Goal: Task Accomplishment & Management: Manage account settings

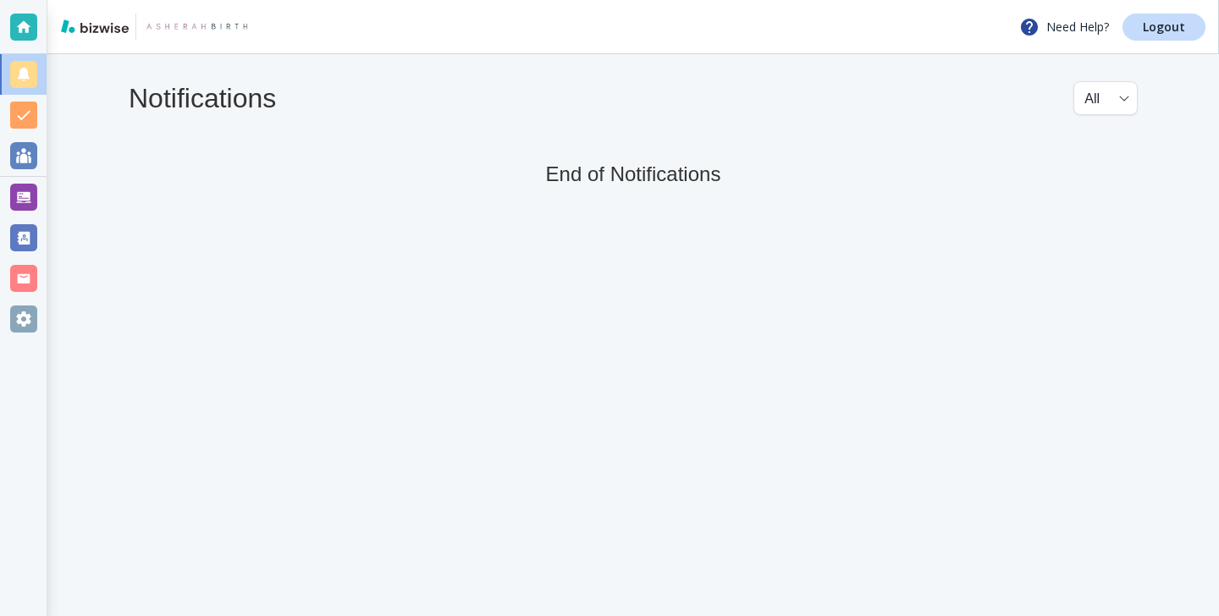
click at [51, 177] on div "Notifications All all ​ End of Notifications" at bounding box center [633, 134] width 1172 height 160
click at [23, 201] on div at bounding box center [23, 197] width 27 height 27
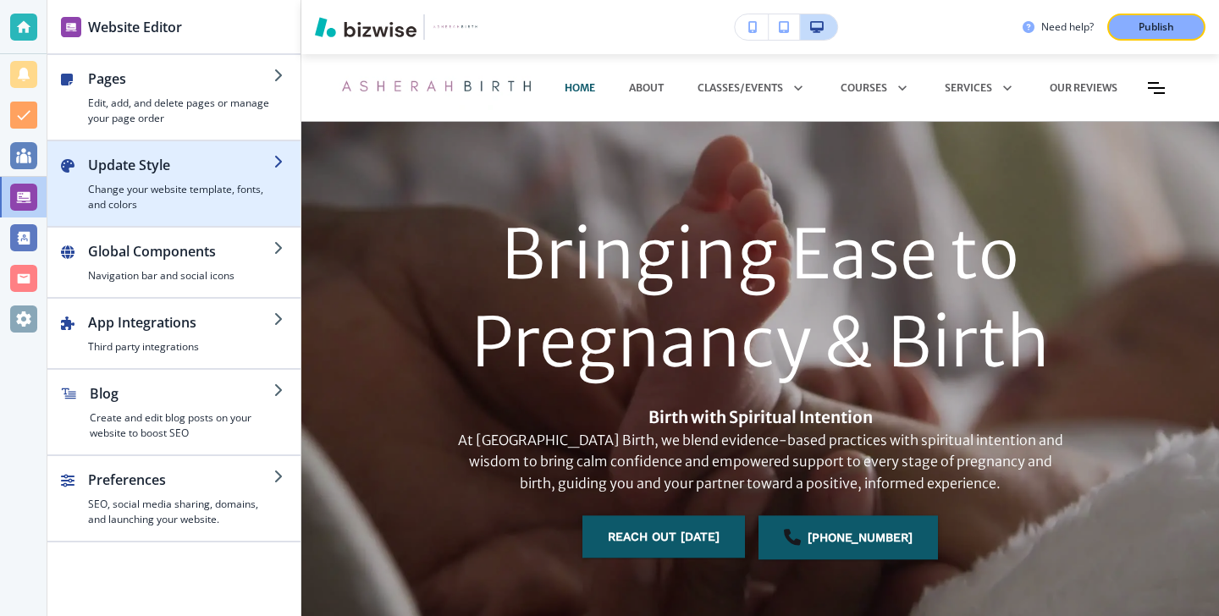
click at [190, 166] on h2 "Update Style" at bounding box center [180, 165] width 185 height 20
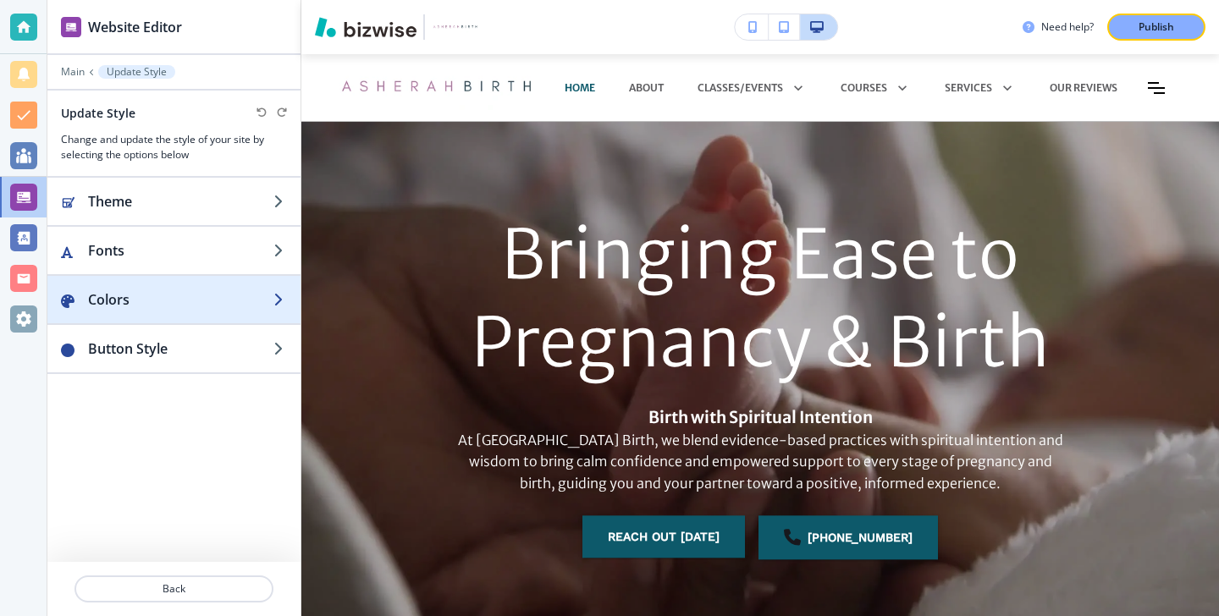
click at [157, 295] on h2 "Colors" at bounding box center [180, 300] width 185 height 20
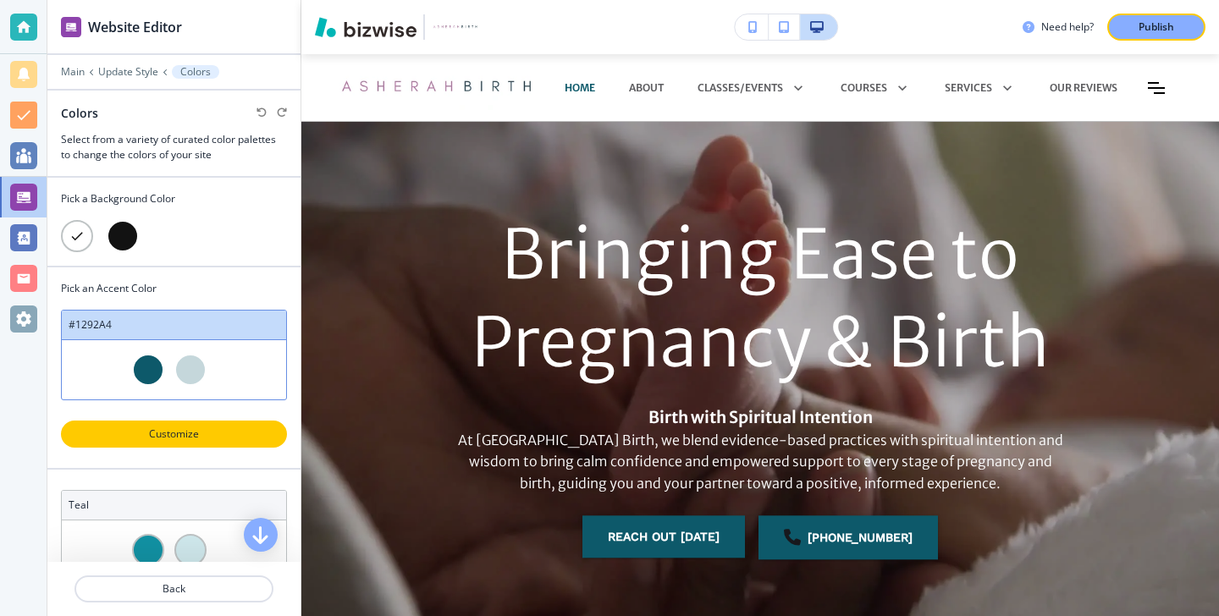
click at [194, 425] on button "Customize" at bounding box center [174, 434] width 226 height 27
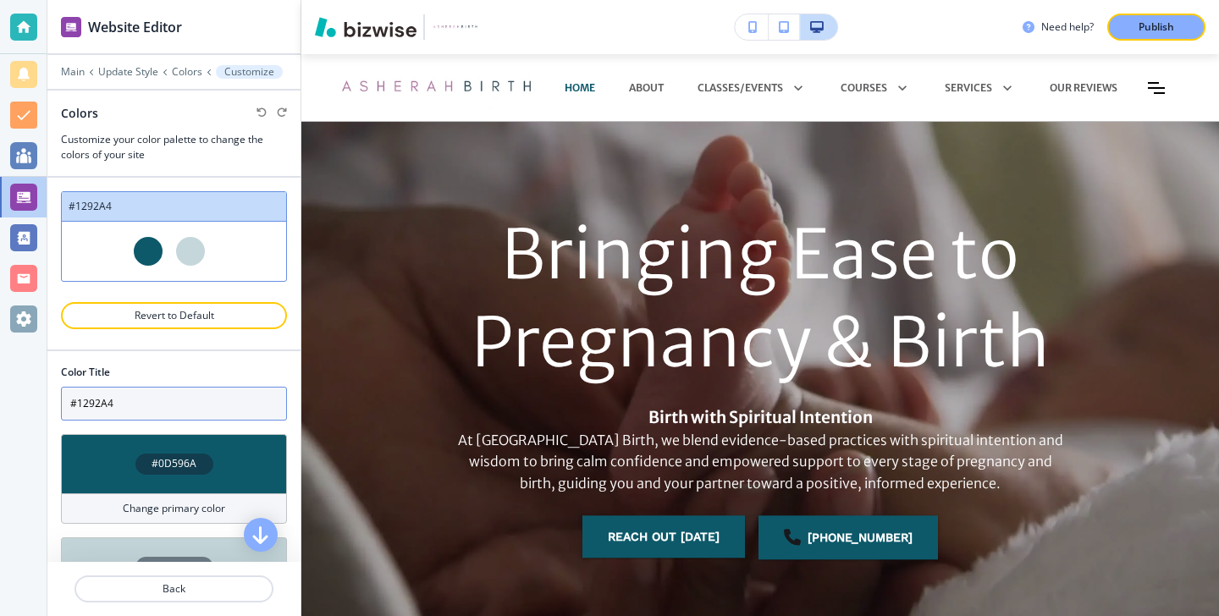
click at [152, 401] on input "#1292A4" at bounding box center [174, 404] width 226 height 34
paste input "EAB7B7"
type input "EAB7B7"
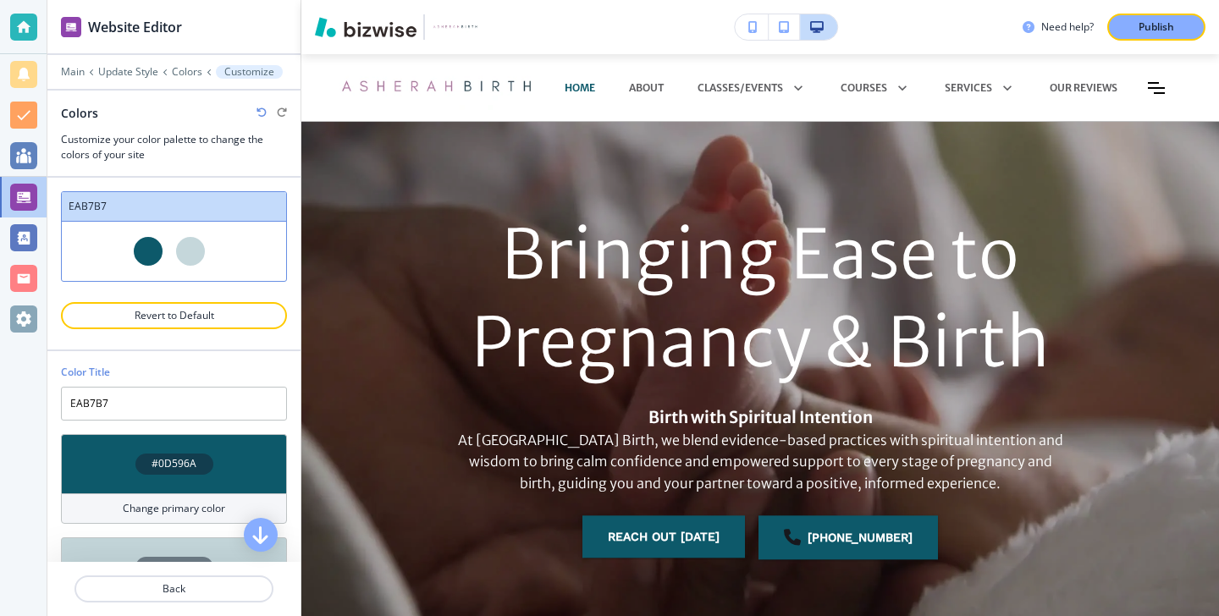
click at [46, 516] on div at bounding box center [23, 308] width 47 height 616
click at [81, 516] on div "Change primary color" at bounding box center [174, 509] width 226 height 30
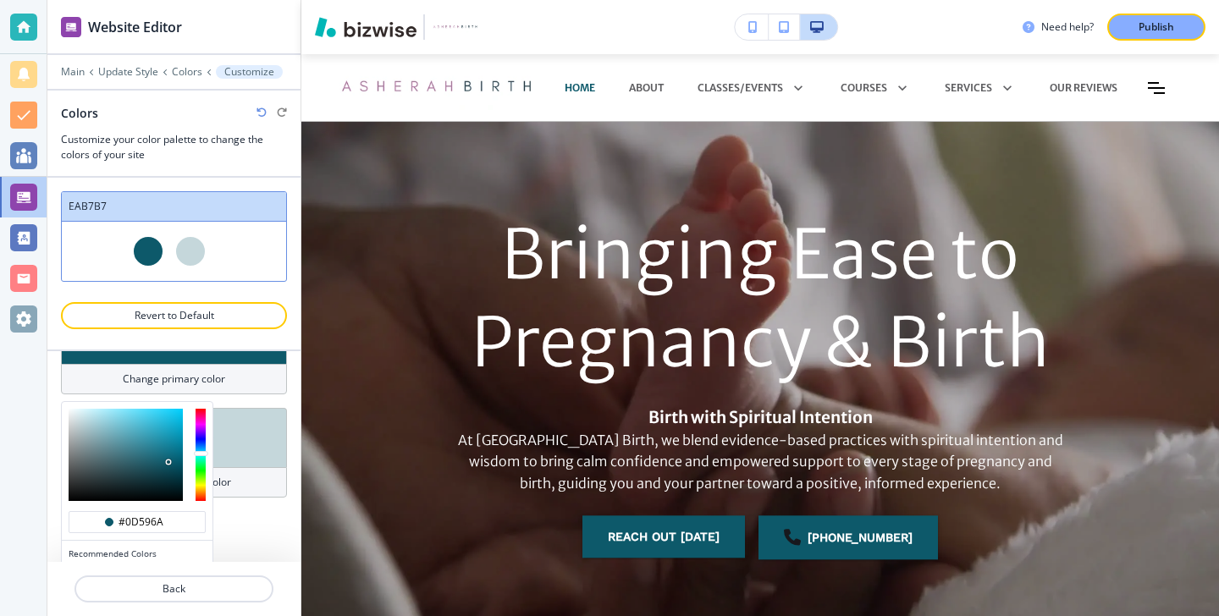
scroll to position [188, 0]
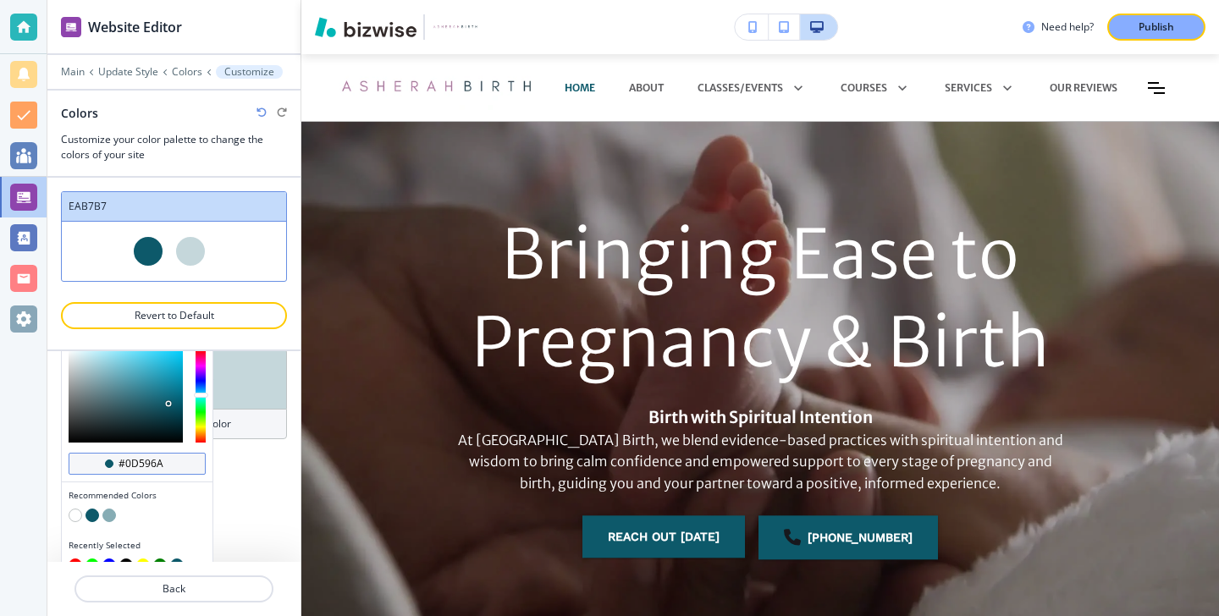
click at [168, 466] on input "#0d596a" at bounding box center [146, 464] width 59 height 14
paste input "EAB7B7"
type input "#EAB7B7"
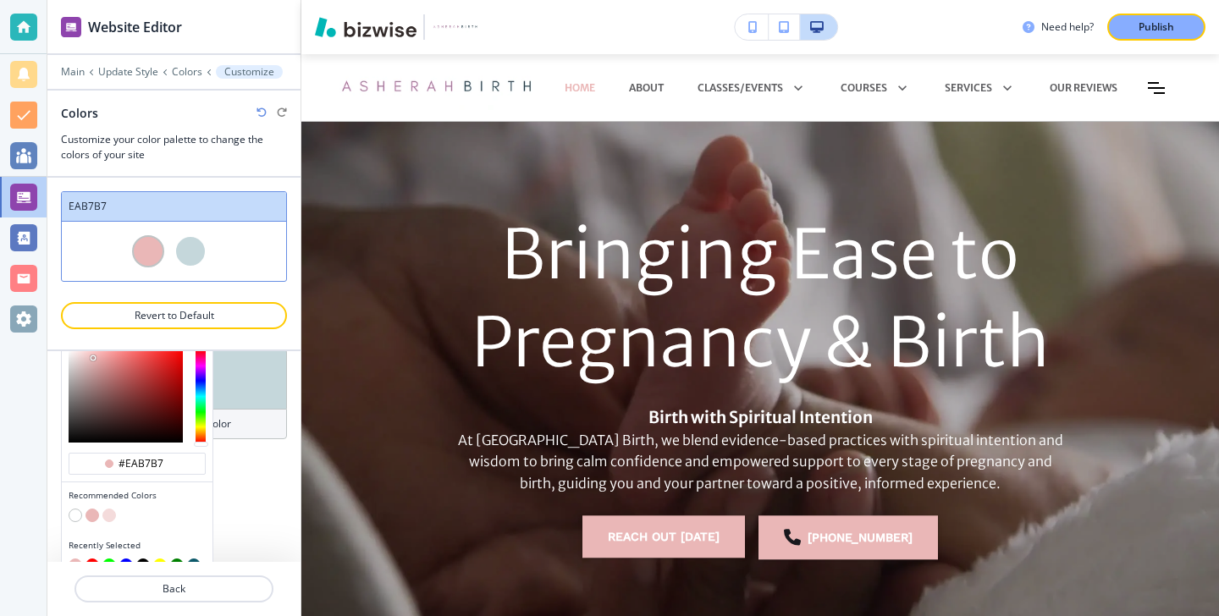
click at [47, 414] on div at bounding box center [54, 301] width 14 height 276
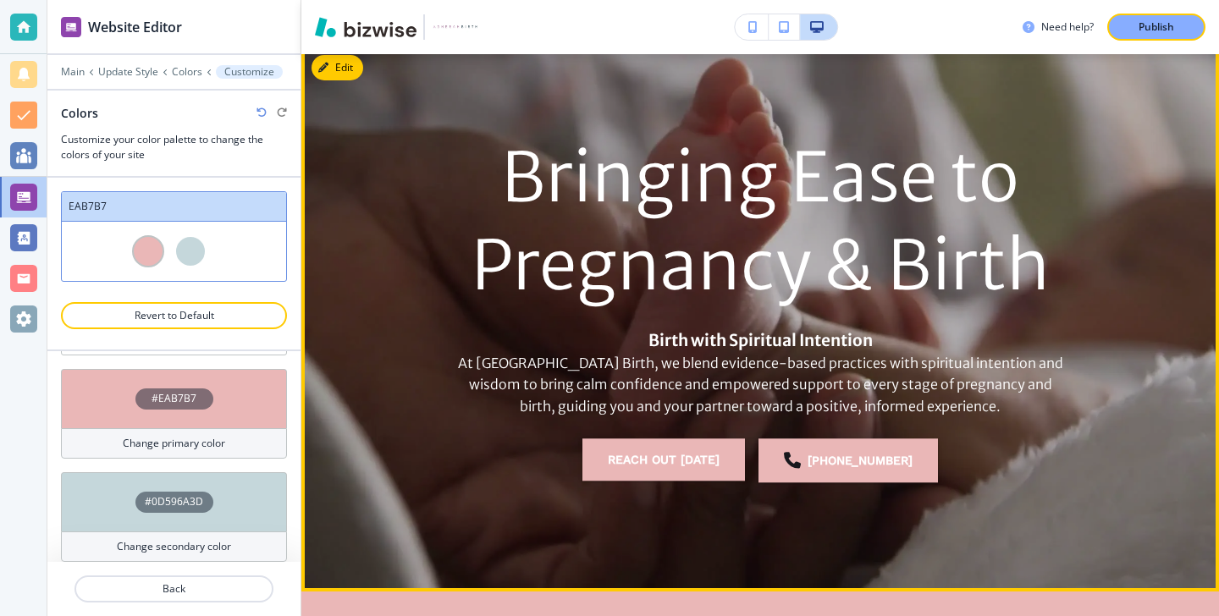
scroll to position [93, 0]
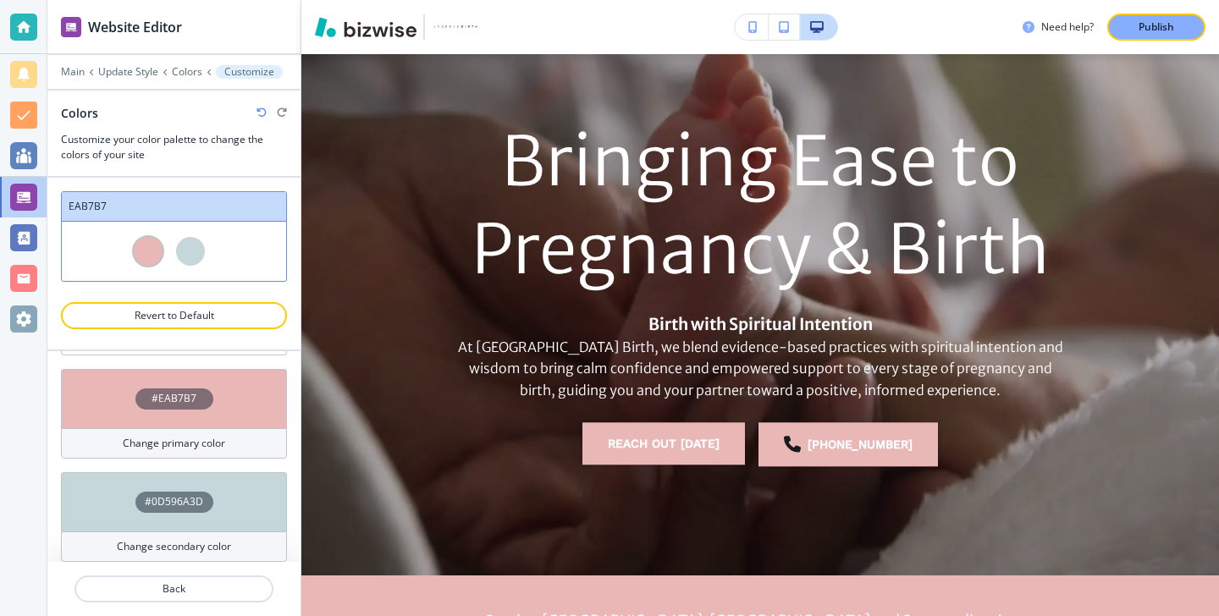
click at [237, 536] on div "Change secondary color" at bounding box center [174, 547] width 226 height 30
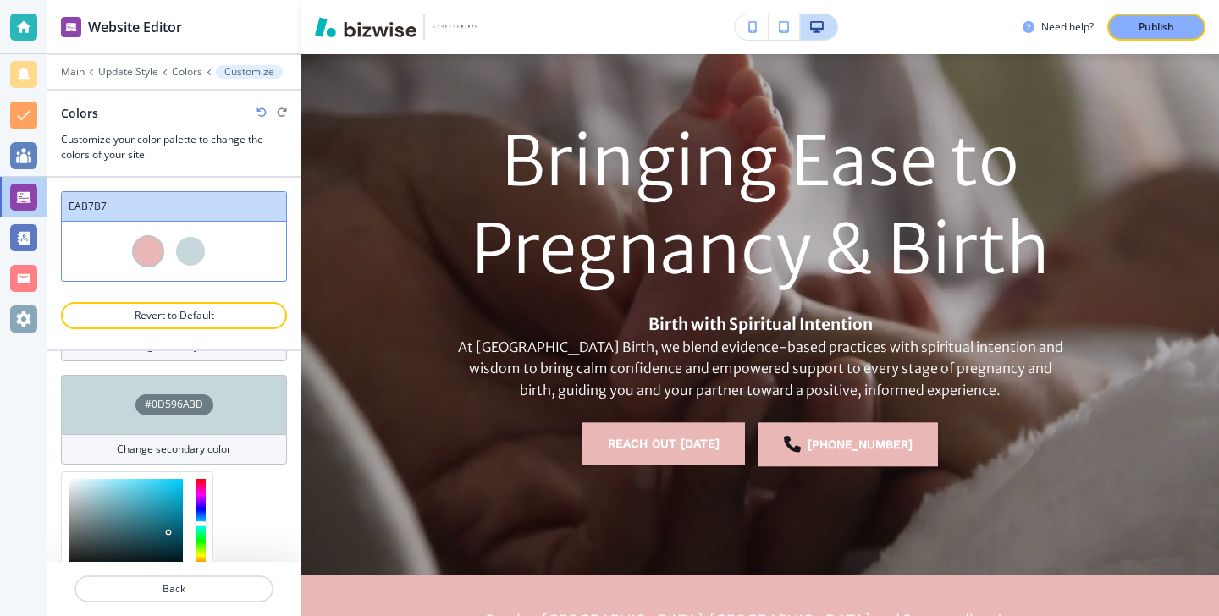
scroll to position [312, 0]
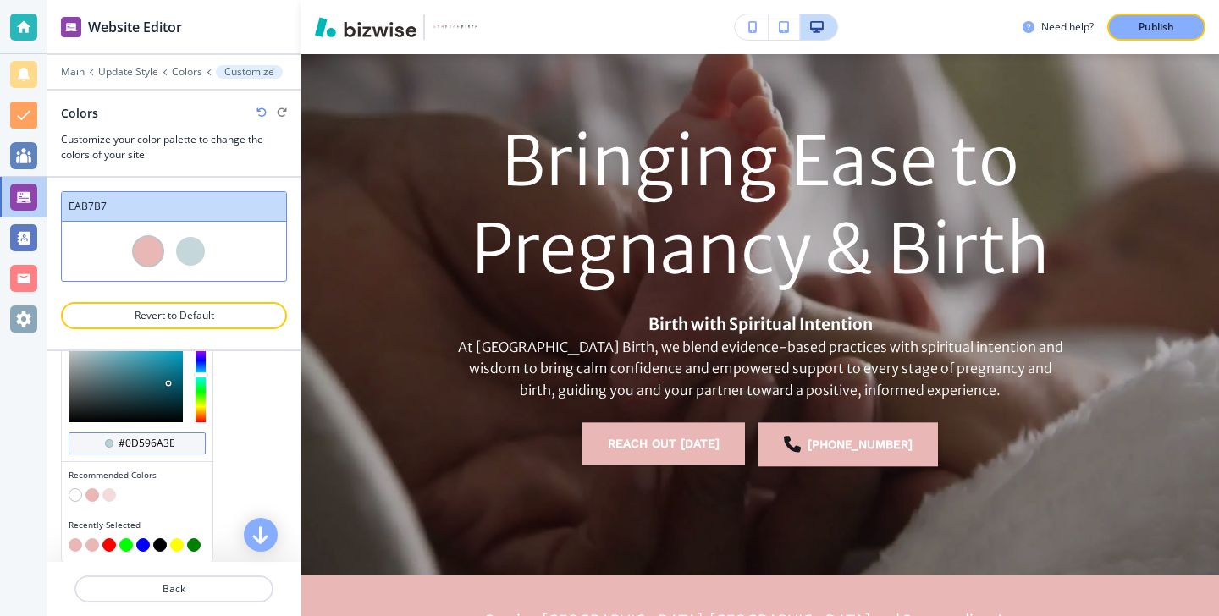
click at [197, 444] on div "#0d596a3d" at bounding box center [137, 444] width 137 height 22
click at [187, 444] on div "#0d596a3d" at bounding box center [137, 444] width 137 height 22
click at [176, 444] on div "#0d596a3d" at bounding box center [137, 444] width 137 height 22
click at [214, 476] on div "Color Title EAB7B7 #EAB7B7 Change primary color #0D596A3D Change secondary colo…" at bounding box center [173, 456] width 253 height 211
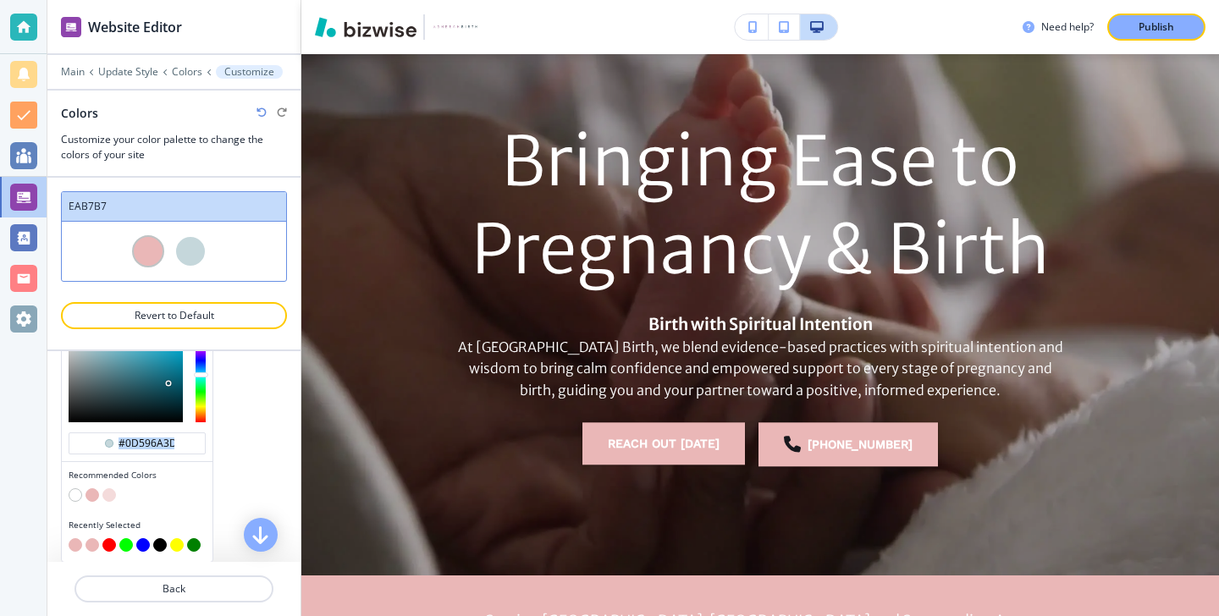
scroll to position [65, 0]
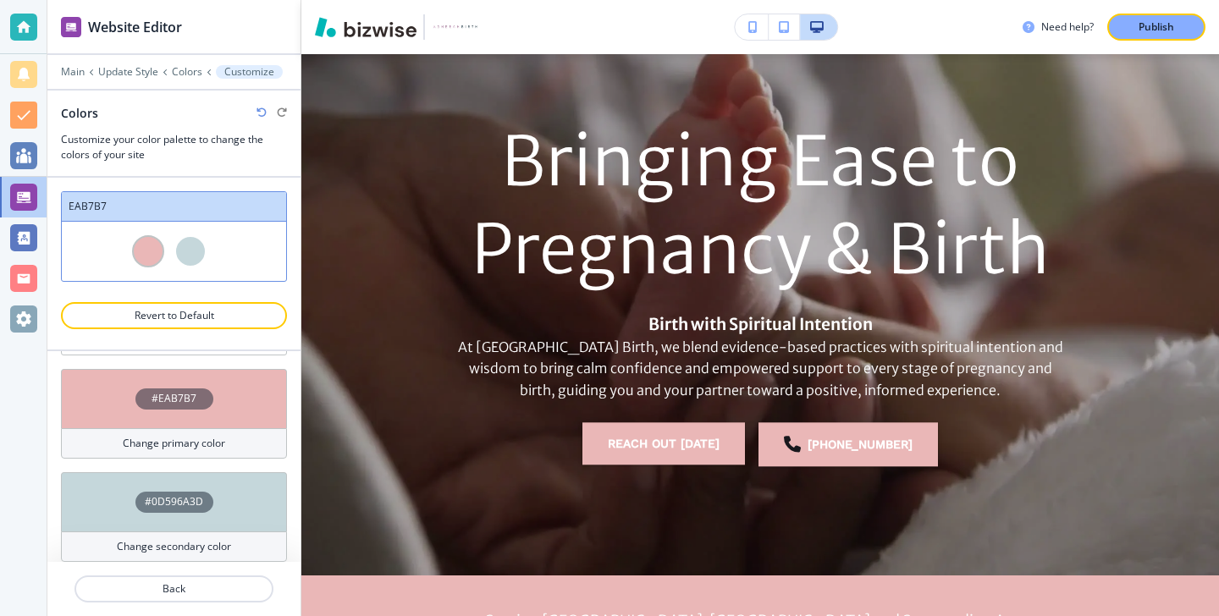
click at [199, 552] on h4 "Change secondary color" at bounding box center [174, 546] width 114 height 15
click at [200, 542] on h4 "Change secondary color" at bounding box center [174, 546] width 114 height 15
click at [199, 540] on h4 "Change secondary color" at bounding box center [174, 546] width 114 height 15
click at [185, 494] on div "#0D596A3D" at bounding box center [174, 502] width 78 height 21
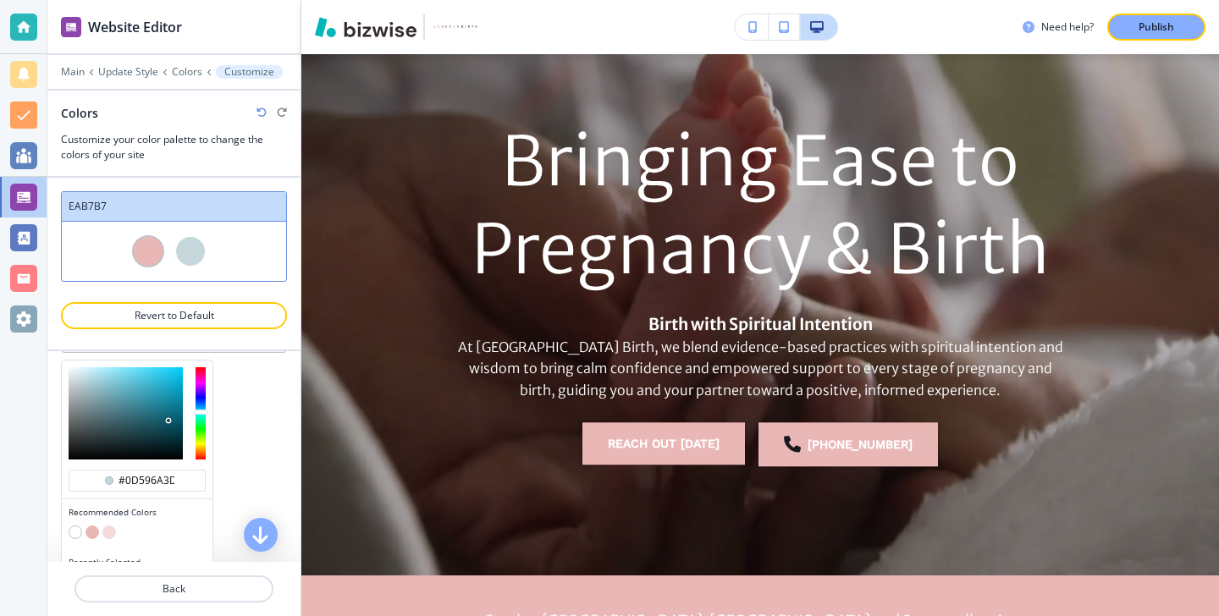
scroll to position [273, 0]
click at [180, 478] on div "#0d596a3d" at bounding box center [137, 482] width 137 height 22
click at [176, 478] on div "#0d596a3d" at bounding box center [137, 482] width 137 height 22
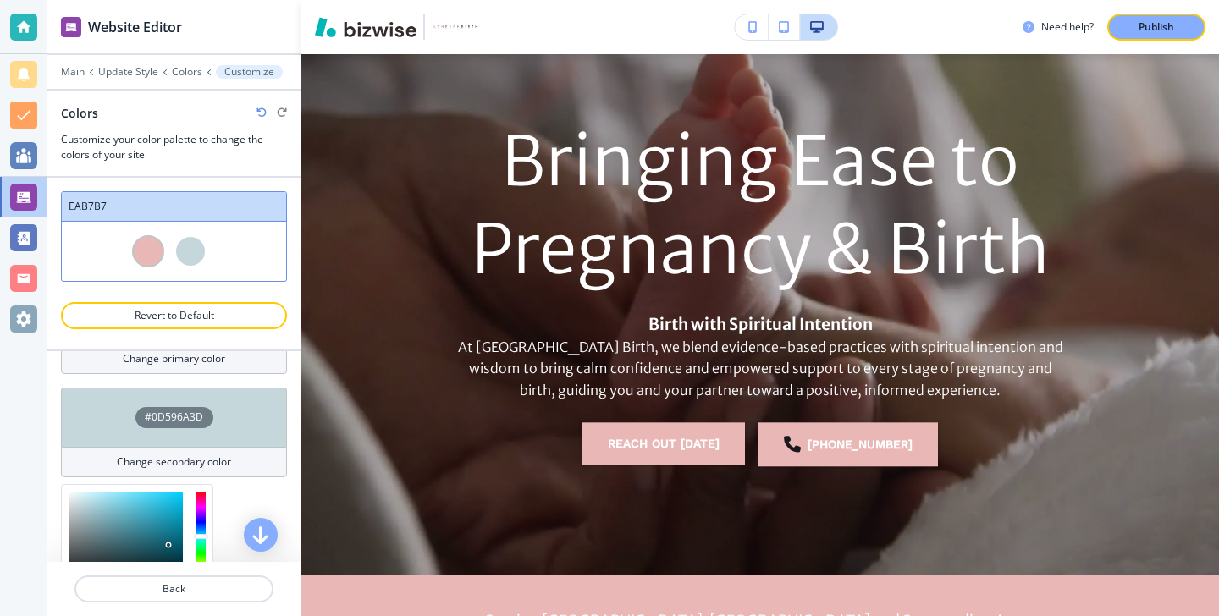
scroll to position [0, 0]
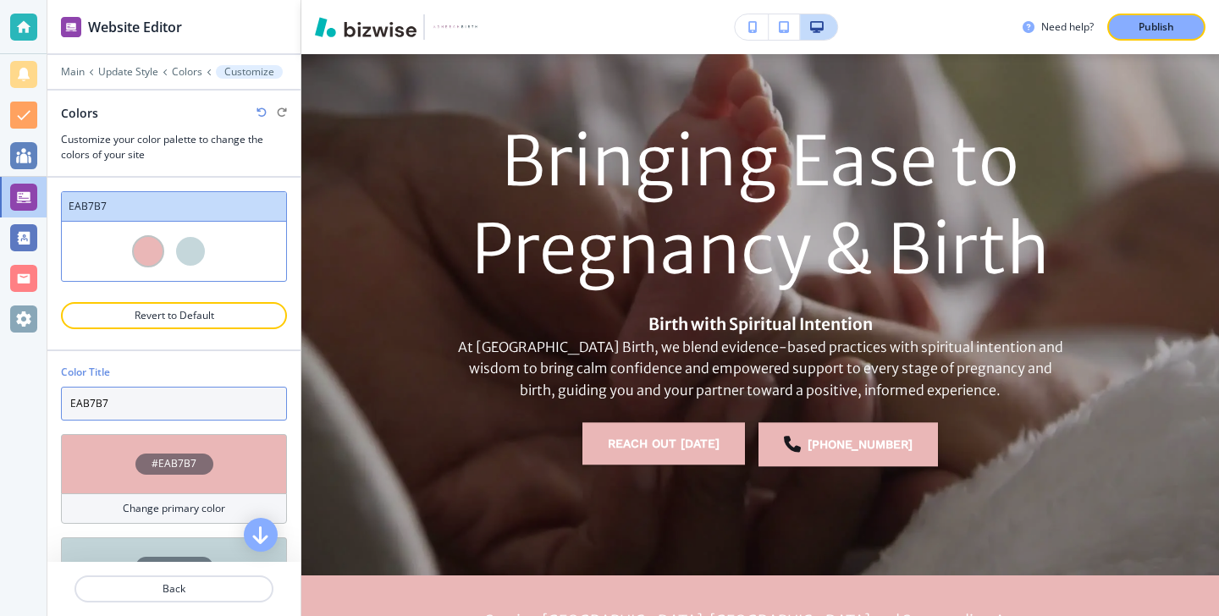
click at [184, 406] on input "EAB7B7" at bounding box center [174, 404] width 226 height 34
click at [184, 393] on input "EAB7B7" at bounding box center [174, 404] width 226 height 34
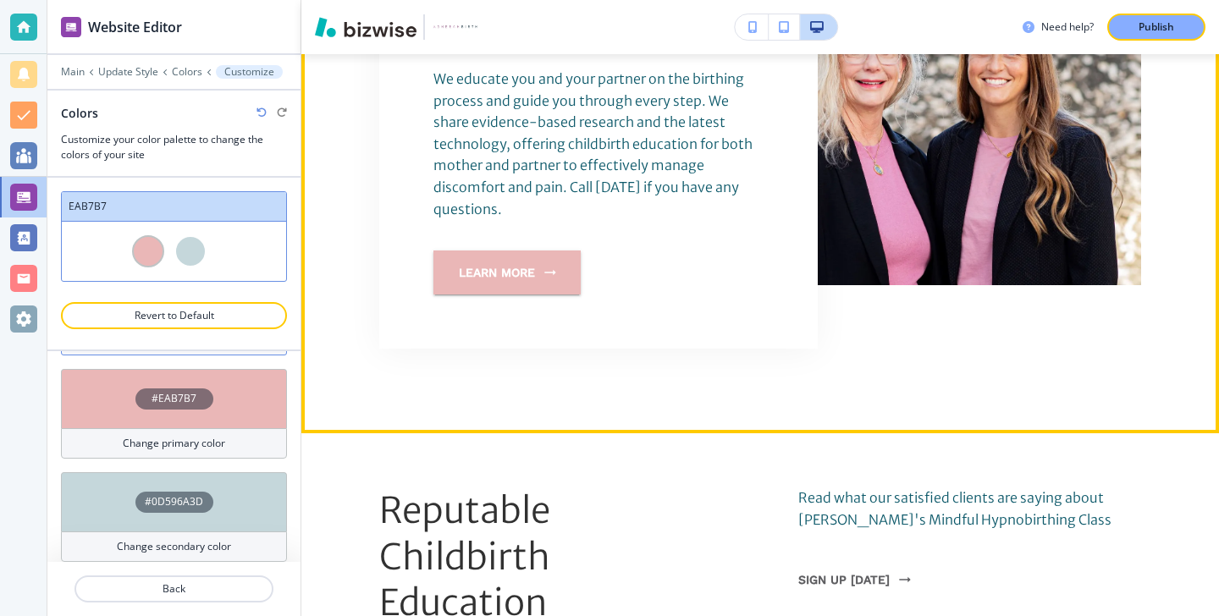
scroll to position [1090, 0]
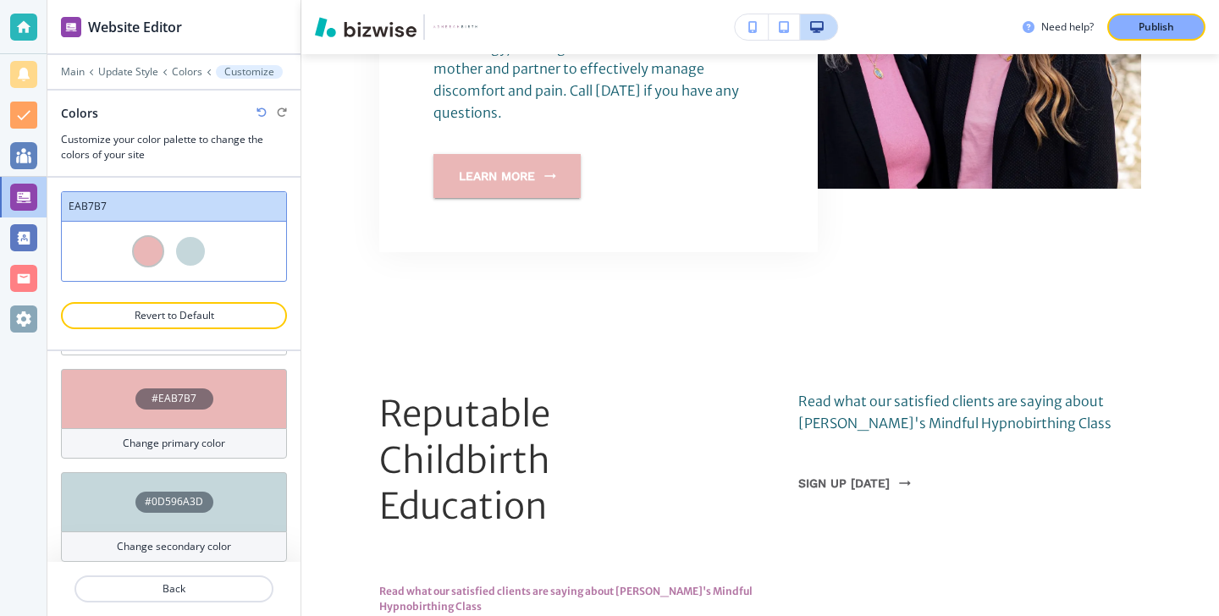
click at [199, 547] on h4 "Change secondary color" at bounding box center [174, 546] width 114 height 15
click at [199, 545] on h4 "Change secondary color" at bounding box center [174, 546] width 114 height 15
click at [179, 488] on div "#0D596A3D" at bounding box center [174, 501] width 226 height 59
click at [182, 589] on p "Back" at bounding box center [174, 589] width 196 height 15
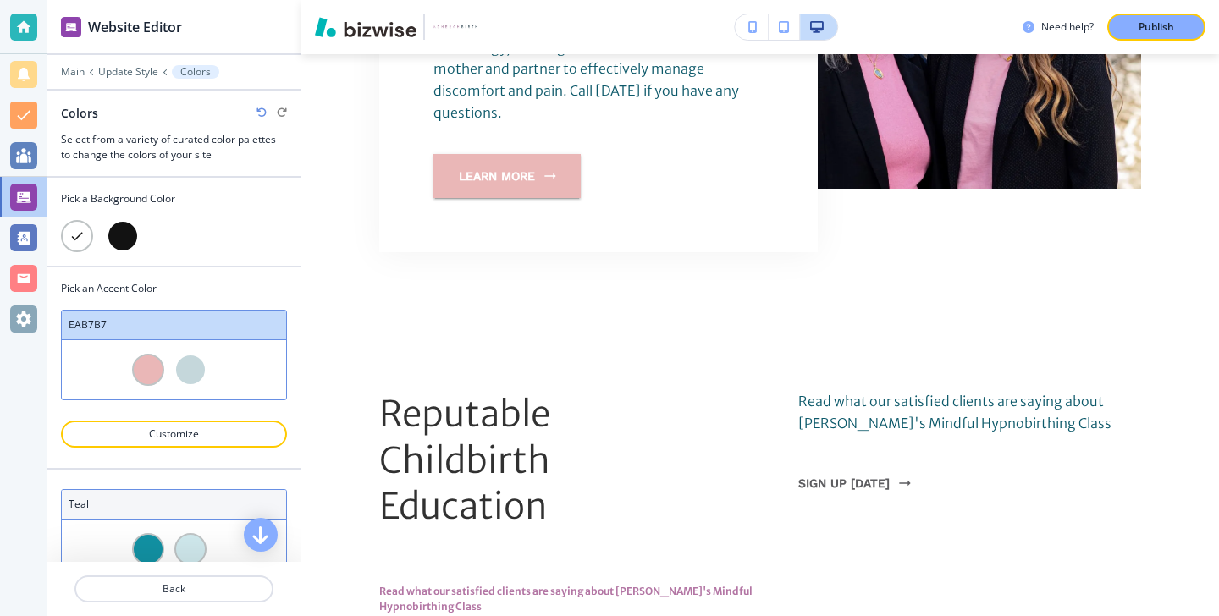
scroll to position [0, 0]
click at [214, 427] on p "Customize" at bounding box center [174, 434] width 182 height 15
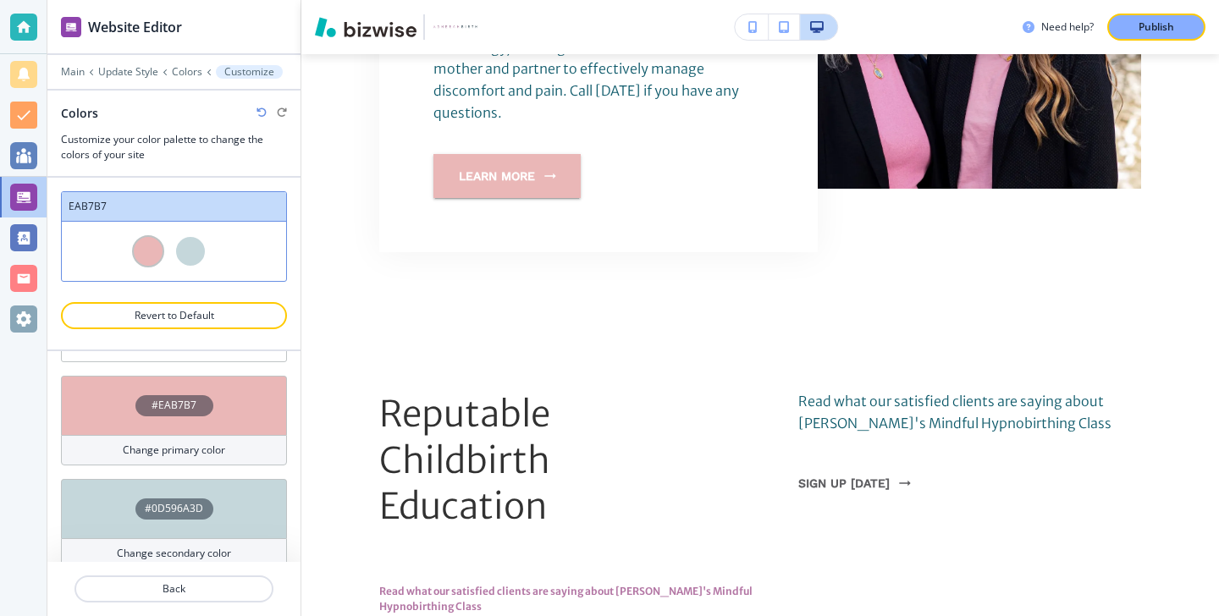
scroll to position [65, 0]
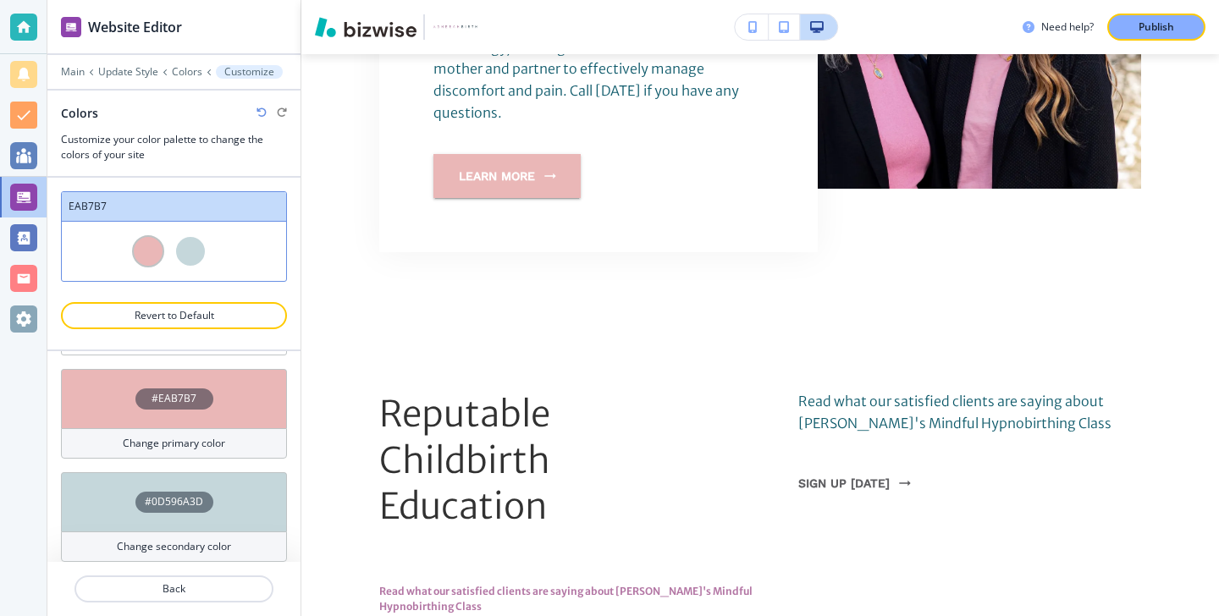
click at [158, 496] on h4 "#0D596A3D" at bounding box center [174, 501] width 58 height 15
click at [163, 549] on h4 "Change secondary color" at bounding box center [174, 546] width 114 height 15
click at [176, 523] on div "#0D596A3D" at bounding box center [174, 501] width 226 height 59
click at [176, 536] on div "Change secondary color" at bounding box center [174, 547] width 226 height 30
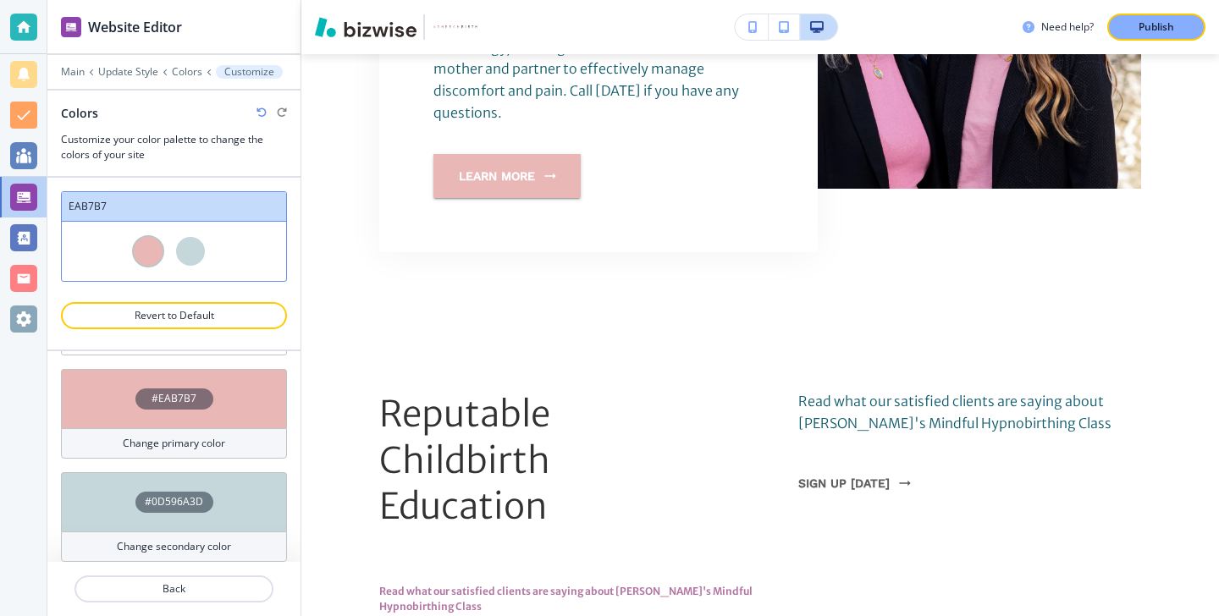
click at [176, 536] on div "Change secondary color" at bounding box center [174, 547] width 226 height 30
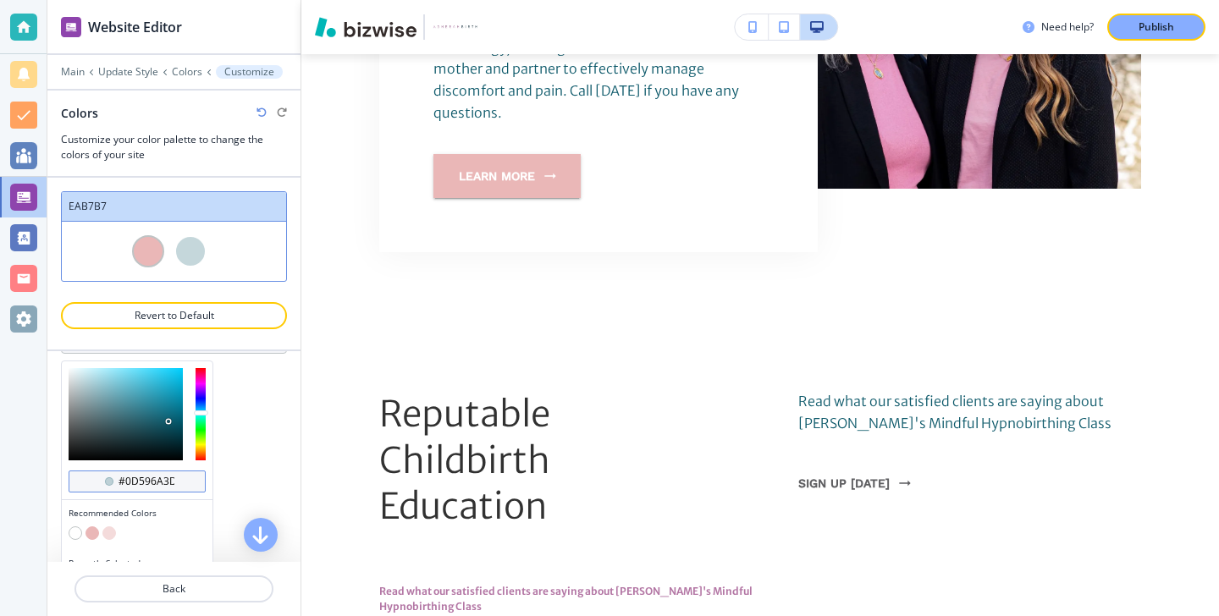
scroll to position [274, 0]
click at [186, 479] on div "#0d596a3d" at bounding box center [137, 481] width 137 height 22
click at [174, 474] on input "#0d596a3d" at bounding box center [146, 481] width 59 height 14
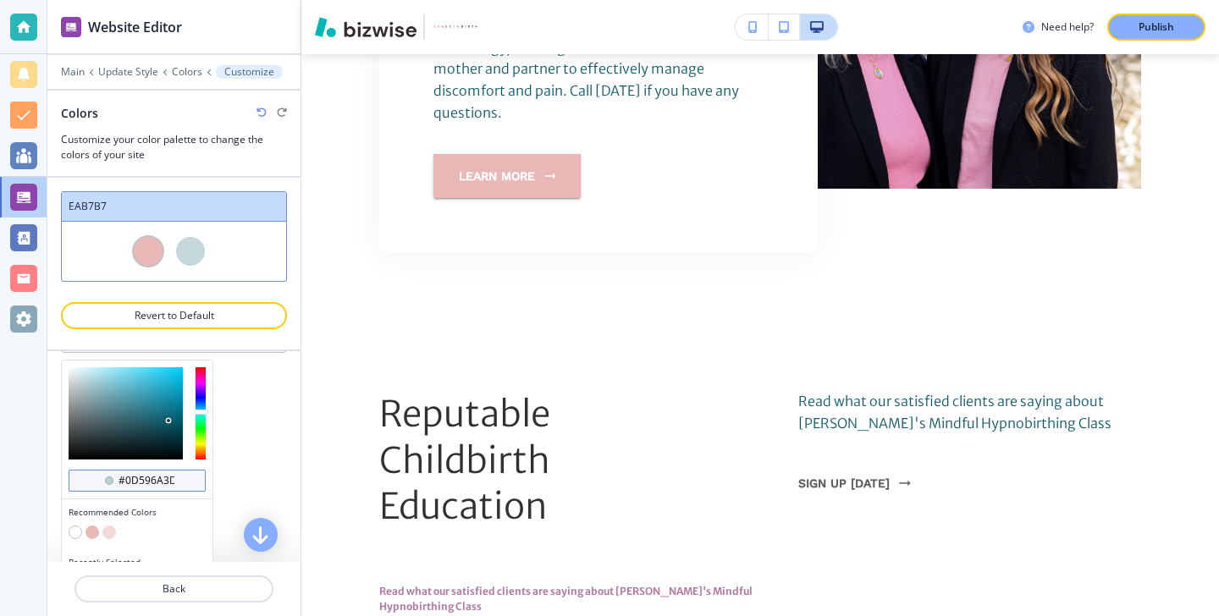
click at [174, 475] on input "#0d596a3d" at bounding box center [146, 481] width 59 height 14
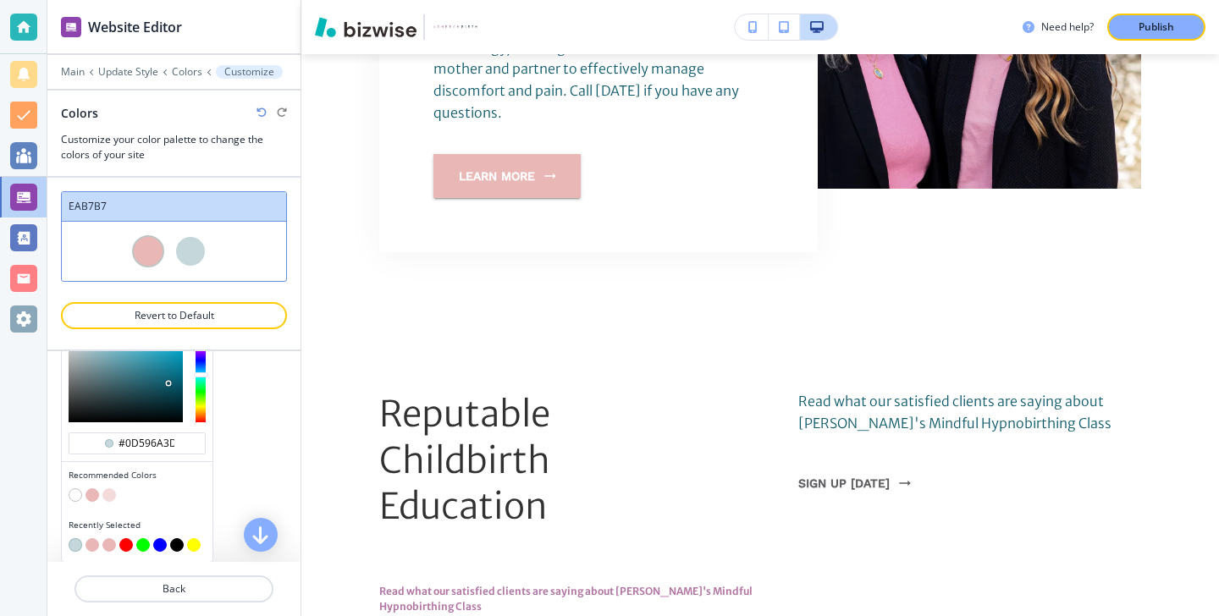
click at [110, 544] on button "button" at bounding box center [109, 545] width 14 height 14
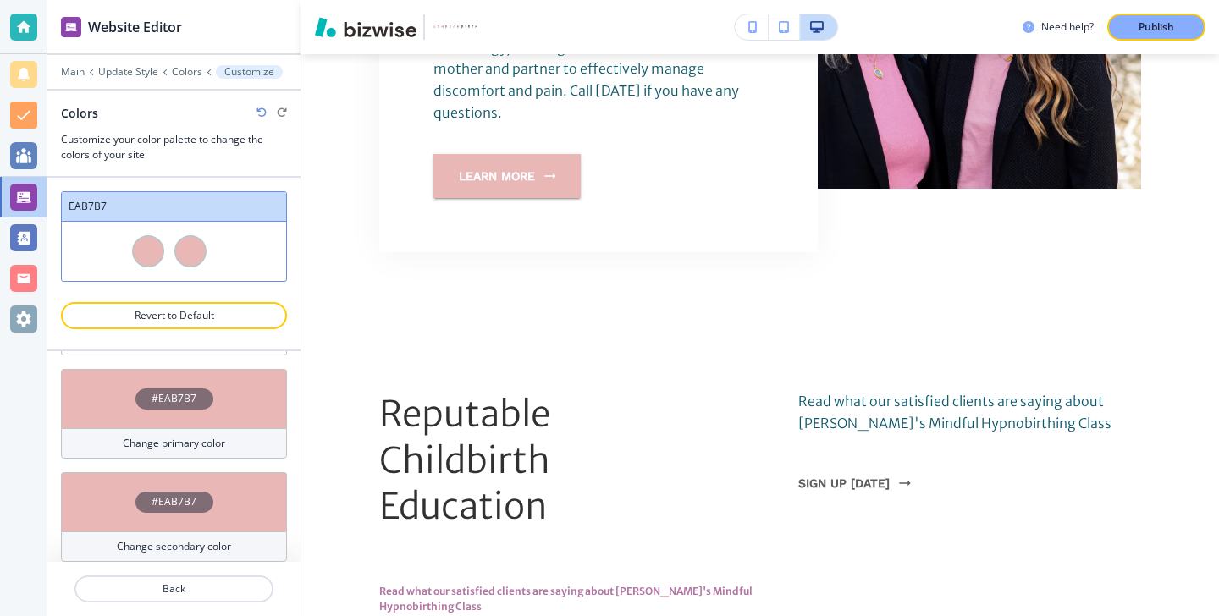
click at [190, 549] on h4 "Change secondary color" at bounding box center [174, 546] width 114 height 15
click at [172, 496] on h4 "#EAB7B7" at bounding box center [174, 501] width 45 height 15
click at [172, 522] on div "#EAB7B7" at bounding box center [174, 501] width 226 height 59
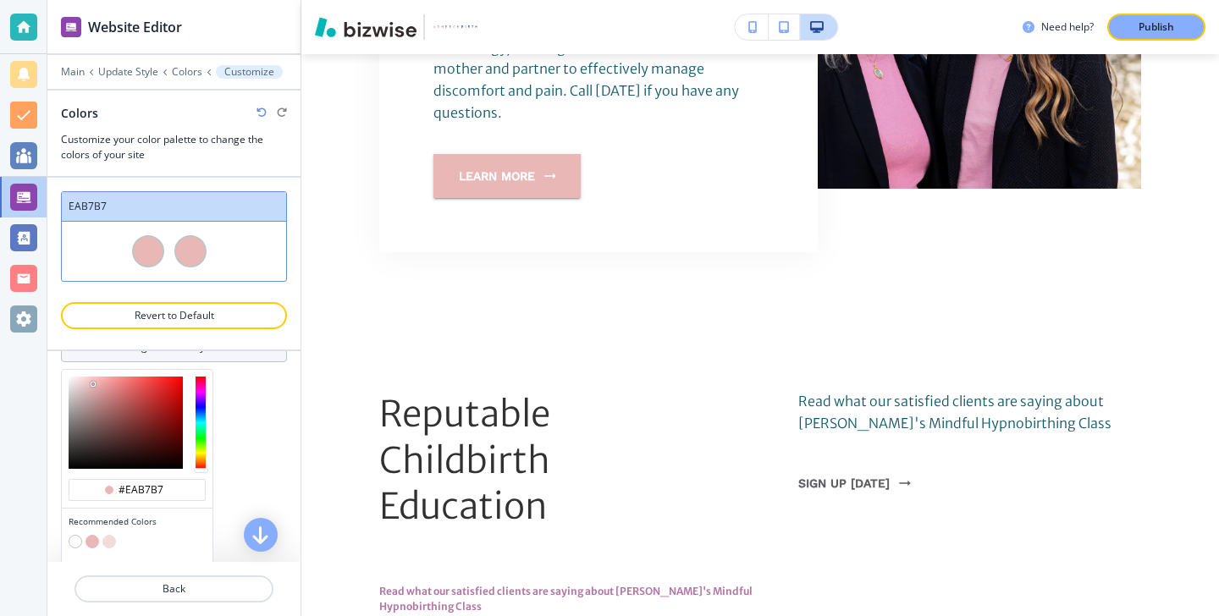
scroll to position [251, 0]
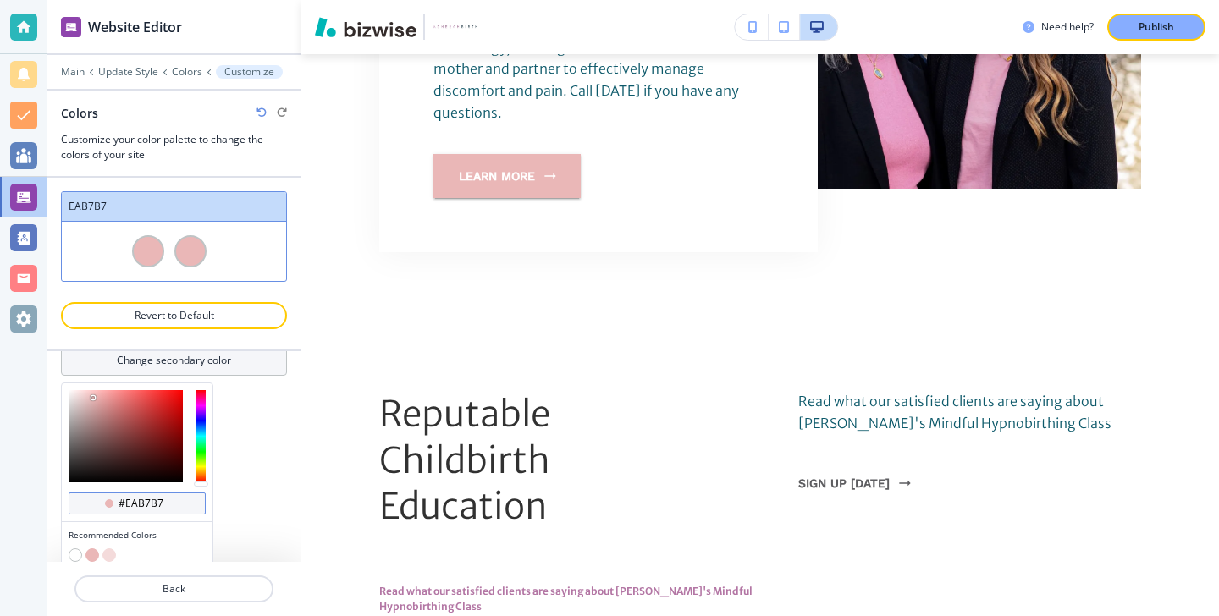
click at [149, 497] on input "#eab7b7" at bounding box center [146, 504] width 59 height 14
click at [164, 501] on input "#eab7b7" at bounding box center [146, 504] width 59 height 14
click at [166, 501] on input "#eab7b7" at bounding box center [146, 504] width 59 height 14
paste input "D9A3B0"
type input "#D9A3B0"
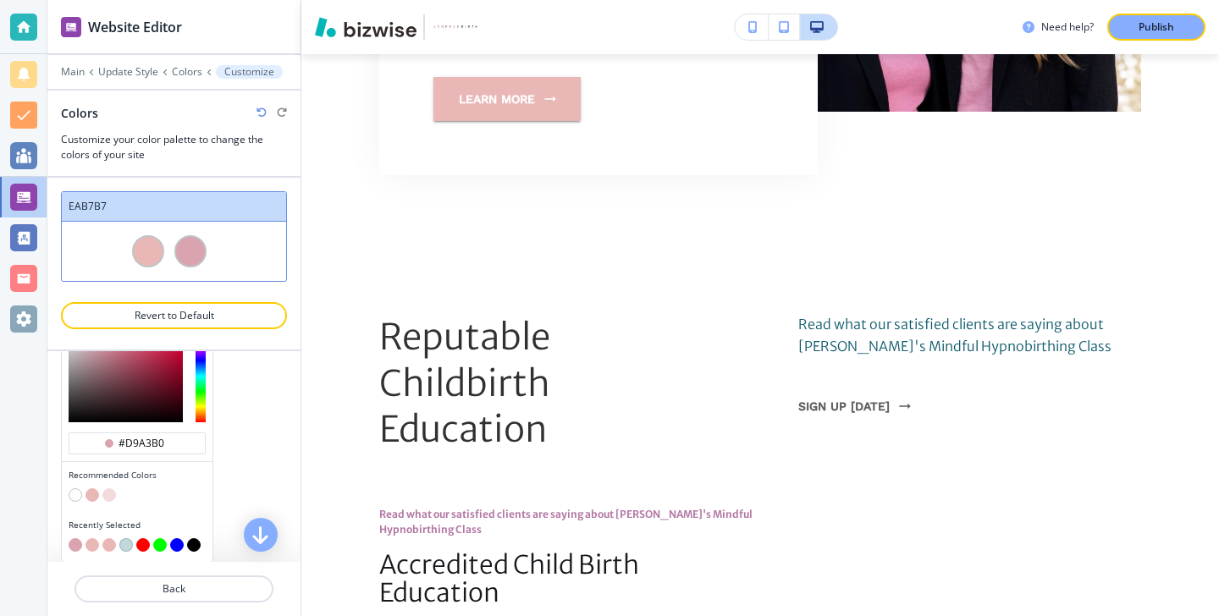
scroll to position [969, 0]
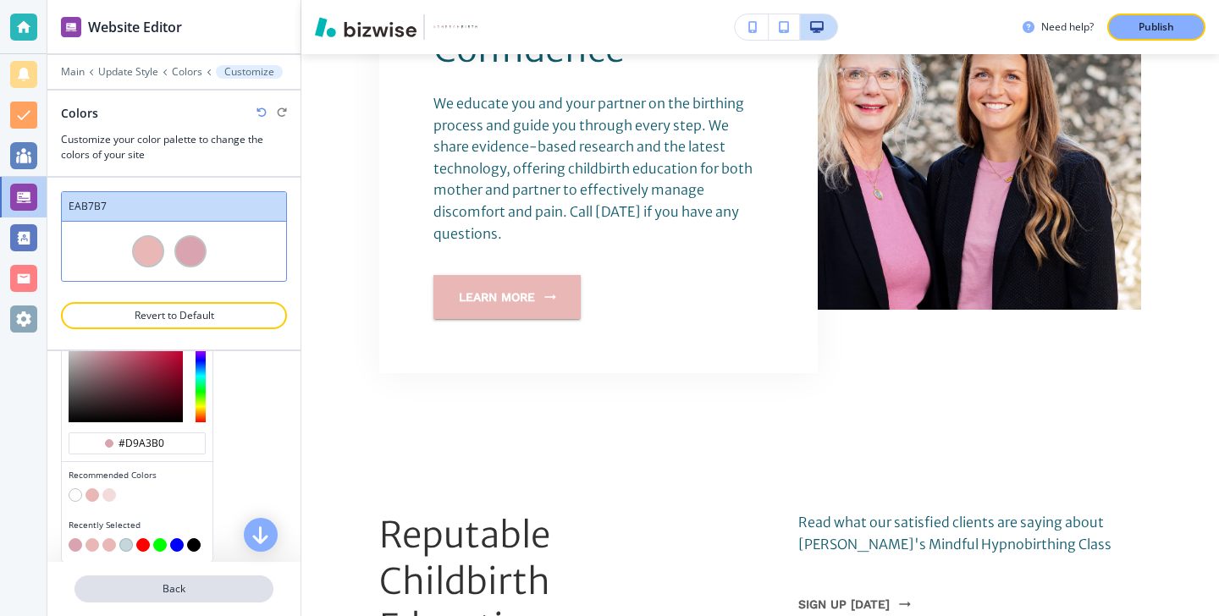
click at [167, 587] on p "Back" at bounding box center [174, 589] width 196 height 15
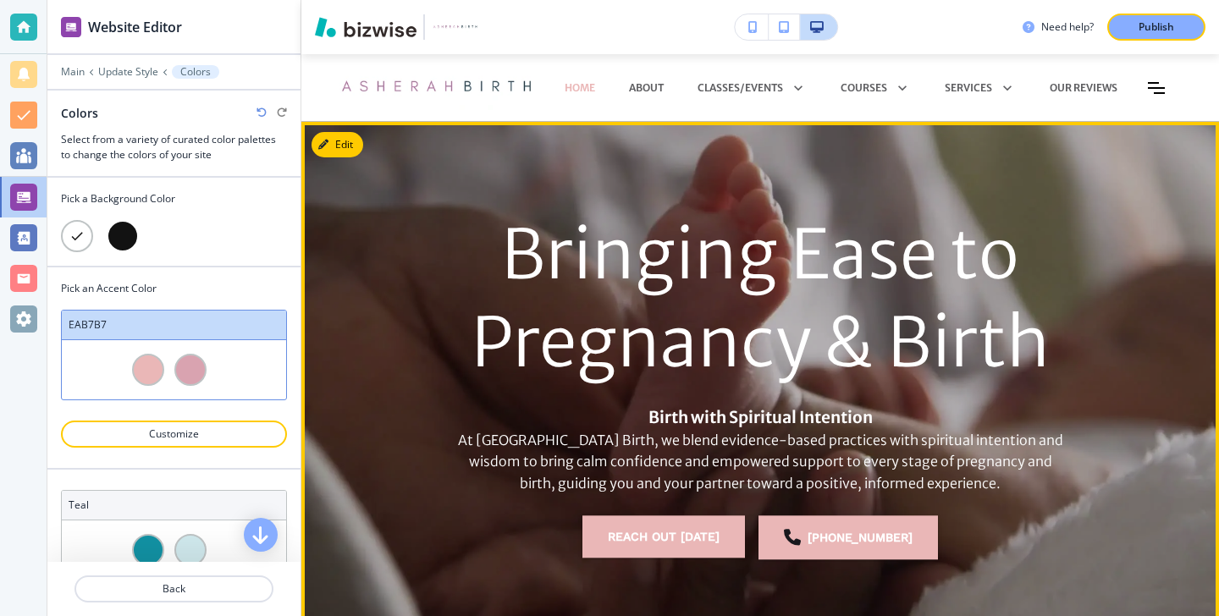
scroll to position [1, 0]
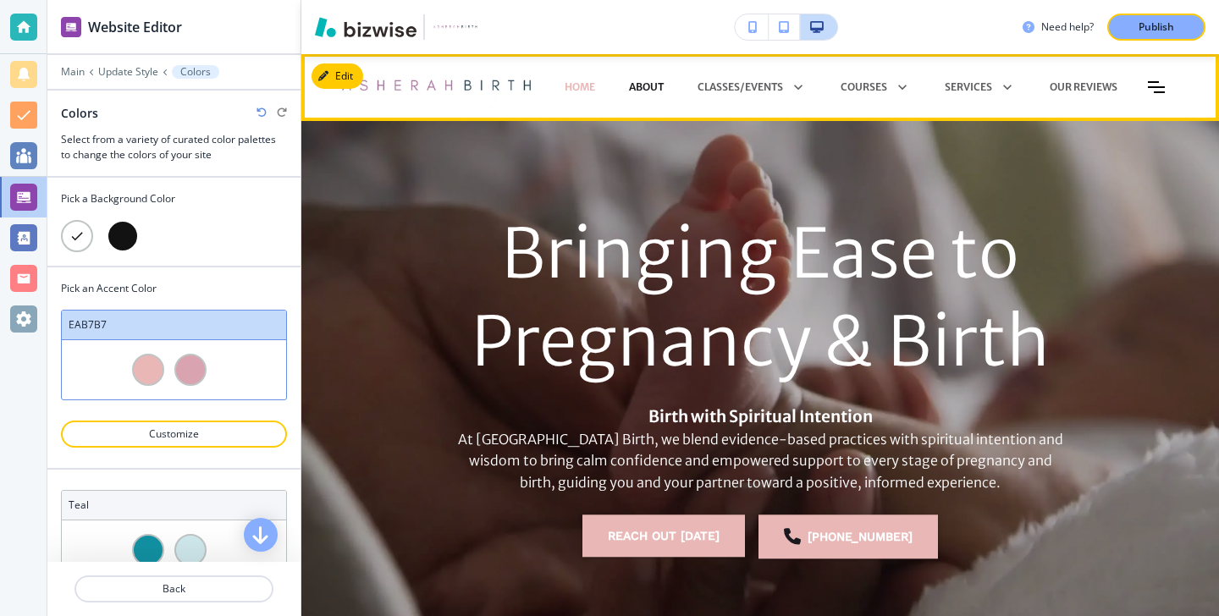
click at [641, 85] on p "About" at bounding box center [646, 87] width 35 height 15
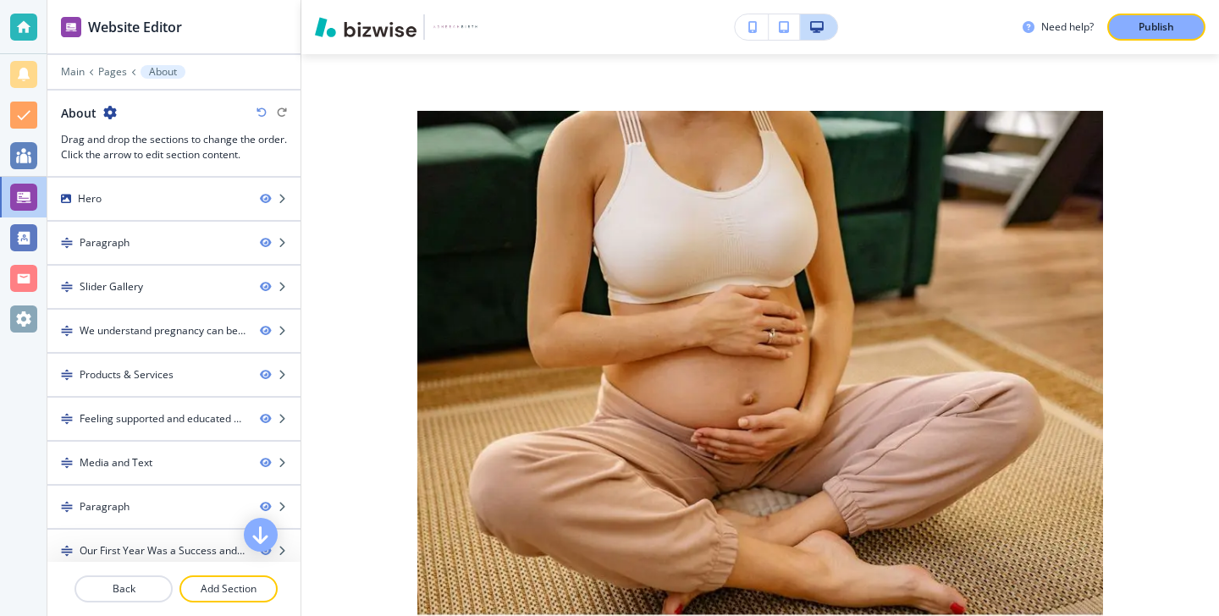
scroll to position [0, 0]
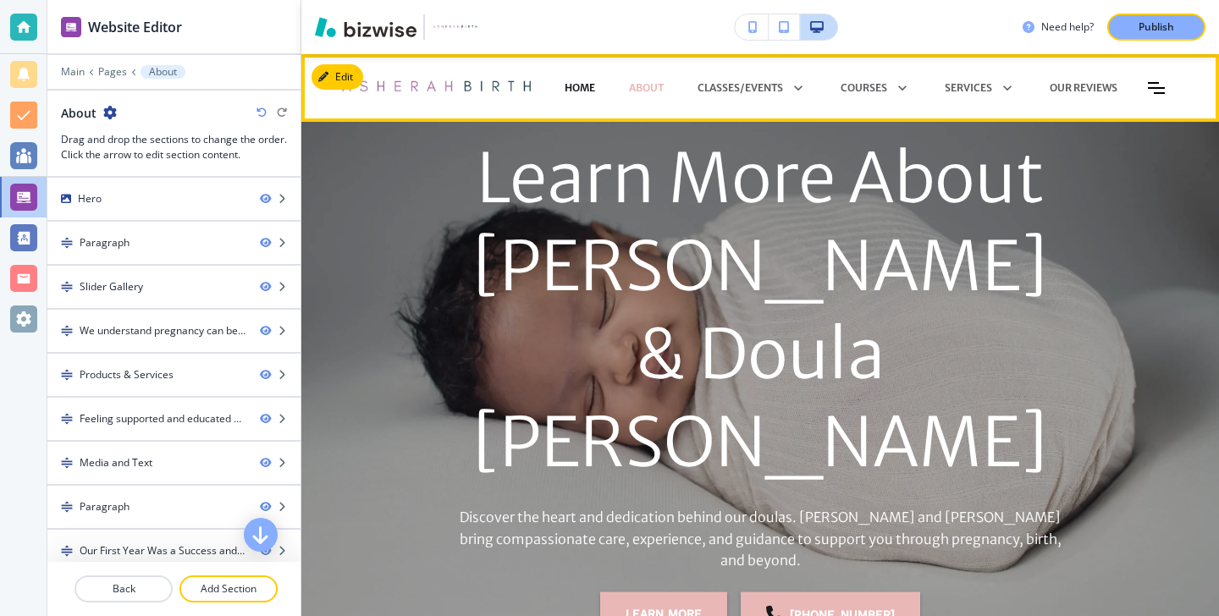
click at [565, 89] on p "HOME" at bounding box center [580, 87] width 30 height 15
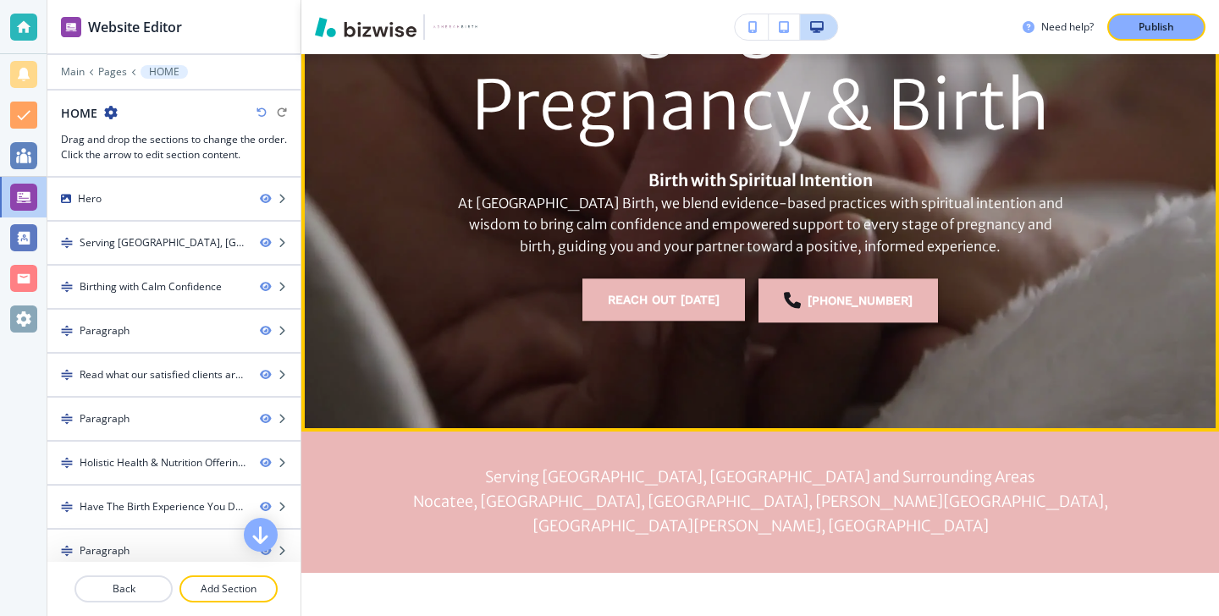
scroll to position [229, 0]
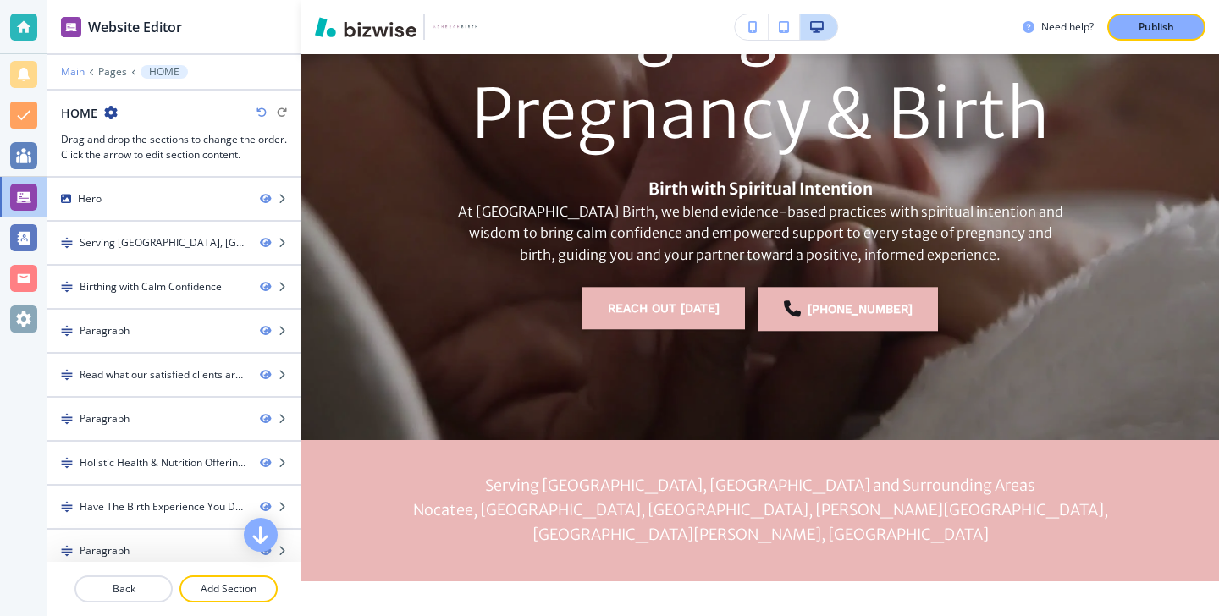
click at [71, 75] on p "Main" at bounding box center [73, 72] width 24 height 12
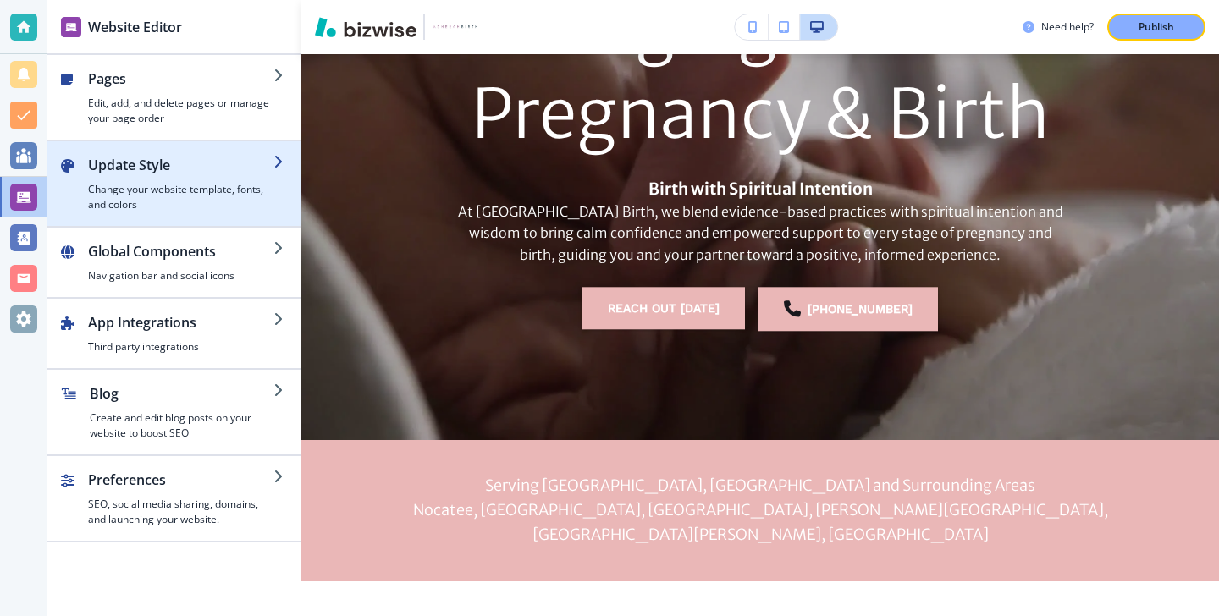
click at [141, 157] on h2 "Update Style" at bounding box center [180, 165] width 185 height 20
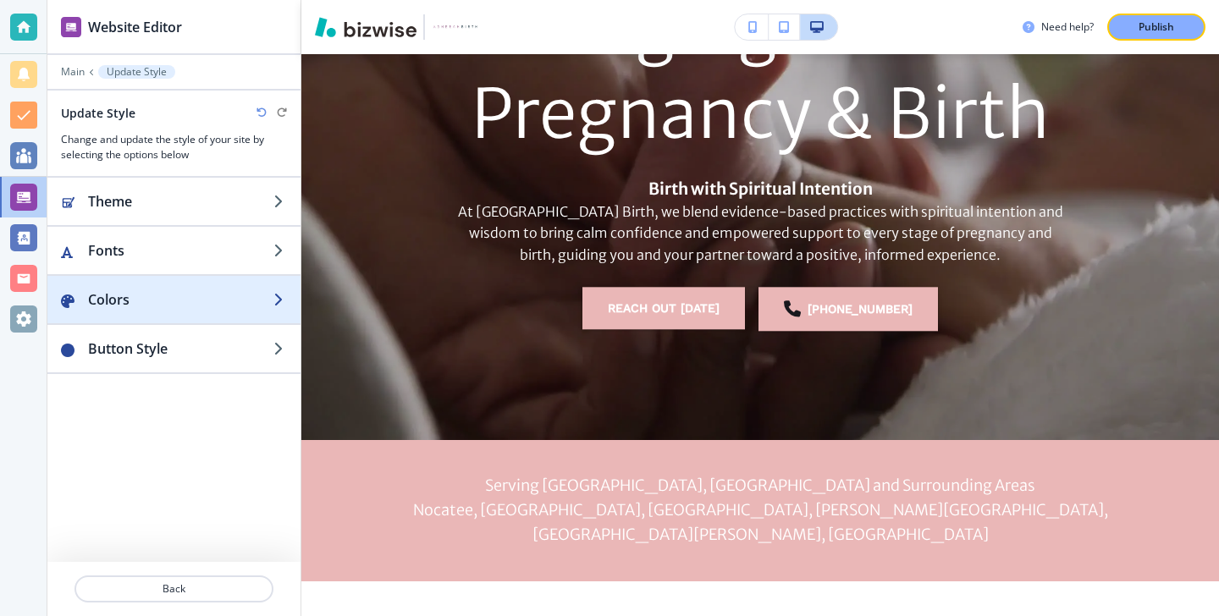
click at [224, 287] on div "button" at bounding box center [173, 283] width 253 height 14
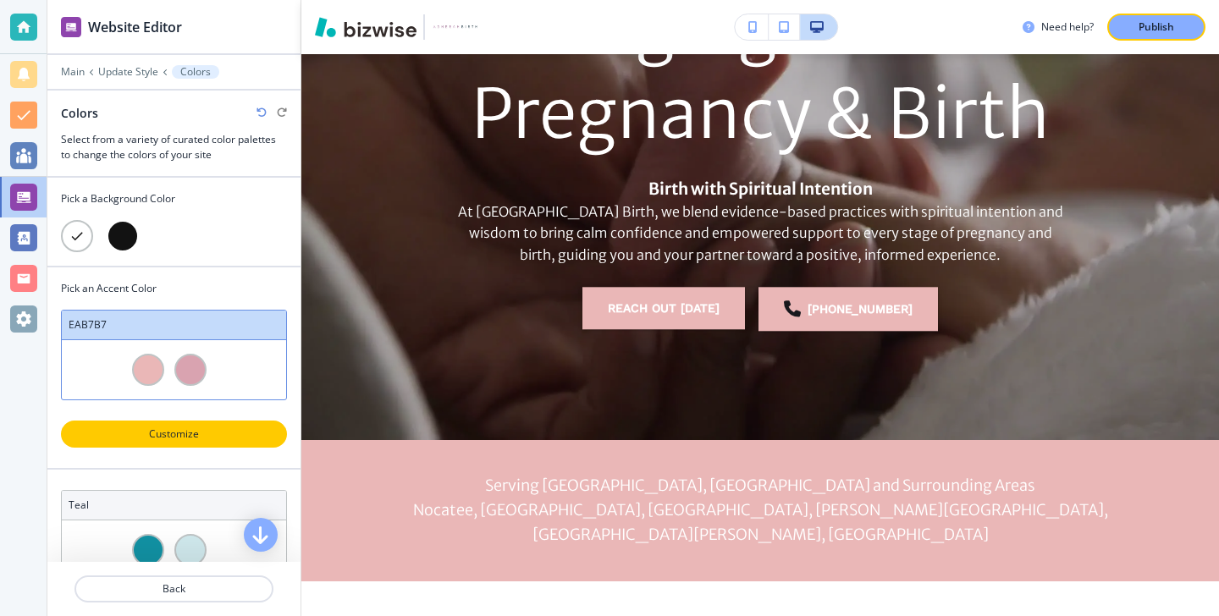
click at [202, 429] on p "Customize" at bounding box center [174, 434] width 182 height 15
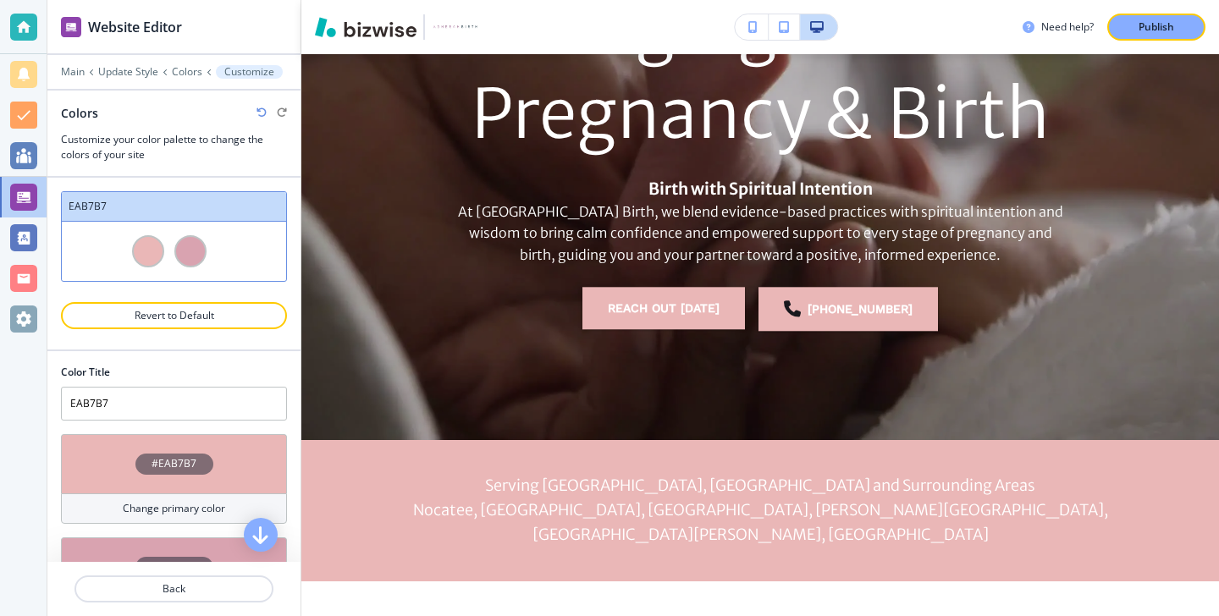
scroll to position [65, 0]
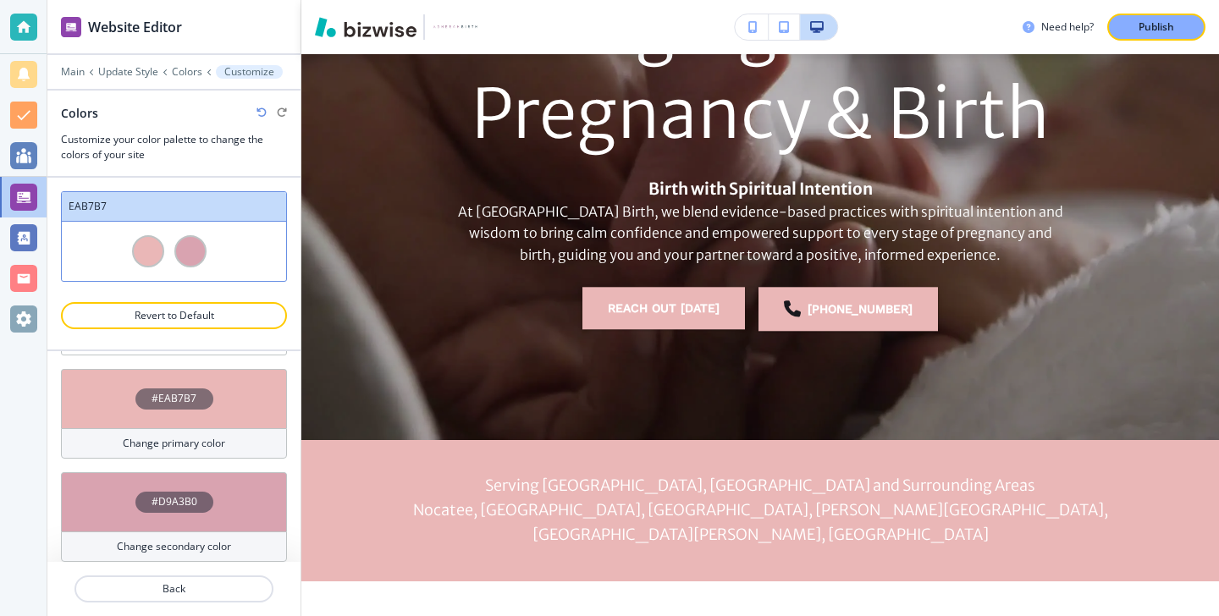
click at [197, 537] on div "Change secondary color" at bounding box center [174, 547] width 226 height 30
click at [197, 544] on h4 "Change secondary color" at bounding box center [174, 546] width 114 height 15
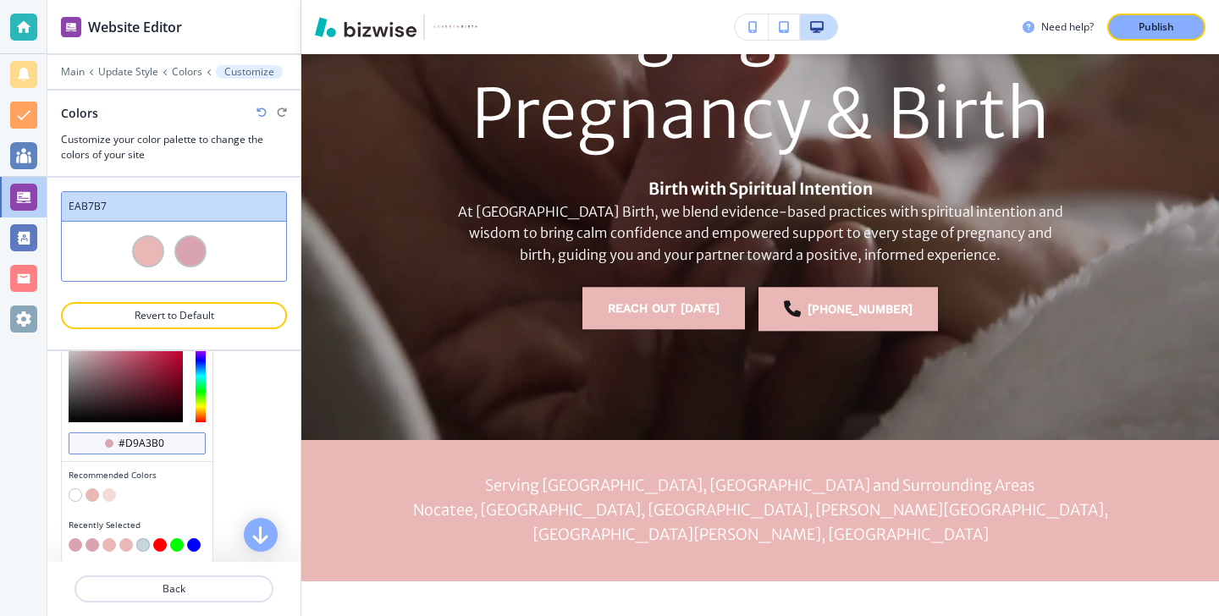
click at [160, 437] on input "#d9a3b0" at bounding box center [146, 444] width 59 height 14
click at [164, 437] on input "#d9a3b0" at bounding box center [146, 444] width 59 height 14
click at [163, 444] on input "#d9a3b0" at bounding box center [146, 444] width 59 height 14
paste input "7A5065"
type input "#7A5065"
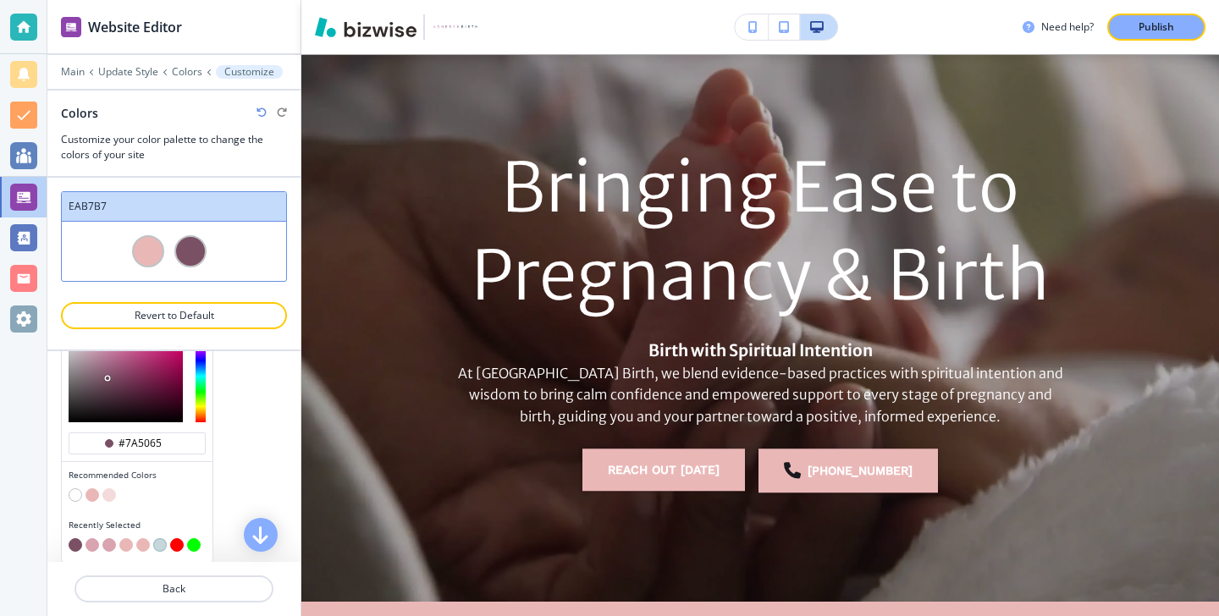
scroll to position [0, 0]
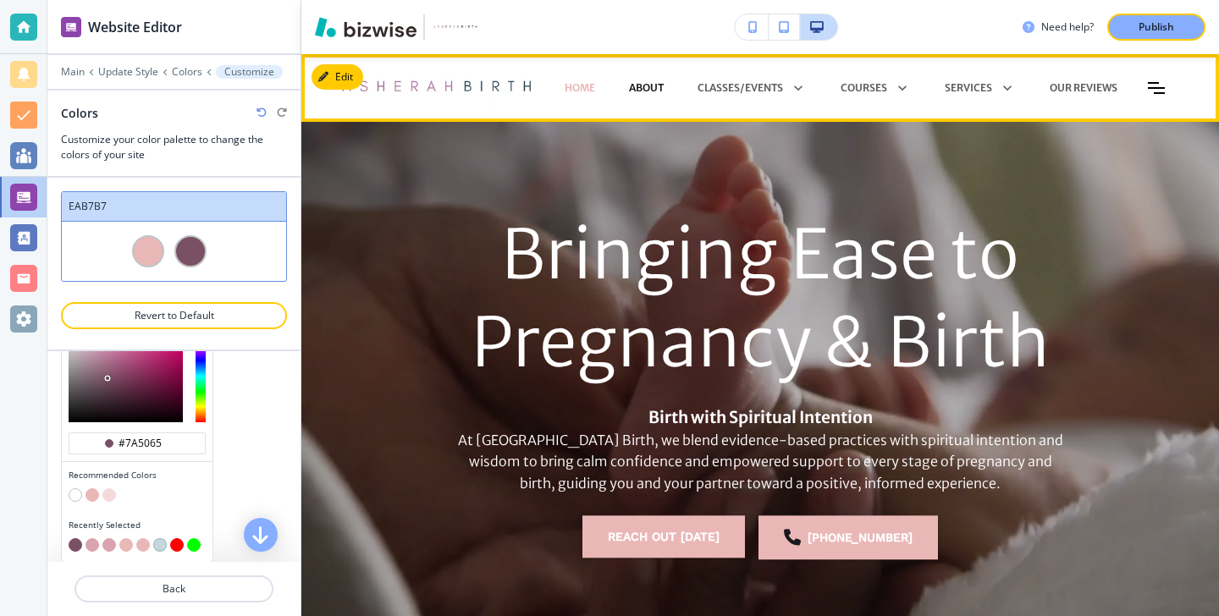
click at [649, 93] on p "About" at bounding box center [646, 87] width 35 height 15
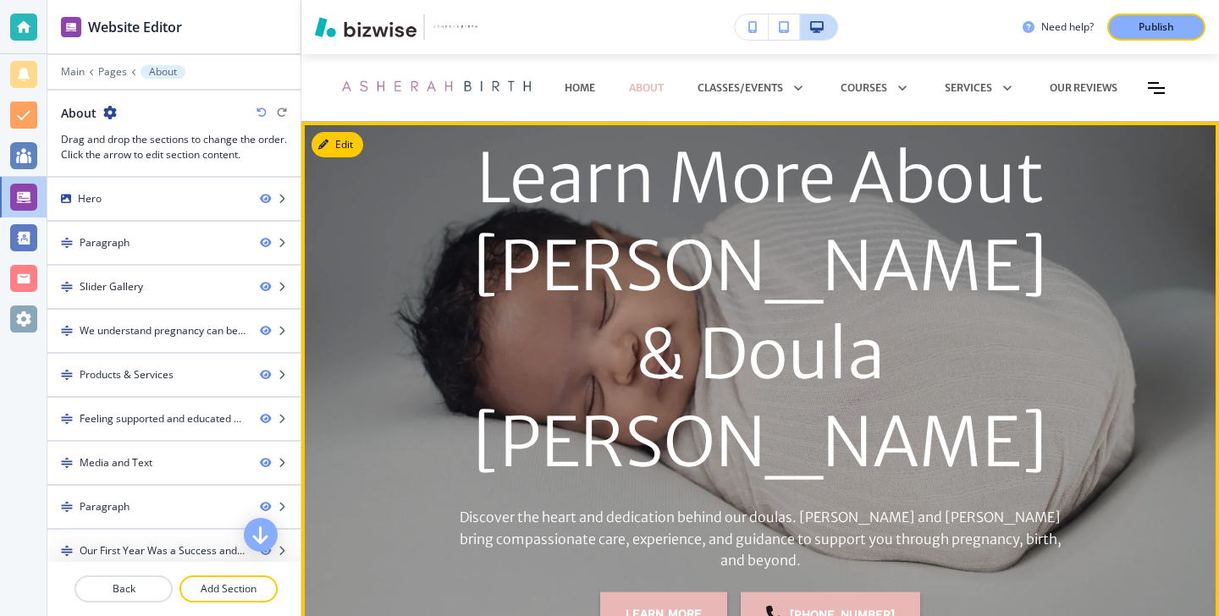
scroll to position [11, 0]
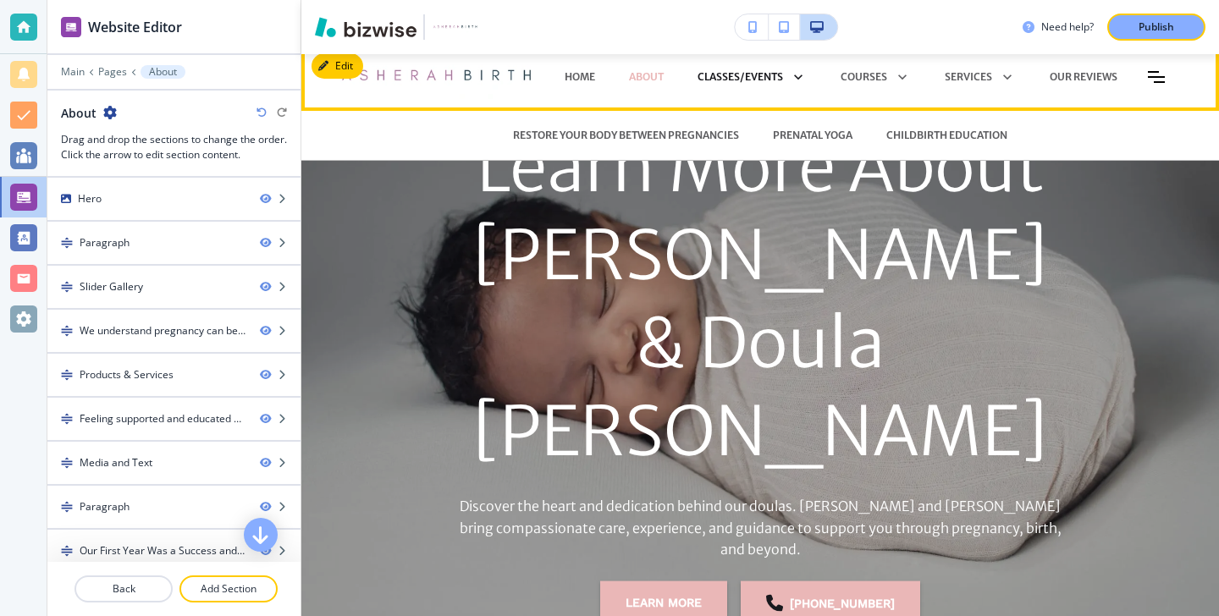
click at [731, 86] on link "CLASSES/EVENTS" at bounding box center [752, 77] width 109 height 24
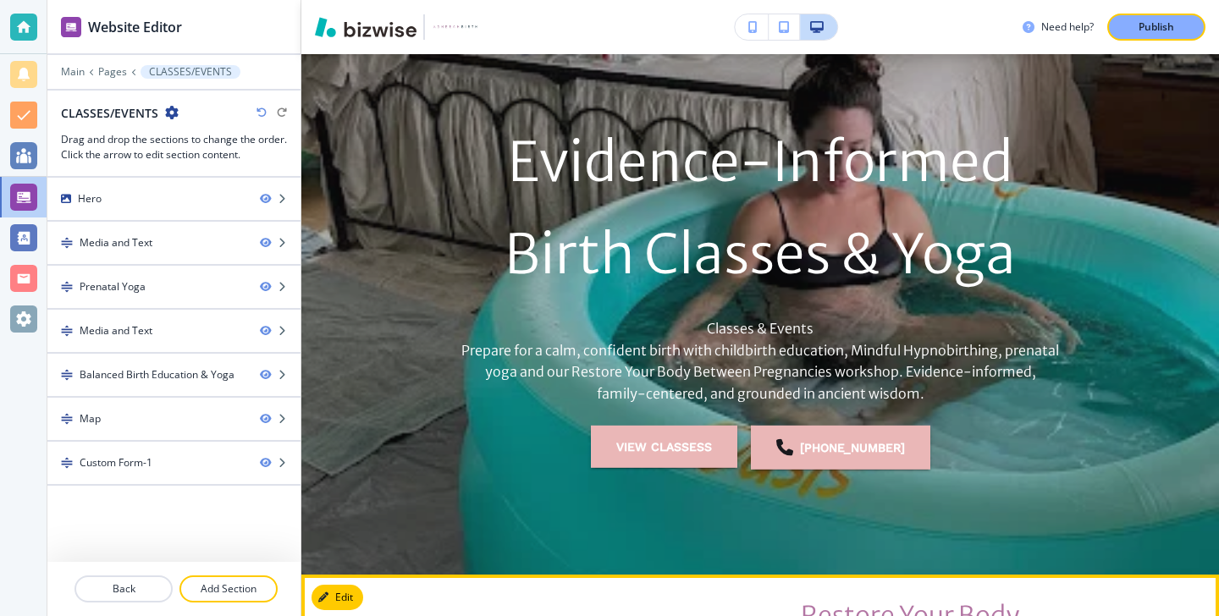
scroll to position [0, 0]
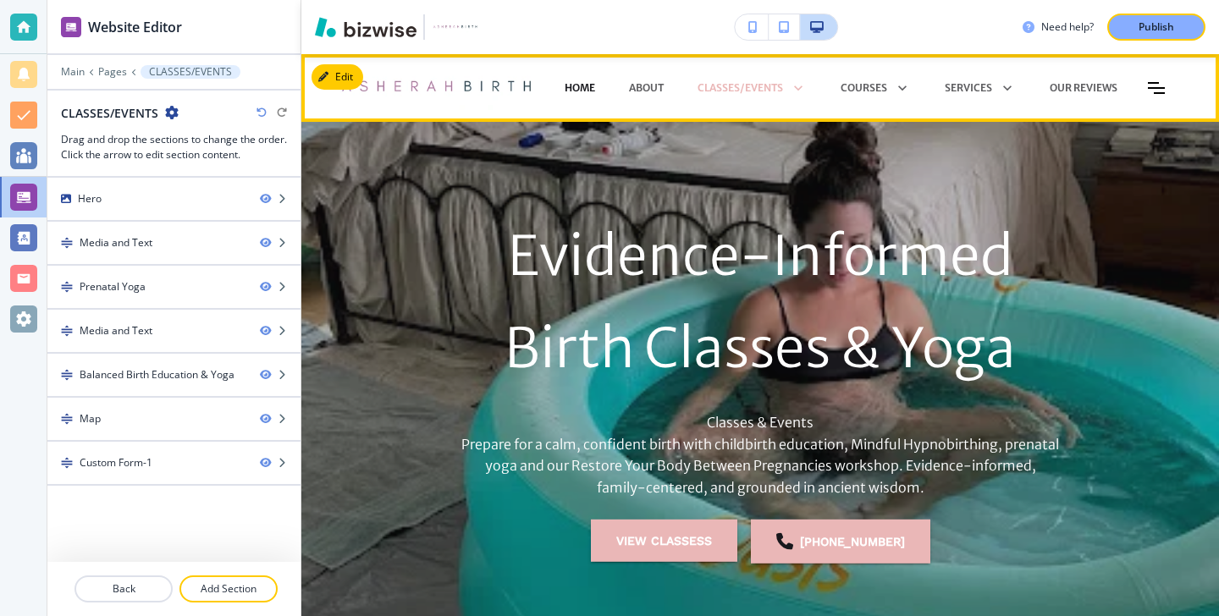
click at [577, 81] on p "HOME" at bounding box center [580, 87] width 30 height 15
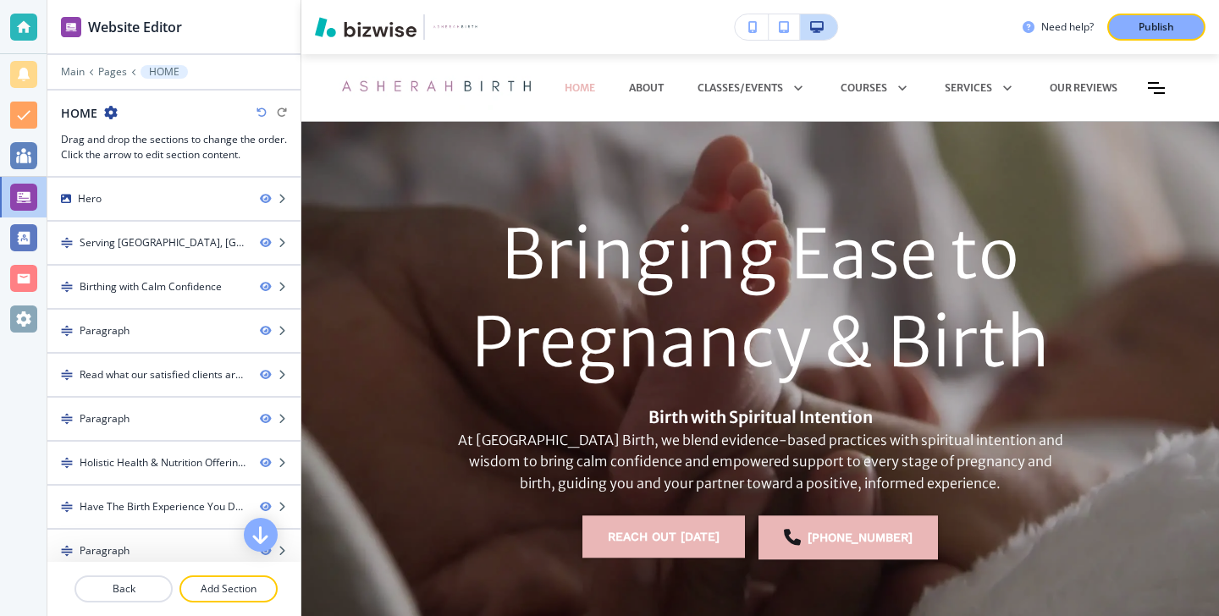
click at [133, 119] on div "HOME" at bounding box center [174, 113] width 226 height 18
click at [122, 83] on div at bounding box center [173, 84] width 253 height 10
click at [119, 76] on p "Pages" at bounding box center [112, 72] width 29 height 12
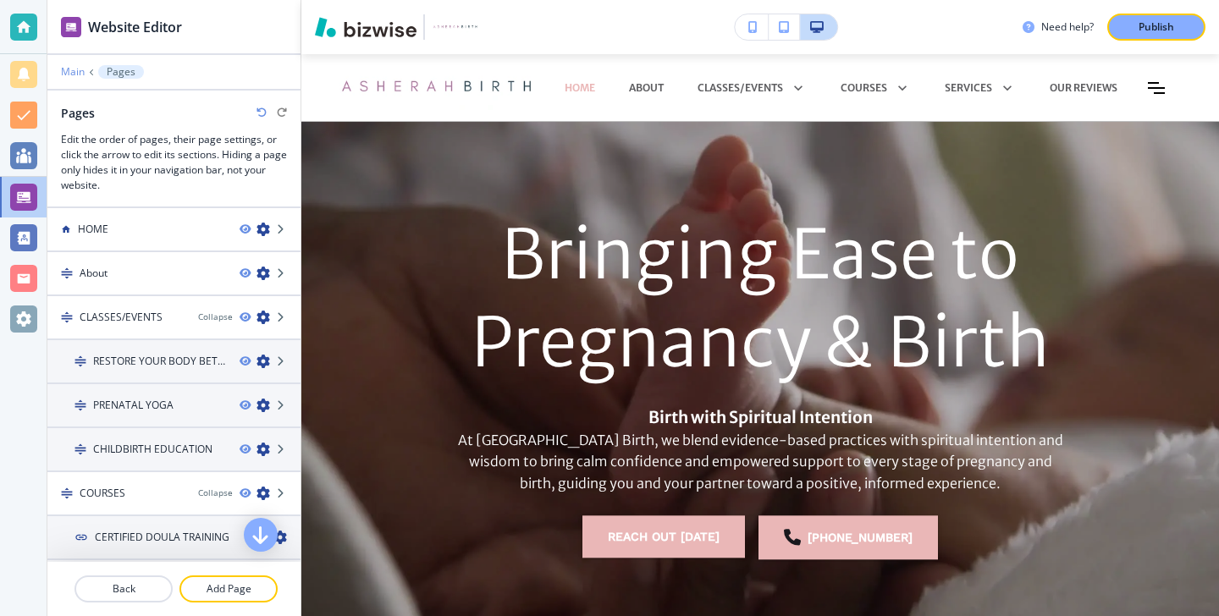
click at [63, 71] on p "Main" at bounding box center [73, 72] width 24 height 12
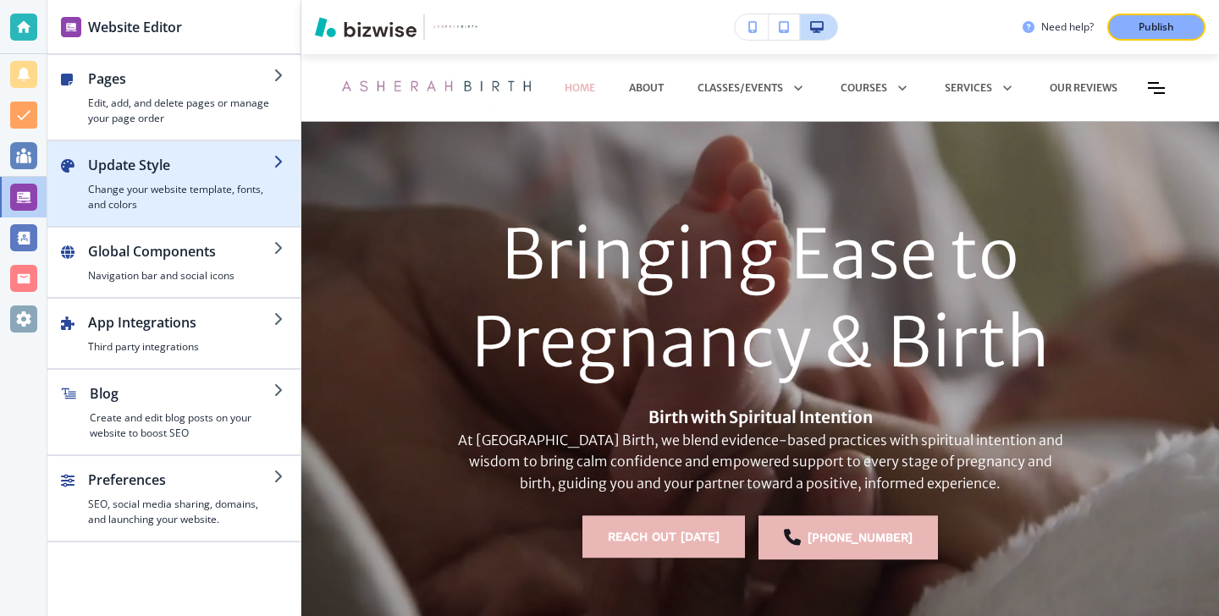
click at [156, 179] on div "button" at bounding box center [180, 178] width 185 height 7
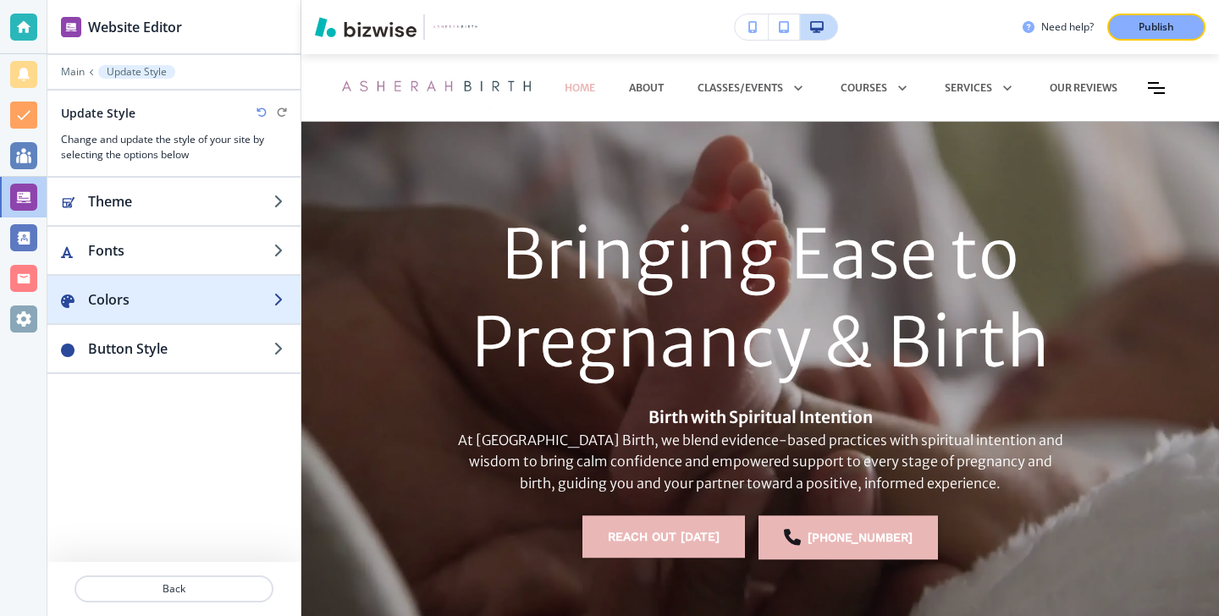
click at [174, 277] on div "button" at bounding box center [173, 283] width 253 height 14
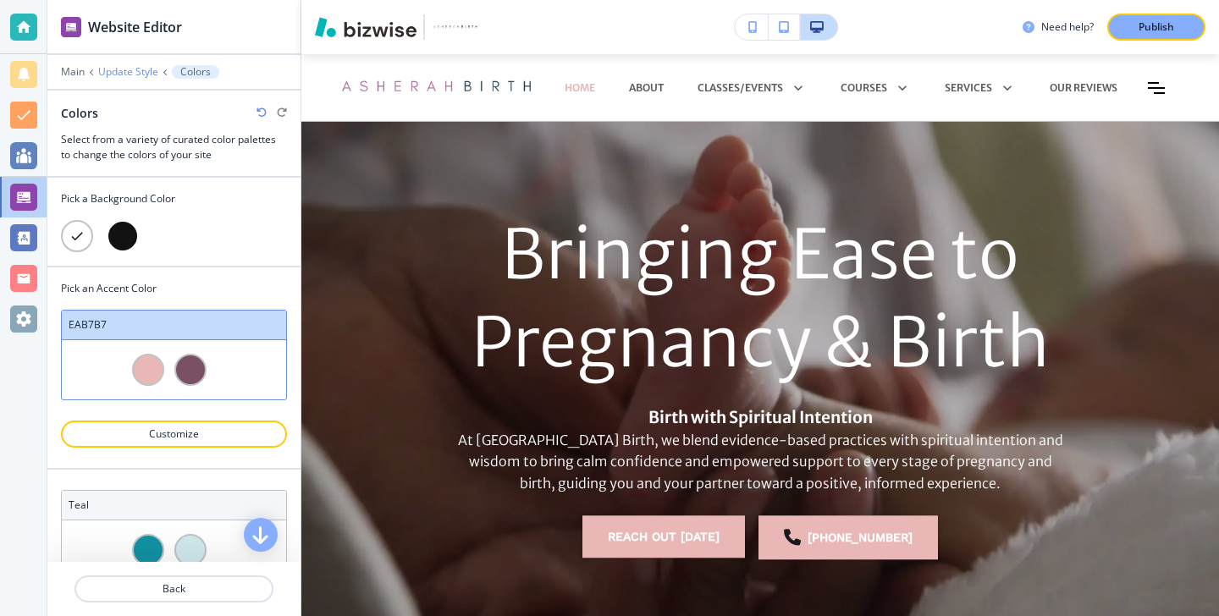
click at [116, 75] on p "Update Style" at bounding box center [128, 72] width 60 height 12
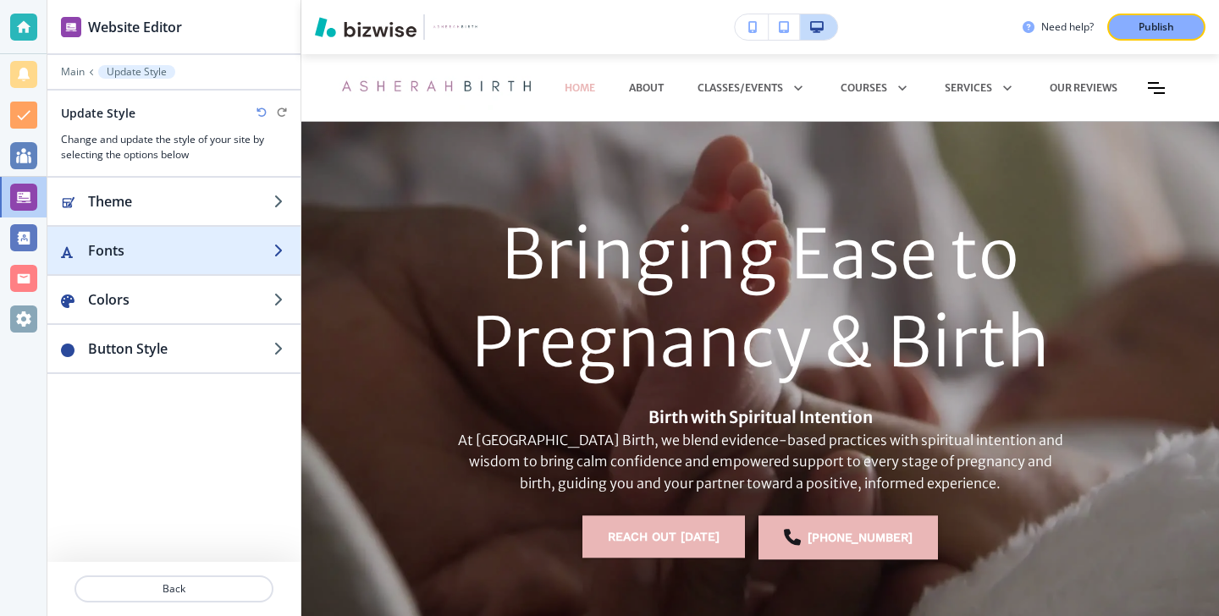
click at [103, 243] on h2 "Fonts" at bounding box center [180, 250] width 185 height 20
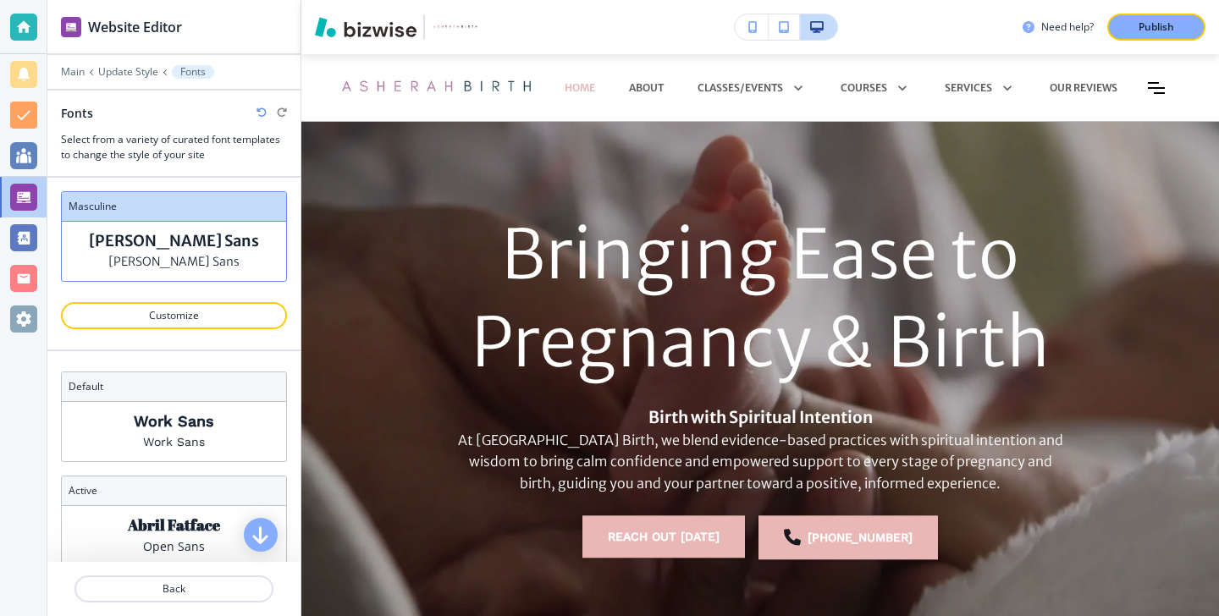
click at [117, 78] on div "Main Update Style Fonts" at bounding box center [174, 72] width 226 height 14
click at [130, 67] on p "Update Style" at bounding box center [128, 72] width 60 height 12
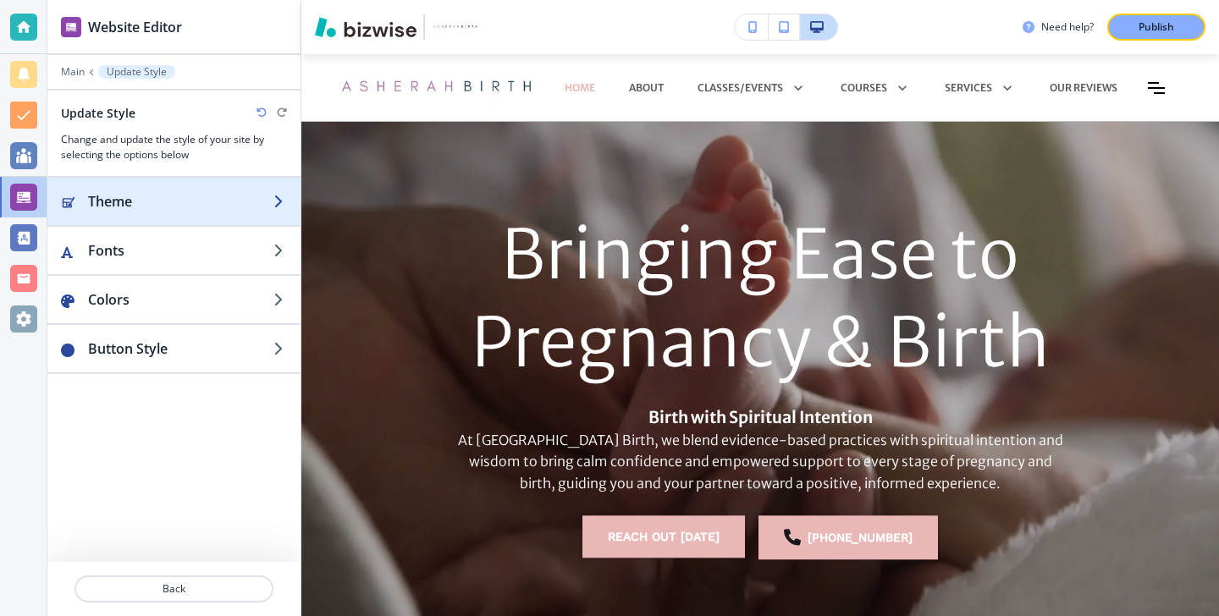
click at [198, 194] on h2 "Theme" at bounding box center [180, 201] width 185 height 20
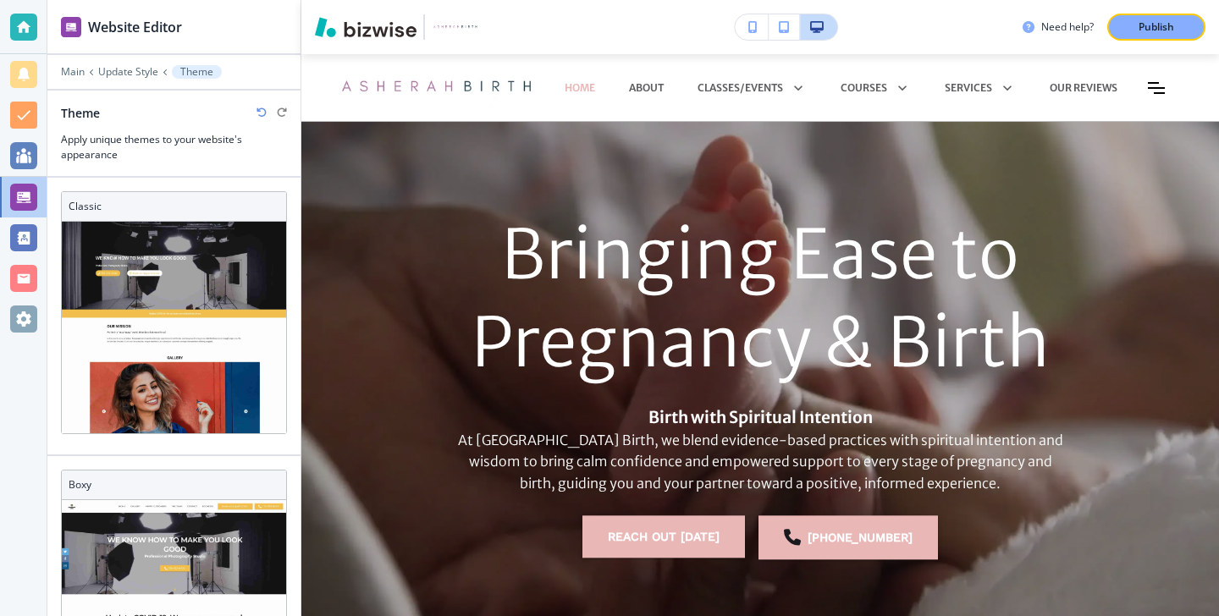
scroll to position [14, 0]
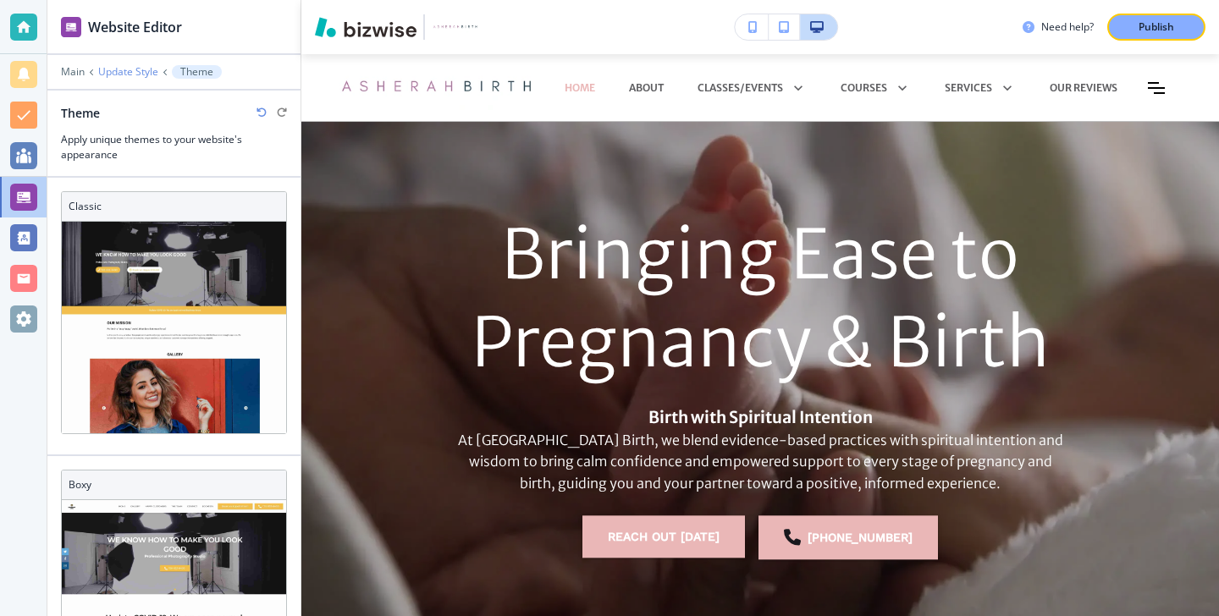
click at [141, 70] on p "Update Style" at bounding box center [128, 72] width 60 height 12
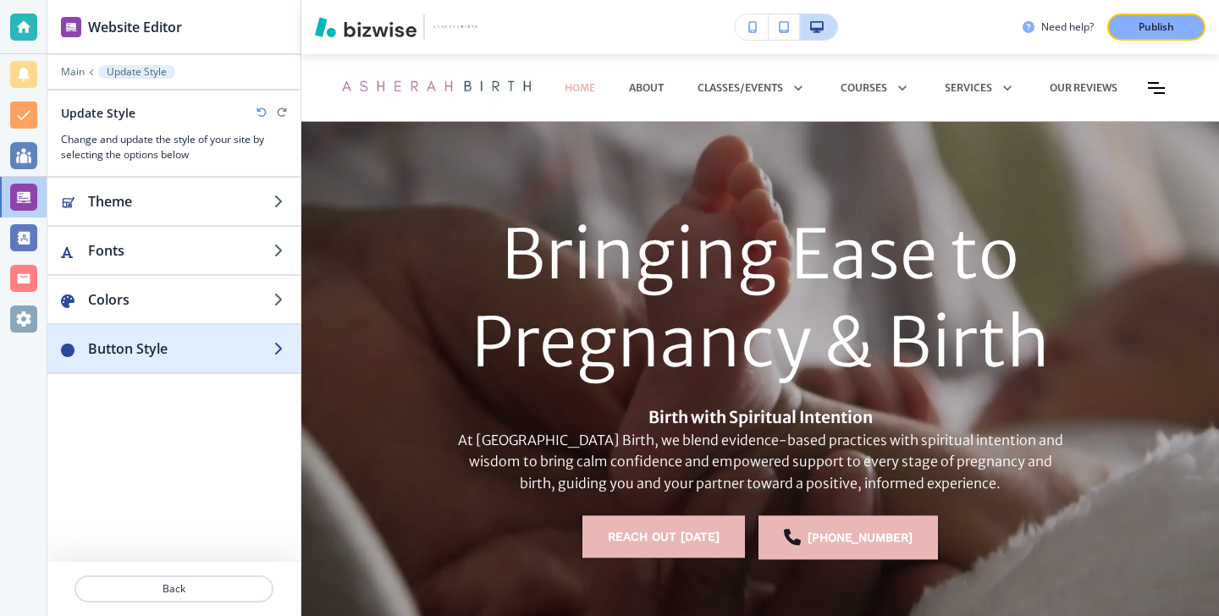
click at [133, 345] on h2 "Button Style" at bounding box center [180, 349] width 185 height 20
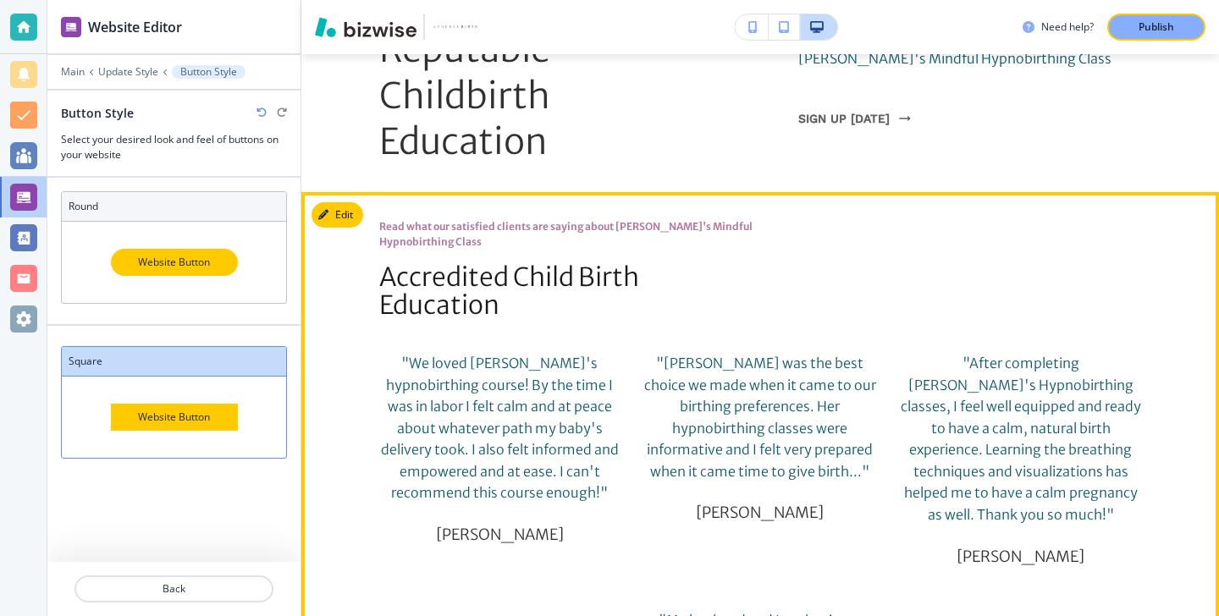
scroll to position [1356, 0]
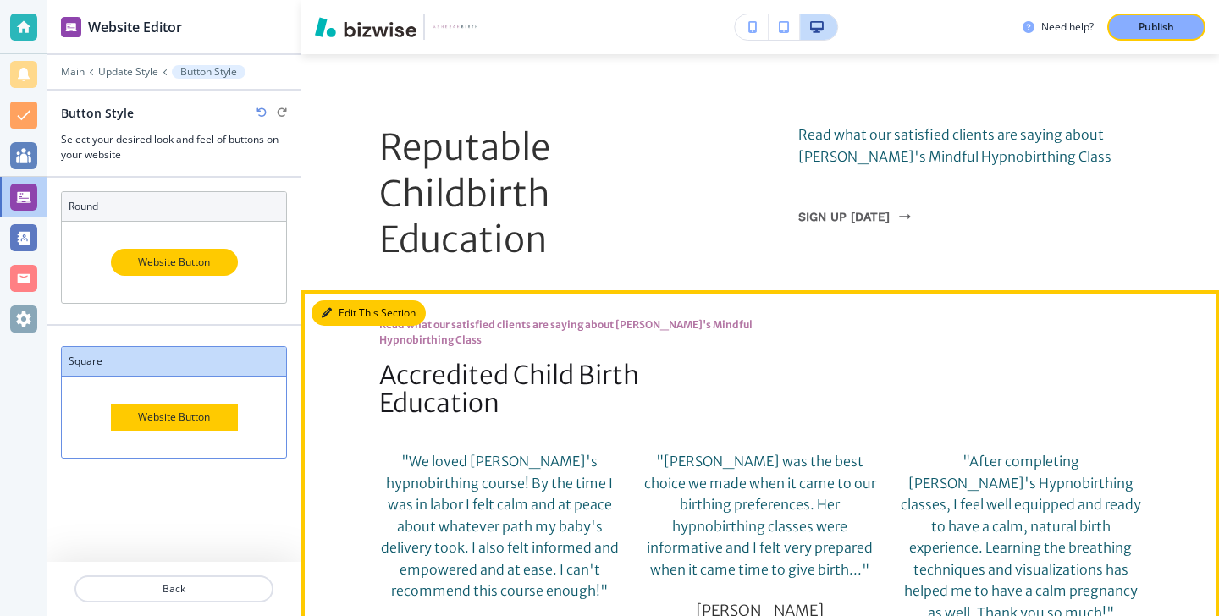
click at [362, 301] on button "Edit This Section" at bounding box center [369, 313] width 114 height 25
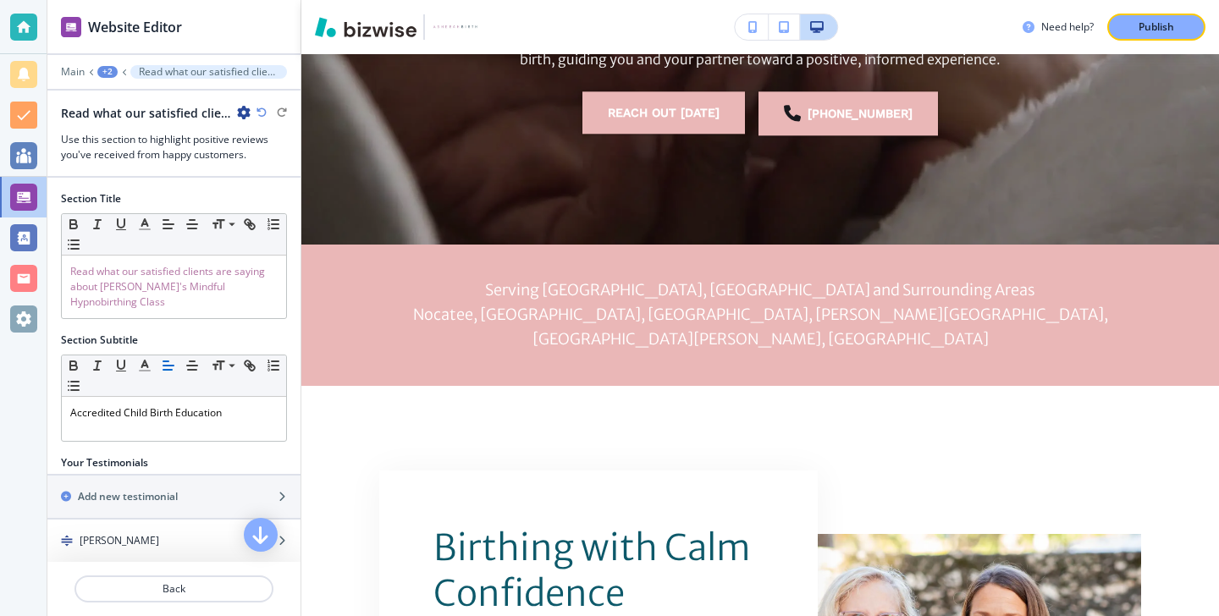
scroll to position [0, 0]
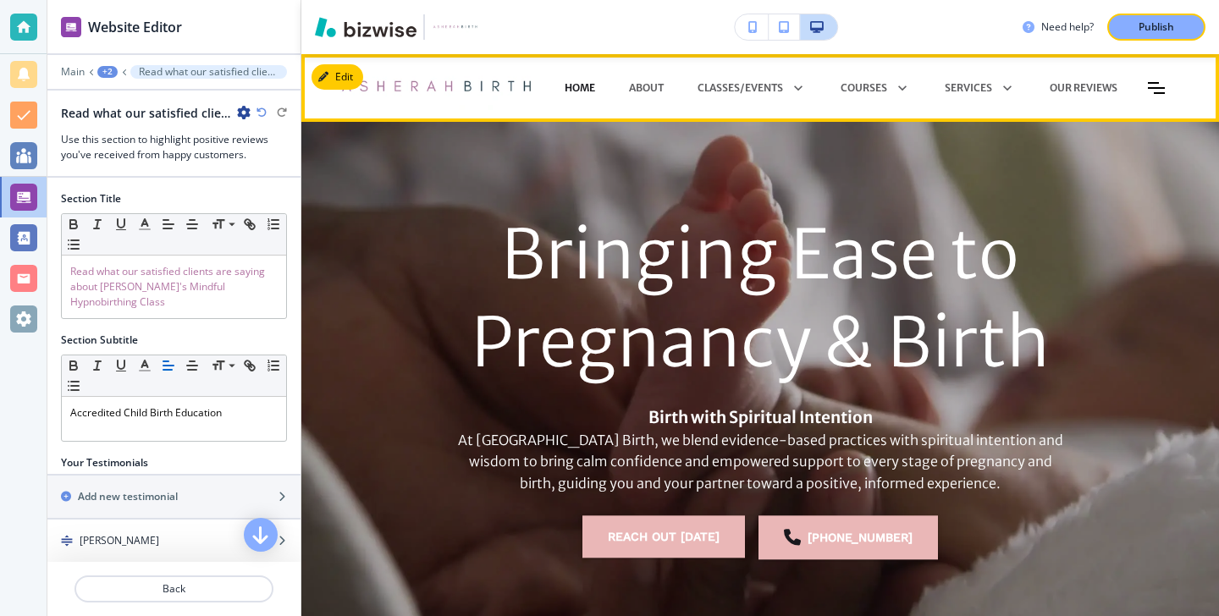
click at [580, 83] on p "HOME" at bounding box center [580, 87] width 30 height 15
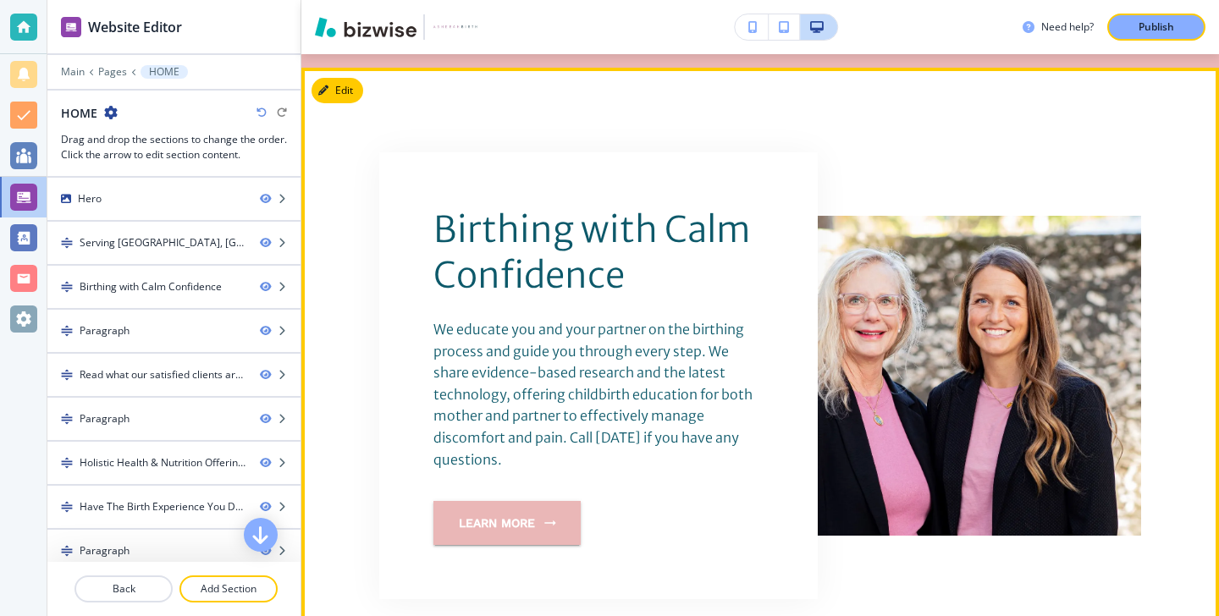
scroll to position [738, 0]
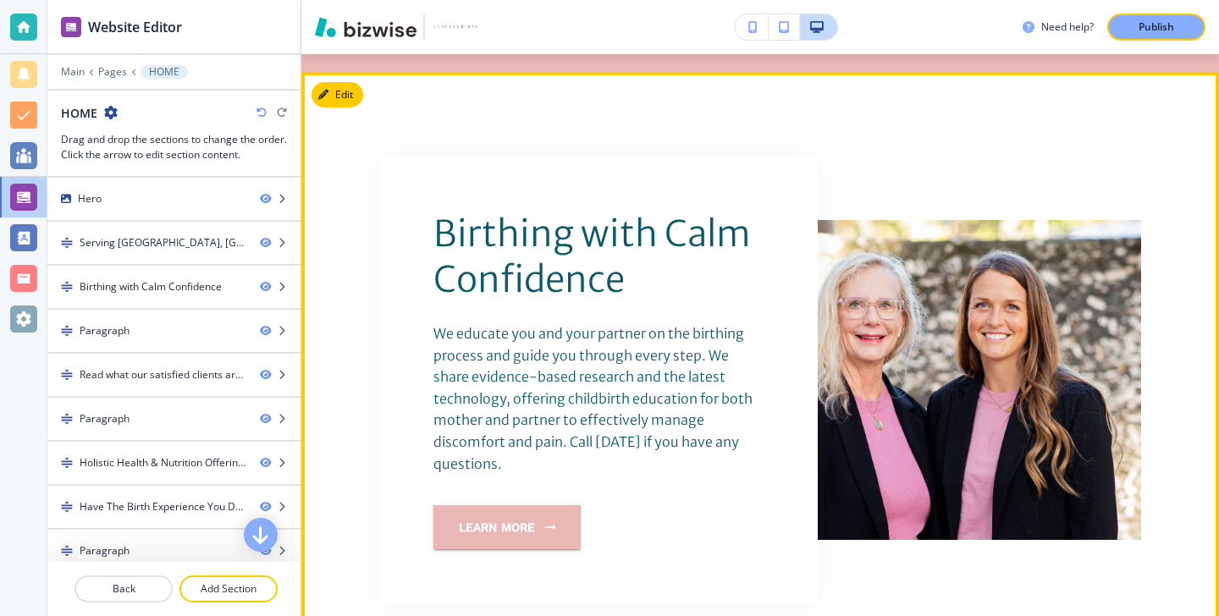
click at [351, 82] on button "Edit" at bounding box center [338, 94] width 52 height 25
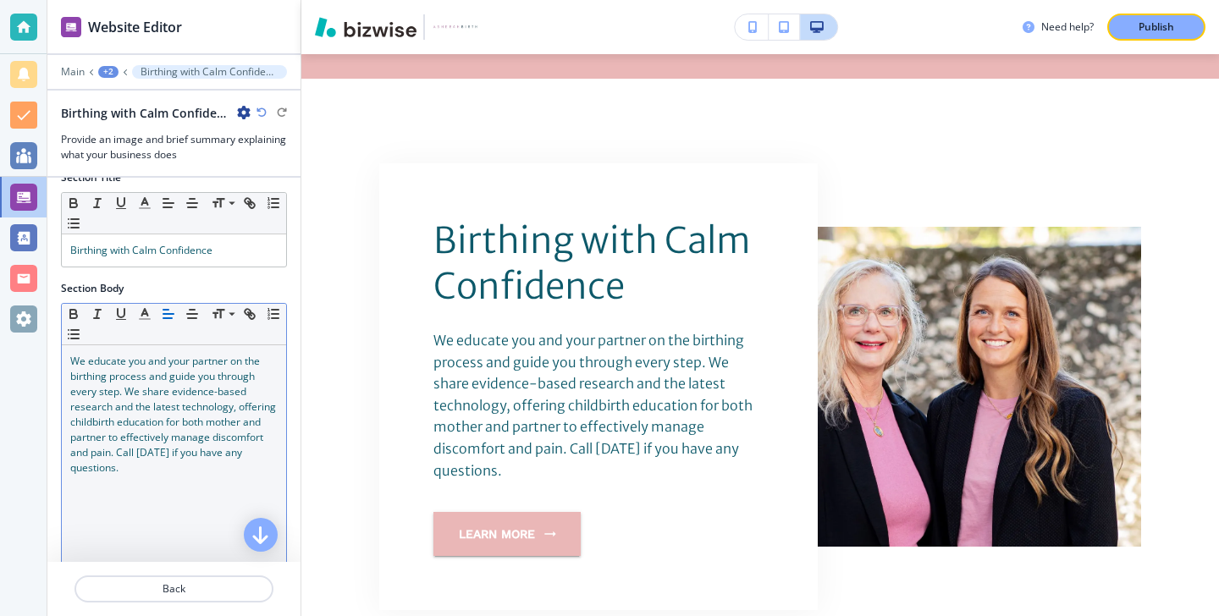
scroll to position [0, 0]
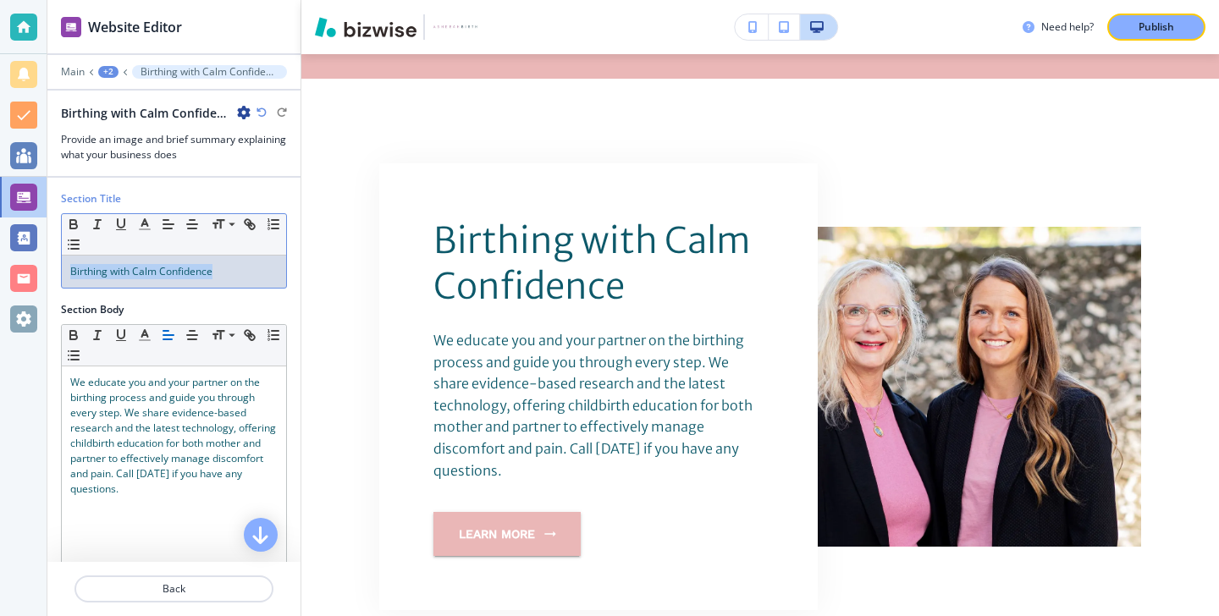
drag, startPoint x: 231, startPoint y: 280, endPoint x: 21, endPoint y: 262, distance: 210.8
click at [20, 261] on div "Website Editor Main +2 Birthing with Calm Confidence Birthing with Calm Confide…" at bounding box center [609, 308] width 1219 height 616
click at [137, 224] on icon "button" at bounding box center [144, 224] width 15 height 15
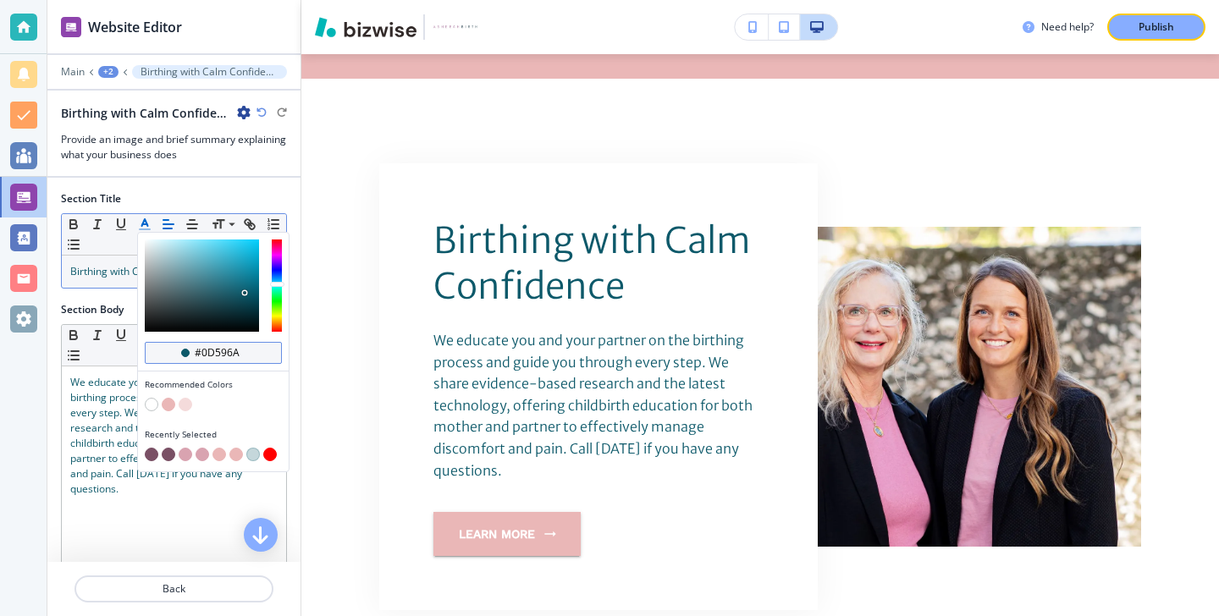
click at [227, 355] on input "#0d596a" at bounding box center [222, 353] width 59 height 14
paste input "7A5065"
type input "#7a5065"
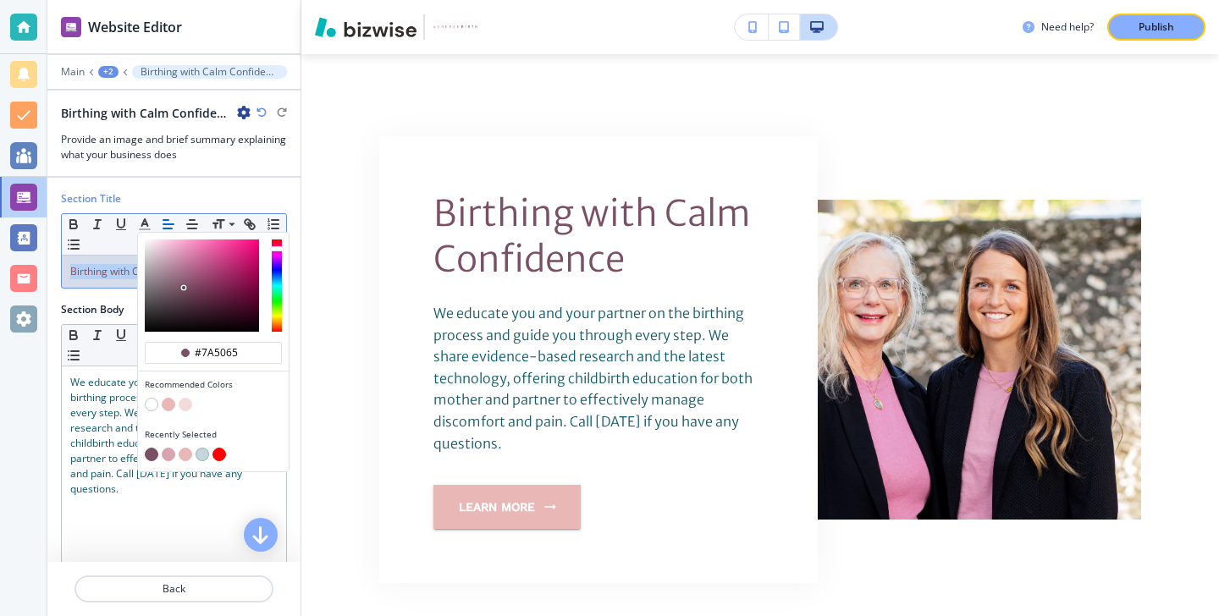
scroll to position [777, 0]
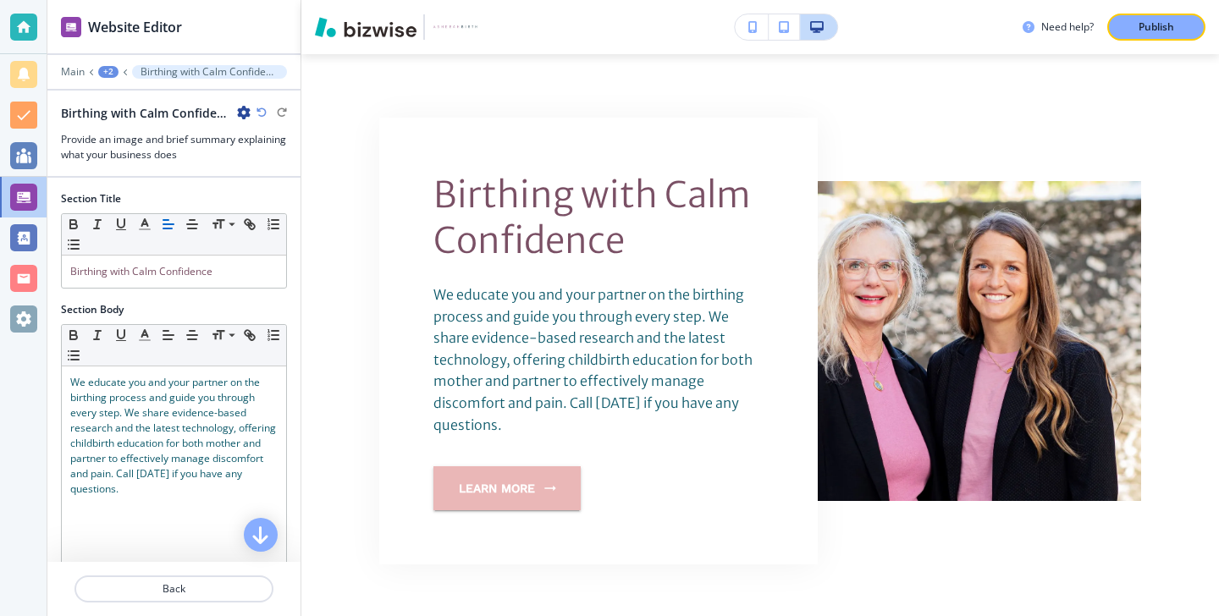
click at [119, 304] on h2 "Section Body" at bounding box center [92, 309] width 63 height 15
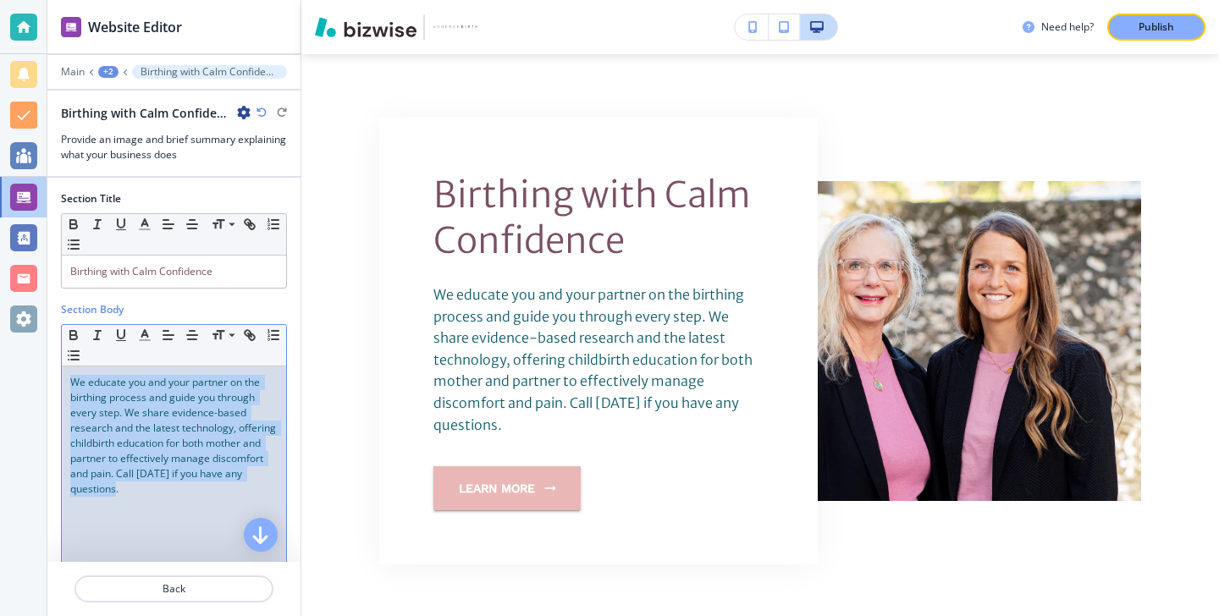
drag, startPoint x: 135, startPoint y: 485, endPoint x: 32, endPoint y: 377, distance: 149.1
click at [32, 377] on div "Website Editor Main +2 Birthing with Calm Confidence Birthing with Calm Confide…" at bounding box center [609, 308] width 1219 height 616
click at [152, 340] on icon "button" at bounding box center [144, 335] width 15 height 15
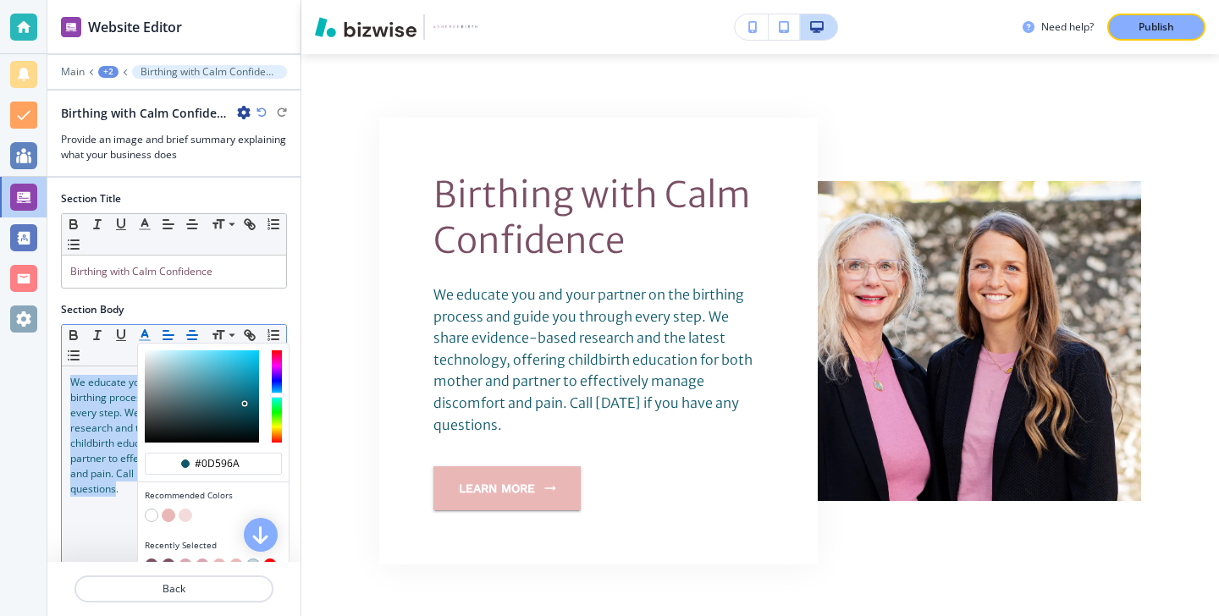
scroll to position [145, 0]
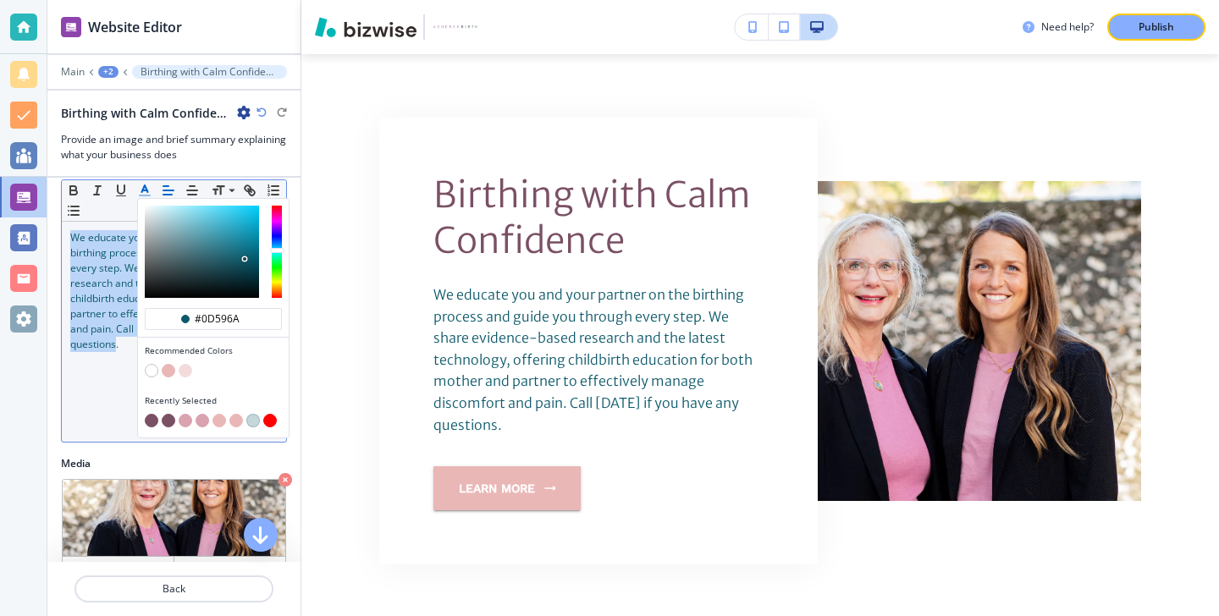
click at [153, 418] on button "button" at bounding box center [152, 421] width 14 height 14
type input "#7a5065"
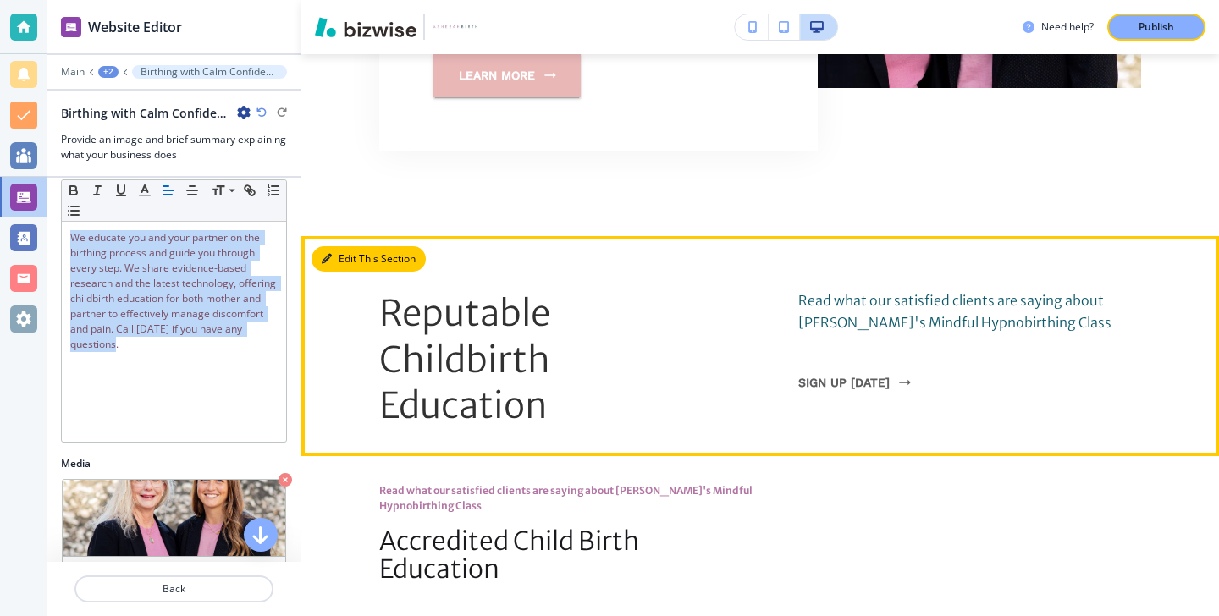
click at [355, 246] on button "Edit This Section" at bounding box center [369, 258] width 114 height 25
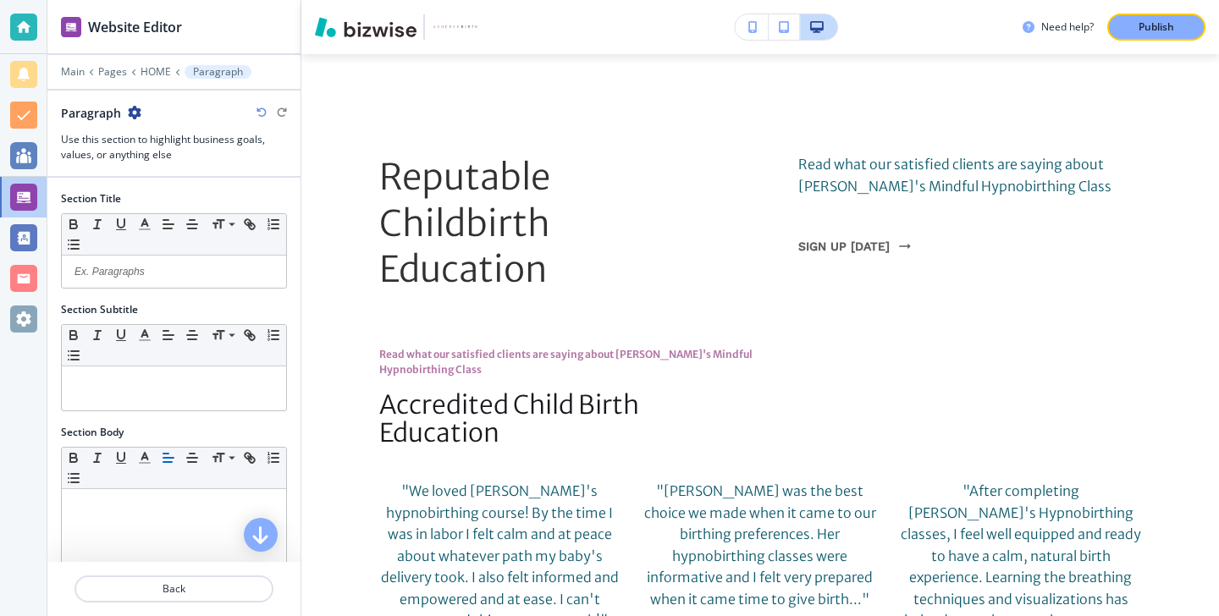
scroll to position [284, 0]
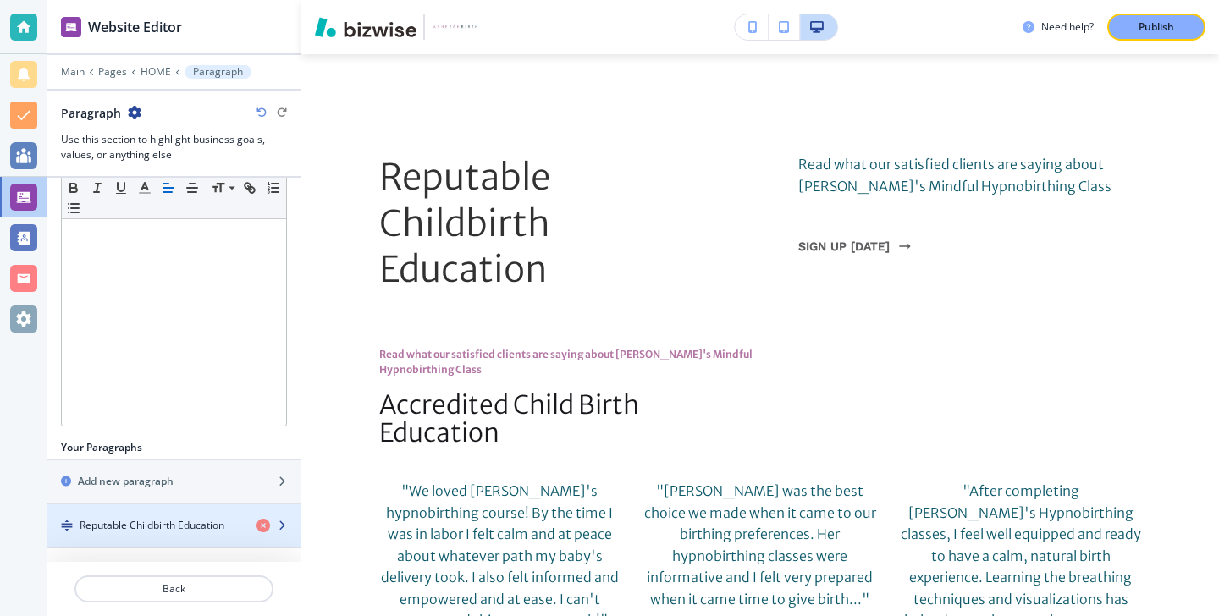
click at [163, 520] on h4 "Reputable Childbirth Education" at bounding box center [152, 525] width 145 height 15
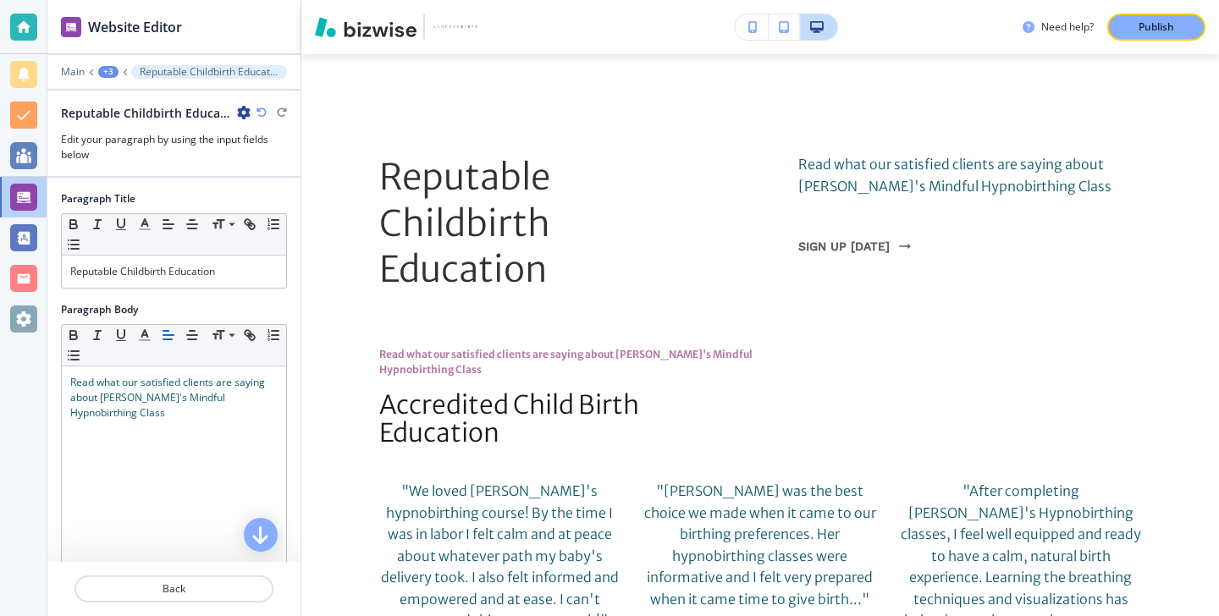
scroll to position [1381, 0]
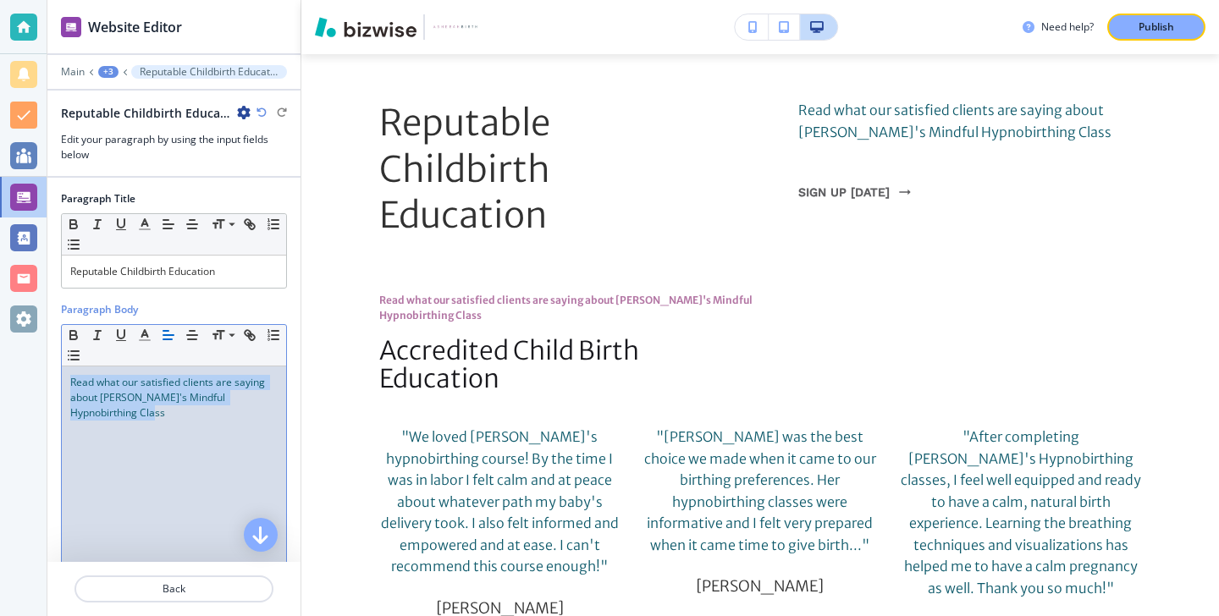
drag, startPoint x: 219, startPoint y: 424, endPoint x: 61, endPoint y: 368, distance: 167.9
click at [62, 368] on div "Read what our satisfied clients are saying about Doula Vonda's Mindful Hypnobir…" at bounding box center [174, 477] width 224 height 220
click at [151, 226] on icon "button" at bounding box center [144, 224] width 15 height 15
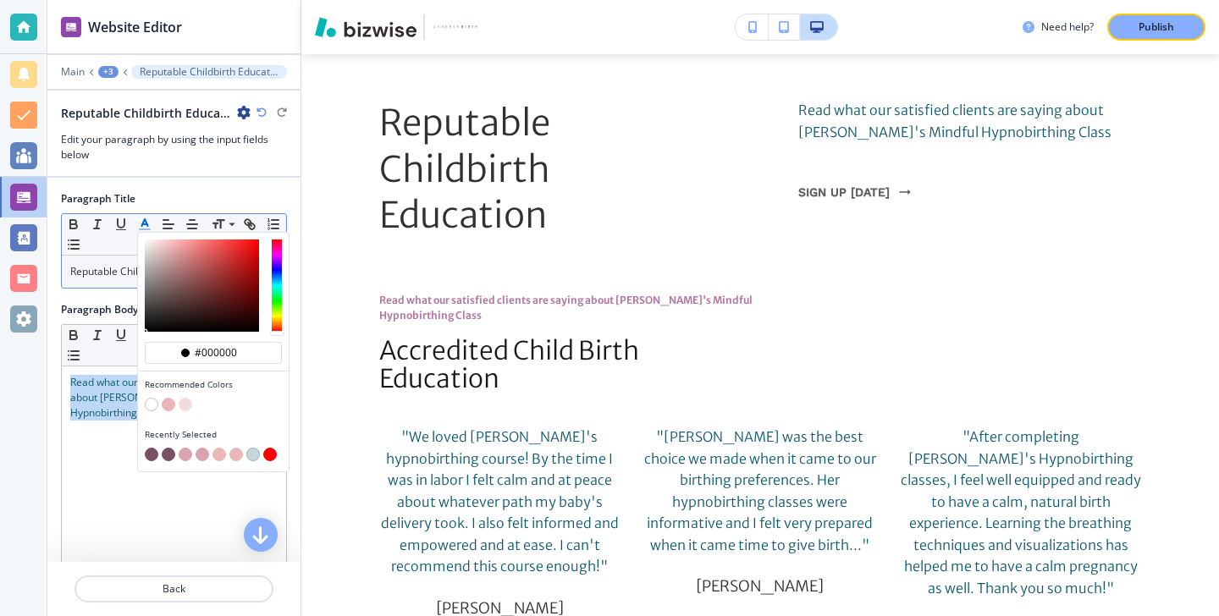
click at [155, 453] on button "button" at bounding box center [152, 455] width 14 height 14
type input "#7a5065"
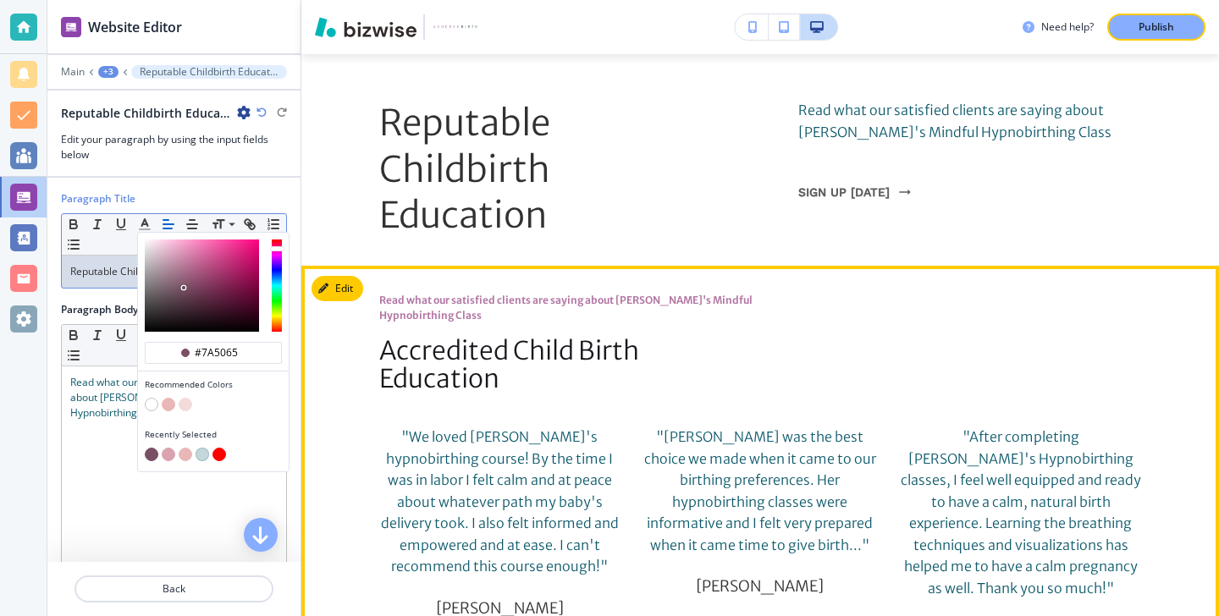
click at [342, 382] on div "Read what our satisfied clients are saying about Doula Vonda's Mindful Hypnobir…" at bounding box center [760, 628] width 918 height 671
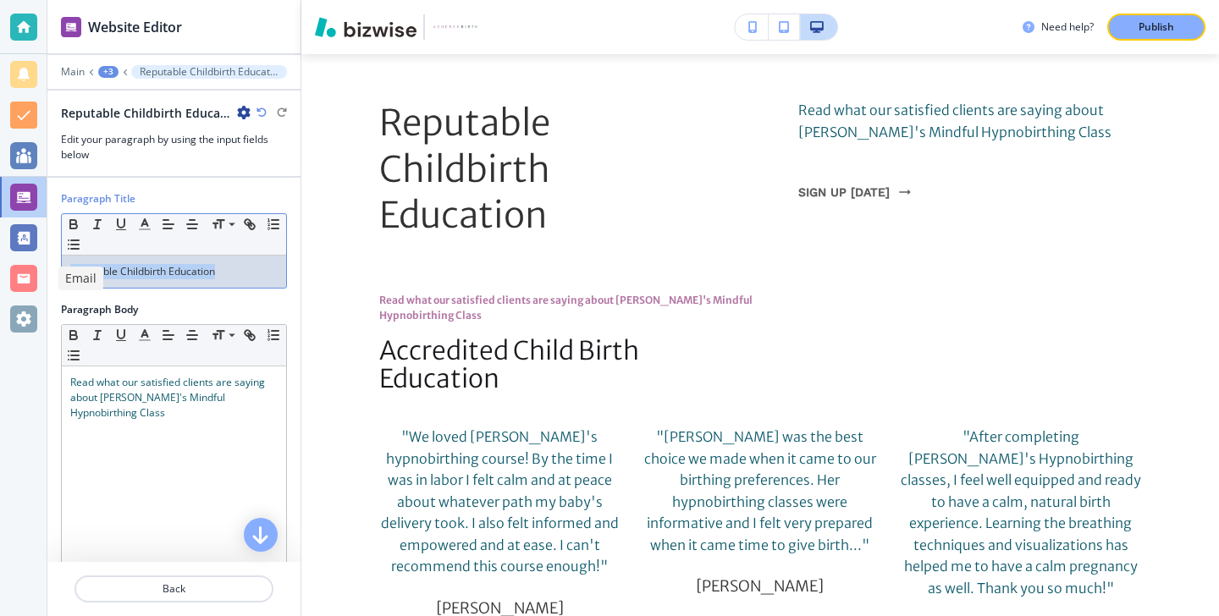
drag, startPoint x: 257, startPoint y: 279, endPoint x: 35, endPoint y: 271, distance: 222.0
click at [35, 270] on div "Website Editor Main +3 Reputable Childbirth Education Reputable Childbirth Educ…" at bounding box center [609, 308] width 1219 height 616
click at [140, 231] on icon "button" at bounding box center [144, 224] width 15 height 15
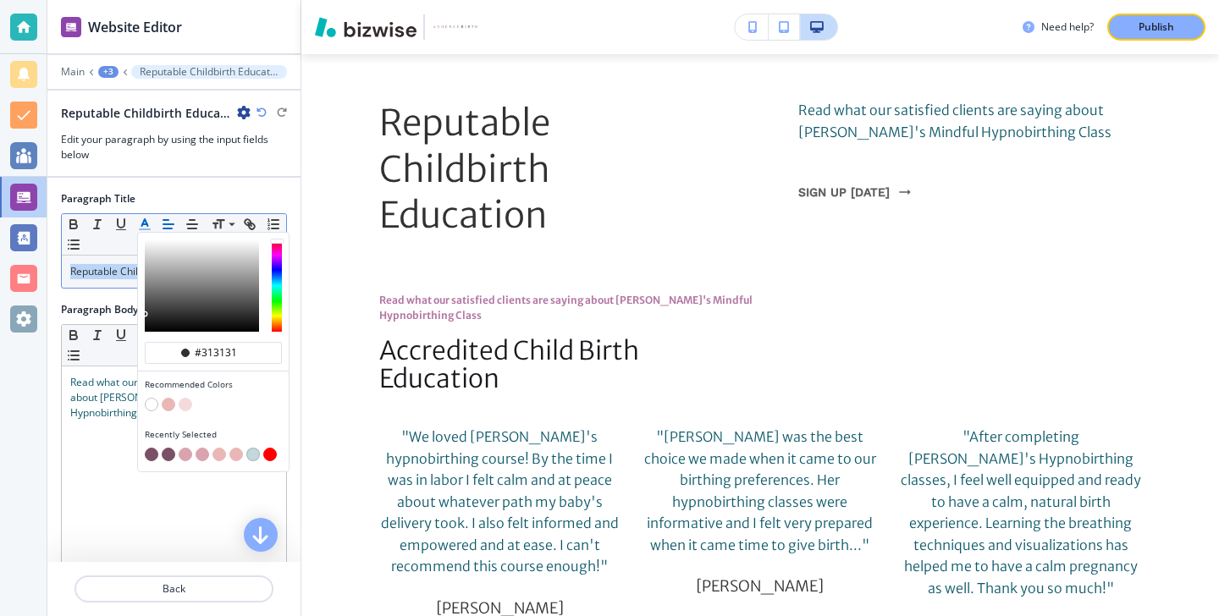
click at [154, 450] on button "button" at bounding box center [152, 455] width 14 height 14
type input "#7a5065"
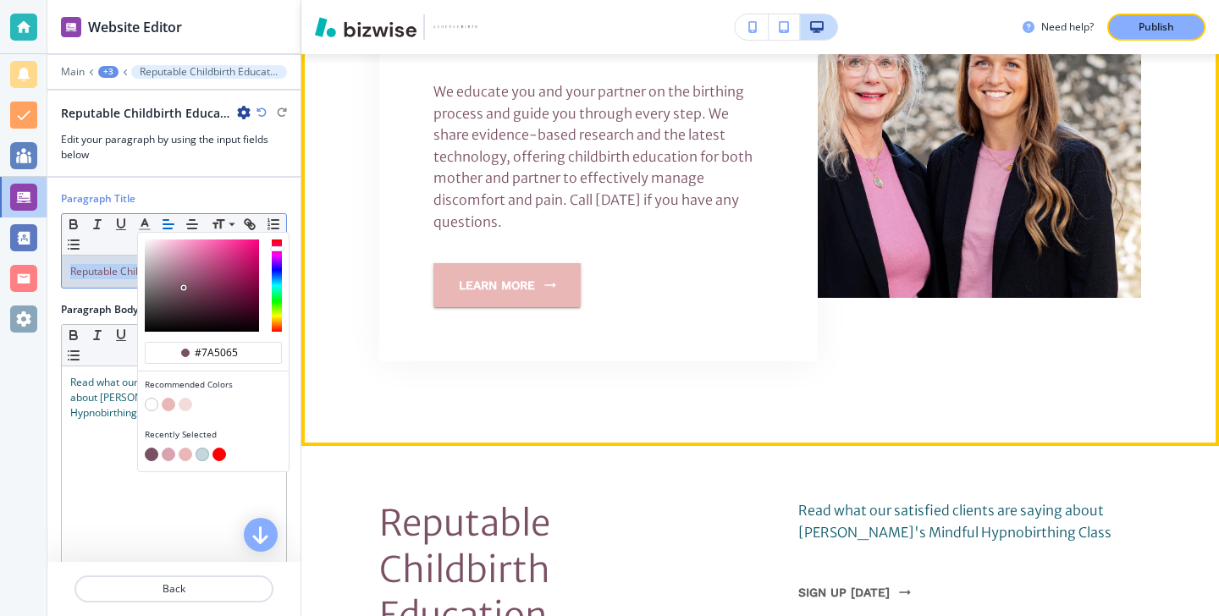
scroll to position [1037, 0]
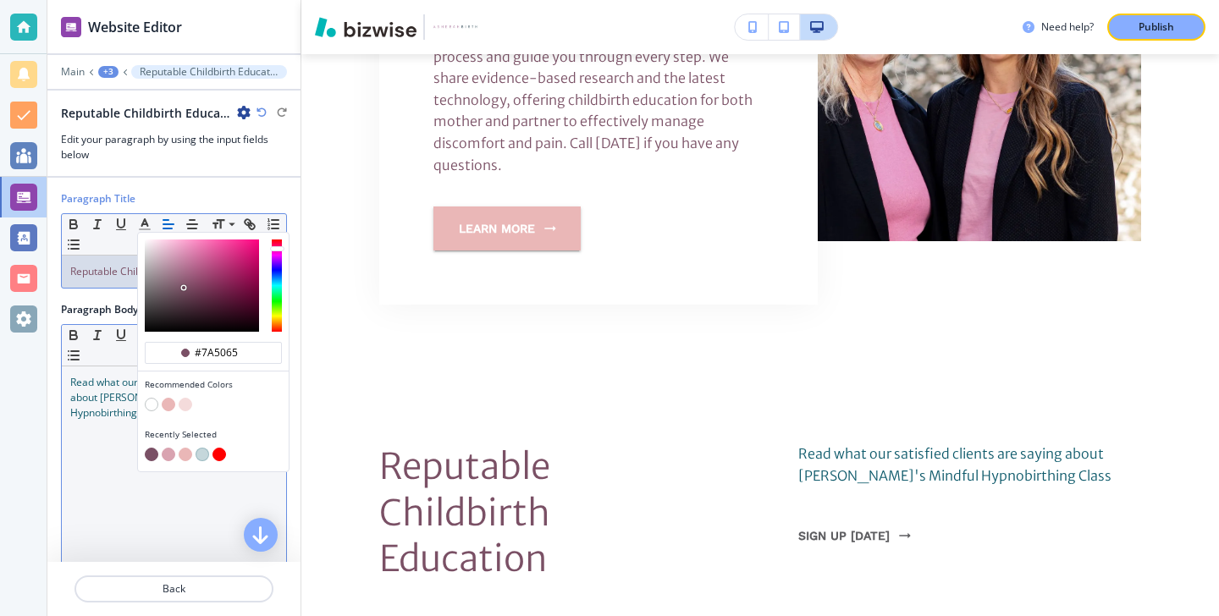
click at [107, 449] on div "Read what our satisfied clients are saying about Doula Vonda's Mindful Hypnobir…" at bounding box center [174, 477] width 224 height 220
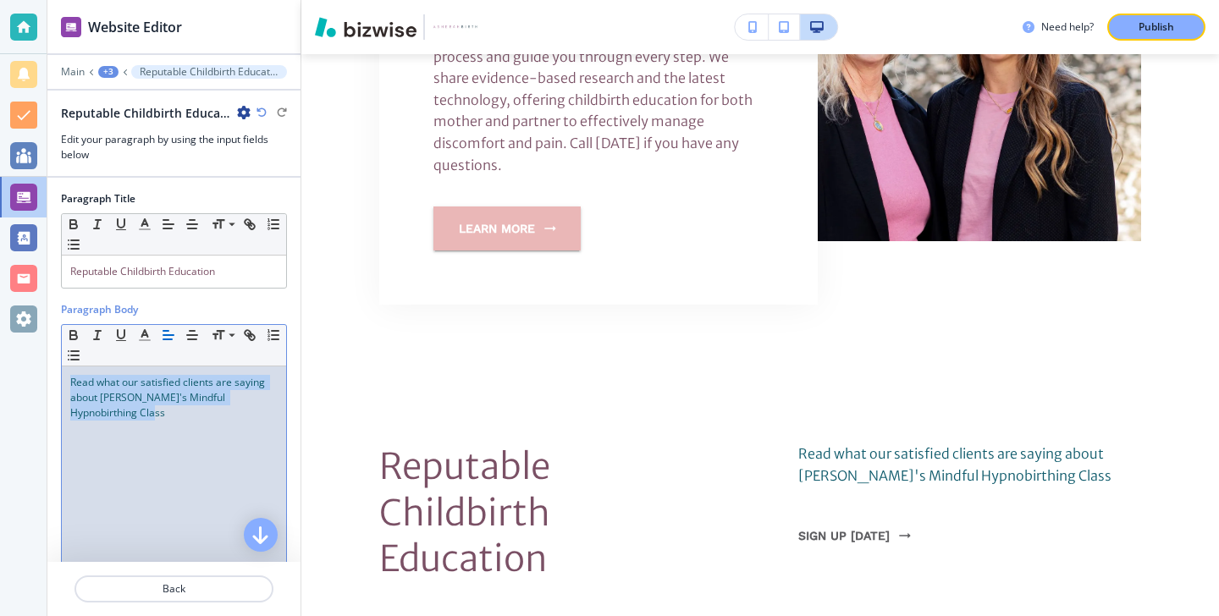
drag, startPoint x: 189, startPoint y: 439, endPoint x: 52, endPoint y: 384, distance: 147.3
click at [52, 384] on div "Paragraph Body Small Normal Large Huge Read what our satisfied clients are sayi…" at bounding box center [173, 451] width 253 height 299
click at [147, 336] on polyline "button" at bounding box center [145, 333] width 6 height 7
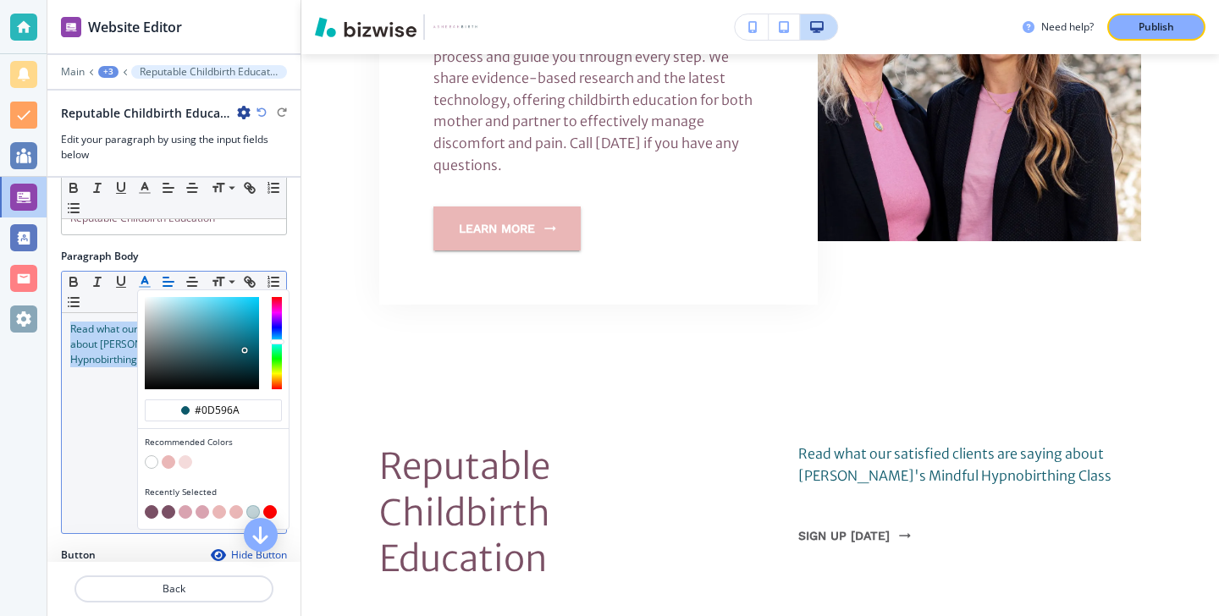
scroll to position [67, 0]
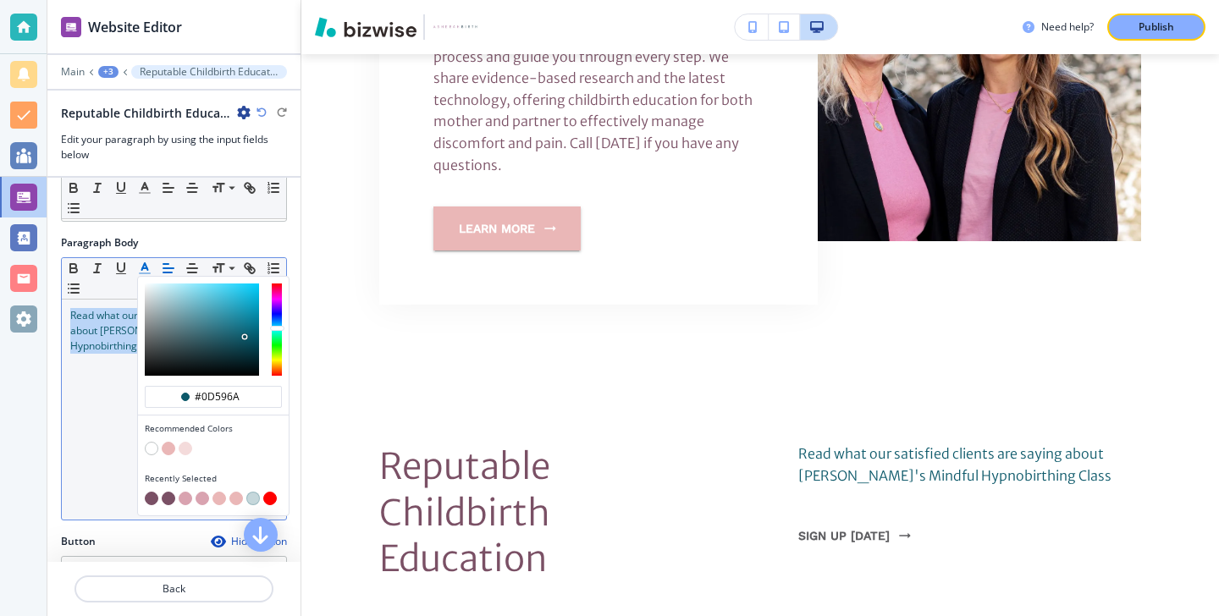
click at [155, 502] on button "button" at bounding box center [152, 499] width 14 height 14
type input "#7a5065"
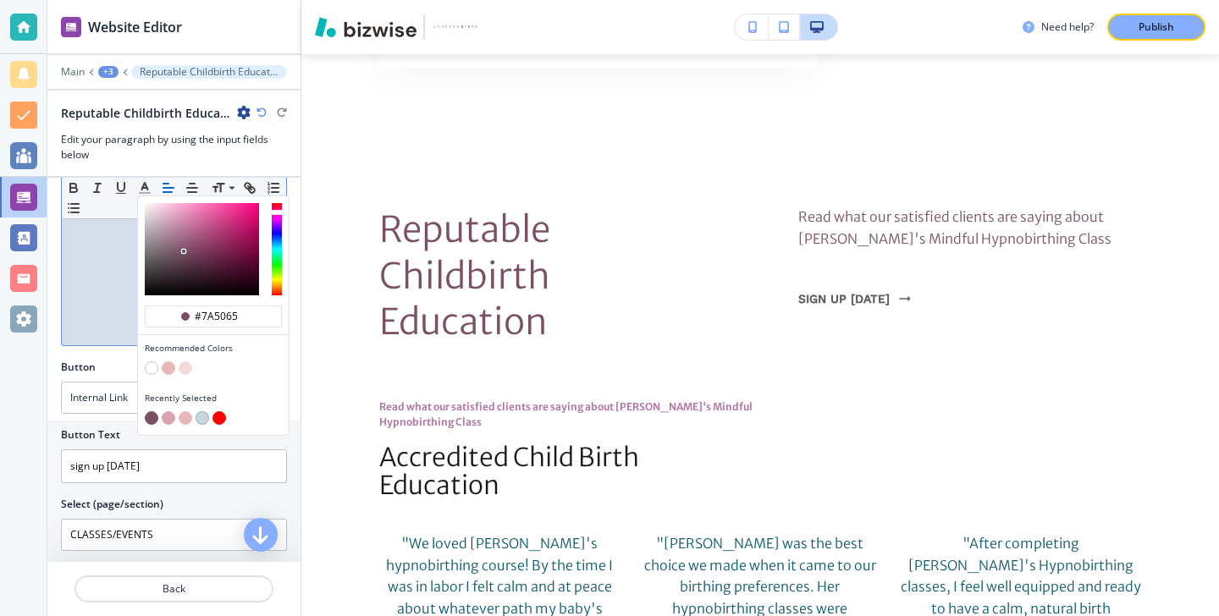
scroll to position [264, 0]
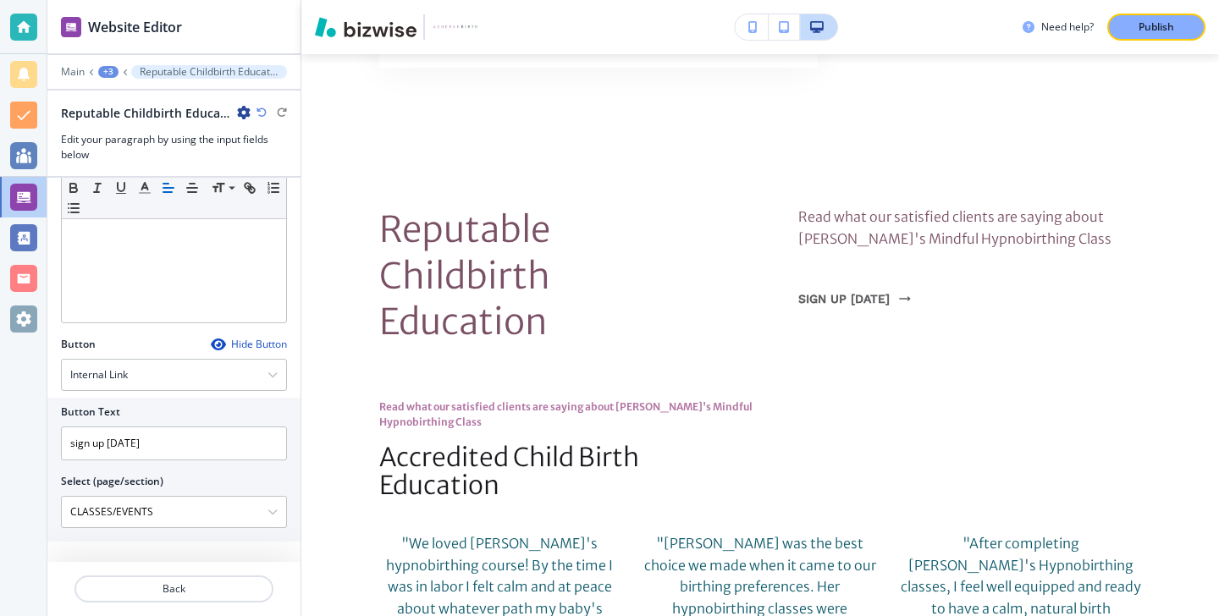
click at [99, 425] on div at bounding box center [174, 423] width 226 height 7
drag, startPoint x: 161, startPoint y: 435, endPoint x: 100, endPoint y: 435, distance: 61.0
click at [100, 435] on input "sign up today" at bounding box center [174, 444] width 226 height 34
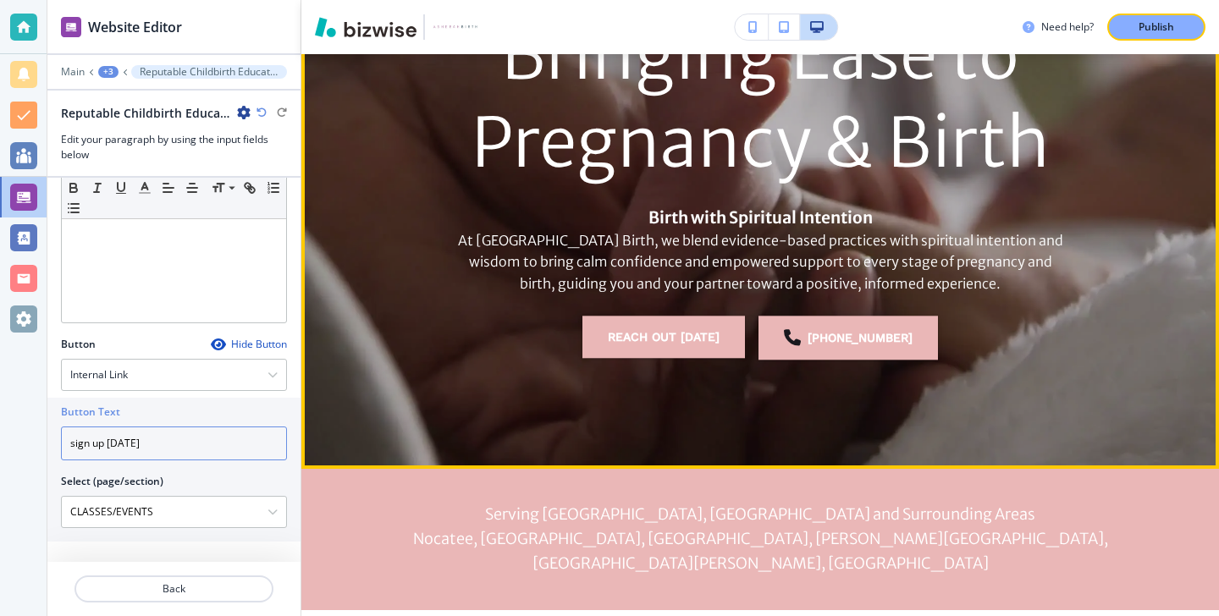
scroll to position [0, 0]
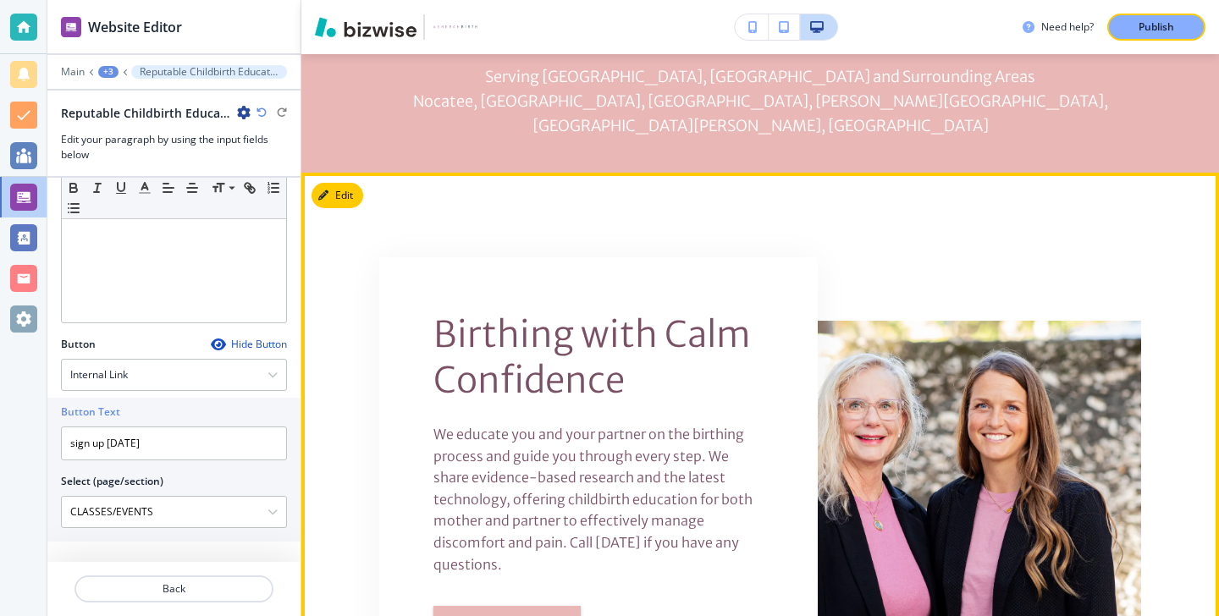
click at [356, 183] on button "Edit" at bounding box center [338, 195] width 52 height 25
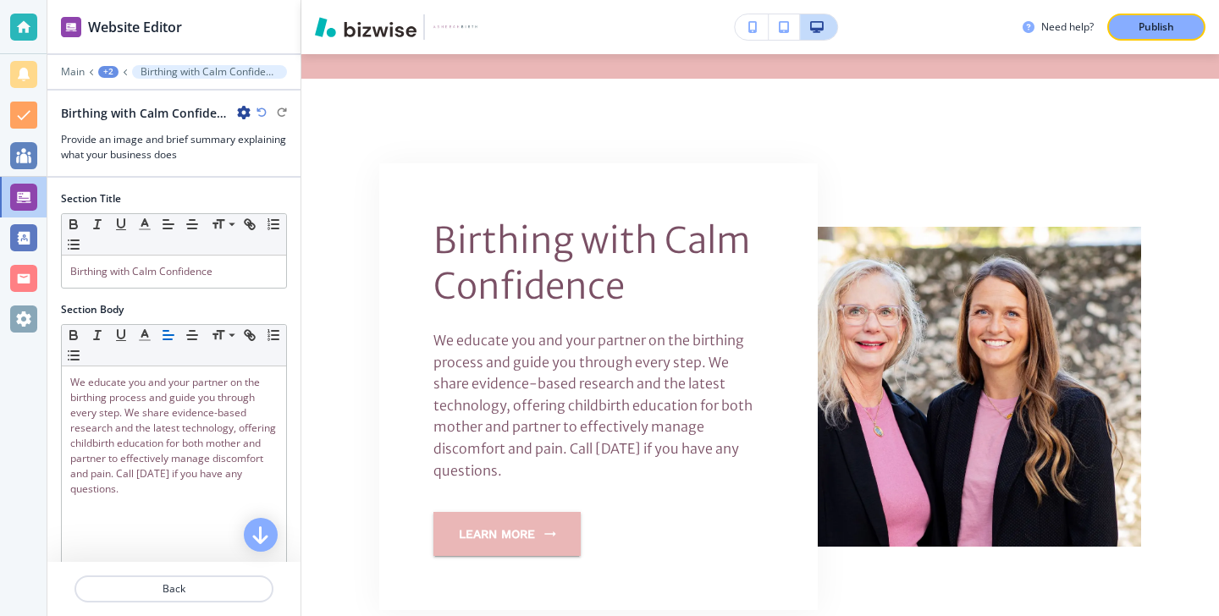
scroll to position [410, 0]
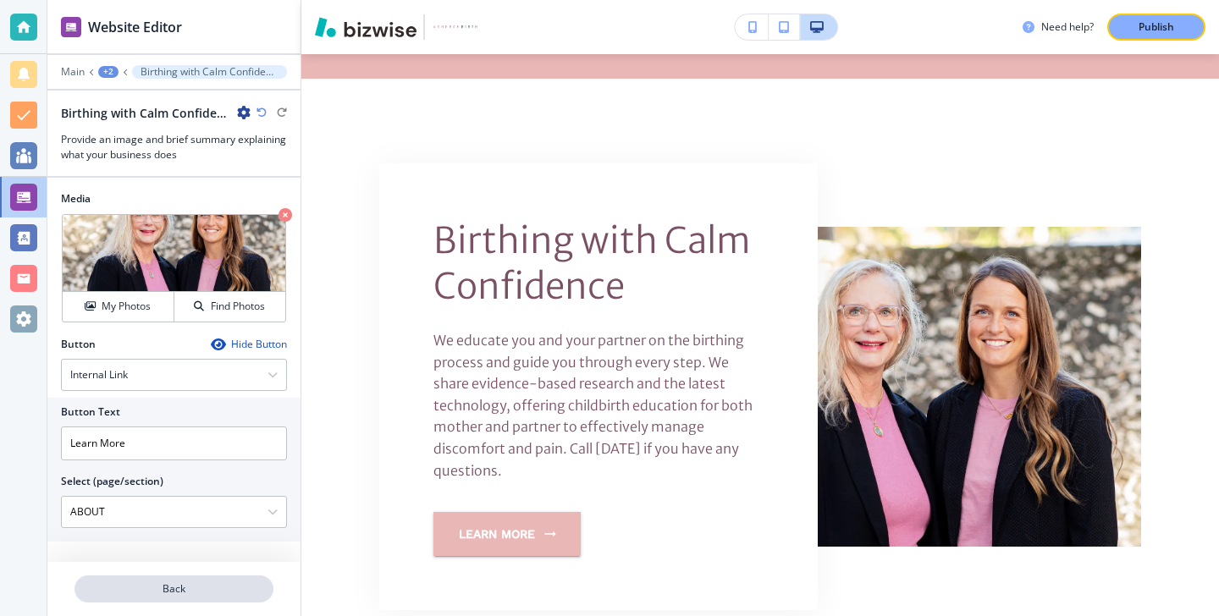
click at [161, 599] on button "Back" at bounding box center [174, 589] width 199 height 27
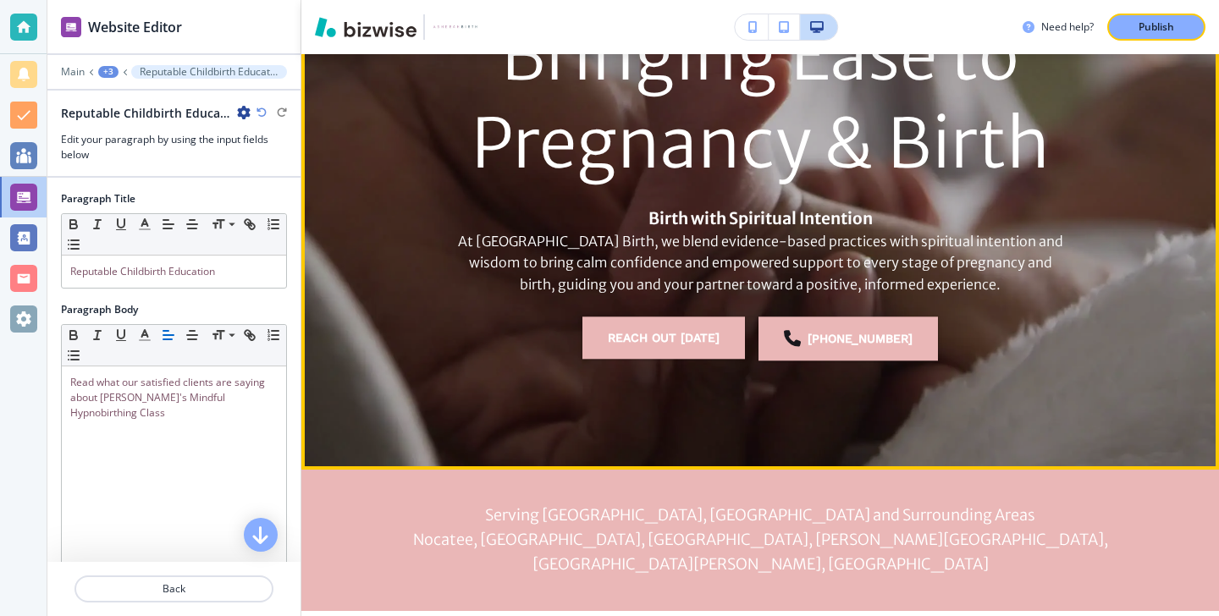
scroll to position [17, 0]
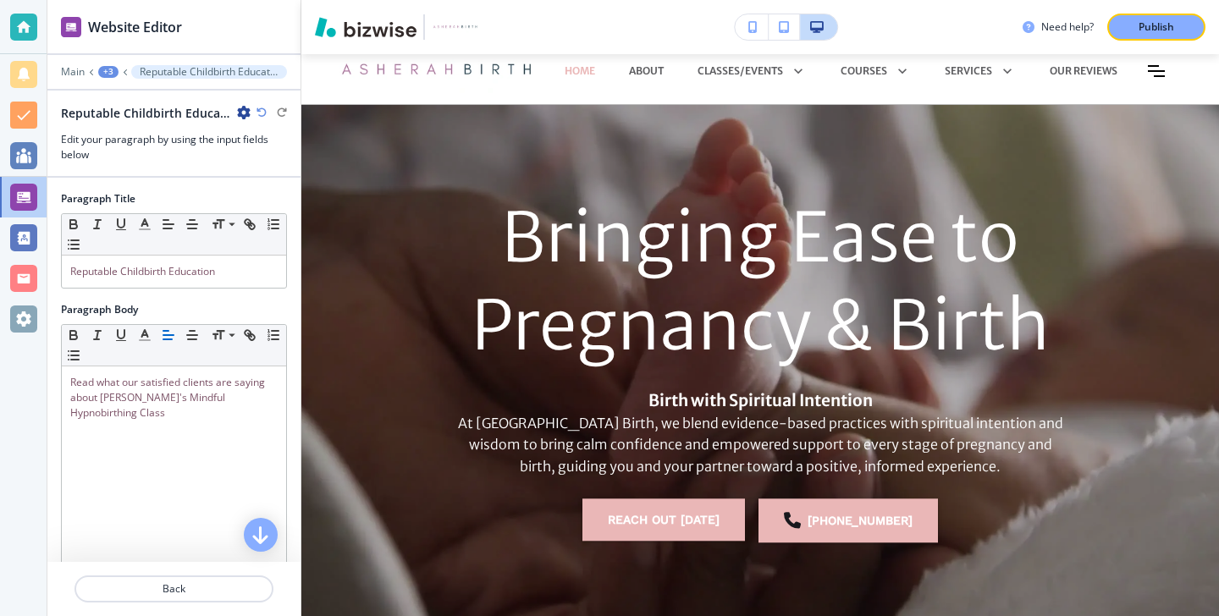
click at [75, 77] on div "Main +3 ﻿Reputable Childbirth Education" at bounding box center [174, 72] width 226 height 14
click at [75, 75] on p "Main" at bounding box center [73, 72] width 24 height 12
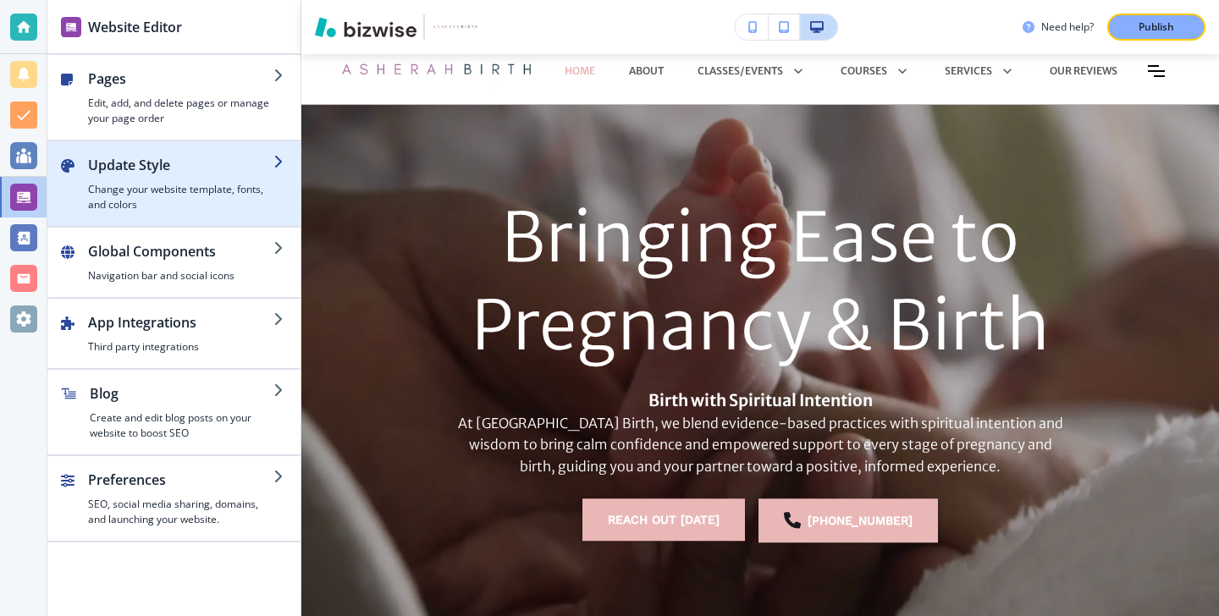
click at [144, 151] on div "button" at bounding box center [173, 148] width 253 height 14
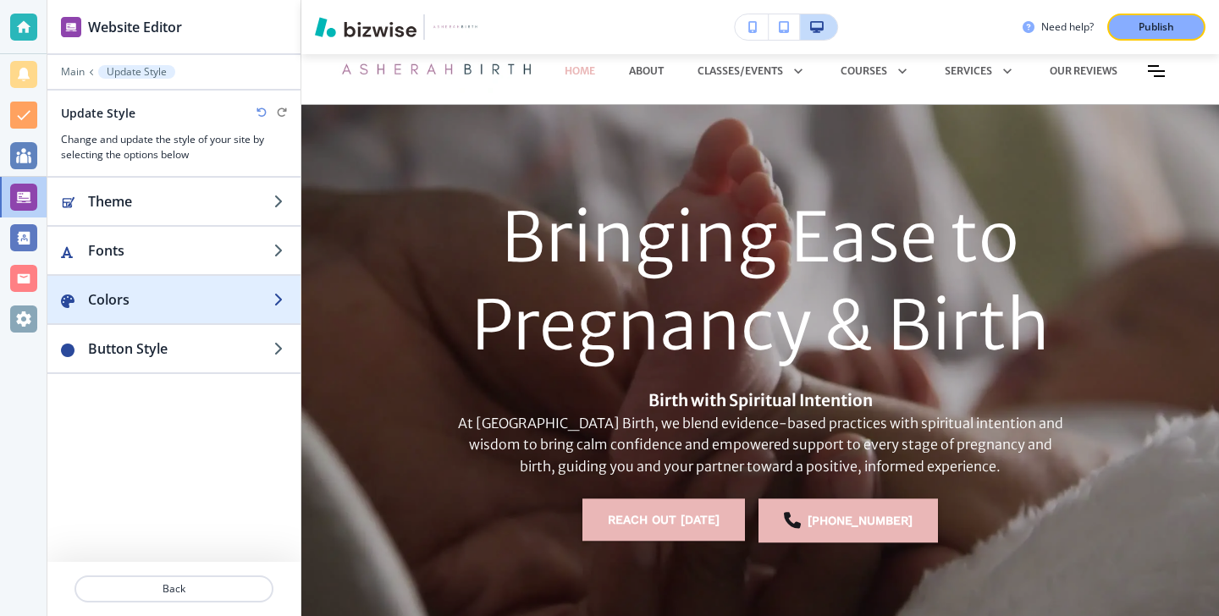
click at [197, 283] on div "button" at bounding box center [173, 283] width 253 height 14
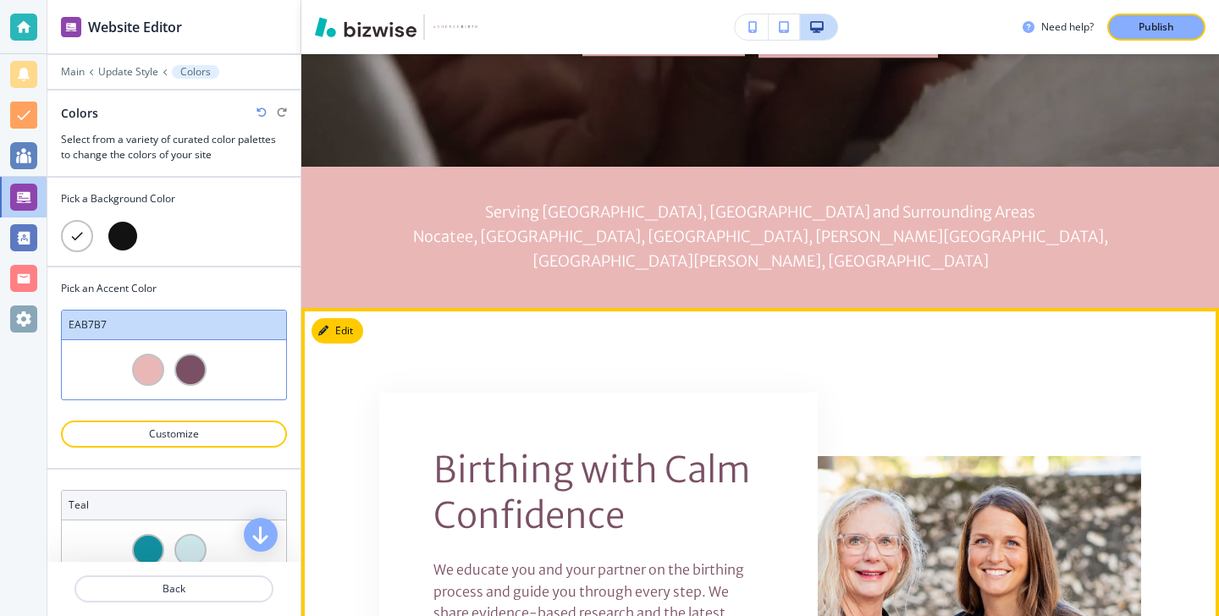
scroll to position [516, 0]
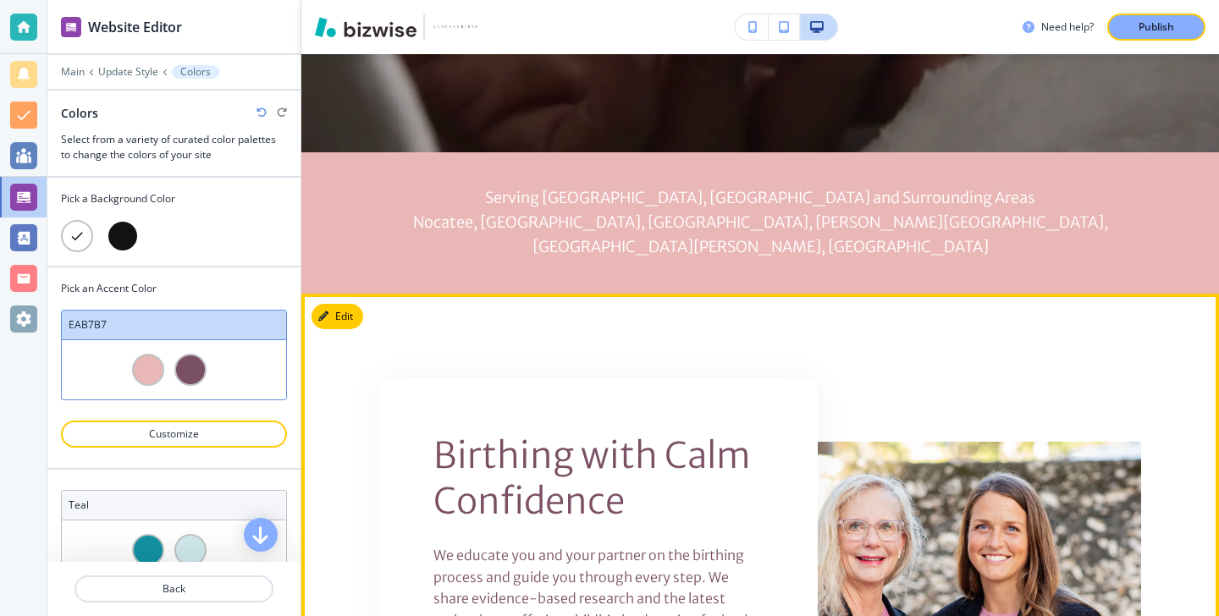
click at [362, 321] on div "Birthing with Calm Confidence We educate you and your partner on the birthing p…" at bounding box center [760, 602] width 918 height 562
click at [357, 304] on button "Edit This Section" at bounding box center [369, 316] width 114 height 25
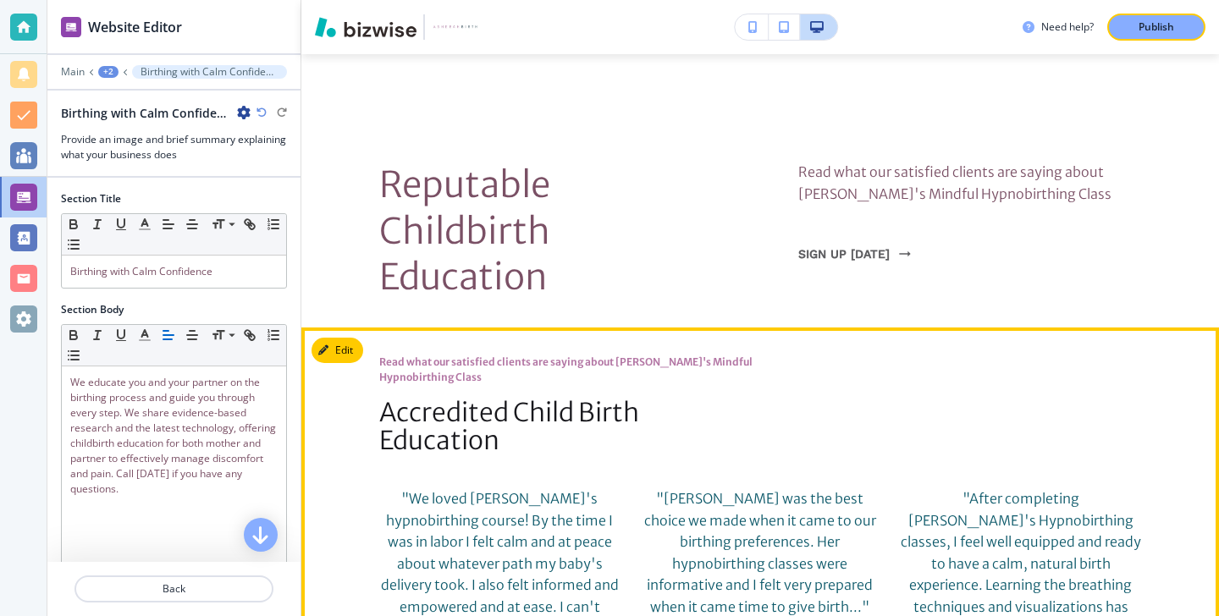
scroll to position [1108, 0]
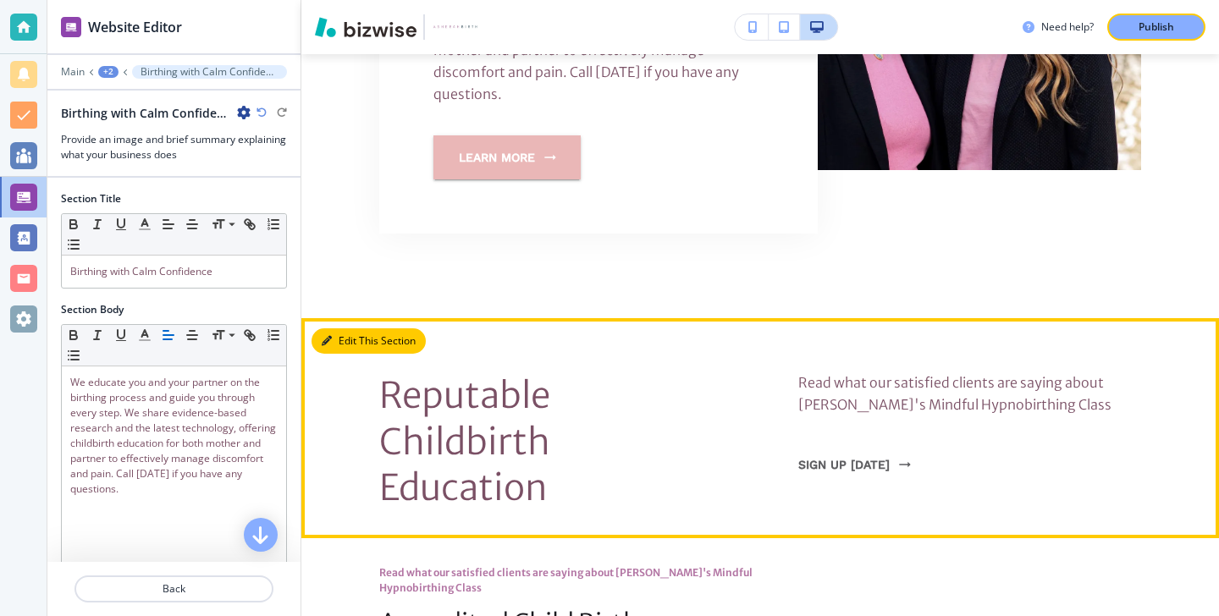
click at [349, 328] on button "Edit This Section" at bounding box center [369, 340] width 114 height 25
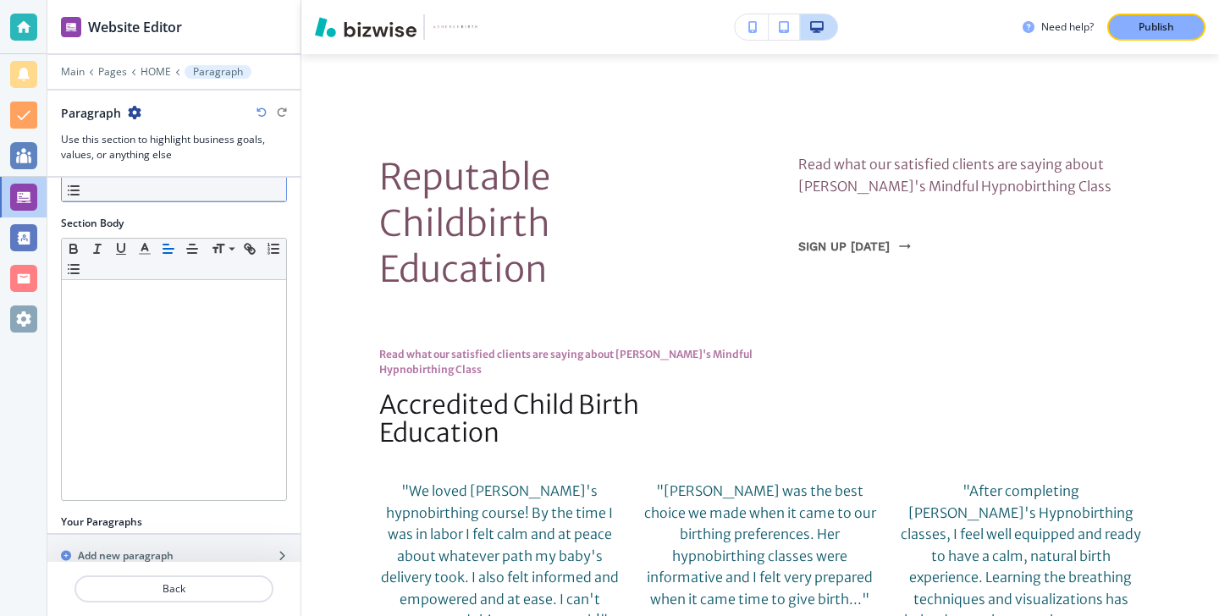
scroll to position [284, 0]
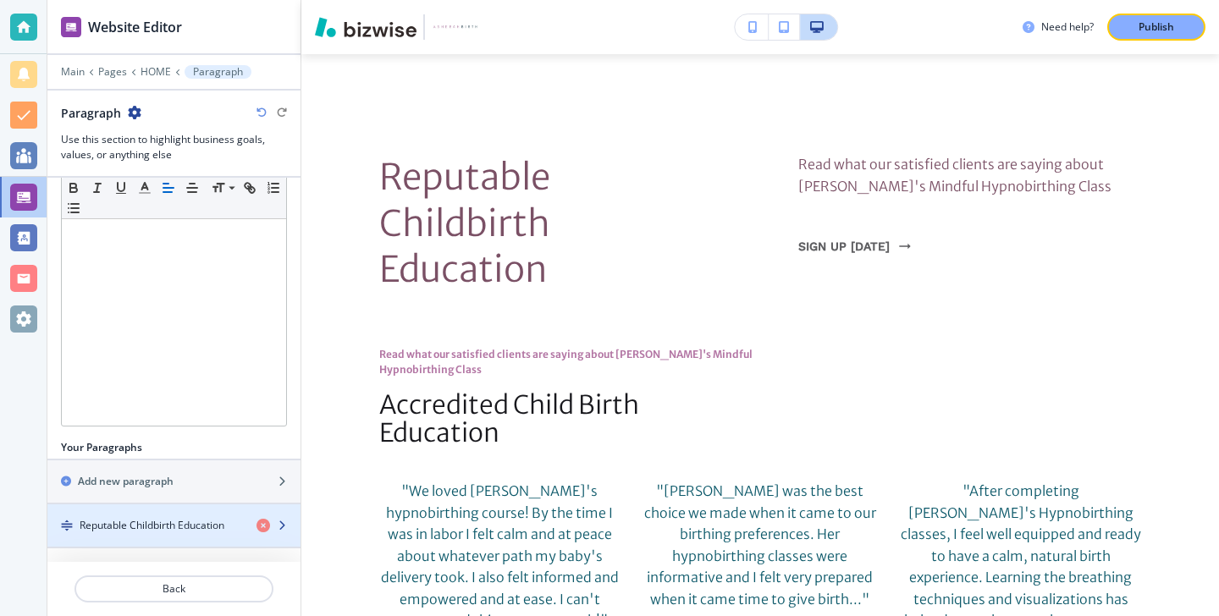
click at [200, 516] on div "button" at bounding box center [173, 512] width 253 height 14
click at [196, 529] on h4 "﻿Reputable Childbirth Education" at bounding box center [152, 525] width 145 height 15
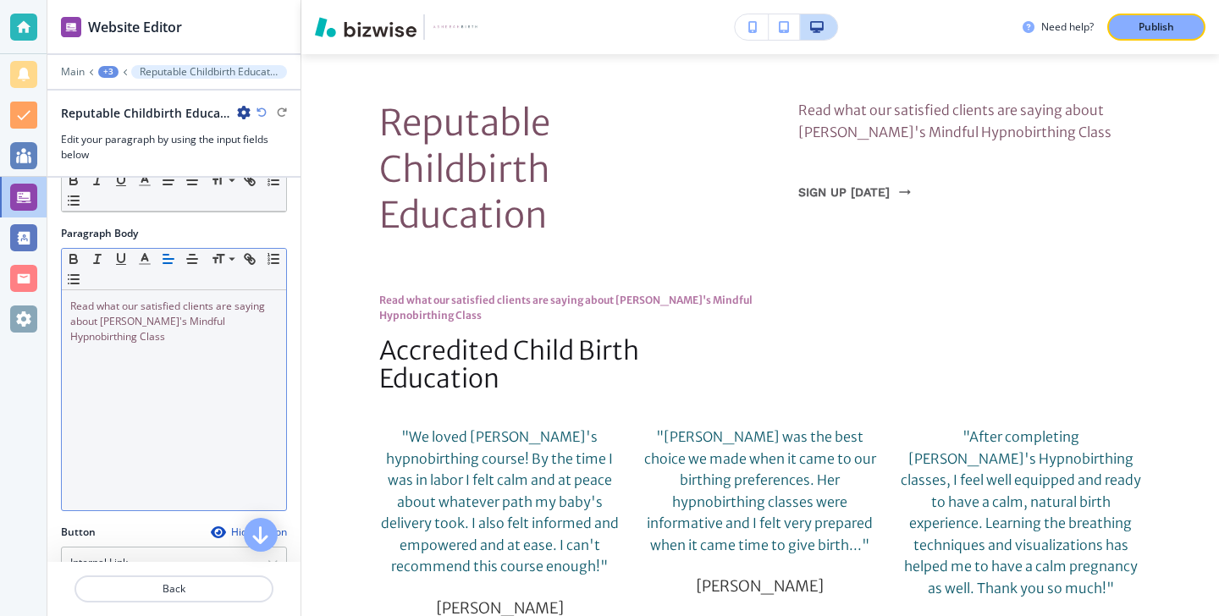
scroll to position [264, 0]
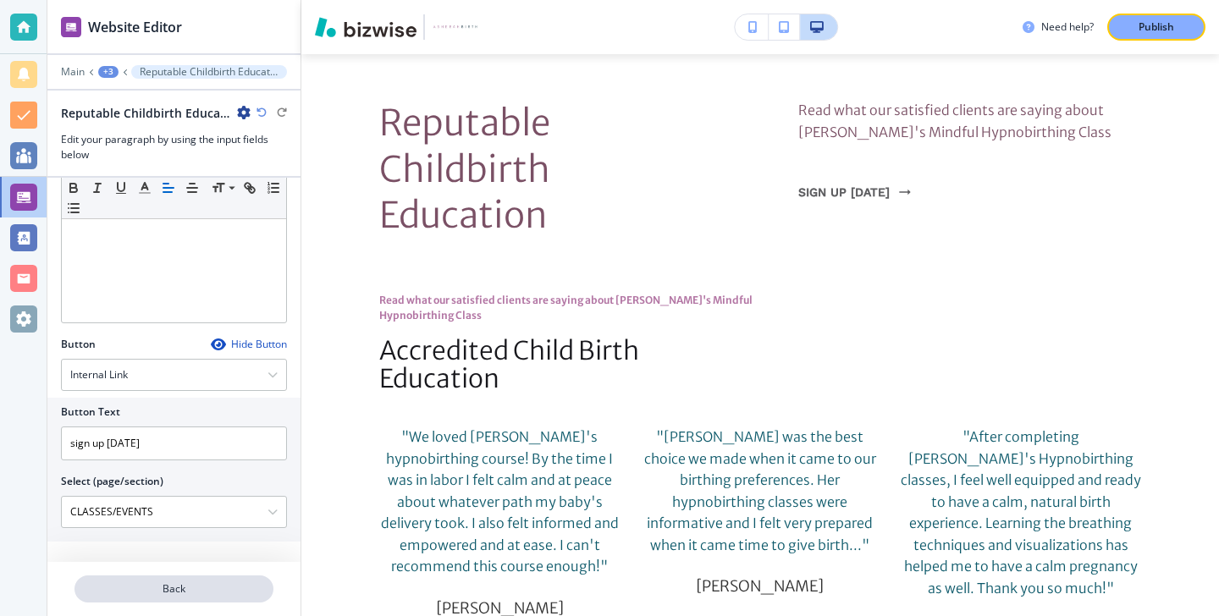
click at [190, 590] on p "Back" at bounding box center [174, 589] width 196 height 15
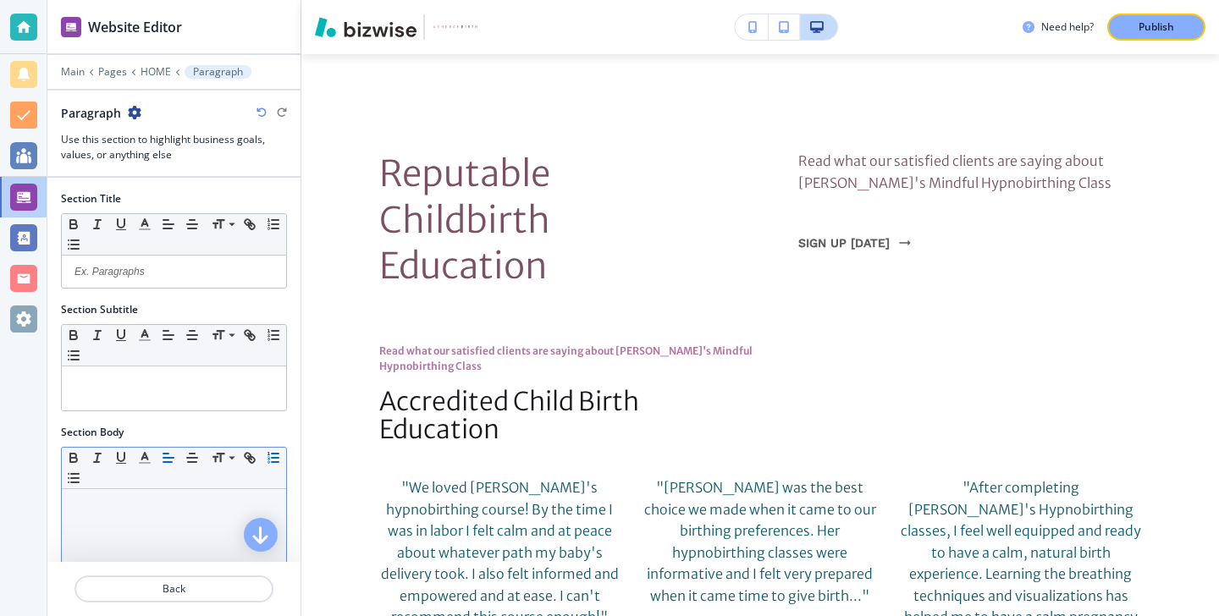
scroll to position [1327, 0]
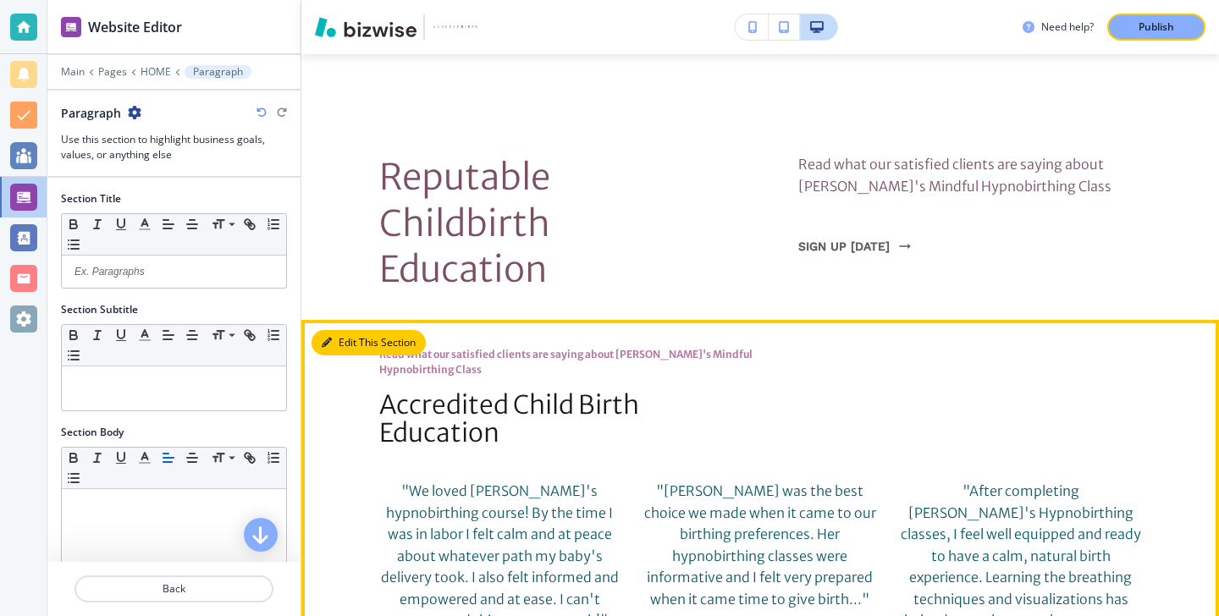
click at [350, 330] on button "Edit This Section" at bounding box center [369, 342] width 114 height 25
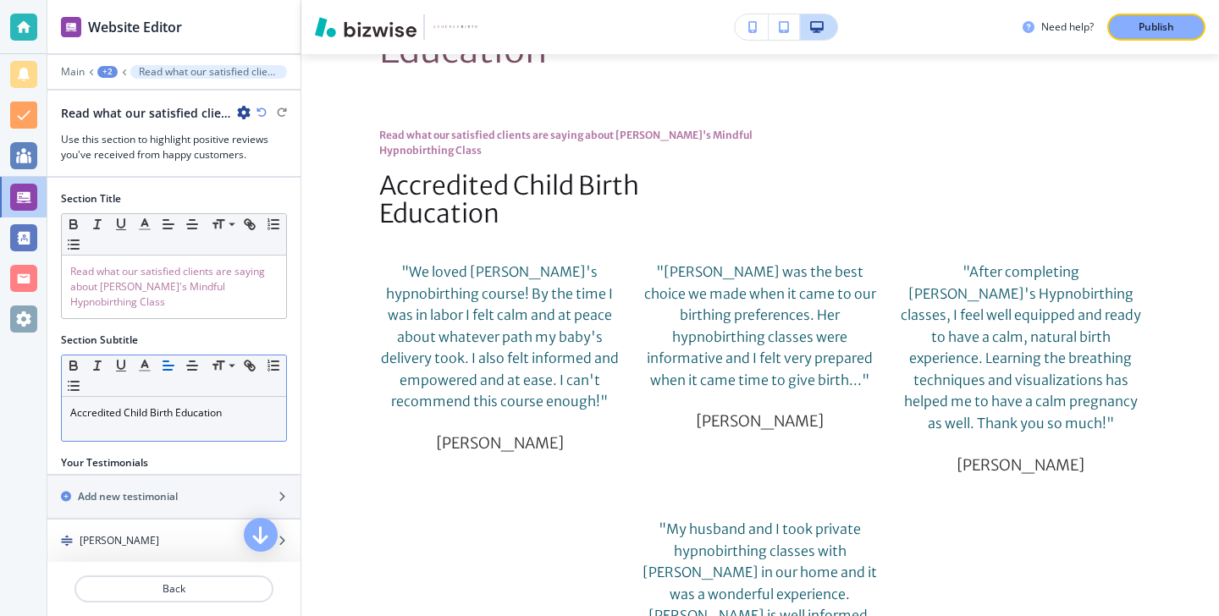
scroll to position [0, 0]
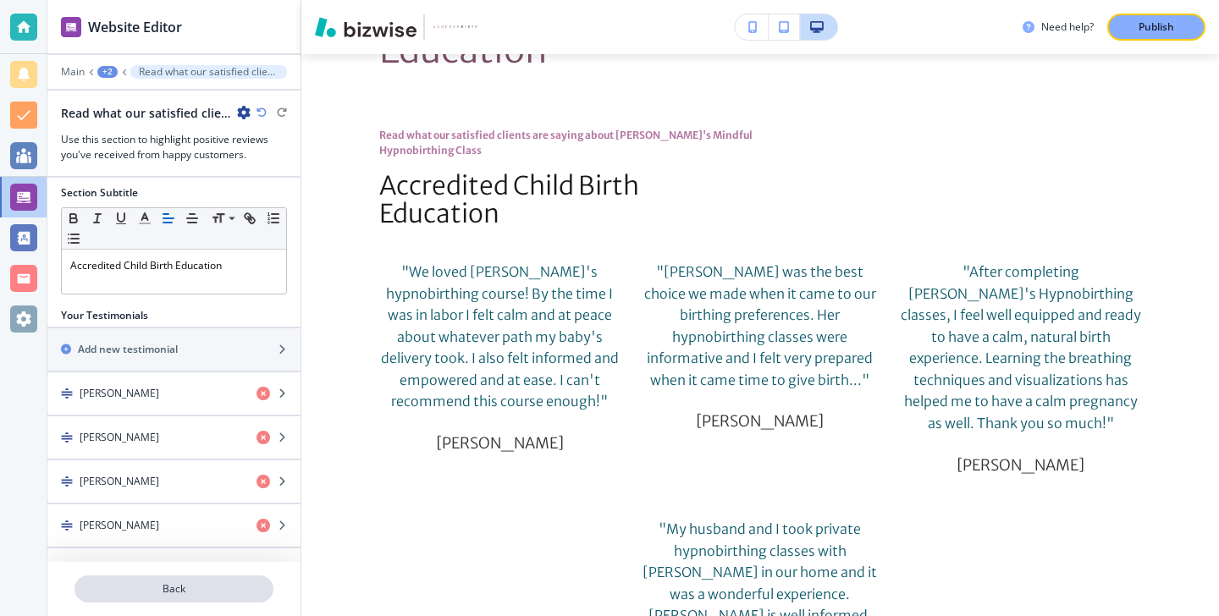
click at [196, 582] on p "Back" at bounding box center [174, 589] width 196 height 15
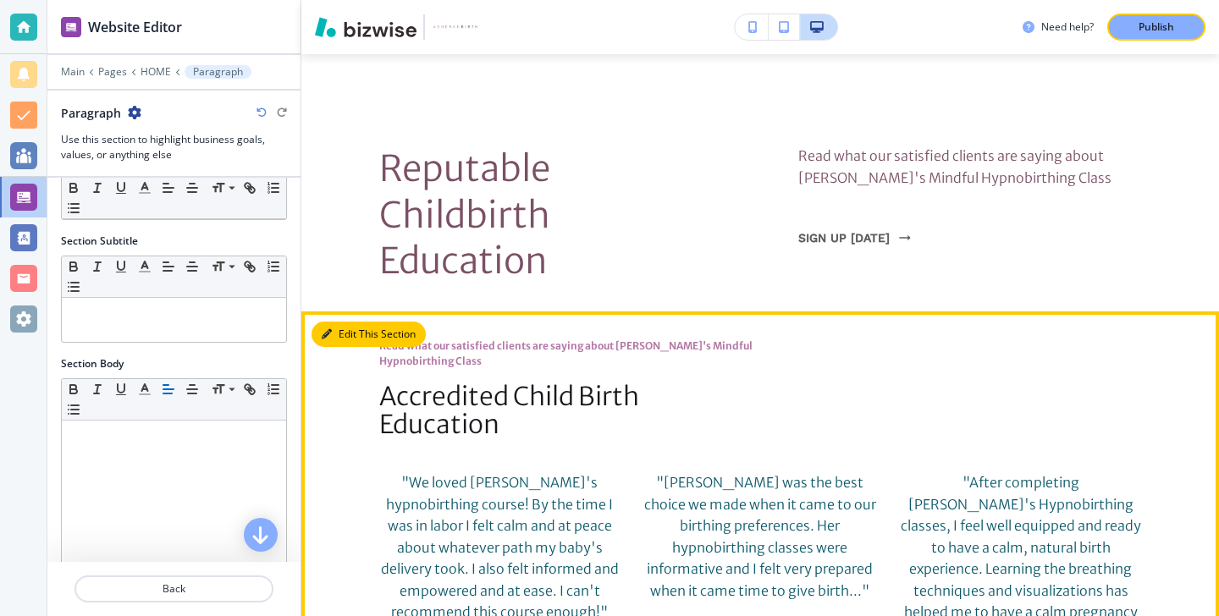
click at [359, 322] on button "Edit This Section" at bounding box center [369, 334] width 114 height 25
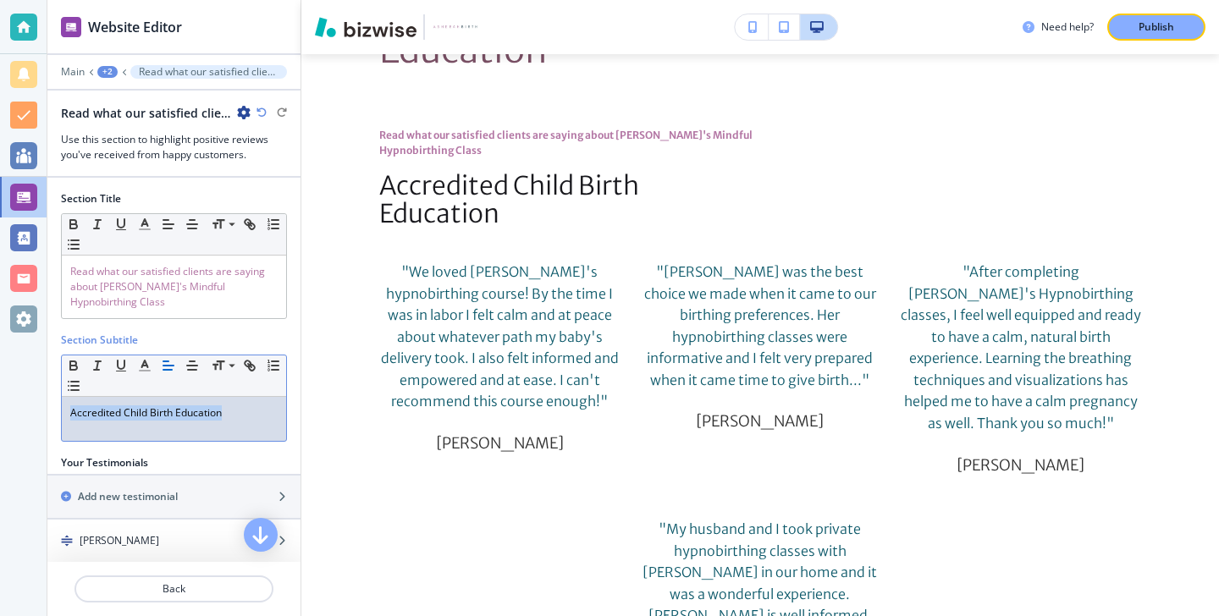
drag, startPoint x: 242, startPoint y: 407, endPoint x: -7, endPoint y: 389, distance: 249.5
click at [0, 0] on html "Website Editor Main +2 Read what our satisfied clients are saying about Doula V…" at bounding box center [609, 0] width 1219 height 0
click at [145, 234] on button "button" at bounding box center [145, 224] width 24 height 20
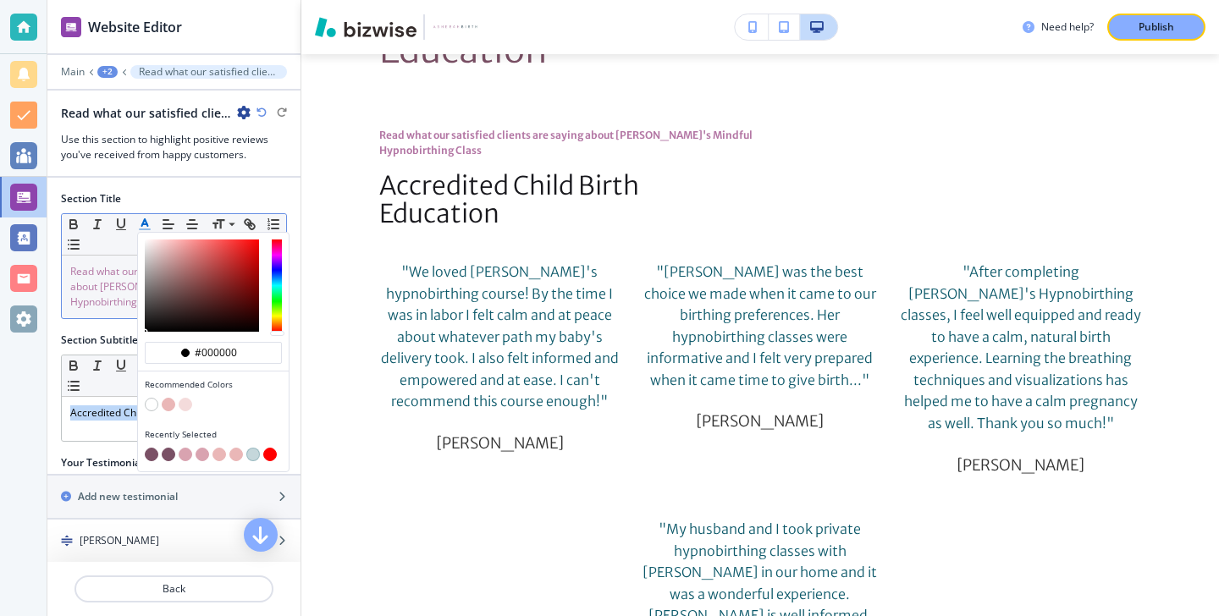
click at [152, 452] on button "button" at bounding box center [152, 455] width 14 height 14
type input "#7a5065"
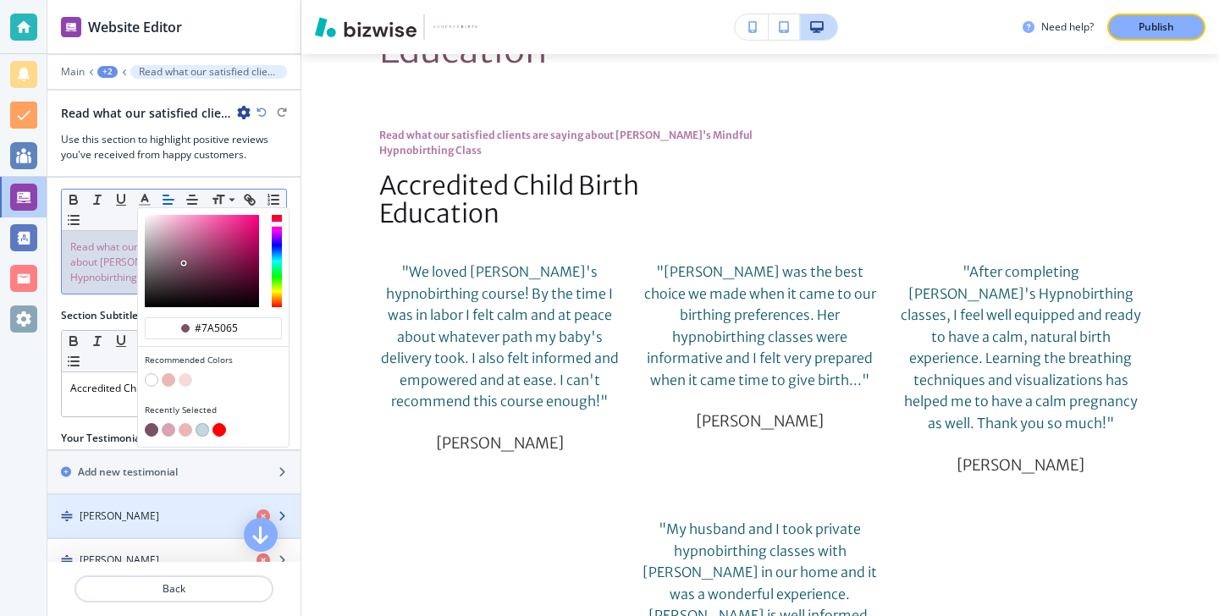
click at [114, 507] on div "button" at bounding box center [173, 502] width 253 height 14
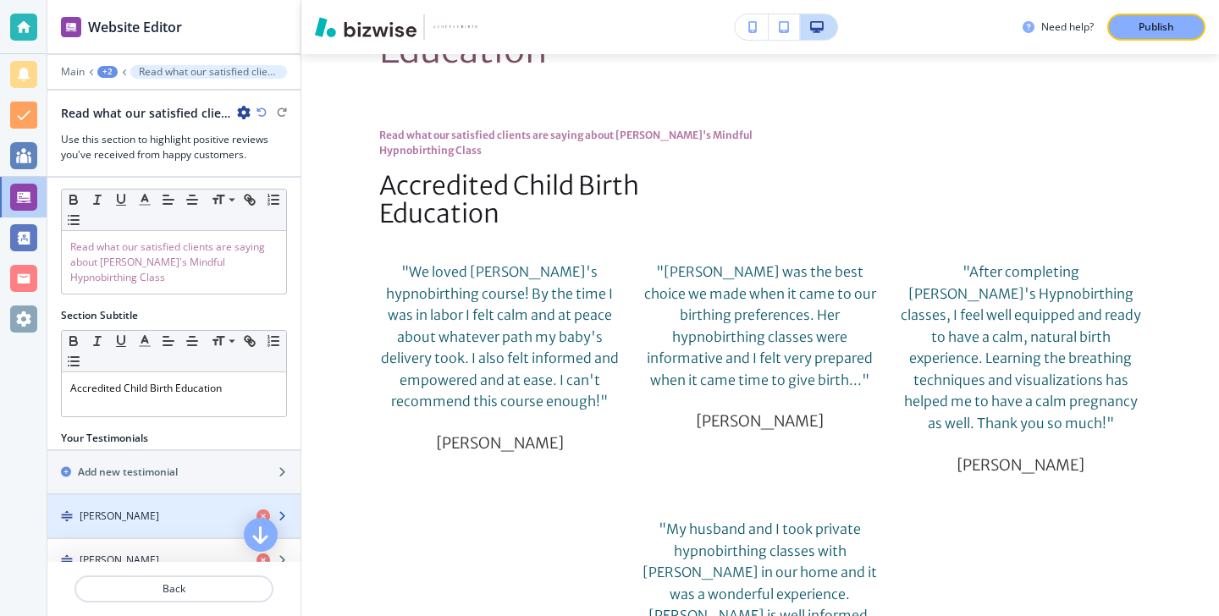
click at [114, 508] on div "button" at bounding box center [173, 502] width 253 height 14
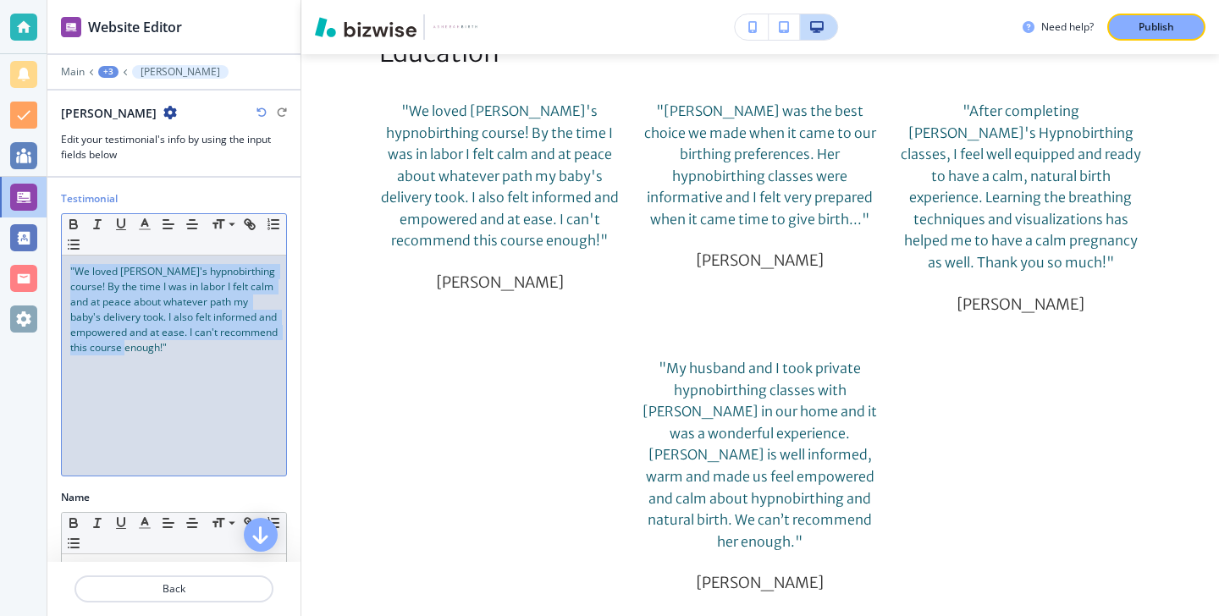
drag, startPoint x: 249, startPoint y: 347, endPoint x: 52, endPoint y: 262, distance: 214.7
click at [52, 262] on div "Testimonial Small Normal Large Huge "We loved Vonda's hypnobirthing course! By …" at bounding box center [173, 340] width 253 height 299
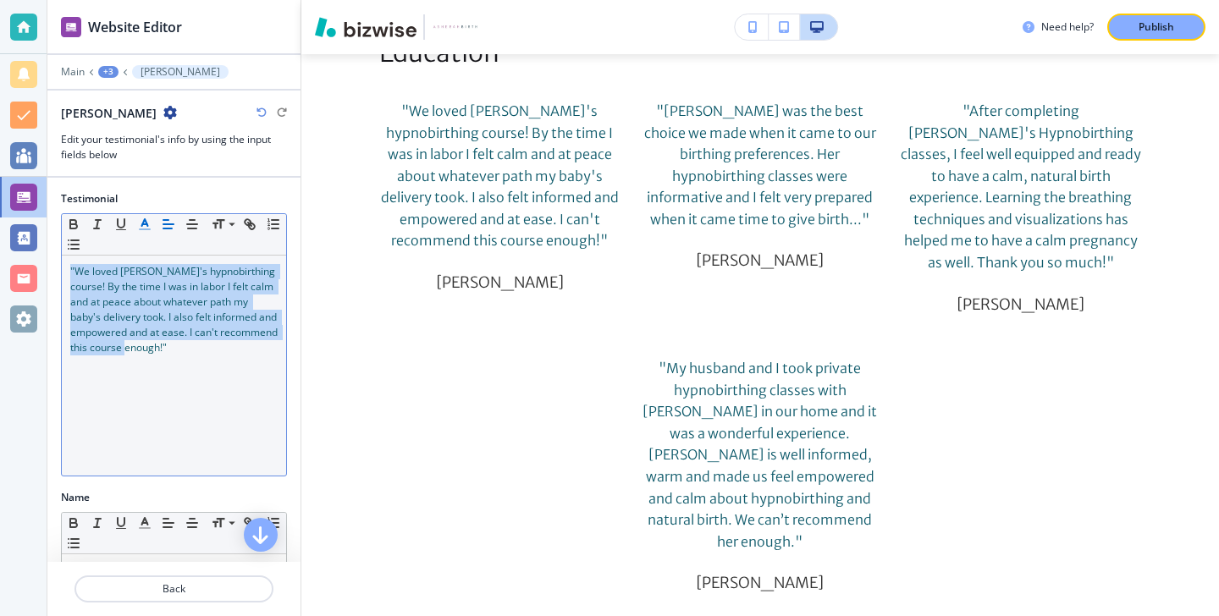
click at [142, 229] on line "button" at bounding box center [145, 229] width 10 height 0
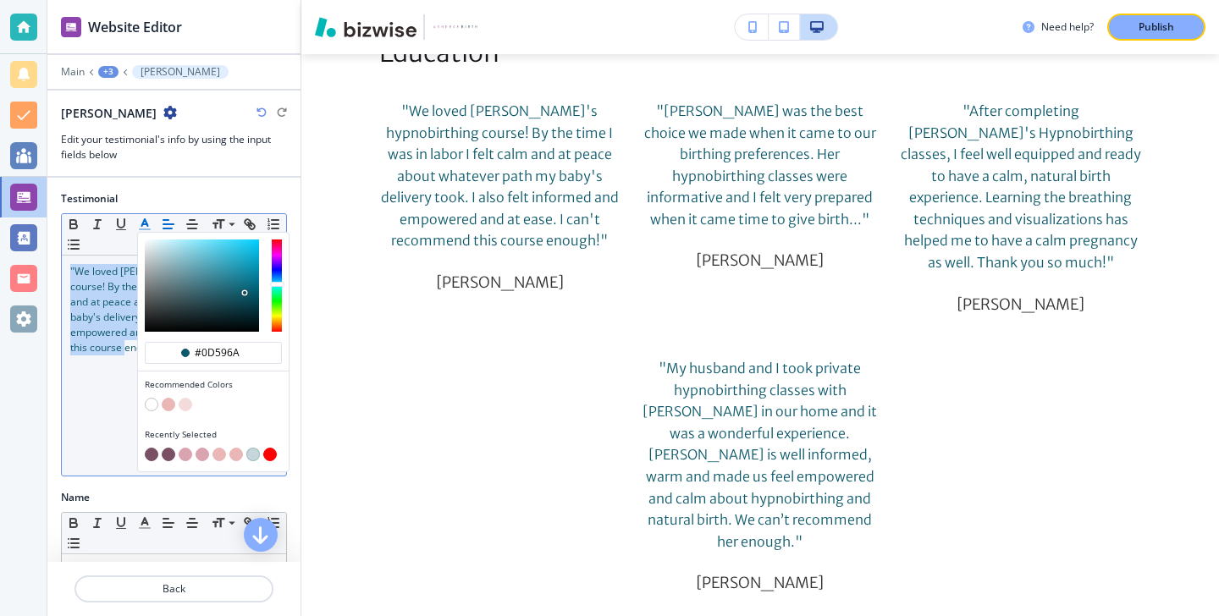
click at [151, 450] on button "button" at bounding box center [152, 455] width 14 height 14
type input "#7a5065"
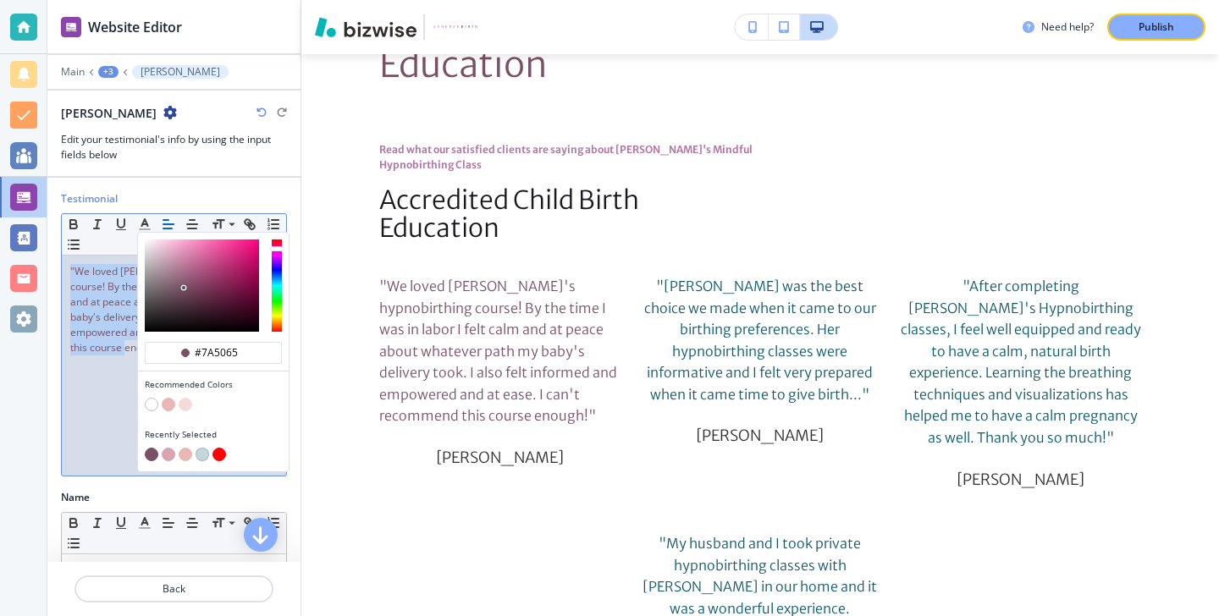
click at [111, 395] on div ""We loved Vonda's hypnobirthing course! By the time I was in labor I felt calm …" at bounding box center [174, 366] width 224 height 220
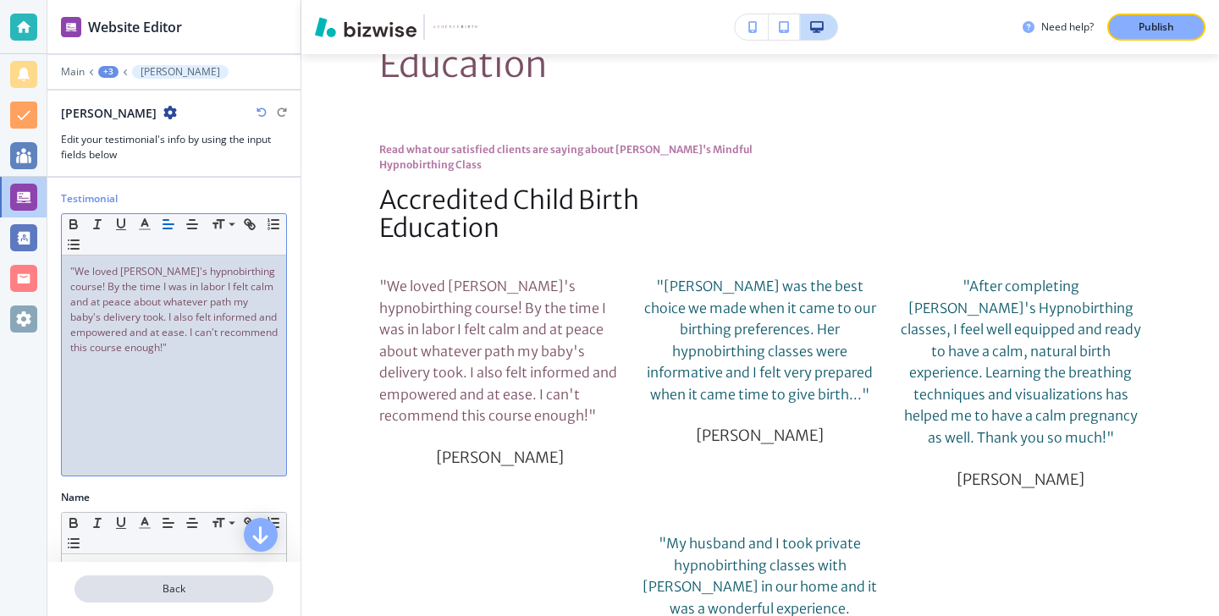
click at [148, 584] on p "Back" at bounding box center [174, 589] width 196 height 15
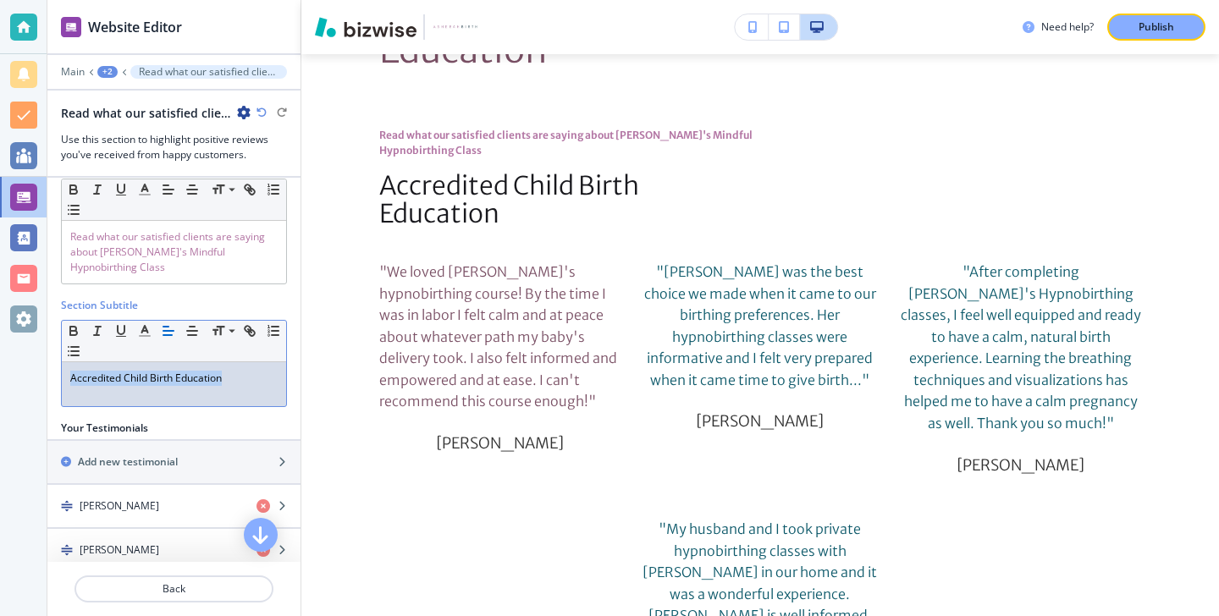
drag, startPoint x: 245, startPoint y: 378, endPoint x: 44, endPoint y: 373, distance: 200.7
click at [44, 373] on div "Website Editor Main +2 Read what our satisfied clients are saying about Doula V…" at bounding box center [609, 308] width 1219 height 616
click at [142, 334] on icon "button" at bounding box center [144, 330] width 15 height 15
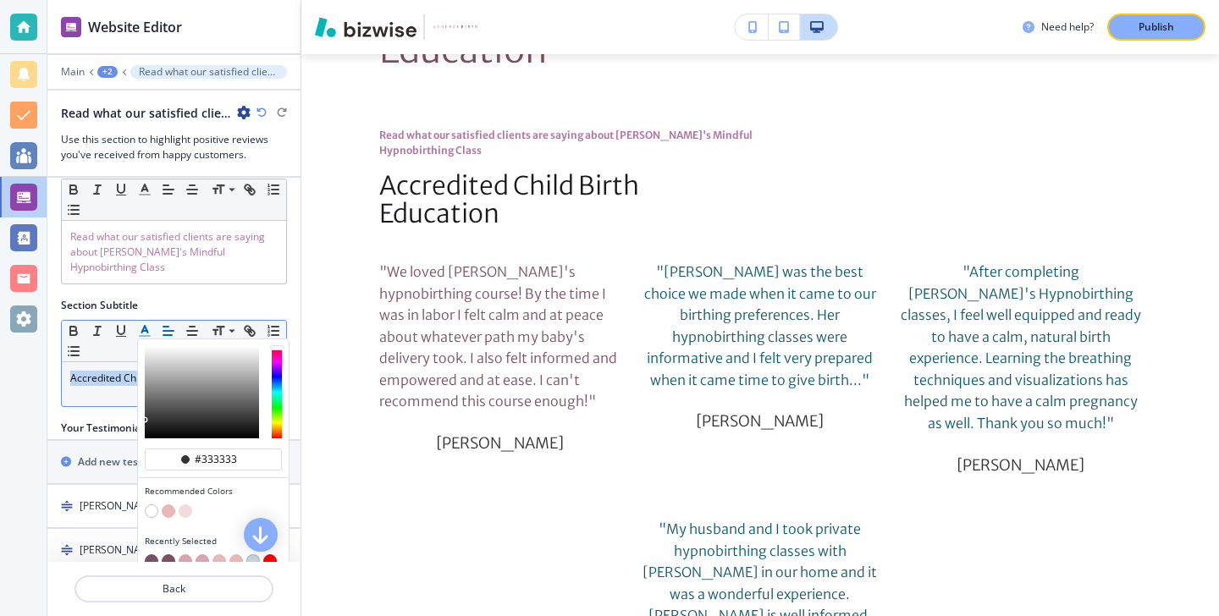
click at [151, 557] on button "button" at bounding box center [152, 562] width 14 height 14
type input "#7a5065"
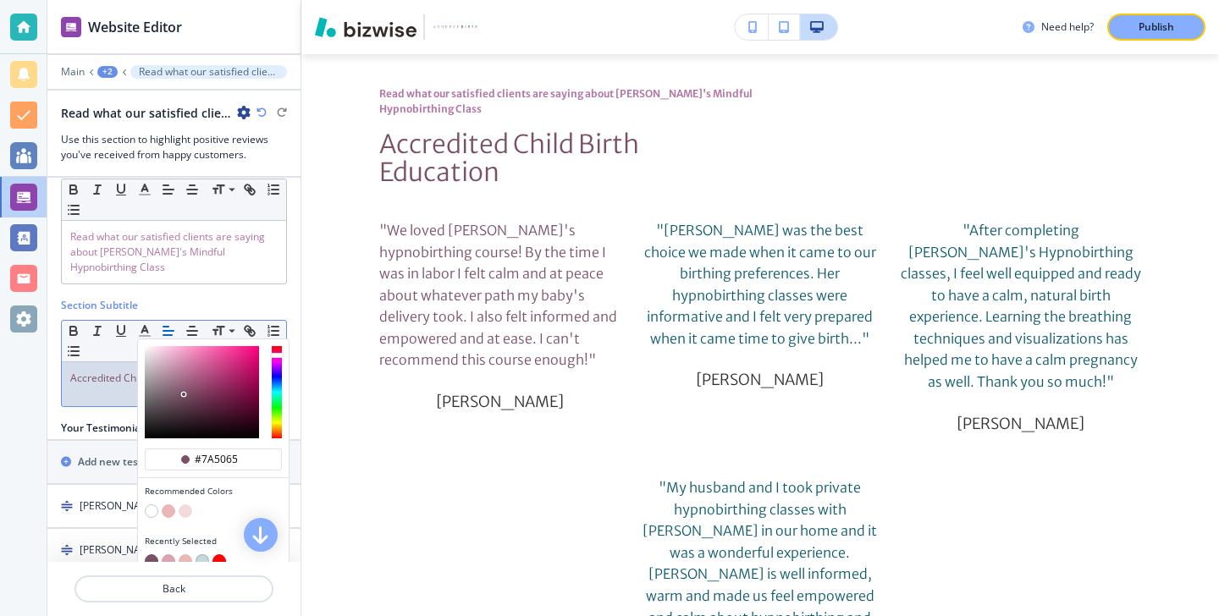
scroll to position [147, 0]
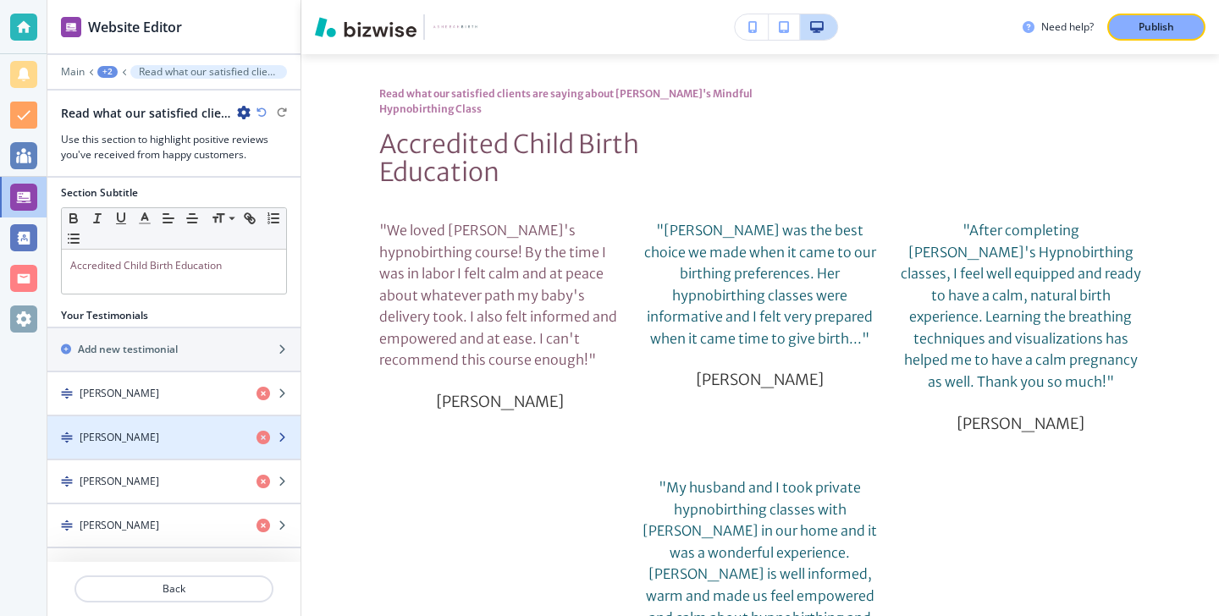
click at [97, 428] on div "button" at bounding box center [173, 424] width 253 height 14
click at [99, 428] on div "button" at bounding box center [173, 424] width 253 height 14
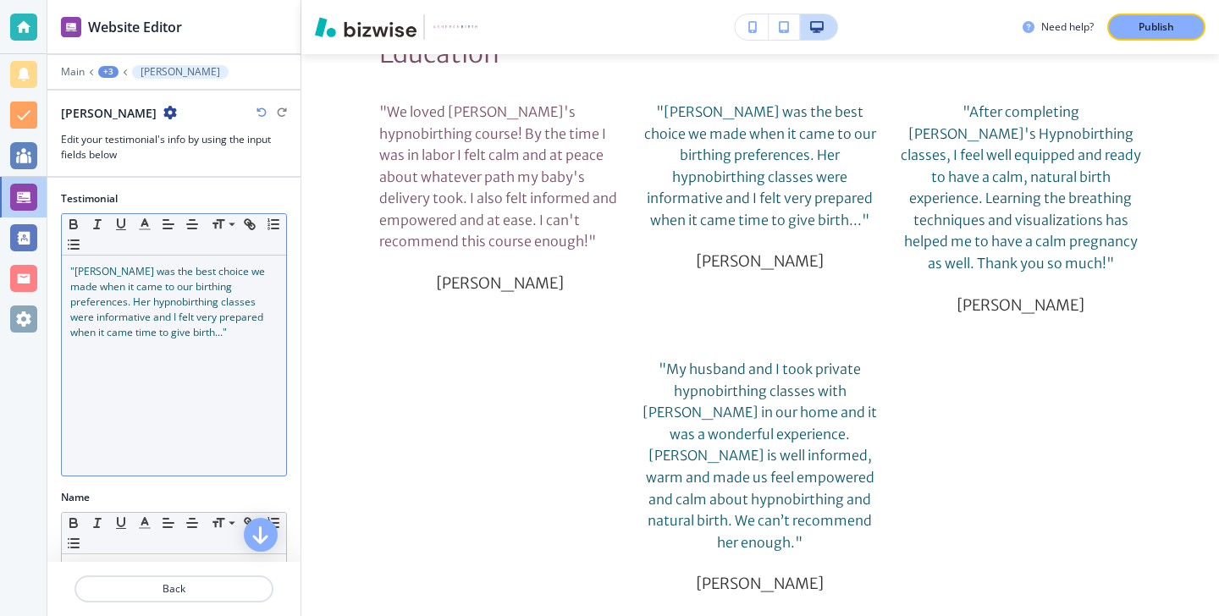
scroll to position [1707, 0]
click at [139, 345] on div ""[PERSON_NAME] was the best choice we made when it came to our birthing prefere…" at bounding box center [174, 366] width 224 height 220
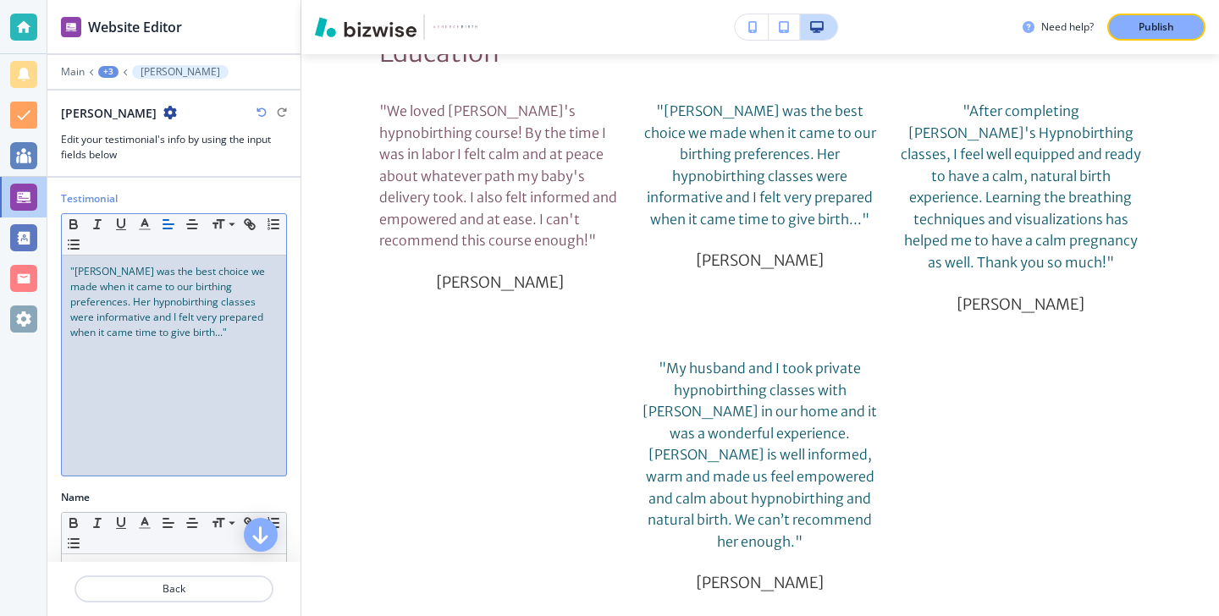
click at [139, 345] on div ""[PERSON_NAME] was the best choice we made when it came to our birthing prefere…" at bounding box center [174, 366] width 224 height 220
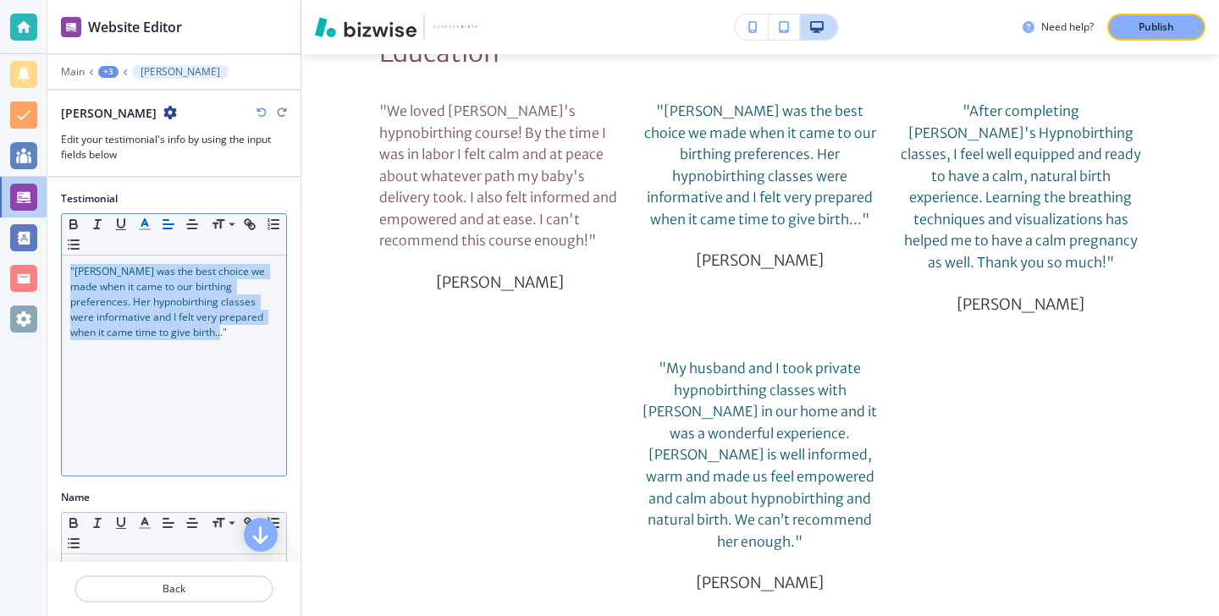
click at [144, 218] on icon "button" at bounding box center [144, 224] width 15 height 15
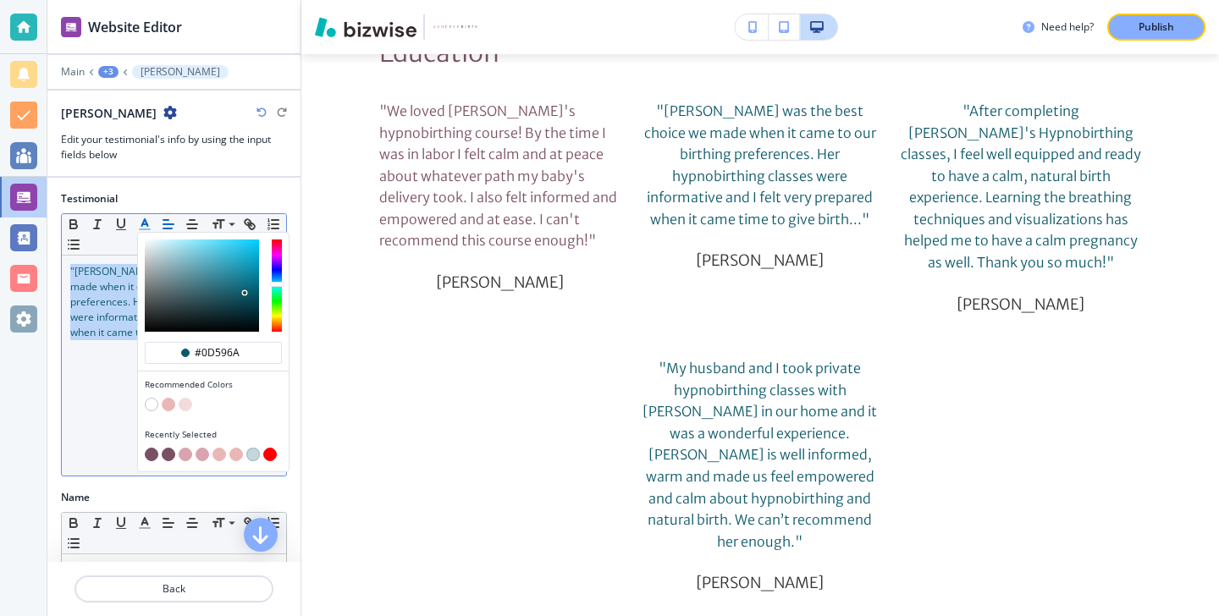
click at [146, 451] on button "button" at bounding box center [152, 455] width 14 height 14
type input "#7a5065"
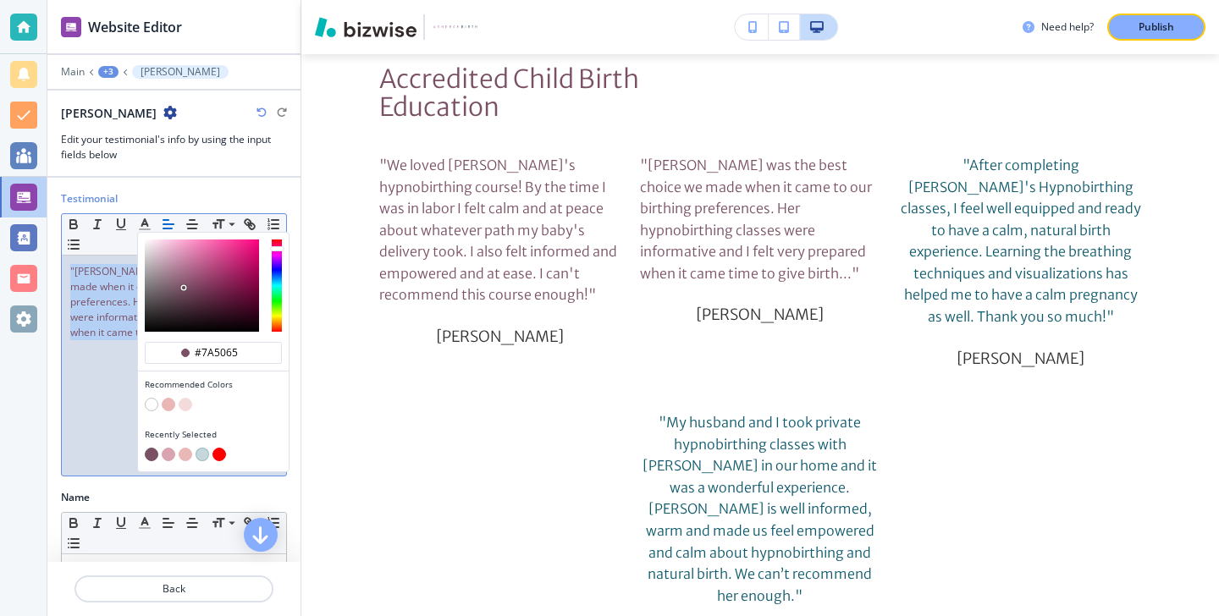
scroll to position [1668, 0]
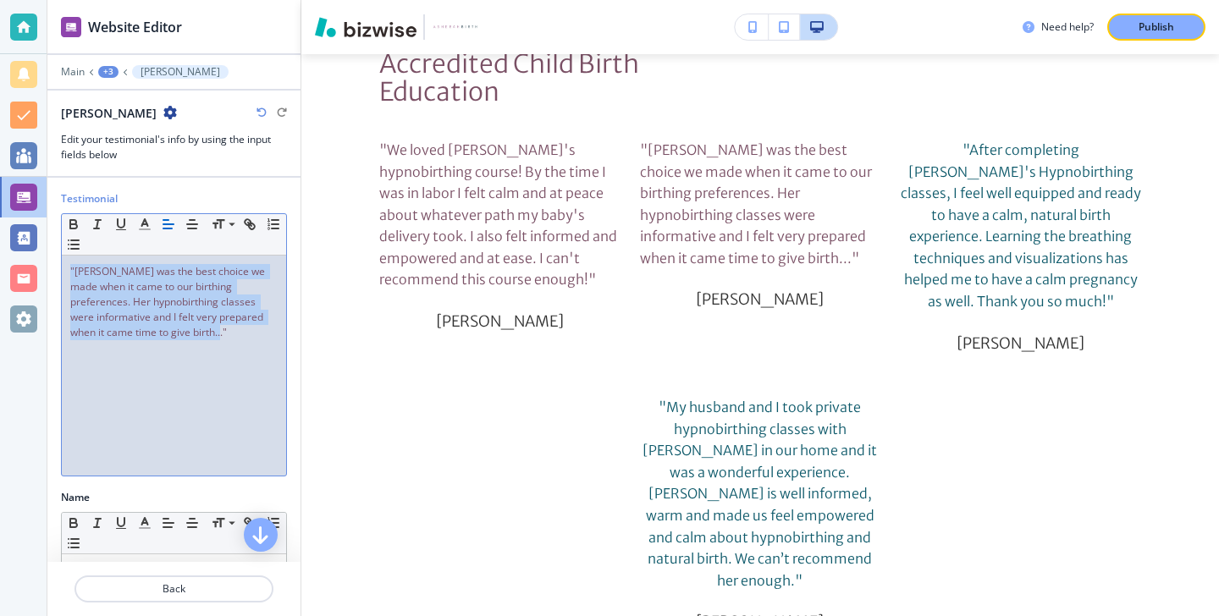
click at [105, 356] on div ""[PERSON_NAME] was the best choice we made when it came to our birthing prefere…" at bounding box center [174, 366] width 224 height 220
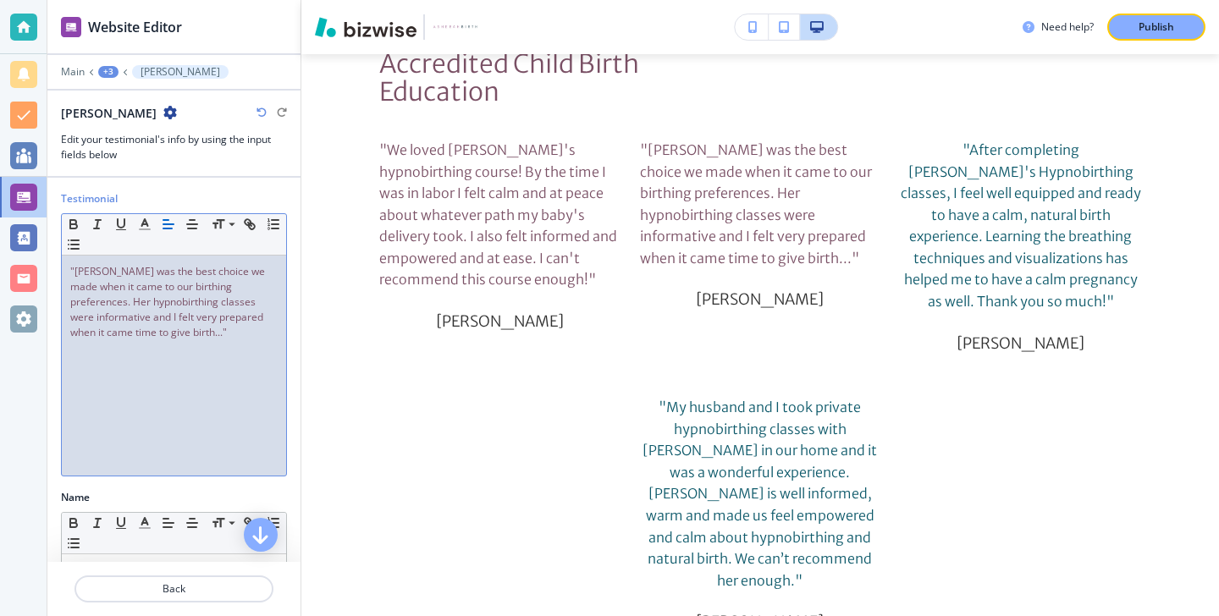
scroll to position [150, 0]
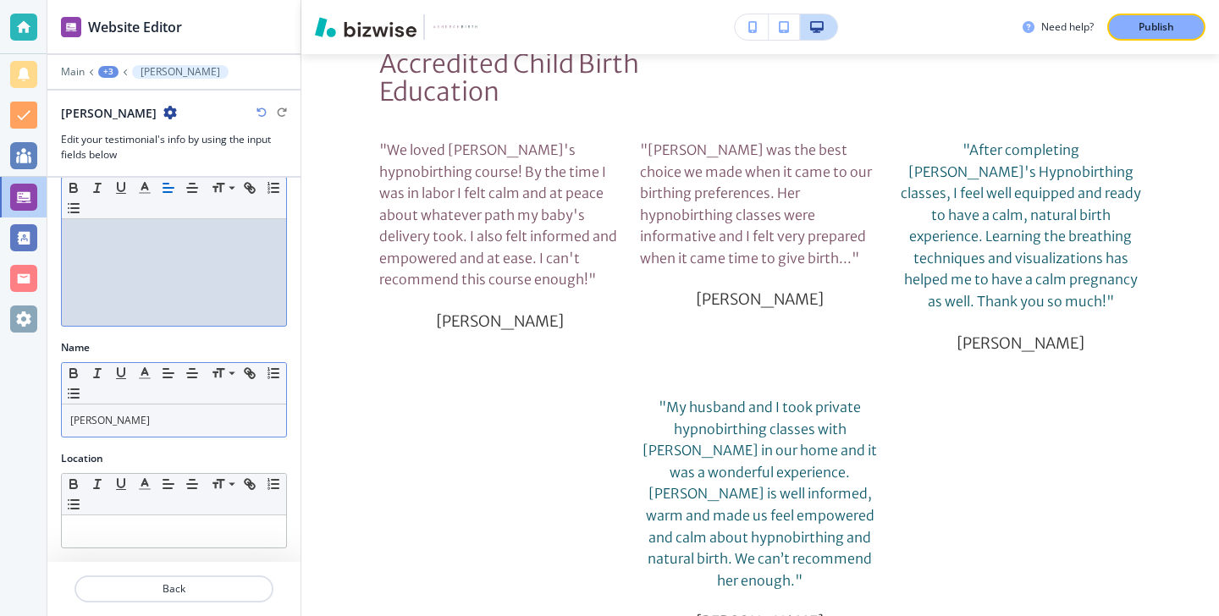
click at [184, 437] on div "Small Normal Large Huge Melissa Phillips" at bounding box center [174, 399] width 226 height 75
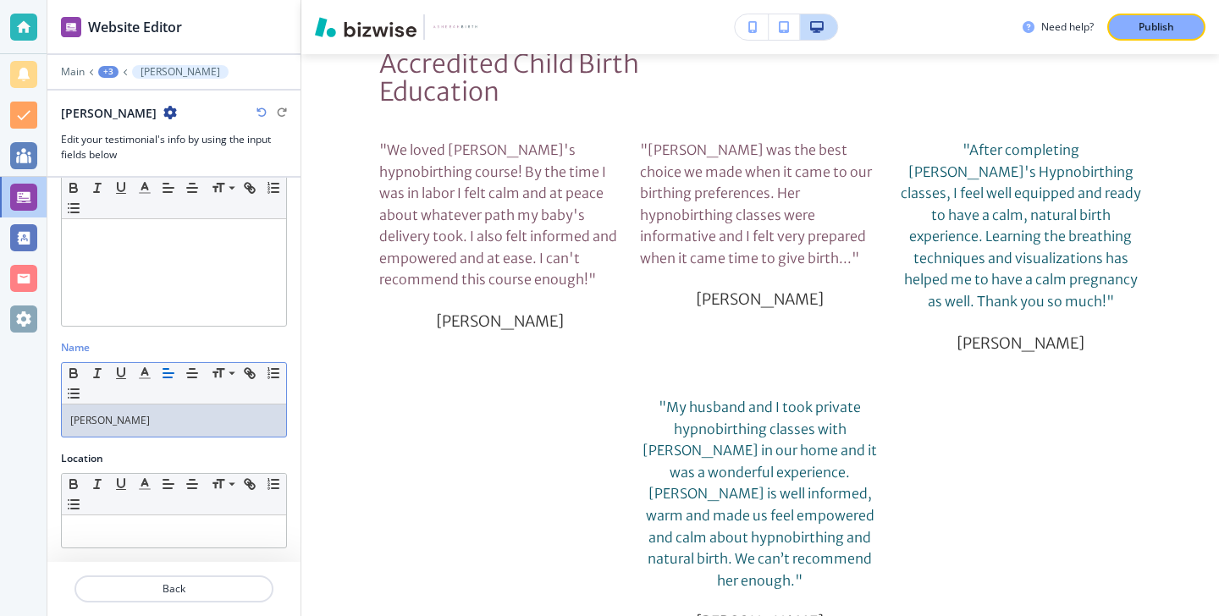
click at [184, 437] on div "Small Normal Large Huge Melissa Phillips" at bounding box center [174, 399] width 226 height 75
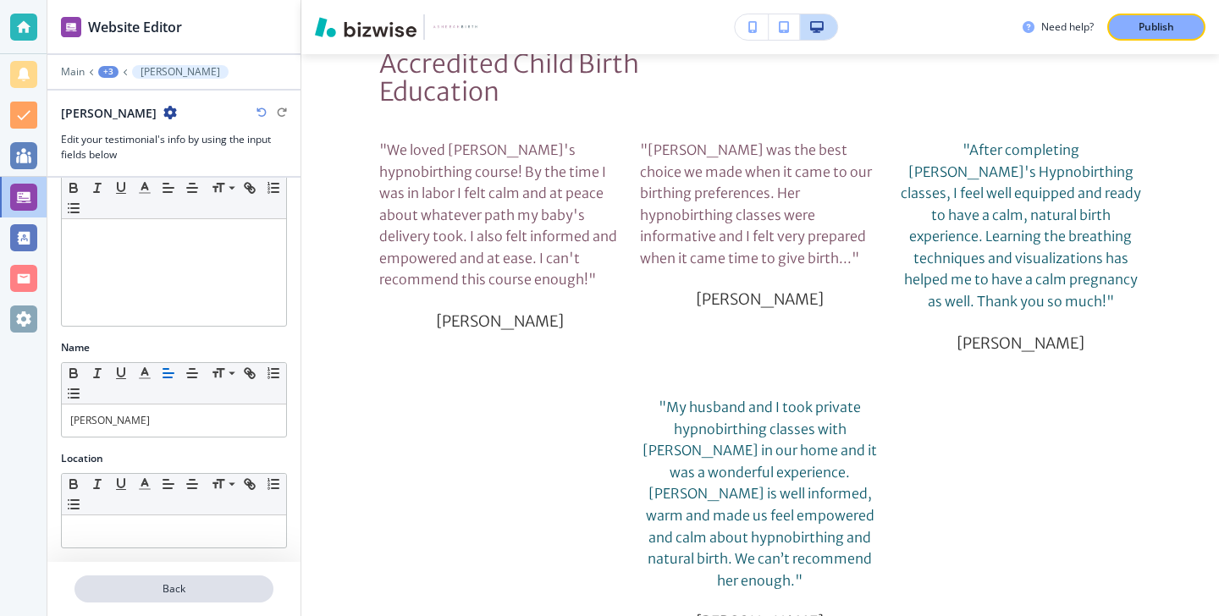
click at [194, 587] on p "Back" at bounding box center [174, 589] width 196 height 15
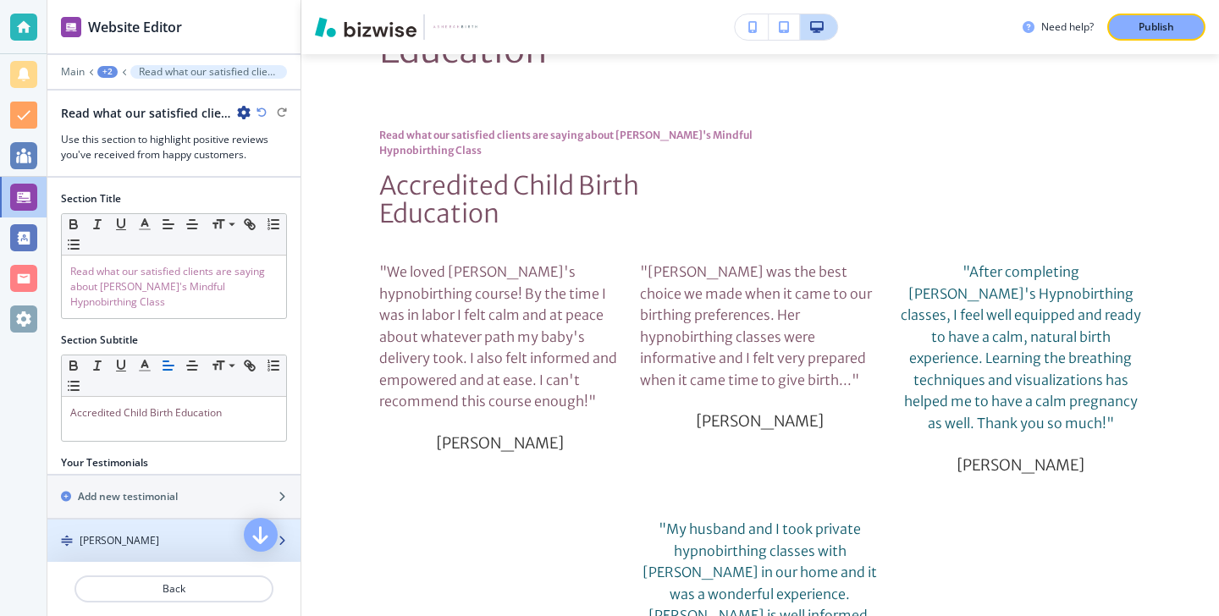
scroll to position [147, 0]
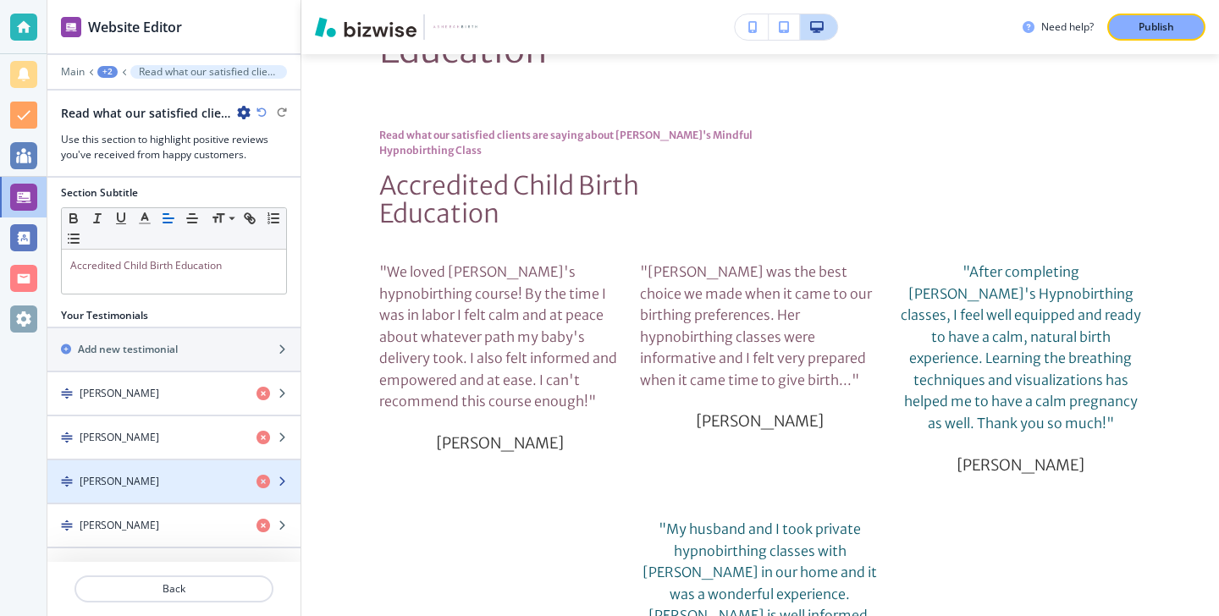
click at [187, 493] on div "button" at bounding box center [173, 496] width 253 height 14
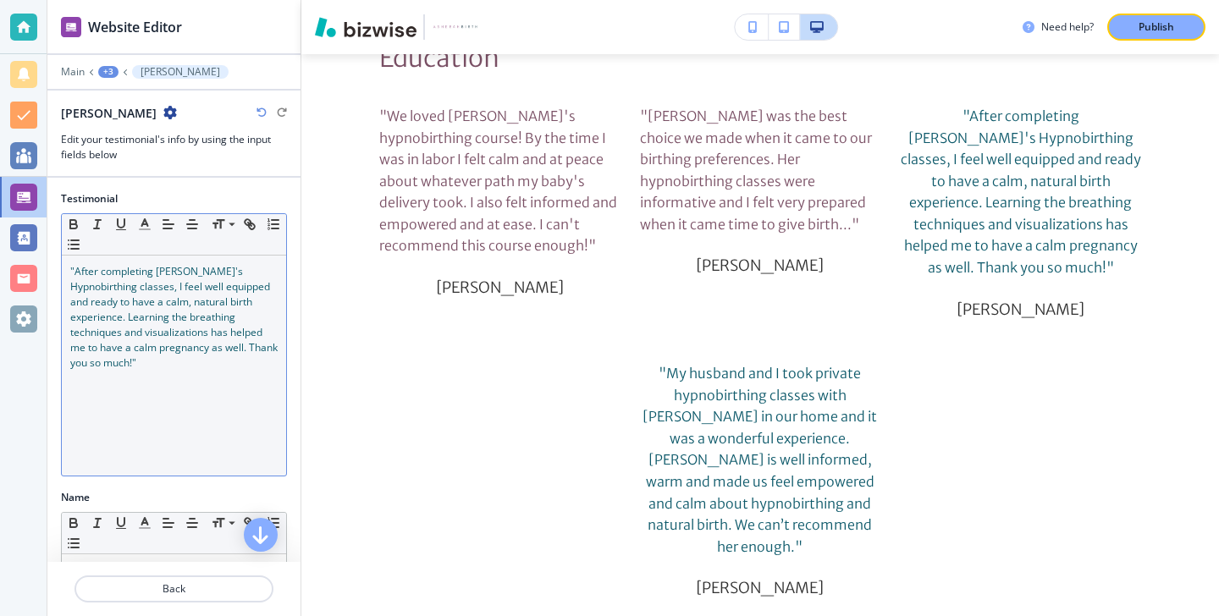
scroll to position [1707, 0]
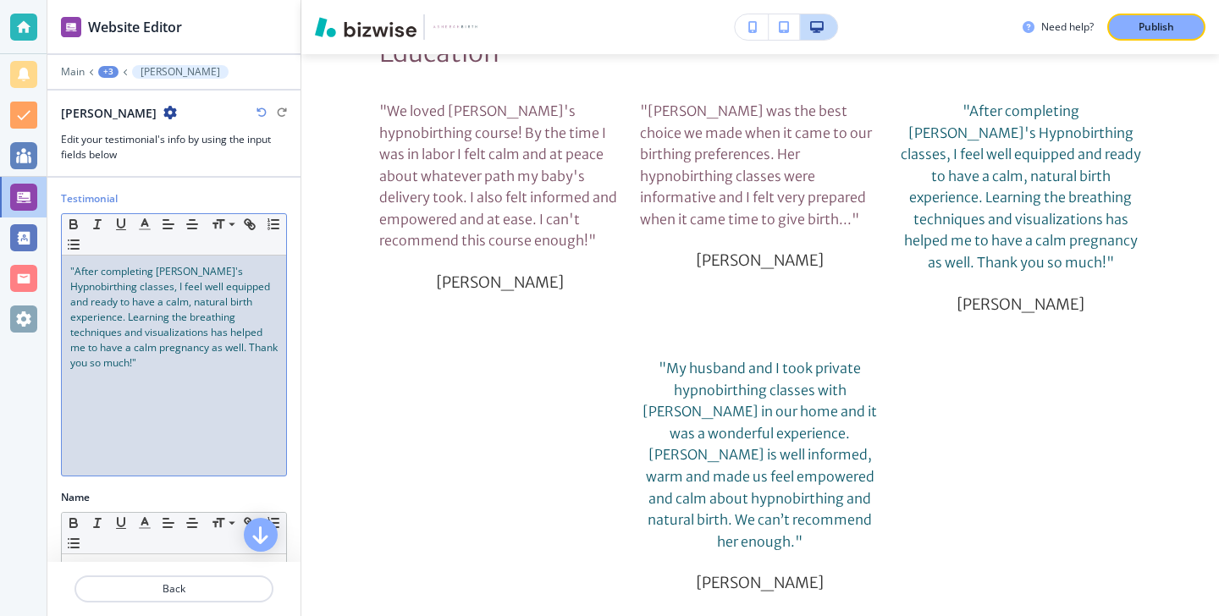
click at [182, 373] on div ""After completing [PERSON_NAME]'s Hypnobirthing classes, I feel well equipped a…" at bounding box center [174, 366] width 224 height 220
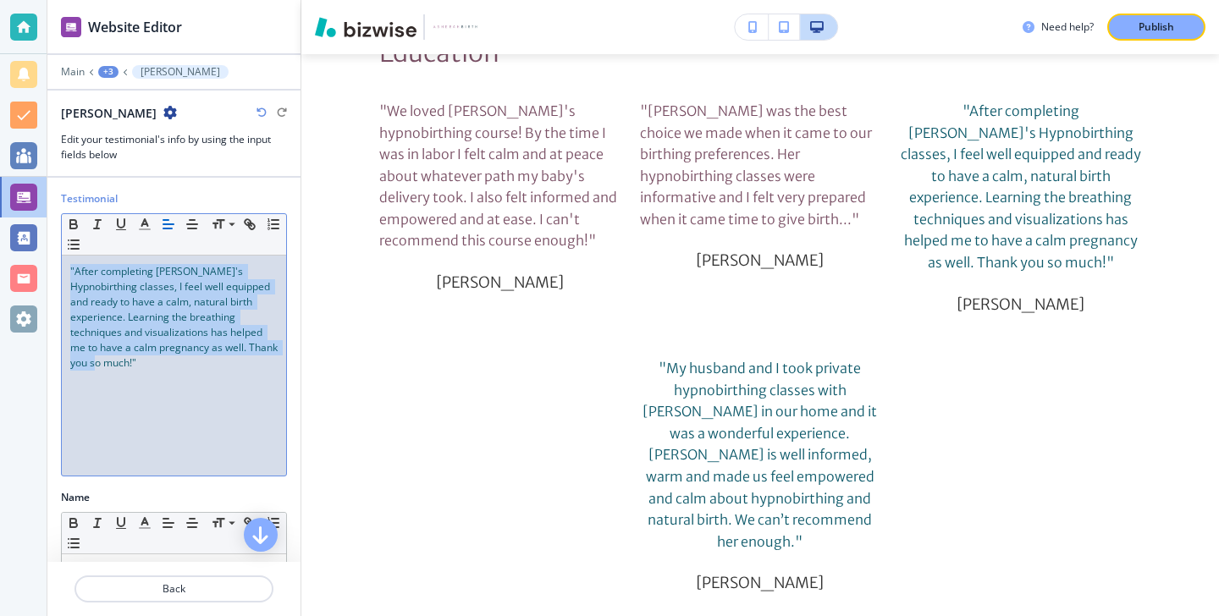
click at [182, 373] on div ""After completing [PERSON_NAME]'s Hypnobirthing classes, I feel well equipped a…" at bounding box center [174, 366] width 224 height 220
click at [142, 229] on line "button" at bounding box center [145, 229] width 10 height 0
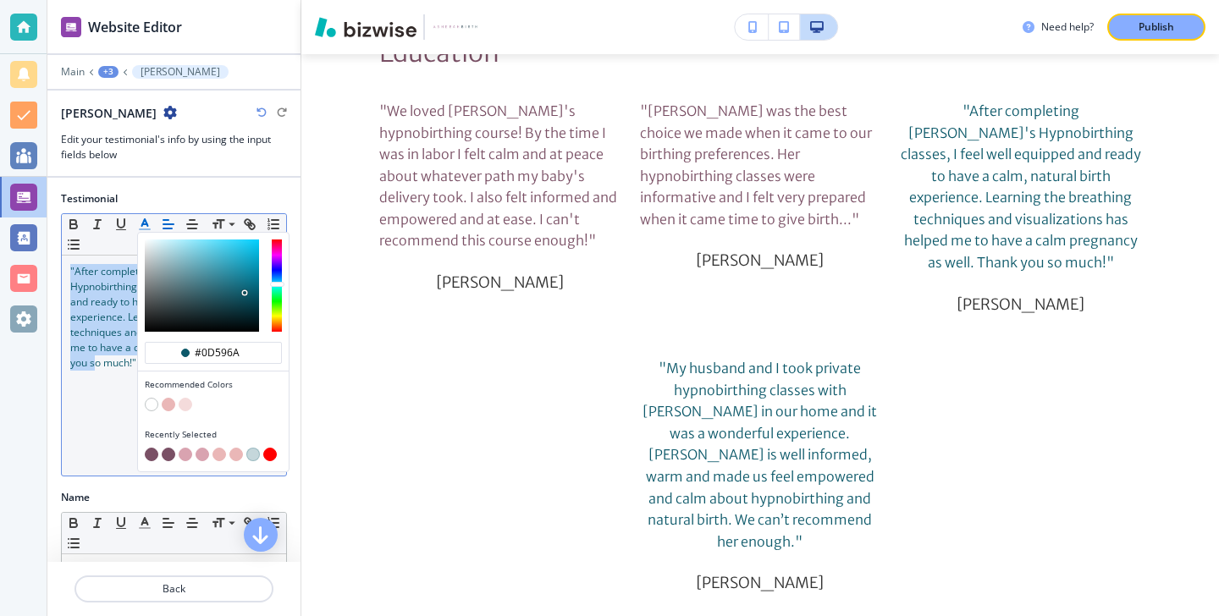
click at [149, 451] on button "button" at bounding box center [152, 455] width 14 height 14
type input "#7a5065"
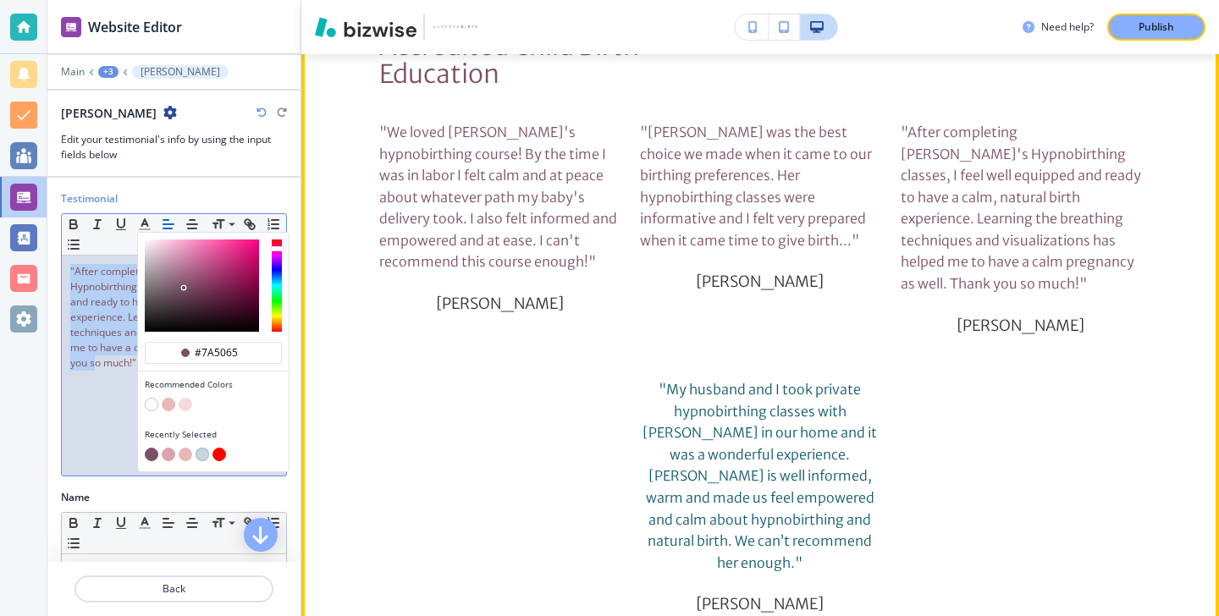
scroll to position [1736, 0]
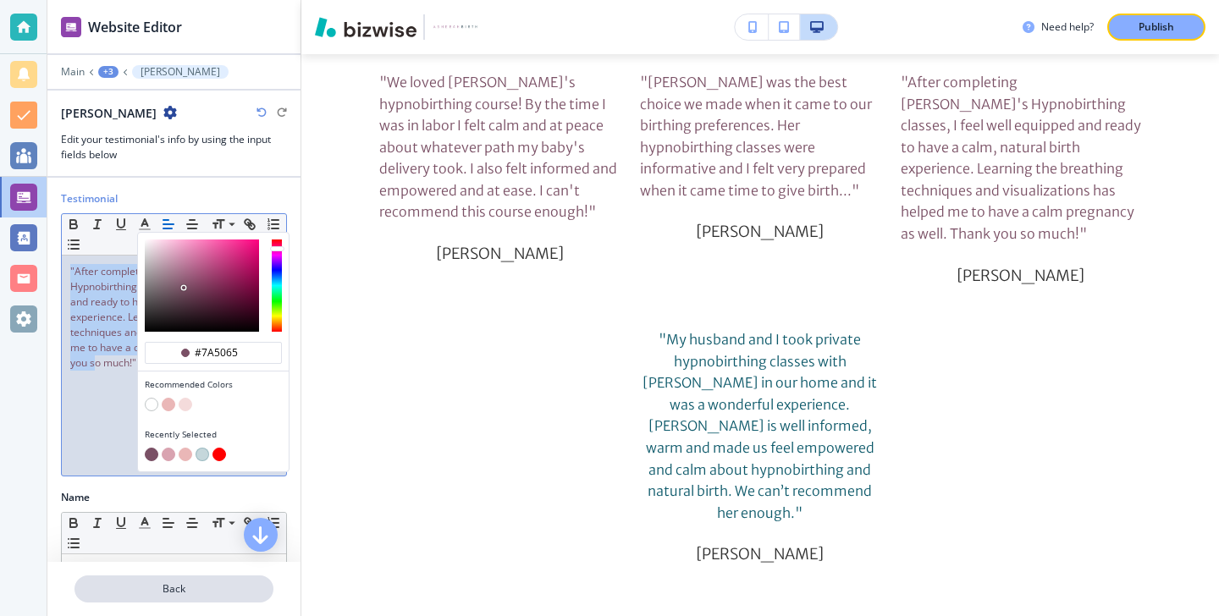
click at [153, 589] on p "Back" at bounding box center [174, 589] width 196 height 15
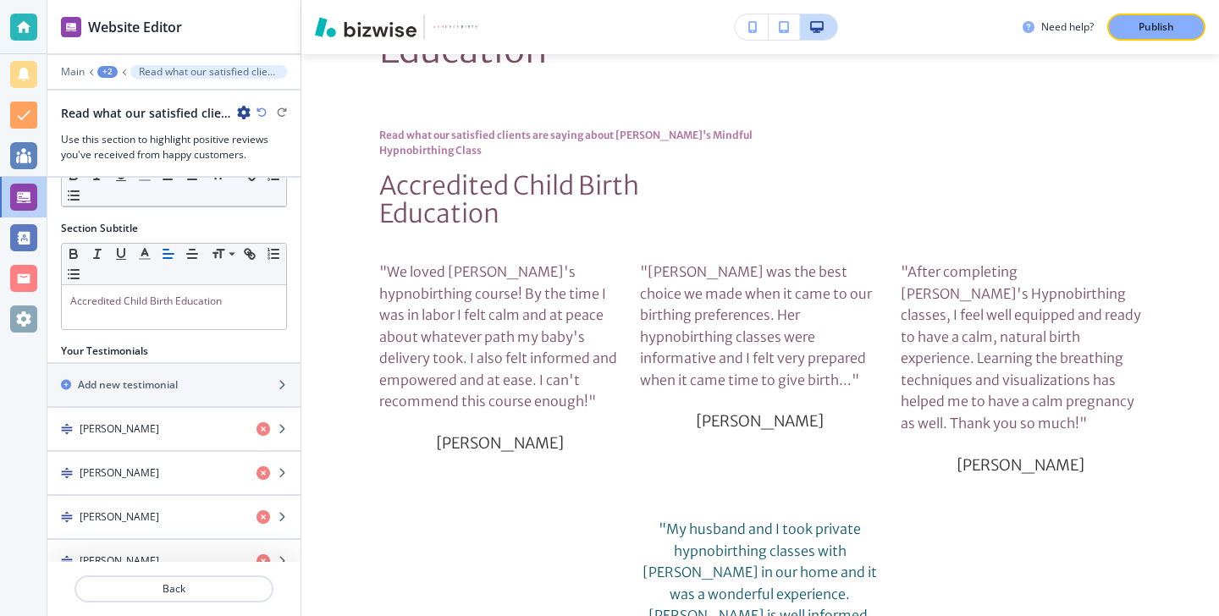
scroll to position [147, 0]
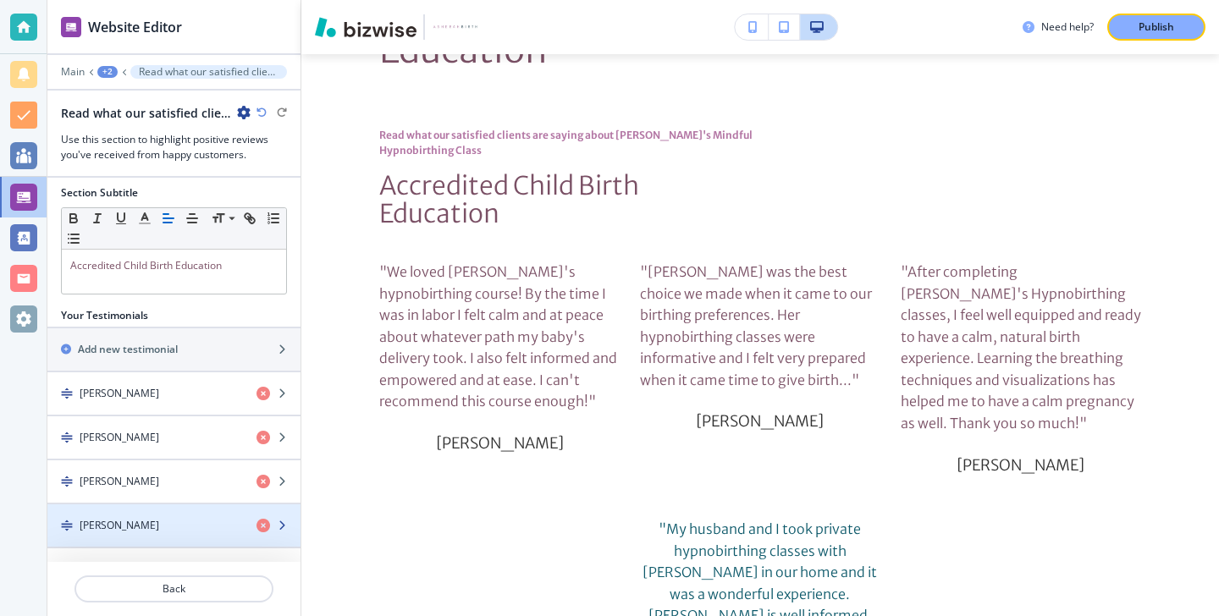
click at [145, 531] on div "[PERSON_NAME]" at bounding box center [145, 525] width 196 height 15
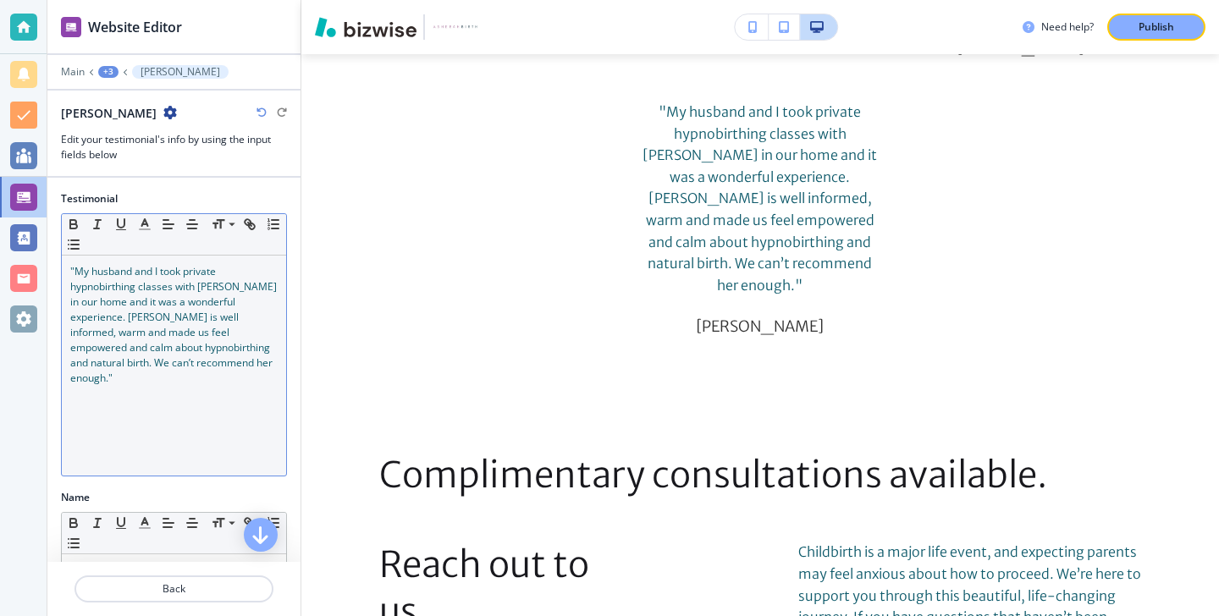
scroll to position [1965, 0]
click at [229, 360] on p ""My husband and I took private hypnobirthing classes with [PERSON_NAME] in our …" at bounding box center [173, 325] width 207 height 122
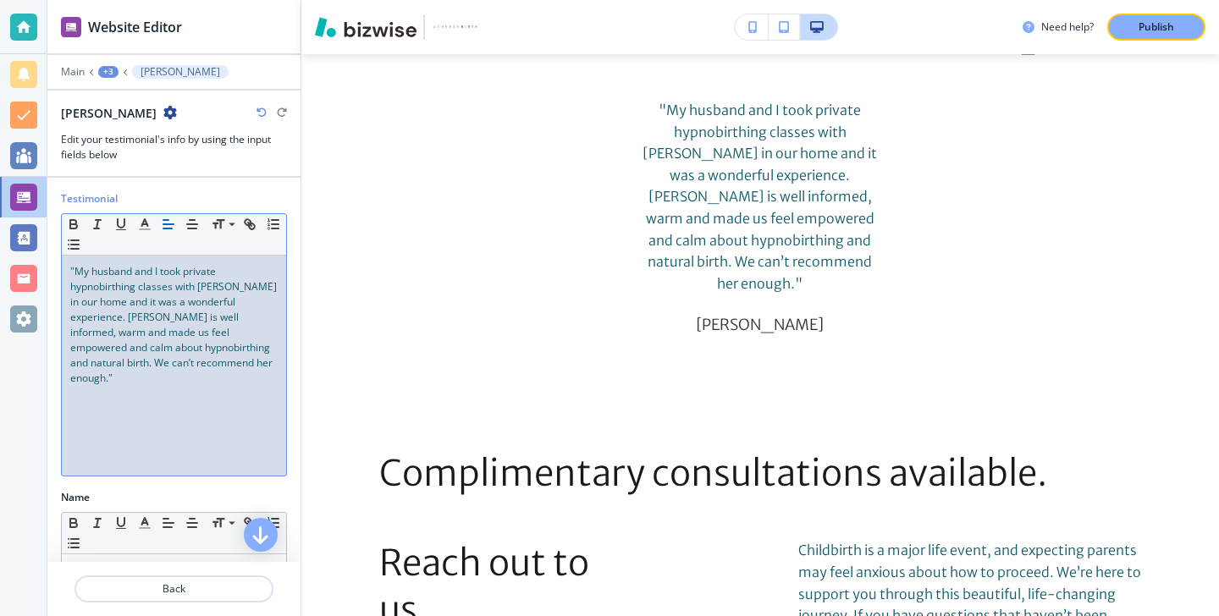
click at [229, 360] on p ""My husband and I took private hypnobirthing classes with [PERSON_NAME] in our …" at bounding box center [173, 325] width 207 height 122
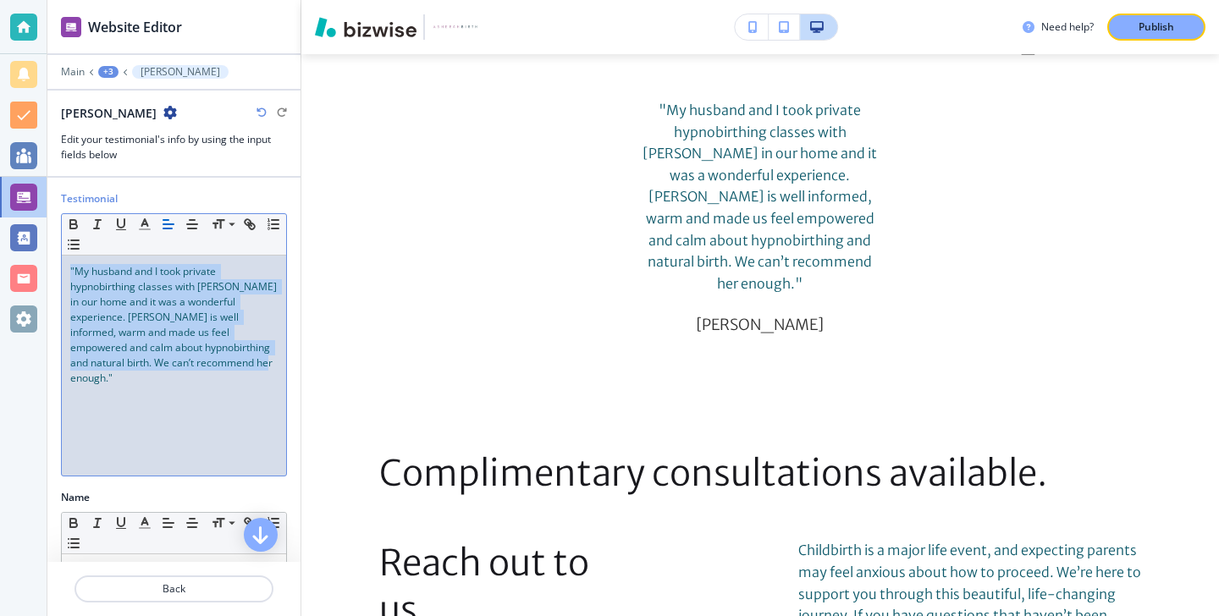
click at [229, 360] on p ""My husband and I took private hypnobirthing classes with [PERSON_NAME] in our …" at bounding box center [173, 325] width 207 height 122
click at [148, 218] on icon "button" at bounding box center [144, 224] width 15 height 15
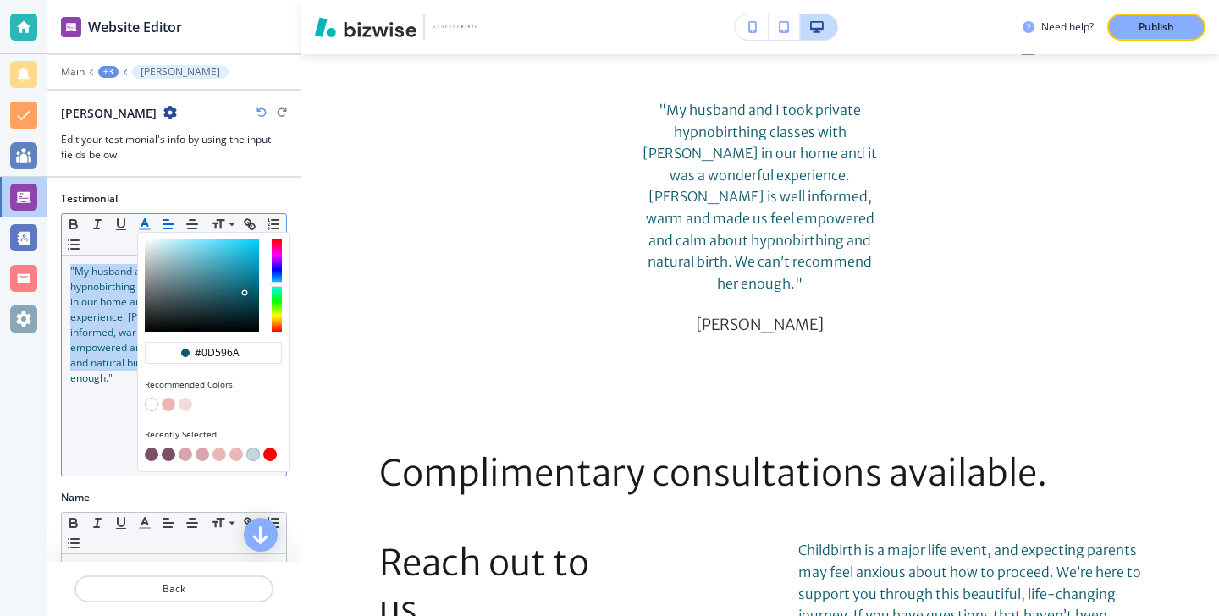
click at [154, 456] on button "button" at bounding box center [152, 455] width 14 height 14
type input "#7a5065"
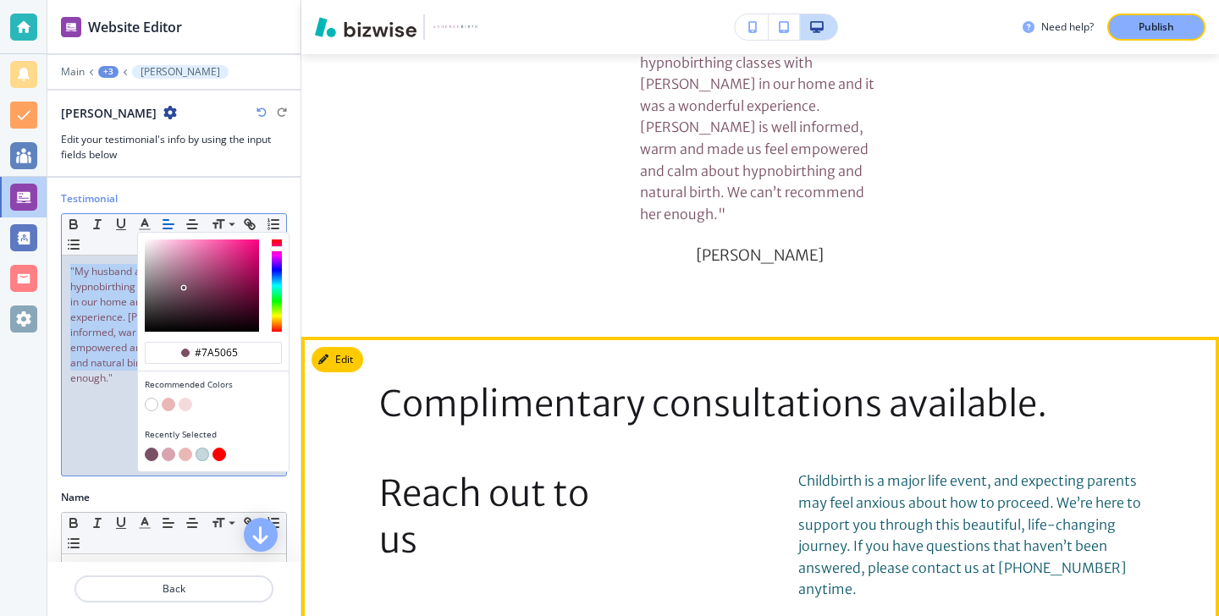
scroll to position [2110, 0]
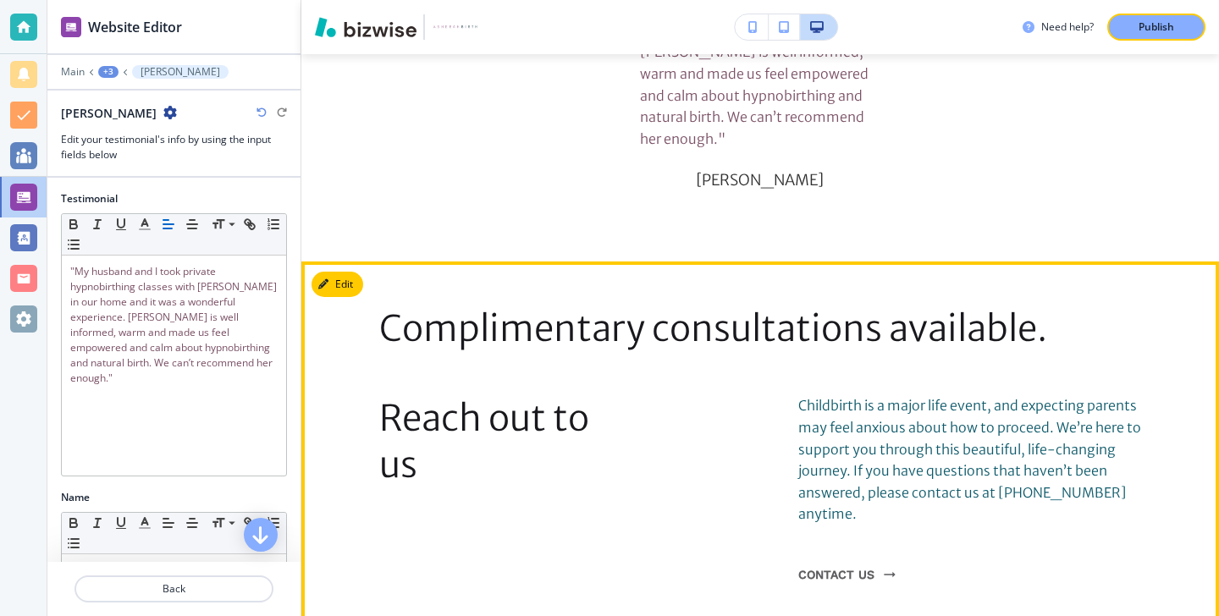
click at [356, 289] on div "Complimentary consultations available. Reach out to us Childbirth is a major li…" at bounding box center [760, 443] width 918 height 308
click at [342, 272] on button "Edit This Section" at bounding box center [369, 284] width 114 height 25
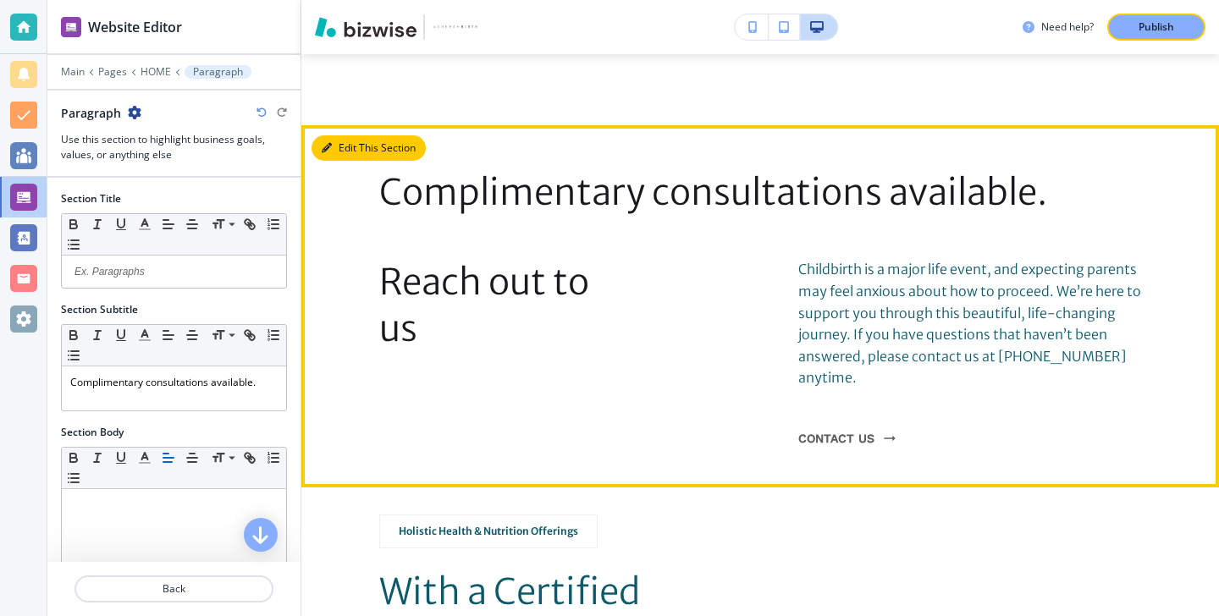
scroll to position [2249, 0]
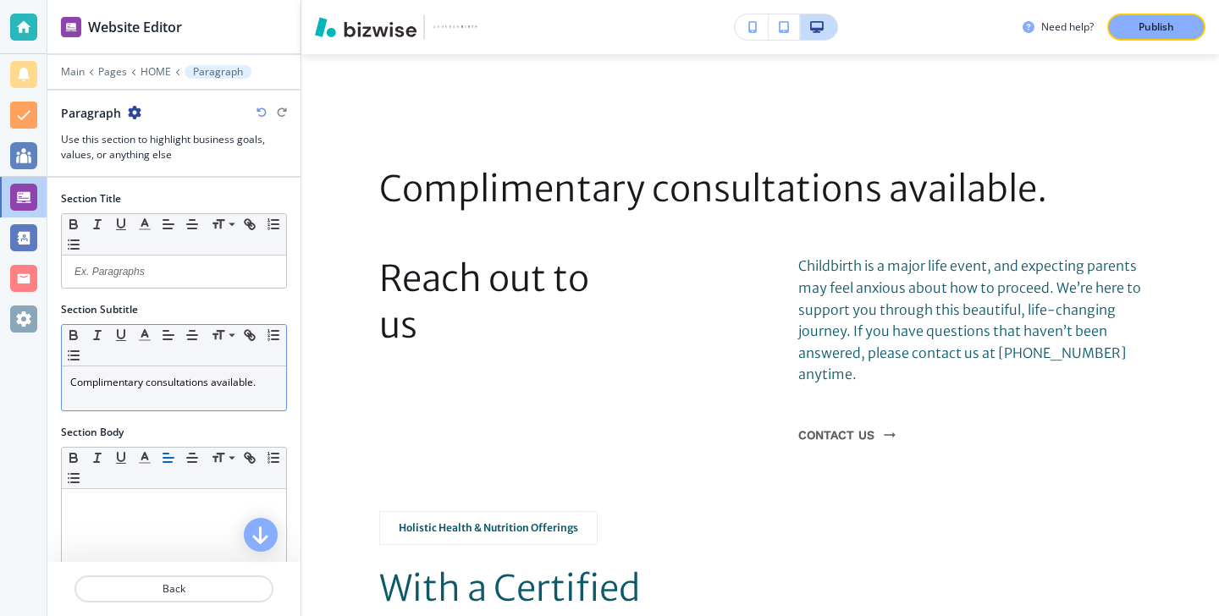
click at [148, 386] on p "Complimentary consultations available." at bounding box center [173, 382] width 207 height 15
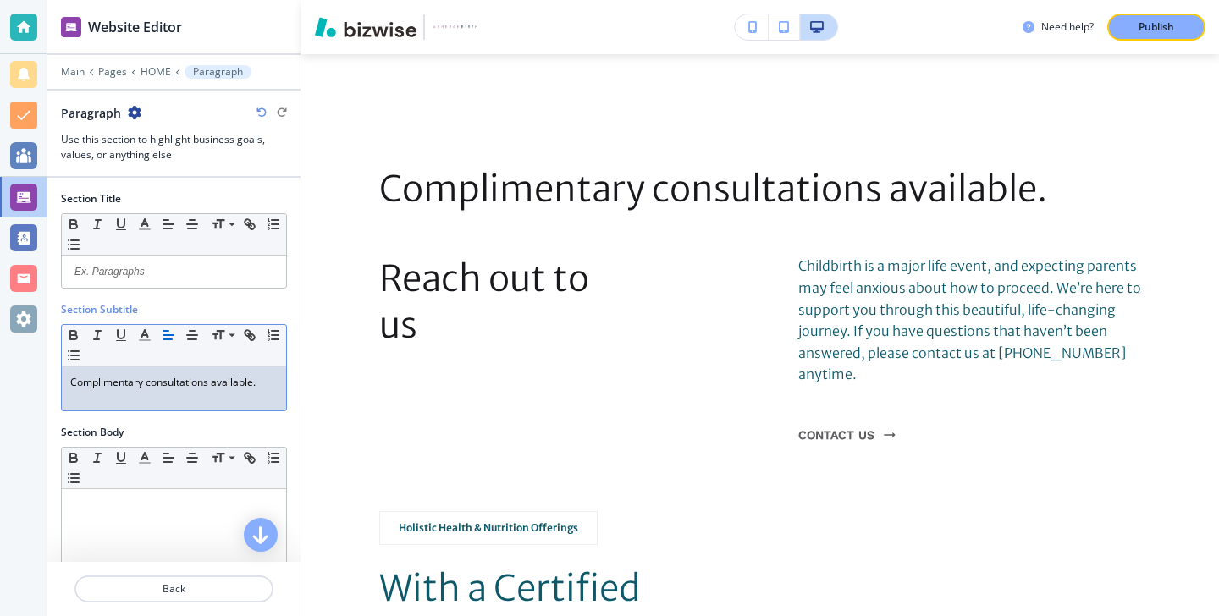
click at [155, 389] on p "Complimentary consultations available." at bounding box center [173, 382] width 207 height 15
click at [152, 384] on p "Complimentary consultations available." at bounding box center [173, 382] width 207 height 15
click at [212, 384] on p "Complimentary Consultations available." at bounding box center [173, 382] width 207 height 15
click at [218, 386] on p "Complimentary Consultations available." at bounding box center [173, 382] width 207 height 15
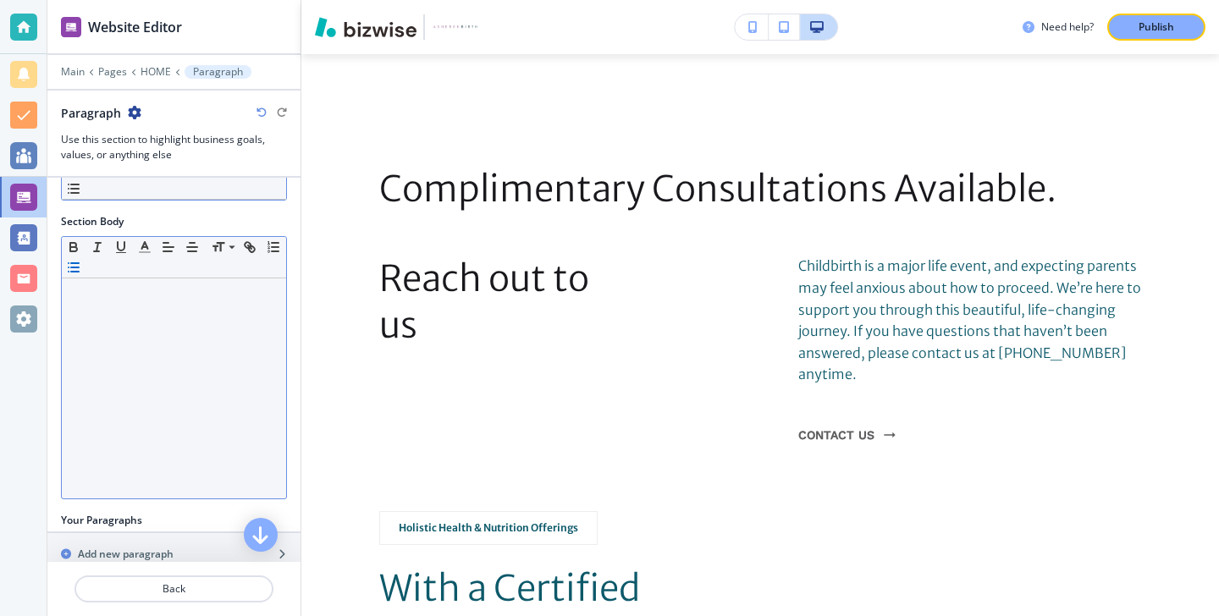
scroll to position [284, 0]
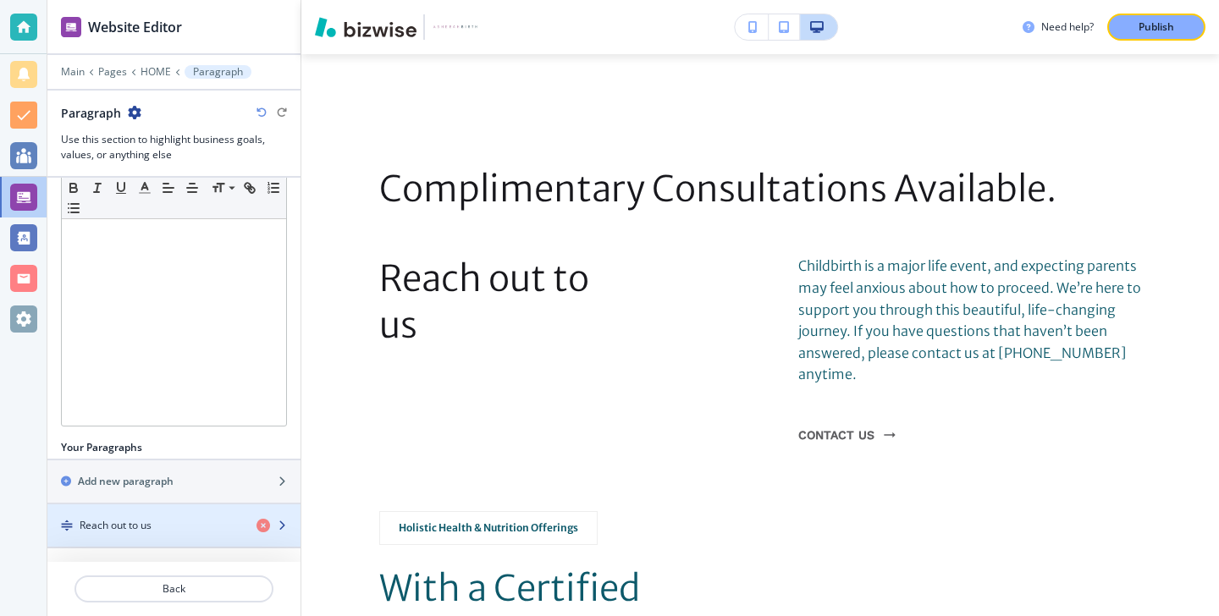
click at [101, 532] on h4 "Reach out to us" at bounding box center [116, 525] width 72 height 15
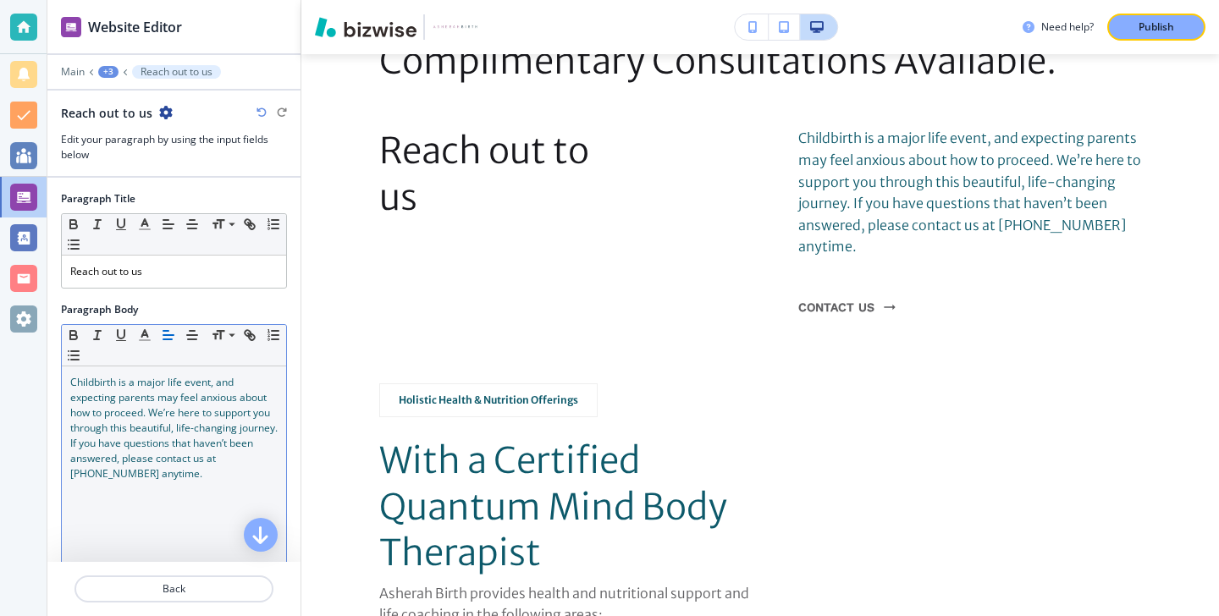
scroll to position [2383, 0]
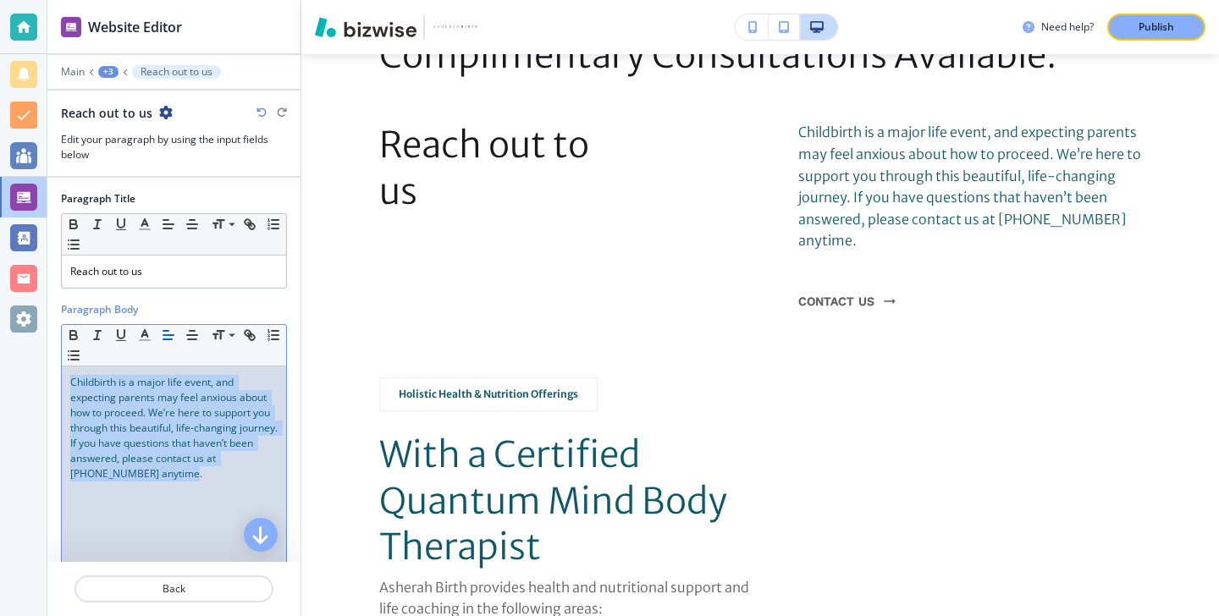
drag, startPoint x: 200, startPoint y: 486, endPoint x: 37, endPoint y: 348, distance: 213.2
click at [37, 348] on div "Website Editor Main +3 Reach out to us Reach out to us Edit your paragraph by u…" at bounding box center [609, 308] width 1219 height 616
click at [137, 338] on icon "button" at bounding box center [144, 335] width 15 height 15
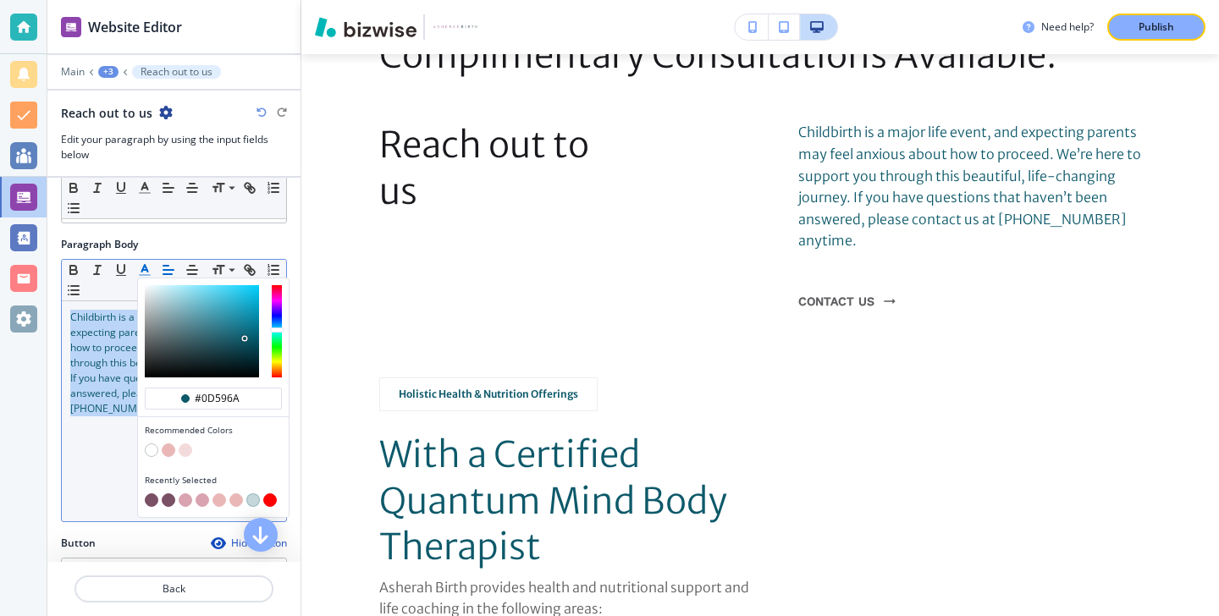
scroll to position [74, 0]
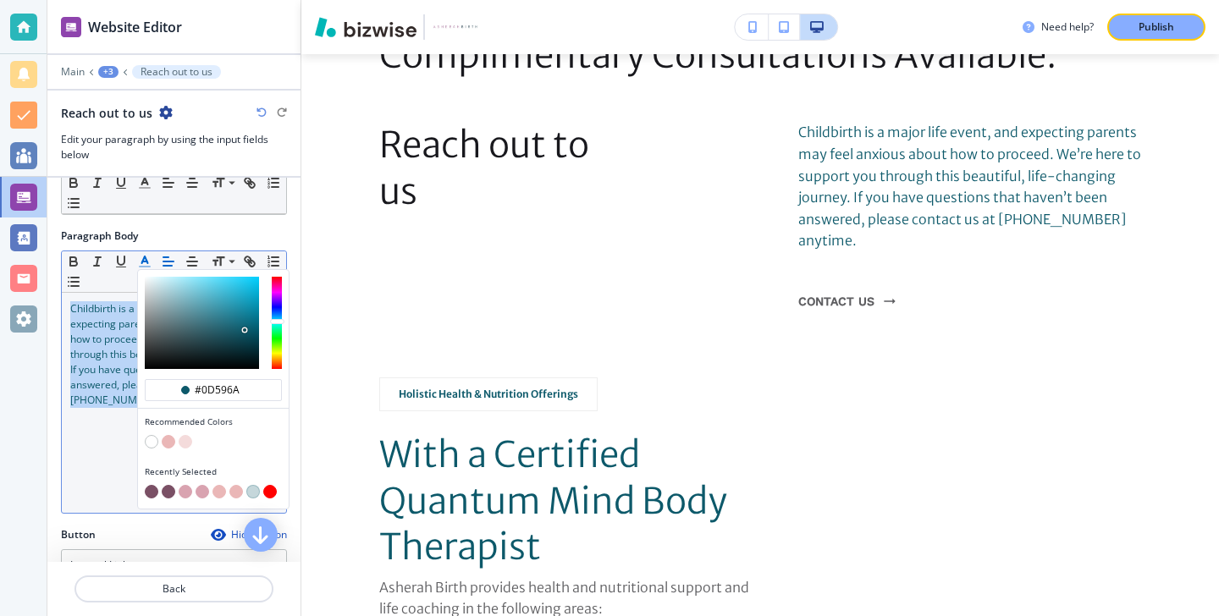
click at [149, 496] on button "button" at bounding box center [152, 492] width 14 height 14
type input "#7a5065"
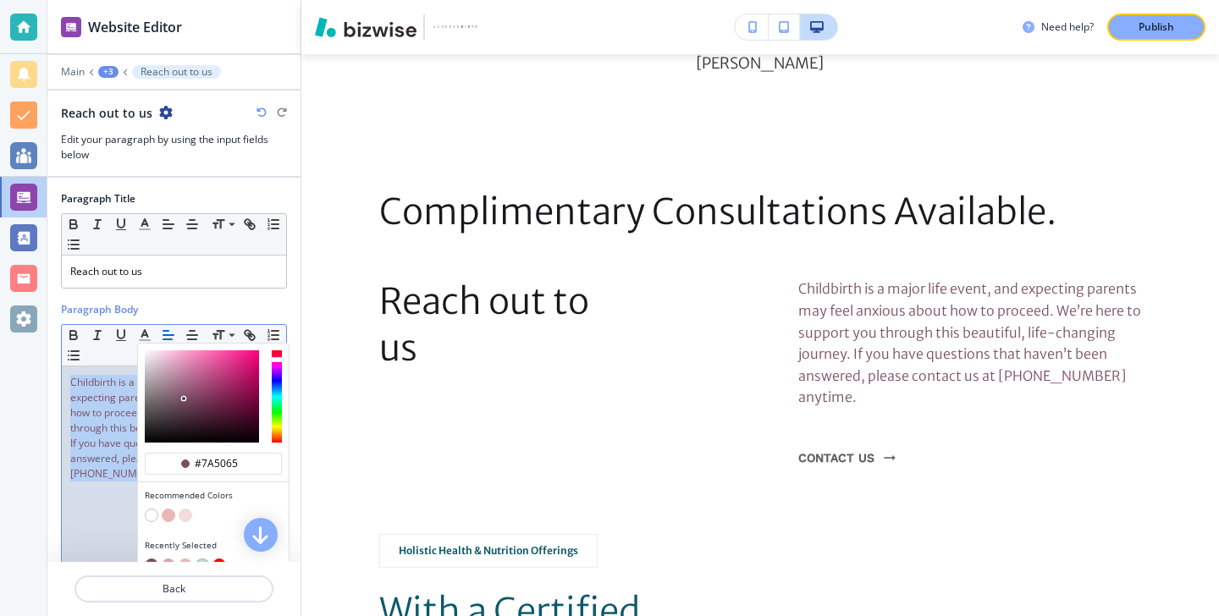
scroll to position [6, 0]
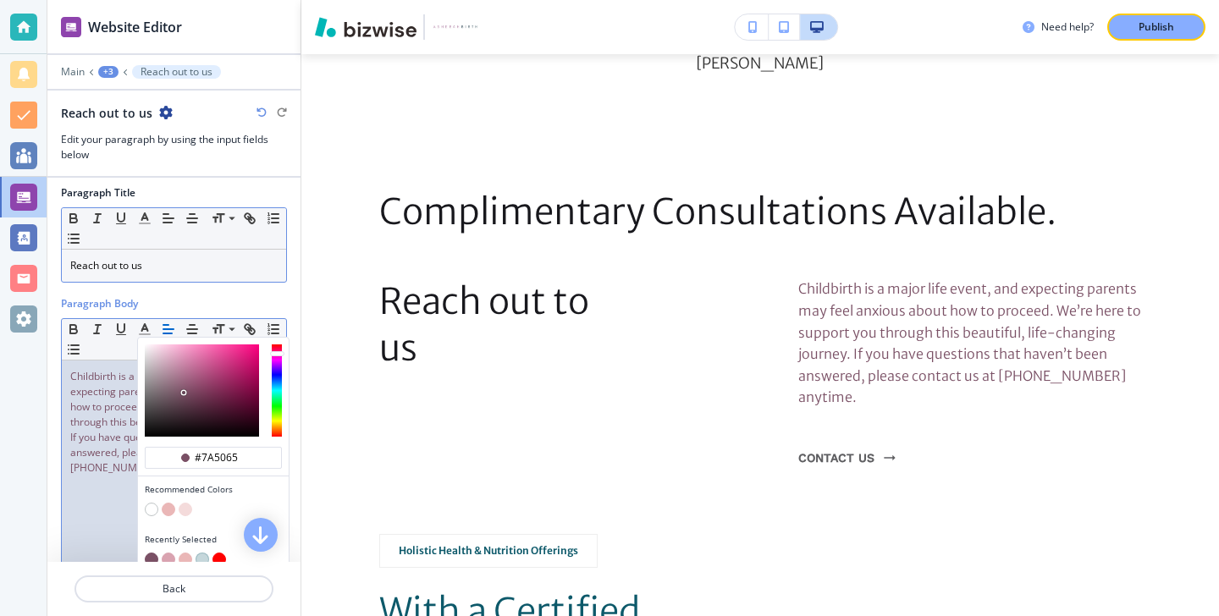
click at [107, 268] on p "Reach out to us" at bounding box center [173, 265] width 207 height 15
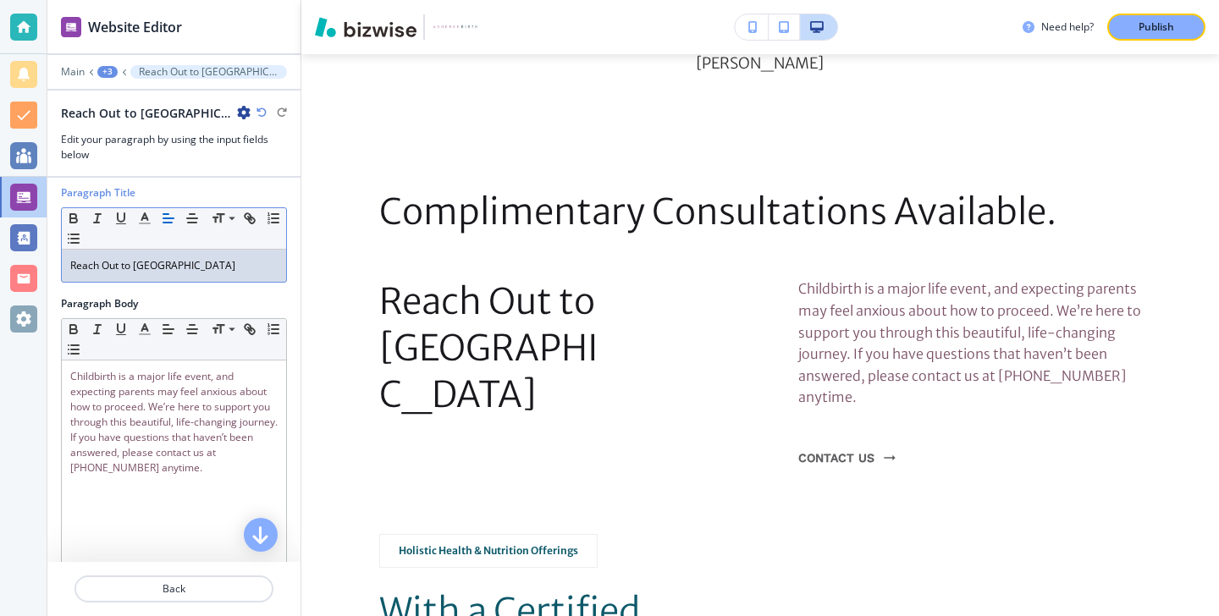
click at [124, 261] on p "Reach Out to us" at bounding box center [173, 265] width 207 height 15
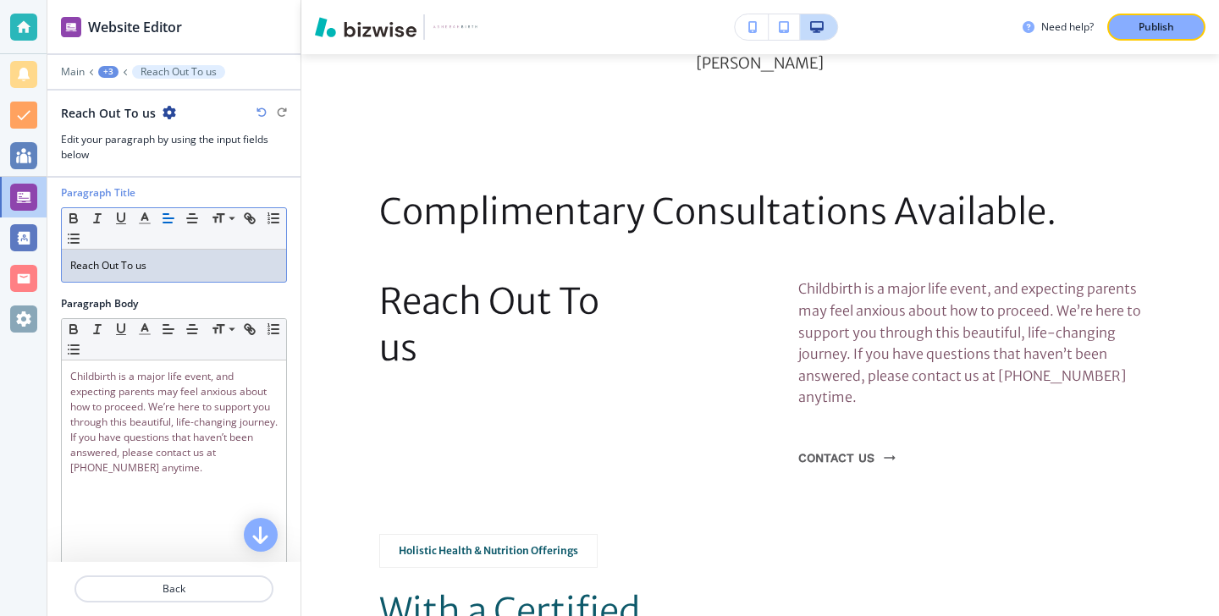
click at [141, 265] on p "Reach Out To us" at bounding box center [173, 265] width 207 height 15
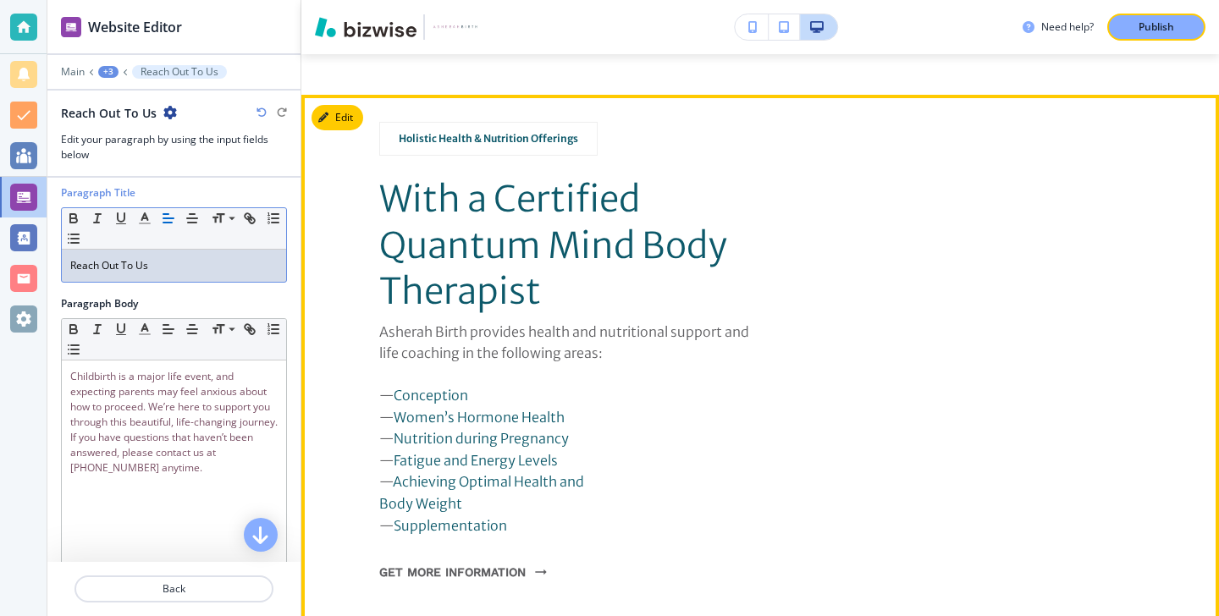
scroll to position [2480, 0]
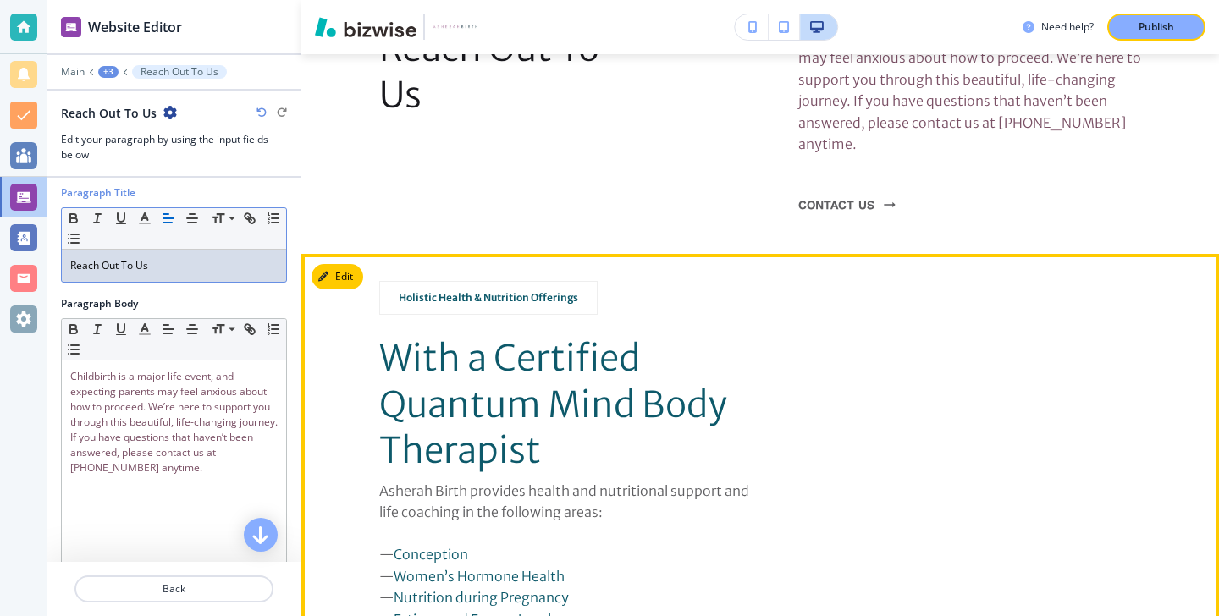
click at [338, 254] on section "Holistic Health & Nutrition Offerings With a Certified Quantum Mind Body Therap…" at bounding box center [760, 517] width 918 height 527
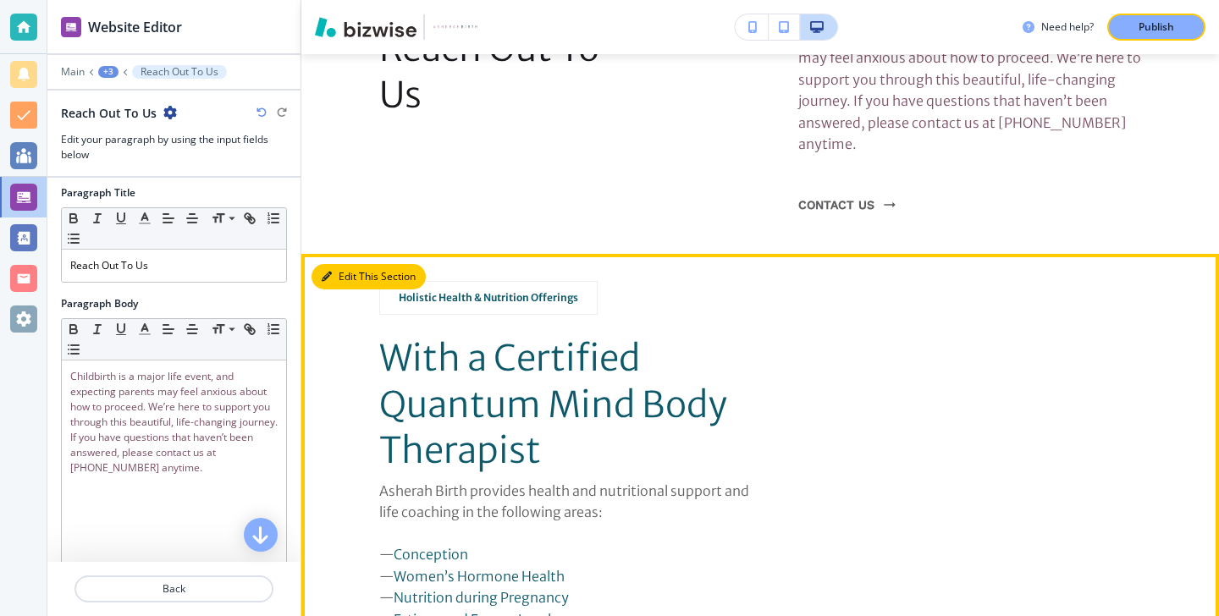
click at [338, 264] on button "Edit This Section" at bounding box center [369, 276] width 114 height 25
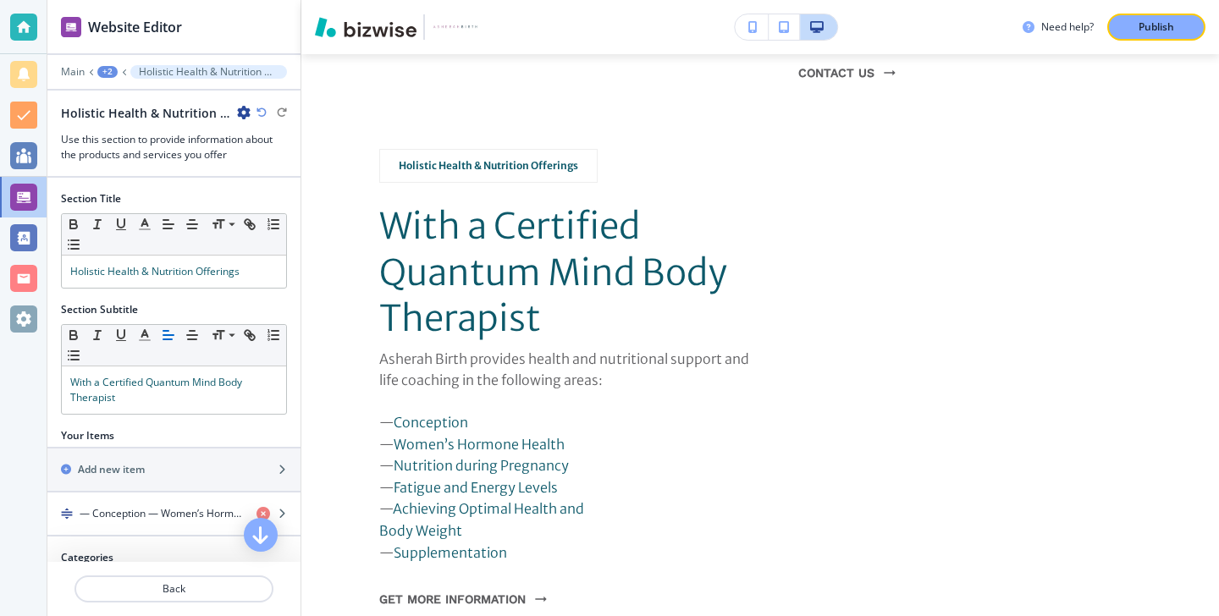
scroll to position [19, 0]
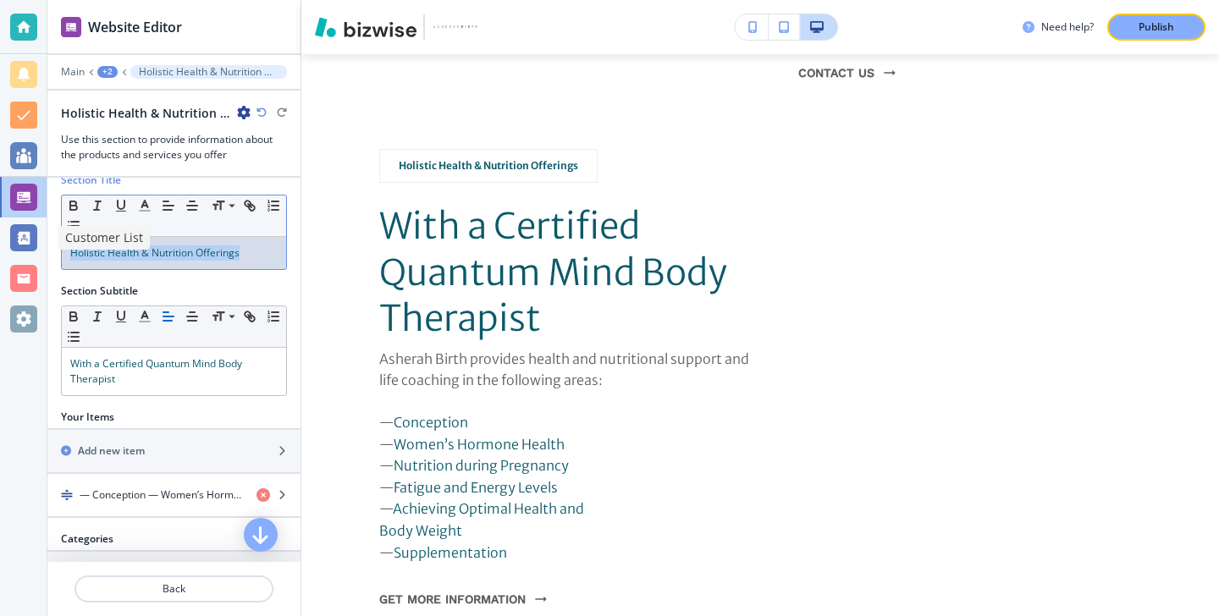
drag, startPoint x: 262, startPoint y: 259, endPoint x: 40, endPoint y: 254, distance: 222.7
click at [40, 255] on div "Website Editor Main +2 Holistic Health & Nutrition Offerings Holistic Health & …" at bounding box center [609, 308] width 1219 height 616
click at [141, 211] on line "button" at bounding box center [145, 211] width 10 height 0
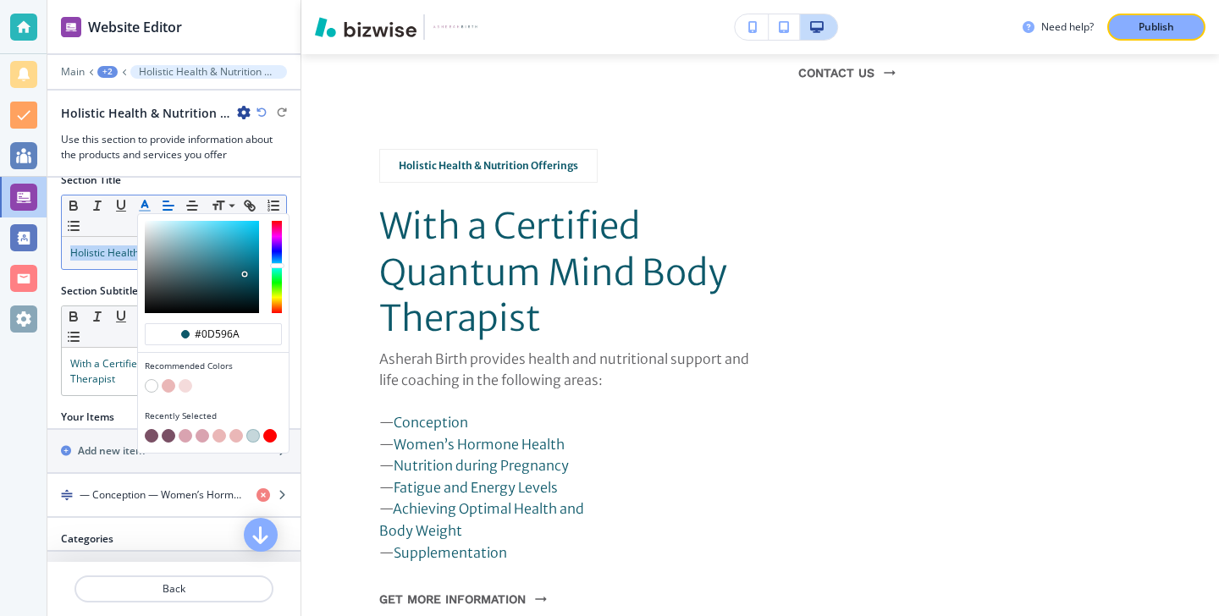
click at [154, 438] on button "button" at bounding box center [152, 436] width 14 height 14
type input "#7a5065"
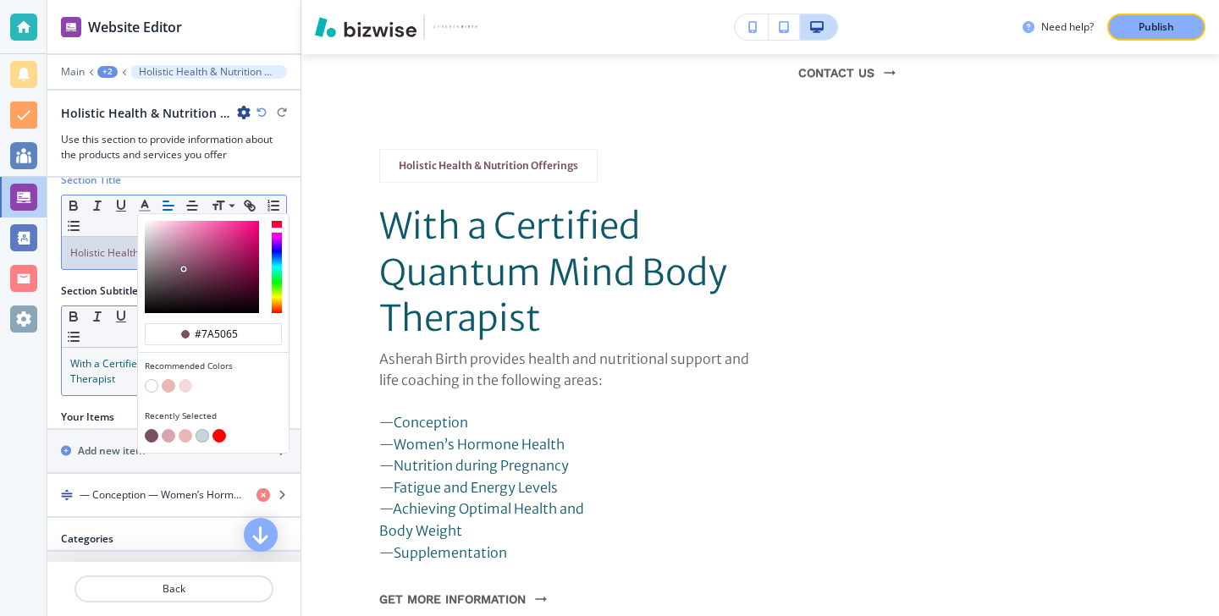
click at [84, 373] on span "With a Certified Quantum Mind Body Therapist﻿" at bounding box center [157, 371] width 174 height 30
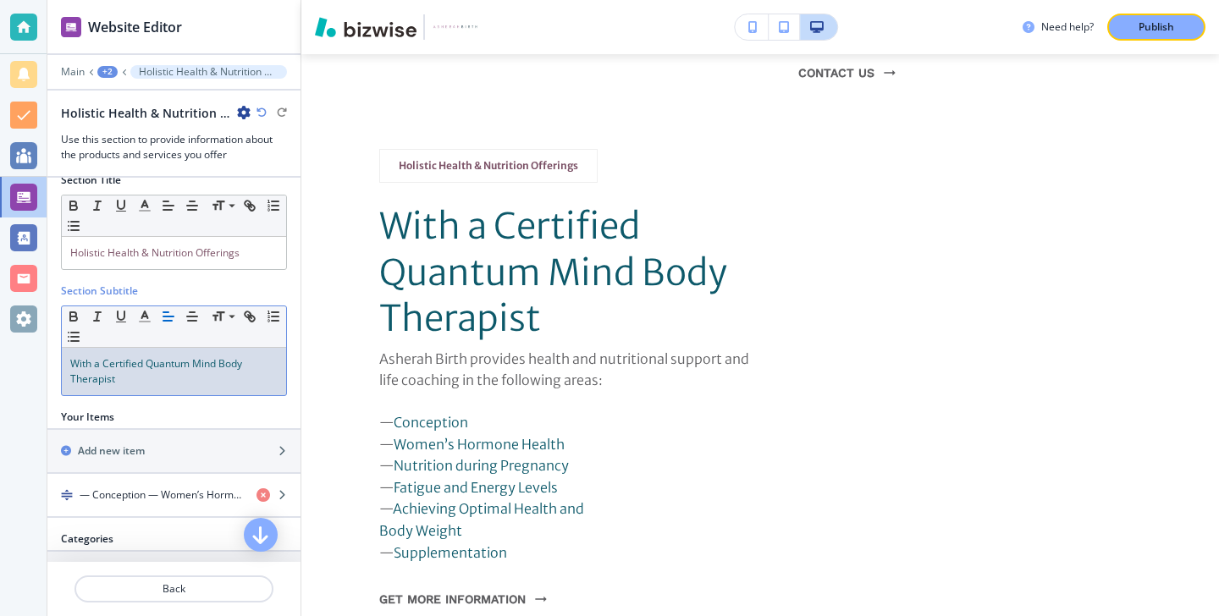
click at [235, 398] on div "Section Subtitle Small Normal Large Huge With a Certified Quantum Mind Body The…" at bounding box center [173, 347] width 253 height 126
click at [238, 392] on div "With a Certified Quantum Mind Body Therapist﻿" at bounding box center [174, 371] width 224 height 47
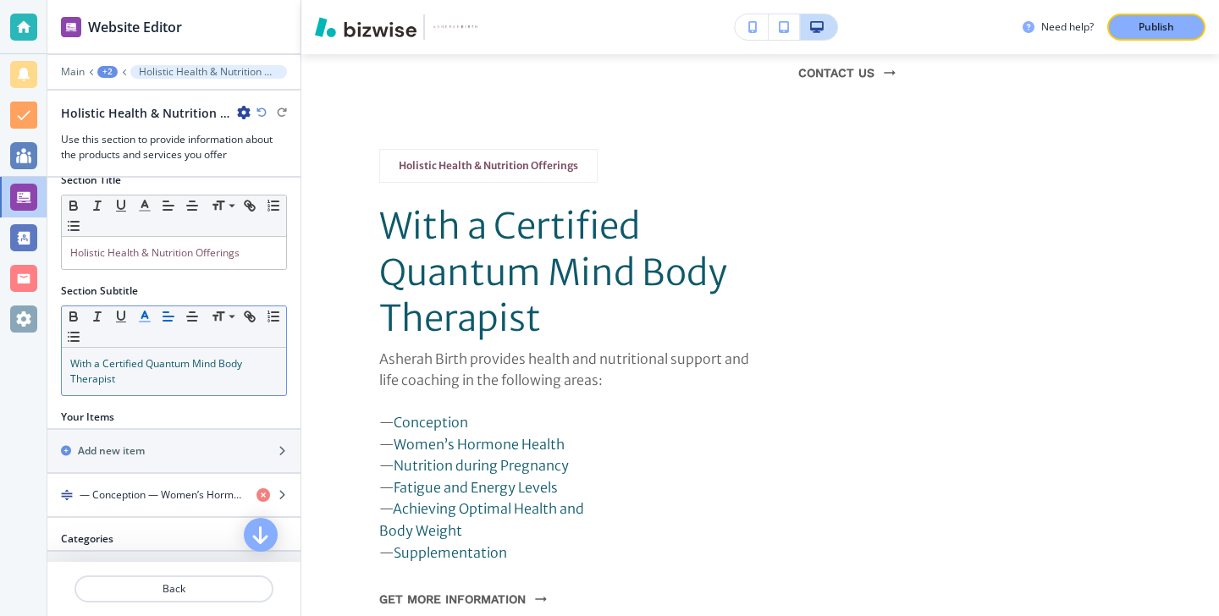
click at [146, 318] on icon "button" at bounding box center [144, 316] width 15 height 15
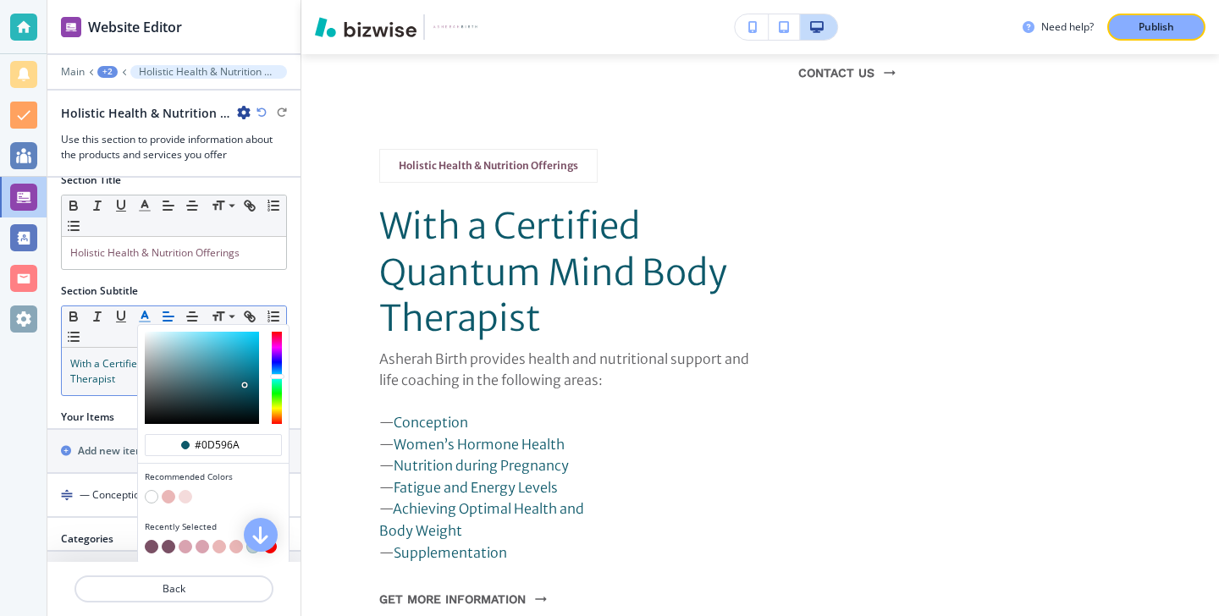
click at [152, 544] on button "button" at bounding box center [152, 547] width 14 height 14
type input "#7a5065"
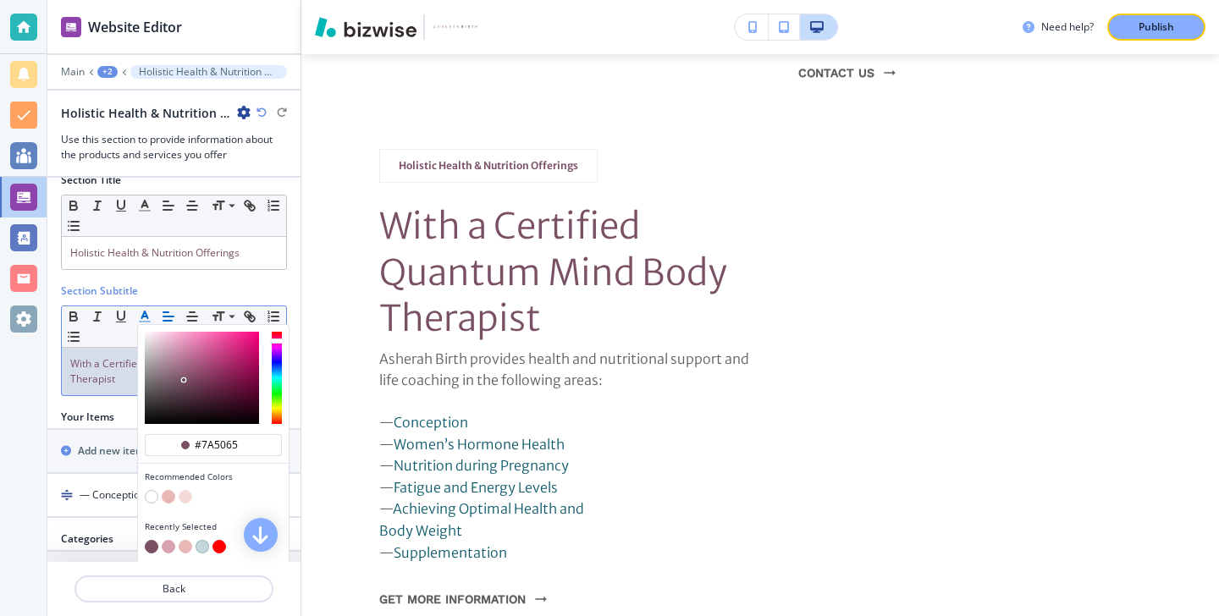
scroll to position [66, 0]
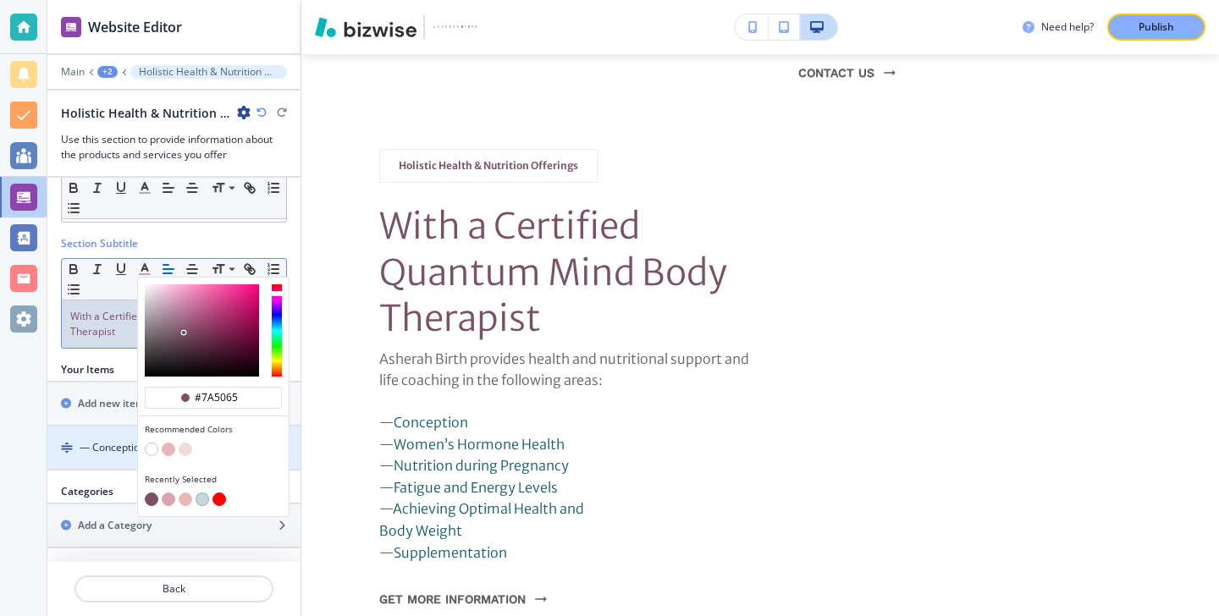
click at [100, 453] on h4 "— Conception — Women’s Hormone Health — Nutrition during Pregnancy — Fatigue an…" at bounding box center [161, 447] width 163 height 15
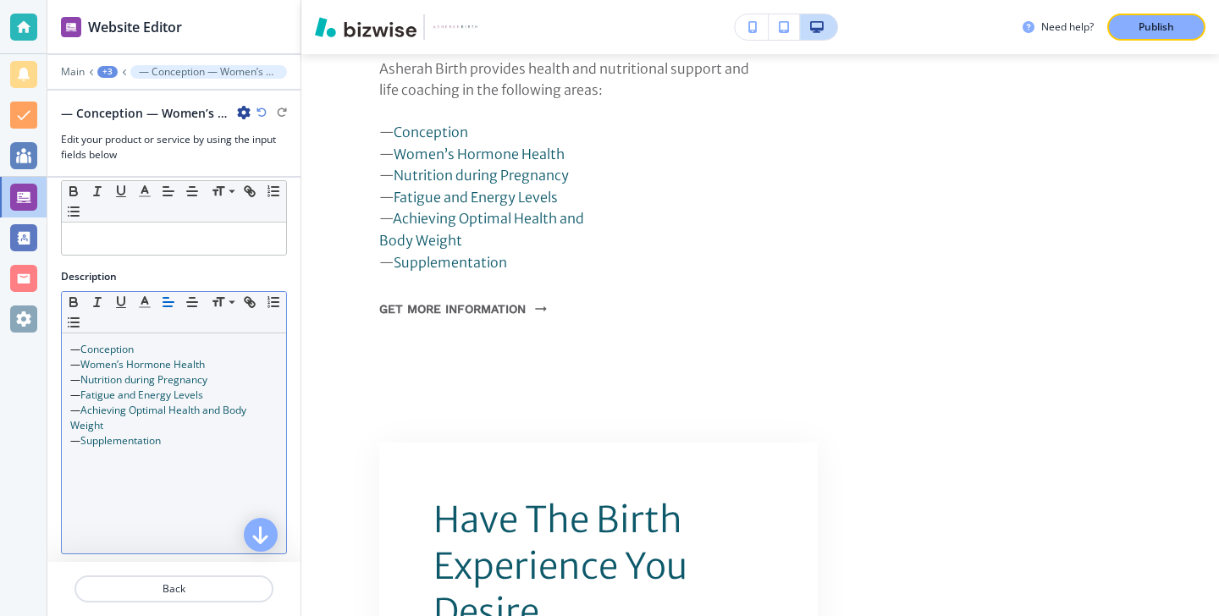
scroll to position [45, 0]
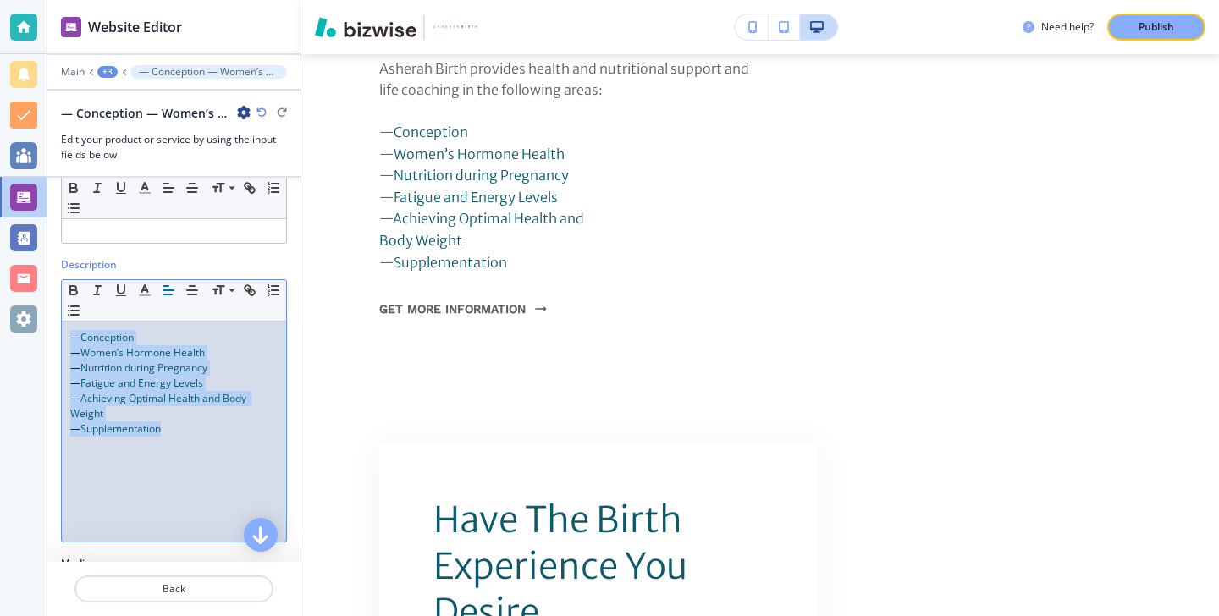
drag, startPoint x: 194, startPoint y: 444, endPoint x: 58, endPoint y: 333, distance: 175.7
click at [58, 333] on div "Description Small Normal Large Huge — Conception — Women’s Hormone Health — Nut…" at bounding box center [173, 406] width 253 height 299
click at [137, 294] on icon "button" at bounding box center [144, 290] width 15 height 15
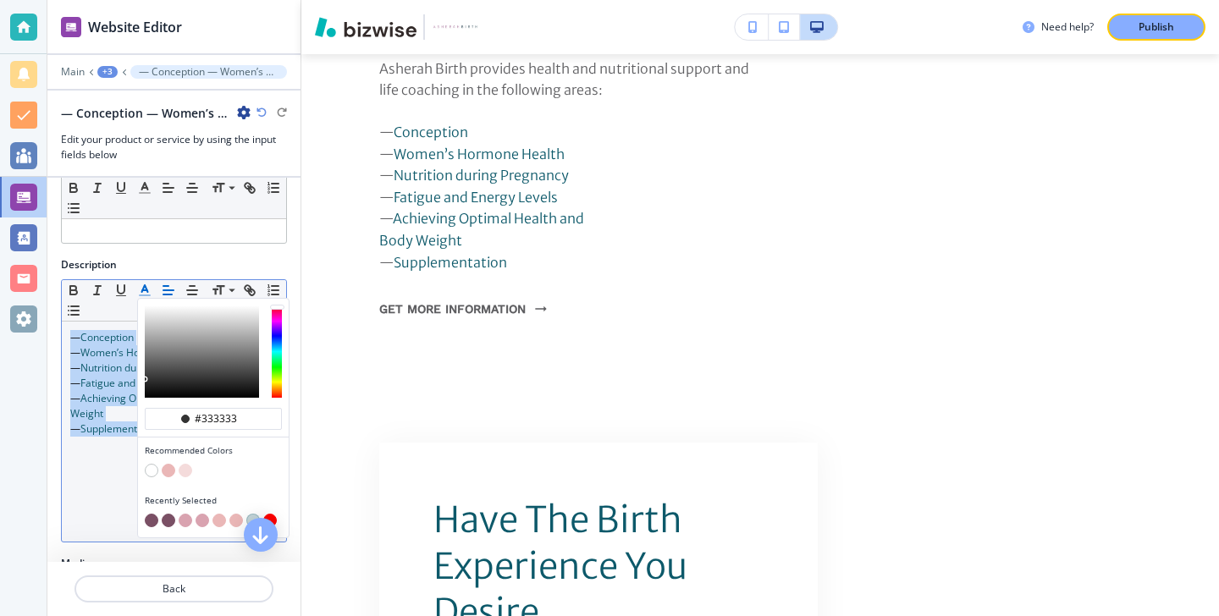
click at [152, 517] on button "button" at bounding box center [152, 521] width 14 height 14
type input "#7a5065"
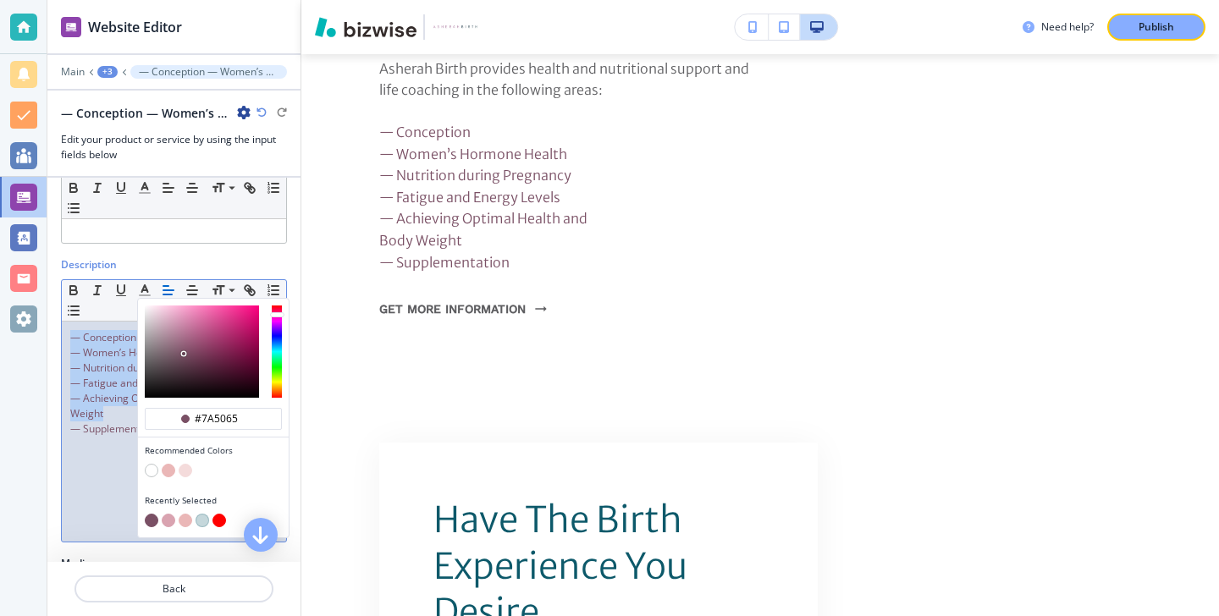
click at [75, 424] on span "— Supplementation" at bounding box center [116, 429] width 93 height 14
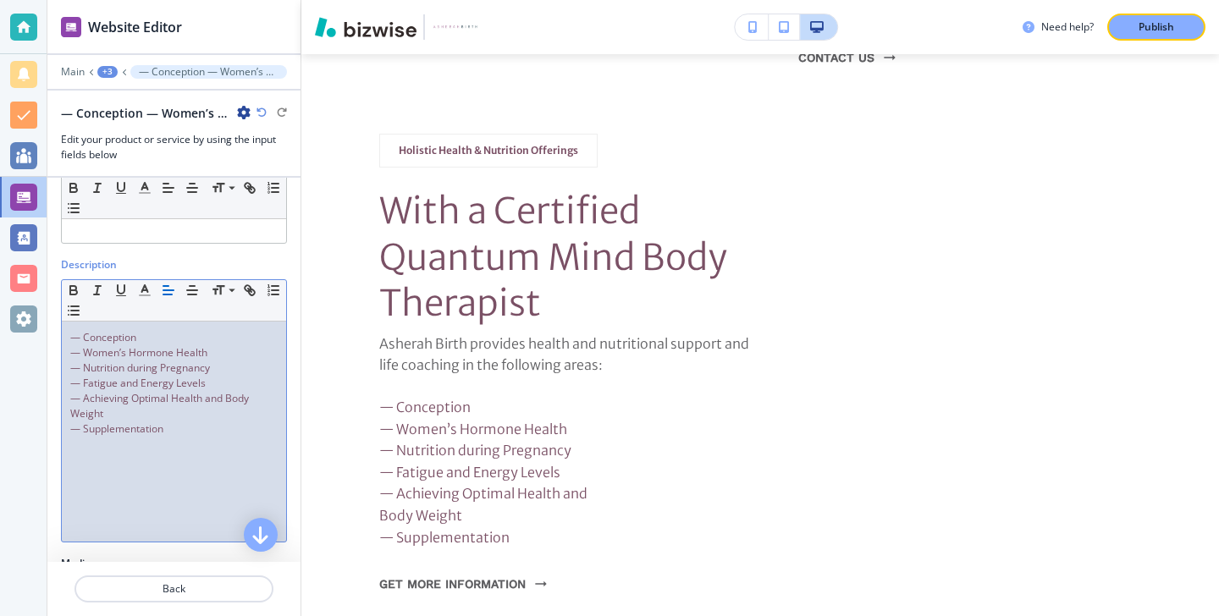
scroll to position [2617, 0]
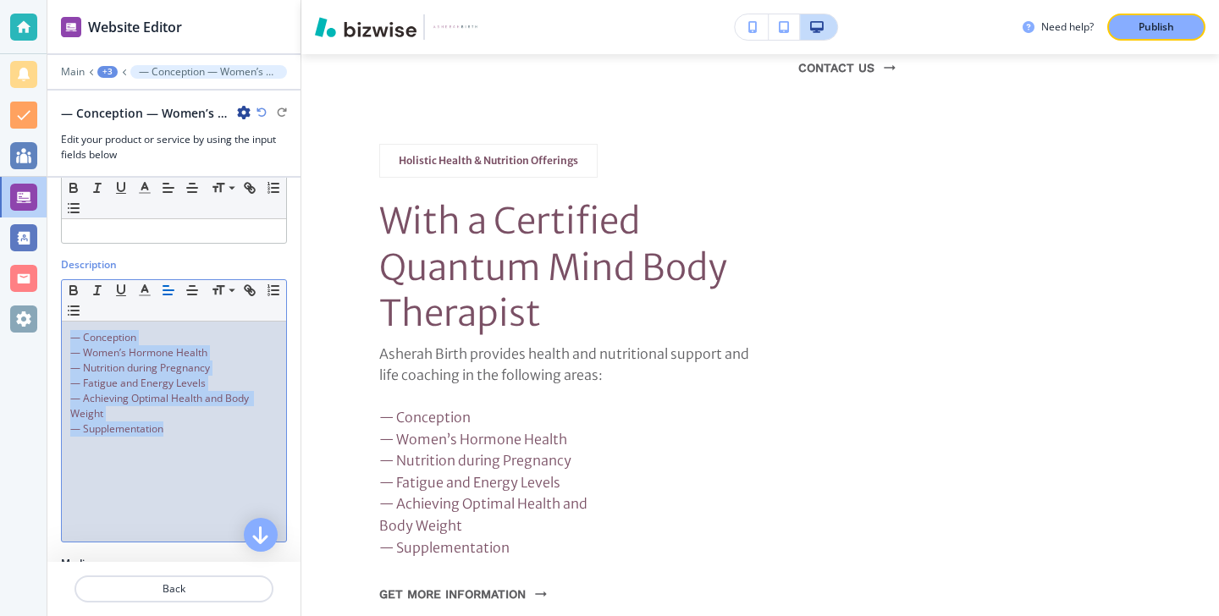
drag, startPoint x: 196, startPoint y: 451, endPoint x: 17, endPoint y: 337, distance: 212.8
click at [17, 336] on div "Website Editor Main +3 — Conception — Women’s Hormone Health — Nutrition during…" at bounding box center [609, 308] width 1219 height 616
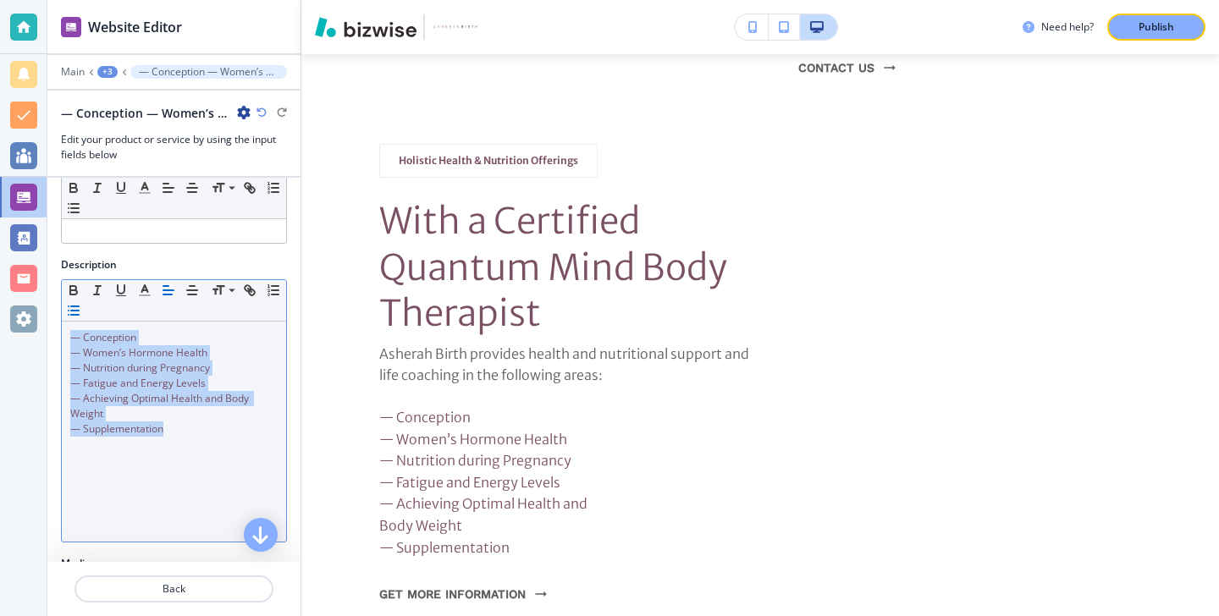
click at [77, 306] on line "button" at bounding box center [75, 306] width 8 height 0
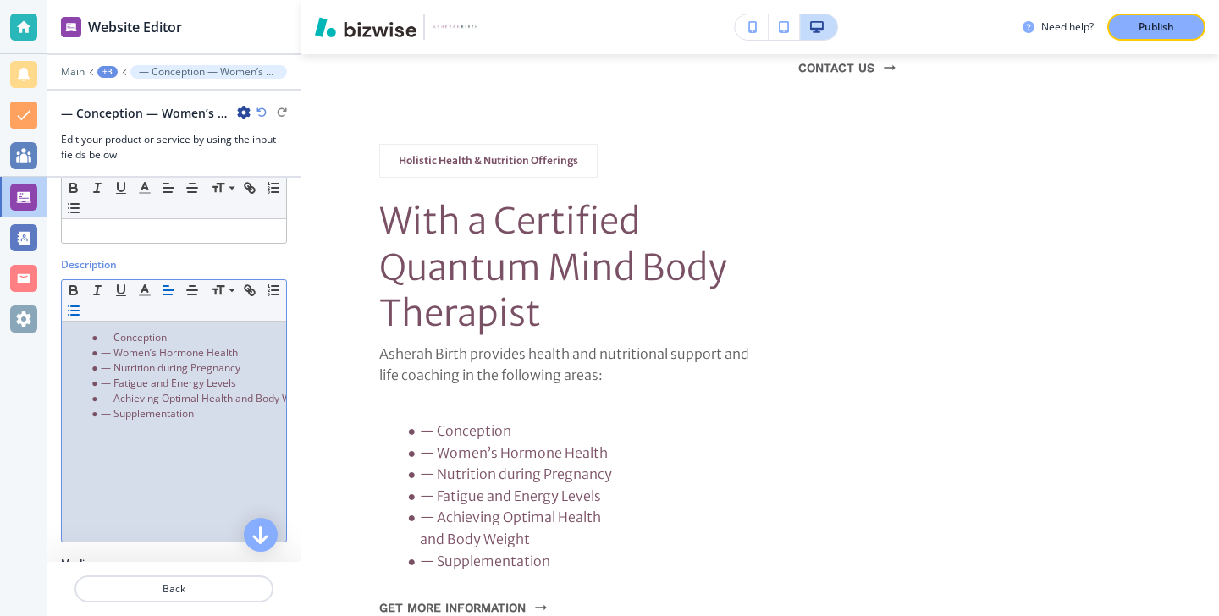
click at [121, 338] on span "— Conception" at bounding box center [134, 337] width 66 height 14
click at [115, 339] on span "— Conception" at bounding box center [134, 337] width 66 height 14
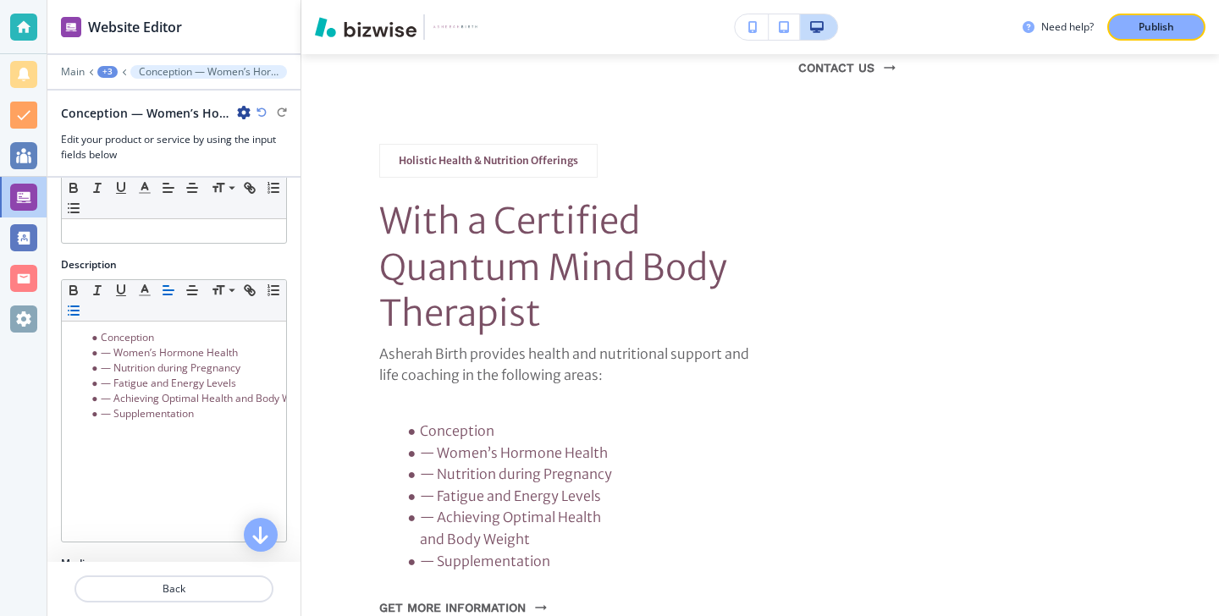
click at [261, 117] on icon "button" at bounding box center [262, 113] width 10 height 10
click at [261, 116] on icon "button" at bounding box center [262, 113] width 10 height 10
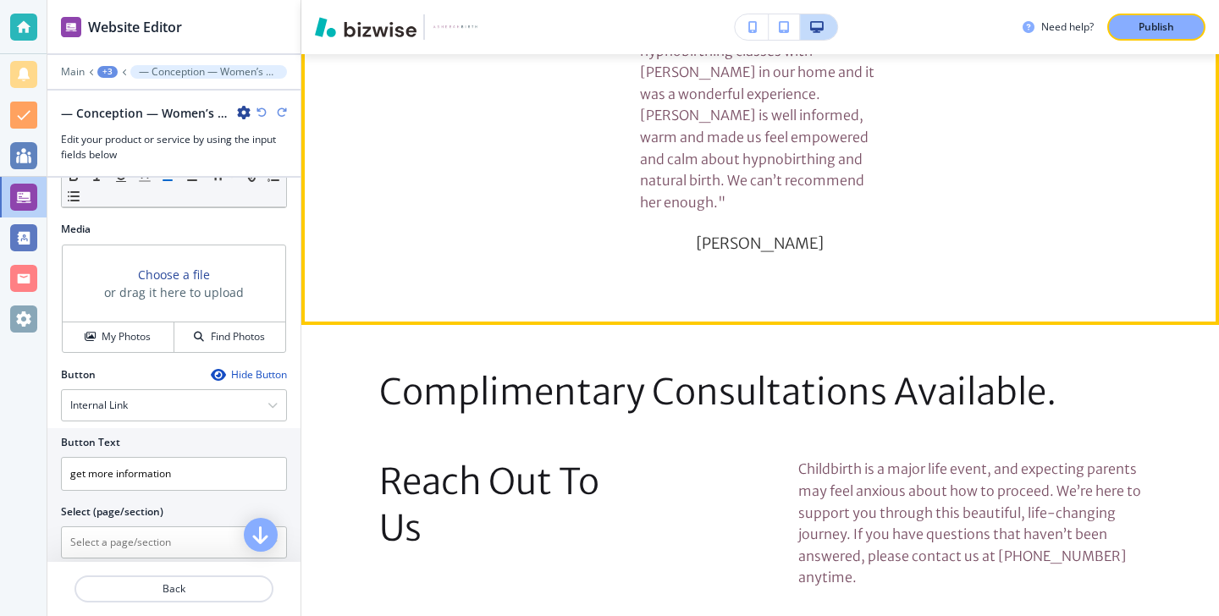
scroll to position [2079, 0]
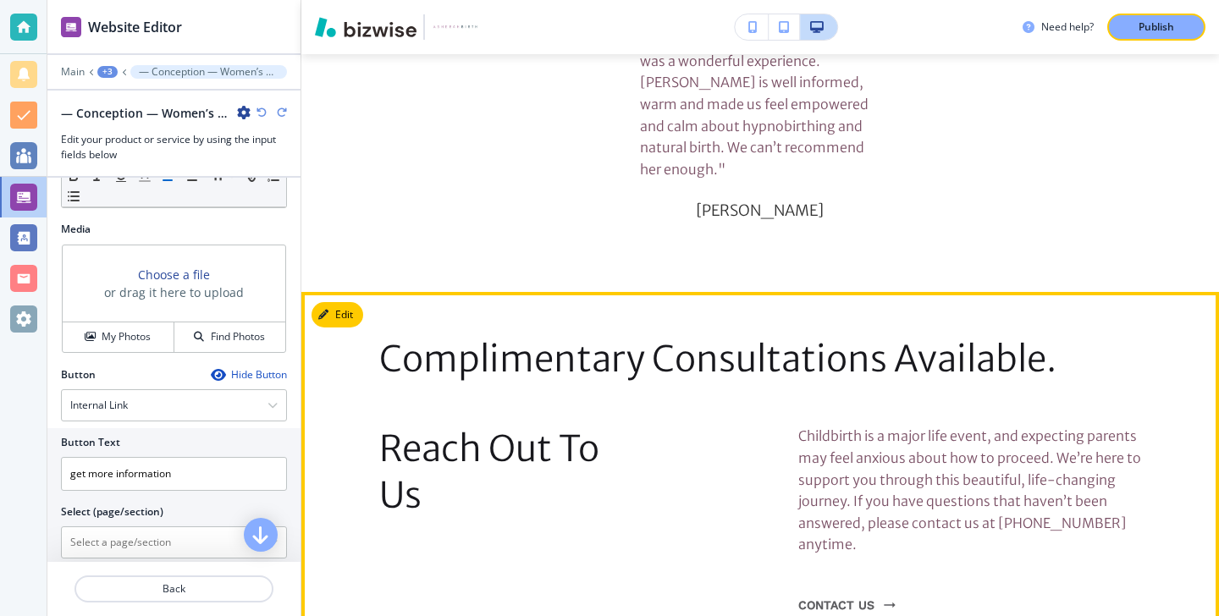
click at [367, 319] on div "Complimentary Consultations Available. Reach Out To Us Childbirth is a major li…" at bounding box center [760, 473] width 918 height 308
click at [358, 302] on button "Edit This Section" at bounding box center [369, 314] width 114 height 25
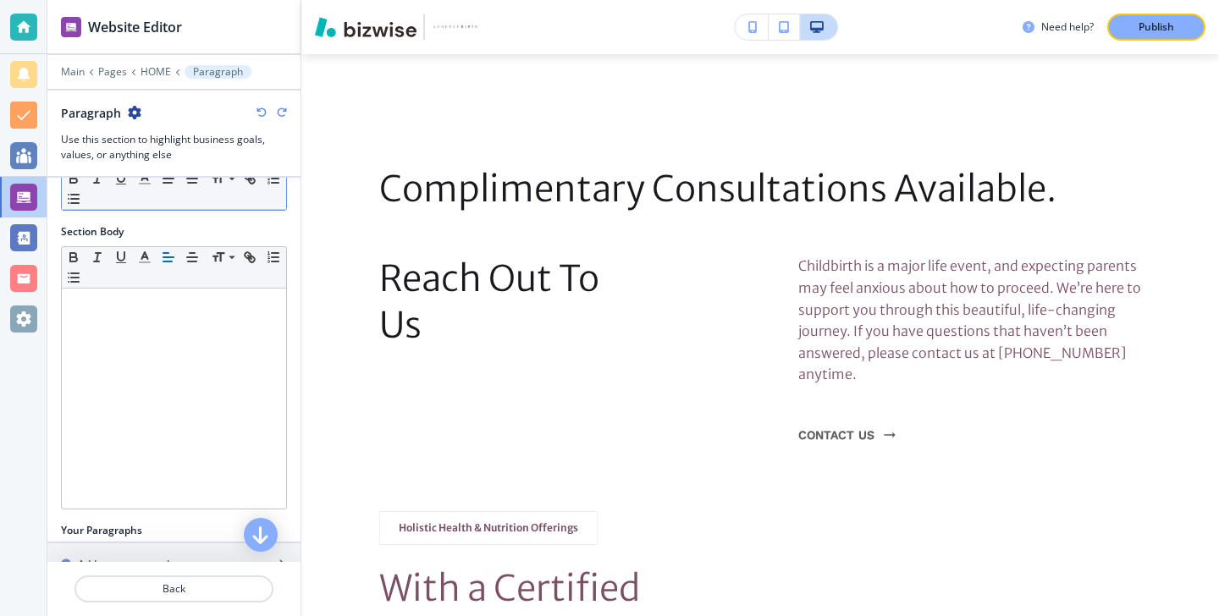
scroll to position [284, 0]
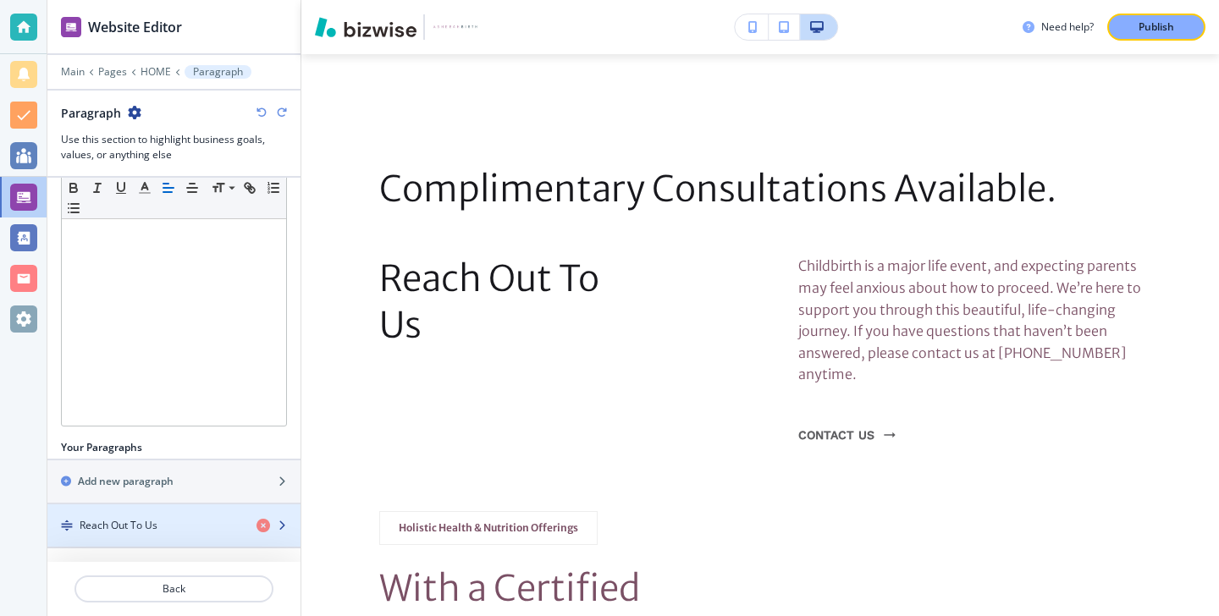
click at [130, 528] on h4 "Reach Out To Us" at bounding box center [119, 525] width 78 height 15
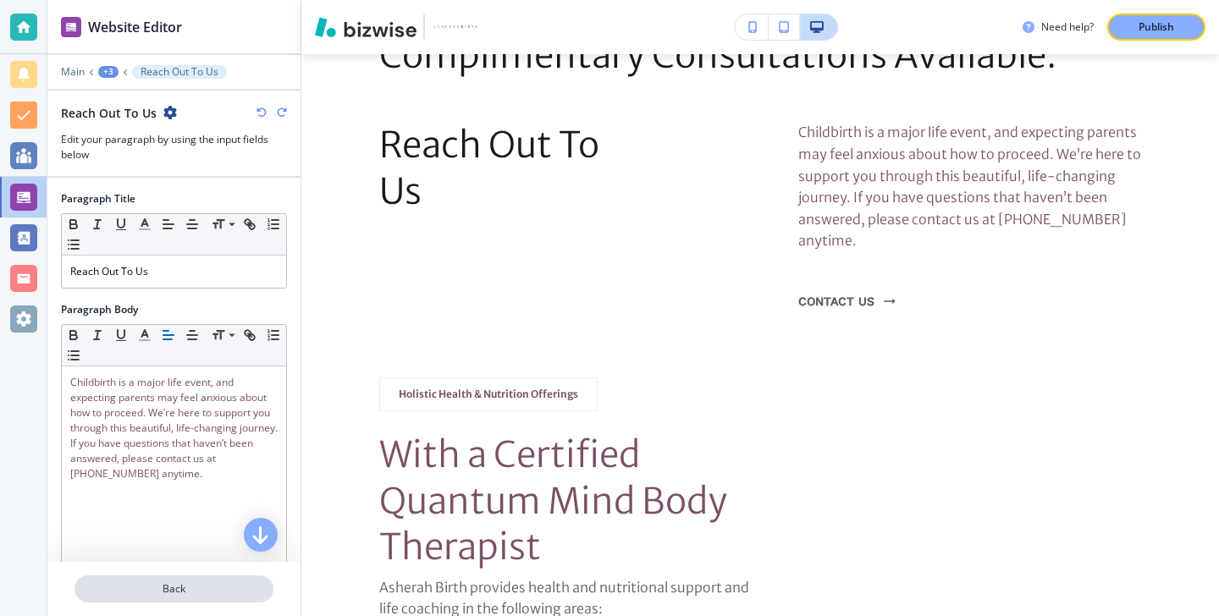
click at [190, 590] on p "Back" at bounding box center [174, 589] width 196 height 15
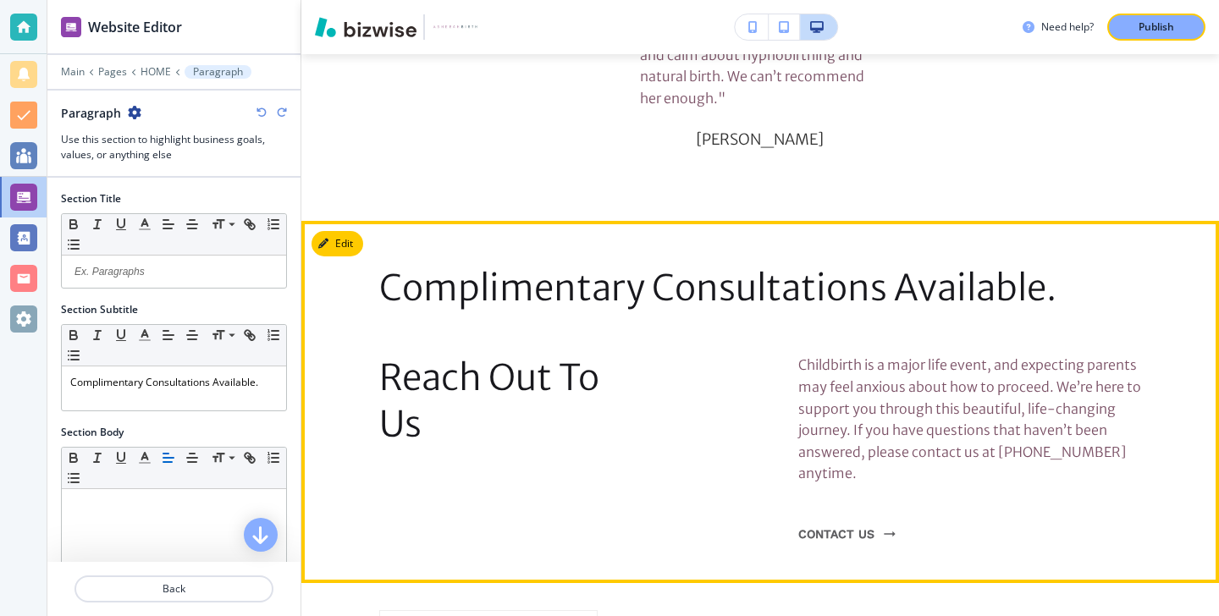
scroll to position [2144, 0]
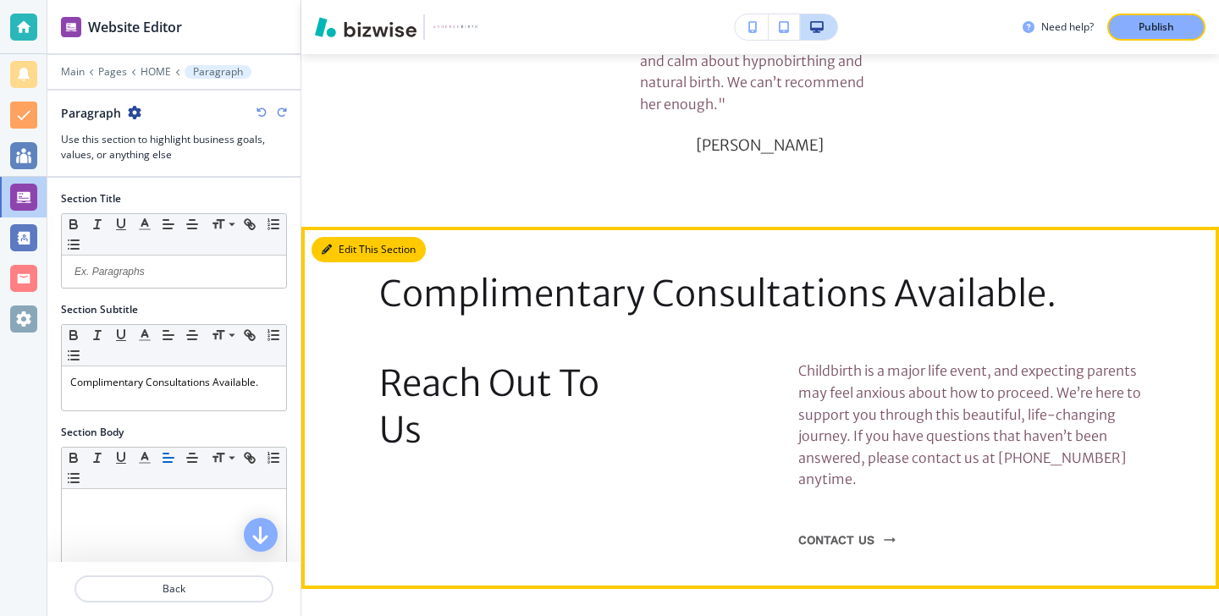
click at [323, 237] on button "Edit This Section" at bounding box center [369, 249] width 114 height 25
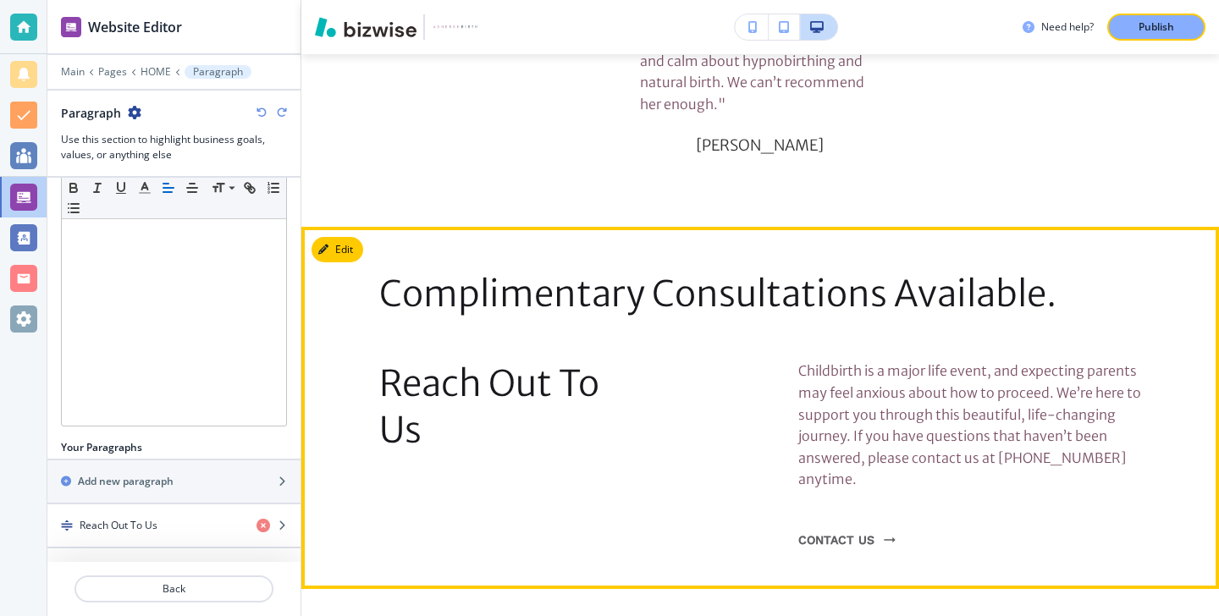
scroll to position [2273, 0]
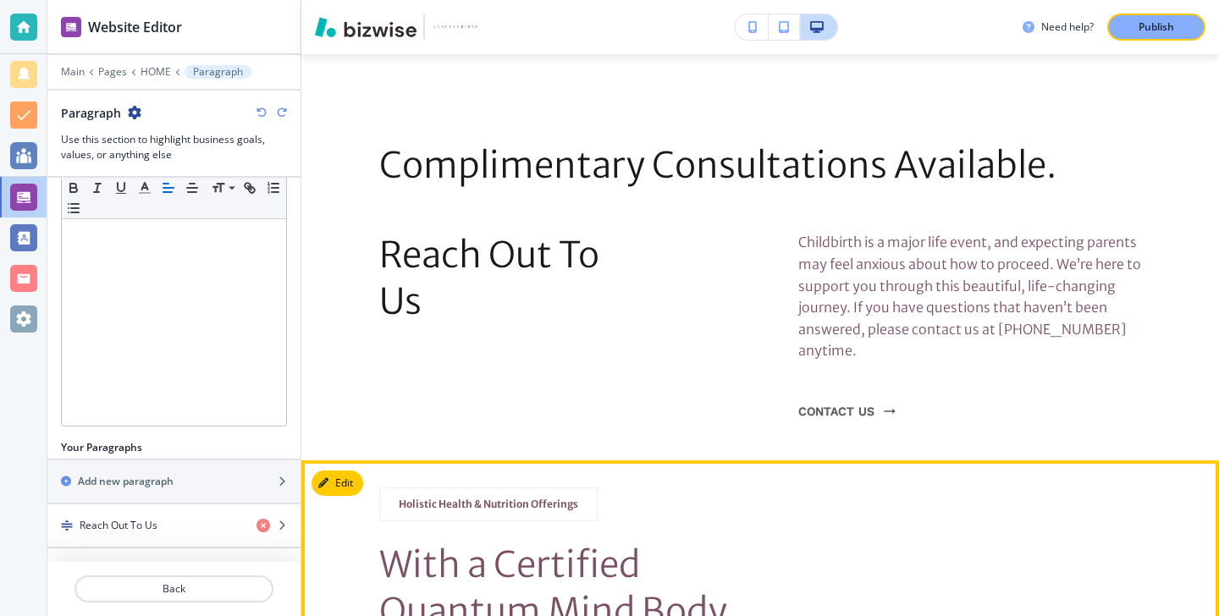
click at [358, 471] on button "Edit" at bounding box center [338, 483] width 52 height 25
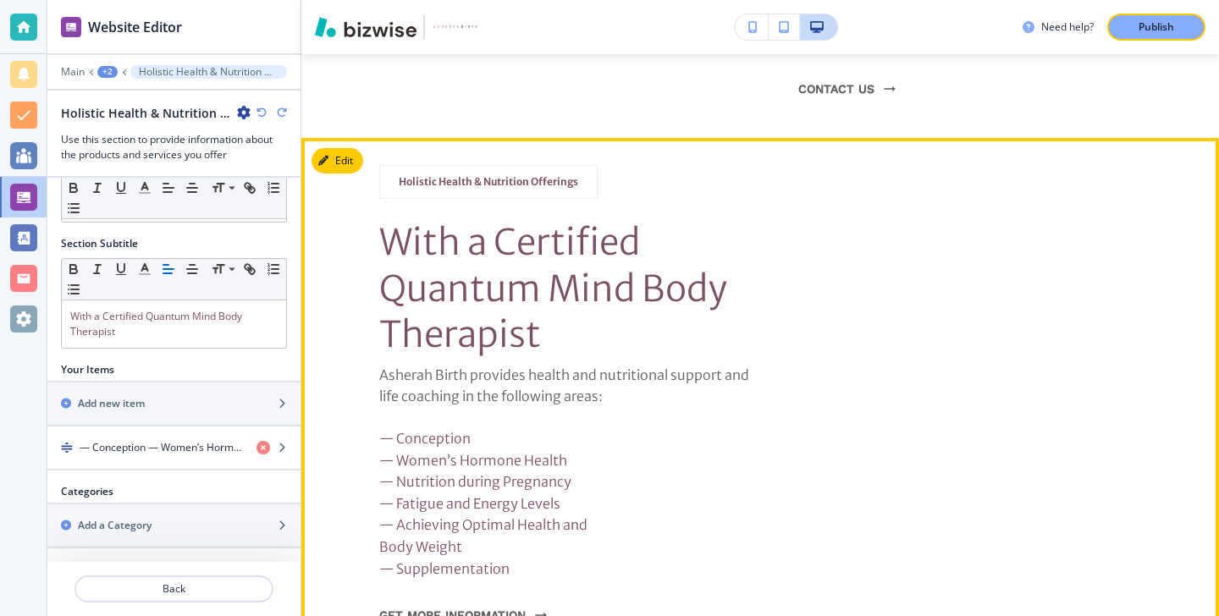
scroll to position [2587, 0]
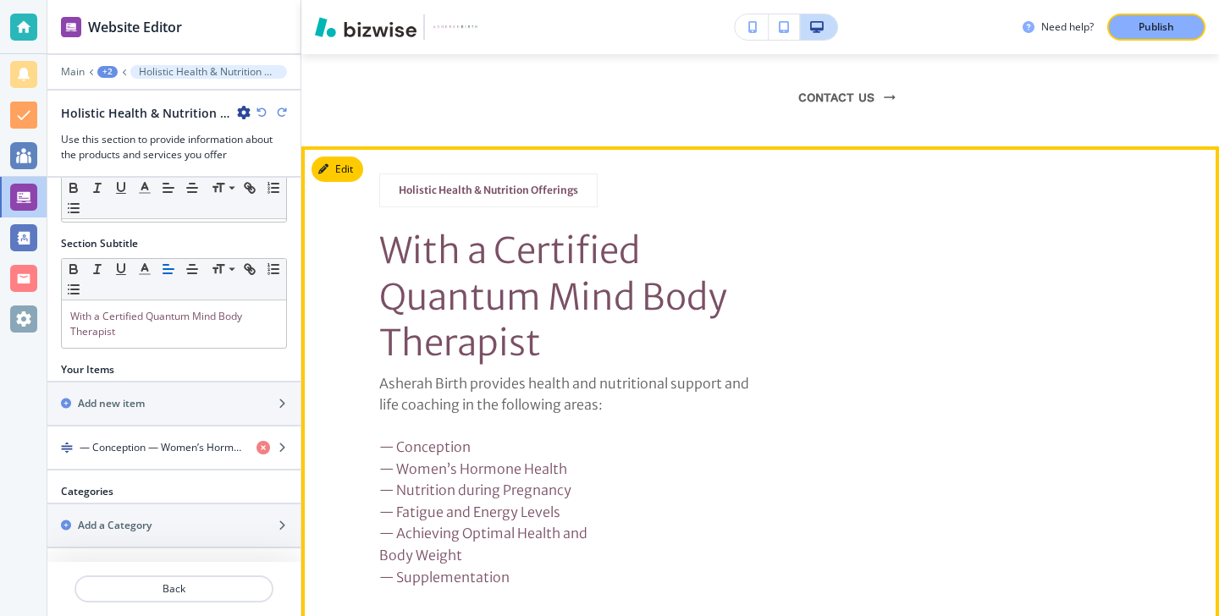
click at [433, 439] on span "— Conception" at bounding box center [424, 447] width 91 height 17
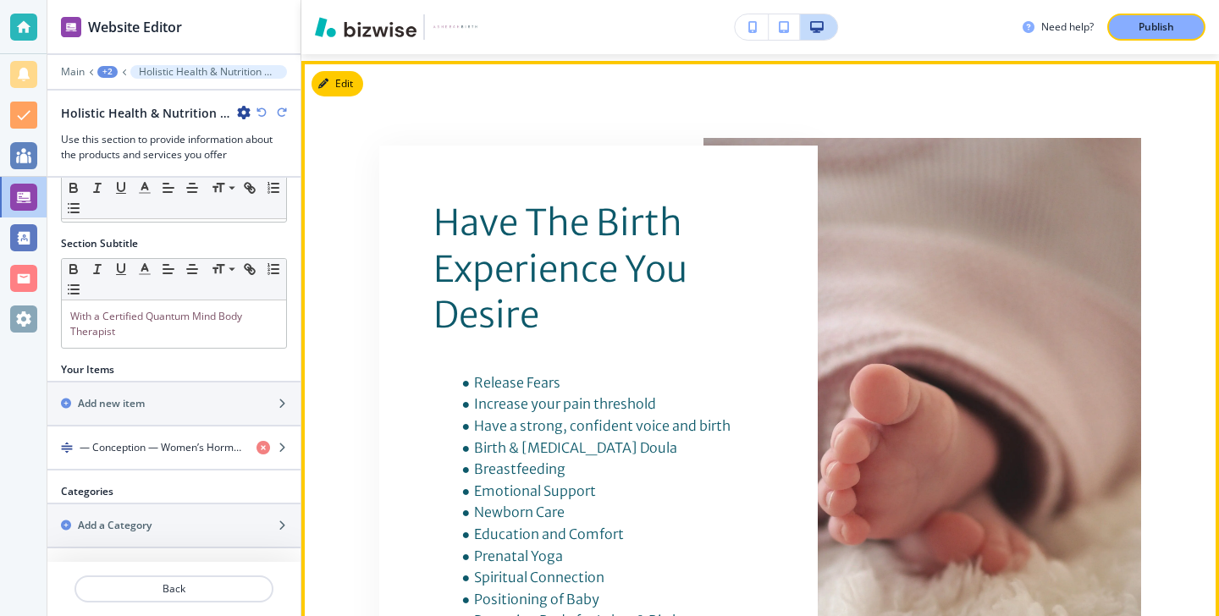
scroll to position [3066, 0]
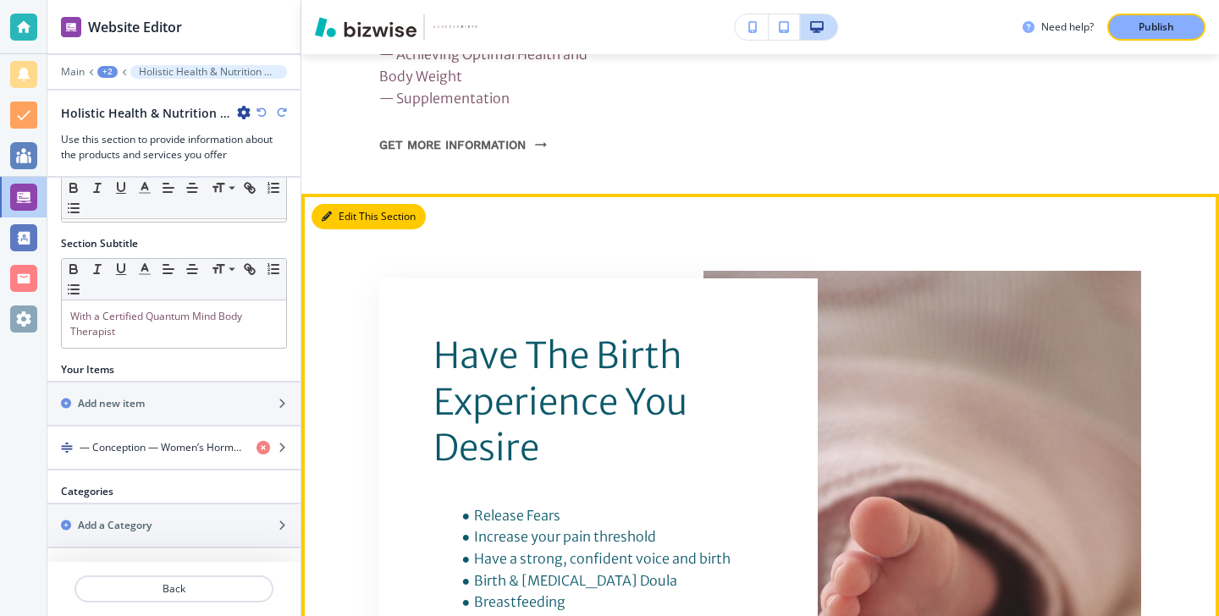
click at [356, 204] on button "Edit This Section" at bounding box center [369, 216] width 114 height 25
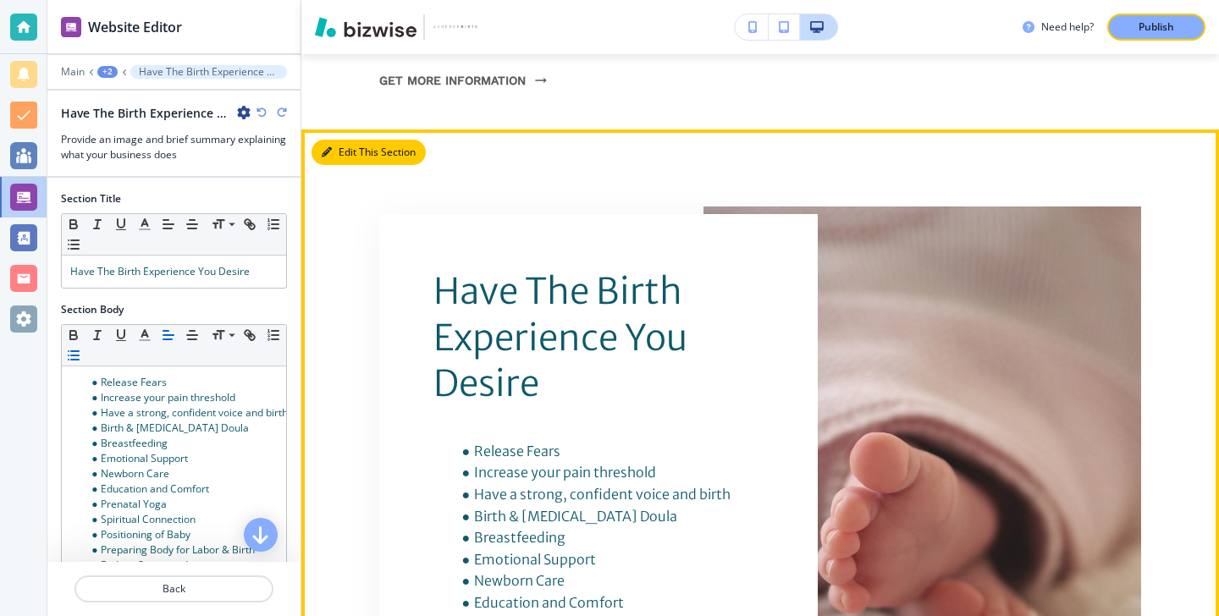
scroll to position [3138, 0]
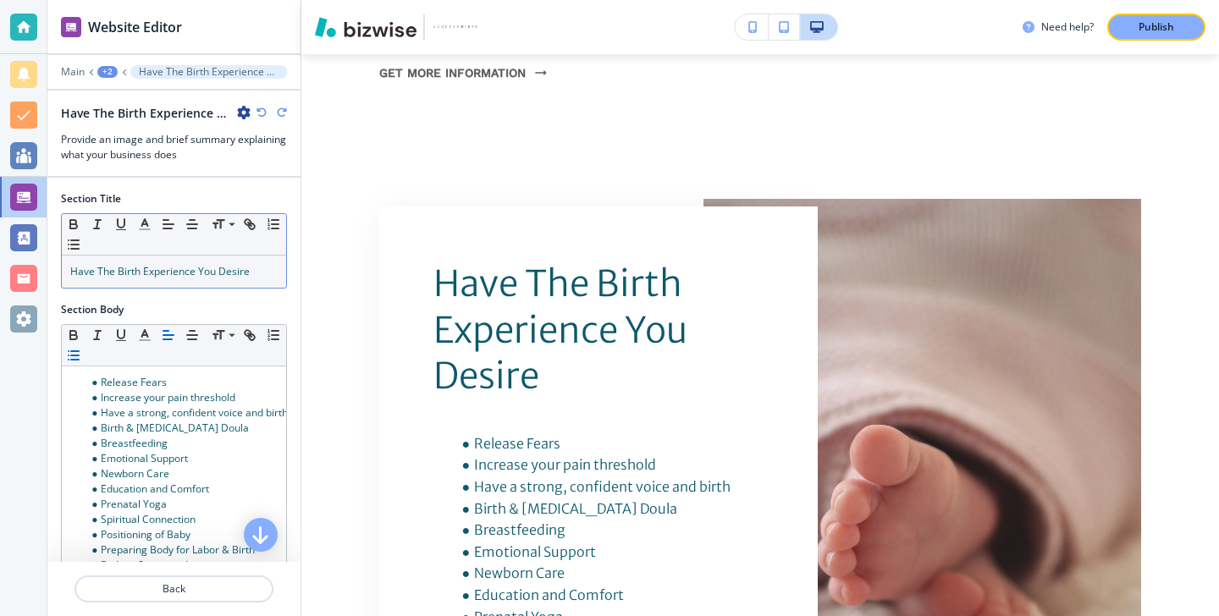
click at [201, 273] on span "Have The Birth Experience You Desire" at bounding box center [159, 271] width 179 height 14
click at [141, 222] on icon "button" at bounding box center [144, 224] width 15 height 15
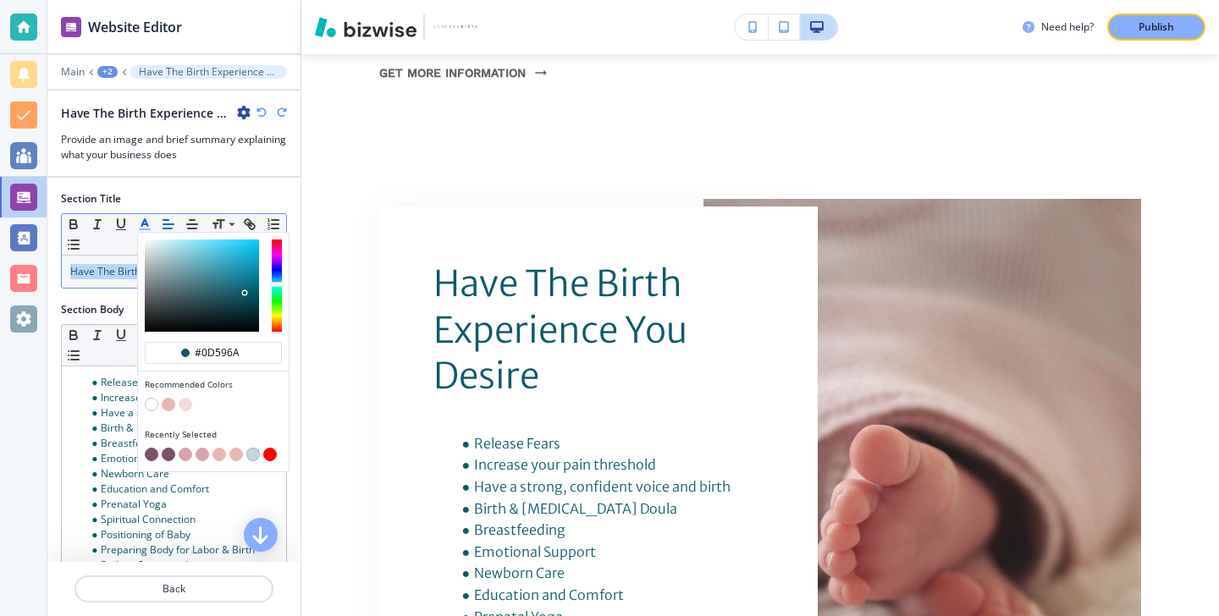
click at [154, 453] on button "button" at bounding box center [152, 455] width 14 height 14
type input "#7a5065"
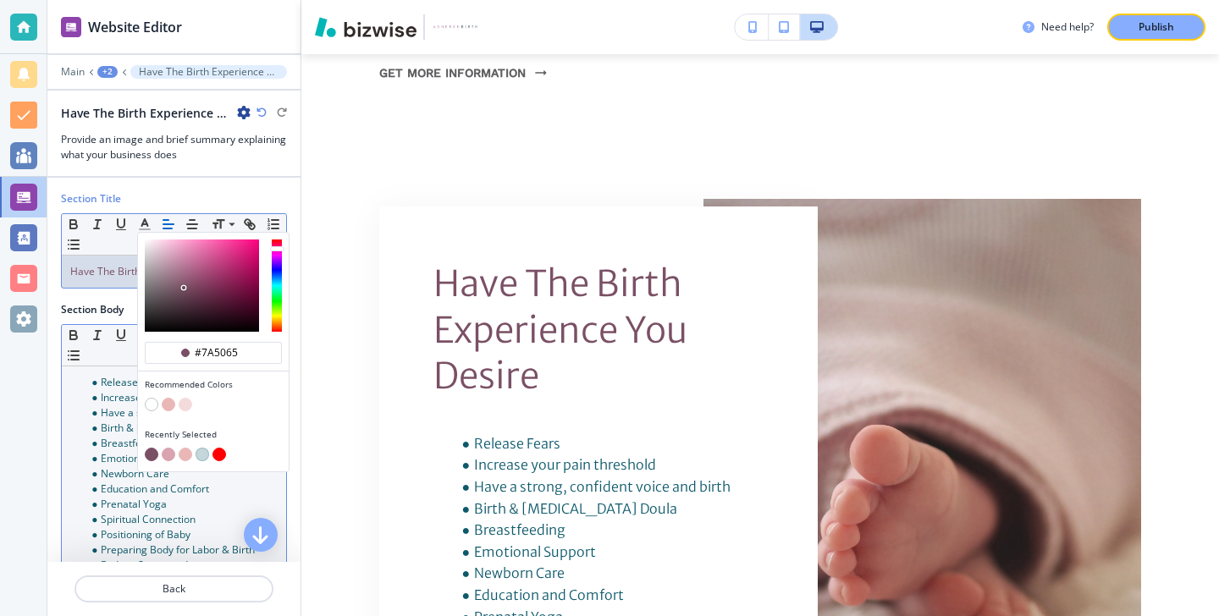
click at [138, 492] on span "Education and Comfort﻿" at bounding box center [155, 489] width 108 height 14
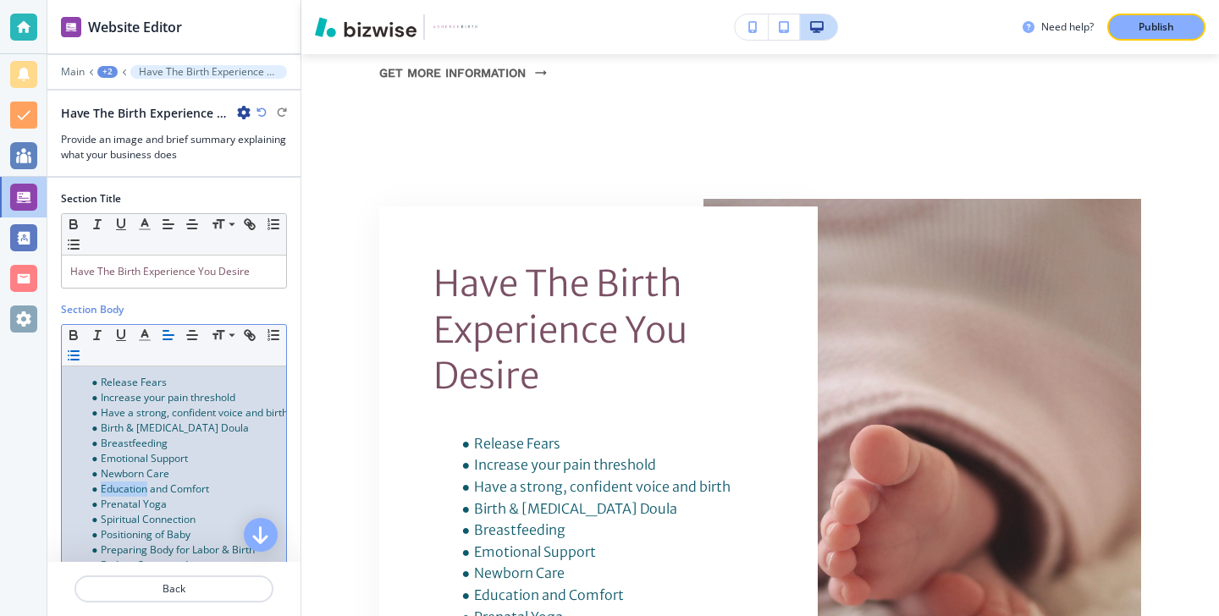
click at [138, 492] on span "Education and Comfort﻿" at bounding box center [155, 489] width 108 height 14
click at [138, 490] on span "Education and Comfort﻿" at bounding box center [155, 489] width 108 height 14
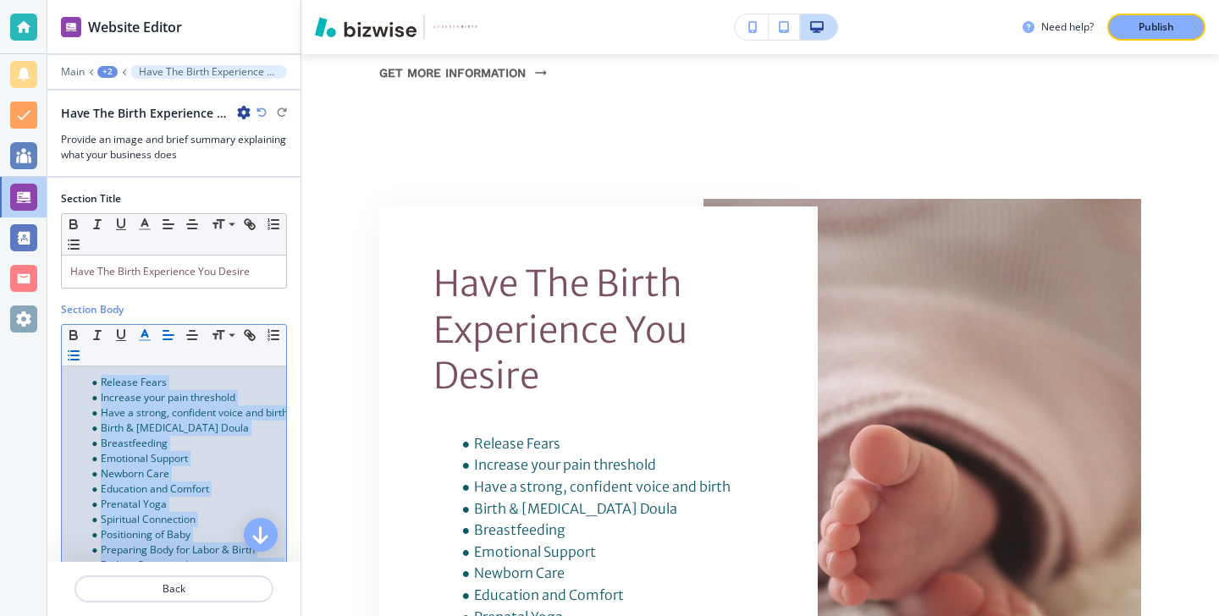
click at [137, 339] on icon "button" at bounding box center [144, 335] width 15 height 15
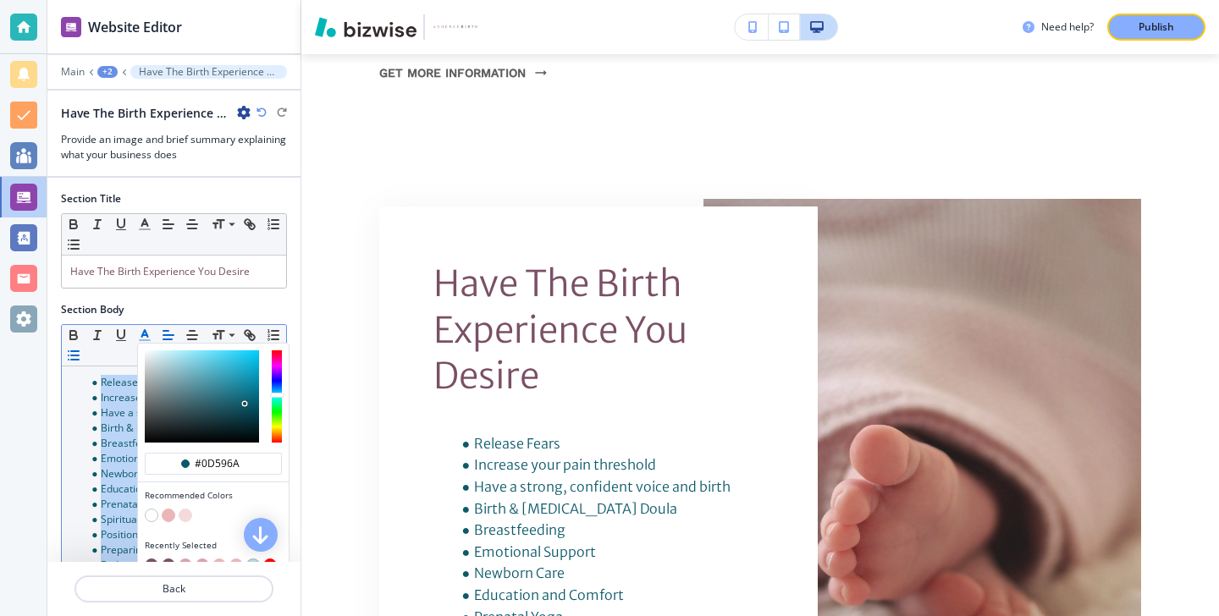
click at [152, 555] on div "button" at bounding box center [213, 555] width 137 height 7
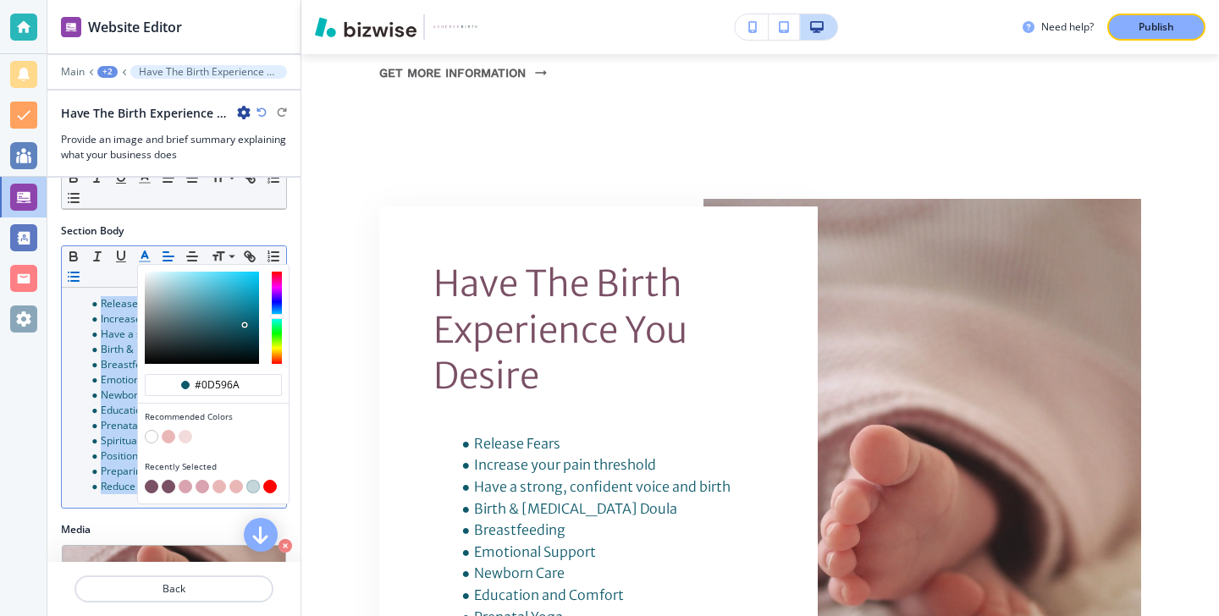
click at [153, 487] on button "button" at bounding box center [152, 487] width 14 height 14
type input "#7a5065"
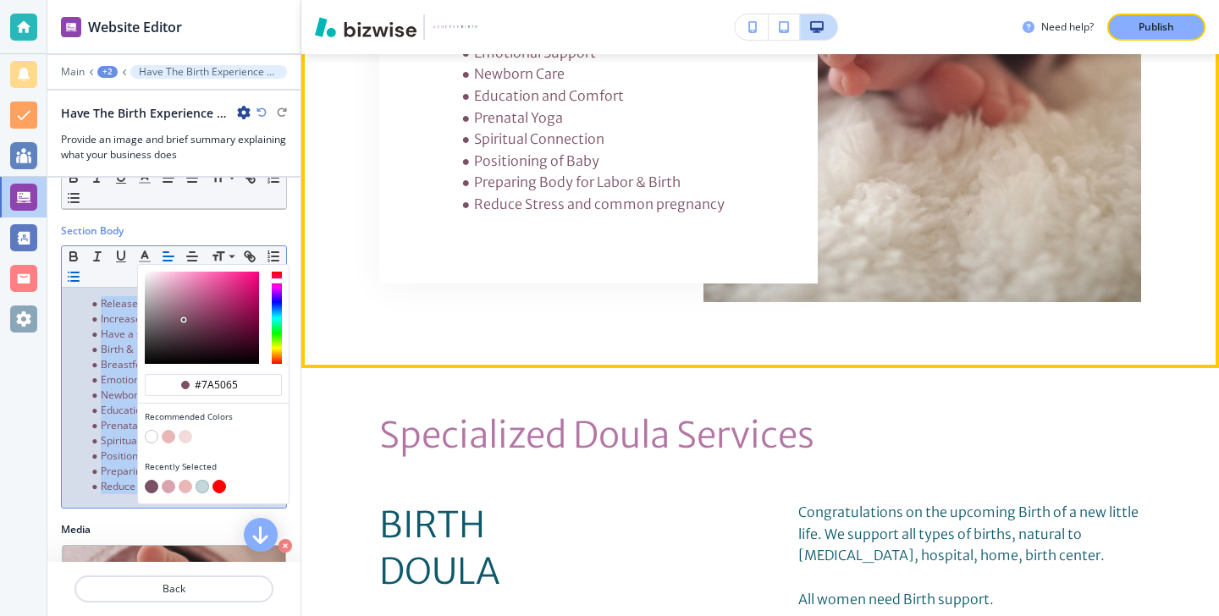
scroll to position [3641, 0]
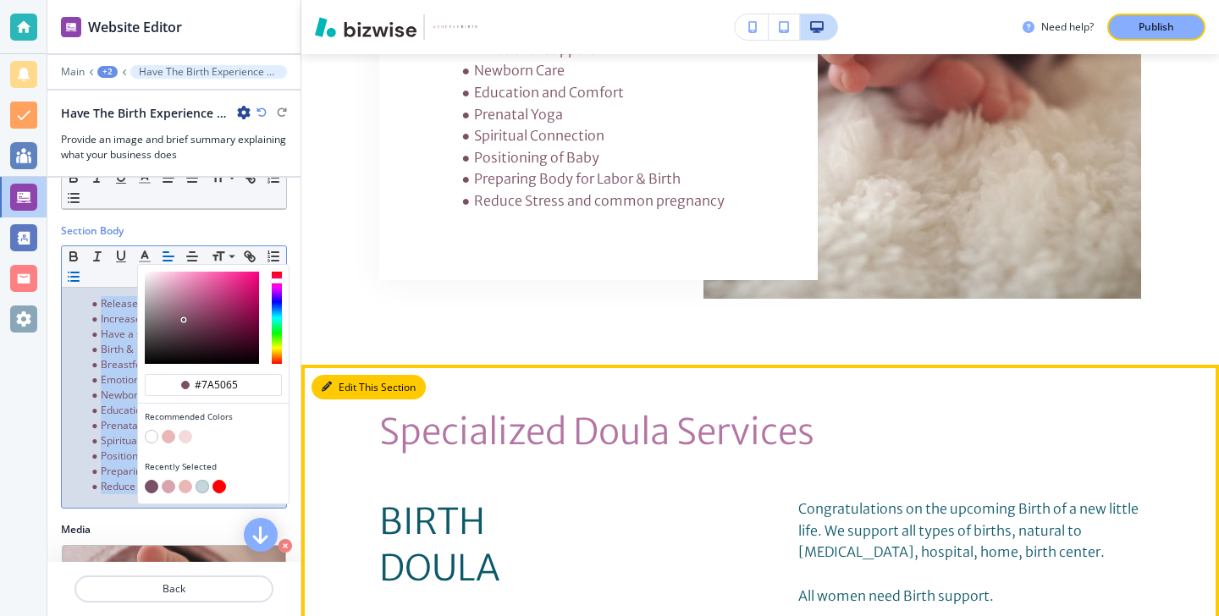
click at [349, 375] on button "Edit This Section" at bounding box center [369, 387] width 114 height 25
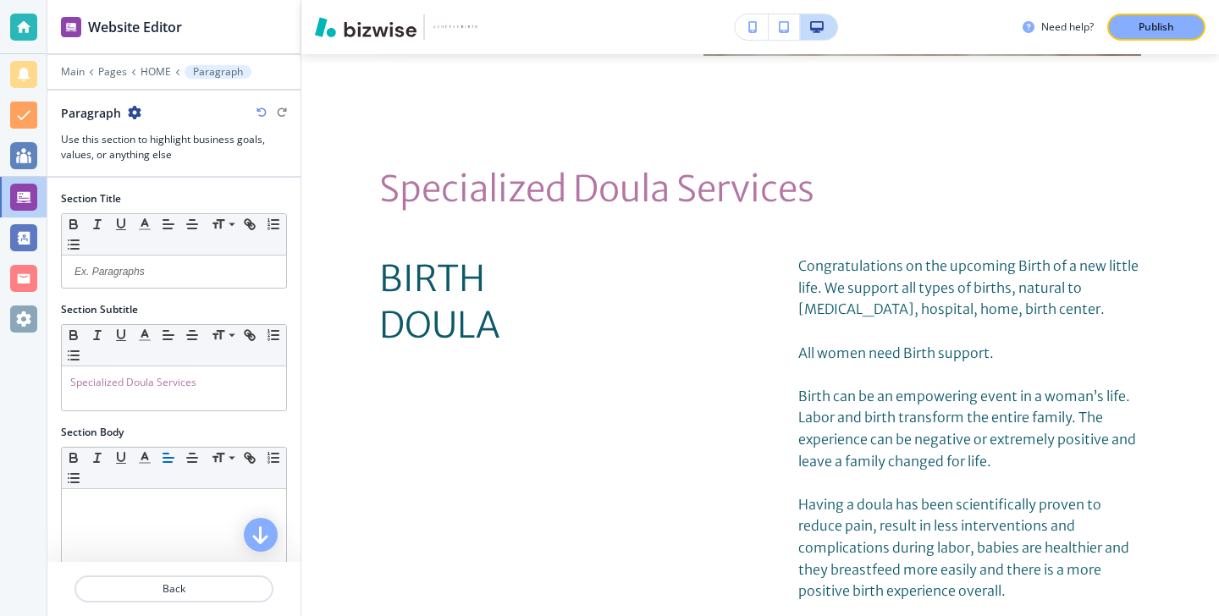
scroll to position [328, 0]
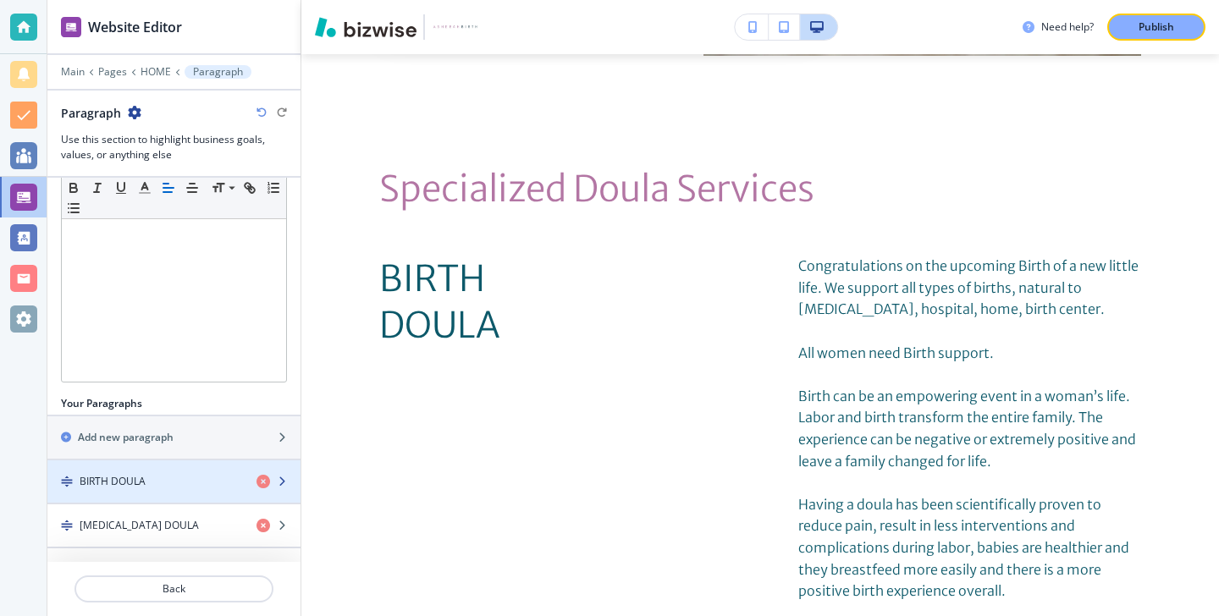
click at [146, 482] on div "BIRTH DOULA" at bounding box center [145, 481] width 196 height 15
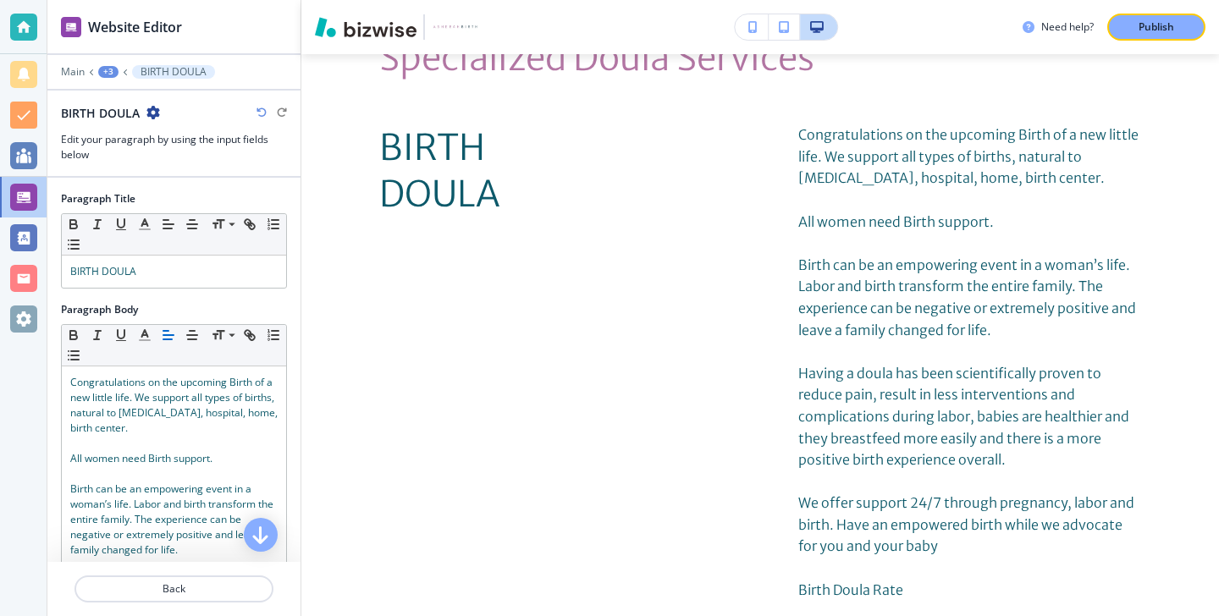
scroll to position [4018, 0]
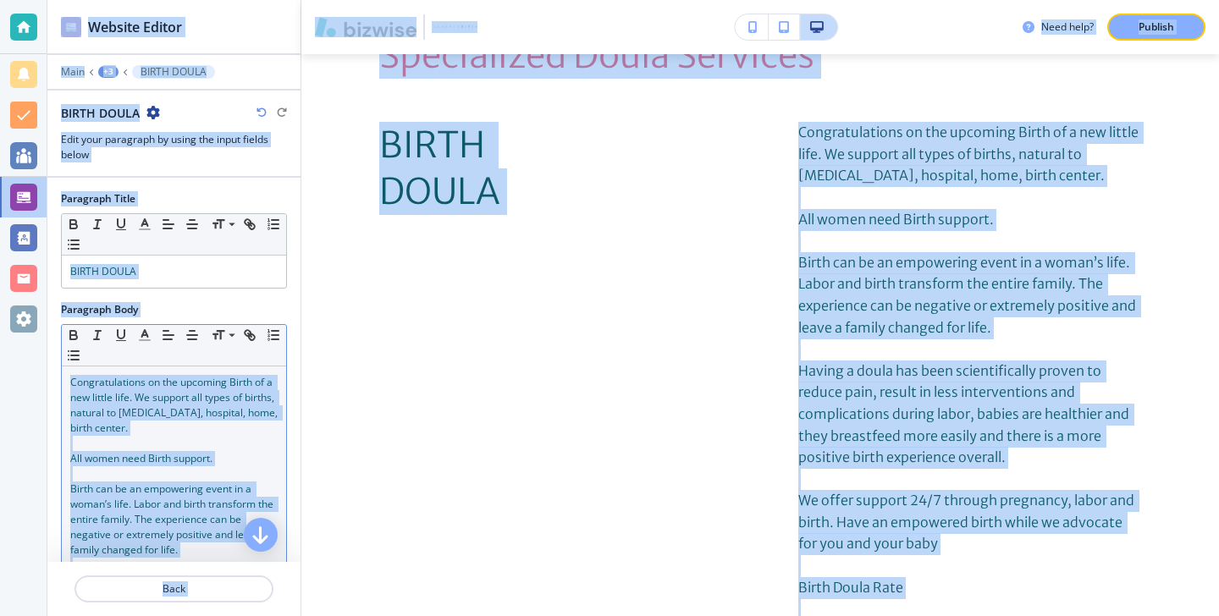
click at [162, 414] on span "Congratulations on the upcoming Birth of a new little life. We support all type…" at bounding box center [175, 405] width 210 height 60
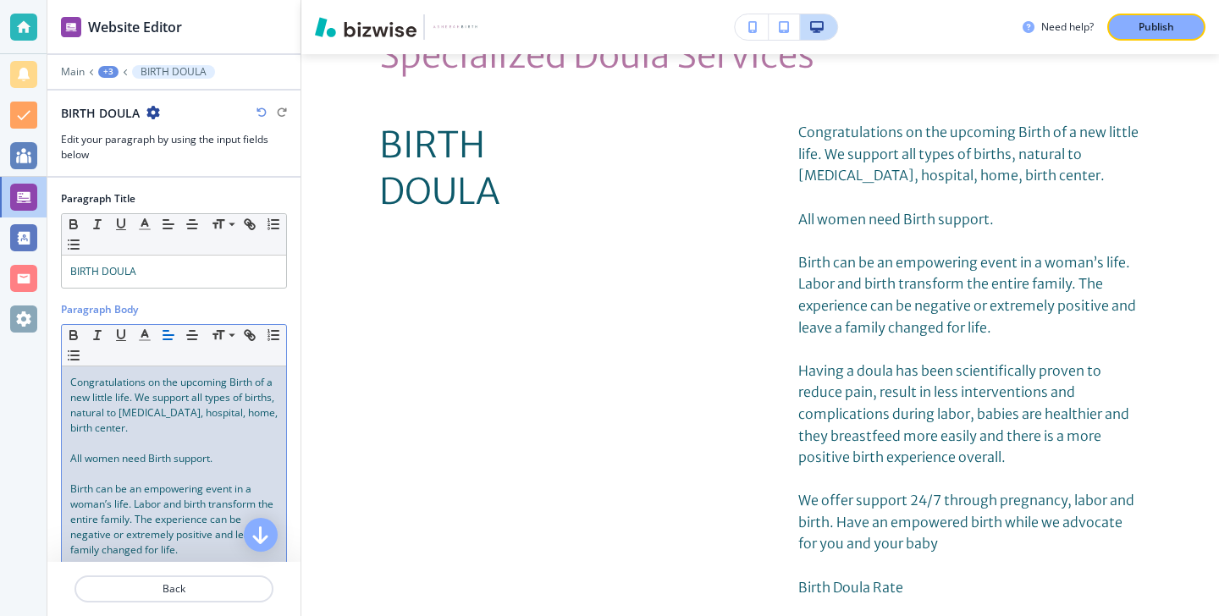
click at [66, 388] on div "Congratulations on the upcoming Birth of a new little life. We support all type…" at bounding box center [174, 627] width 224 height 520
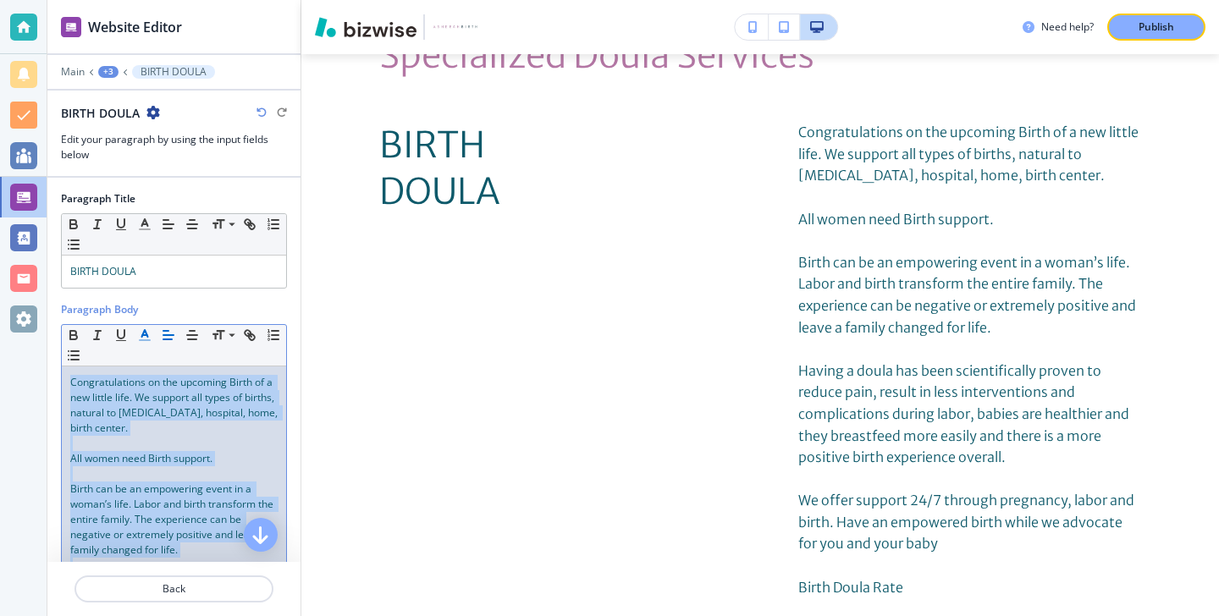
click at [138, 333] on icon "button" at bounding box center [144, 335] width 15 height 15
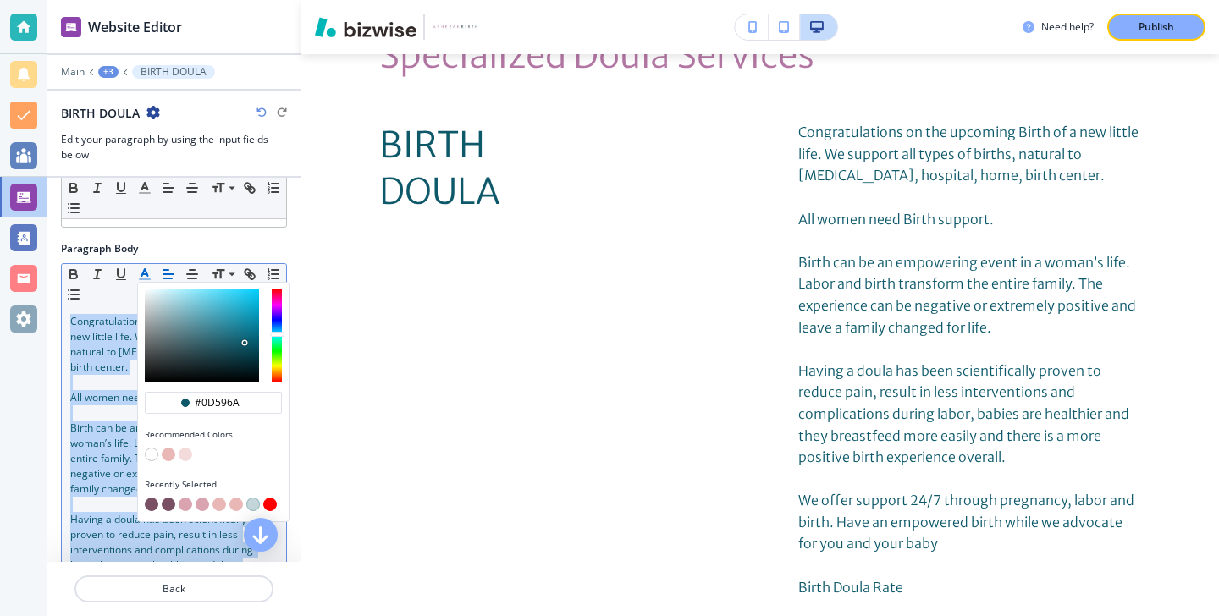
scroll to position [66, 0]
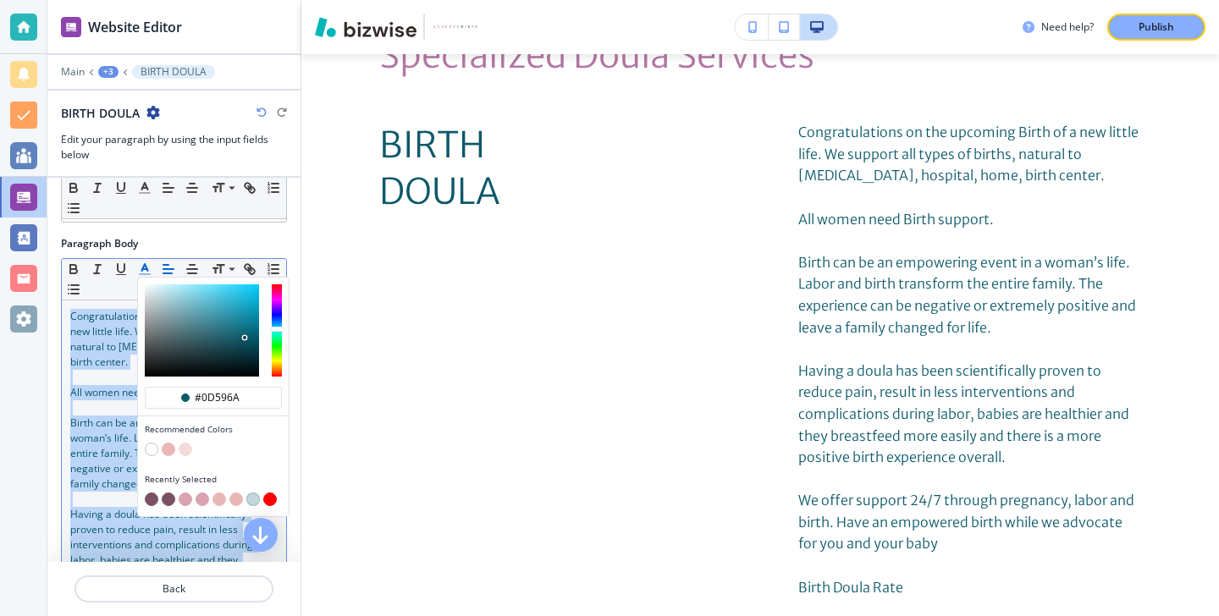
click at [153, 495] on button "button" at bounding box center [152, 500] width 14 height 14
type input "#7a5065"
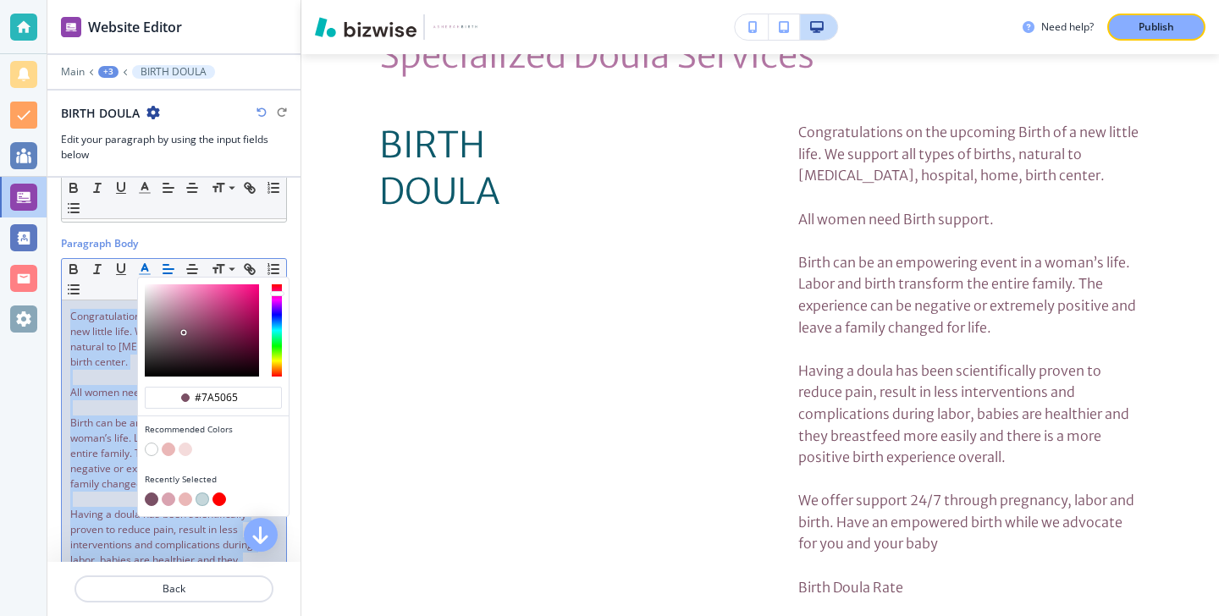
click at [152, 496] on button "button" at bounding box center [152, 500] width 14 height 14
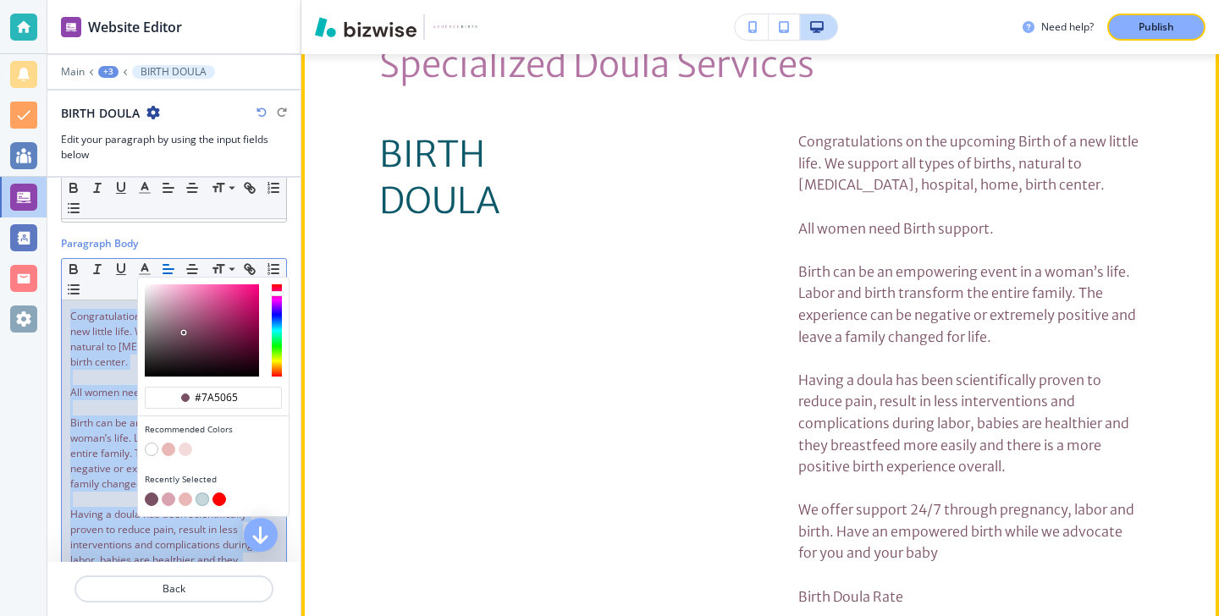
scroll to position [4027, 0]
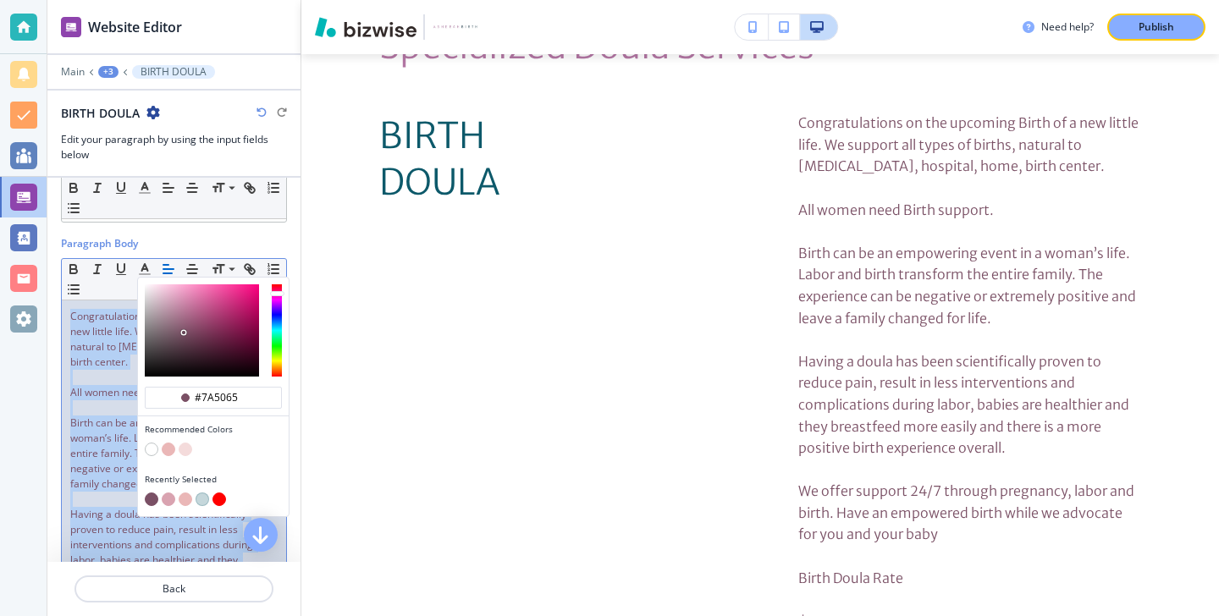
click at [111, 420] on span "Birth can be an empowering event in a woman’s life. Labor and birth transform t…" at bounding box center [173, 453] width 206 height 75
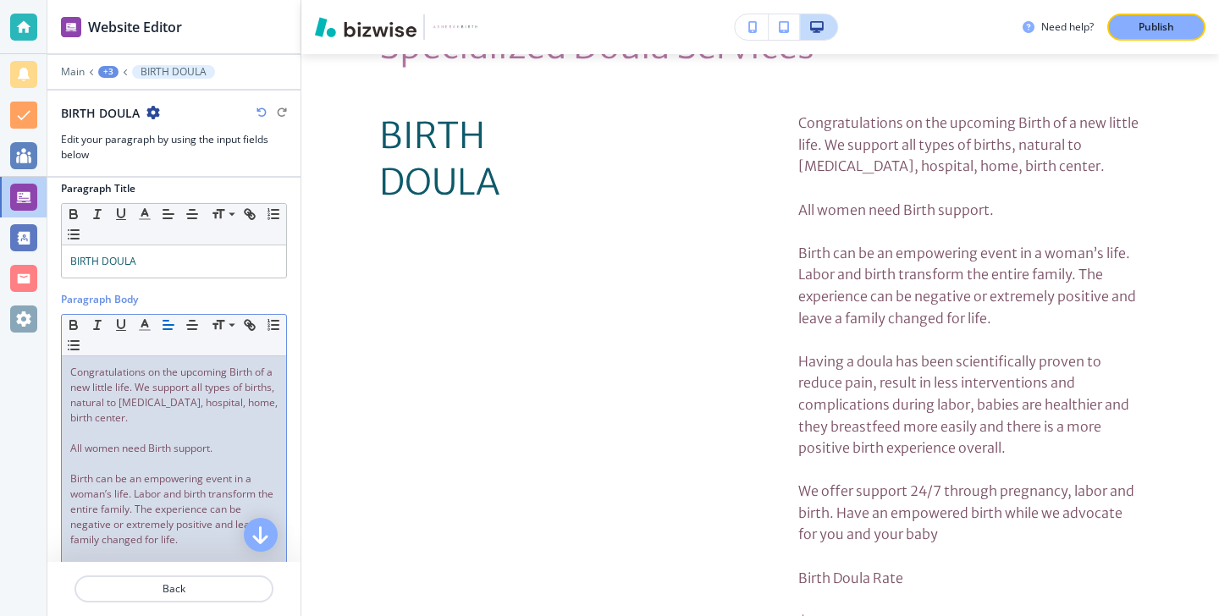
scroll to position [0, 0]
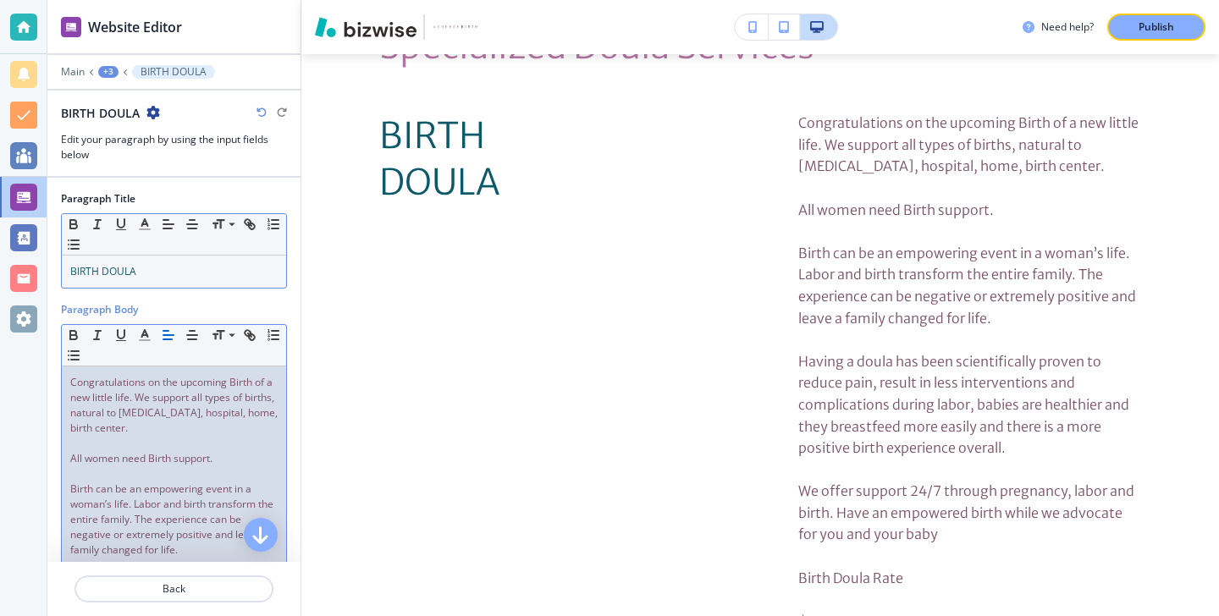
click at [159, 279] on p "BIRTH DOULA" at bounding box center [173, 271] width 207 height 15
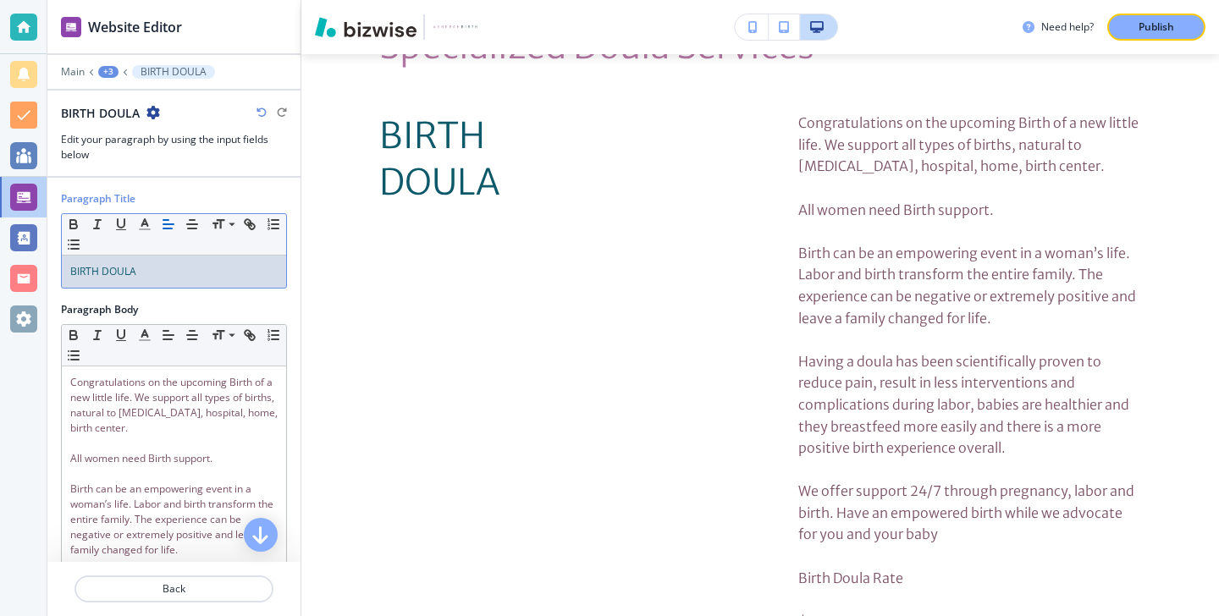
click at [159, 279] on p "BIRTH DOULA" at bounding box center [173, 271] width 207 height 15
click at [147, 232] on button "button" at bounding box center [145, 224] width 24 height 20
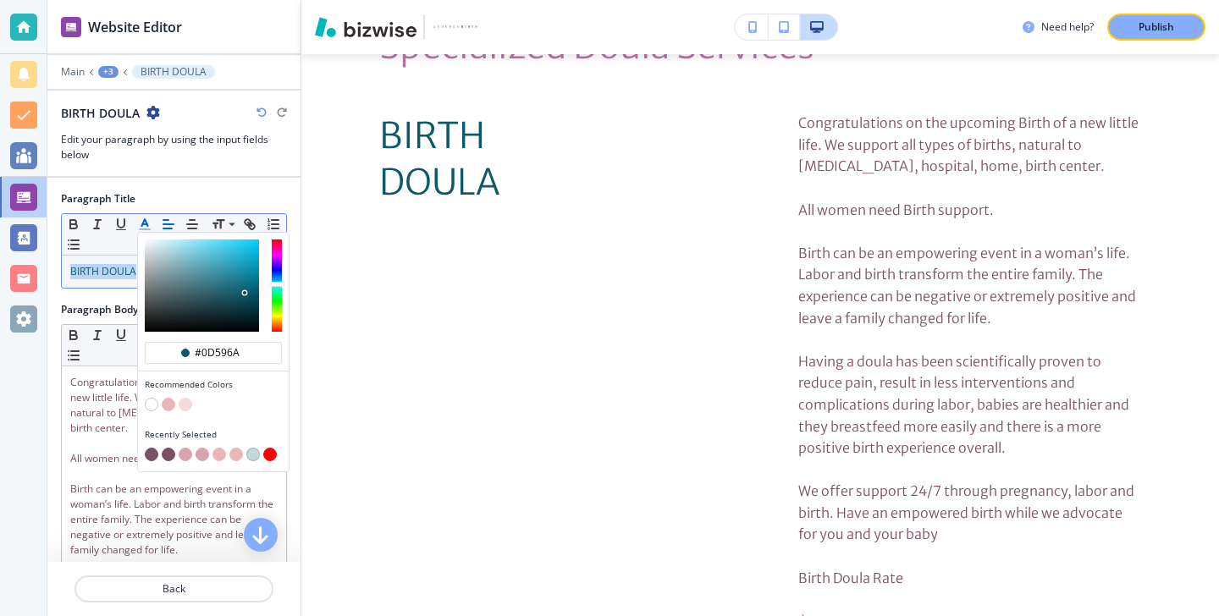
click at [150, 446] on div "button" at bounding box center [213, 444] width 137 height 7
click at [152, 452] on button "button" at bounding box center [152, 455] width 14 height 14
type input "#7a5065"
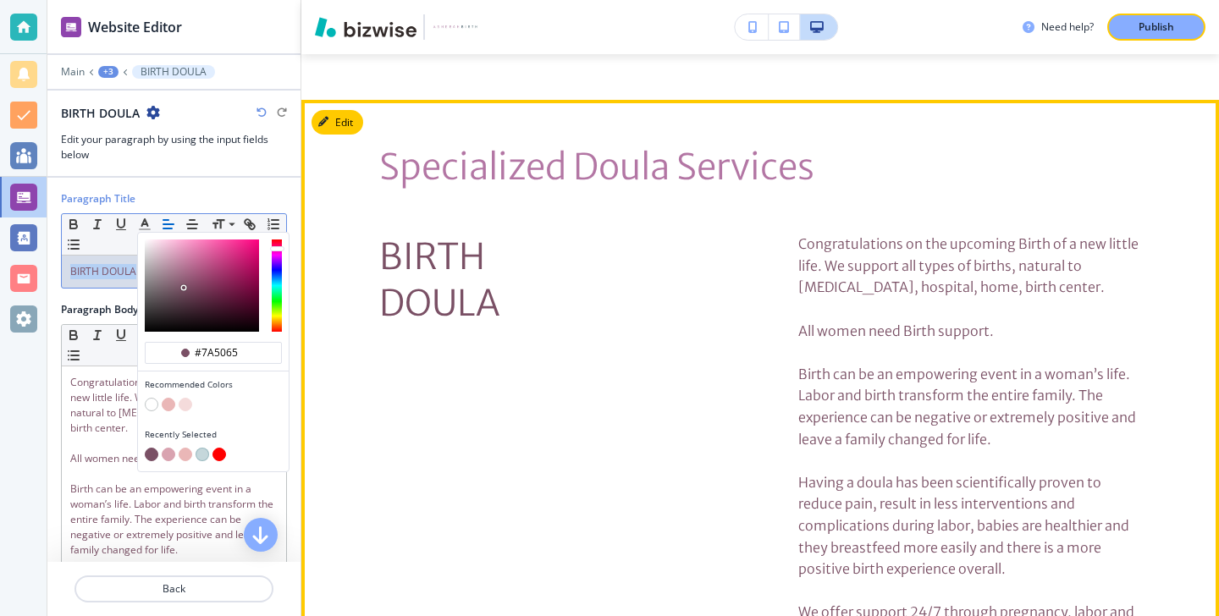
scroll to position [3922, 0]
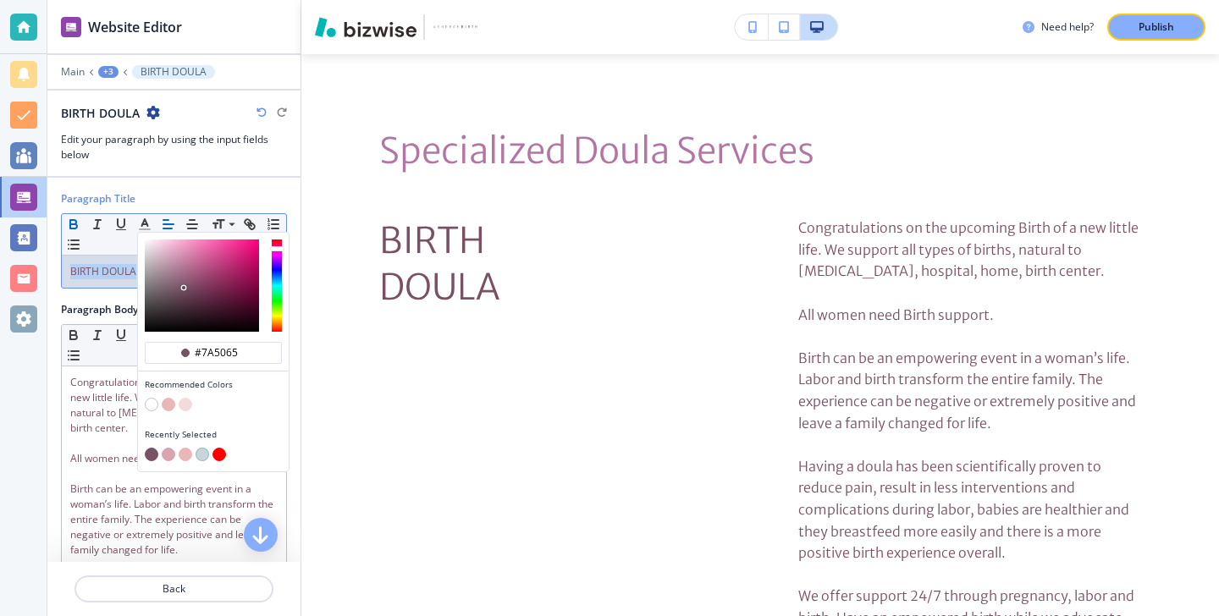
click at [75, 220] on icon "button" at bounding box center [73, 222] width 6 height 4
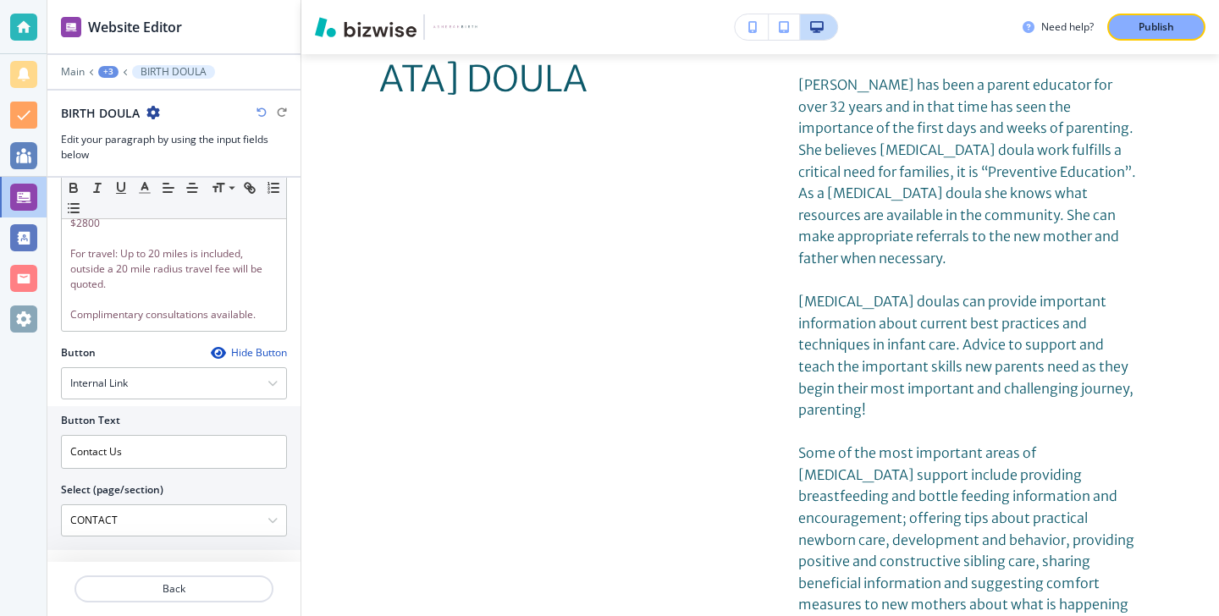
scroll to position [564, 0]
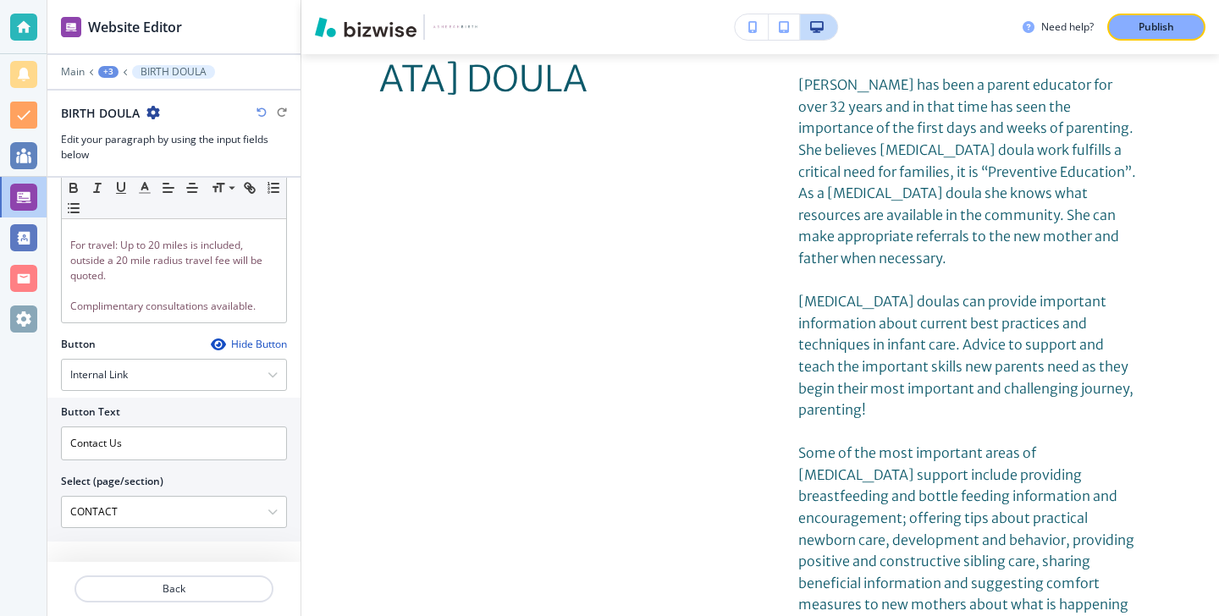
click at [200, 573] on div at bounding box center [173, 569] width 253 height 14
click at [200, 590] on p "Back" at bounding box center [174, 589] width 196 height 15
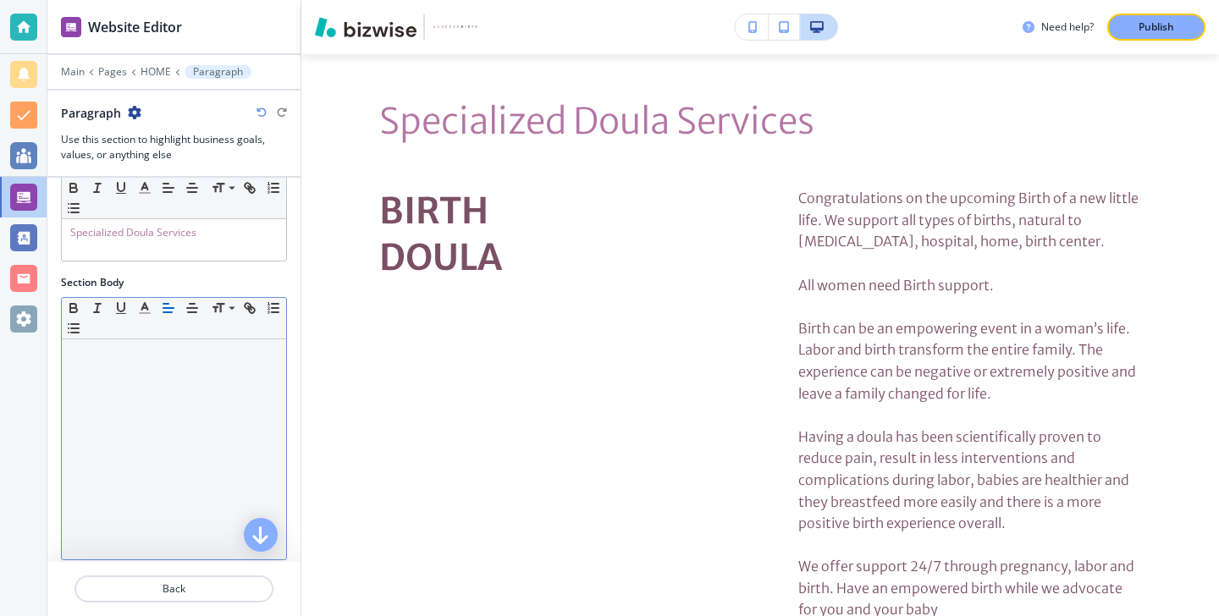
scroll to position [328, 0]
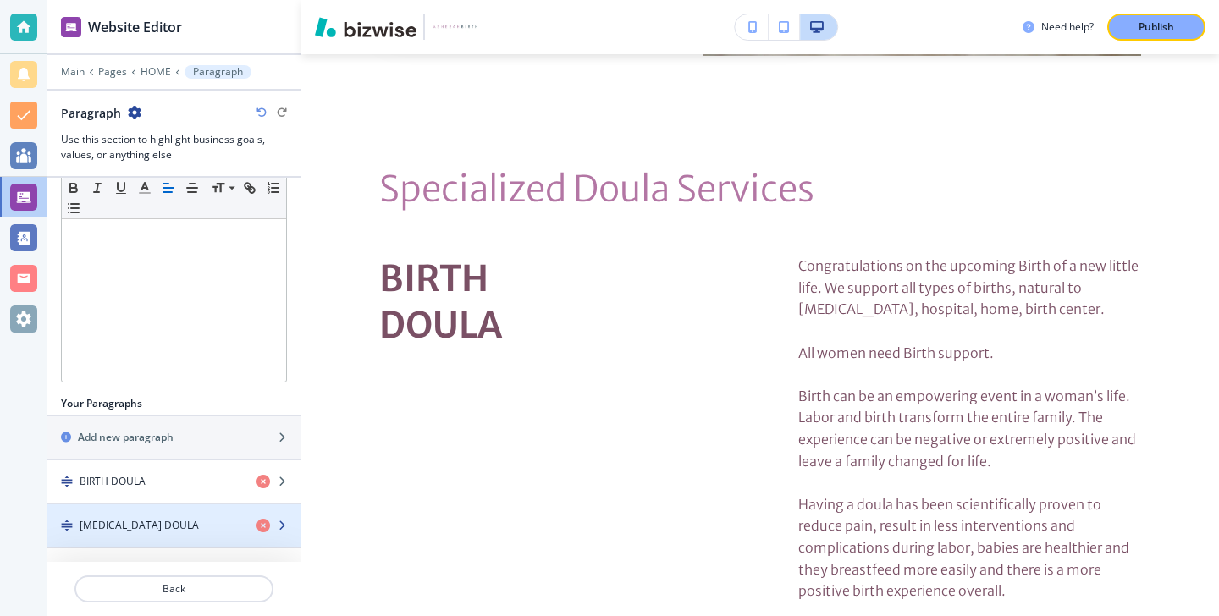
click at [196, 519] on div "[MEDICAL_DATA] DOULA" at bounding box center [145, 525] width 196 height 15
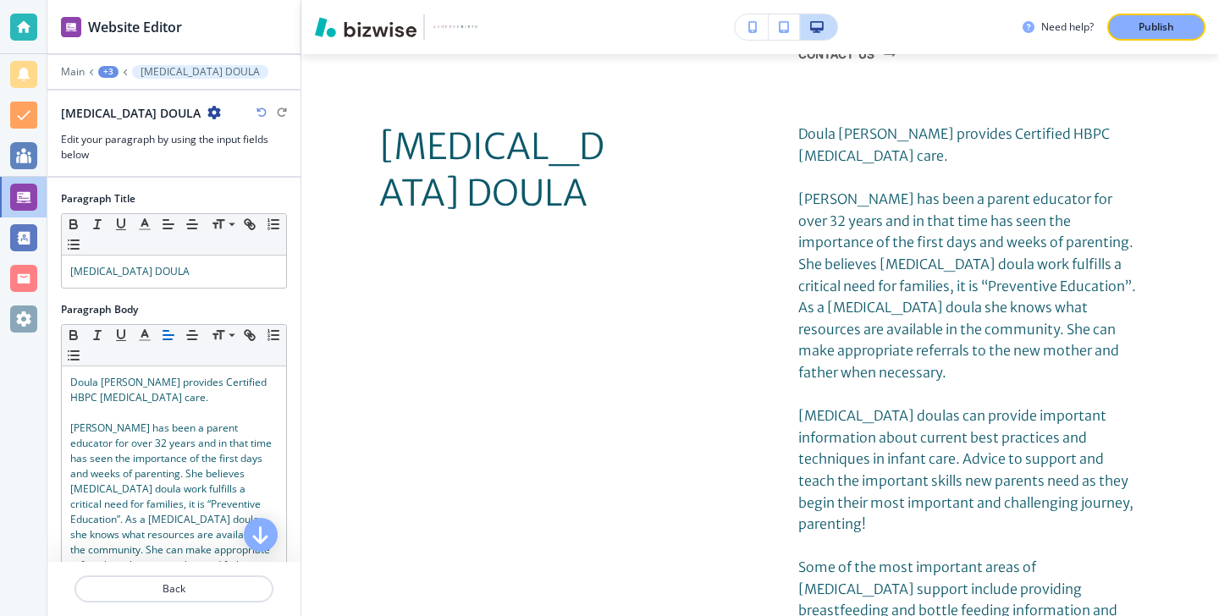
scroll to position [4766, 0]
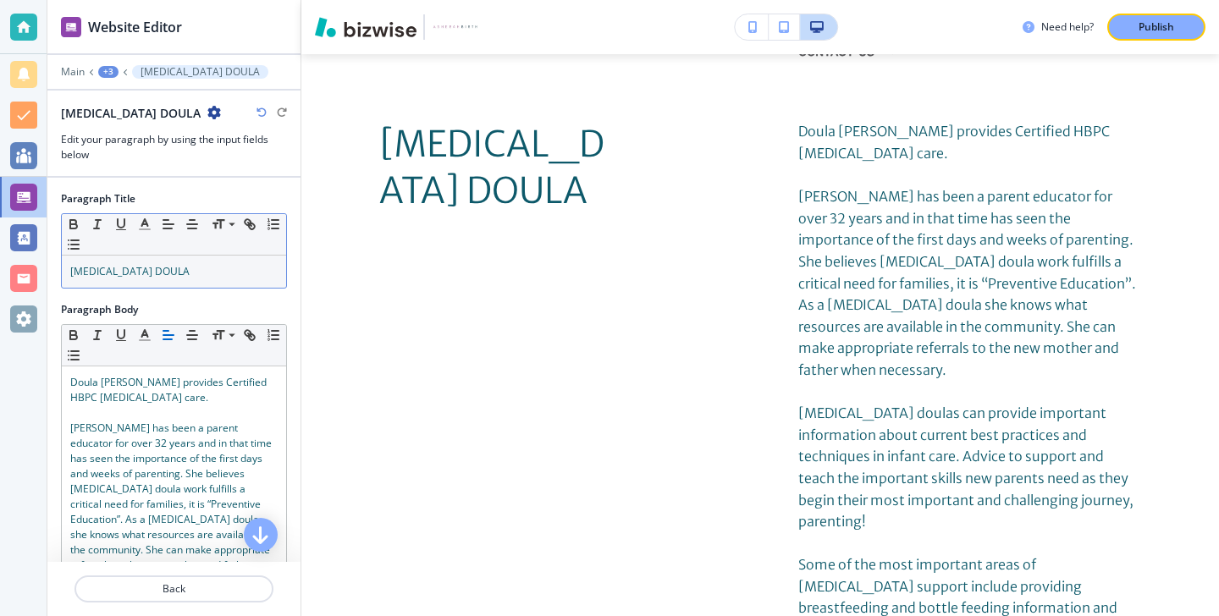
click at [226, 270] on p "[MEDICAL_DATA] DOULA" at bounding box center [173, 271] width 207 height 15
click at [227, 270] on p "[MEDICAL_DATA] DOULA" at bounding box center [173, 271] width 207 height 15
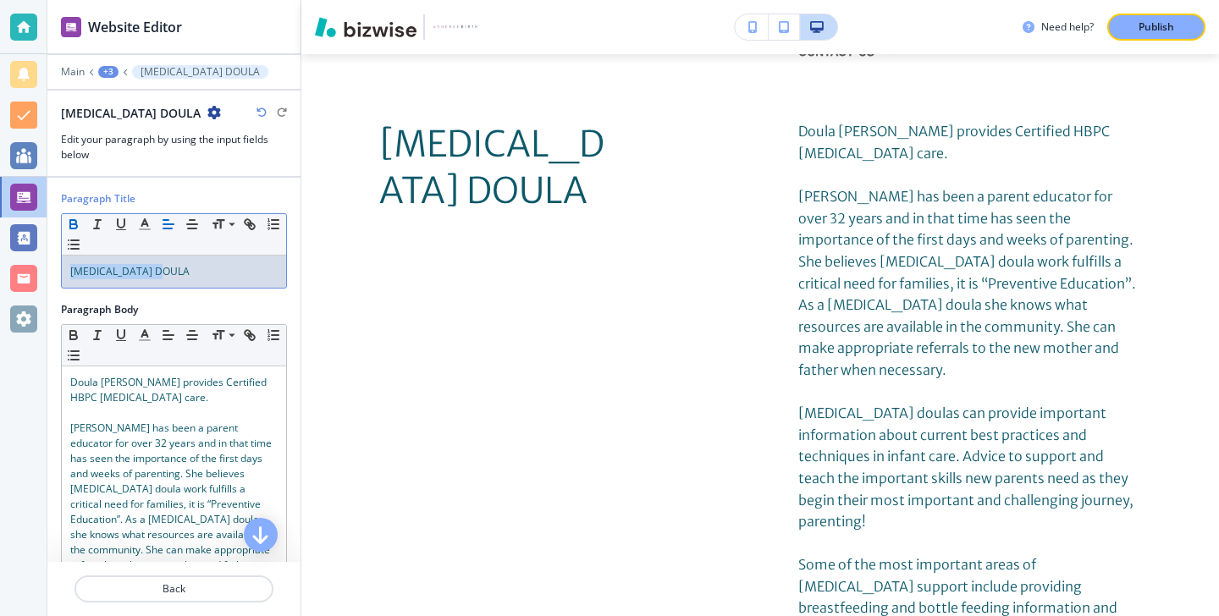
click at [77, 227] on icon "button" at bounding box center [73, 224] width 15 height 15
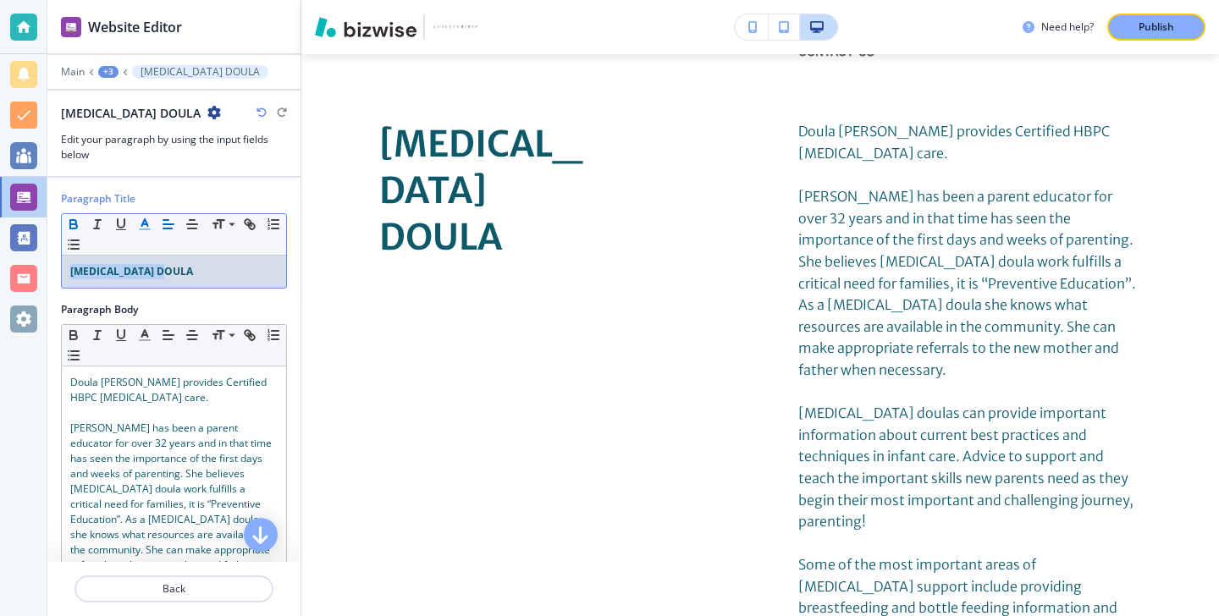
click at [146, 226] on icon "button" at bounding box center [144, 224] width 15 height 15
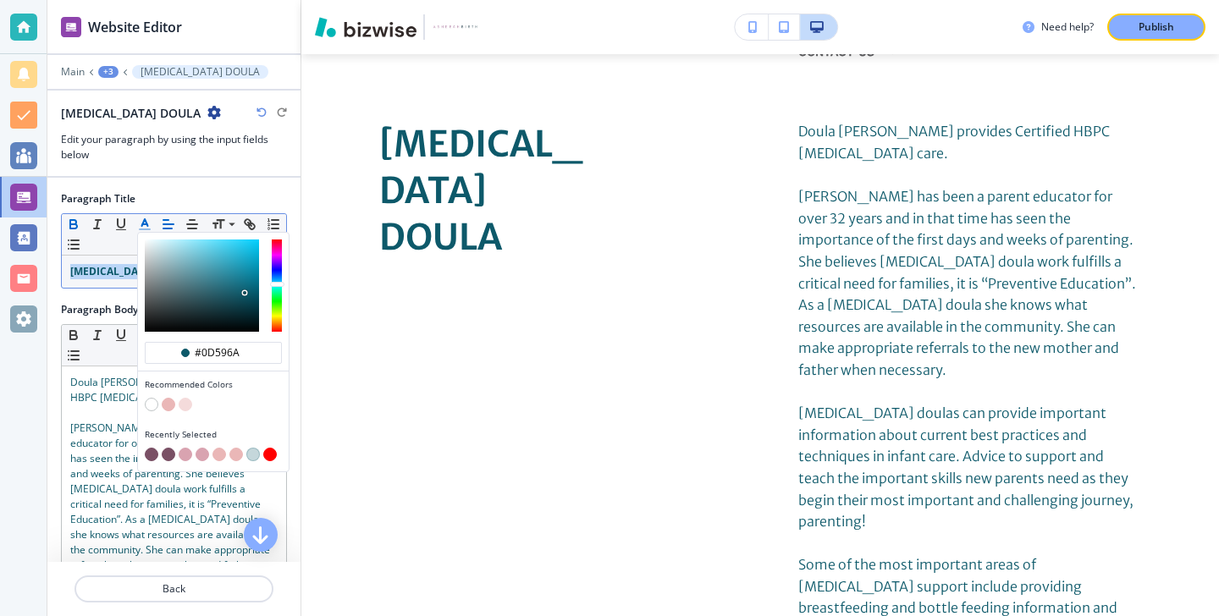
click at [153, 448] on button "button" at bounding box center [152, 455] width 14 height 14
type input "#7a5065"
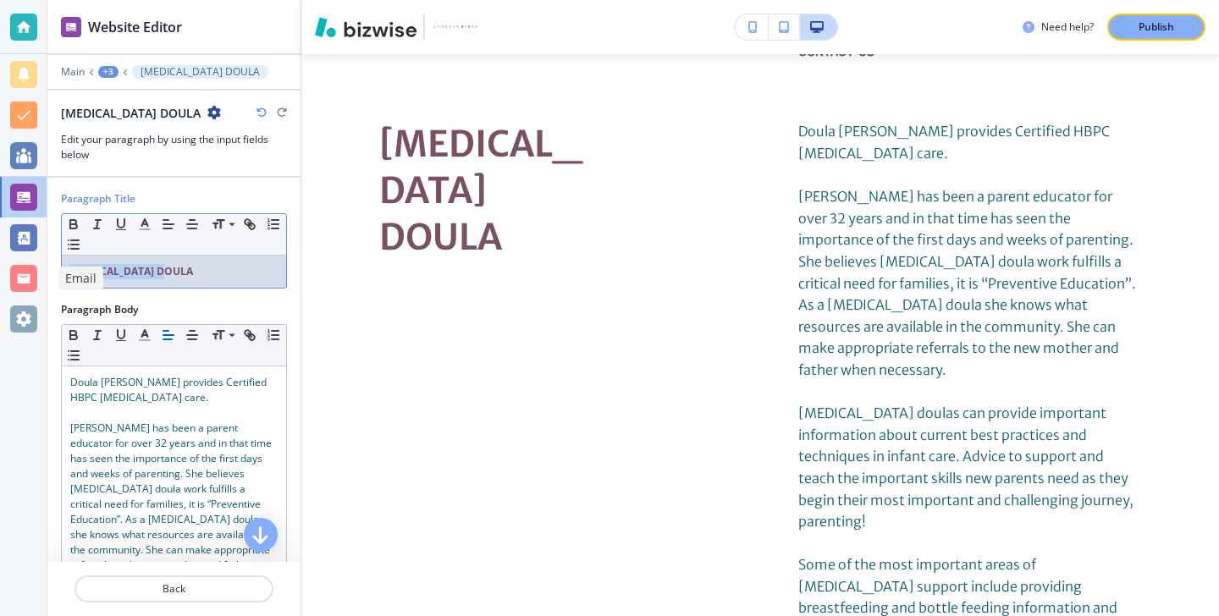
drag, startPoint x: 200, startPoint y: 282, endPoint x: 35, endPoint y: 272, distance: 165.4
click at [35, 272] on div "Website Editor Main +3 POSTPARTUM DOULA POSTPARTUM DOULA Edit your paragraph by…" at bounding box center [609, 308] width 1219 height 616
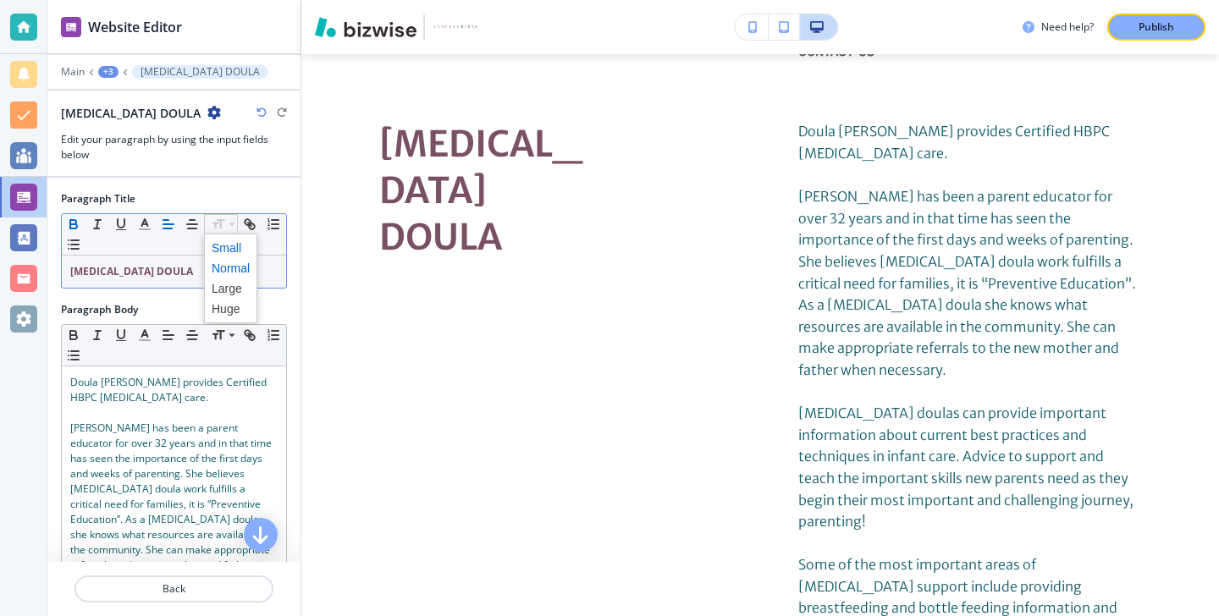
click at [227, 247] on span at bounding box center [231, 248] width 38 height 20
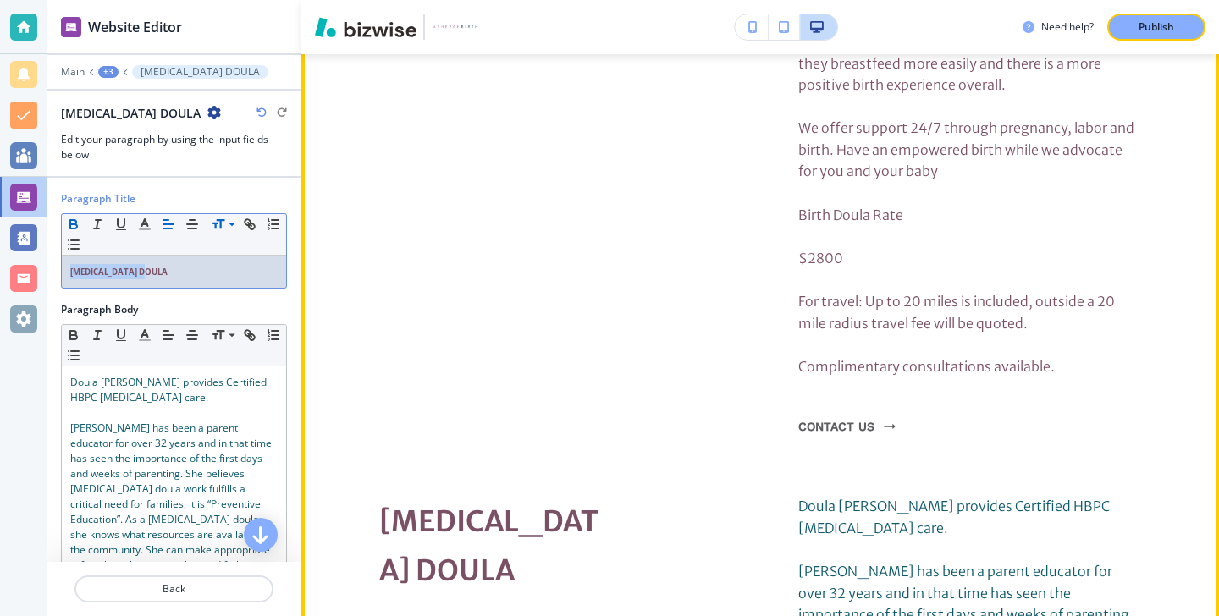
scroll to position [4384, 0]
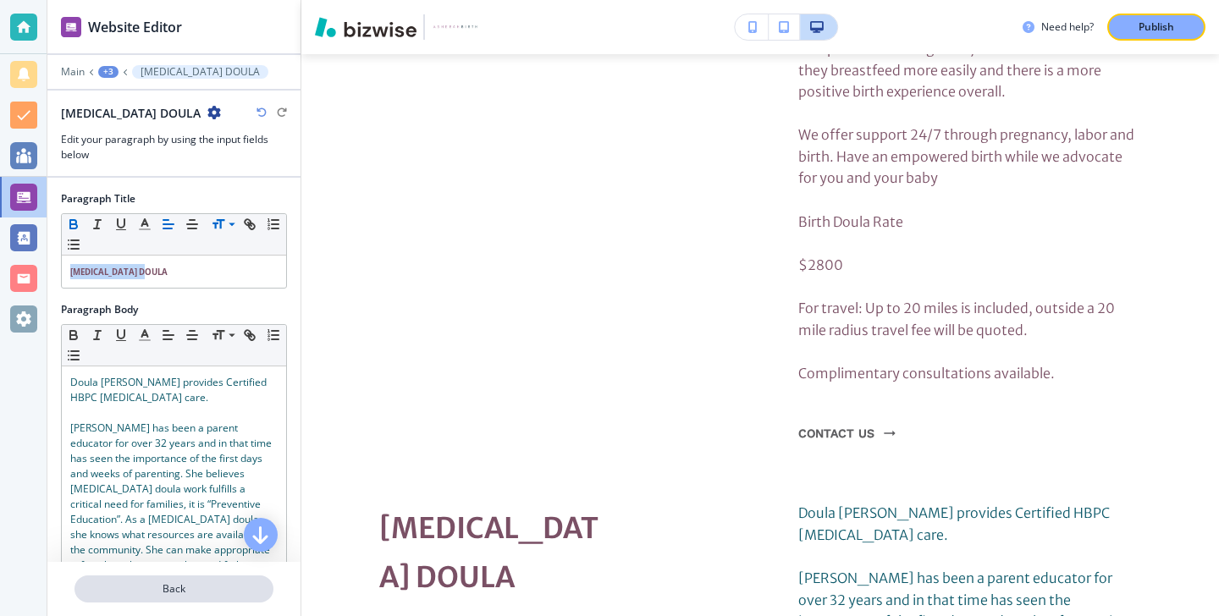
click at [178, 577] on button "Back" at bounding box center [174, 589] width 199 height 27
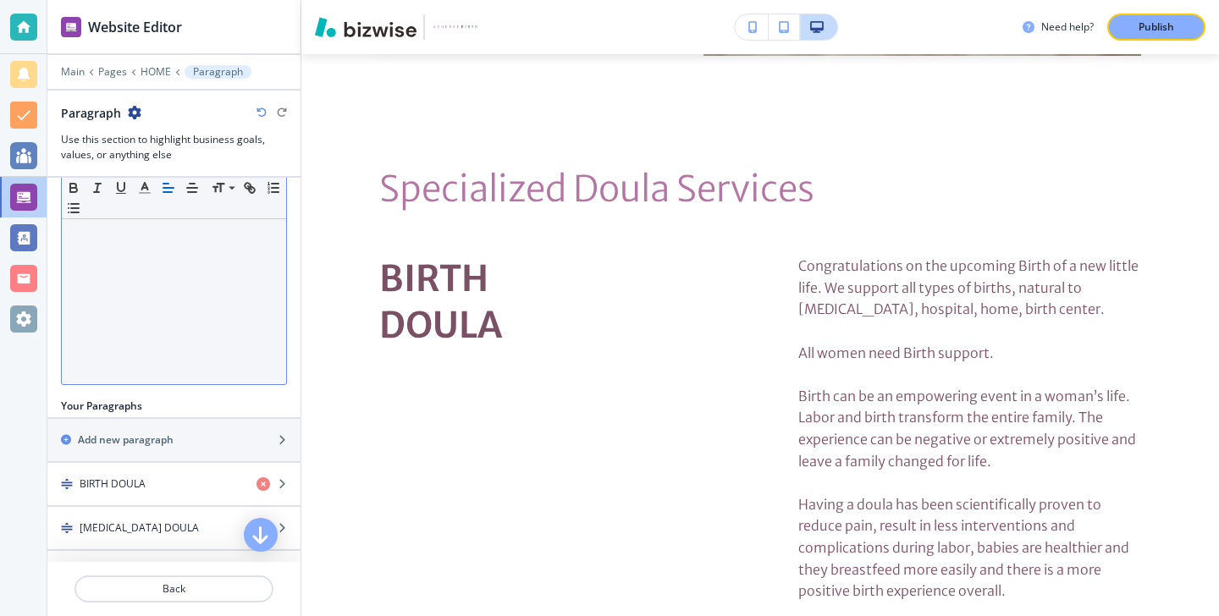
scroll to position [328, 0]
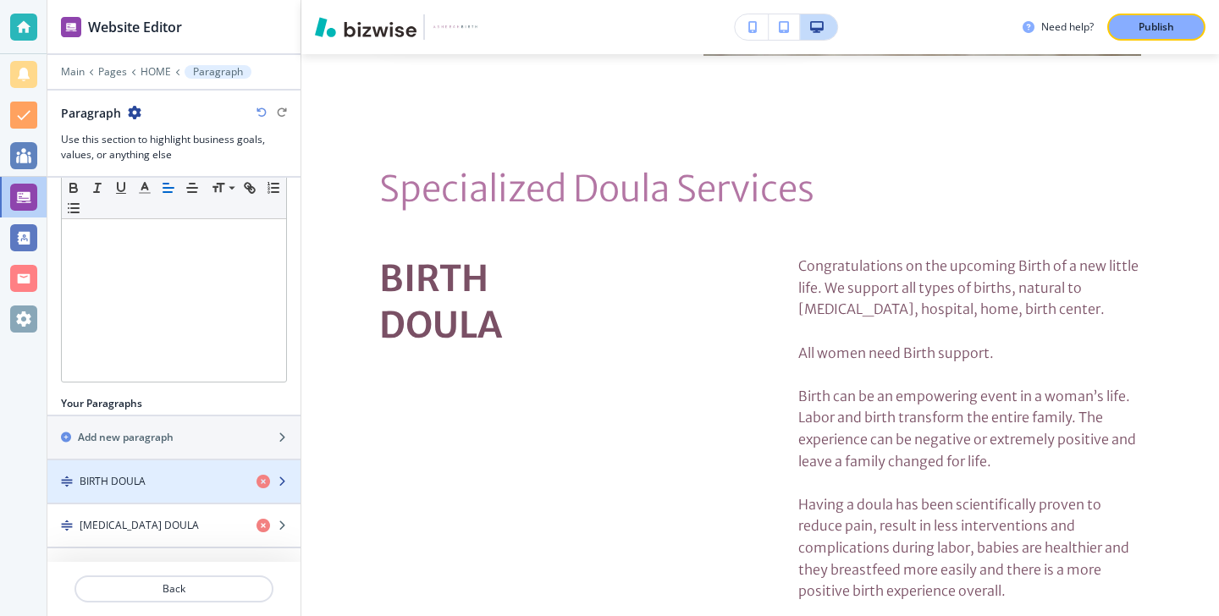
click at [192, 501] on div "button" at bounding box center [173, 496] width 253 height 14
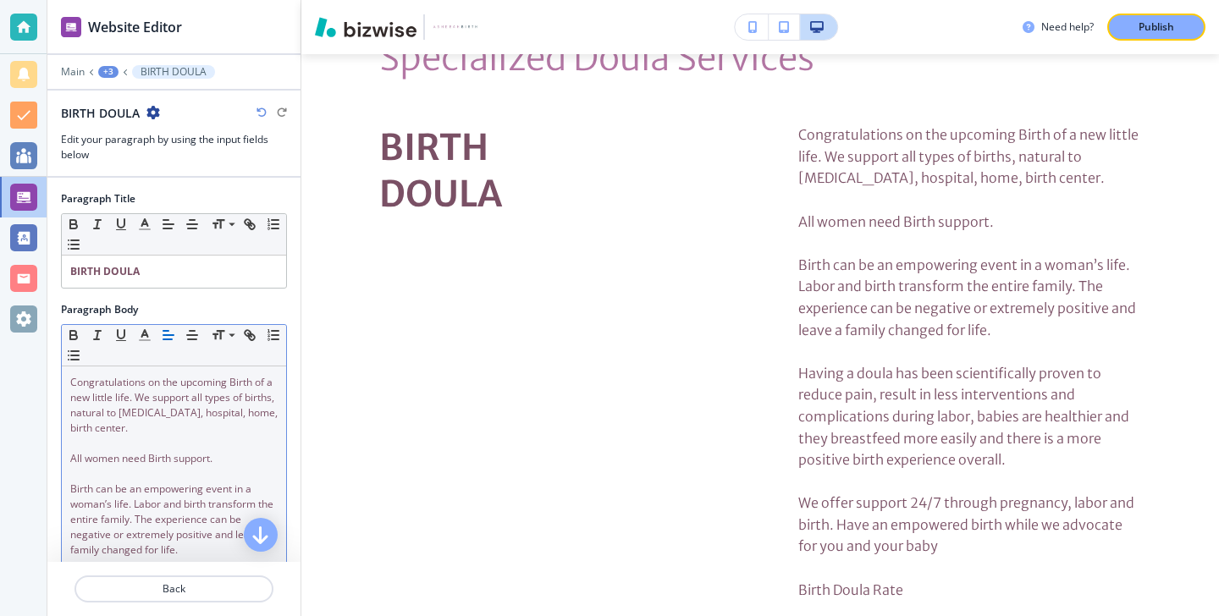
scroll to position [4018, 0]
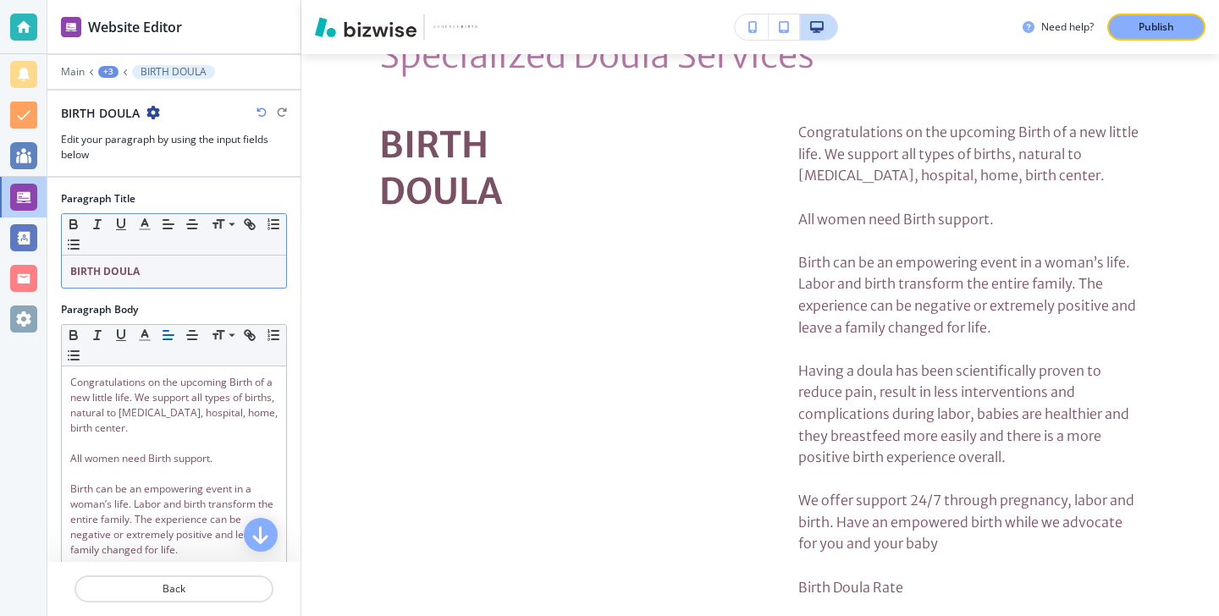
click at [211, 257] on div "BIRTH DOULA" at bounding box center [174, 272] width 224 height 32
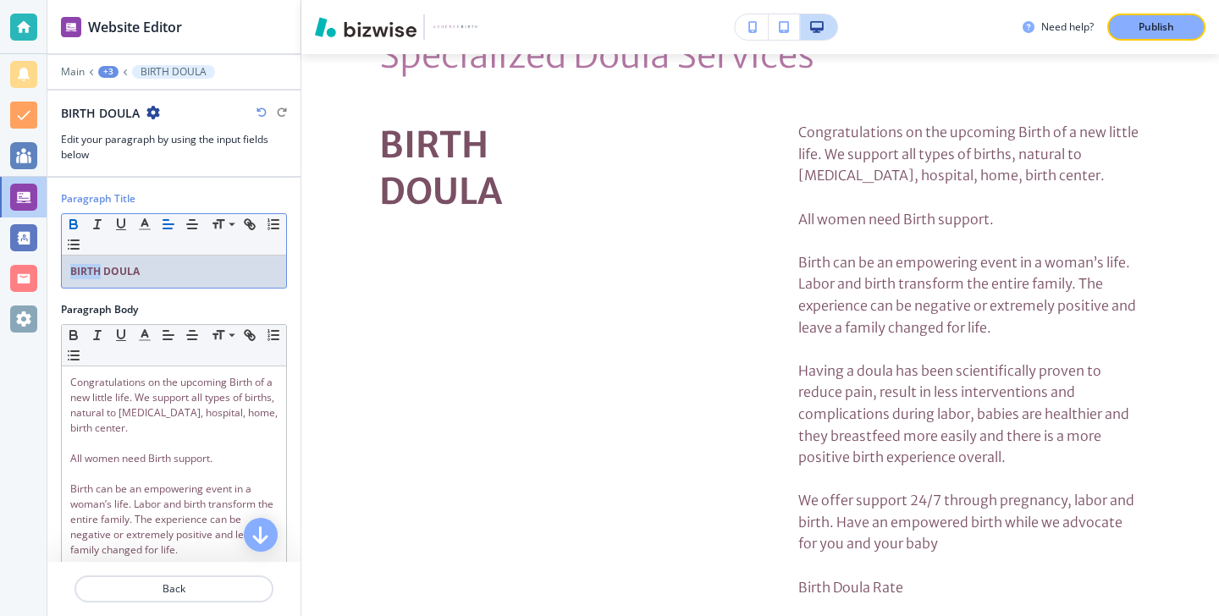
click at [211, 257] on div "BIRTH DOULA" at bounding box center [174, 272] width 224 height 32
click at [223, 235] on div "Small Normal Large Huge" at bounding box center [174, 234] width 224 height 41
click at [202, 272] on p "BIRTH DOULA" at bounding box center [173, 271] width 207 height 15
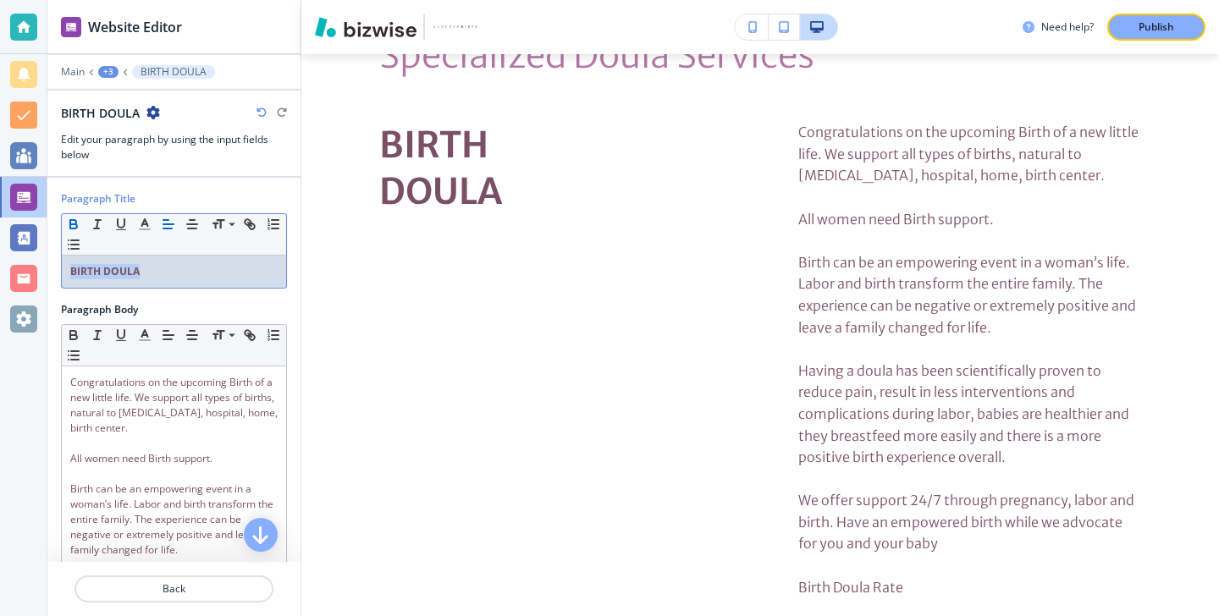
click at [202, 272] on p "BIRTH DOULA" at bounding box center [173, 271] width 207 height 15
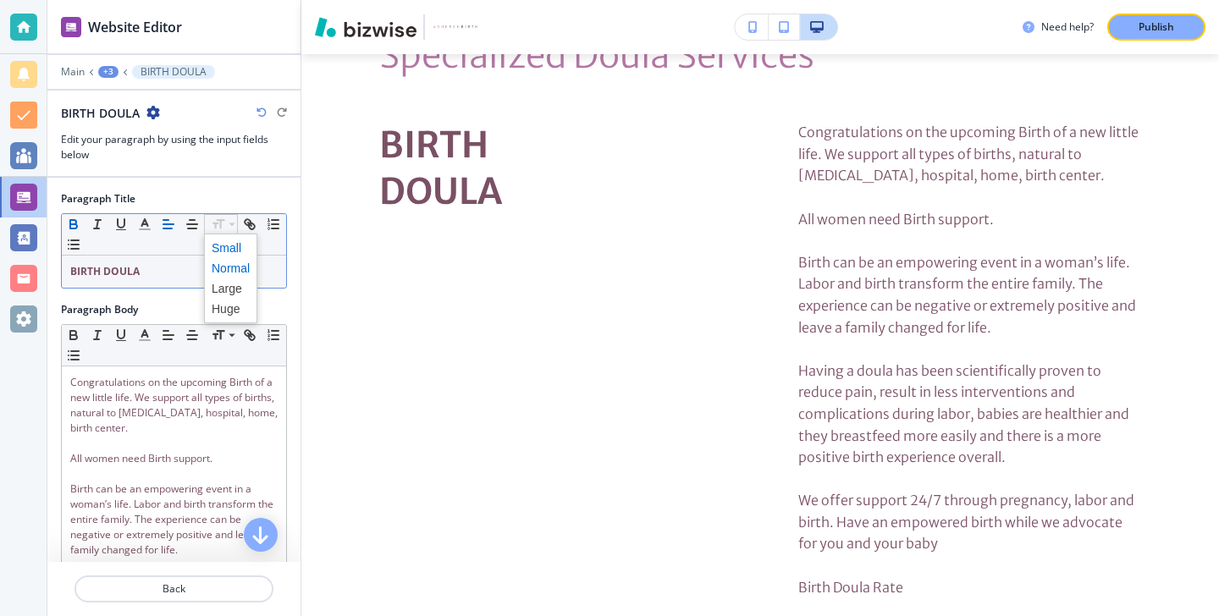
click at [224, 242] on span at bounding box center [231, 248] width 38 height 20
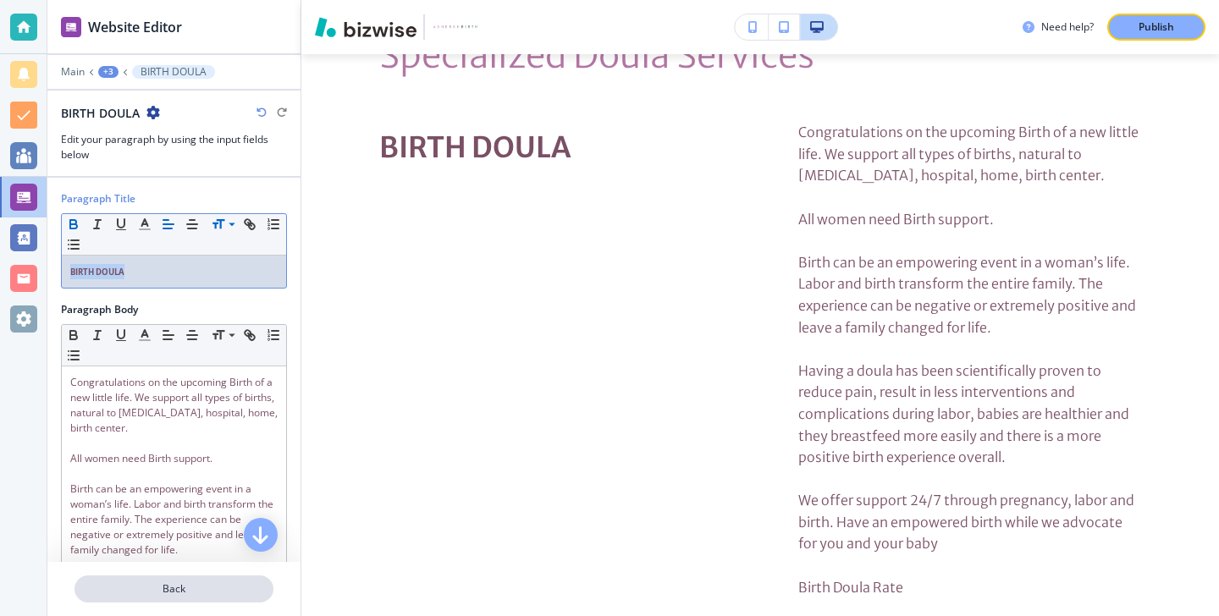
click at [189, 589] on p "Back" at bounding box center [174, 589] width 196 height 15
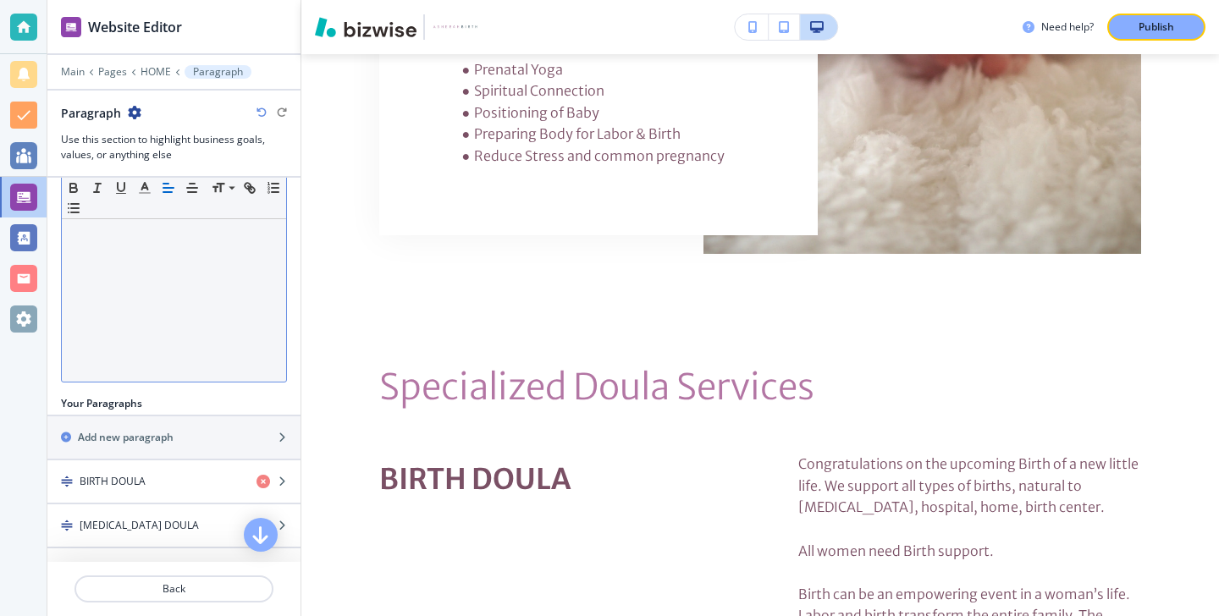
scroll to position [0, 0]
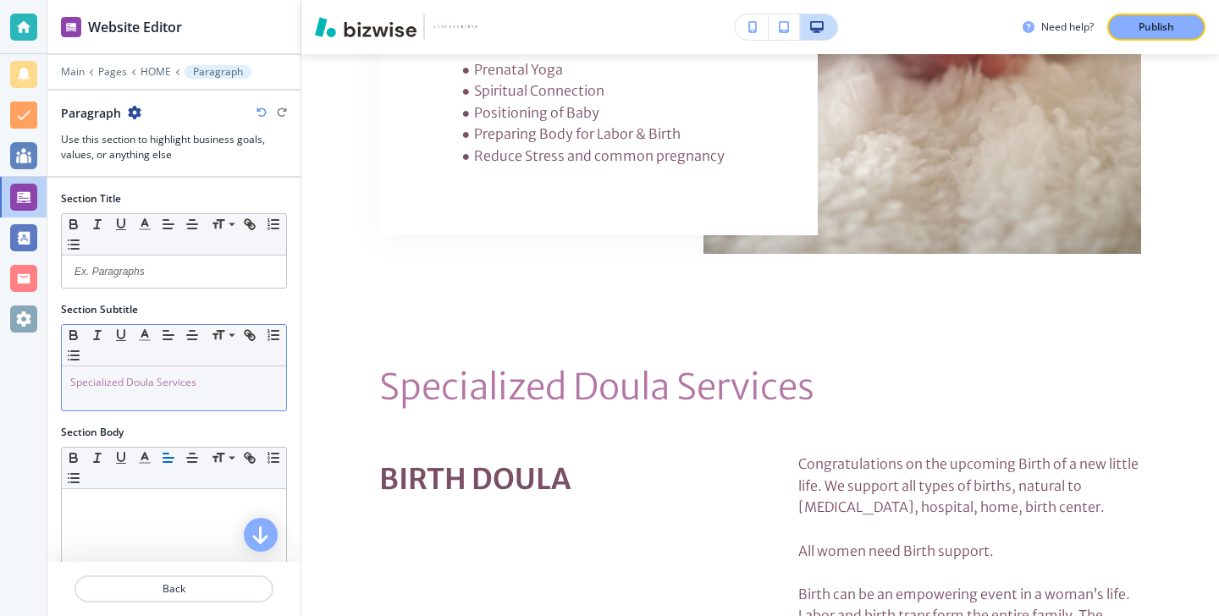
click at [221, 378] on p "Specialized Doula Services" at bounding box center [173, 382] width 207 height 15
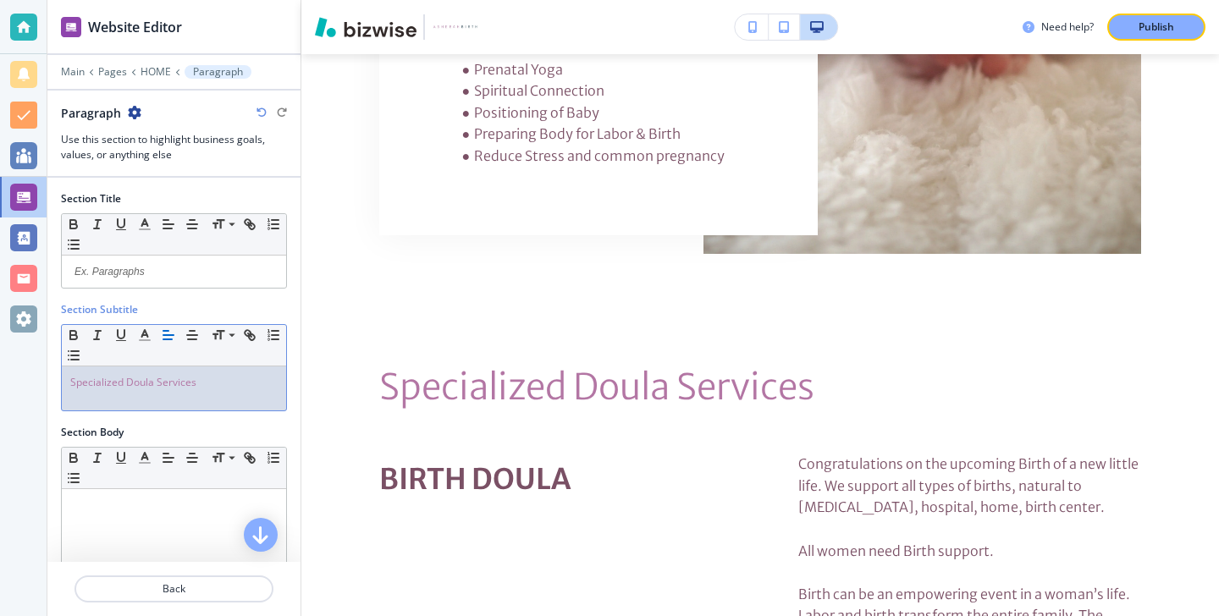
click at [221, 379] on p "Specialized Doula Services" at bounding box center [173, 382] width 207 height 15
click at [146, 332] on polyline "button" at bounding box center [145, 333] width 6 height 7
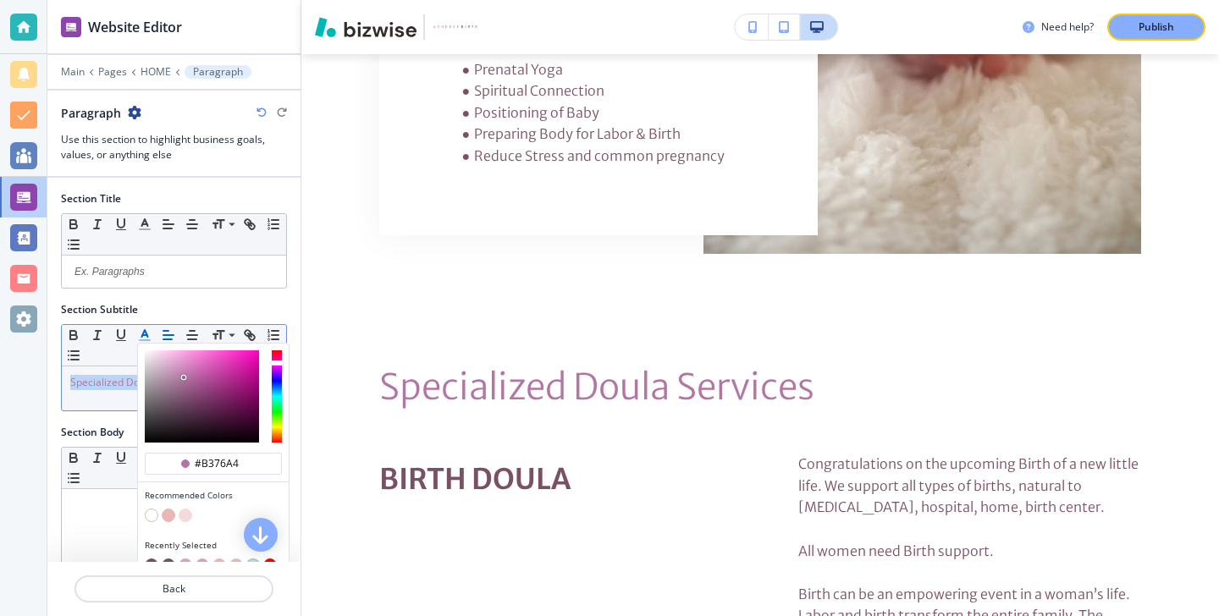
click at [152, 557] on div "button" at bounding box center [213, 555] width 137 height 7
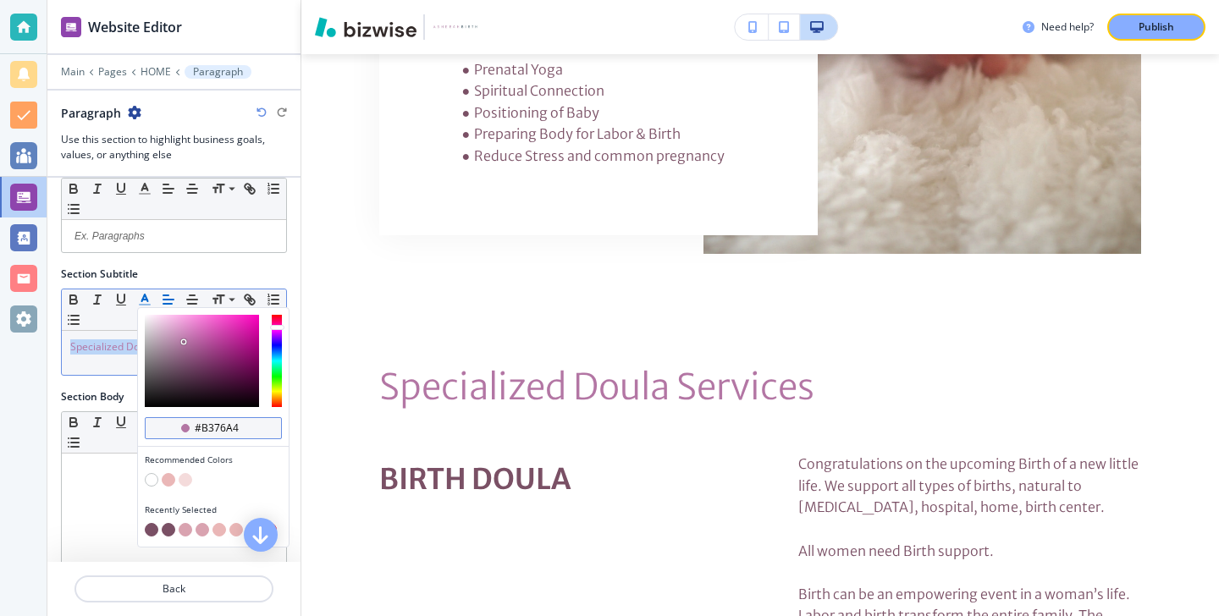
scroll to position [143, 0]
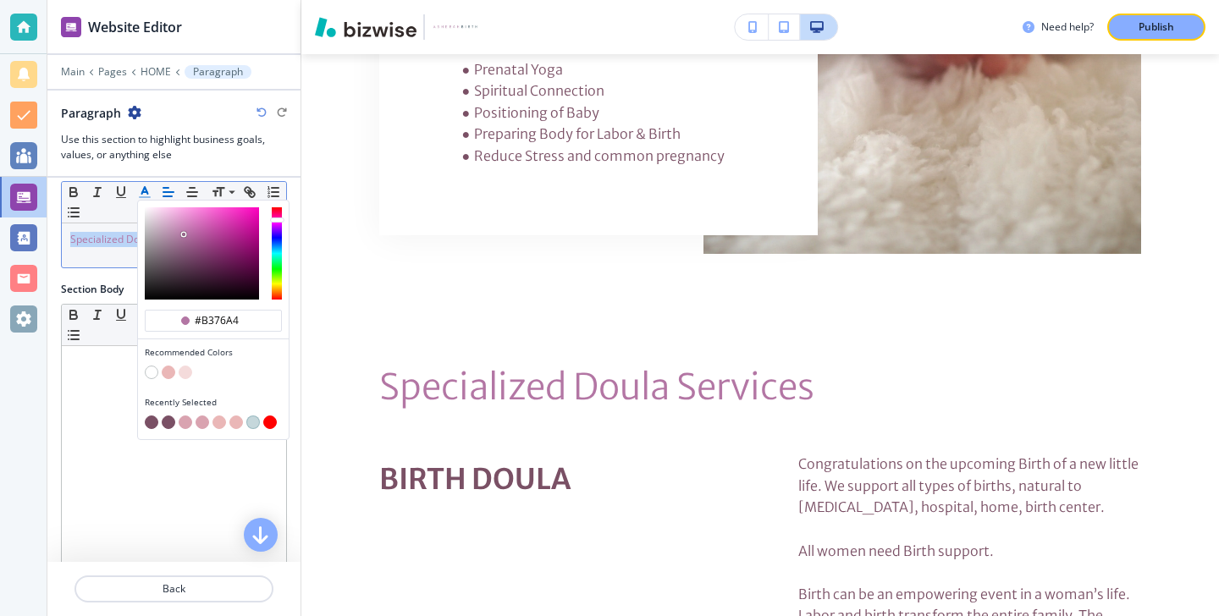
click at [148, 420] on button "button" at bounding box center [152, 423] width 14 height 14
type input "#7a5065"
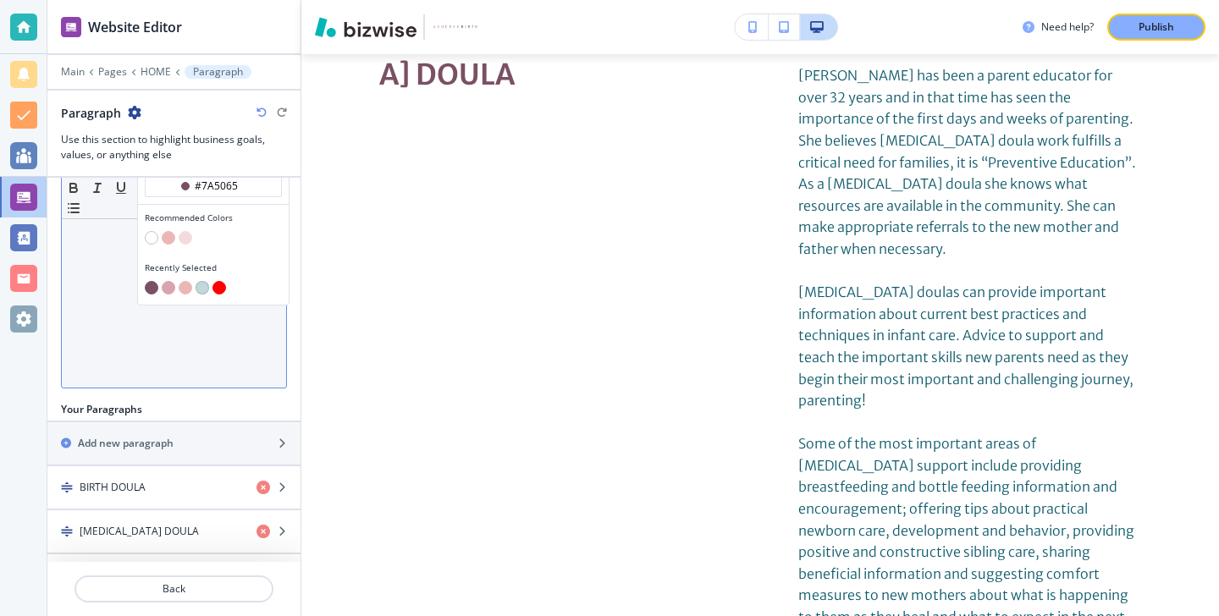
scroll to position [328, 0]
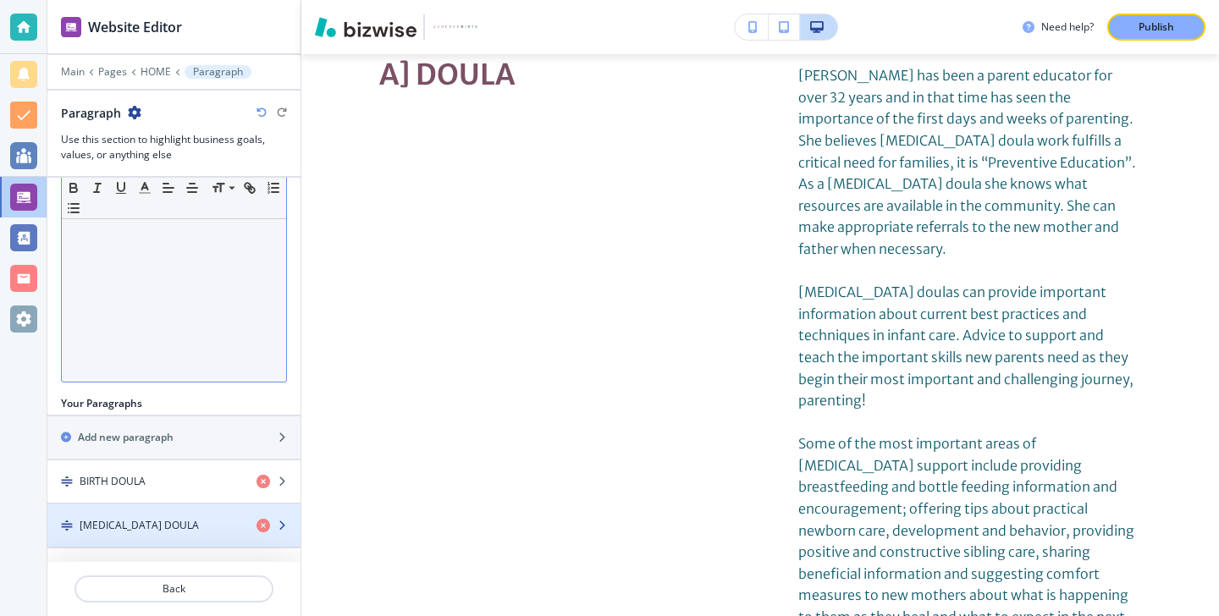
click at [197, 525] on div "[MEDICAL_DATA] DOULA" at bounding box center [145, 525] width 196 height 15
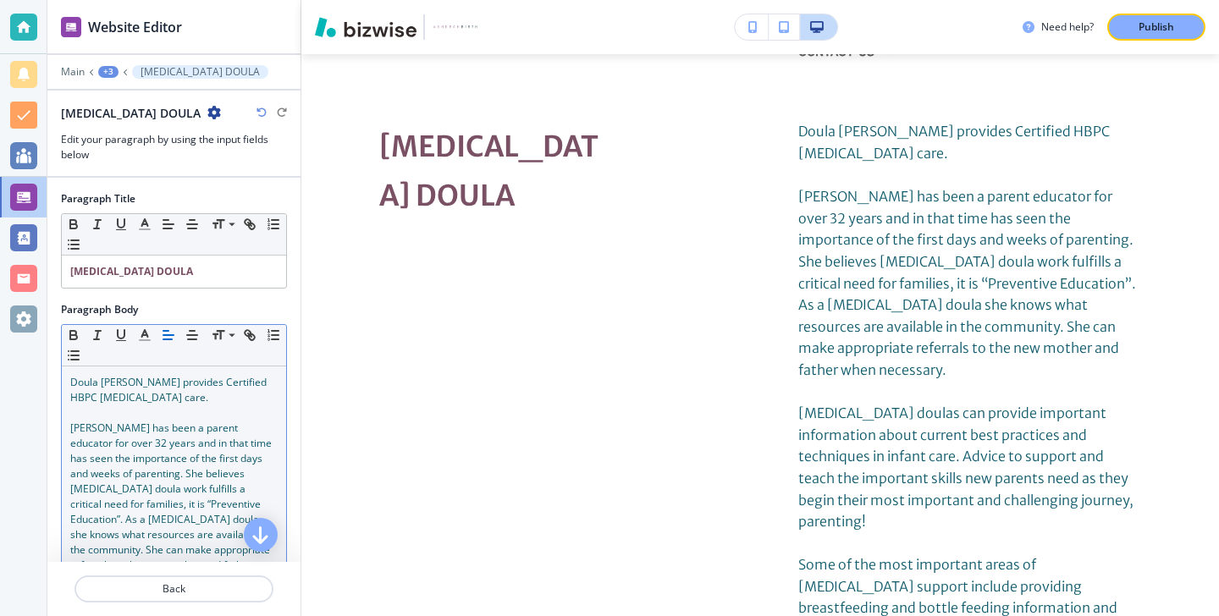
scroll to position [1, 0]
click at [196, 472] on span "[PERSON_NAME] has been a parent educator for over 32 years and in that time has…" at bounding box center [172, 503] width 204 height 167
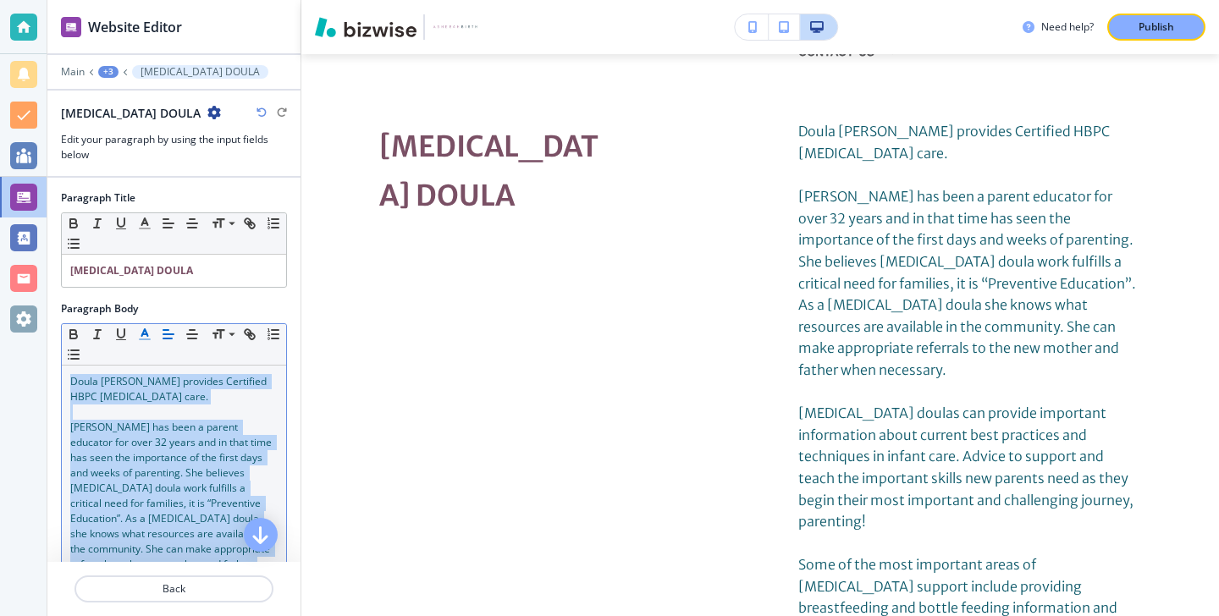
click at [137, 328] on icon "button" at bounding box center [144, 334] width 15 height 15
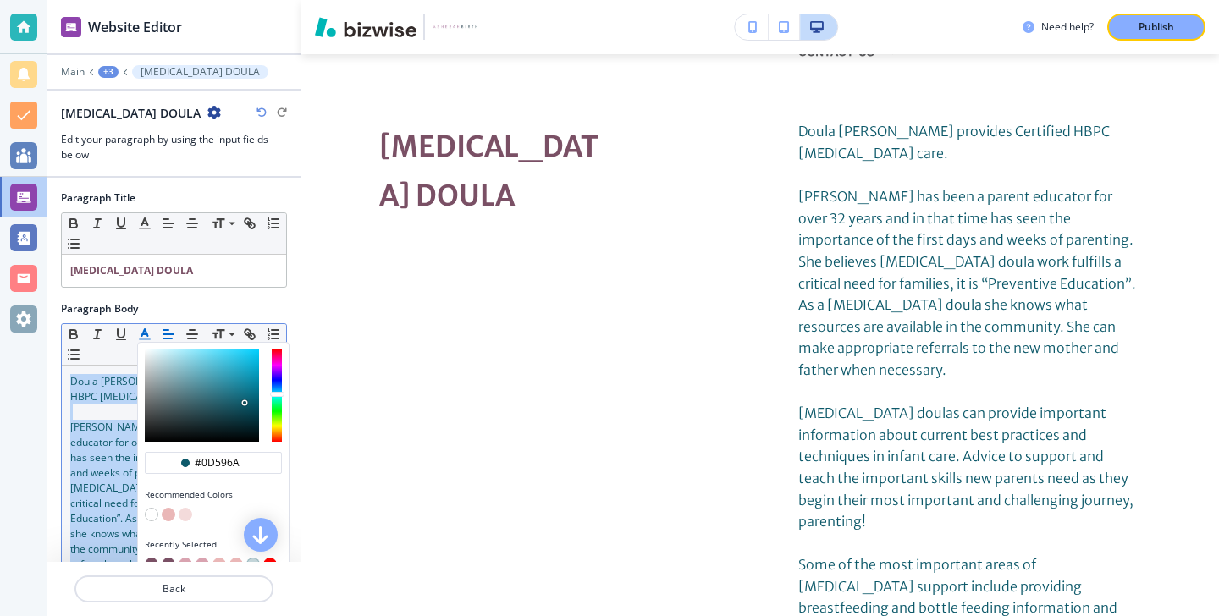
click at [152, 555] on div "button" at bounding box center [213, 554] width 137 height 7
click at [152, 560] on button "button" at bounding box center [152, 565] width 14 height 14
type input "#7a5065"
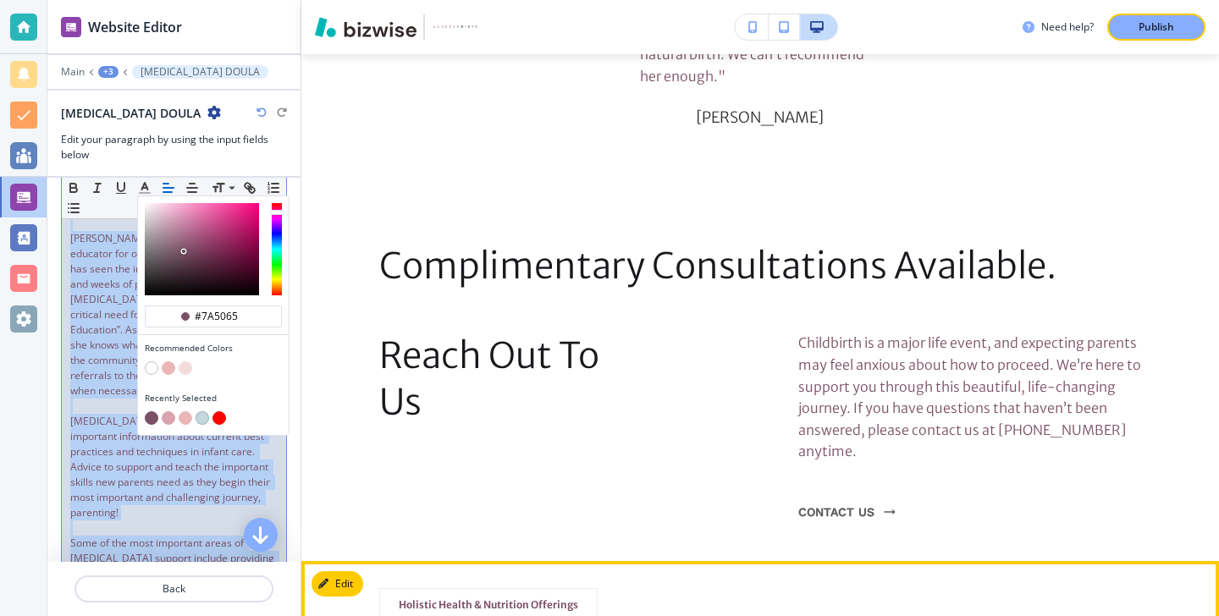
scroll to position [2098, 0]
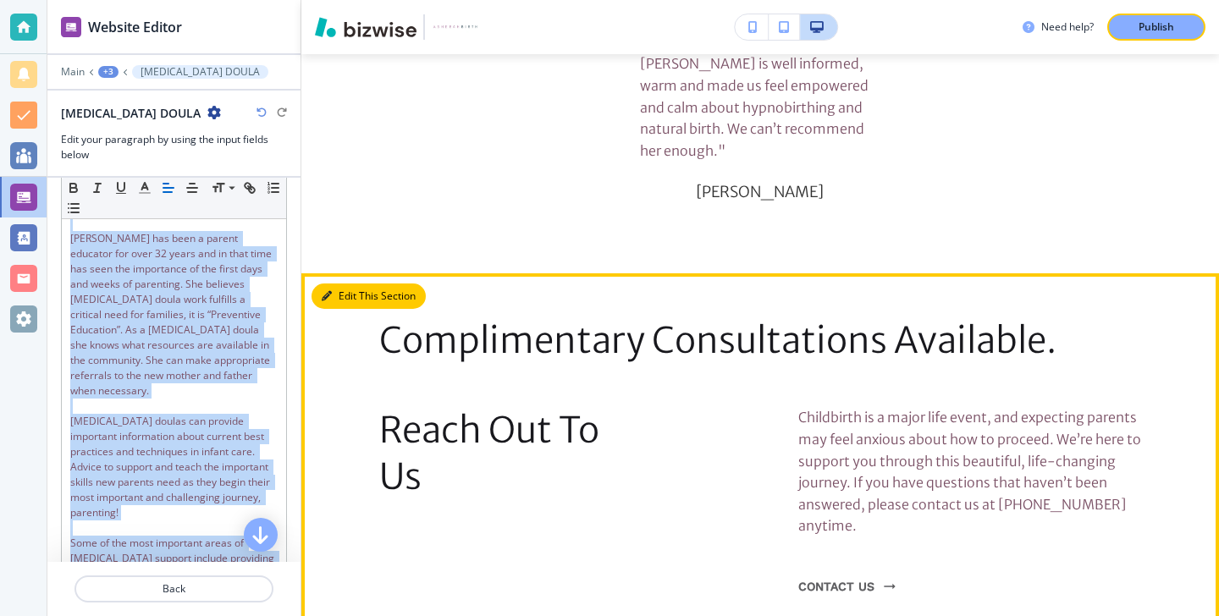
click at [342, 284] on button "Edit This Section" at bounding box center [369, 296] width 114 height 25
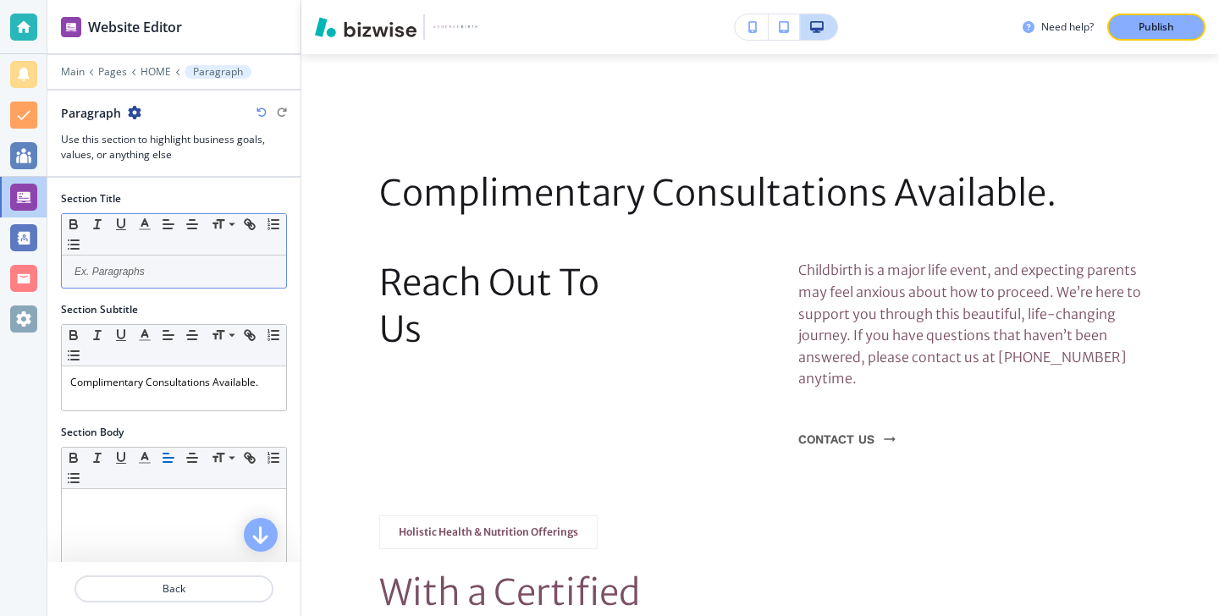
scroll to position [2249, 0]
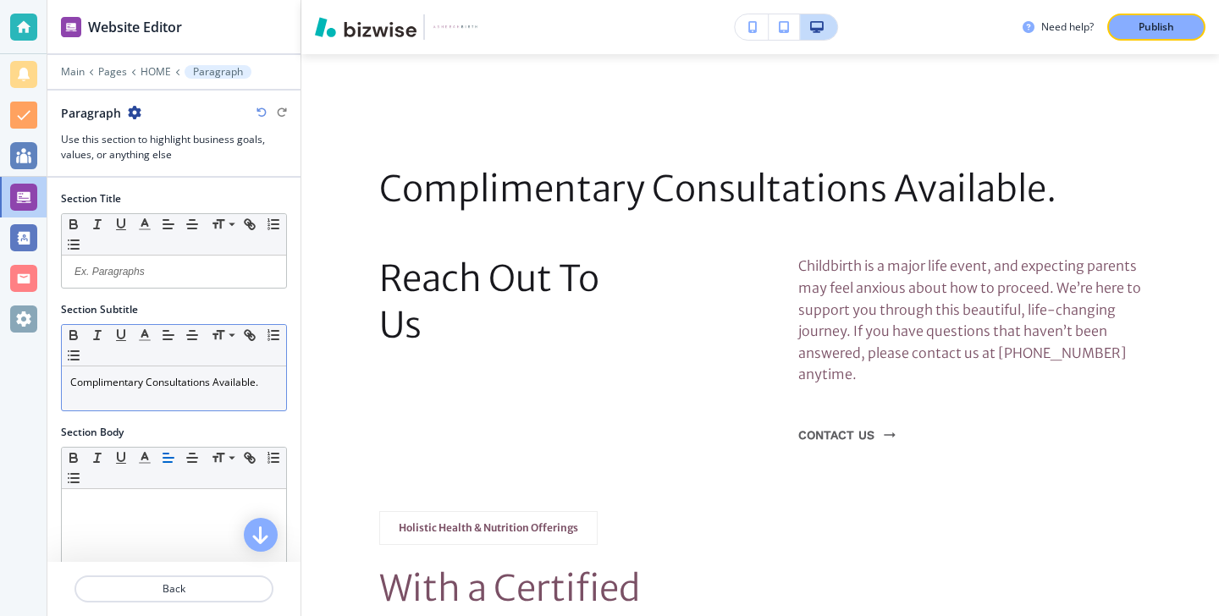
click at [264, 383] on p "Complimentary Consultations Available." at bounding box center [173, 382] width 207 height 15
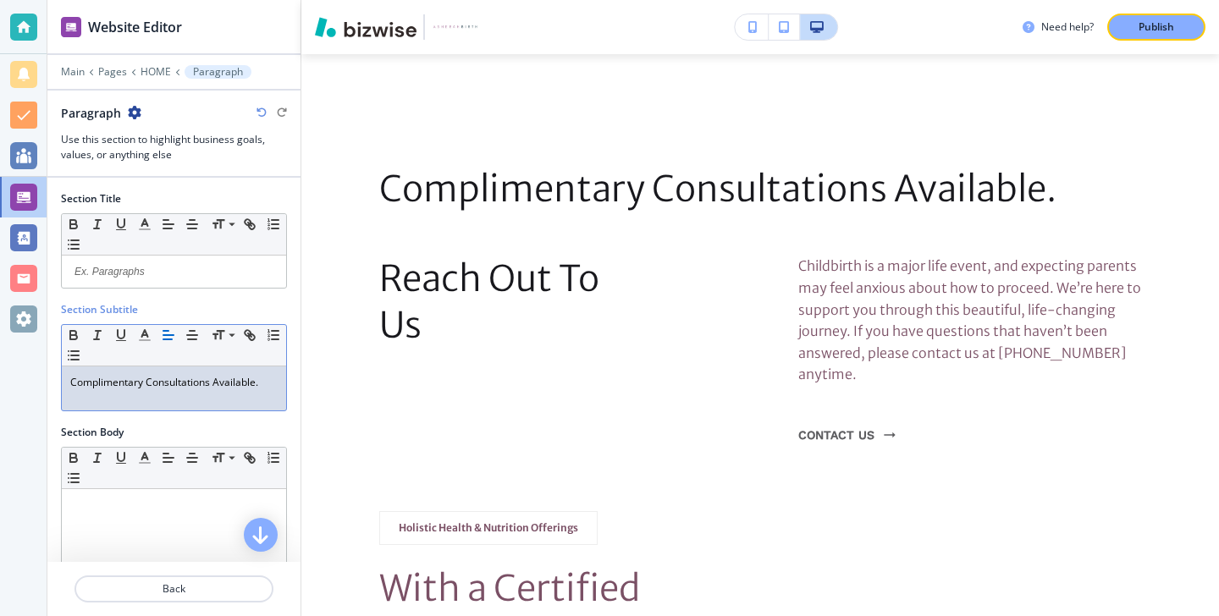
click at [264, 382] on p "Complimentary Consultations Available." at bounding box center [173, 382] width 207 height 15
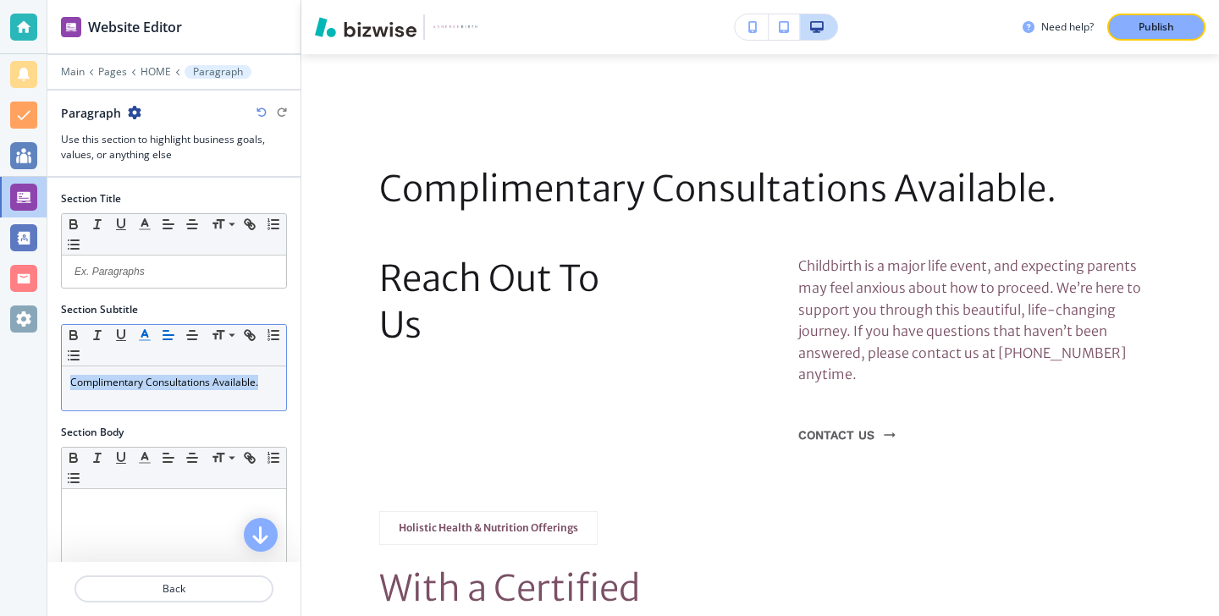
click at [151, 340] on icon "button" at bounding box center [144, 335] width 15 height 15
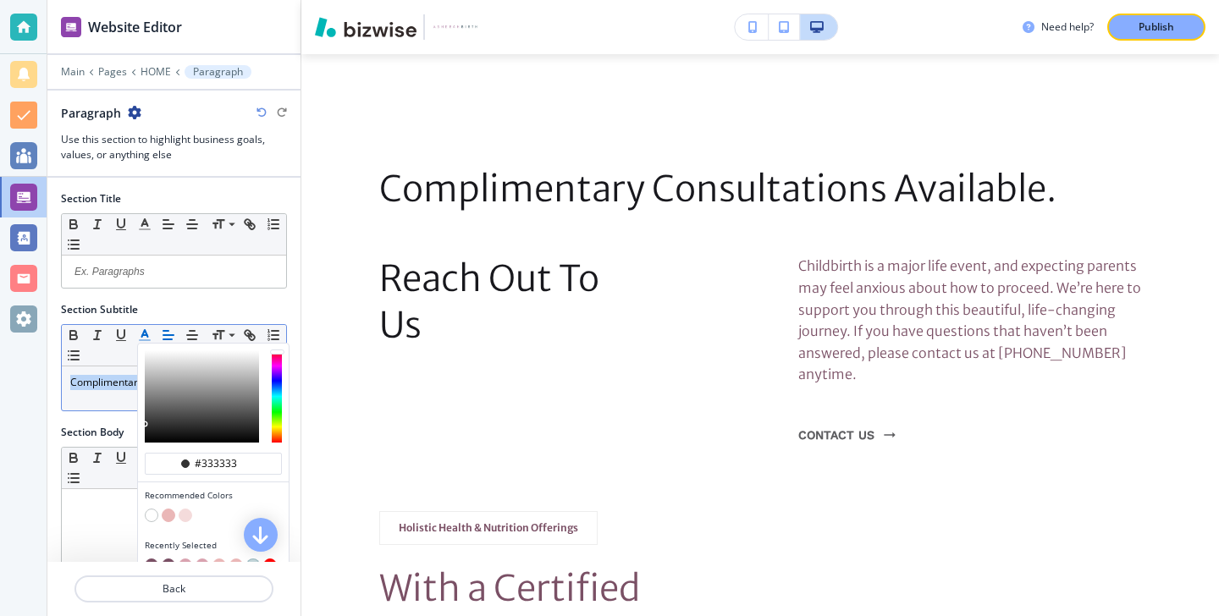
click at [146, 556] on div "button" at bounding box center [213, 555] width 137 height 7
click at [149, 557] on div "button" at bounding box center [213, 555] width 137 height 7
click at [150, 557] on div "button" at bounding box center [213, 555] width 137 height 7
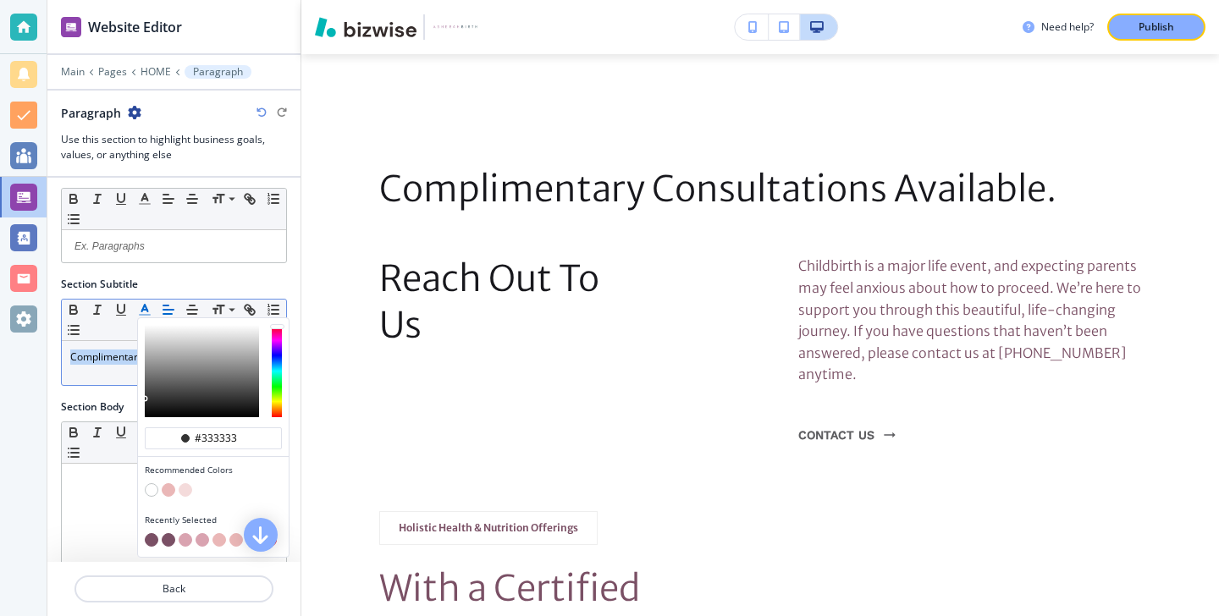
click at [151, 544] on button "button" at bounding box center [152, 540] width 14 height 14
type input "#7a5065"
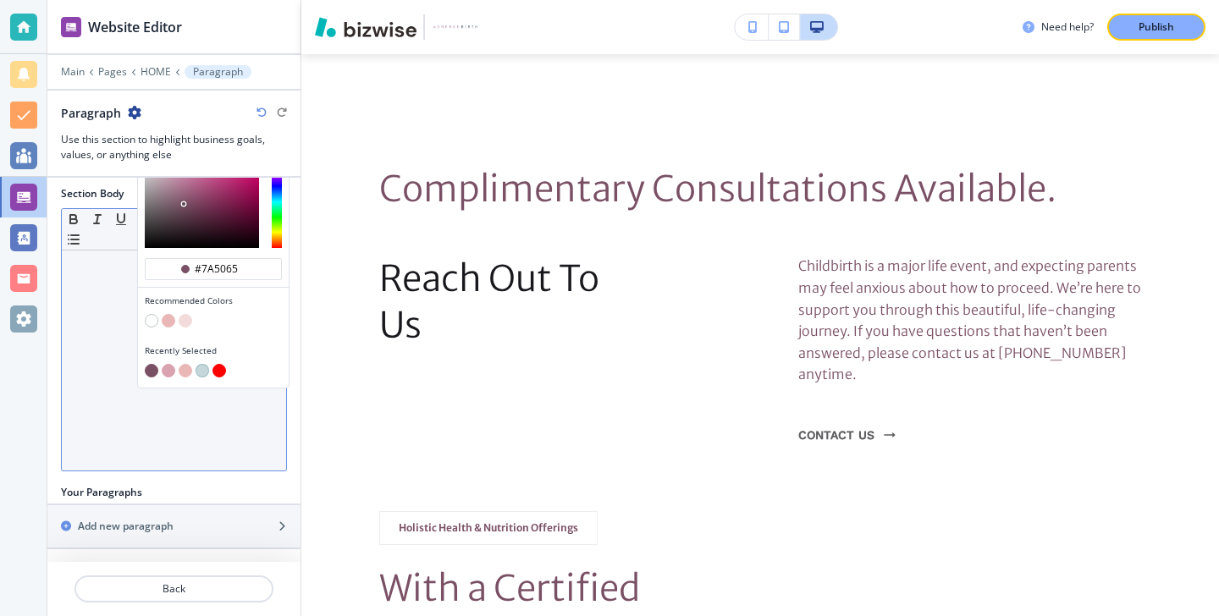
scroll to position [284, 0]
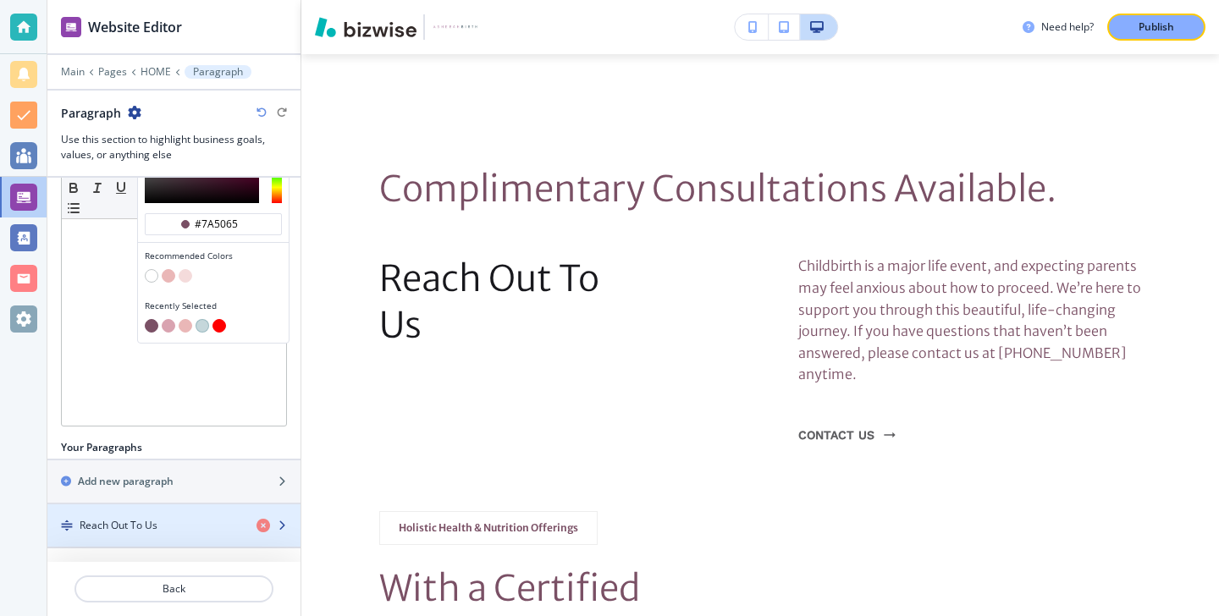
click at [94, 518] on h4 "Reach Out To Us" at bounding box center [119, 525] width 78 height 15
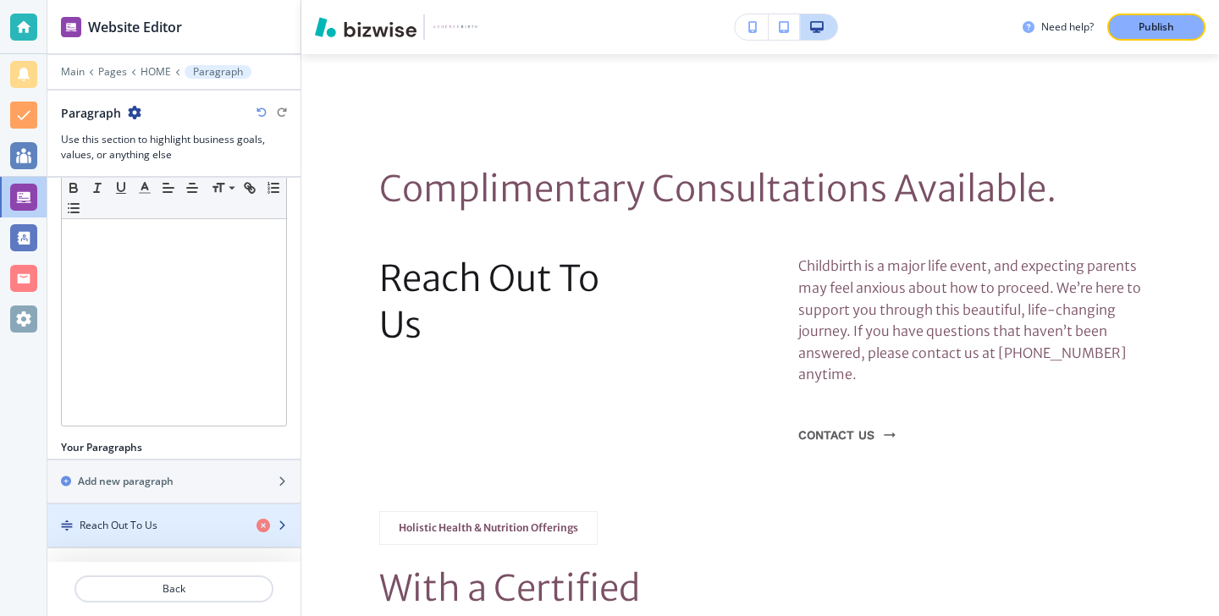
click at [136, 516] on div "button" at bounding box center [173, 512] width 253 height 14
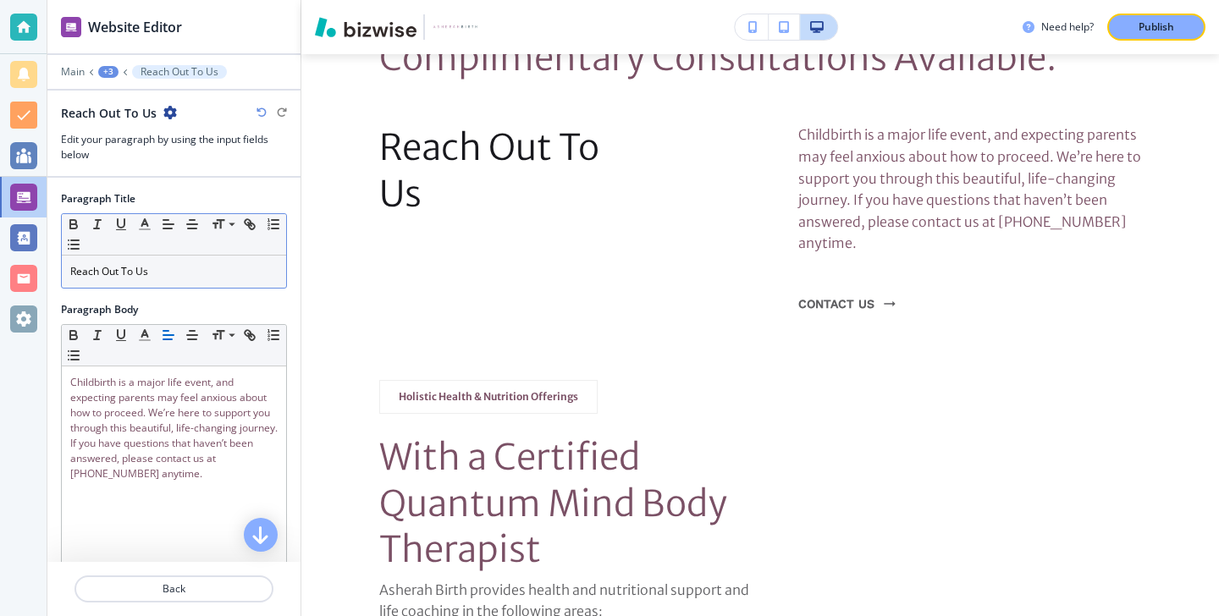
scroll to position [2383, 0]
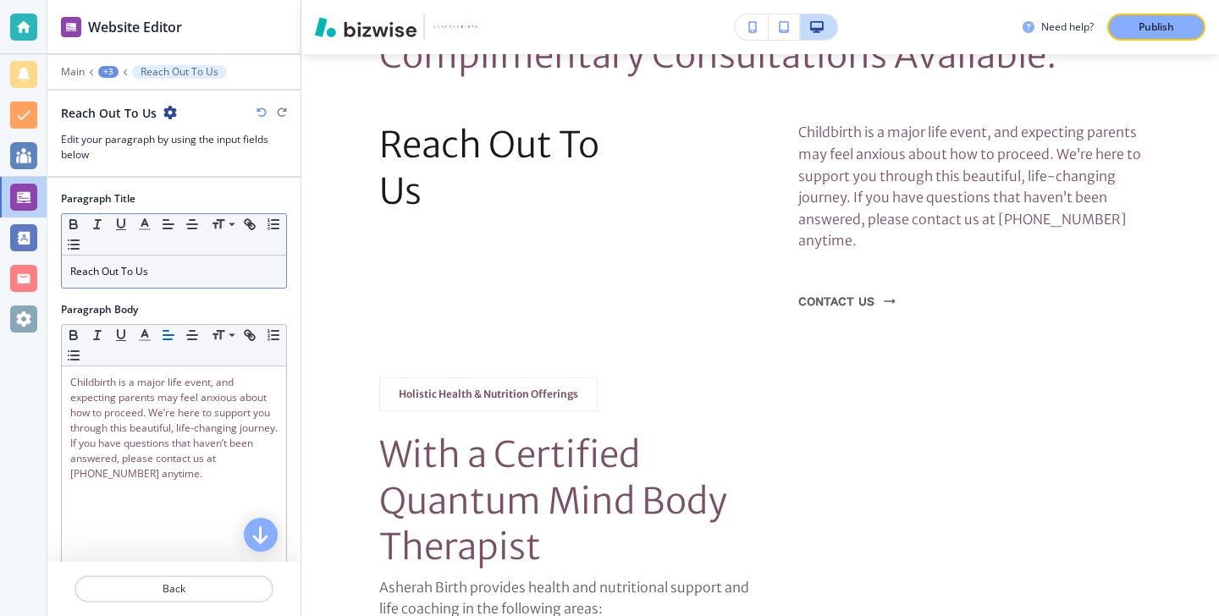
click at [157, 278] on p "Reach Out To Us" at bounding box center [173, 271] width 207 height 15
click at [158, 278] on p "Reach Out To Us" at bounding box center [173, 271] width 207 height 15
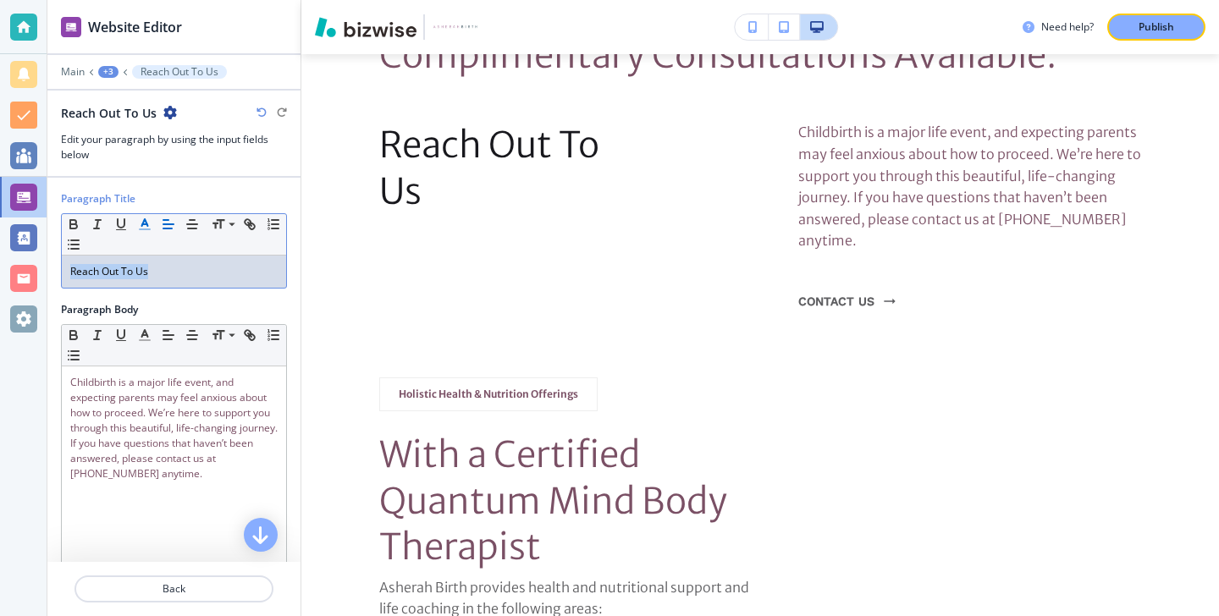
click at [147, 222] on icon "button" at bounding box center [144, 224] width 15 height 15
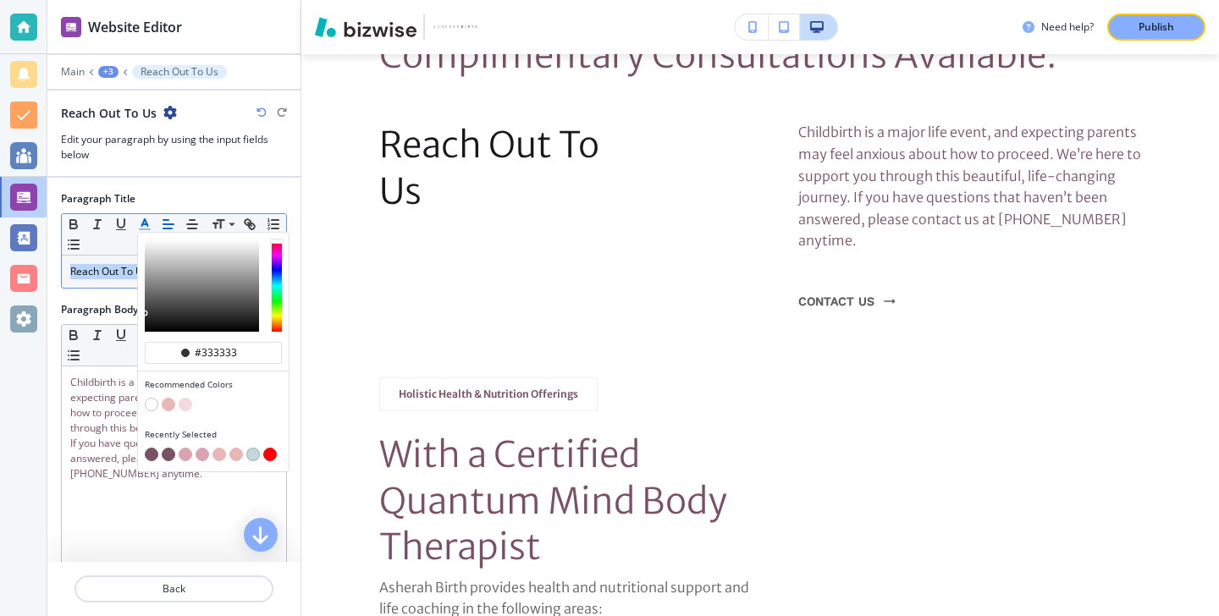
click at [151, 454] on button "button" at bounding box center [152, 455] width 14 height 14
type input "#7a5065"
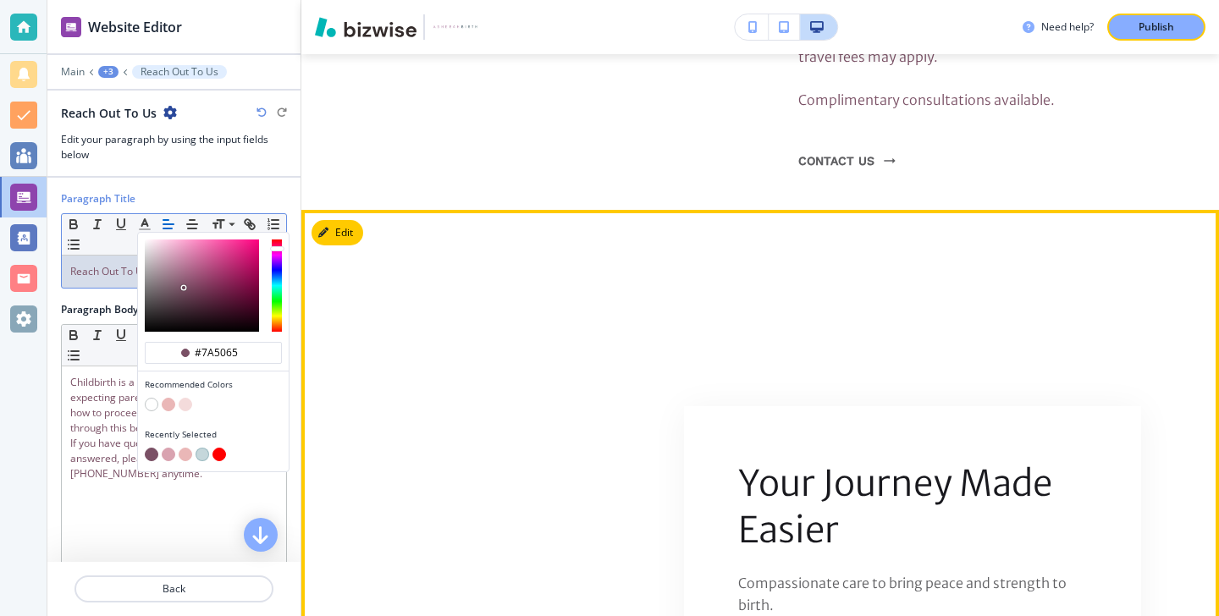
scroll to position [5715, 0]
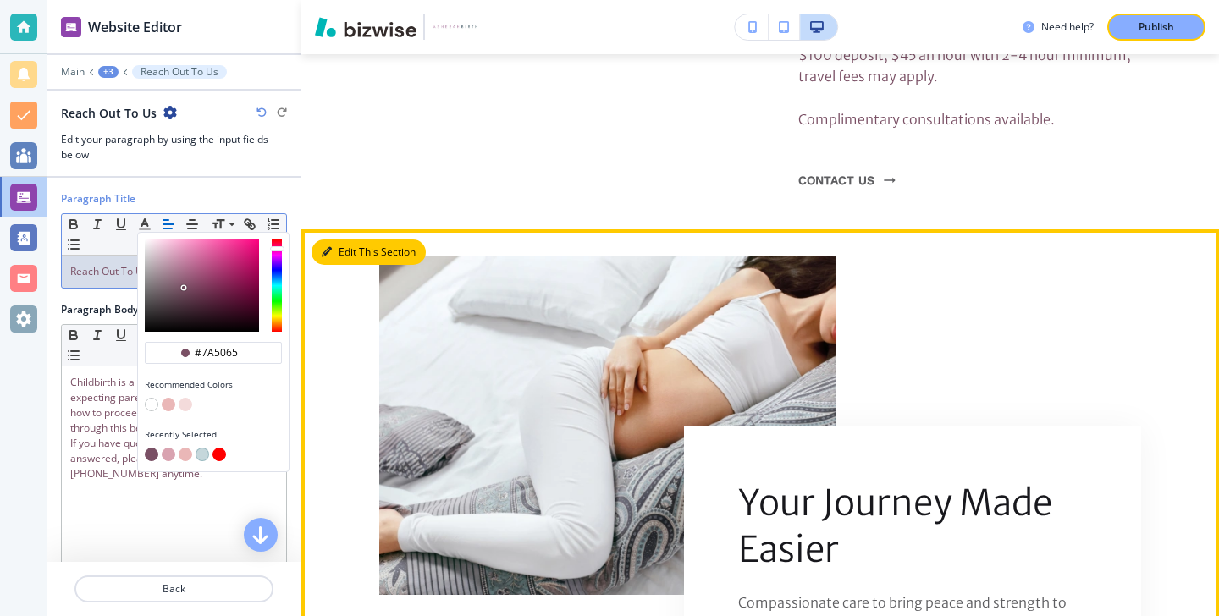
click at [328, 240] on button "Edit This Section" at bounding box center [369, 252] width 114 height 25
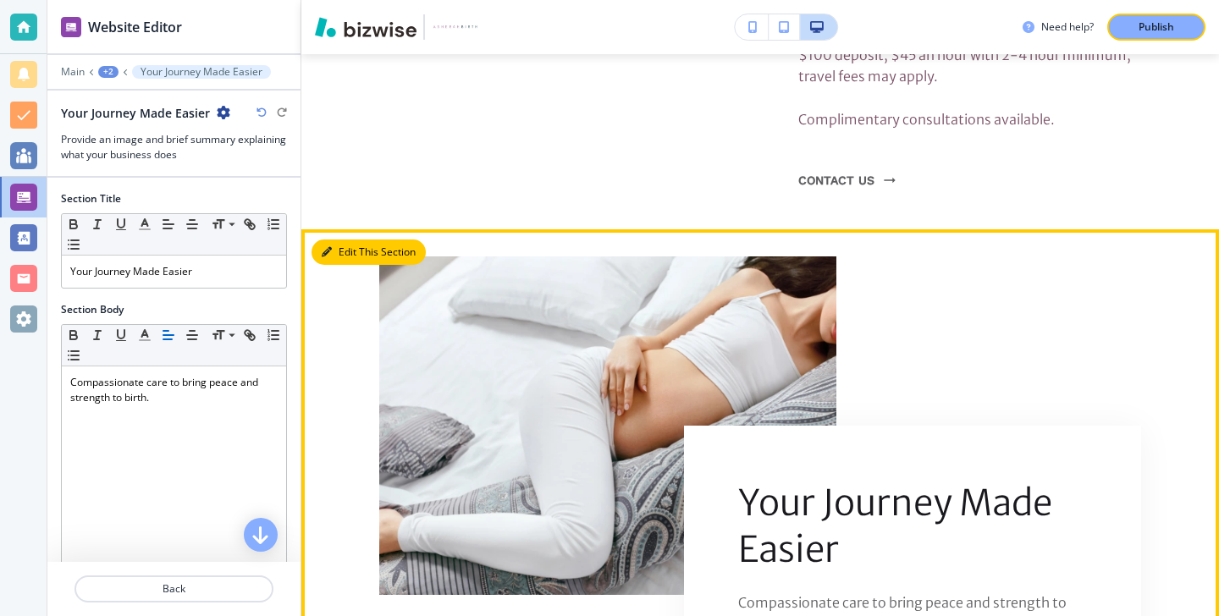
scroll to position [5780, 0]
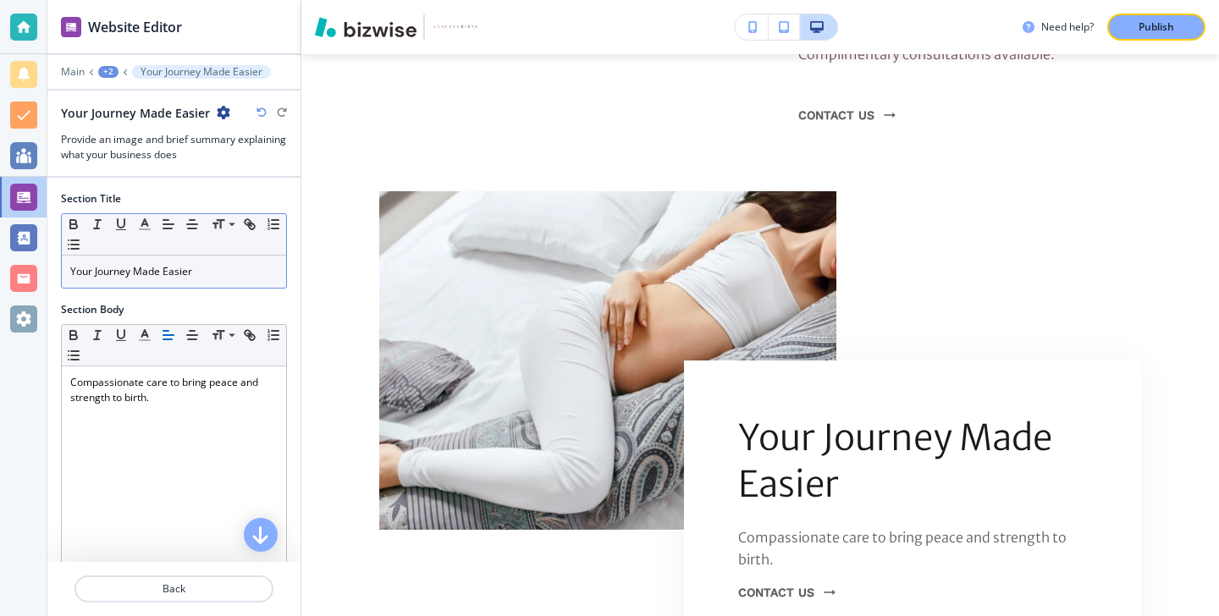
click at [234, 269] on p "Your Journey Made Easier" at bounding box center [173, 271] width 207 height 15
click at [152, 230] on icon "button" at bounding box center [144, 224] width 15 height 15
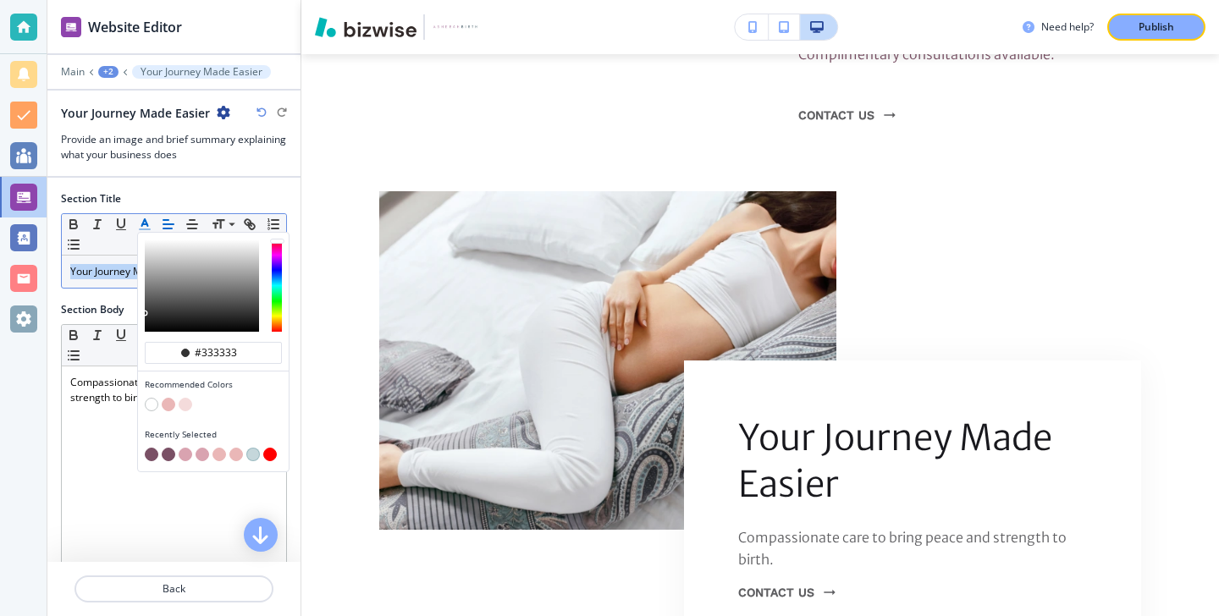
click at [153, 446] on div "button" at bounding box center [213, 444] width 137 height 7
click at [151, 452] on button "button" at bounding box center [152, 455] width 14 height 14
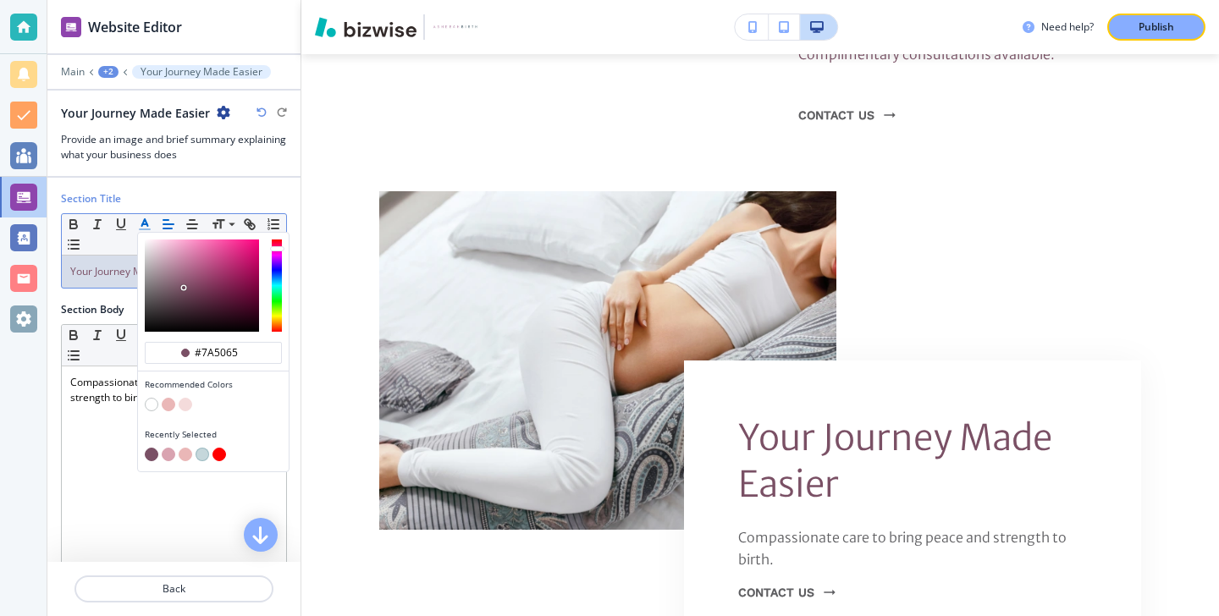
type input "#7a5065"
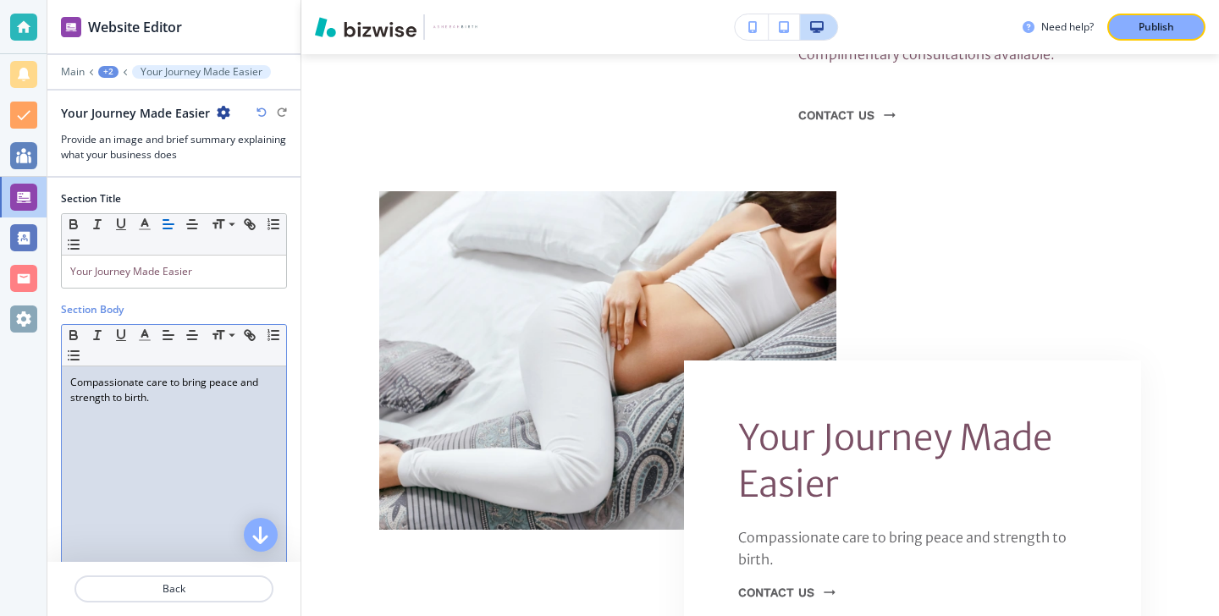
click at [120, 403] on p "Compassionate care to bring peace and strength to birth." at bounding box center [173, 390] width 207 height 30
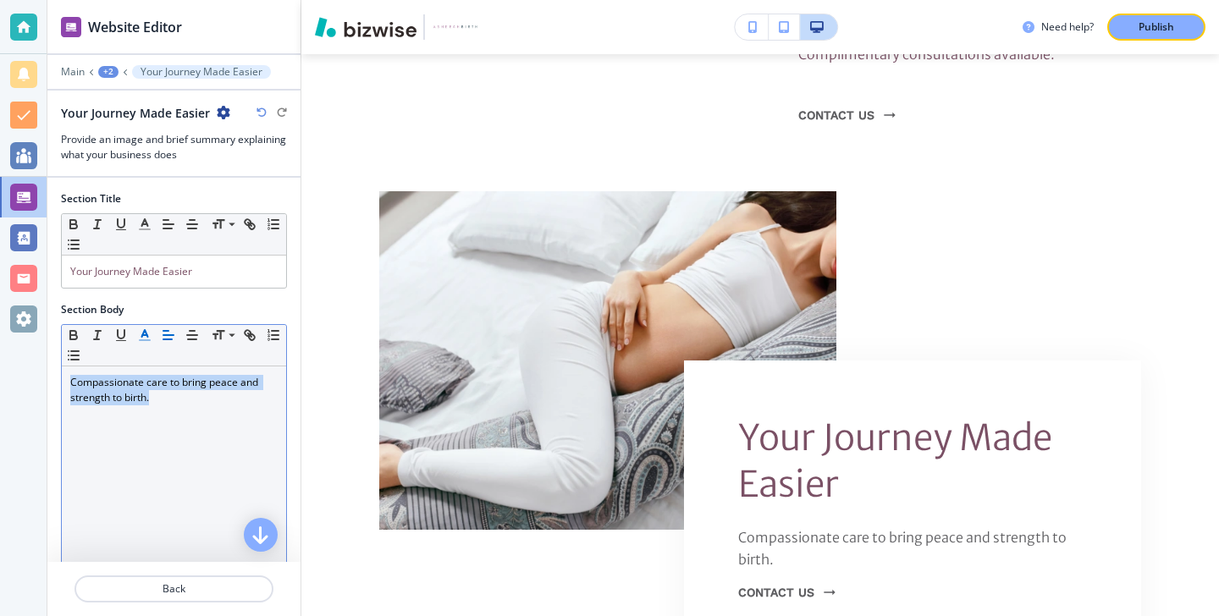
click at [135, 331] on button "button" at bounding box center [145, 335] width 24 height 20
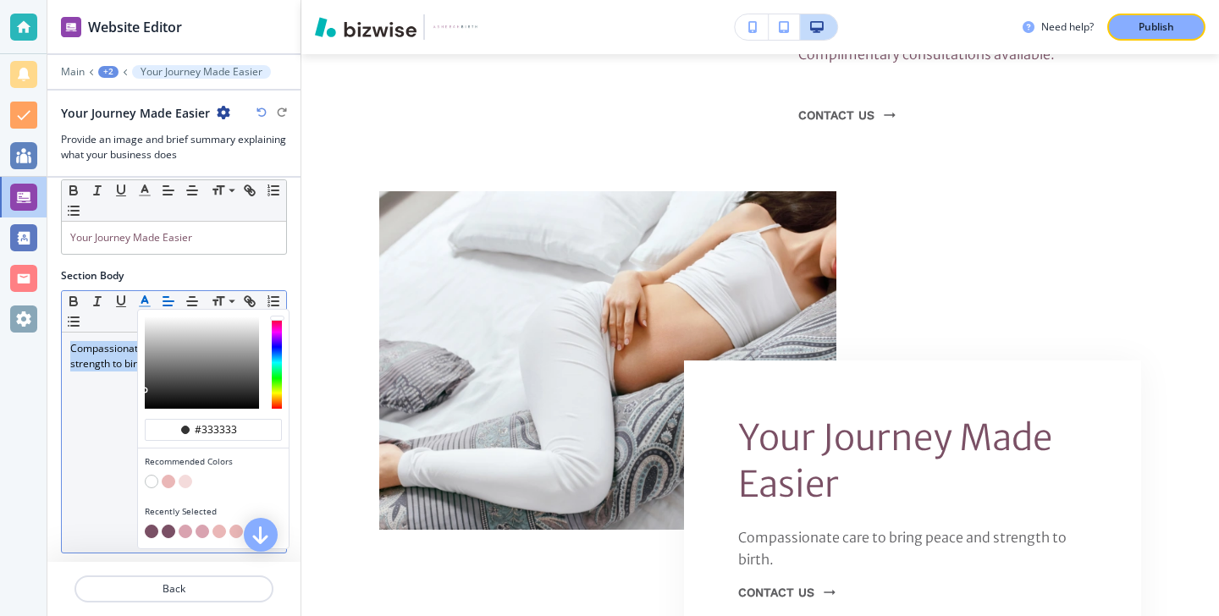
scroll to position [70, 0]
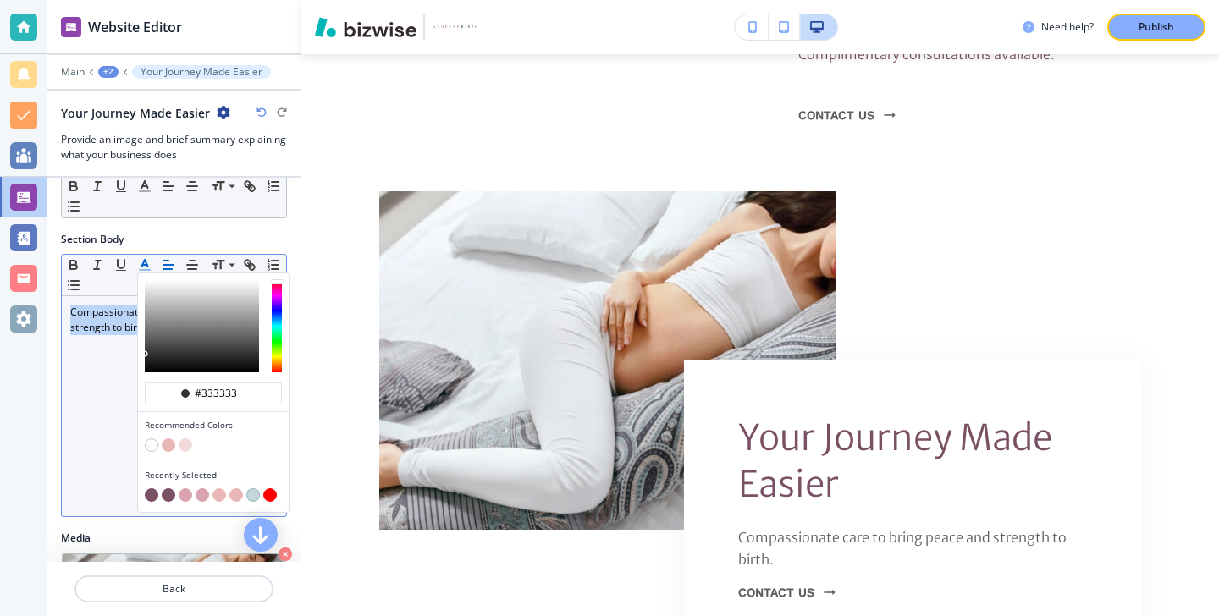
click at [151, 500] on button "button" at bounding box center [152, 495] width 14 height 14
type input "#7a5065"
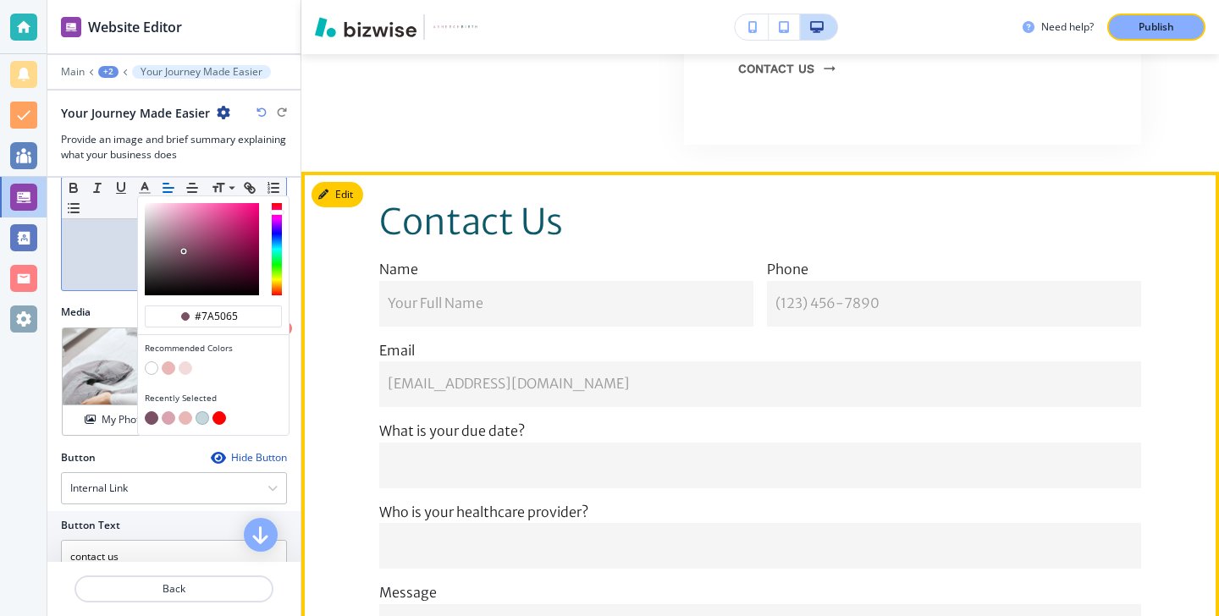
scroll to position [6331, 0]
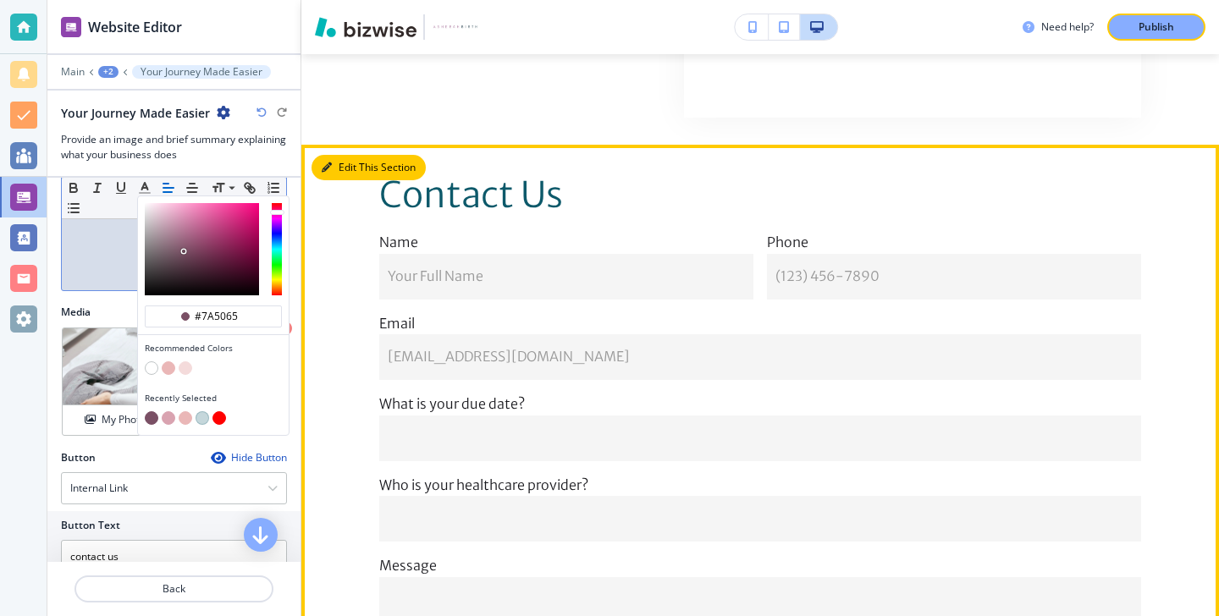
click at [350, 155] on button "Edit This Section" at bounding box center [369, 167] width 114 height 25
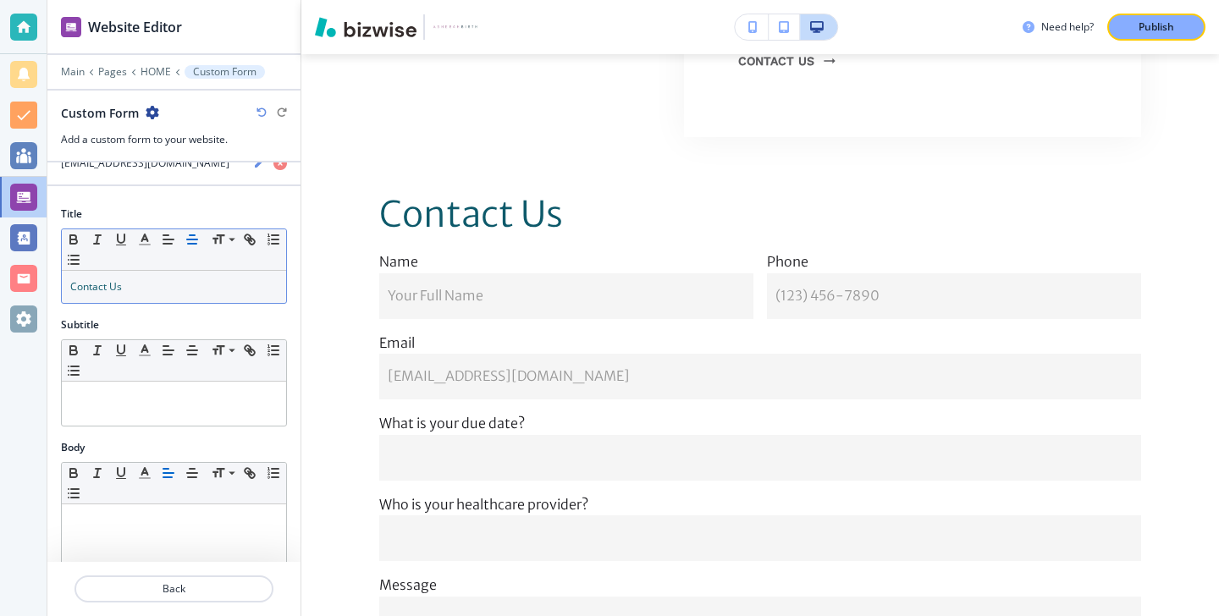
scroll to position [146, 0]
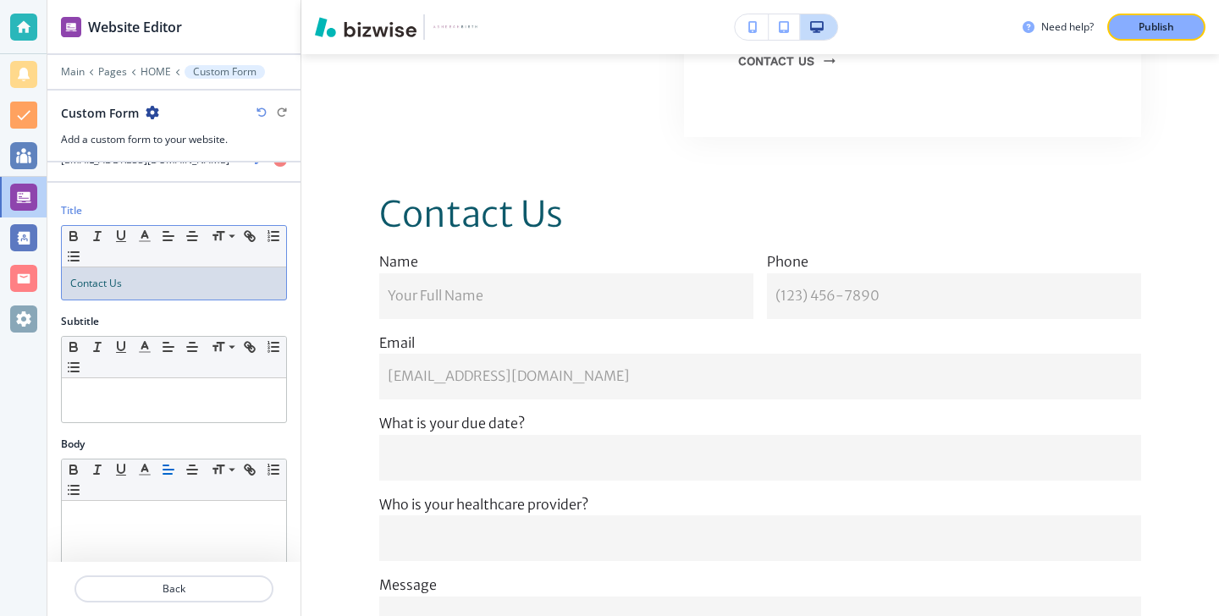
click at [186, 284] on p "Contact Us" at bounding box center [173, 283] width 207 height 15
click at [147, 239] on icon "button" at bounding box center [144, 236] width 15 height 15
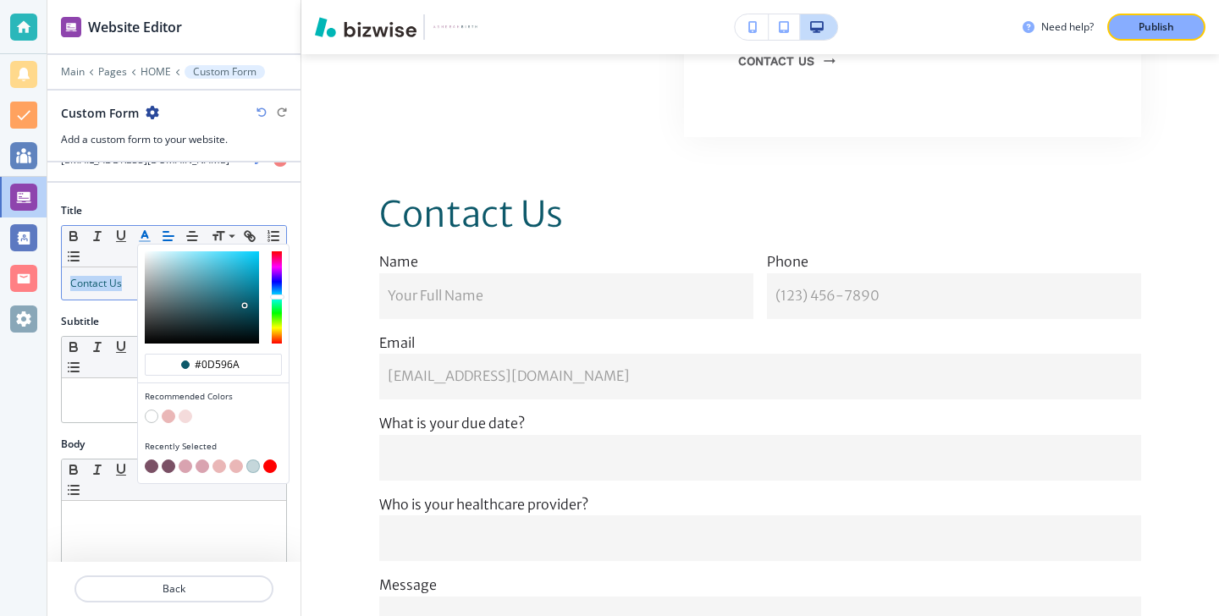
click at [148, 461] on button "button" at bounding box center [152, 467] width 14 height 14
type input "#7a5065"
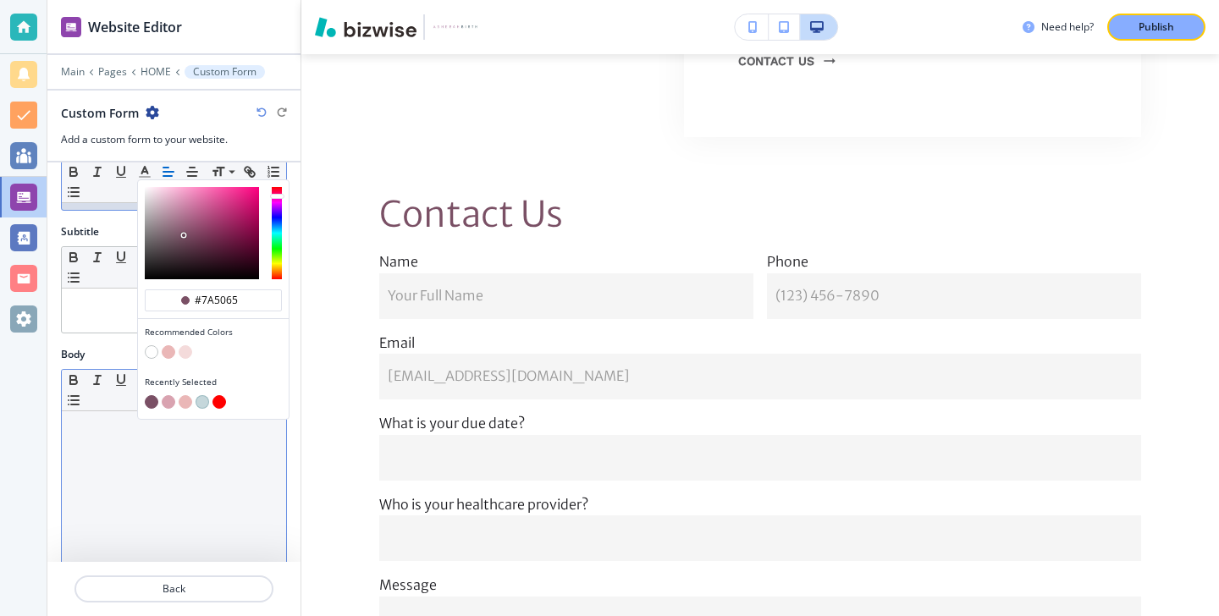
scroll to position [246, 0]
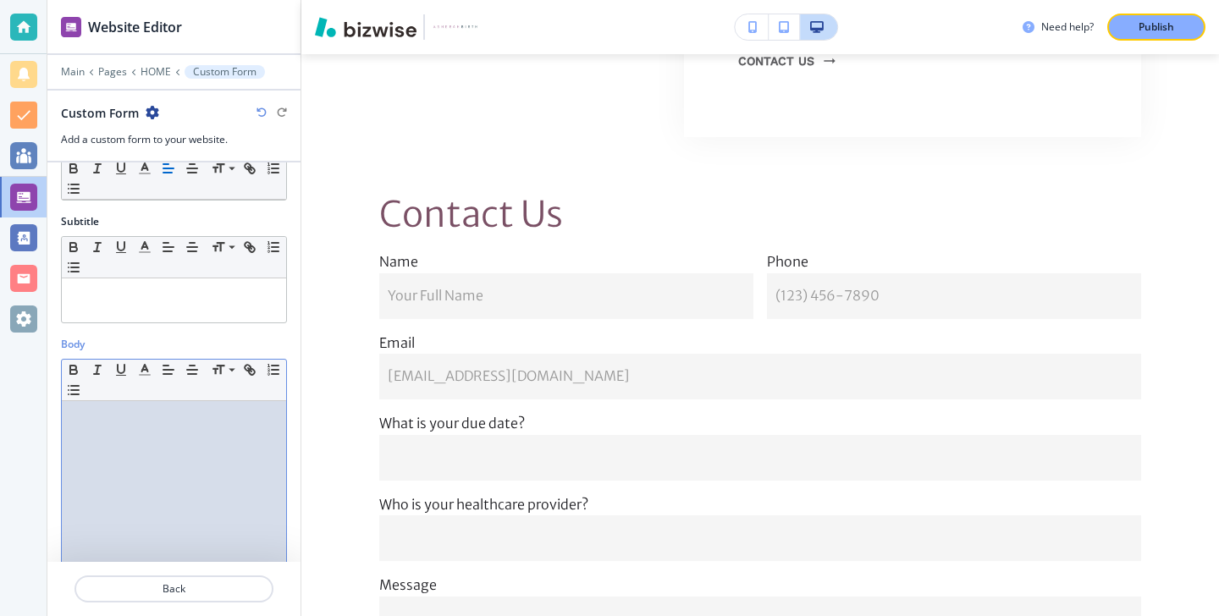
click at [80, 451] on div at bounding box center [174, 511] width 224 height 220
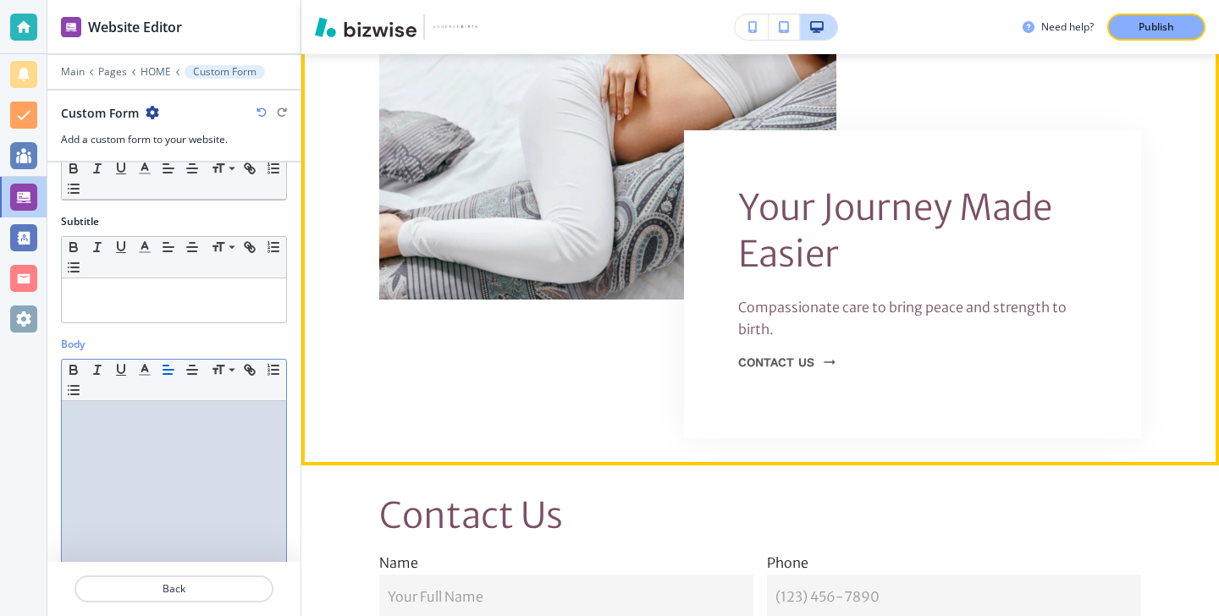
scroll to position [6065, 0]
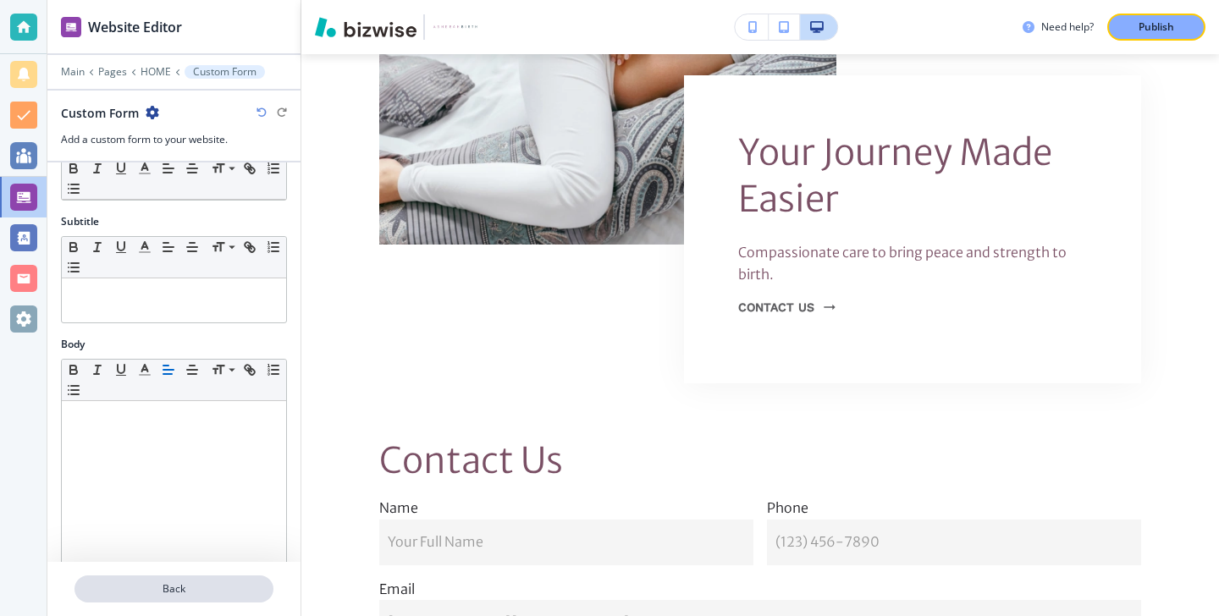
click at [167, 591] on p "Back" at bounding box center [174, 589] width 196 height 15
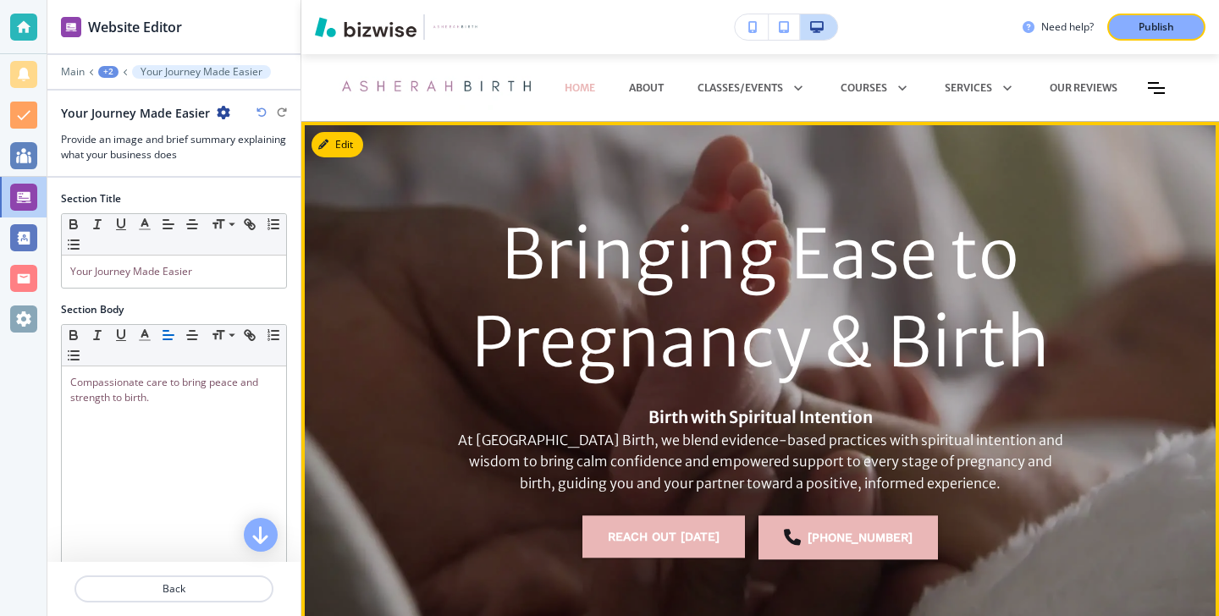
scroll to position [0, 0]
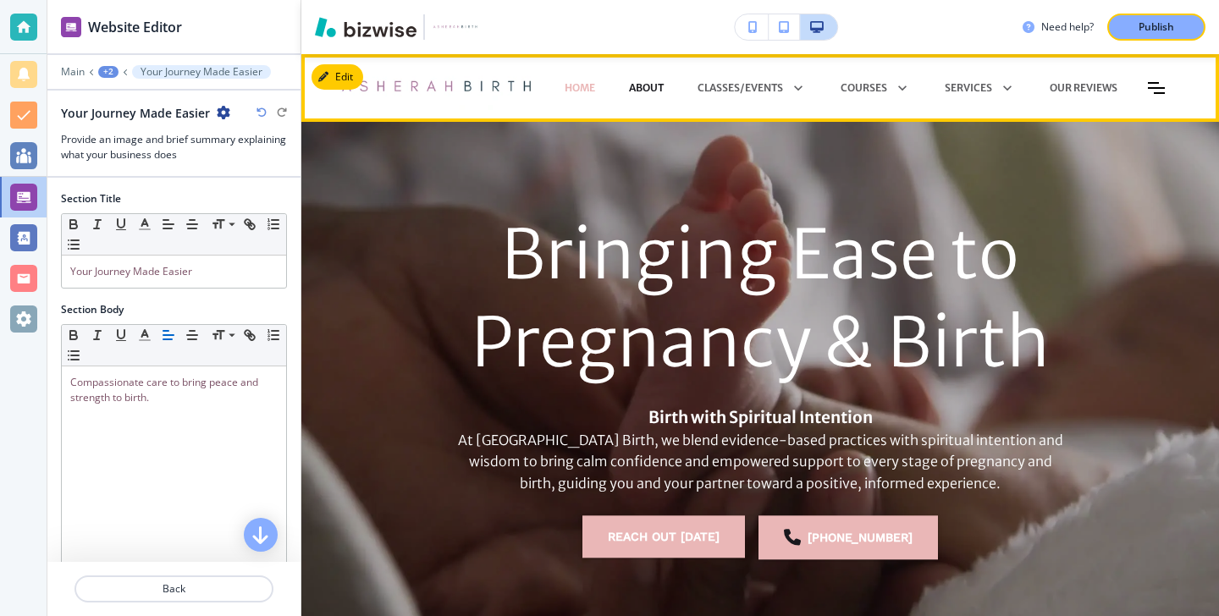
click at [640, 88] on p "About" at bounding box center [646, 87] width 35 height 15
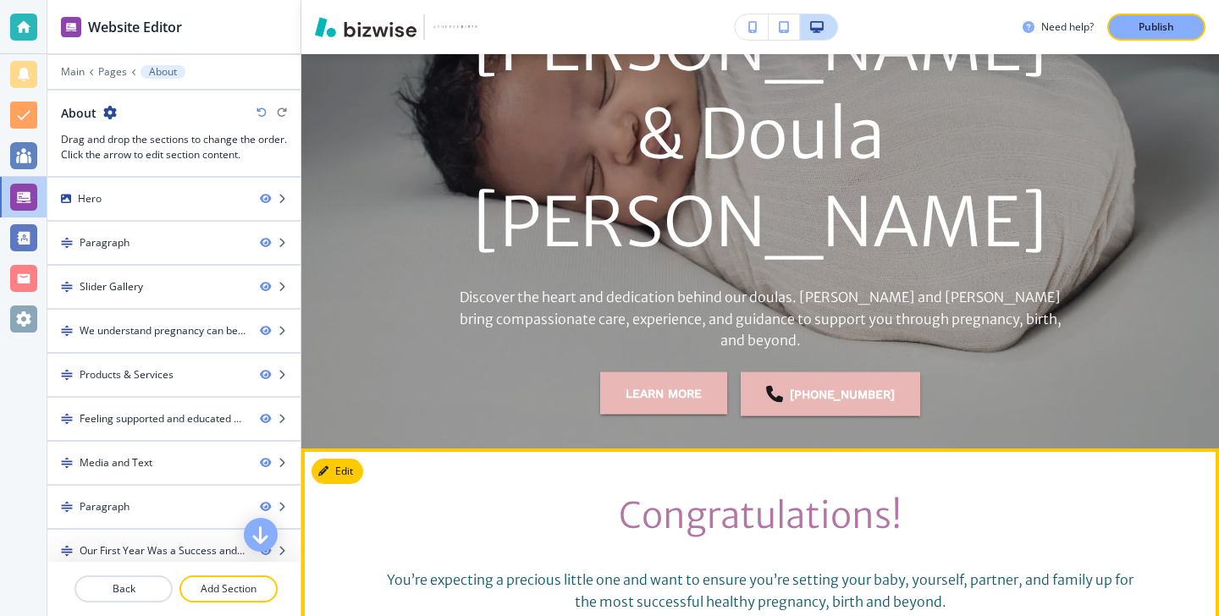
scroll to position [454, 0]
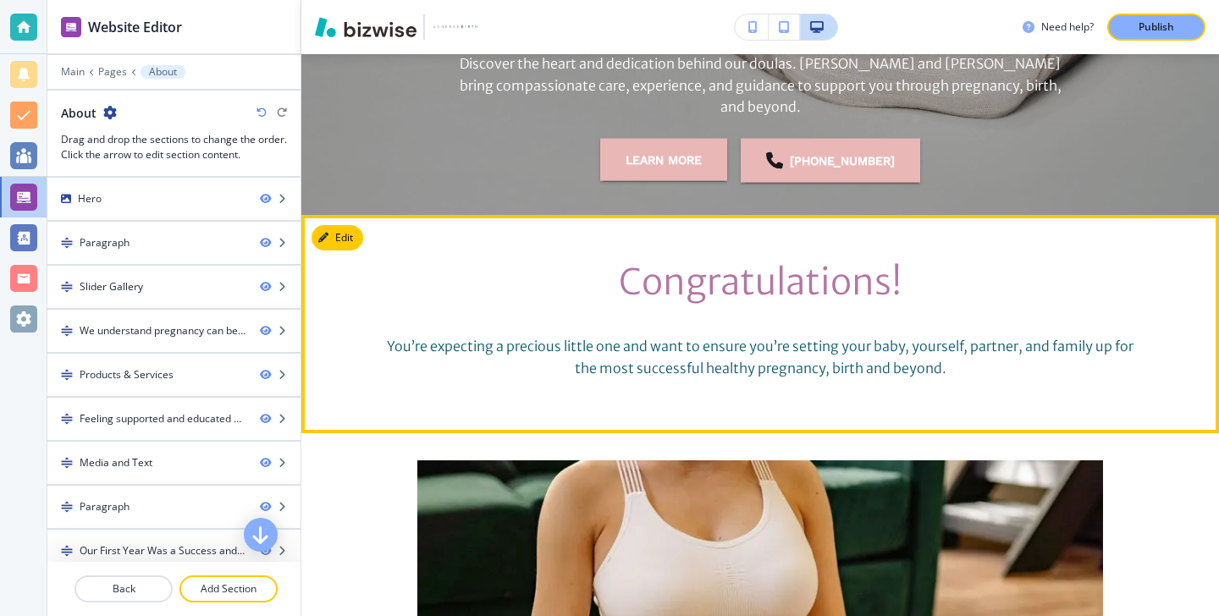
click at [345, 236] on button "Edit" at bounding box center [338, 237] width 52 height 25
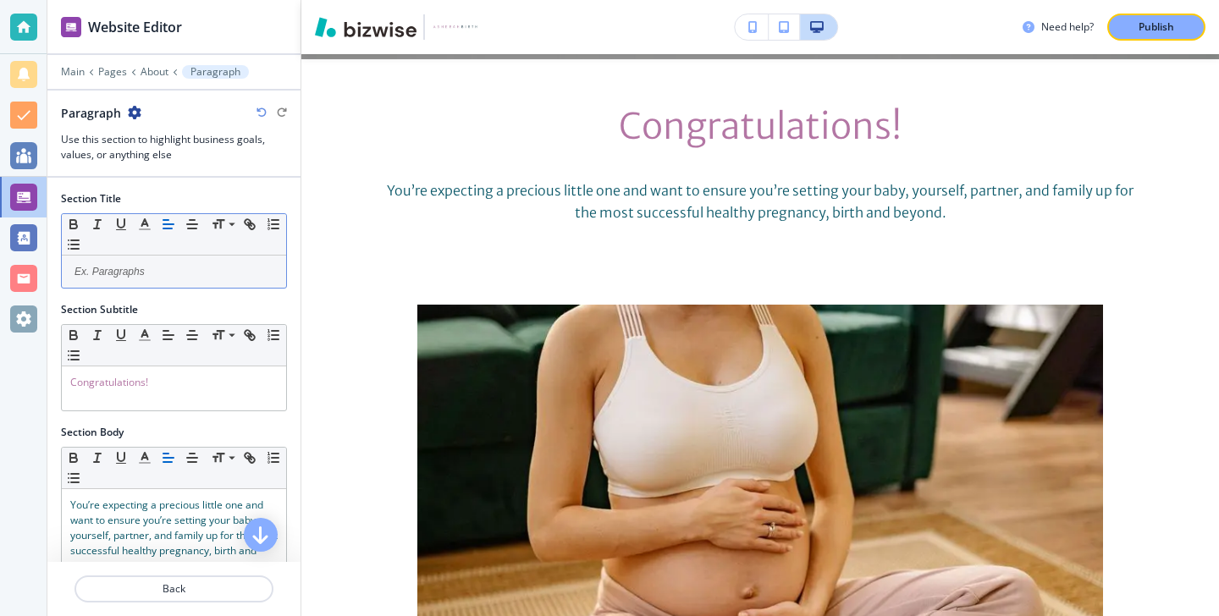
scroll to position [615, 0]
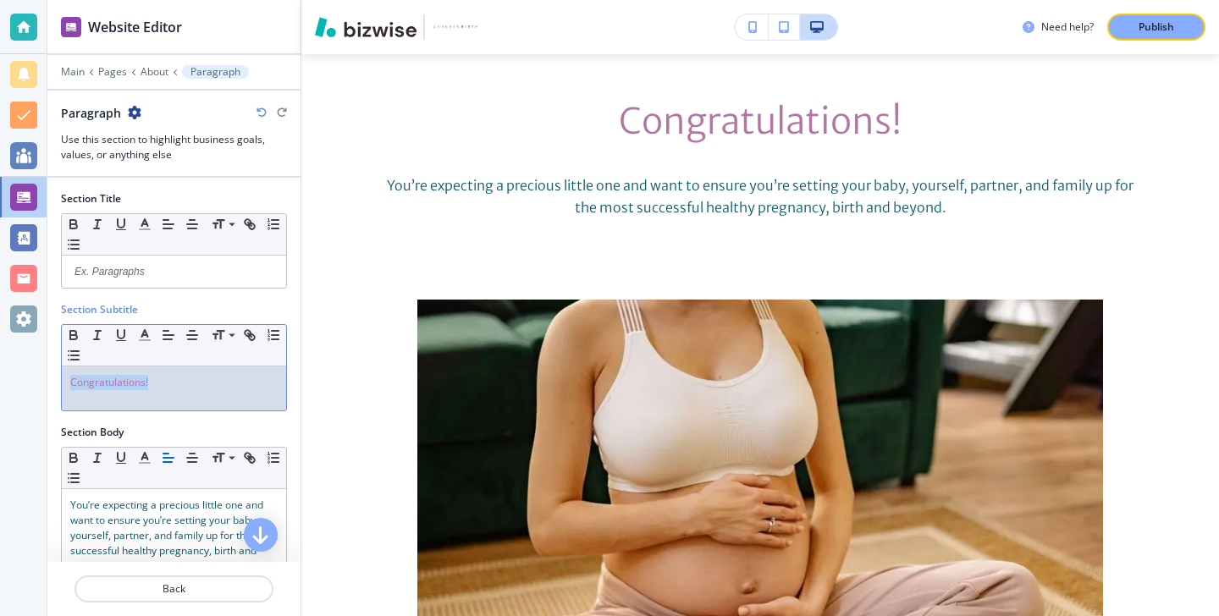
drag, startPoint x: 174, startPoint y: 372, endPoint x: 268, endPoint y: 382, distance: 94.5
click at [268, 382] on div "Congratulations!" at bounding box center [174, 389] width 224 height 44
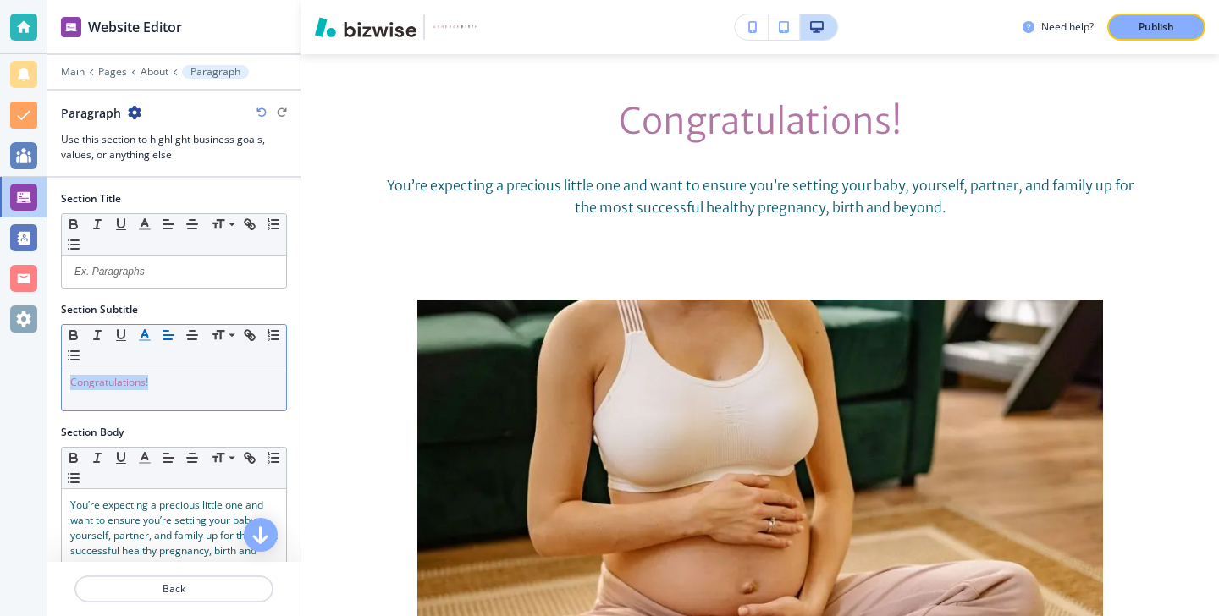
click at [146, 334] on polyline "button" at bounding box center [145, 333] width 6 height 7
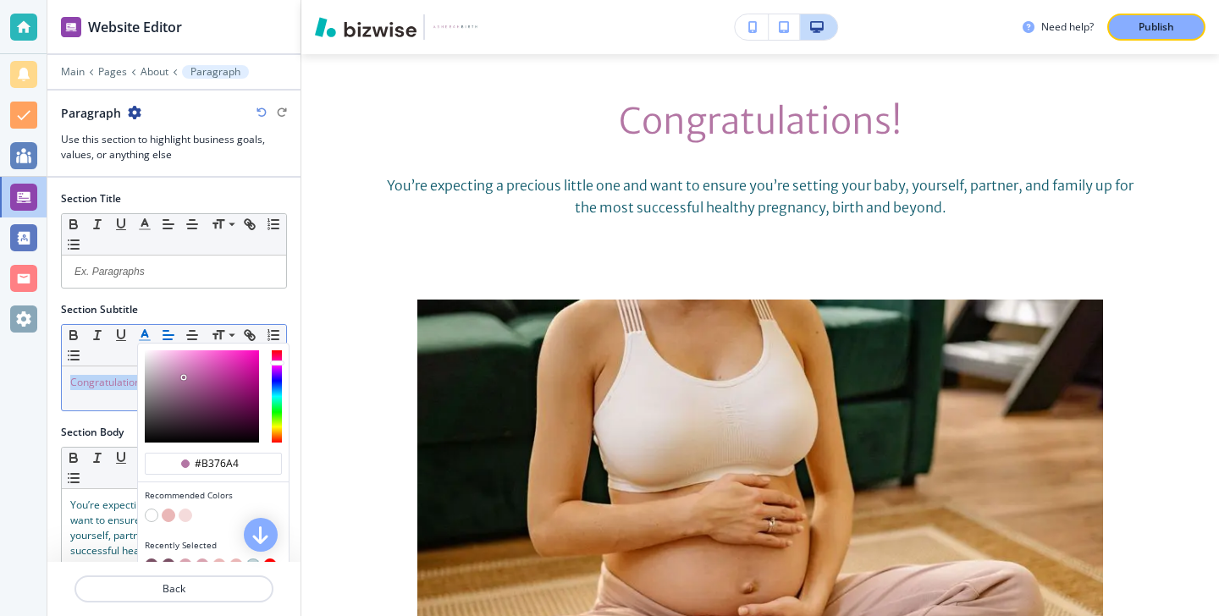
click at [149, 560] on button "button" at bounding box center [152, 566] width 14 height 14
type input "#7a5065"
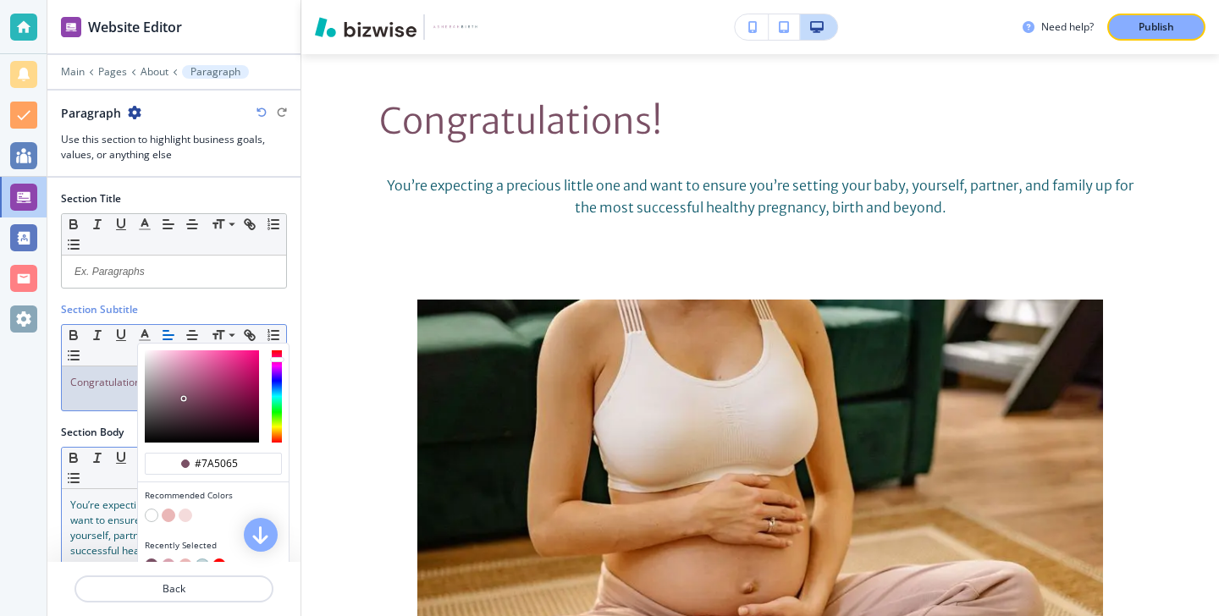
click at [92, 477] on div "Small Normal Large Huge" at bounding box center [174, 468] width 224 height 41
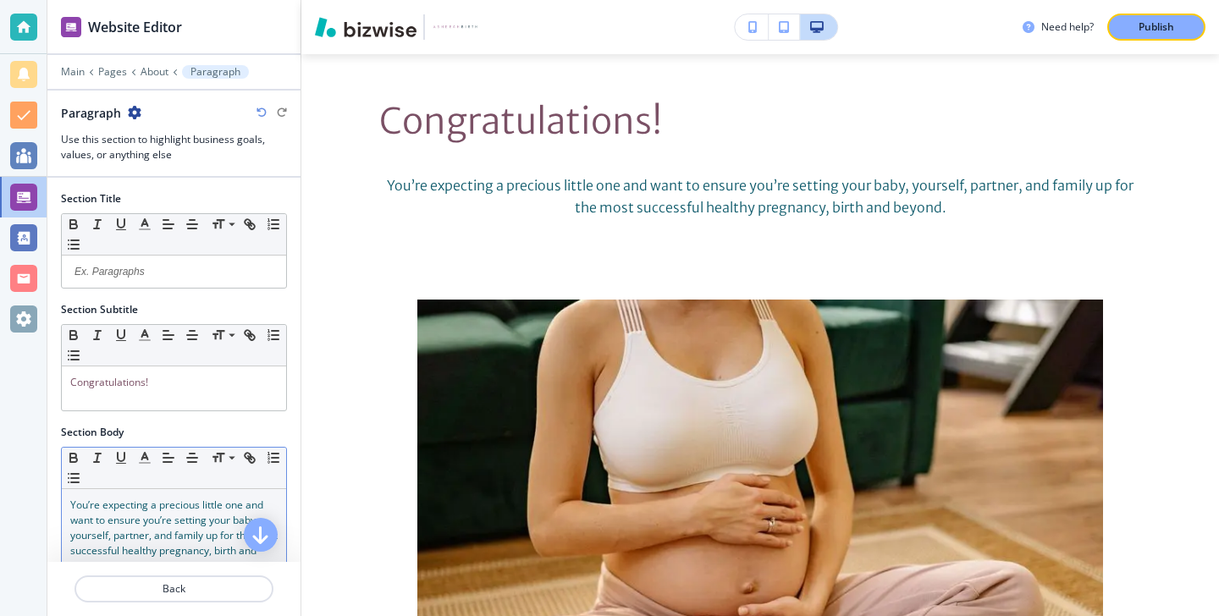
click at [91, 509] on span "You’re expecting a precious little one and want to ensure you’re setting your b…" at bounding box center [175, 535] width 210 height 75
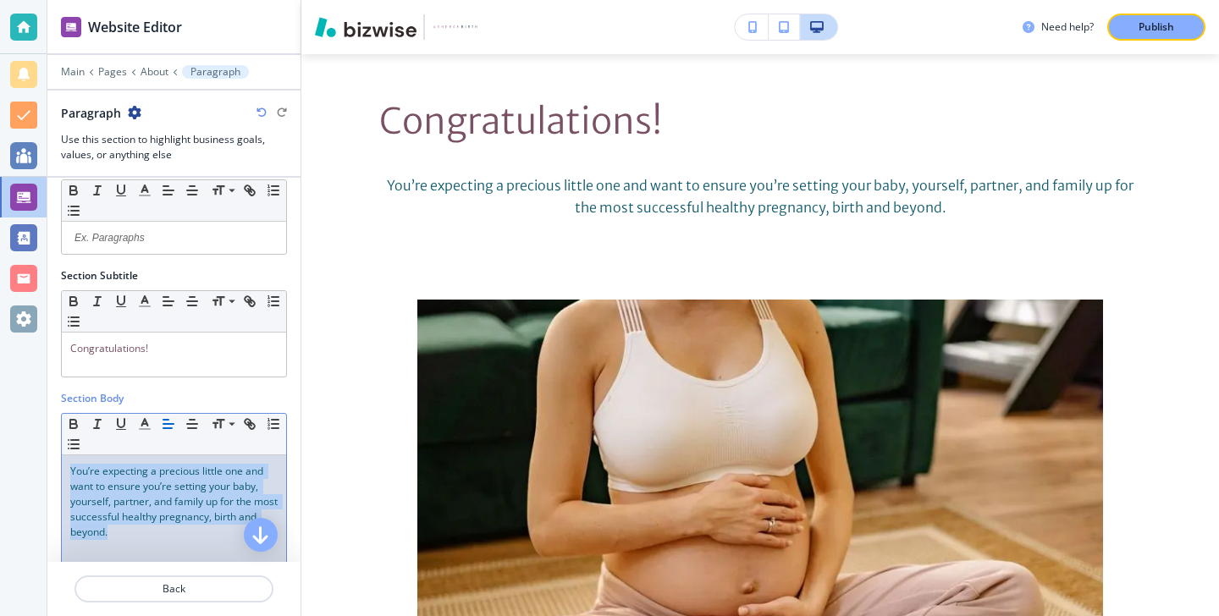
scroll to position [69, 0]
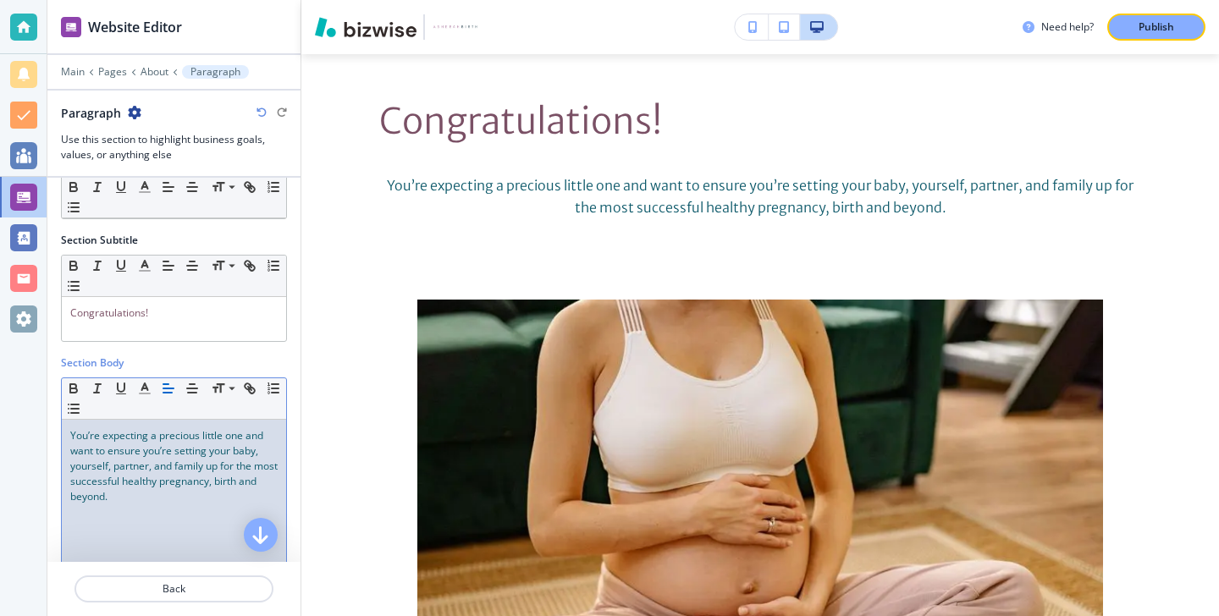
click at [140, 404] on div "Small Normal Large Huge" at bounding box center [174, 398] width 224 height 41
click at [122, 464] on span "You’re expecting a precious little one and want to ensure you’re setting your b…" at bounding box center [175, 465] width 210 height 75
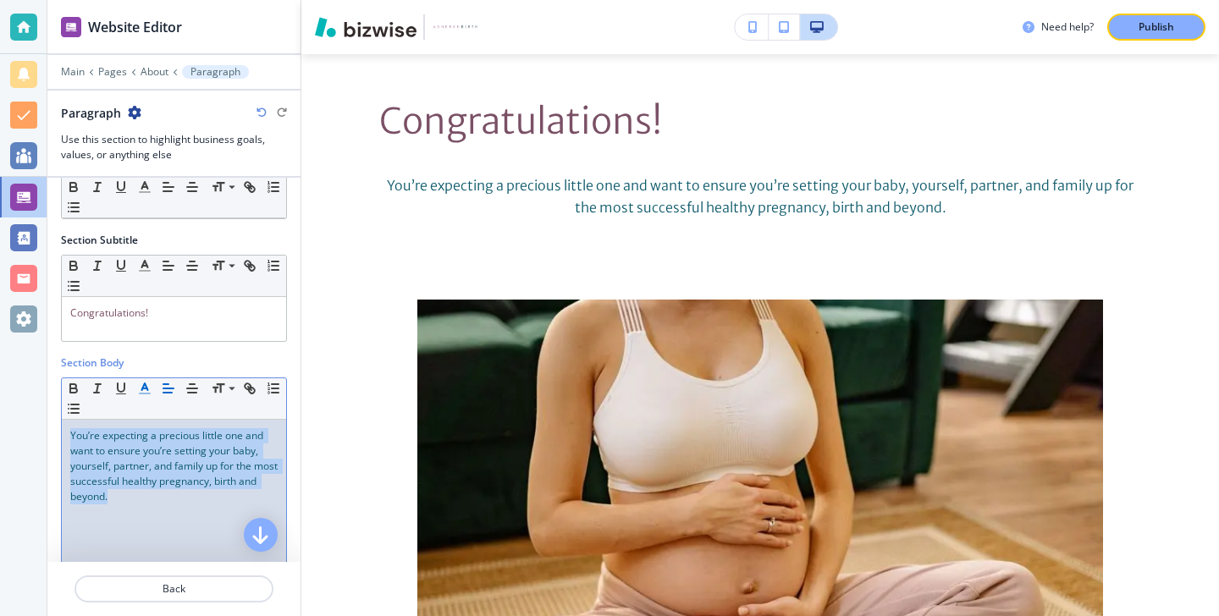
click at [144, 389] on line "button" at bounding box center [144, 389] width 4 height 0
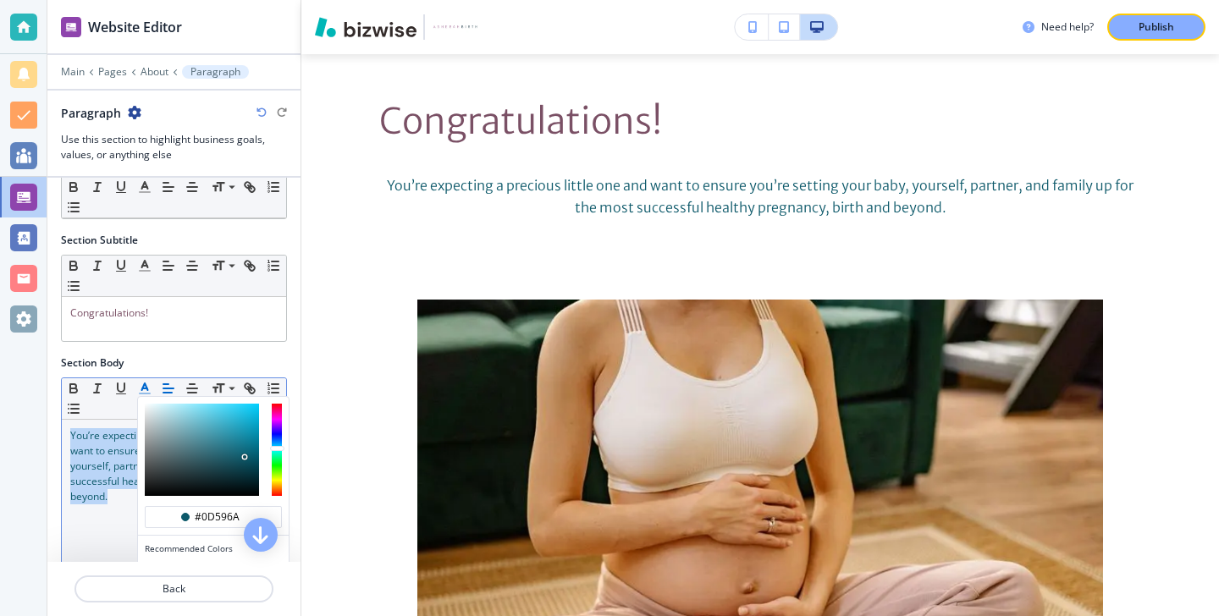
scroll to position [194, 0]
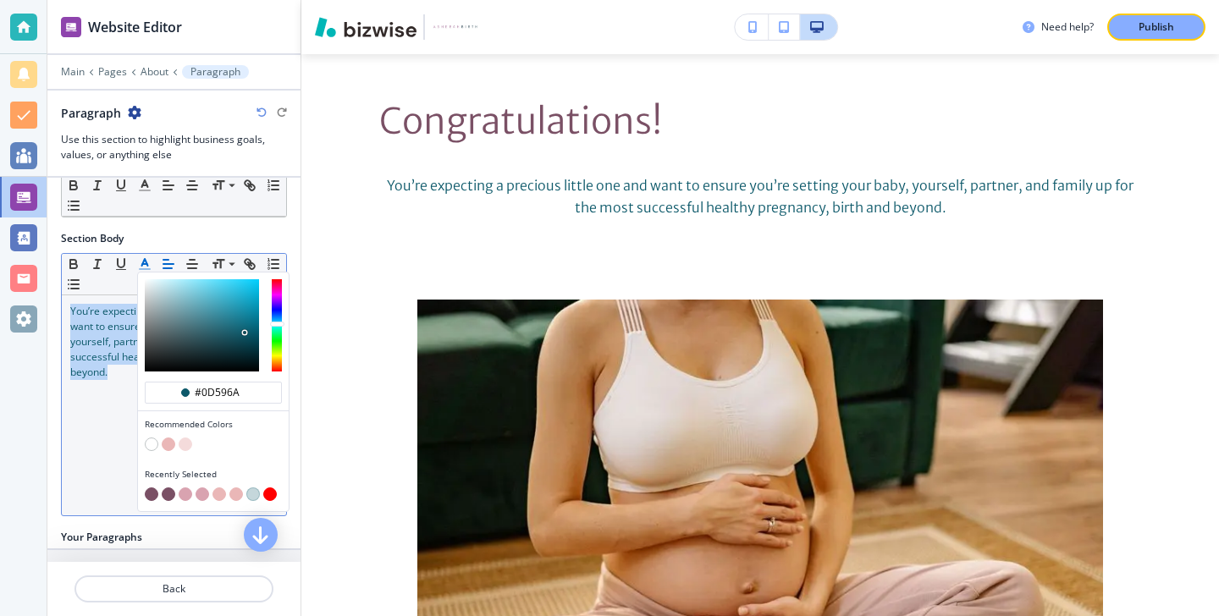
click at [150, 497] on button "button" at bounding box center [152, 495] width 14 height 14
type input "#7a5065"
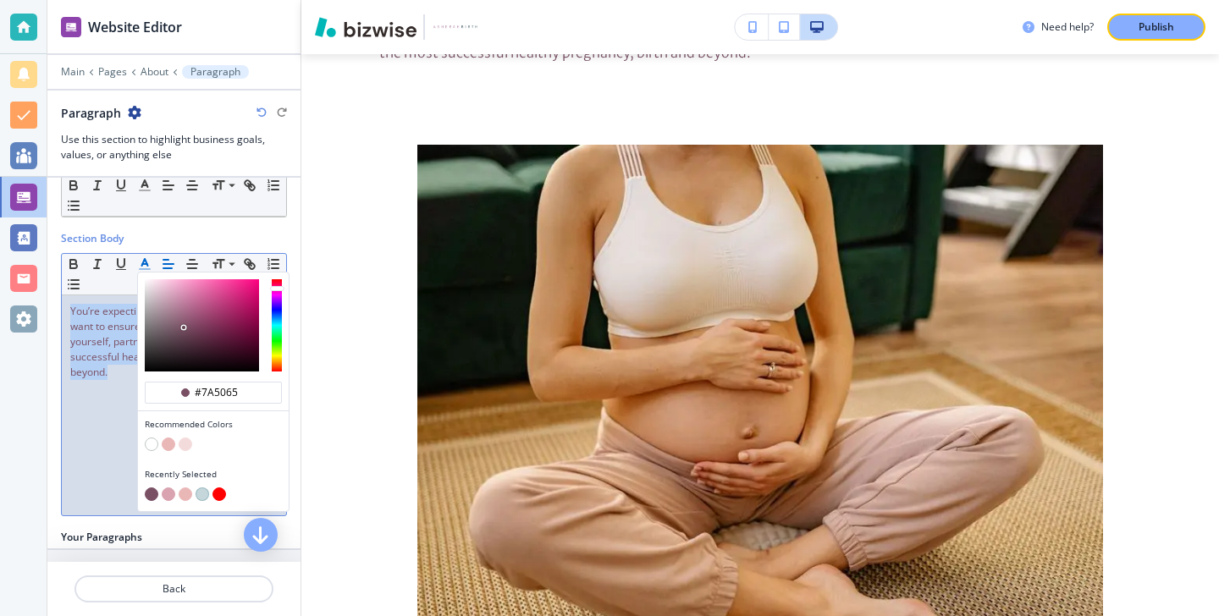
scroll to position [240, 0]
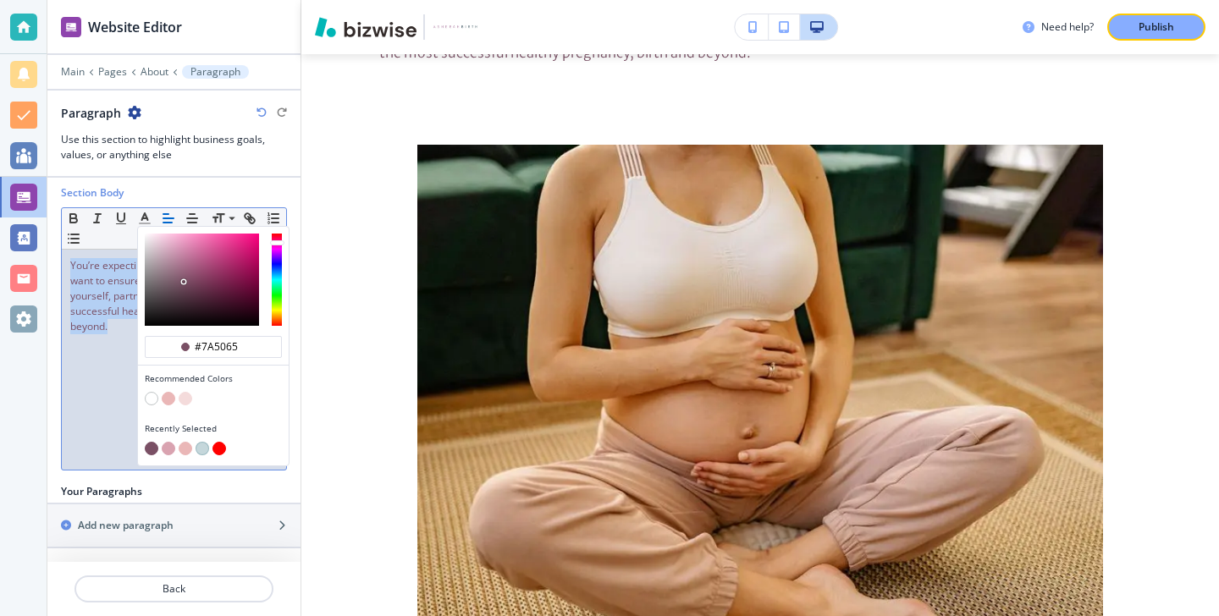
click at [113, 477] on div "Section Body #7a5065 Recommended Colors Recently Selected Small Normal Large Hu…" at bounding box center [173, 334] width 253 height 299
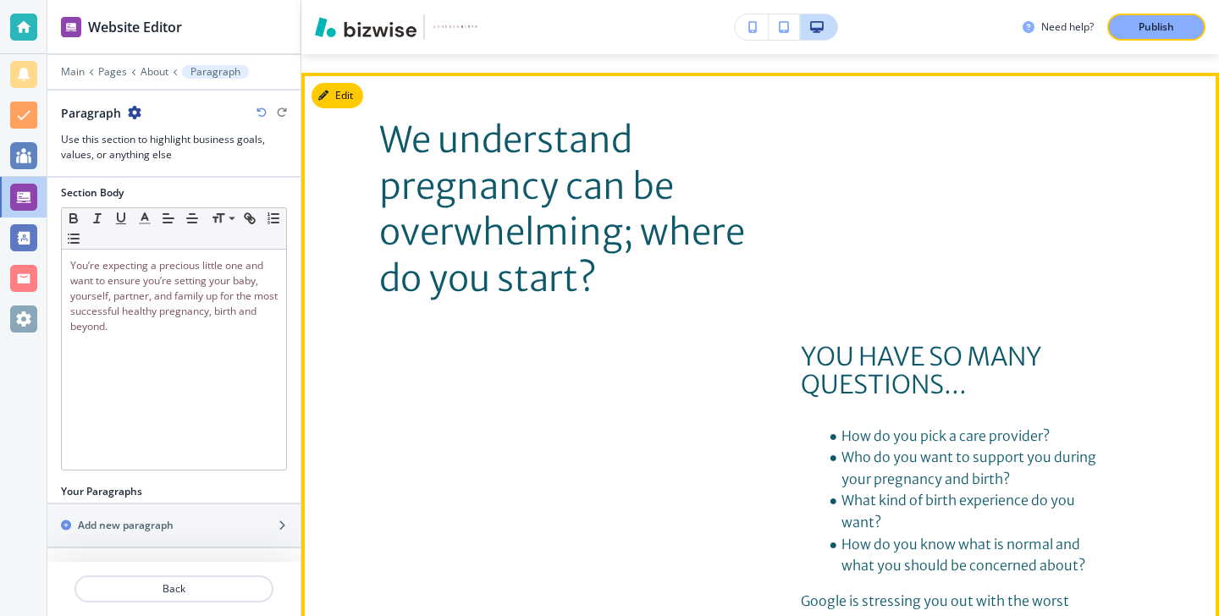
scroll to position [1352, 0]
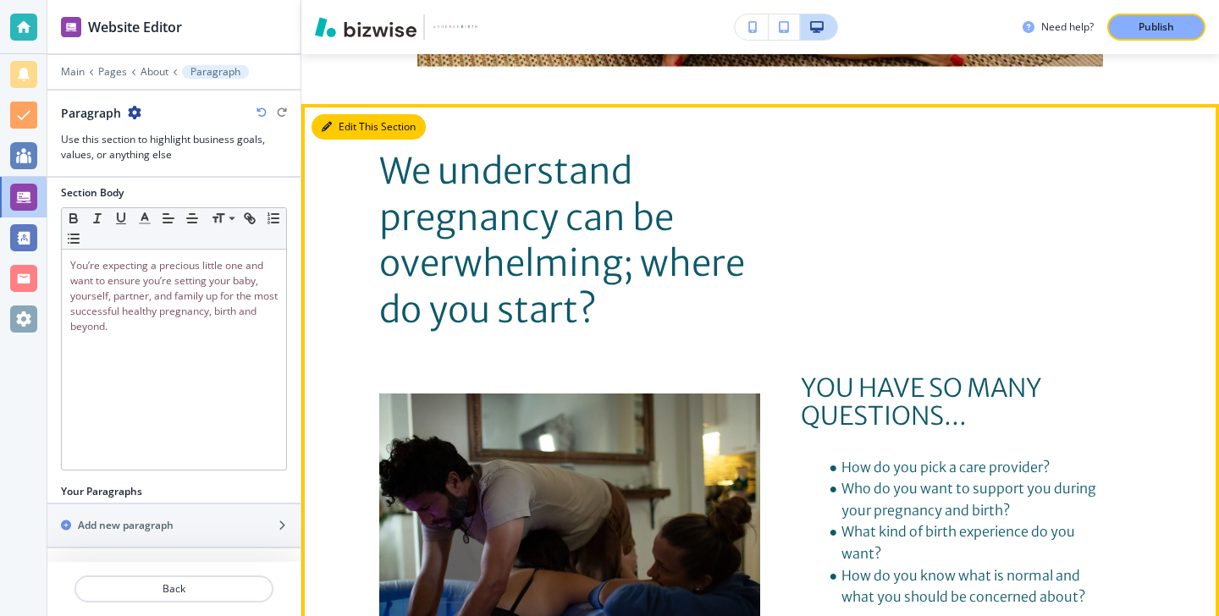
click at [344, 126] on button "Edit This Section" at bounding box center [369, 126] width 114 height 25
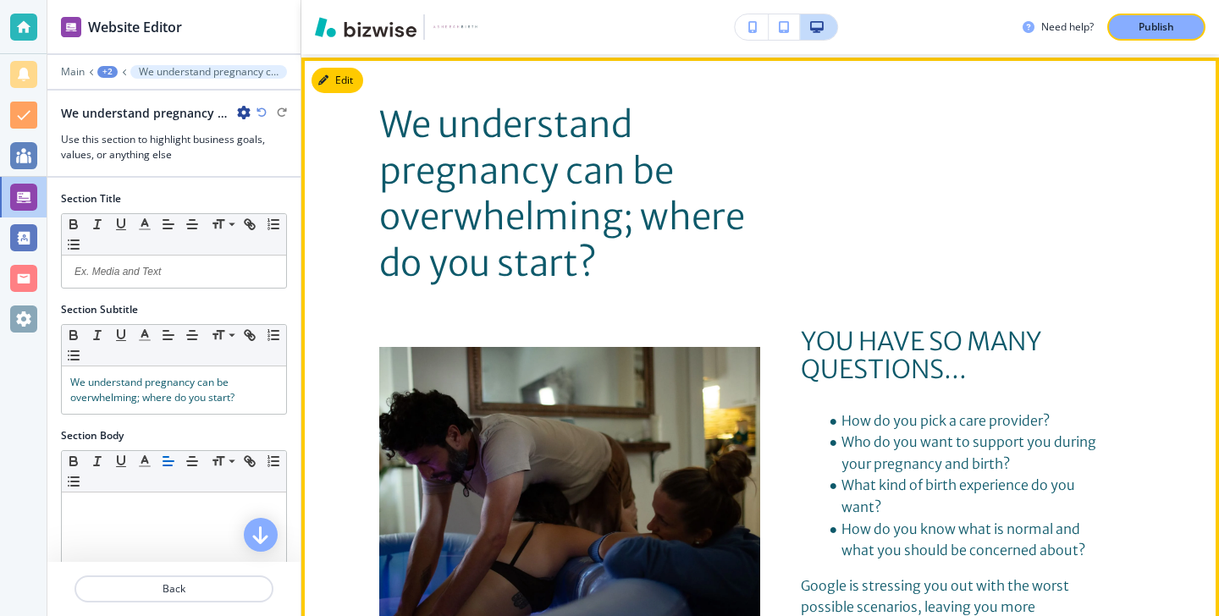
scroll to position [1402, 0]
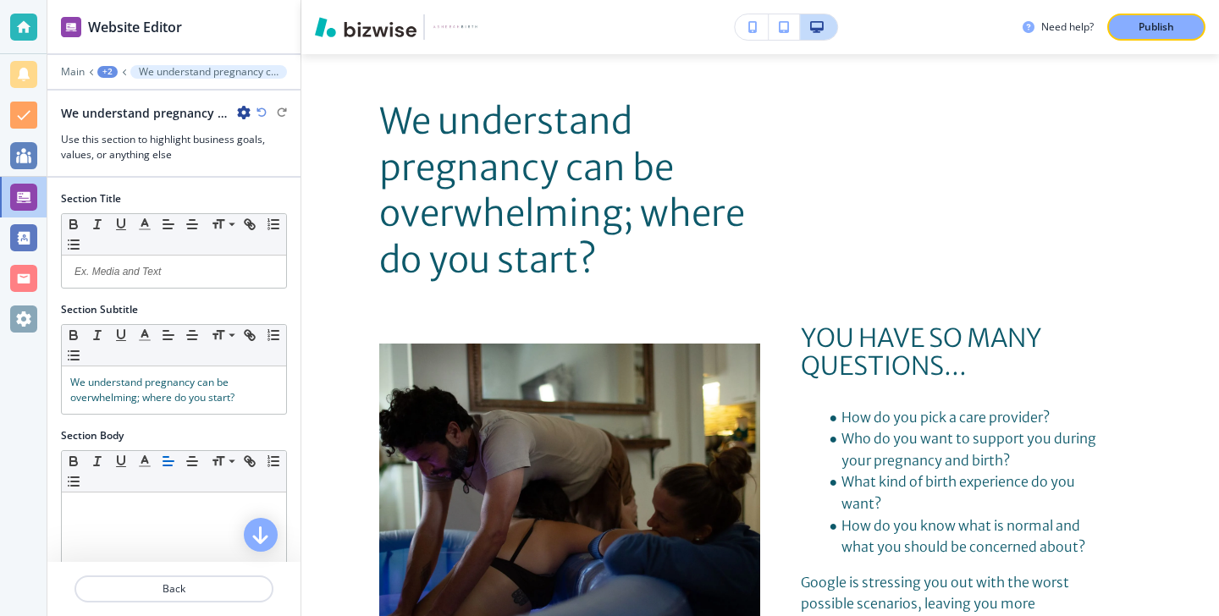
click at [197, 293] on div "Section Title Small Normal Large Huge" at bounding box center [173, 246] width 253 height 111
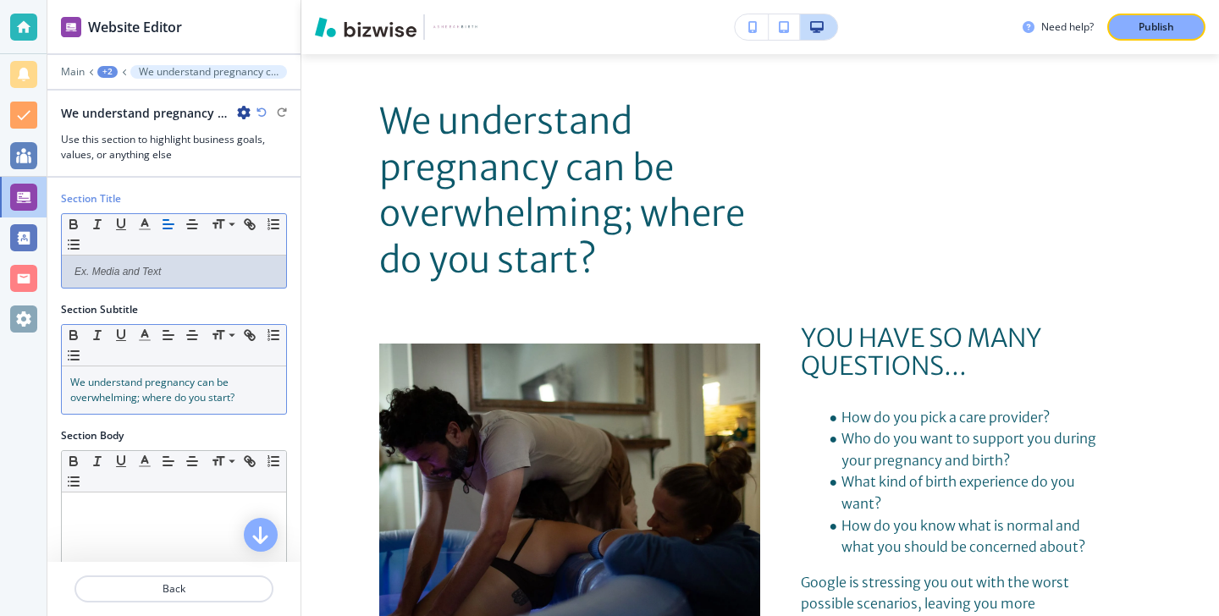
click at [204, 381] on span "We understand pregnancy can be overwhelming; where do you start?" at bounding box center [152, 390] width 164 height 30
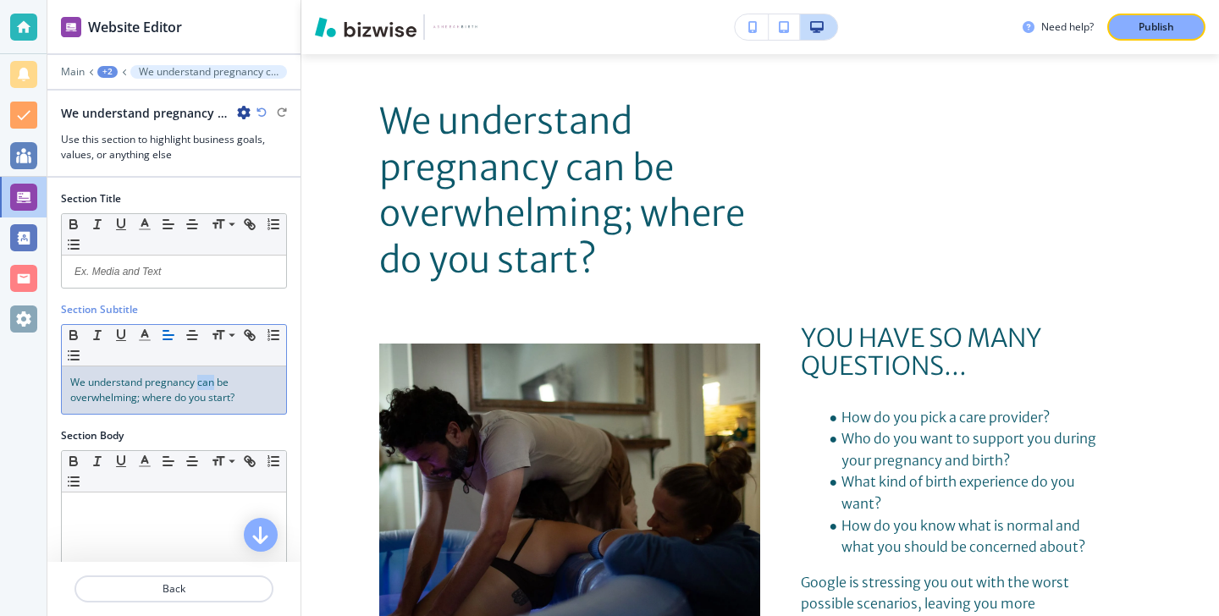
click at [204, 381] on span "We understand pregnancy can be overwhelming; where do you start?" at bounding box center [152, 390] width 164 height 30
click at [146, 335] on line "button" at bounding box center [144, 335] width 4 height 0
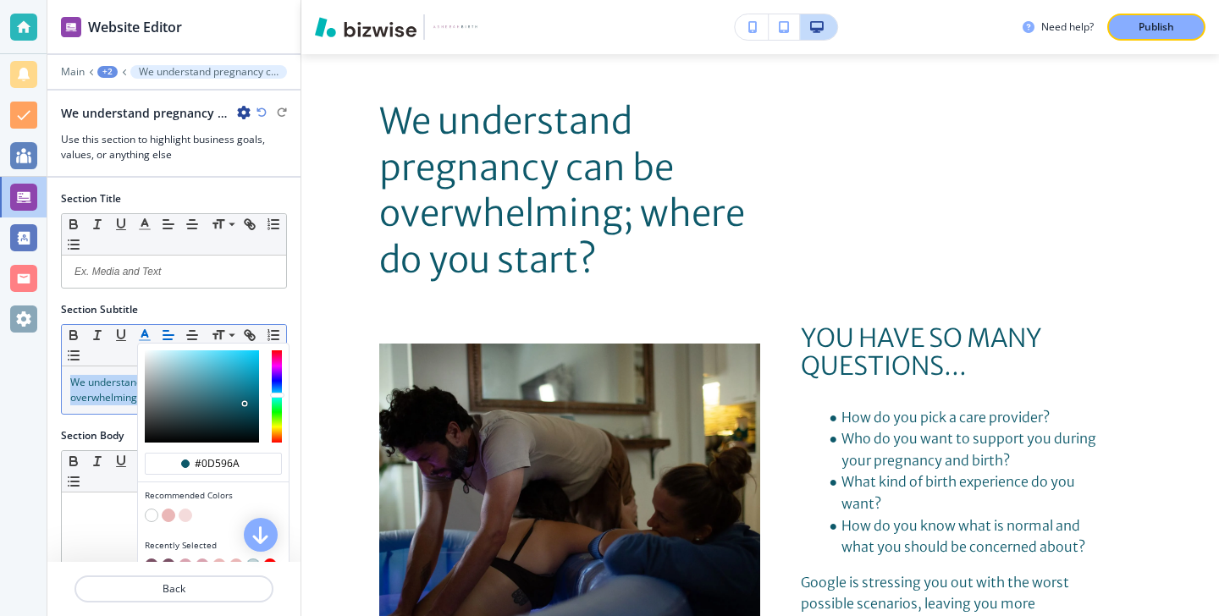
scroll to position [53, 0]
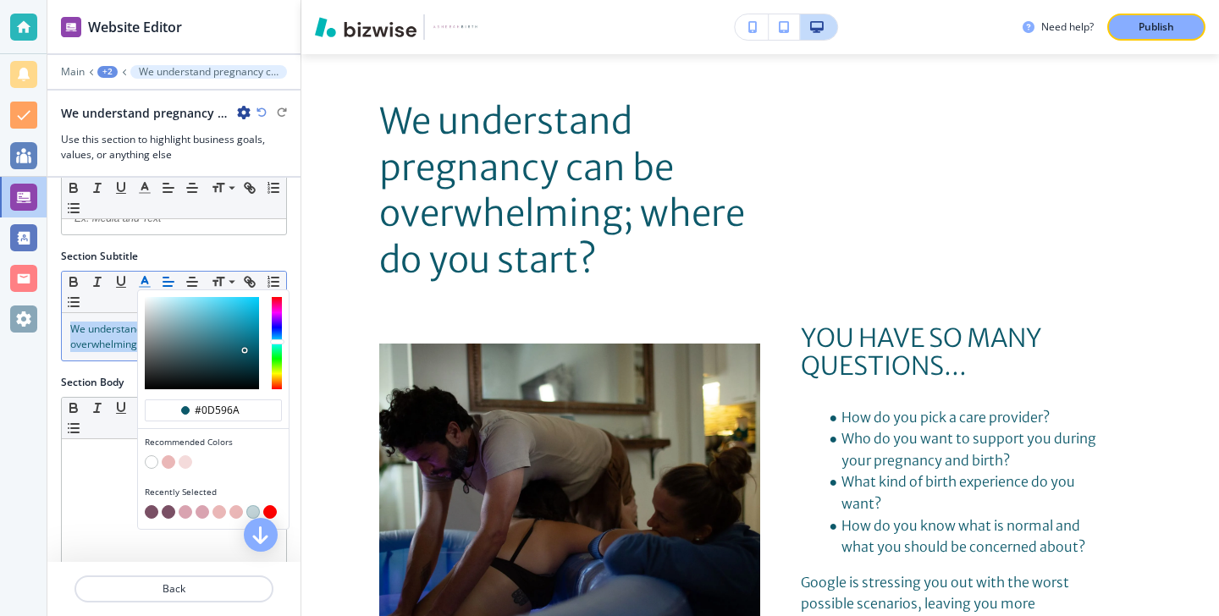
click at [155, 515] on button "button" at bounding box center [152, 512] width 14 height 14
type input "#7a5065"
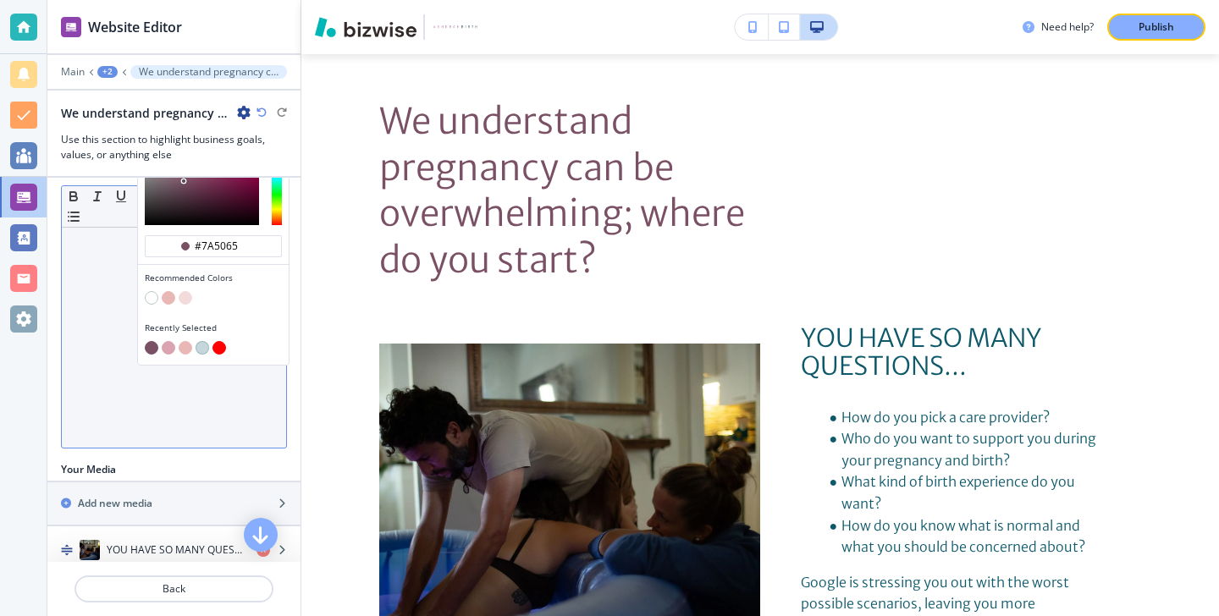
scroll to position [276, 0]
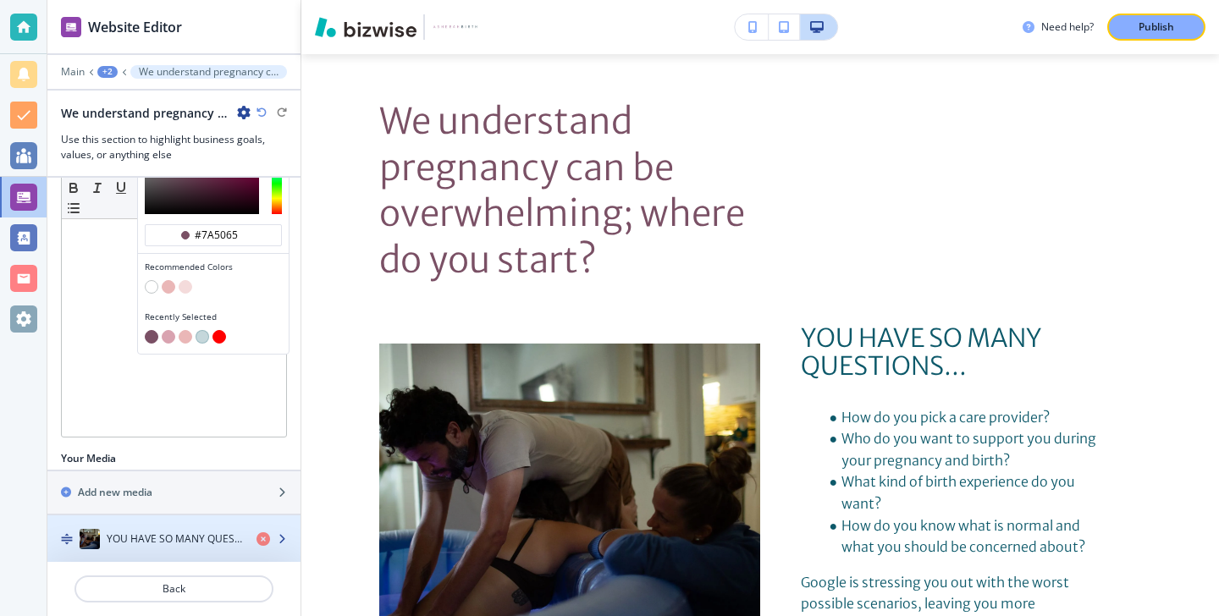
click at [127, 530] on div "YOU HAVE SO MANY QUESTIONS..." at bounding box center [145, 539] width 196 height 20
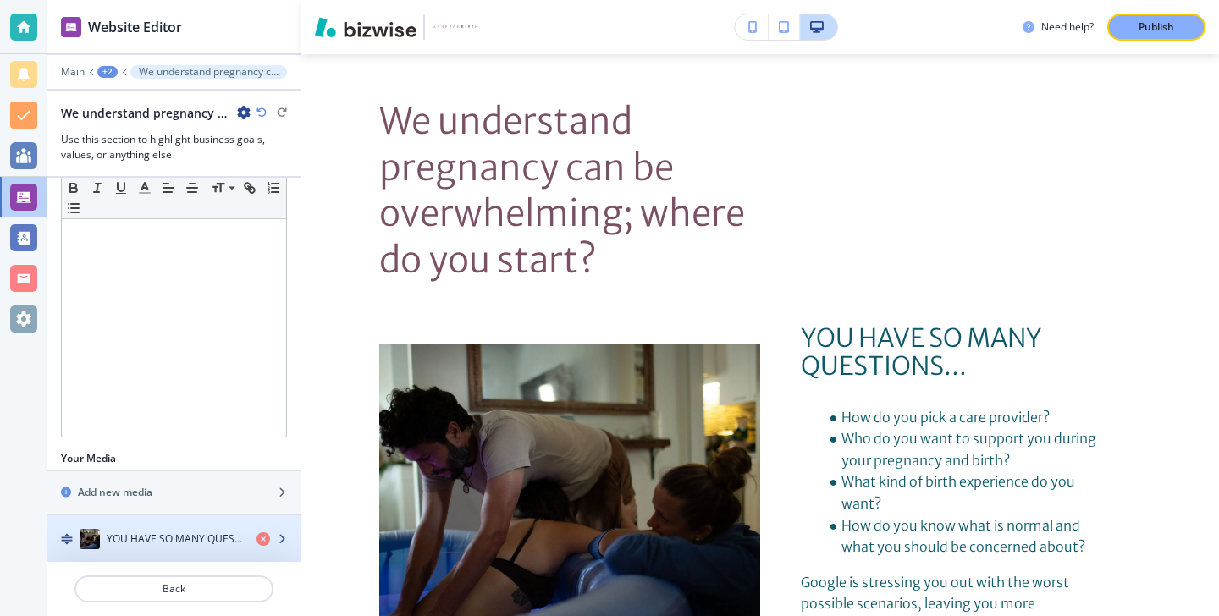
click at [127, 530] on div "YOU HAVE SO MANY QUESTIONS..." at bounding box center [145, 539] width 196 height 20
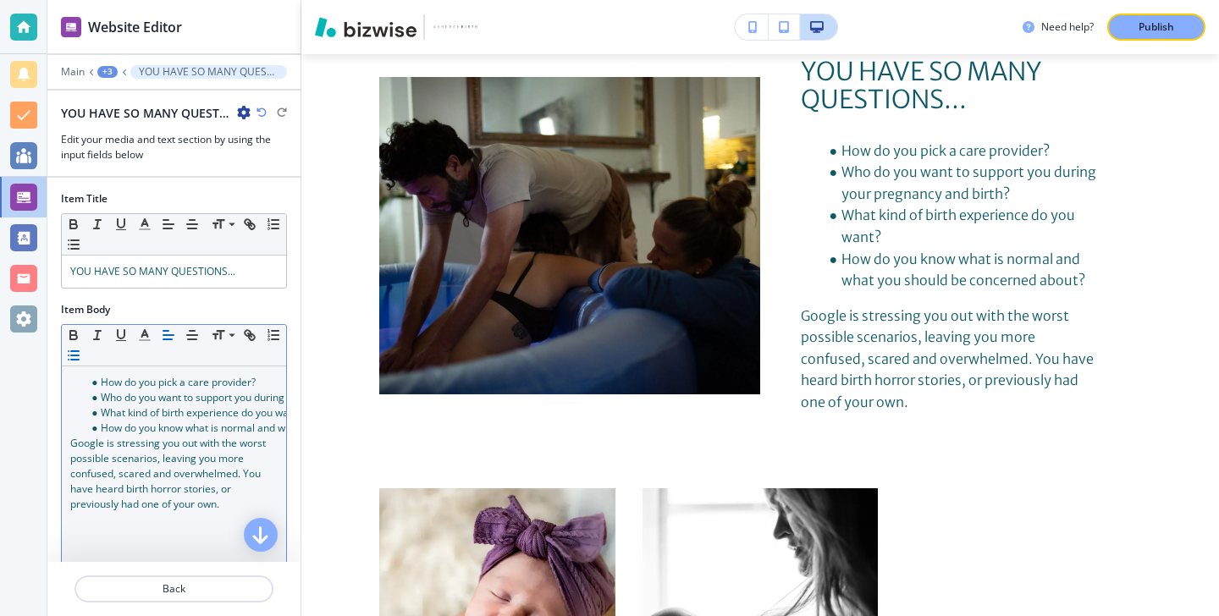
scroll to position [1671, 0]
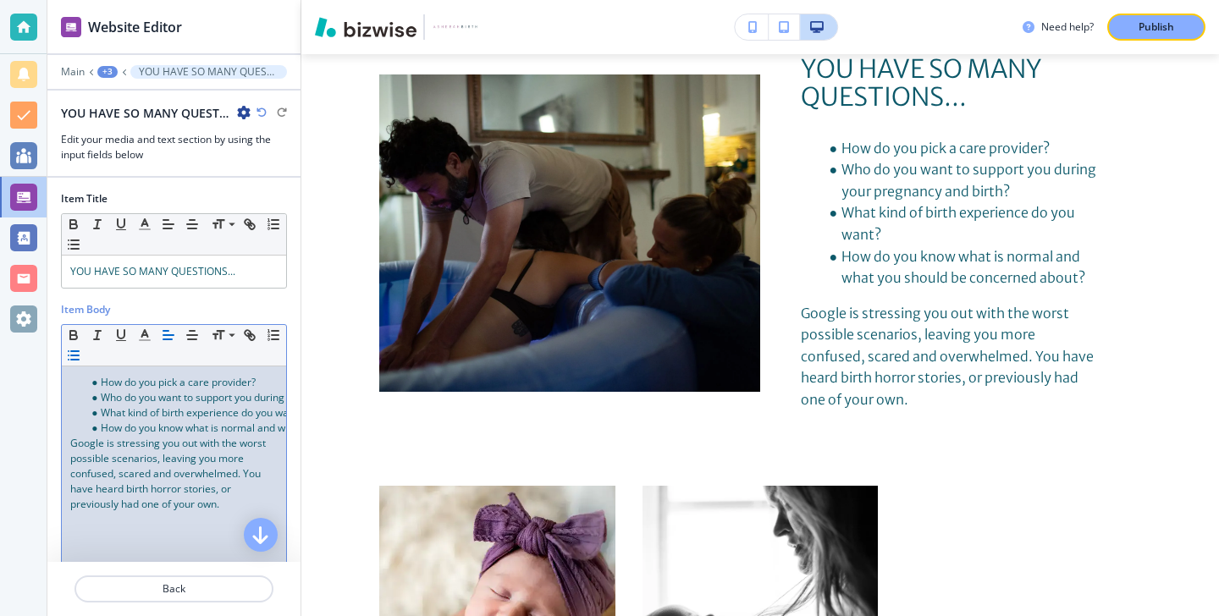
click at [201, 494] on span "Google is stressing you out with the worst possible scenarios, leaving you more…" at bounding box center [169, 473] width 198 height 75
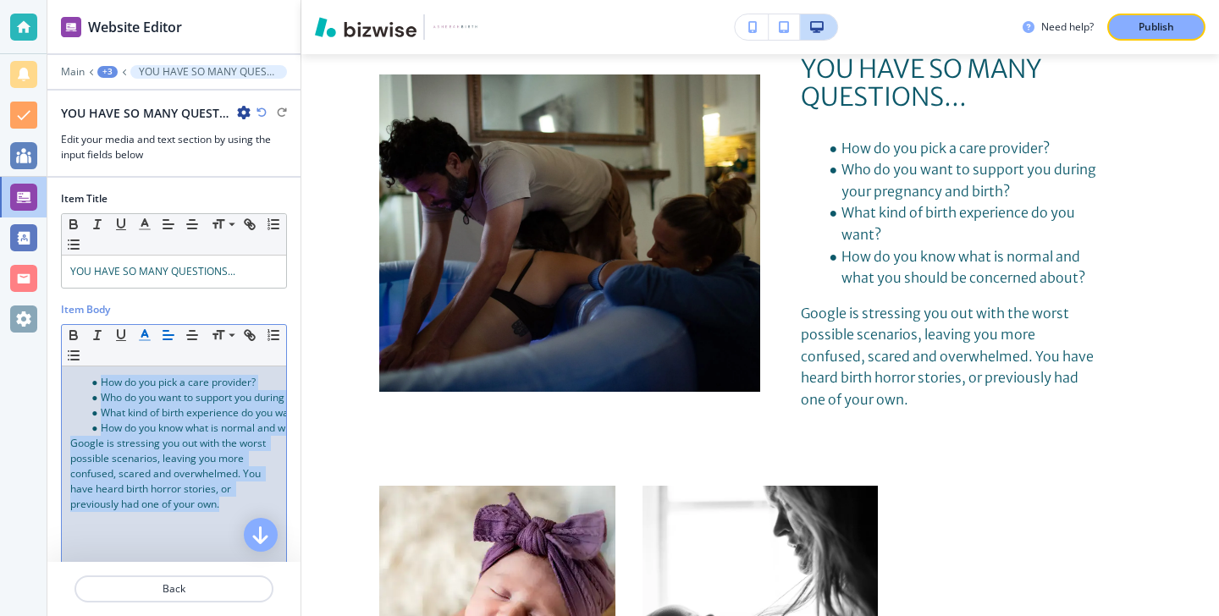
click at [148, 343] on button "button" at bounding box center [145, 335] width 24 height 20
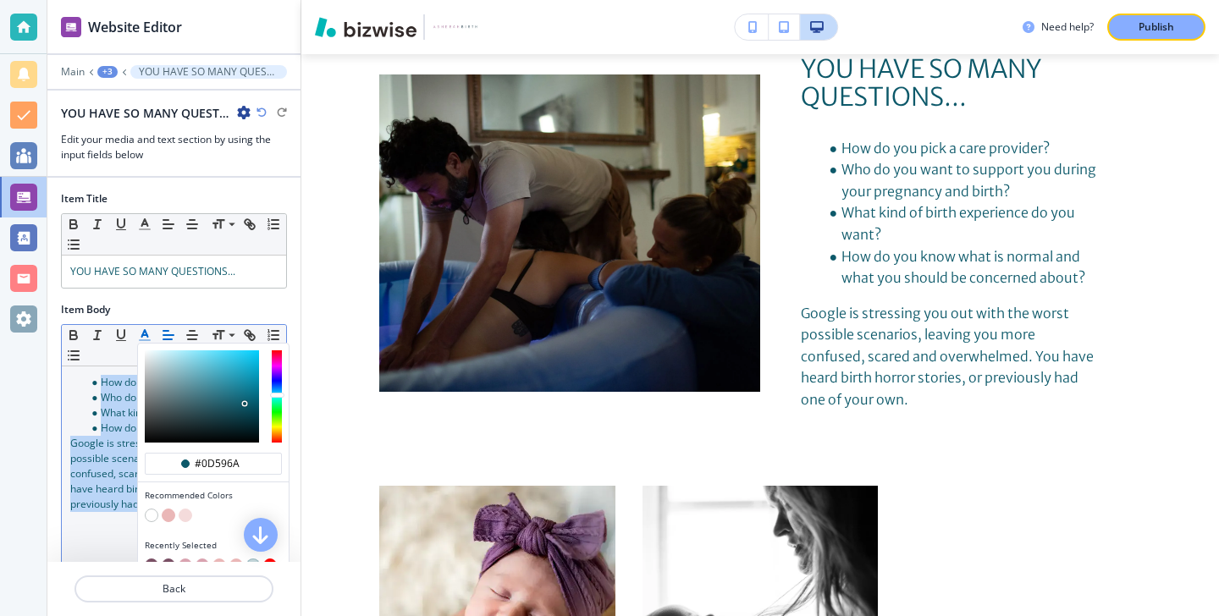
scroll to position [109, 0]
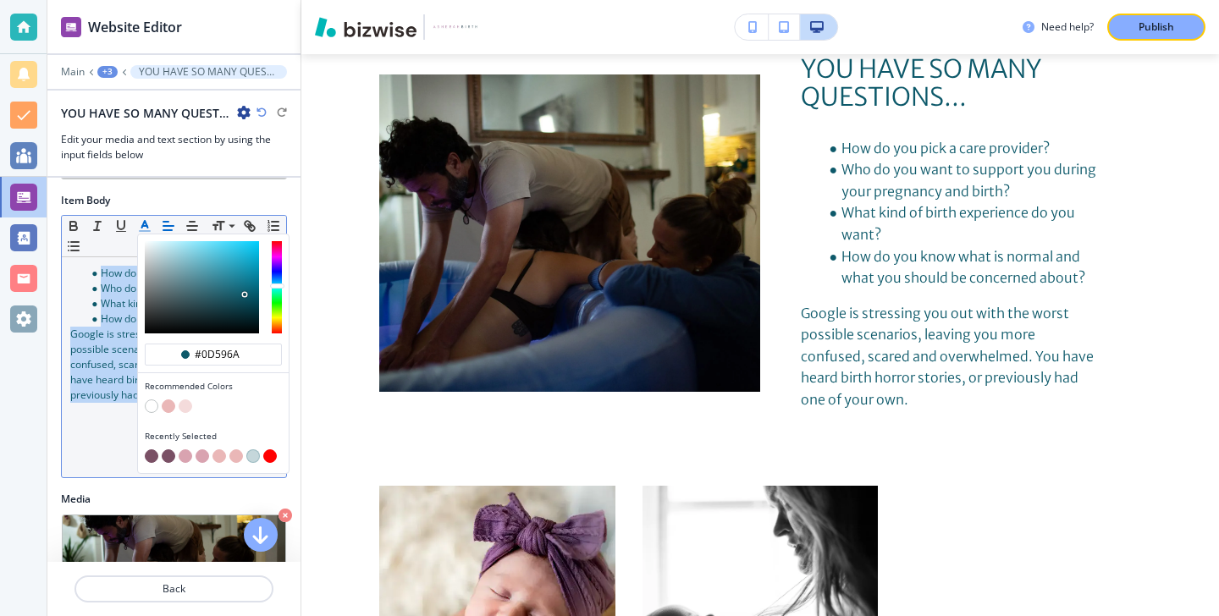
click at [154, 459] on button "button" at bounding box center [152, 457] width 14 height 14
type input "#7a5065"
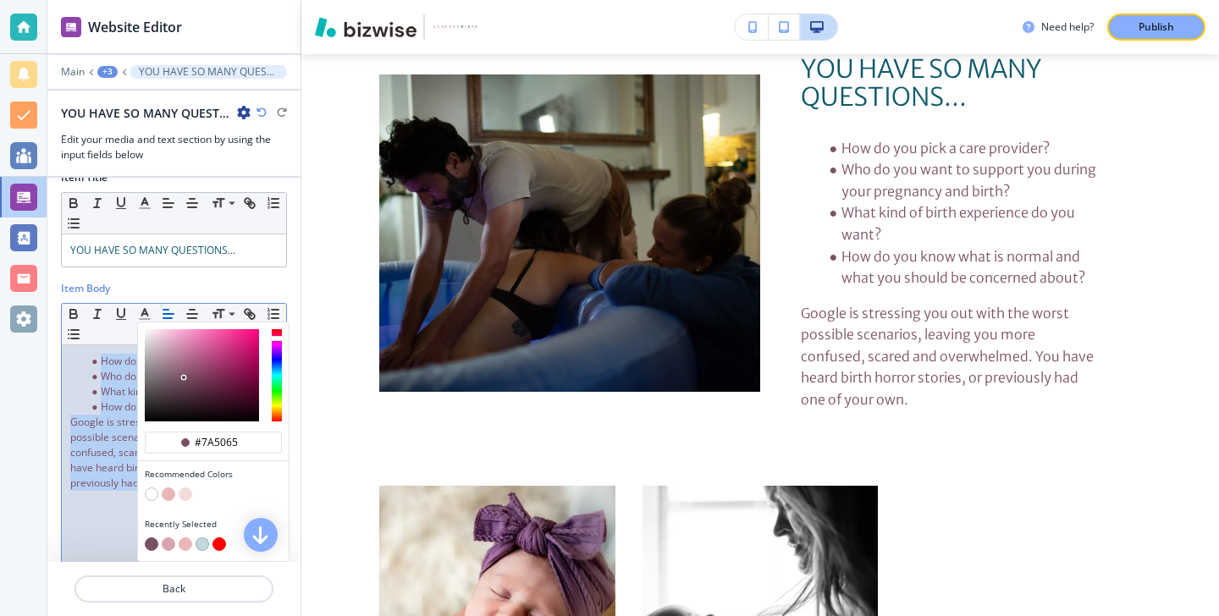
scroll to position [0, 0]
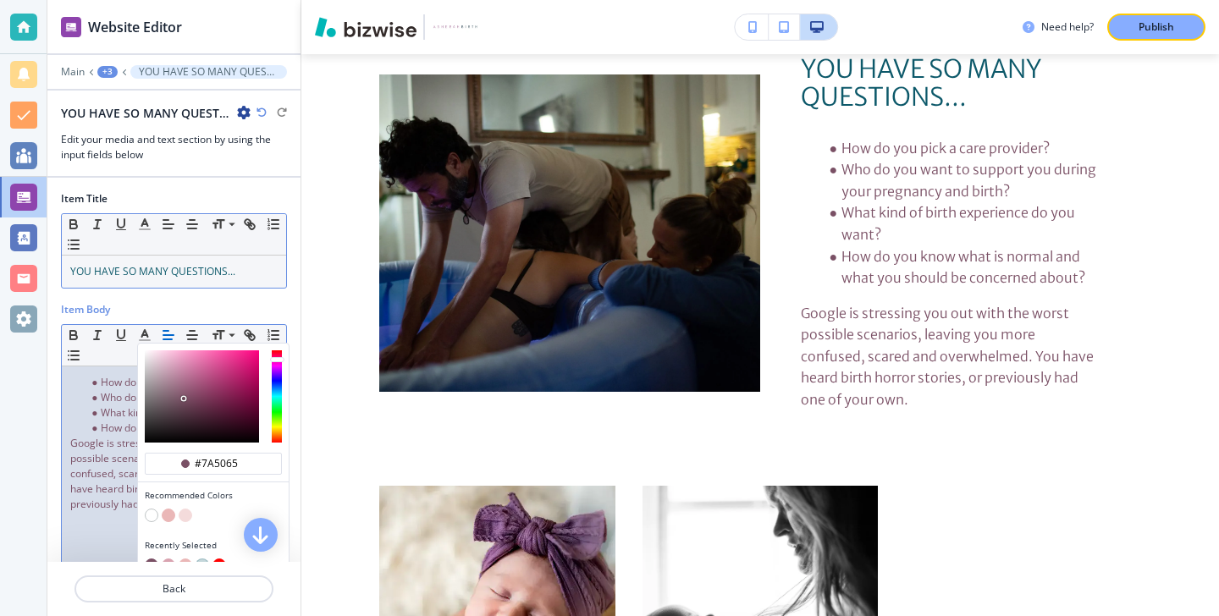
click at [196, 266] on span "YOU HAVE SO MANY QUESTIONS..." at bounding box center [152, 271] width 165 height 14
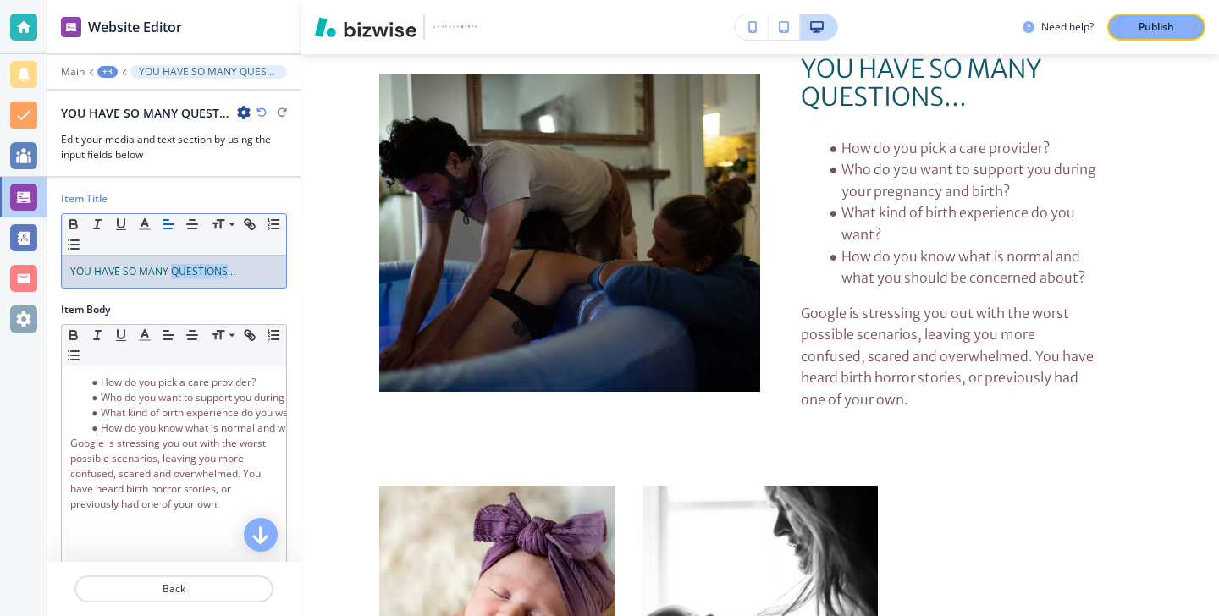
click at [196, 267] on span "YOU HAVE SO MANY QUESTIONS..." at bounding box center [152, 271] width 165 height 14
click at [139, 218] on icon "button" at bounding box center [144, 224] width 15 height 15
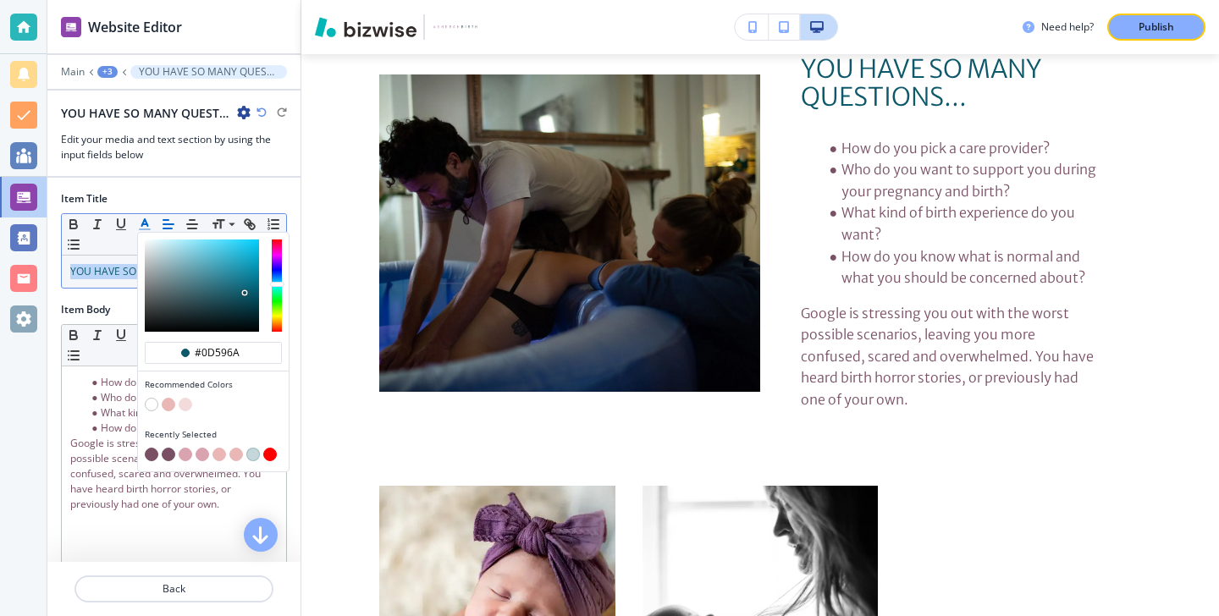
click at [148, 457] on button "button" at bounding box center [152, 455] width 14 height 14
type input "#7a5065"
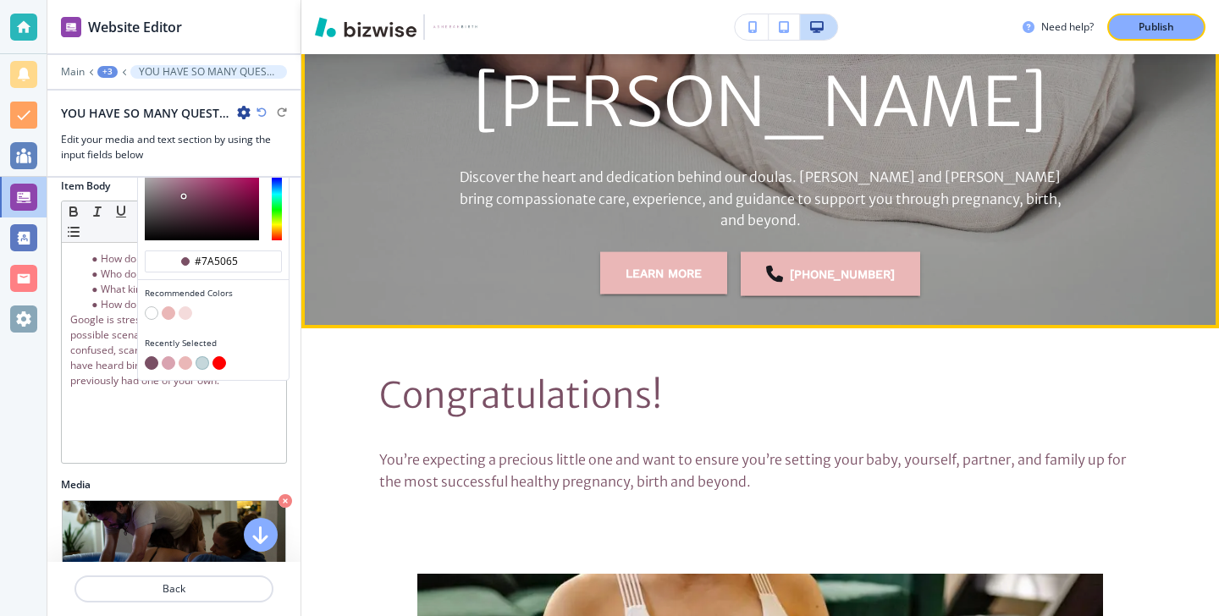
scroll to position [511, 0]
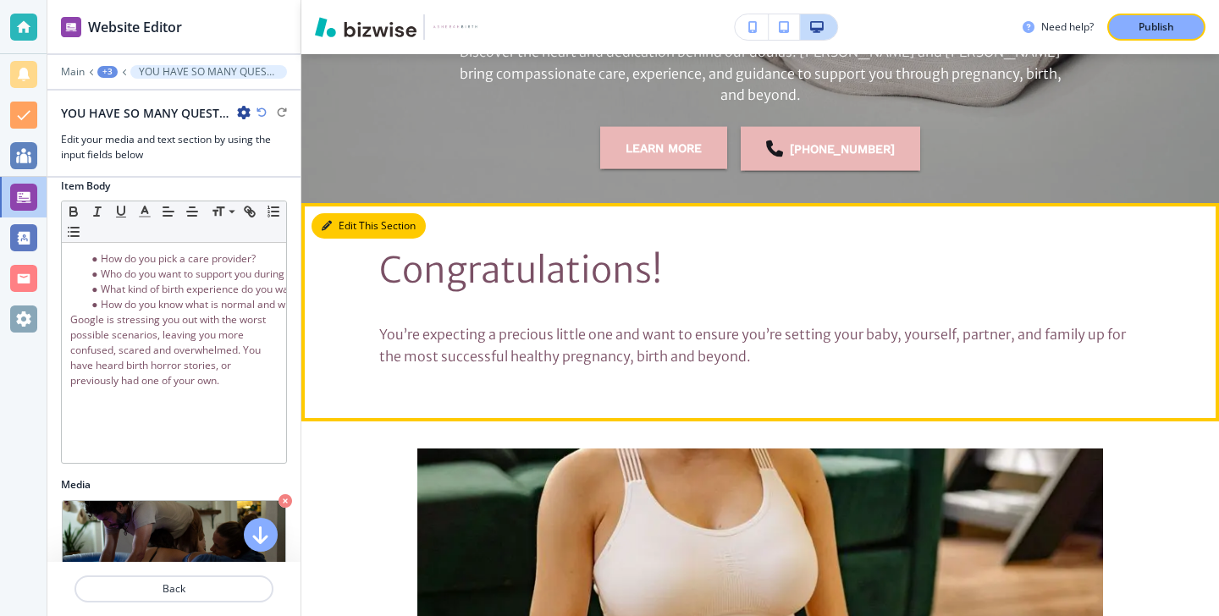
click at [356, 232] on button "Edit This Section" at bounding box center [369, 225] width 114 height 25
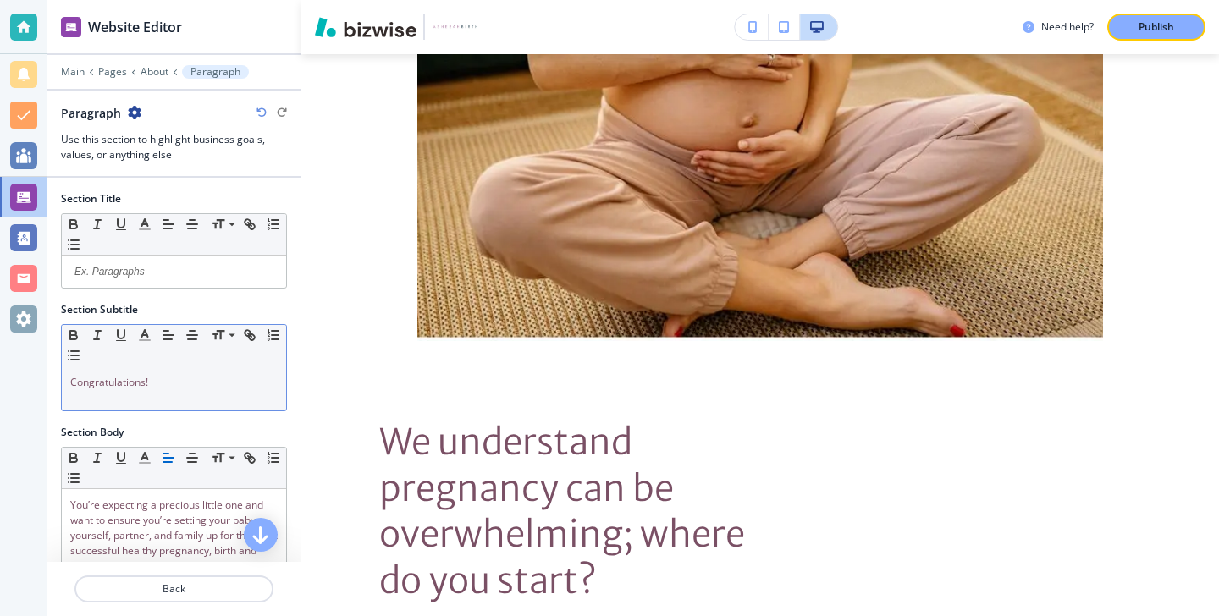
scroll to position [240, 0]
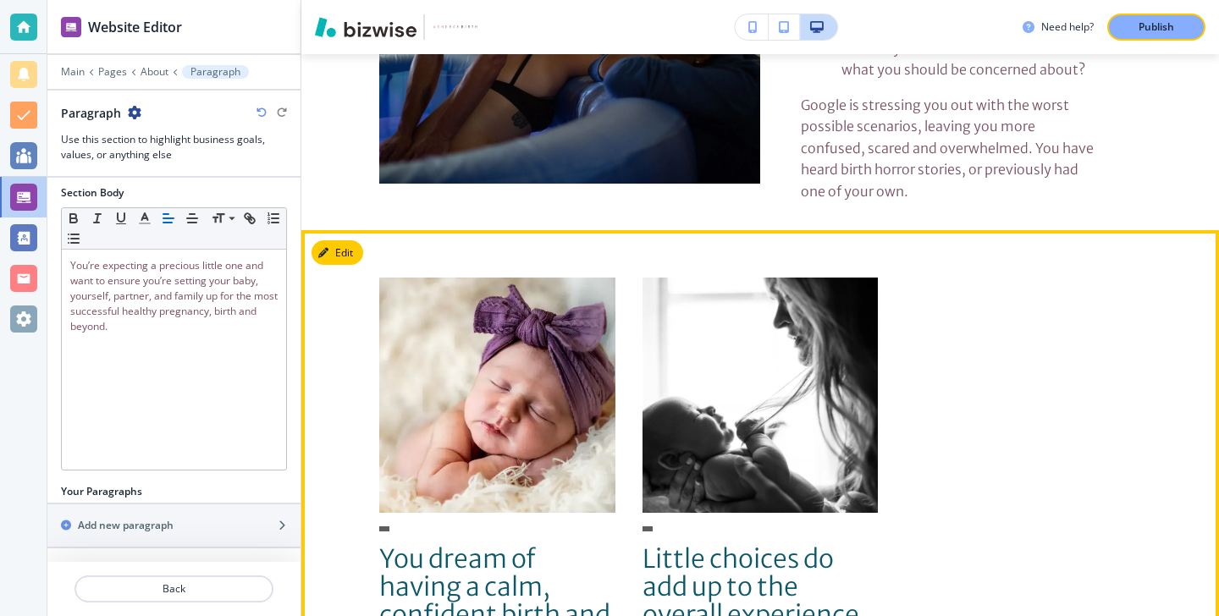
click at [359, 254] on button "Edit" at bounding box center [338, 252] width 52 height 25
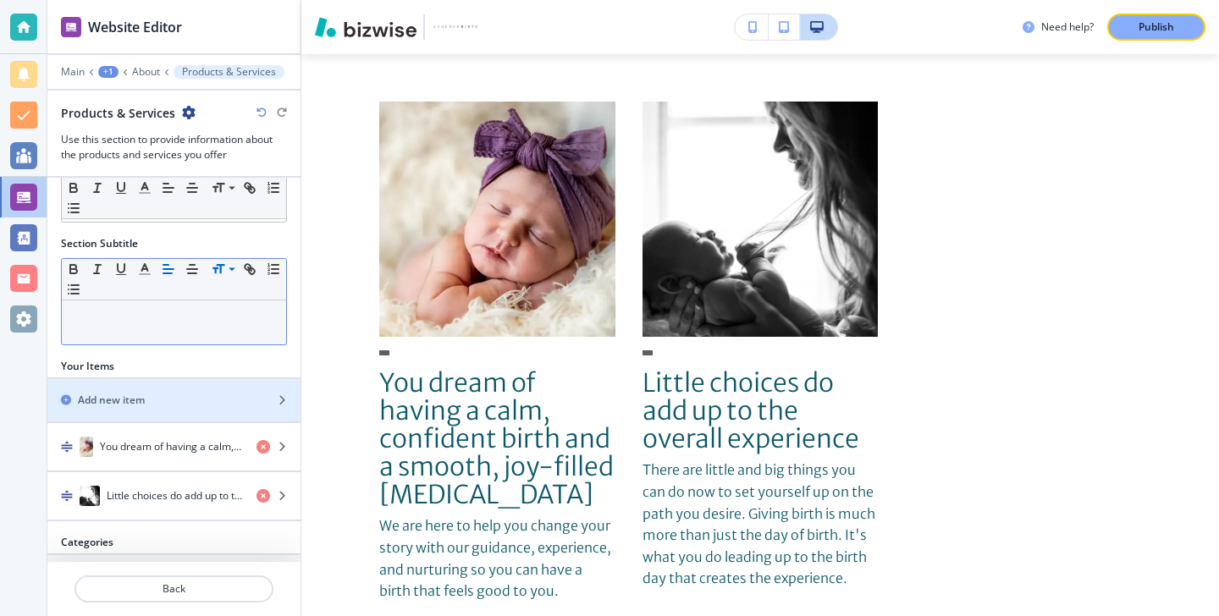
scroll to position [117, 0]
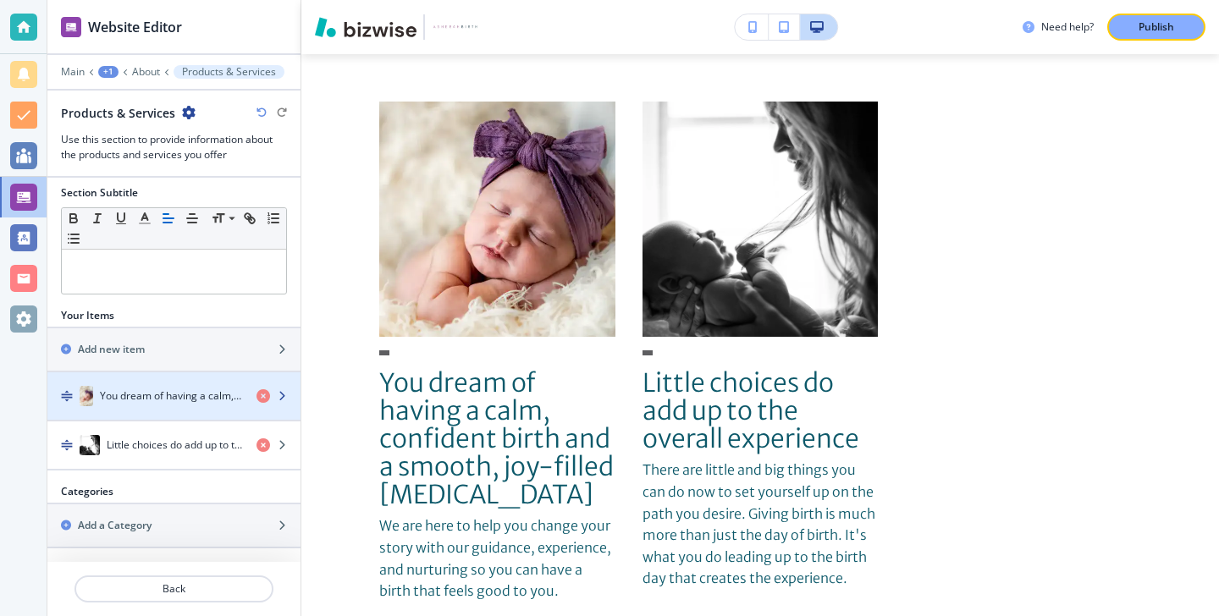
click at [171, 389] on h4 "You dream of having a calm, confident birth and a smooth, joy-filled postpartum" at bounding box center [171, 396] width 143 height 15
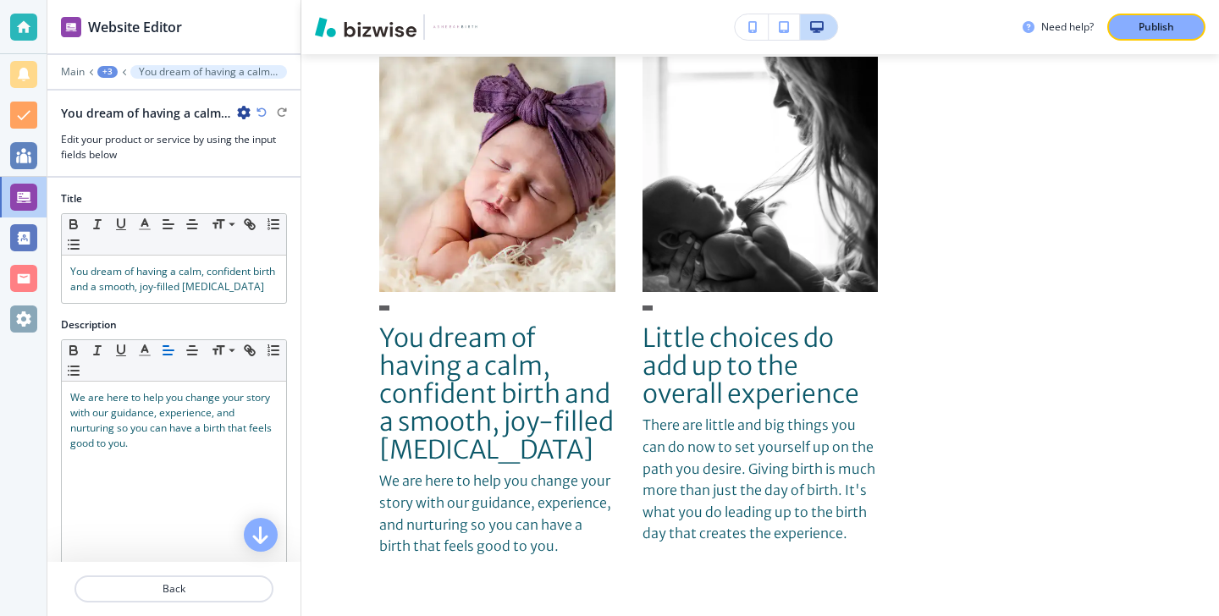
scroll to position [2103, 0]
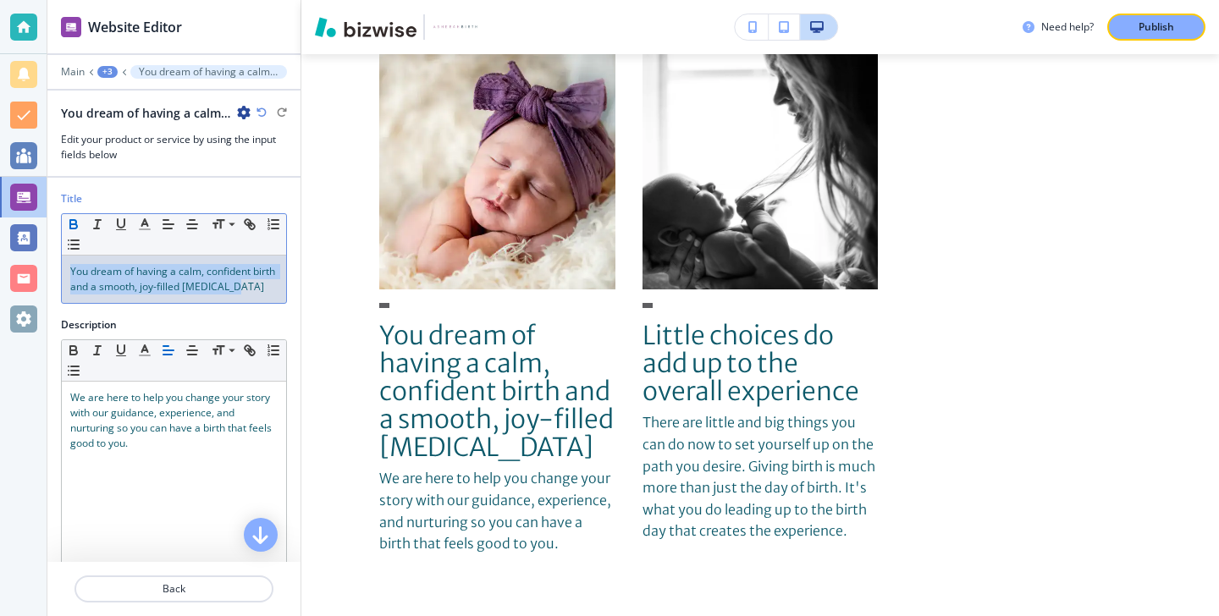
drag, startPoint x: 285, startPoint y: 297, endPoint x: 72, endPoint y: 215, distance: 228.6
click at [71, 213] on div "Small Normal Large Huge You dream of having a calm, confident birth and a smoot…" at bounding box center [174, 258] width 226 height 91
click at [142, 224] on line "button" at bounding box center [144, 224] width 4 height 0
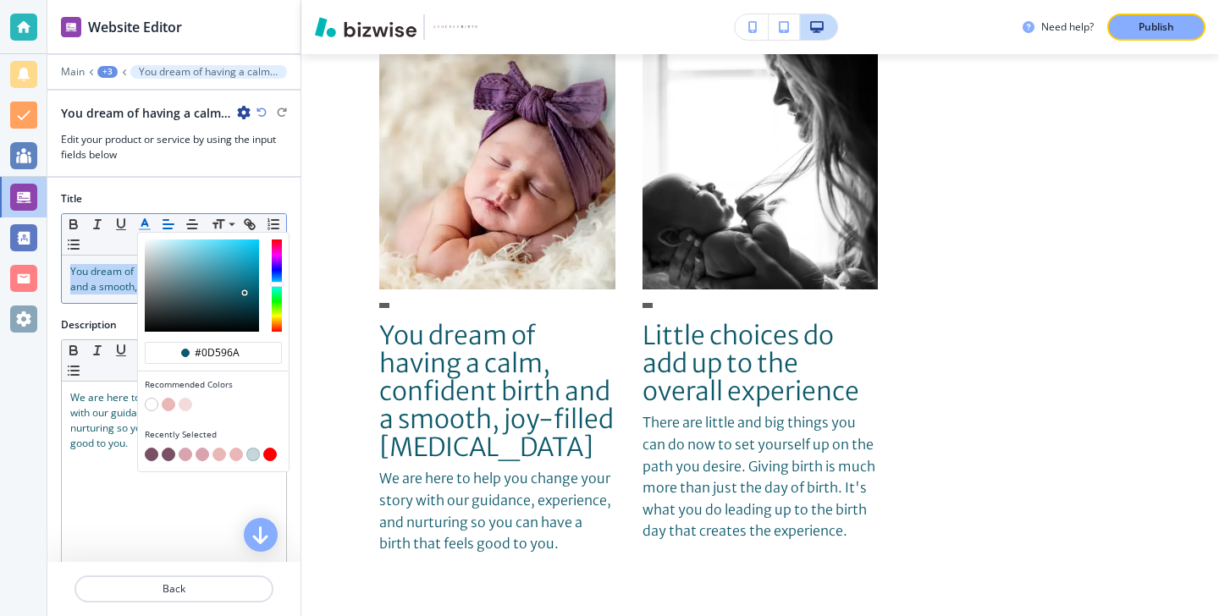
click at [145, 448] on div "button" at bounding box center [213, 456] width 137 height 17
click at [146, 448] on div "button" at bounding box center [213, 456] width 137 height 17
click at [153, 450] on button "button" at bounding box center [152, 455] width 14 height 14
type input "#7a5065"
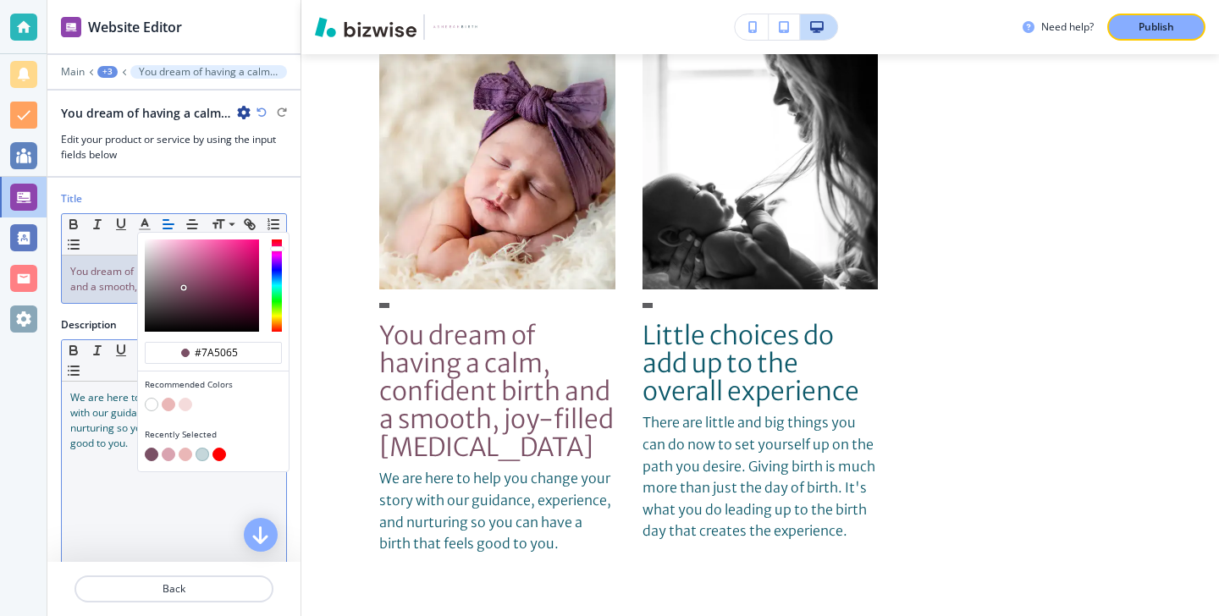
click at [102, 448] on span "We are here to help you change your story with our guidance, experience, and nu…" at bounding box center [172, 420] width 204 height 60
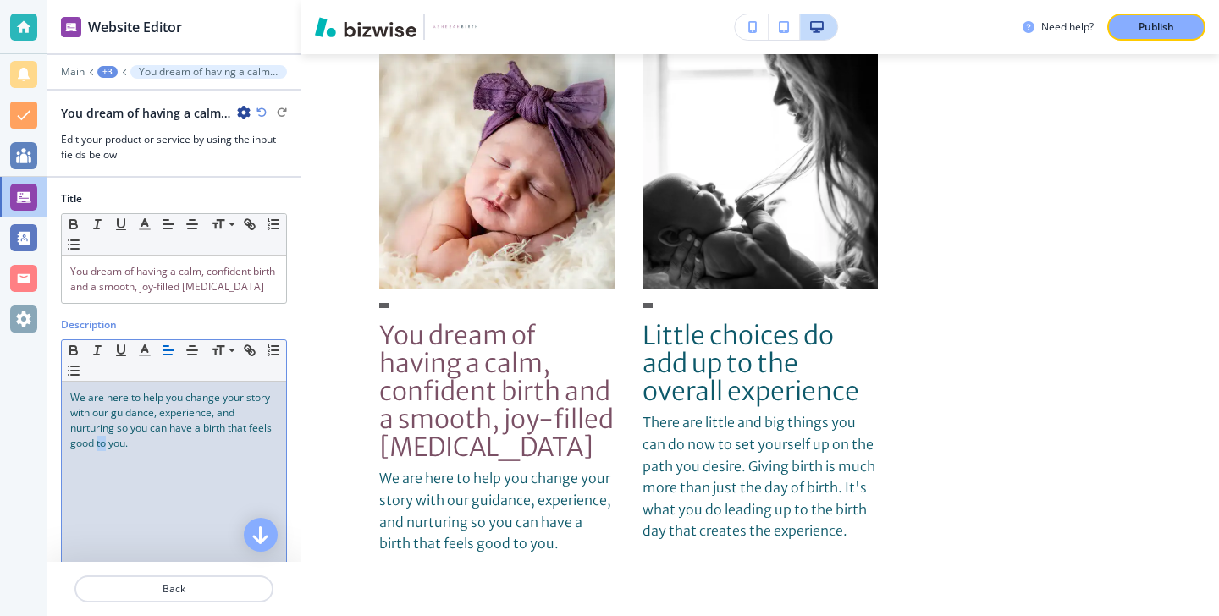
click at [102, 448] on span "We are here to help you change your story with our guidance, experience, and nu…" at bounding box center [172, 420] width 204 height 60
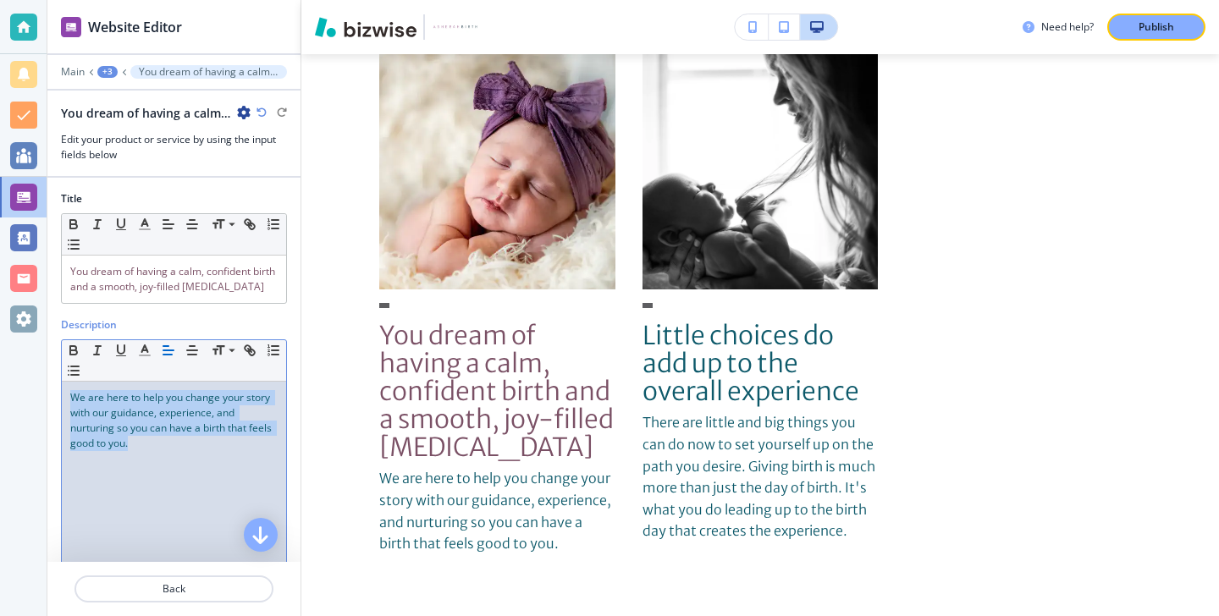
click at [102, 448] on span "We are here to help you change your story with our guidance, experience, and nu…" at bounding box center [172, 420] width 204 height 60
click at [138, 342] on button "button" at bounding box center [145, 350] width 24 height 20
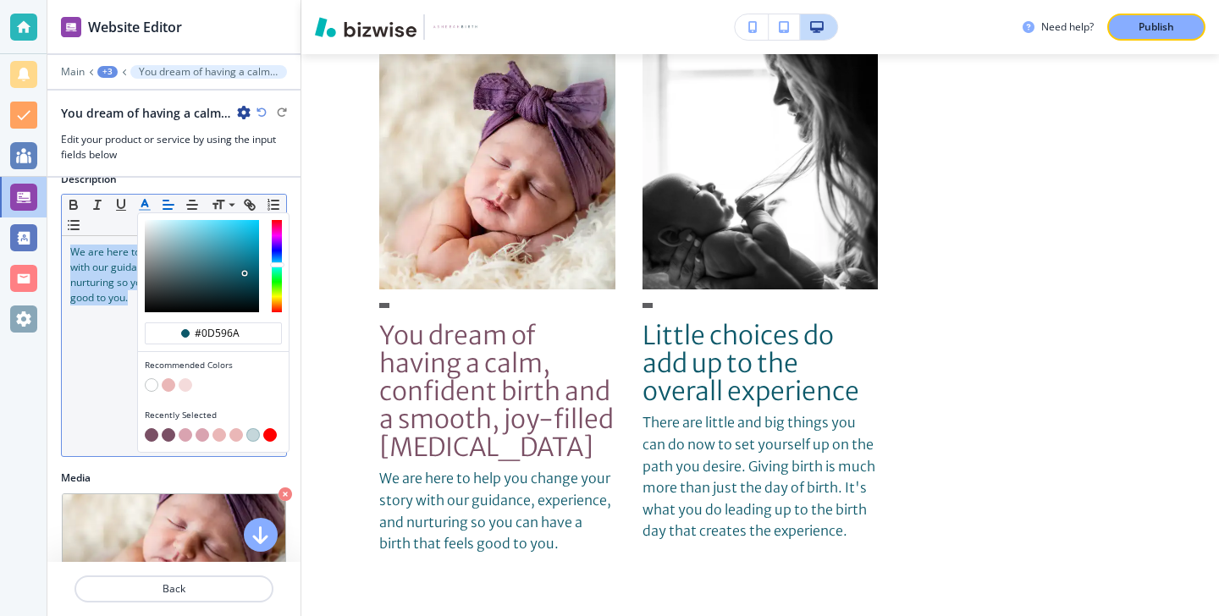
scroll to position [201, 0]
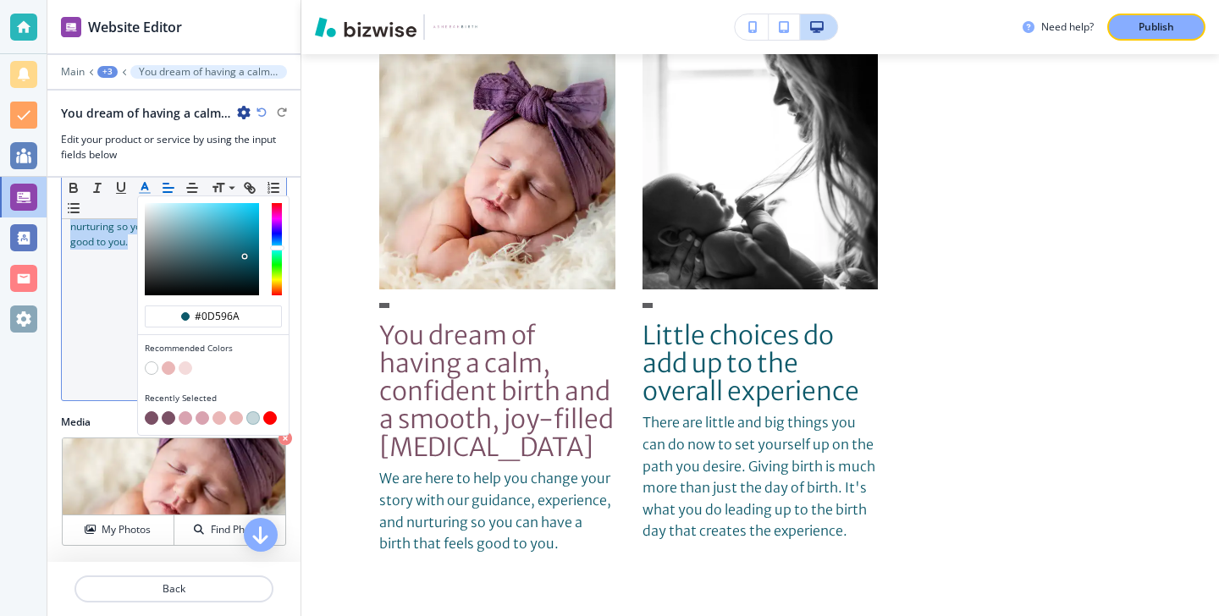
click at [151, 421] on button "button" at bounding box center [152, 418] width 14 height 14
type input "#7a5065"
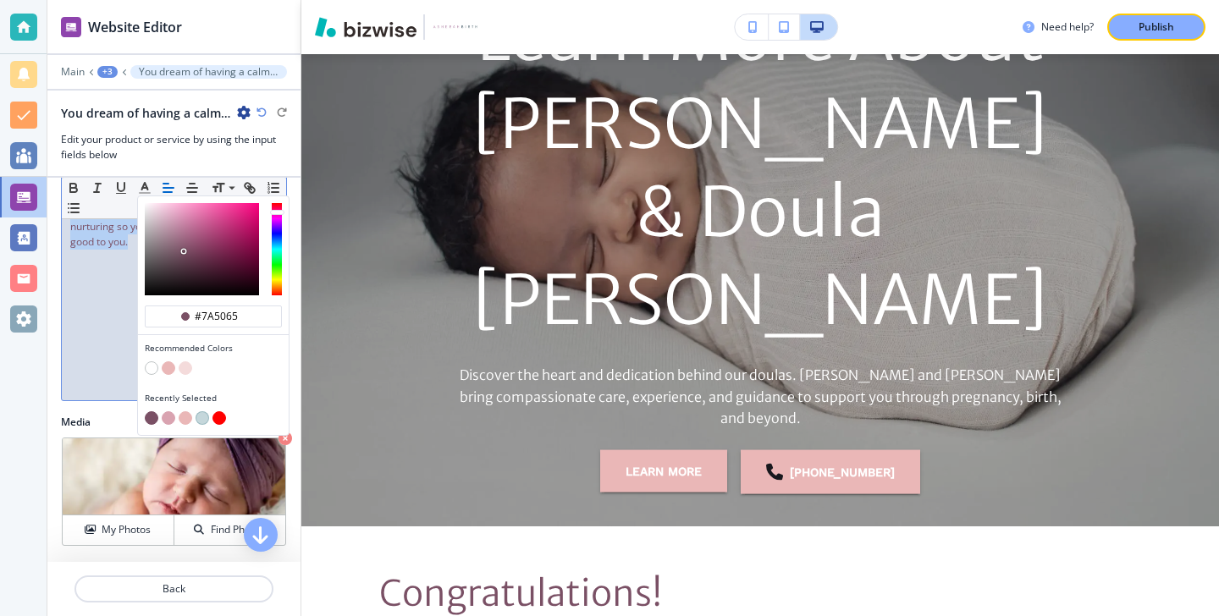
scroll to position [0, 0]
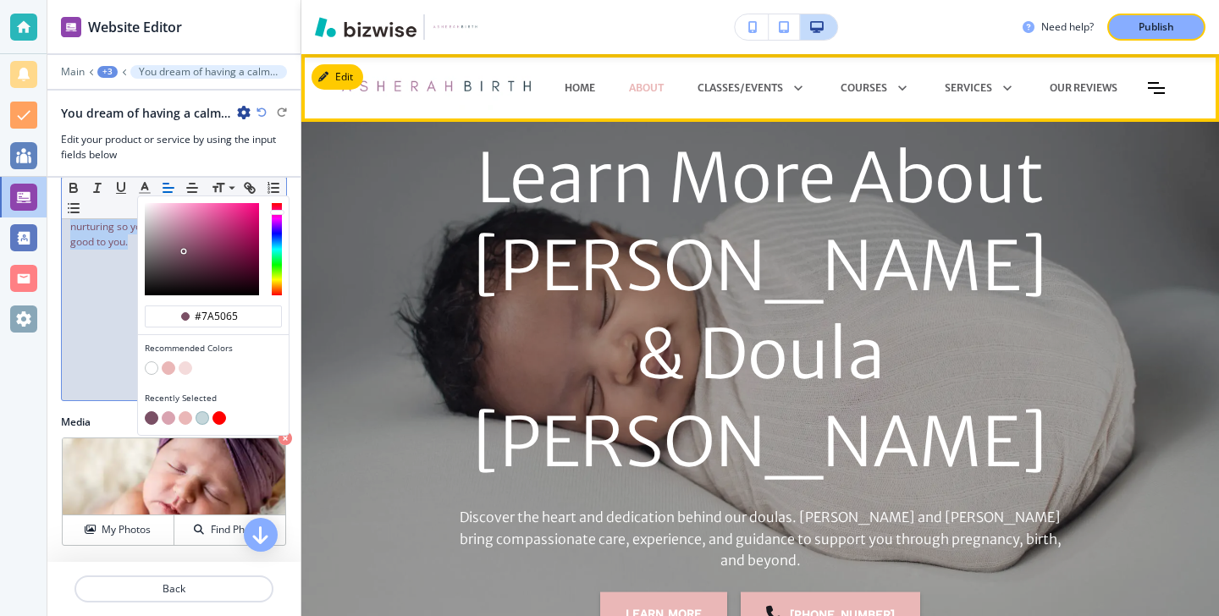
click at [1150, 83] on icon "Toggle hamburger navigation menu" at bounding box center [1156, 88] width 17 height 10
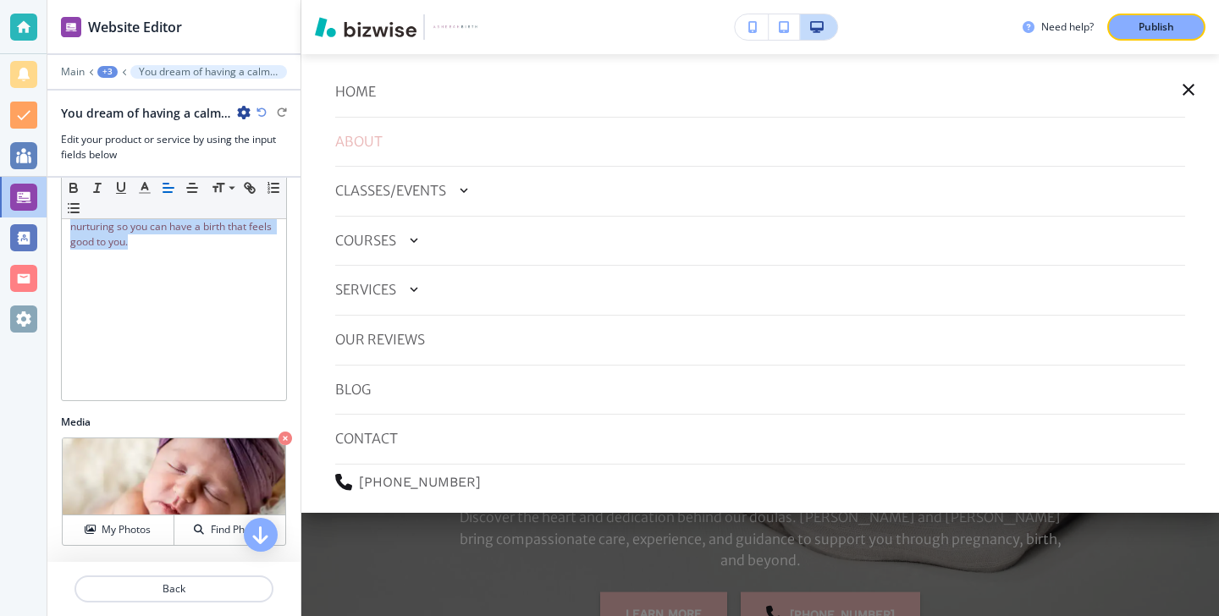
click at [1189, 91] on icon "button" at bounding box center [1189, 90] width 12 height 12
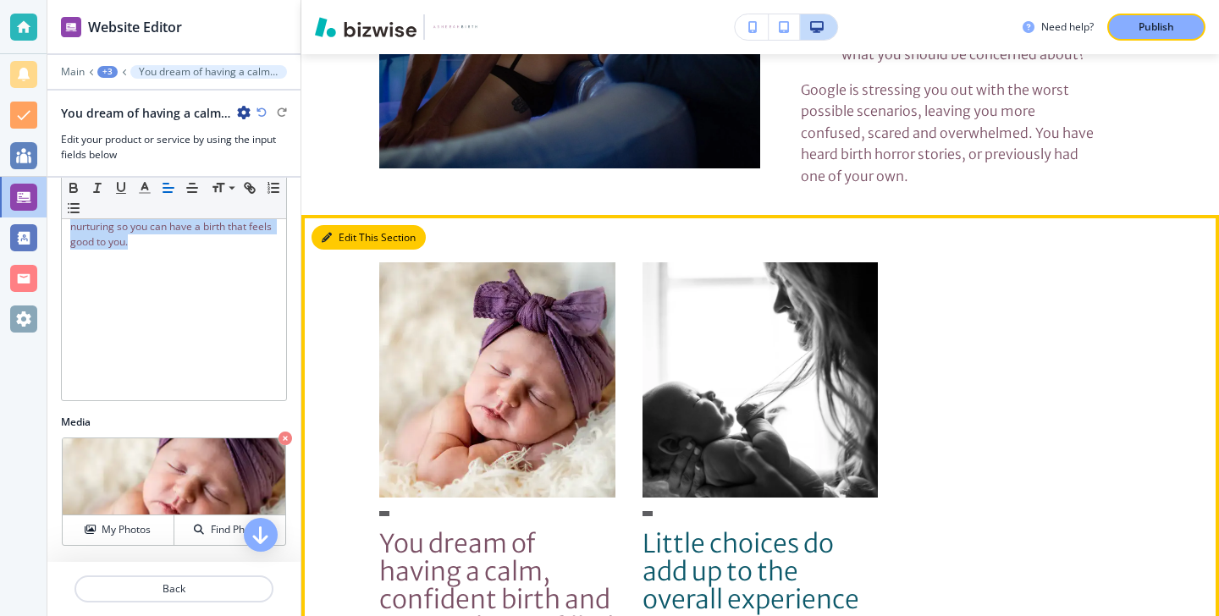
click at [318, 239] on button "Edit This Section" at bounding box center [369, 237] width 114 height 25
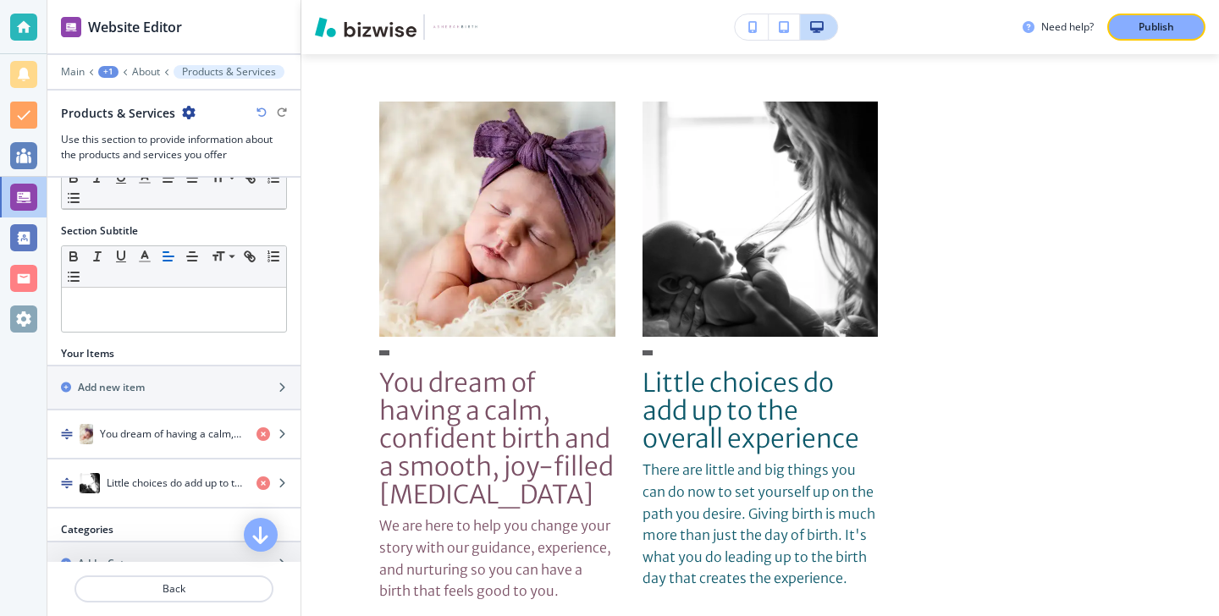
scroll to position [117, 0]
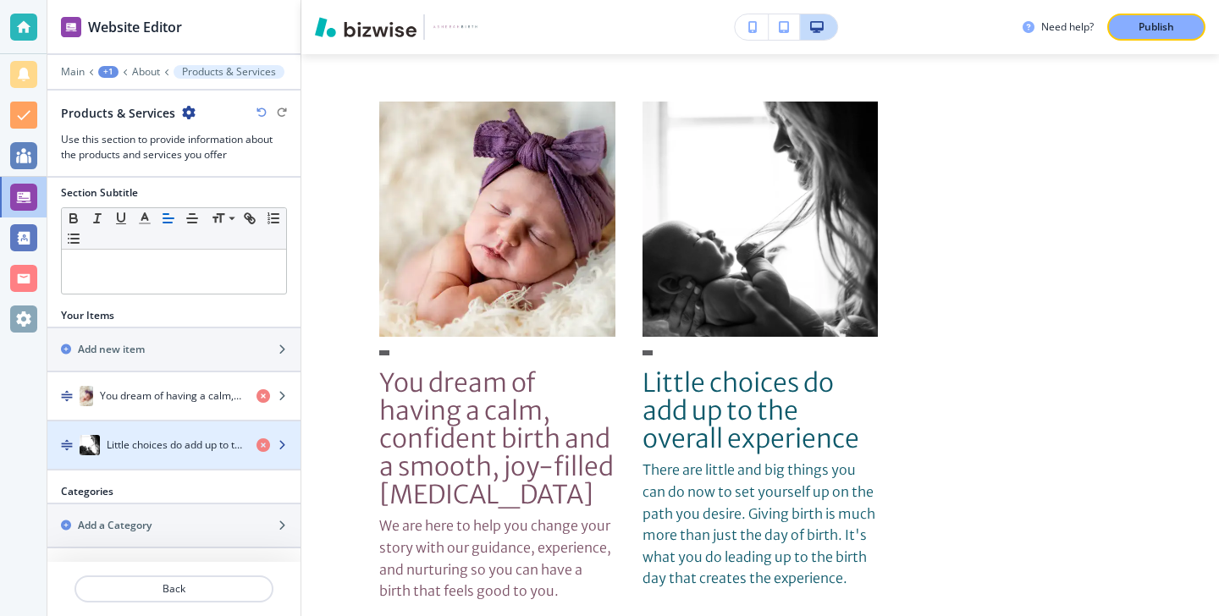
click at [108, 433] on div "button" at bounding box center [173, 429] width 253 height 14
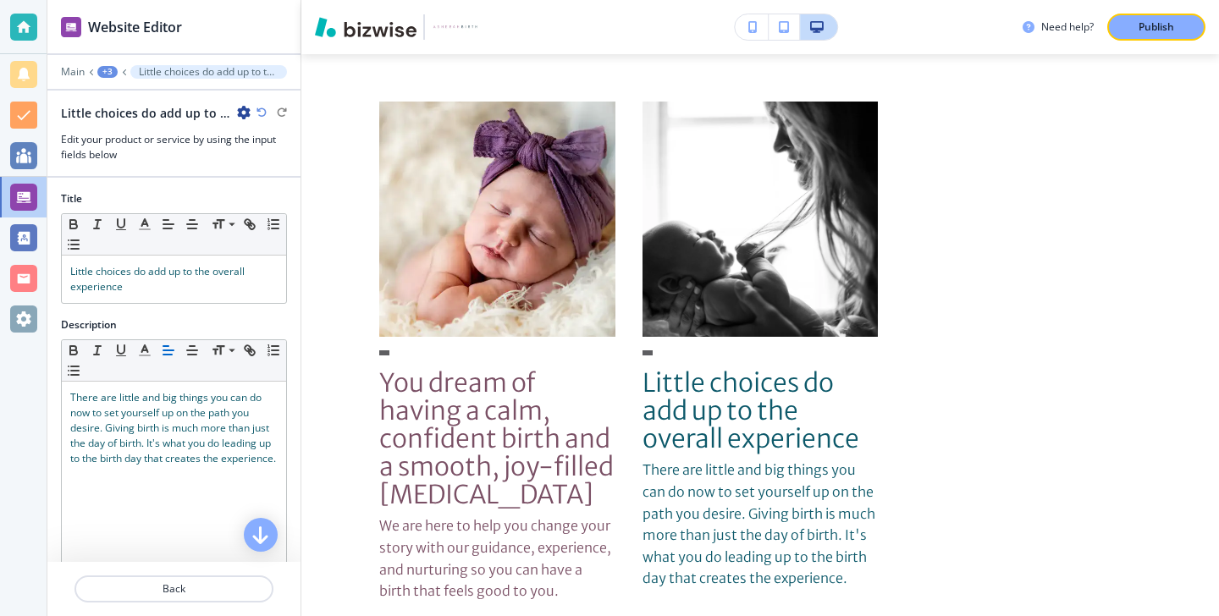
scroll to position [2103, 0]
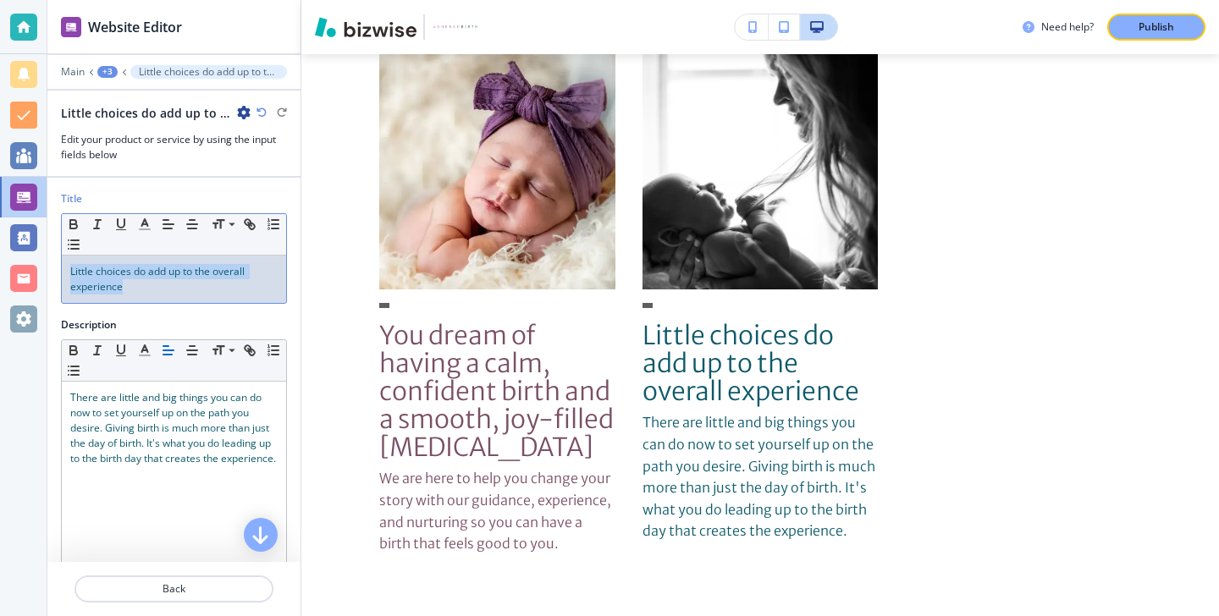
drag, startPoint x: 174, startPoint y: 284, endPoint x: 56, endPoint y: 263, distance: 119.4
click at [56, 263] on div "Title Small Normal Large Huge Little choices do add up to the overall experience" at bounding box center [173, 254] width 253 height 126
click at [147, 224] on polyline "button" at bounding box center [145, 222] width 6 height 7
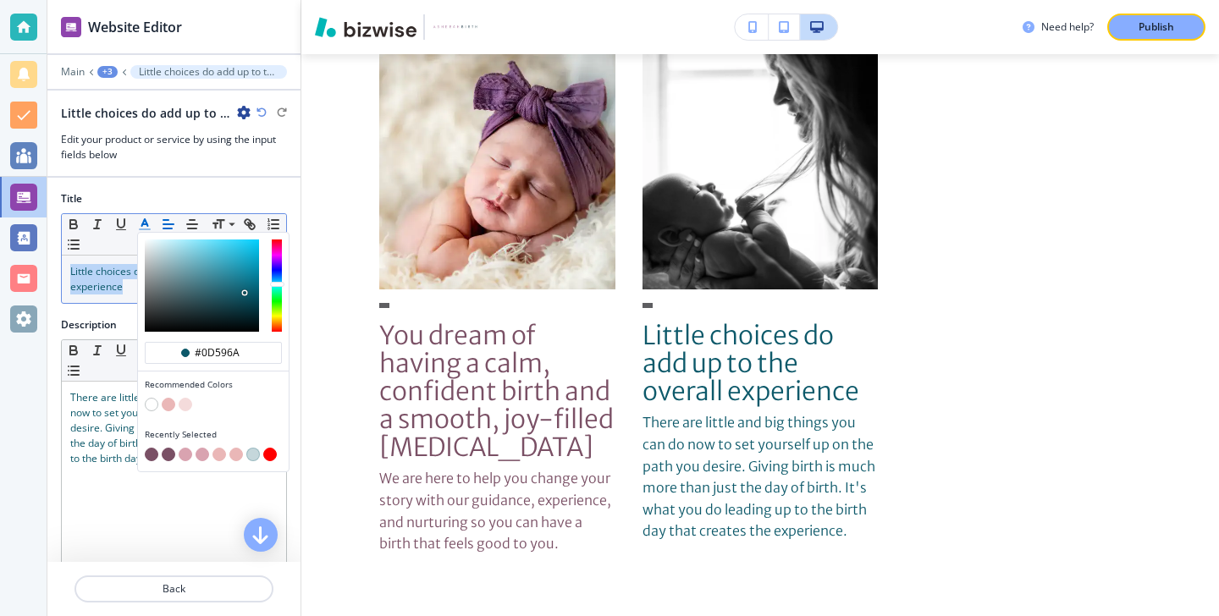
click at [148, 453] on button "button" at bounding box center [152, 455] width 14 height 14
type input "#7a5065"
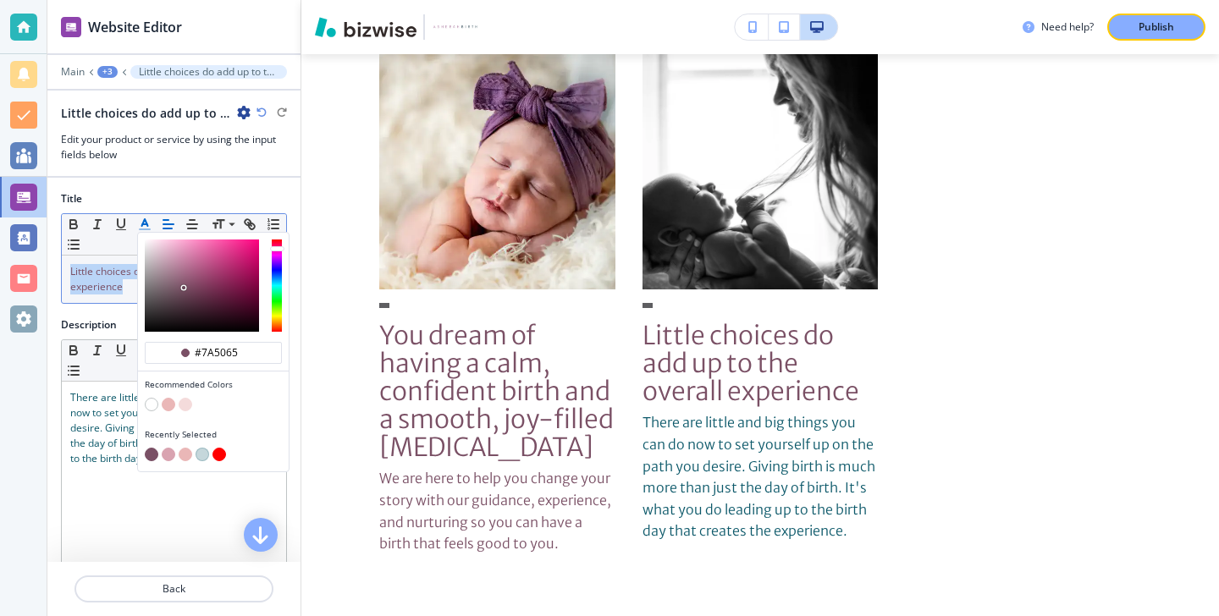
click at [142, 471] on div "Recently Selected" at bounding box center [213, 447] width 151 height 50
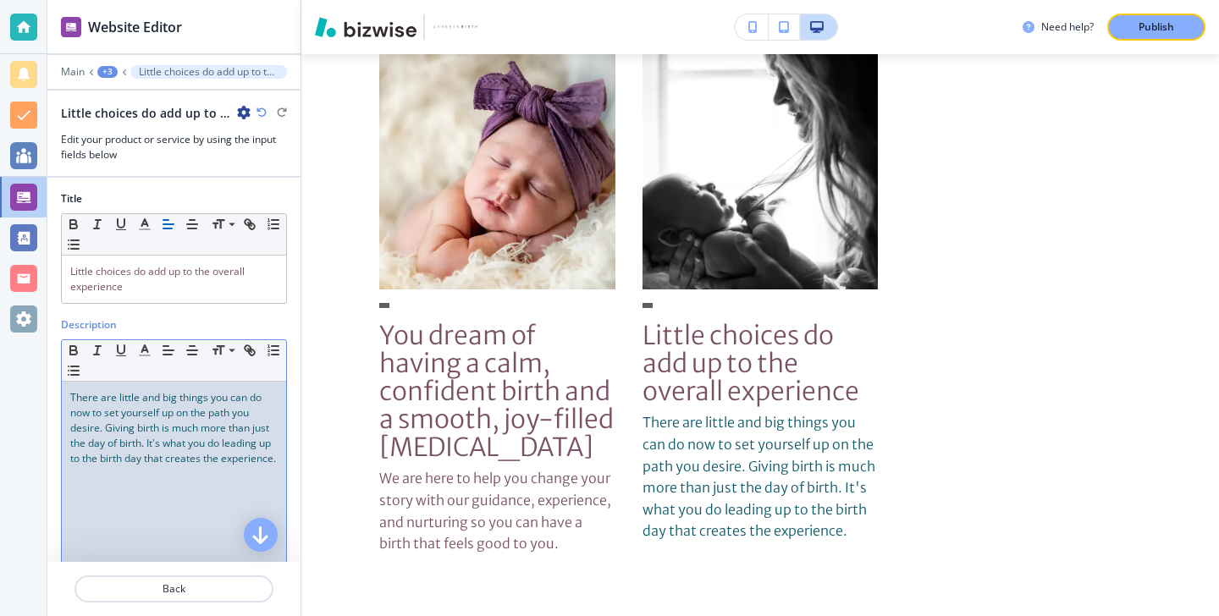
click at [134, 466] on p "There are little and big things you can do now to set yourself up on the path y…" at bounding box center [173, 428] width 207 height 76
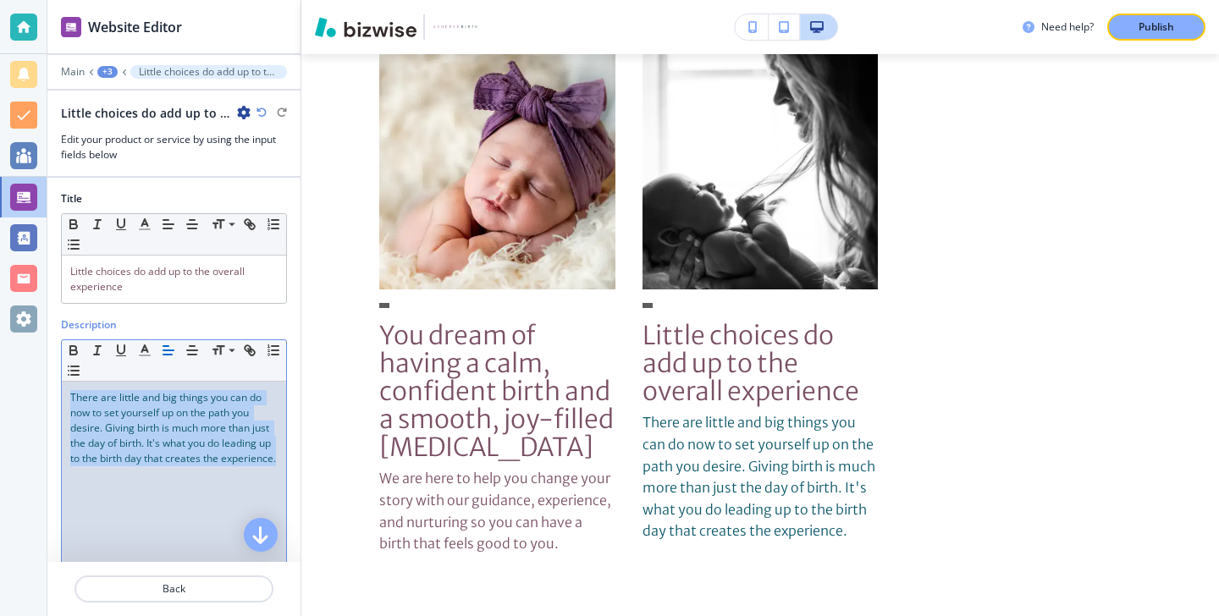
click at [134, 466] on p "There are little and big things you can do now to set yourself up on the path y…" at bounding box center [173, 428] width 207 height 76
click at [152, 349] on icon "button" at bounding box center [144, 350] width 15 height 15
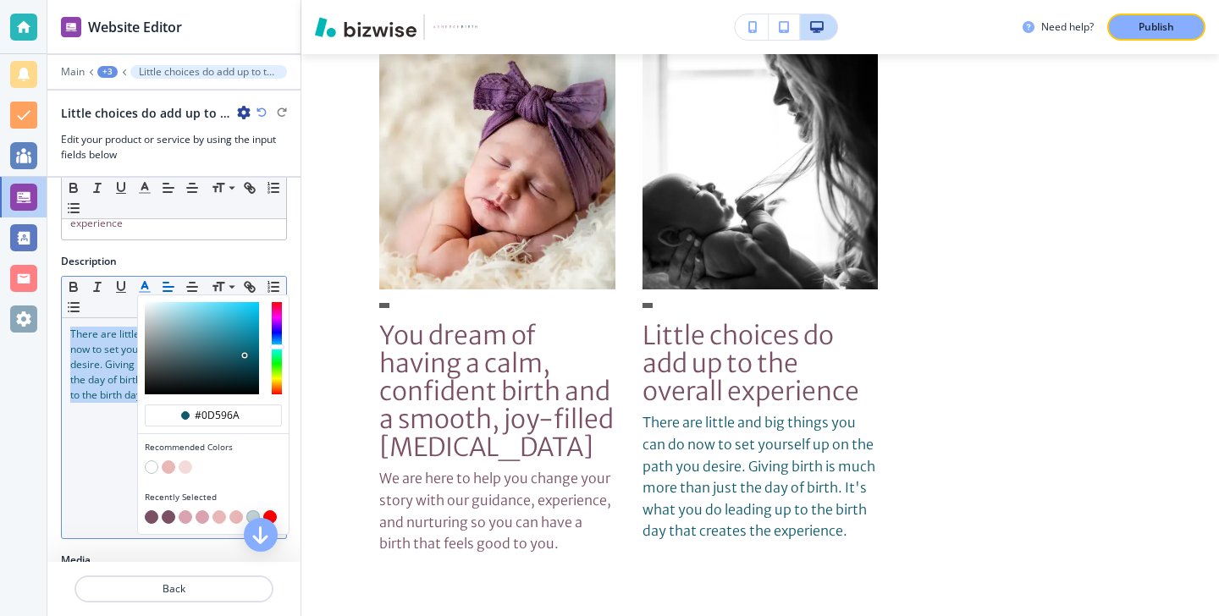
scroll to position [94, 0]
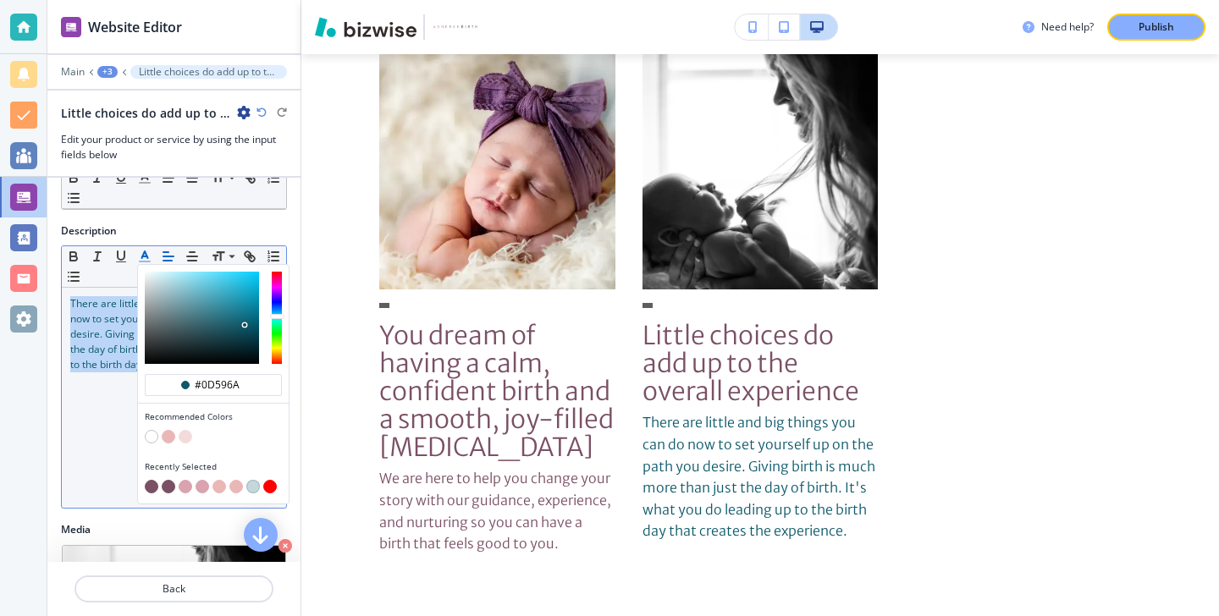
click at [152, 488] on button "button" at bounding box center [152, 487] width 14 height 14
type input "#7a5065"
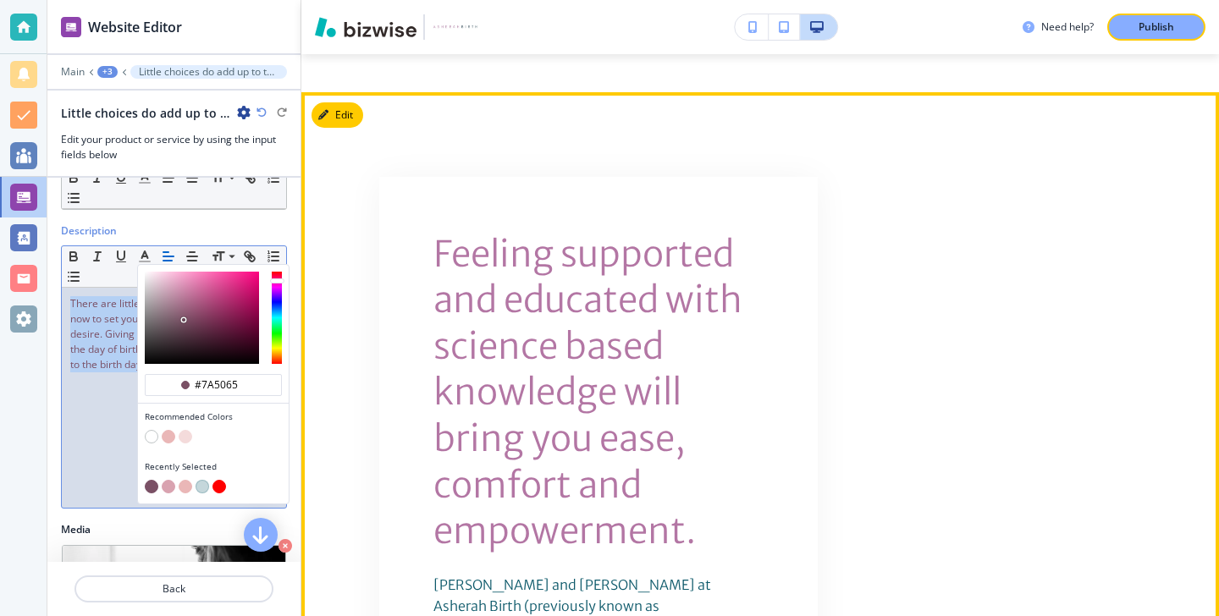
scroll to position [2610, 0]
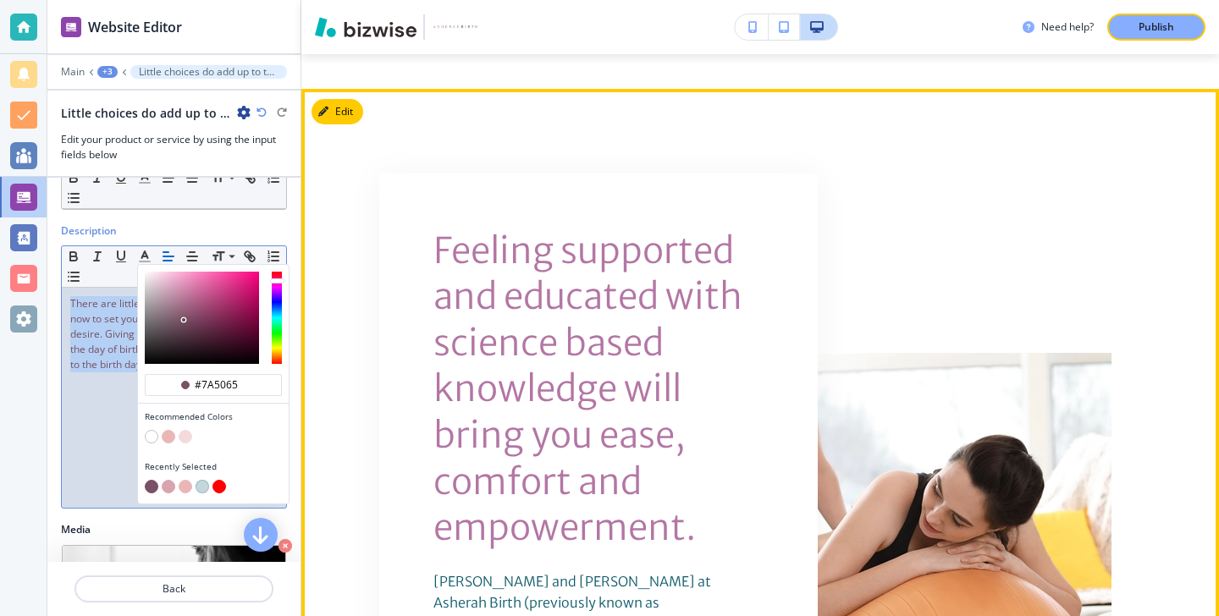
click at [332, 107] on button "Edit" at bounding box center [338, 111] width 52 height 25
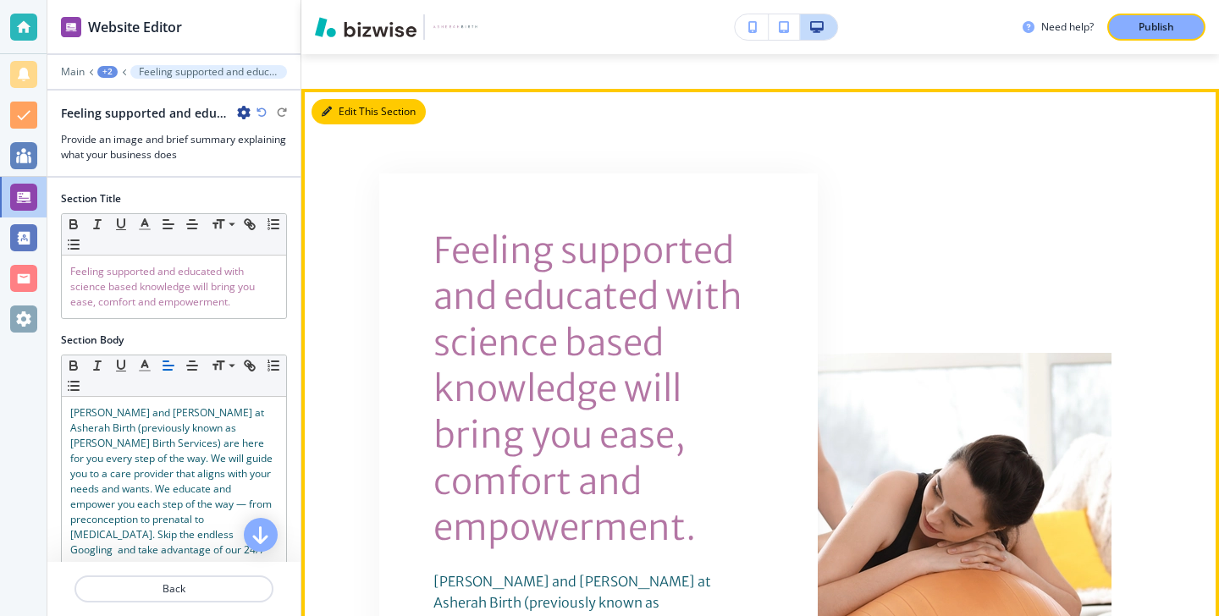
scroll to position [2645, 0]
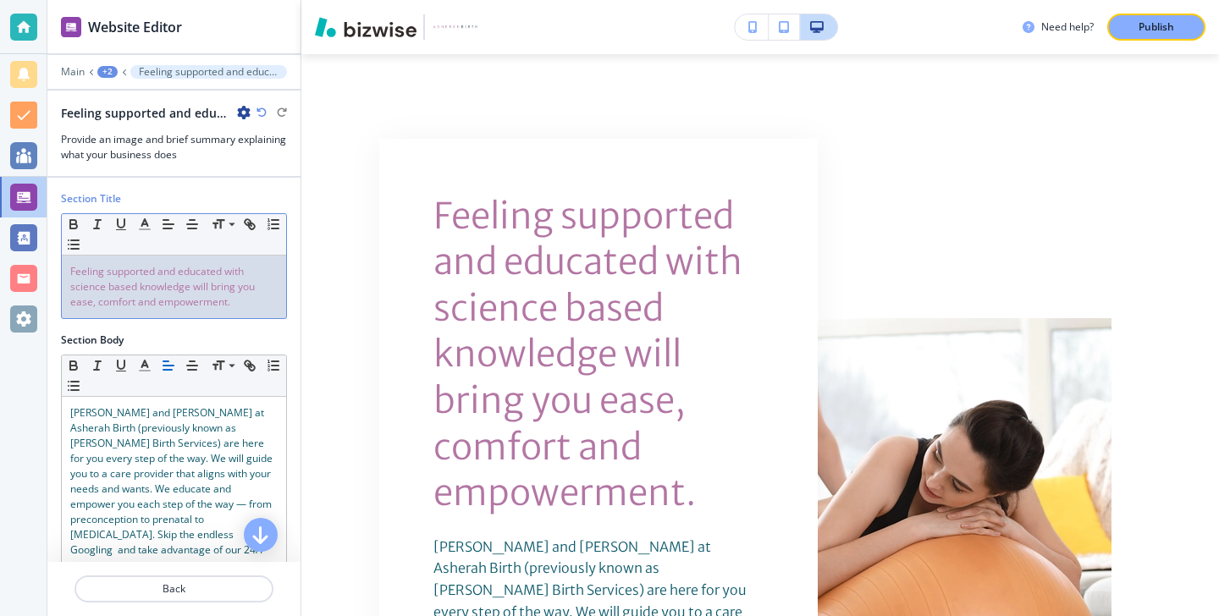
drag, startPoint x: 262, startPoint y: 296, endPoint x: 175, endPoint y: 246, distance: 100.9
click at [175, 246] on div "Small Normal Large Huge Feeling supported and educated with science based knowl…" at bounding box center [174, 266] width 226 height 106
click at [137, 219] on icon "button" at bounding box center [144, 224] width 15 height 15
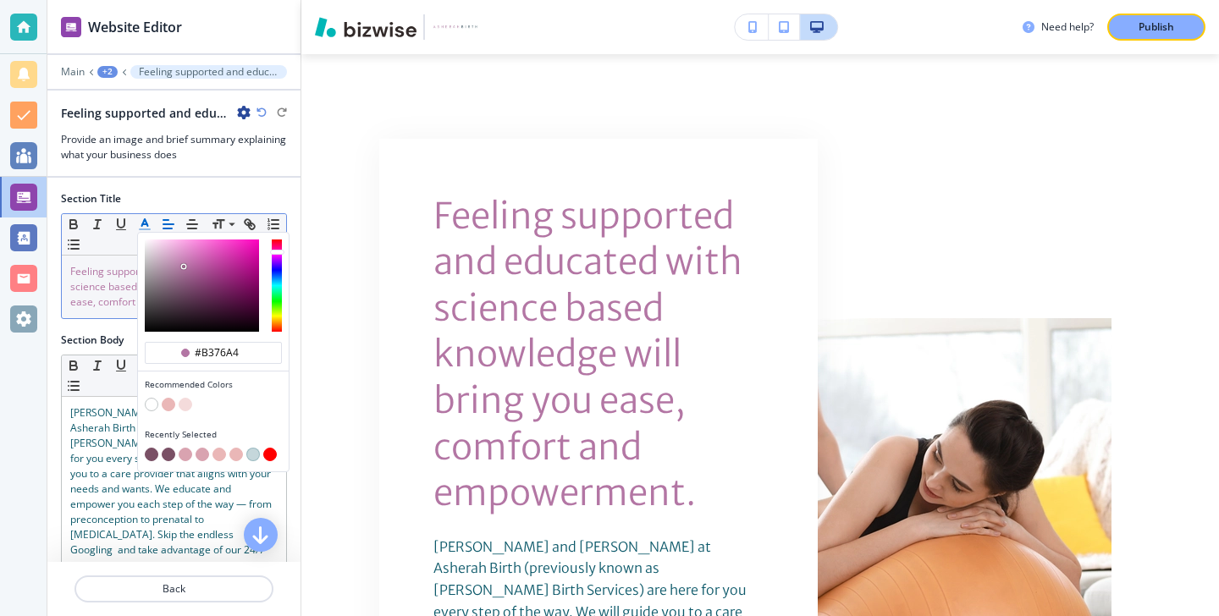
click at [149, 449] on button "button" at bounding box center [152, 455] width 14 height 14
type input "#7a5065"
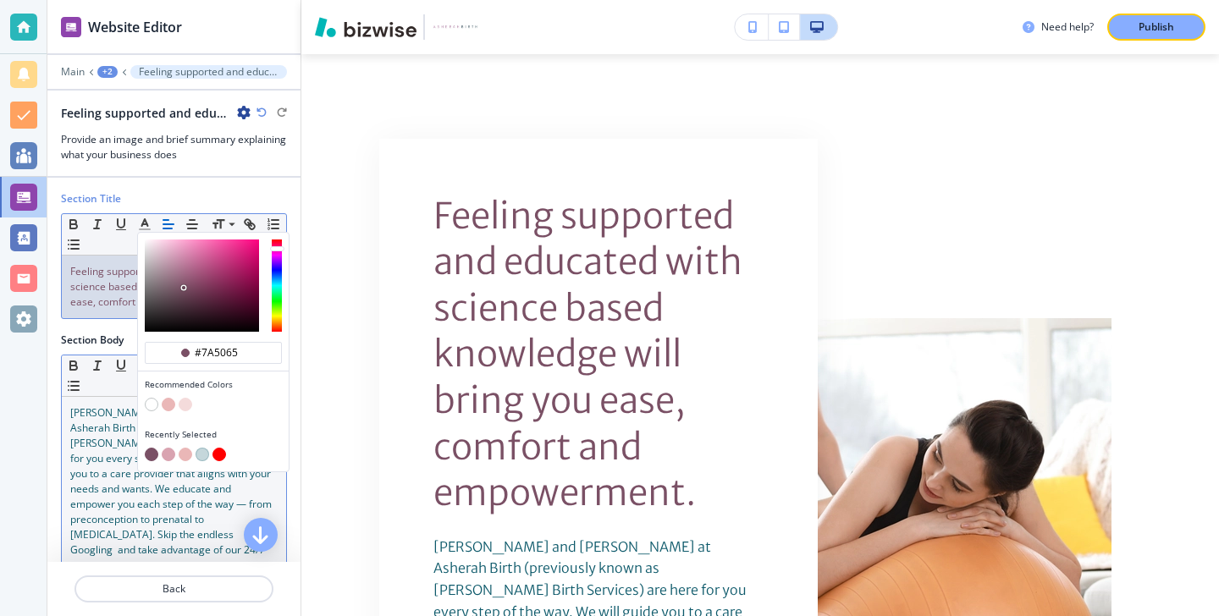
click at [125, 495] on span "Doula Kiana and Doula Vonda at Asherah Birth (previously known as Doula Vonda B…" at bounding box center [172, 489] width 205 height 167
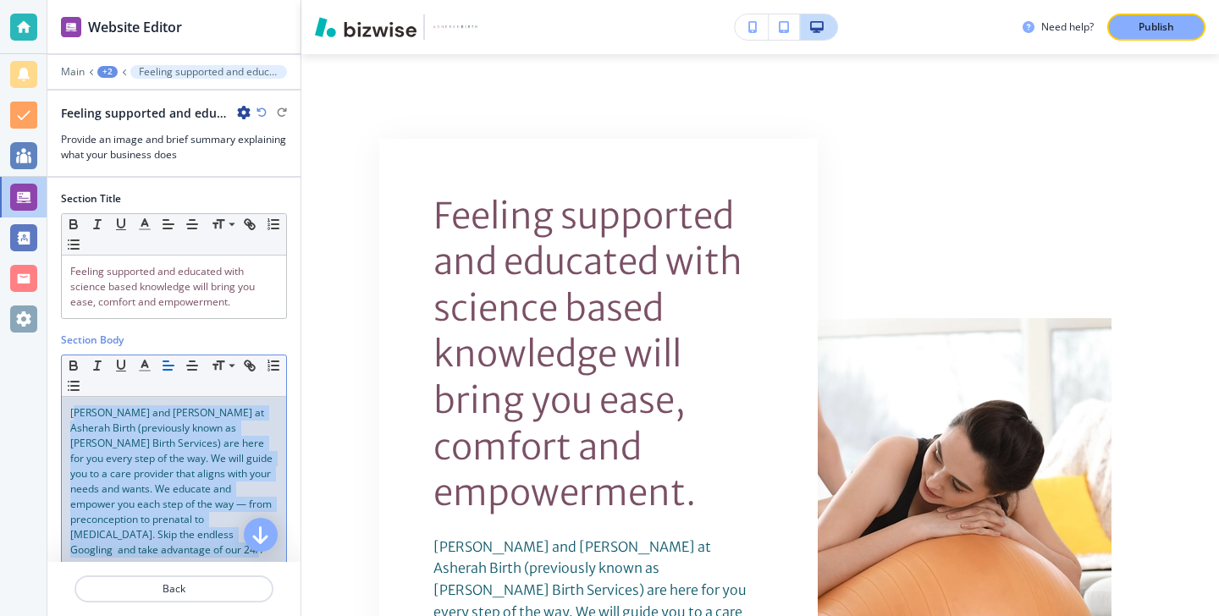
drag, startPoint x: 125, startPoint y: 551, endPoint x: 77, endPoint y: 409, distance: 150.2
click at [77, 408] on p "Doula Kiana and Doula Vonda at Asherah Birth (previously known as Doula Vonda B…" at bounding box center [173, 490] width 207 height 168
click at [77, 409] on span "Doula Kiana and Doula Vonda at Asherah Birth (previously known as Doula Vonda B…" at bounding box center [172, 489] width 205 height 167
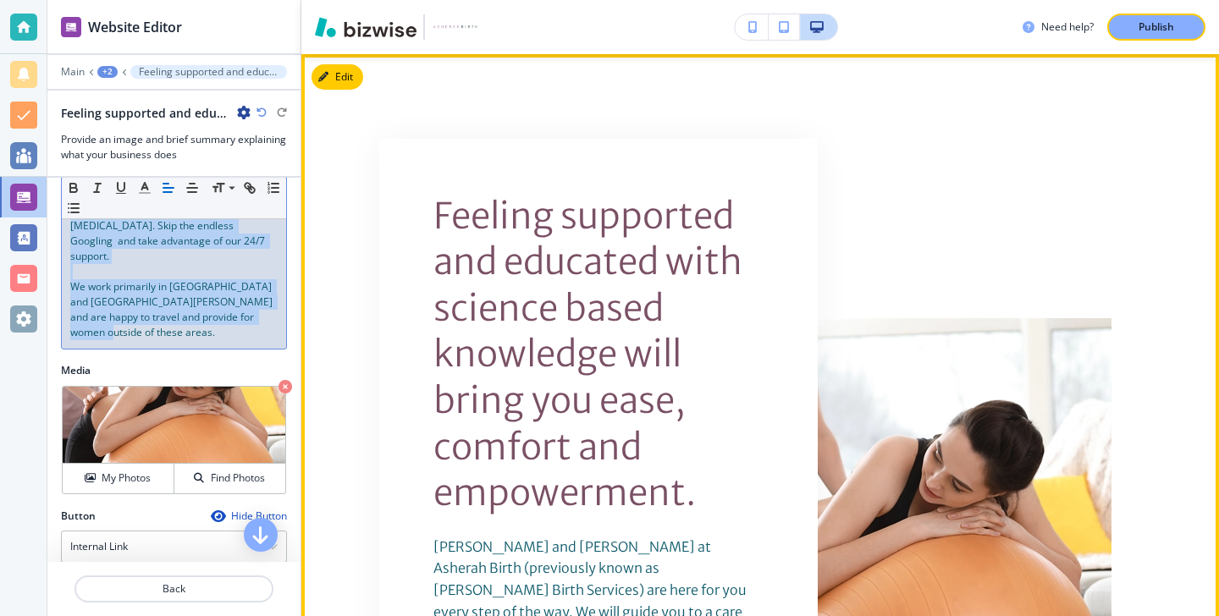
drag, startPoint x: 66, startPoint y: 409, endPoint x: 297, endPoint y: 582, distance: 288.5
click at [298, 582] on div "Website Editor Main +2 Feeling supported and educated with science based knowle…" at bounding box center [173, 308] width 253 height 616
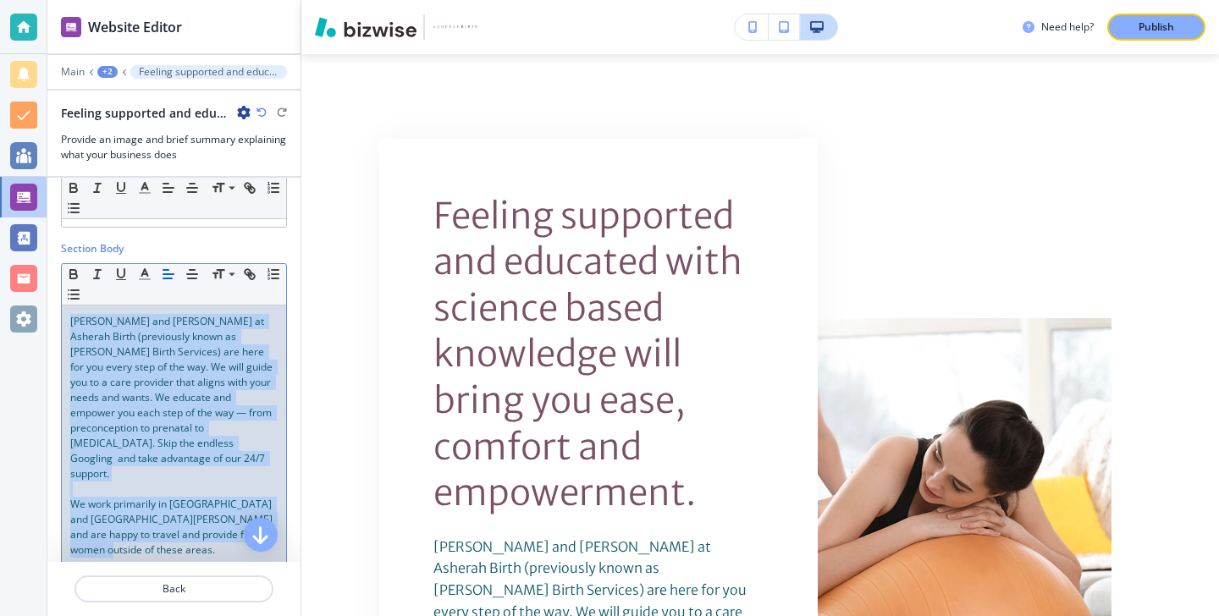
scroll to position [56, 0]
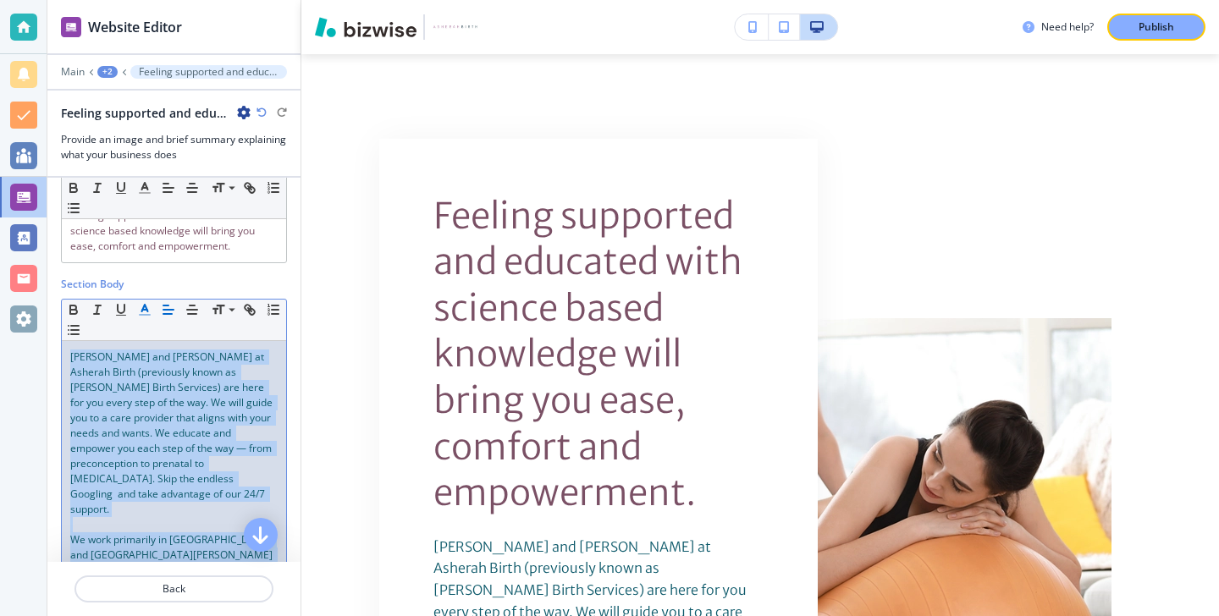
click at [148, 305] on icon "button" at bounding box center [144, 309] width 15 height 15
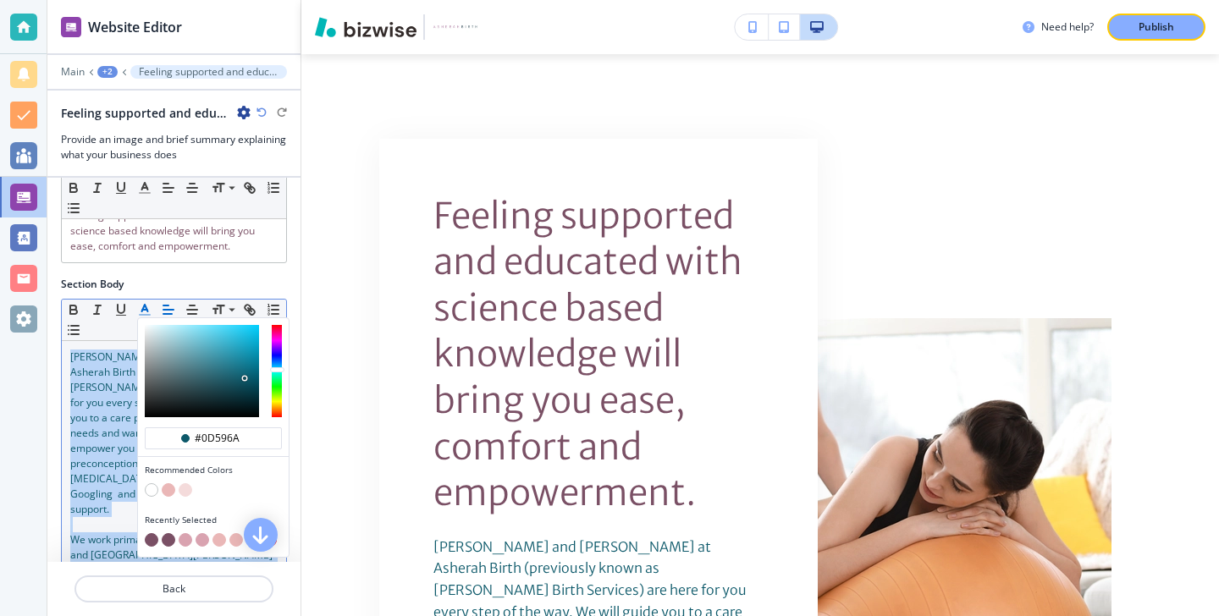
click at [149, 532] on div "button" at bounding box center [213, 530] width 137 height 7
click at [151, 541] on button "button" at bounding box center [152, 540] width 14 height 14
type input "#7a5065"
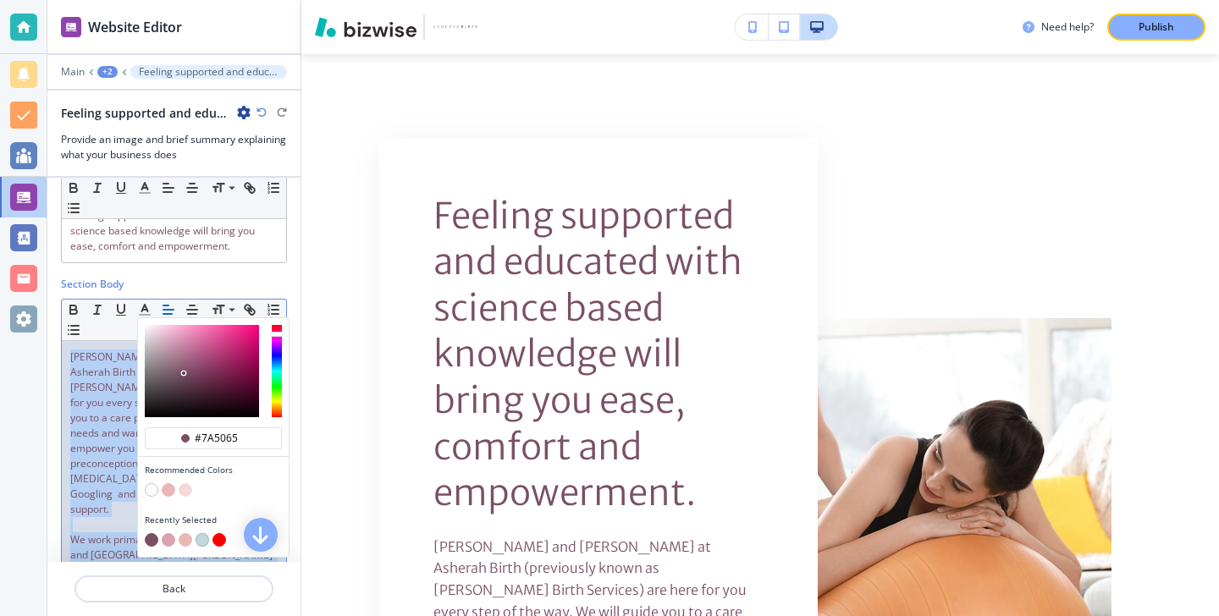
click at [108, 533] on span "We work primarily in Jacksonville and St. Augustine and are happy to travel and…" at bounding box center [172, 563] width 205 height 60
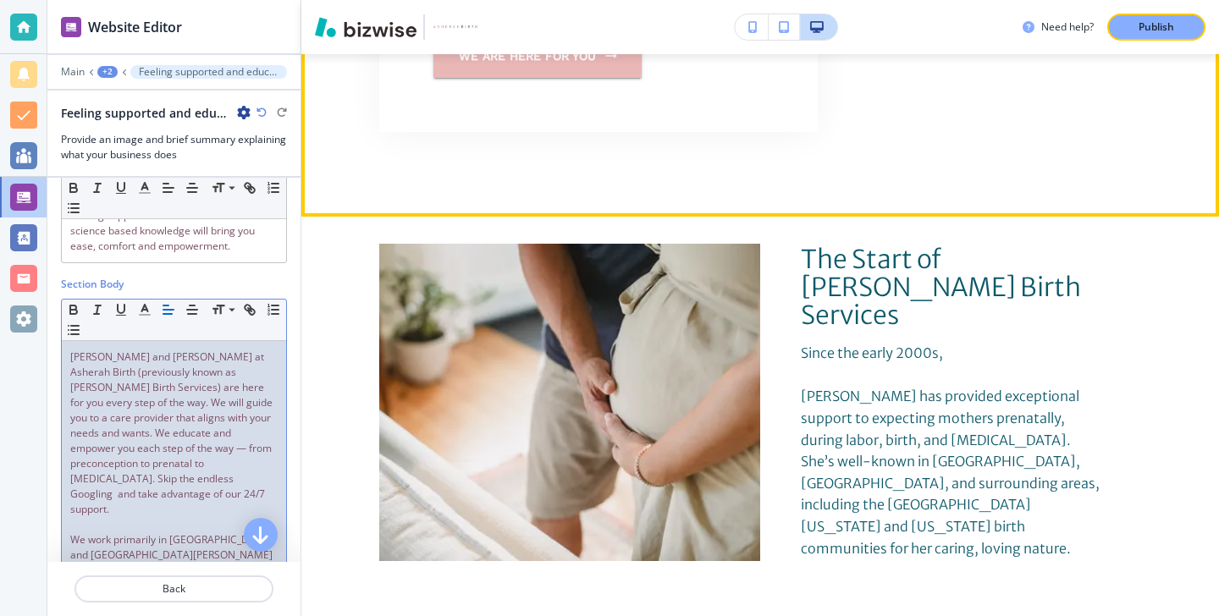
scroll to position [3529, 0]
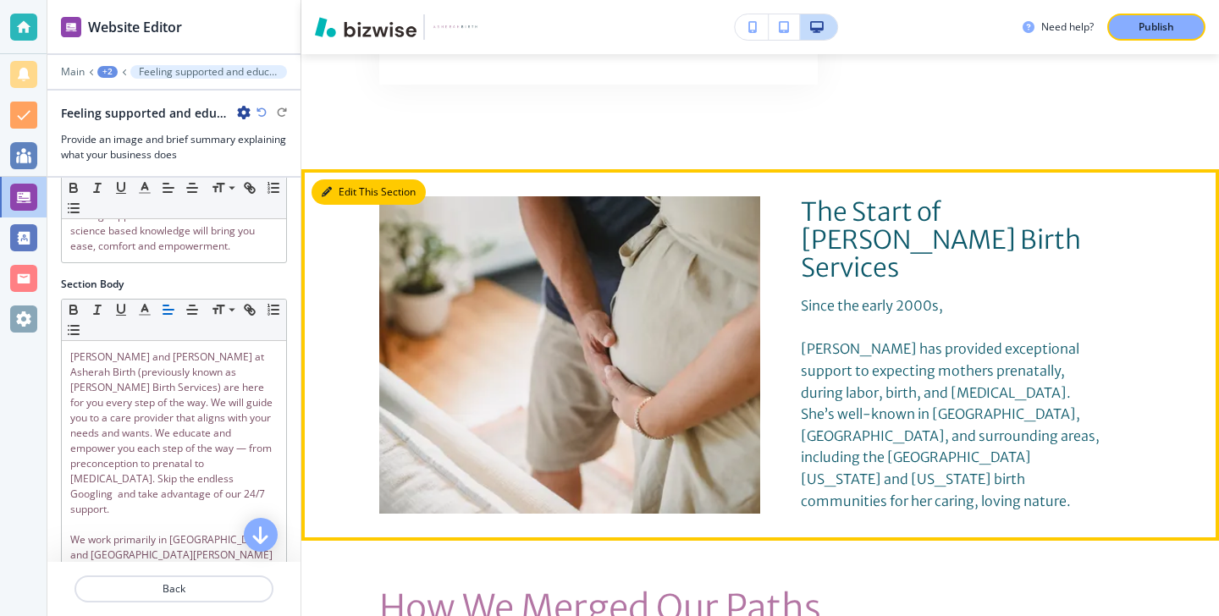
click at [349, 179] on button "Edit This Section" at bounding box center [369, 191] width 114 height 25
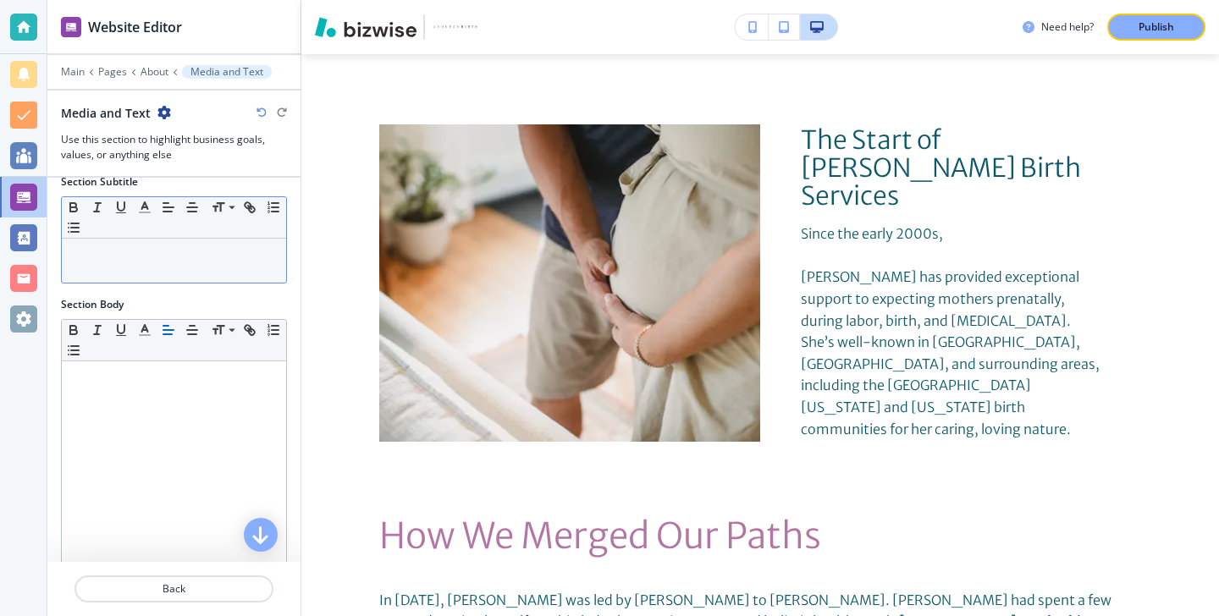
scroll to position [284, 0]
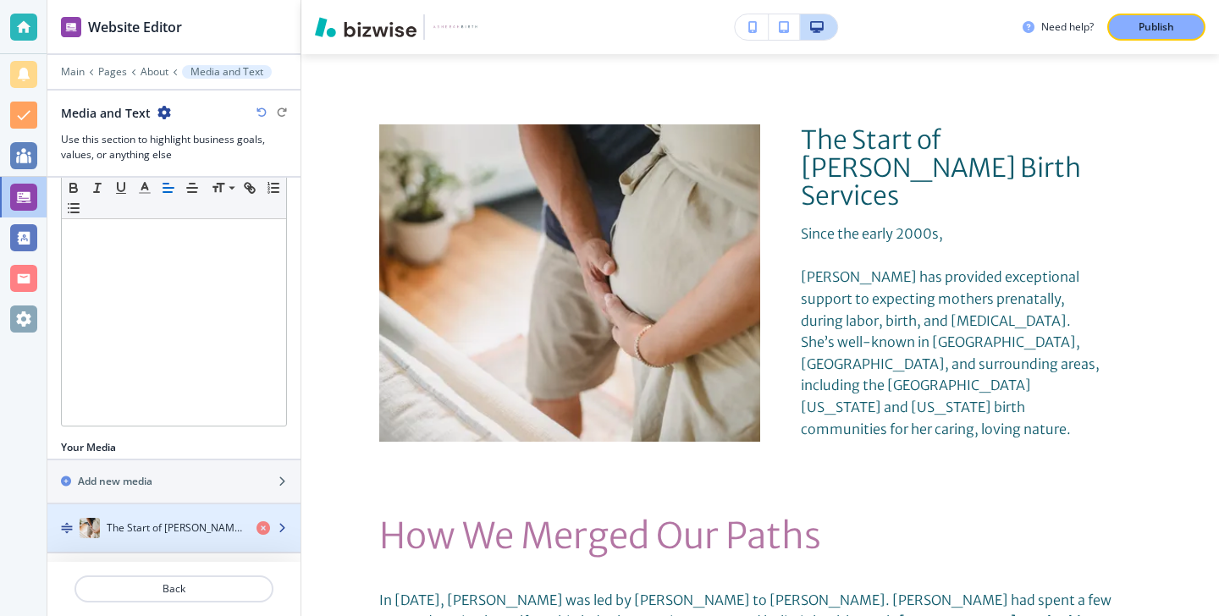
click at [189, 522] on h4 "The Start of Doula Vonda Birth Services" at bounding box center [175, 528] width 136 height 15
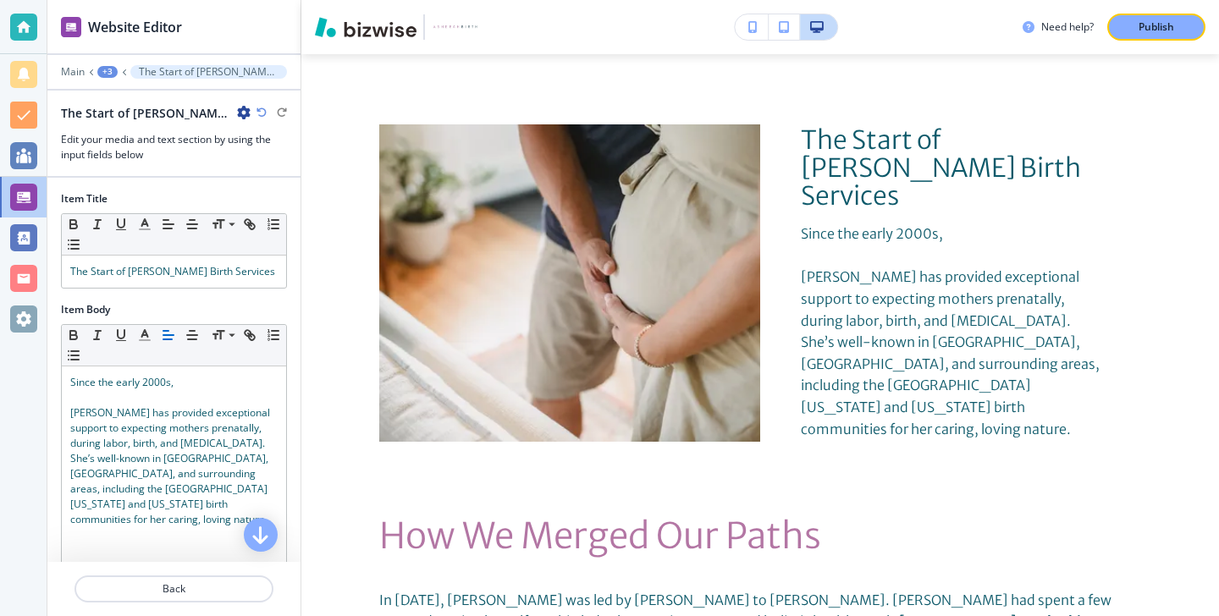
scroll to position [3628, 0]
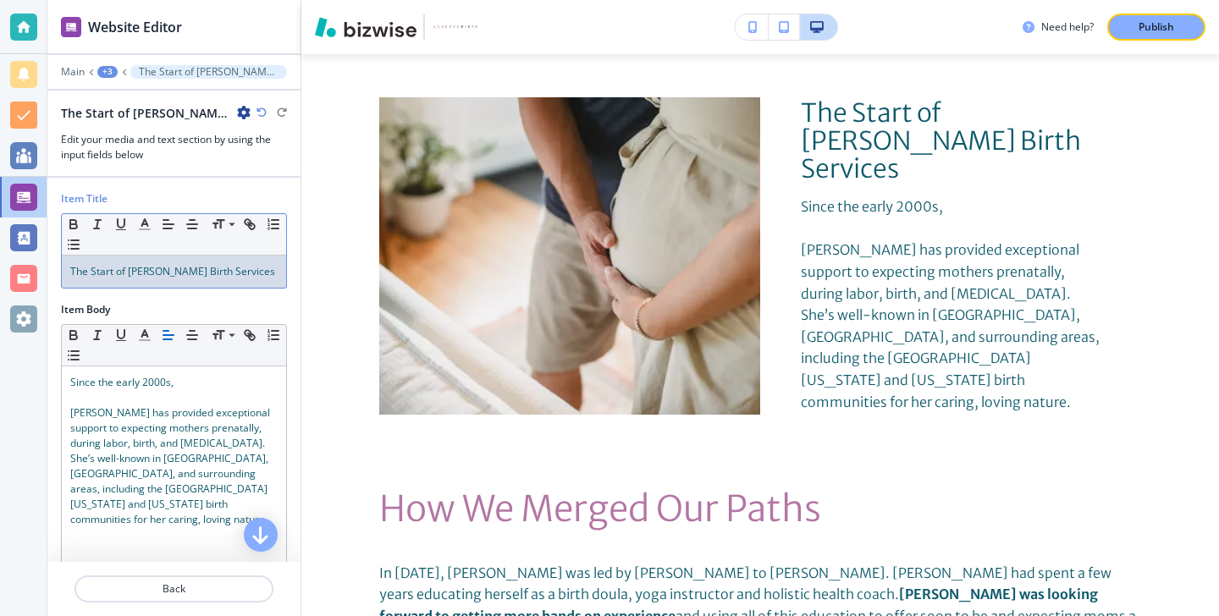
click at [200, 266] on span "The Start of Doula Vonda Birth Services" at bounding box center [172, 271] width 205 height 14
click at [148, 222] on icon "button" at bounding box center [144, 224] width 15 height 15
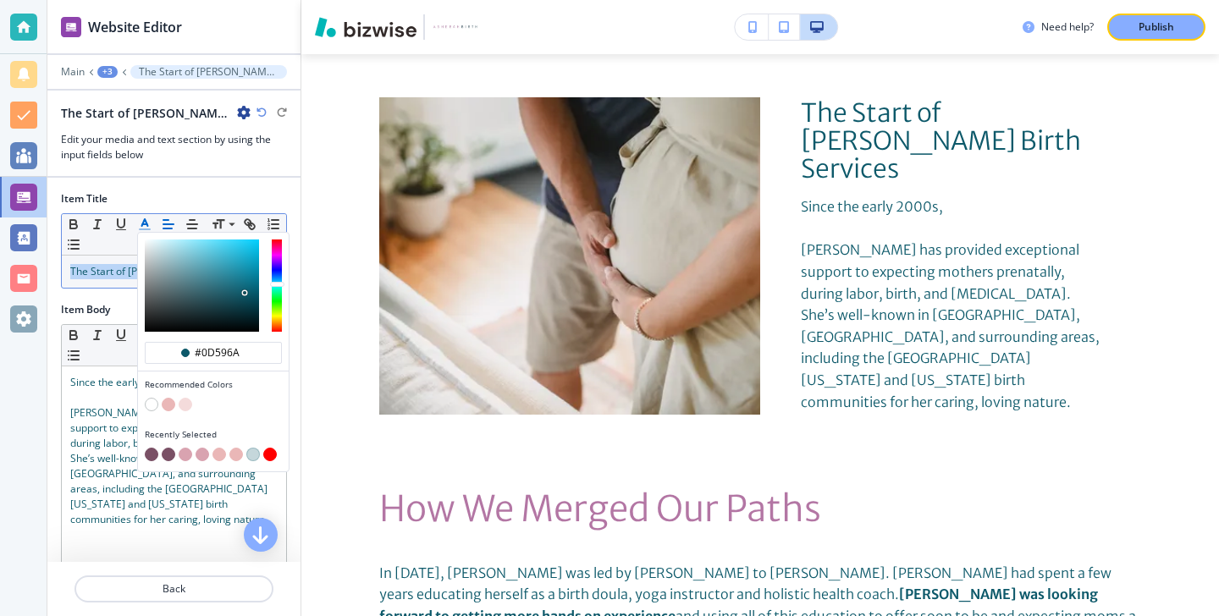
click at [152, 452] on button "button" at bounding box center [152, 455] width 14 height 14
type input "#7a5065"
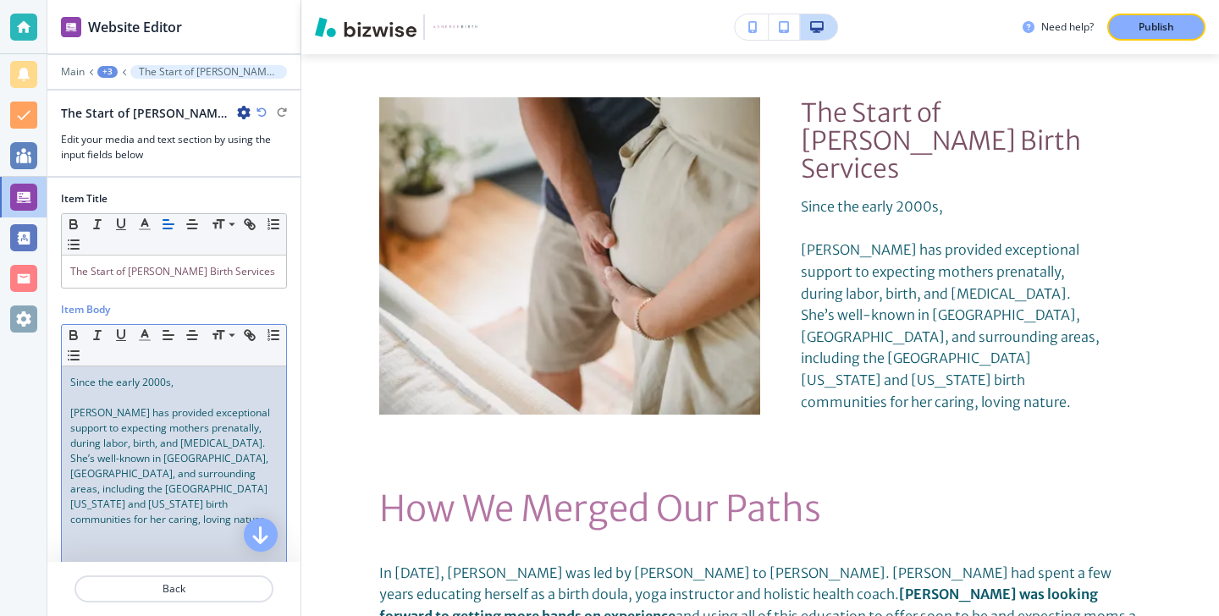
click at [161, 499] on span "Doula Vonda has provided exceptional support to expecting mothers prenatally, d…" at bounding box center [171, 466] width 202 height 121
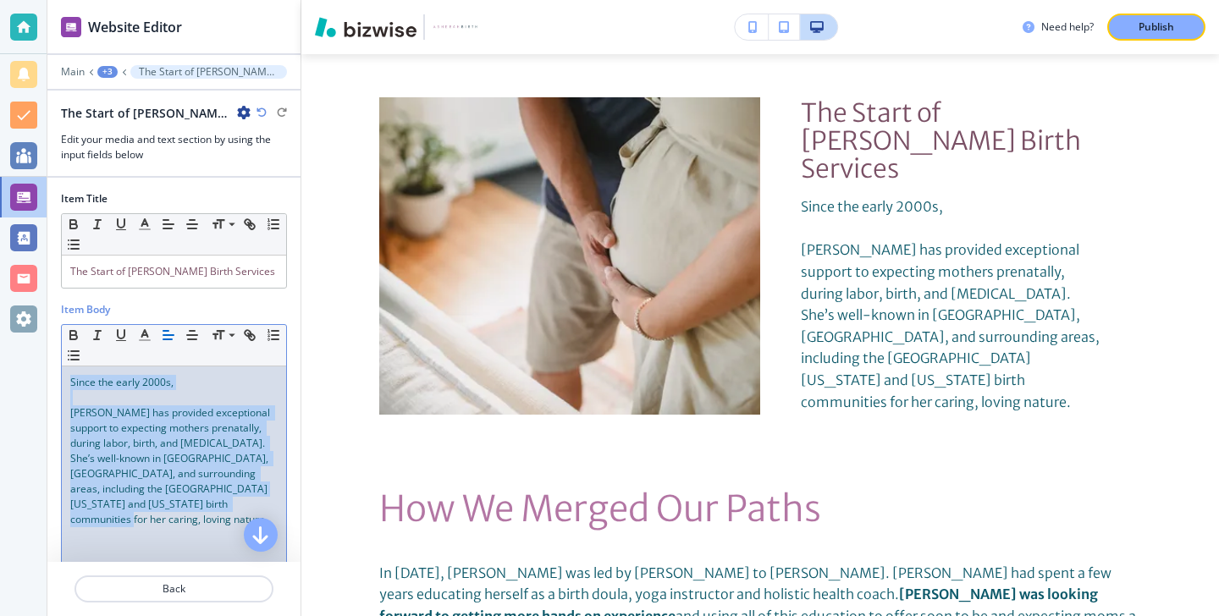
drag, startPoint x: 191, startPoint y: 500, endPoint x: 53, endPoint y: 369, distance: 189.8
click at [53, 369] on div "Item Body Small Normal Large Huge Since the early 2000s, Doula Vonda has provid…" at bounding box center [173, 451] width 253 height 299
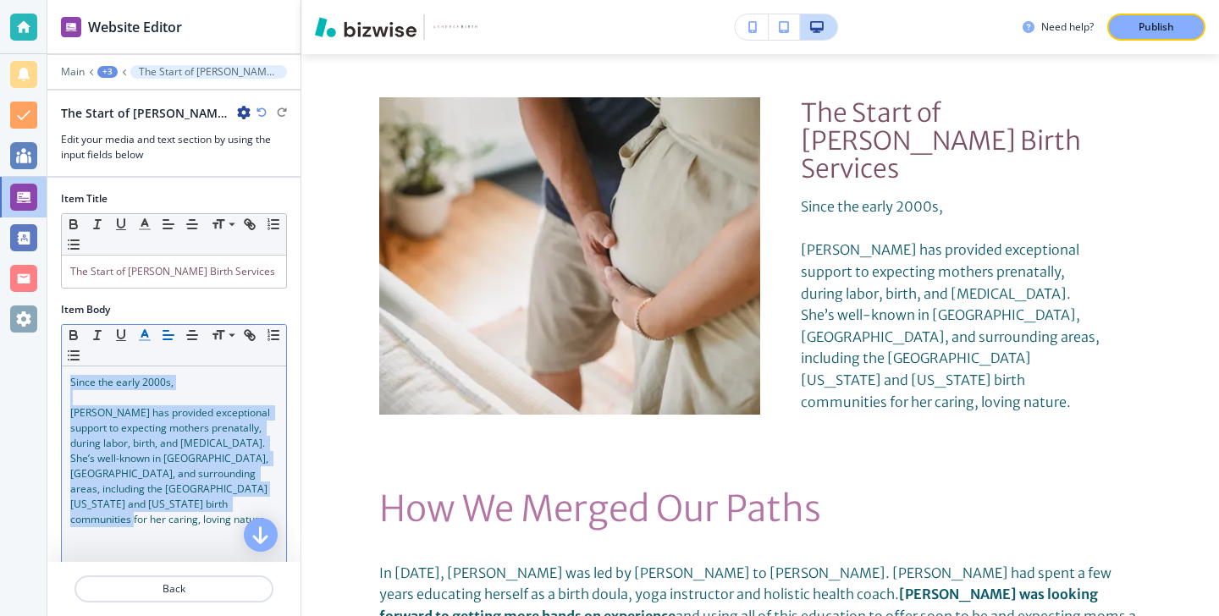
click at [137, 342] on icon "button" at bounding box center [144, 335] width 15 height 15
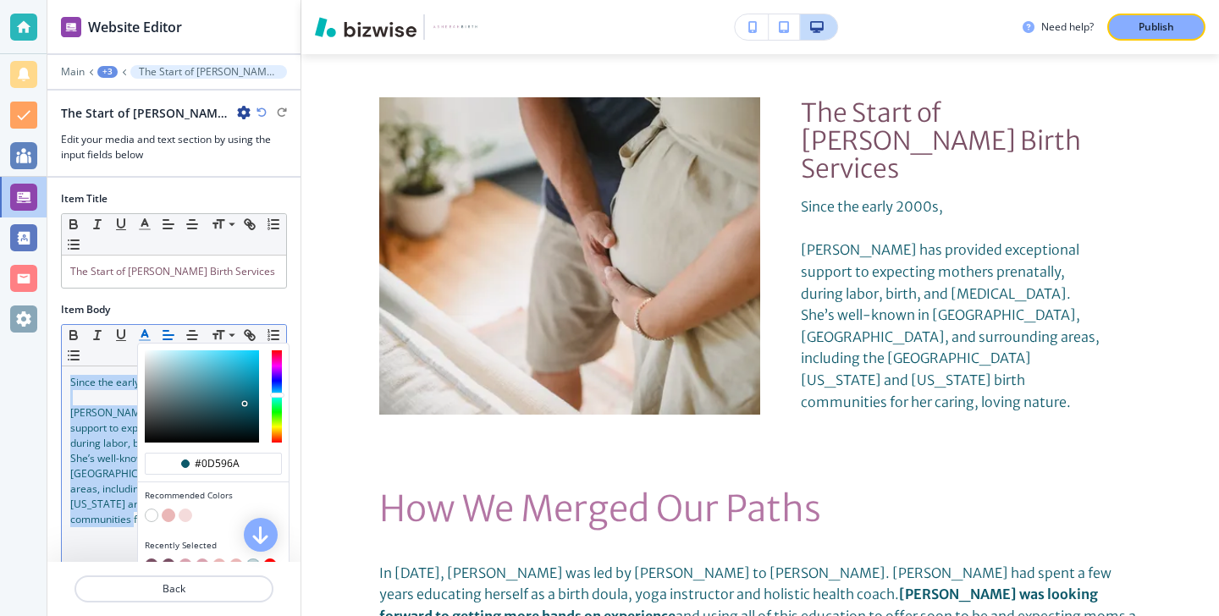
click at [149, 557] on div "button" at bounding box center [213, 555] width 137 height 7
click at [149, 559] on div "button" at bounding box center [213, 567] width 137 height 17
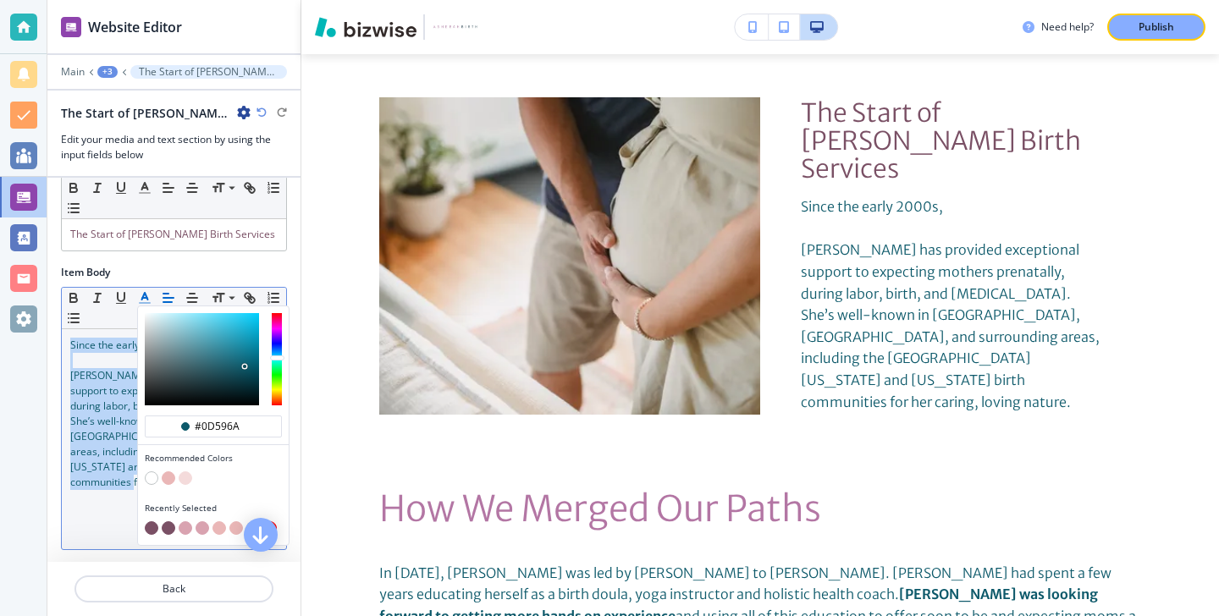
scroll to position [50, 0]
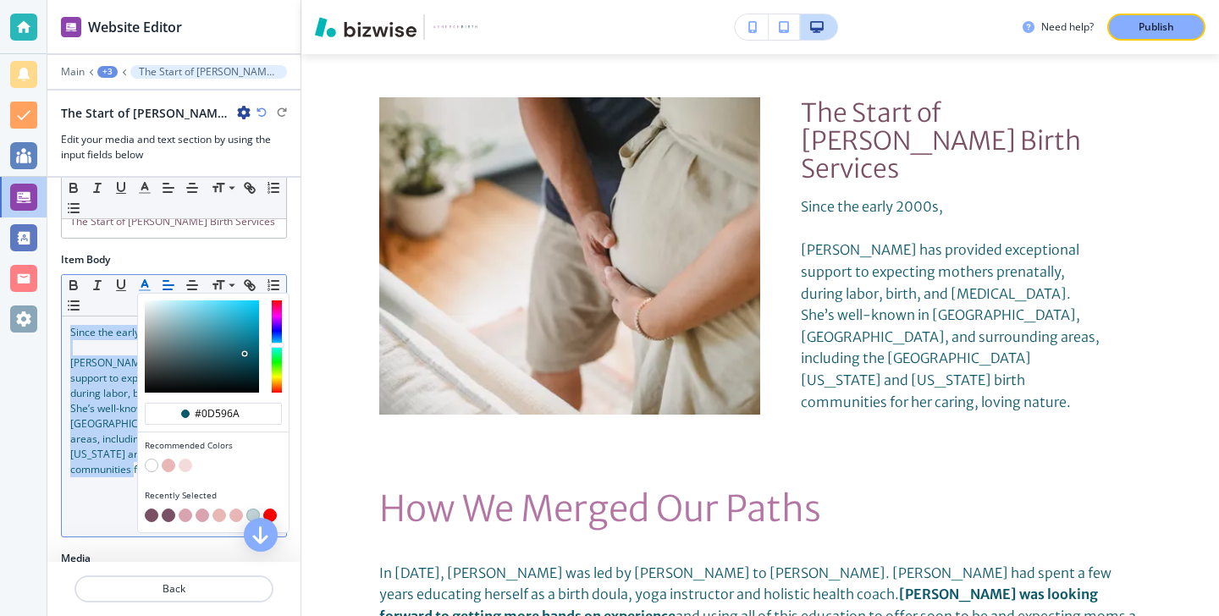
click at [150, 516] on button "button" at bounding box center [152, 516] width 14 height 14
type input "#7a5065"
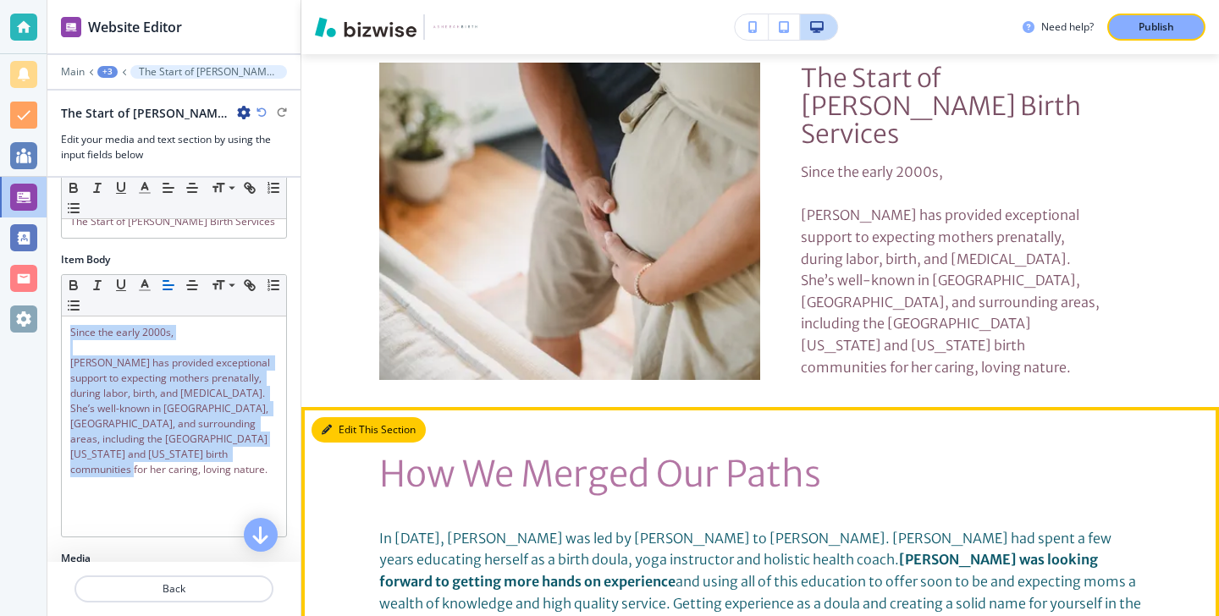
click at [353, 417] on button "Edit This Section" at bounding box center [369, 429] width 114 height 25
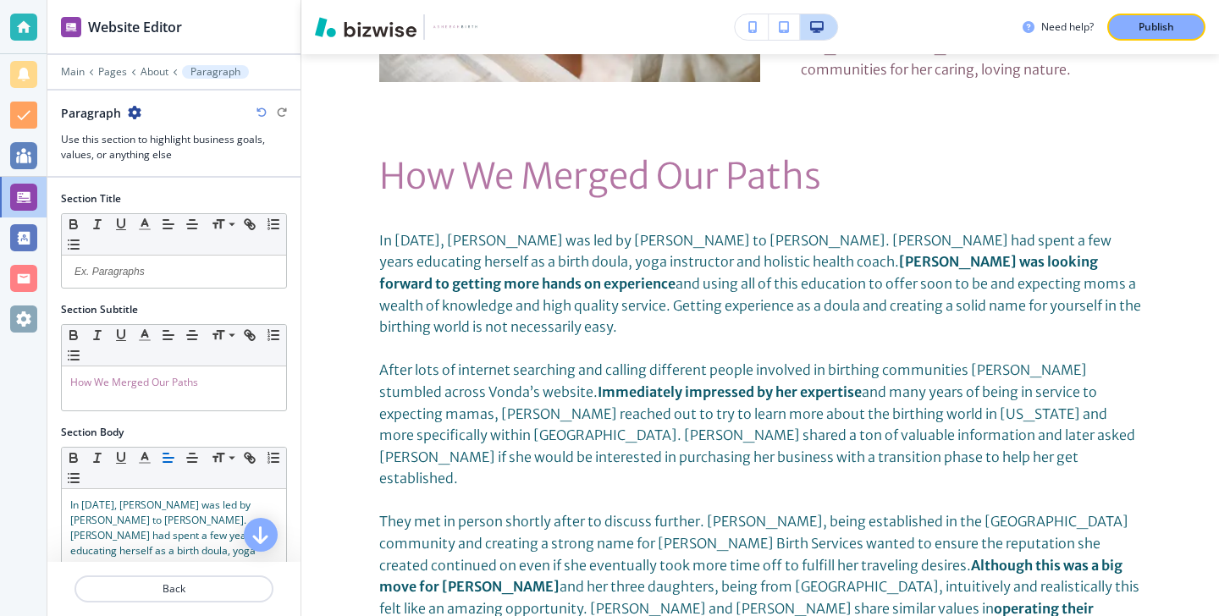
scroll to position [3972, 0]
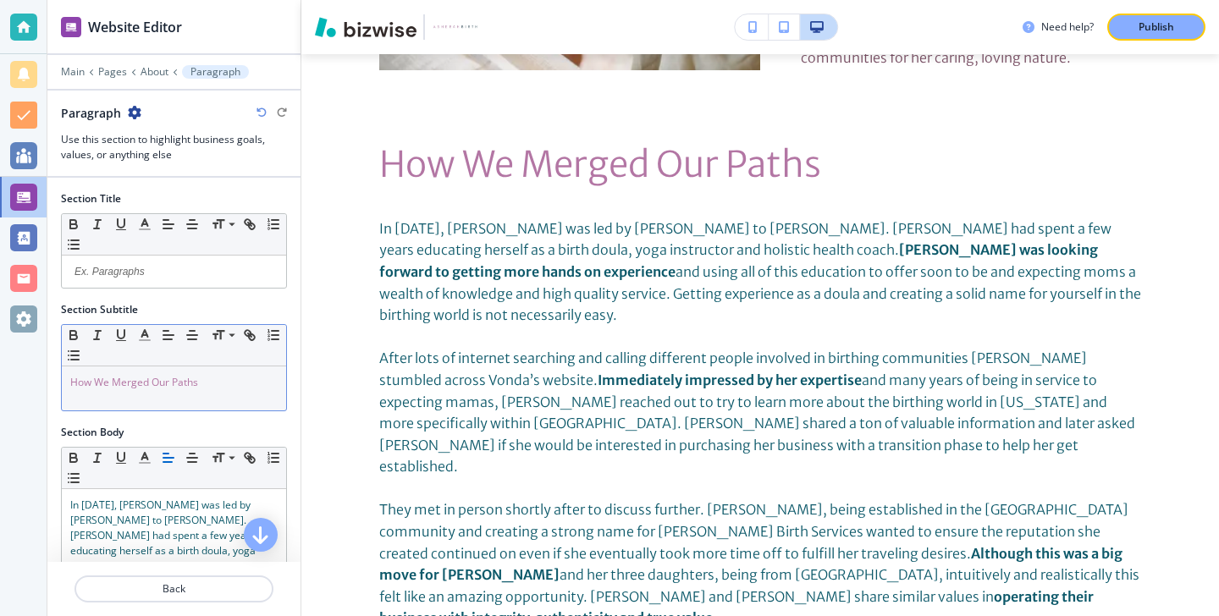
click at [218, 406] on div "How We Merged Our Paths" at bounding box center [174, 389] width 224 height 44
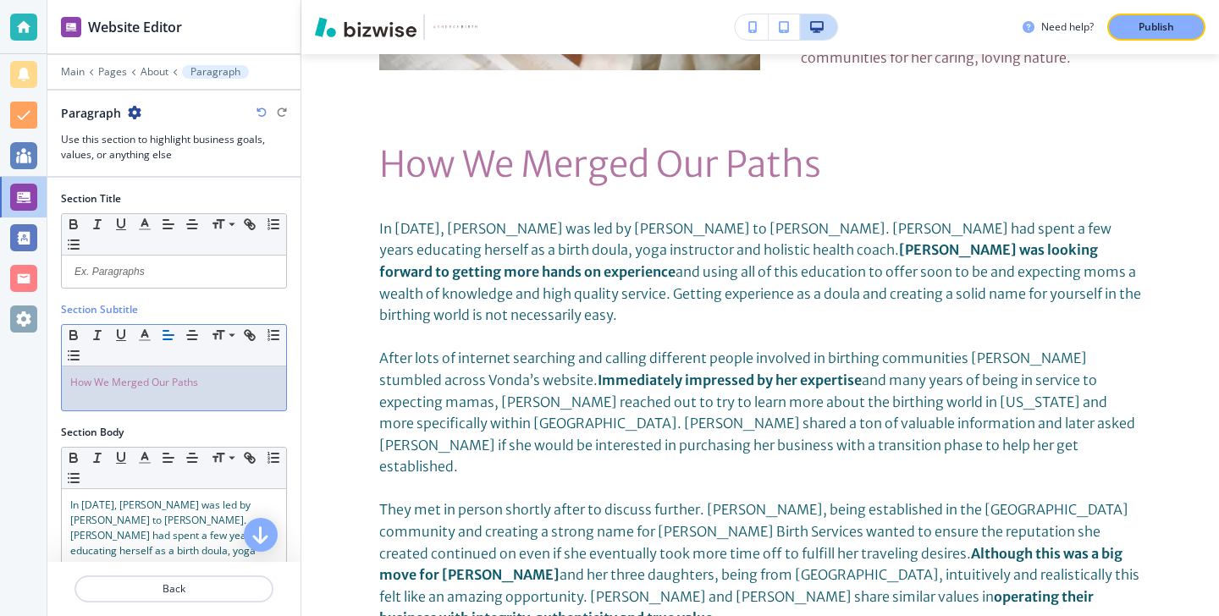
click at [218, 406] on div "How We Merged Our Paths" at bounding box center [174, 389] width 224 height 44
click at [149, 343] on button "button" at bounding box center [145, 335] width 24 height 20
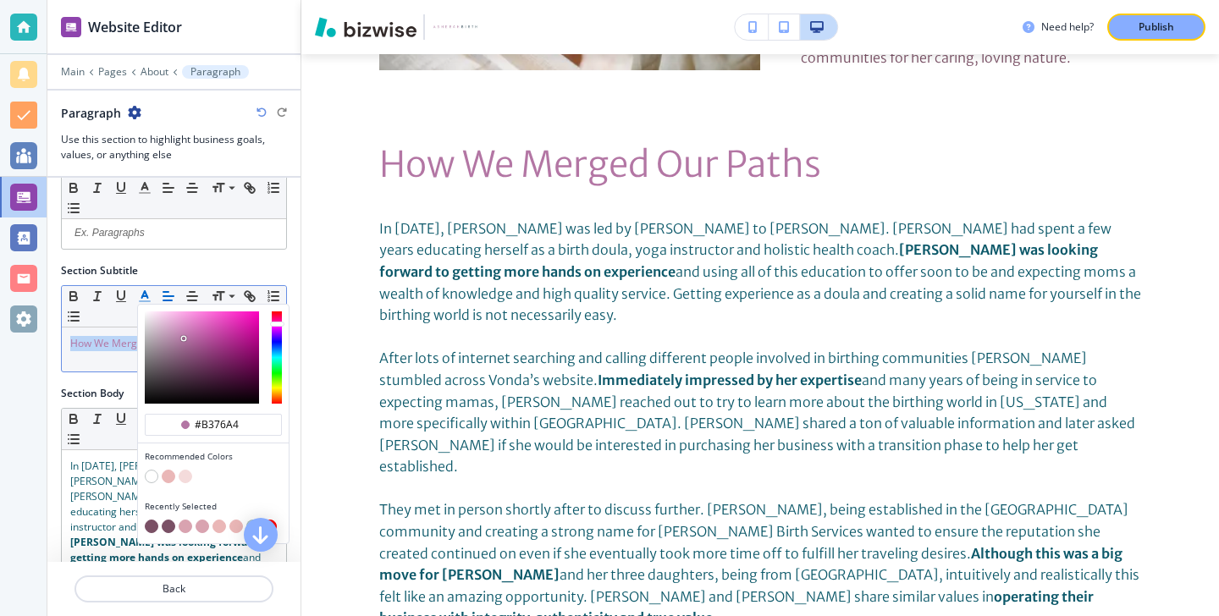
scroll to position [97, 0]
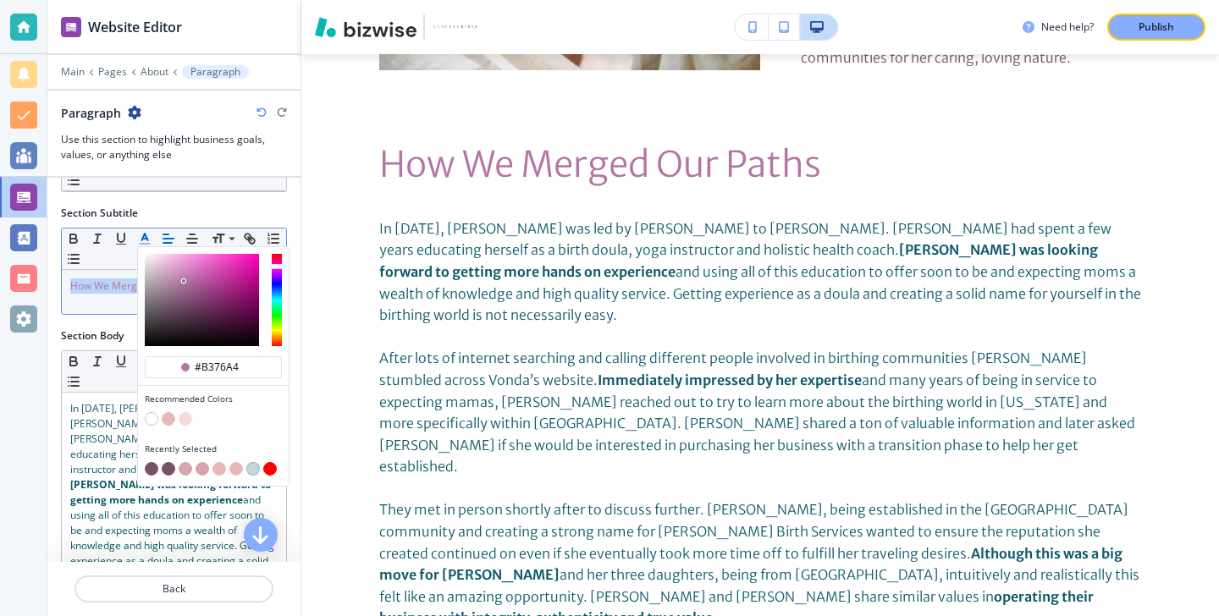
click at [154, 470] on button "button" at bounding box center [152, 469] width 14 height 14
type input "#7a5065"
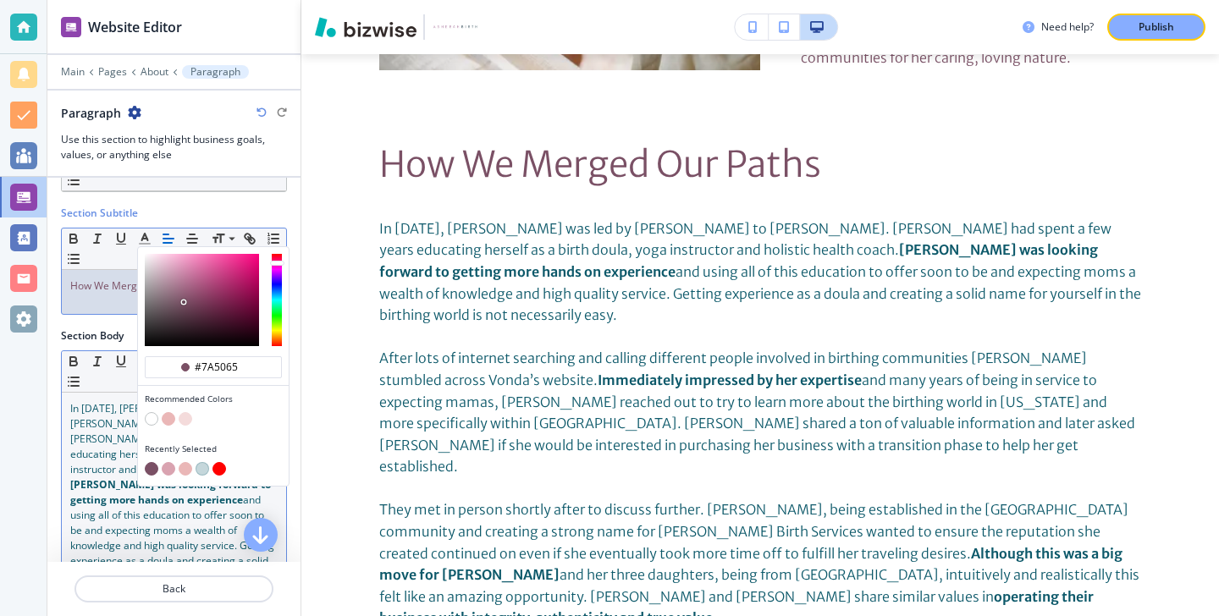
click at [131, 512] on span "and using all of this education to offer soon to be and expecting moms a wealth…" at bounding box center [173, 546] width 207 height 106
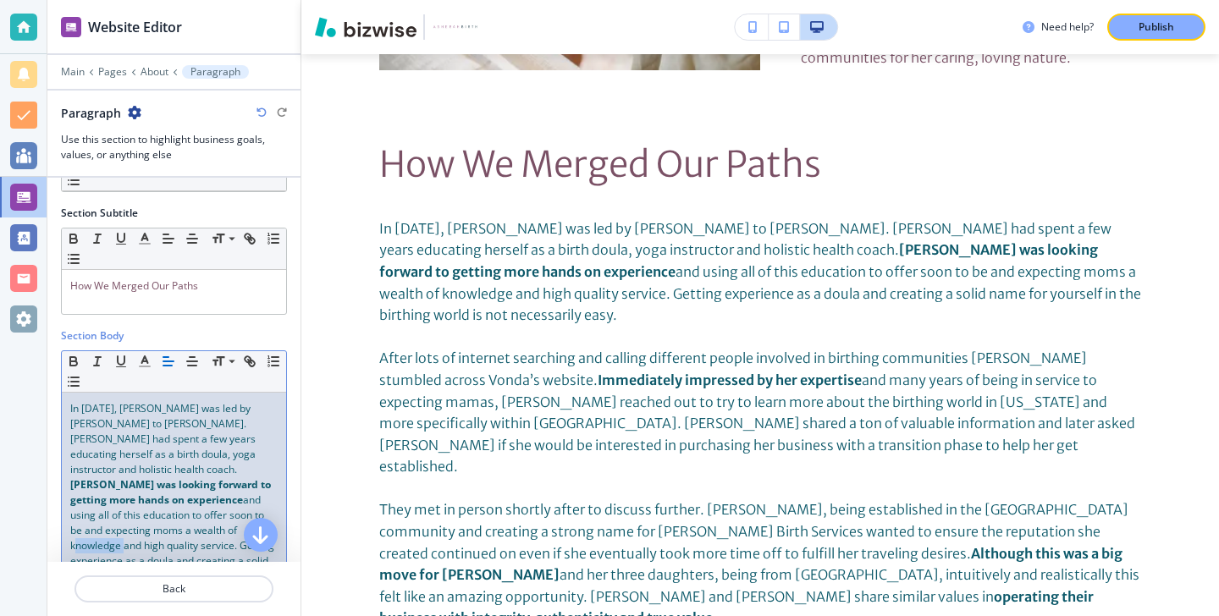
click at [130, 512] on span "and using all of this education to offer soon to be and expecting moms a wealth…" at bounding box center [173, 546] width 207 height 106
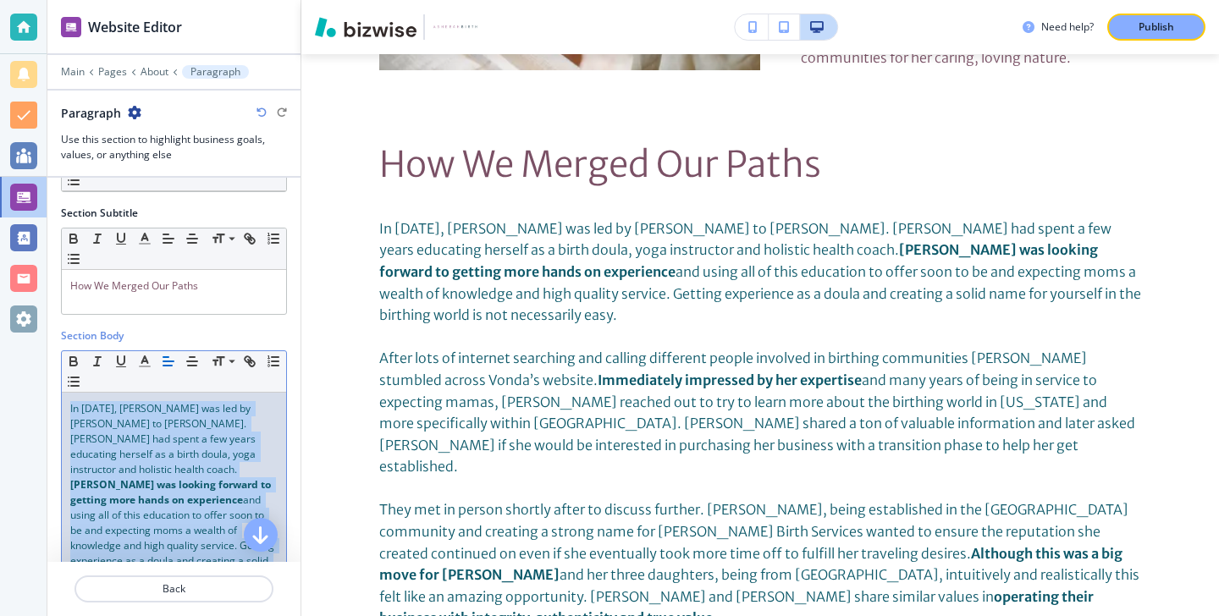
click at [130, 512] on span "and using all of this education to offer soon to be and expecting moms a wealth…" at bounding box center [173, 546] width 207 height 106
click at [146, 356] on icon "button" at bounding box center [144, 361] width 15 height 15
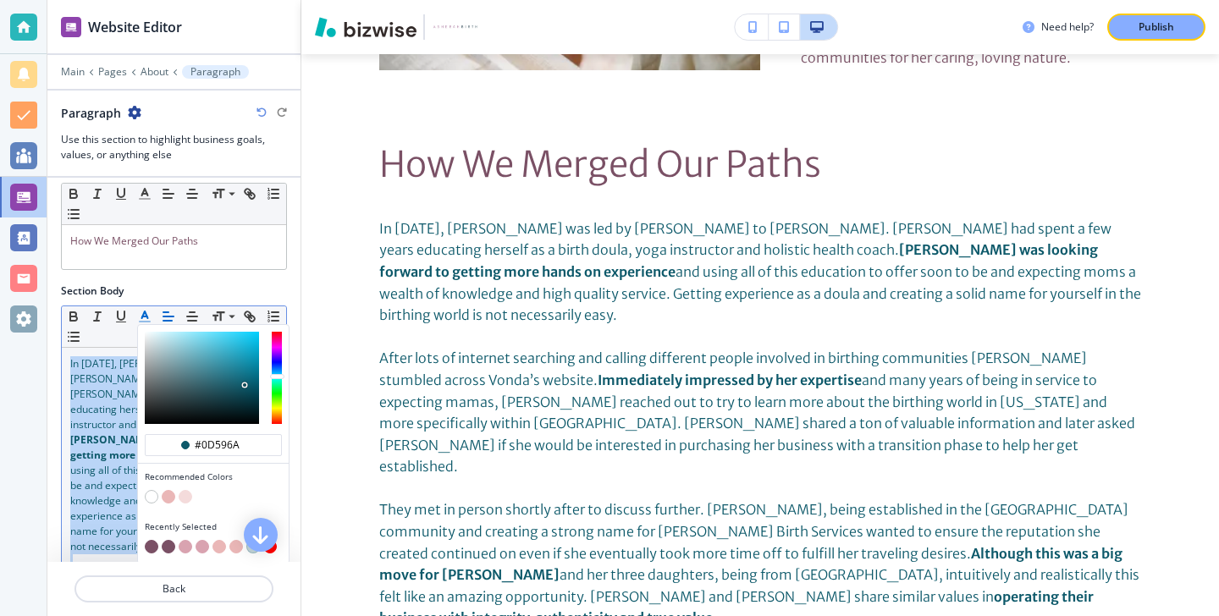
scroll to position [191, 0]
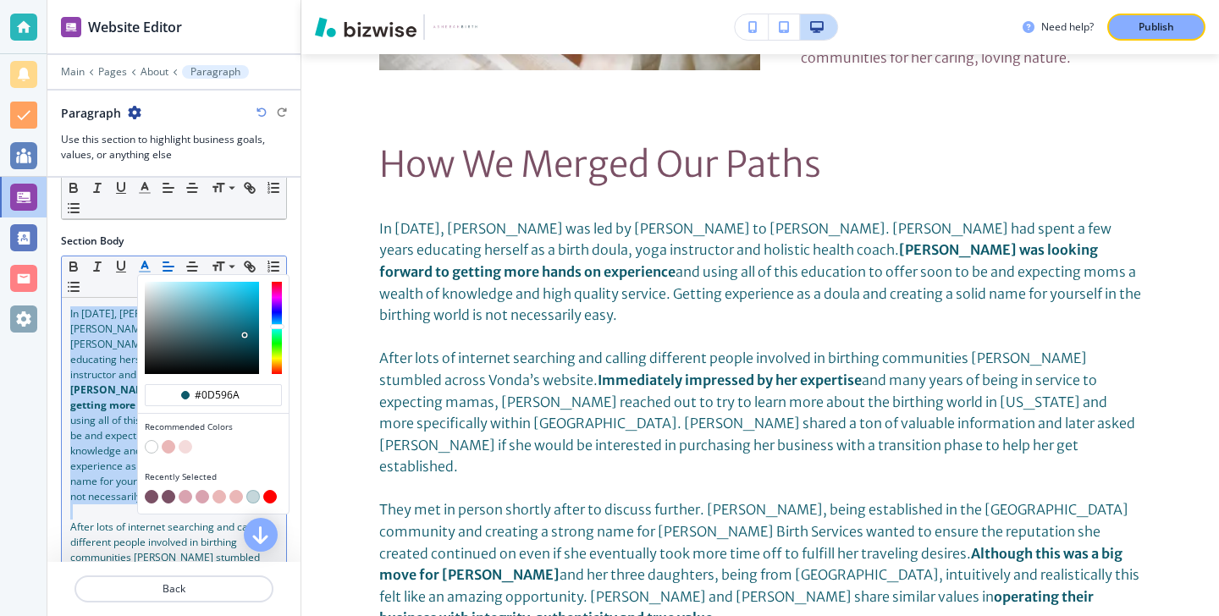
click at [152, 504] on div "button" at bounding box center [213, 498] width 137 height 17
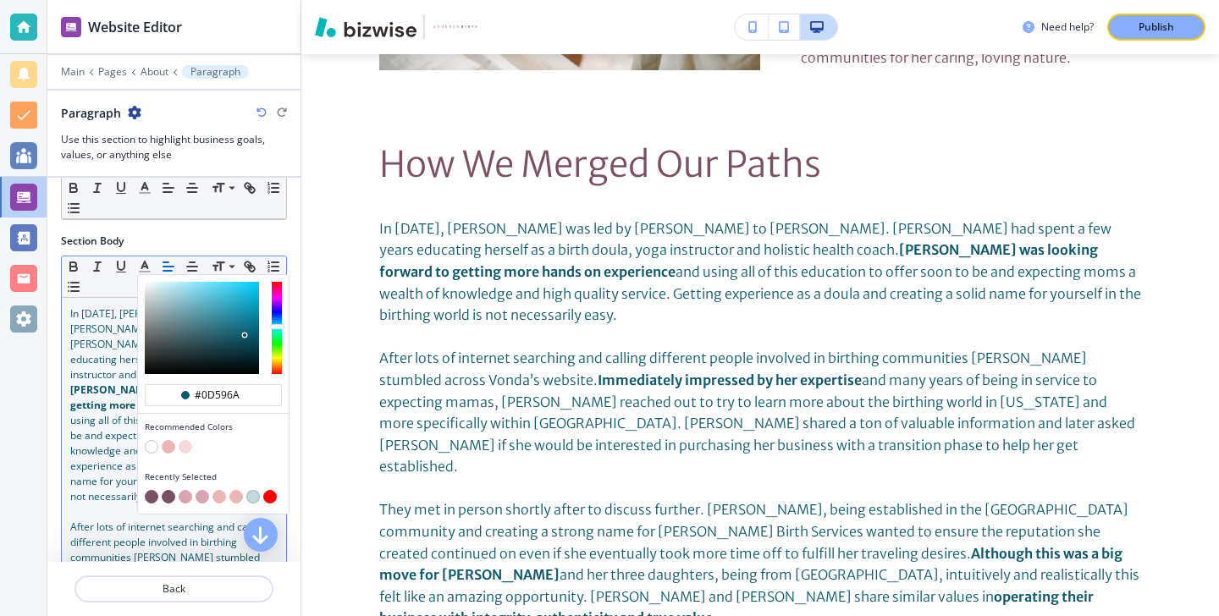
click at [127, 520] on span "After lots of internet searching and calling different people involved in birth…" at bounding box center [170, 550] width 200 height 60
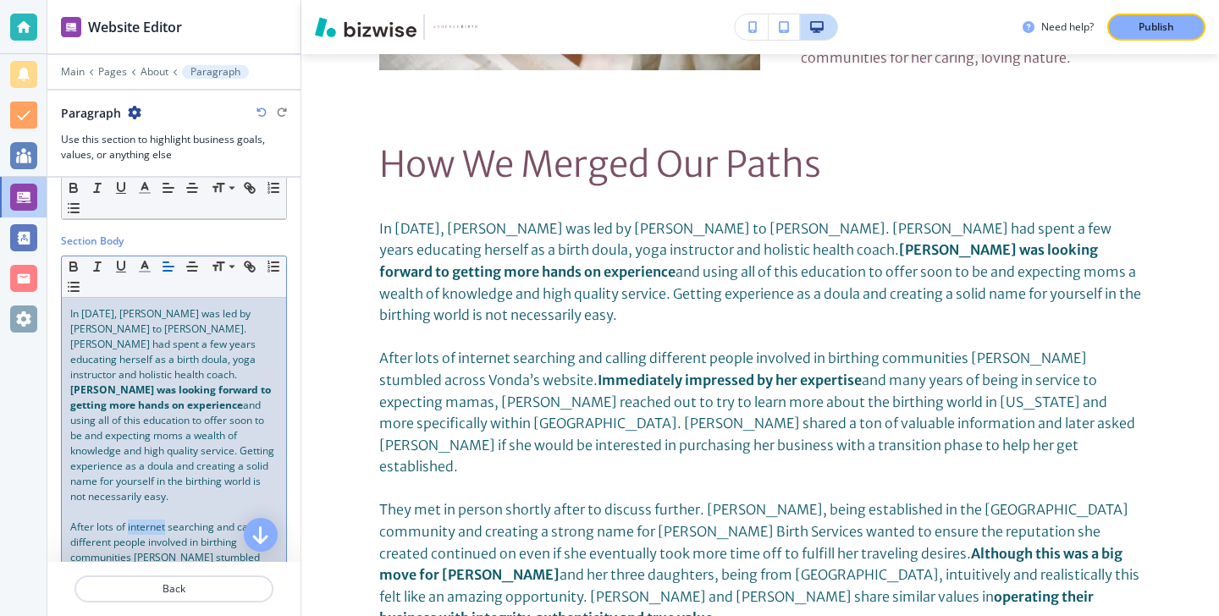
click at [126, 520] on span "After lots of internet searching and calling different people involved in birth…" at bounding box center [170, 550] width 200 height 60
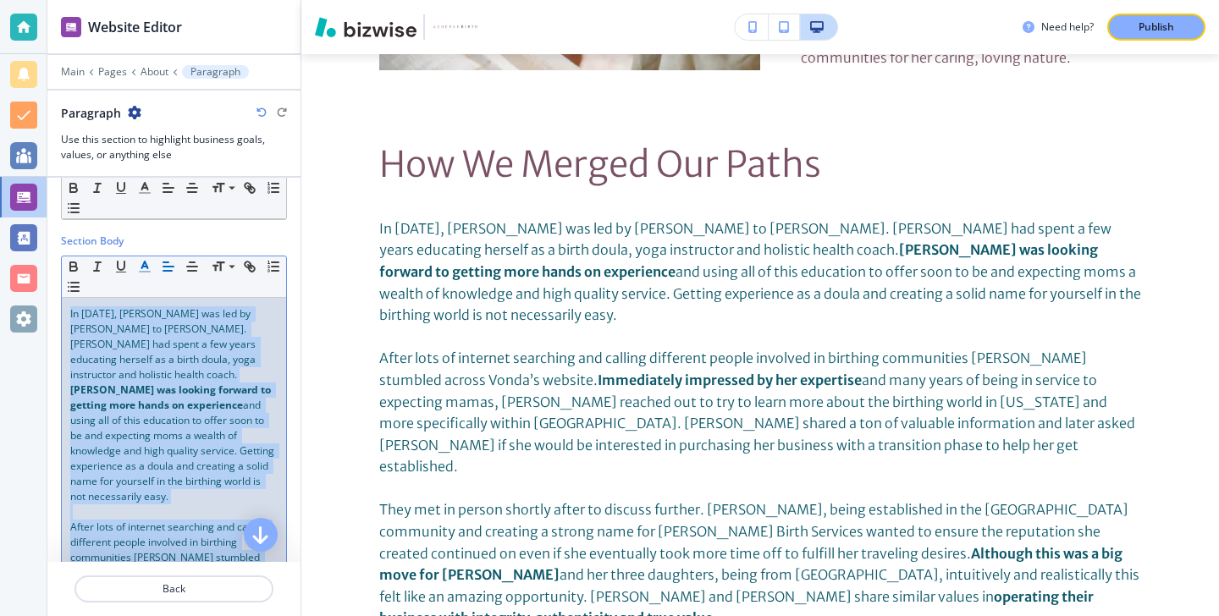
click at [149, 263] on icon "button" at bounding box center [144, 266] width 15 height 15
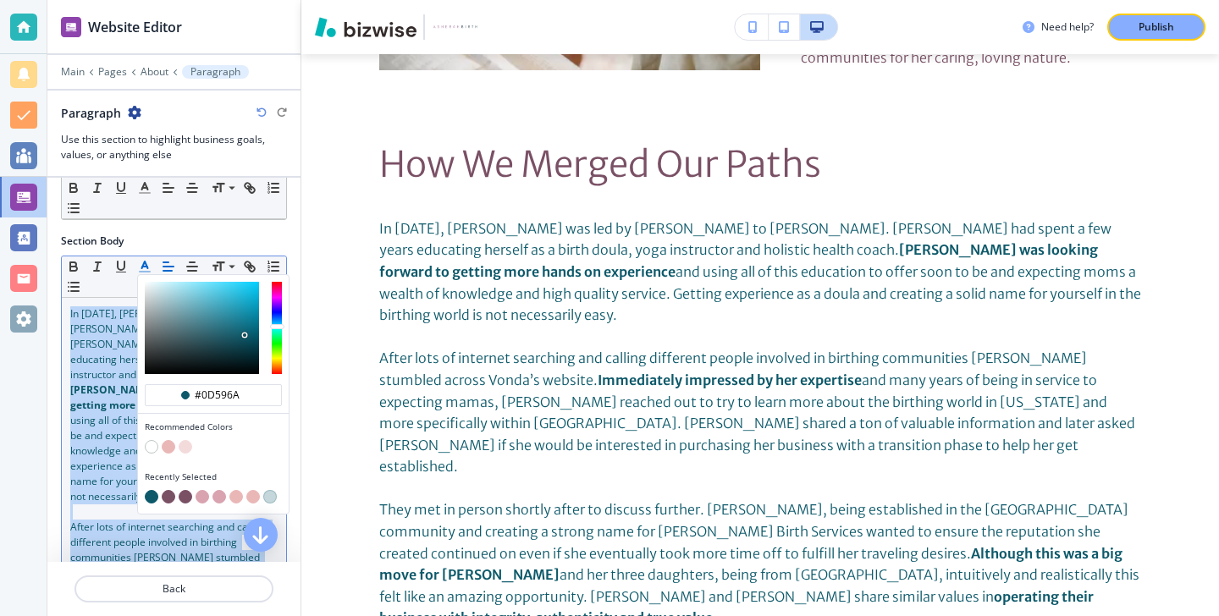
click at [166, 495] on button "button" at bounding box center [169, 497] width 14 height 14
type input "#7a5065"
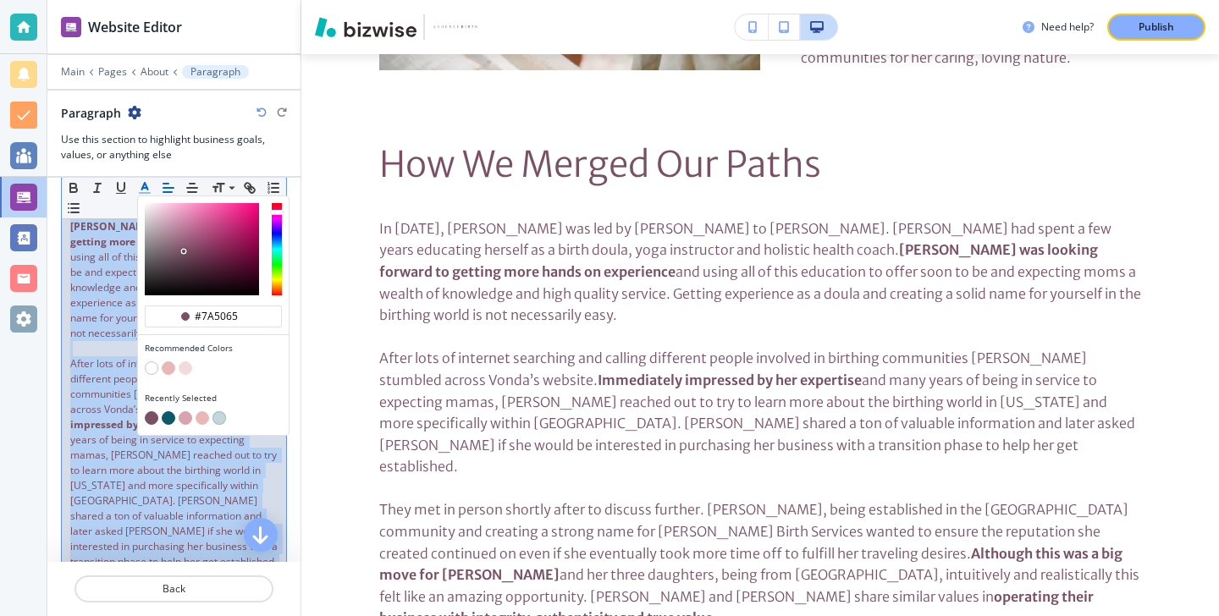
scroll to position [400, 0]
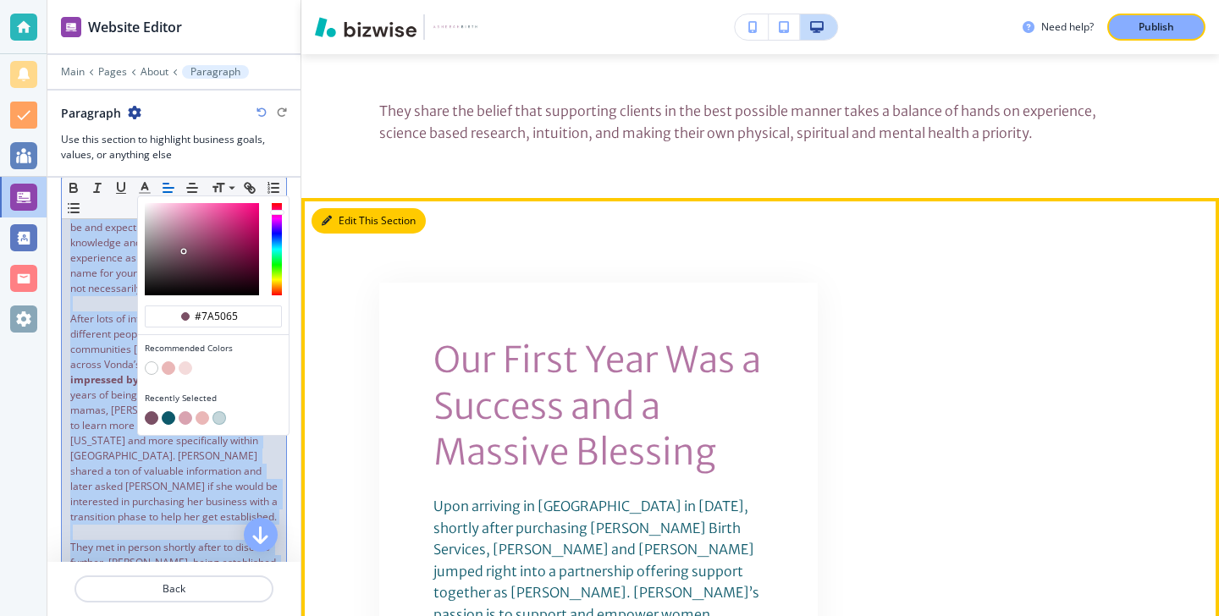
click at [349, 208] on button "Edit This Section" at bounding box center [369, 220] width 114 height 25
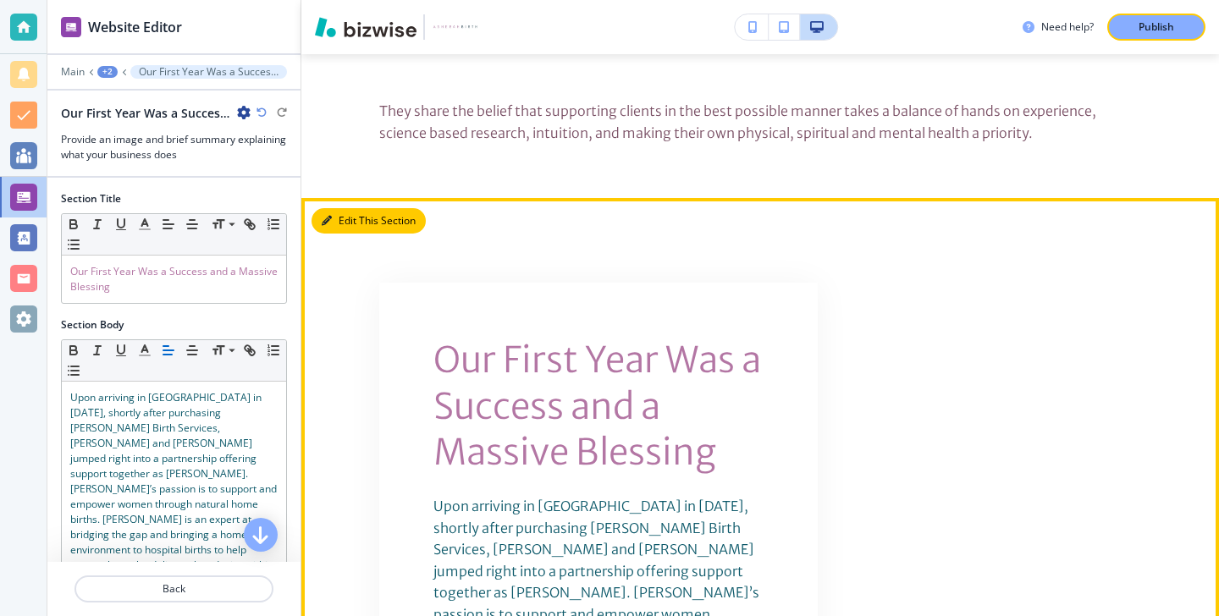
scroll to position [4646, 0]
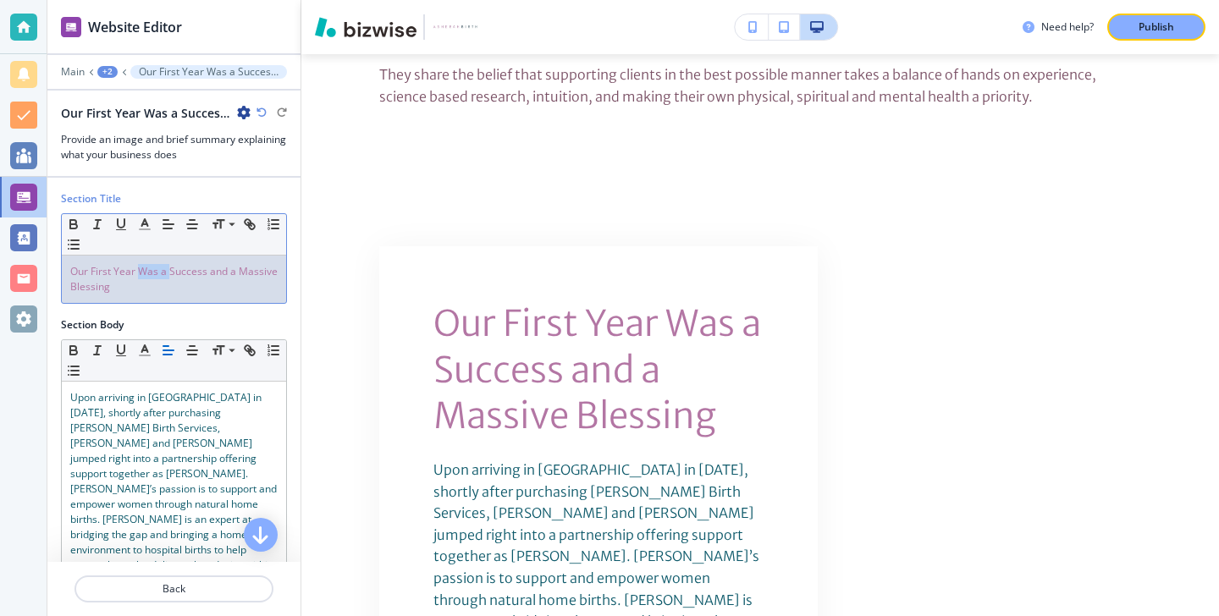
drag, startPoint x: 168, startPoint y: 276, endPoint x: 142, endPoint y: 276, distance: 26.2
click at [142, 276] on span "Our First Year Was a Success and a Massive Blessing" at bounding box center [175, 279] width 210 height 30
click at [142, 284] on p "Our First Year Was a Success and a Massive Blessing" at bounding box center [173, 279] width 207 height 30
click at [149, 221] on icon "button" at bounding box center [144, 224] width 15 height 15
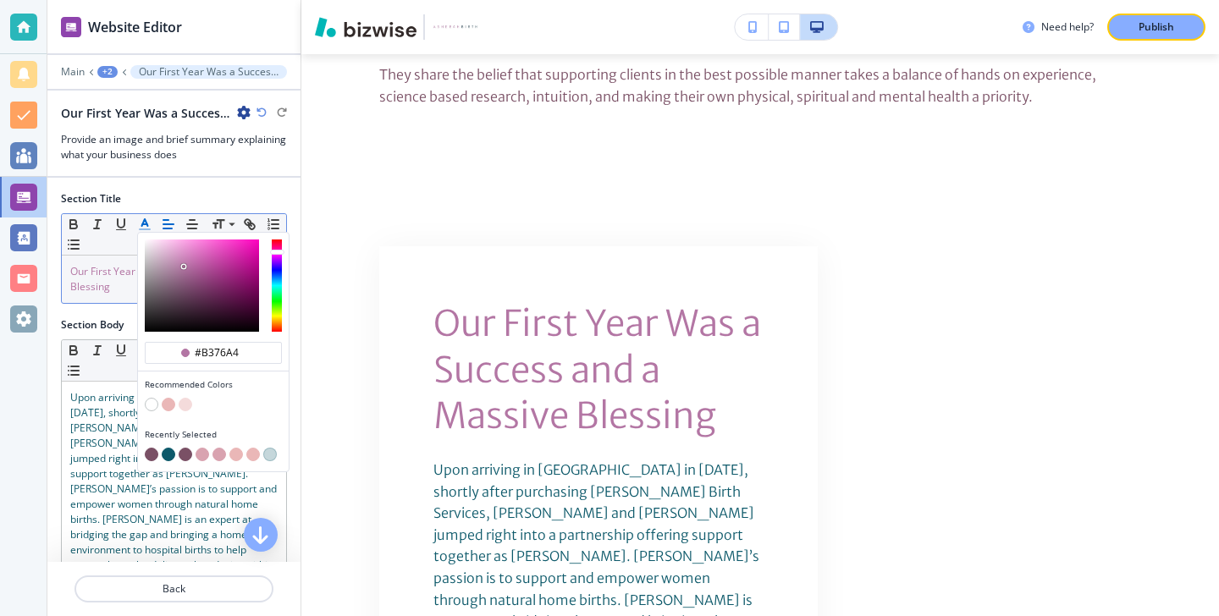
click at [153, 458] on button "button" at bounding box center [152, 455] width 14 height 14
type input "#7a5065"
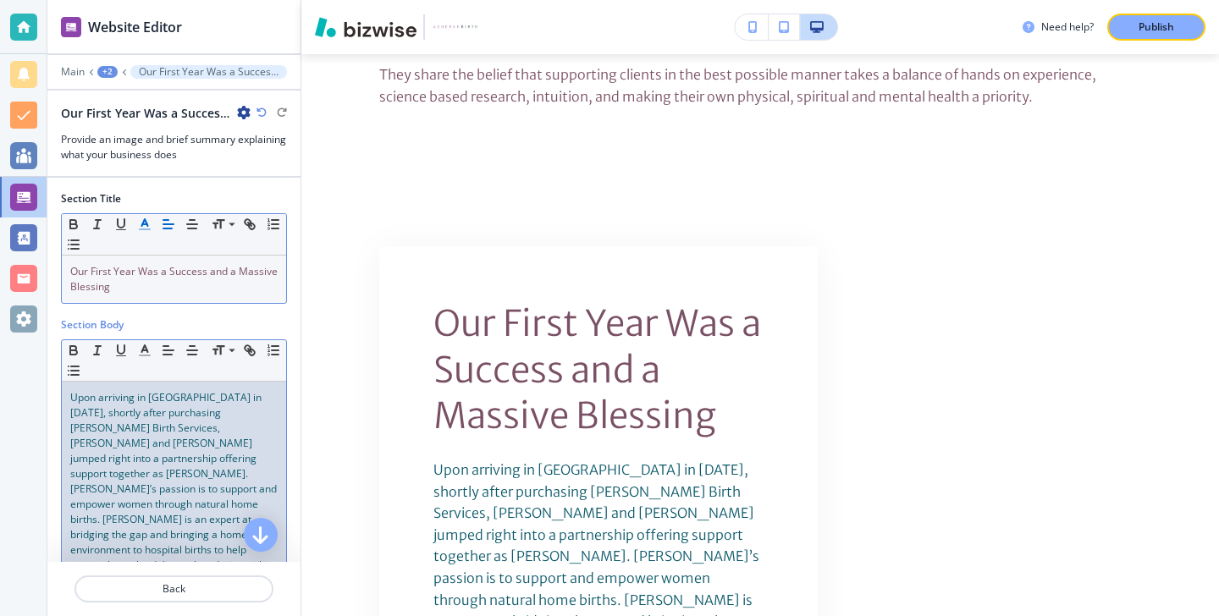
click at [138, 477] on span "Upon arriving in Jacksonville in April 2022, shortly after purchasing Doula Von…" at bounding box center [174, 511] width 209 height 243
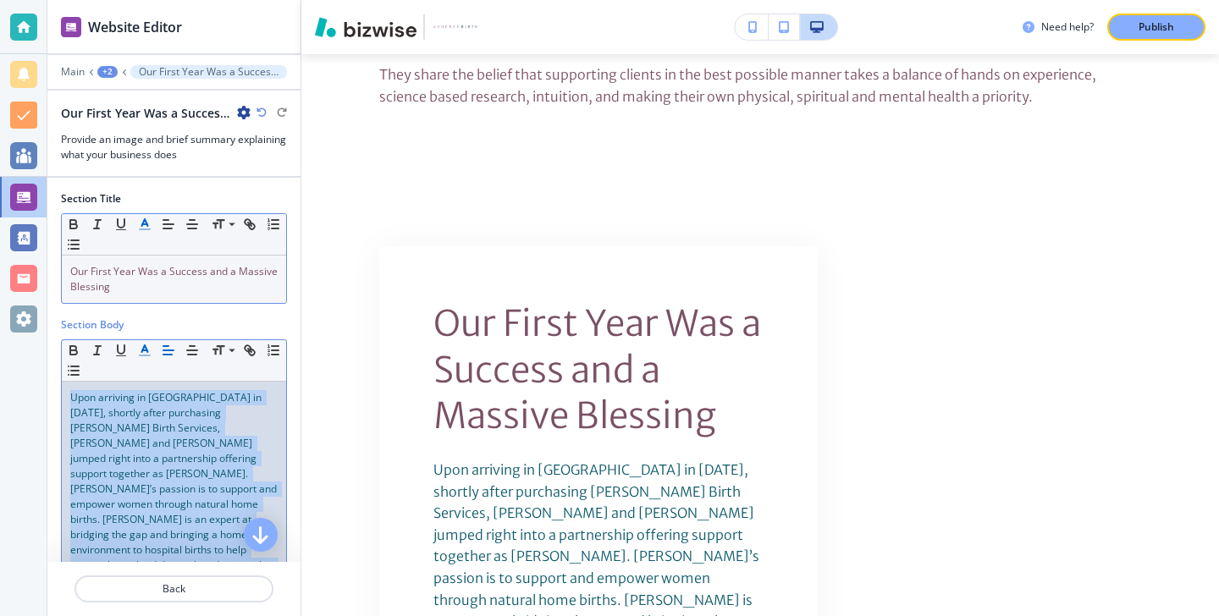
click at [145, 350] on line "button" at bounding box center [144, 350] width 4 height 0
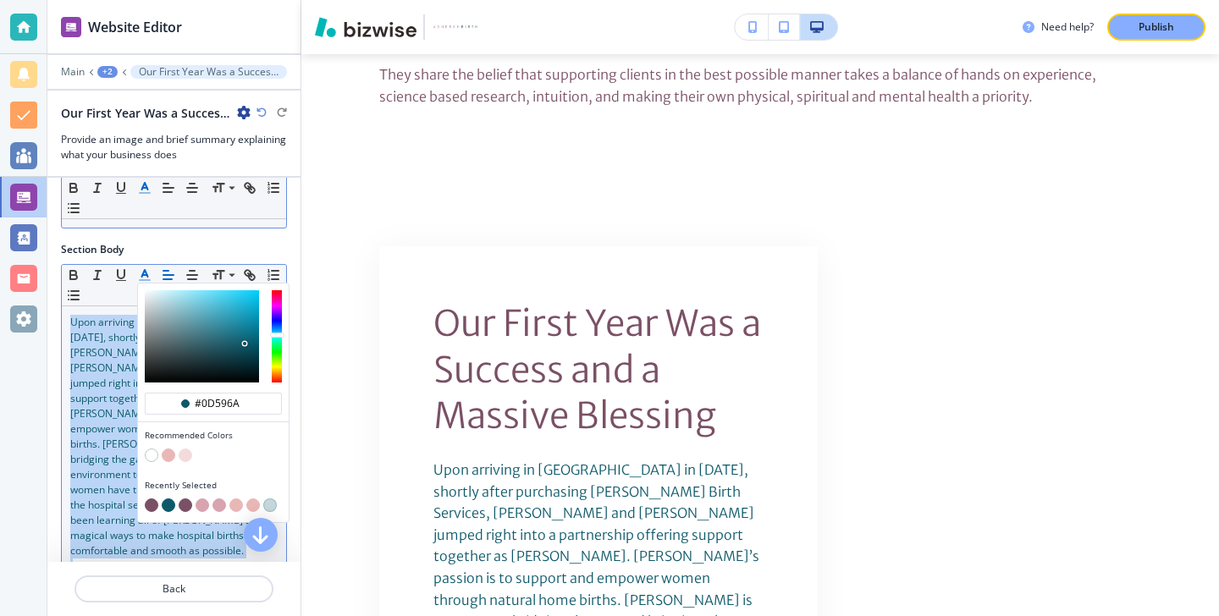
scroll to position [90, 0]
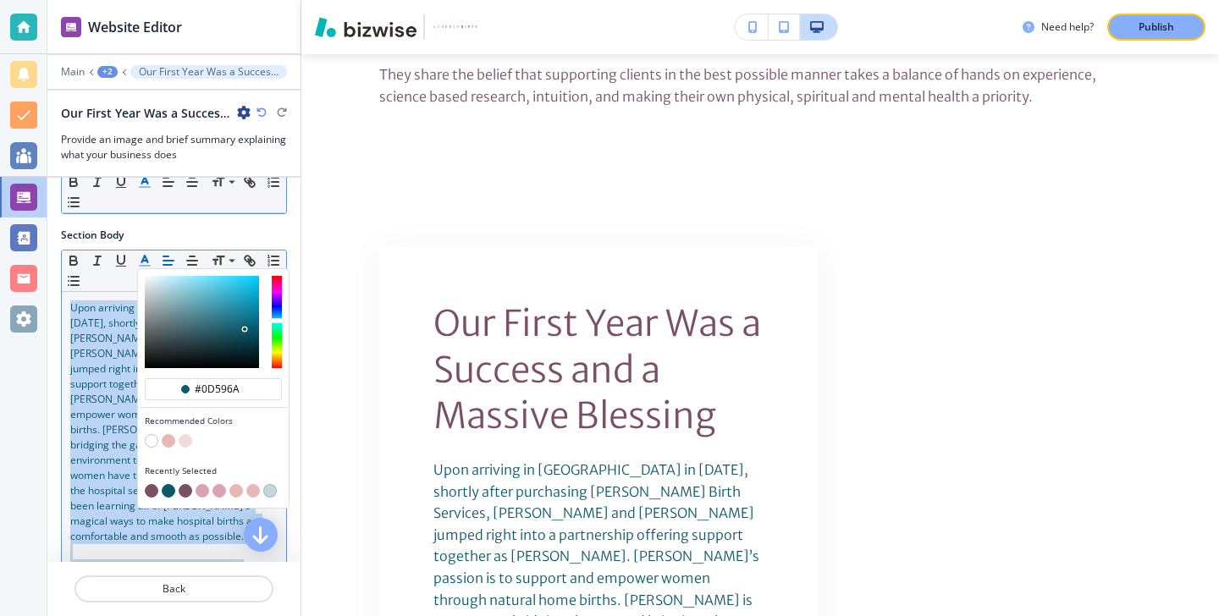
click at [151, 494] on button "button" at bounding box center [152, 491] width 14 height 14
type input "#7a5065"
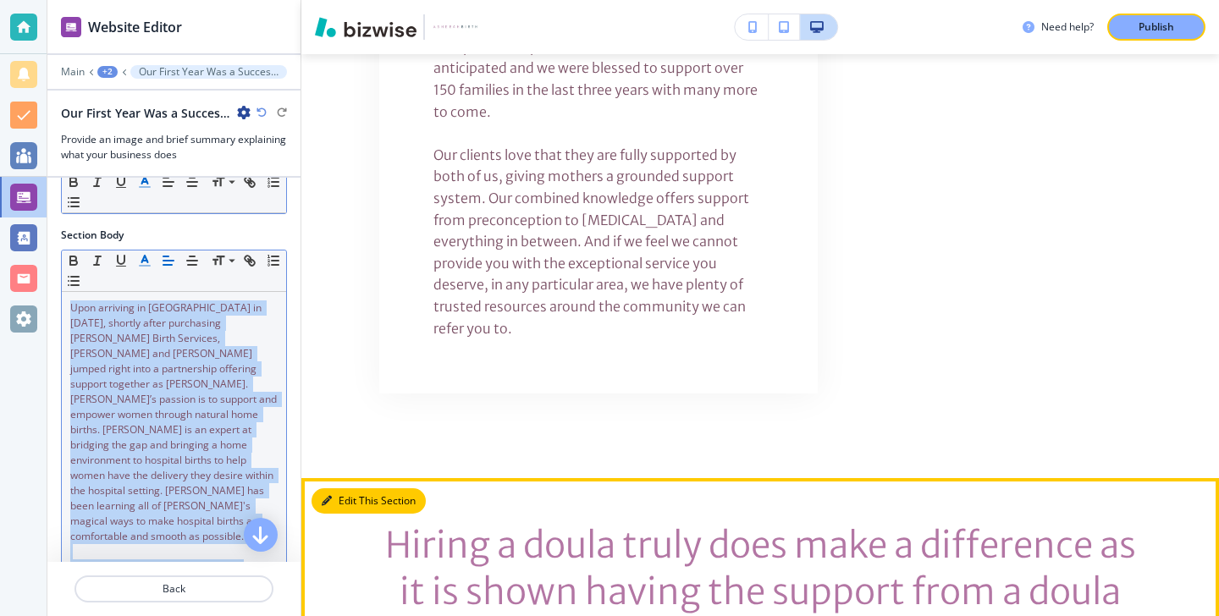
click at [354, 488] on button "Edit This Section" at bounding box center [369, 500] width 114 height 25
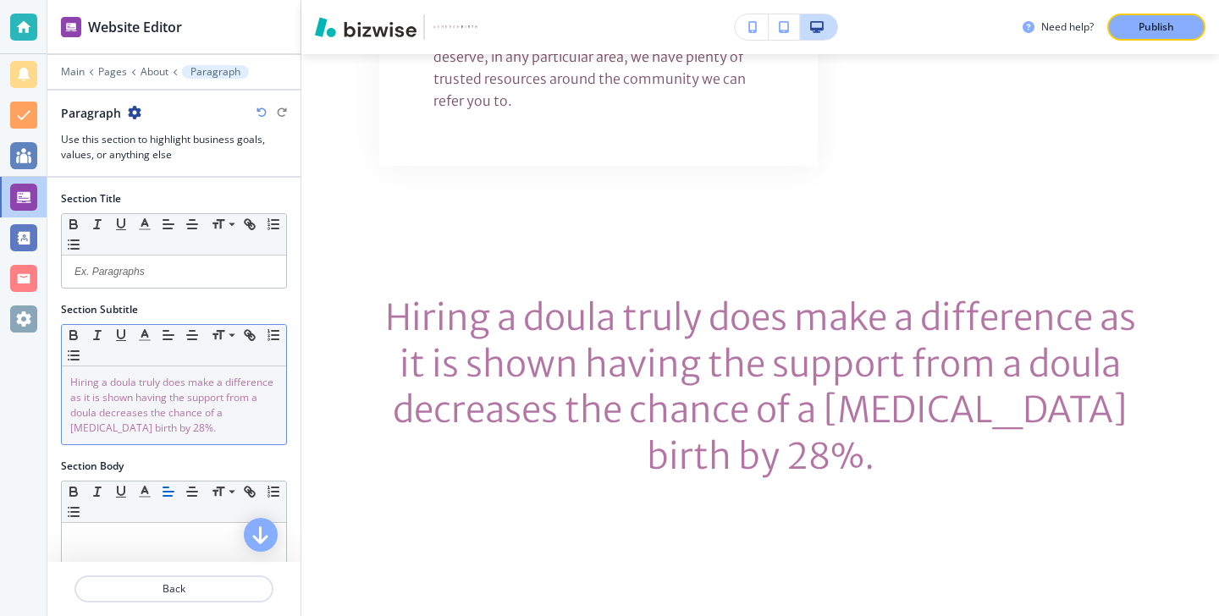
scroll to position [5732, 0]
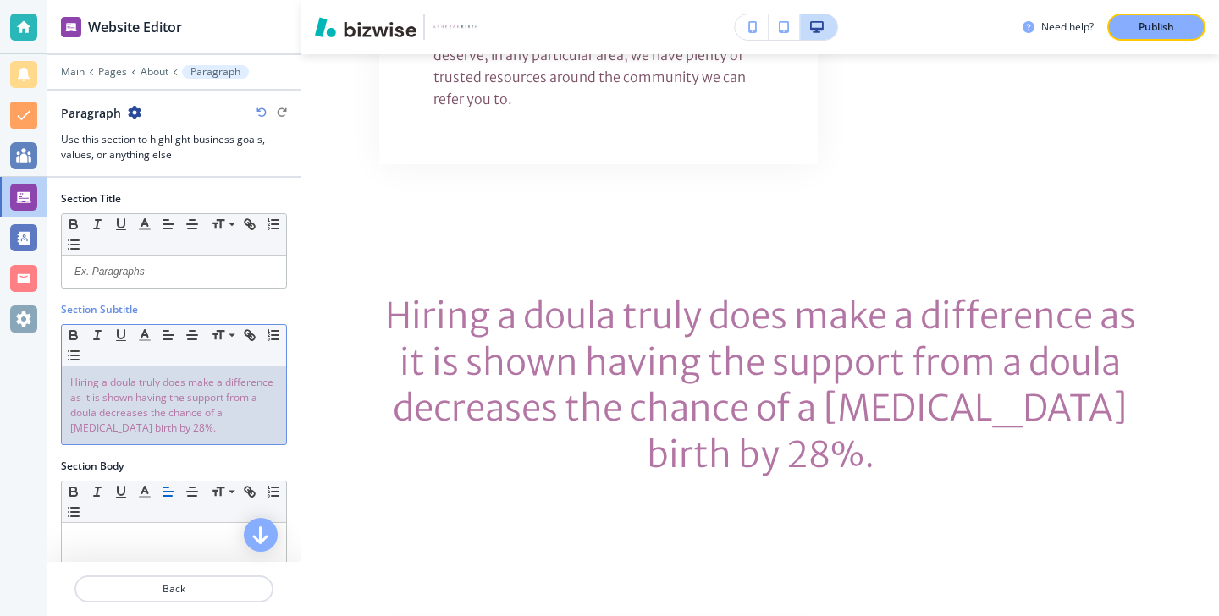
click at [232, 412] on span "Hiring a doula truly does make a difference as it is shown having the support f…" at bounding box center [173, 405] width 206 height 60
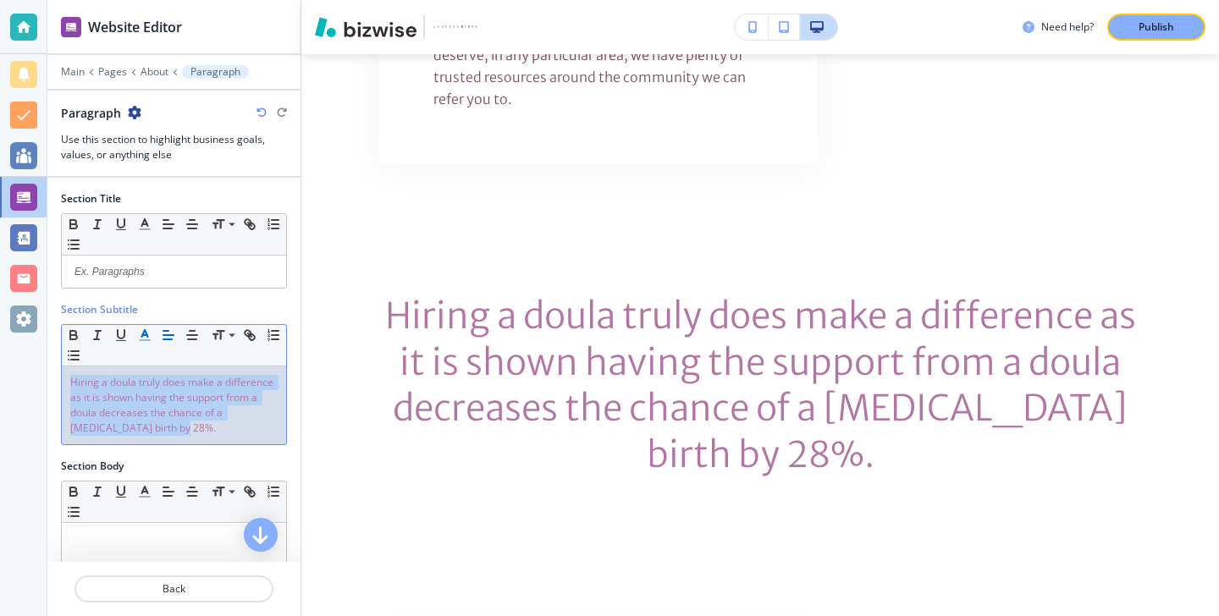
click at [148, 341] on icon "button" at bounding box center [144, 335] width 15 height 15
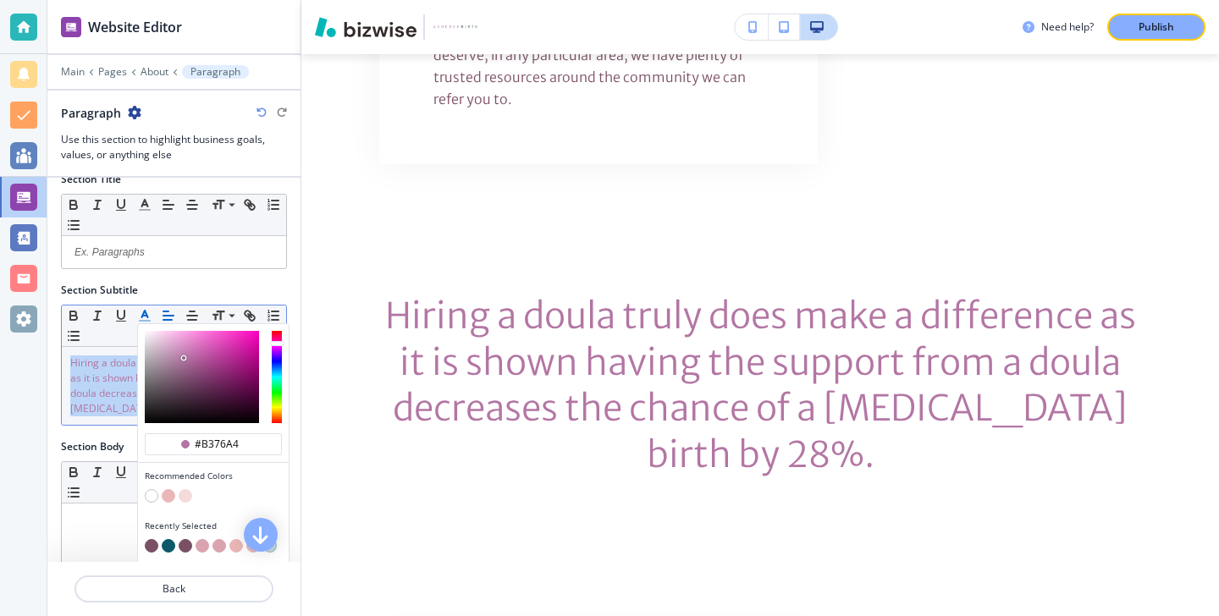
scroll to position [25, 0]
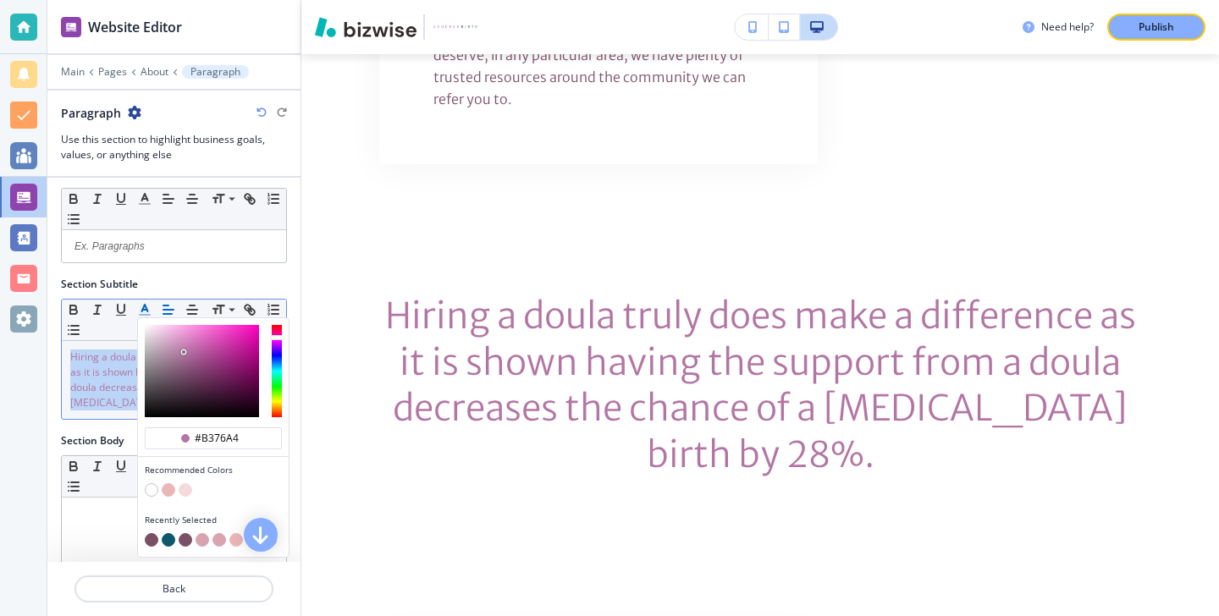
click at [152, 545] on button "button" at bounding box center [152, 540] width 14 height 14
type input "#7a5065"
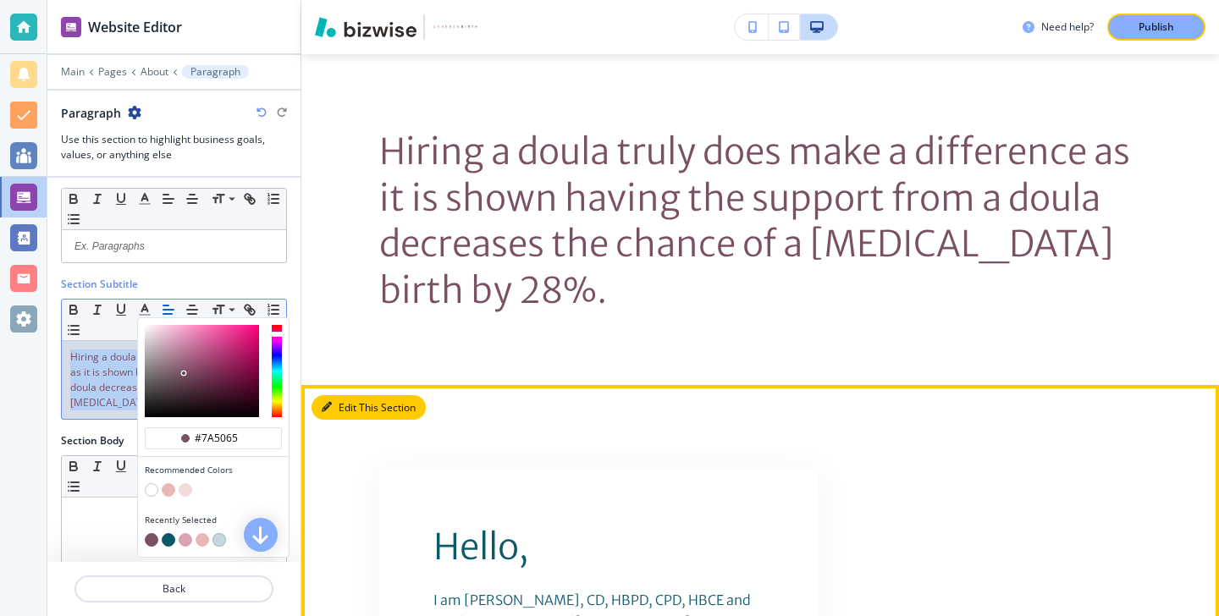
click at [346, 395] on button "Edit This Section" at bounding box center [369, 407] width 114 height 25
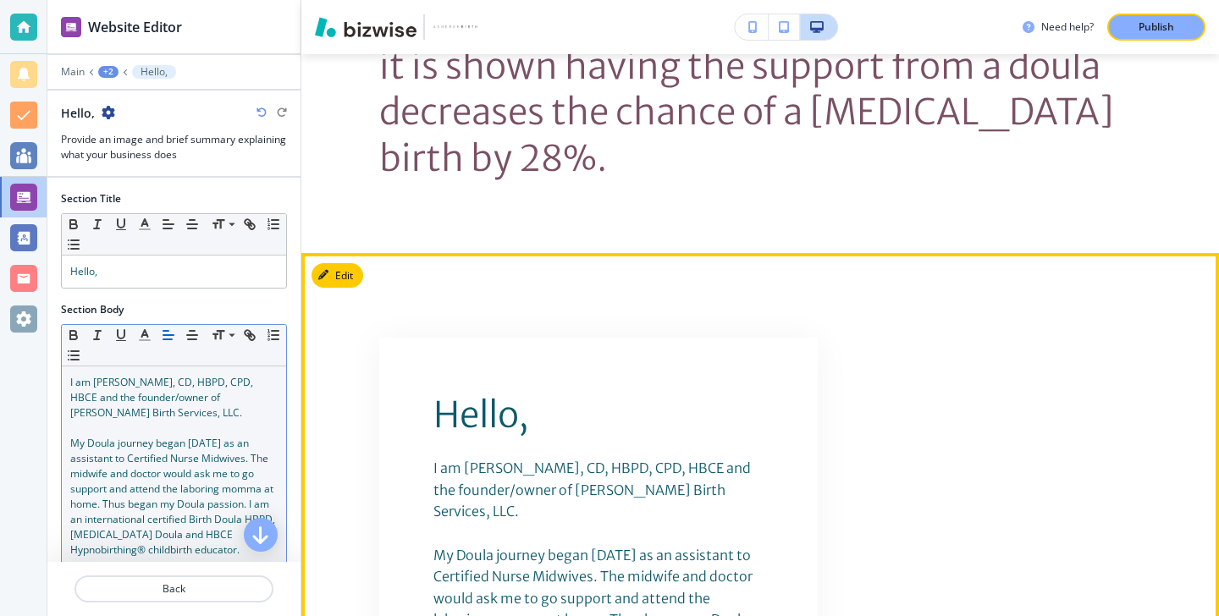
scroll to position [6033, 0]
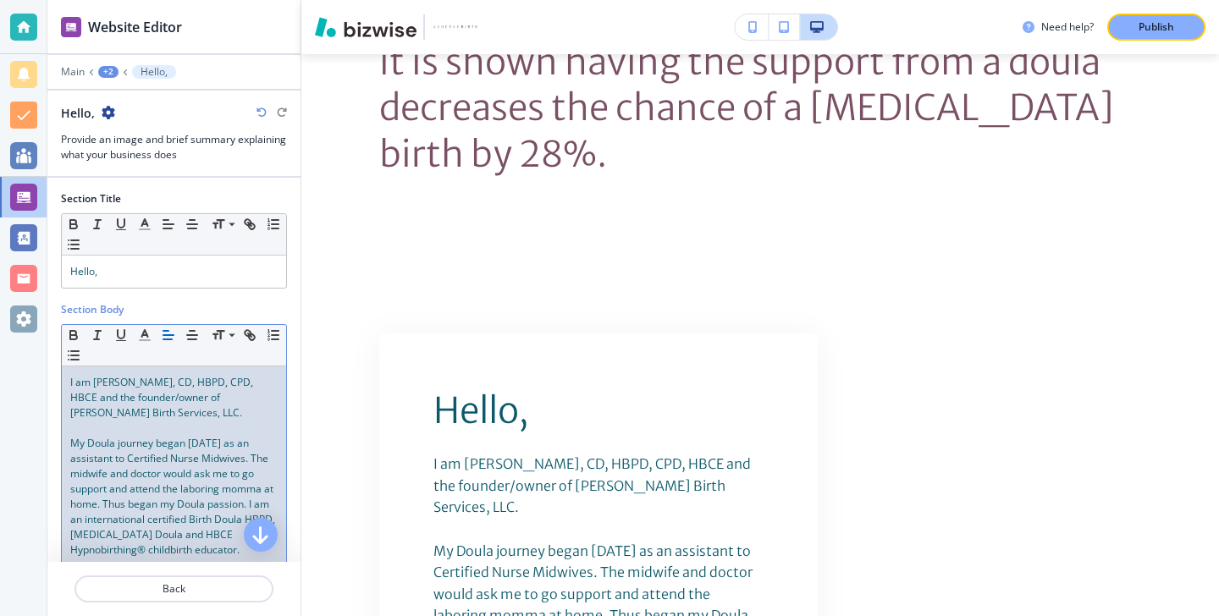
click at [216, 483] on span "My Doula journey began 41 years ago as an assistant to Certified Nurse Midwives…" at bounding box center [173, 496] width 207 height 121
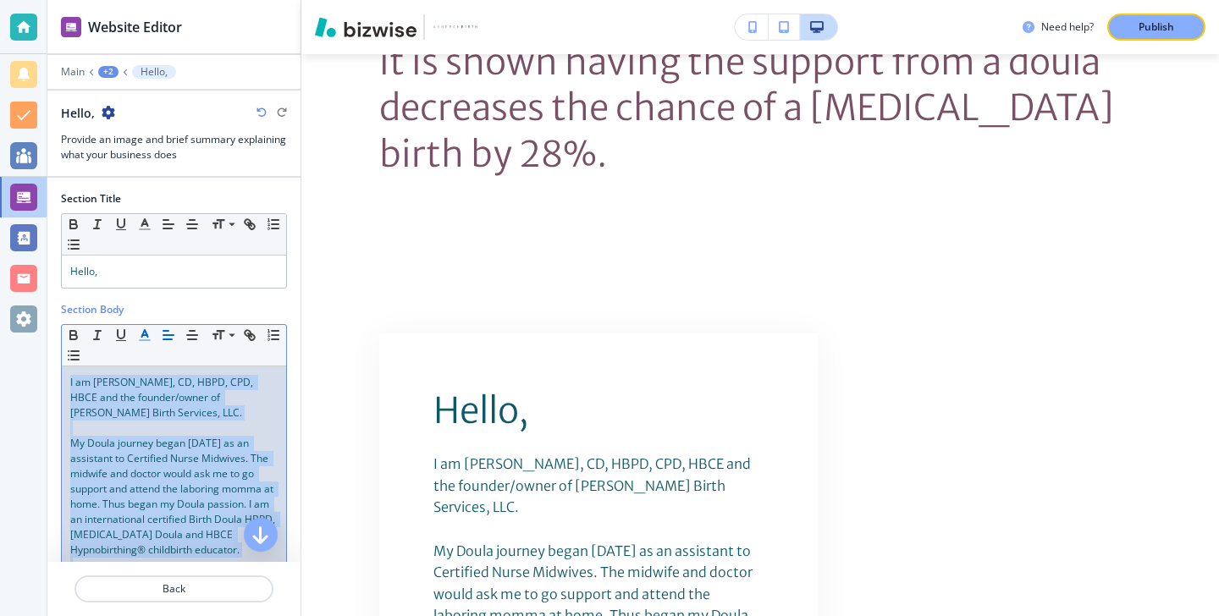
click at [141, 333] on icon "button" at bounding box center [144, 335] width 15 height 15
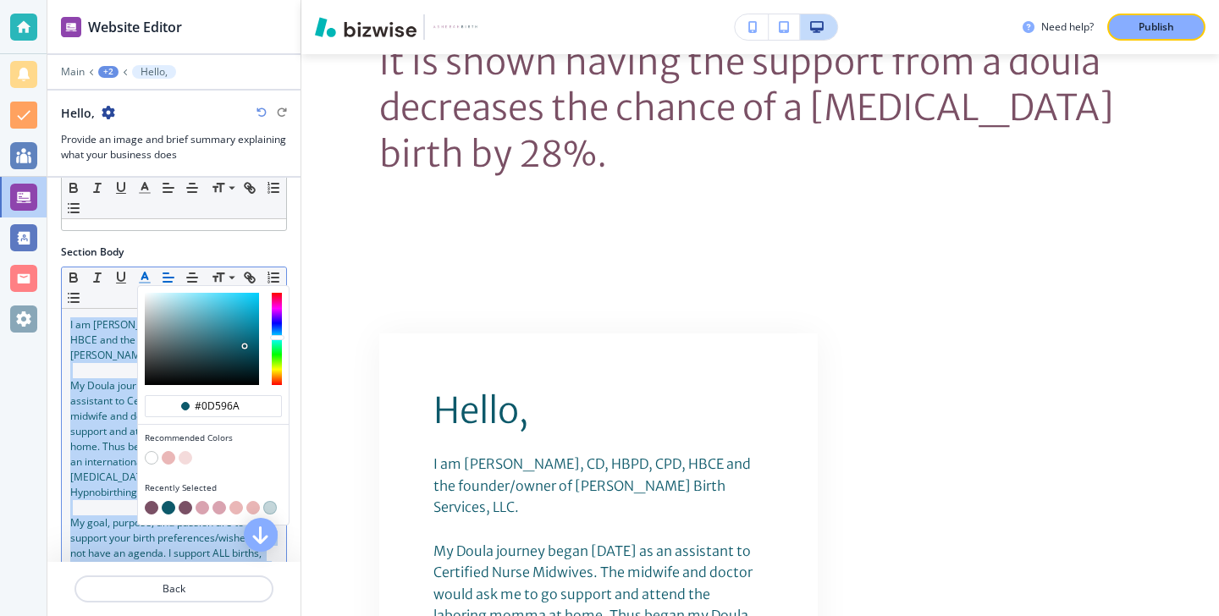
click at [152, 507] on button "button" at bounding box center [152, 508] width 14 height 14
type input "#7a5065"
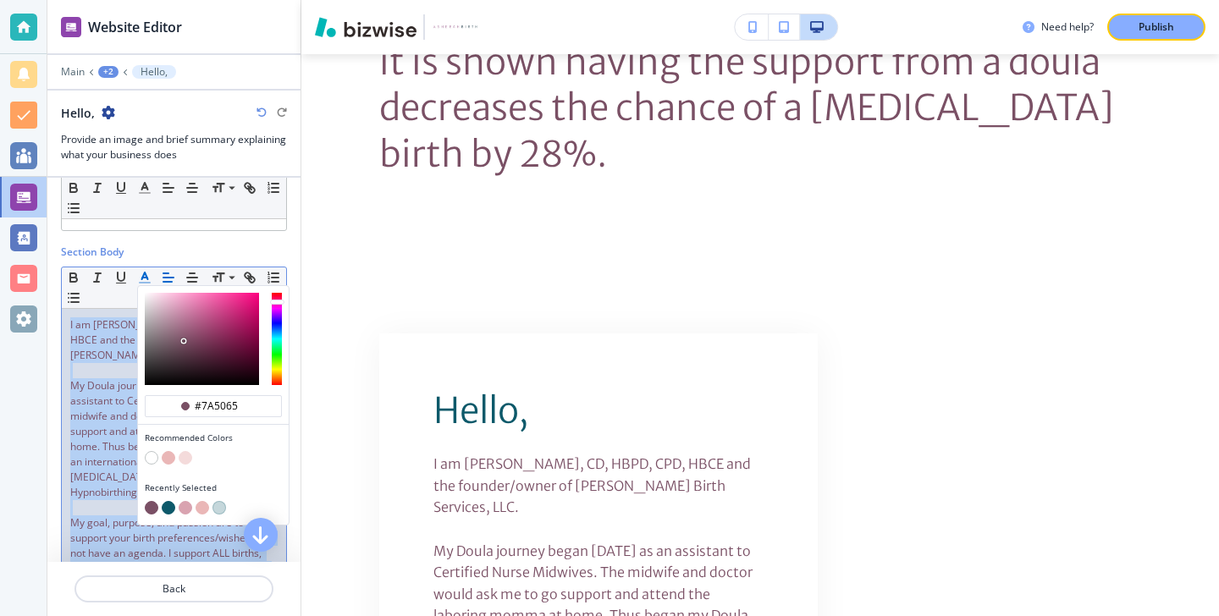
scroll to position [211, 0]
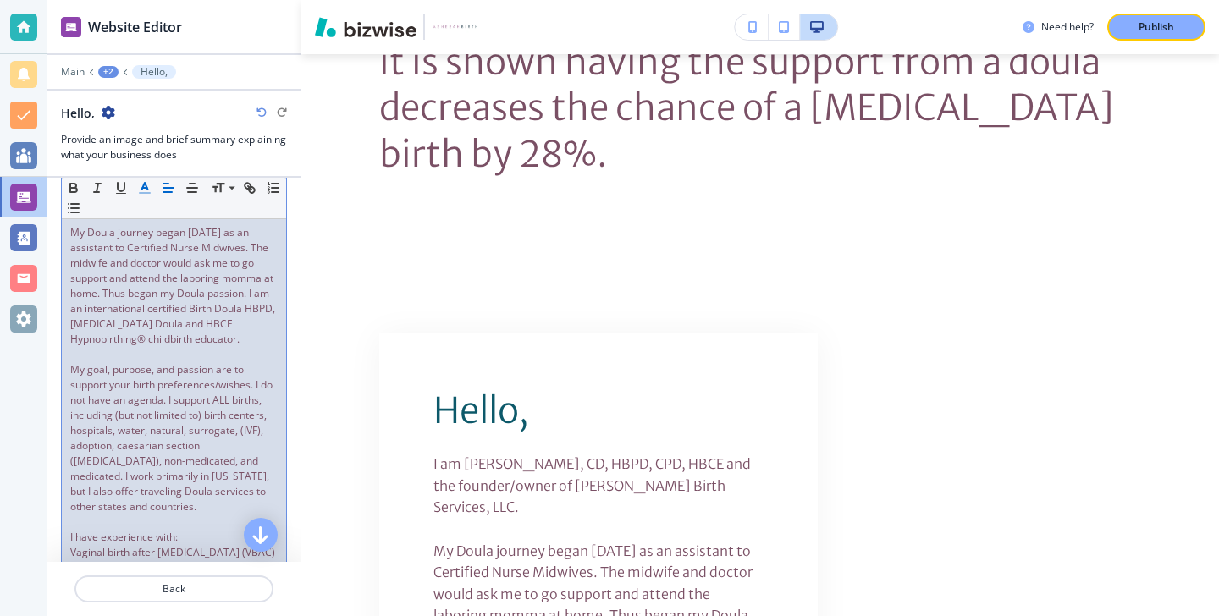
click at [94, 486] on span "My goal, purpose, and passion are to support your birth preferences/wishes. I d…" at bounding box center [172, 438] width 205 height 152
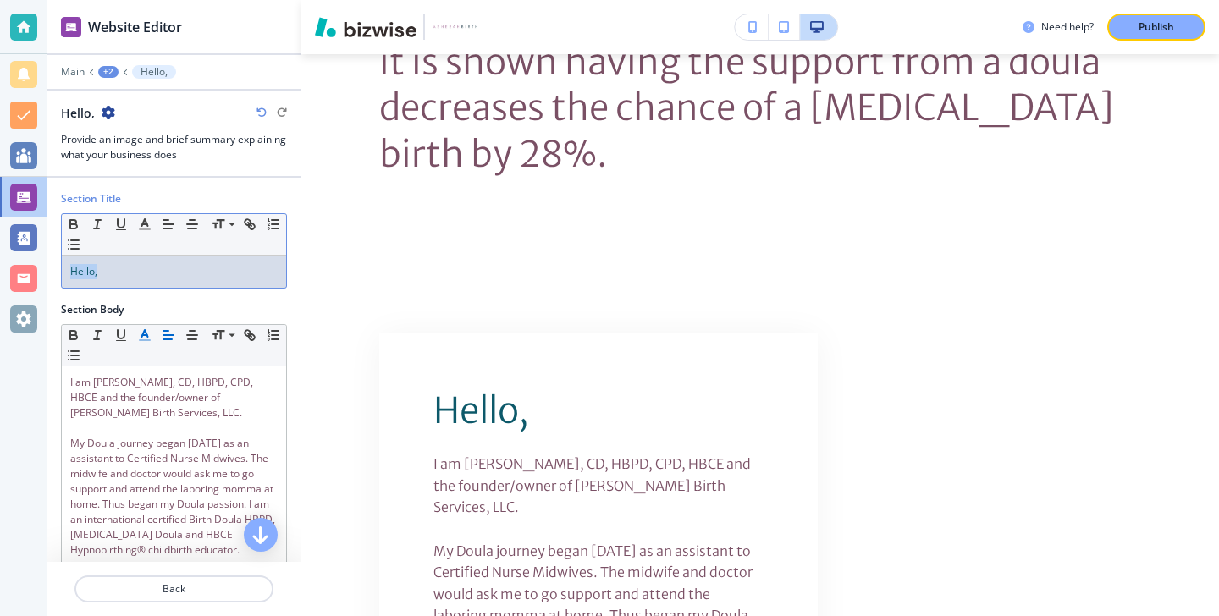
drag, startPoint x: 166, startPoint y: 276, endPoint x: 57, endPoint y: 268, distance: 109.5
click at [57, 268] on div "Section Title Small Normal Large Huge Hello," at bounding box center [173, 246] width 253 height 111
click at [131, 229] on button "button" at bounding box center [121, 224] width 24 height 20
click at [118, 267] on p "Hello," at bounding box center [173, 271] width 207 height 15
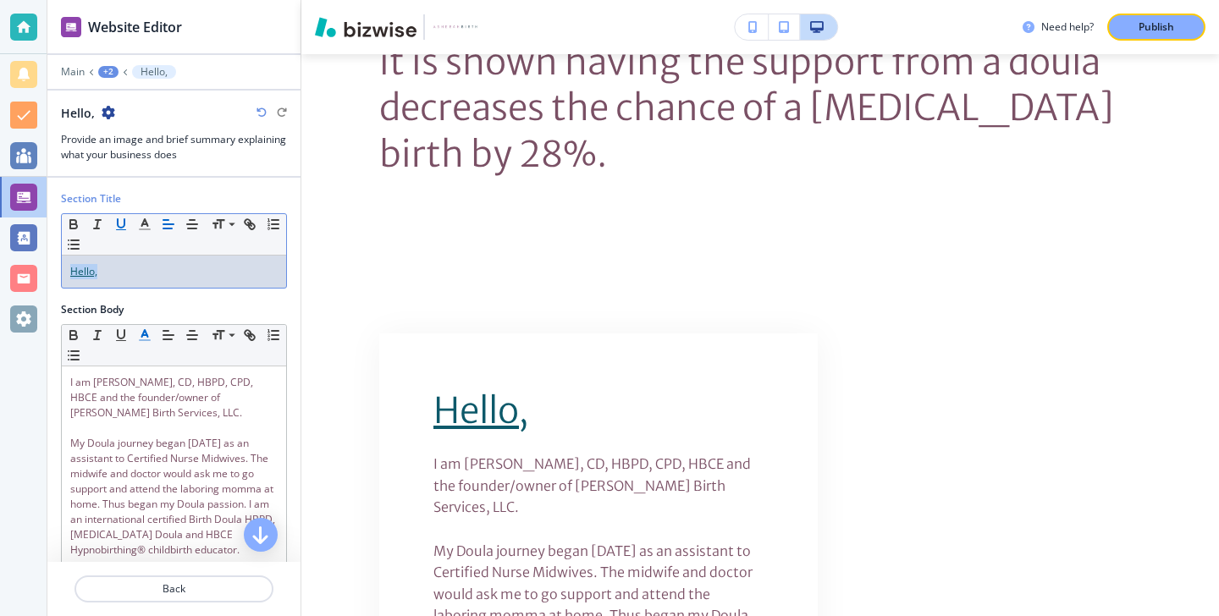
click at [118, 267] on p "Hello," at bounding box center [173, 271] width 207 height 15
click at [120, 223] on icon "button" at bounding box center [120, 224] width 15 height 15
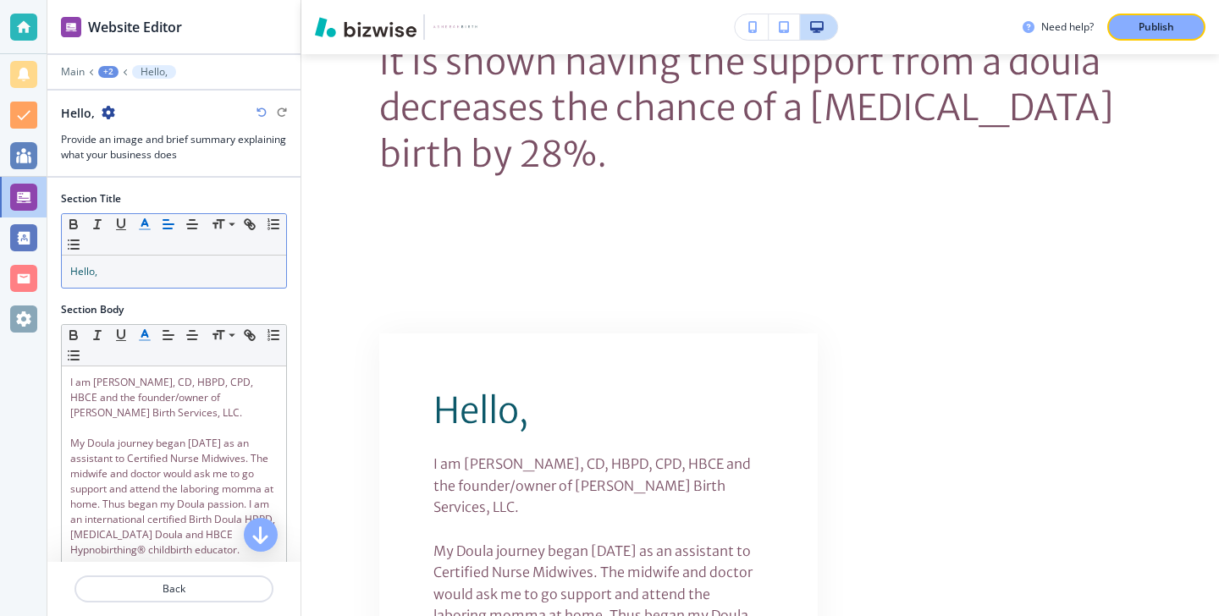
click at [139, 223] on icon "button" at bounding box center [144, 224] width 15 height 15
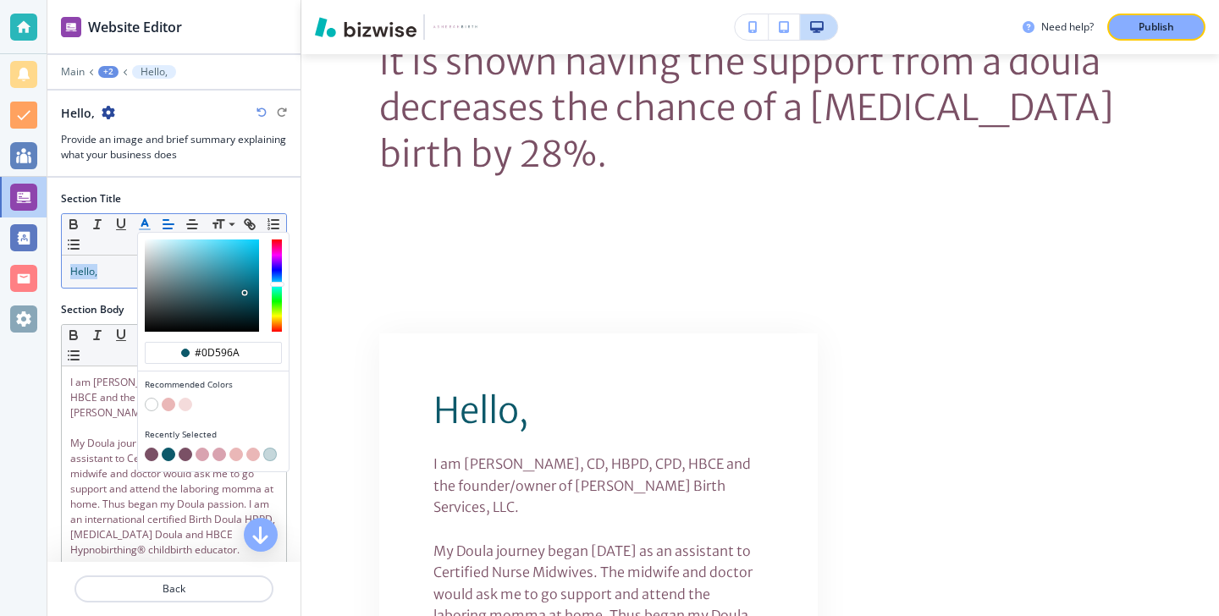
click at [146, 450] on button "button" at bounding box center [152, 455] width 14 height 14
type input "#7a5065"
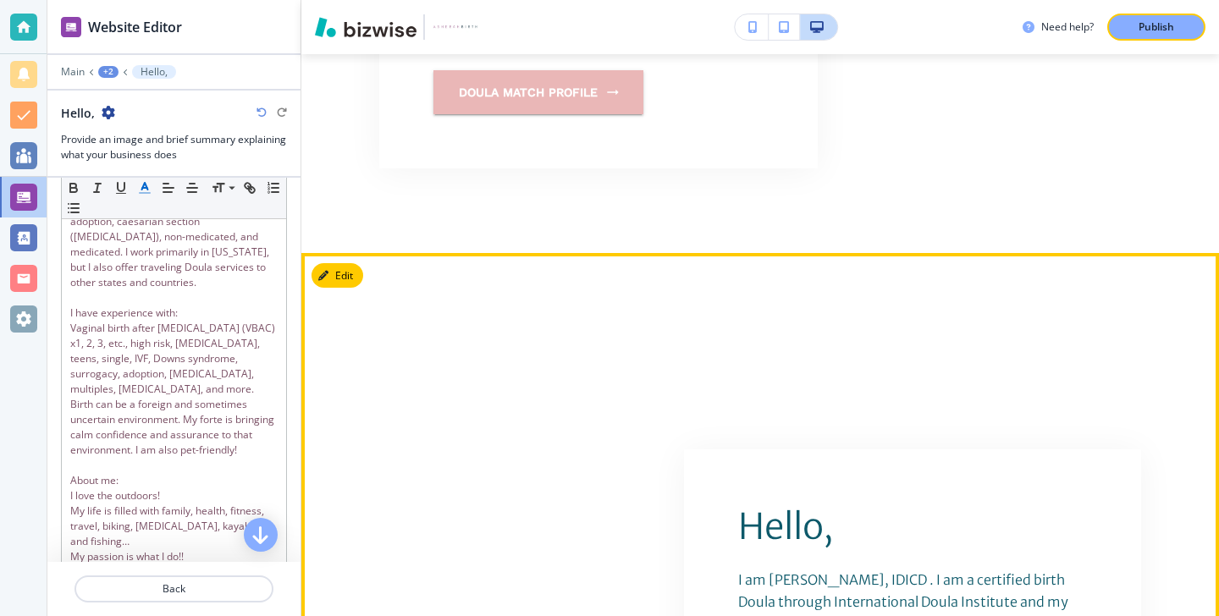
scroll to position [7251, 0]
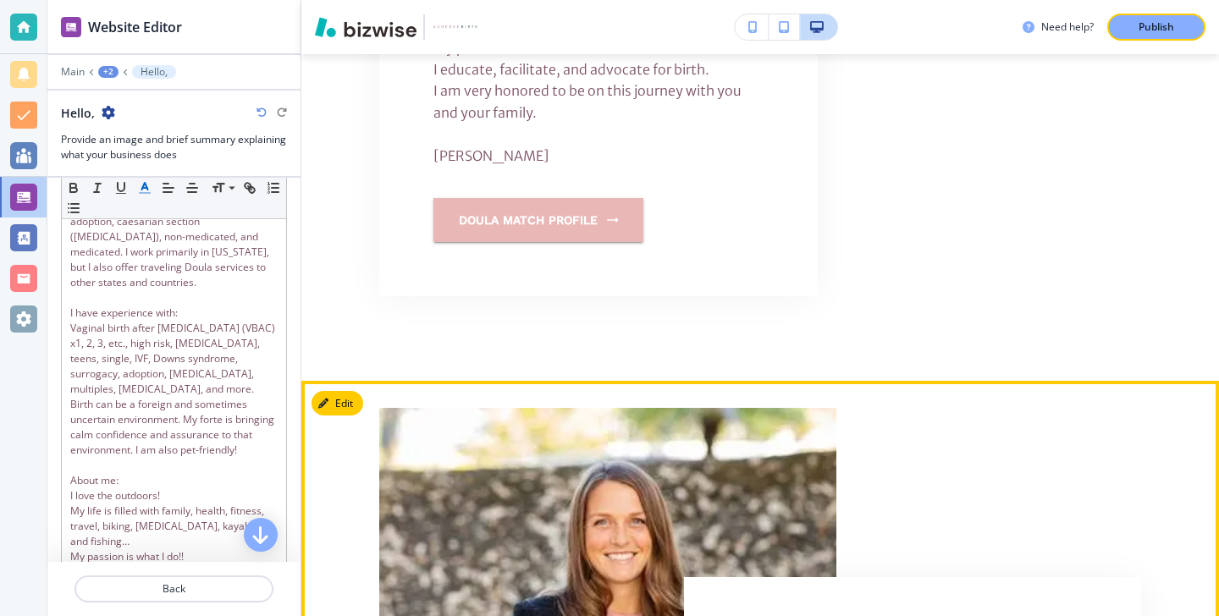
click at [330, 399] on icon "button" at bounding box center [327, 404] width 10 height 10
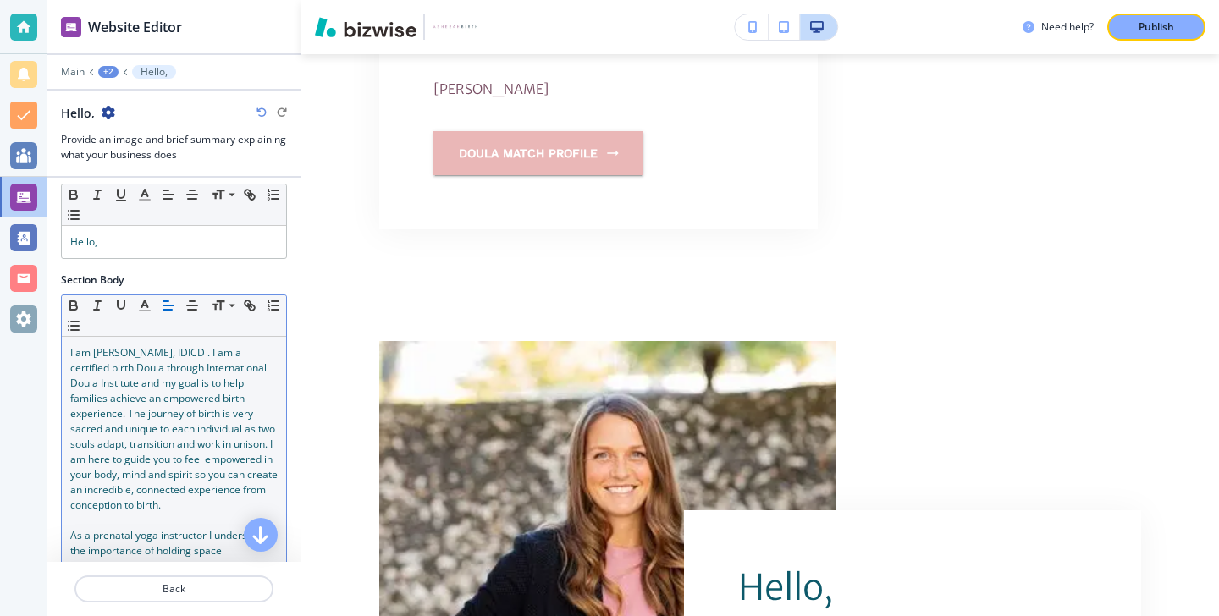
scroll to position [0, 0]
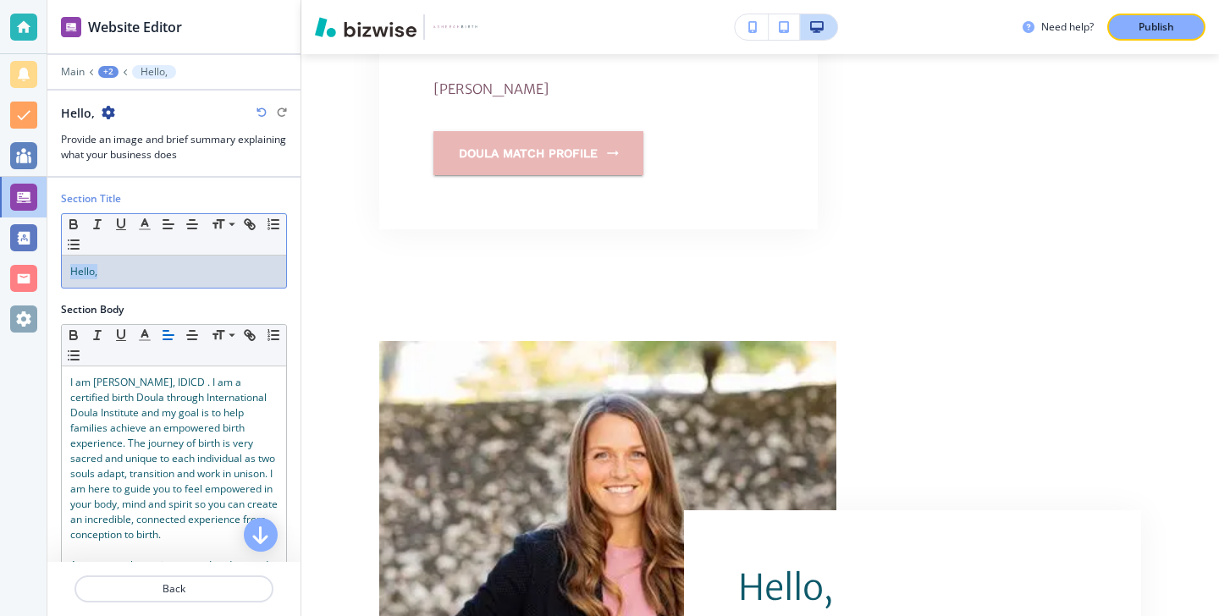
drag, startPoint x: 188, startPoint y: 272, endPoint x: 45, endPoint y: 271, distance: 143.1
click at [45, 271] on div "Website Editor Main +2 Hello, Hello, Provide an image and brief summary explain…" at bounding box center [609, 308] width 1219 height 616
click at [141, 222] on icon "button" at bounding box center [144, 224] width 15 height 15
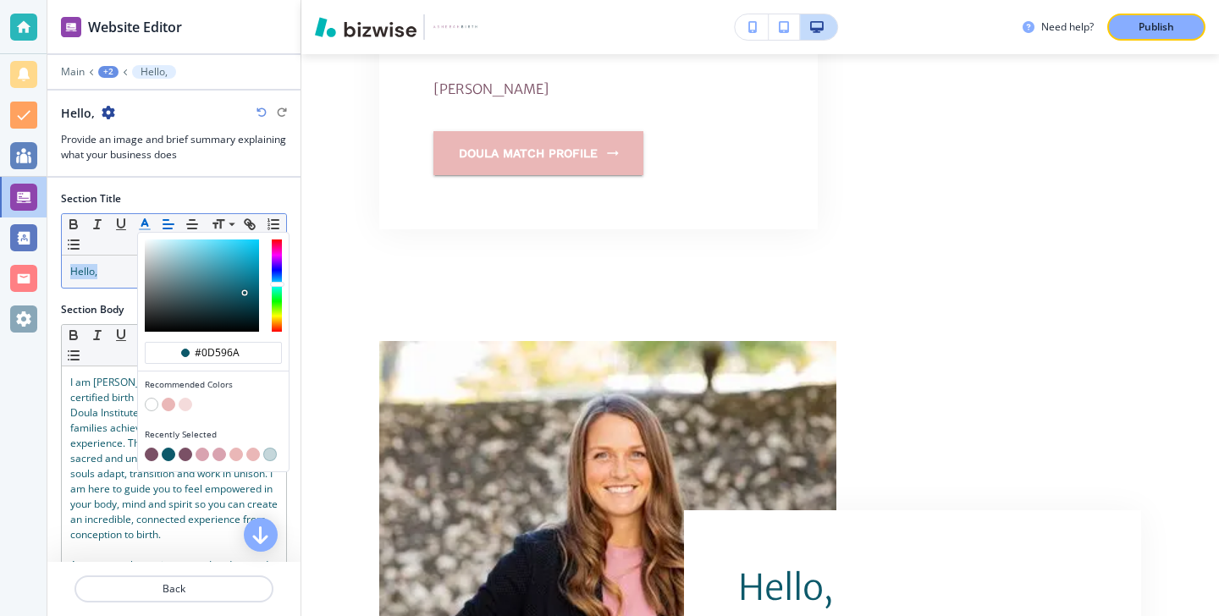
click at [154, 452] on button "button" at bounding box center [152, 455] width 14 height 14
type input "#7a5065"
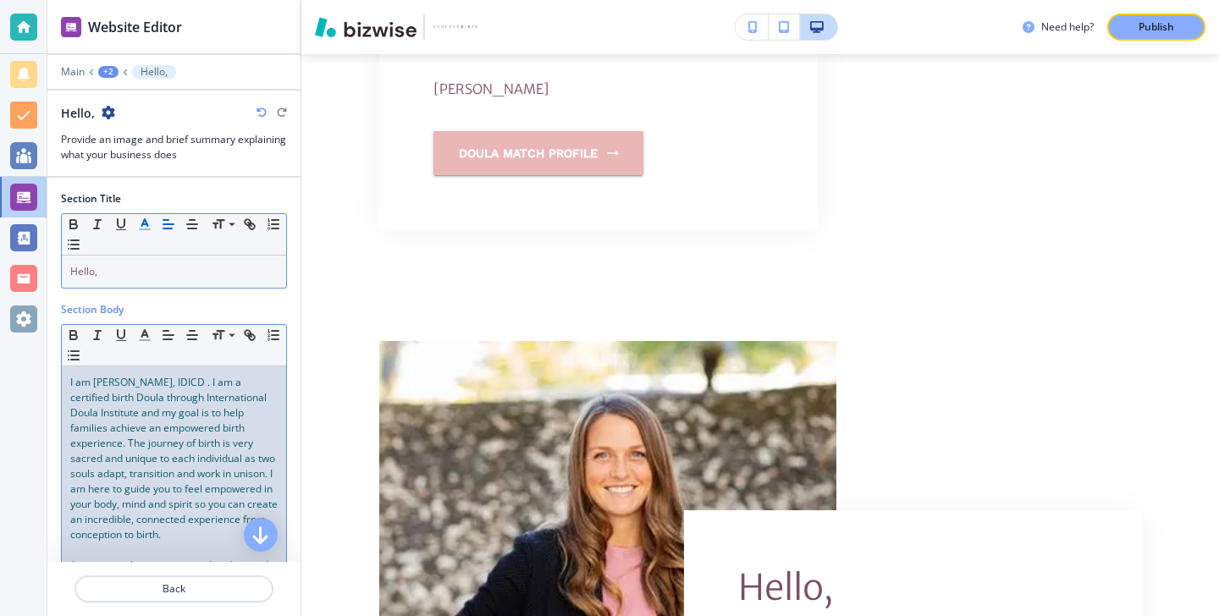
click at [102, 463] on span "I am Kiana Asherah, IDICD . I am a certified birth Doula through International …" at bounding box center [175, 458] width 210 height 167
click at [102, 460] on span "I am Kiana Asherah, IDICD . I am a certified birth Doula through International …" at bounding box center [174, 458] width 208 height 167
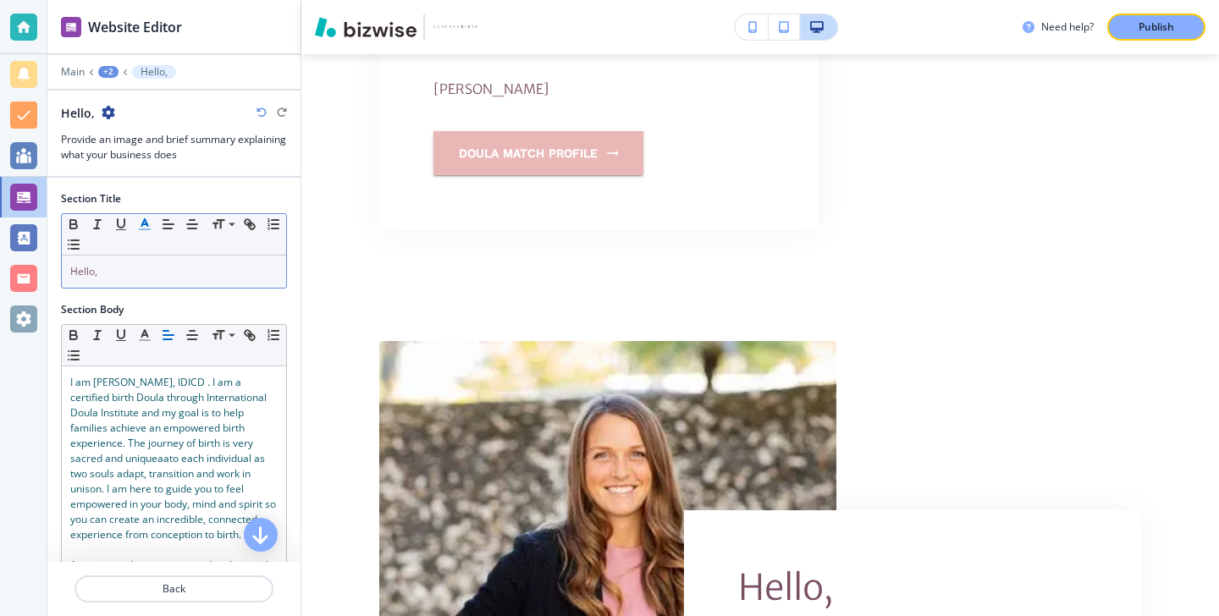
click at [258, 113] on icon "button" at bounding box center [262, 113] width 10 height 10
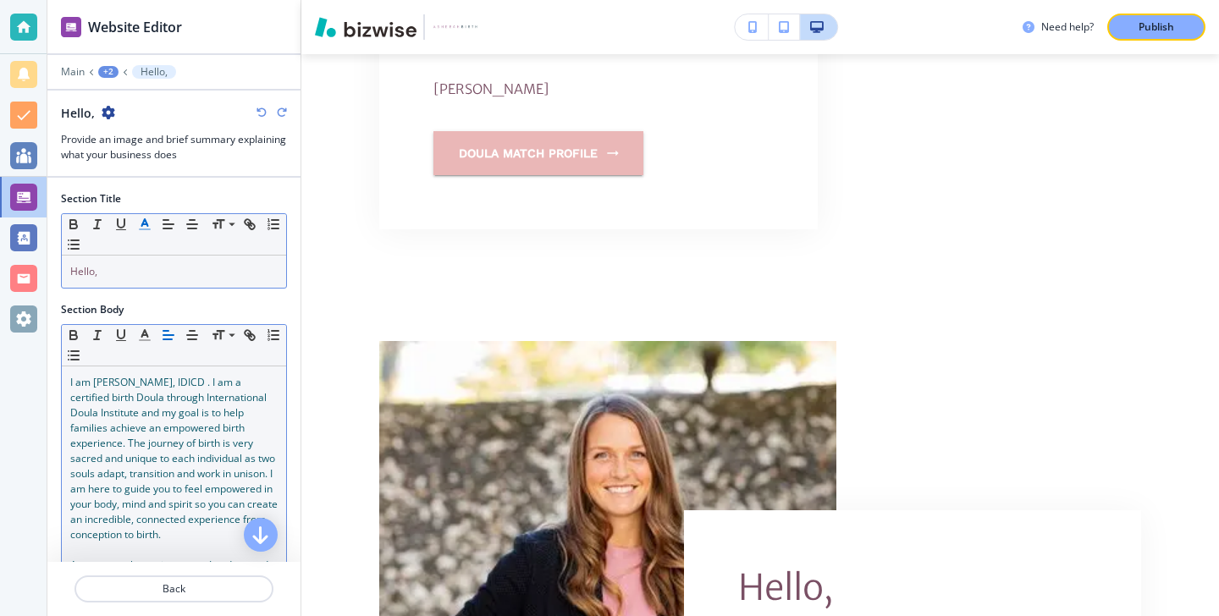
click at [150, 400] on span "I am Kiana Asherah, IDICD . I am a certified birth Doula through International …" at bounding box center [175, 458] width 210 height 167
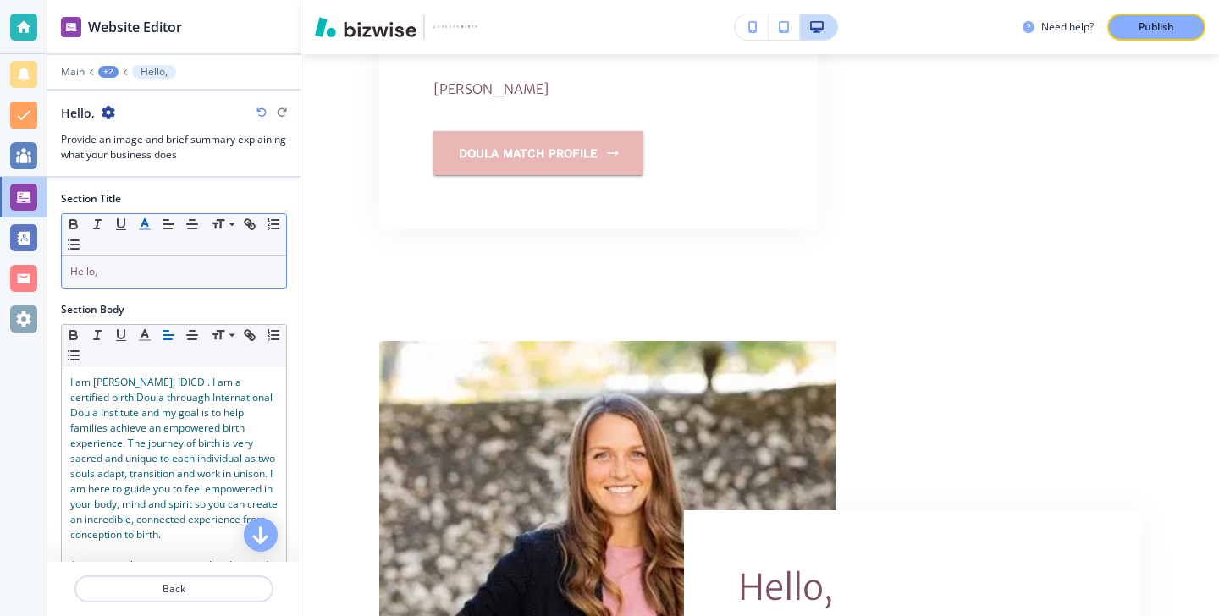
click at [262, 115] on icon "button" at bounding box center [262, 113] width 10 height 10
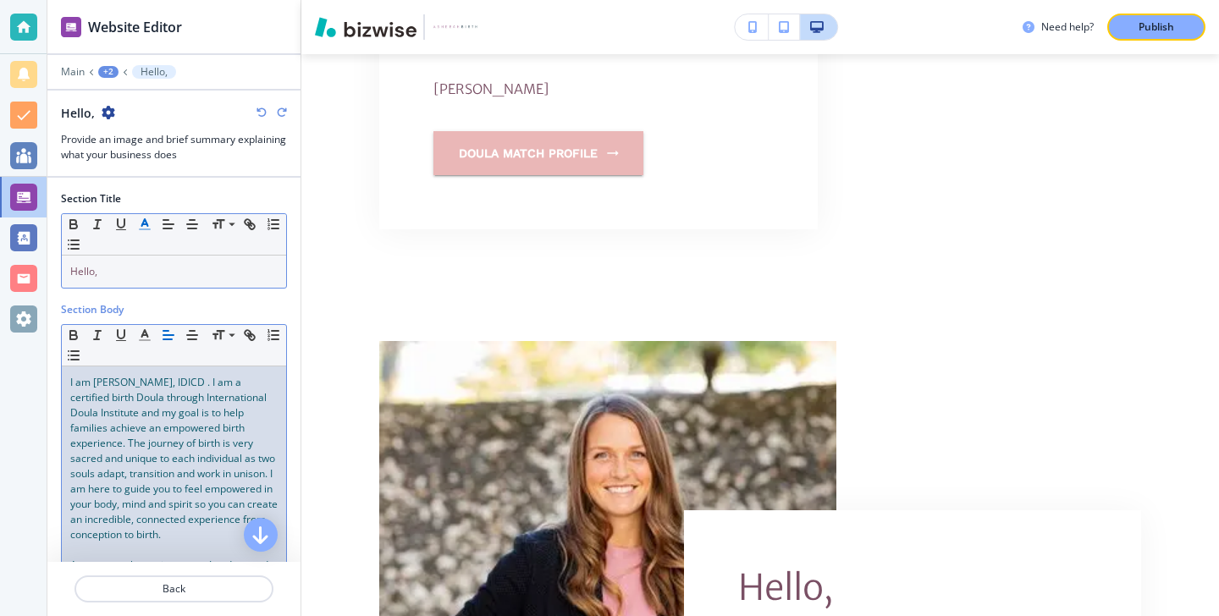
click at [204, 375] on p "I am Kiana Asherah, IDICD . I am a certified birth Doula through International …" at bounding box center [173, 459] width 207 height 168
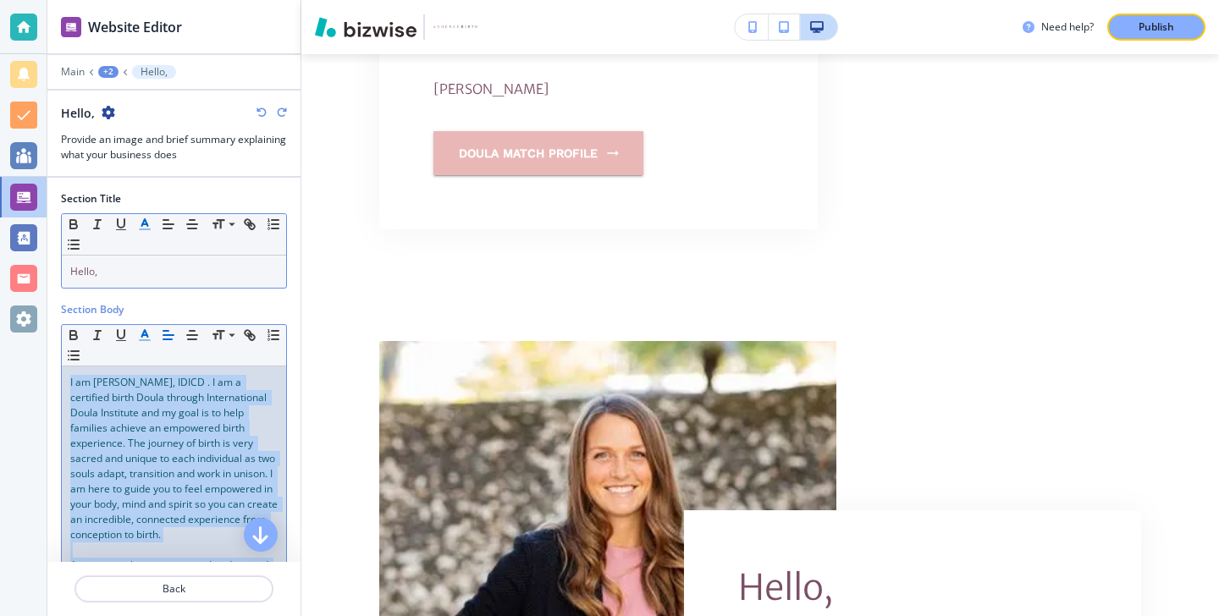
click at [150, 340] on icon "button" at bounding box center [144, 335] width 15 height 15
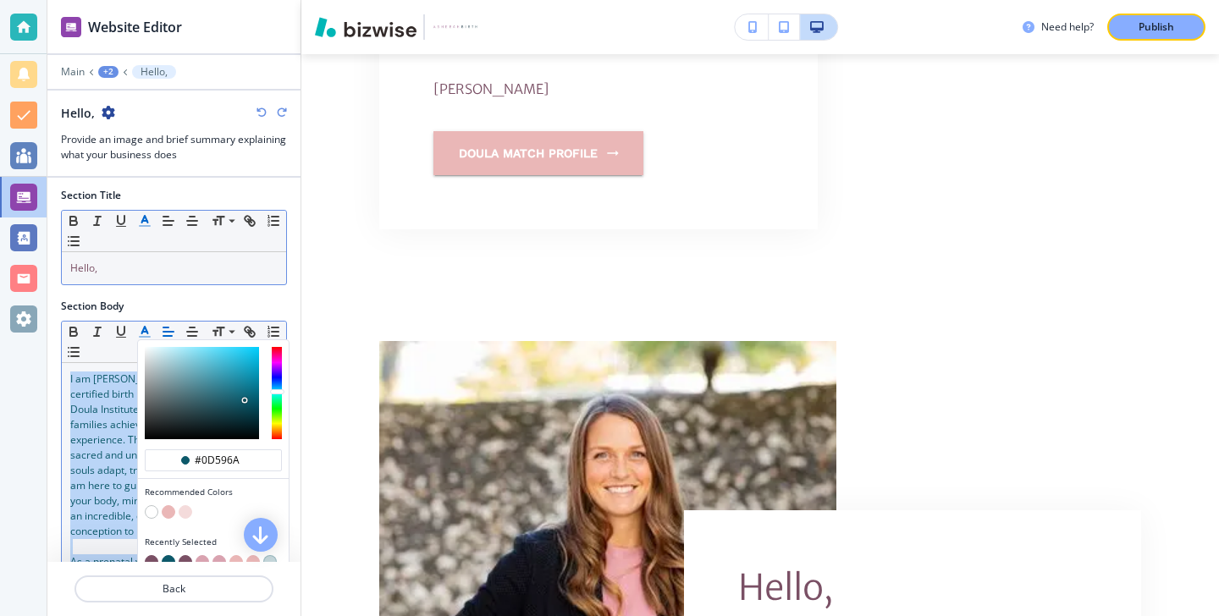
scroll to position [41, 0]
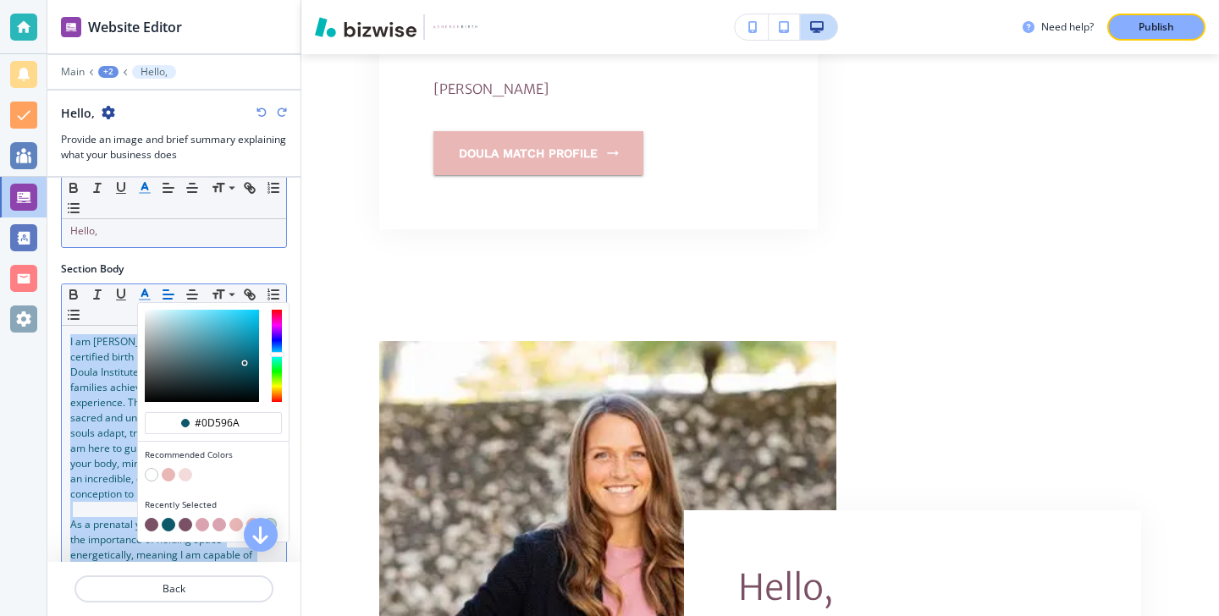
click at [148, 518] on button "button" at bounding box center [152, 525] width 14 height 14
type input "#7a5065"
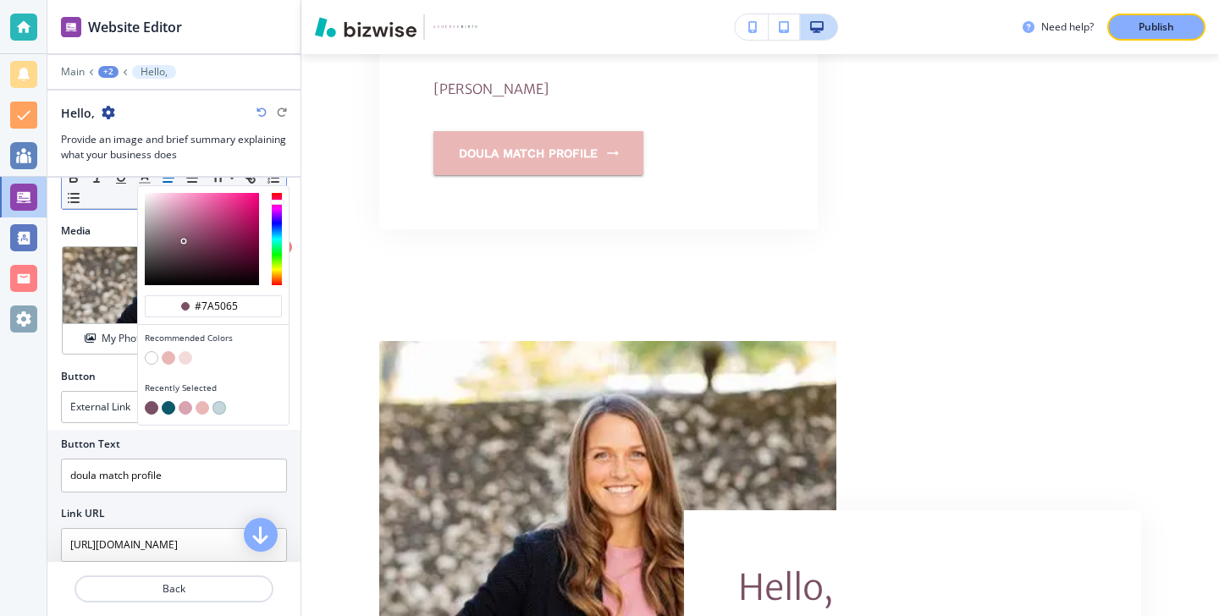
scroll to position [772, 0]
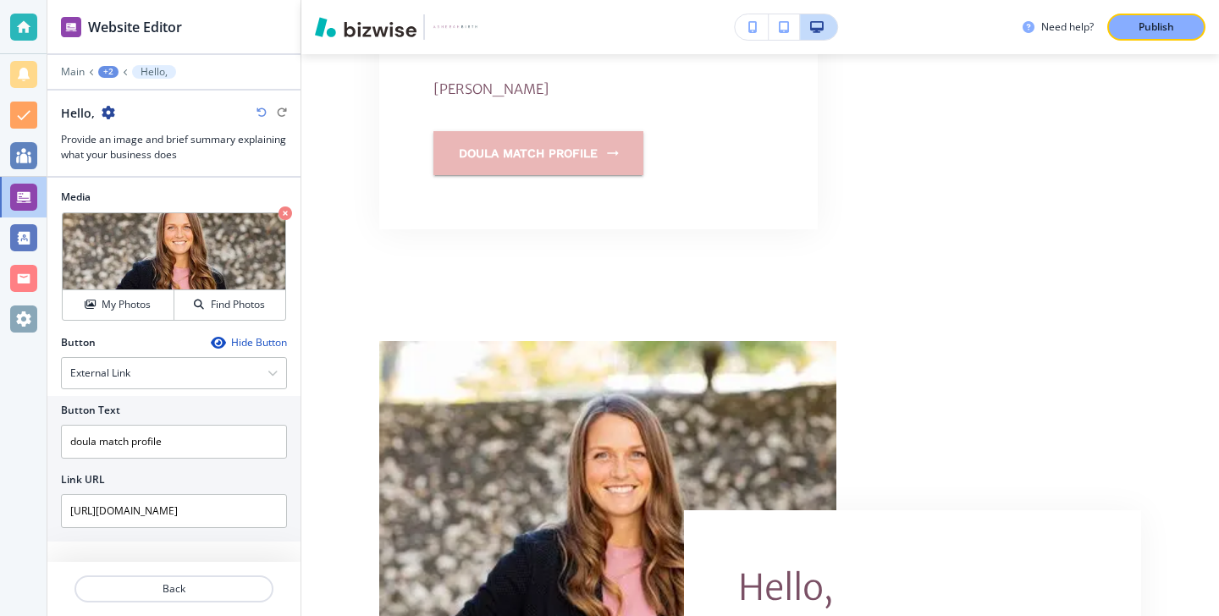
click at [130, 419] on div at bounding box center [174, 421] width 226 height 7
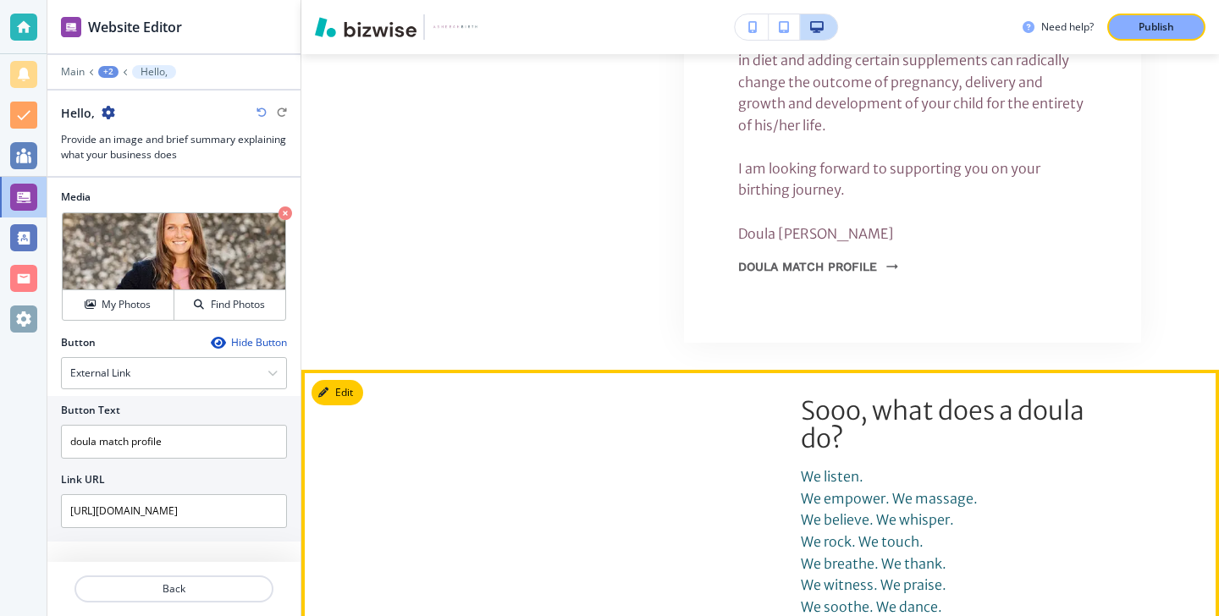
scroll to position [8436, 0]
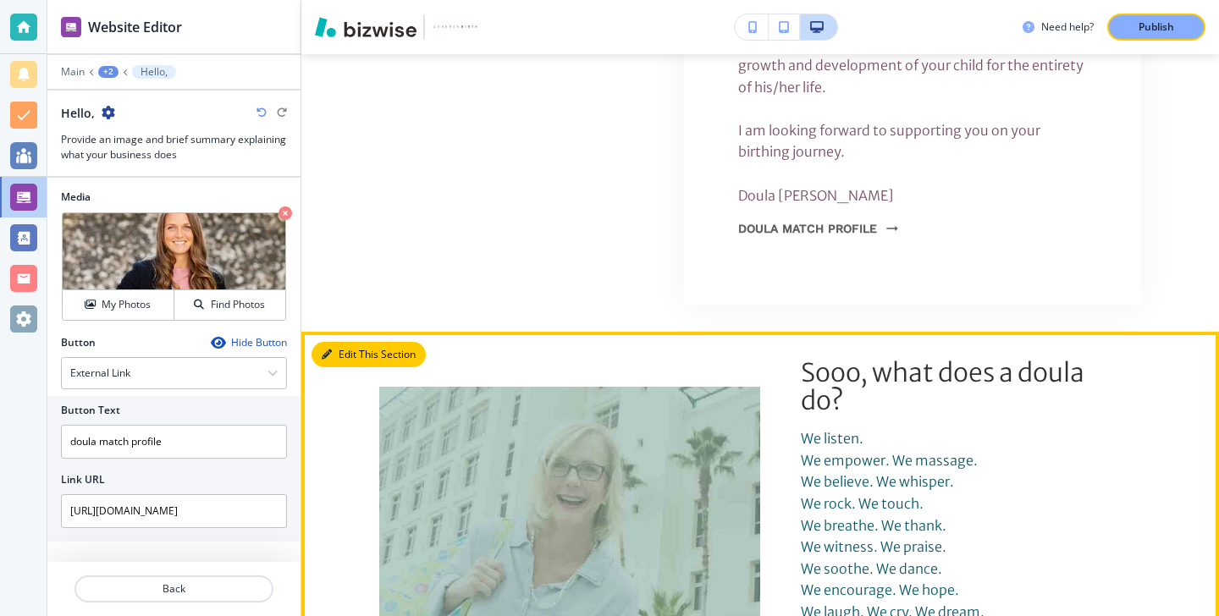
click at [356, 342] on button "Edit This Section" at bounding box center [369, 354] width 114 height 25
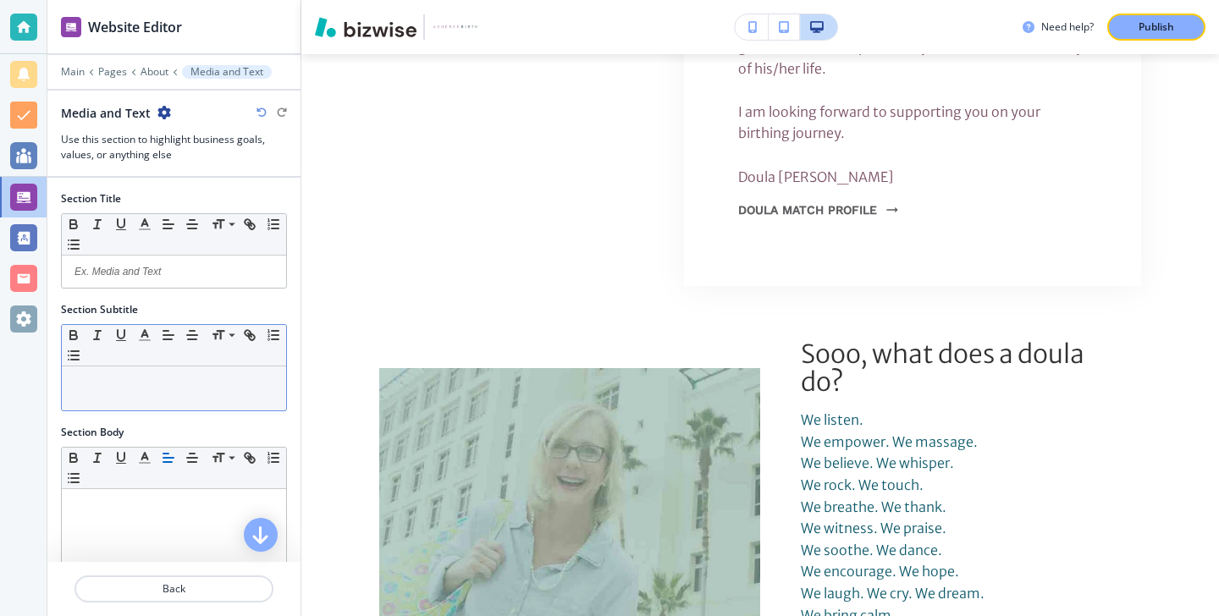
scroll to position [289, 0]
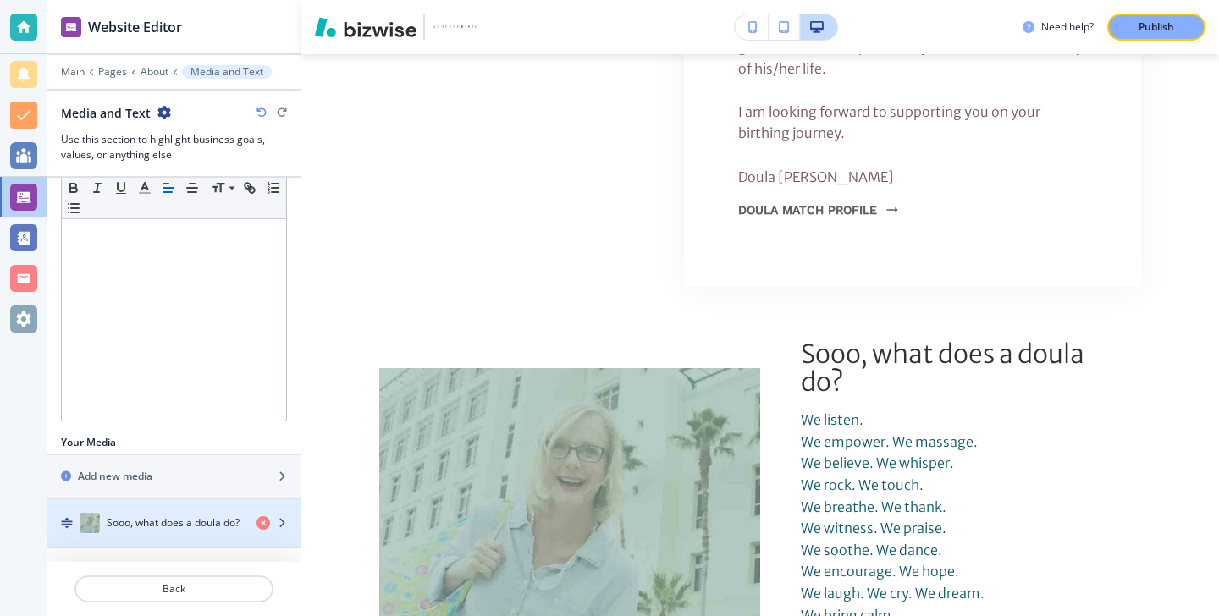
click at [186, 513] on div "Sooo, what does a doula do?" at bounding box center [145, 523] width 196 height 20
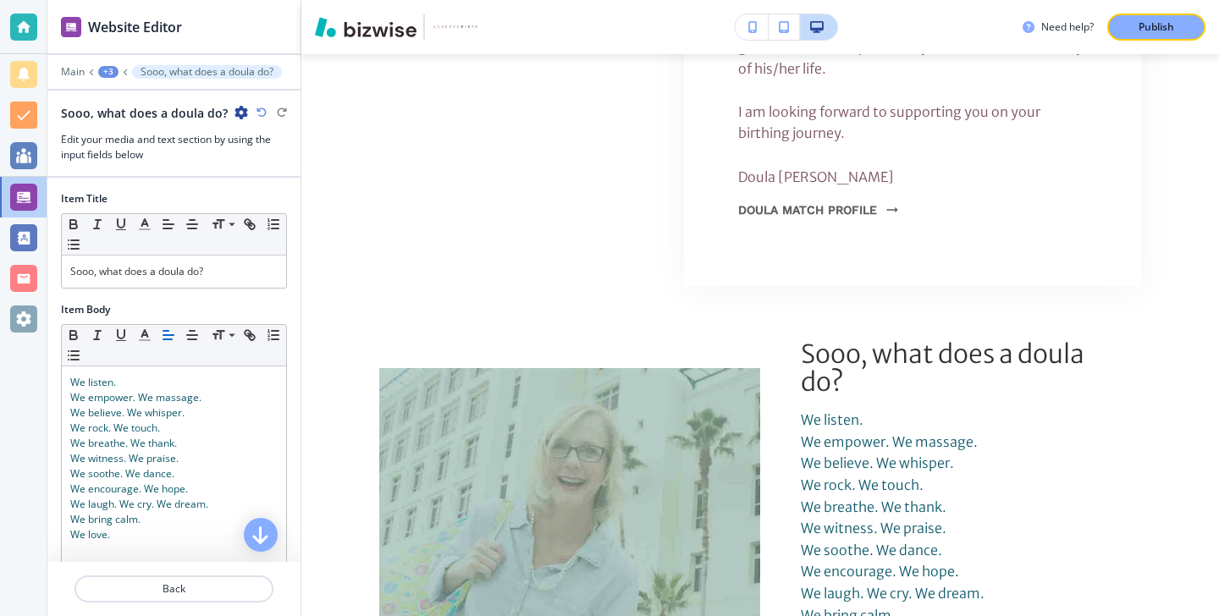
scroll to position [8481, 0]
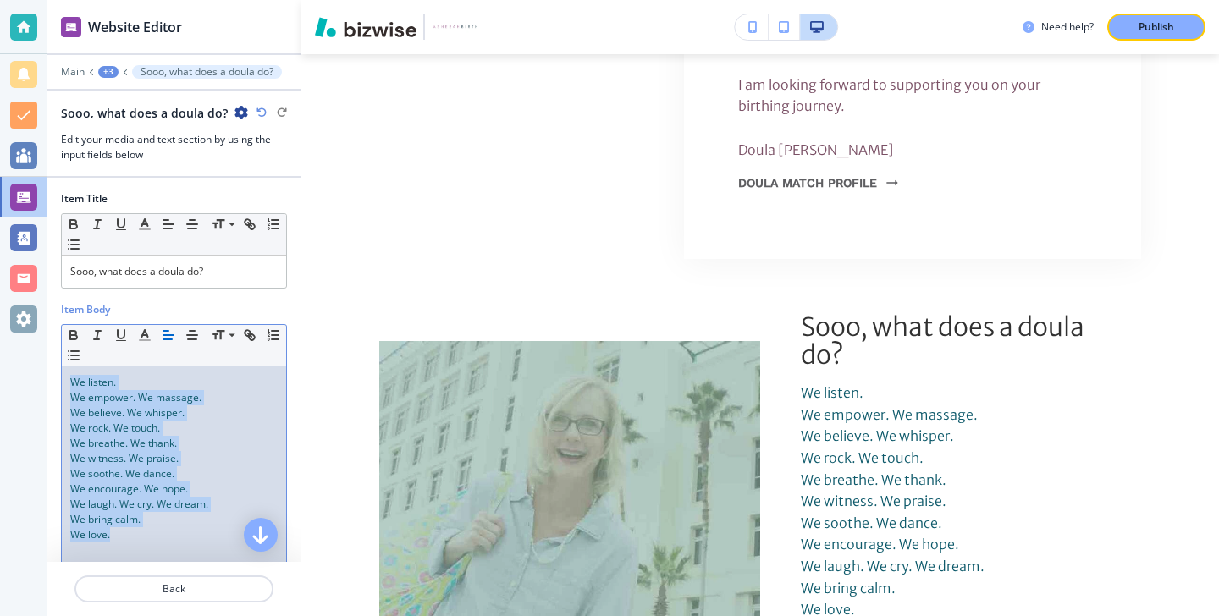
drag, startPoint x: 178, startPoint y: 535, endPoint x: 45, endPoint y: 372, distance: 210.6
click at [45, 372] on div "Website Editor Main +3 Sooo, what does a doula do? Sooo, what does a doula do? …" at bounding box center [609, 308] width 1219 height 616
click at [146, 336] on icon "button" at bounding box center [144, 335] width 15 height 15
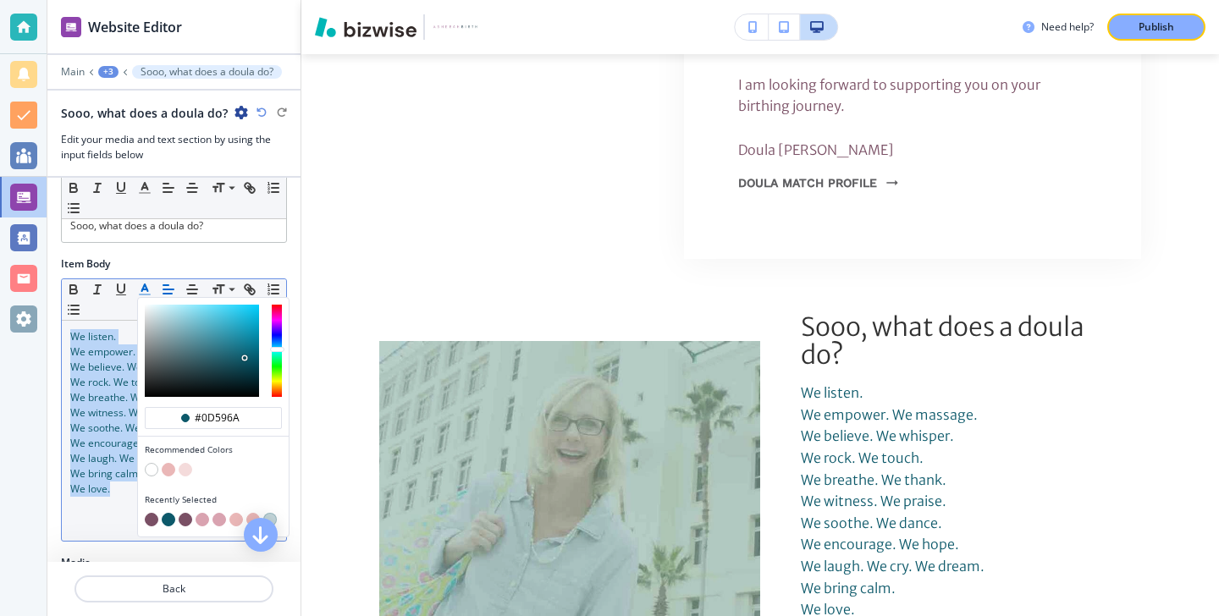
scroll to position [52, 0]
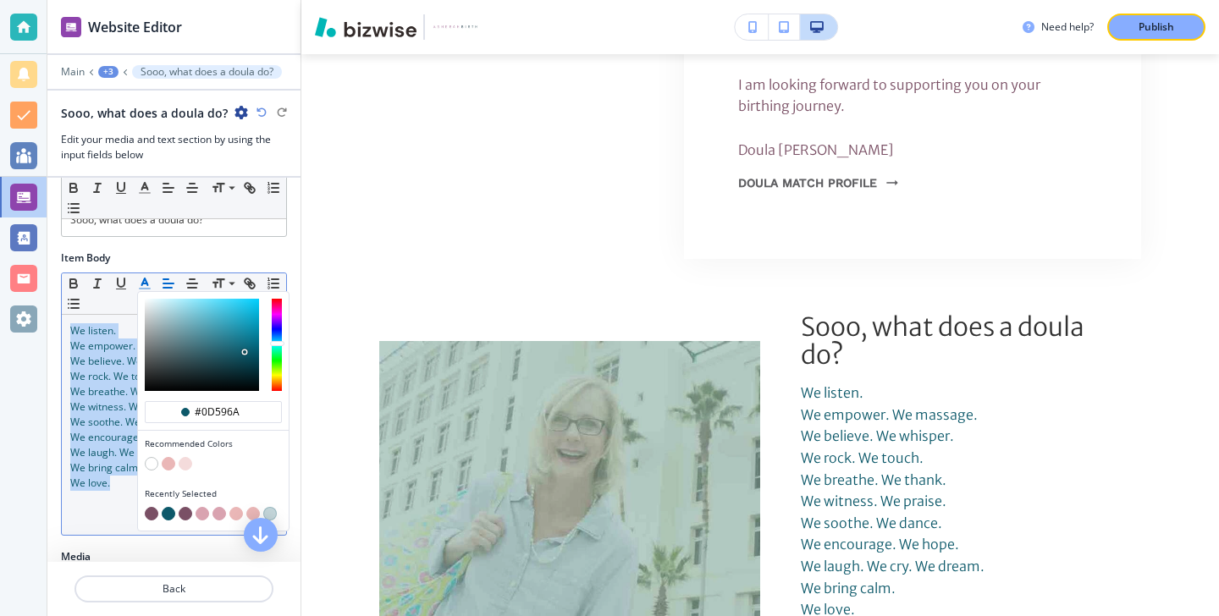
click at [152, 514] on button "button" at bounding box center [152, 514] width 14 height 14
type input "#7a5065"
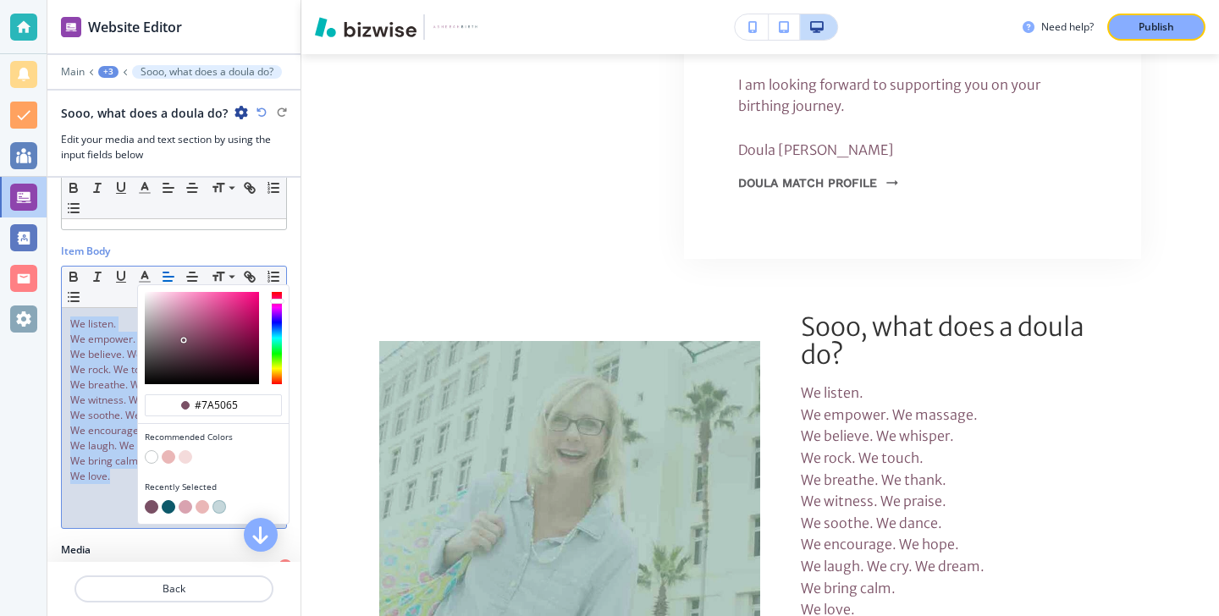
scroll to position [20, 0]
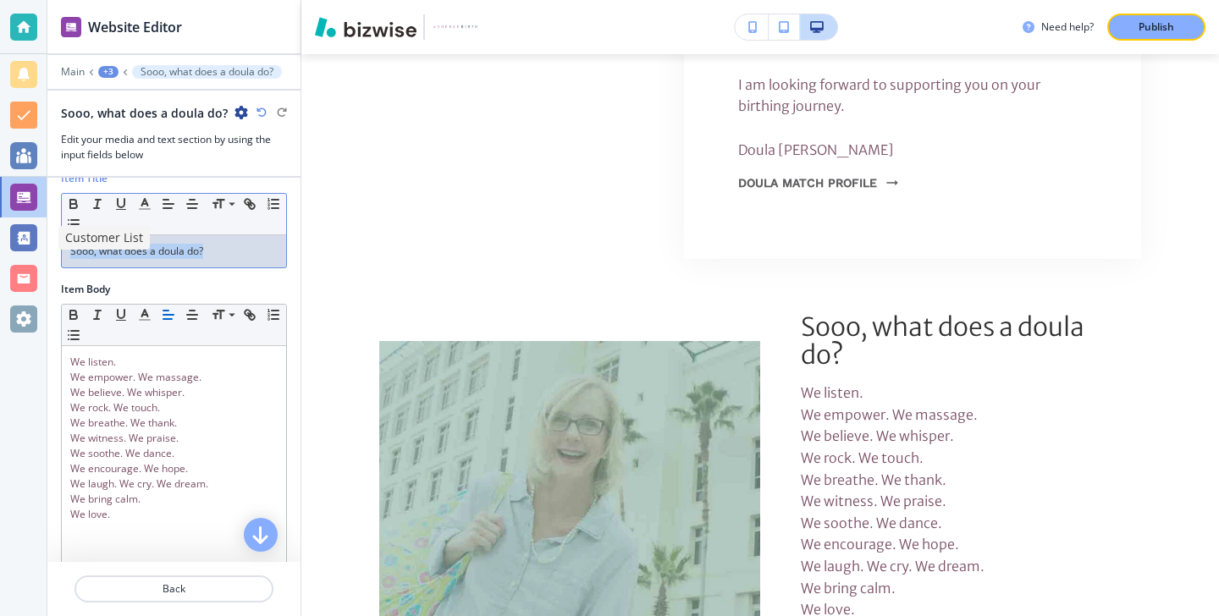
drag, startPoint x: 221, startPoint y: 254, endPoint x: 2, endPoint y: 236, distance: 220.0
click at [2, 235] on div "Website Editor Main +3 Sooo, what does a doula do? Sooo, what does a doula do? …" at bounding box center [609, 308] width 1219 height 616
click at [135, 197] on button "button" at bounding box center [145, 204] width 24 height 20
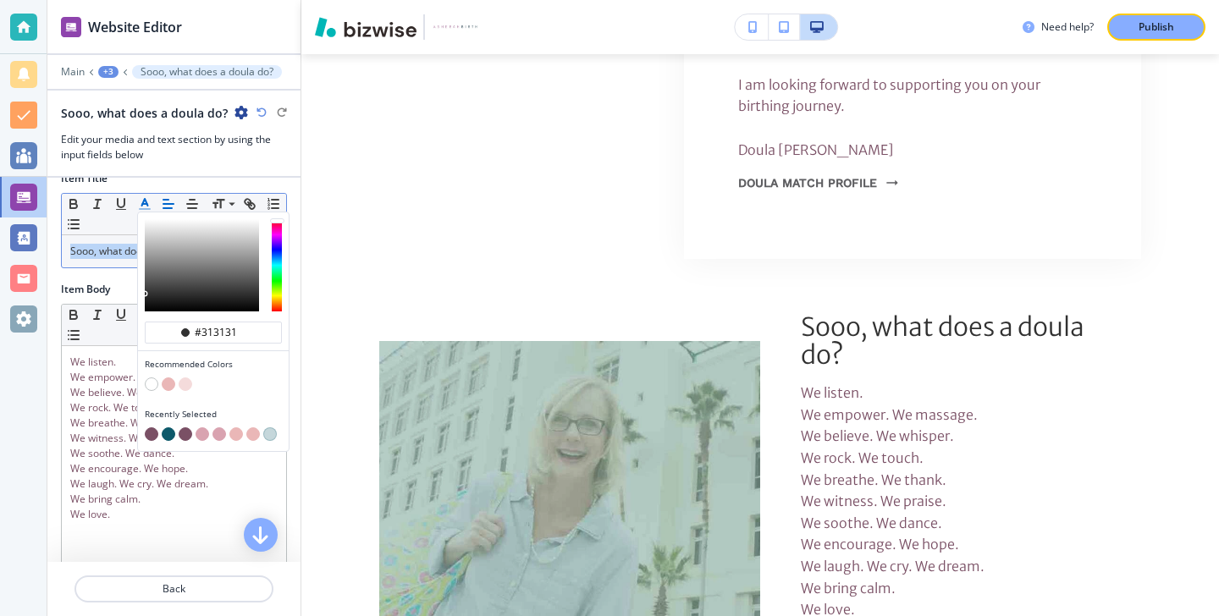
click at [147, 431] on button "button" at bounding box center [152, 435] width 14 height 14
type input "#7a5065"
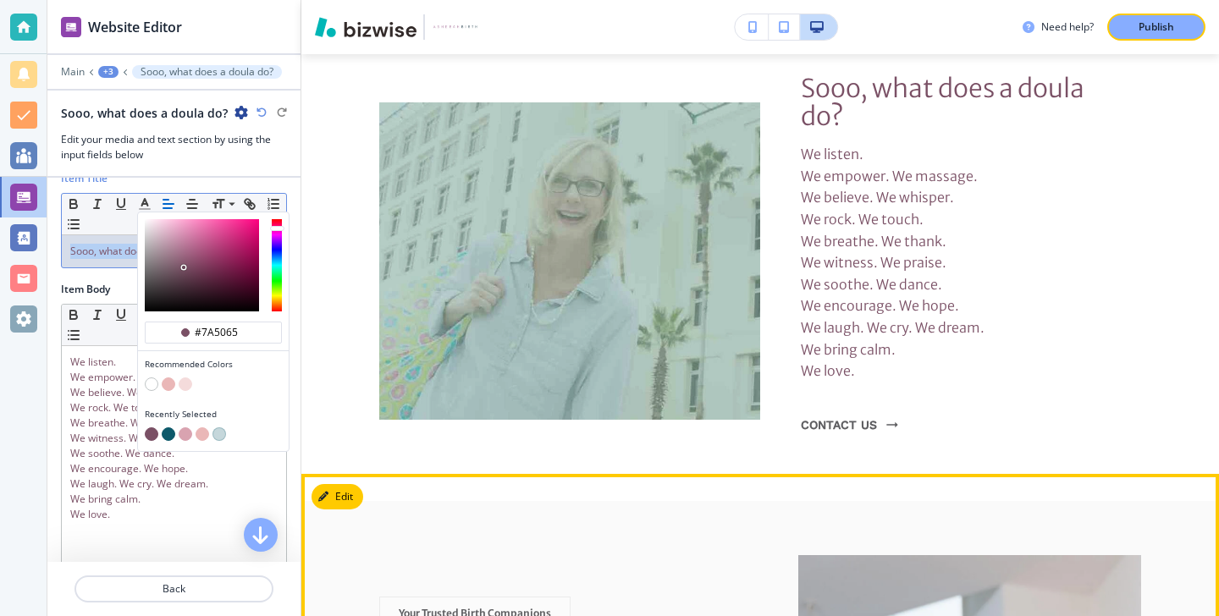
scroll to position [8834, 0]
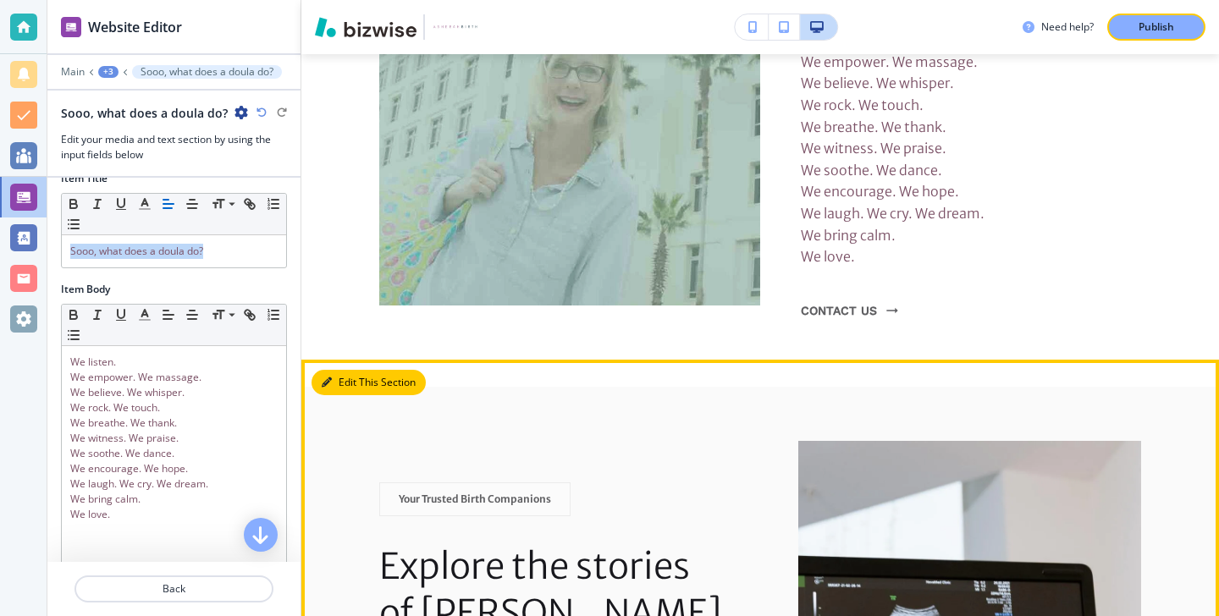
click at [351, 370] on button "Edit This Section" at bounding box center [369, 382] width 114 height 25
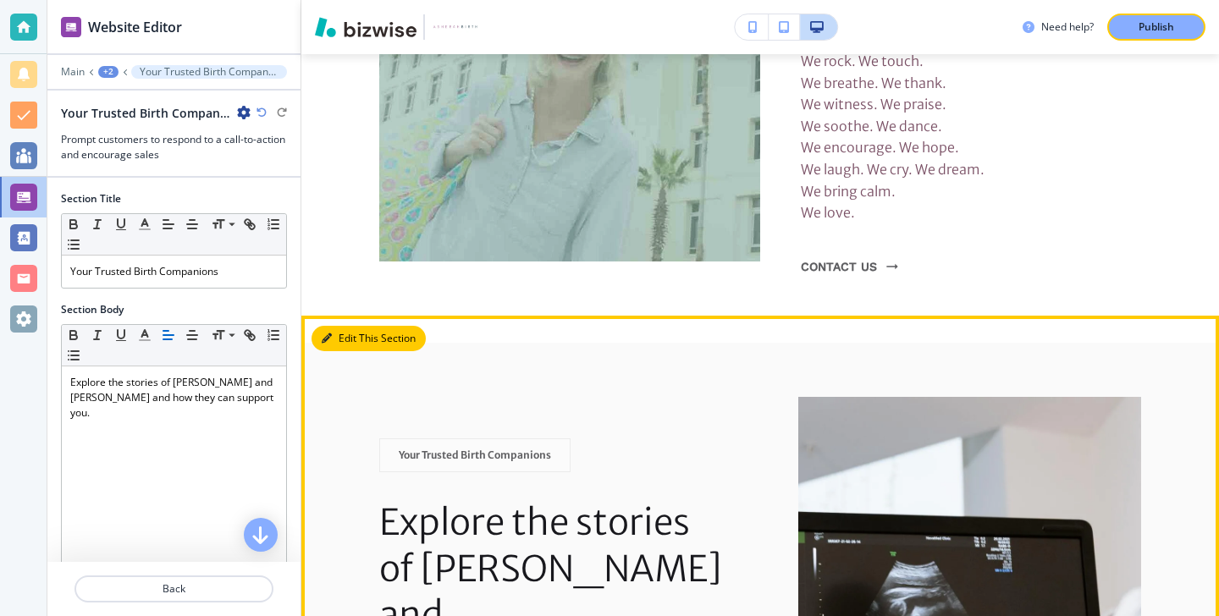
scroll to position [8881, 0]
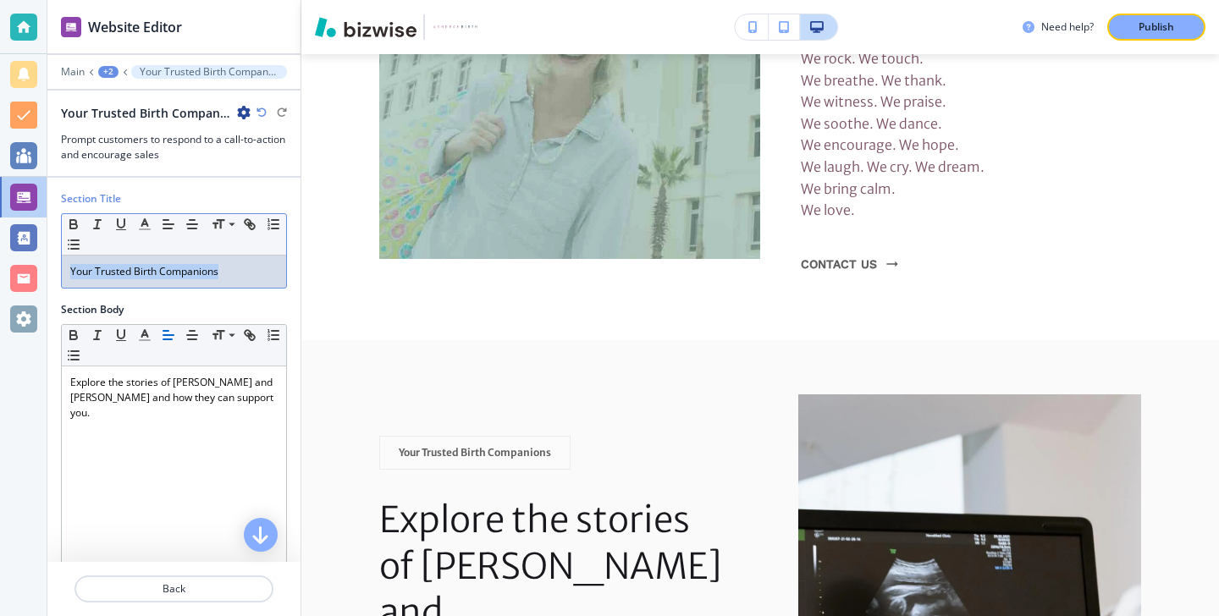
drag, startPoint x: 258, startPoint y: 270, endPoint x: 30, endPoint y: 268, distance: 228.6
click at [30, 268] on div "Website Editor Main +2 Your Trusted Birth Companions Your Trusted Birth Compani…" at bounding box center [609, 308] width 1219 height 616
click at [146, 227] on icon "button" at bounding box center [144, 224] width 15 height 15
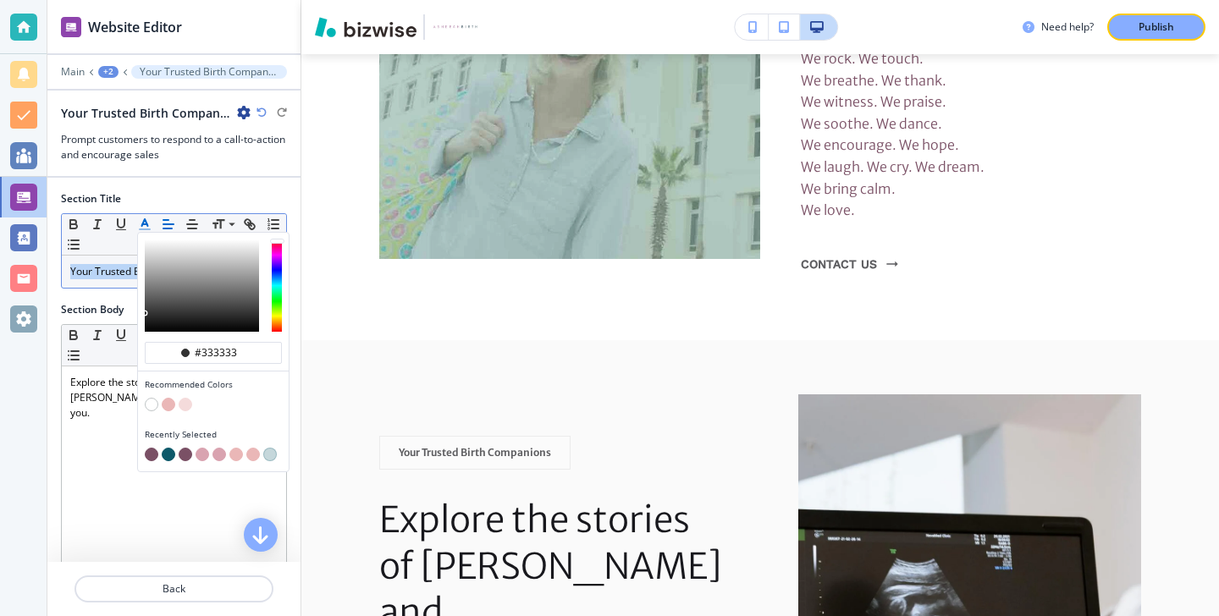
click at [151, 455] on button "button" at bounding box center [152, 455] width 14 height 14
type input "#7a5065"
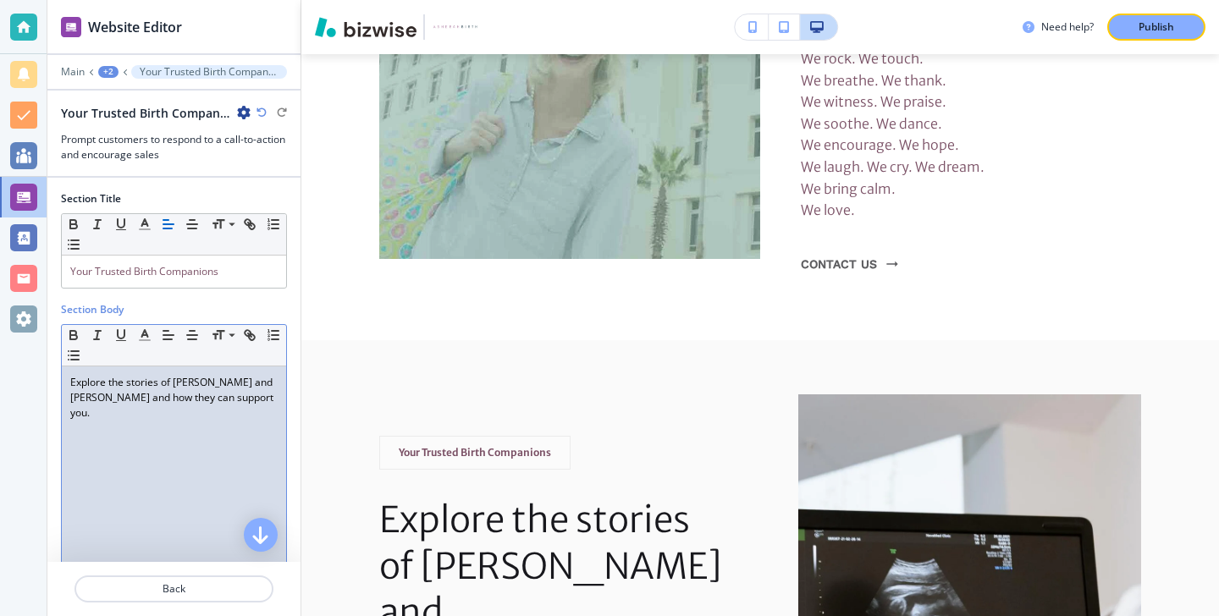
click at [52, 429] on div "Section Body Small Normal Large Huge Explore the stories of Vonda and Kiana and…" at bounding box center [173, 451] width 253 height 299
drag, startPoint x: 231, startPoint y: 398, endPoint x: 48, endPoint y: 375, distance: 184.3
click at [48, 375] on div "Section Body Small Normal Large Huge Explore the stories of Vonda and Kiana and…" at bounding box center [173, 451] width 253 height 299
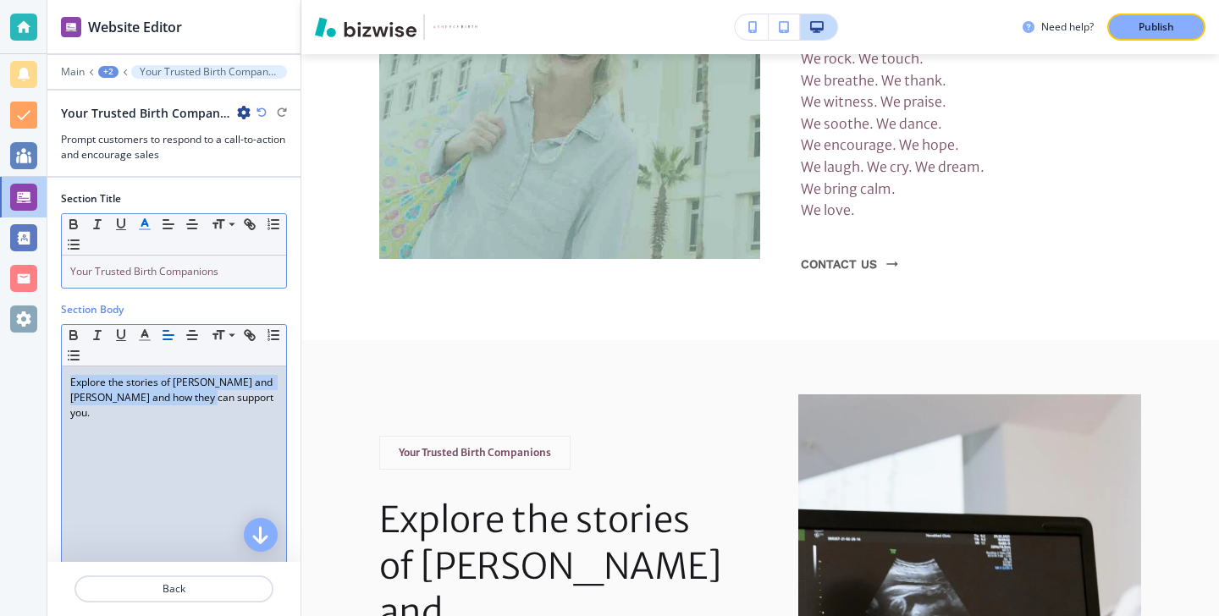
click at [143, 225] on icon "button" at bounding box center [144, 224] width 15 height 15
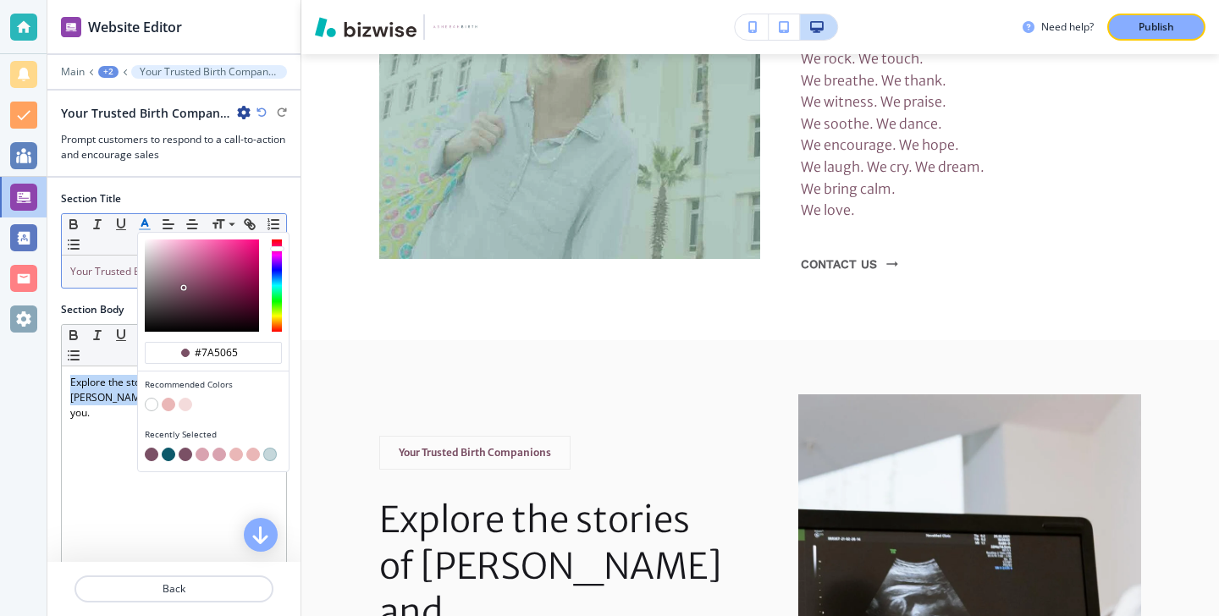
click at [152, 456] on button "button" at bounding box center [152, 455] width 14 height 14
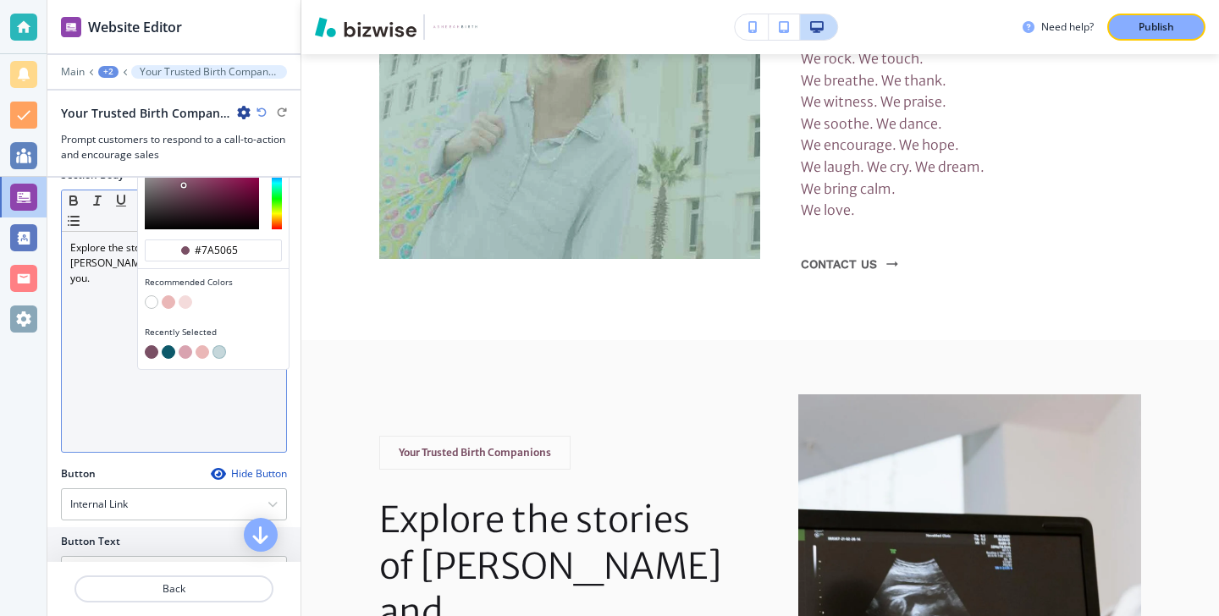
scroll to position [148, 0]
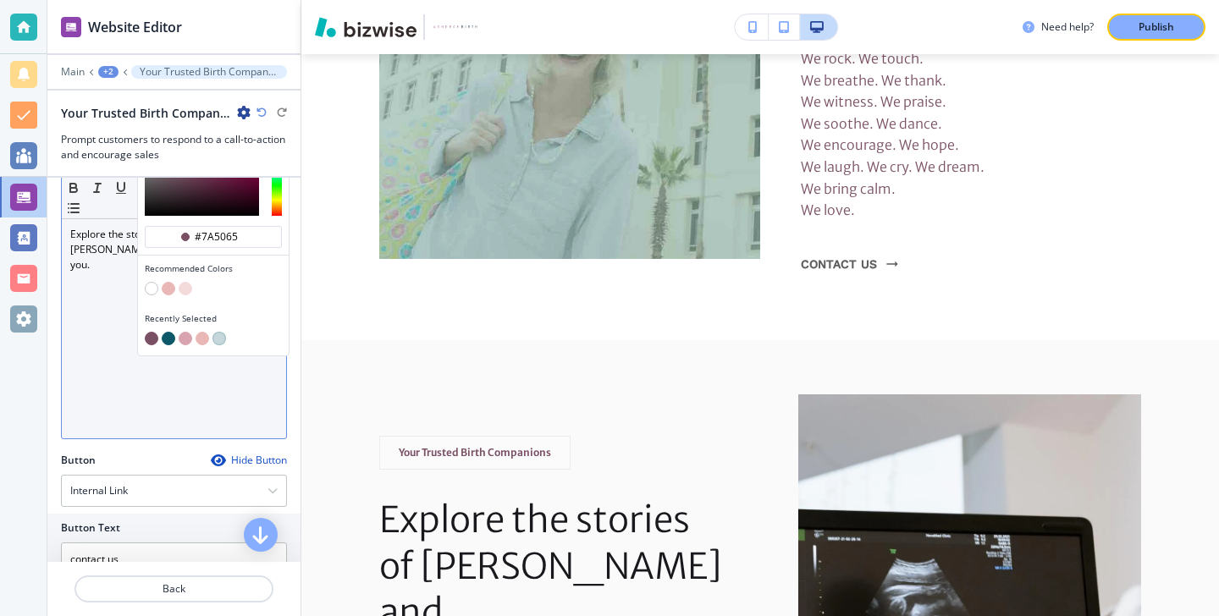
click at [112, 372] on div "Explore the stories of Vonda and Kiana and how they can support you." at bounding box center [174, 328] width 224 height 220
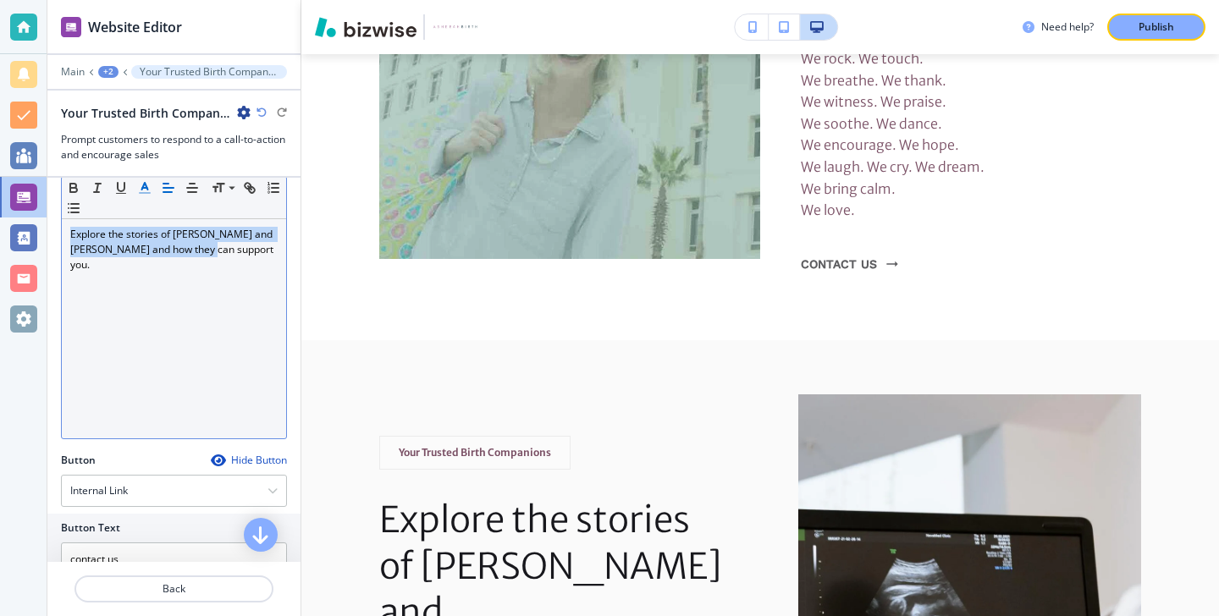
click at [145, 193] on line "button" at bounding box center [145, 193] width 10 height 0
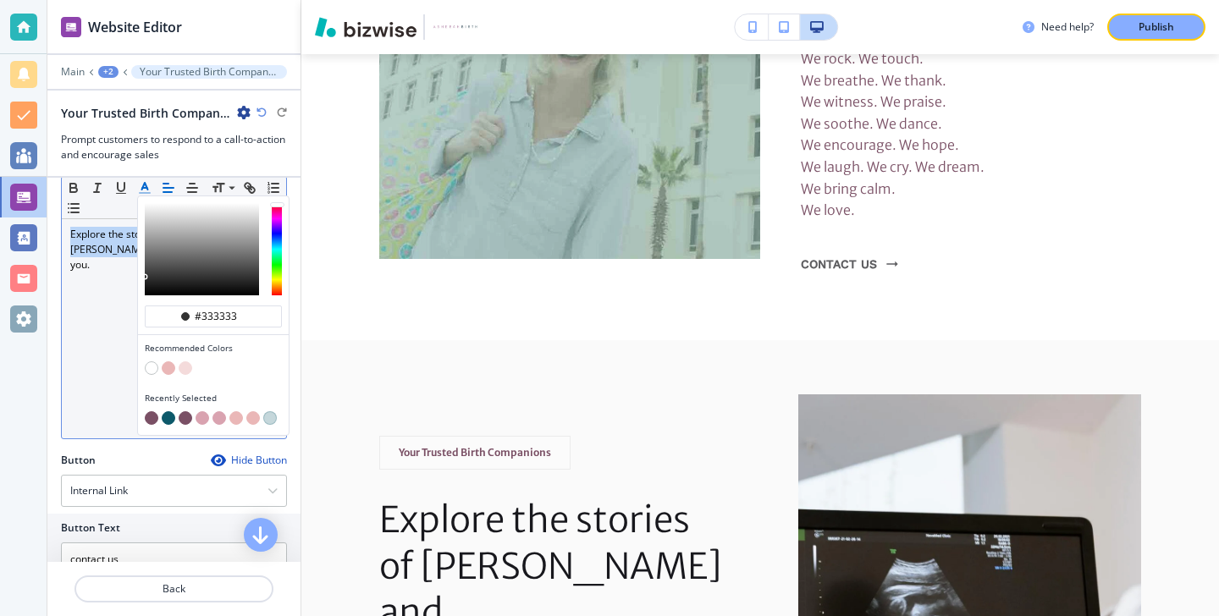
click at [150, 415] on button "button" at bounding box center [152, 418] width 14 height 14
type input "#7a5065"
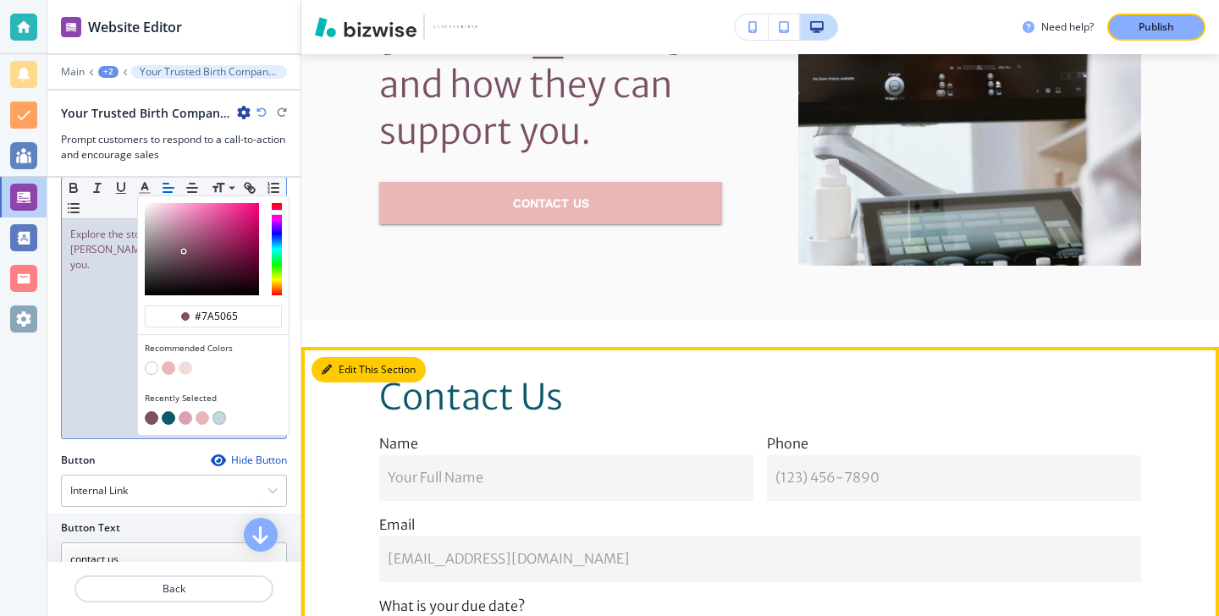
click at [350, 357] on button "Edit This Section" at bounding box center [369, 369] width 114 height 25
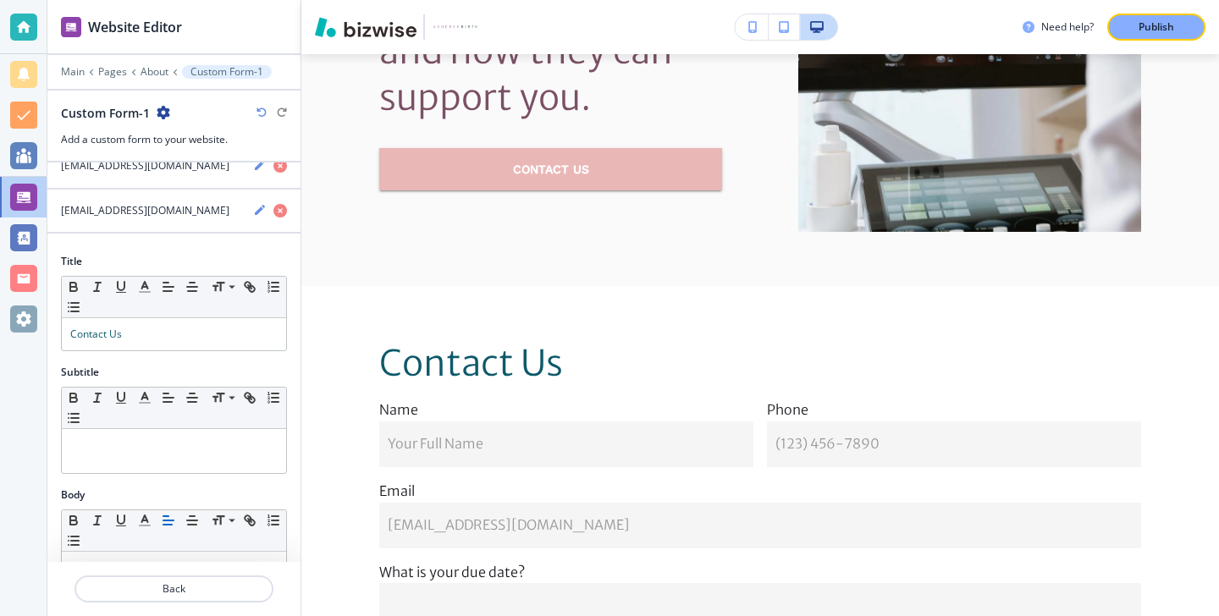
scroll to position [0, 0]
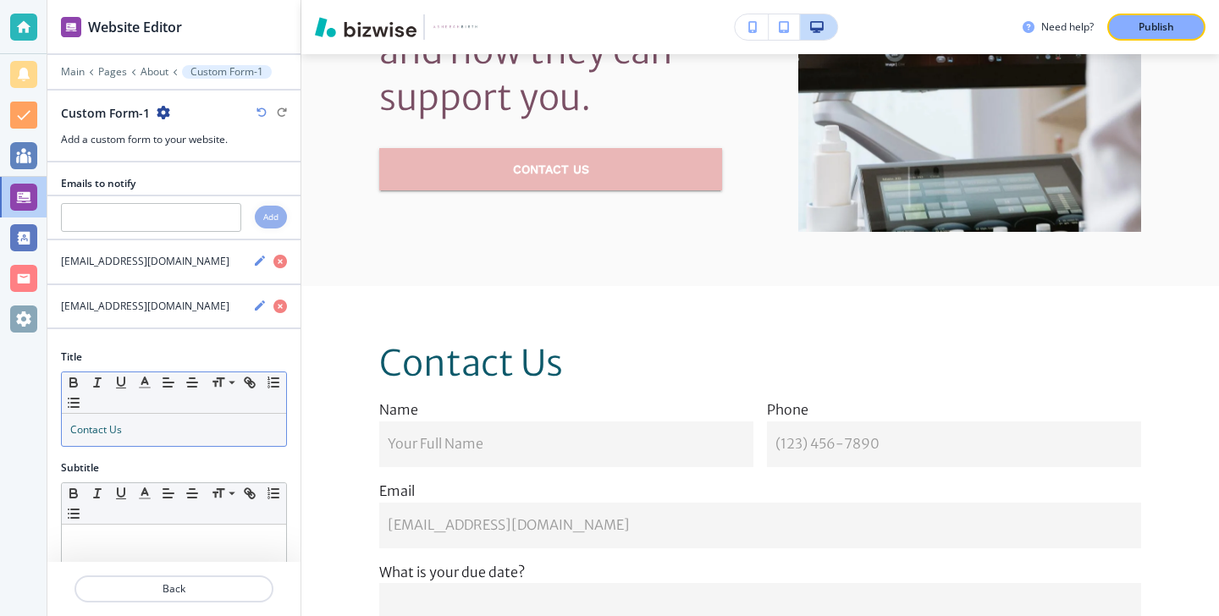
click at [196, 441] on div "Contact Us" at bounding box center [174, 430] width 224 height 32
click at [150, 382] on icon "button" at bounding box center [144, 382] width 15 height 15
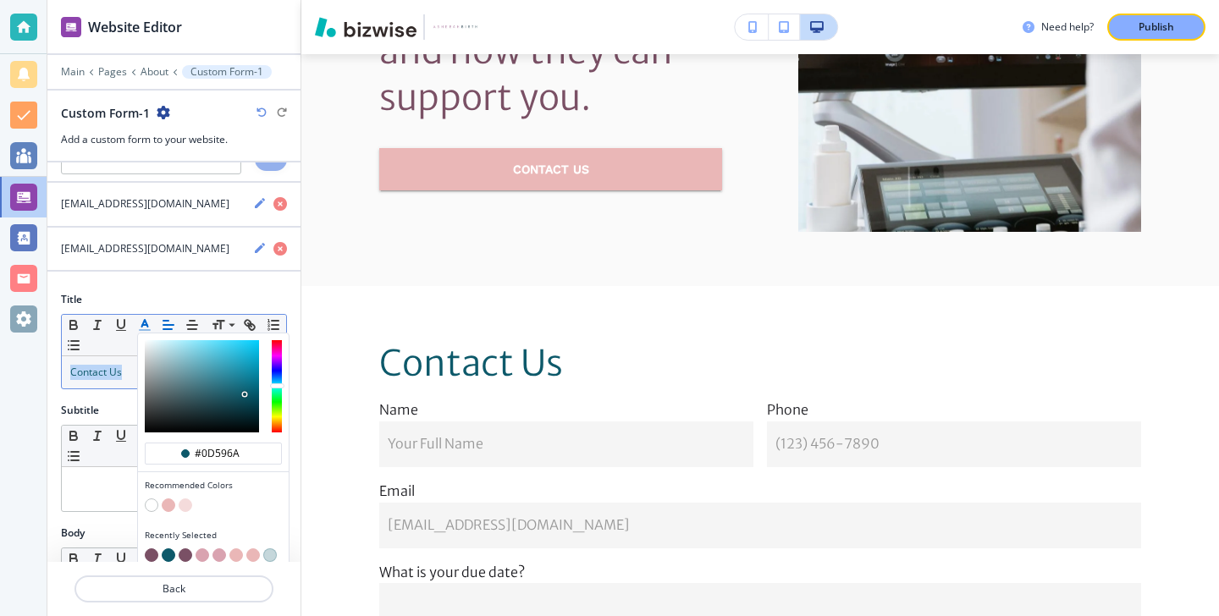
scroll to position [76, 0]
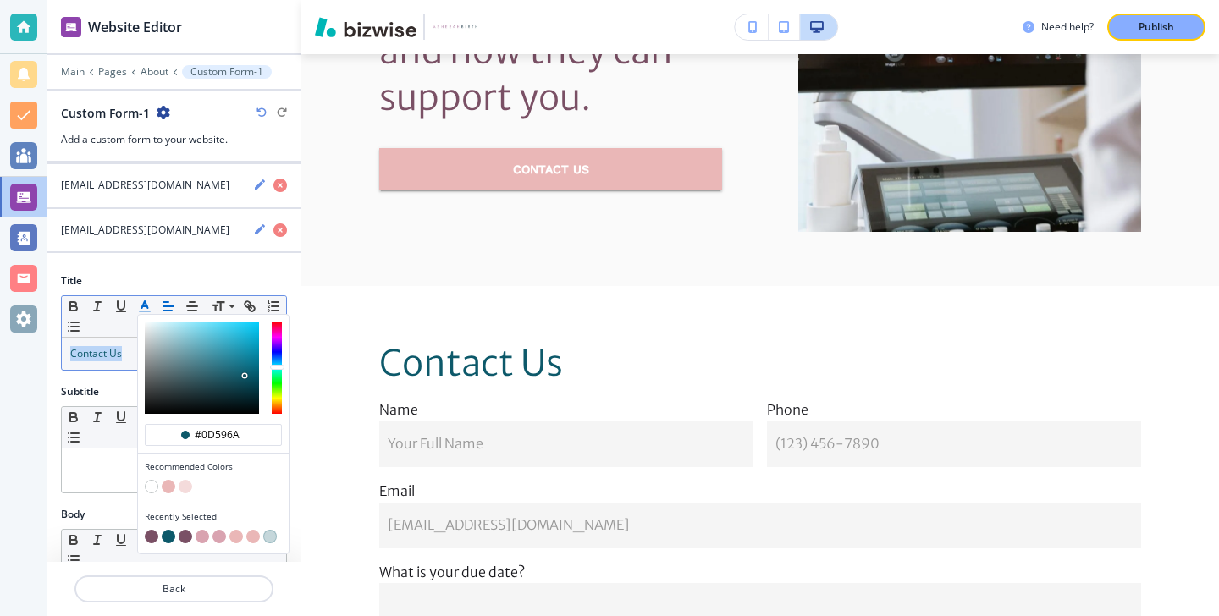
click at [153, 536] on button "button" at bounding box center [152, 537] width 14 height 14
type input "#7a5065"
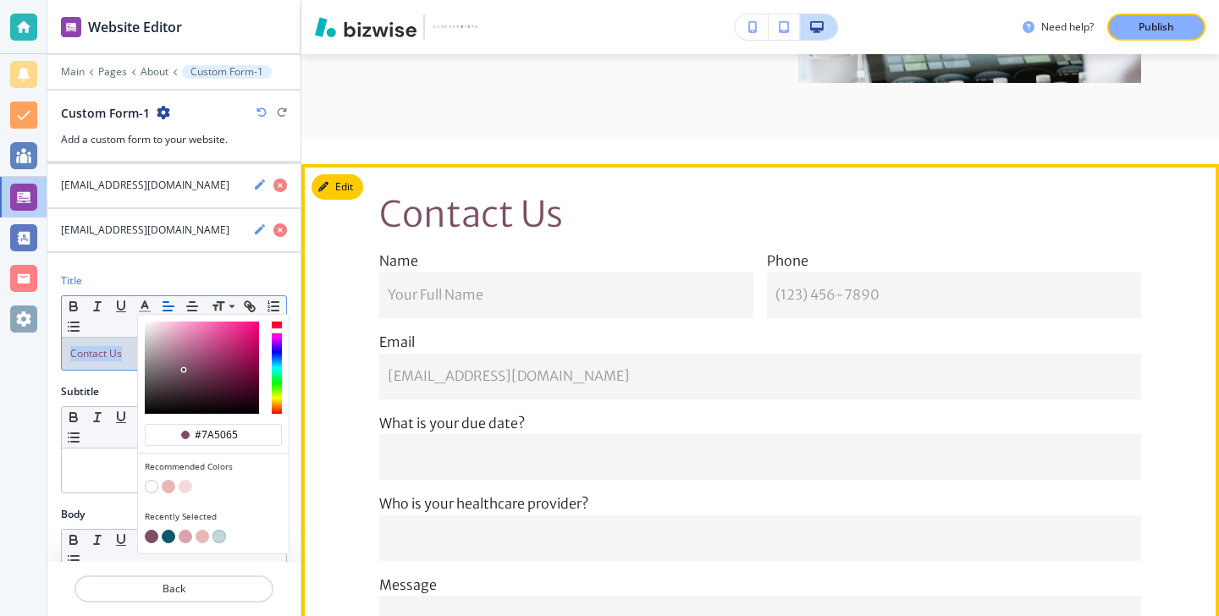
scroll to position [9722, 0]
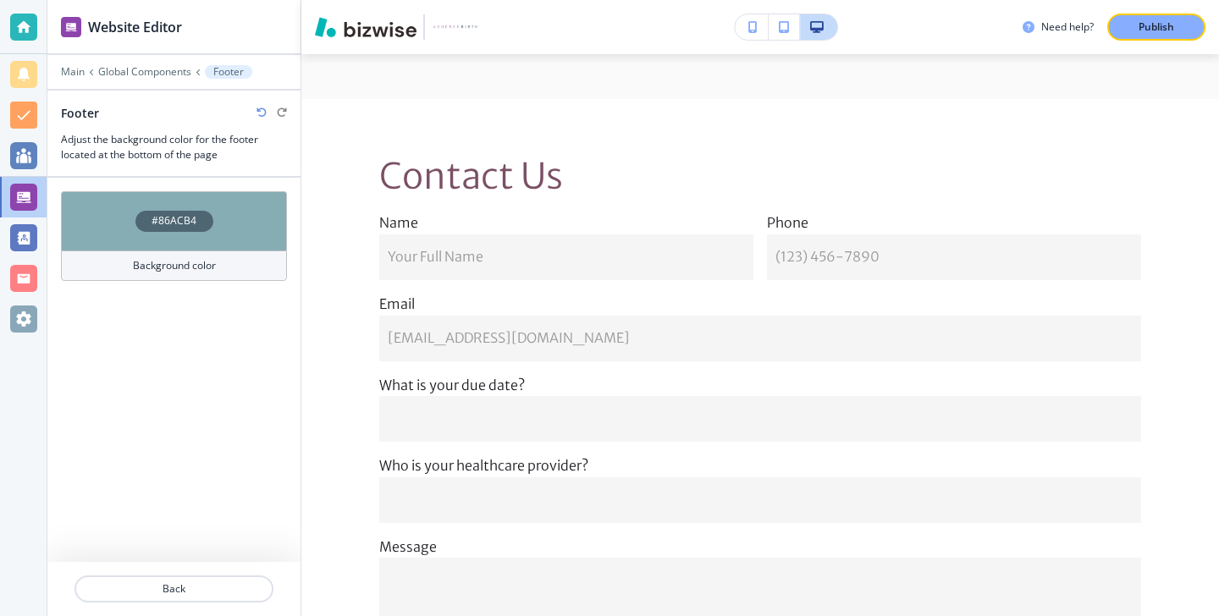
click at [222, 265] on div "Background color" at bounding box center [174, 266] width 226 height 30
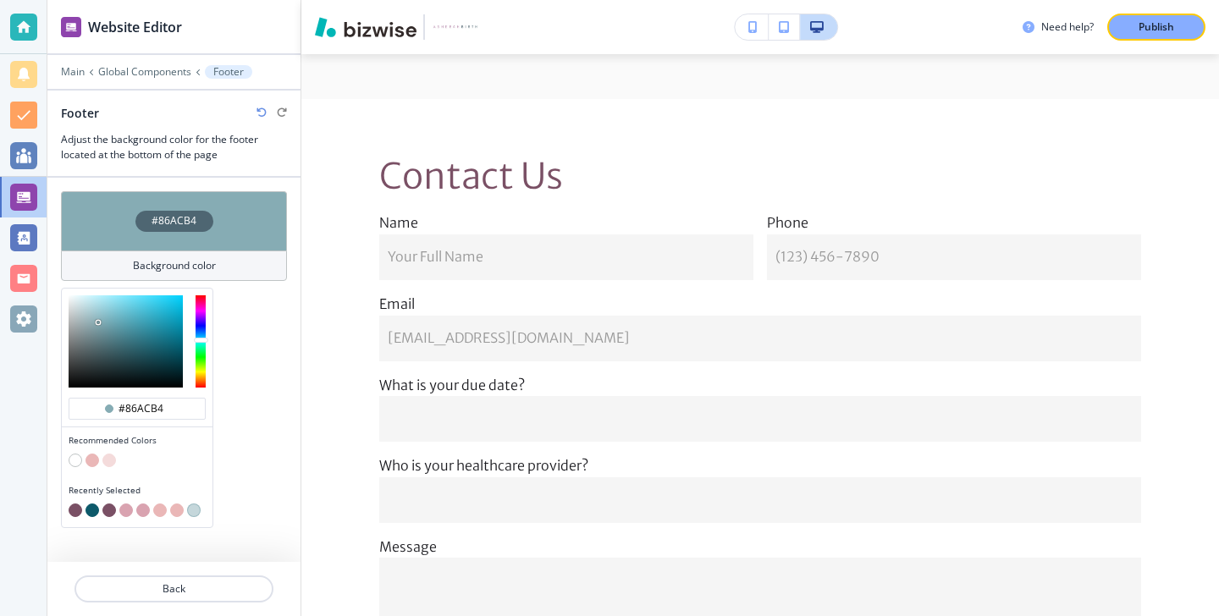
click at [89, 461] on button "button" at bounding box center [93, 461] width 14 height 14
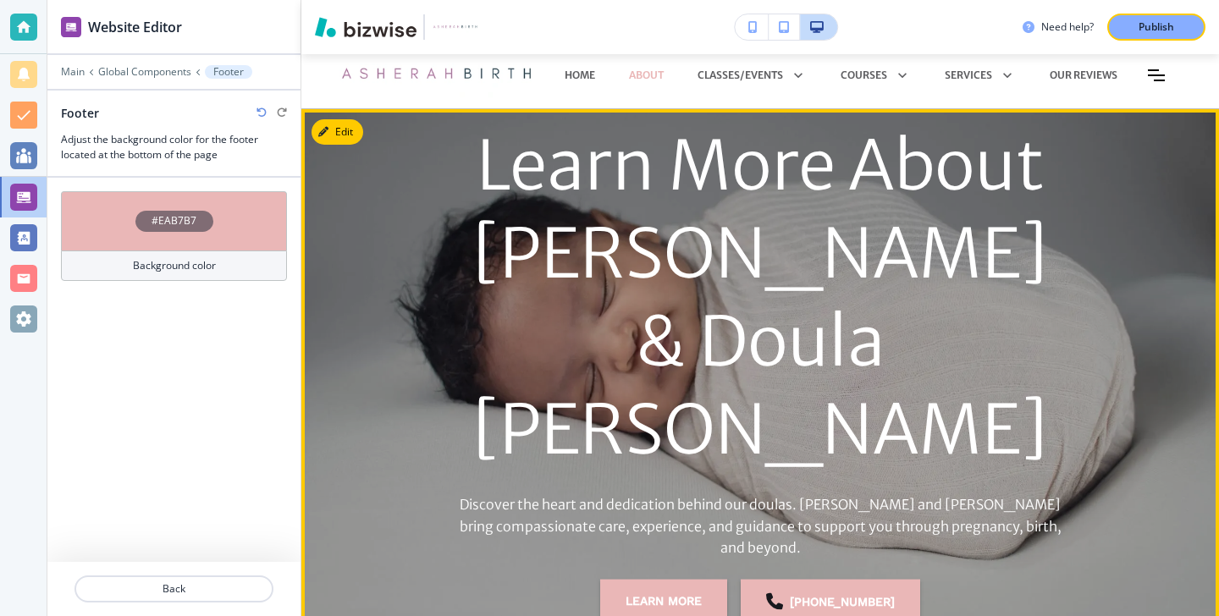
scroll to position [0, 0]
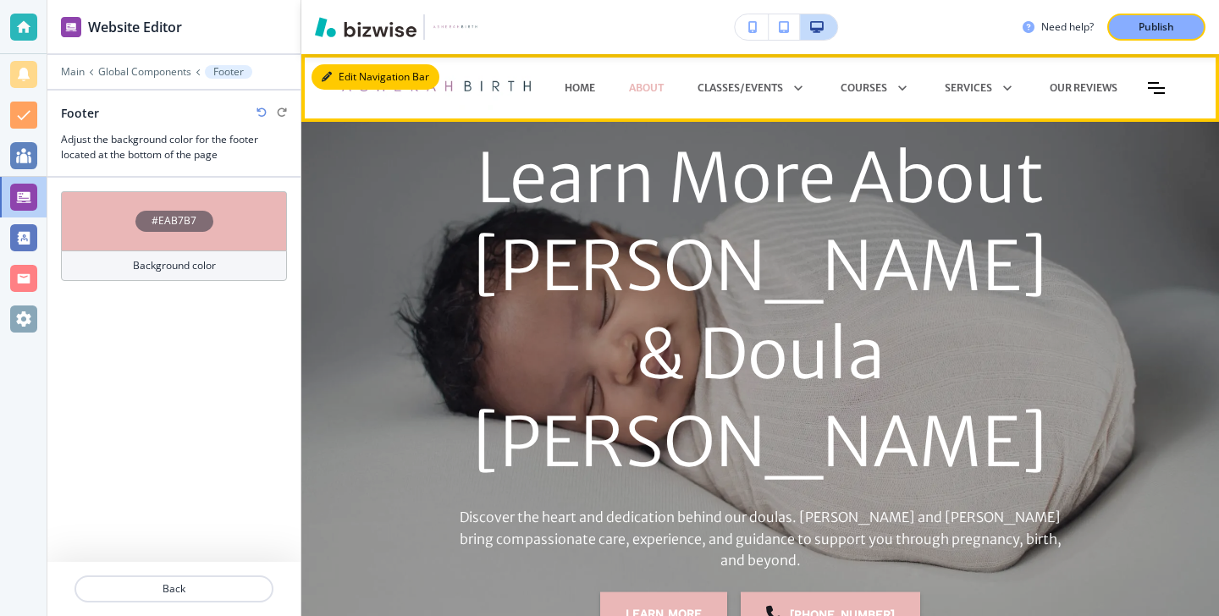
click at [342, 78] on button "Edit Navigation Bar" at bounding box center [376, 76] width 128 height 25
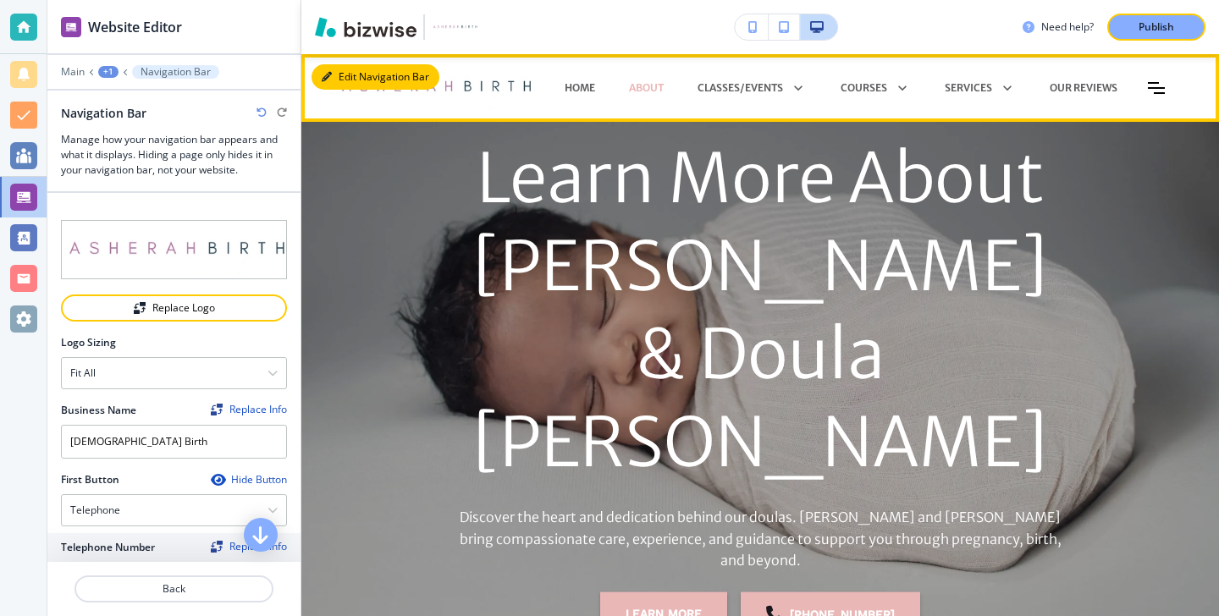
click at [351, 79] on button "Edit Navigation Bar" at bounding box center [376, 76] width 128 height 25
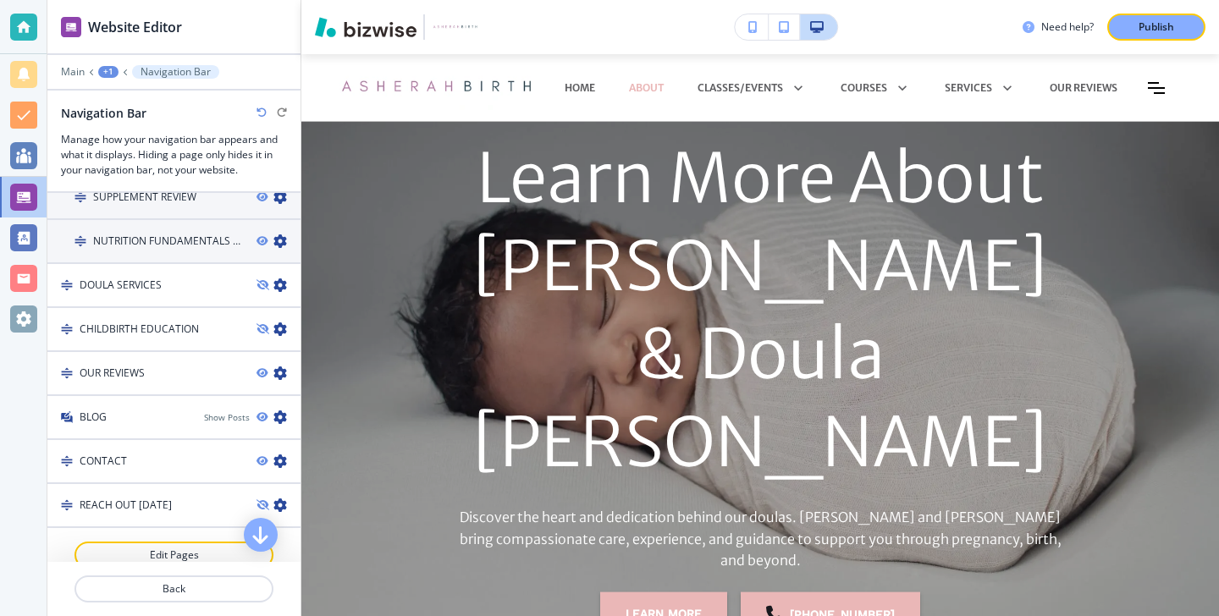
scroll to position [1114, 0]
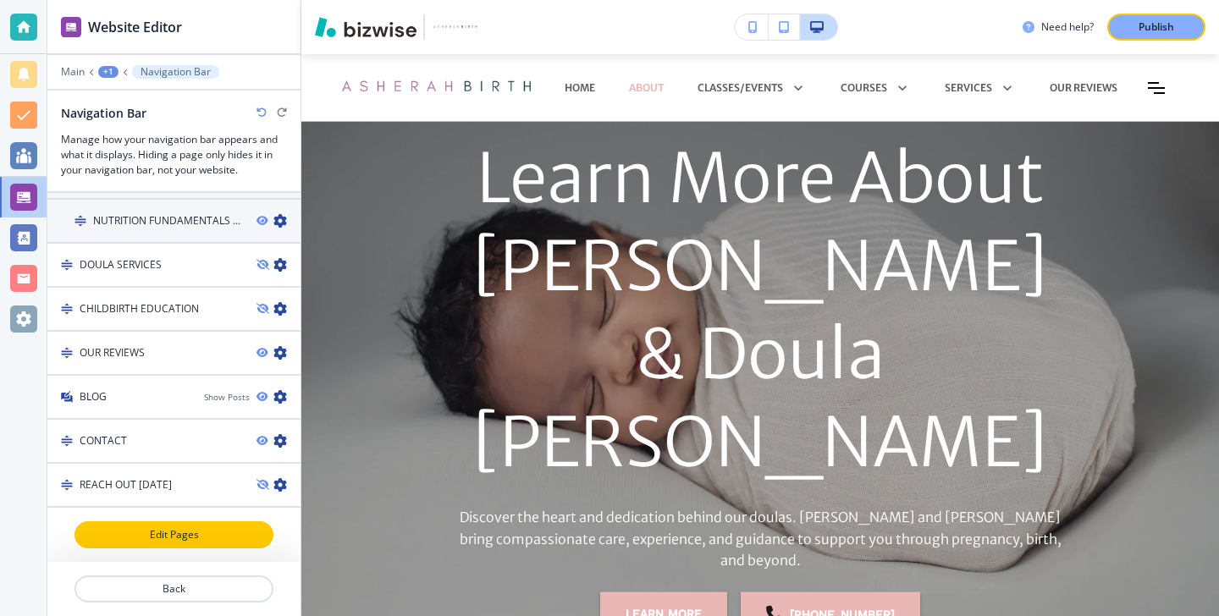
click at [212, 544] on button "Edit Pages" at bounding box center [174, 535] width 199 height 27
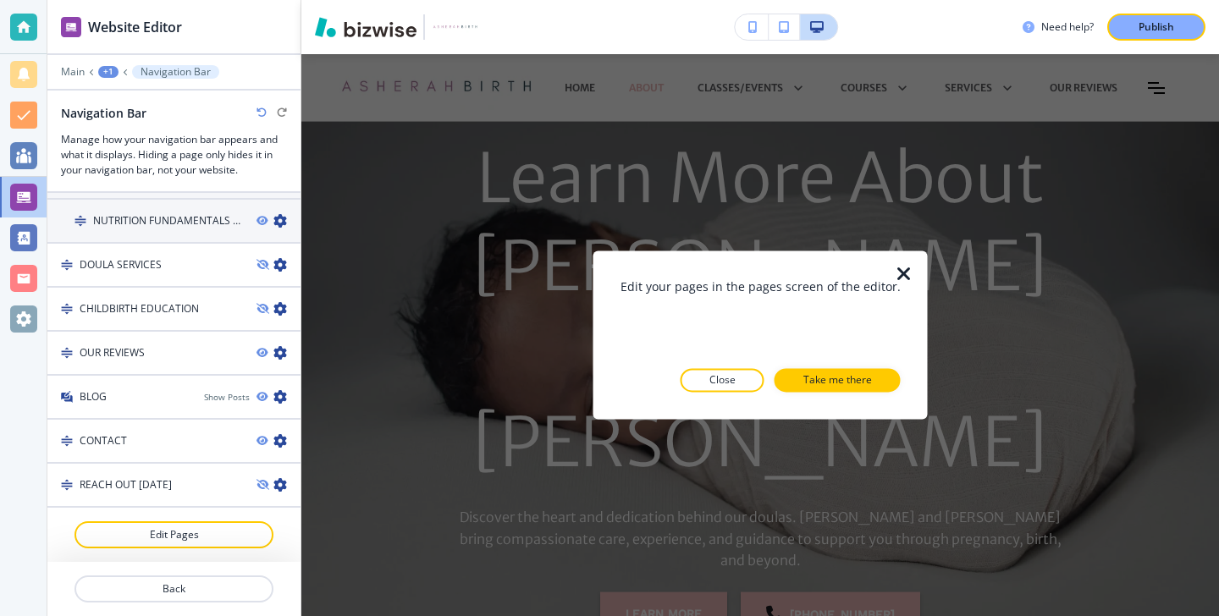
click at [898, 270] on icon "button" at bounding box center [904, 274] width 20 height 20
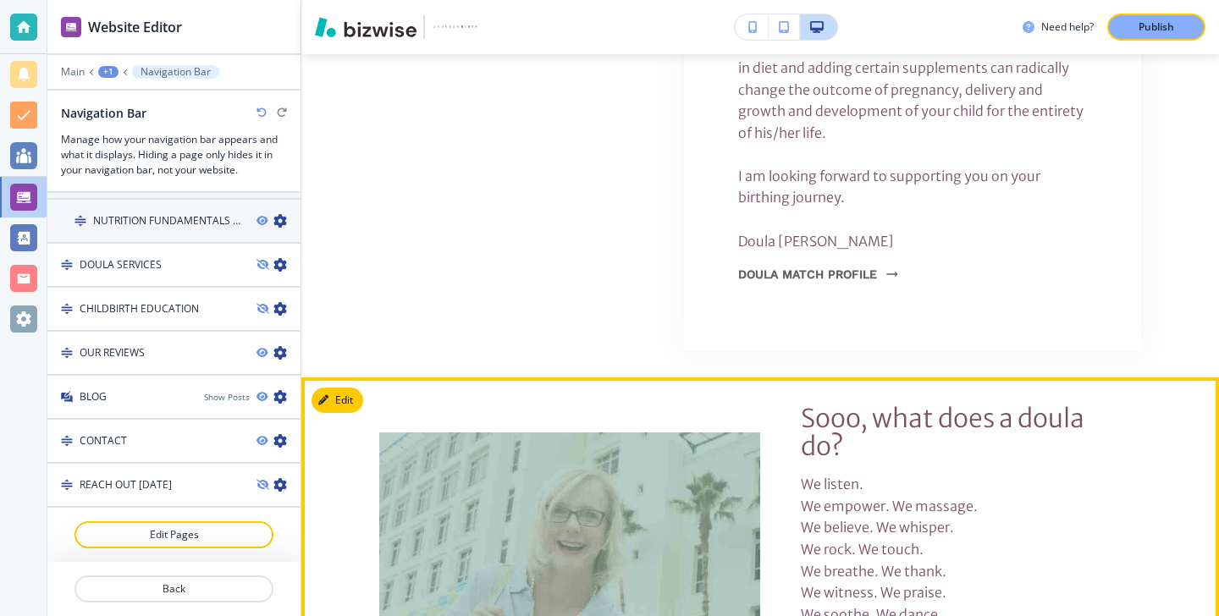
scroll to position [8377, 0]
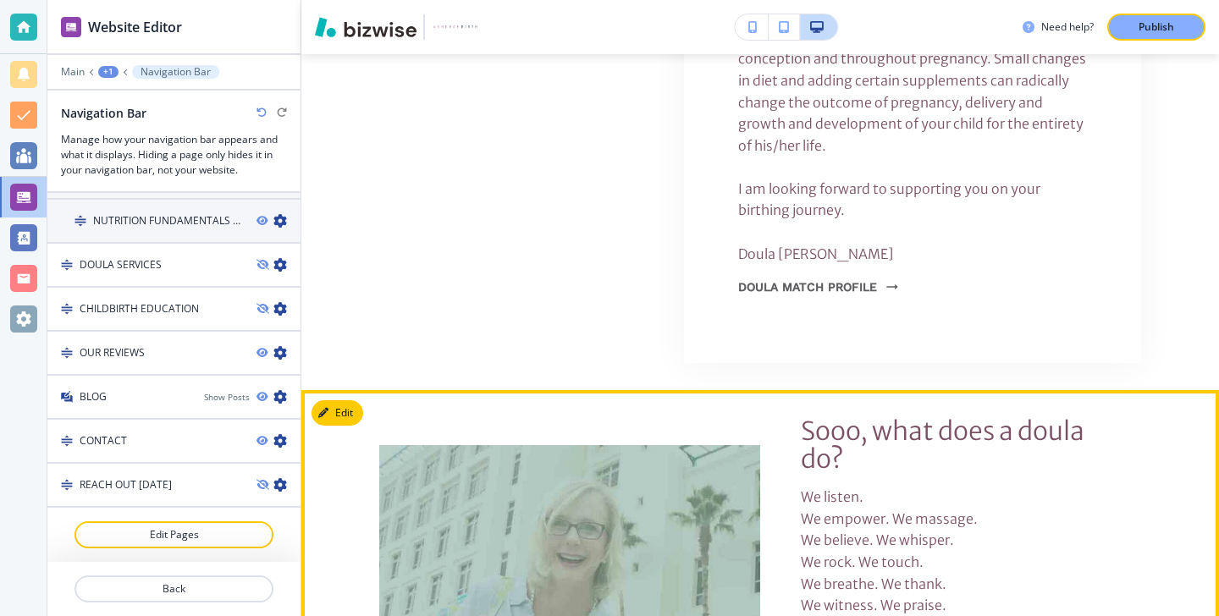
click at [369, 390] on section "Sooo, what does a doula do? We listen. We empower. We massage. We believe. We w…" at bounding box center [760, 603] width 918 height 427
click at [339, 400] on button "Edit This Section" at bounding box center [369, 412] width 114 height 25
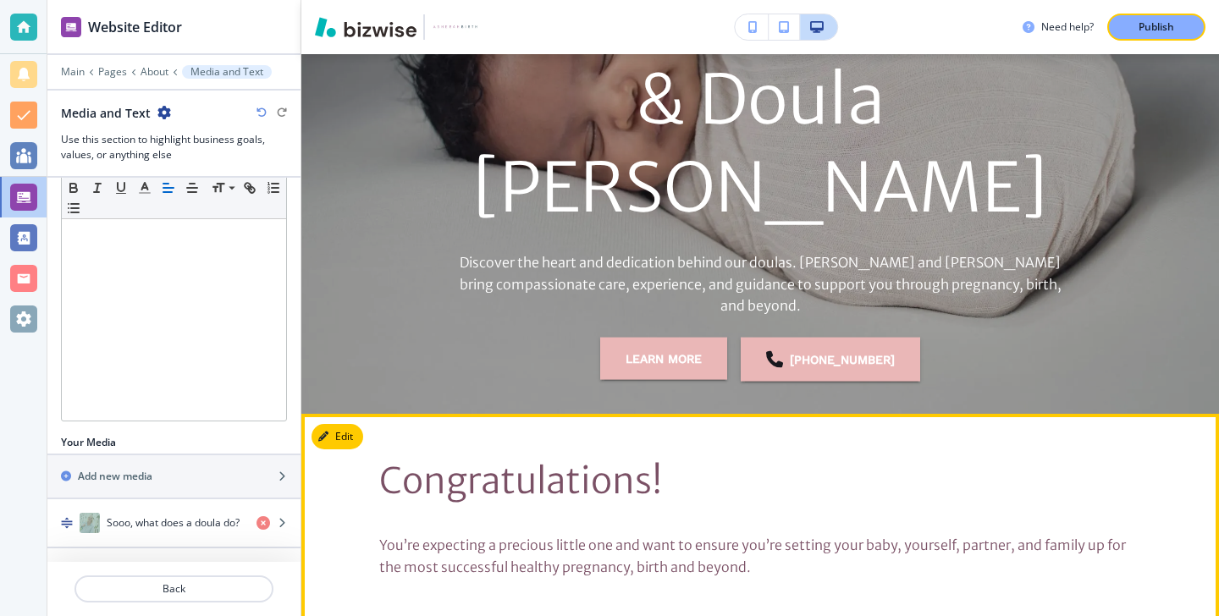
scroll to position [0, 0]
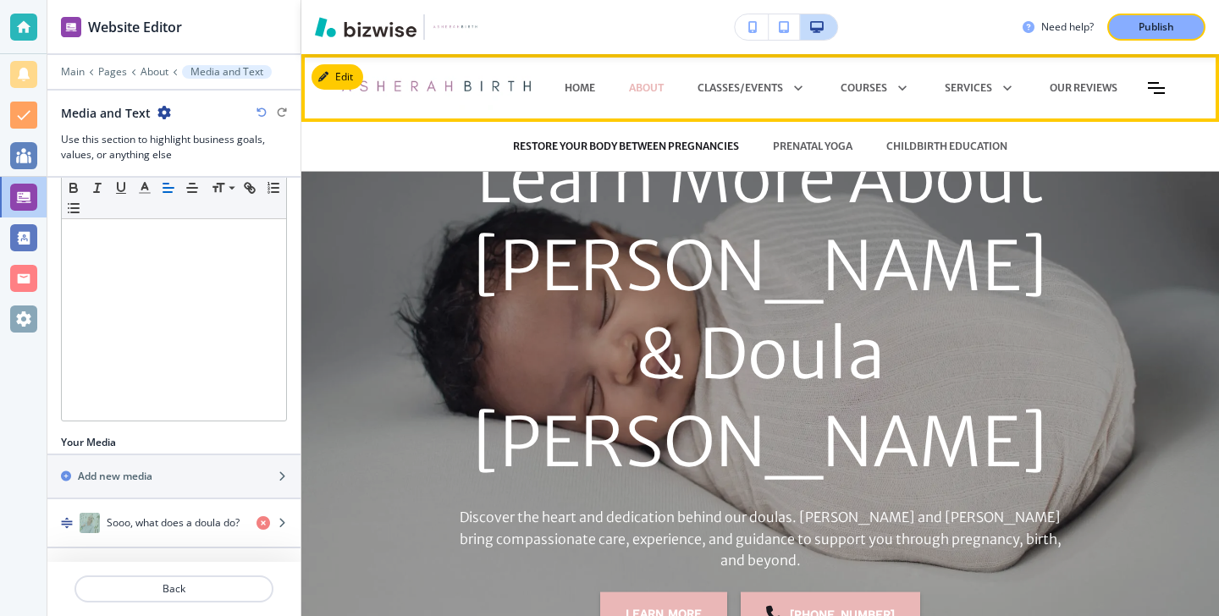
click at [632, 145] on p "RESTORE YOUR BODY BETWEEN PREGNANCIES" at bounding box center [626, 146] width 226 height 15
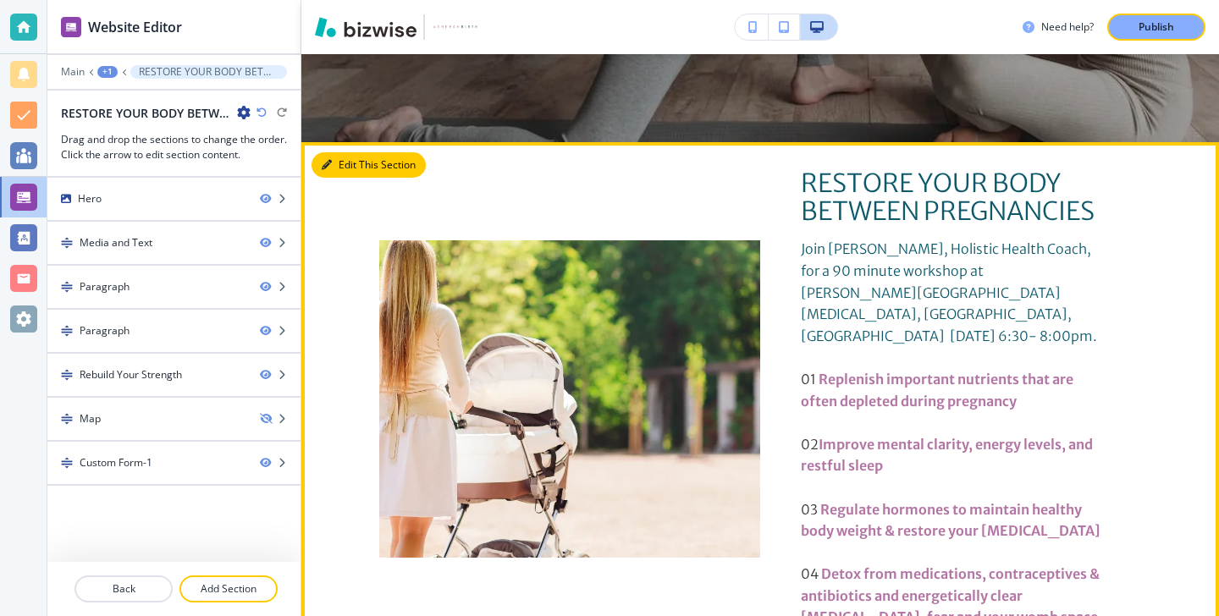
click at [346, 160] on button "Edit This Section" at bounding box center [369, 164] width 114 height 25
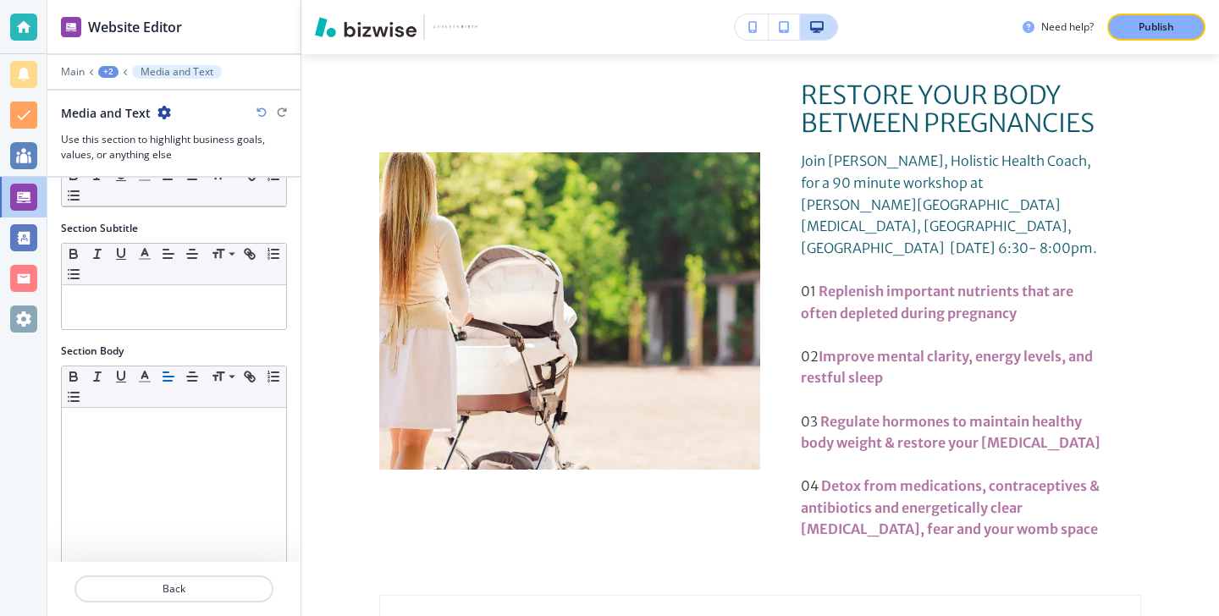
scroll to position [289, 0]
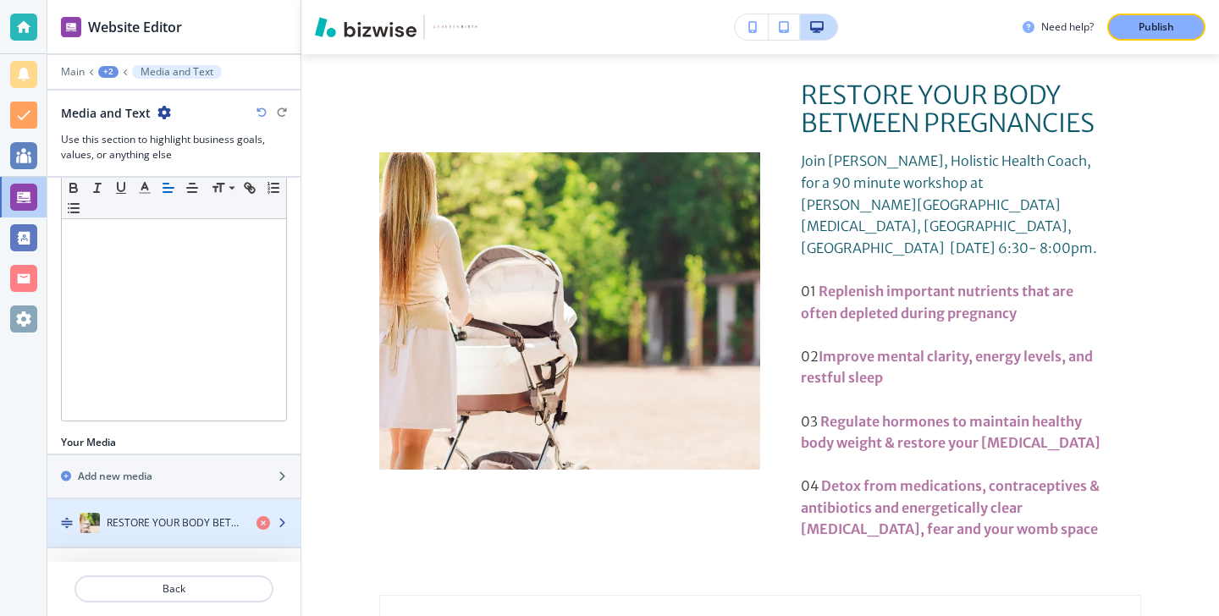
click at [184, 522] on h4 "RESTORE YOUR BODY BETWEEN PREGNANCIES" at bounding box center [175, 523] width 136 height 15
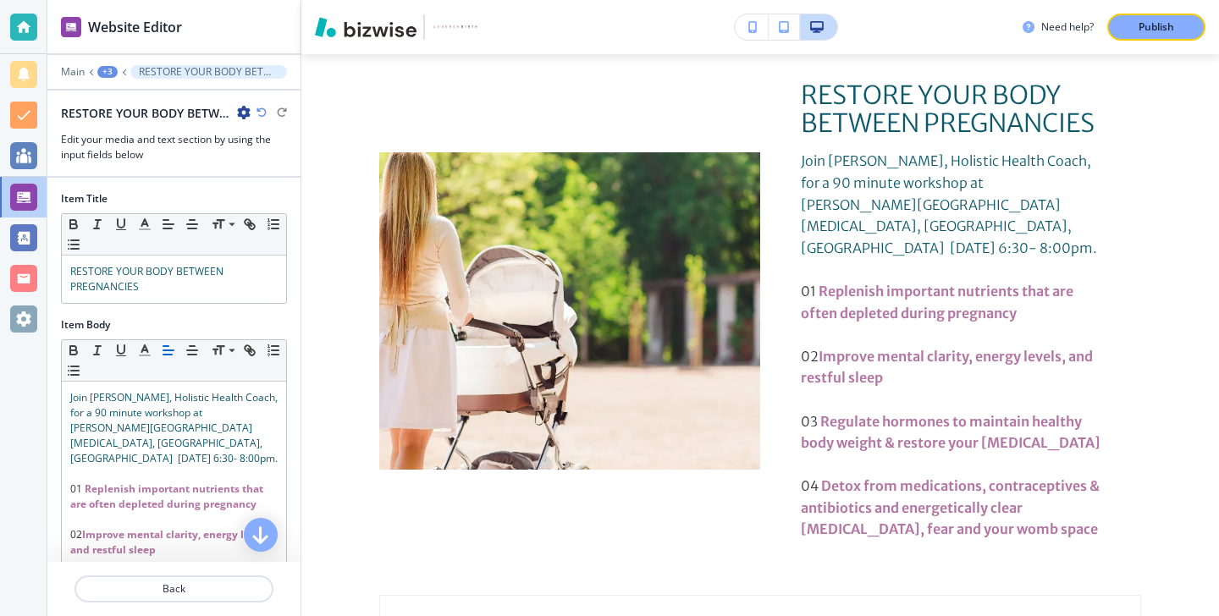
scroll to position [642, 0]
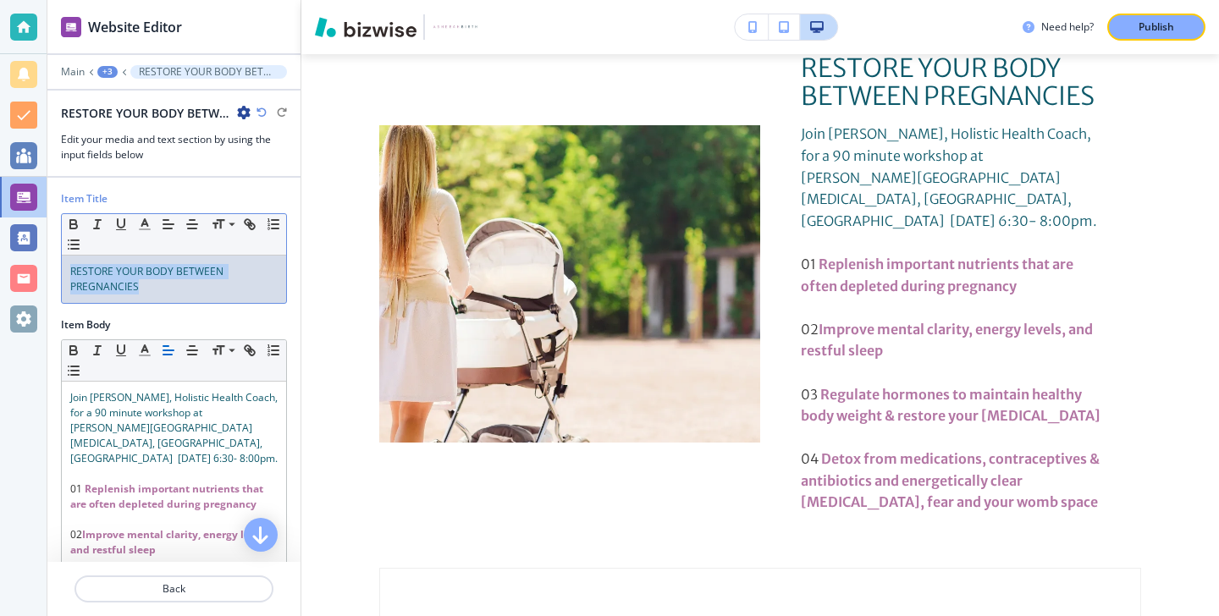
drag, startPoint x: 214, startPoint y: 290, endPoint x: 52, endPoint y: 242, distance: 169.3
click at [52, 240] on div "Item Title Small Normal Large Huge RESTORE YOUR BODY BETWEEN PREGNANCIES" at bounding box center [173, 254] width 253 height 126
click at [139, 226] on icon "button" at bounding box center [144, 224] width 15 height 15
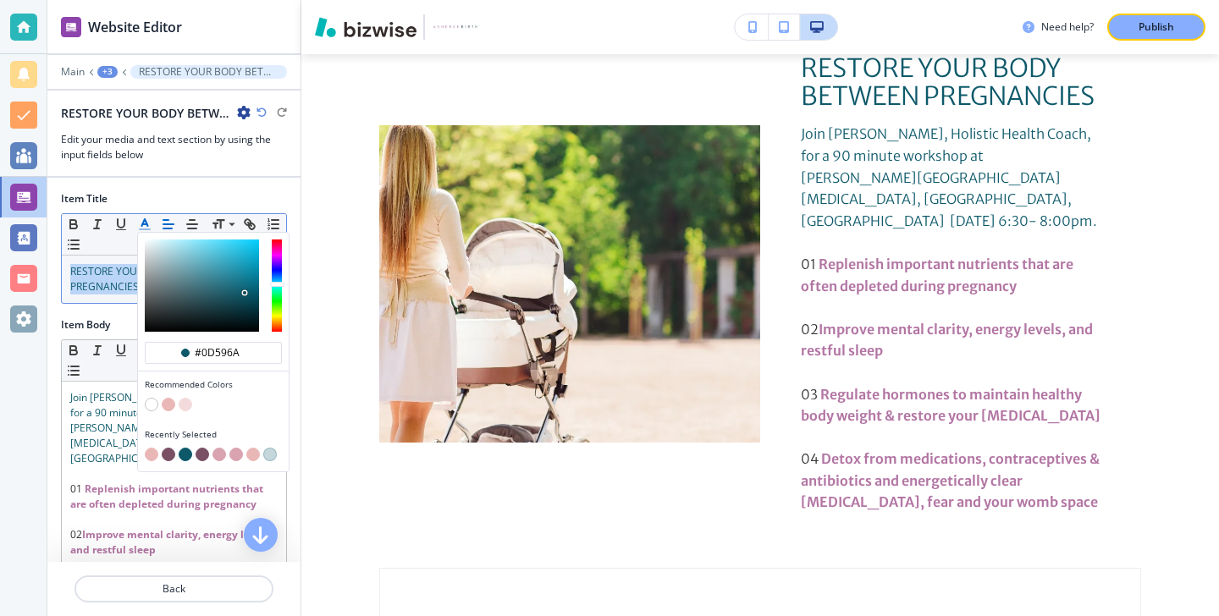
click at [164, 454] on button "button" at bounding box center [169, 455] width 14 height 14
type input "#7a5065"
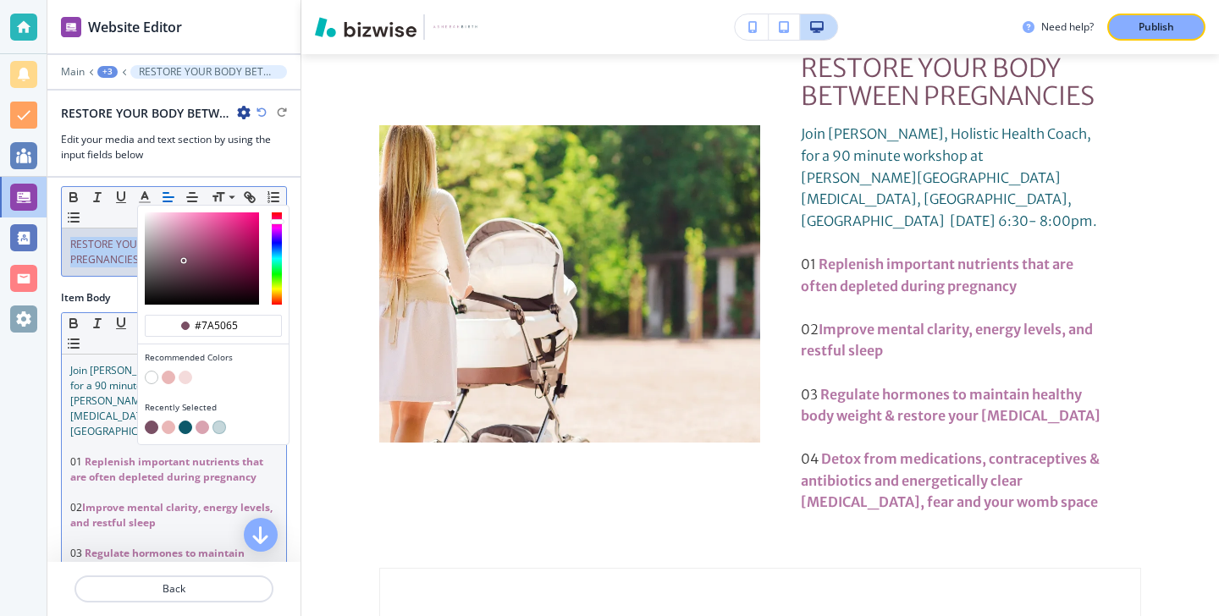
scroll to position [39, 0]
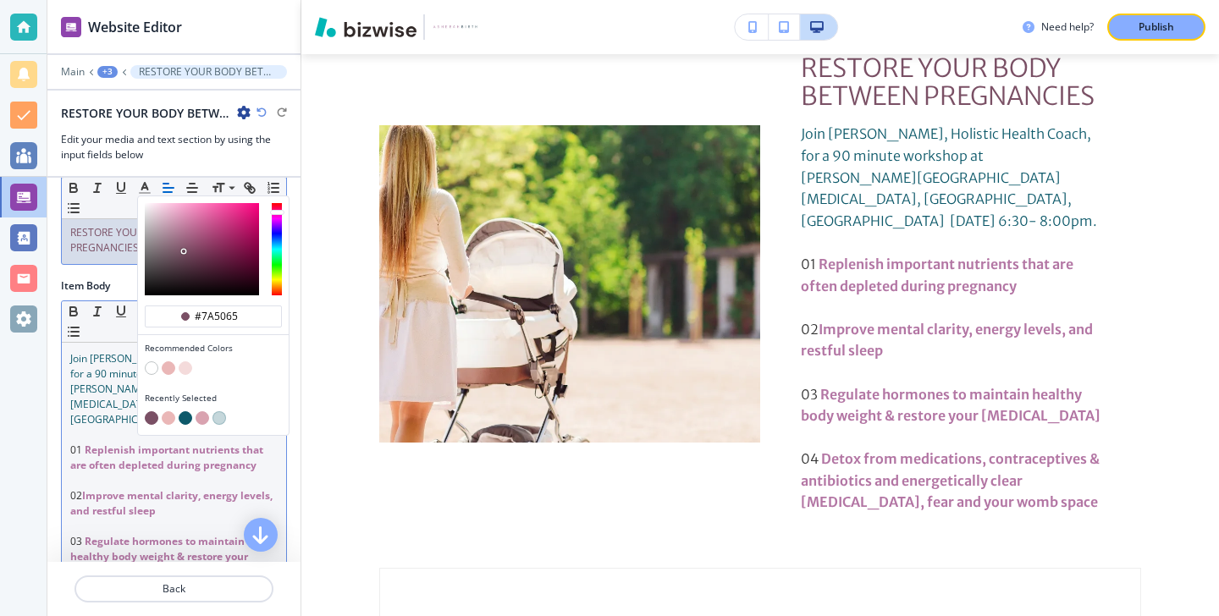
click at [89, 519] on p at bounding box center [173, 526] width 207 height 15
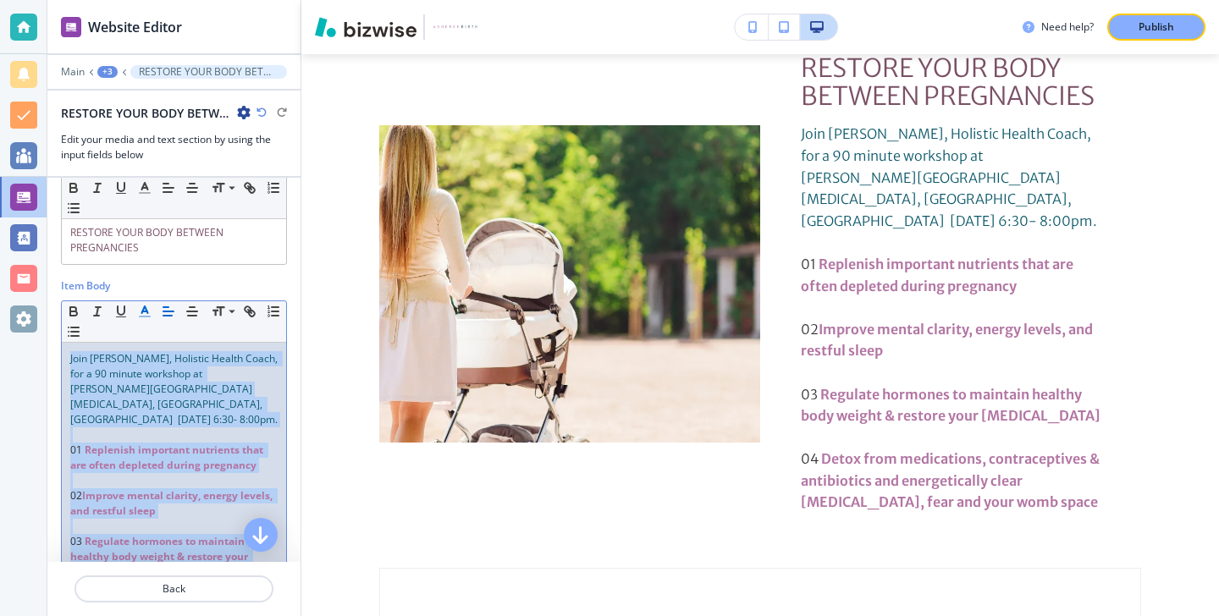
click at [146, 306] on icon "button" at bounding box center [144, 311] width 15 height 15
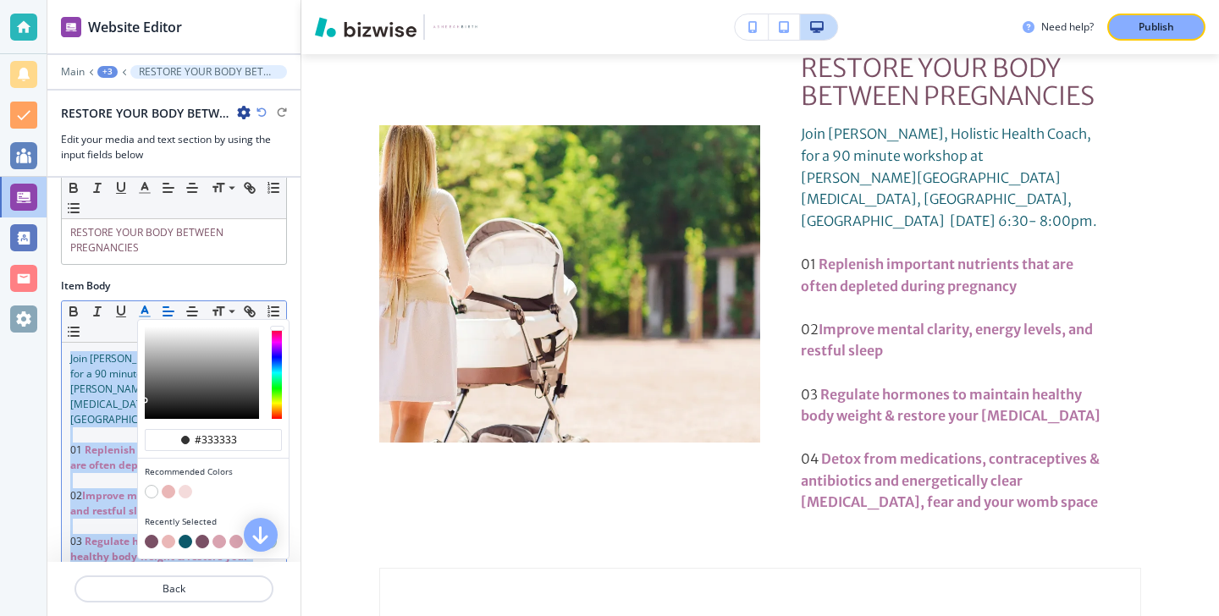
click at [152, 546] on button "button" at bounding box center [152, 542] width 14 height 14
type input "#7a5065"
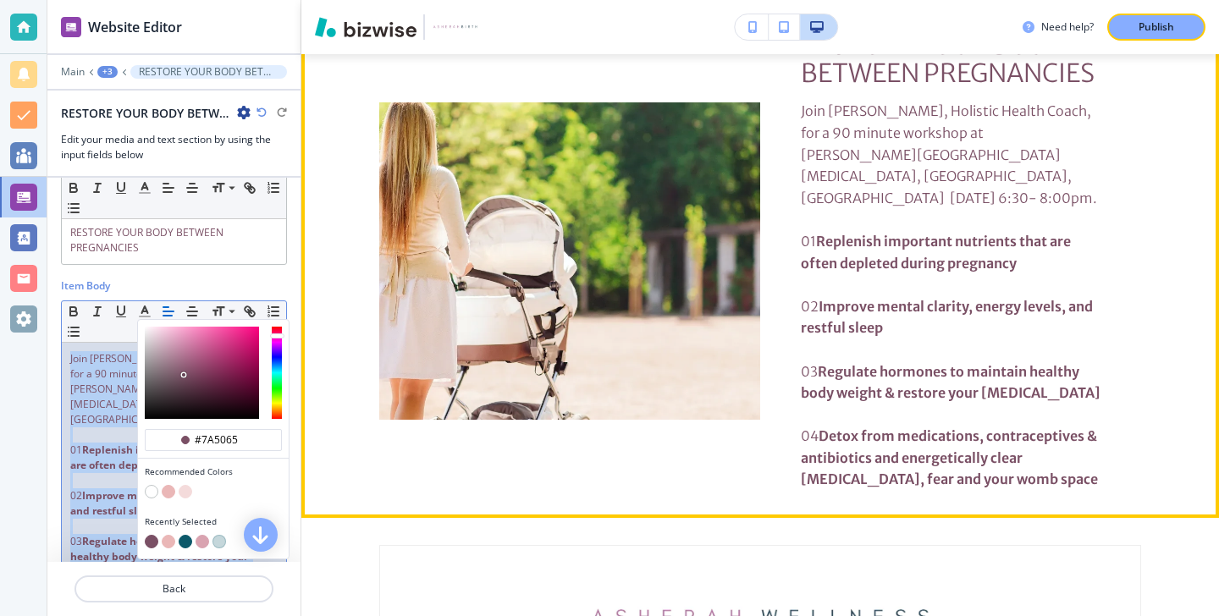
scroll to position [652, 0]
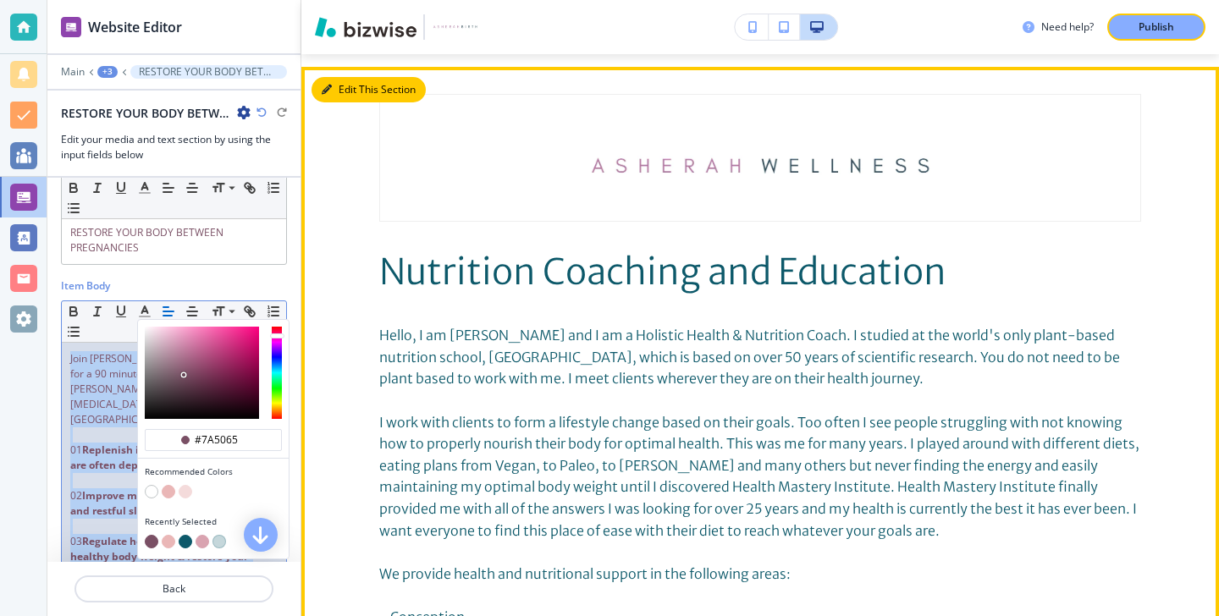
click at [350, 78] on button "Edit This Section" at bounding box center [369, 89] width 114 height 25
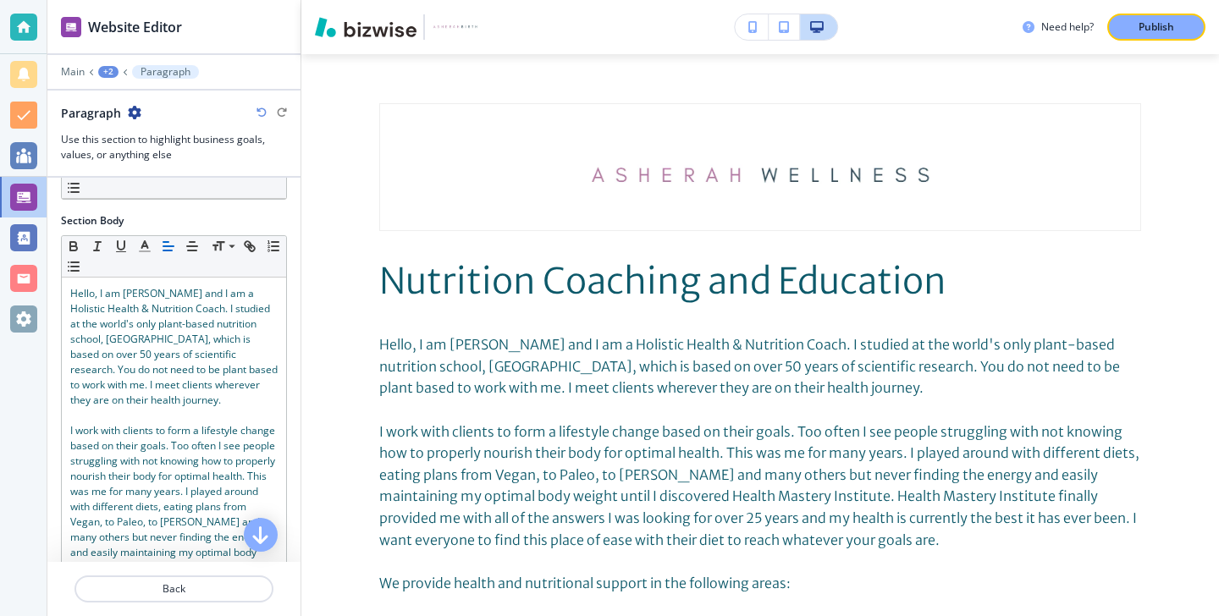
scroll to position [95, 0]
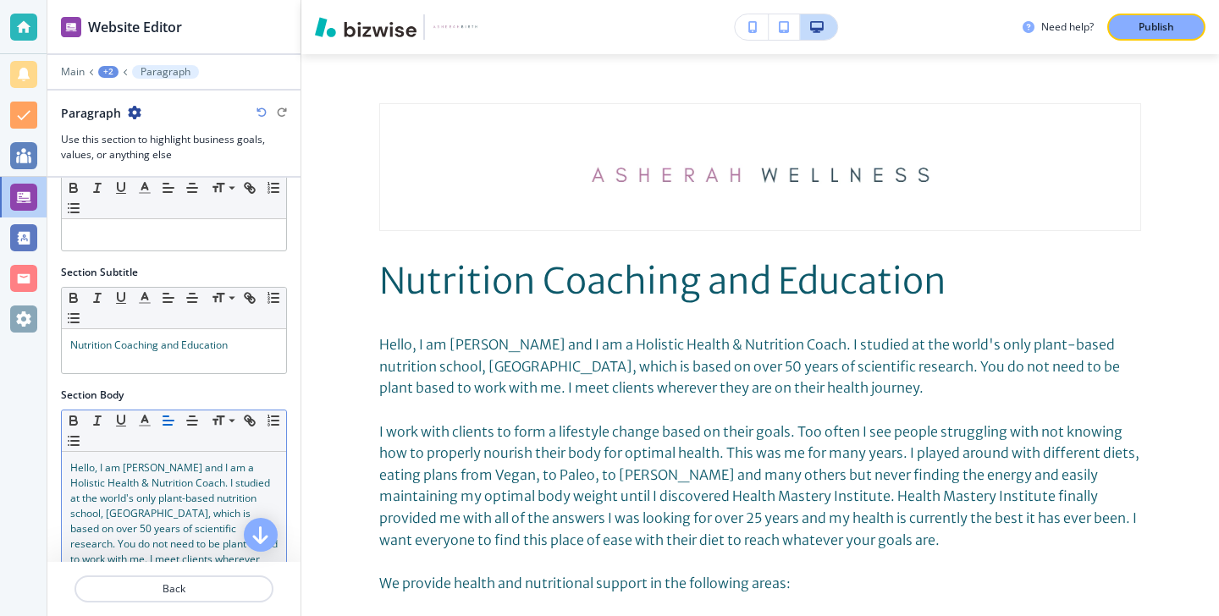
click at [190, 465] on span "Hello, I am Kiana and I am a Holistic Health & Nutrition Coach. I studied at th…" at bounding box center [175, 521] width 210 height 121
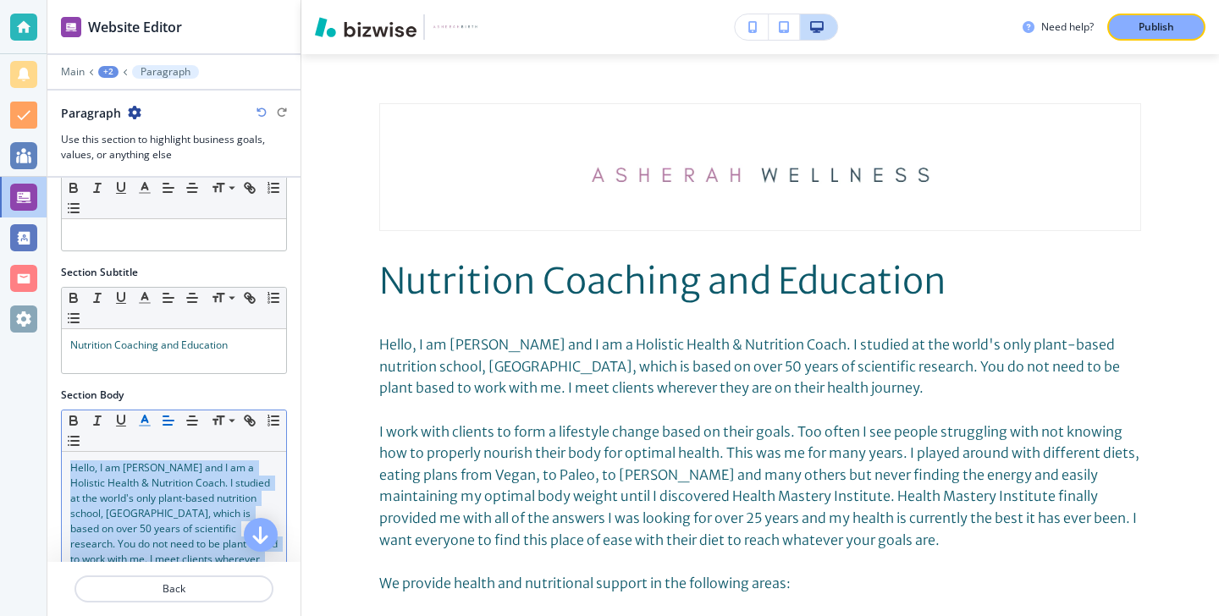
click at [149, 422] on icon "button" at bounding box center [144, 420] width 15 height 15
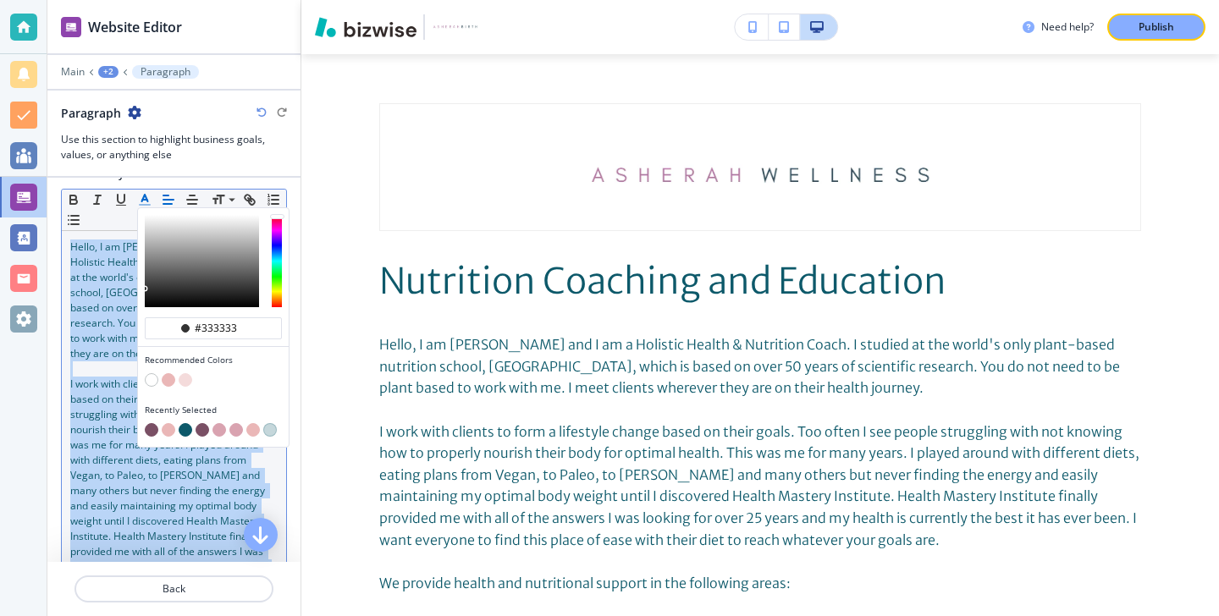
scroll to position [372, 0]
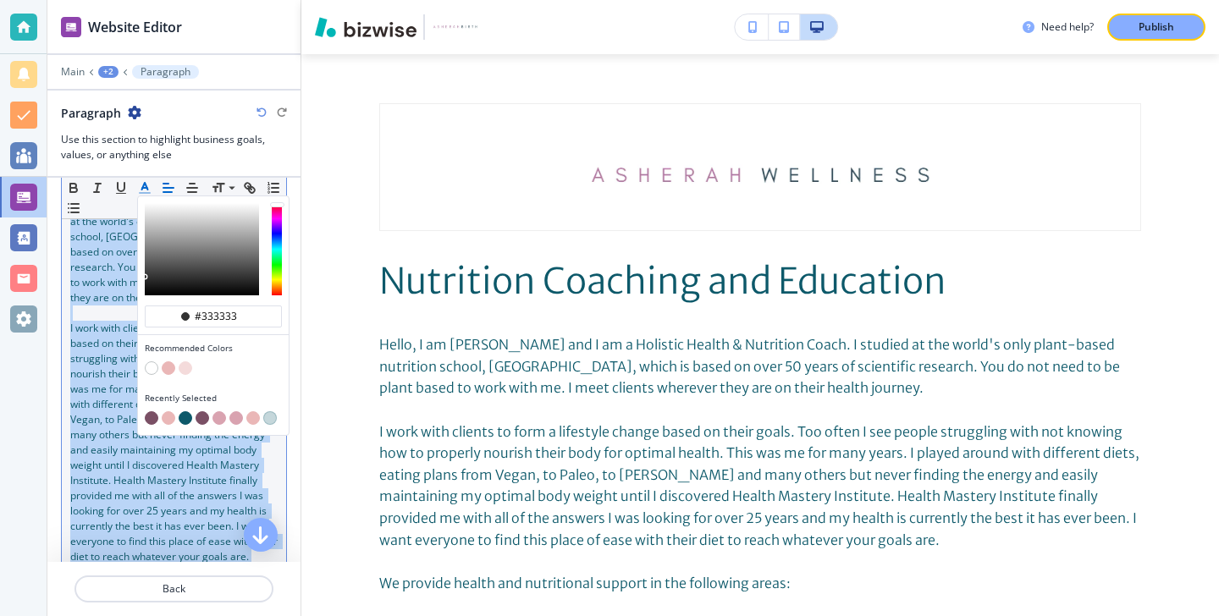
click at [149, 422] on button "button" at bounding box center [152, 418] width 14 height 14
type input "#7a5065"
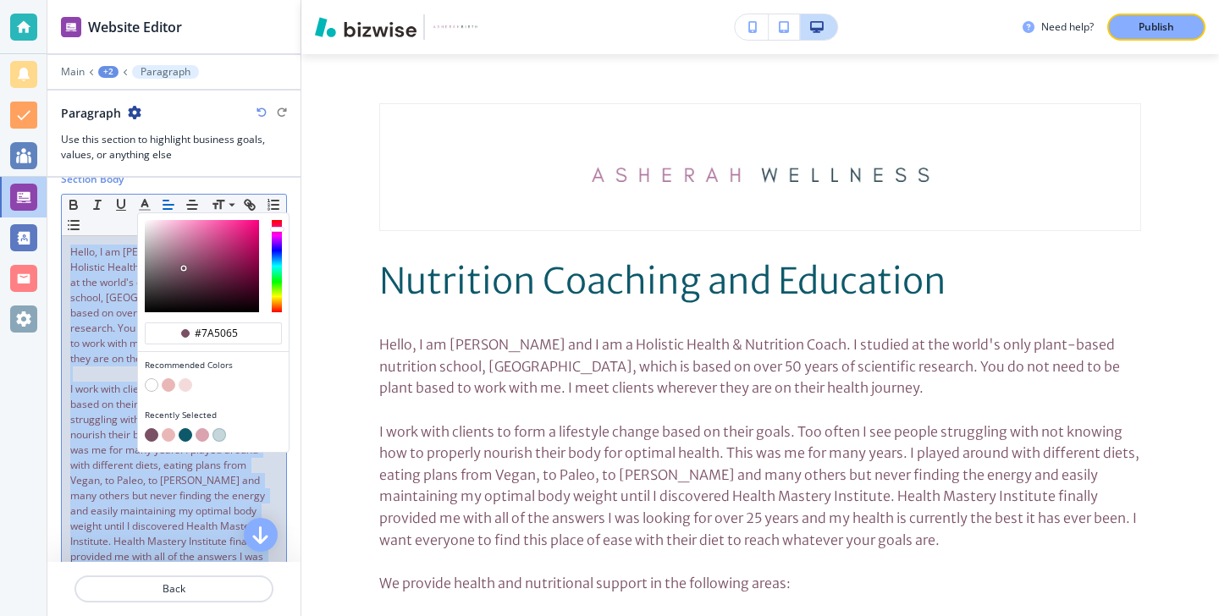
scroll to position [196, 0]
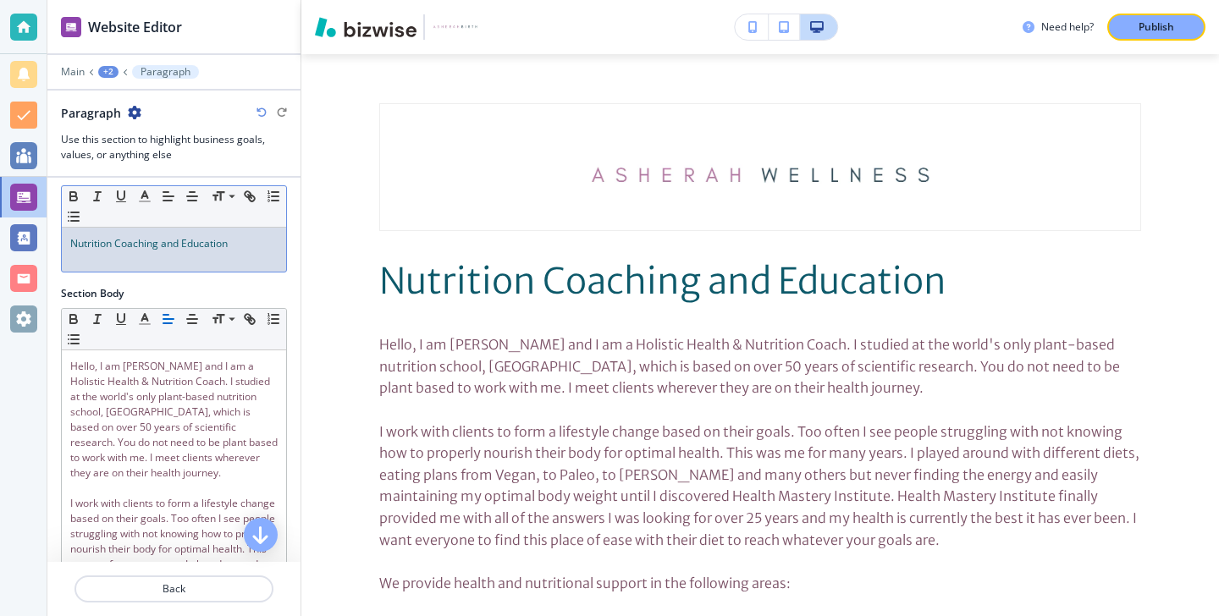
click at [199, 267] on div "Nutrition Coaching and Education" at bounding box center [174, 250] width 224 height 44
click at [143, 191] on icon "button" at bounding box center [144, 196] width 15 height 15
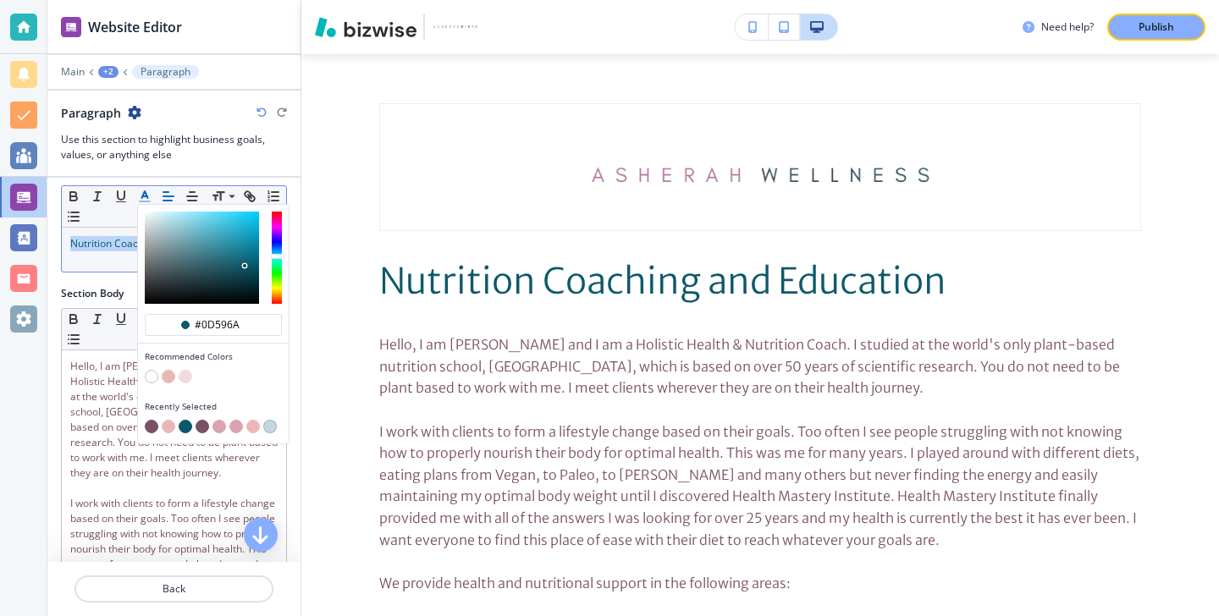
click at [150, 420] on button "button" at bounding box center [152, 427] width 14 height 14
type input "#7a5065"
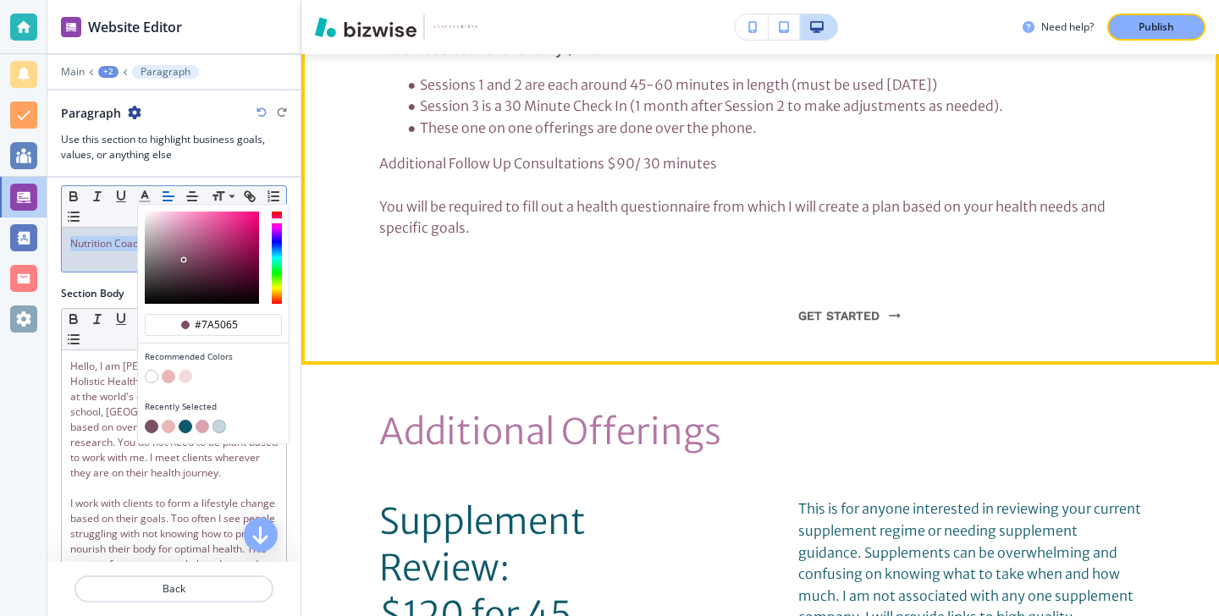
scroll to position [1886, 0]
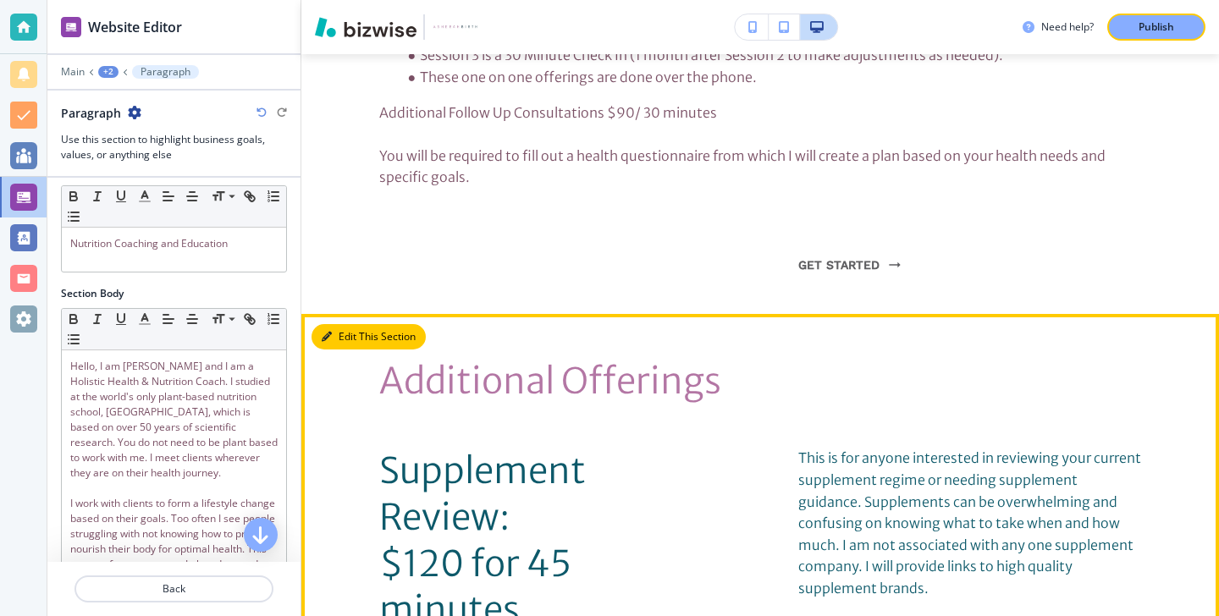
click at [355, 324] on button "Edit This Section" at bounding box center [369, 336] width 114 height 25
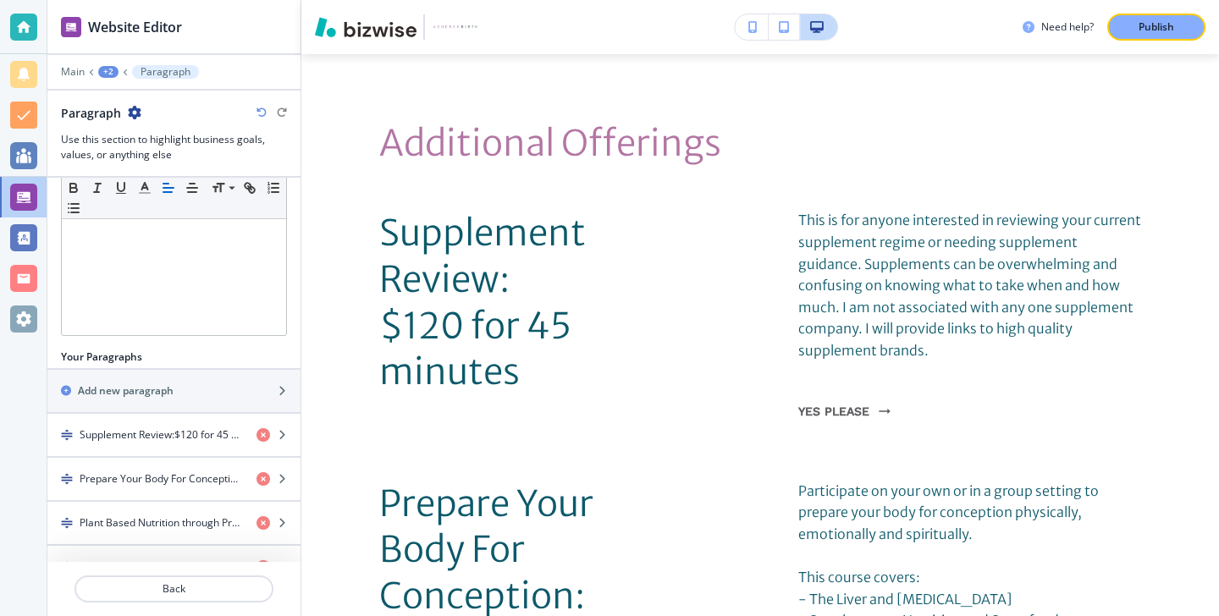
scroll to position [415, 0]
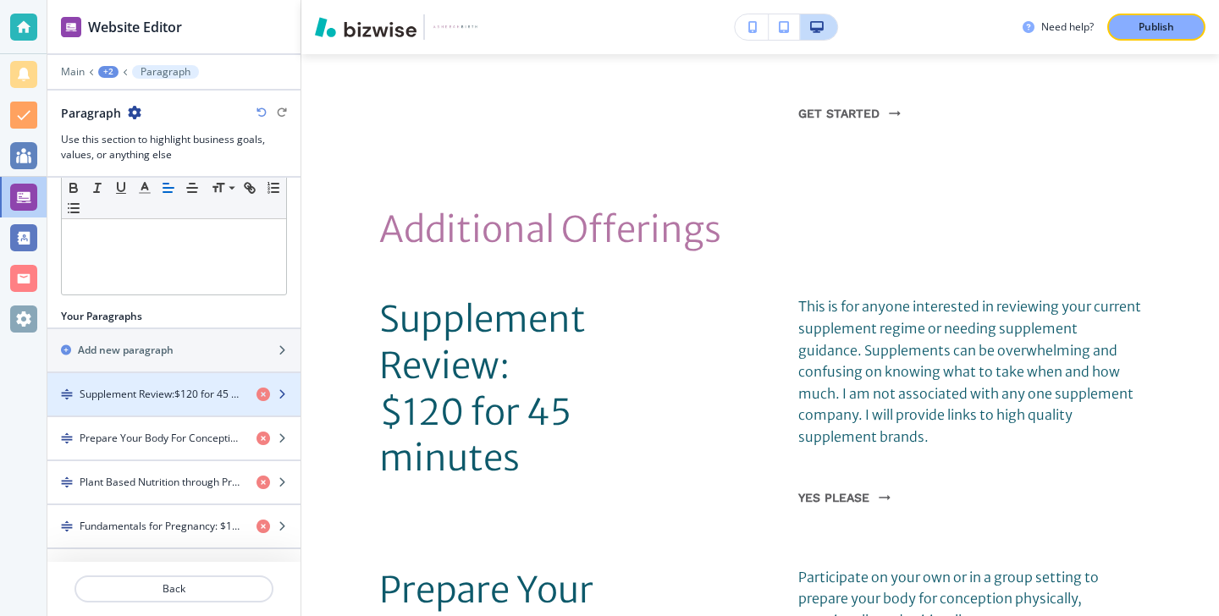
click at [190, 387] on h4 "Supplement Review:﻿$120 for 45 minutes" at bounding box center [161, 394] width 163 height 15
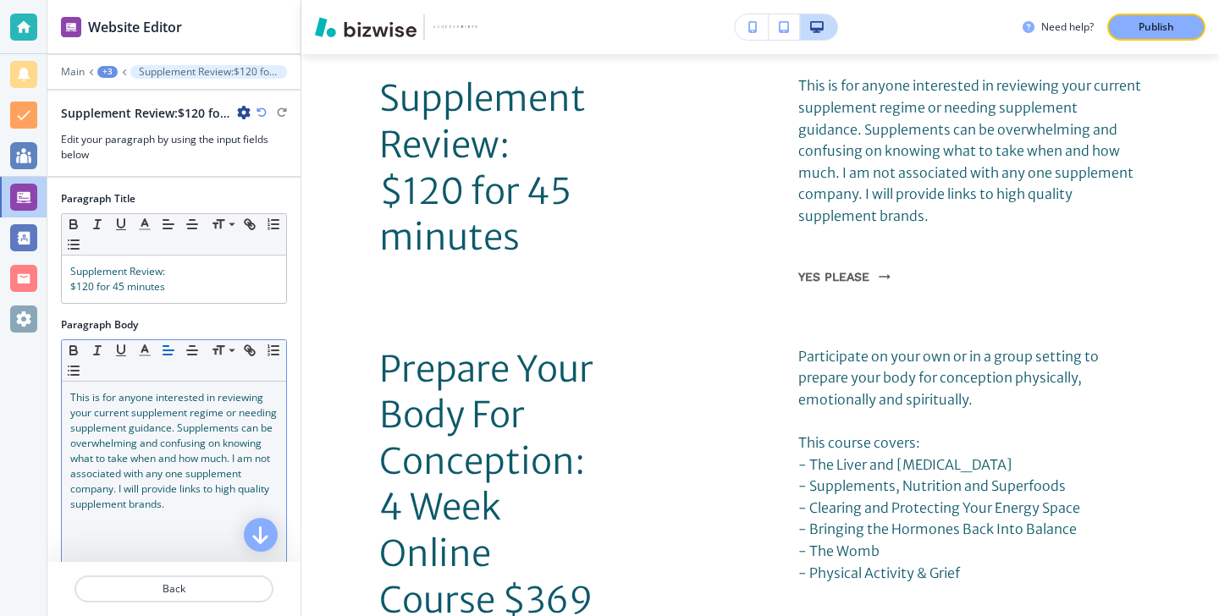
scroll to position [2259, 0]
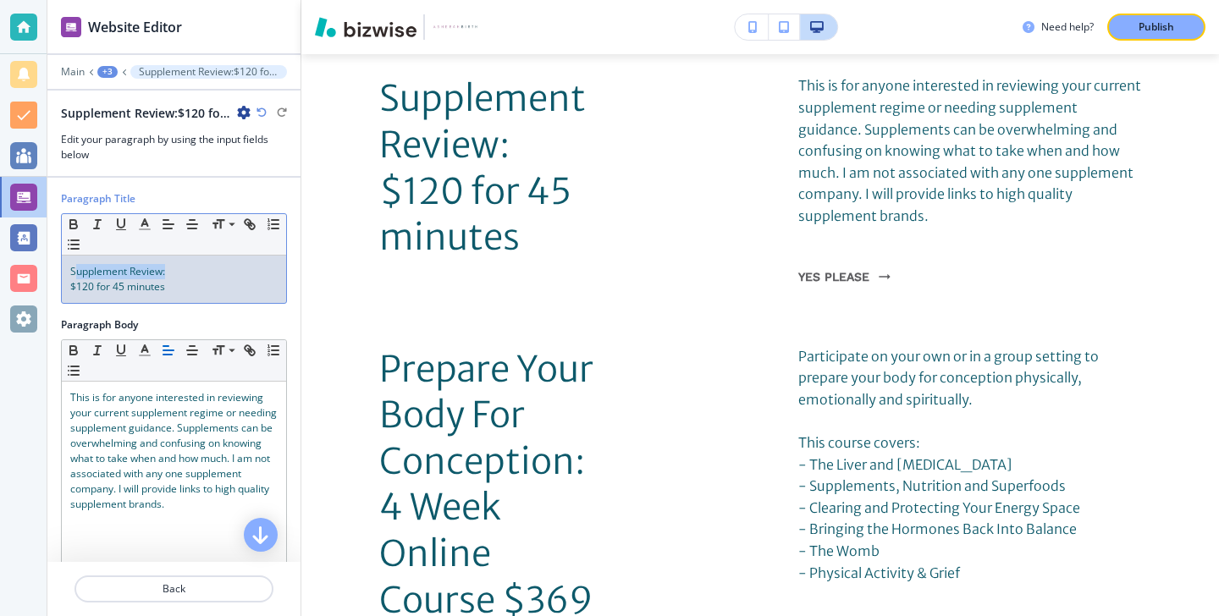
drag, startPoint x: 200, startPoint y: 277, endPoint x: 74, endPoint y: 268, distance: 126.4
click at [74, 268] on p "Supplement Review:" at bounding box center [173, 271] width 207 height 15
click at [74, 268] on span "Supplement Review:" at bounding box center [117, 271] width 95 height 14
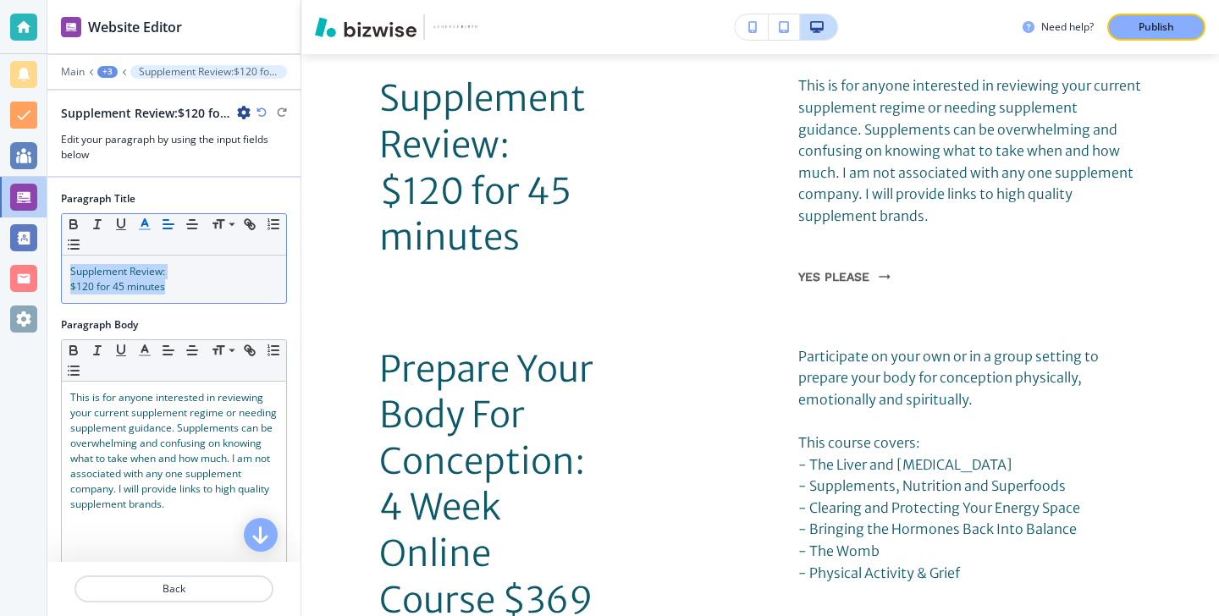
click at [145, 226] on icon "button" at bounding box center [144, 224] width 15 height 15
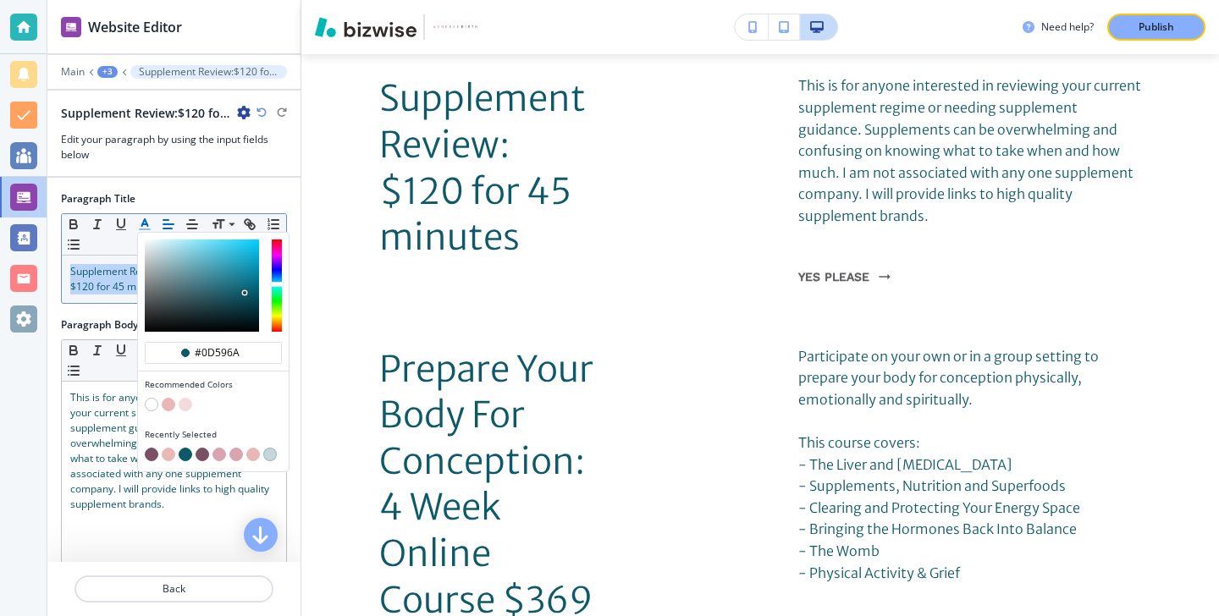
click at [146, 452] on button "button" at bounding box center [152, 455] width 14 height 14
type input "#7a5065"
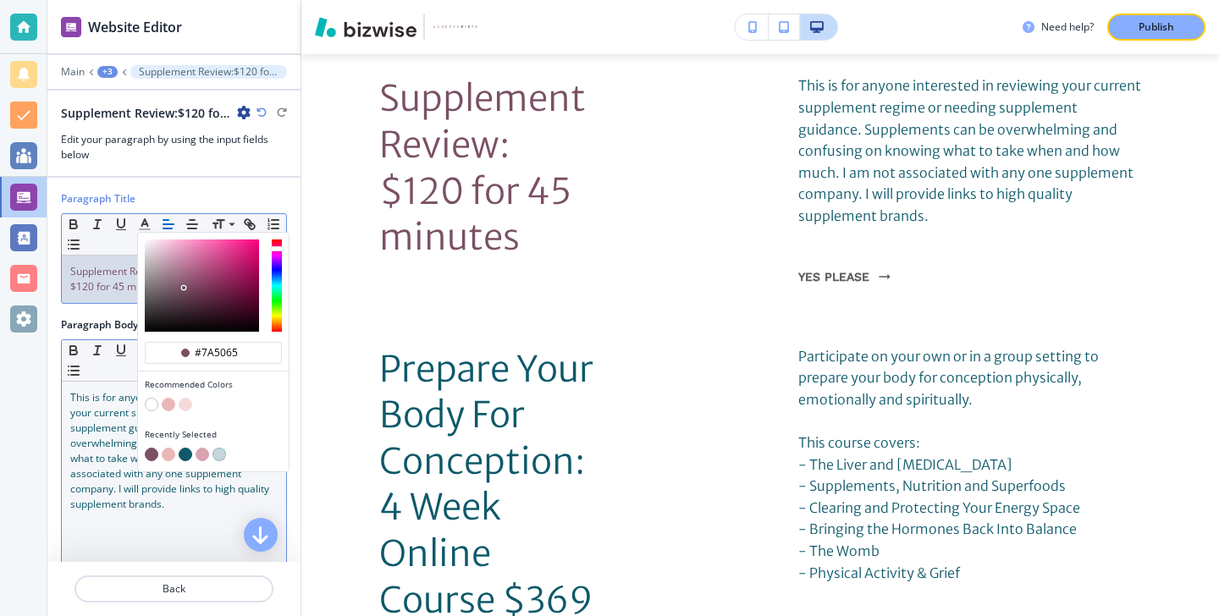
click at [116, 458] on span "This is for anyone interested in reviewing your current supplement regime or ne…" at bounding box center [174, 450] width 209 height 121
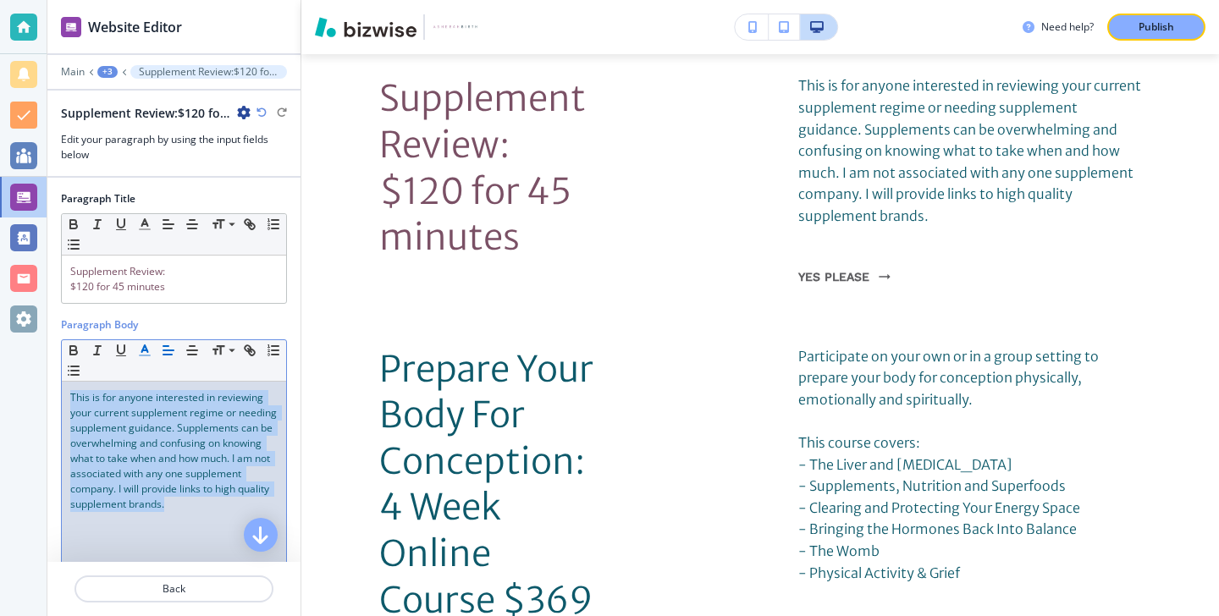
click at [148, 346] on icon "button" at bounding box center [144, 350] width 15 height 15
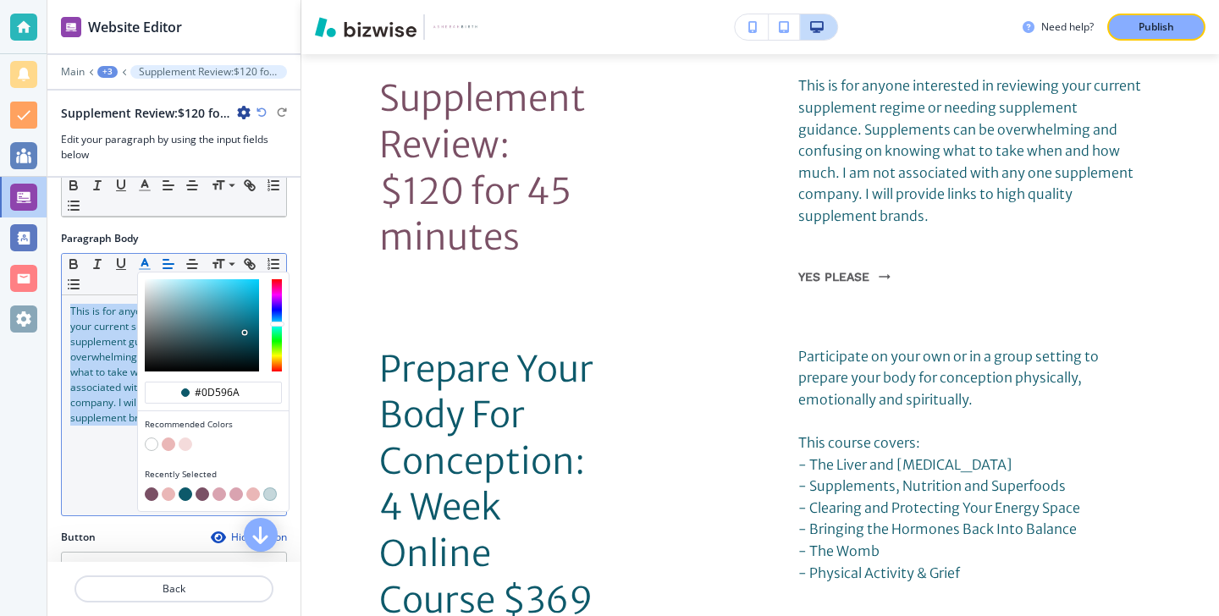
scroll to position [104, 0]
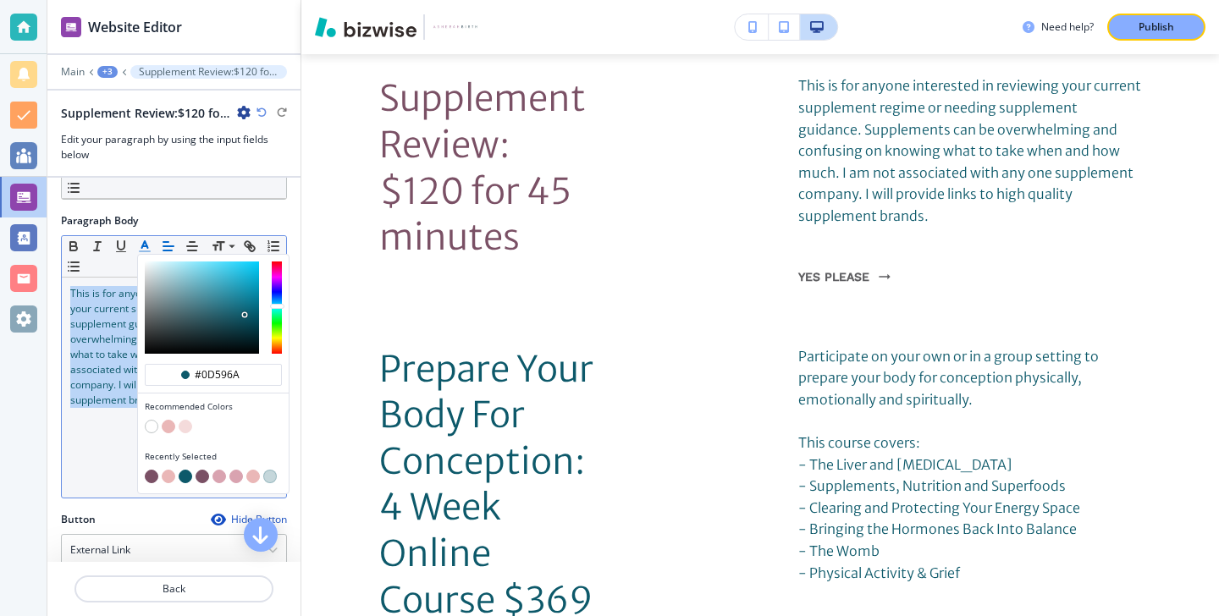
click at [151, 476] on button "button" at bounding box center [152, 477] width 14 height 14
type input "#7a5065"
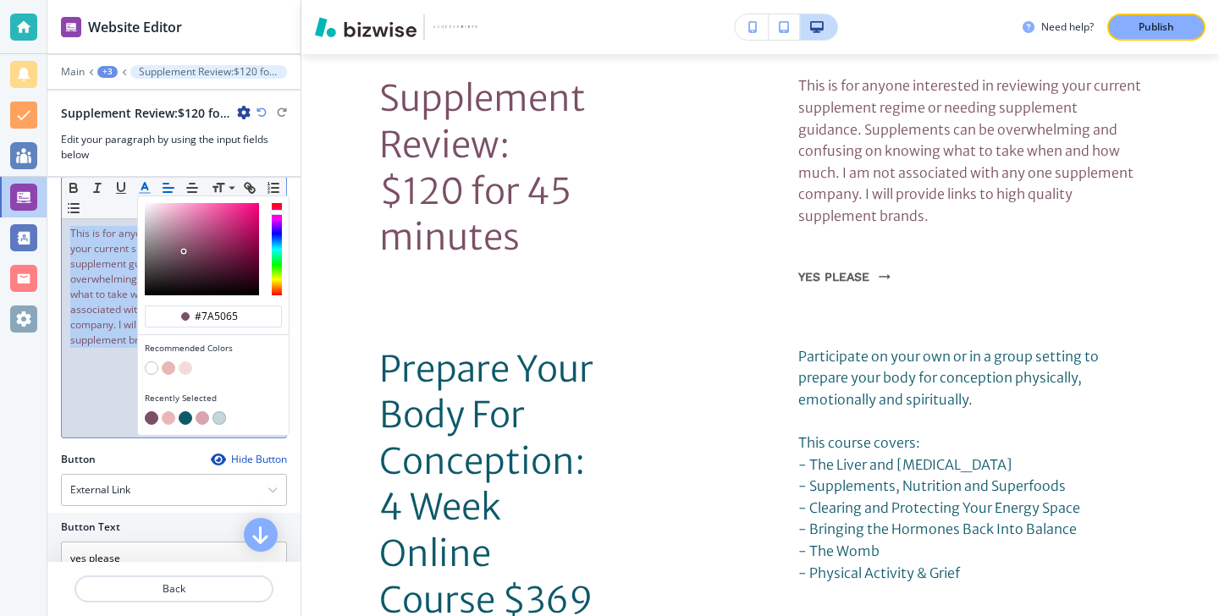
scroll to position [281, 0]
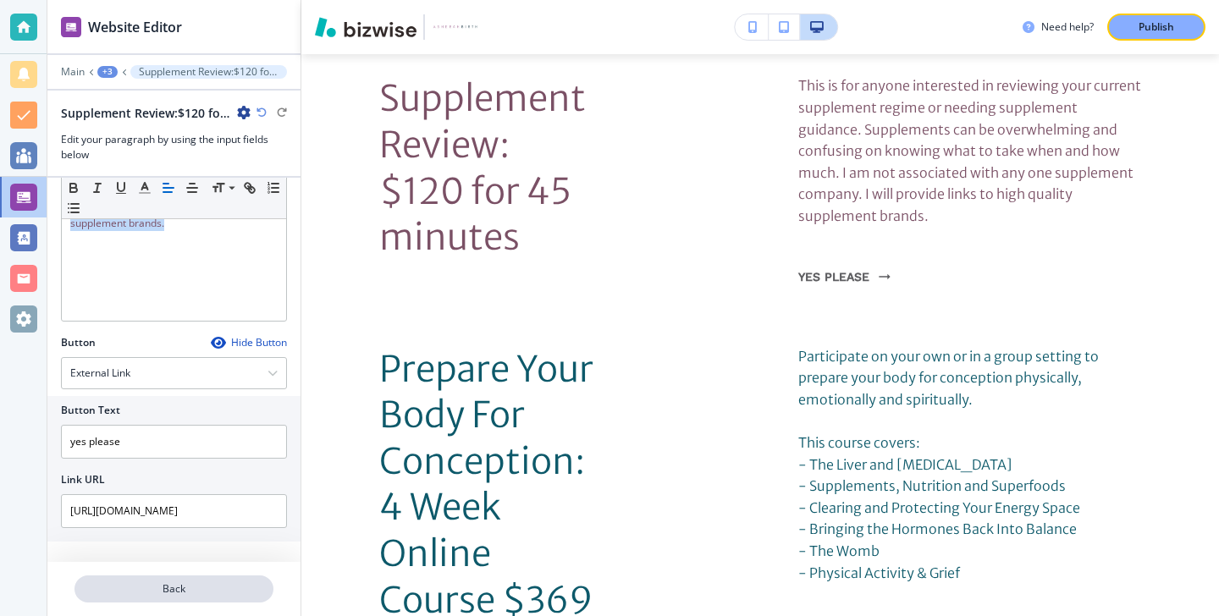
click at [177, 591] on p "Back" at bounding box center [174, 589] width 196 height 15
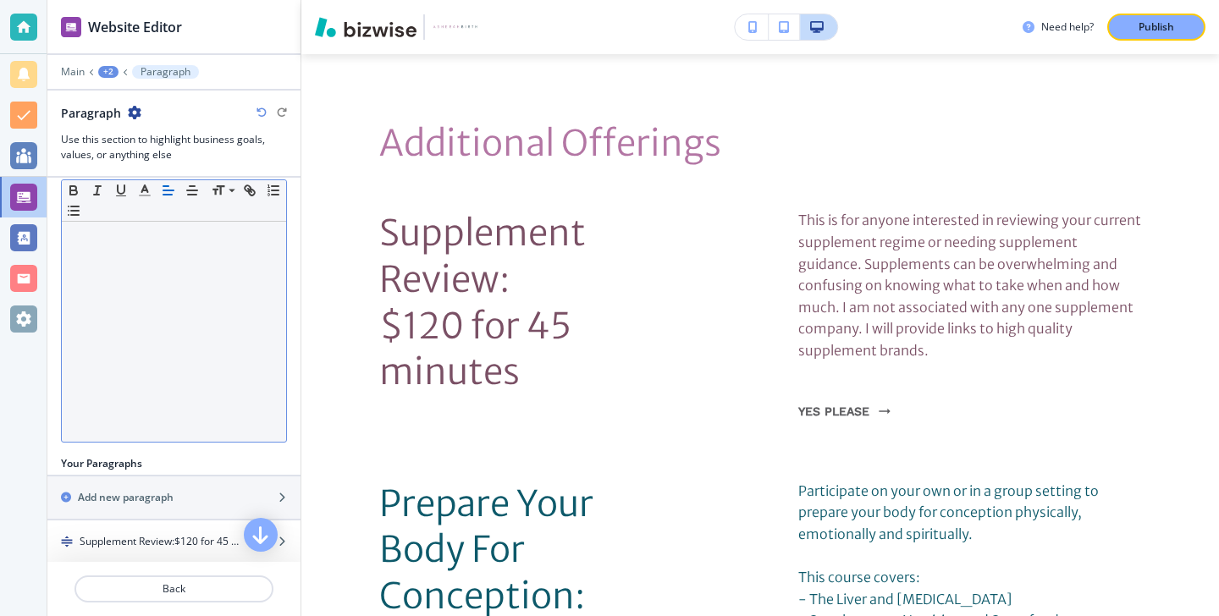
scroll to position [306, 0]
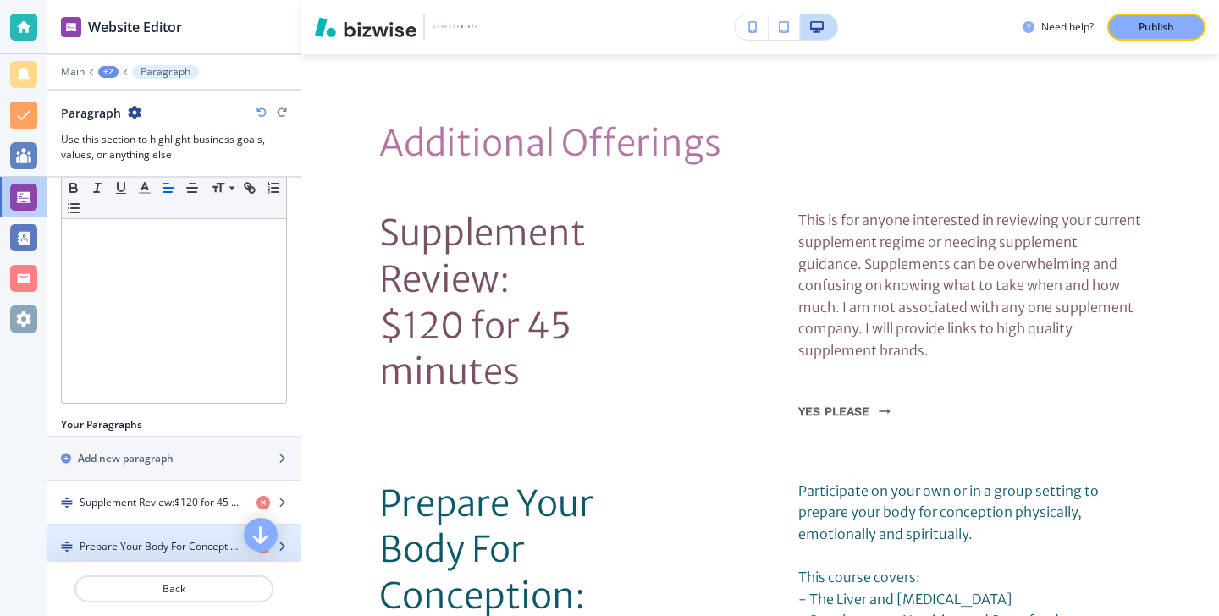
click at [158, 537] on div "button" at bounding box center [173, 533] width 253 height 14
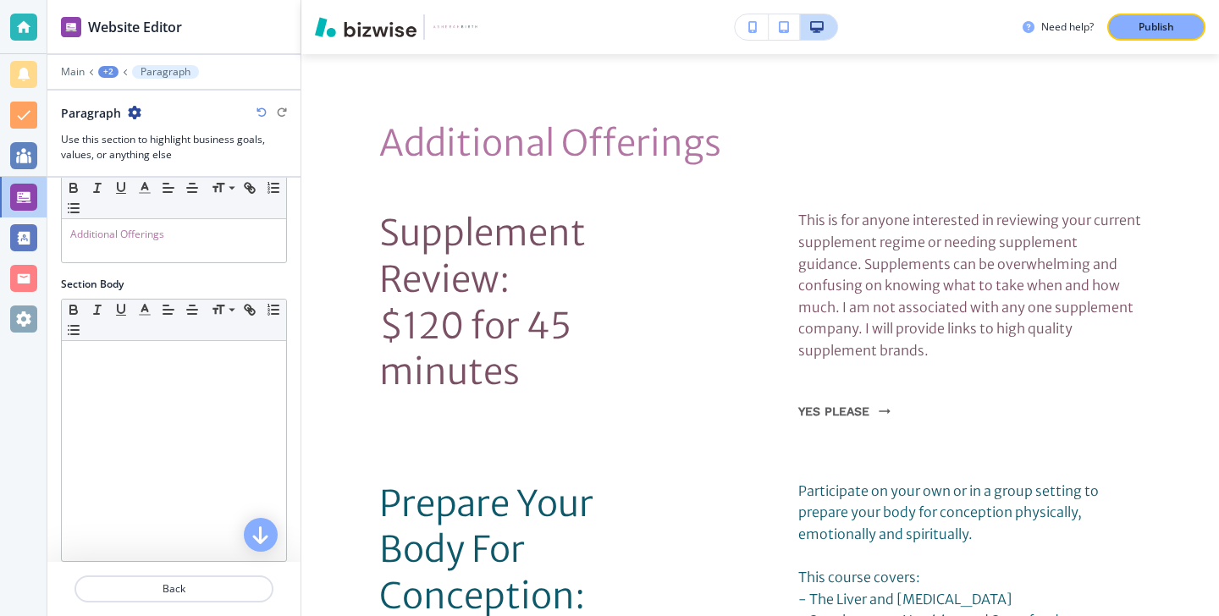
scroll to position [416, 0]
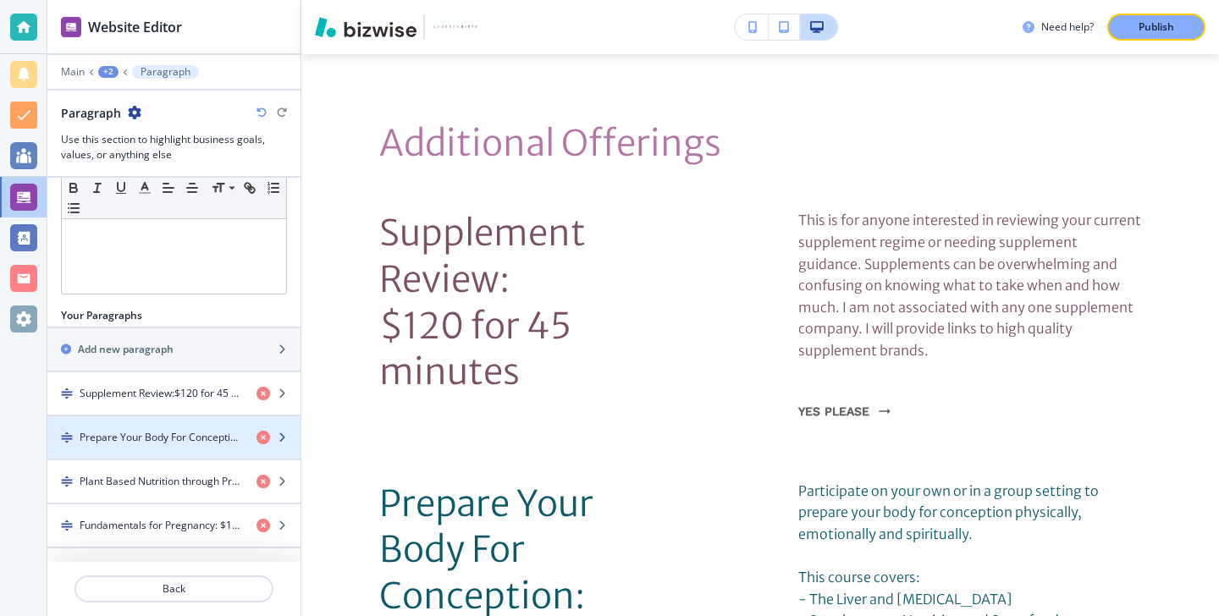
click at [175, 434] on h4 "Prepare Your Body For Conception:4 Week Online Course $369" at bounding box center [161, 437] width 163 height 15
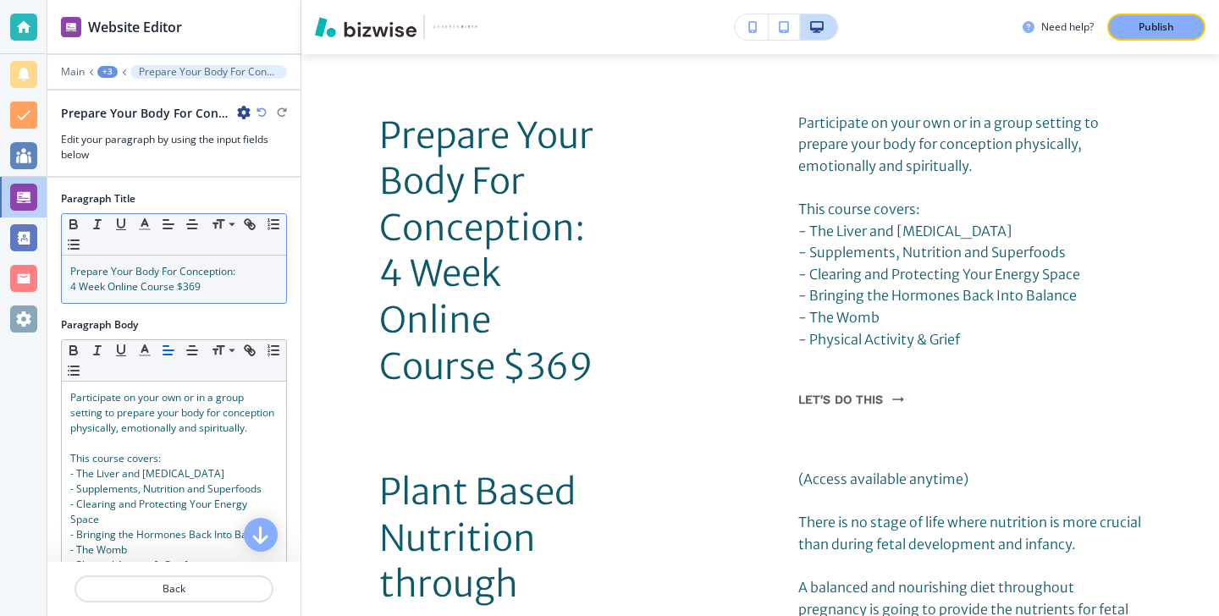
scroll to position [2508, 0]
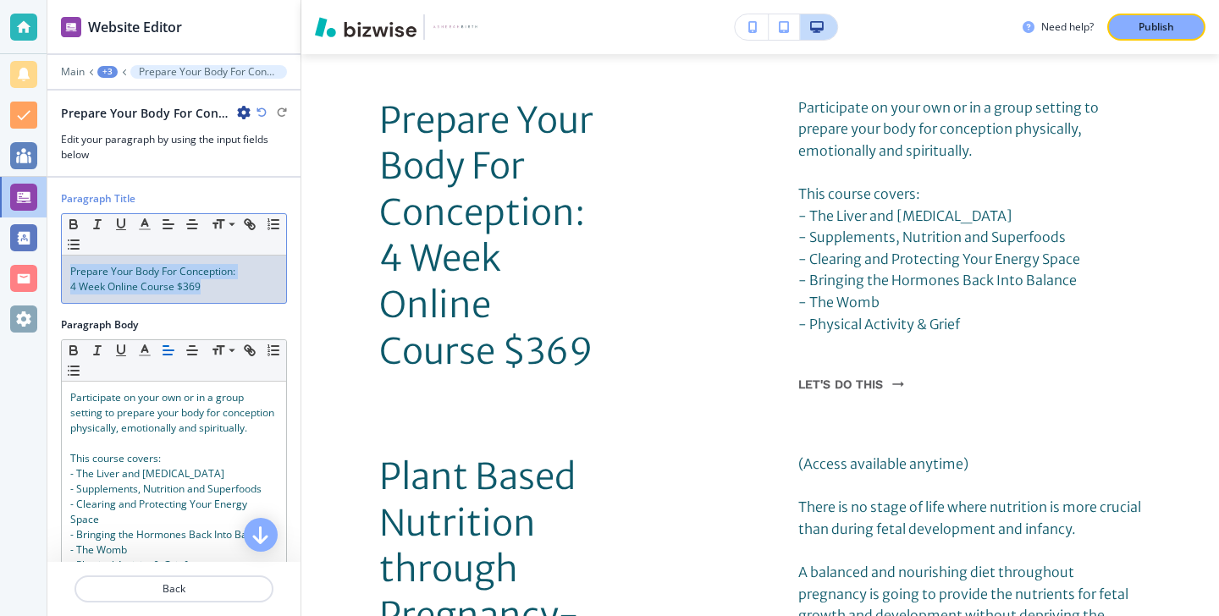
drag, startPoint x: 212, startPoint y: 287, endPoint x: 35, endPoint y: 245, distance: 181.9
click at [35, 245] on div "Website Editor Main +3 Prepare Your Body For Conception:4 Week Online Course $3…" at bounding box center [609, 308] width 1219 height 616
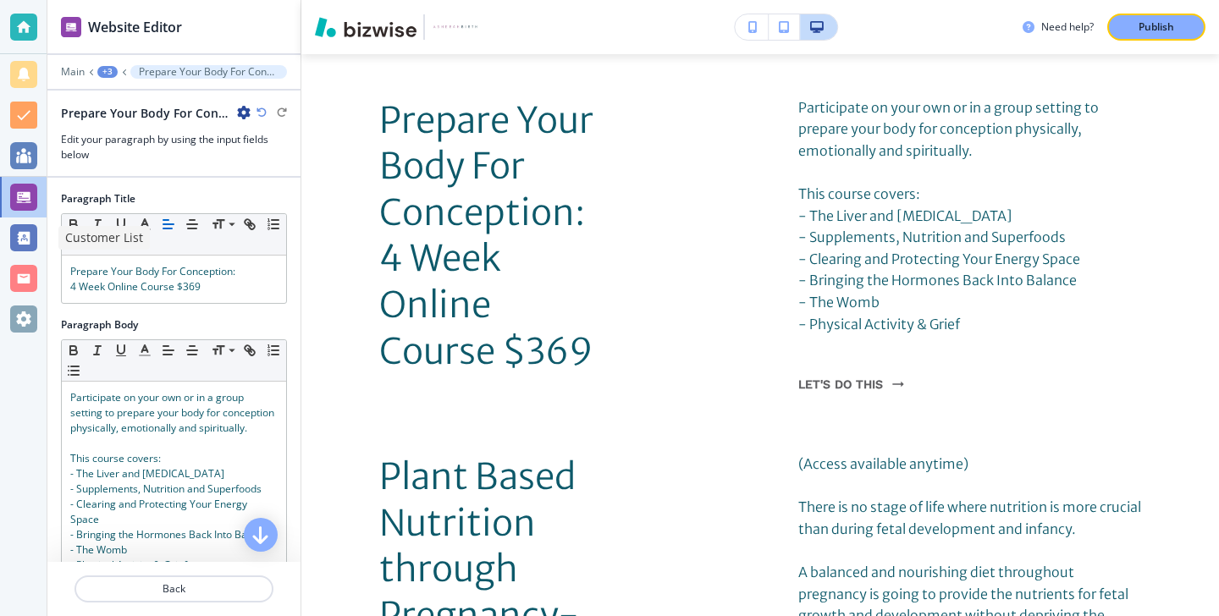
click at [141, 233] on div "Customer List" at bounding box center [103, 238] width 91 height 24
click at [207, 278] on span "Prepare Your Body For Conception:" at bounding box center [152, 271] width 165 height 14
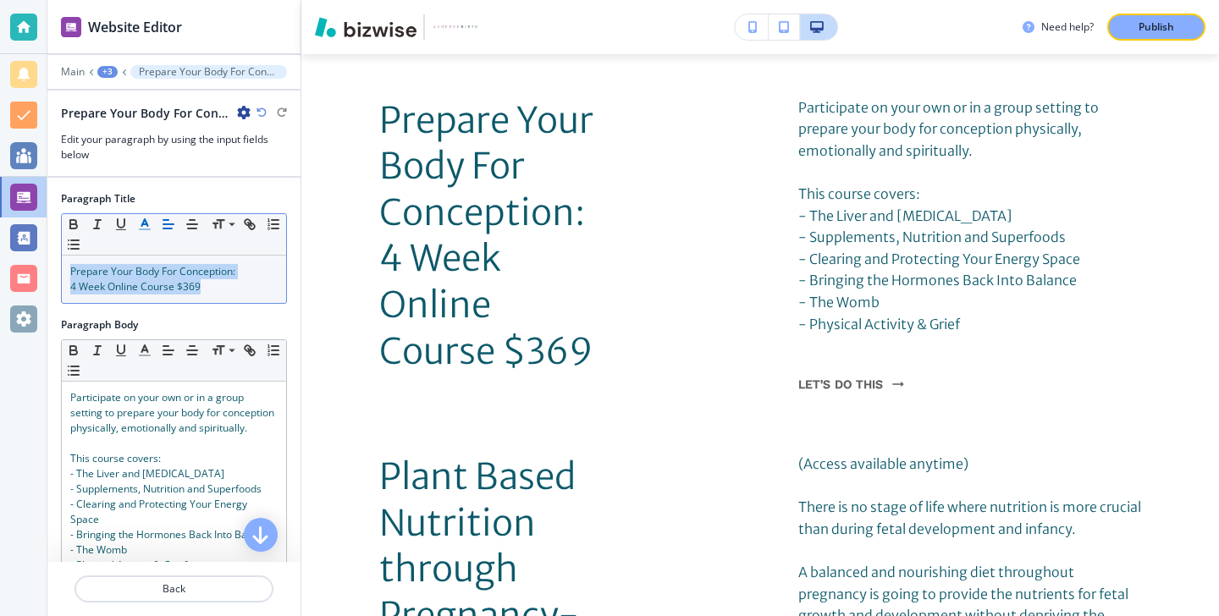
click at [149, 234] on button "button" at bounding box center [145, 224] width 24 height 20
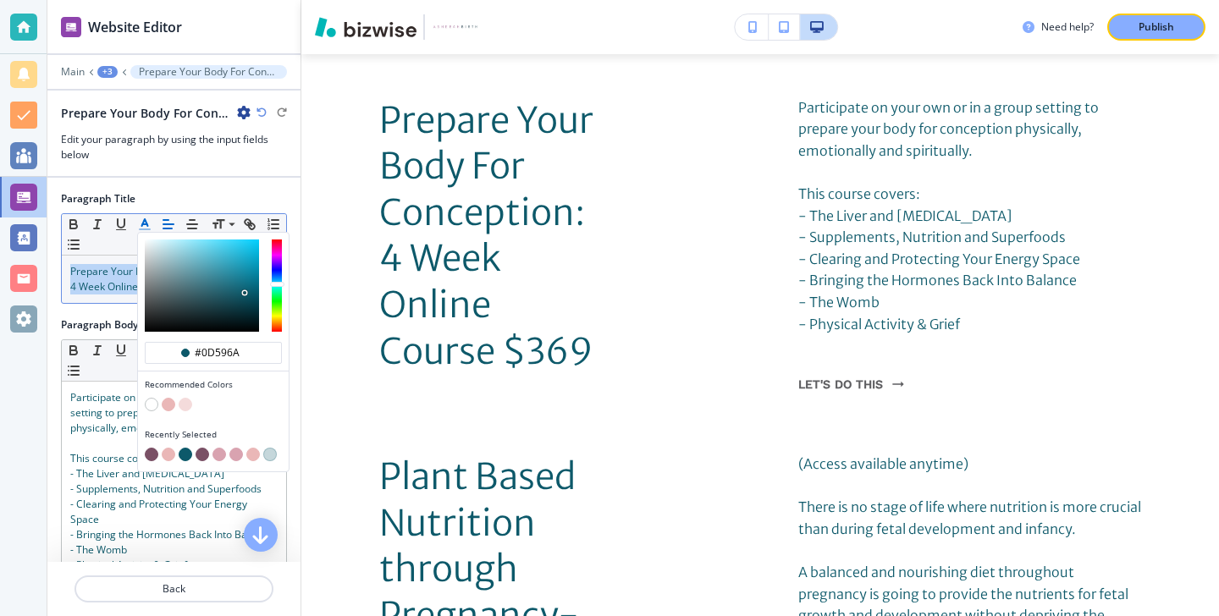
click at [154, 455] on button "button" at bounding box center [152, 455] width 14 height 14
type input "#7a5065"
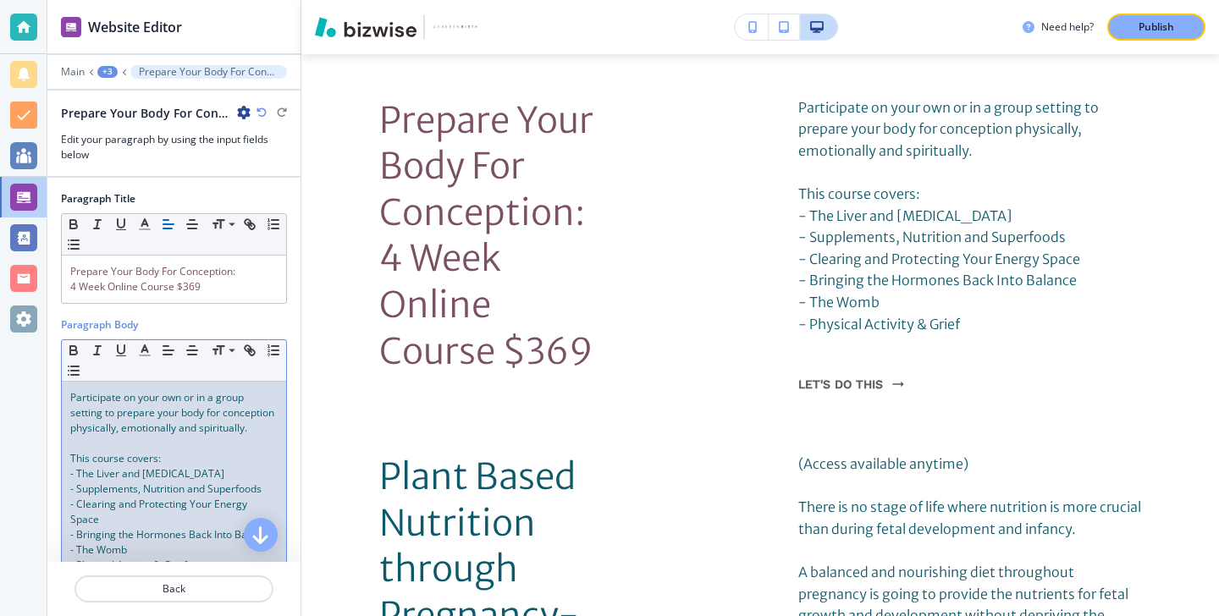
click at [128, 452] on span "This course covers:" at bounding box center [115, 458] width 91 height 14
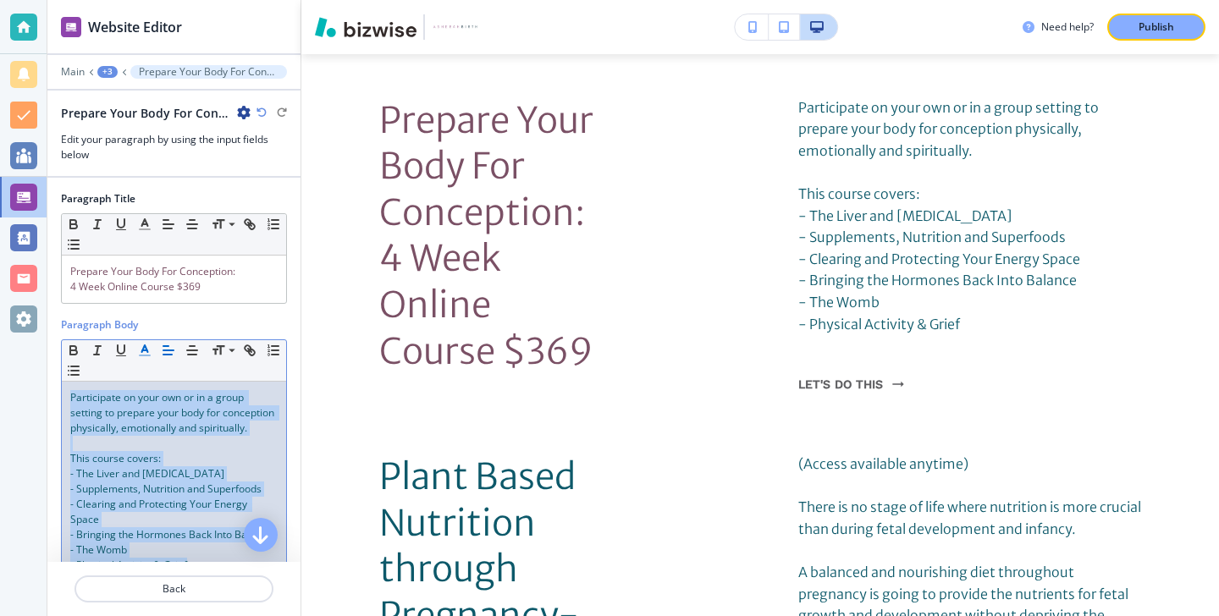
click at [151, 358] on button "button" at bounding box center [145, 350] width 24 height 20
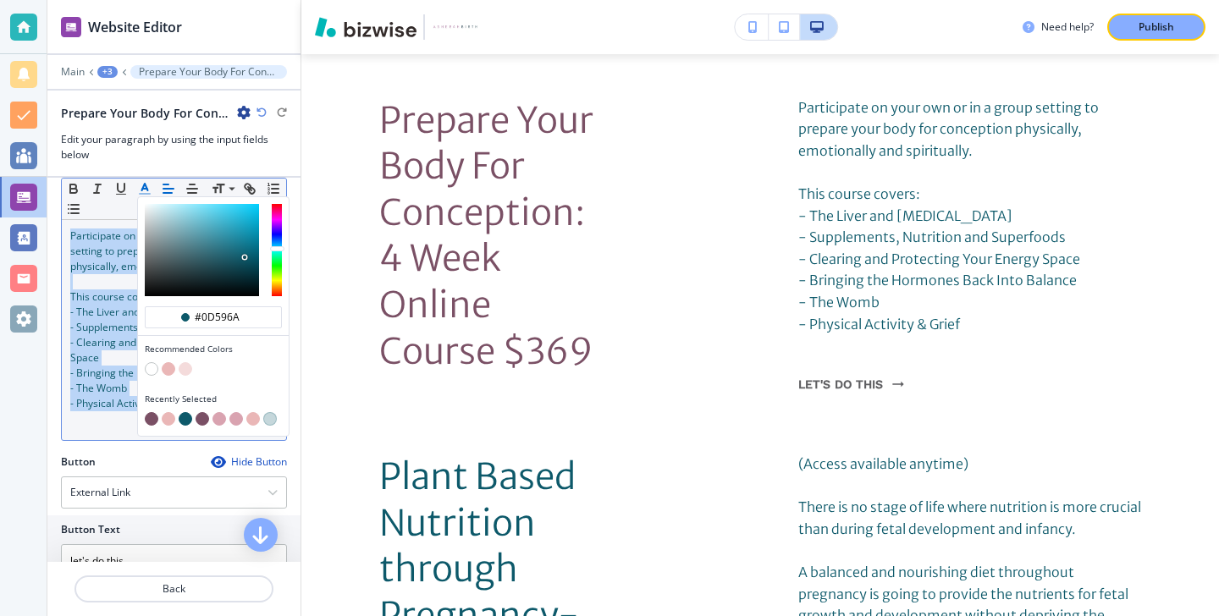
scroll to position [208, 0]
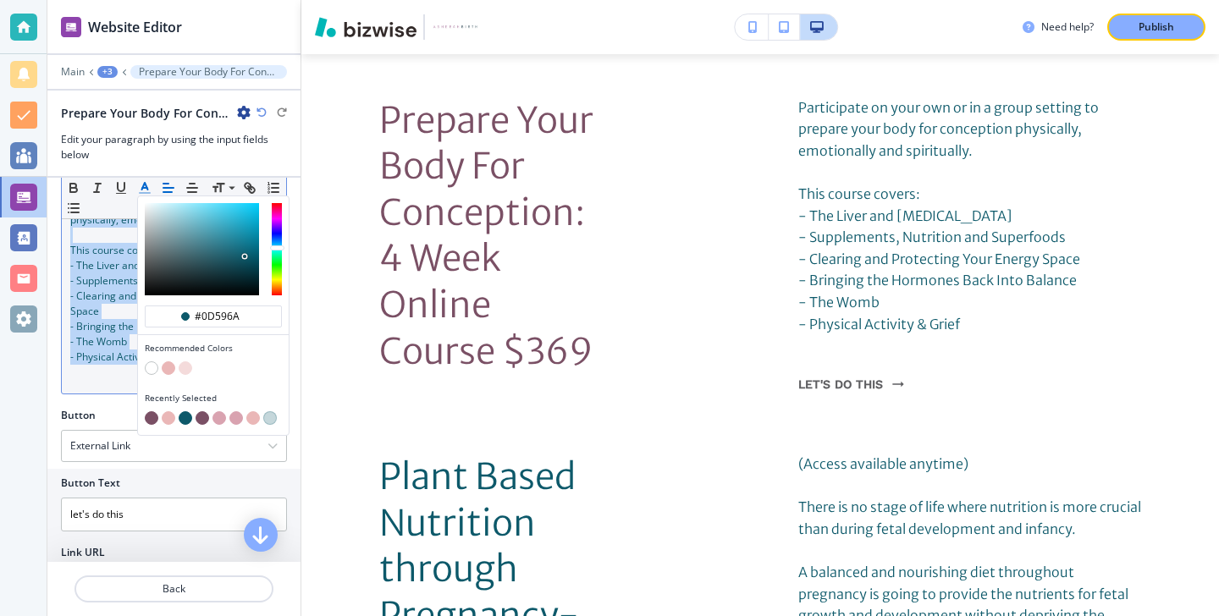
click at [151, 426] on div "button" at bounding box center [213, 419] width 137 height 17
click at [151, 422] on button "button" at bounding box center [152, 418] width 14 height 14
type input "#7a5065"
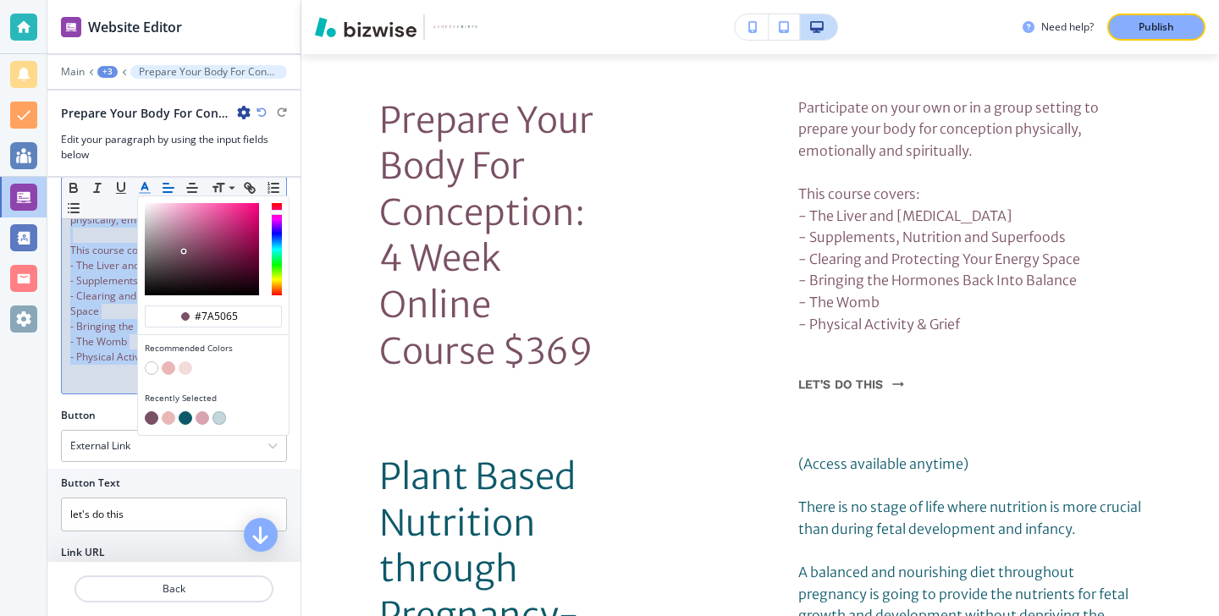
scroll to position [281, 0]
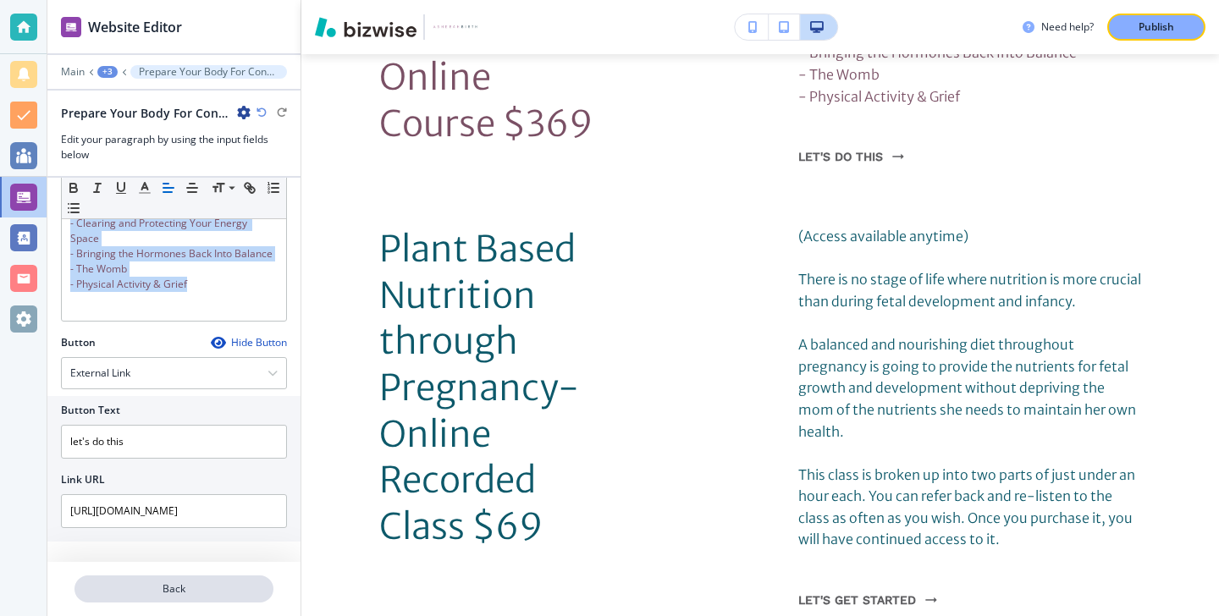
click at [135, 593] on p "Back" at bounding box center [174, 589] width 196 height 15
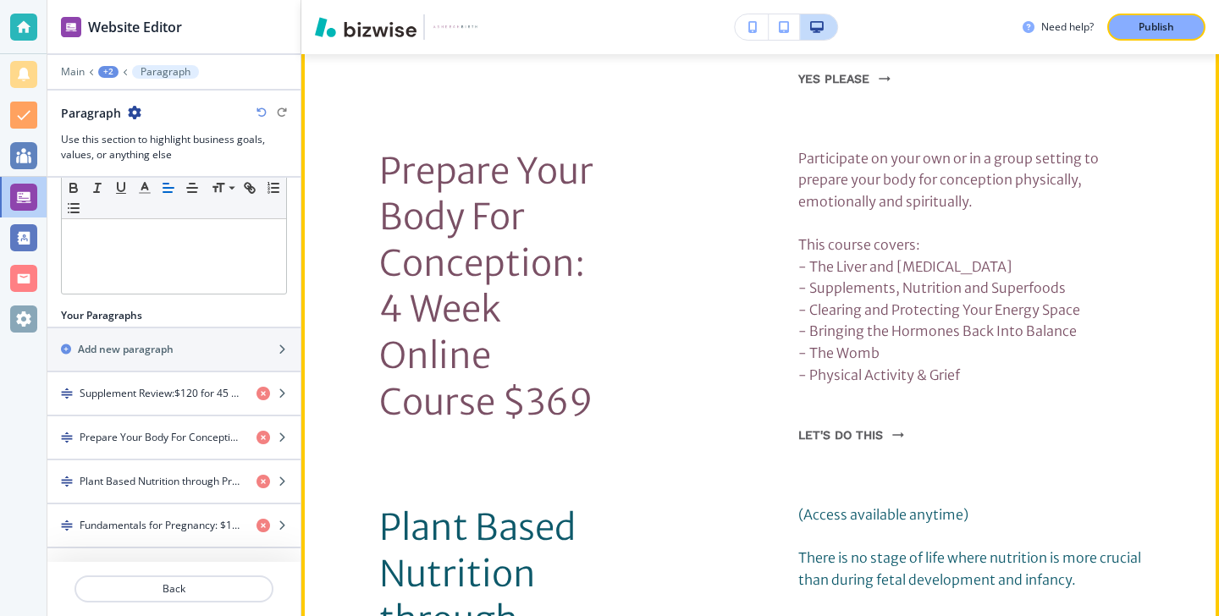
scroll to position [2509, 0]
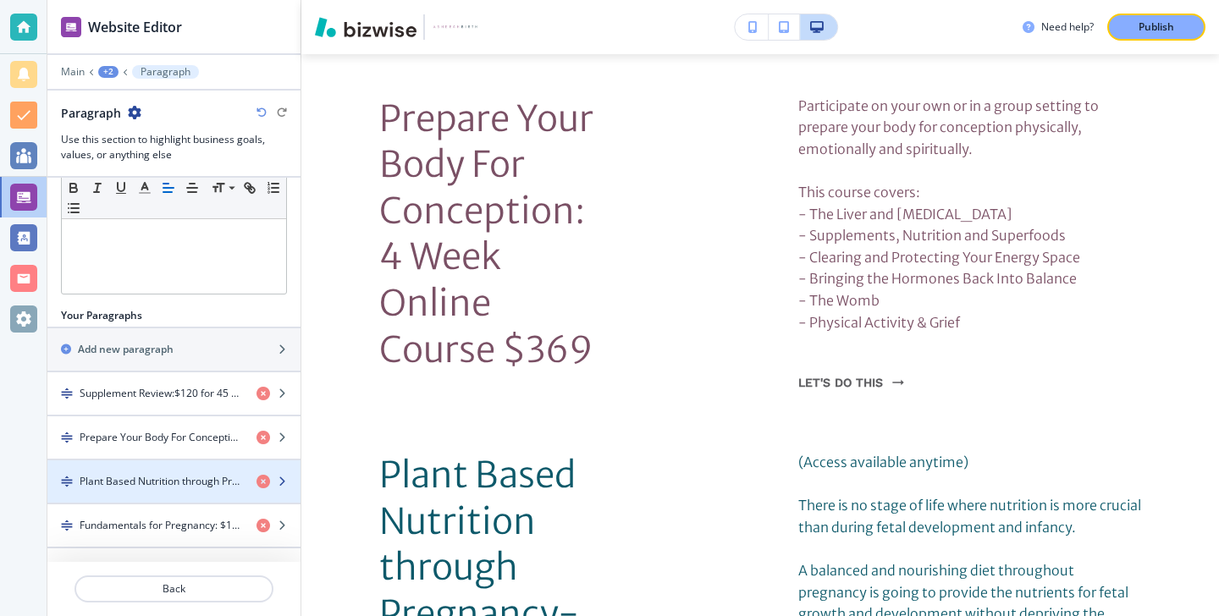
click at [203, 494] on div "button" at bounding box center [173, 496] width 253 height 14
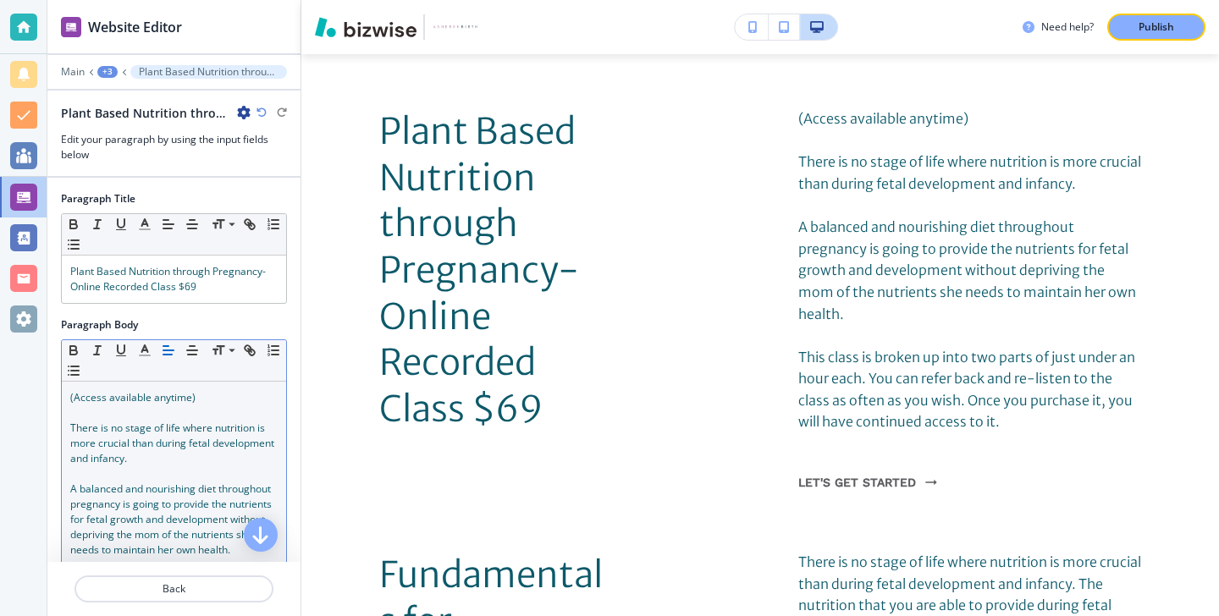
scroll to position [2864, 0]
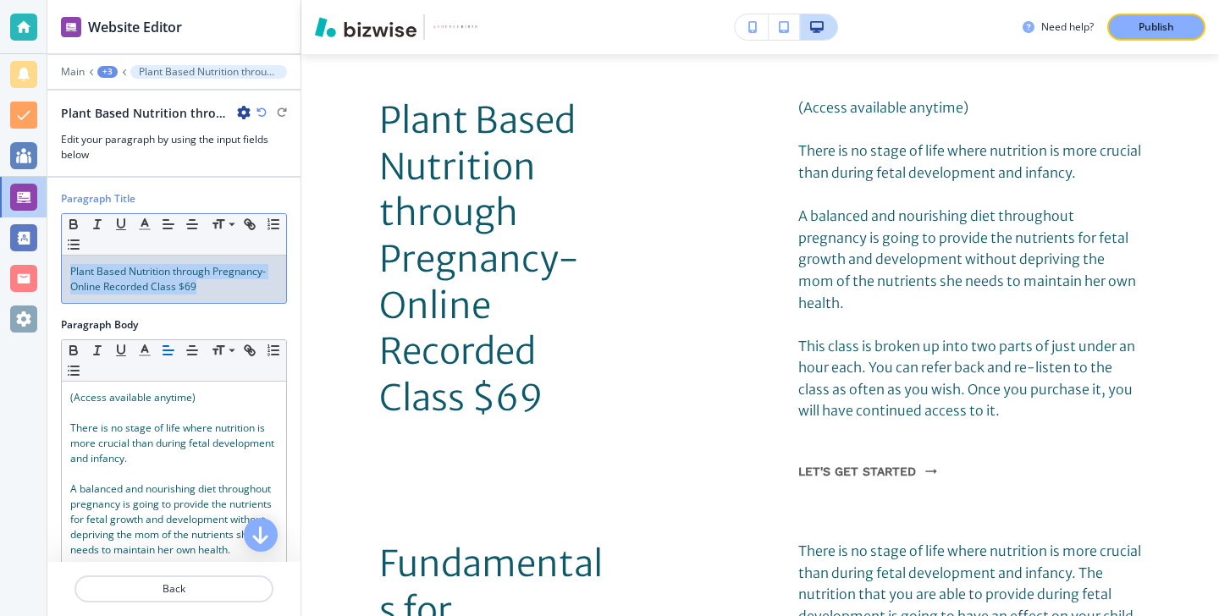
drag, startPoint x: 230, startPoint y: 287, endPoint x: 51, endPoint y: 263, distance: 181.0
click at [51, 262] on div "Paragraph Title Small Normal Large Huge Plant Based Nutrition through Pregnancy…" at bounding box center [173, 254] width 253 height 126
click at [145, 226] on icon "button" at bounding box center [144, 224] width 15 height 15
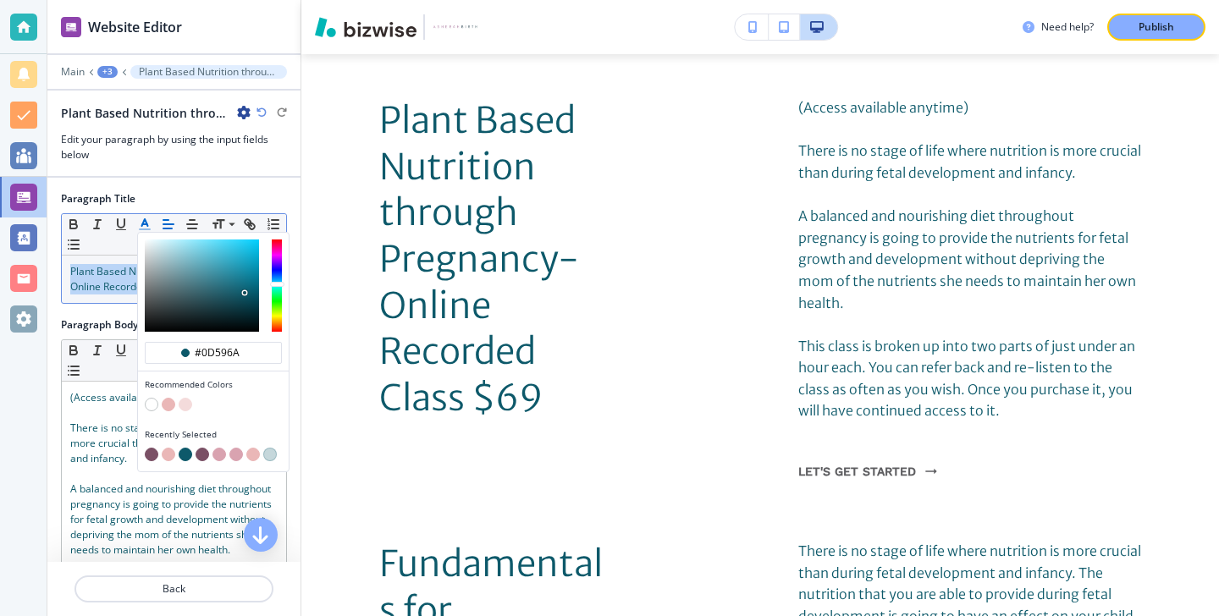
click at [153, 452] on button "button" at bounding box center [152, 455] width 14 height 14
type input "#7a5065"
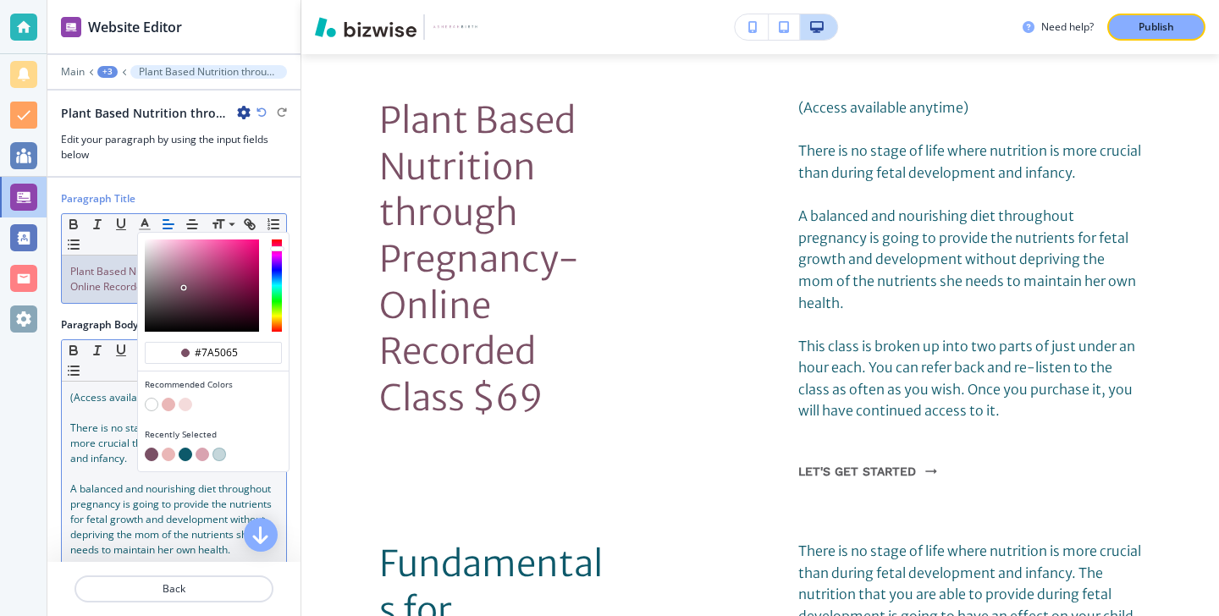
click at [98, 471] on p at bounding box center [173, 473] width 207 height 15
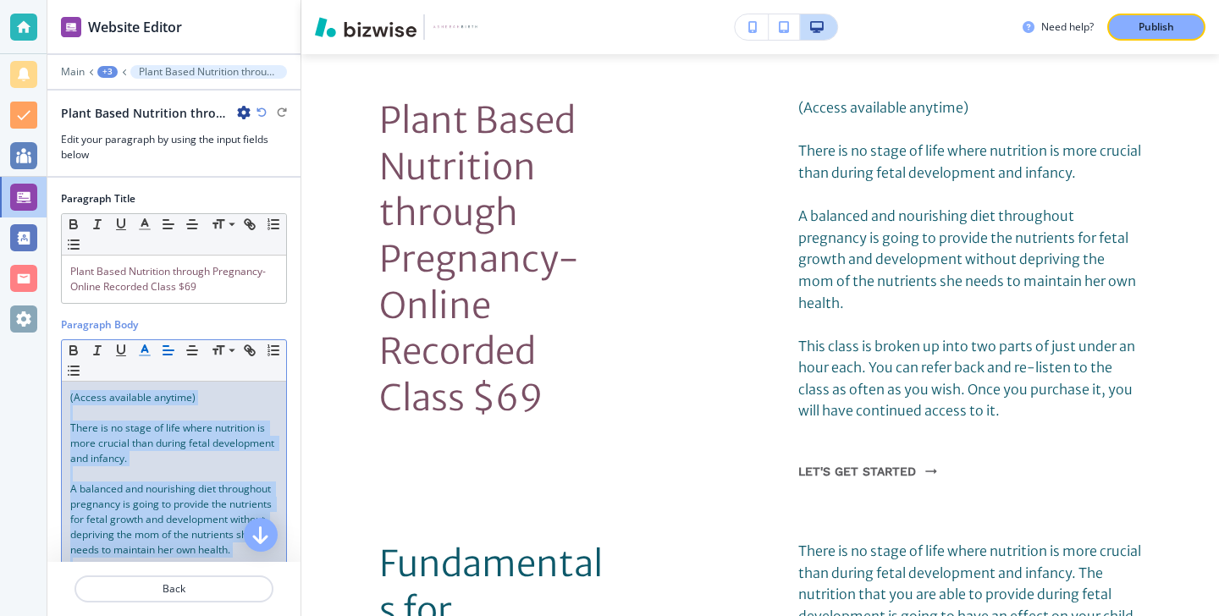
click at [150, 348] on icon "button" at bounding box center [144, 350] width 15 height 15
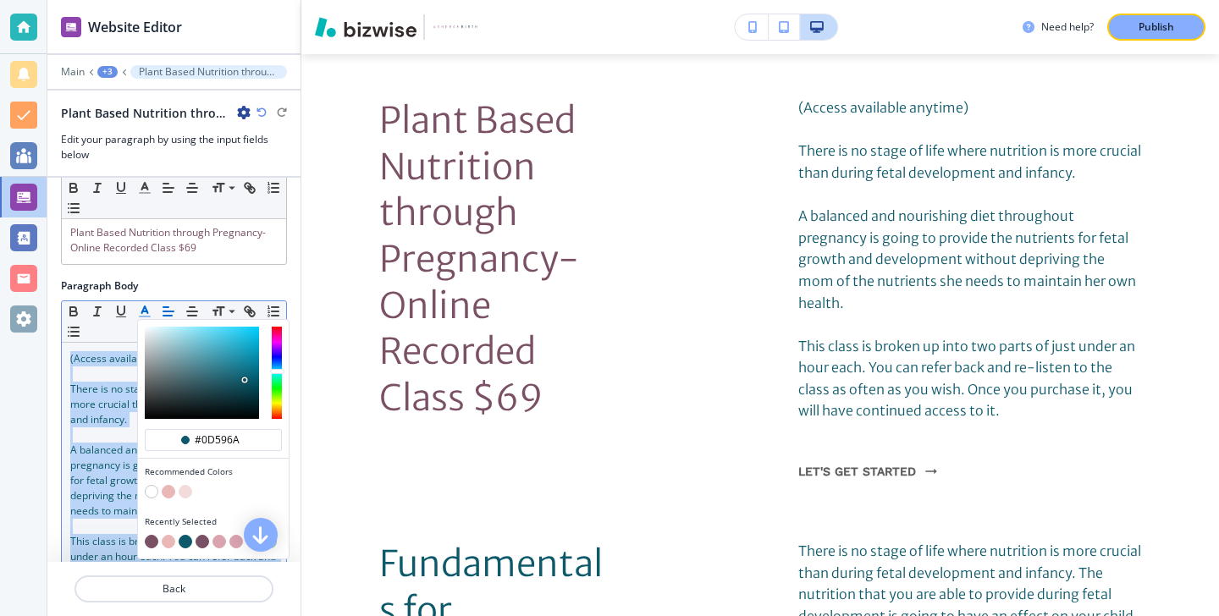
scroll to position [52, 0]
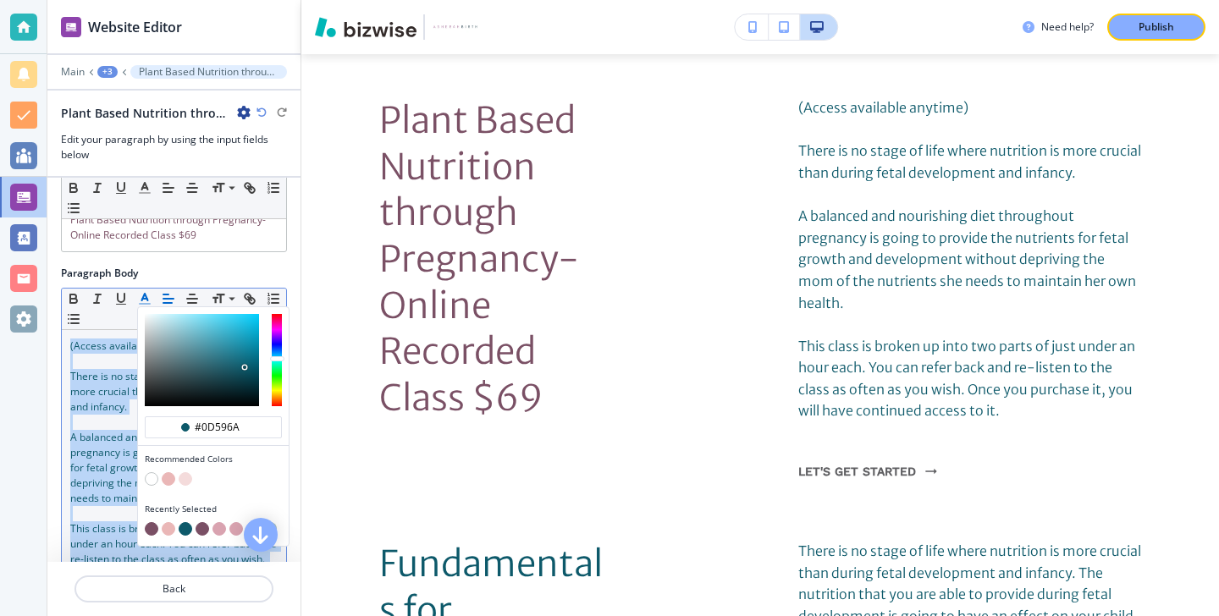
click at [146, 530] on button "button" at bounding box center [152, 529] width 14 height 14
type input "#7a5065"
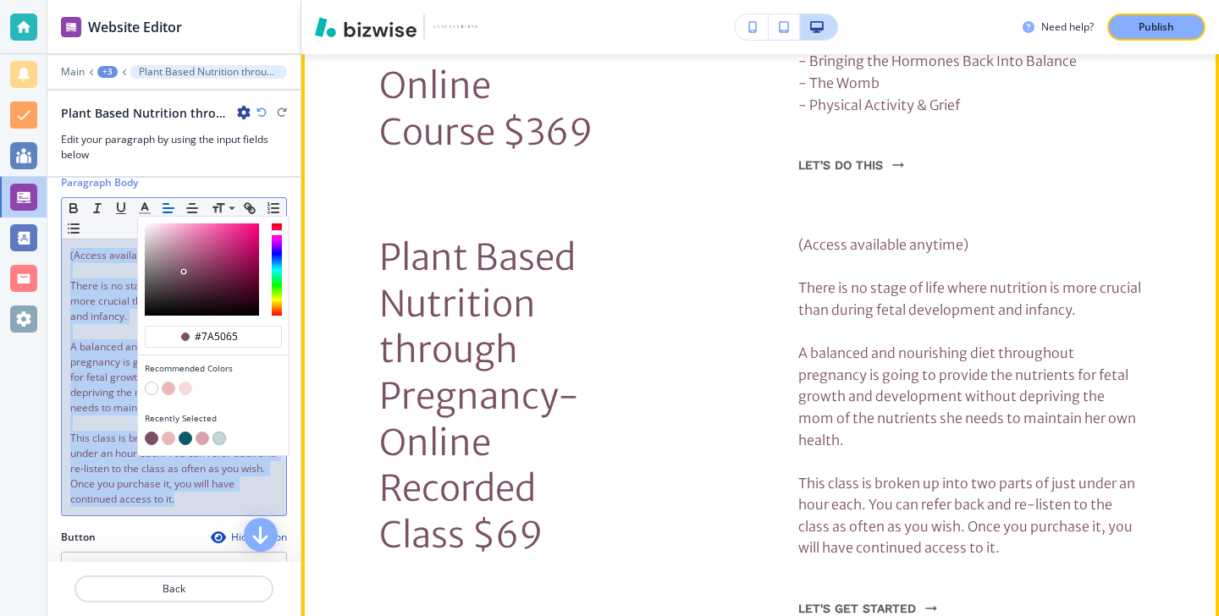
scroll to position [2710, 0]
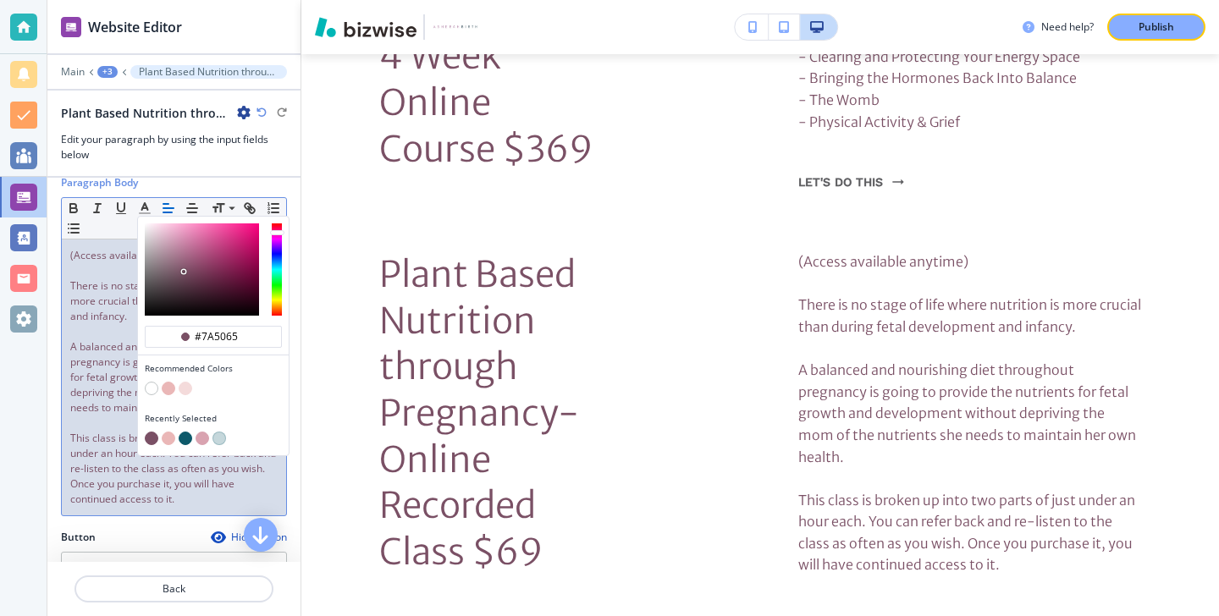
click at [93, 440] on span "This class is broken up into two parts of just under an hour each. You can refe…" at bounding box center [174, 468] width 208 height 75
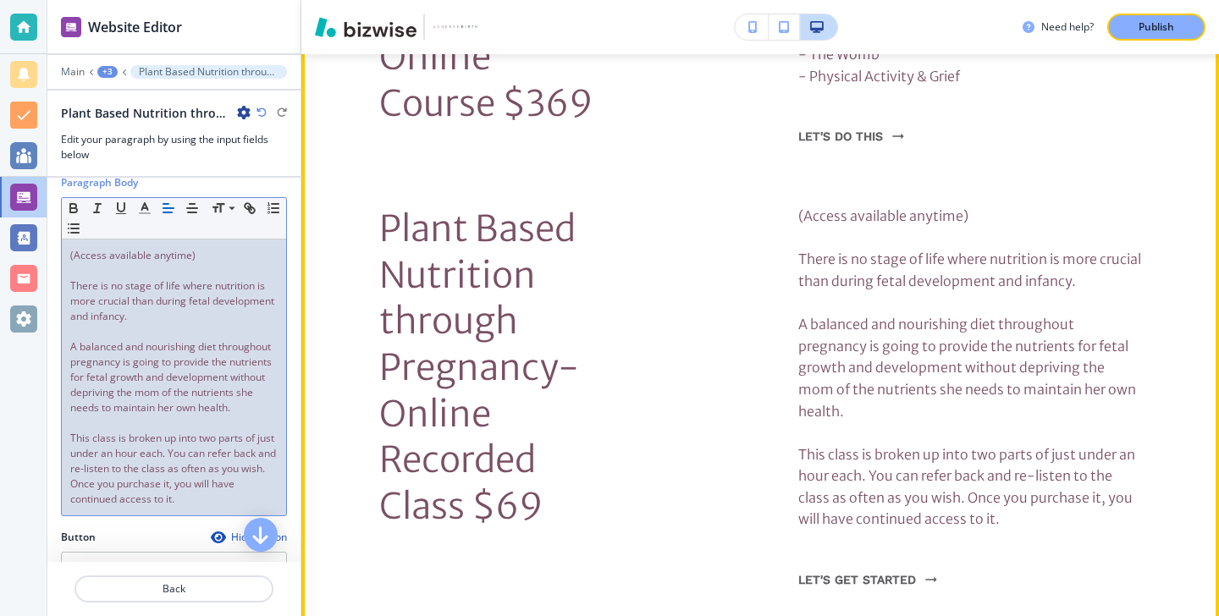
scroll to position [2907, 0]
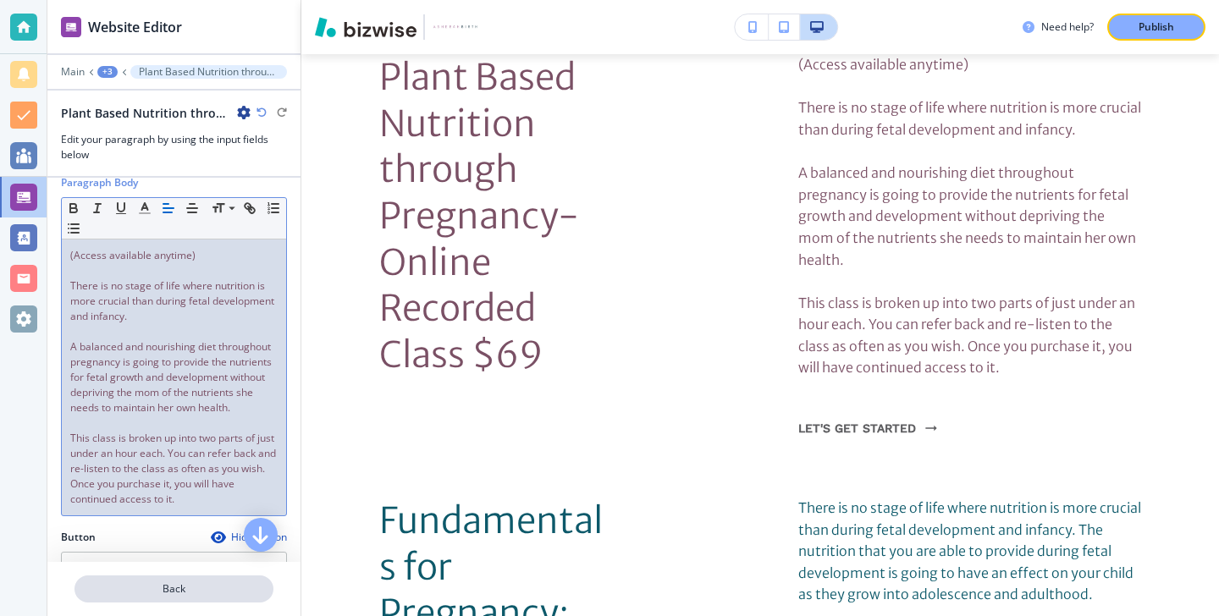
click at [187, 591] on p "Back" at bounding box center [174, 589] width 196 height 15
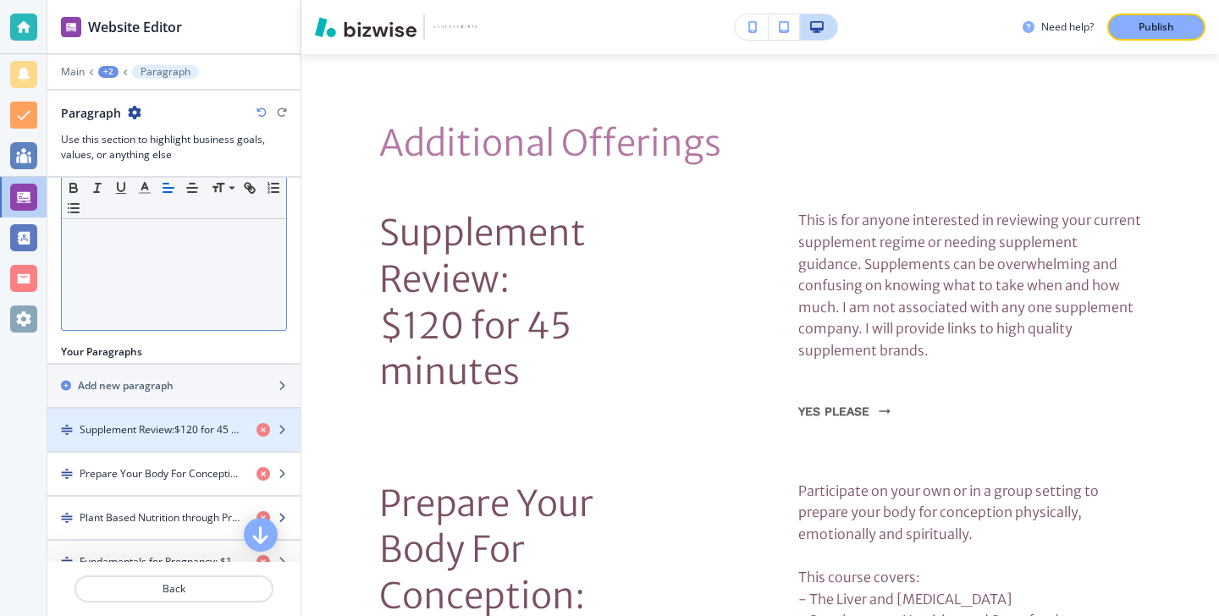
scroll to position [392, 0]
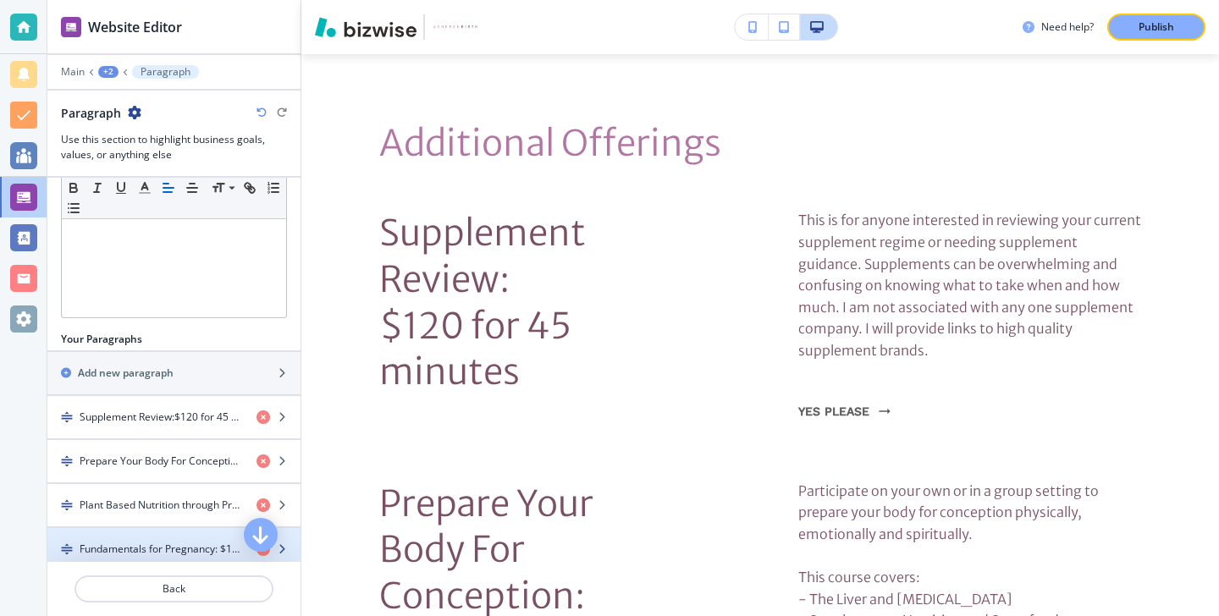
click at [185, 546] on h4 "Fundamentals for Pregnancy: $120 for 45 minutes" at bounding box center [161, 549] width 163 height 15
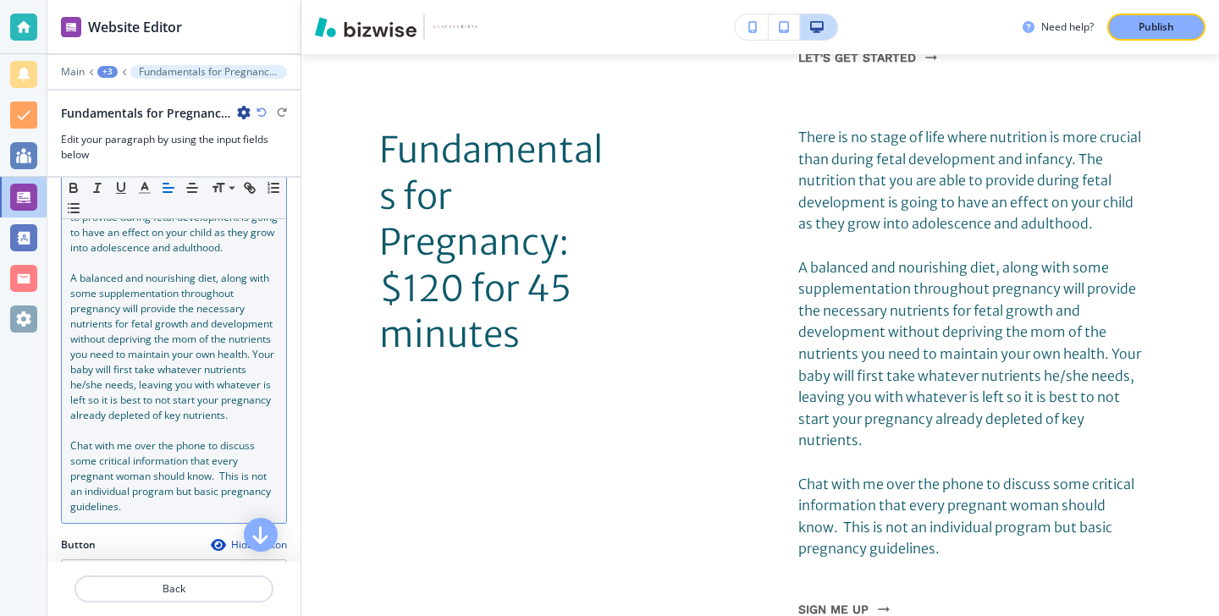
scroll to position [3287, 0]
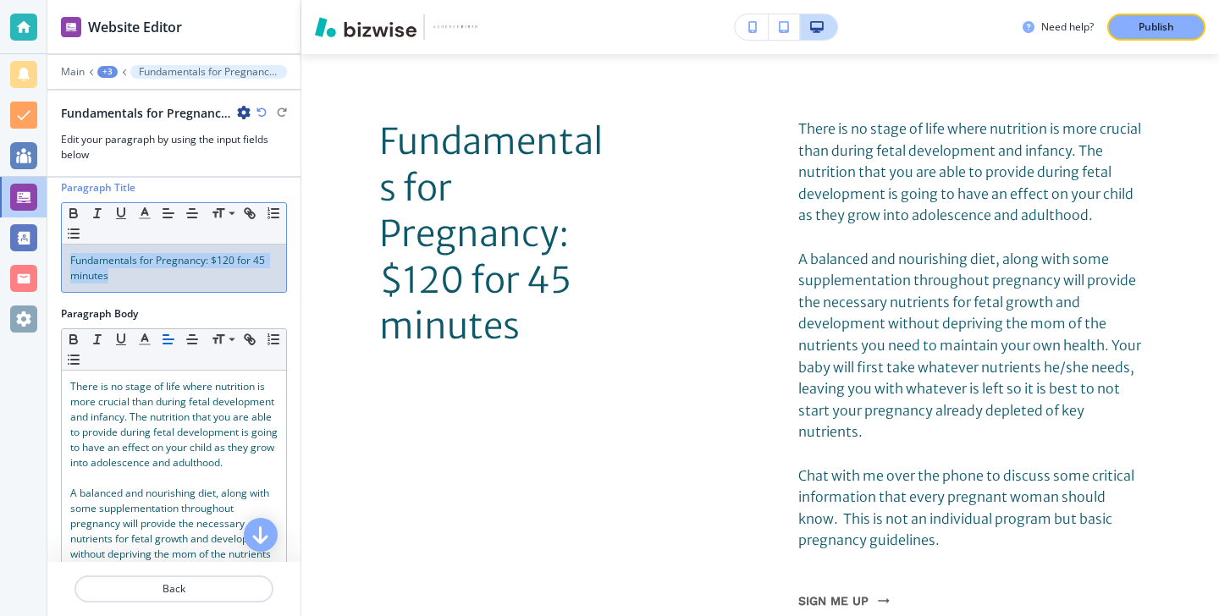
drag, startPoint x: 172, startPoint y: 278, endPoint x: 53, endPoint y: 254, distance: 120.9
click at [53, 253] on div "Paragraph Title Small Normal Large Huge Fundamentals for Pregnancy: $120 for 45…" at bounding box center [173, 243] width 253 height 126
click at [214, 271] on p "Fundamentals for Pregnancy: $120 for 45 minutes" at bounding box center [173, 268] width 207 height 30
click at [134, 266] on span "Fundamentals for Pregnancy: $120 for 45 minutes" at bounding box center [168, 268] width 197 height 30
click at [138, 265] on span "Fundamentals for Pregnancy: $120 for 45 minutes" at bounding box center [168, 268] width 197 height 30
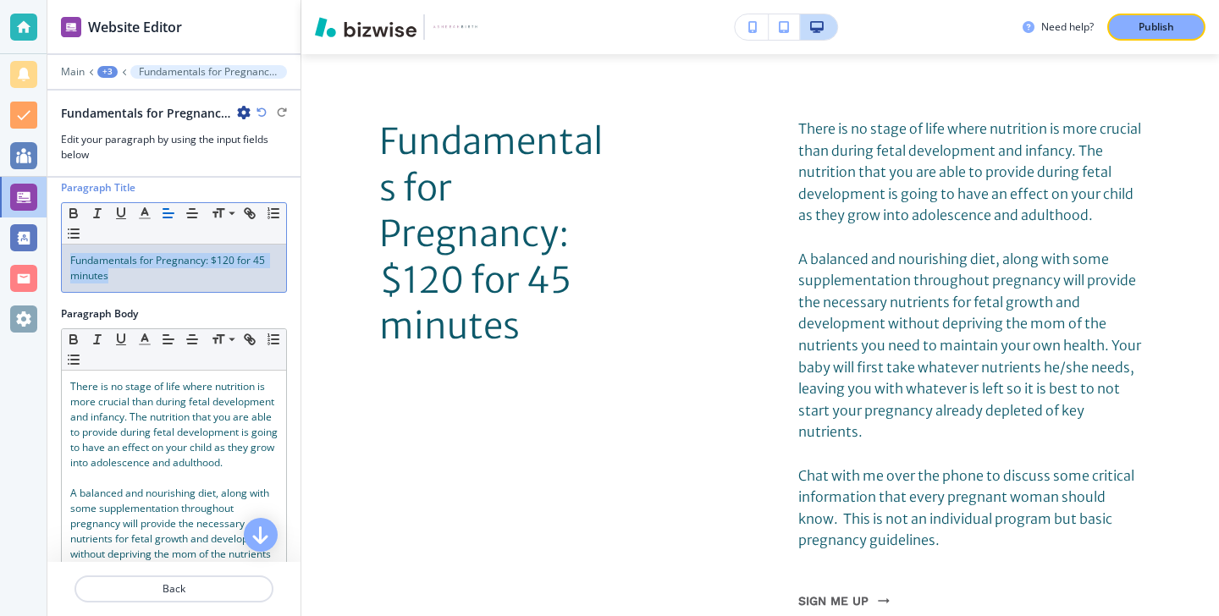
drag, startPoint x: 163, startPoint y: 275, endPoint x: 59, endPoint y: 251, distance: 107.0
click at [59, 250] on div "Paragraph Title Small Normal Large Huge Fundamentals for Pregnancy: $120 for 45…" at bounding box center [173, 243] width 253 height 126
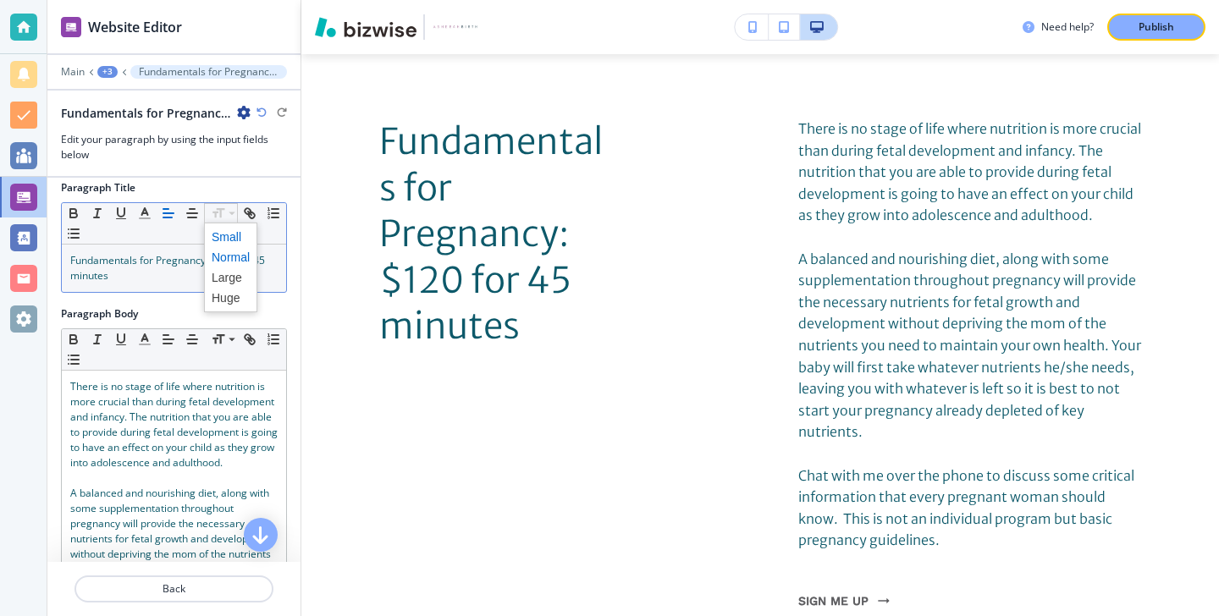
click at [228, 229] on span at bounding box center [231, 237] width 38 height 20
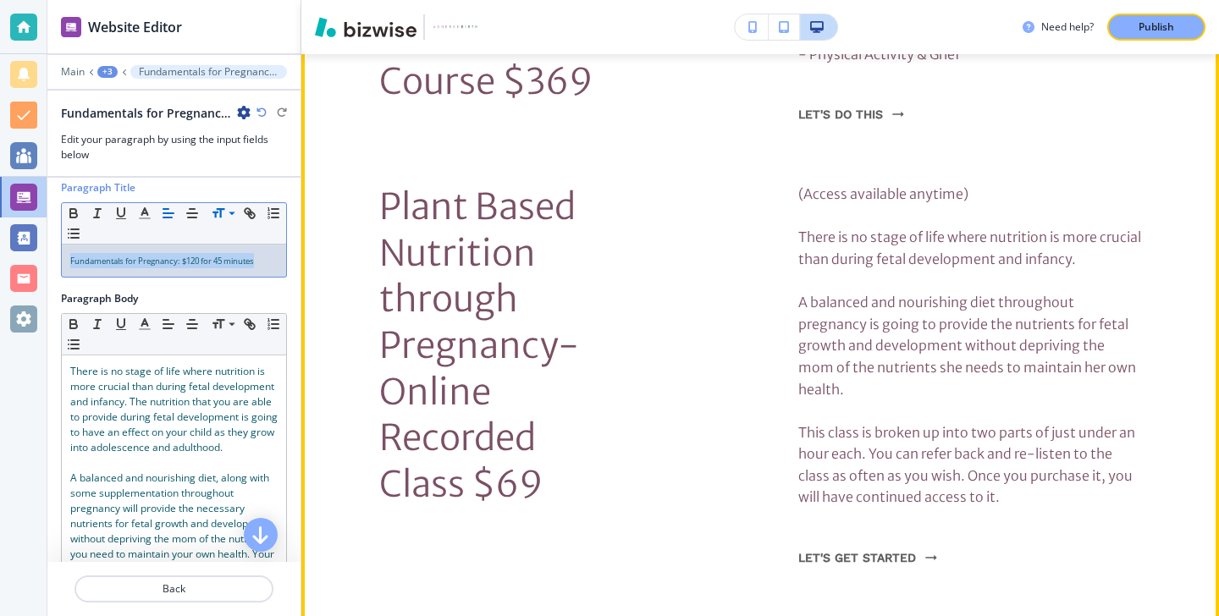
scroll to position [2883, 0]
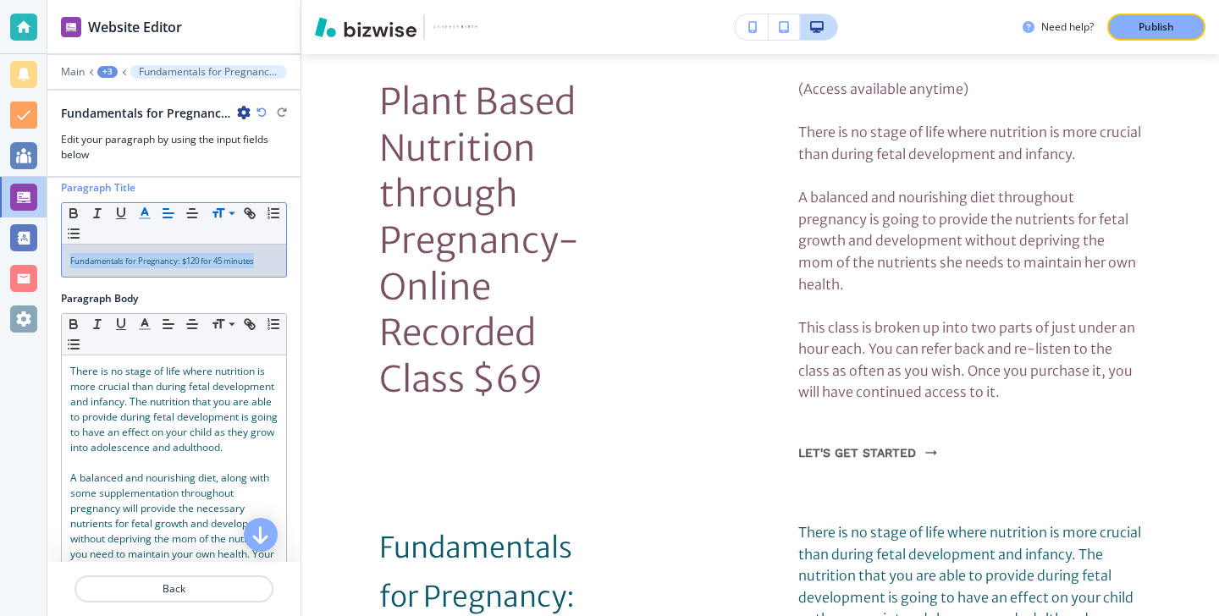
click at [146, 209] on icon "button" at bounding box center [144, 213] width 15 height 15
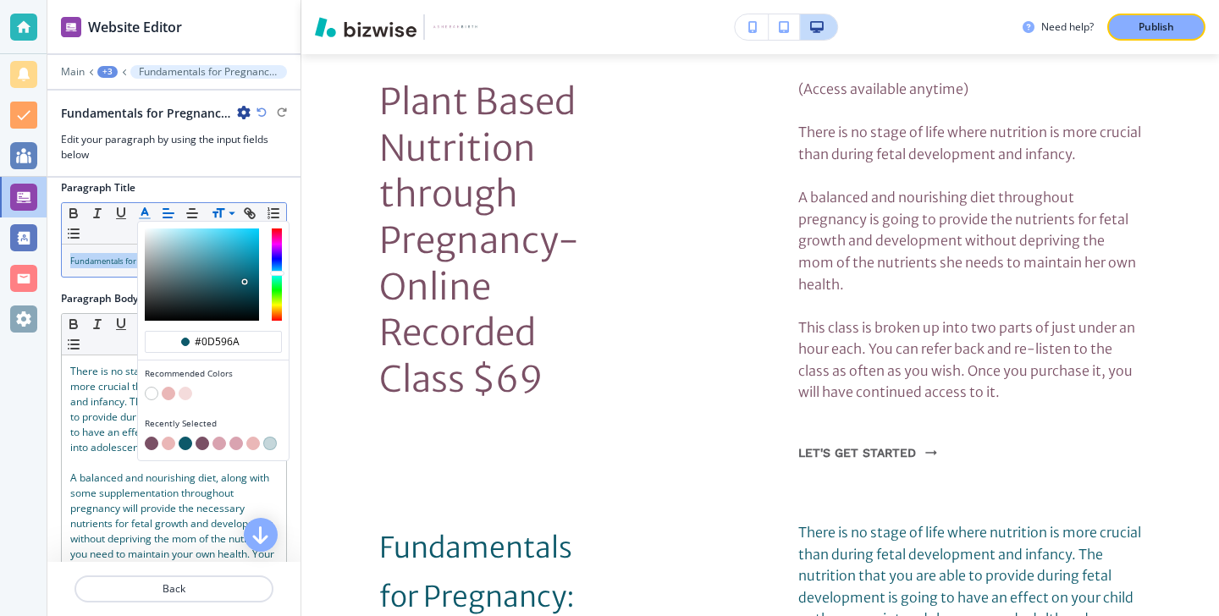
click at [149, 440] on button "button" at bounding box center [152, 444] width 14 height 14
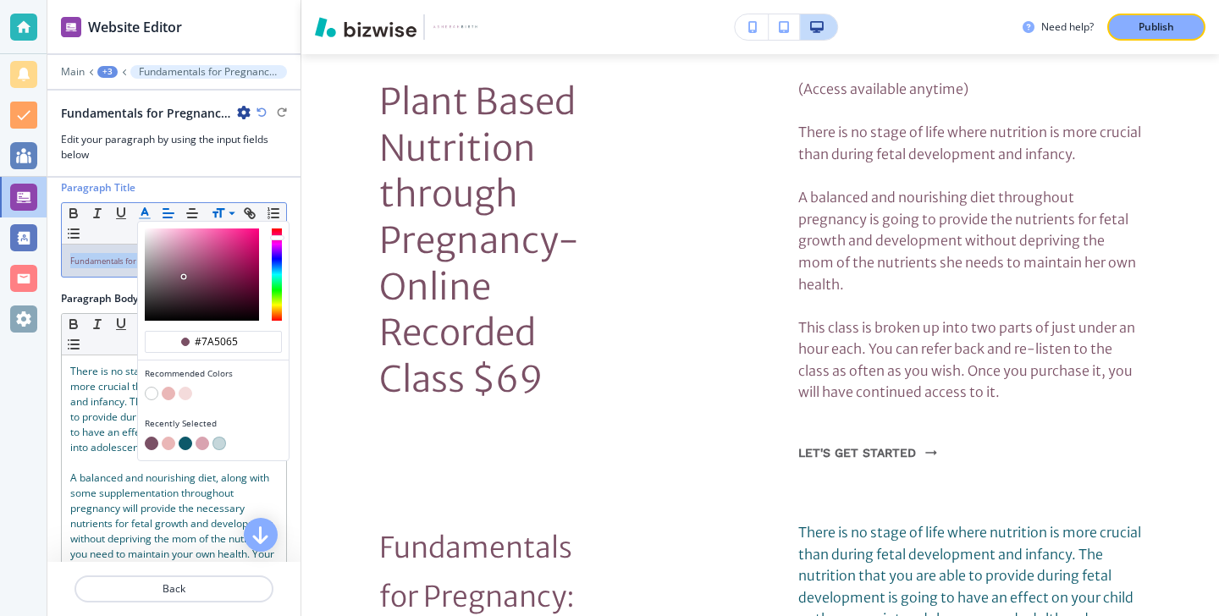
type input "#7a5065"
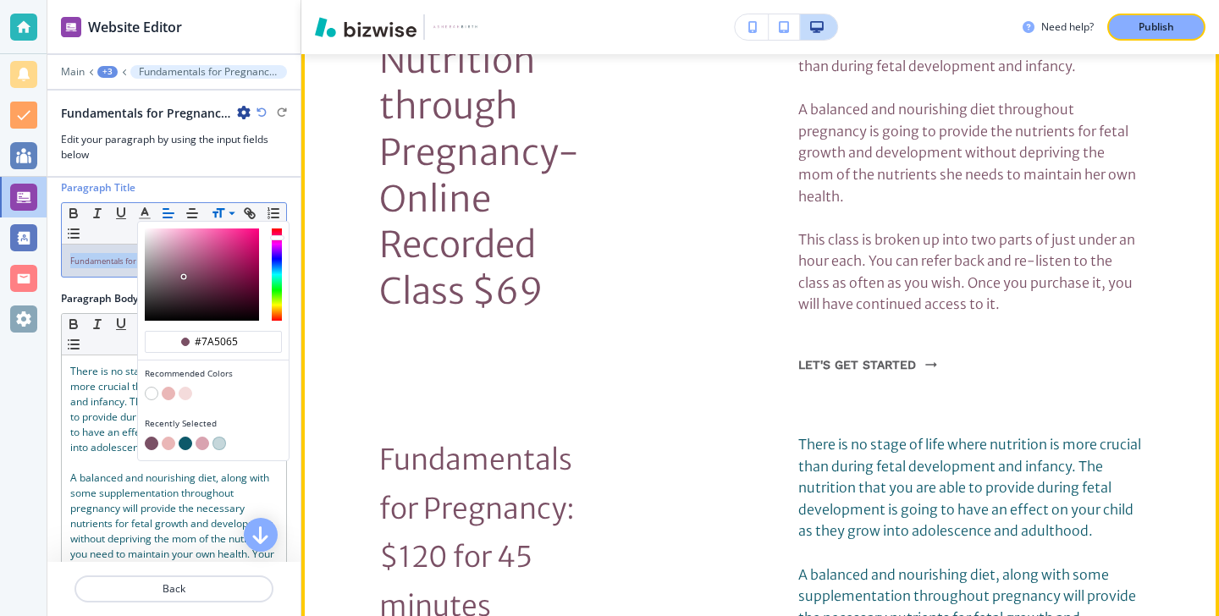
scroll to position [3060, 0]
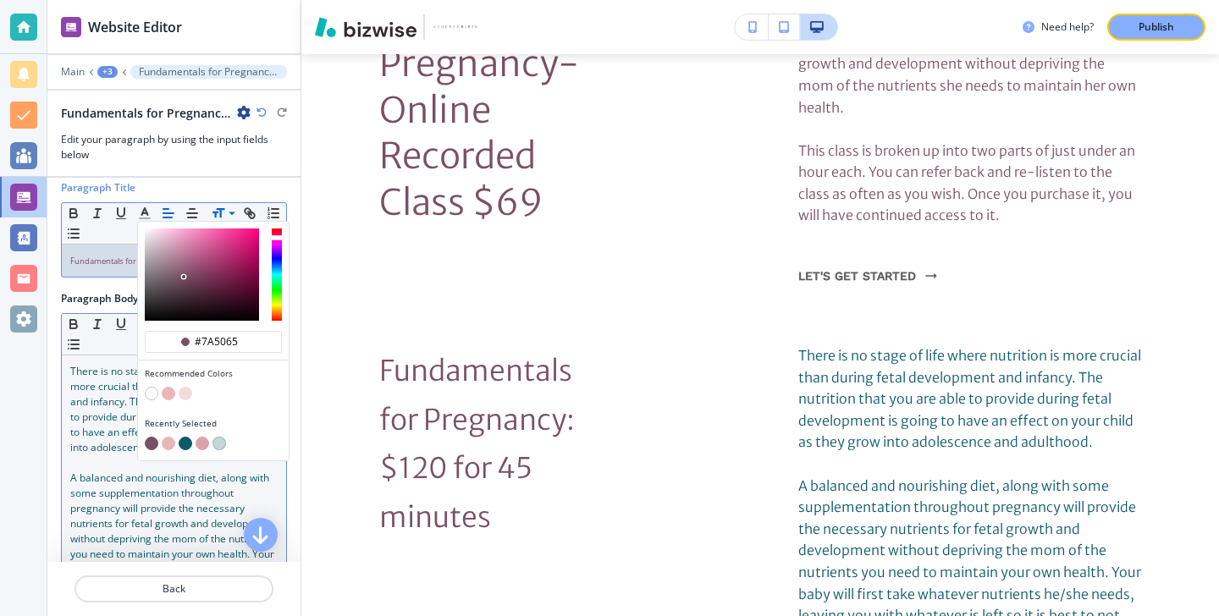
click at [82, 480] on span "A balanced and nourishing diet, along with some supplementation throughout preg…" at bounding box center [173, 547] width 207 height 152
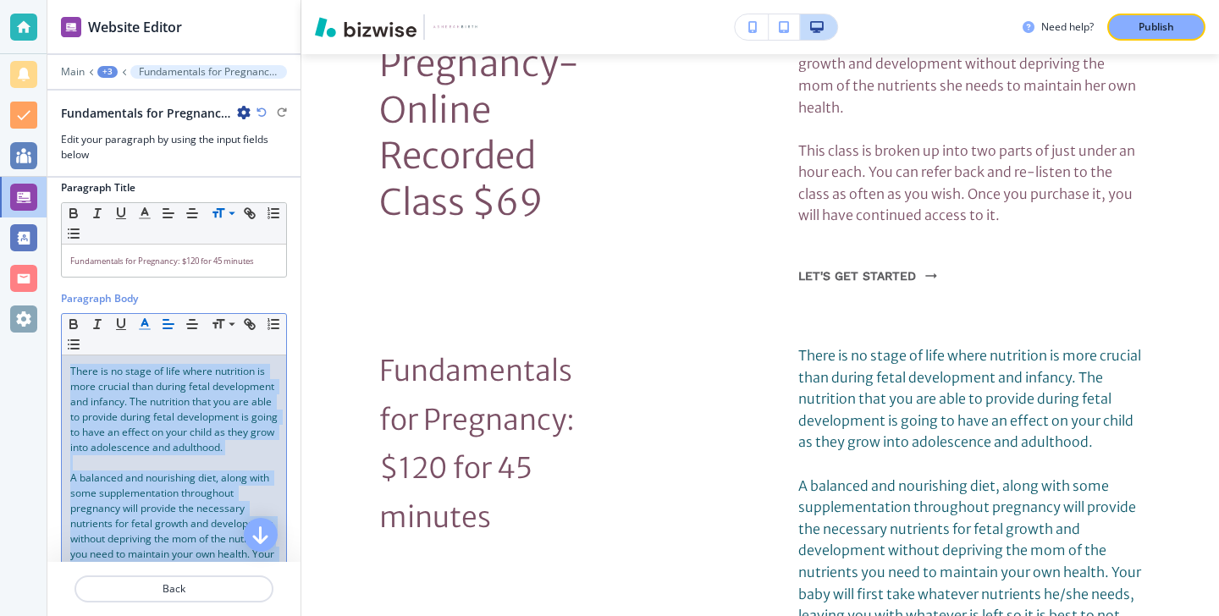
click at [142, 322] on polyline "button" at bounding box center [145, 322] width 6 height 7
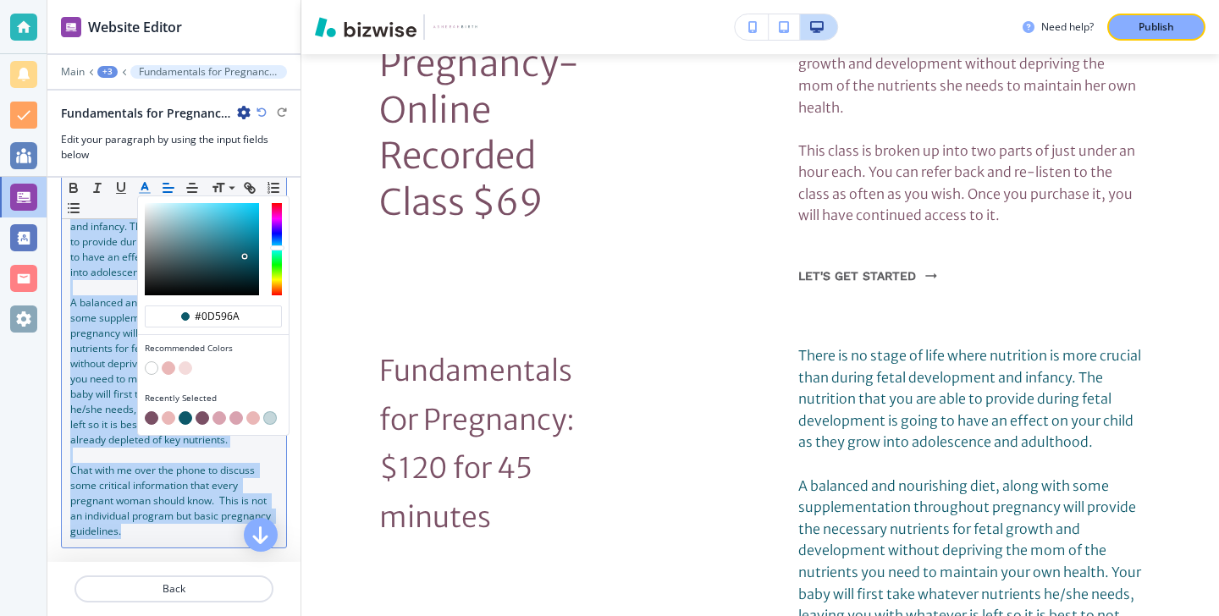
scroll to position [219, 0]
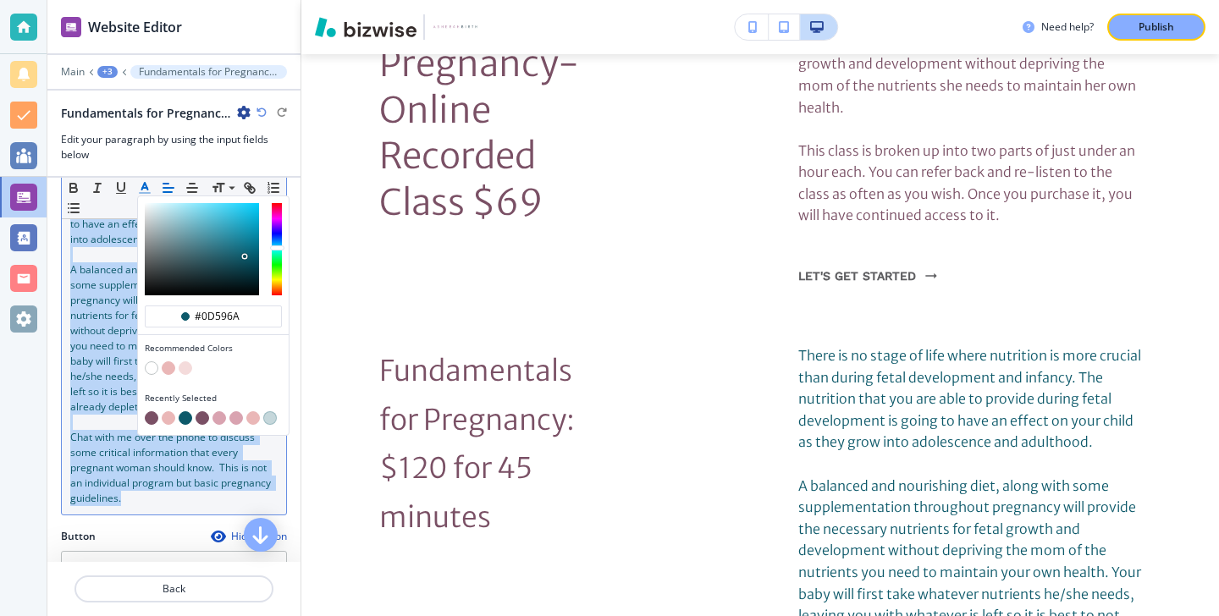
click at [151, 411] on button "button" at bounding box center [152, 418] width 14 height 14
type input "#7a5065"
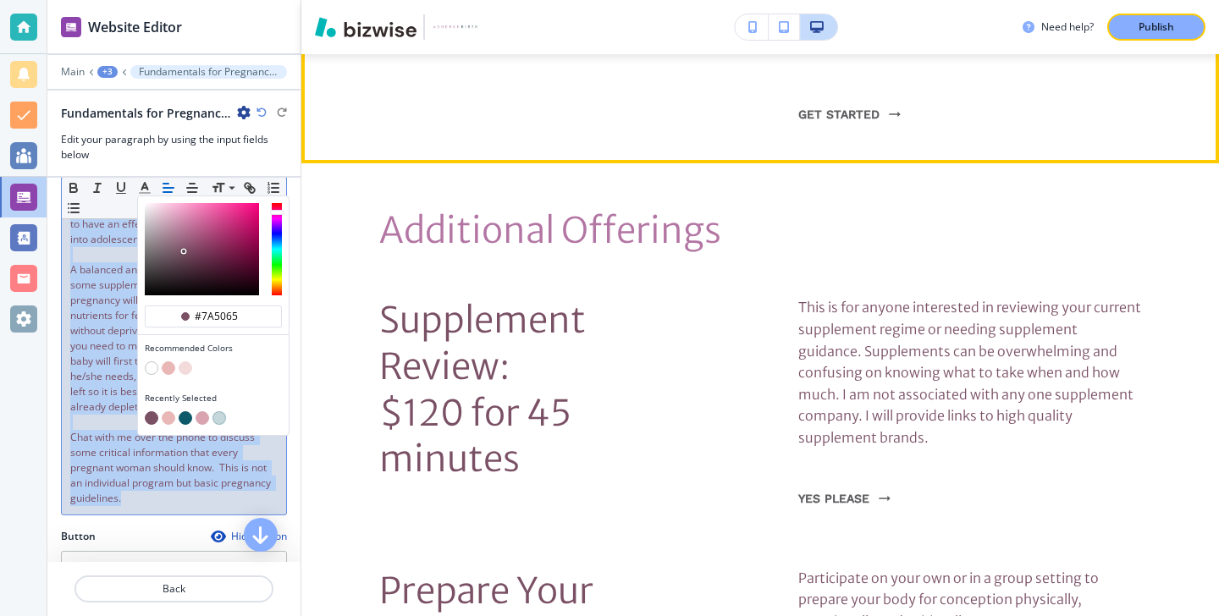
scroll to position [2036, 0]
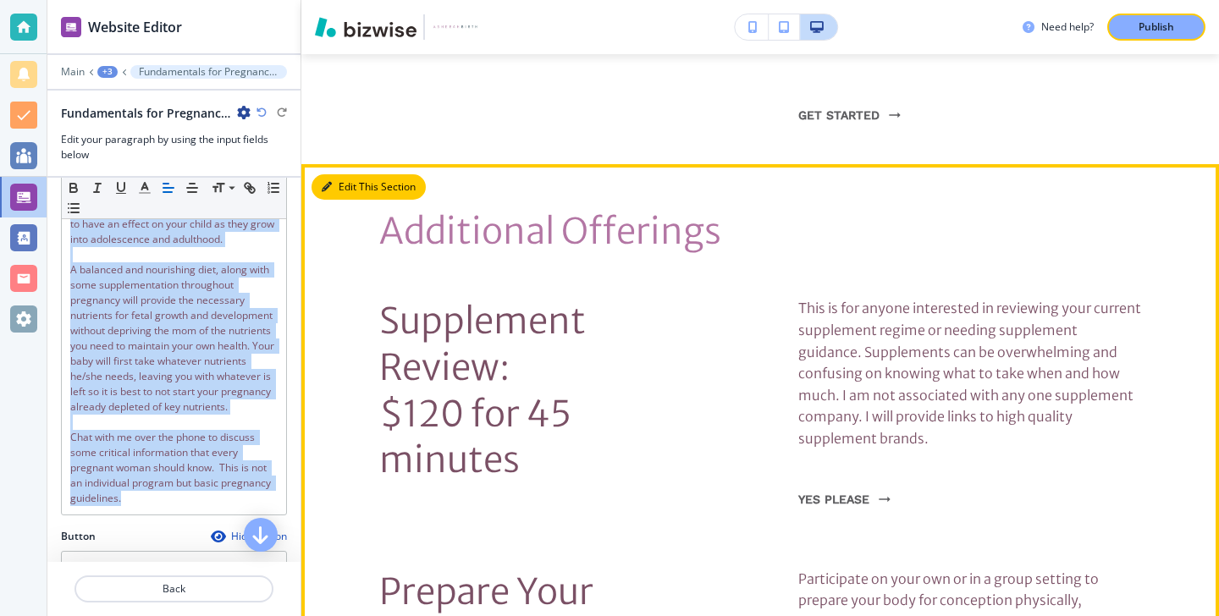
click at [353, 174] on button "Edit This Section" at bounding box center [369, 186] width 114 height 25
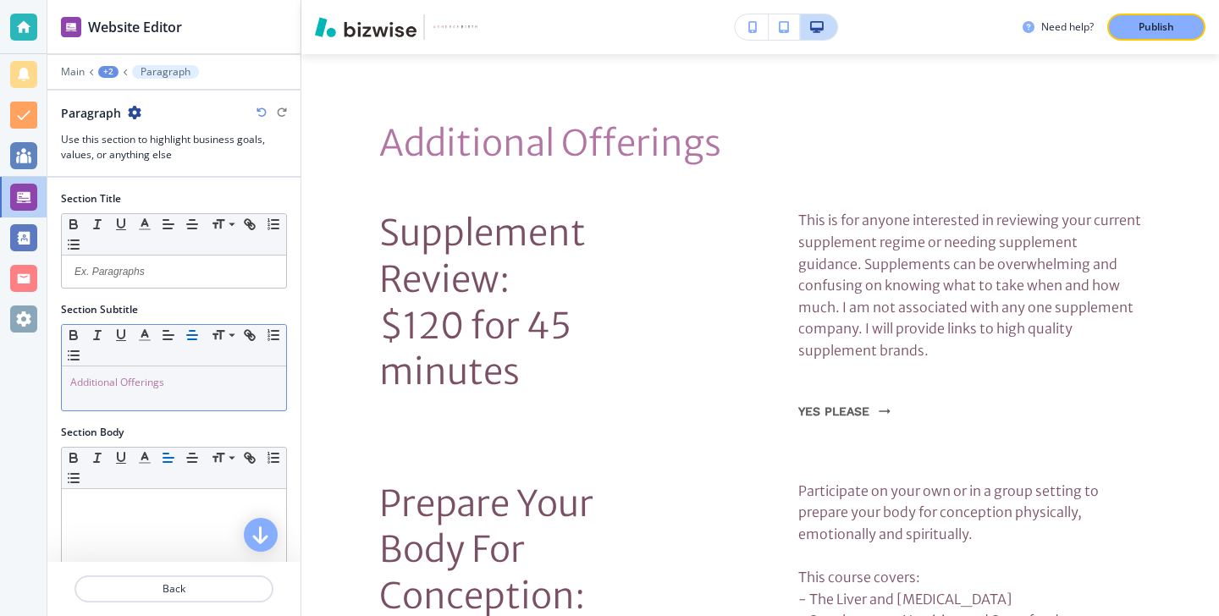
scroll to position [60, 0]
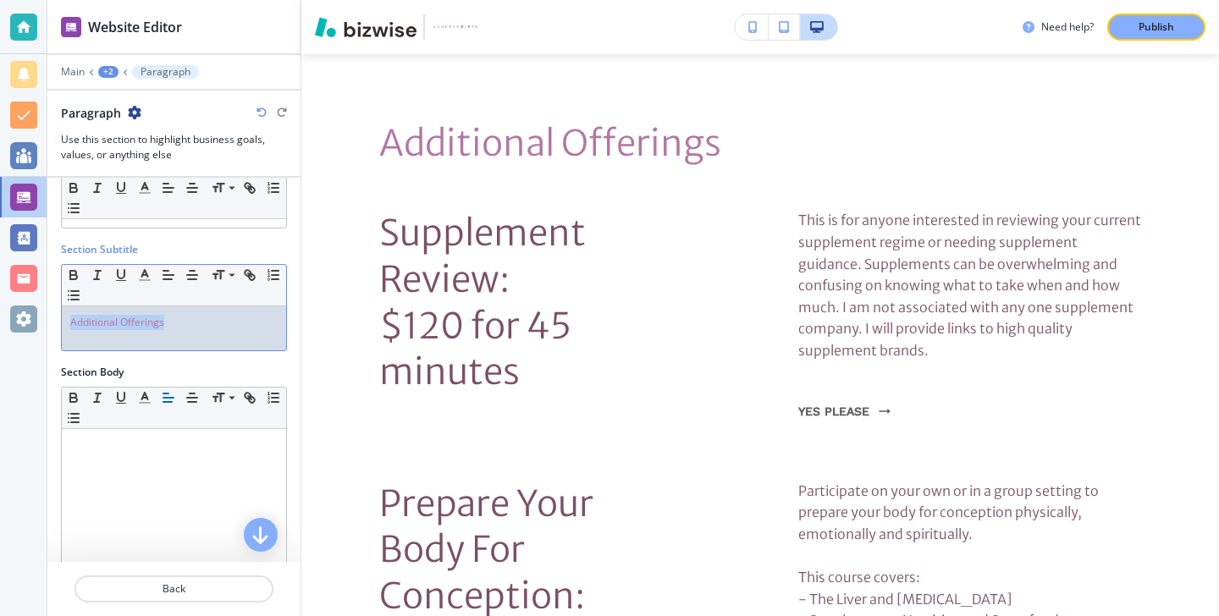
drag, startPoint x: 198, startPoint y: 333, endPoint x: 44, endPoint y: 313, distance: 155.3
click at [44, 313] on div "Website Editor Main +2 Paragraph Paragraph Use this section to highlight busine…" at bounding box center [609, 308] width 1219 height 616
click at [146, 284] on button "button" at bounding box center [145, 275] width 24 height 20
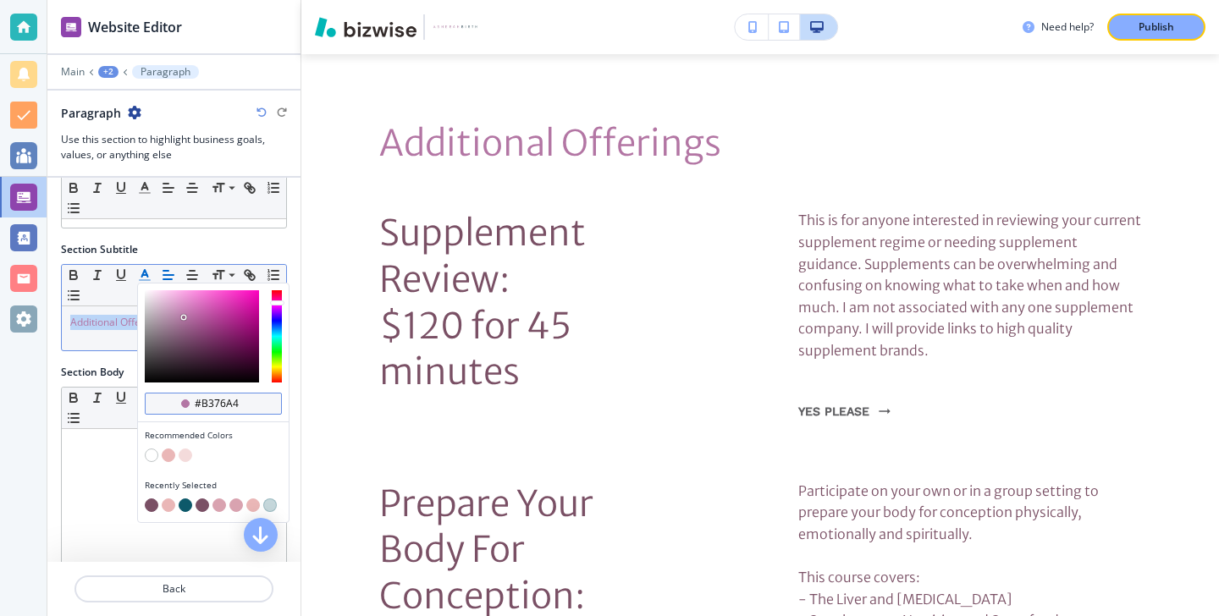
scroll to position [86, 0]
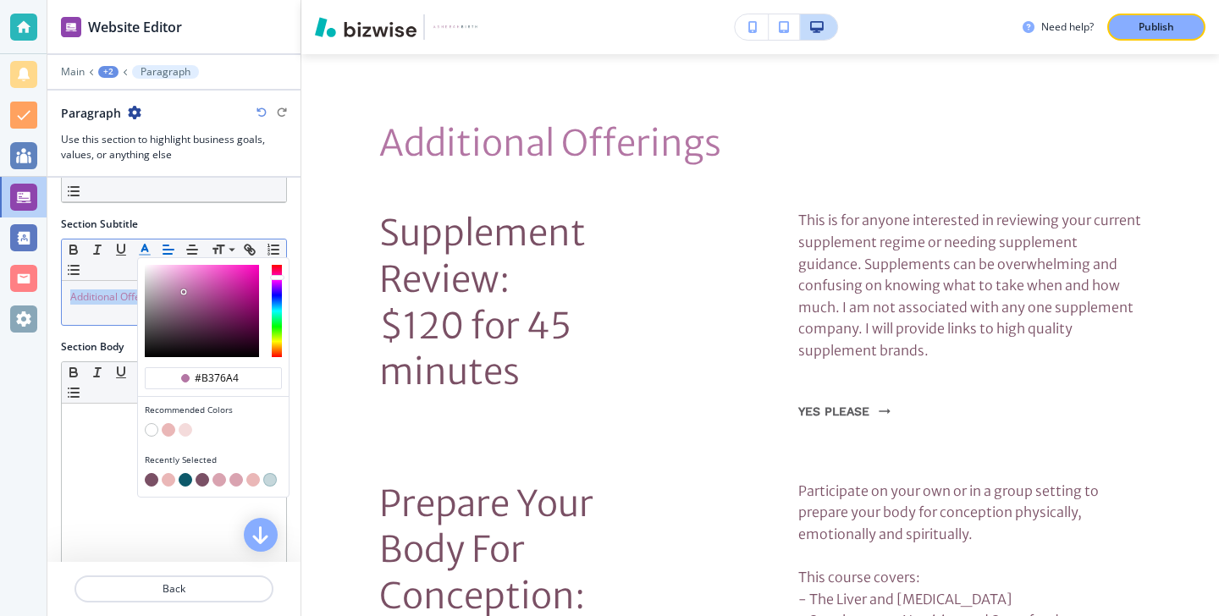
click at [168, 481] on button "button" at bounding box center [169, 480] width 14 height 14
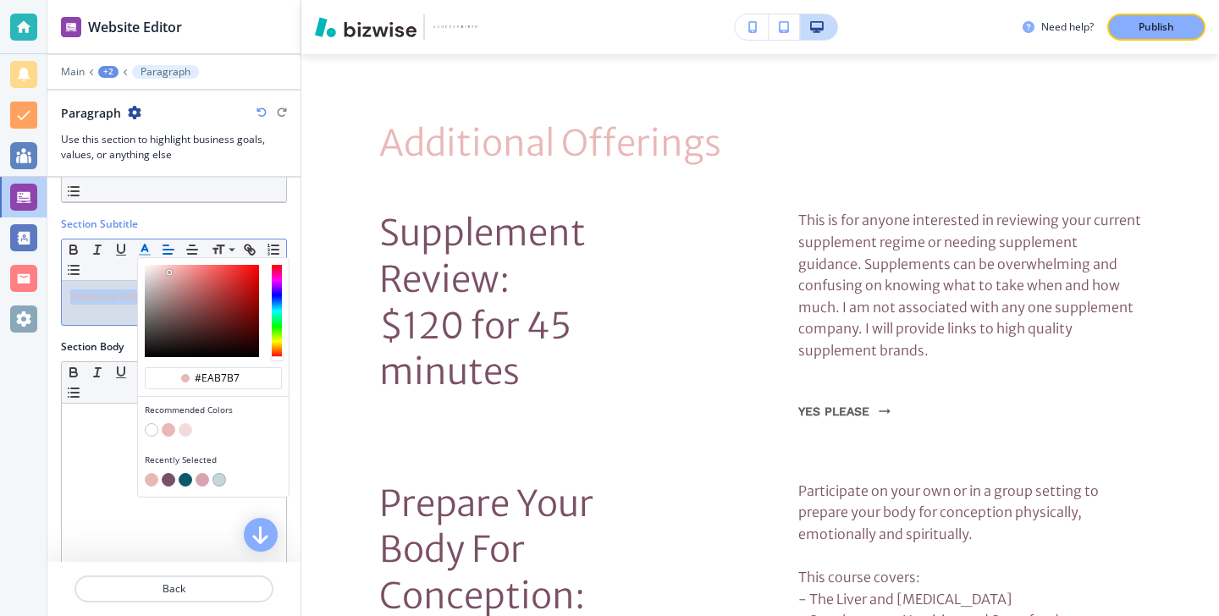
click at [163, 428] on button "button" at bounding box center [169, 430] width 14 height 14
click at [152, 480] on button "button" at bounding box center [152, 480] width 14 height 14
click at [171, 477] on button "button" at bounding box center [169, 480] width 14 height 14
type input "#7a5065"
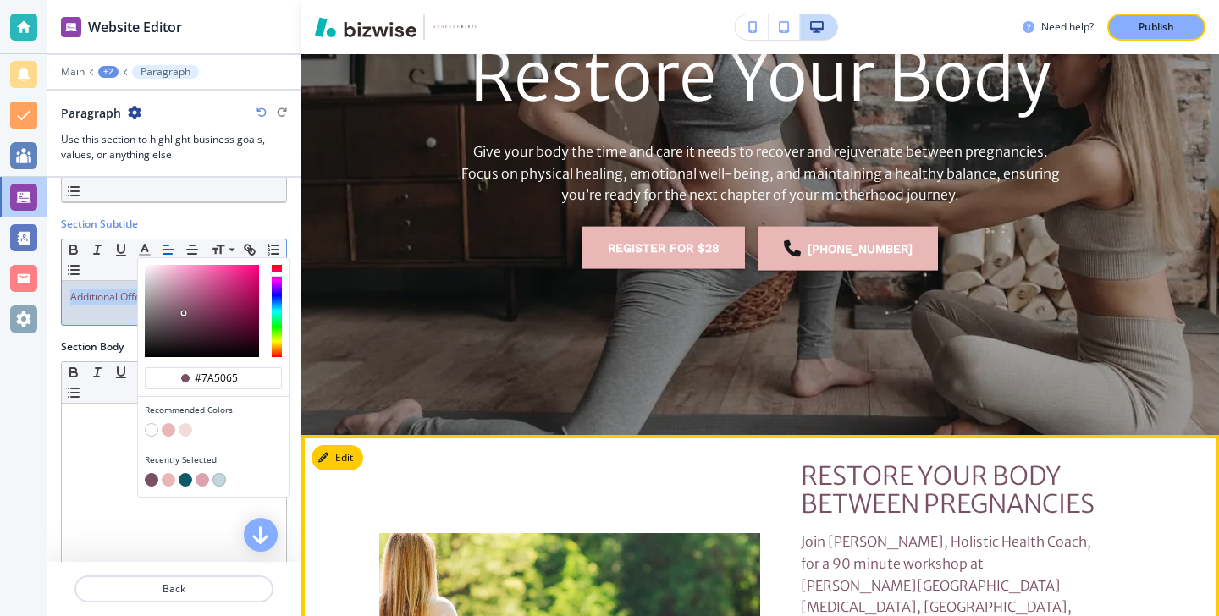
scroll to position [0, 0]
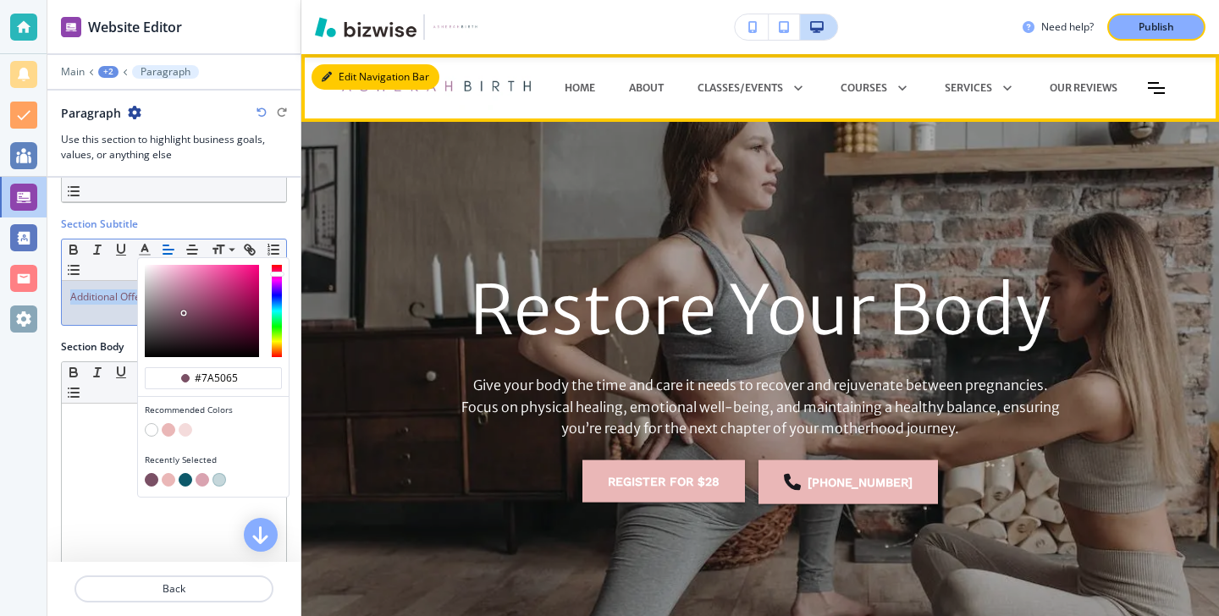
click at [359, 76] on button "Edit Navigation Bar" at bounding box center [376, 76] width 128 height 25
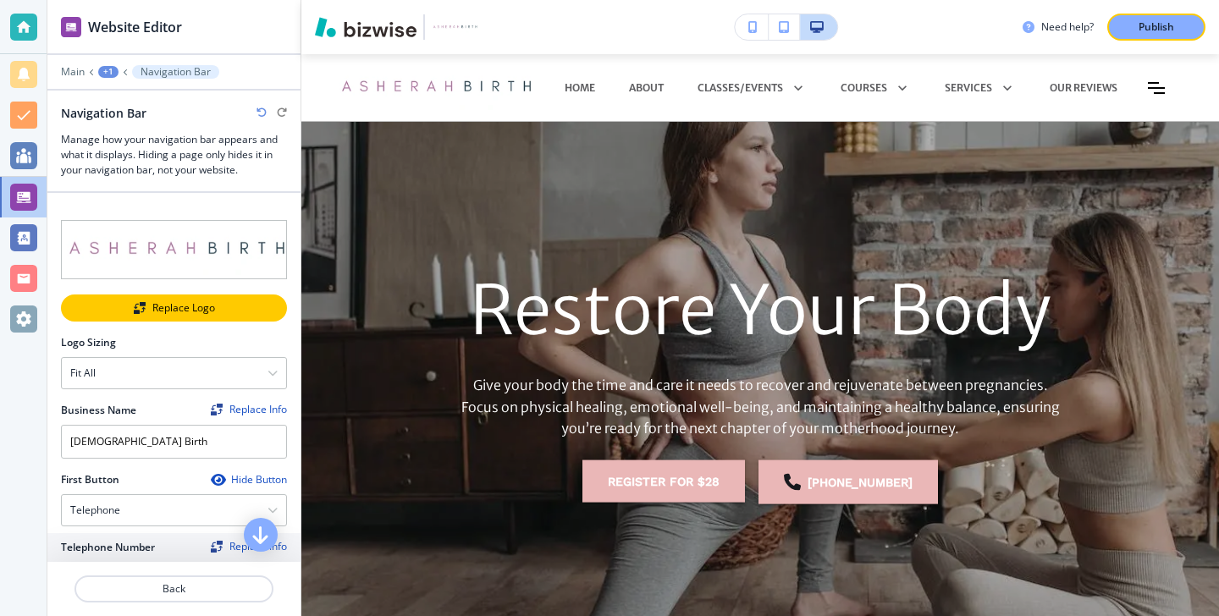
click at [194, 305] on div "Replace Logo" at bounding box center [174, 308] width 223 height 12
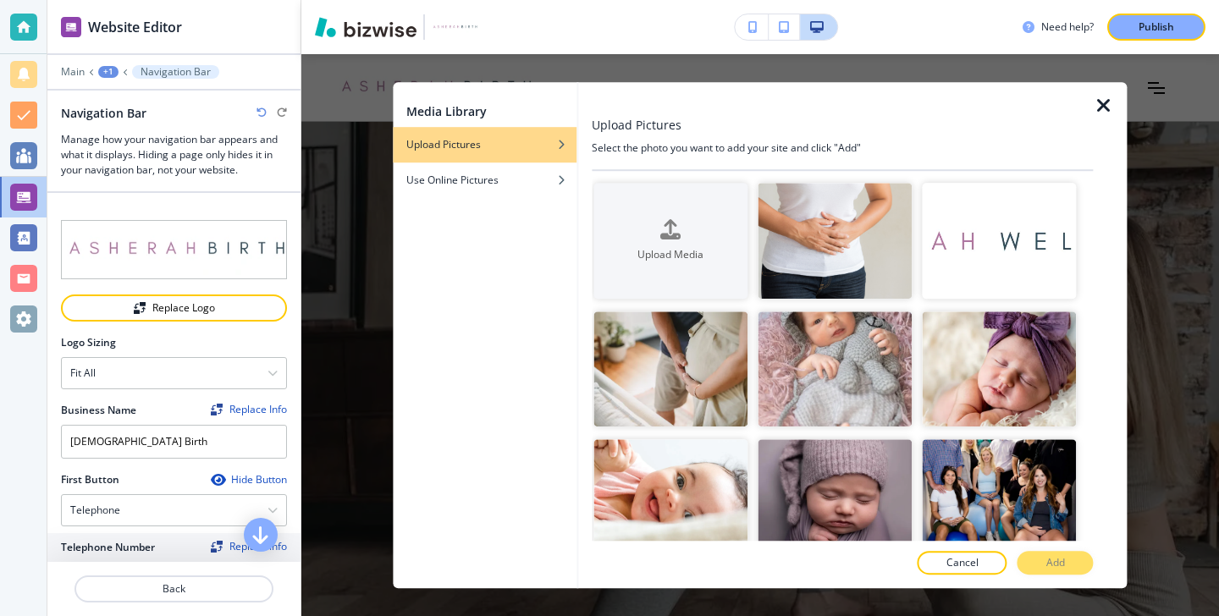
click at [1105, 106] on icon "button" at bounding box center [1104, 106] width 20 height 20
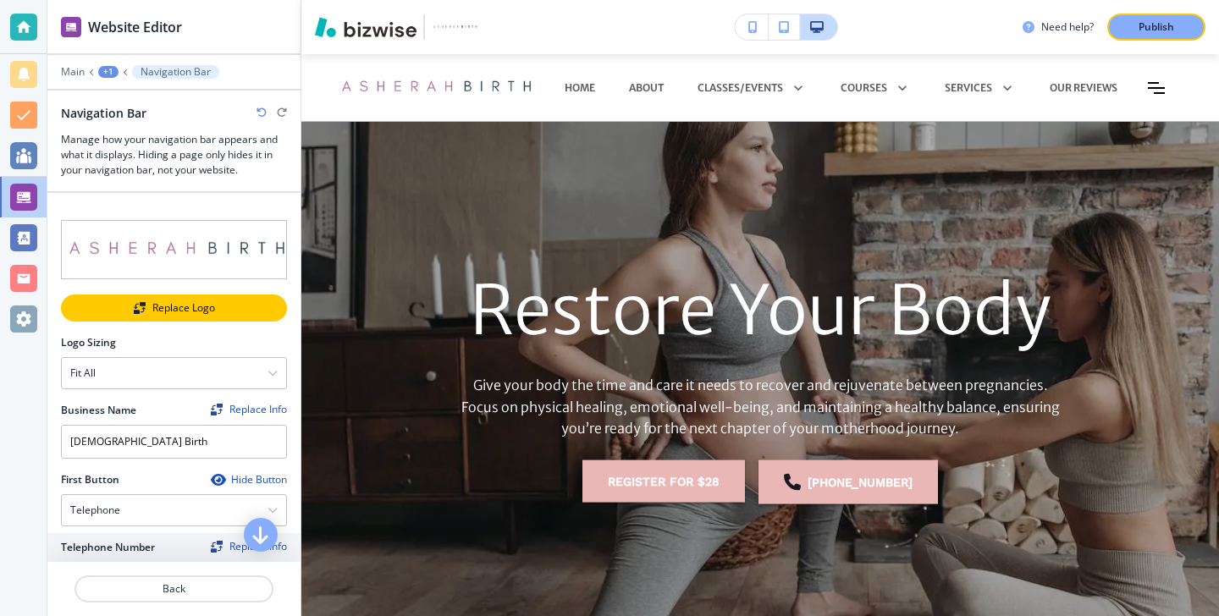
click at [253, 303] on div "Replace Logo" at bounding box center [174, 308] width 223 height 12
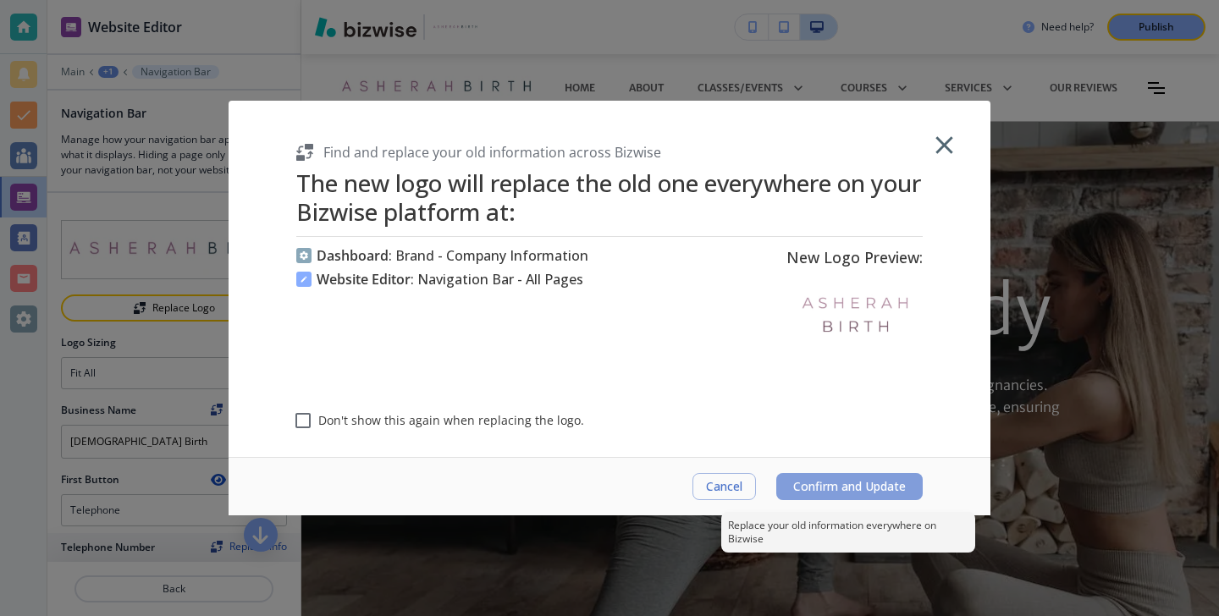
click at [825, 490] on span "Confirm and Update" at bounding box center [849, 487] width 113 height 14
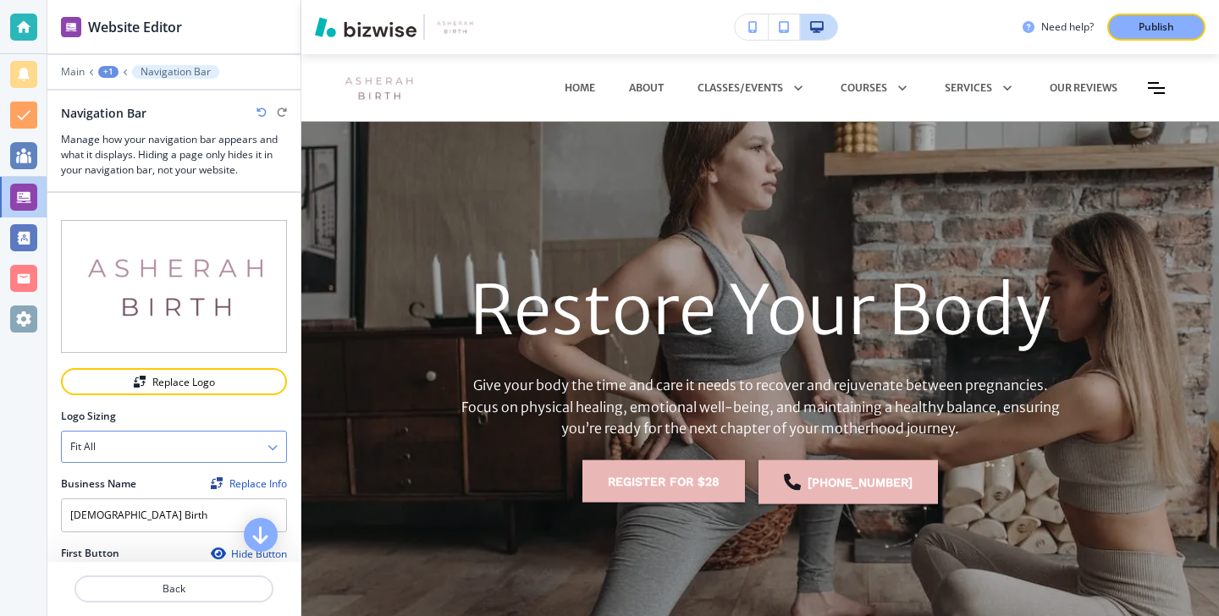
click at [159, 450] on div "Fit all" at bounding box center [174, 447] width 224 height 30
click at [172, 494] on div "Fit to length" at bounding box center [174, 505] width 224 height 29
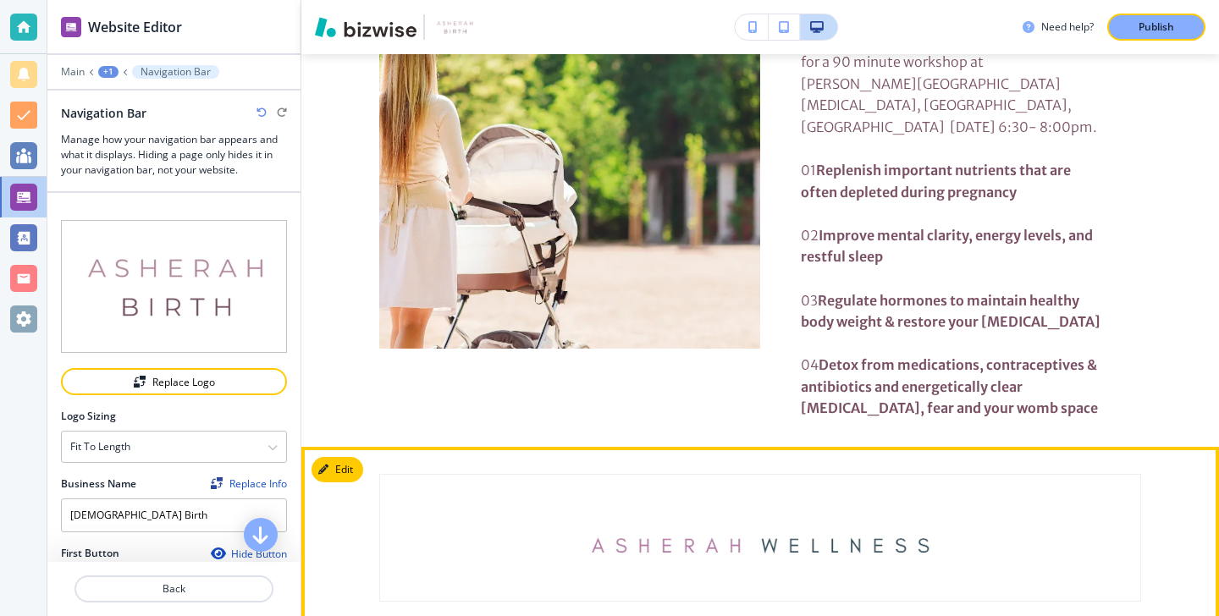
scroll to position [737, 0]
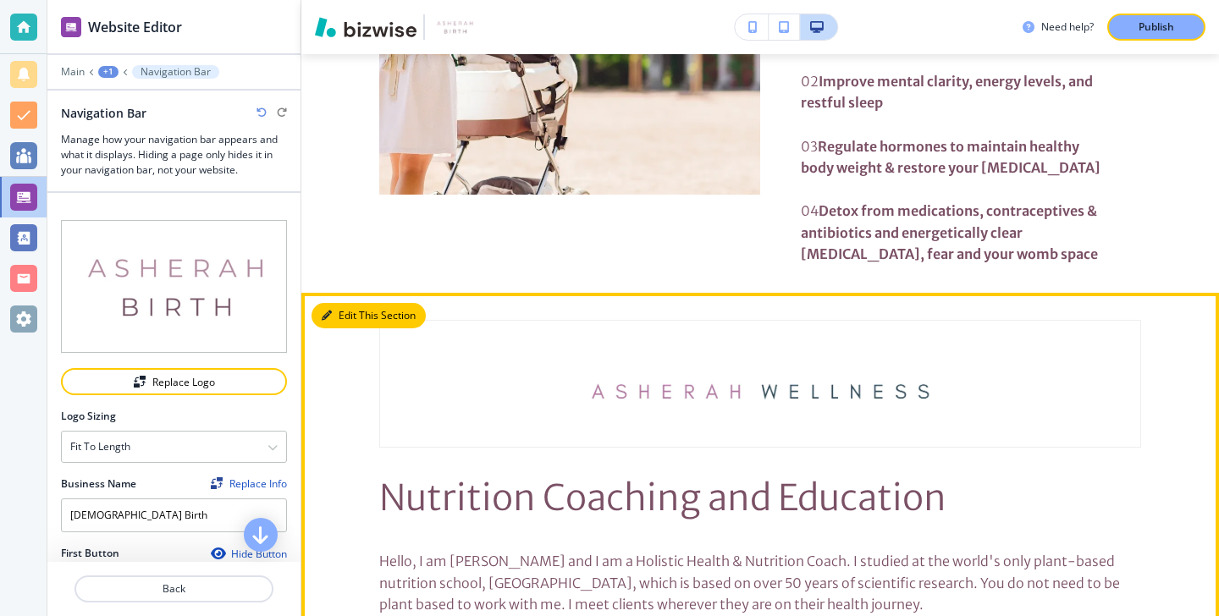
click at [345, 303] on button "Edit This Section" at bounding box center [369, 315] width 114 height 25
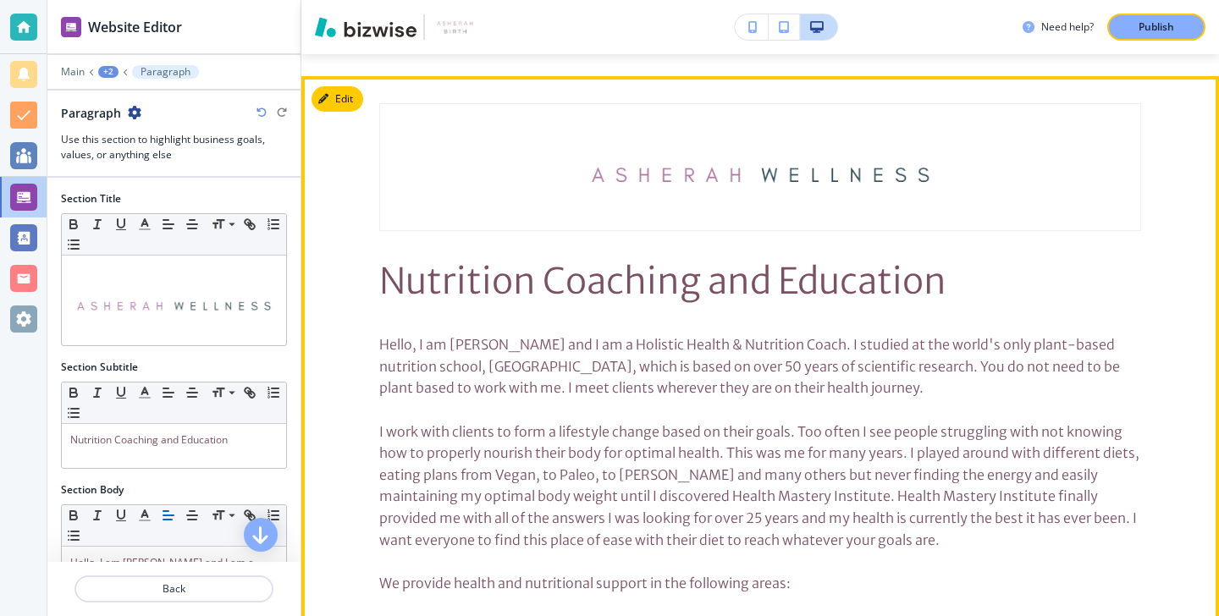
scroll to position [1107, 0]
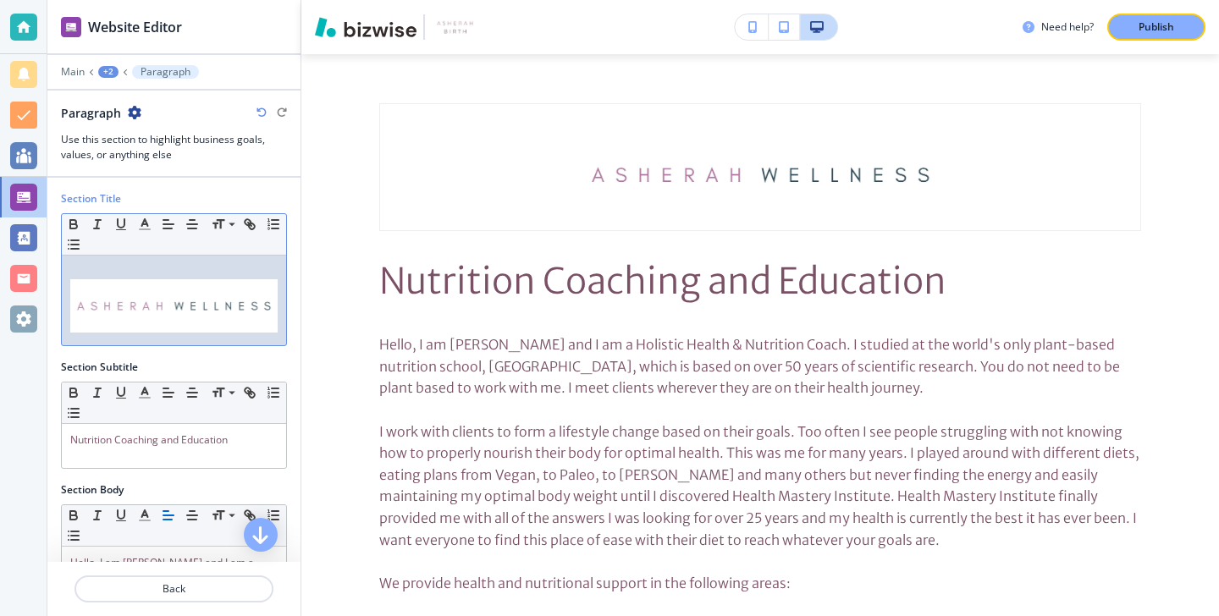
click at [256, 317] on img at bounding box center [173, 305] width 207 height 53
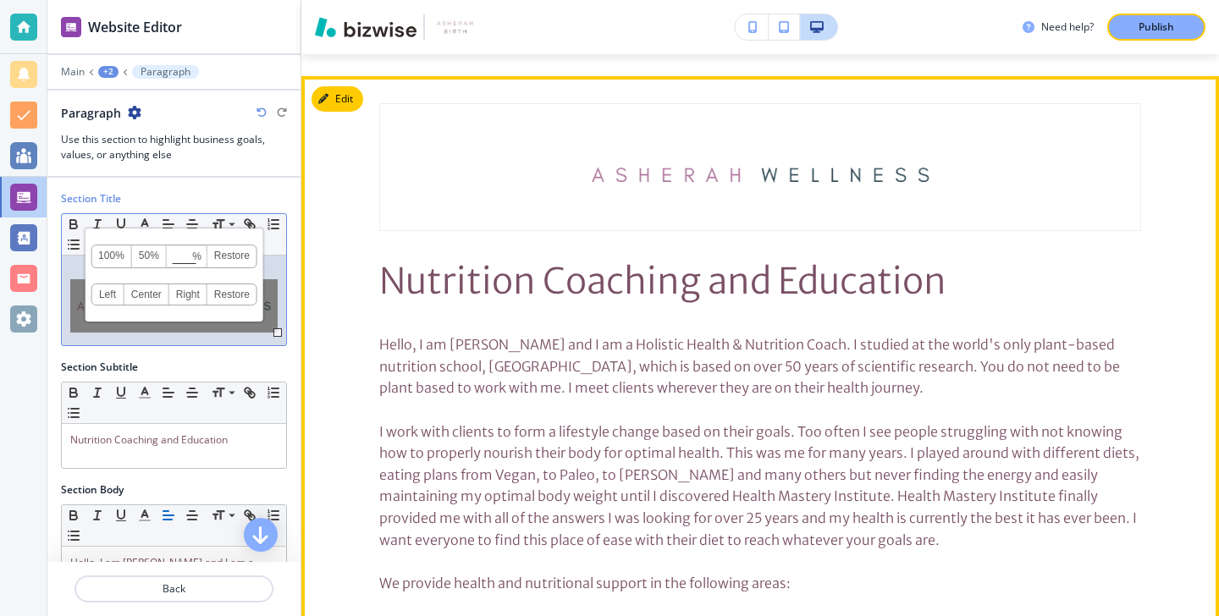
click at [340, 297] on div "Nutrition Coaching and Education Hello, I am Kiana and I am a Holistic Health &…" at bounding box center [760, 584] width 918 height 963
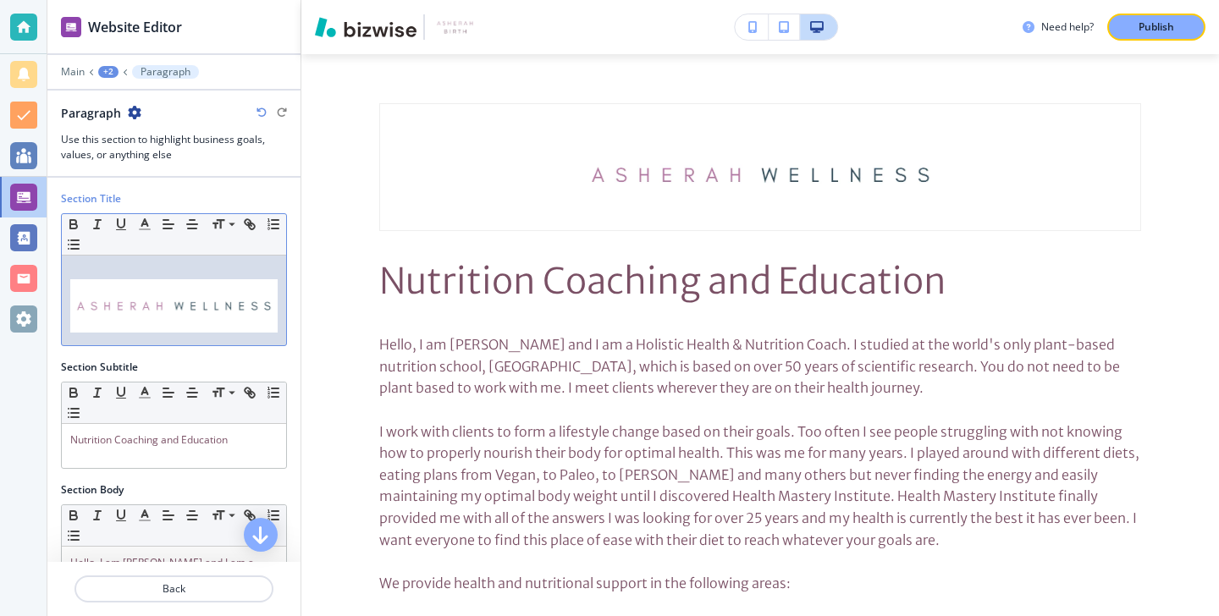
click at [240, 278] on p at bounding box center [173, 271] width 207 height 15
click at [240, 300] on img at bounding box center [173, 305] width 207 height 53
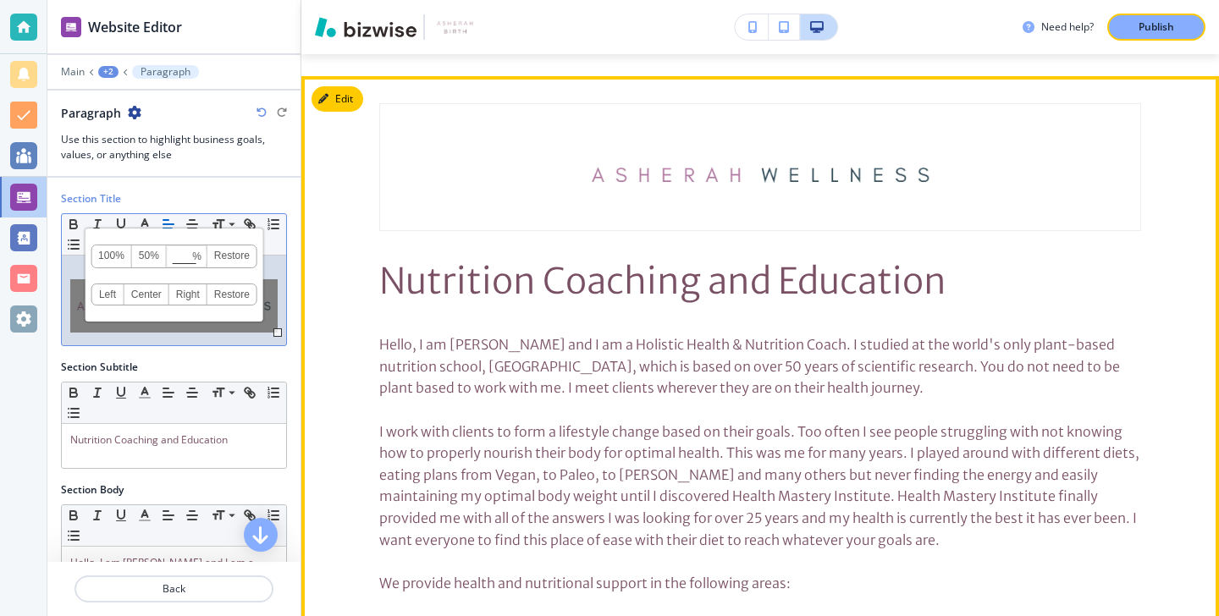
click at [369, 267] on div "Nutrition Coaching and Education Hello, I am Kiana and I am a Holistic Health &…" at bounding box center [760, 584] width 918 height 963
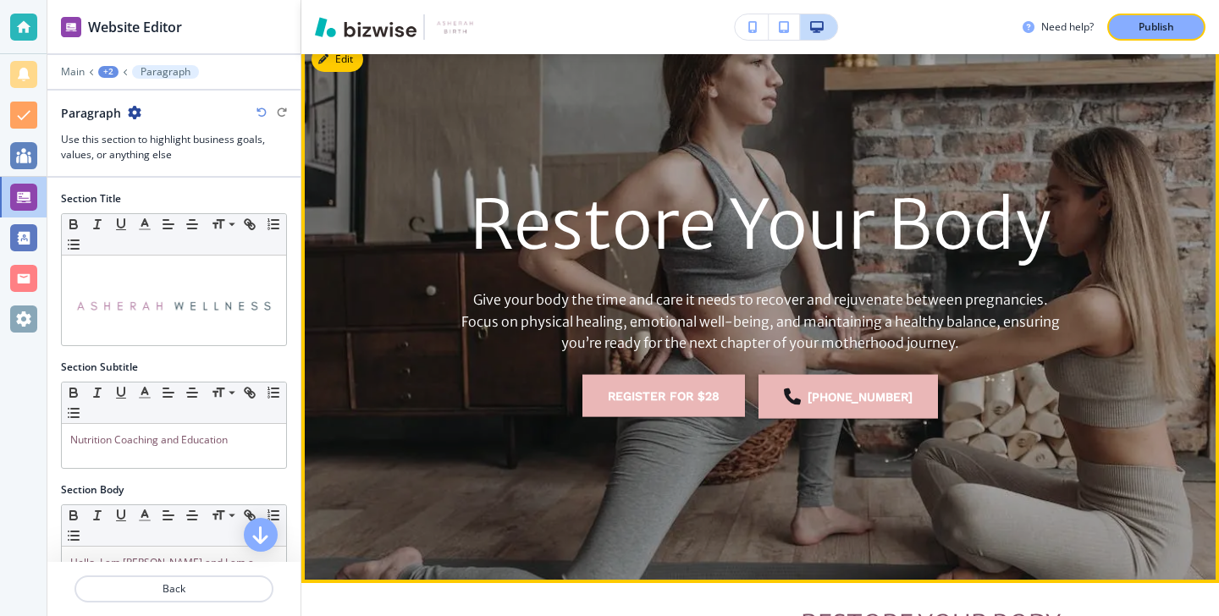
scroll to position [0, 0]
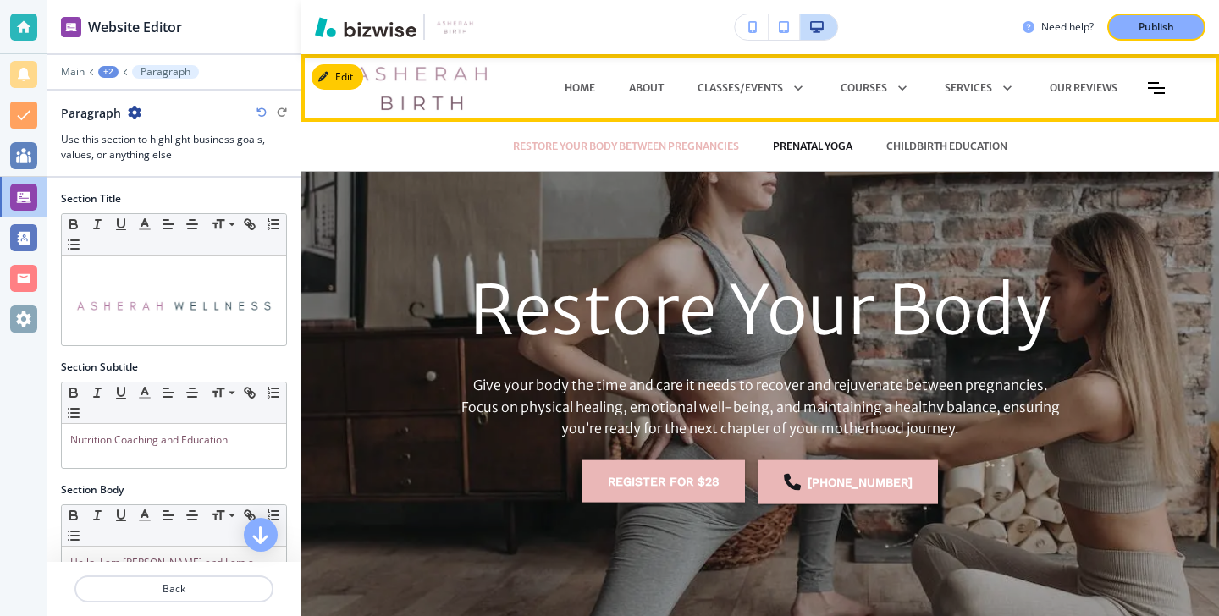
click at [799, 148] on p "PRENATAL YOGA" at bounding box center [813, 146] width 80 height 15
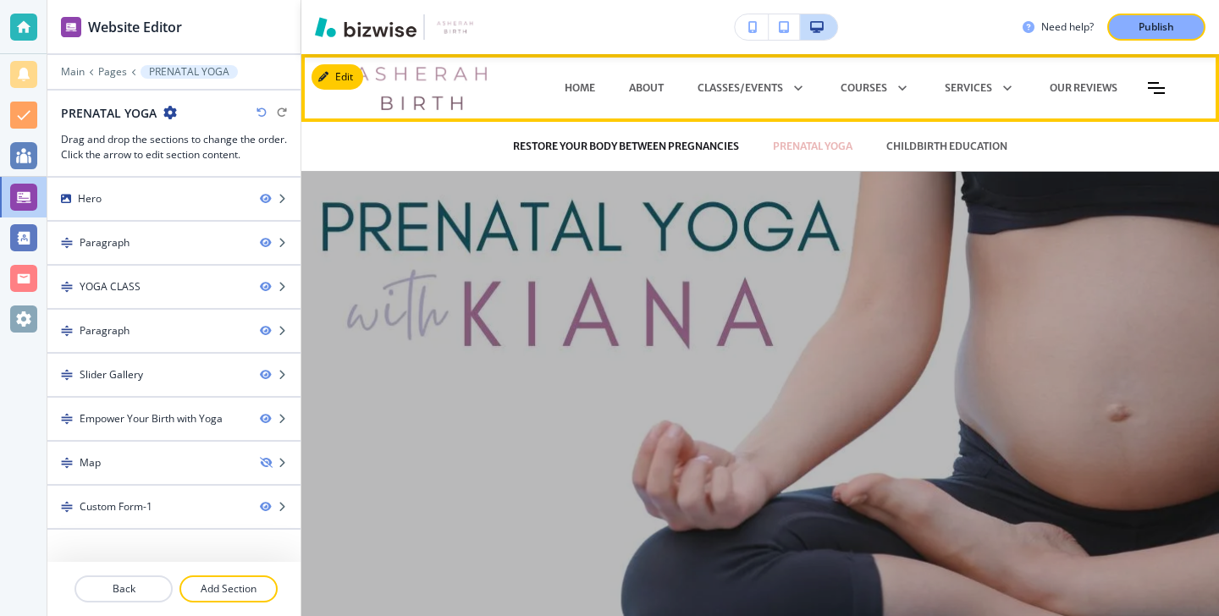
click at [649, 149] on p "RESTORE YOUR BODY BETWEEN PREGNANCIES" at bounding box center [626, 146] width 226 height 15
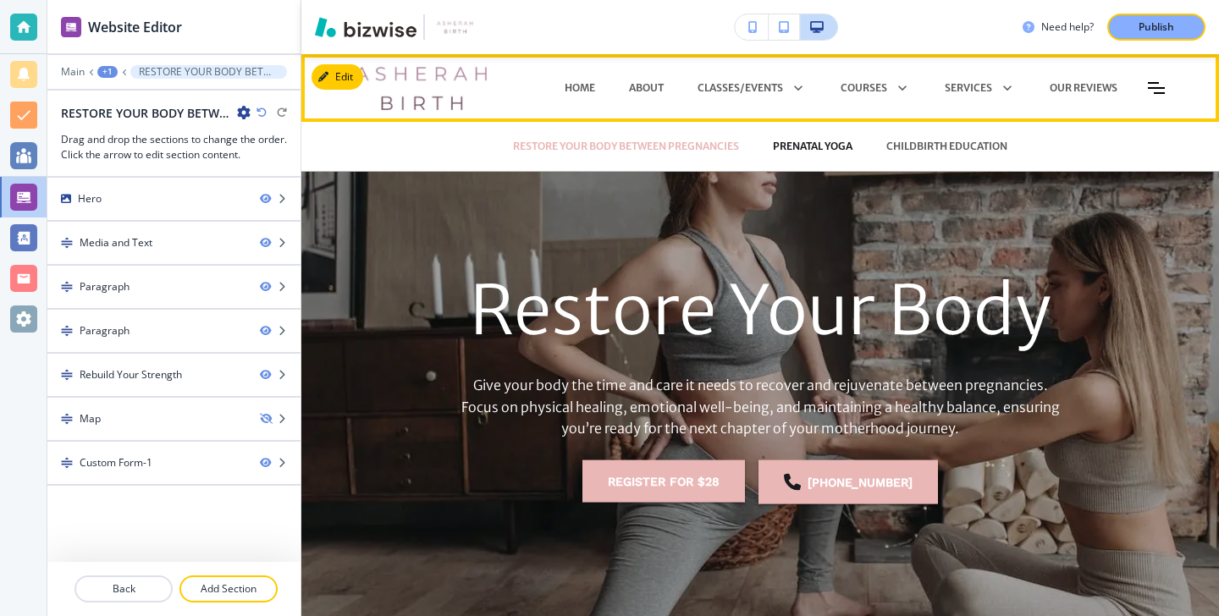
click at [792, 152] on p "PRENATAL YOGA" at bounding box center [813, 146] width 80 height 15
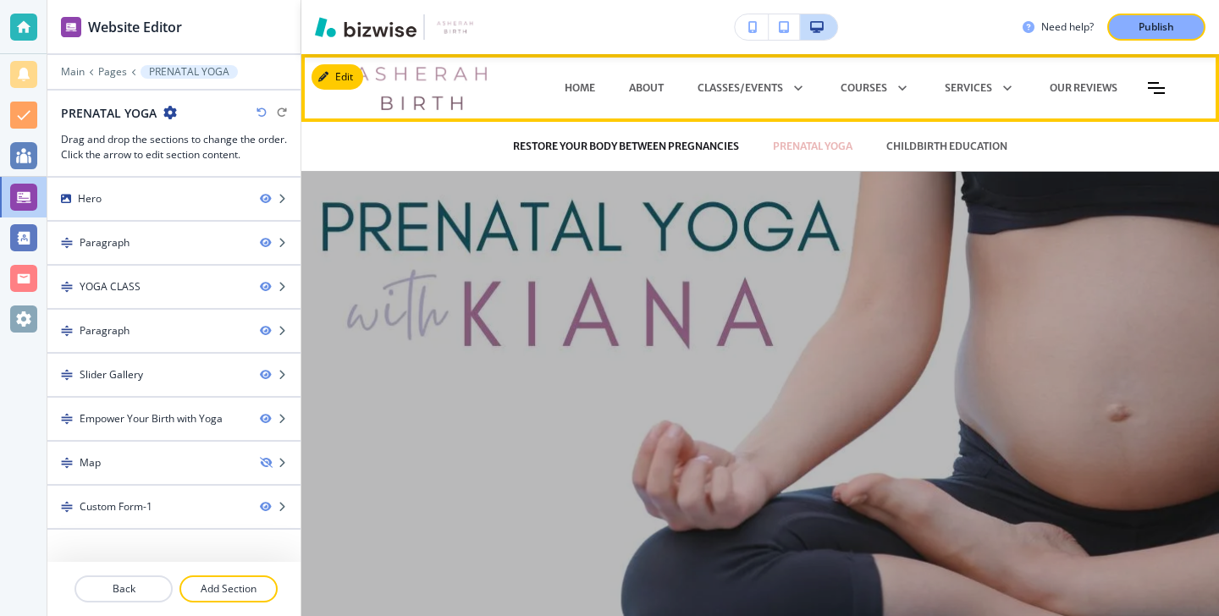
click at [709, 141] on p "RESTORE YOUR BODY BETWEEN PREGNANCIES" at bounding box center [626, 146] width 226 height 15
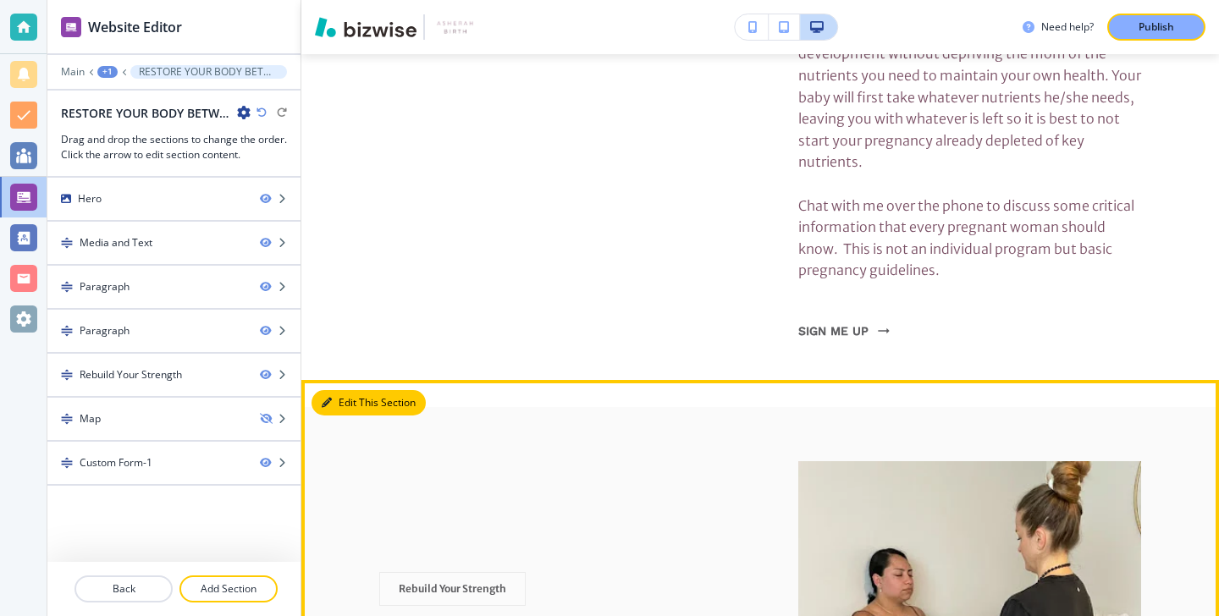
click at [356, 390] on button "Edit This Section" at bounding box center [369, 402] width 114 height 25
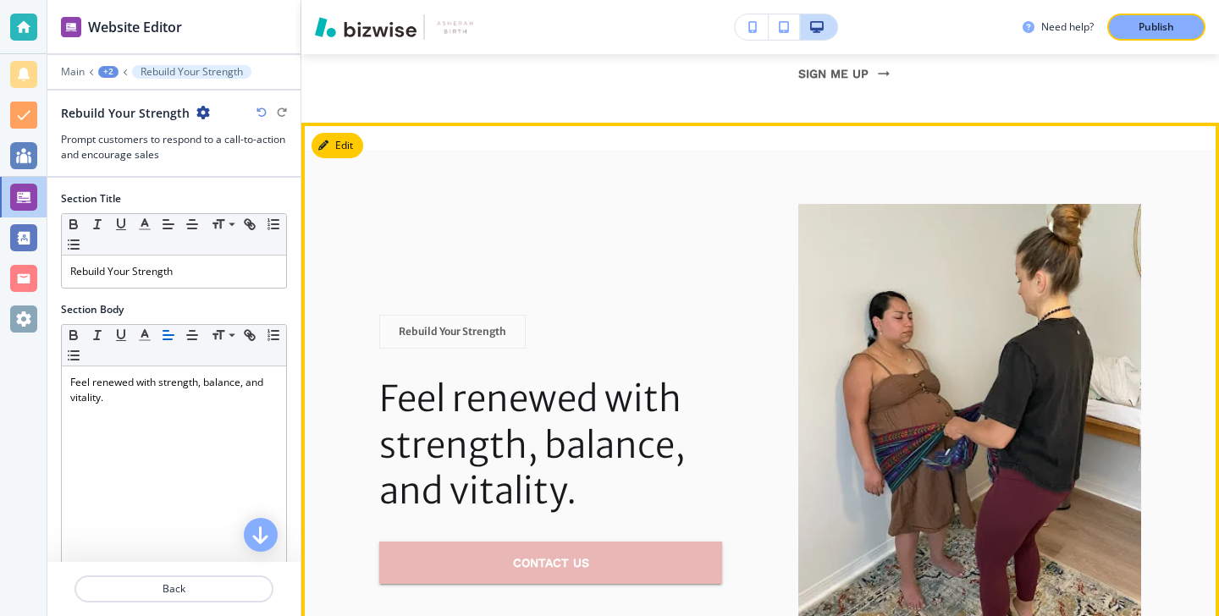
scroll to position [3818, 0]
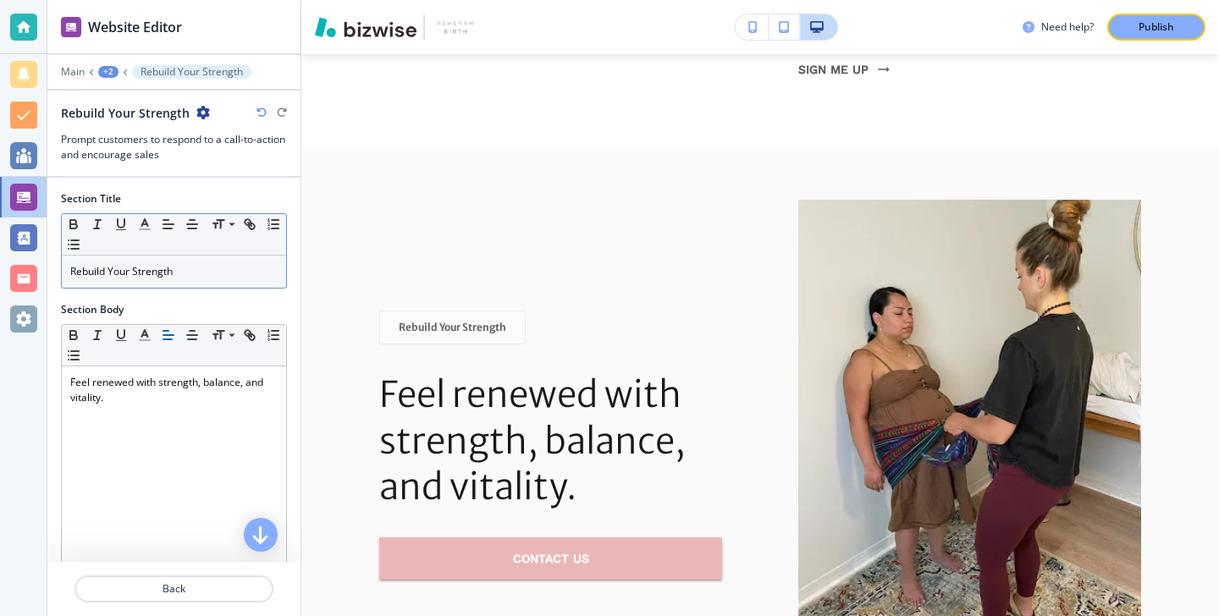
click at [230, 282] on div "Rebuild Your Strength" at bounding box center [174, 272] width 224 height 32
click at [182, 270] on p "Rebuild Your Strength" at bounding box center [173, 271] width 207 height 15
click at [183, 271] on p "Rebuild Your Strength" at bounding box center [173, 271] width 207 height 15
click at [147, 229] on line "button" at bounding box center [145, 229] width 10 height 0
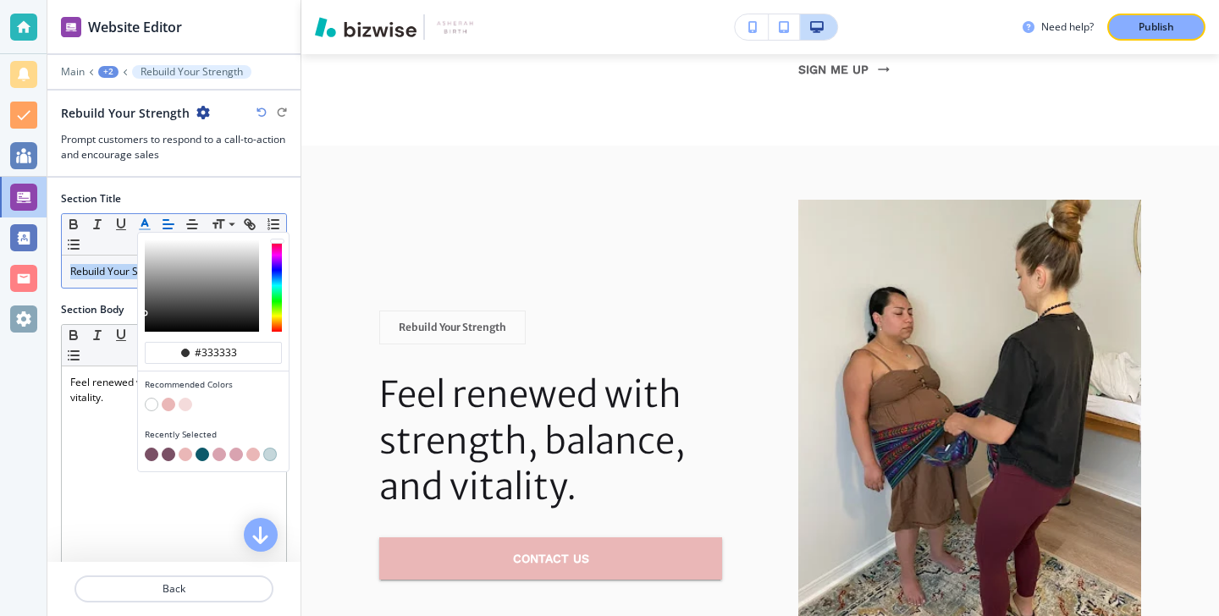
click at [152, 448] on button "button" at bounding box center [152, 455] width 14 height 14
type input "#7a5065"
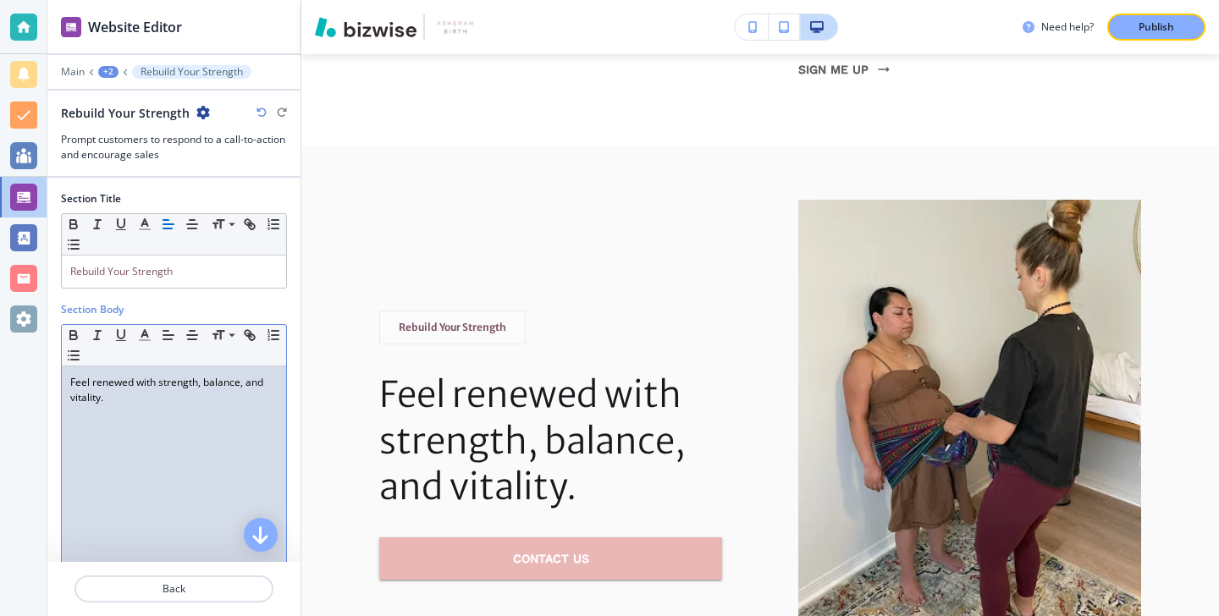
click at [118, 412] on div "Feel renewed with strength, balance, and vitality." at bounding box center [174, 477] width 224 height 220
click at [117, 411] on div "Feel renewed with strength, balance, and vitality." at bounding box center [174, 477] width 224 height 220
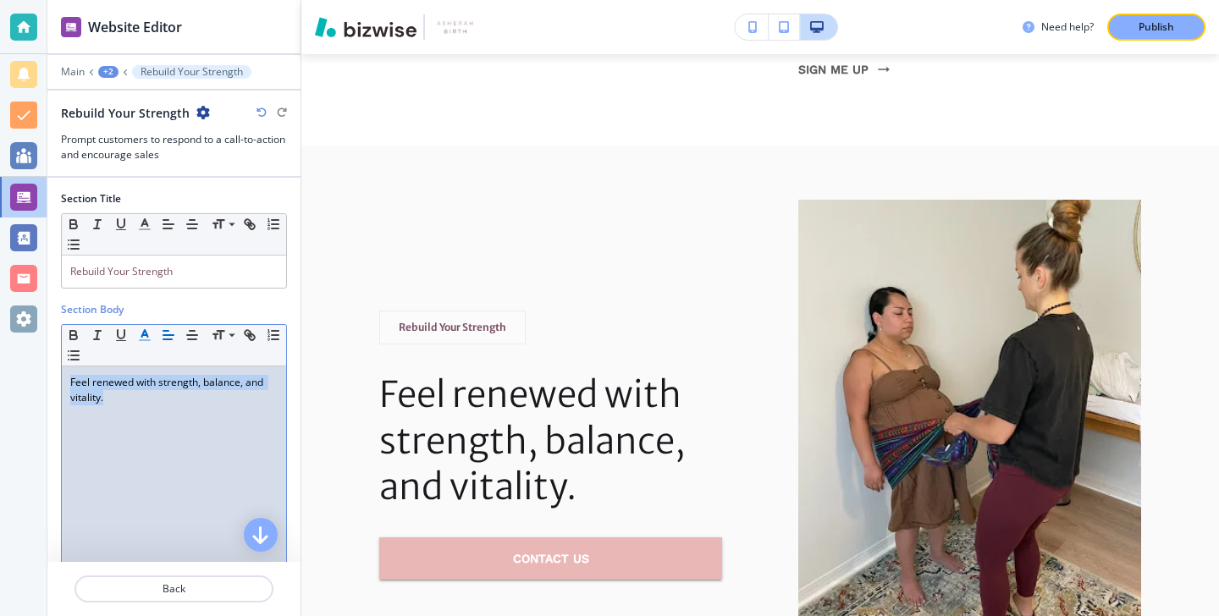
click at [142, 340] on line "button" at bounding box center [145, 340] width 10 height 0
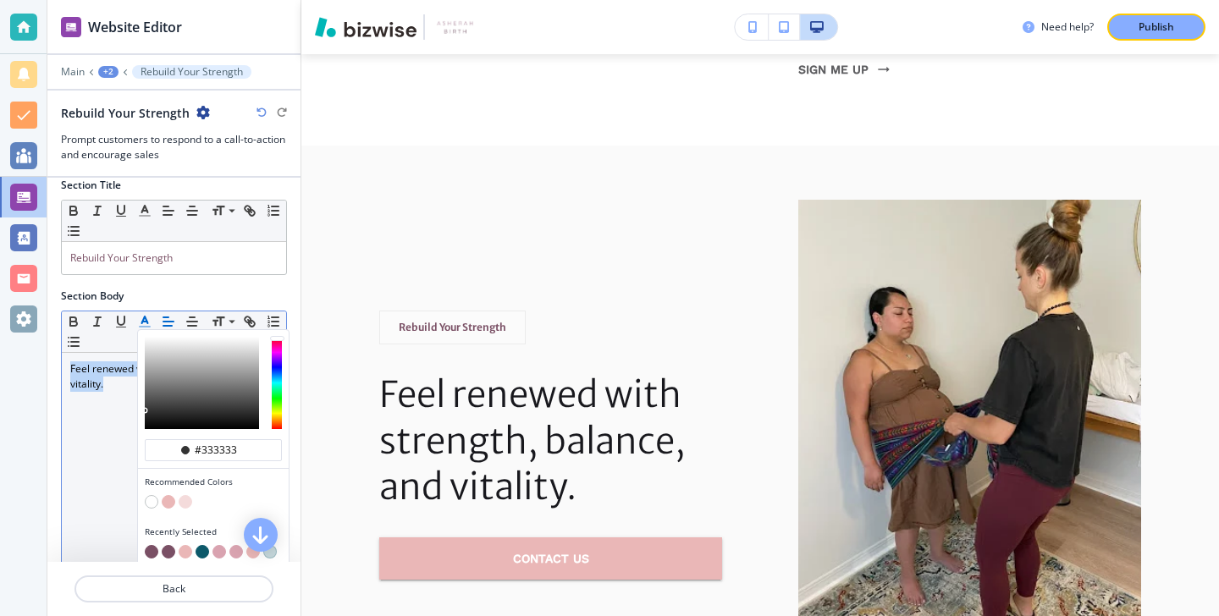
scroll to position [17, 0]
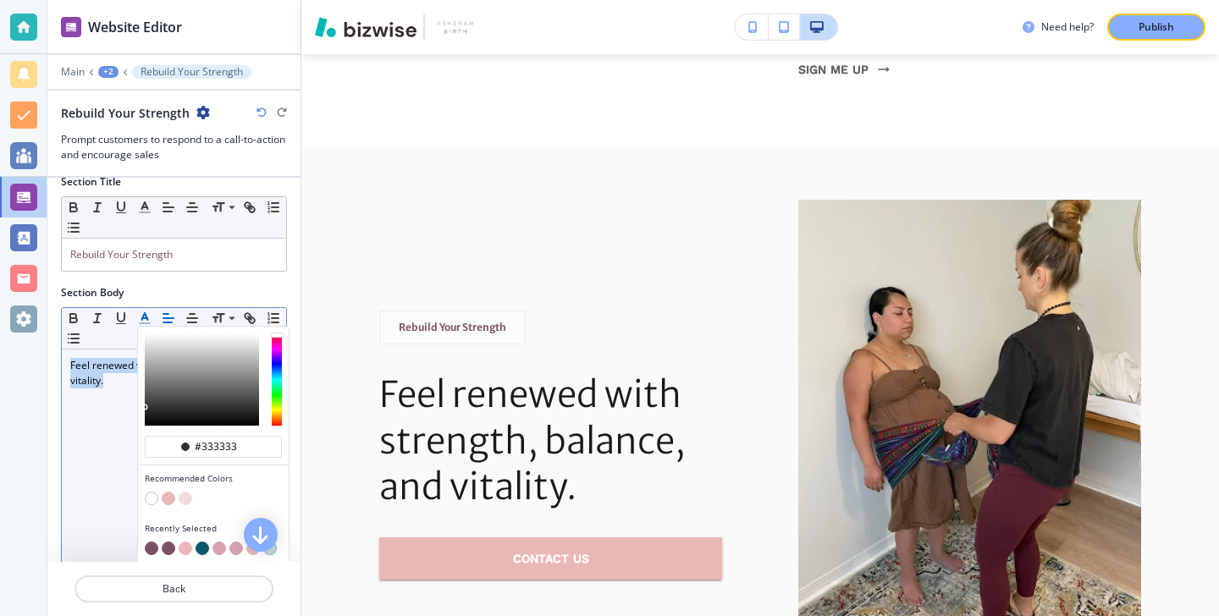
click at [147, 551] on button "button" at bounding box center [152, 549] width 14 height 14
type input "#7a5065"
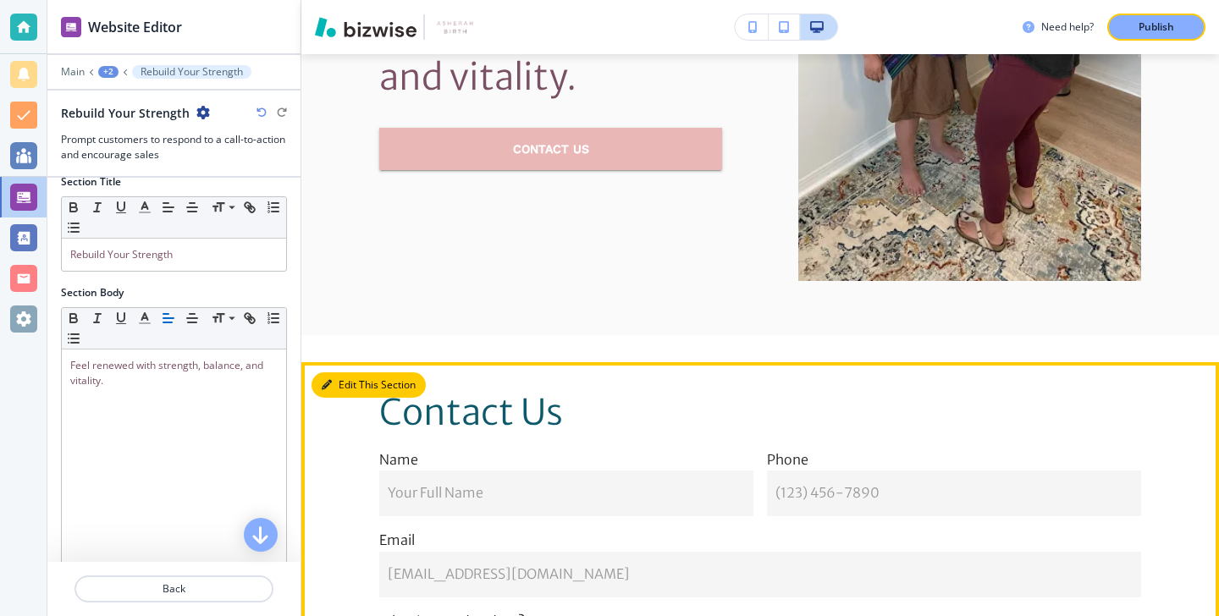
click at [337, 373] on button "Edit This Section" at bounding box center [369, 385] width 114 height 25
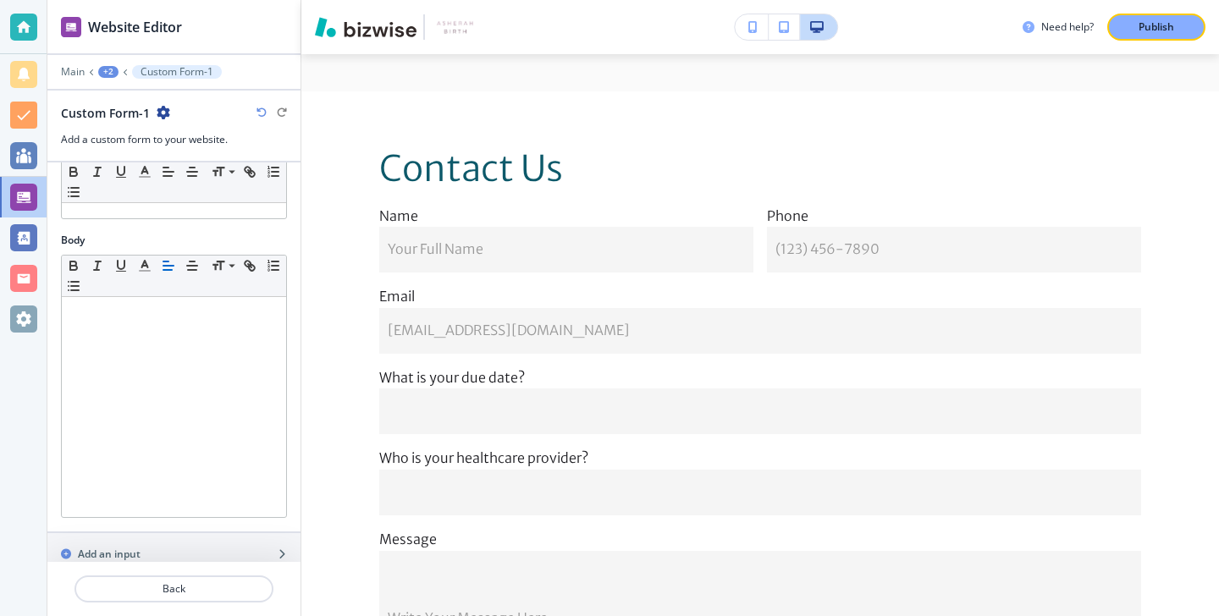
scroll to position [0, 0]
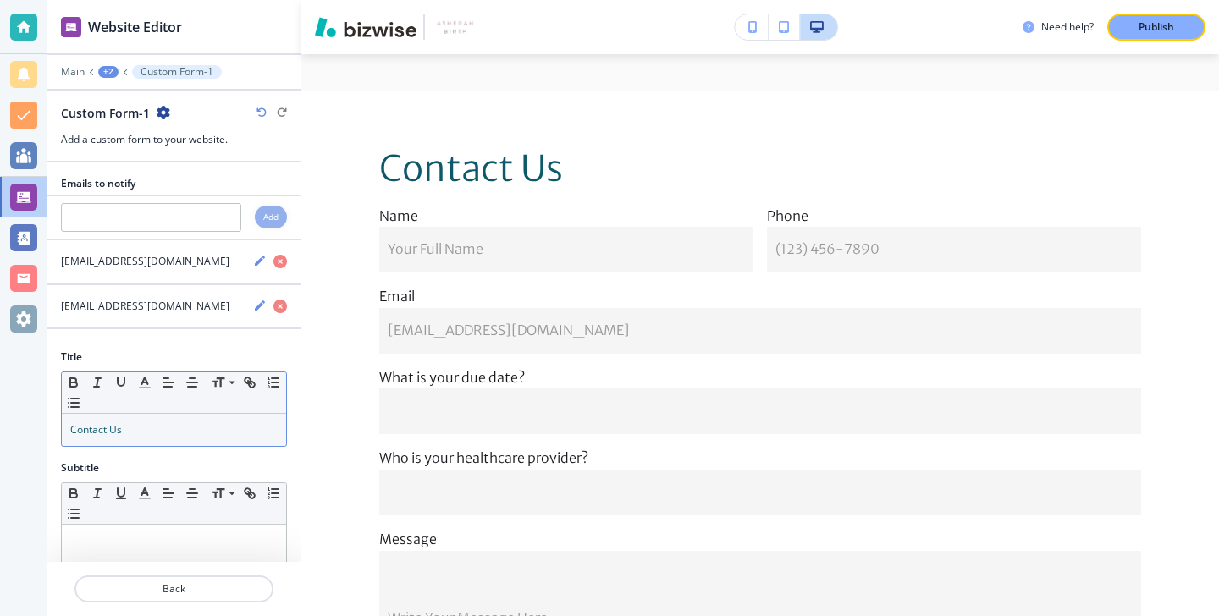
click at [167, 428] on p "Contact Us" at bounding box center [173, 429] width 207 height 15
click at [168, 428] on p "Contact Us" at bounding box center [173, 429] width 207 height 15
click at [146, 378] on icon "button" at bounding box center [144, 382] width 15 height 15
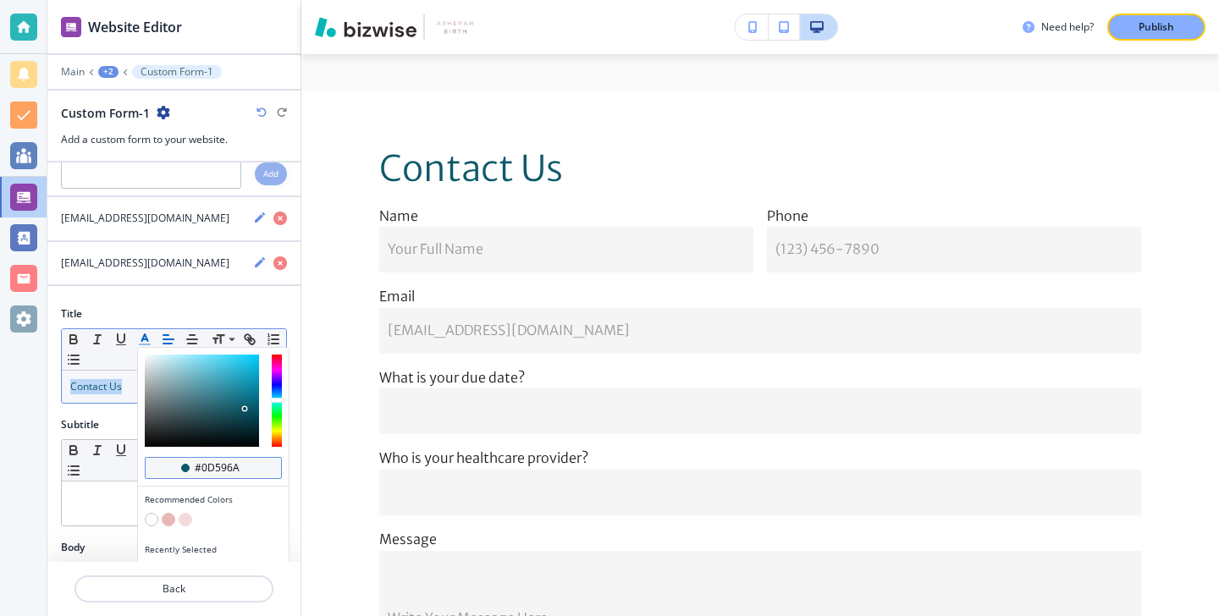
scroll to position [56, 0]
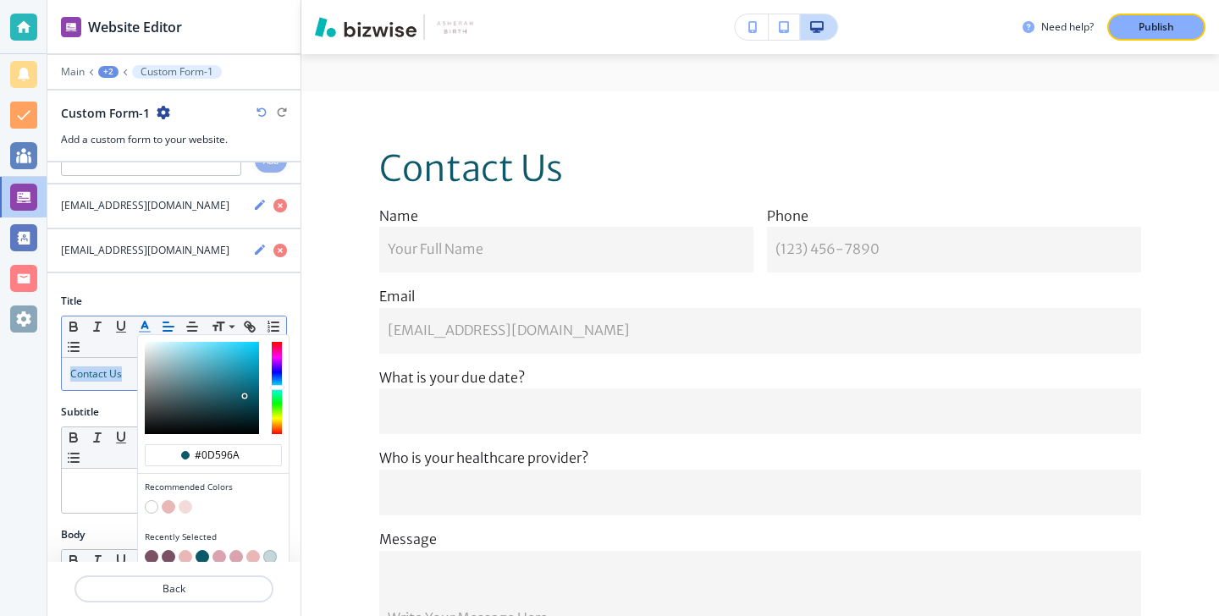
click at [147, 557] on button "button" at bounding box center [152, 557] width 14 height 14
type input "#7a5065"
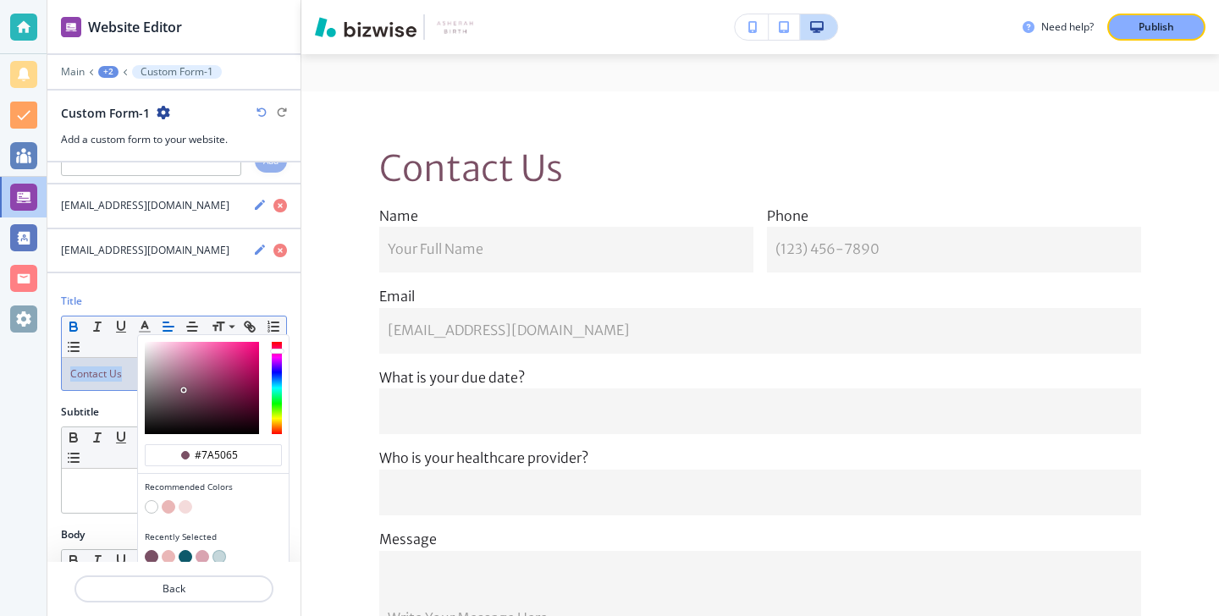
click at [70, 328] on icon "button" at bounding box center [73, 329] width 7 height 4
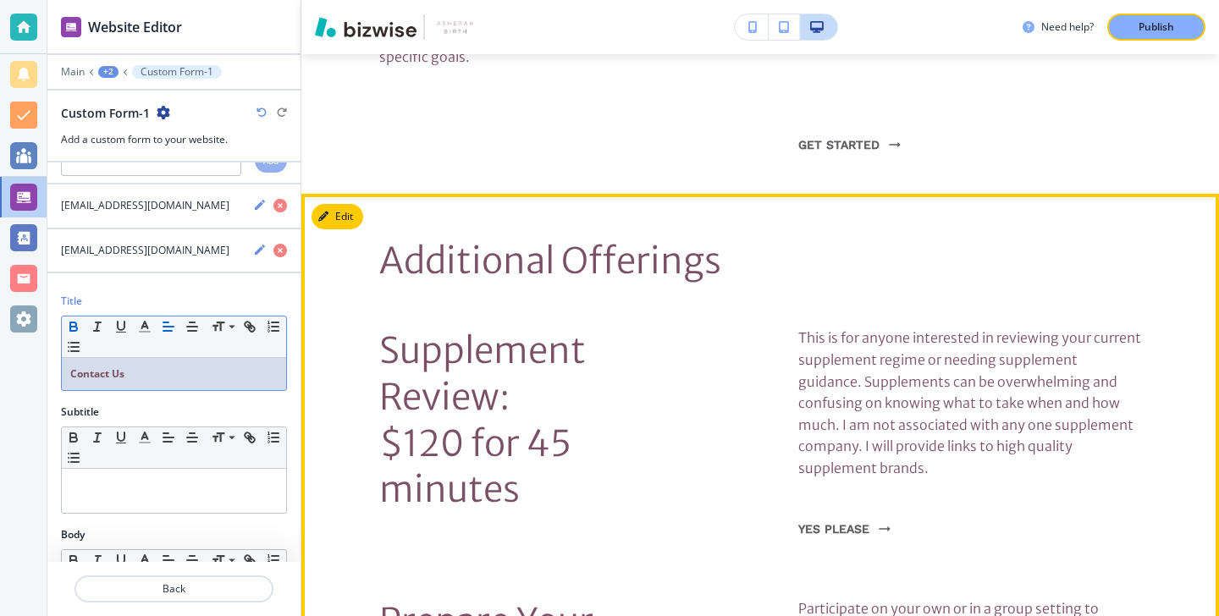
click at [349, 204] on button "Edit" at bounding box center [338, 216] width 52 height 25
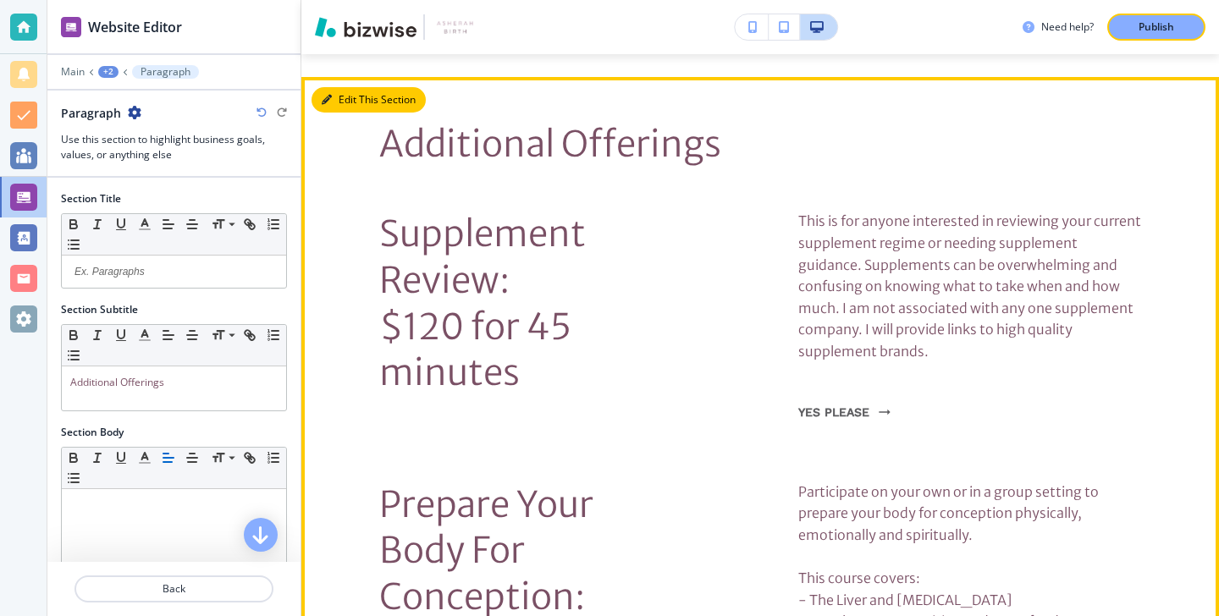
scroll to position [2124, 0]
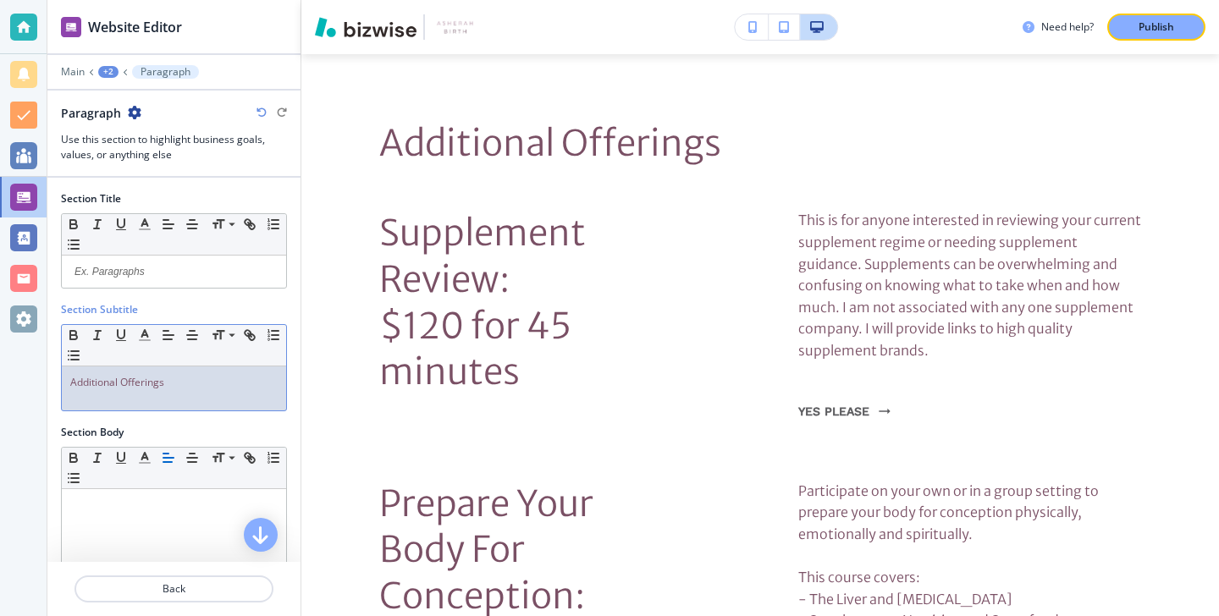
click at [207, 401] on div "Additional Offerings" at bounding box center [174, 389] width 224 height 44
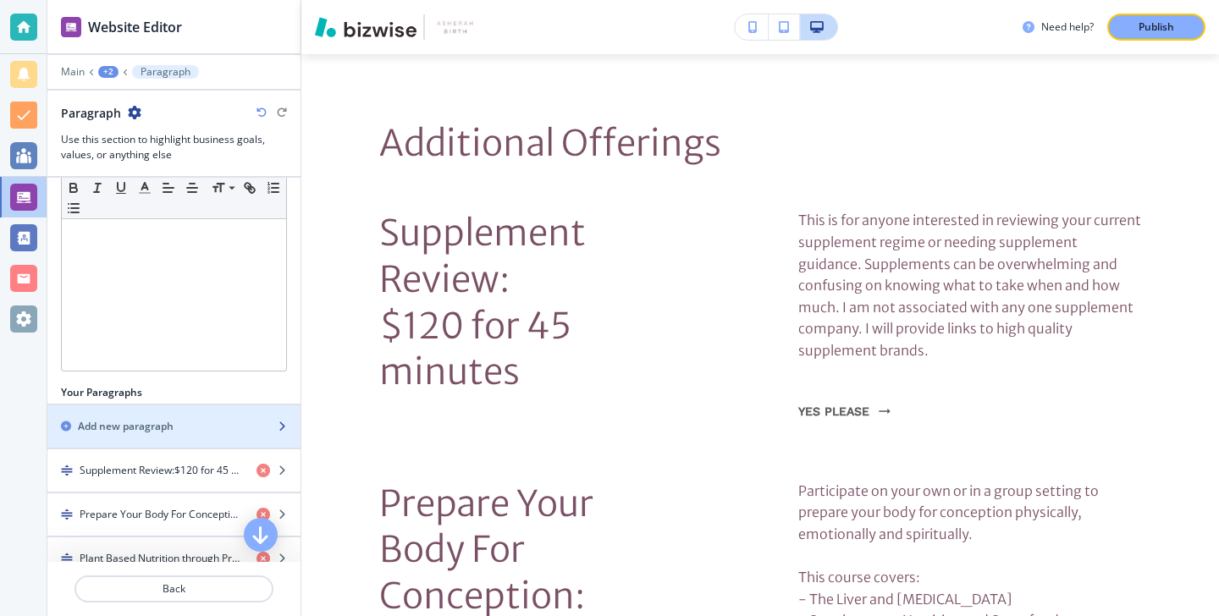
scroll to position [378, 0]
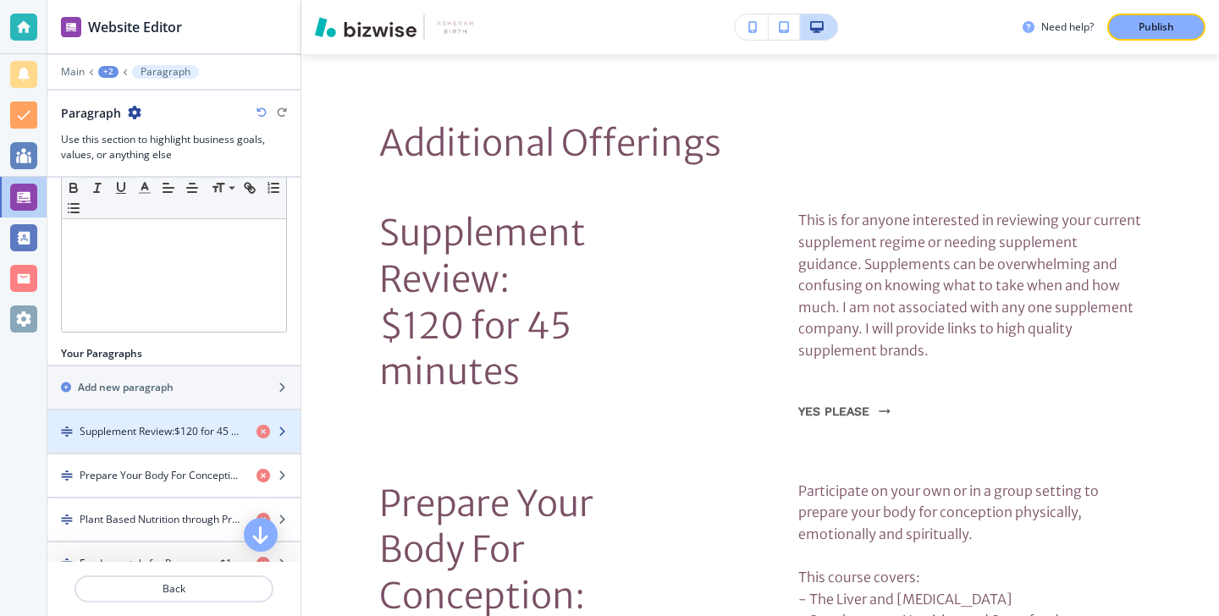
click at [196, 419] on div "button" at bounding box center [173, 418] width 253 height 14
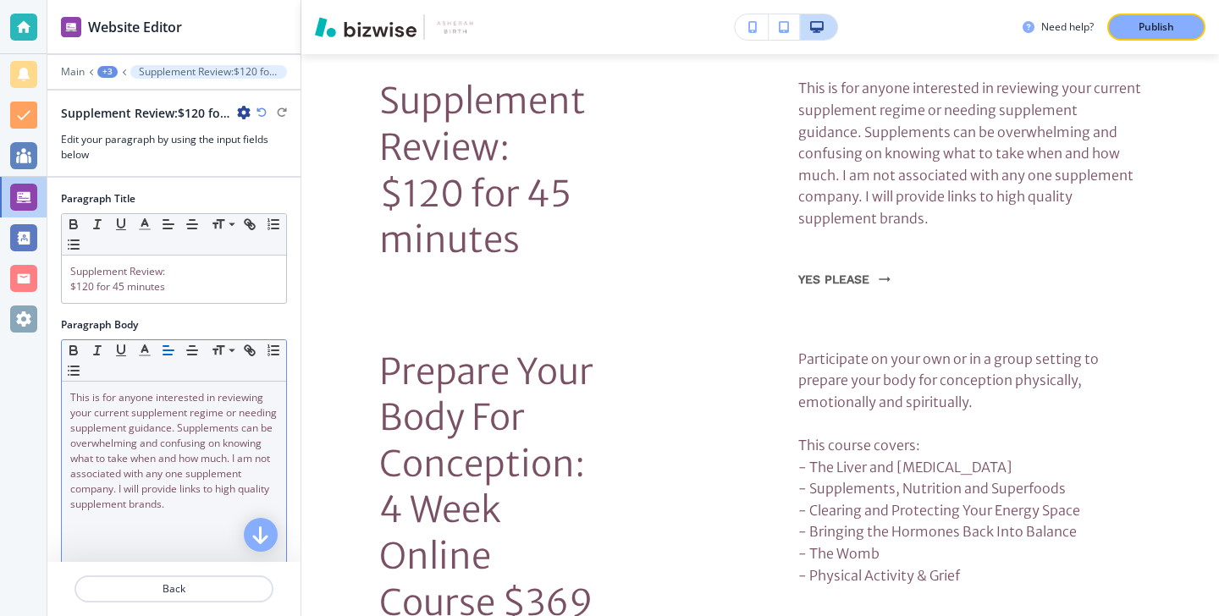
scroll to position [2259, 0]
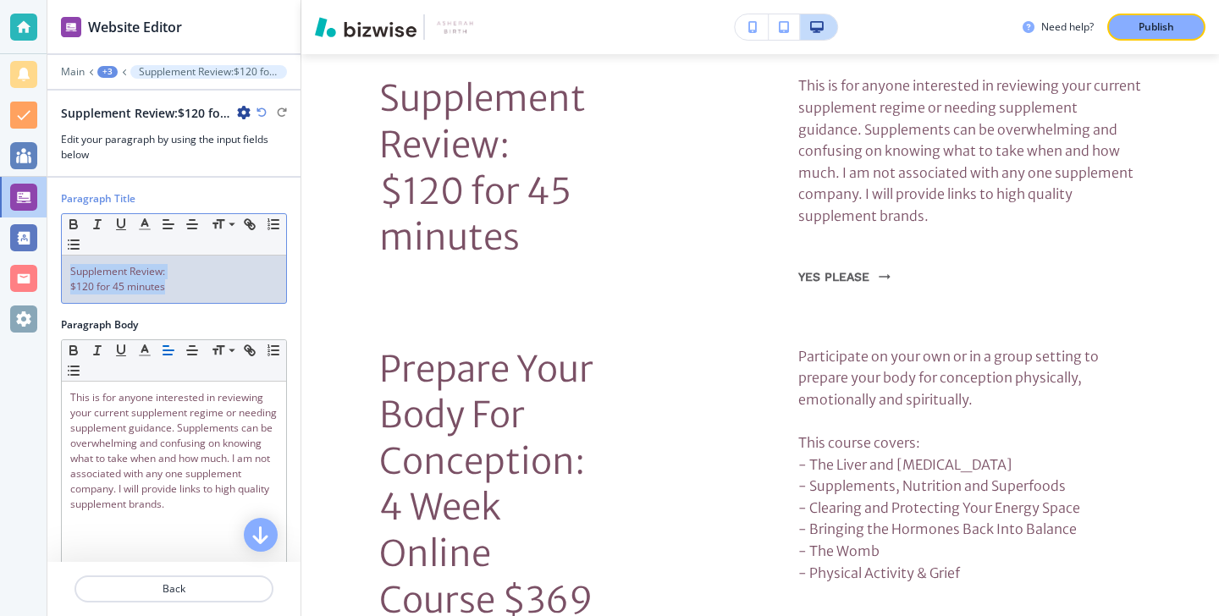
drag, startPoint x: 174, startPoint y: 295, endPoint x: 49, endPoint y: 268, distance: 128.4
click at [47, 268] on div "Website Editor Main +3 Supplement Review:﻿$120 for 45 minutes Supplement Review…" at bounding box center [609, 308] width 1219 height 616
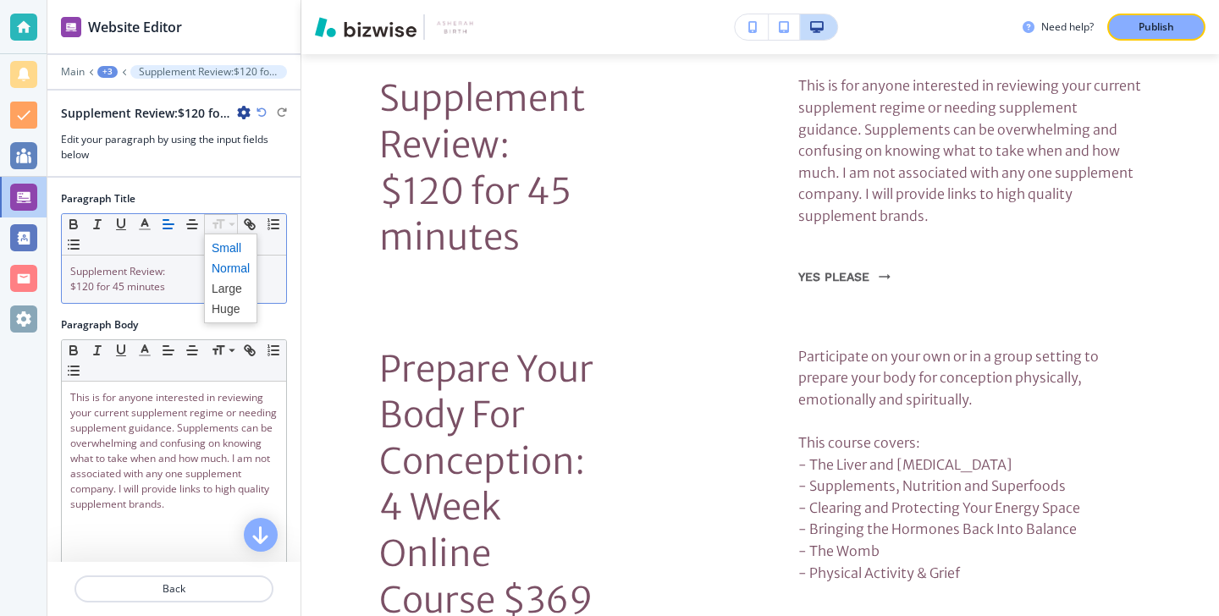
click at [226, 254] on span at bounding box center [231, 248] width 38 height 20
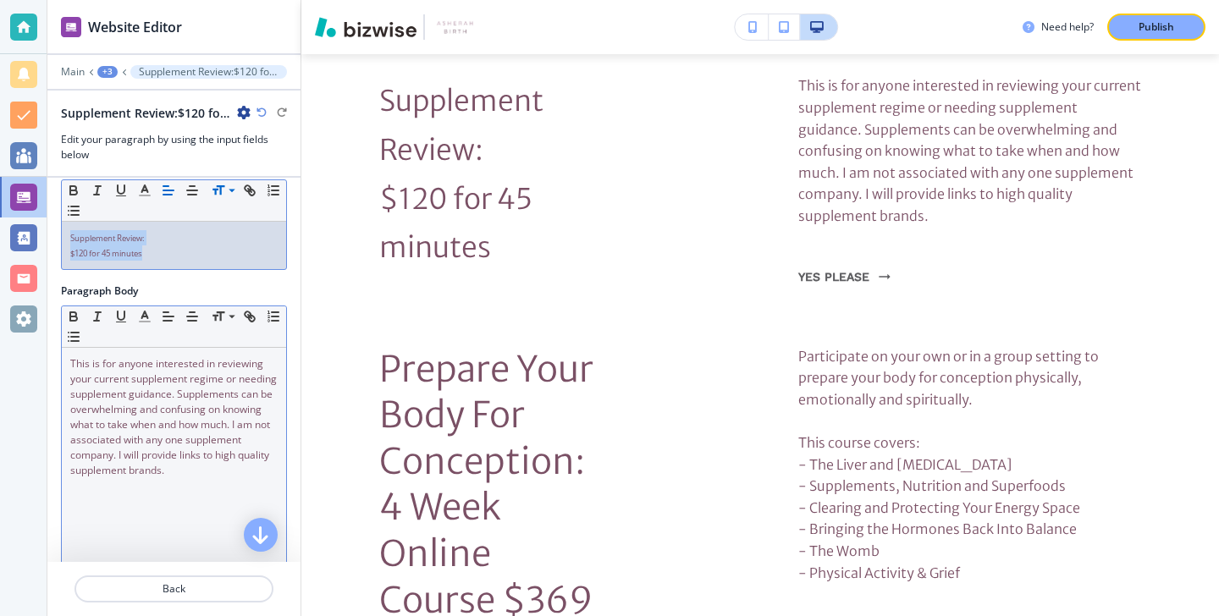
scroll to position [101, 0]
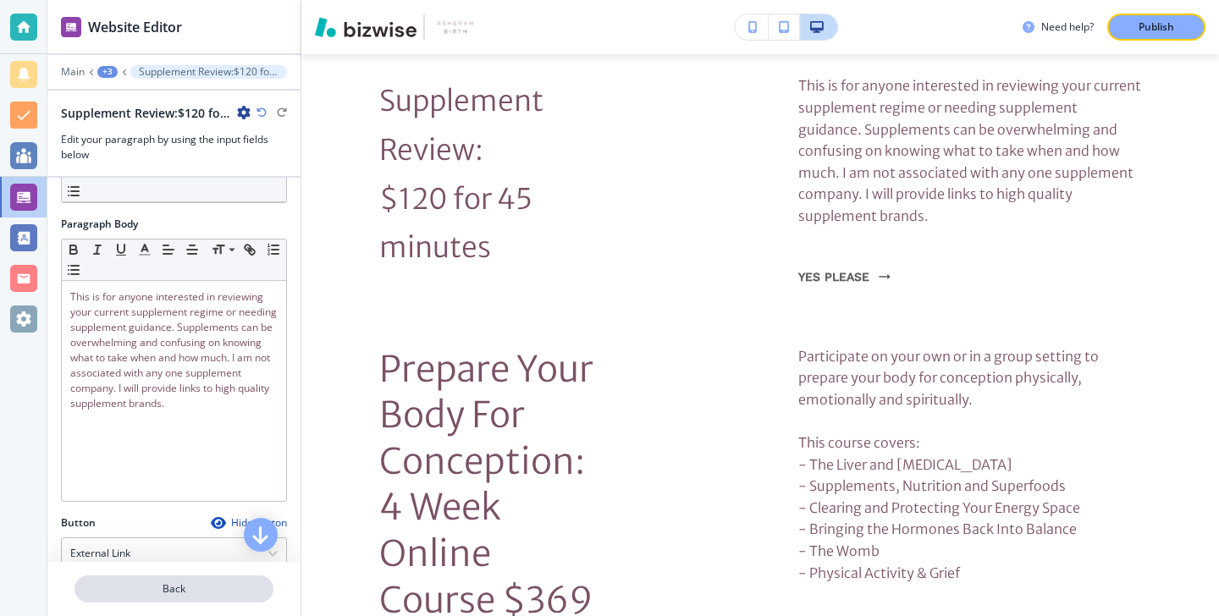
click at [191, 580] on button "Back" at bounding box center [174, 589] width 199 height 27
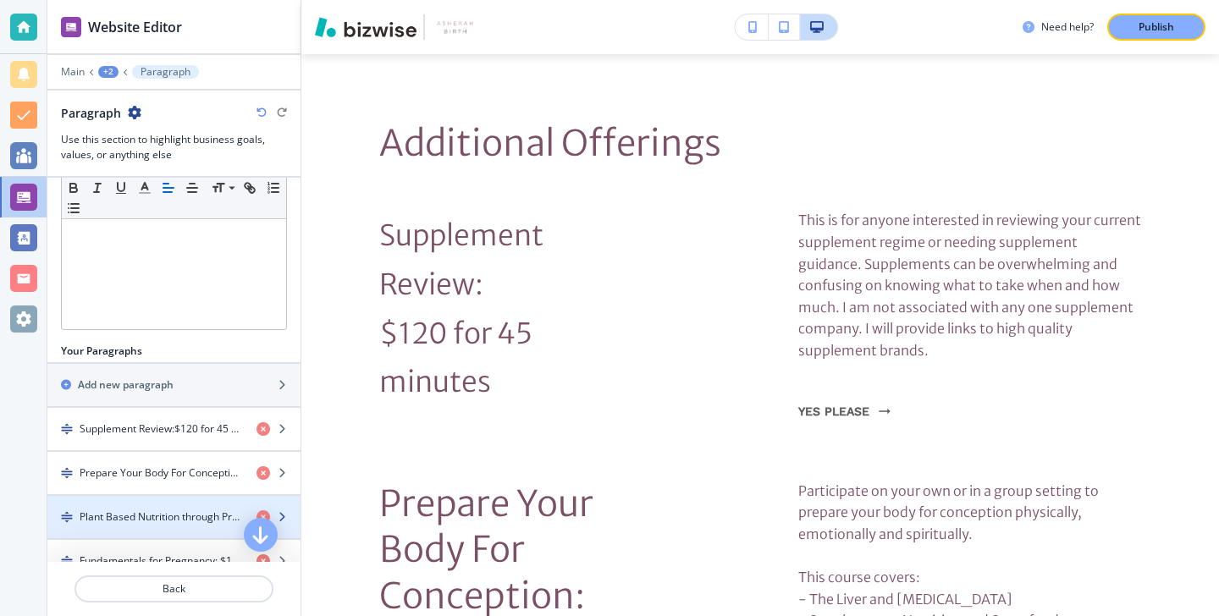
scroll to position [391, 0]
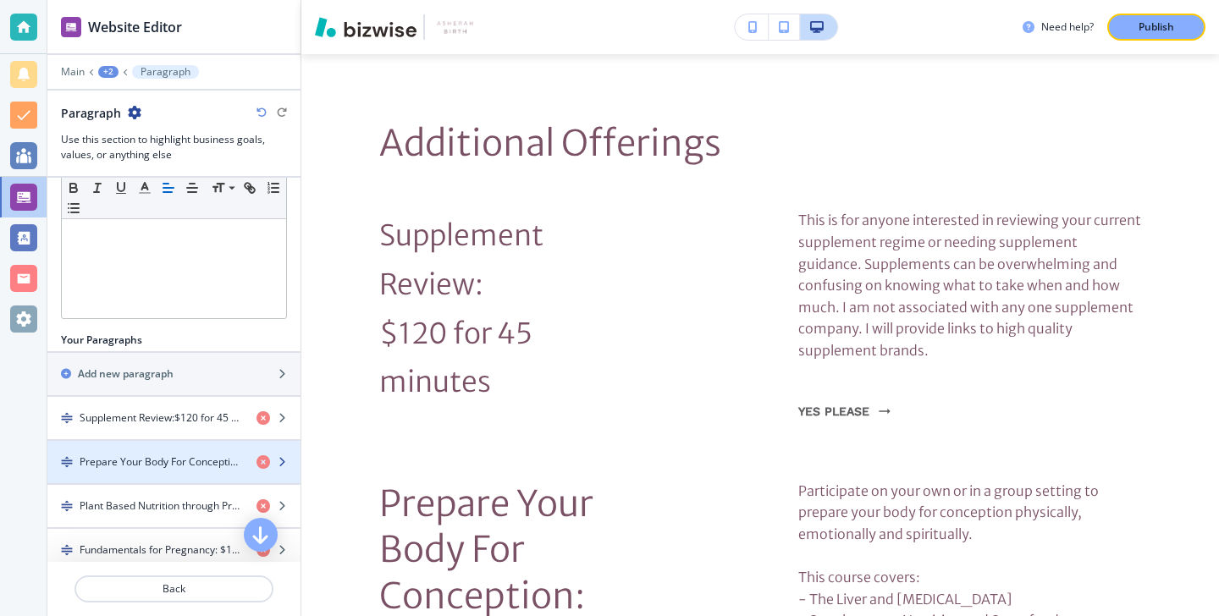
click at [185, 476] on div "button" at bounding box center [173, 477] width 253 height 14
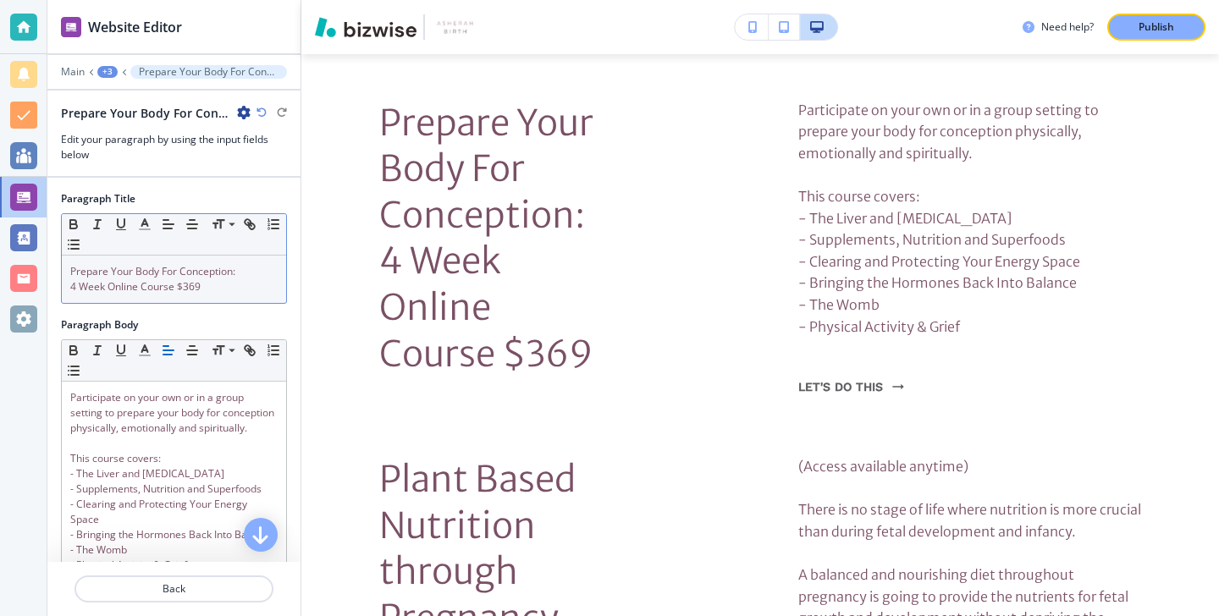
scroll to position [2508, 0]
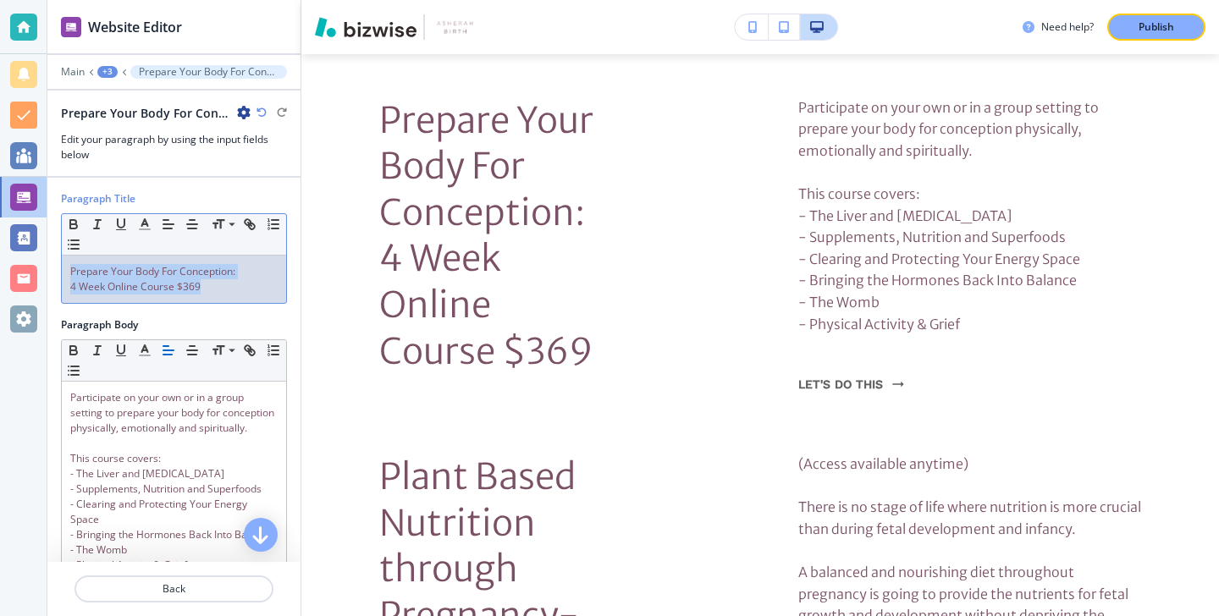
drag, startPoint x: 226, startPoint y: 290, endPoint x: 63, endPoint y: 261, distance: 165.2
click at [63, 261] on div "Prepare Your Body For Conception: 4 Week Online Course $369" at bounding box center [174, 279] width 224 height 47
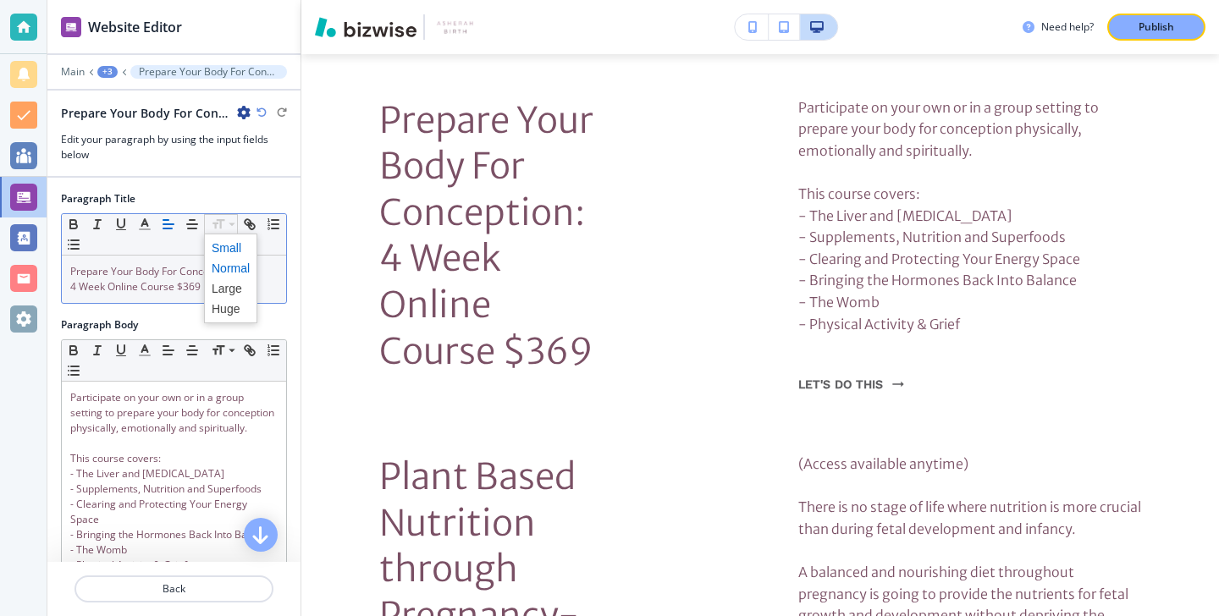
click at [212, 247] on span at bounding box center [231, 248] width 38 height 20
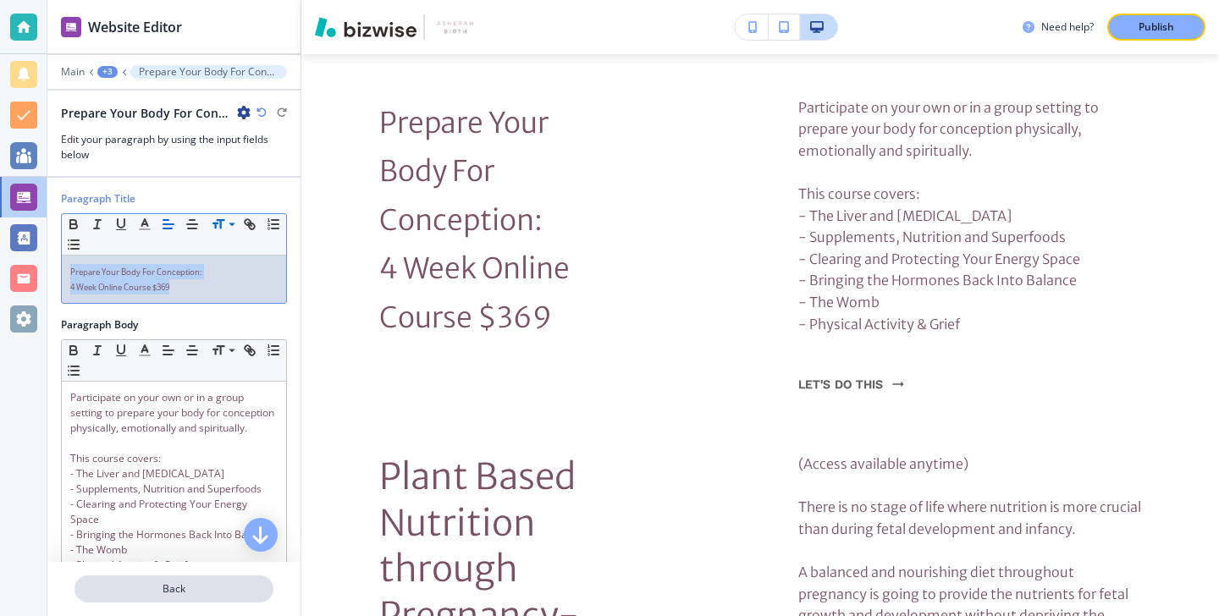
click at [179, 581] on button "Back" at bounding box center [174, 589] width 199 height 27
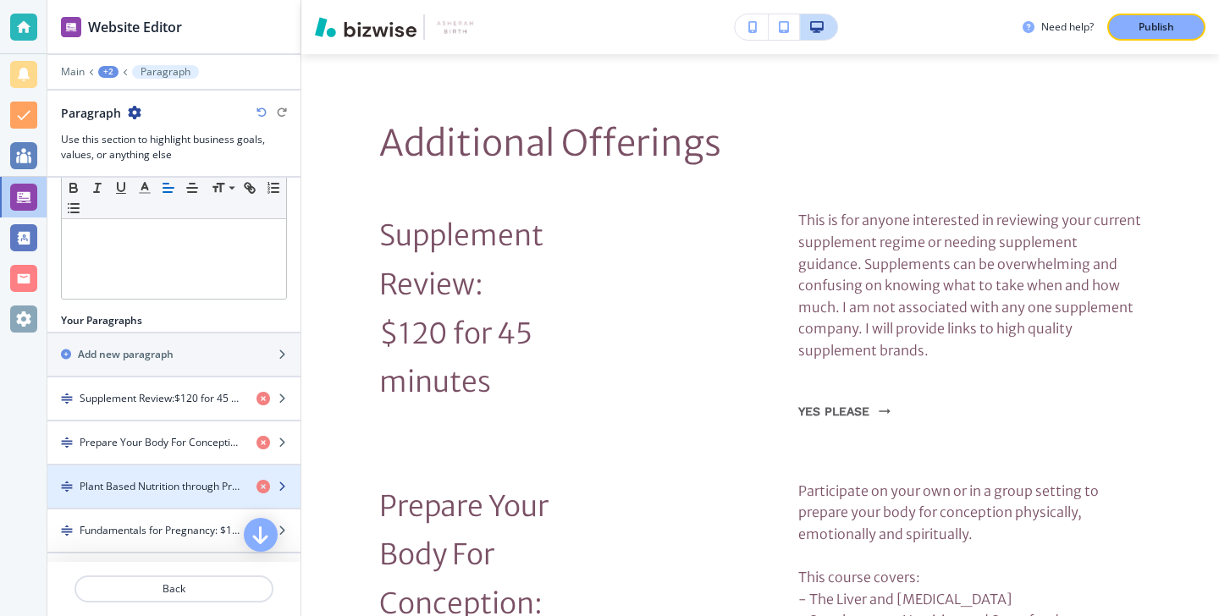
scroll to position [416, 0]
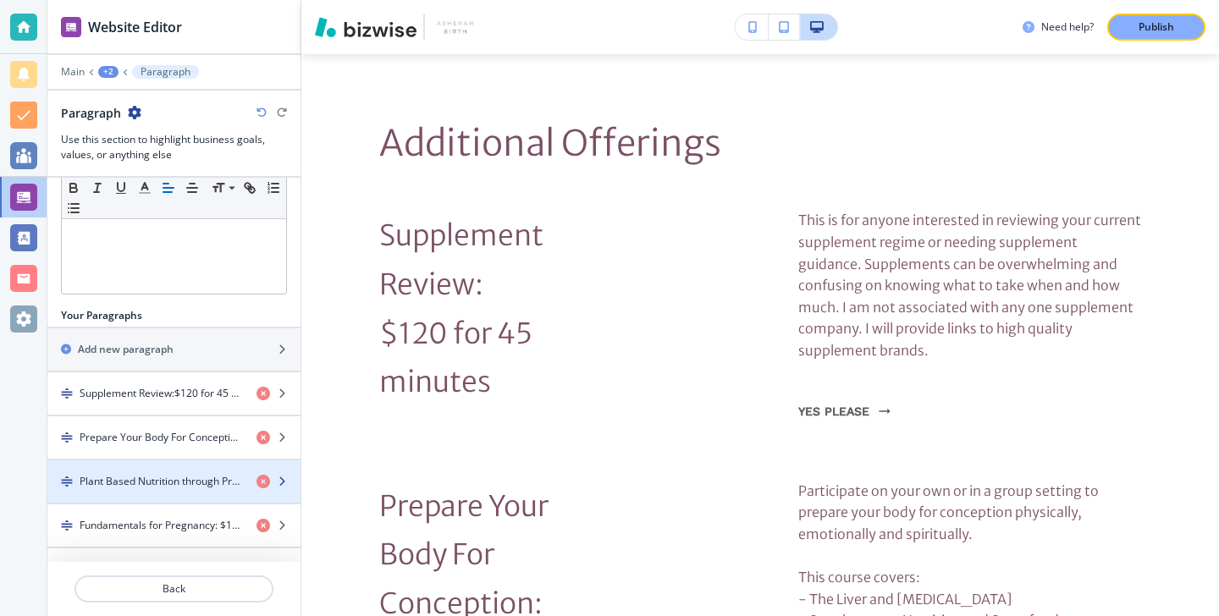
click at [189, 483] on h4 "Plant Based Nutrition through Pregnancy-Online Recorded Class $69" at bounding box center [161, 481] width 163 height 15
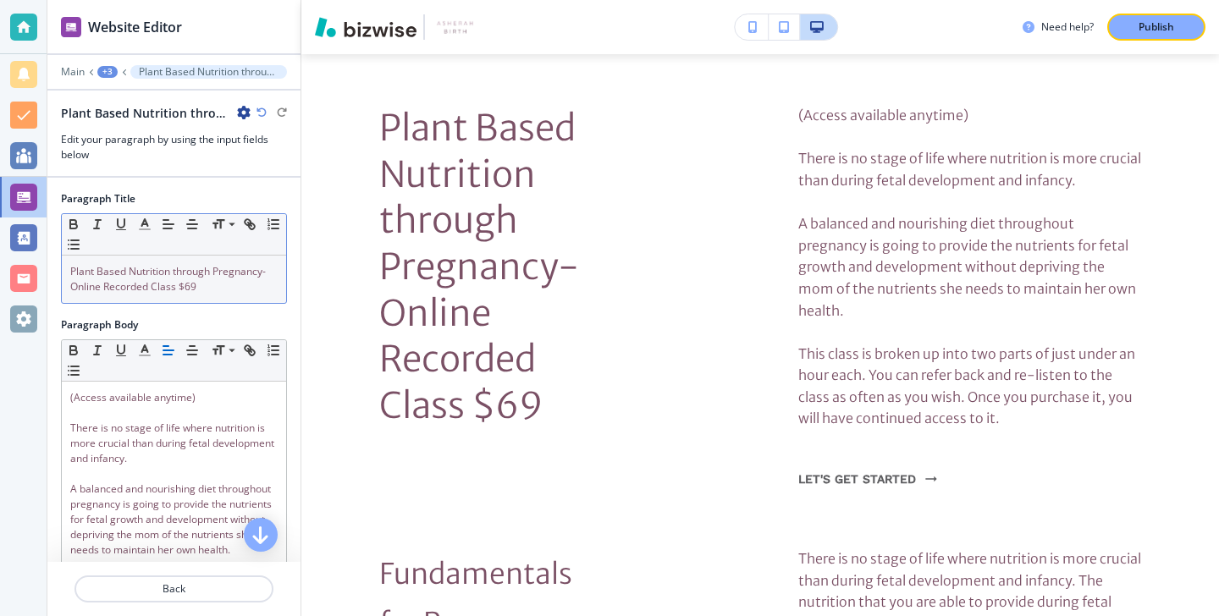
scroll to position [2864, 0]
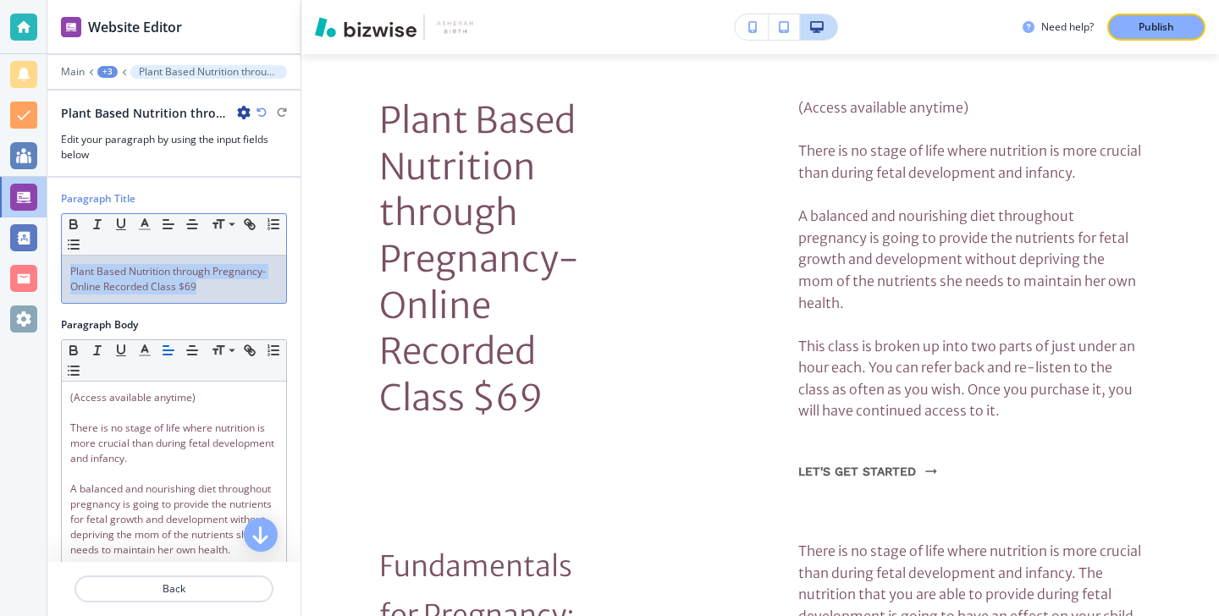
drag, startPoint x: 209, startPoint y: 298, endPoint x: 48, endPoint y: 267, distance: 163.9
click at [47, 267] on div "Paragraph Title Small Normal Large Huge Plant Based Nutrition through Pregnancy…" at bounding box center [173, 254] width 253 height 126
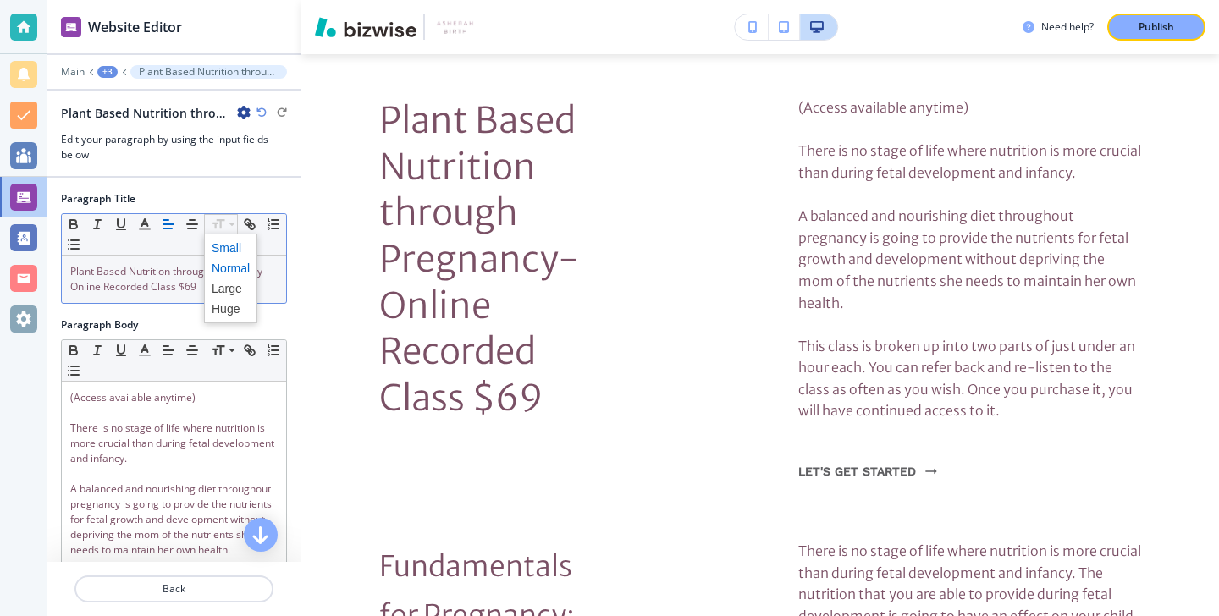
click at [218, 245] on span at bounding box center [231, 248] width 38 height 20
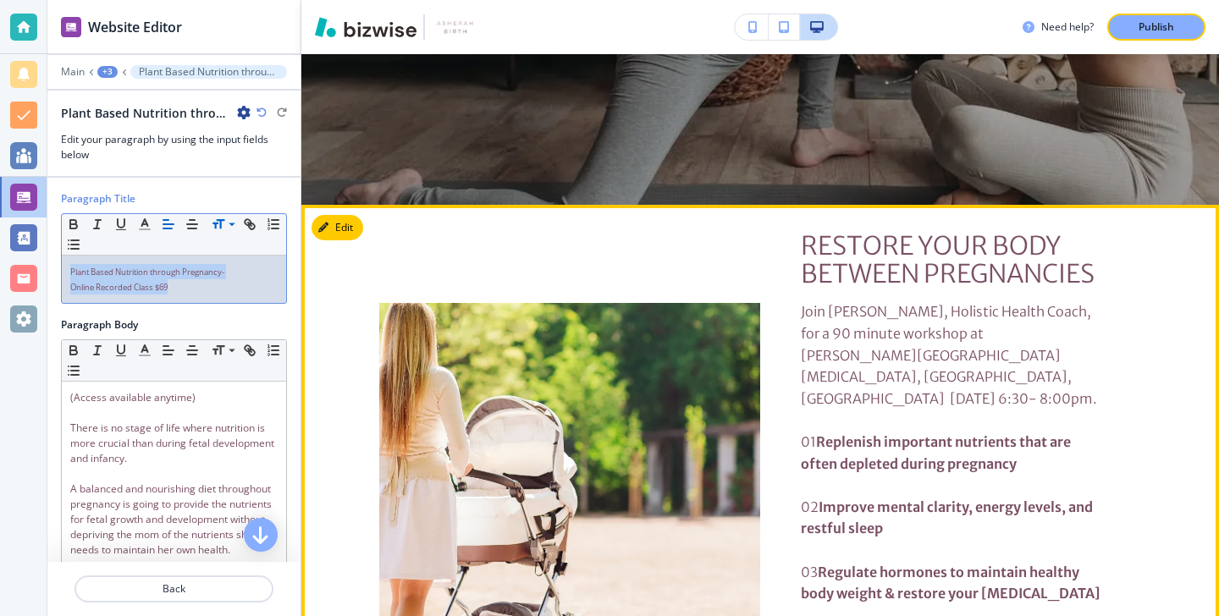
scroll to position [452, 0]
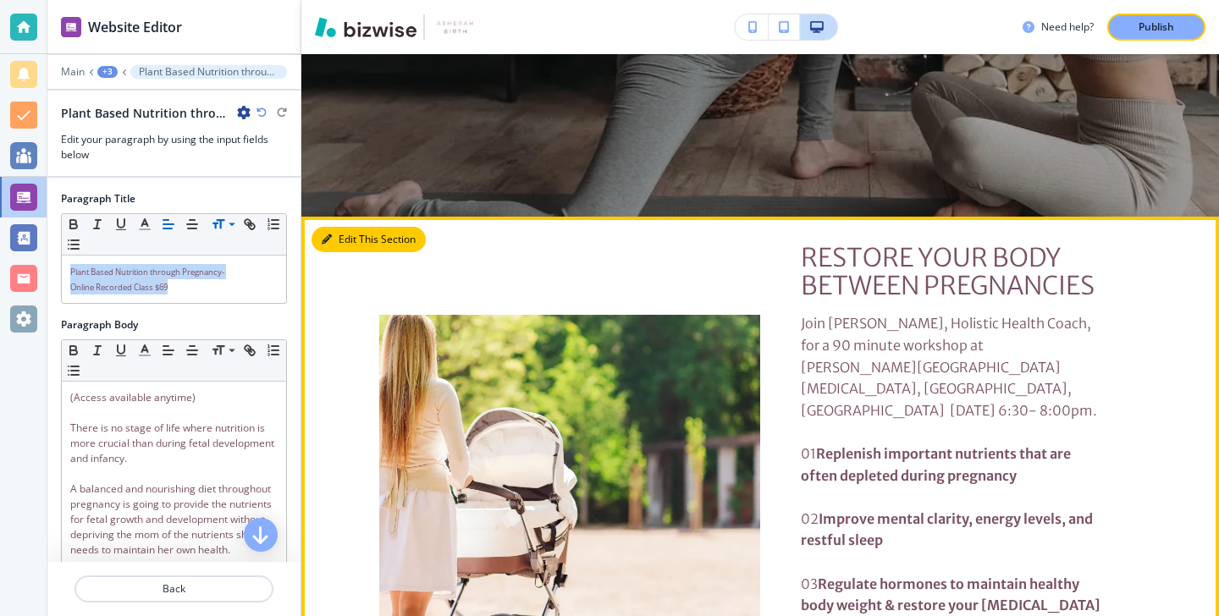
click at [356, 242] on button "Edit This Section" at bounding box center [369, 239] width 114 height 25
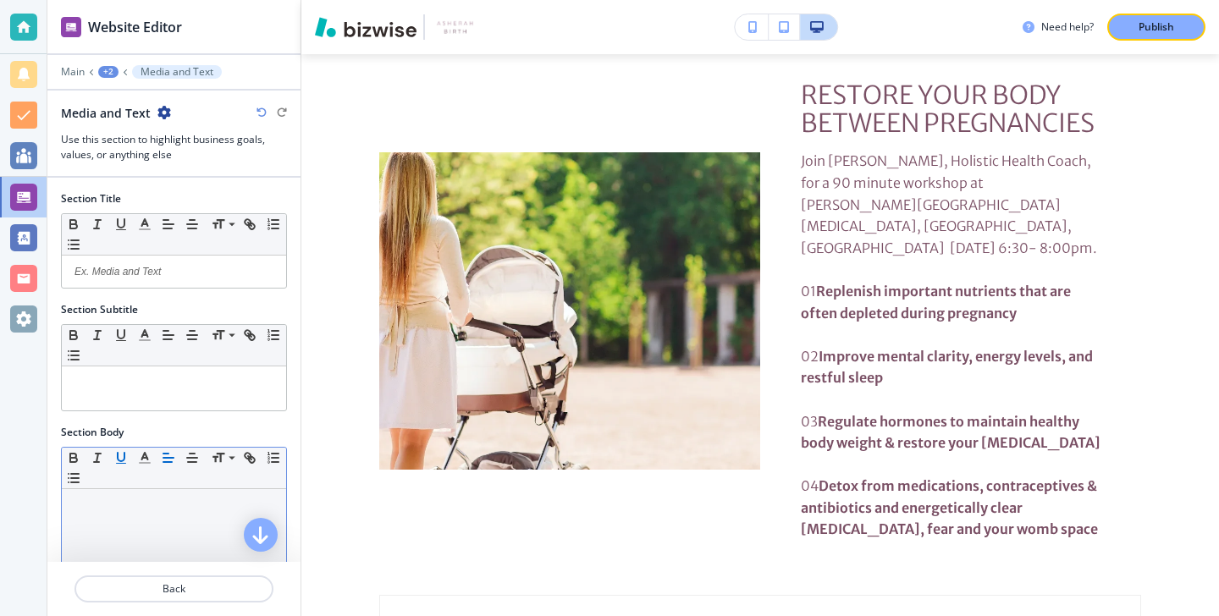
scroll to position [289, 0]
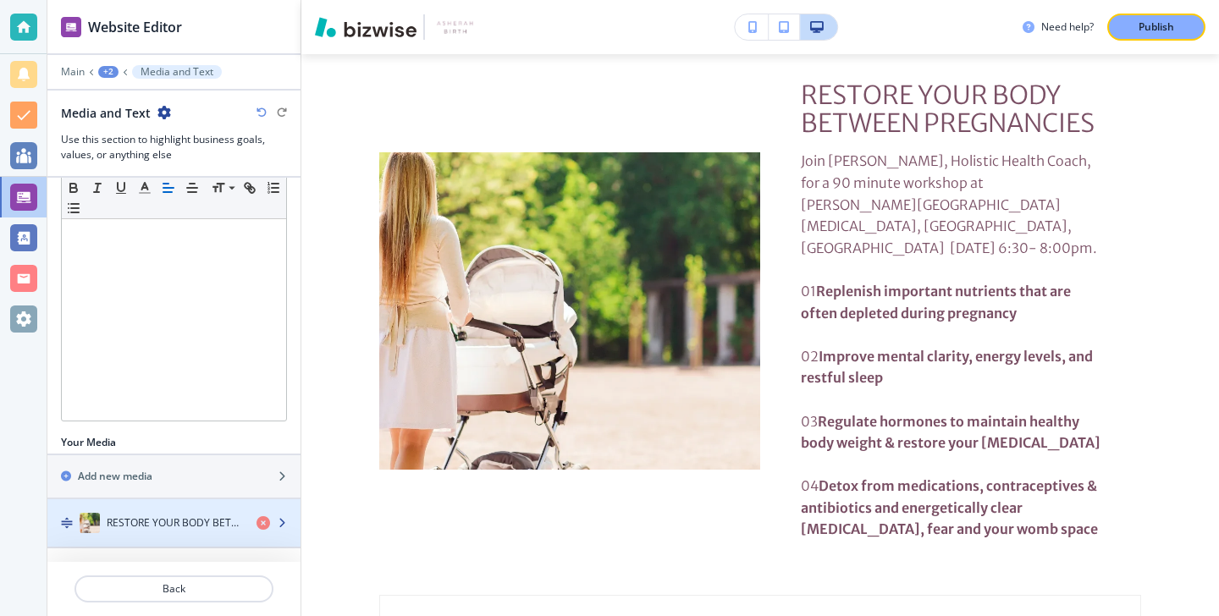
click at [138, 503] on div "button" at bounding box center [173, 507] width 253 height 14
click at [138, 508] on div "button" at bounding box center [173, 507] width 253 height 14
click at [138, 509] on div "button" at bounding box center [173, 507] width 253 height 14
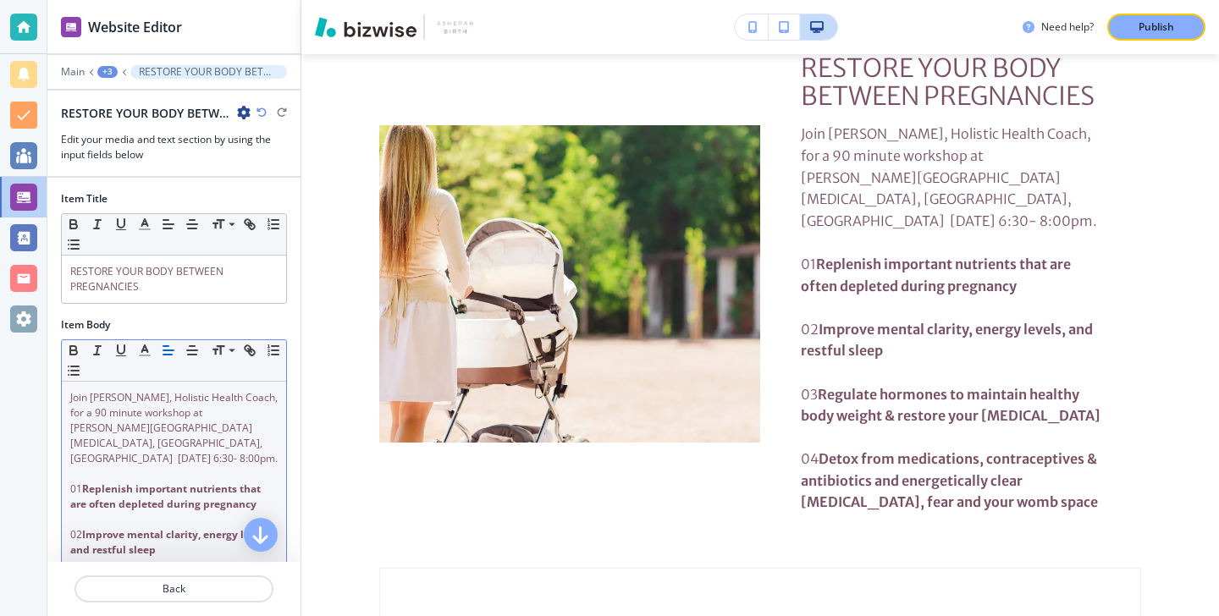
scroll to position [196, 0]
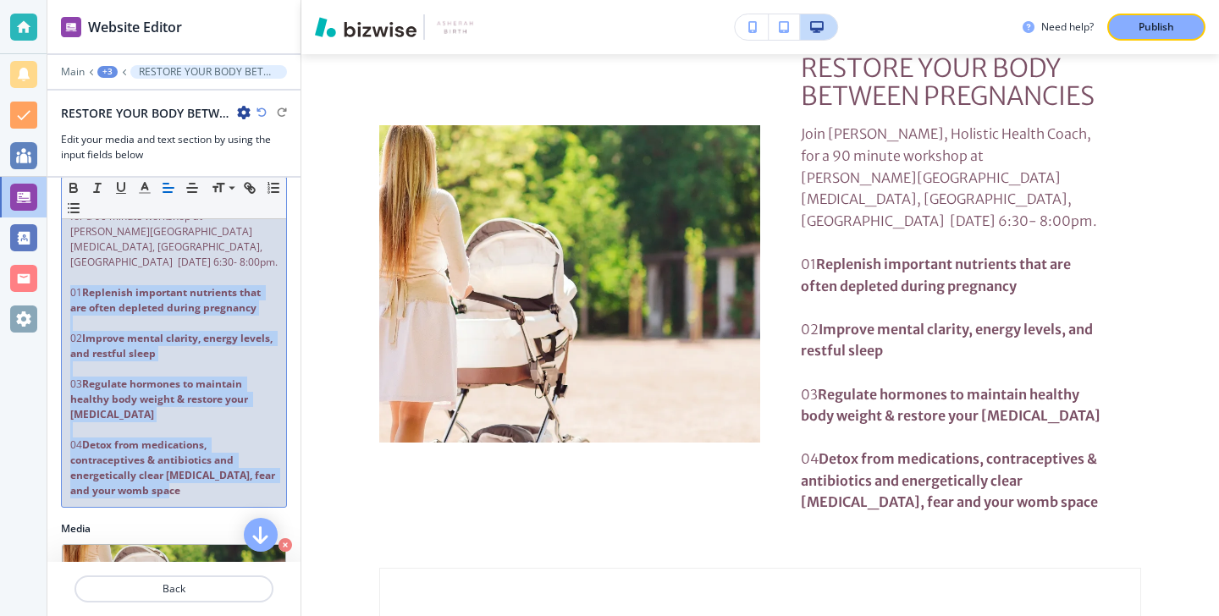
drag, startPoint x: 193, startPoint y: 476, endPoint x: 64, endPoint y: 274, distance: 239.1
click at [65, 273] on div "Join Doula Kiana, Holistic Health Coach, for a 90 minute workshop at Chanatry C…" at bounding box center [174, 346] width 224 height 322
click at [268, 190] on icon "button" at bounding box center [269, 191] width 2 height 3
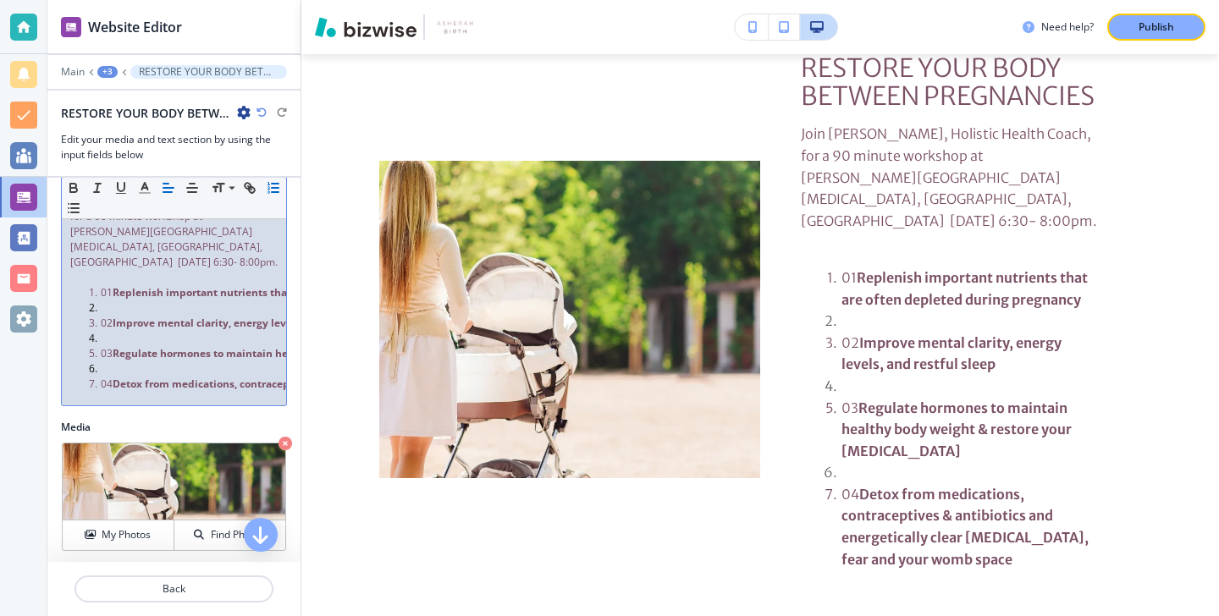
click at [114, 316] on strong "Improve mental clarity, energy levels, and restful sleep" at bounding box center [252, 323] width 279 height 14
click at [120, 301] on li at bounding box center [182, 308] width 192 height 15
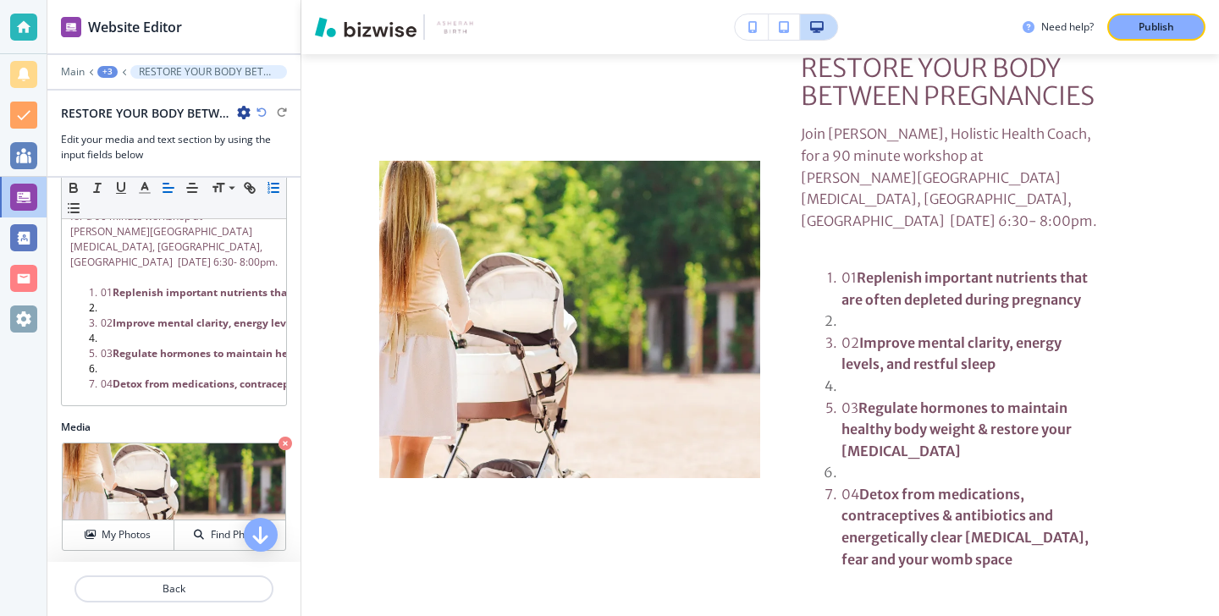
click at [262, 113] on icon "button" at bounding box center [262, 113] width 10 height 10
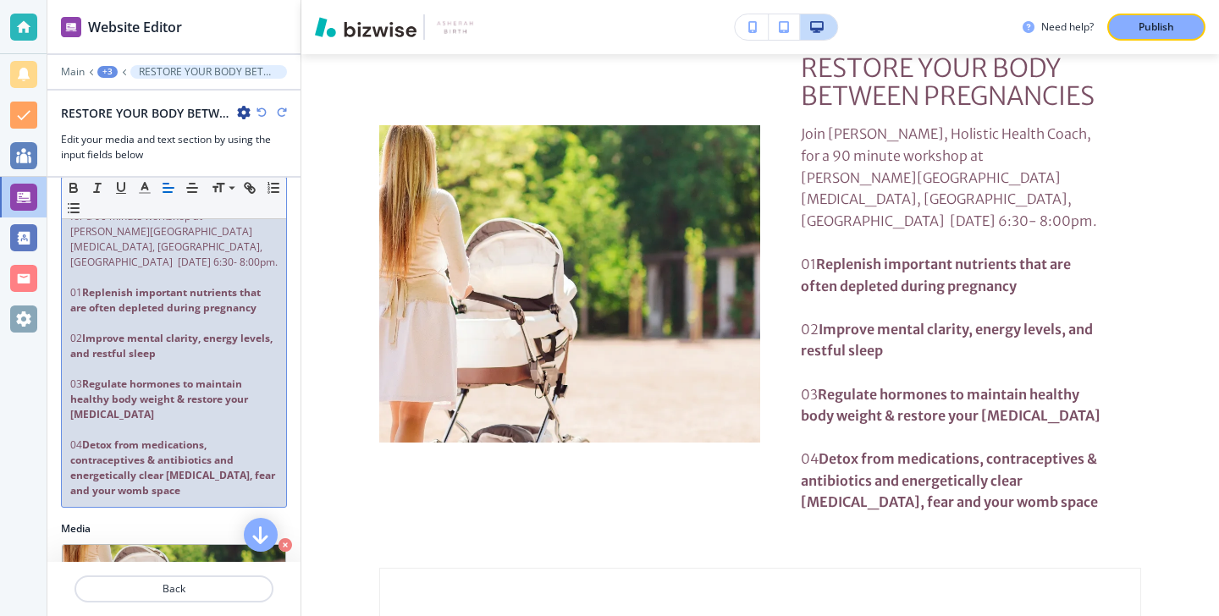
click at [82, 285] on span "01" at bounding box center [76, 292] width 12 height 14
click at [74, 285] on span "01)" at bounding box center [77, 292] width 15 height 14
click at [79, 331] on span "02" at bounding box center [76, 338] width 12 height 14
click at [80, 377] on span "03" at bounding box center [76, 384] width 12 height 14
click at [86, 438] on strong "Detox from medications, contraceptives & antibiotics and energetically clear bi…" at bounding box center [173, 468] width 207 height 60
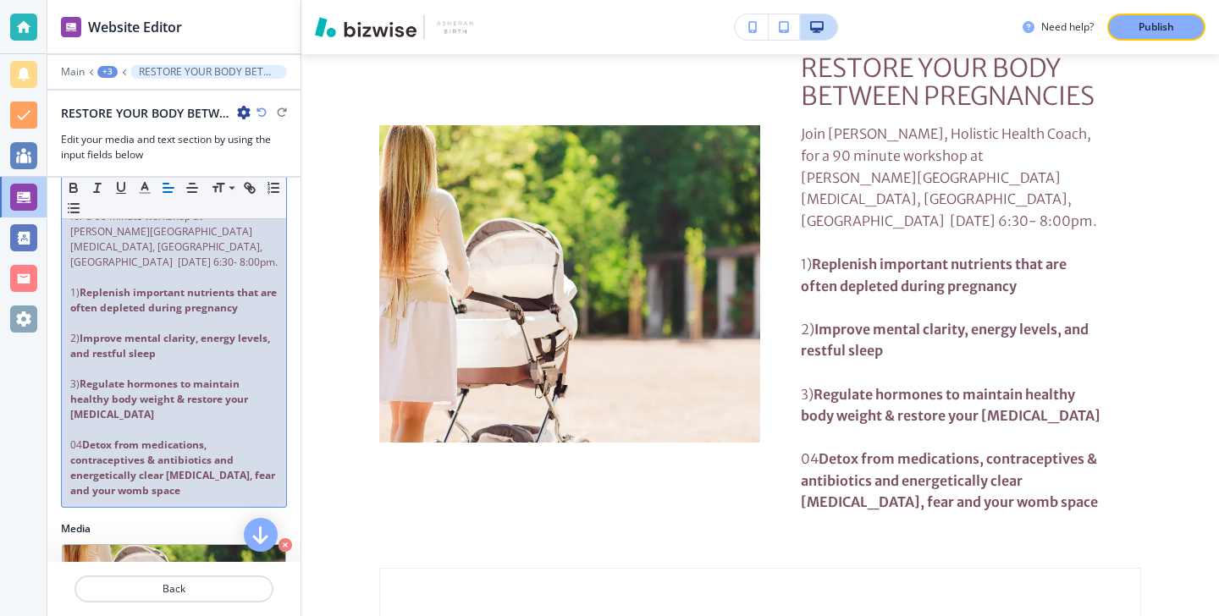
click at [86, 438] on strong "Detox from medications, contraceptives & antibiotics and energetically clear bi…" at bounding box center [173, 468] width 207 height 60
click at [80, 438] on span "04" at bounding box center [76, 445] width 12 height 14
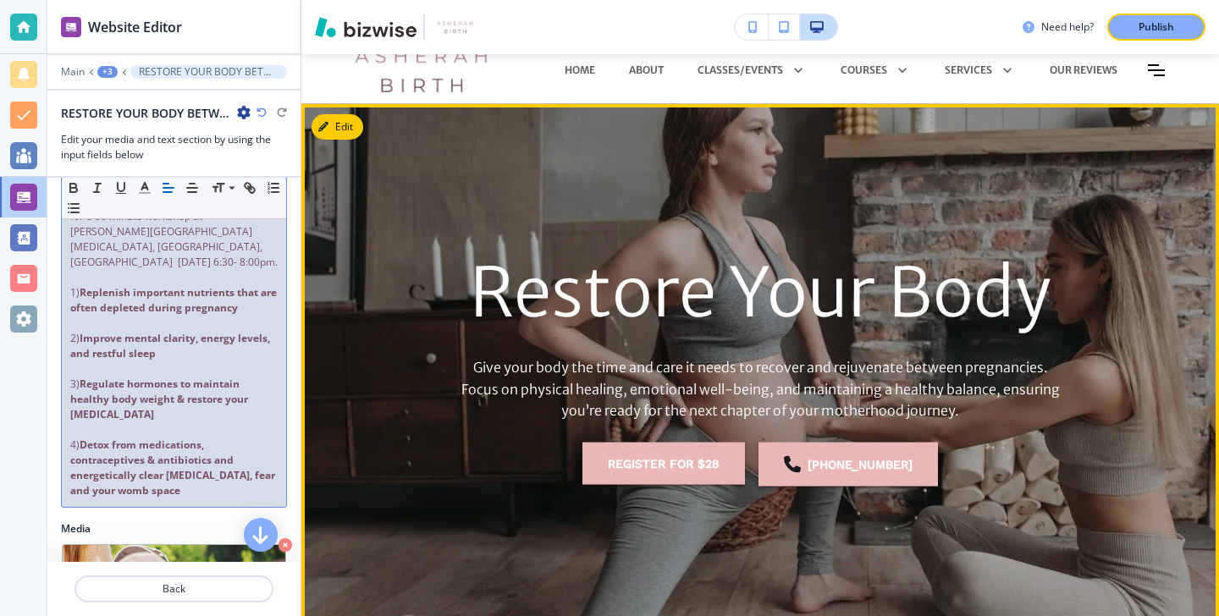
scroll to position [0, 0]
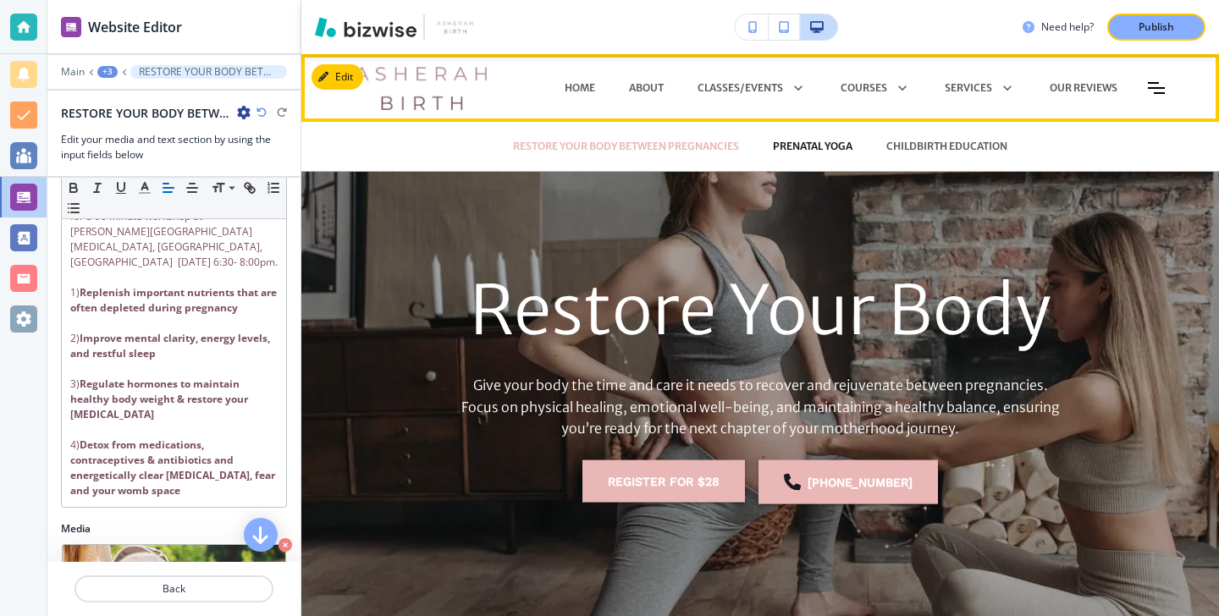
click at [775, 146] on p "PRENATAL YOGA" at bounding box center [813, 146] width 80 height 15
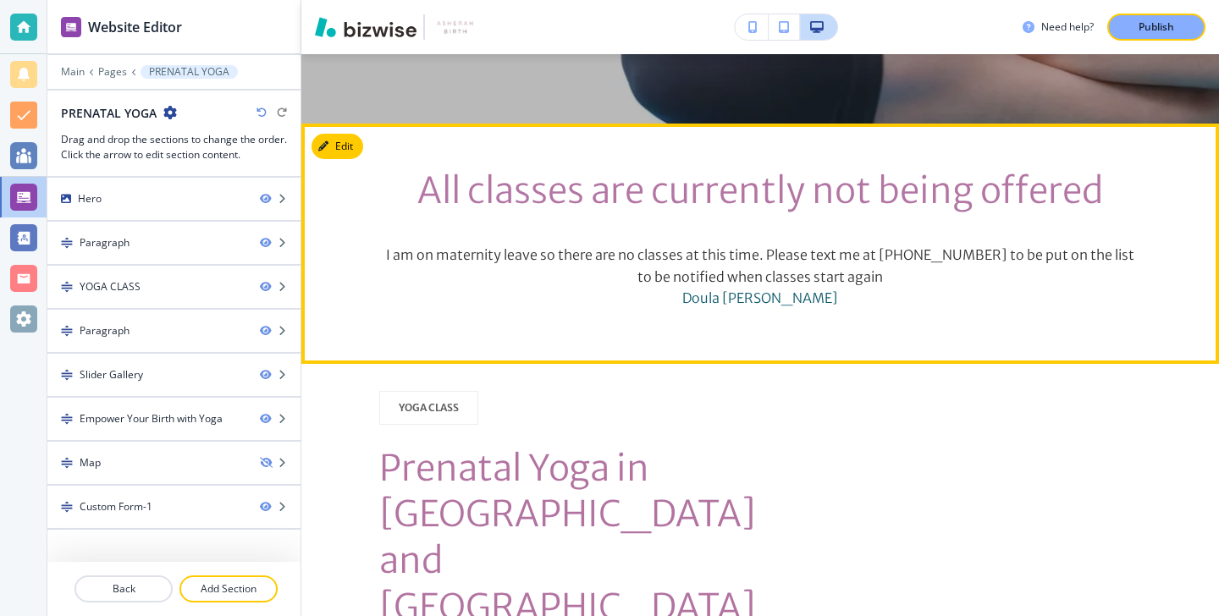
scroll to position [573, 0]
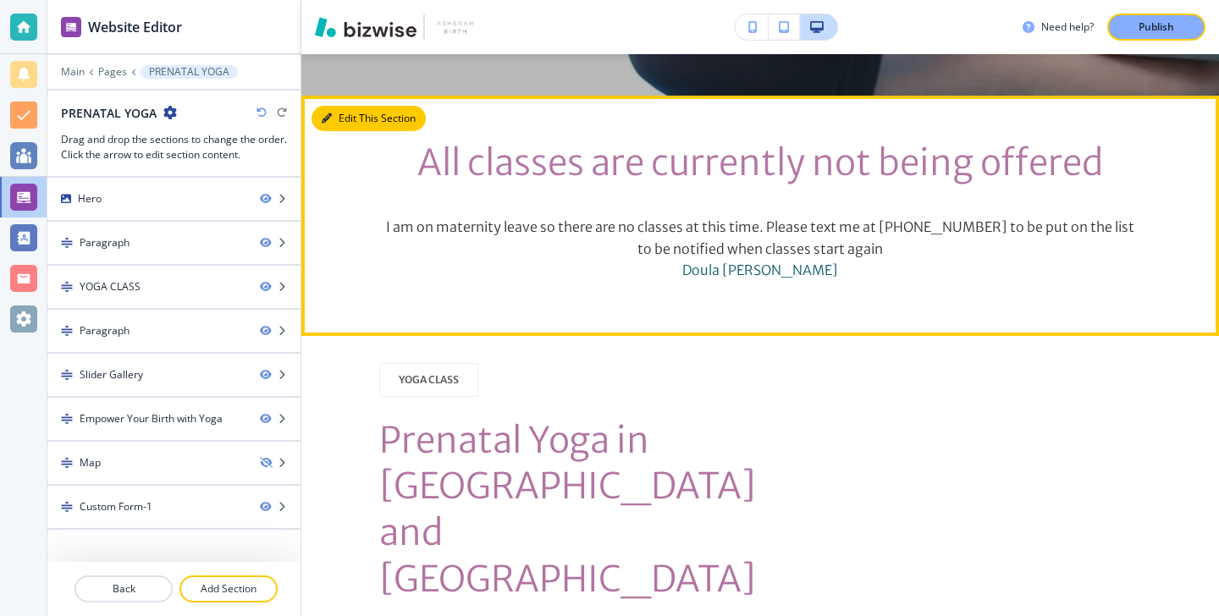
click at [329, 110] on button "Edit This Section" at bounding box center [369, 118] width 114 height 25
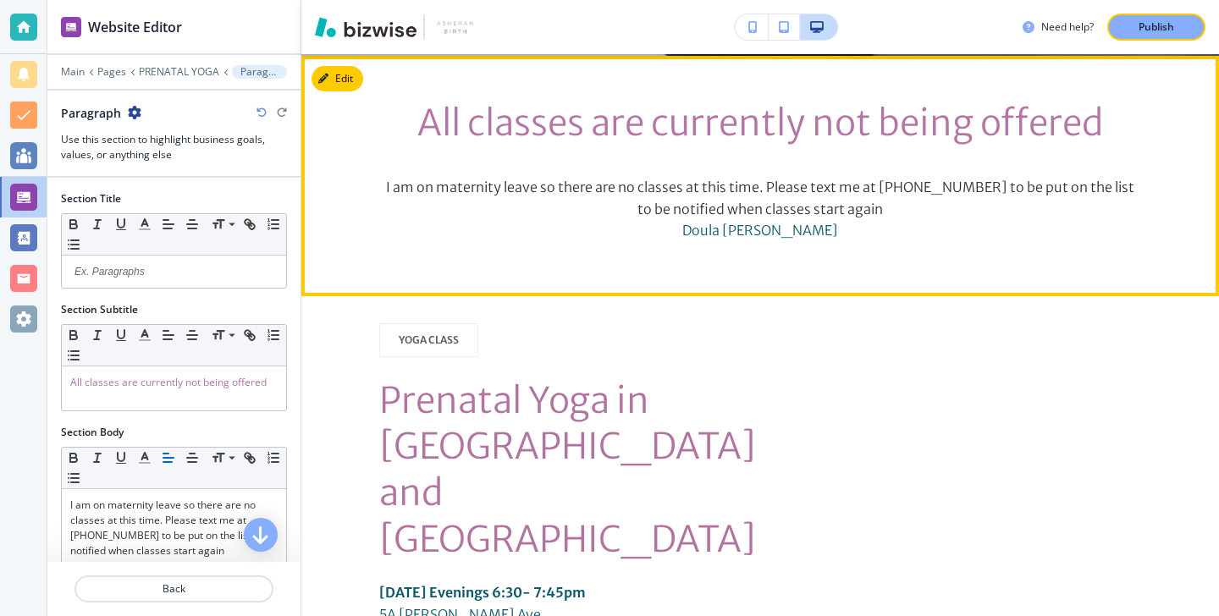
scroll to position [615, 0]
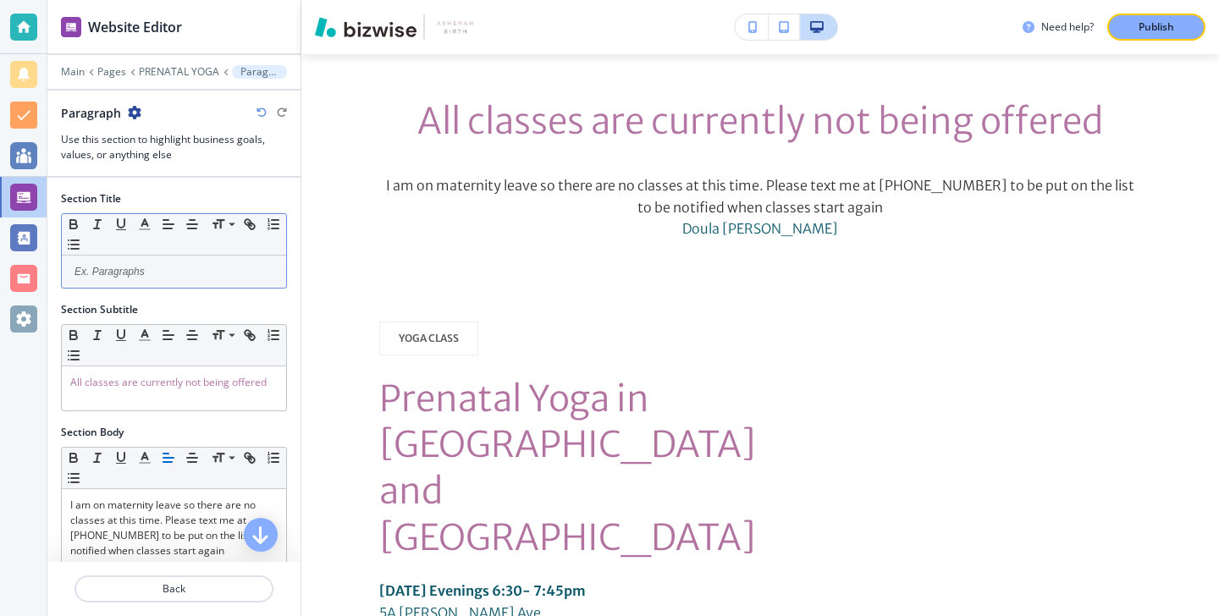
click at [223, 254] on div "Small Normal Large Huge" at bounding box center [174, 234] width 224 height 41
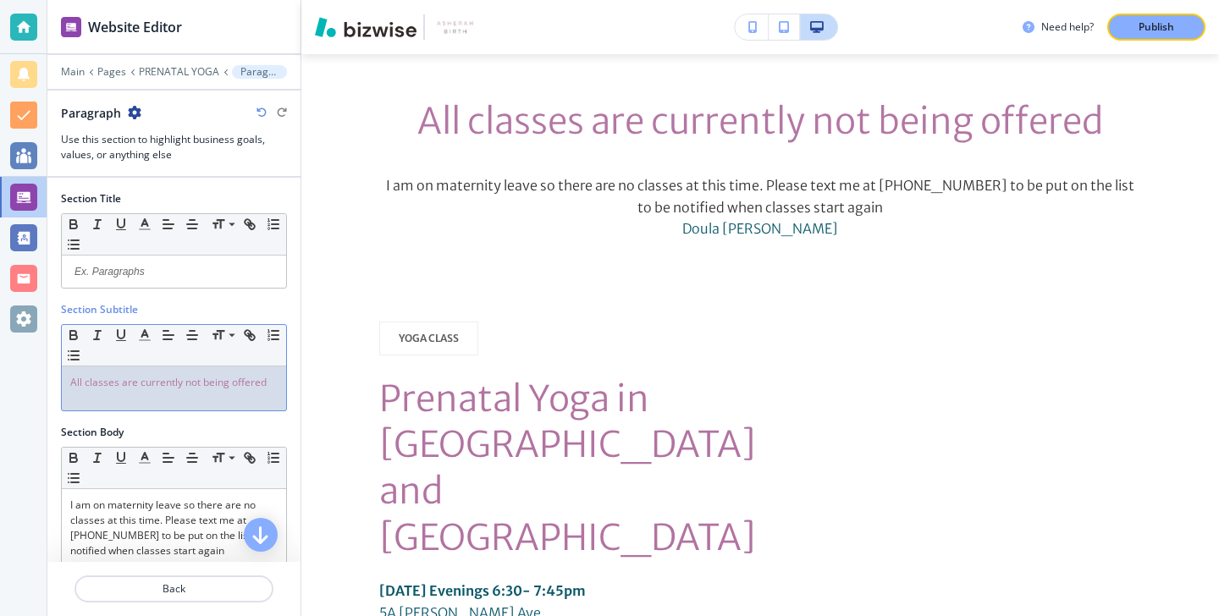
click at [235, 381] on span "All classes are currently not being offered" at bounding box center [168, 382] width 196 height 14
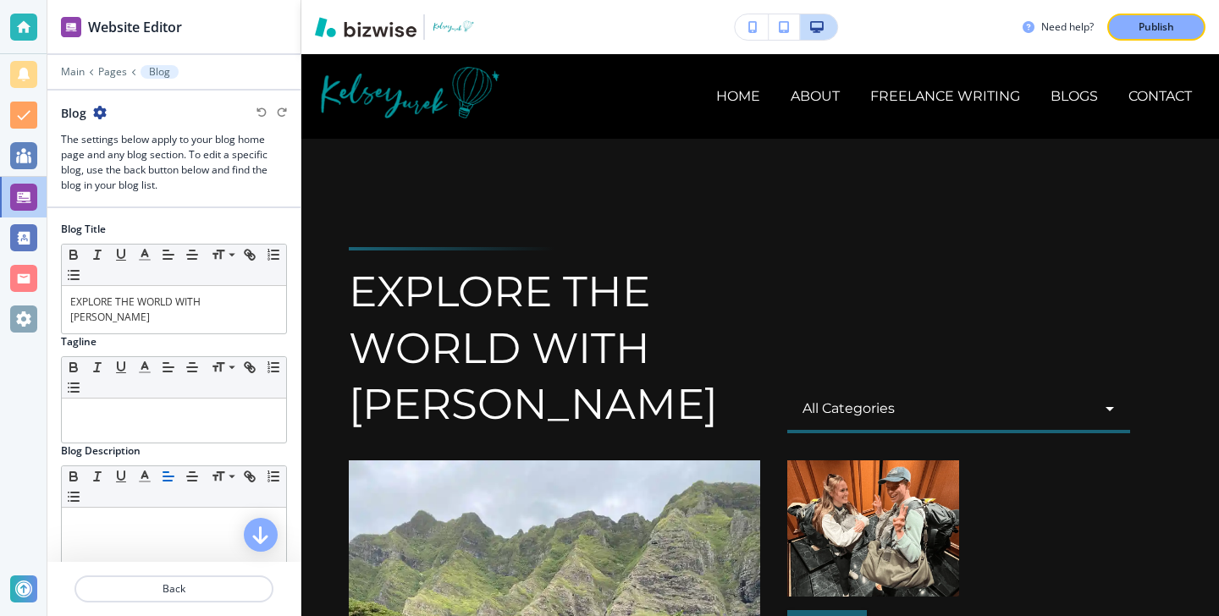
scroll to position [623, 0]
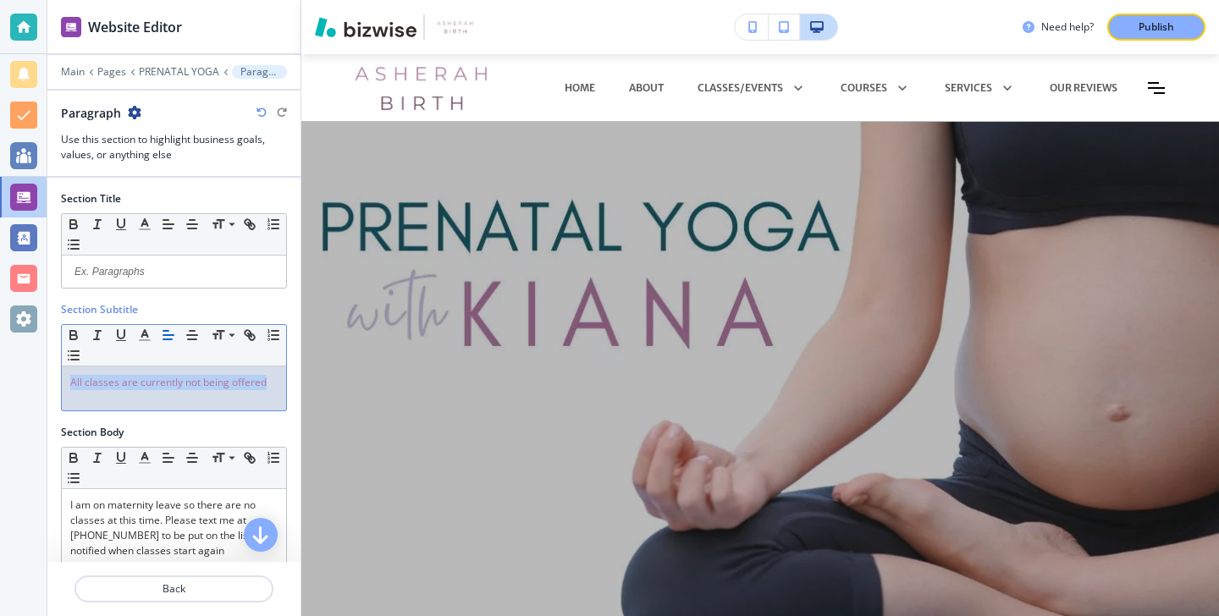
scroll to position [615, 0]
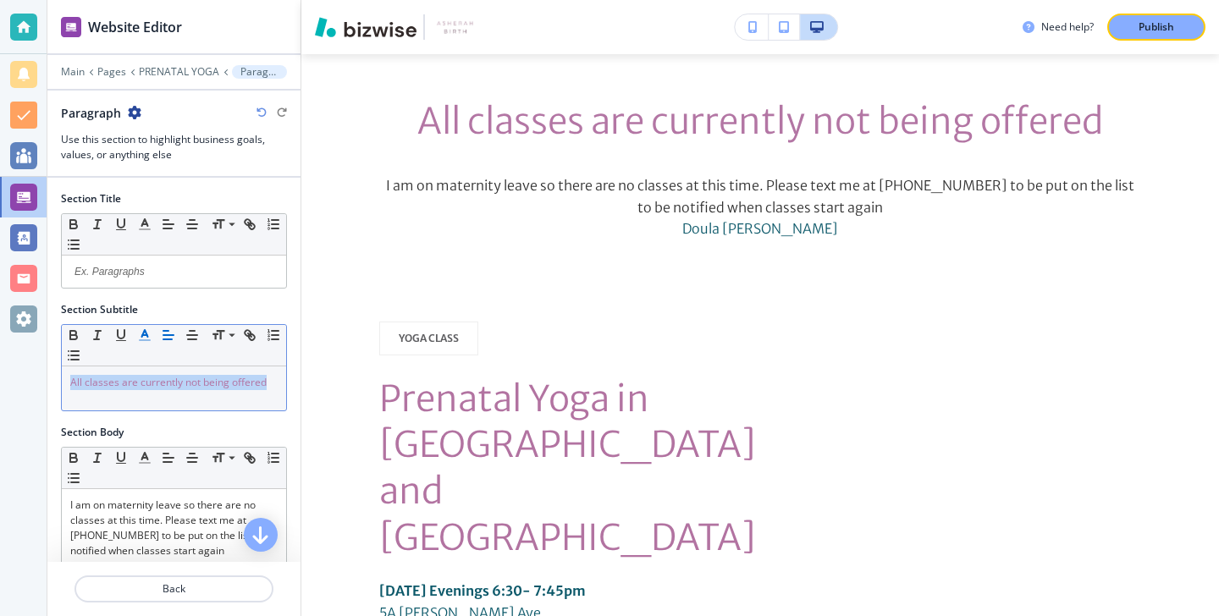
click at [149, 340] on line "button" at bounding box center [145, 340] width 10 height 0
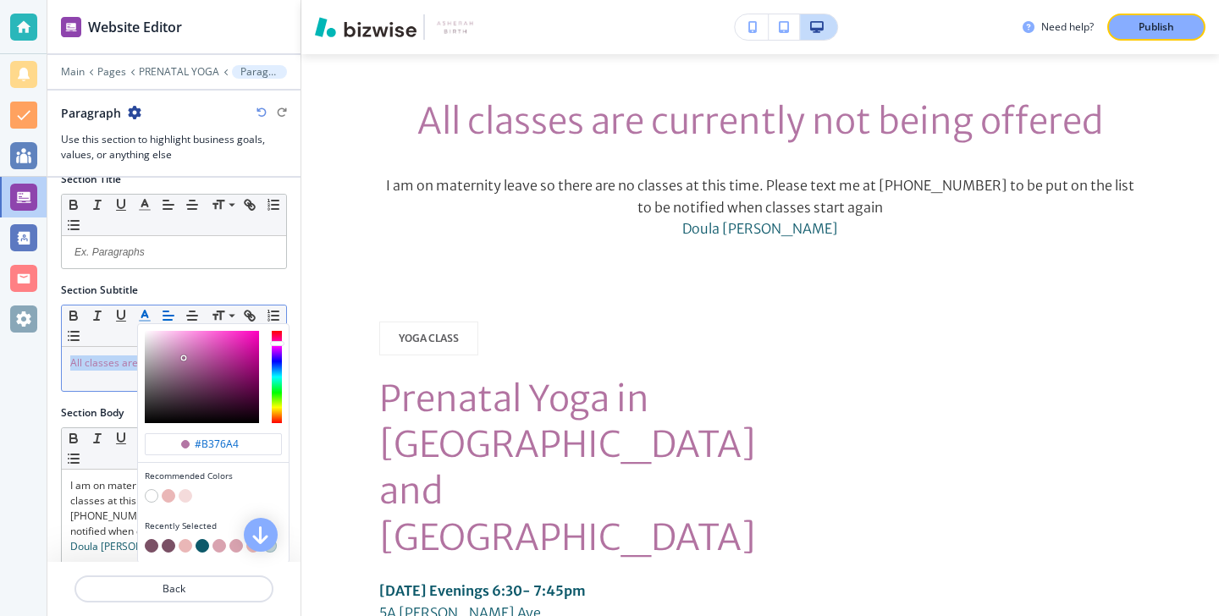
scroll to position [36, 0]
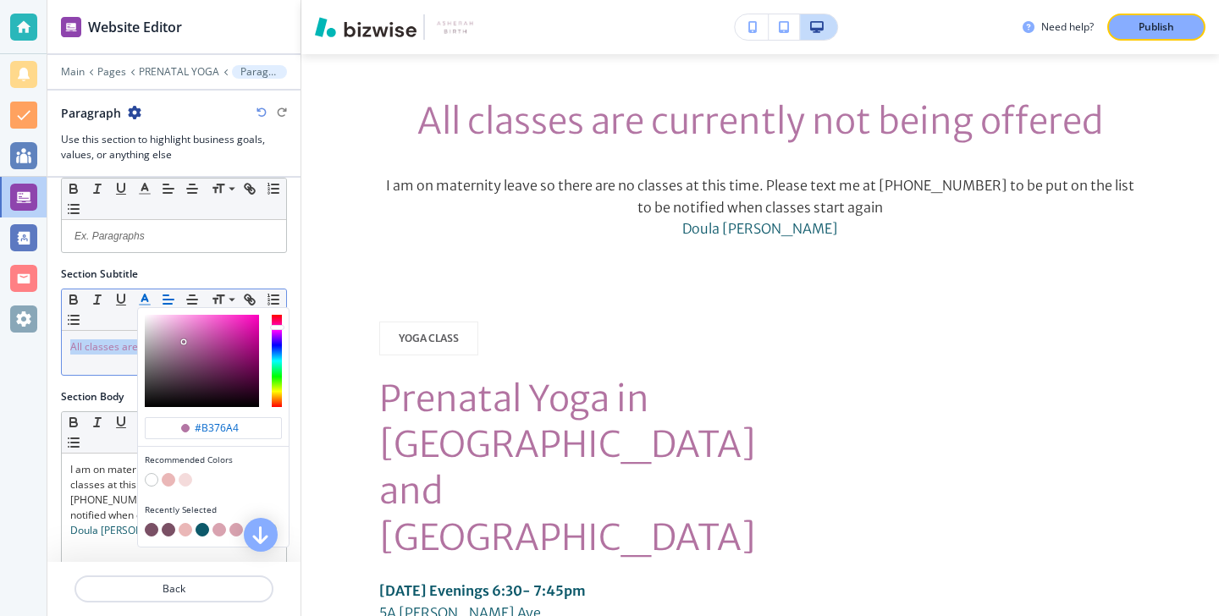
click at [147, 523] on div "button" at bounding box center [213, 531] width 137 height 17
click at [151, 533] on button "button" at bounding box center [152, 530] width 14 height 14
type input "#7a5065"
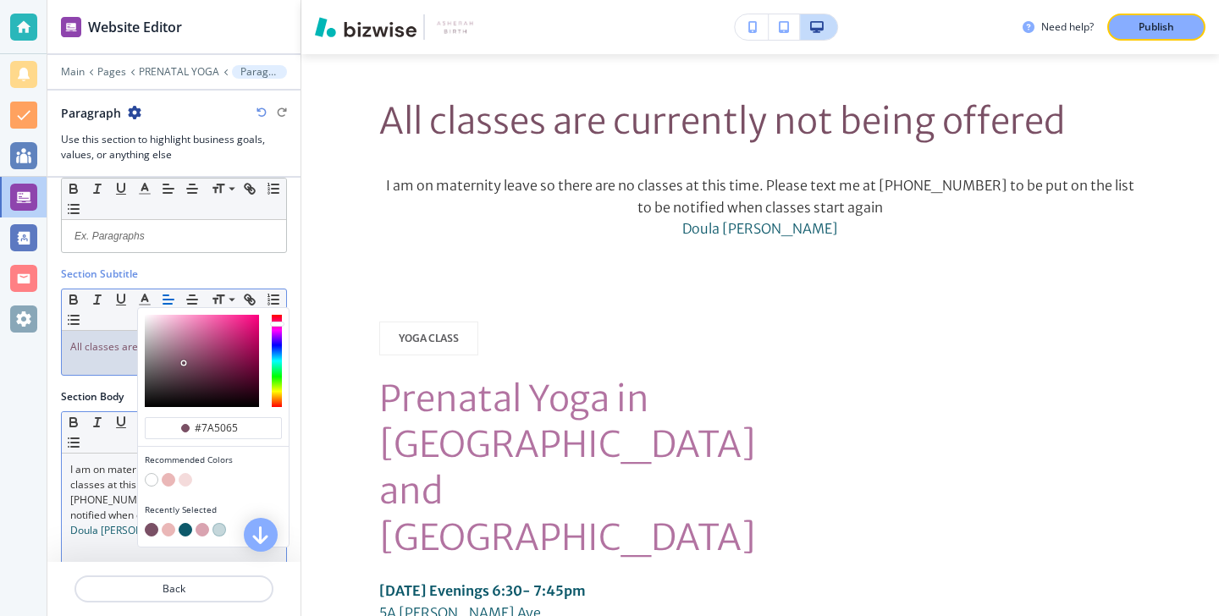
click at [85, 489] on span "I am on maternity leave so there are no classes at this time. Please text me at…" at bounding box center [175, 492] width 210 height 60
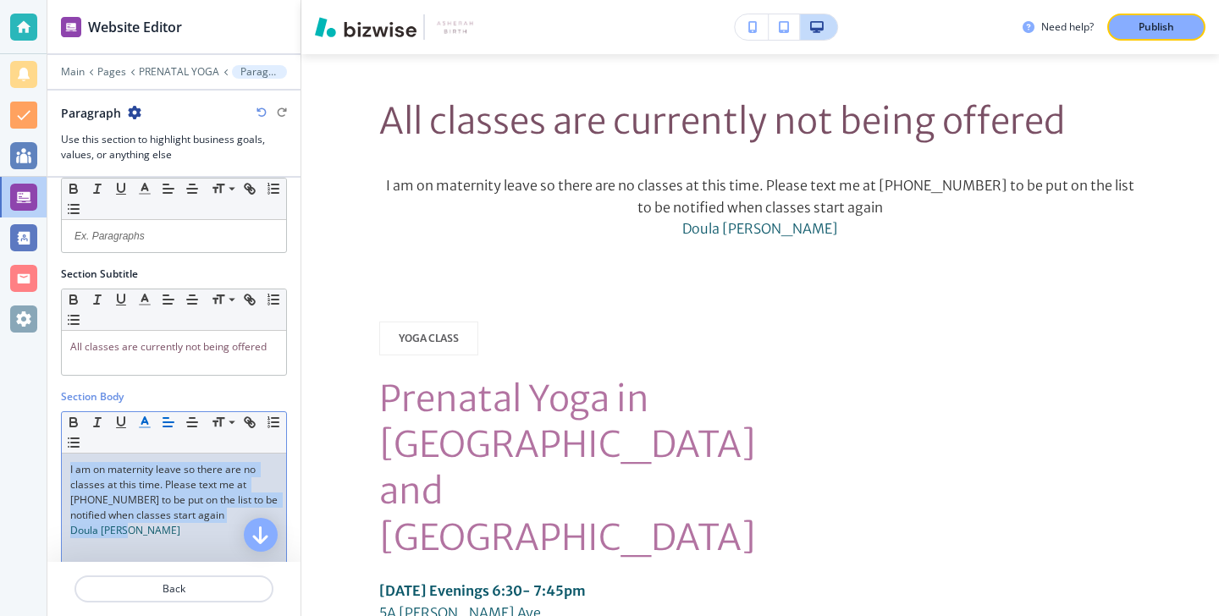
click at [135, 417] on button "button" at bounding box center [145, 422] width 24 height 20
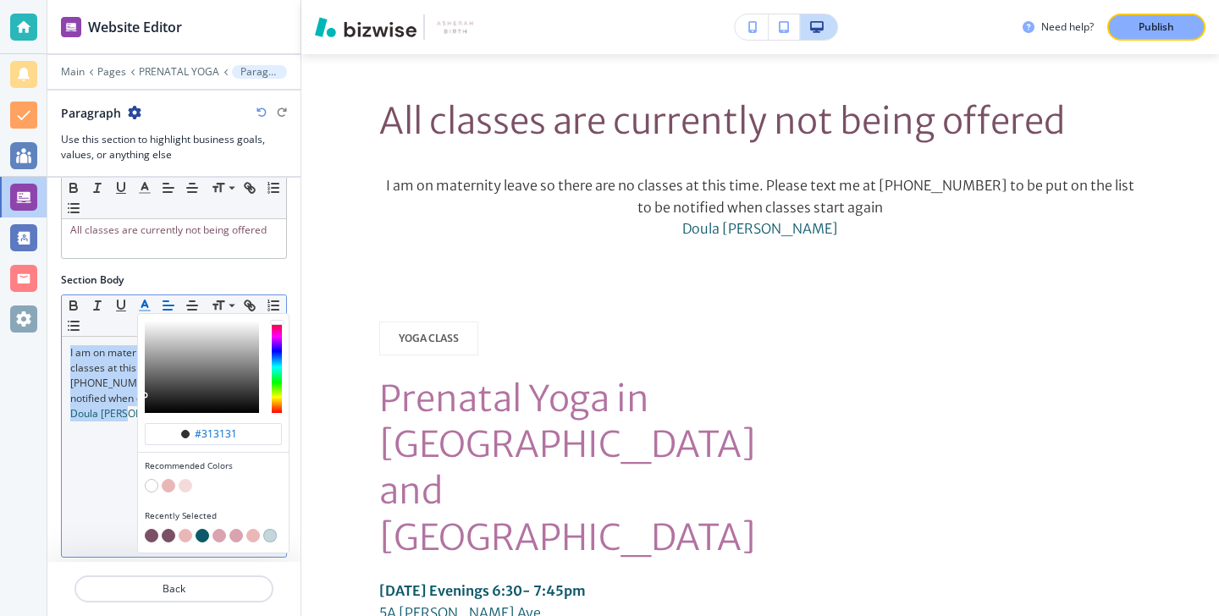
scroll to position [240, 0]
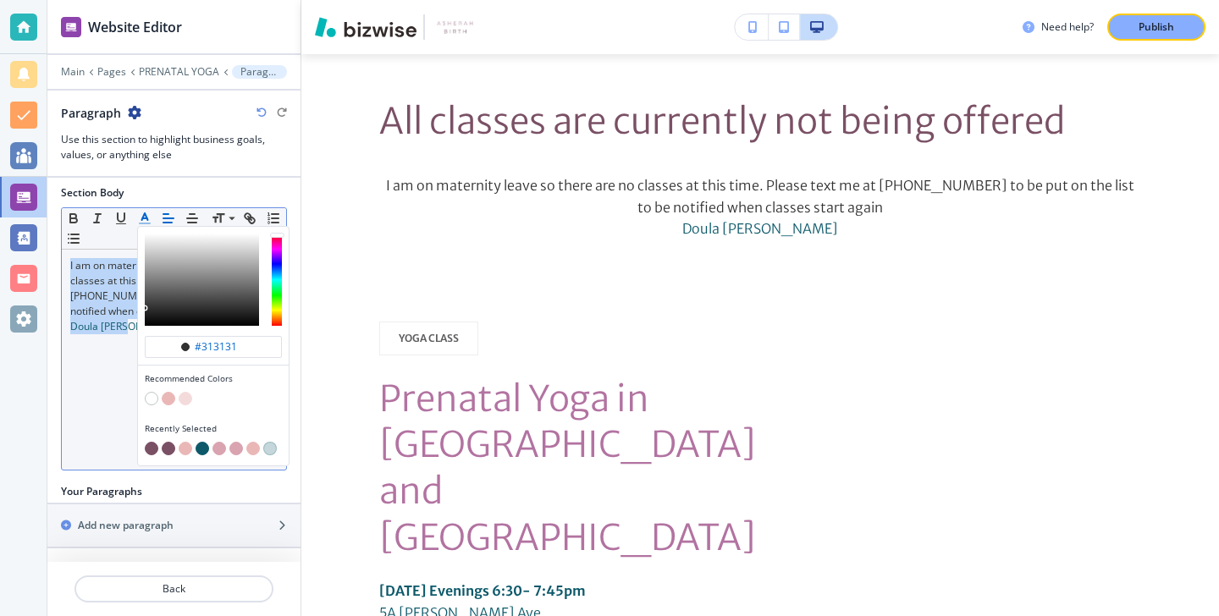
click at [151, 454] on button "button" at bounding box center [152, 449] width 14 height 14
type input "#7a5065"
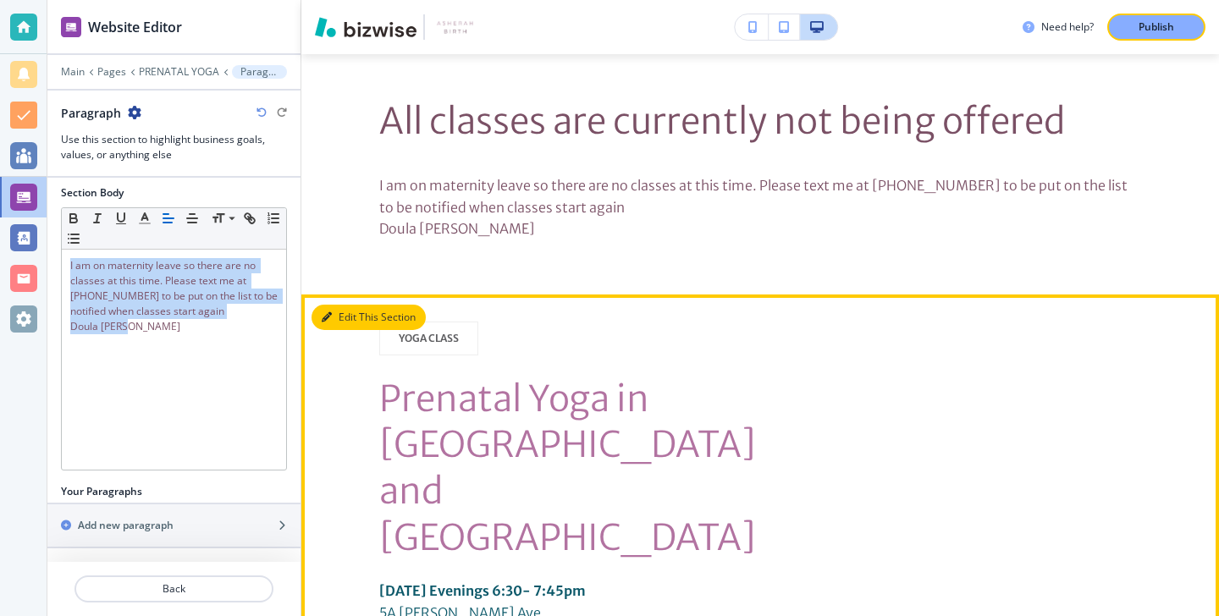
click at [355, 319] on button "Edit This Section" at bounding box center [369, 317] width 114 height 25
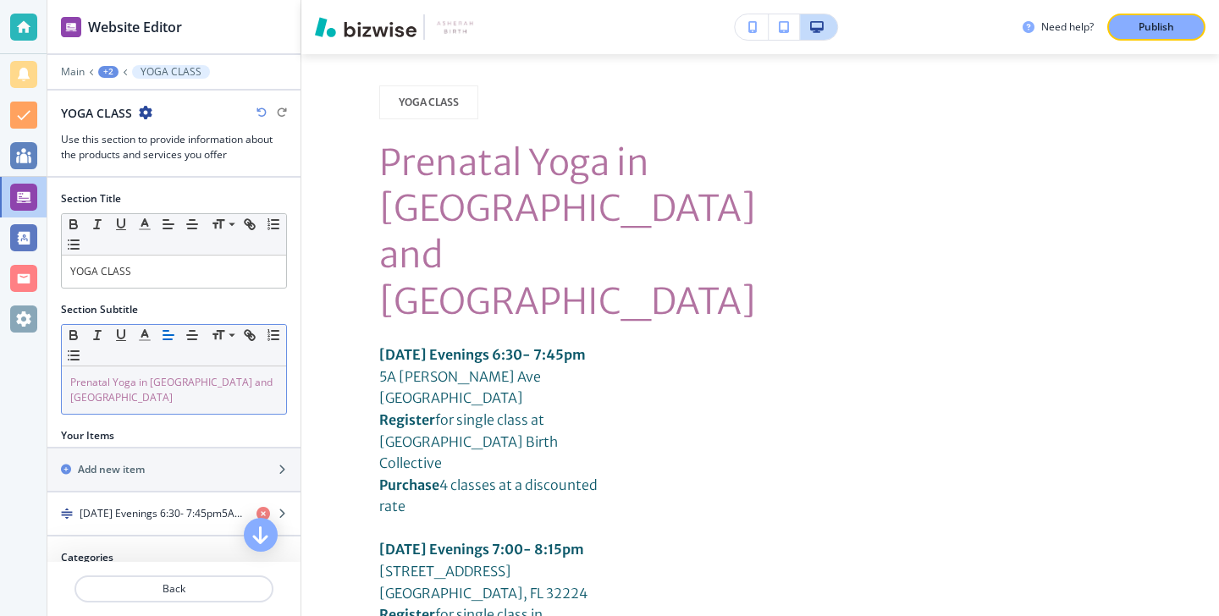
scroll to position [855, 0]
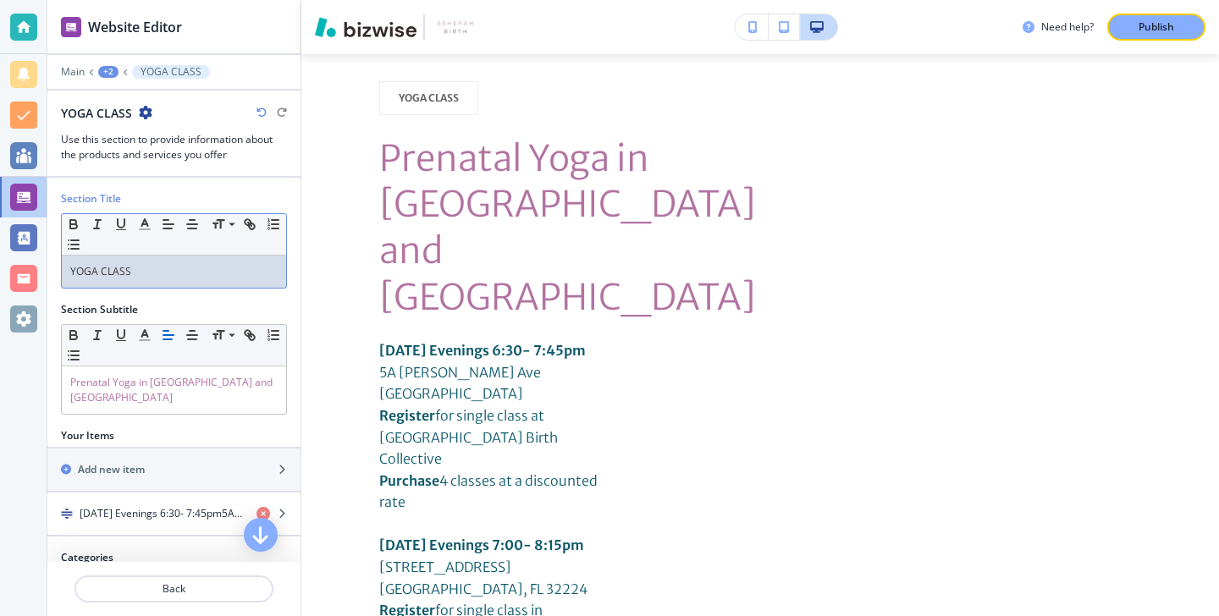
click at [240, 284] on div "YOGA CLASS" at bounding box center [174, 272] width 224 height 32
click at [148, 221] on icon "button" at bounding box center [144, 224] width 15 height 15
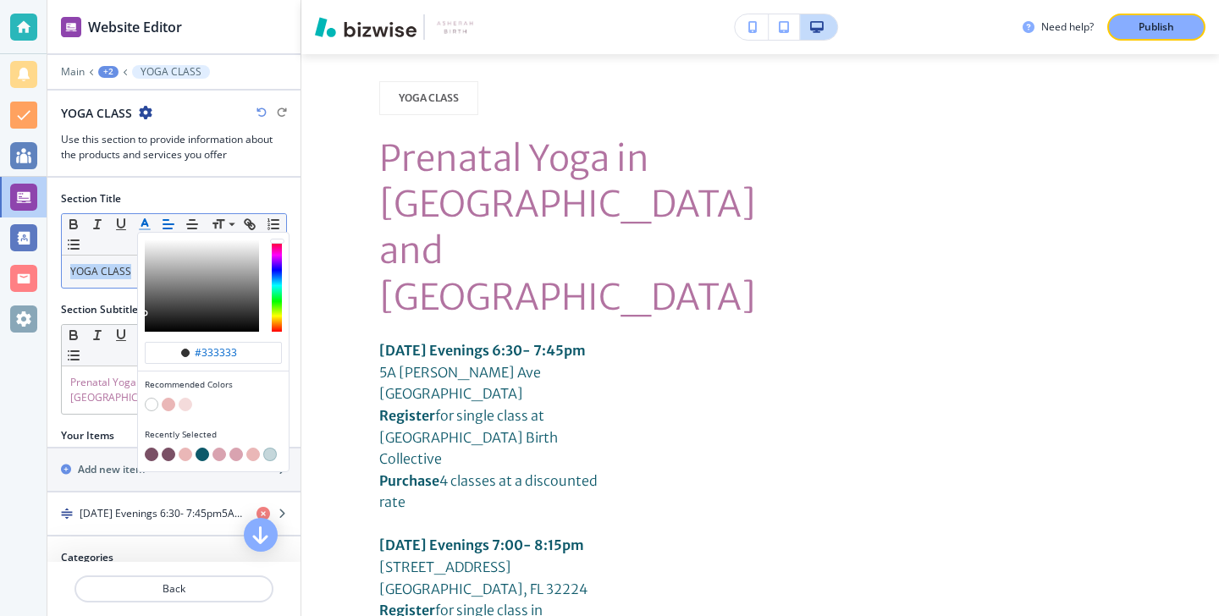
click at [151, 455] on button "button" at bounding box center [152, 455] width 14 height 14
type input "#7a5065"
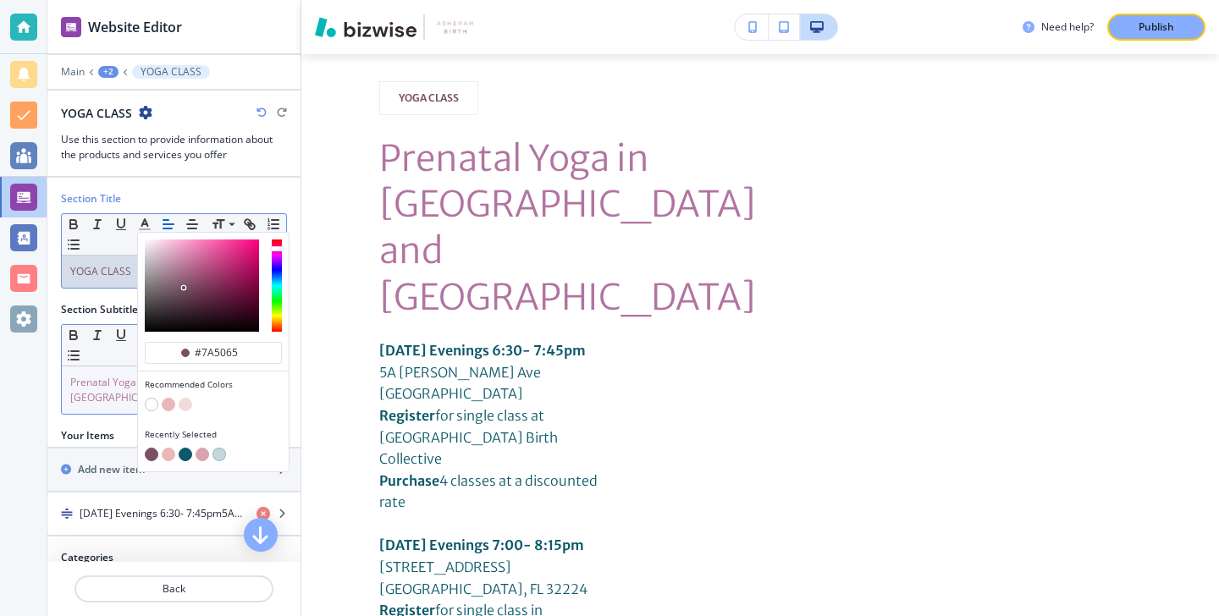
click at [116, 403] on span "Prenatal Yoga in [GEOGRAPHIC_DATA] and [GEOGRAPHIC_DATA]" at bounding box center [172, 390] width 205 height 30
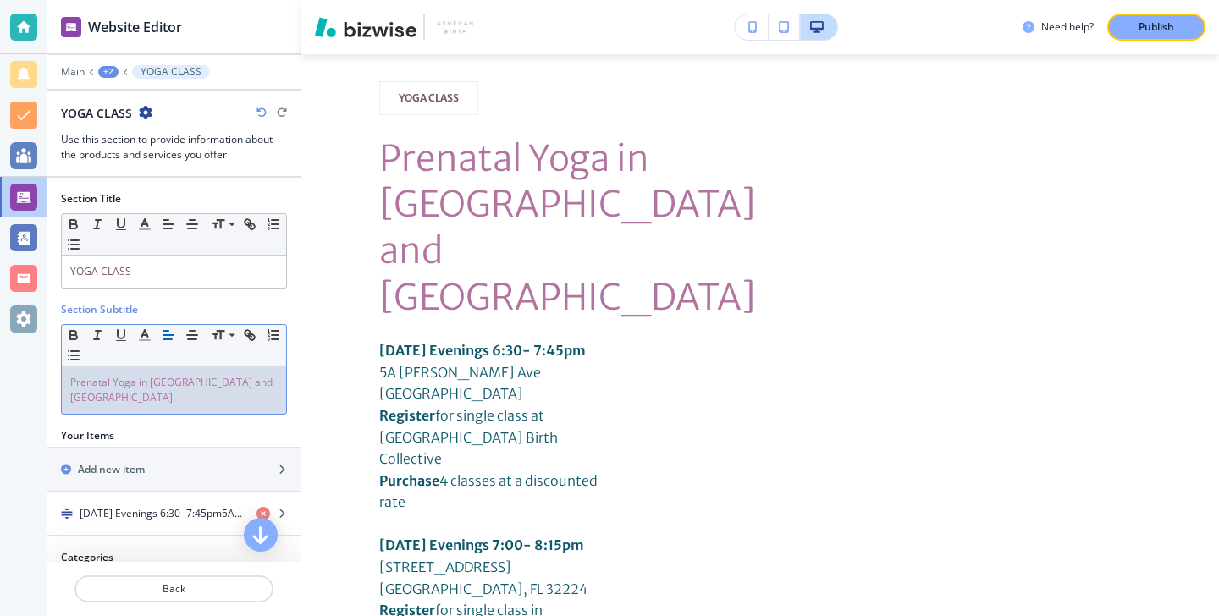
click at [116, 402] on span "Prenatal Yoga in [GEOGRAPHIC_DATA] and [GEOGRAPHIC_DATA]" at bounding box center [172, 390] width 205 height 30
click at [141, 338] on icon "button" at bounding box center [144, 335] width 15 height 15
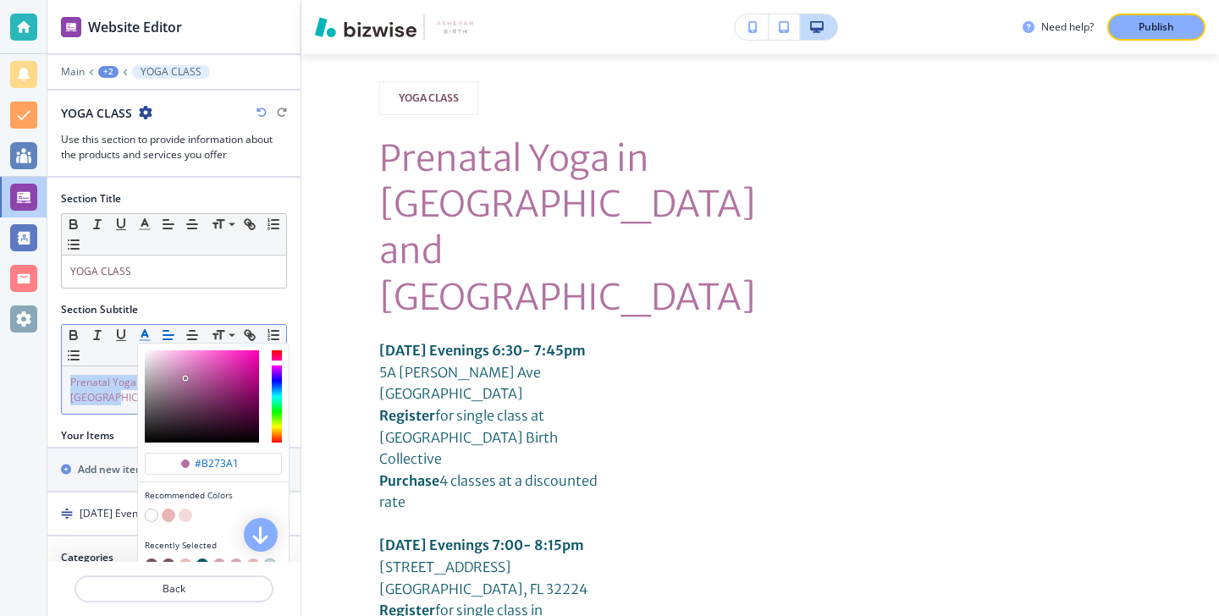
scroll to position [37, 0]
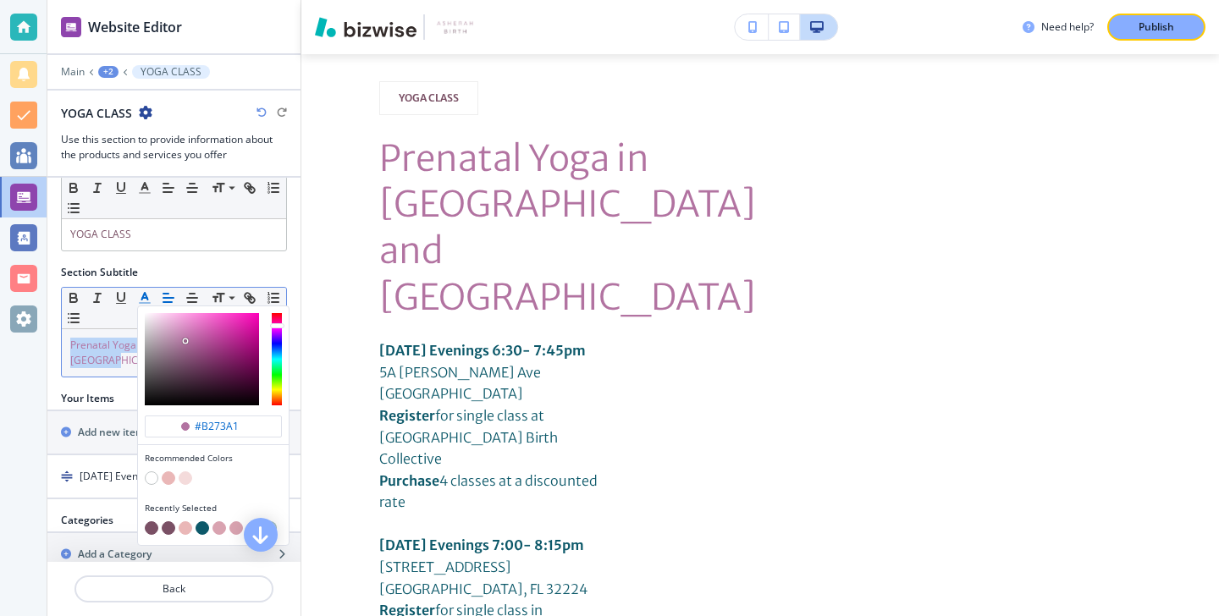
click at [147, 527] on button "button" at bounding box center [152, 529] width 14 height 14
type input "#7a5065"
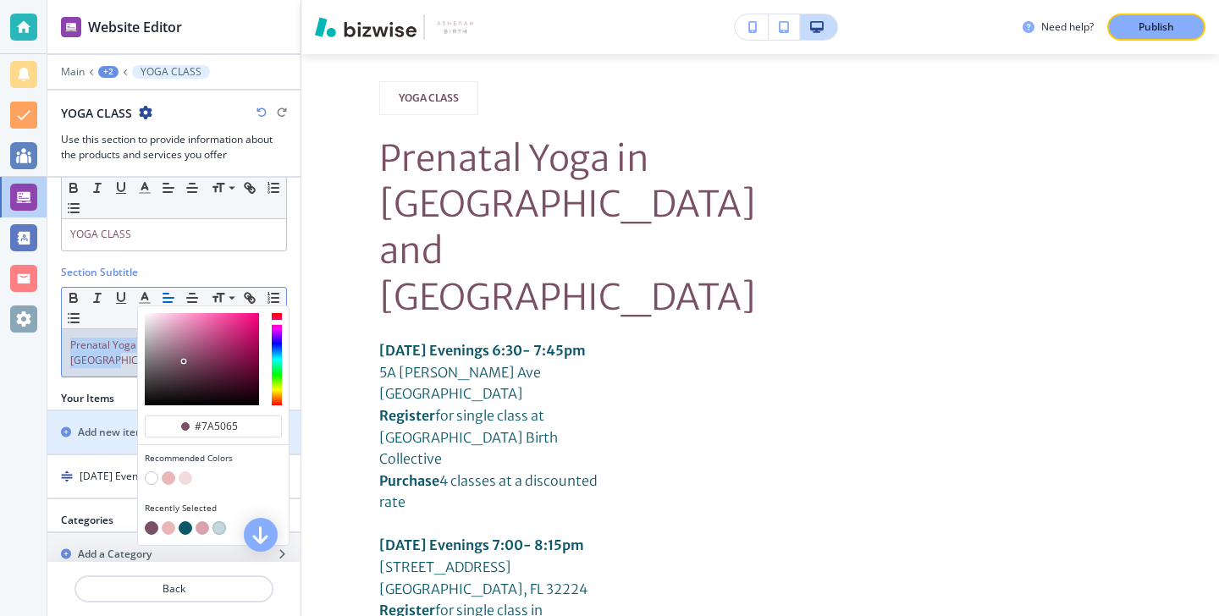
scroll to position [66, 0]
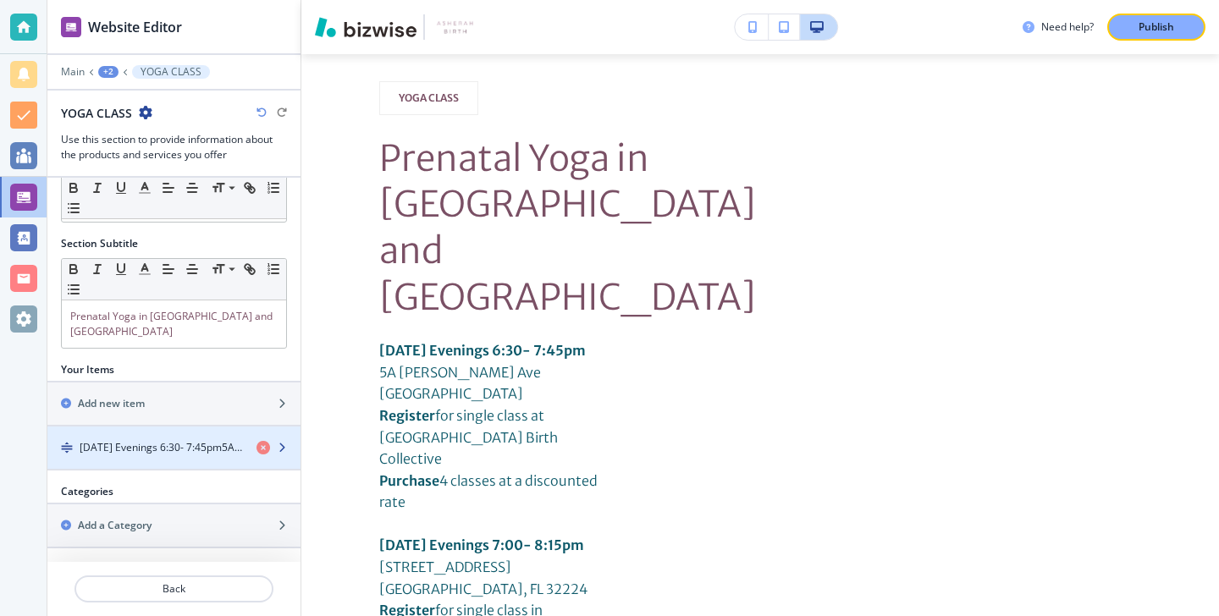
click at [91, 431] on div "button" at bounding box center [173, 434] width 253 height 14
click at [91, 433] on div "button" at bounding box center [173, 434] width 253 height 14
click at [91, 439] on div "button" at bounding box center [173, 434] width 253 height 14
click at [91, 443] on h4 "Tuesday Evenings 6:30- 7:45pm5A Sanchez AveSt. Augustine, FL 32084Register for …" at bounding box center [161, 447] width 163 height 15
click at [202, 460] on div "button" at bounding box center [173, 462] width 253 height 14
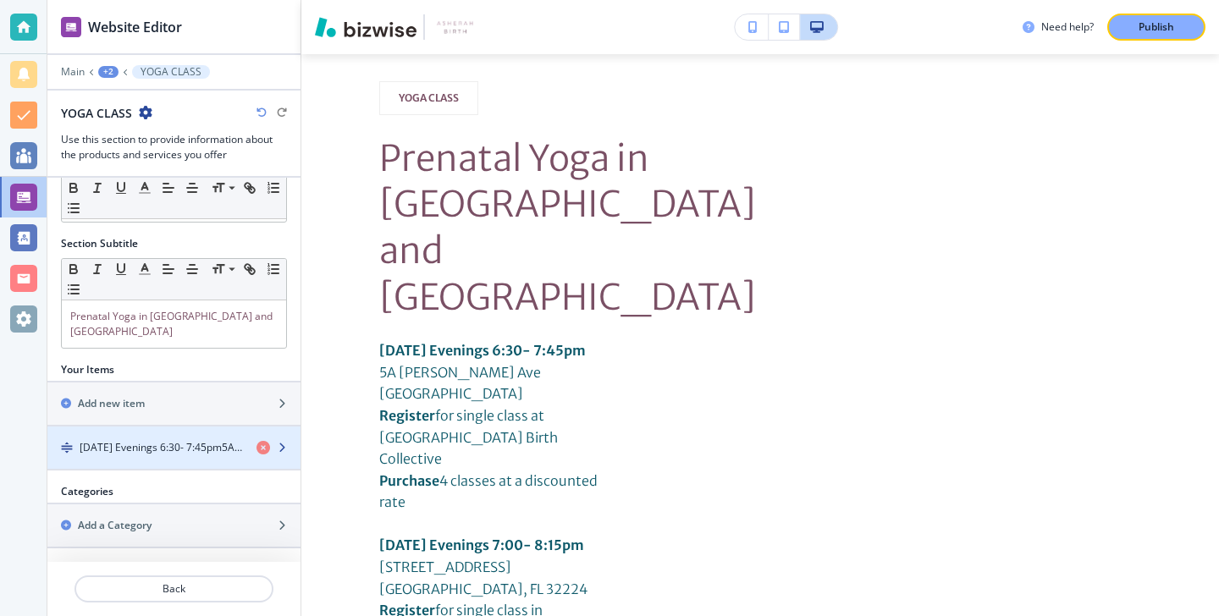
click at [202, 460] on div "button" at bounding box center [173, 462] width 253 height 14
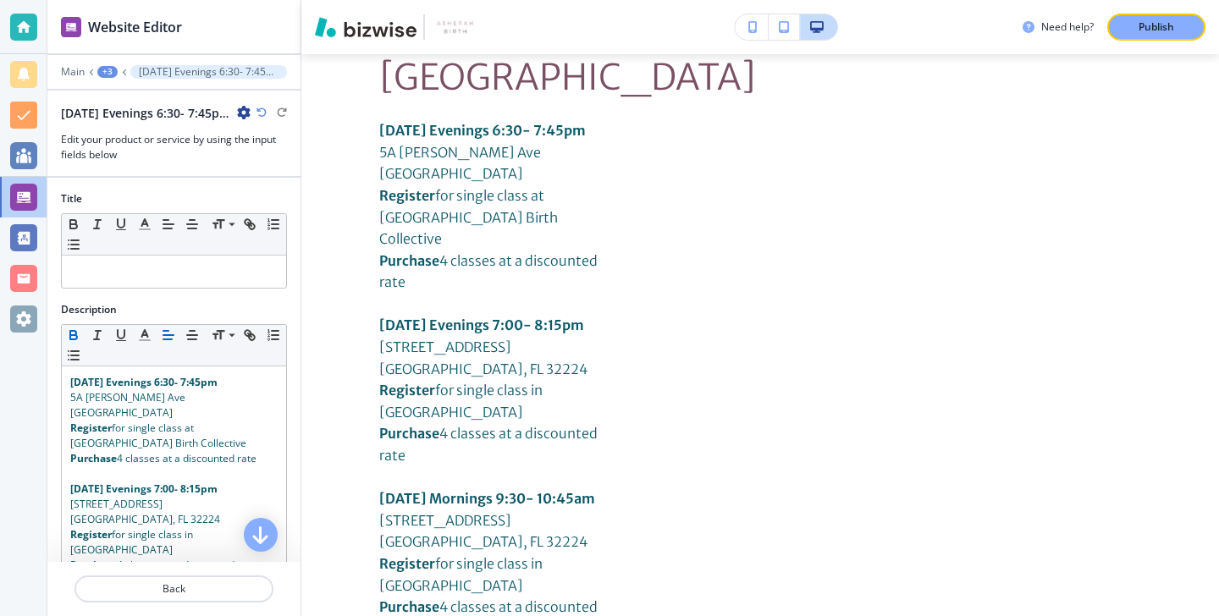
scroll to position [1095, 0]
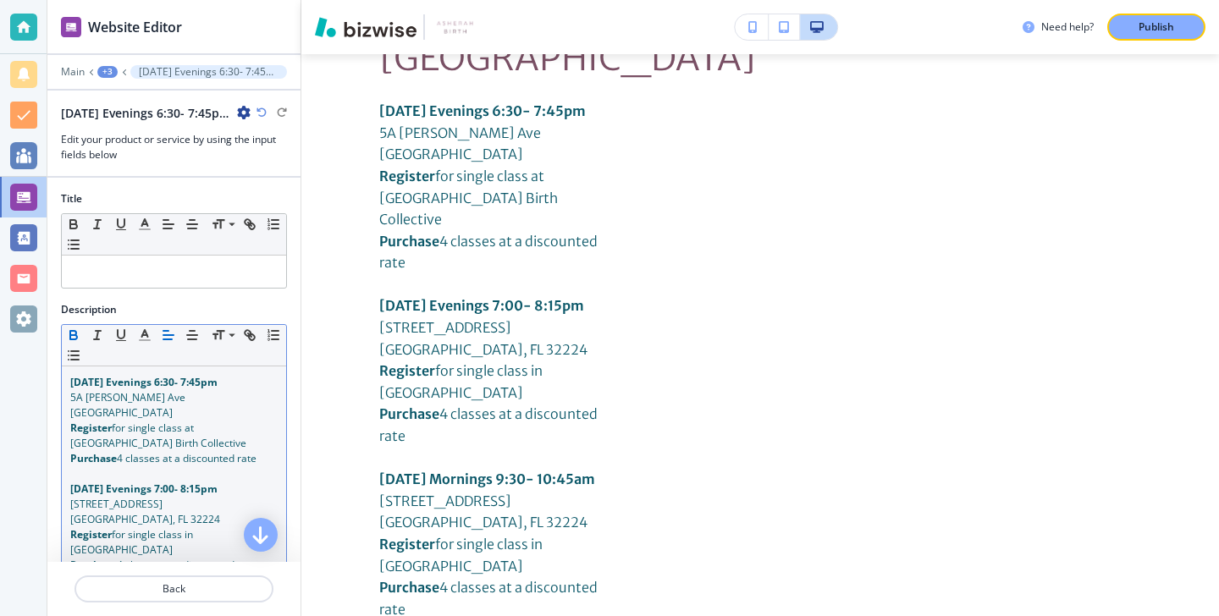
click at [203, 453] on span "4 classes at a discounted rate" at bounding box center [187, 458] width 140 height 14
click at [148, 343] on button "button" at bounding box center [145, 335] width 24 height 20
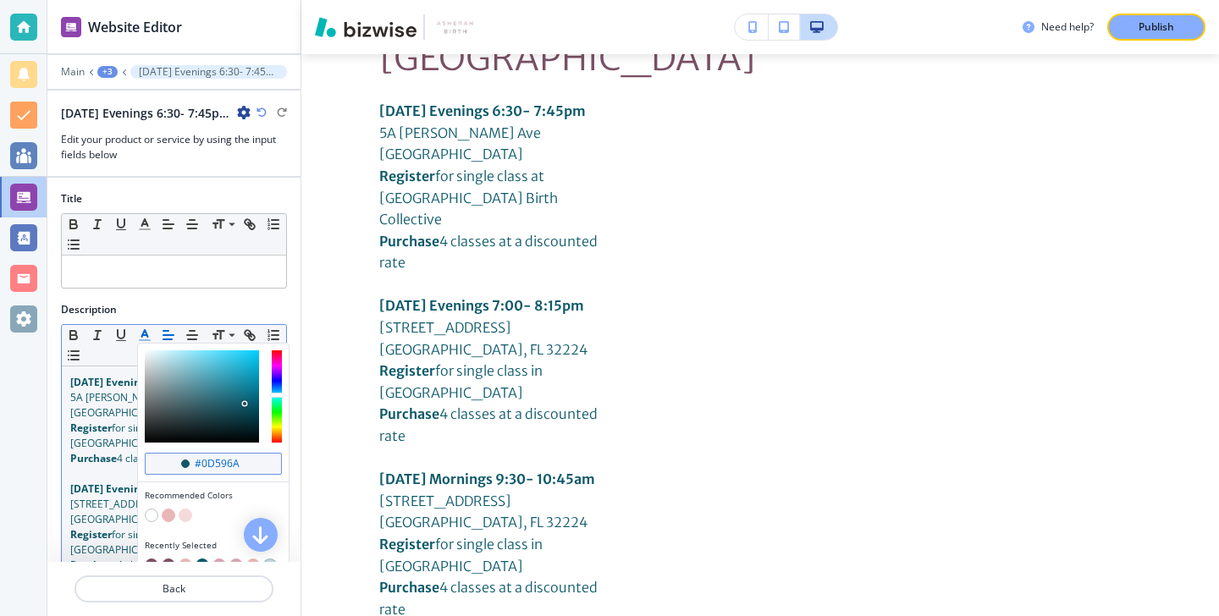
scroll to position [124, 0]
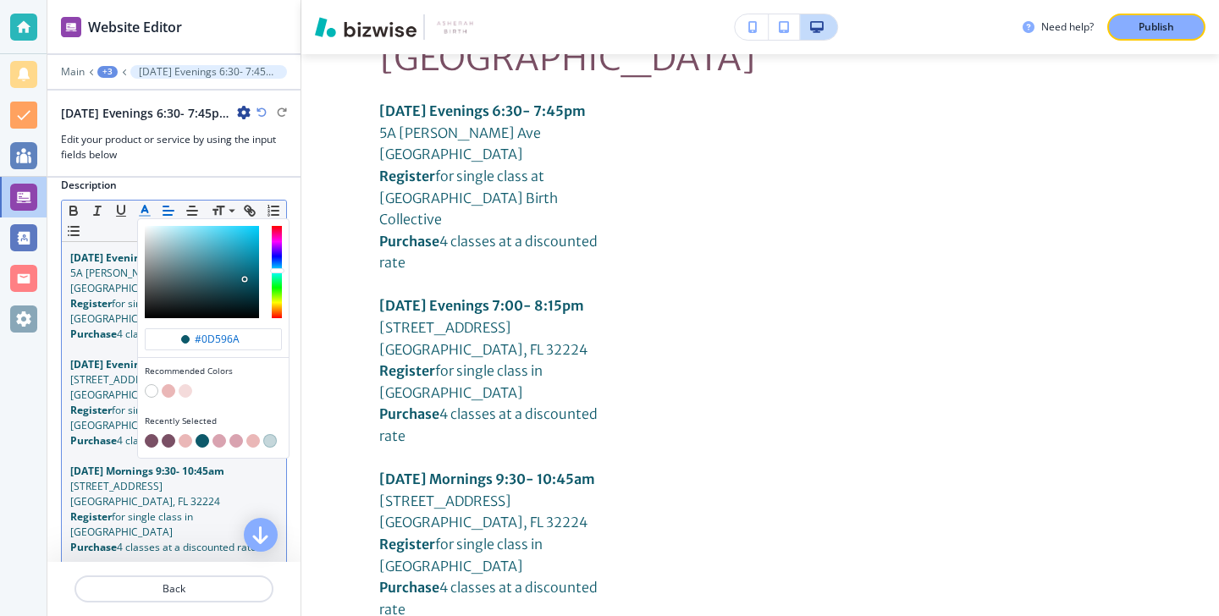
click at [149, 448] on div "button" at bounding box center [213, 442] width 137 height 17
click at [149, 444] on button "button" at bounding box center [152, 441] width 14 height 14
type input "#7a5065"
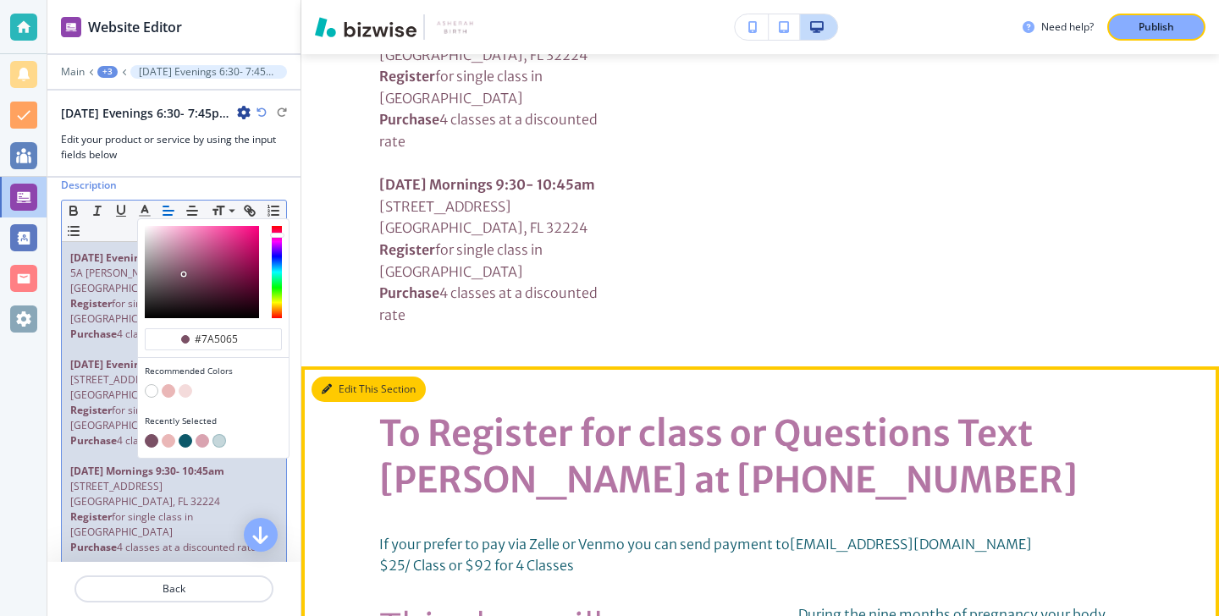
click at [360, 377] on button "Edit This Section" at bounding box center [369, 389] width 114 height 25
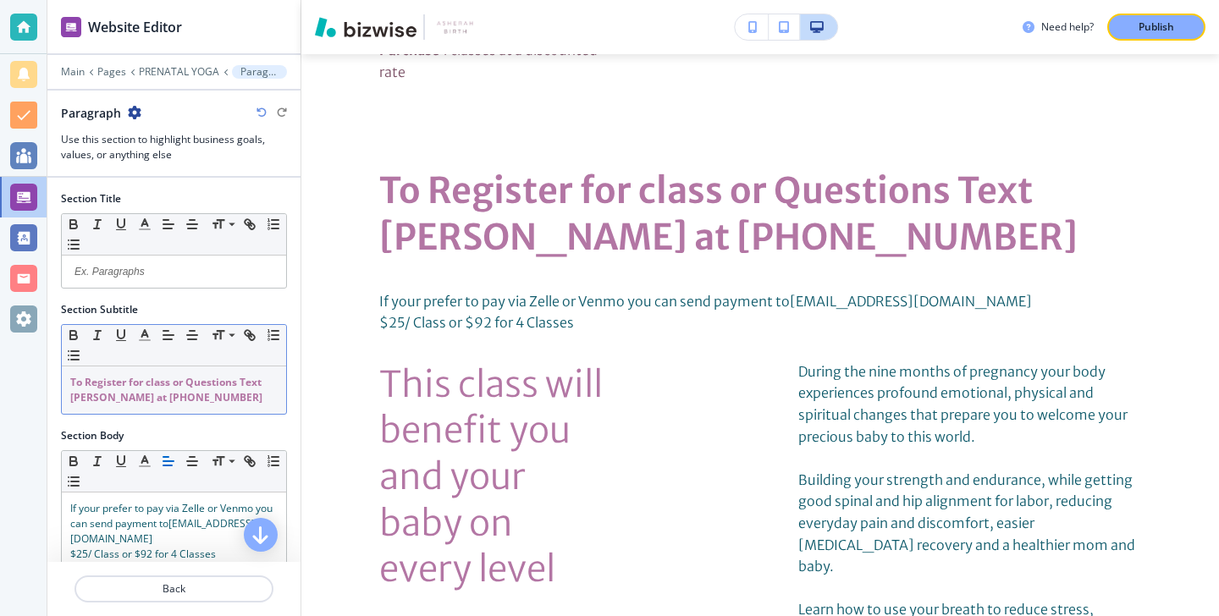
scroll to position [1634, 0]
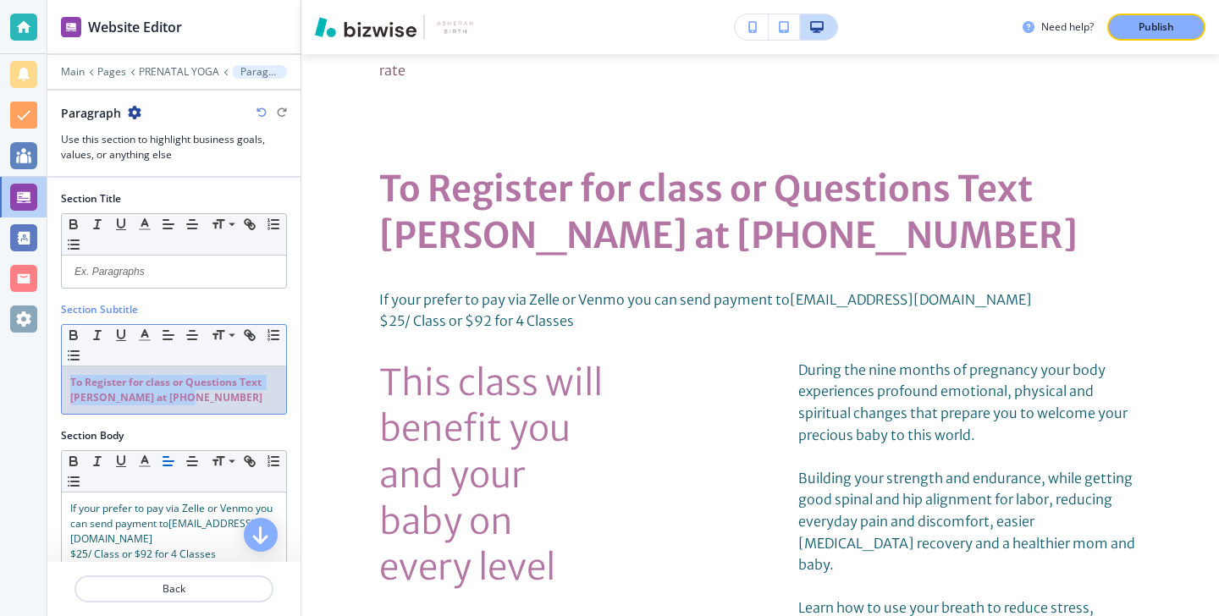
drag, startPoint x: 196, startPoint y: 395, endPoint x: 4, endPoint y: 386, distance: 191.6
click at [3, 385] on div "Website Editor Main Pages PRENATAL YOGA Paragraph Paragraph Use this section to…" at bounding box center [609, 308] width 1219 height 616
click at [138, 336] on icon "button" at bounding box center [144, 335] width 15 height 15
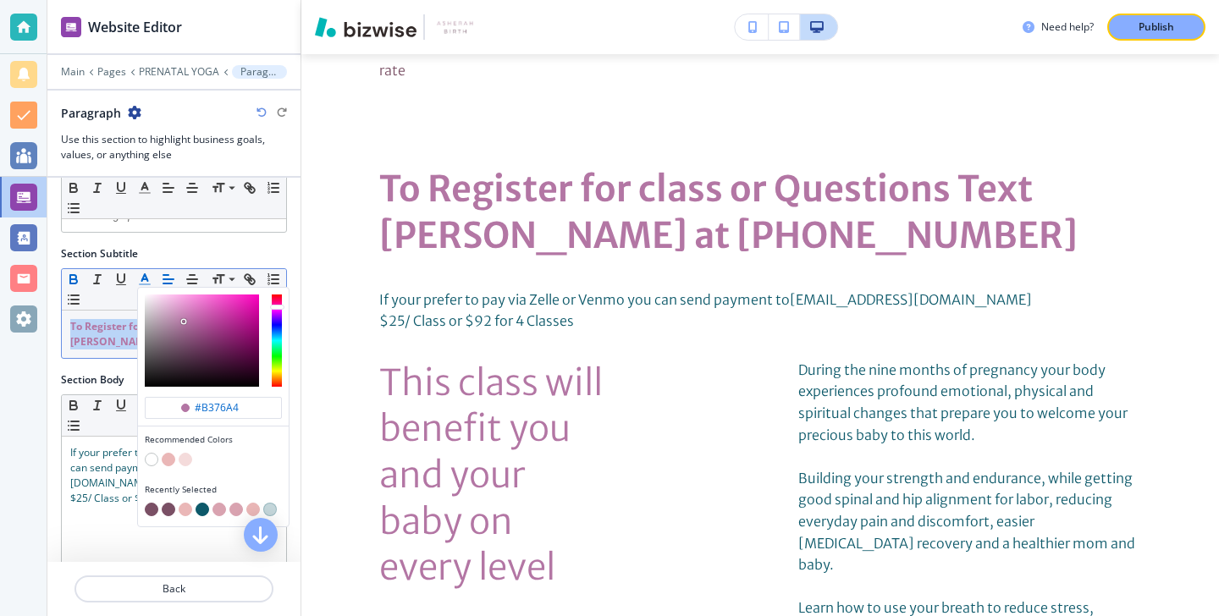
scroll to position [60, 0]
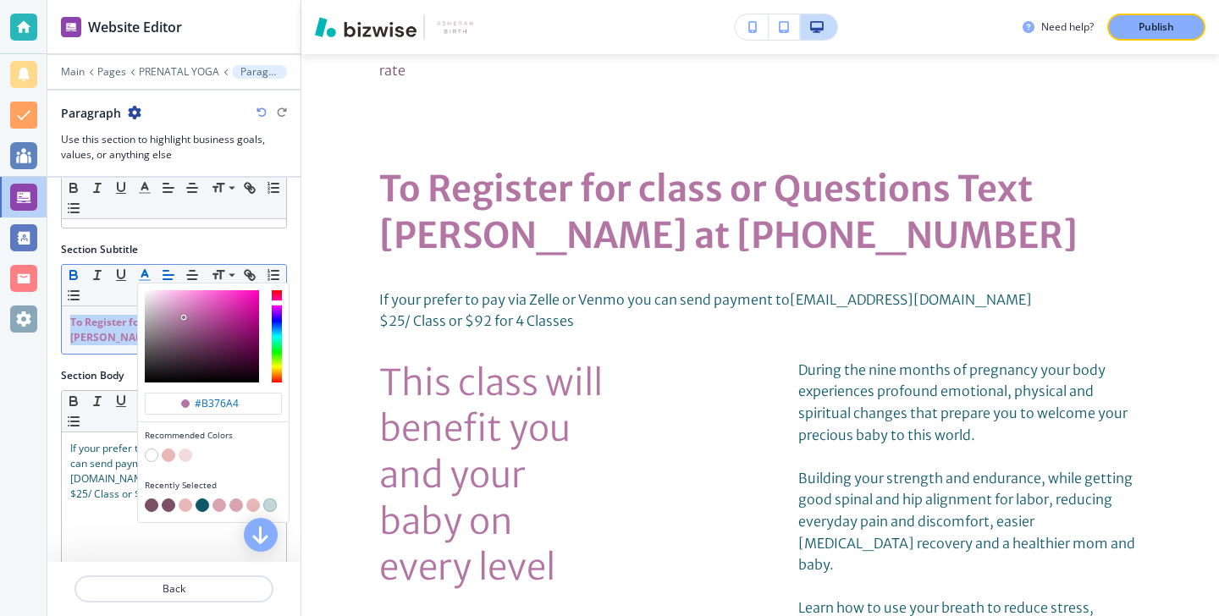
click at [151, 506] on button "button" at bounding box center [152, 506] width 14 height 14
type input "#7a5065"
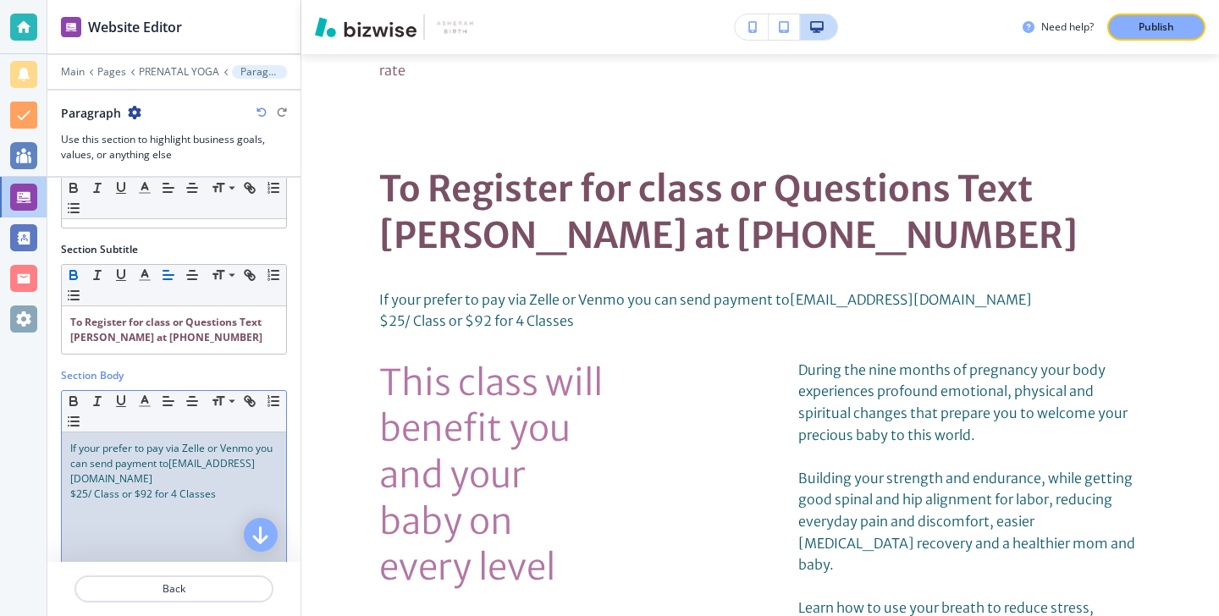
click at [97, 488] on span "$25/ Class or $92 for 4 Classes" at bounding box center [143, 494] width 146 height 14
click at [185, 478] on link "[EMAIL_ADDRESS][DOMAIN_NAME]" at bounding box center [162, 471] width 185 height 30
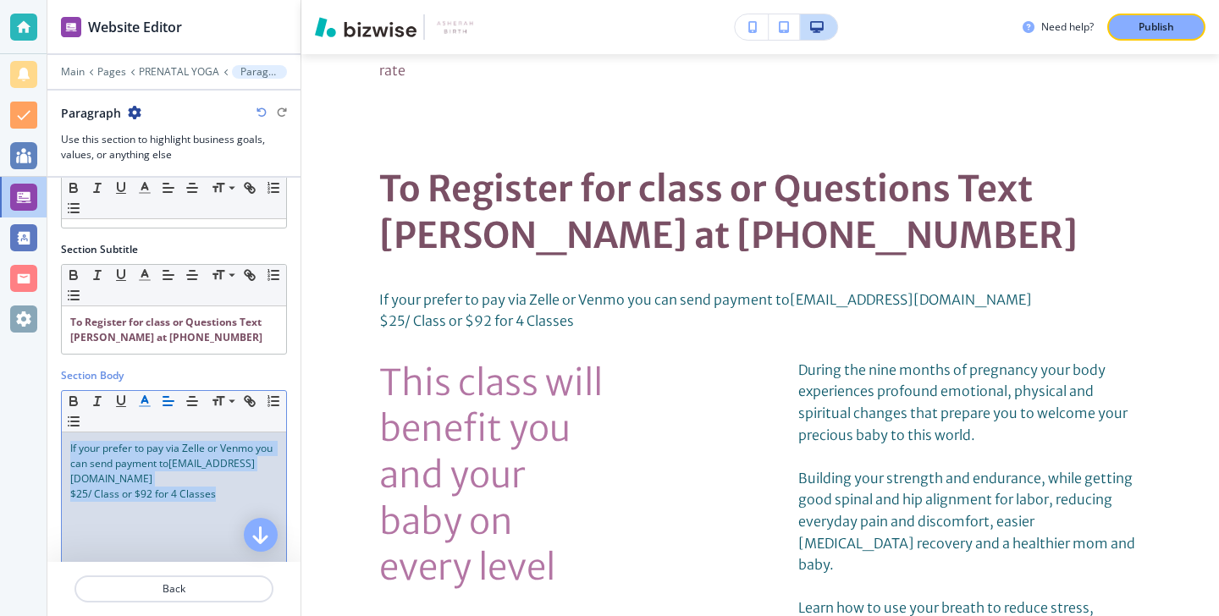
click at [133, 401] on button "button" at bounding box center [145, 401] width 24 height 20
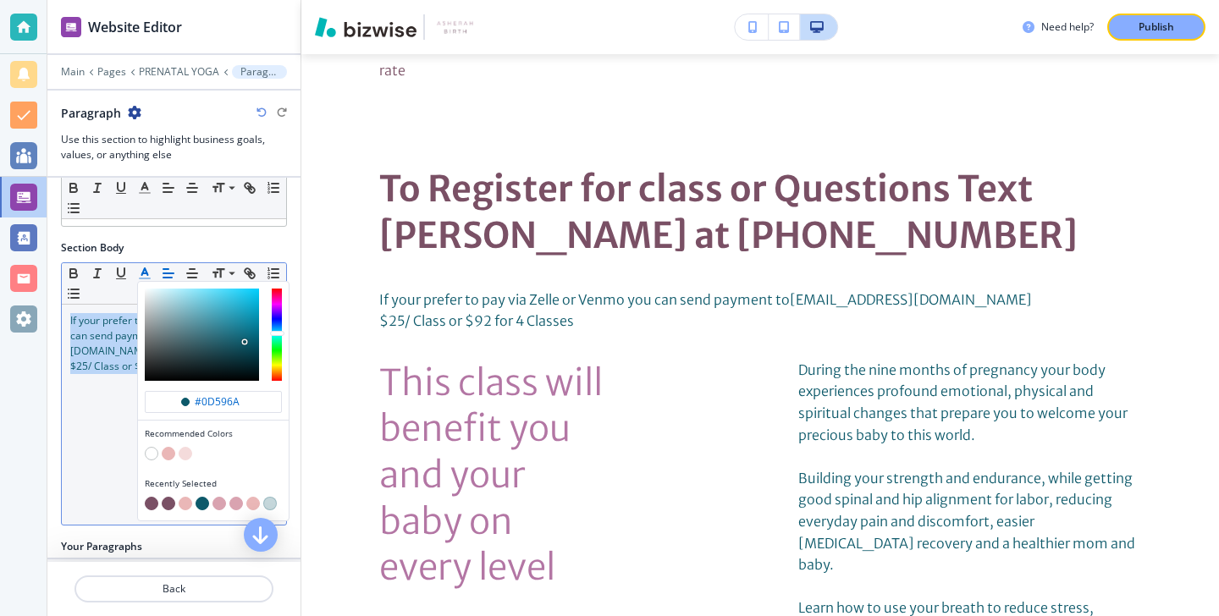
scroll to position [204, 0]
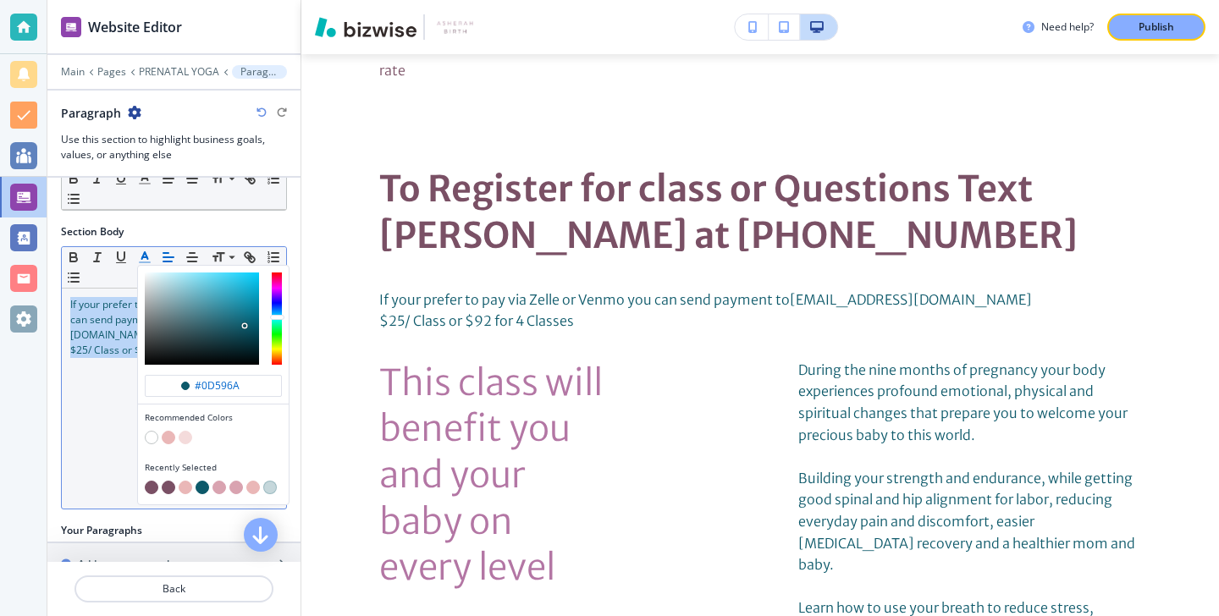
click at [152, 487] on button "button" at bounding box center [152, 488] width 14 height 14
type input "#7a5065"
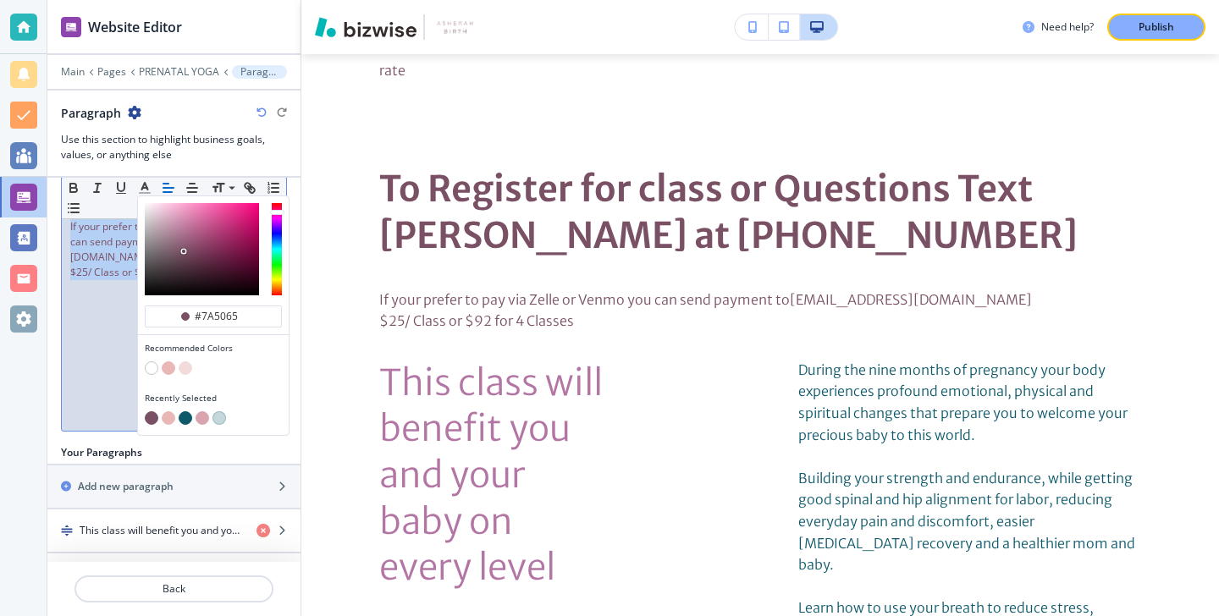
scroll to position [331, 0]
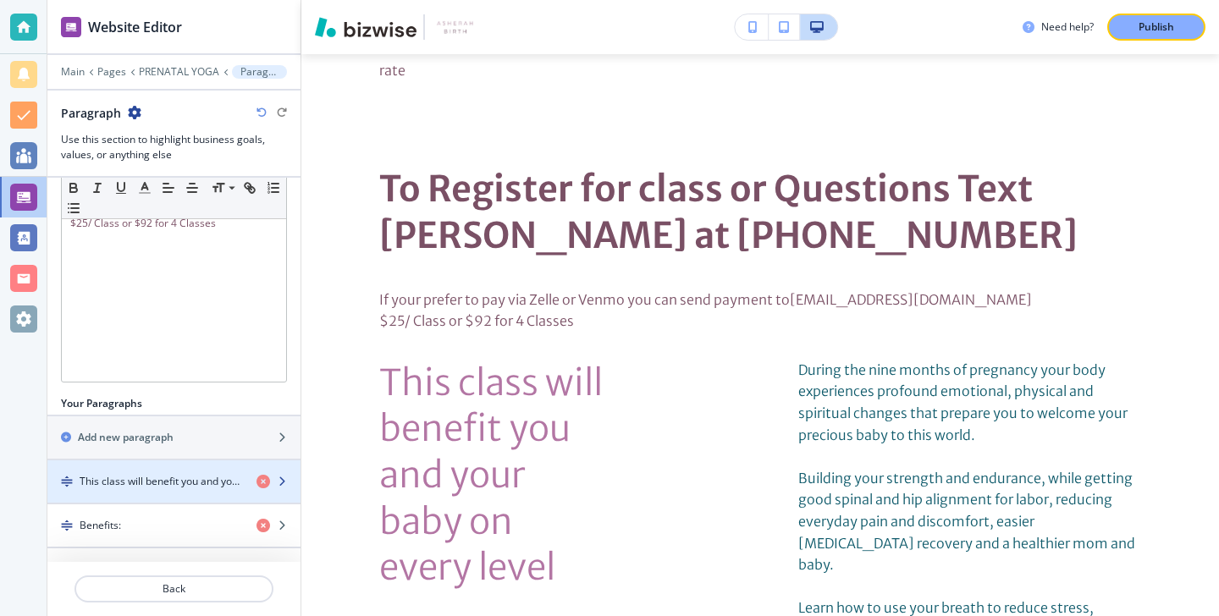
click at [122, 482] on h4 "This class will benefit you and your baby on every level" at bounding box center [161, 481] width 163 height 15
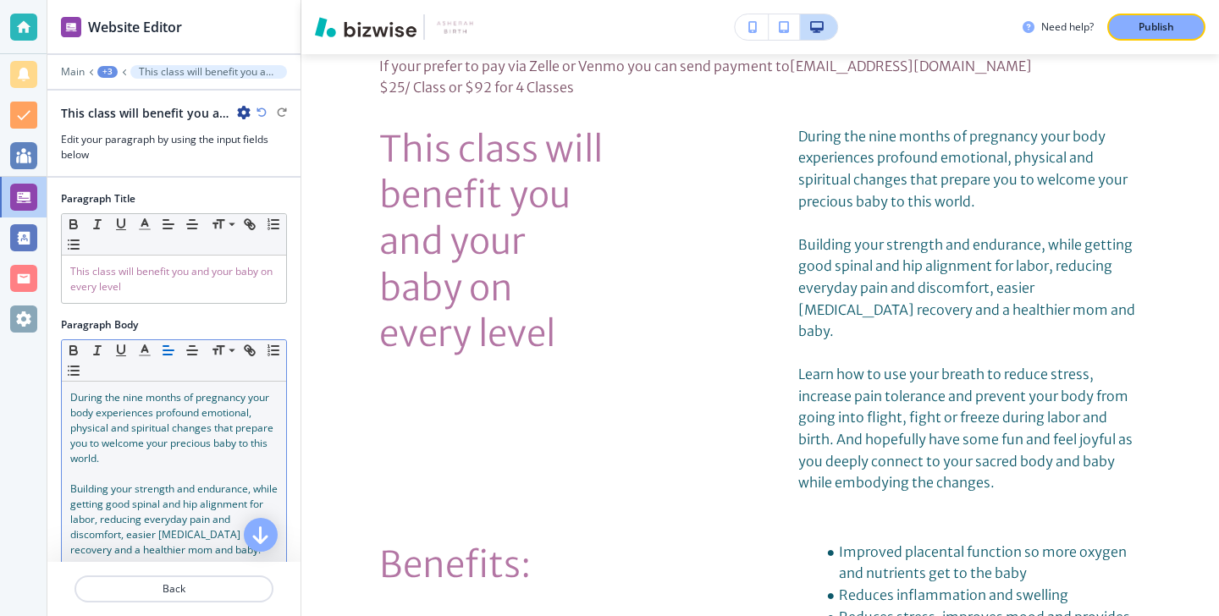
scroll to position [1872, 0]
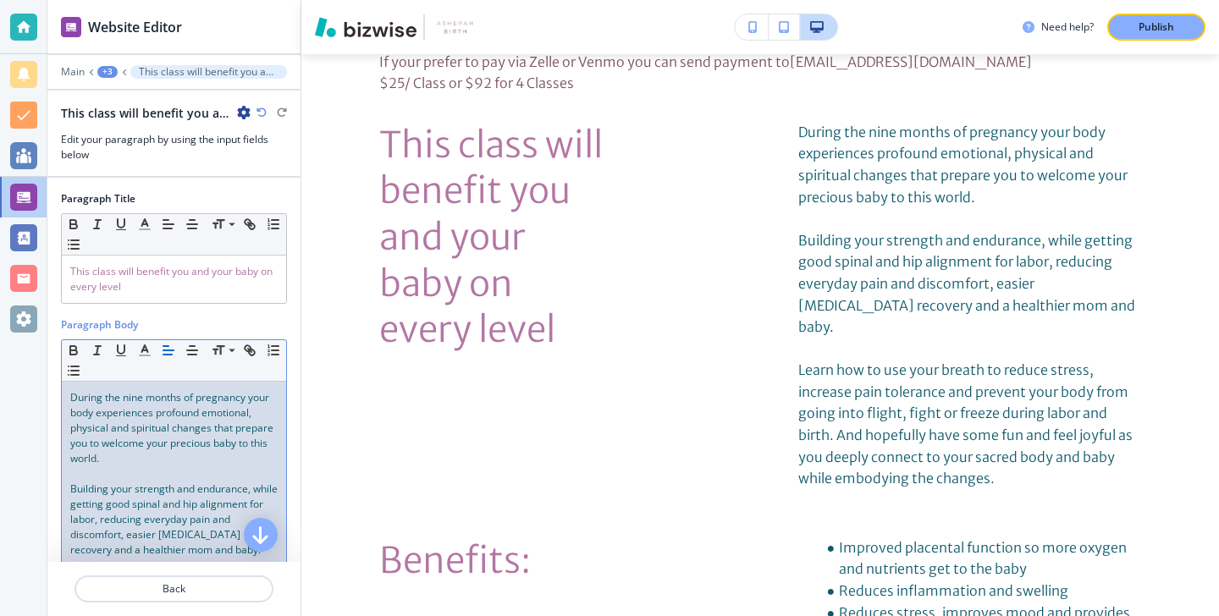
click at [145, 482] on span "Building your strength and endurance, while getting good spinal and hip alignme…" at bounding box center [175, 519] width 210 height 75
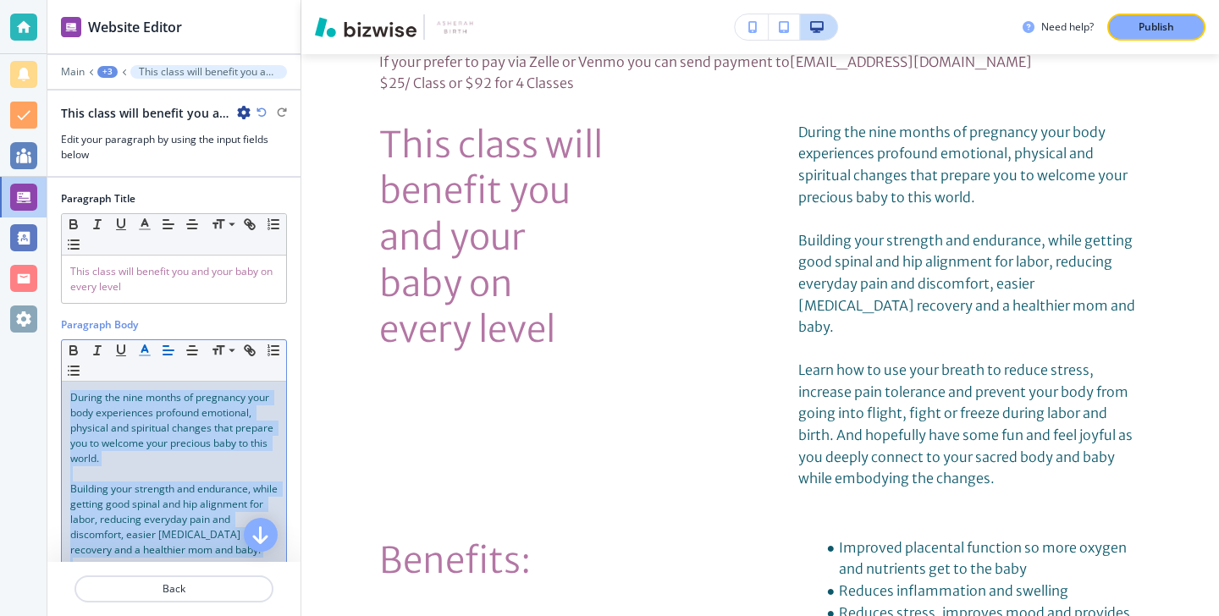
click at [141, 357] on button "button" at bounding box center [145, 350] width 24 height 20
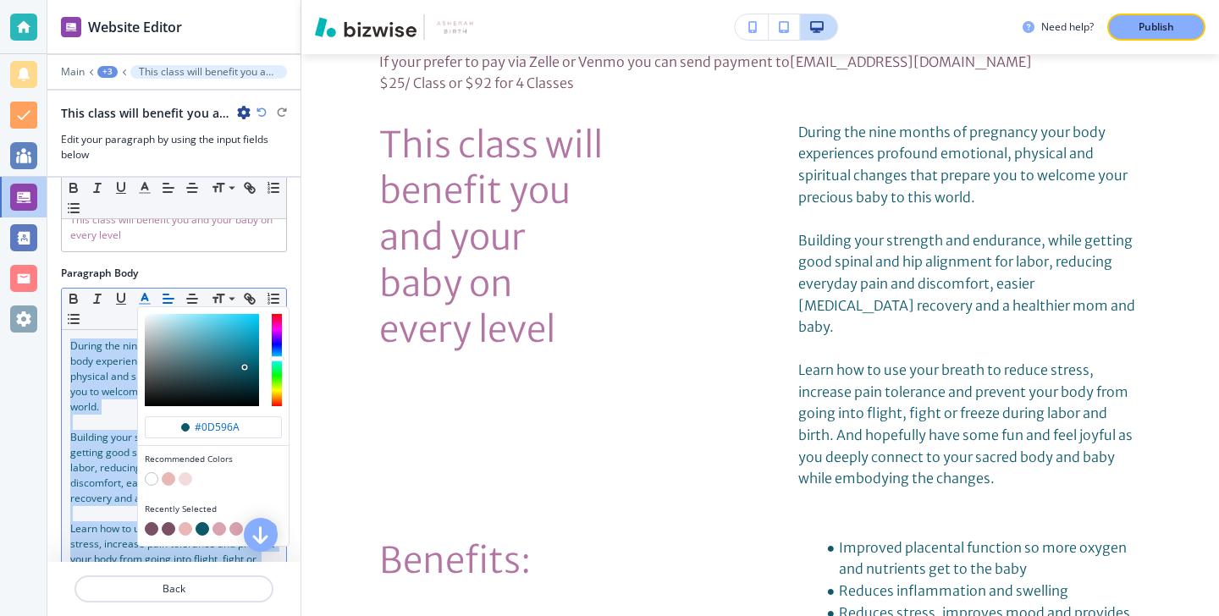
scroll to position [100, 0]
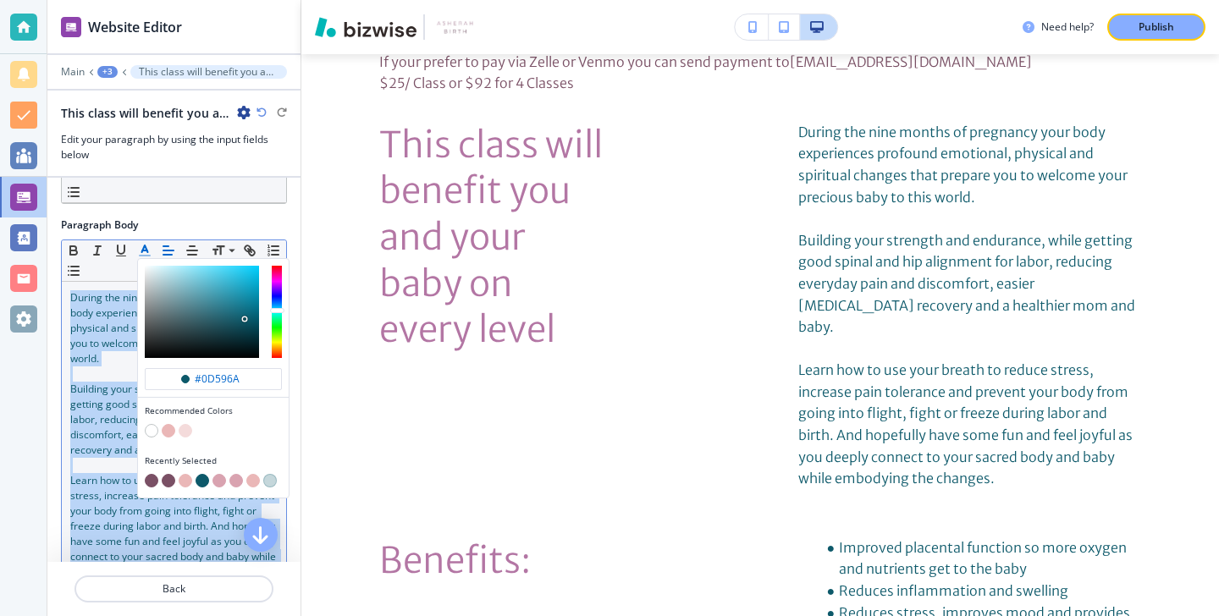
click at [151, 481] on button "button" at bounding box center [152, 481] width 14 height 14
type input "#7a5065"
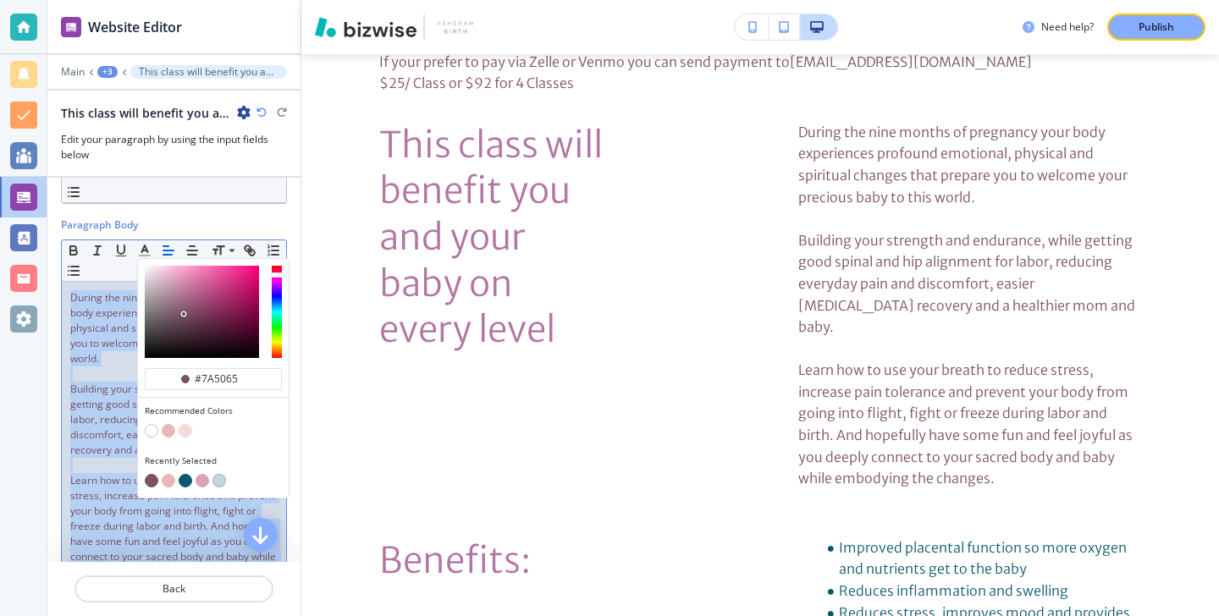
scroll to position [208, 0]
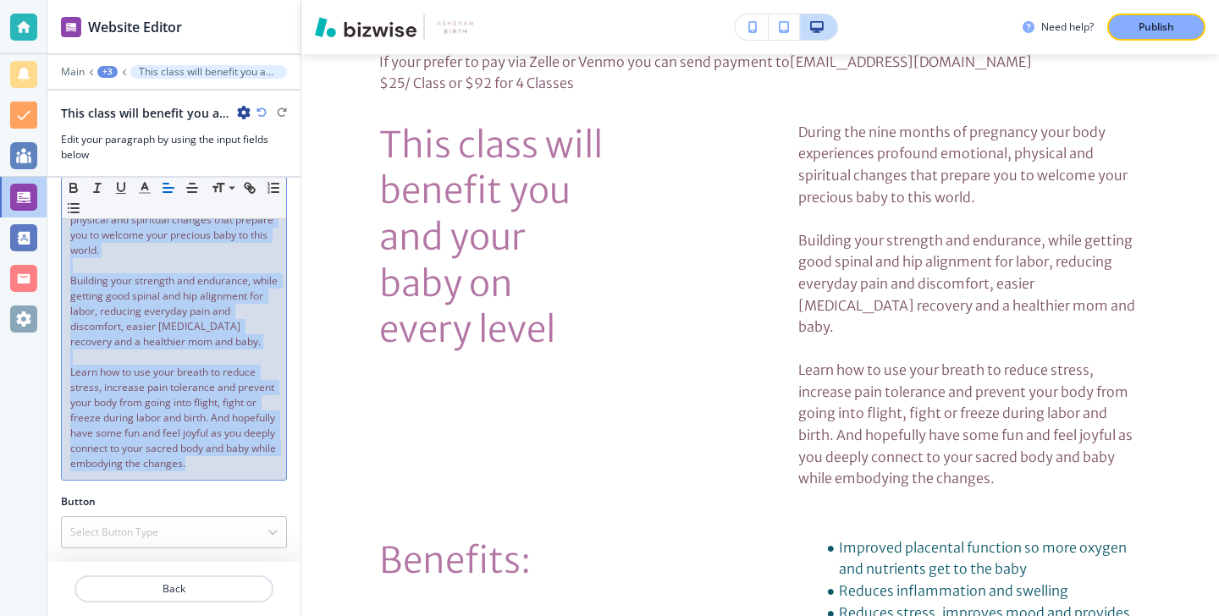
click at [86, 469] on span "Learn how to use your breath to reduce stress, increase pain tolerance and prev…" at bounding box center [174, 418] width 208 height 106
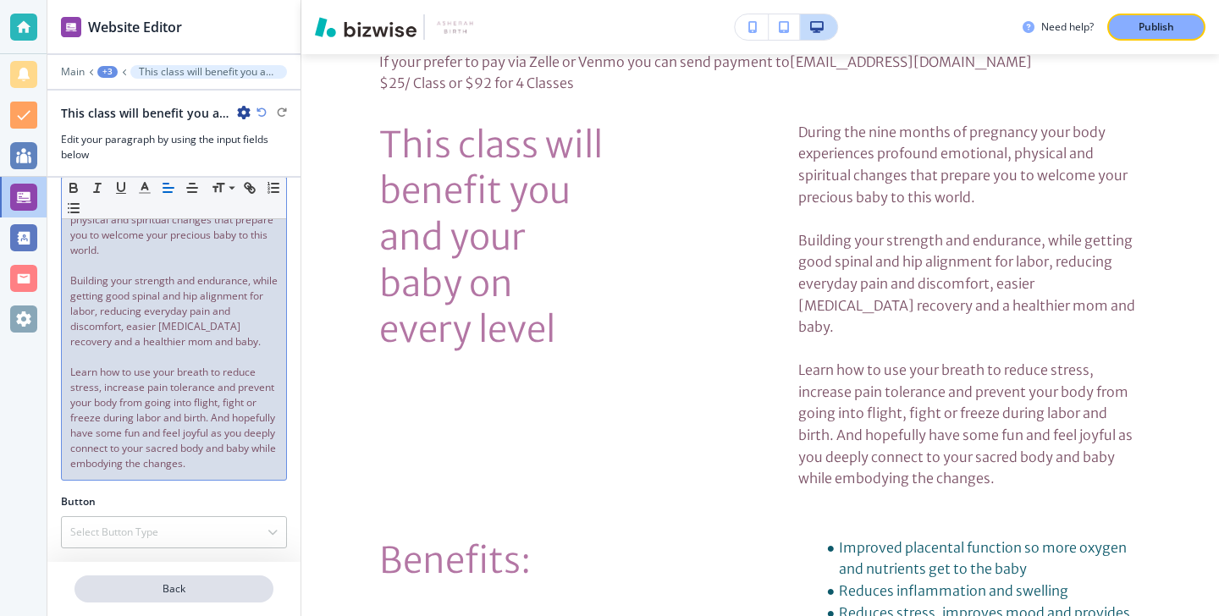
click at [119, 582] on p "Back" at bounding box center [174, 589] width 196 height 15
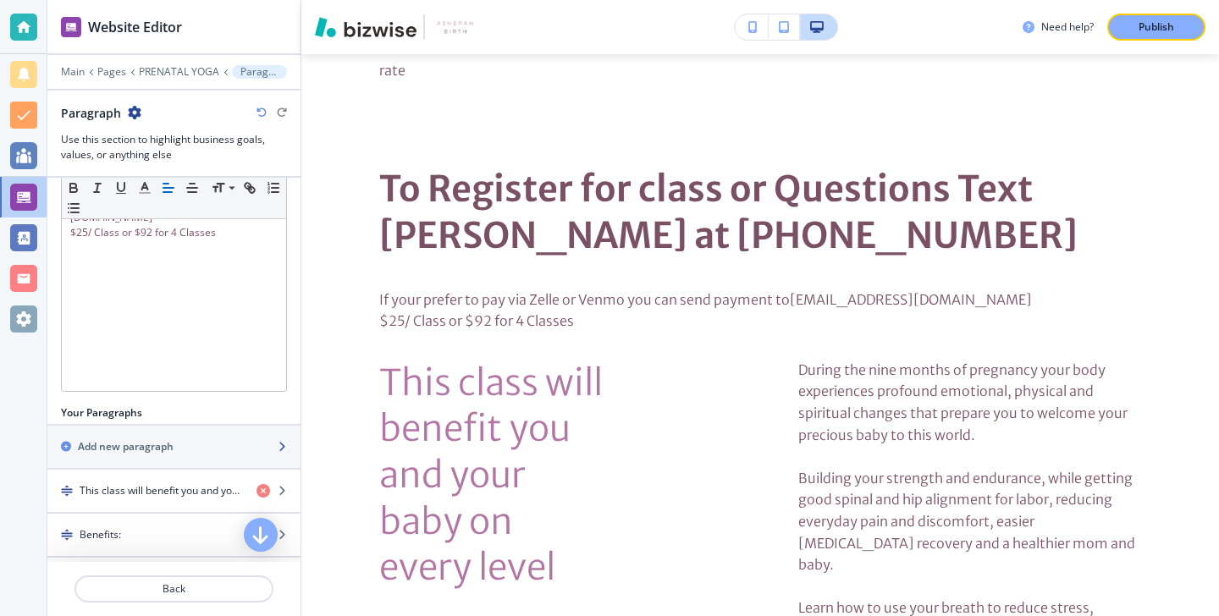
scroll to position [331, 0]
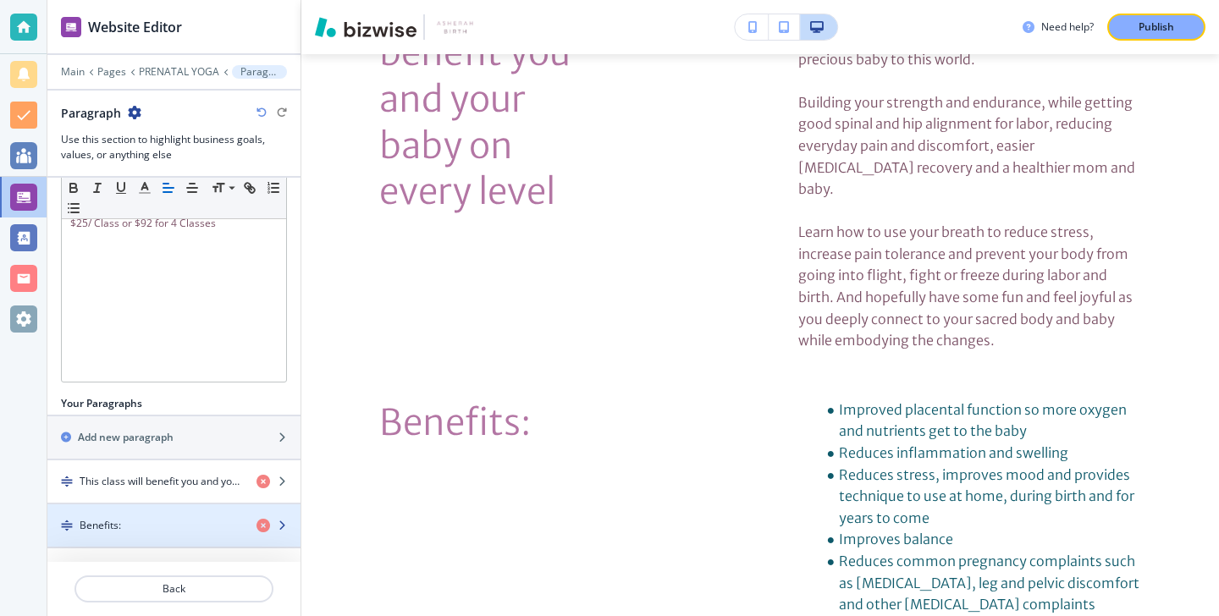
click at [185, 518] on div "Benefits:" at bounding box center [145, 525] width 196 height 15
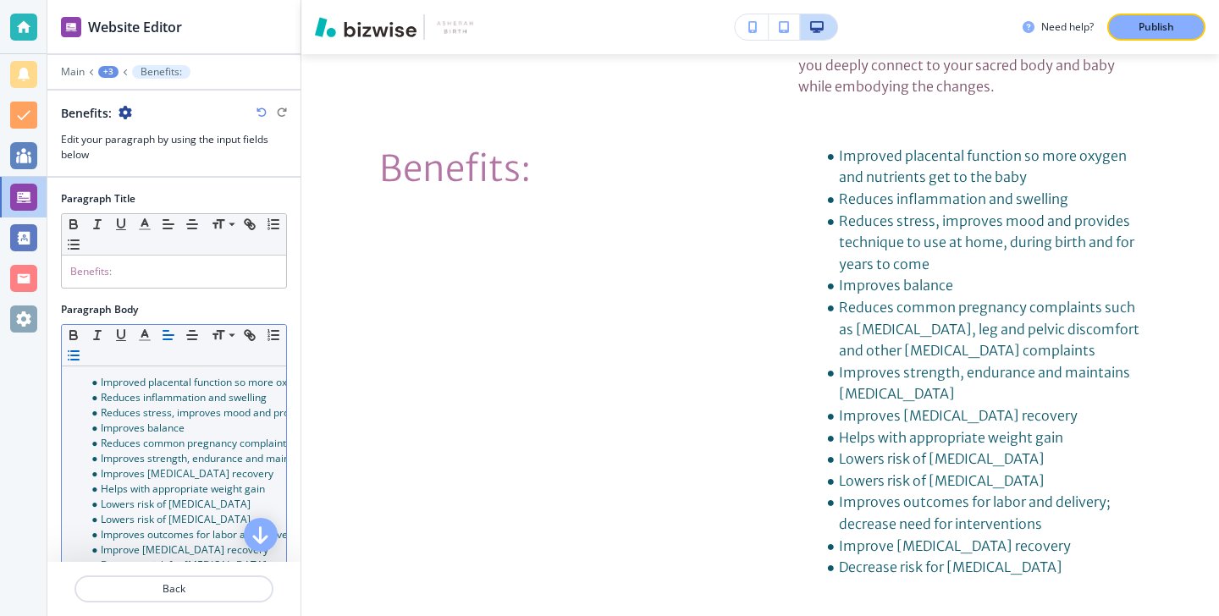
scroll to position [2266, 0]
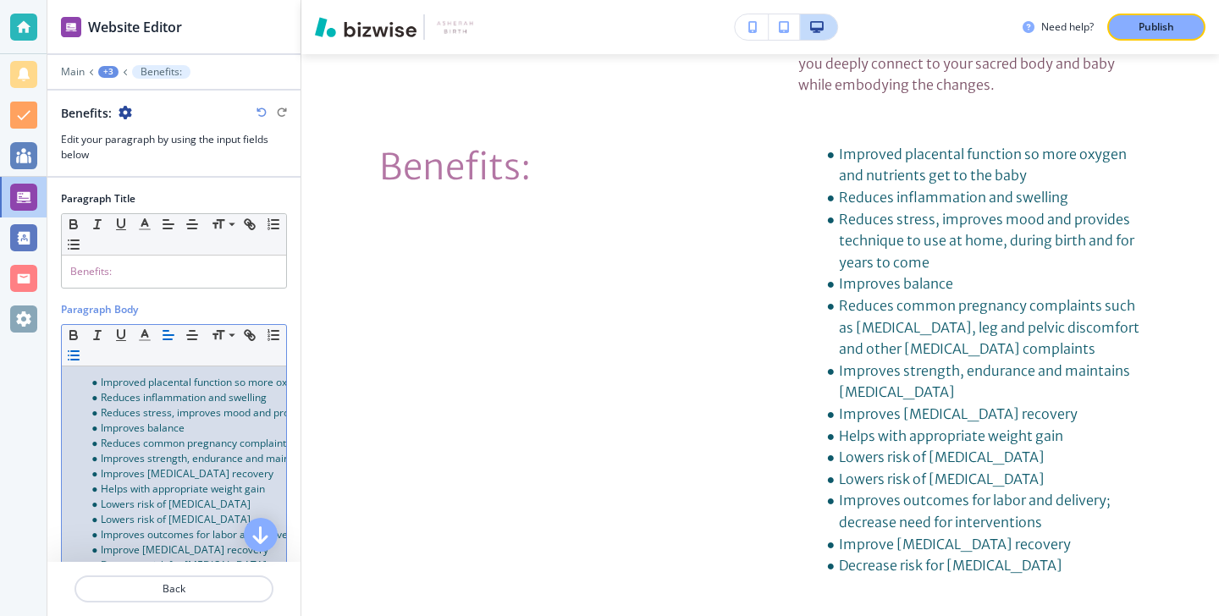
click at [185, 488] on span "Helps with appropriate weight gain" at bounding box center [183, 489] width 164 height 14
click at [146, 338] on icon "button" at bounding box center [144, 335] width 15 height 15
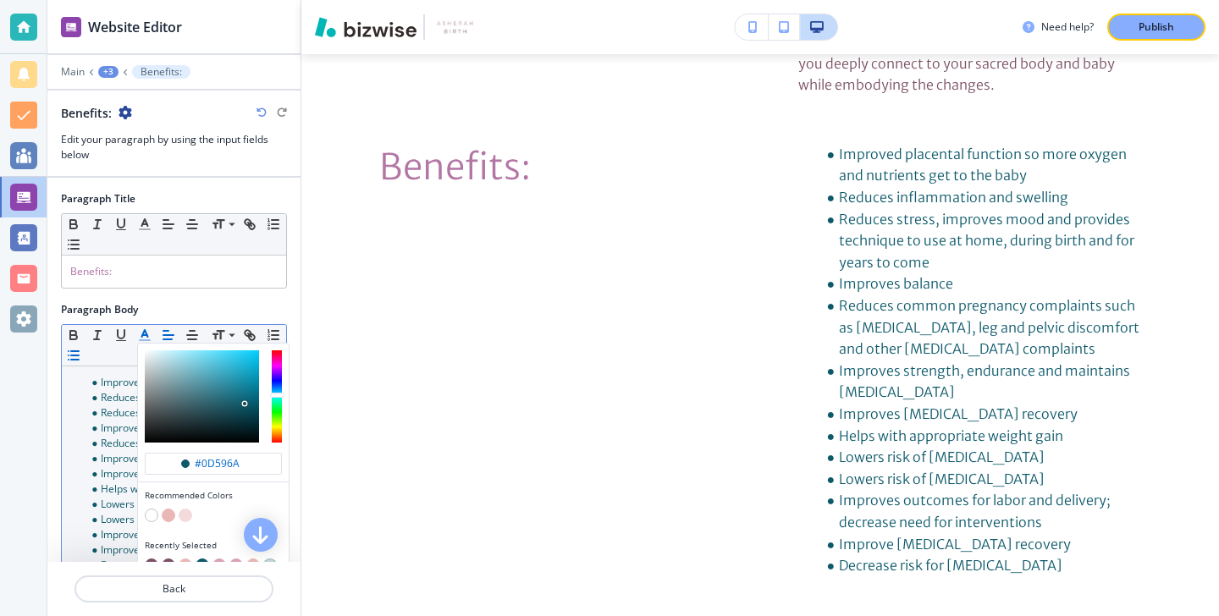
scroll to position [107, 0]
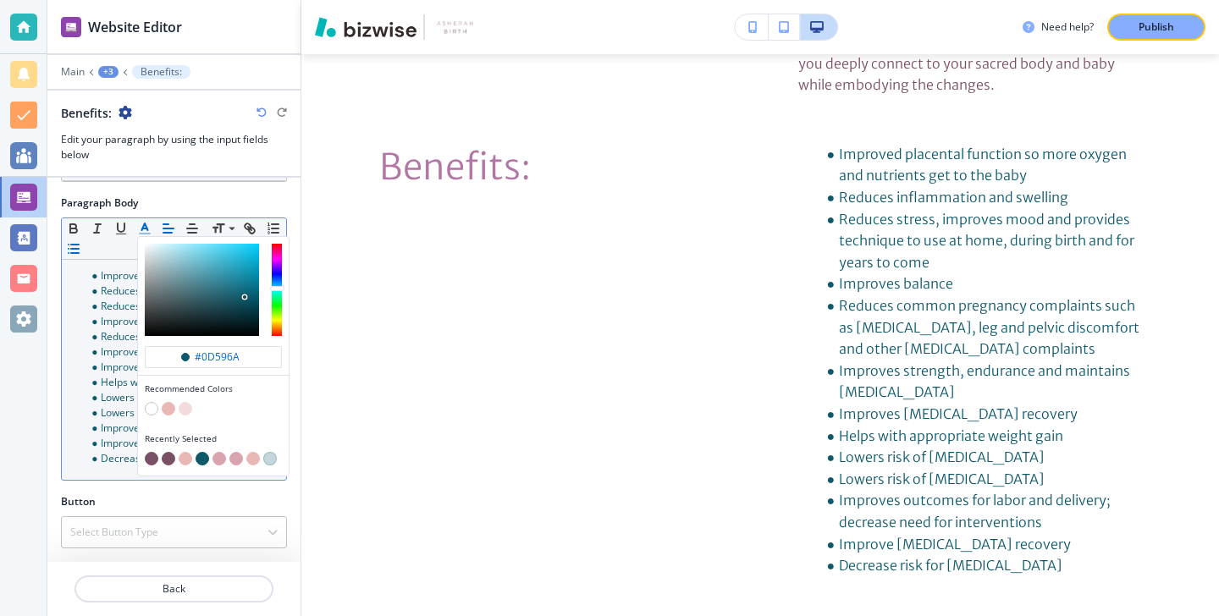
click at [149, 461] on button "button" at bounding box center [152, 459] width 14 height 14
type input "#7a5065"
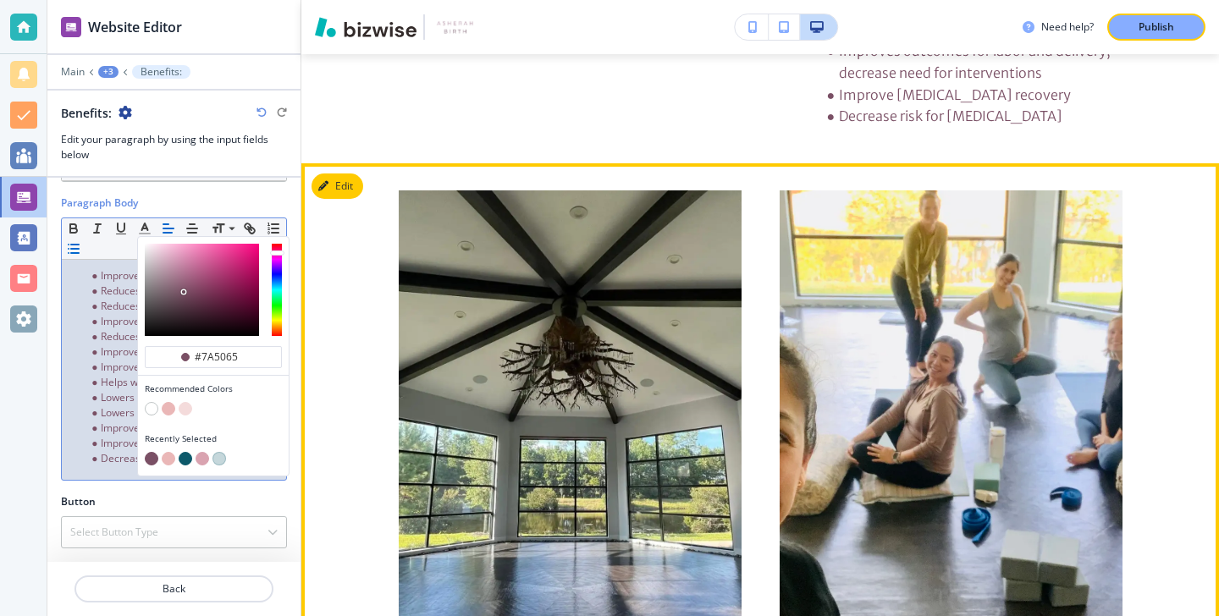
scroll to position [2691, 0]
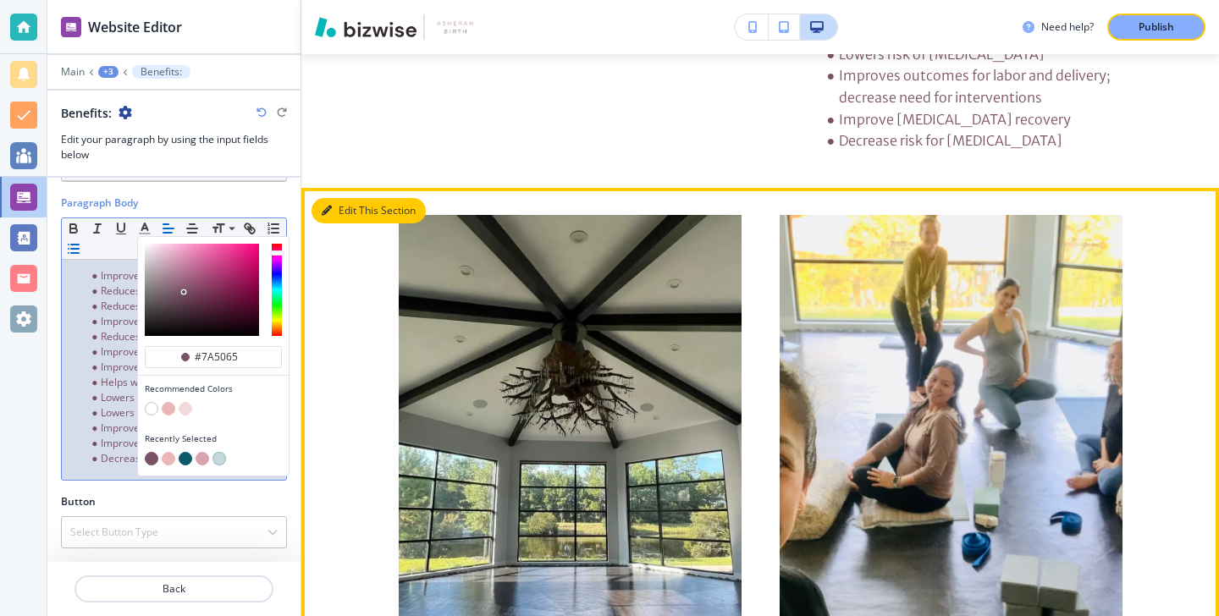
click at [346, 198] on button "Edit This Section" at bounding box center [369, 210] width 114 height 25
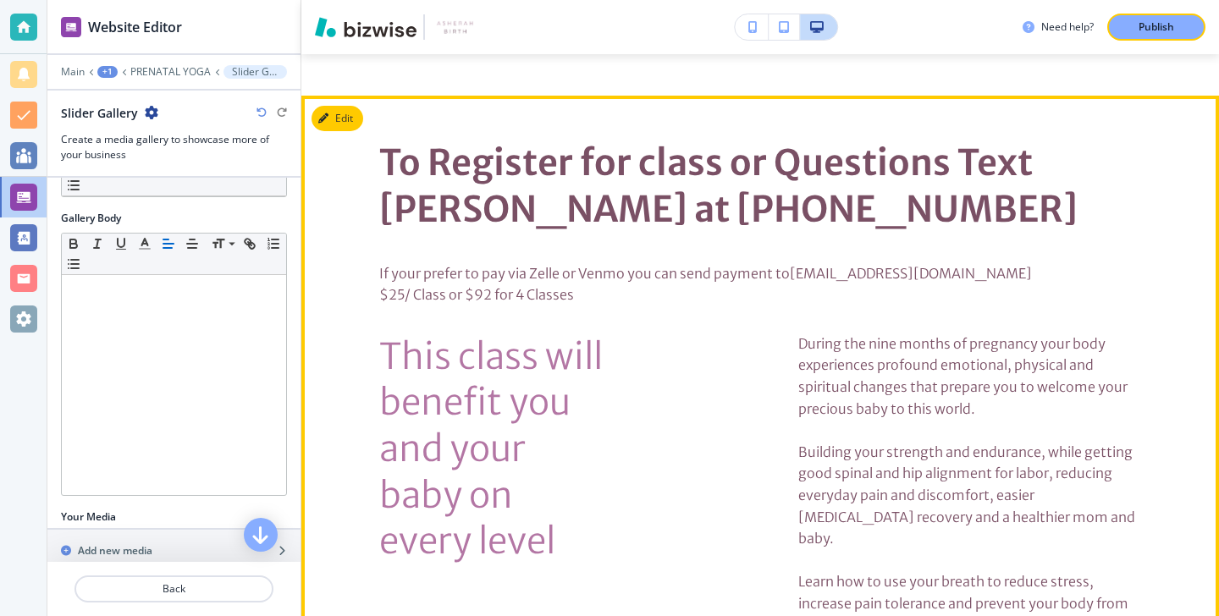
scroll to position [1648, 0]
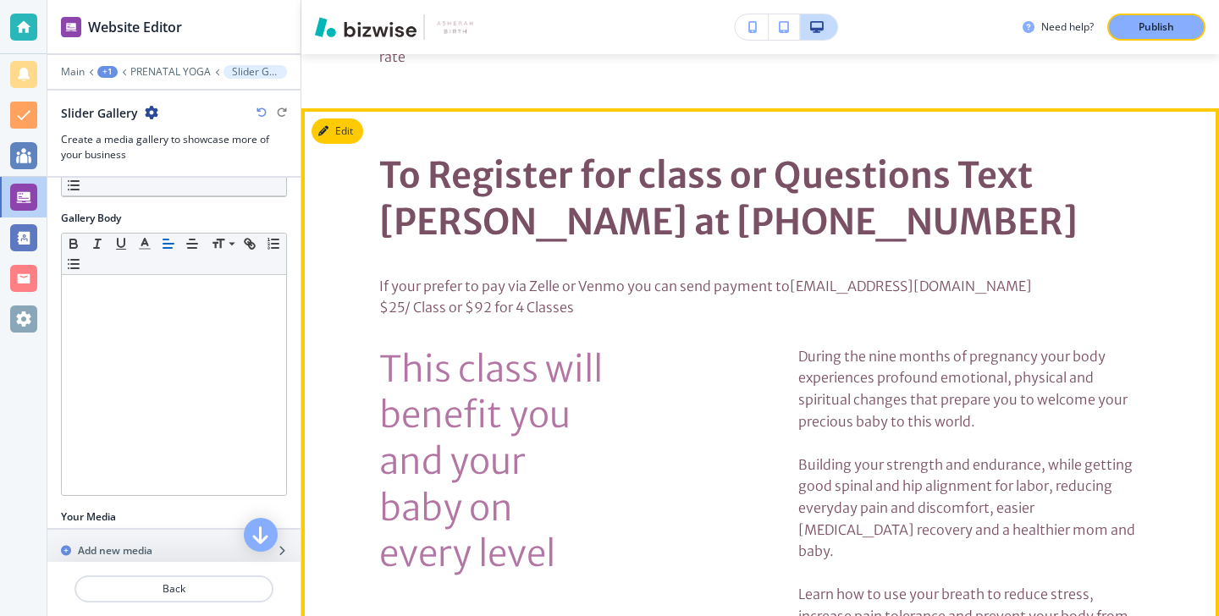
click at [359, 119] on button "Edit" at bounding box center [338, 131] width 52 height 25
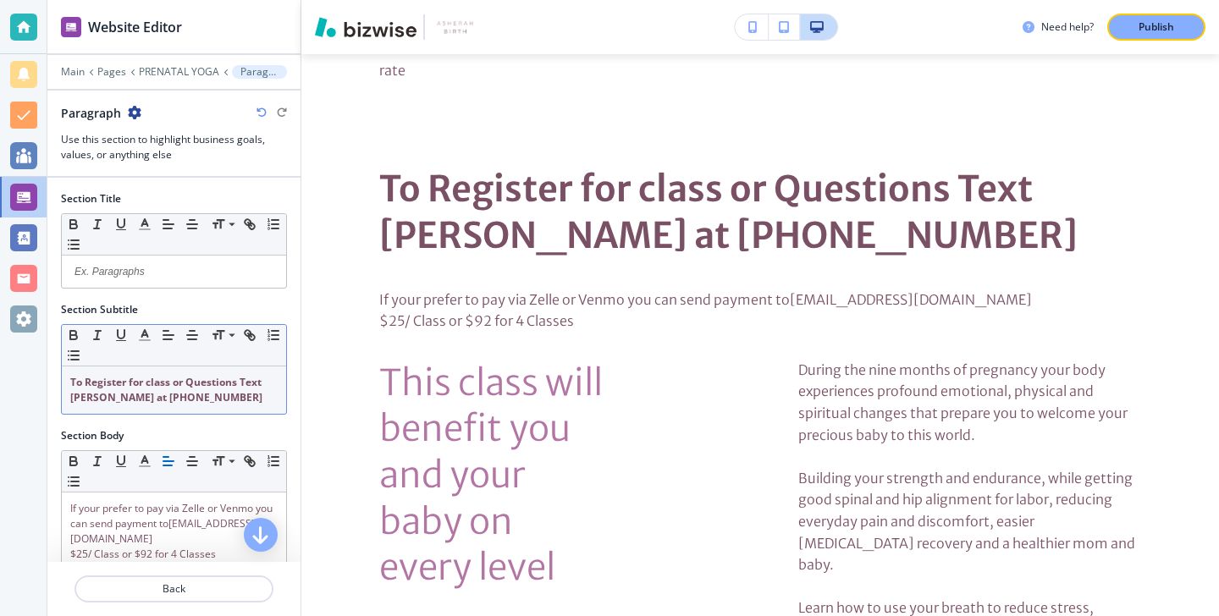
scroll to position [331, 0]
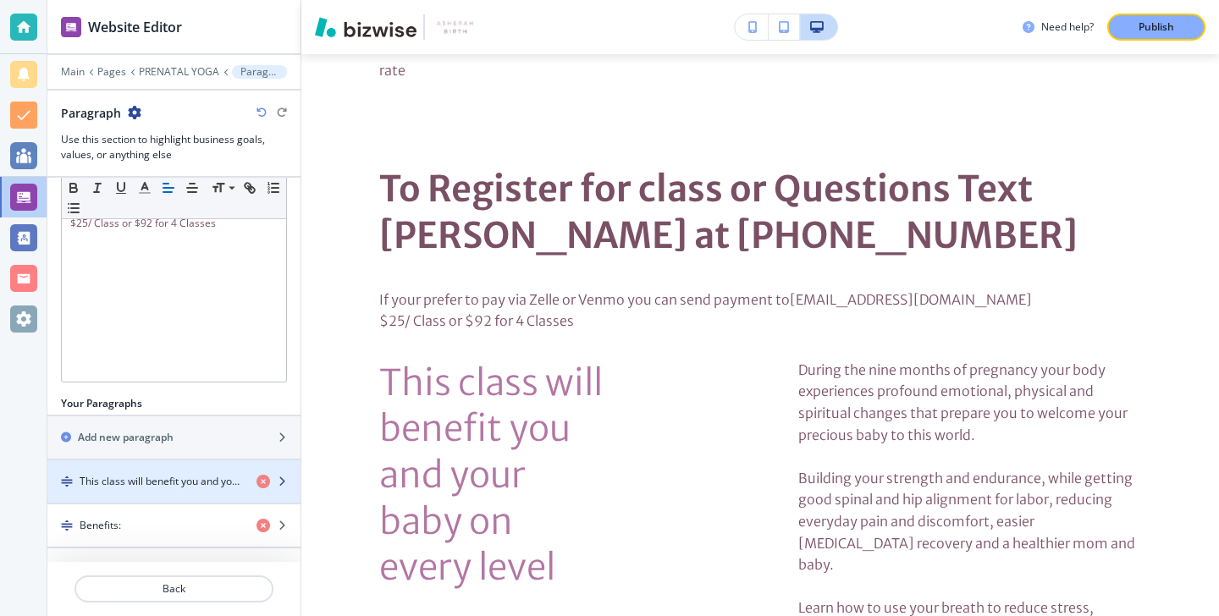
click at [157, 477] on h4 "This class will benefit you and your baby on every level" at bounding box center [161, 481] width 163 height 15
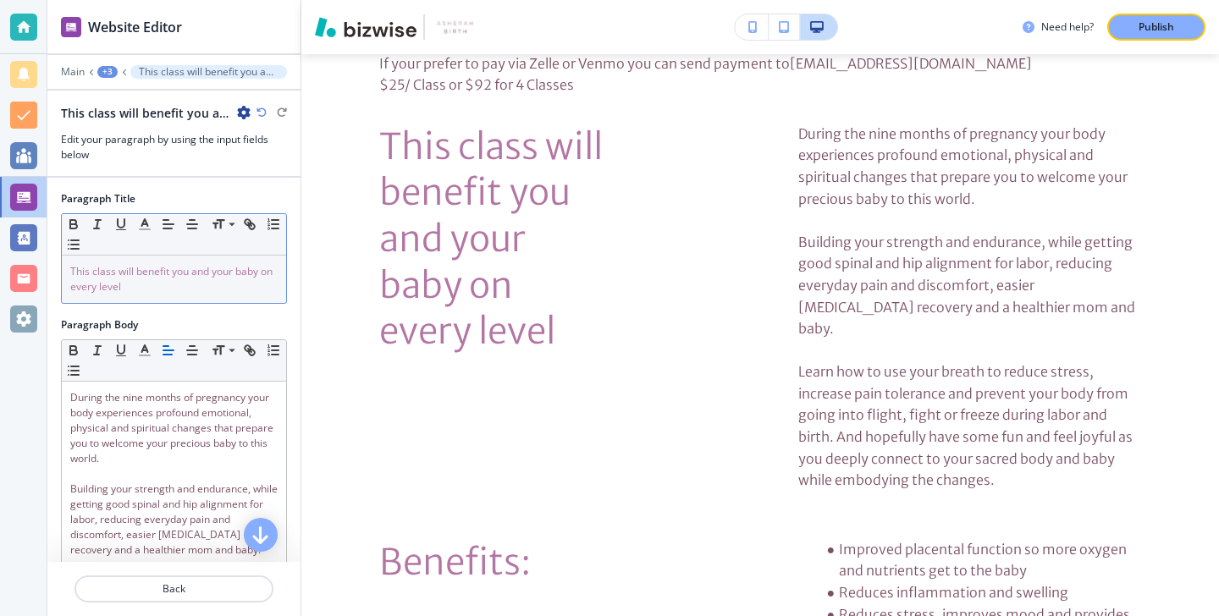
scroll to position [1872, 0]
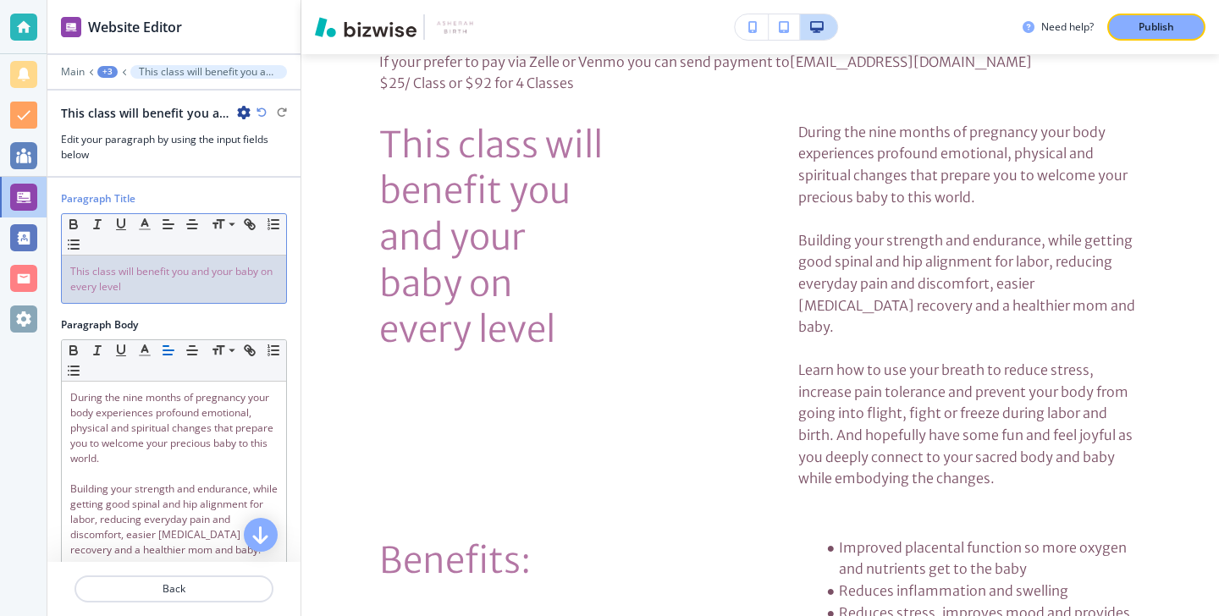
click at [169, 276] on span "This class will benefit you and your baby on every level" at bounding box center [172, 279] width 205 height 30
drag, startPoint x: 168, startPoint y: 293, endPoint x: 47, endPoint y: 229, distance: 136.0
click at [47, 229] on div "Paragraph Title Small Normal Large Huge This class will benefit you and your ba…" at bounding box center [173, 254] width 253 height 126
click at [153, 220] on button "button" at bounding box center [145, 224] width 24 height 20
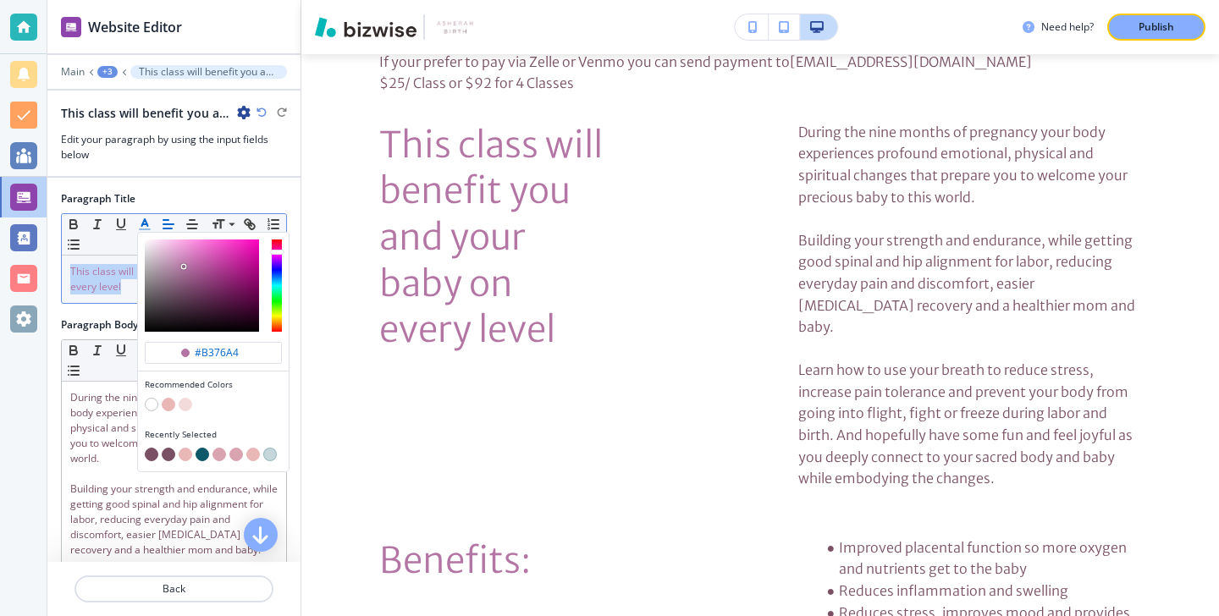
click at [156, 455] on button "button" at bounding box center [152, 455] width 14 height 14
type input "#7a5065"
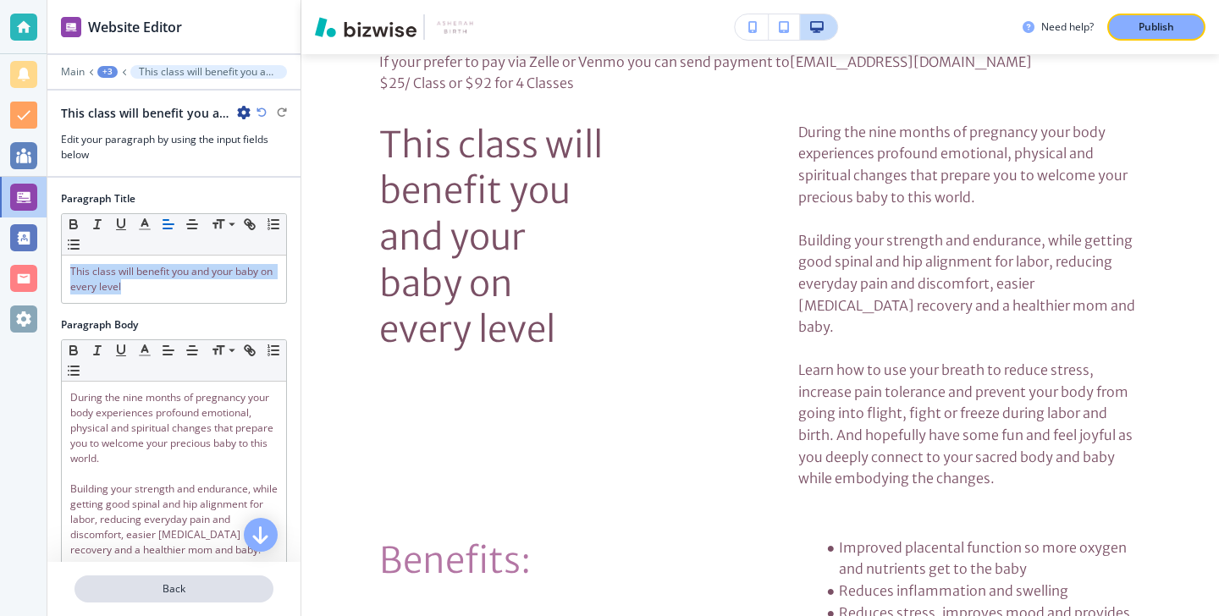
click at [143, 586] on p "Back" at bounding box center [174, 589] width 196 height 15
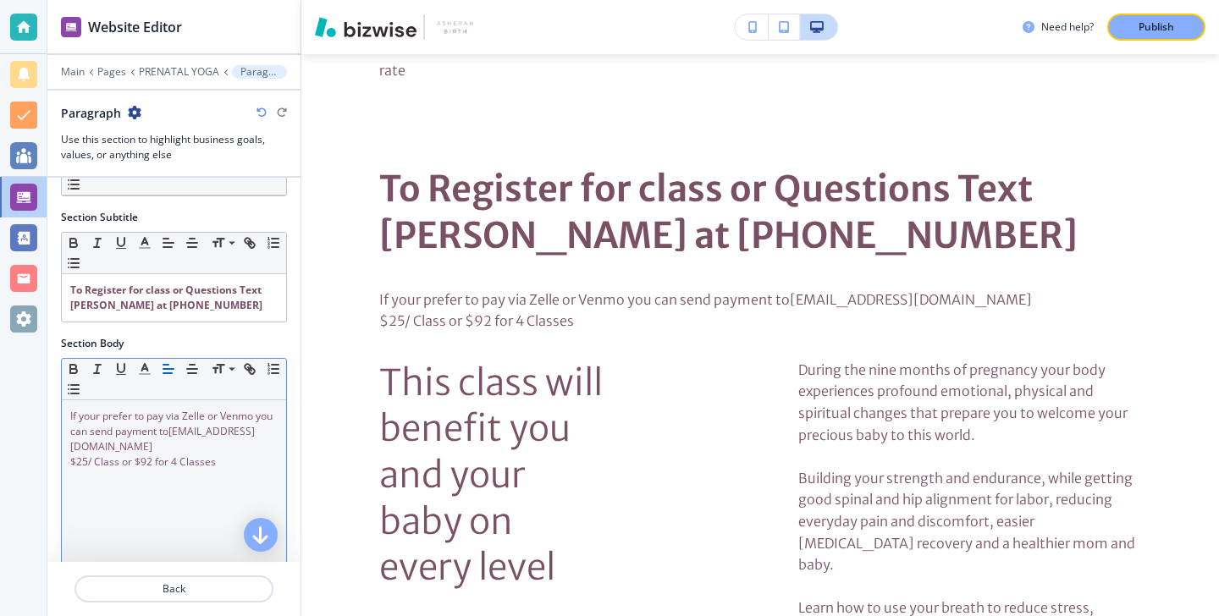
scroll to position [303, 0]
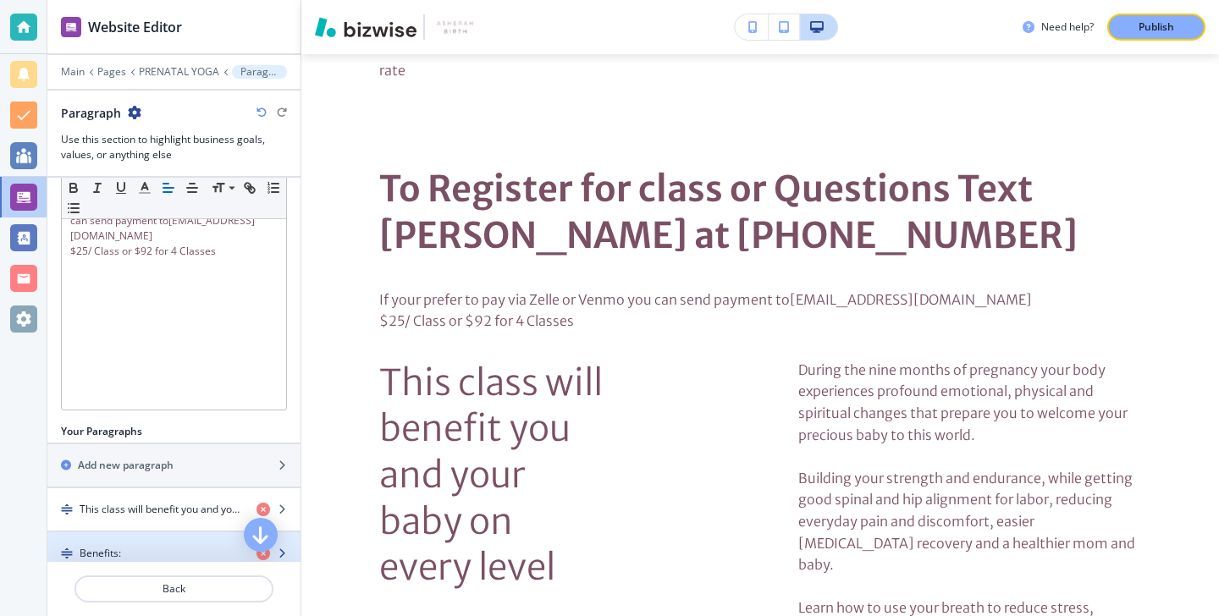
click at [160, 551] on div "Benefits:" at bounding box center [145, 553] width 196 height 15
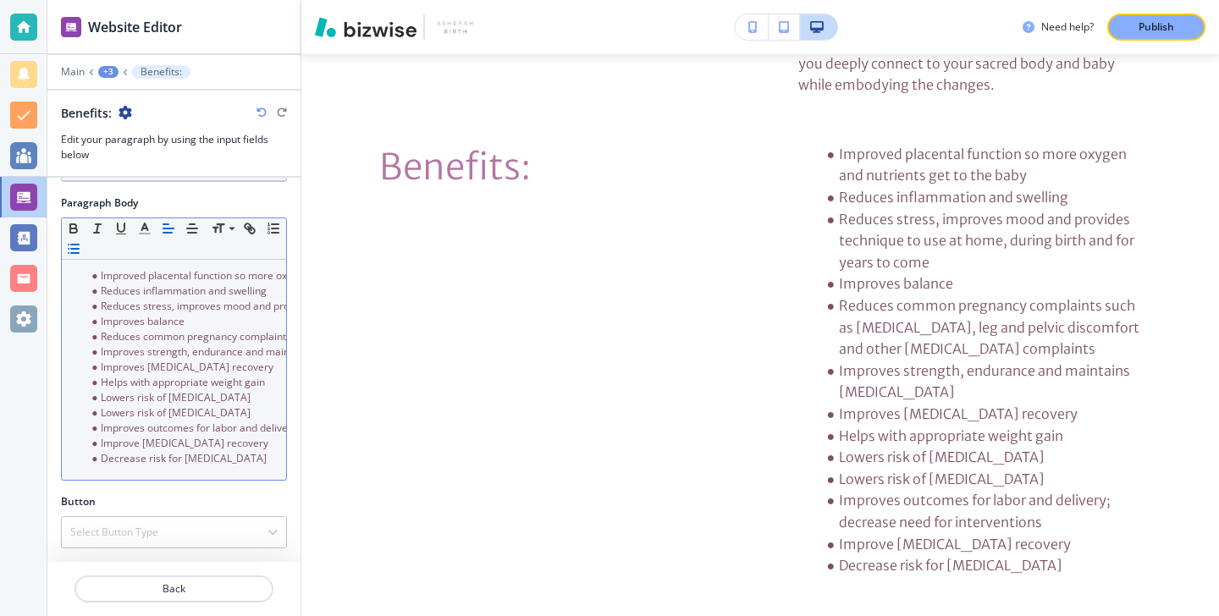
scroll to position [0, 0]
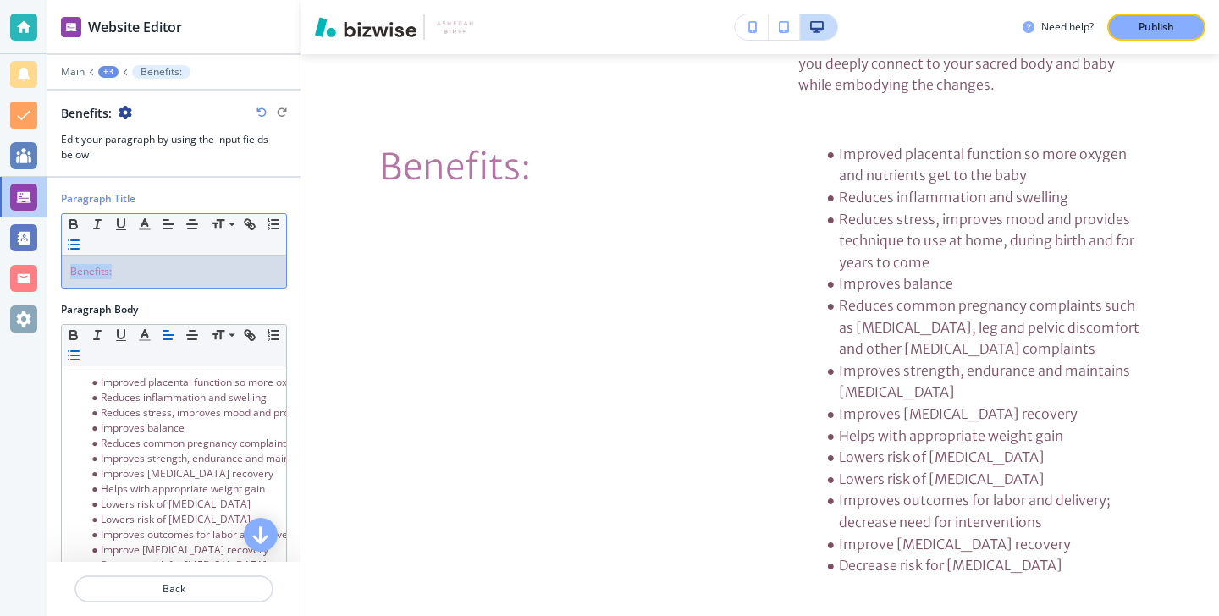
drag, startPoint x: 190, startPoint y: 273, endPoint x: 69, endPoint y: 249, distance: 123.5
click at [72, 249] on div "Small Normal Large Huge Benefits:" at bounding box center [174, 250] width 226 height 75
click at [145, 220] on polyline "button" at bounding box center [145, 222] width 6 height 7
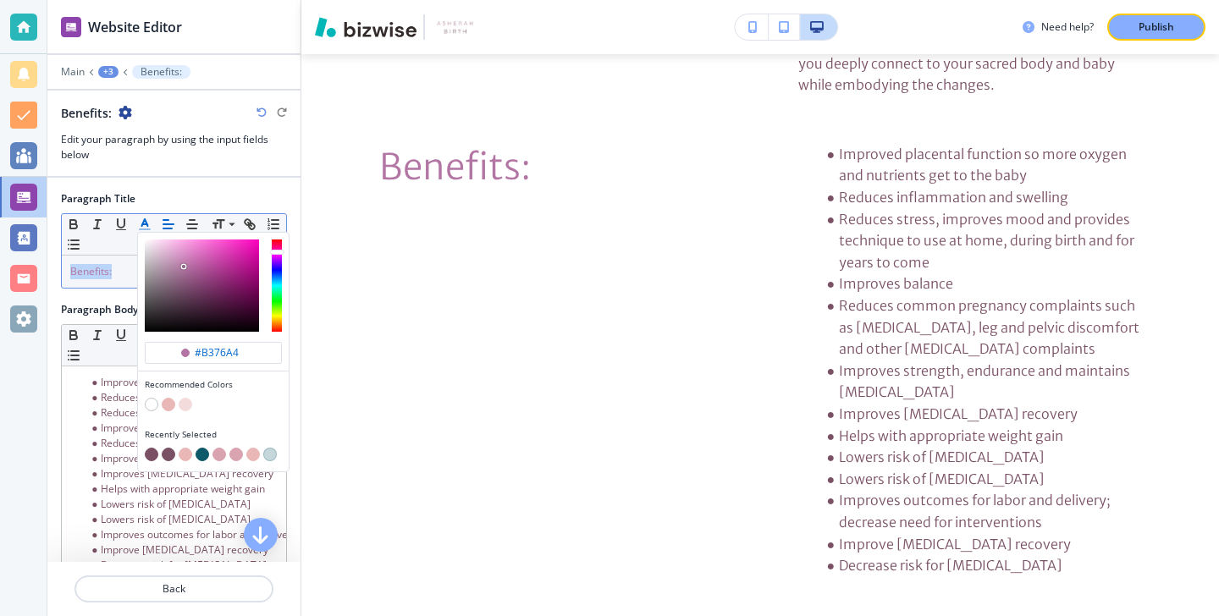
click at [146, 455] on button "button" at bounding box center [152, 455] width 14 height 14
type input "#7a5065"
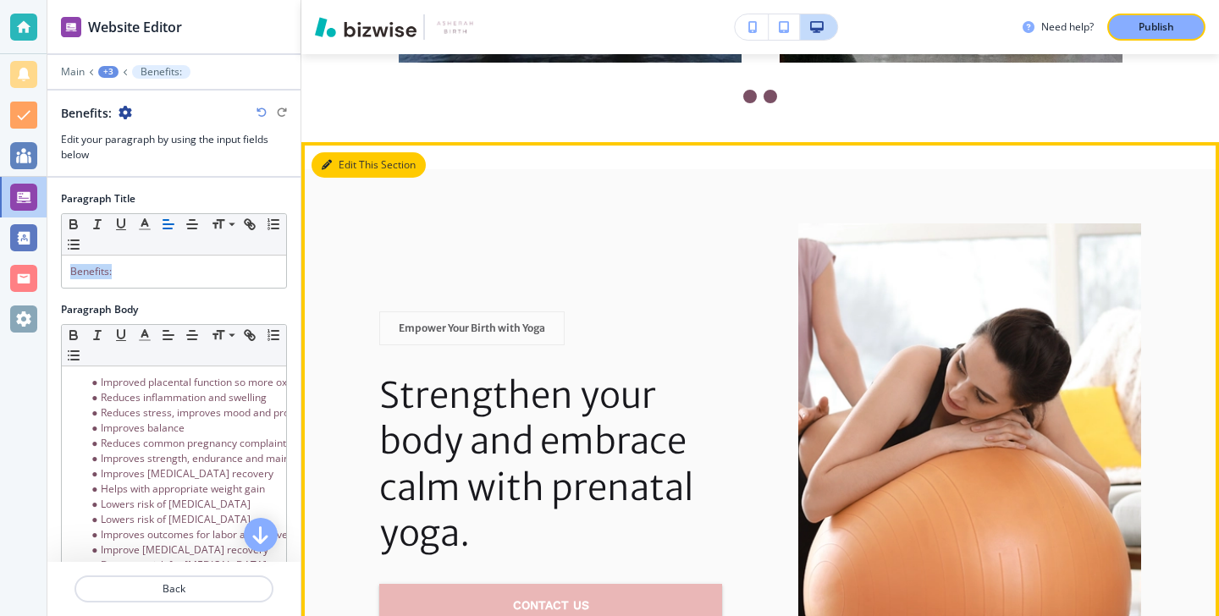
click at [345, 152] on button "Edit This Section" at bounding box center [369, 164] width 114 height 25
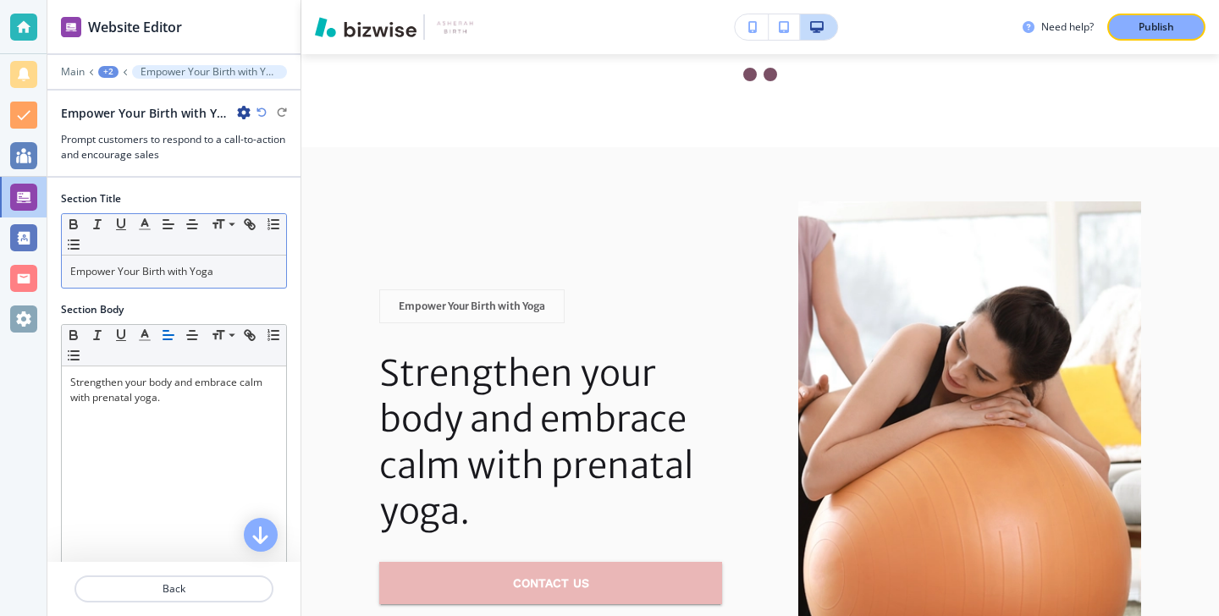
click at [246, 275] on p "Empower Your Birth with Yoga" at bounding box center [173, 271] width 207 height 15
click at [135, 218] on button "button" at bounding box center [145, 224] width 24 height 20
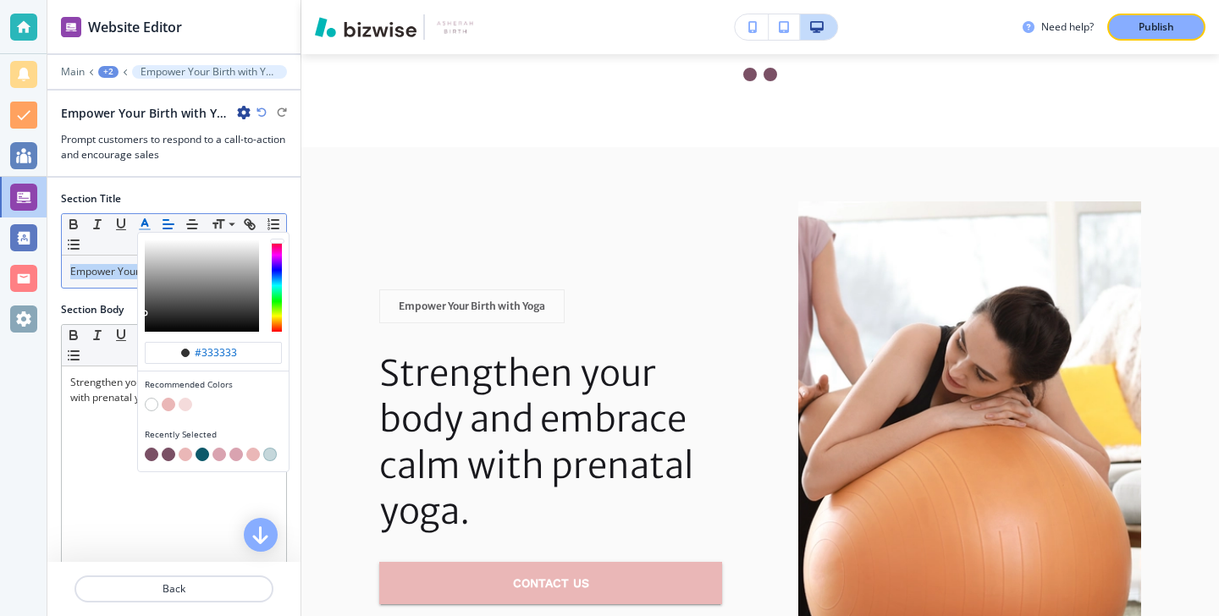
click at [157, 450] on button "button" at bounding box center [152, 455] width 14 height 14
type input "#7a5065"
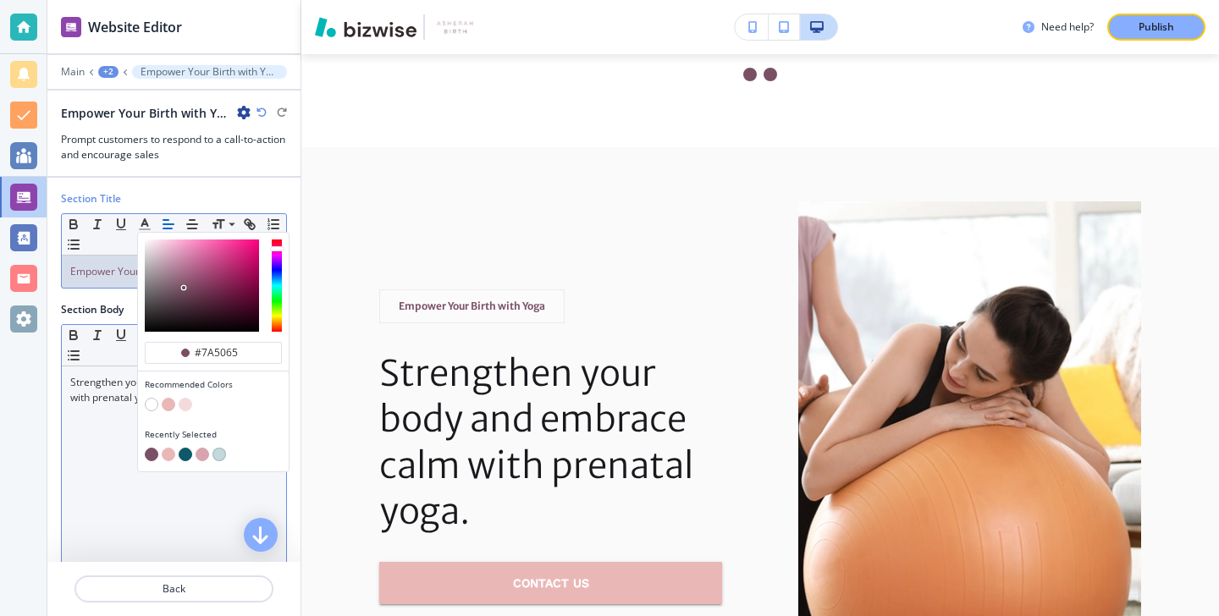
click at [126, 437] on div "Strengthen your body and embrace calm with prenatal yoga." at bounding box center [174, 477] width 224 height 220
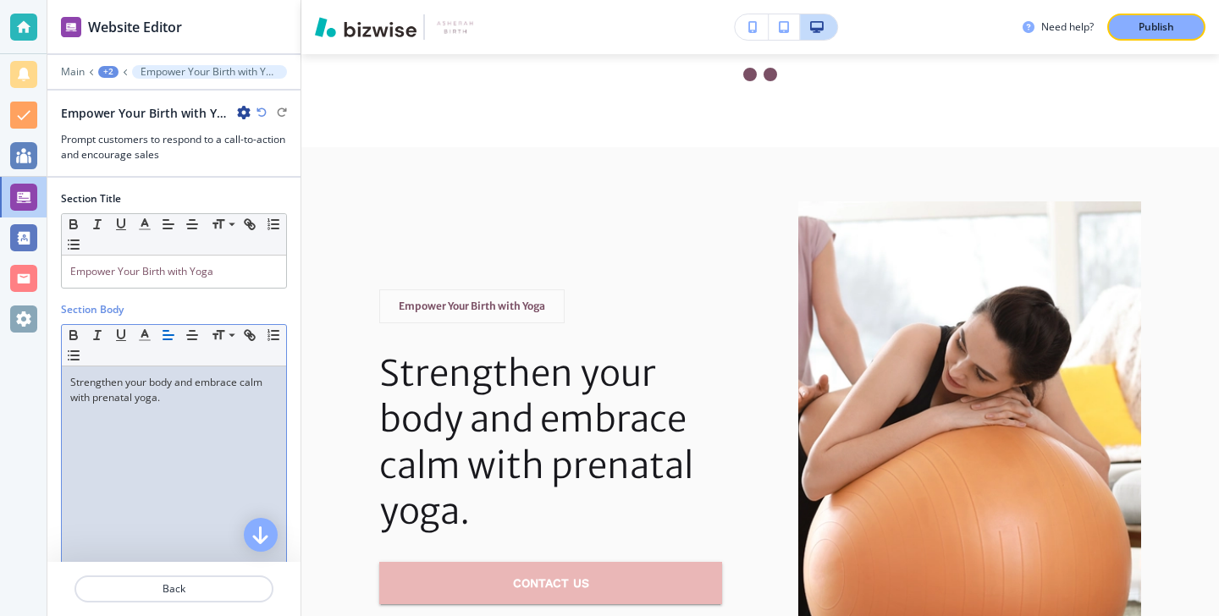
click at [125, 436] on div "Strengthen your body and embrace calm with prenatal yoga." at bounding box center [174, 477] width 224 height 220
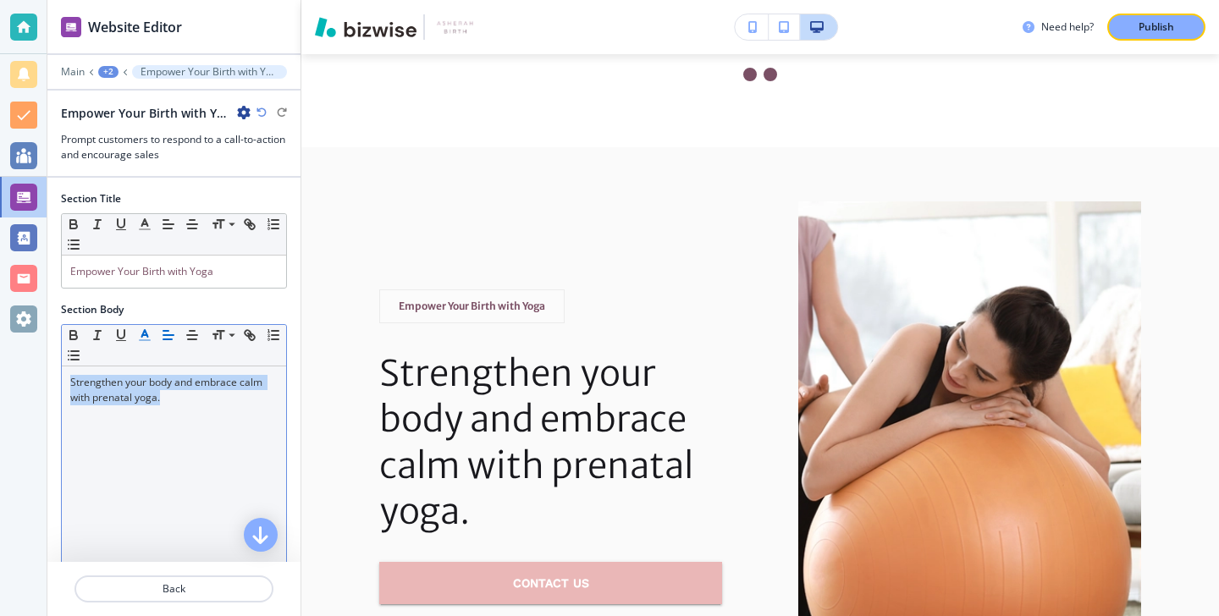
click at [149, 335] on icon "button" at bounding box center [144, 335] width 15 height 15
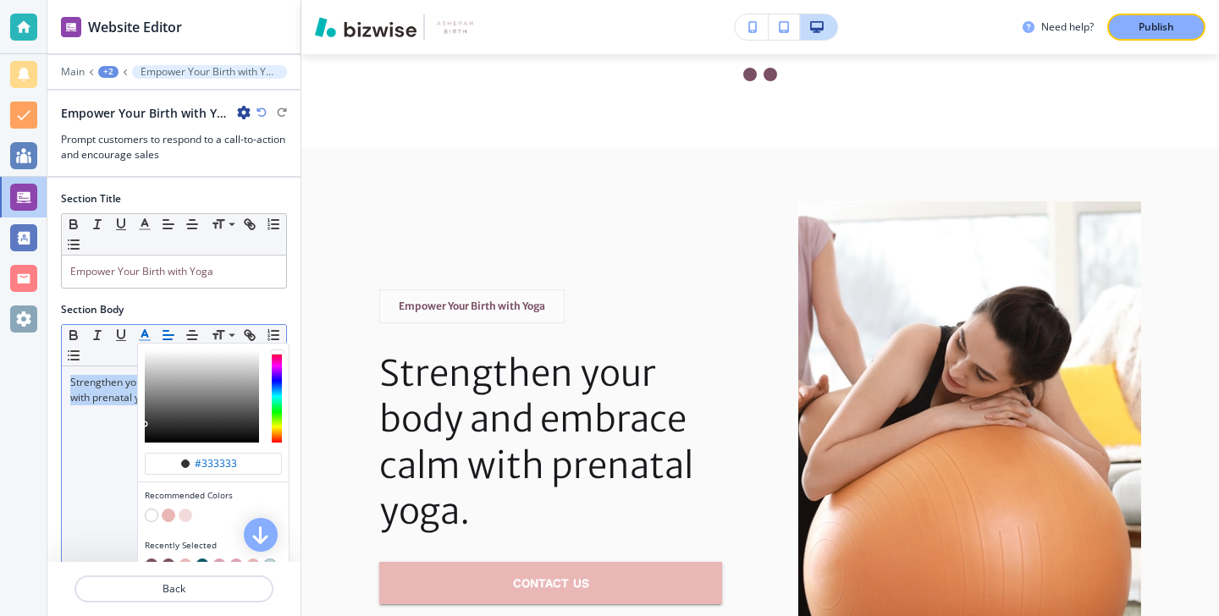
click at [153, 557] on div "button" at bounding box center [213, 555] width 137 height 7
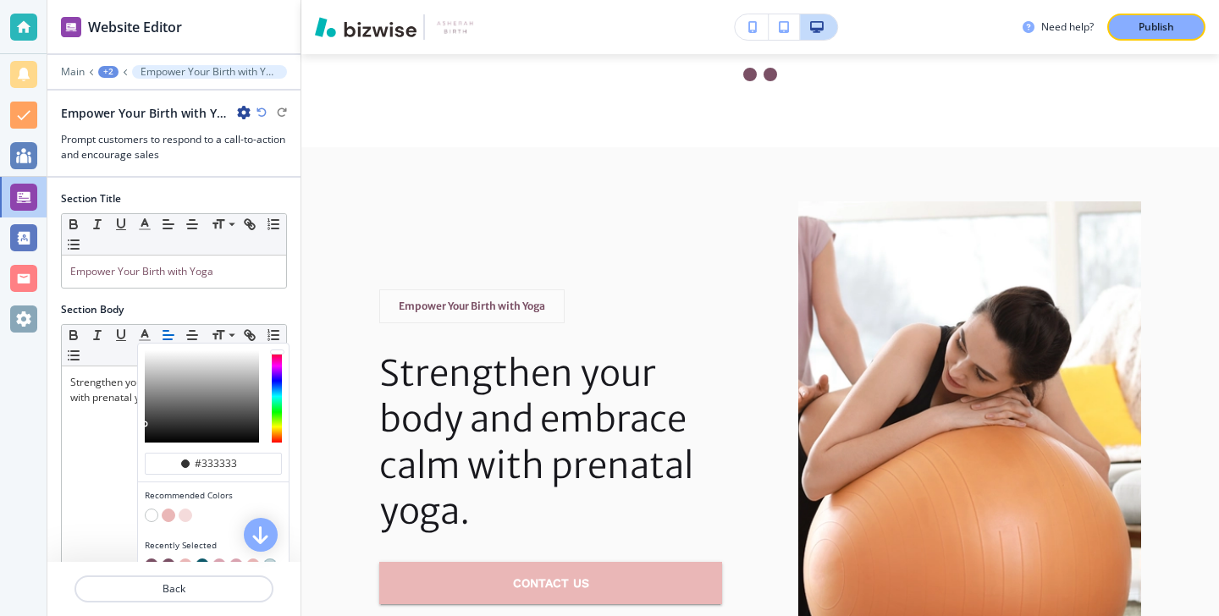
click at [152, 562] on div at bounding box center [173, 569] width 253 height 14
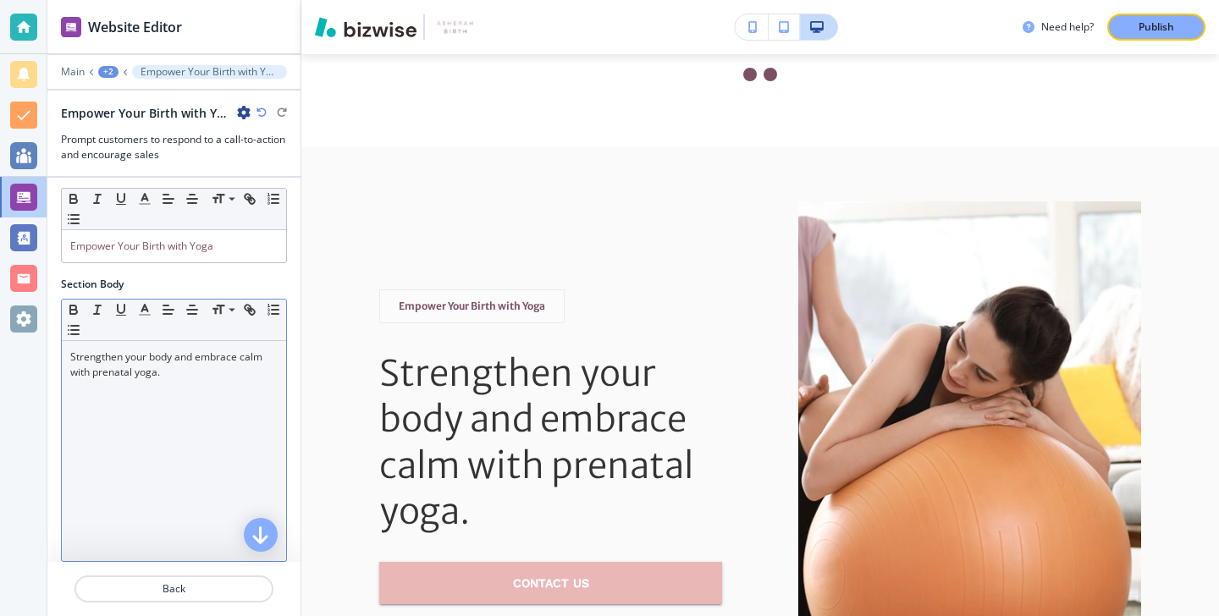
scroll to position [30, 0]
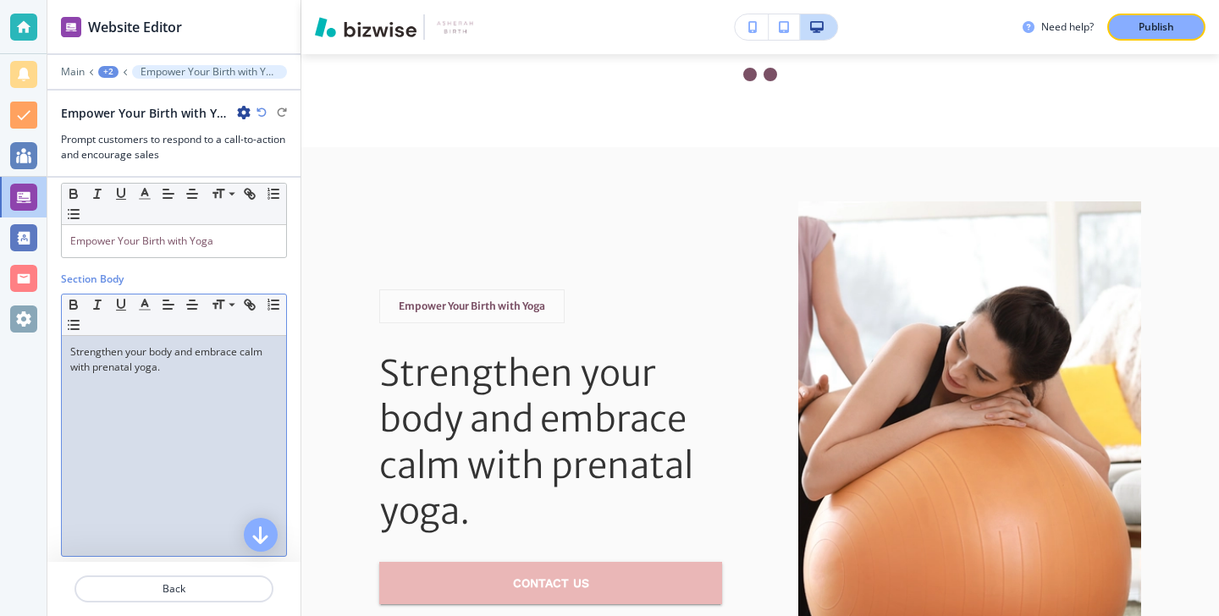
click at [207, 430] on div "Strengthen your body and embrace calm with prenatal yoga." at bounding box center [174, 446] width 224 height 220
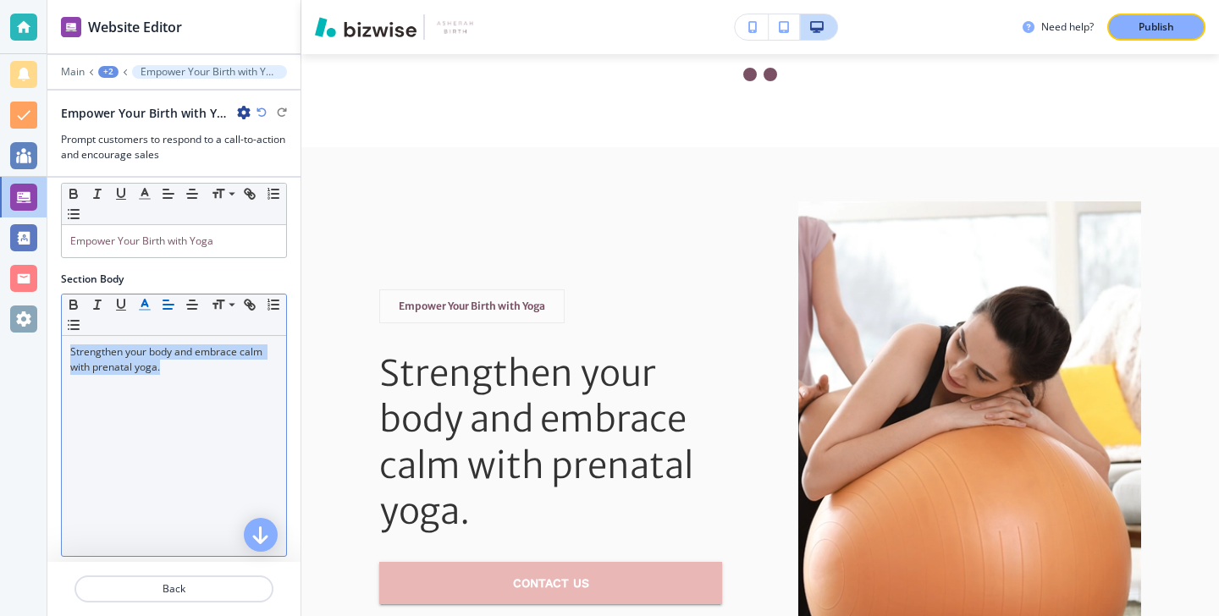
click at [154, 311] on button "button" at bounding box center [145, 305] width 24 height 20
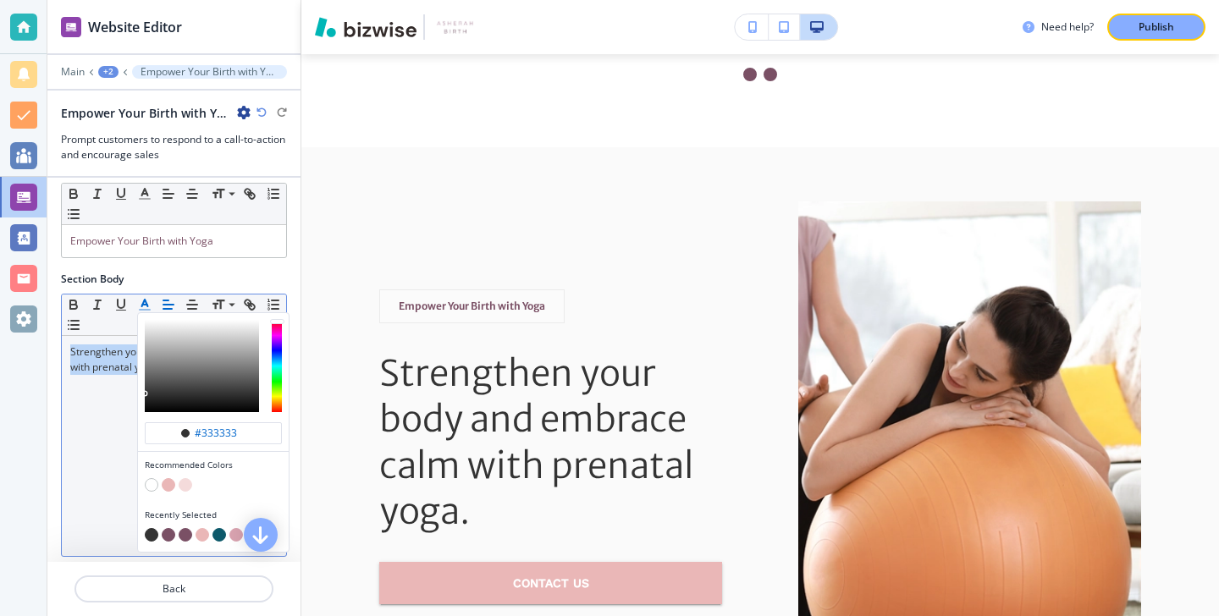
click at [165, 537] on button "button" at bounding box center [169, 535] width 14 height 14
type input "#7a5065"
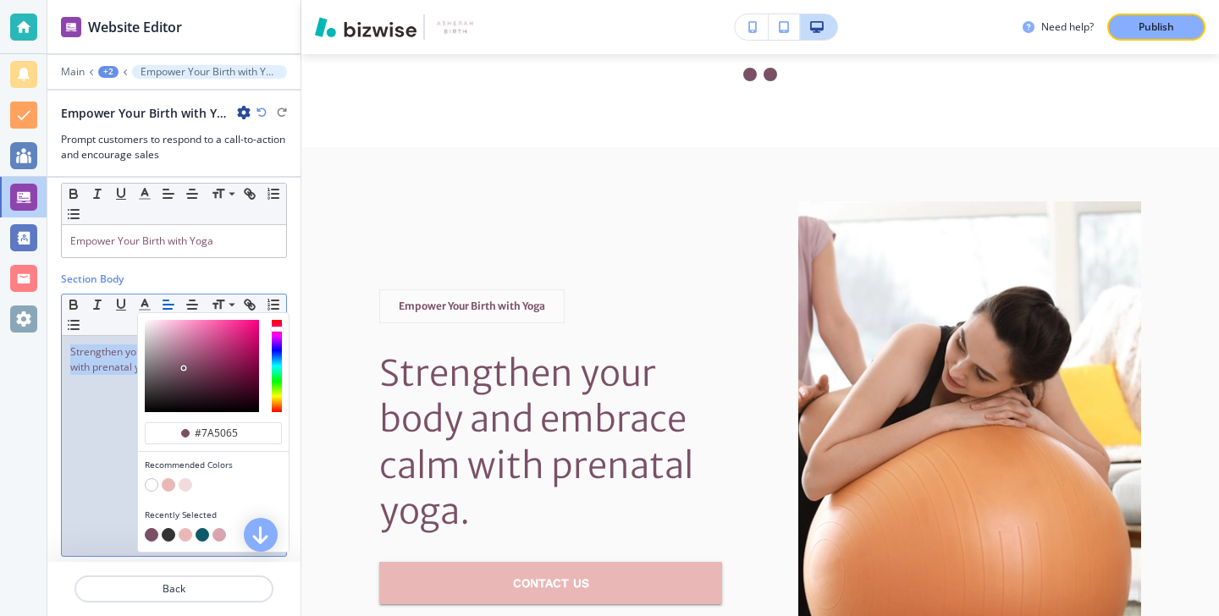
click at [97, 505] on div "Strengthen your body and embrace calm with prenatal yoga." at bounding box center [174, 446] width 224 height 220
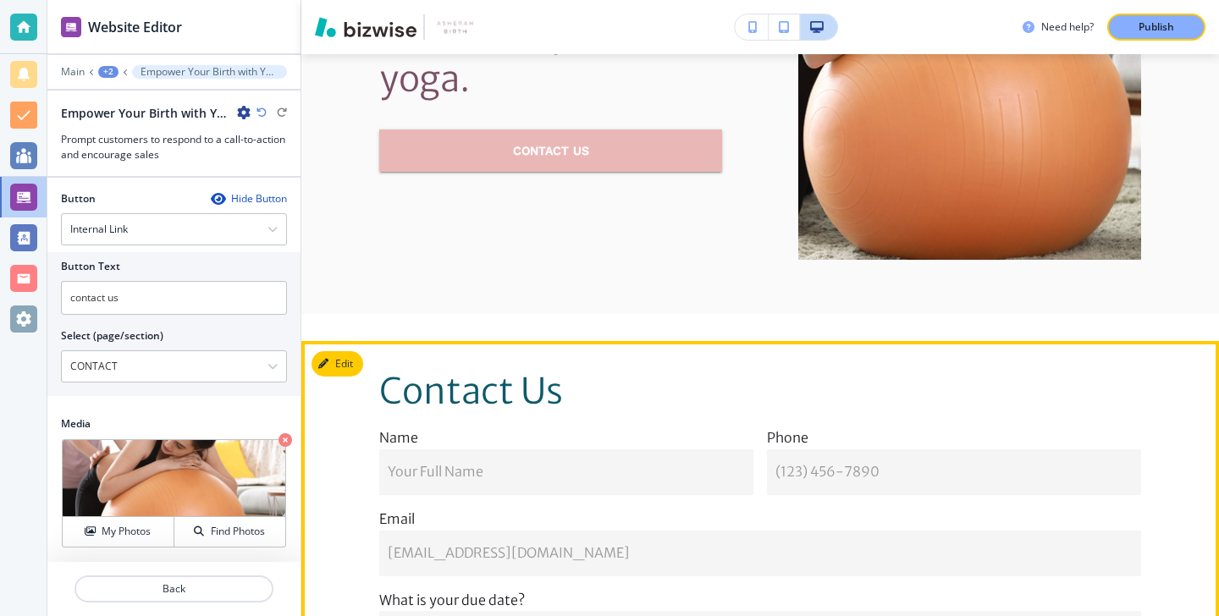
scroll to position [3827, 0]
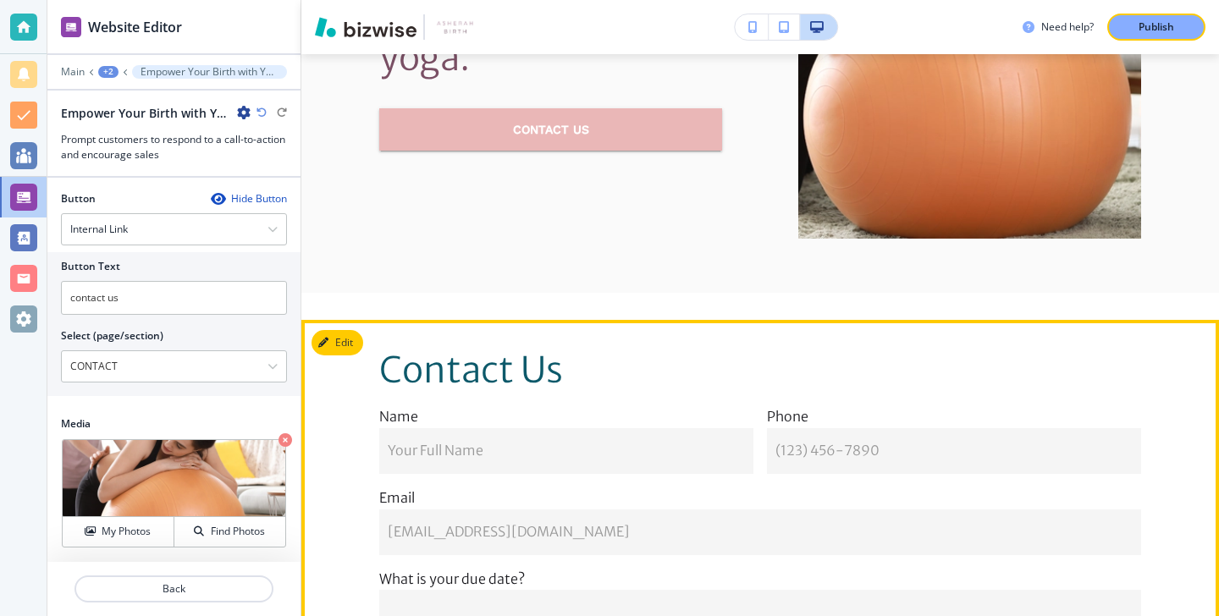
click at [353, 330] on button "Edit This Section" at bounding box center [369, 342] width 114 height 25
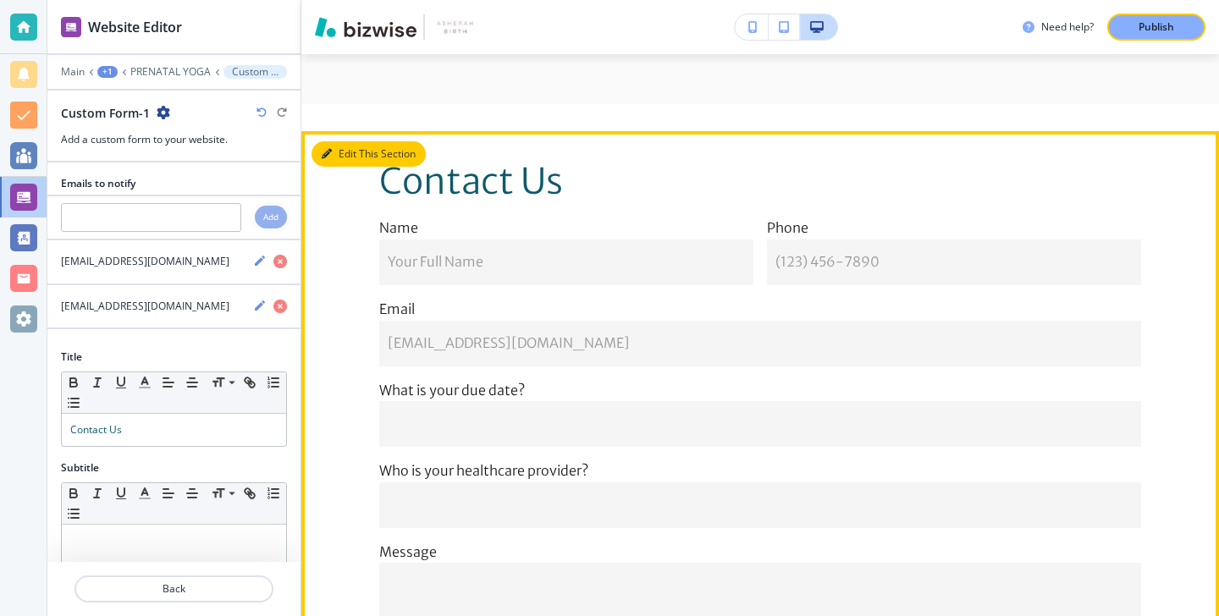
scroll to position [4026, 0]
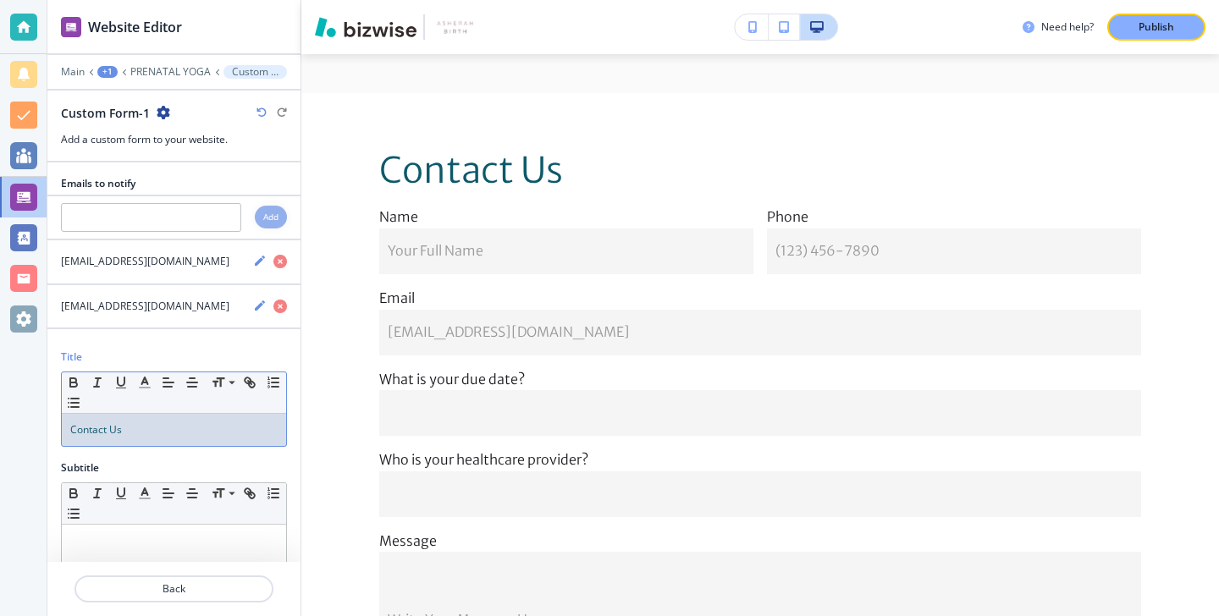
click at [121, 428] on span "Contact Us" at bounding box center [96, 429] width 52 height 14
click at [122, 428] on p "Contact Us" at bounding box center [173, 429] width 207 height 15
click at [143, 383] on line "button" at bounding box center [144, 383] width 4 height 0
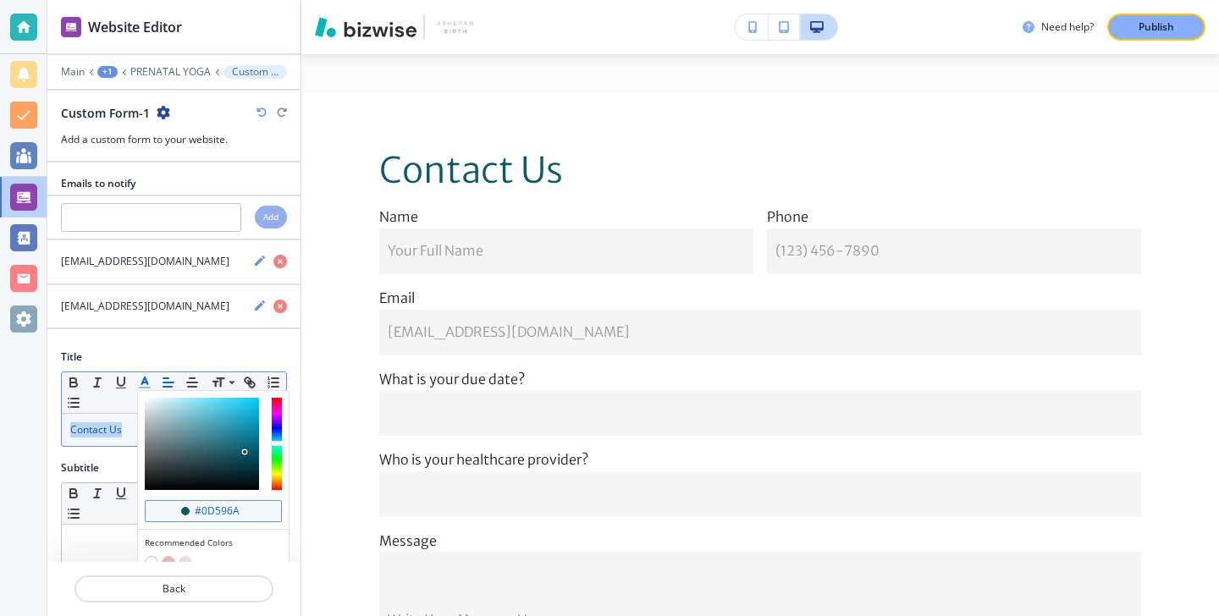
scroll to position [170, 0]
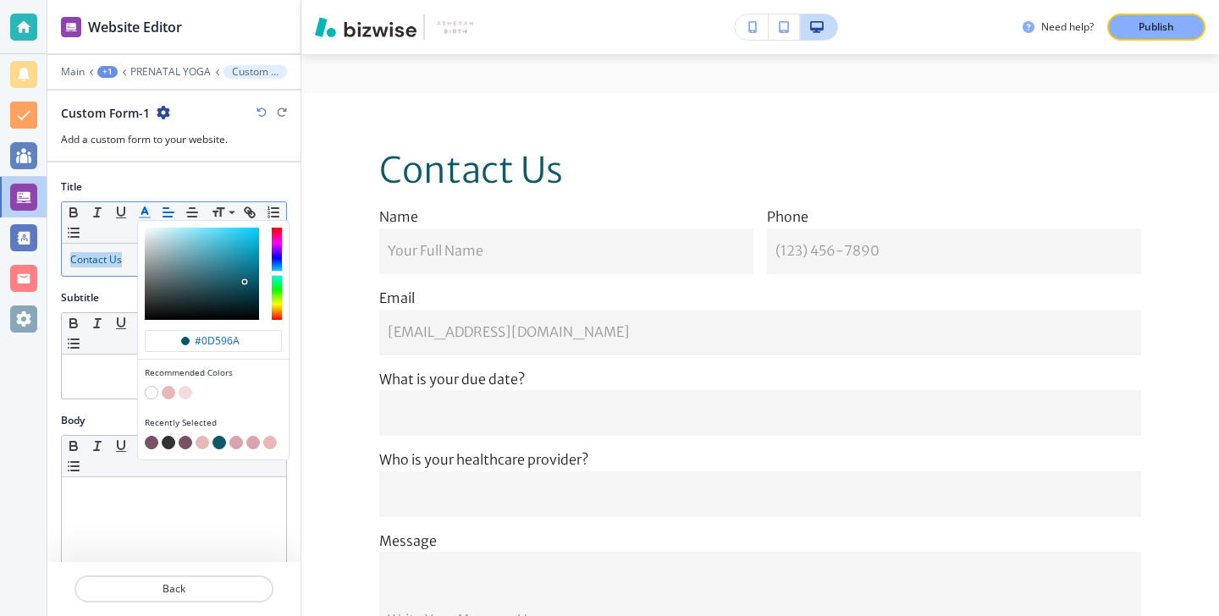
click at [146, 436] on div "button" at bounding box center [213, 444] width 137 height 17
click at [146, 443] on button "button" at bounding box center [152, 443] width 14 height 14
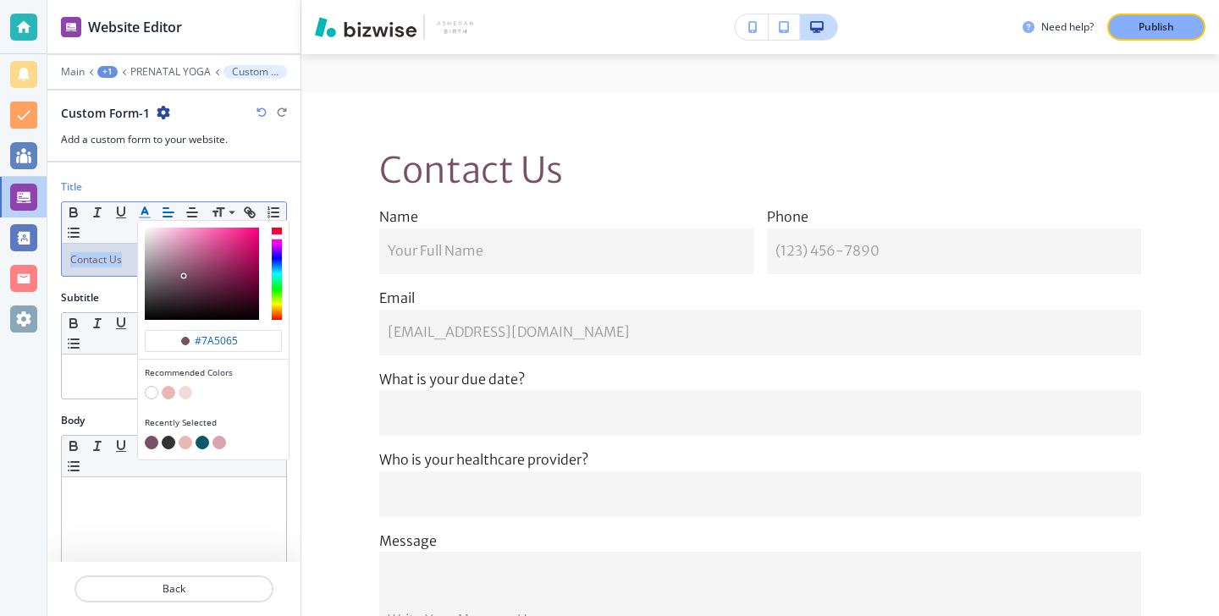
type input "#7a5065"
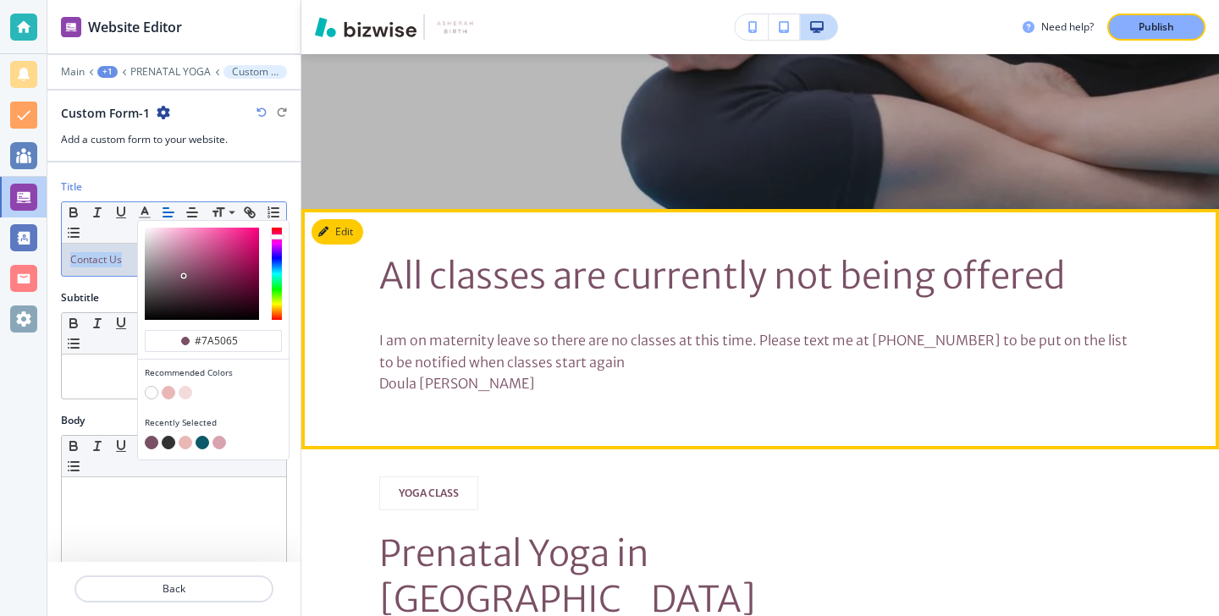
scroll to position [0, 0]
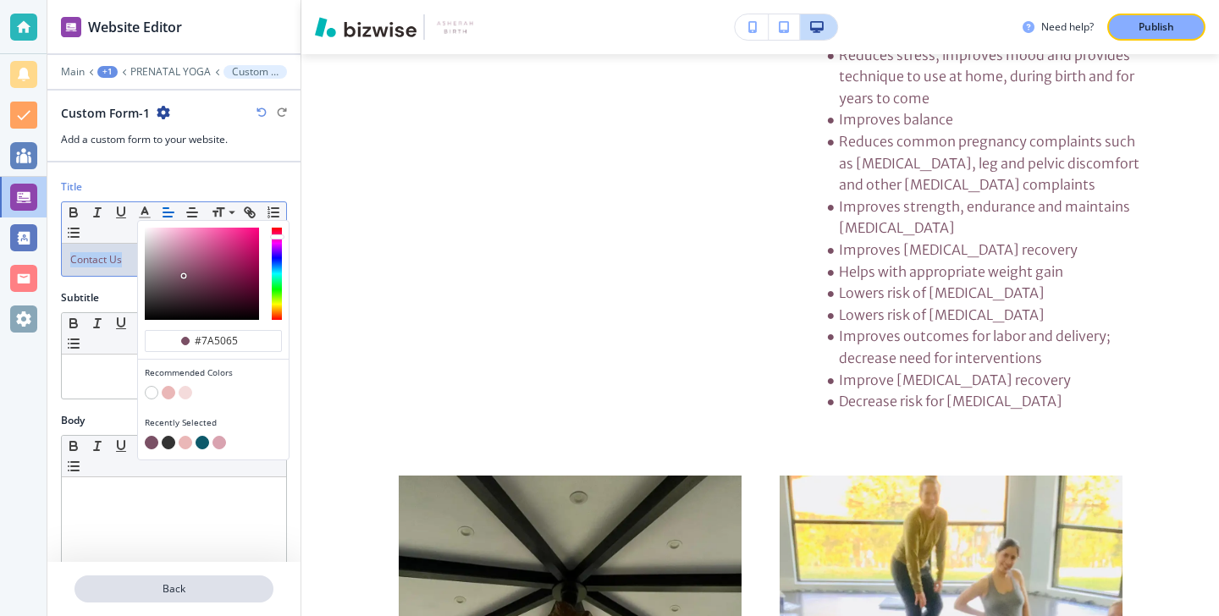
click at [225, 591] on p "Back" at bounding box center [174, 589] width 196 height 15
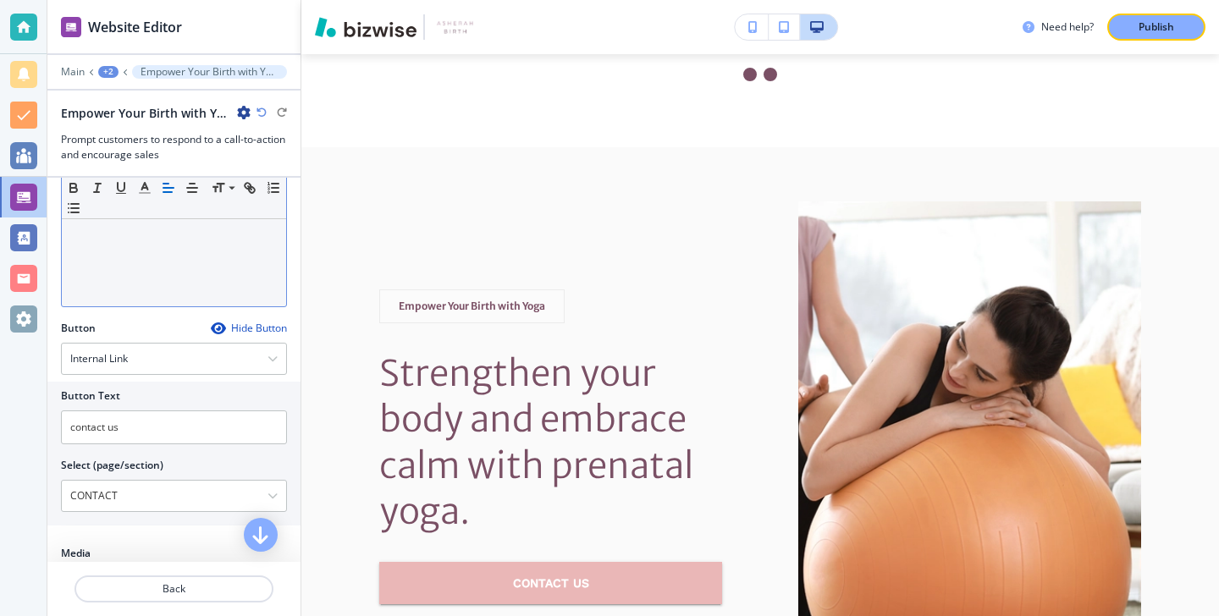
scroll to position [410, 0]
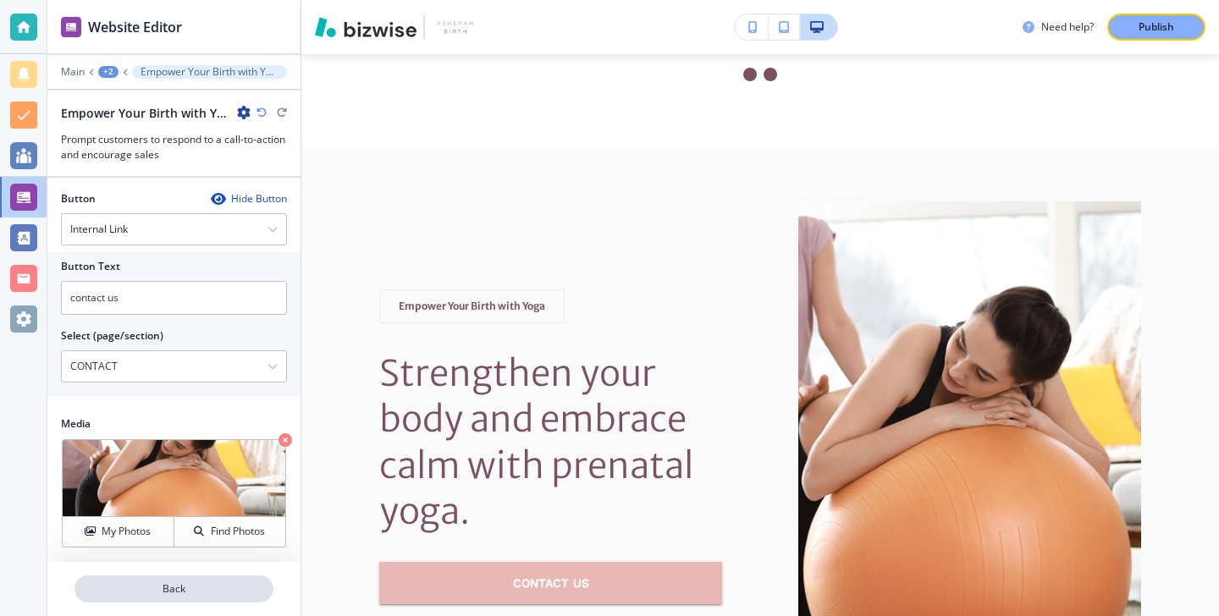
click at [221, 579] on button "Back" at bounding box center [174, 589] width 199 height 27
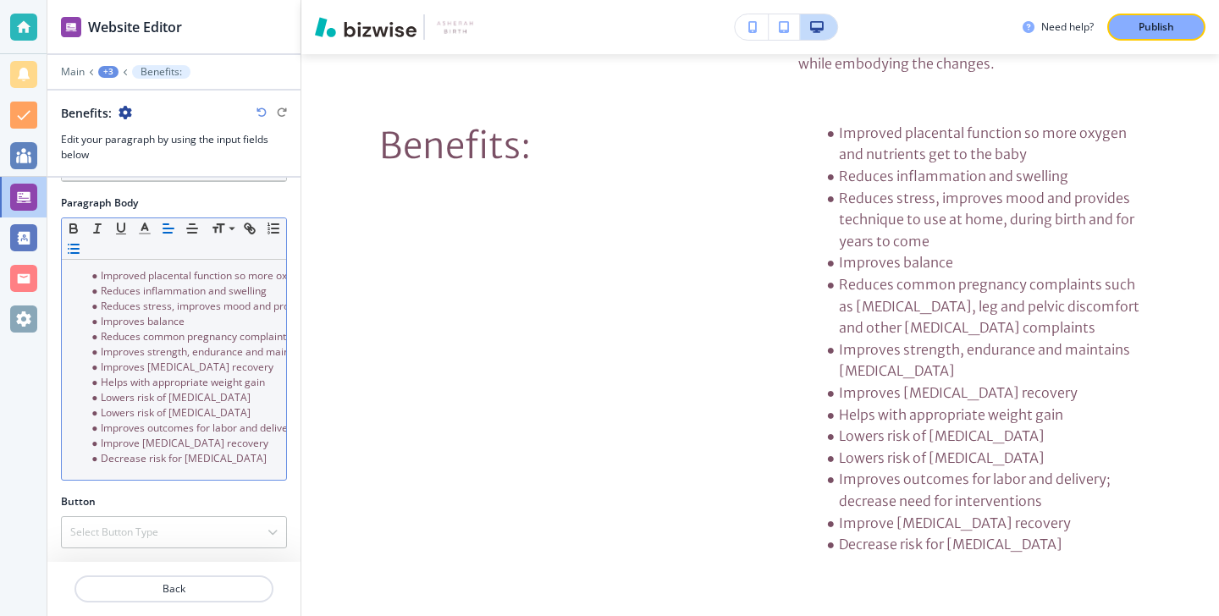
scroll to position [2266, 0]
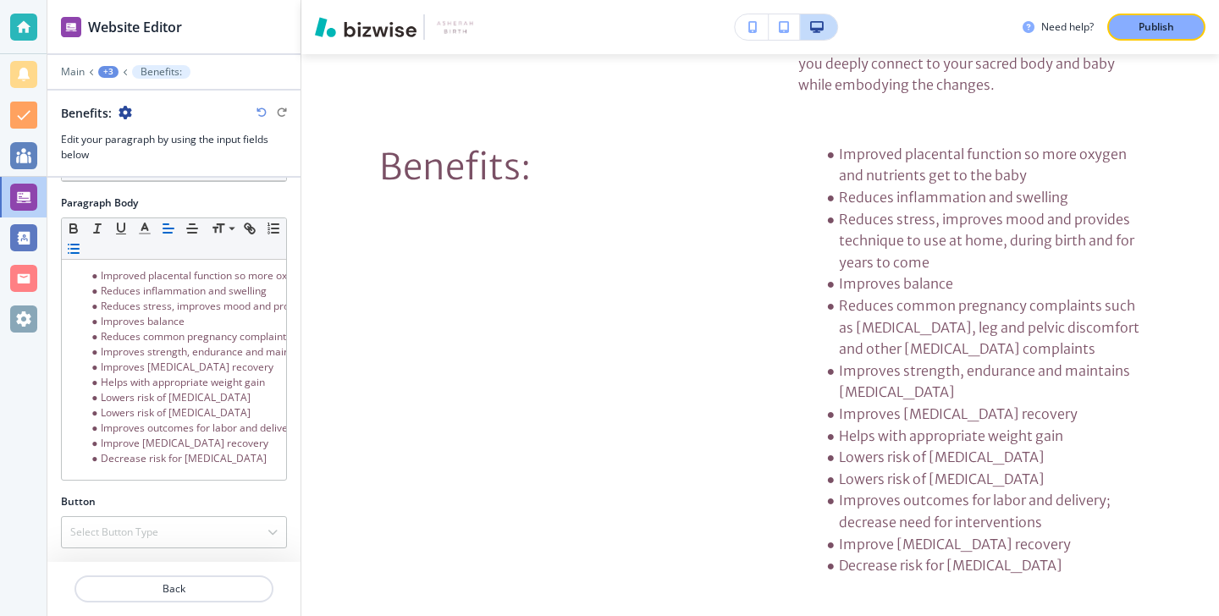
click at [247, 573] on div at bounding box center [173, 569] width 253 height 14
click at [248, 580] on button "Back" at bounding box center [174, 589] width 199 height 27
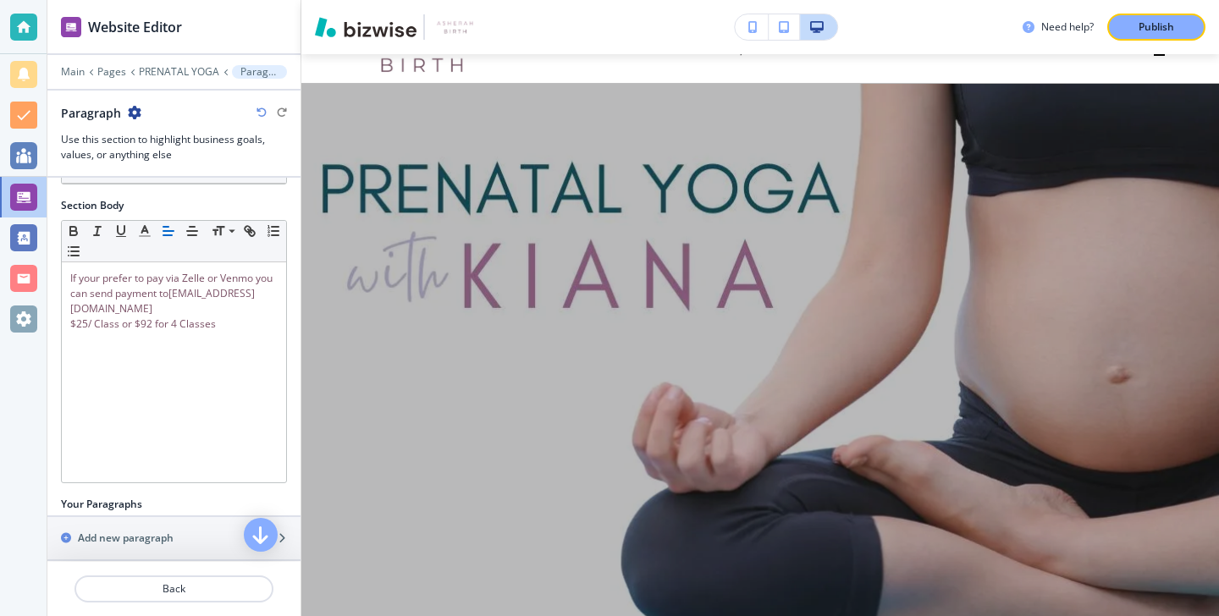
scroll to position [0, 0]
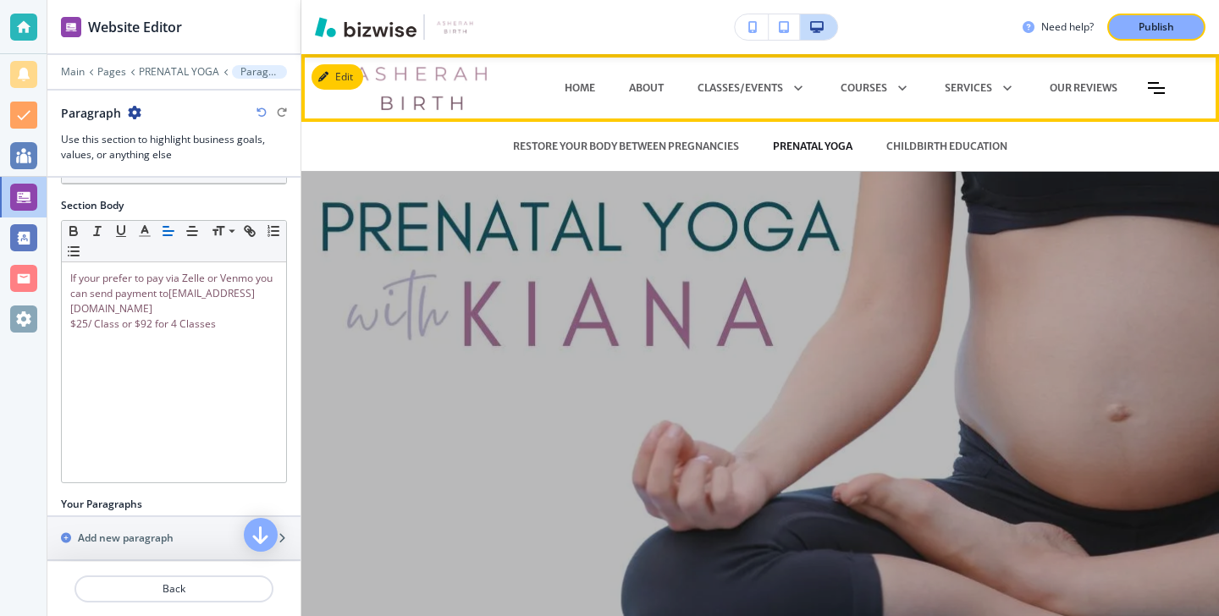
click at [786, 144] on p "PRENATAL YOGA" at bounding box center [813, 146] width 80 height 15
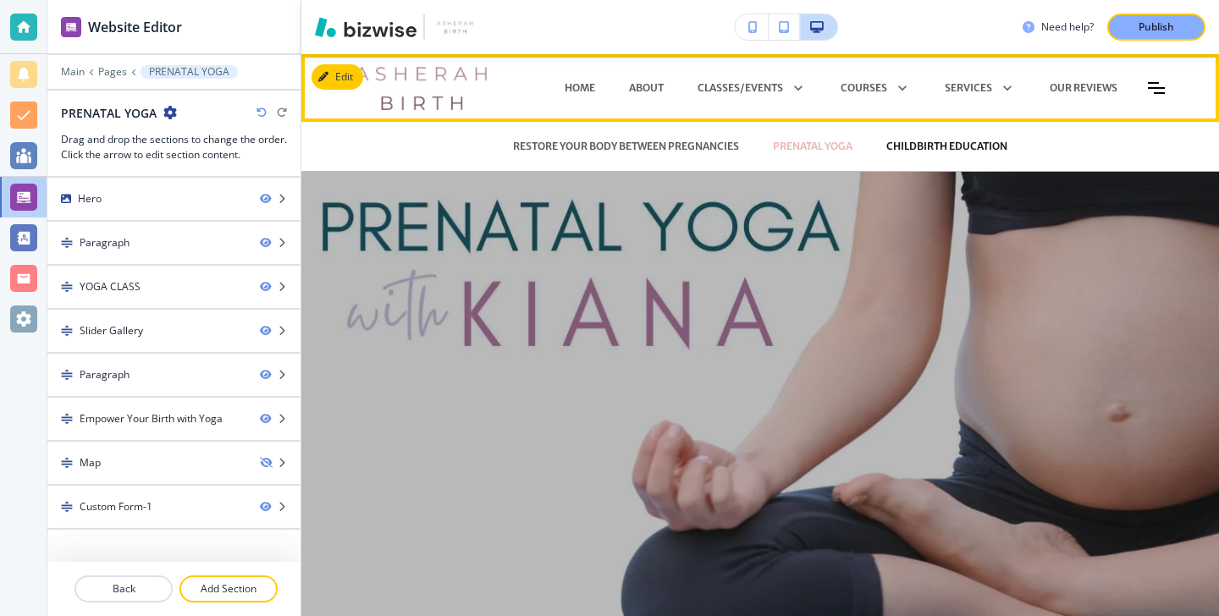
click at [897, 146] on p "CHILDBIRTH EDUCATION" at bounding box center [946, 146] width 121 height 15
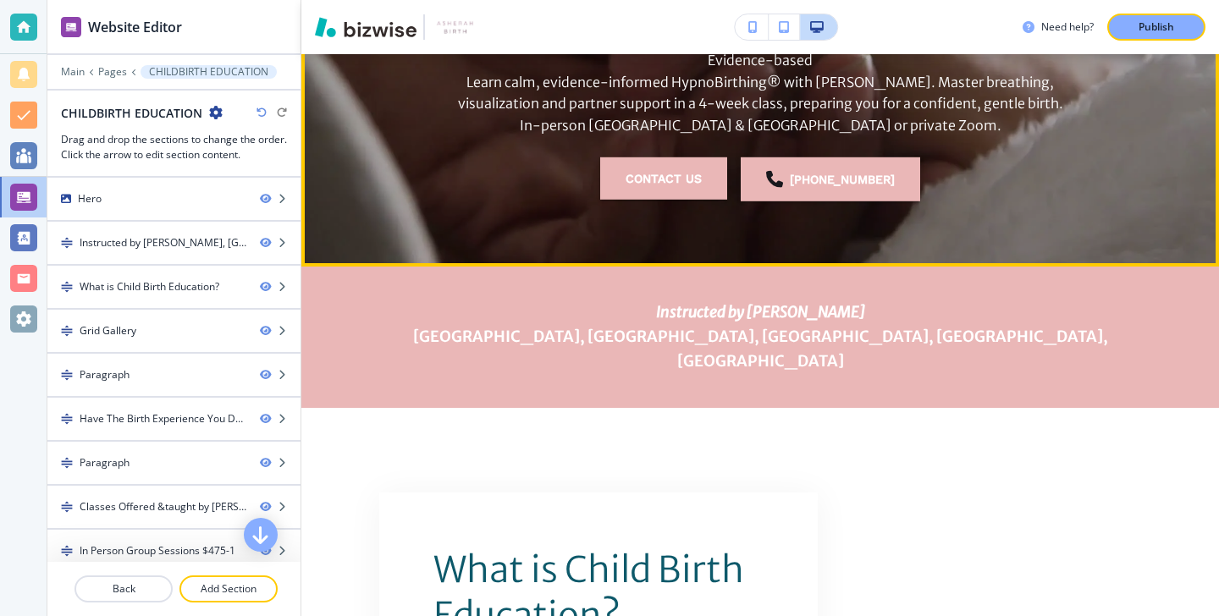
scroll to position [412, 0]
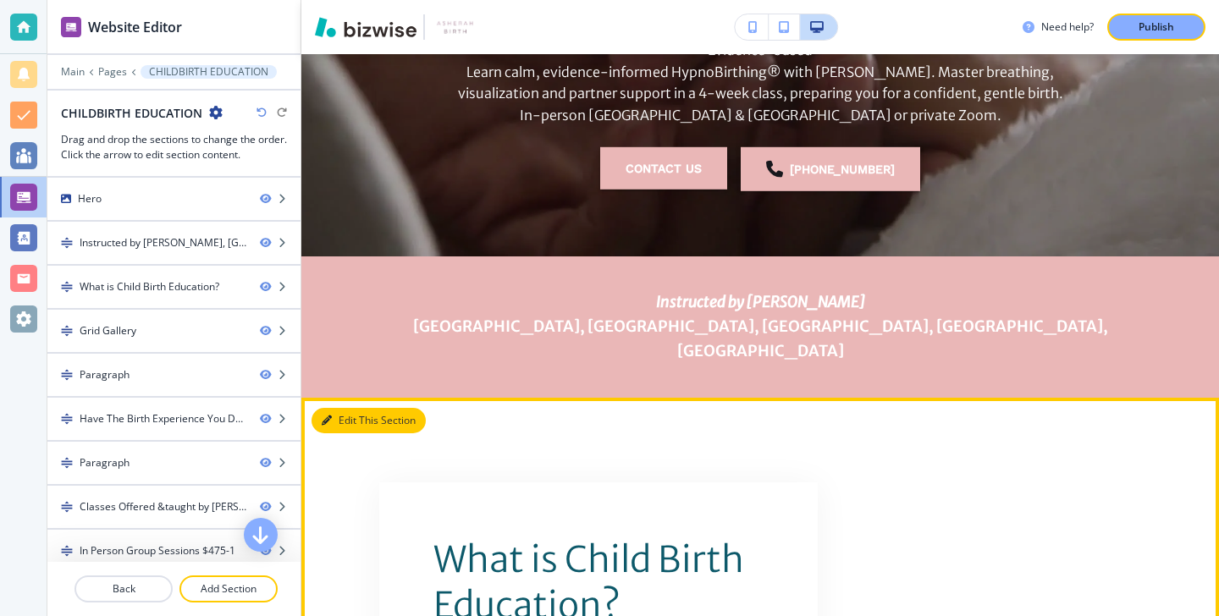
click at [349, 408] on button "Edit This Section" at bounding box center [369, 420] width 114 height 25
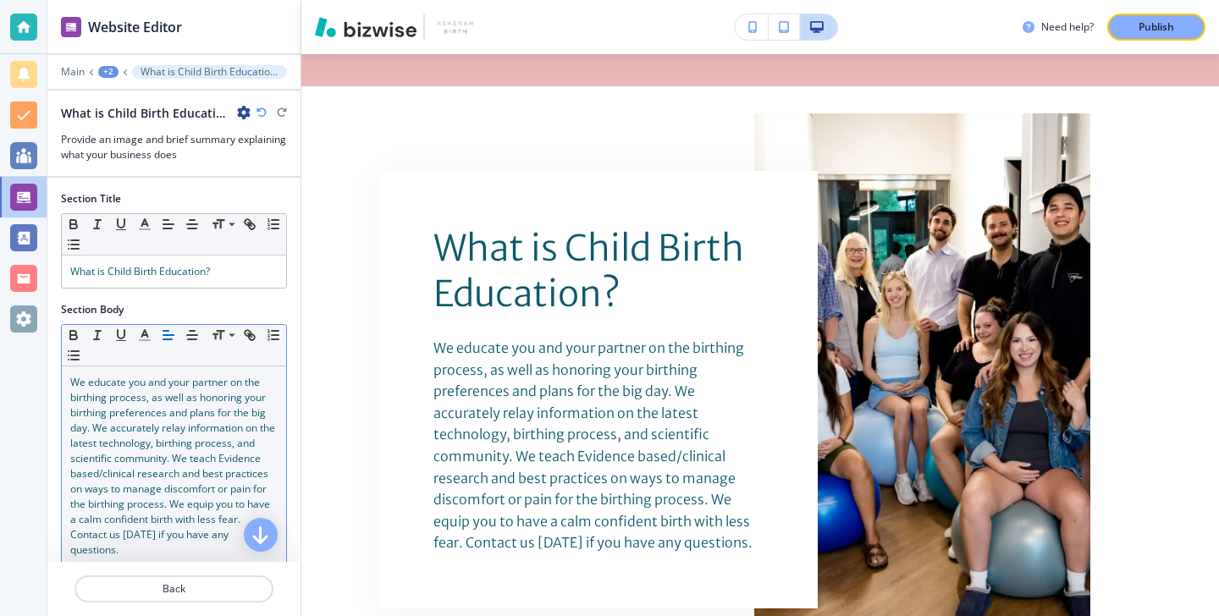
scroll to position [731, 0]
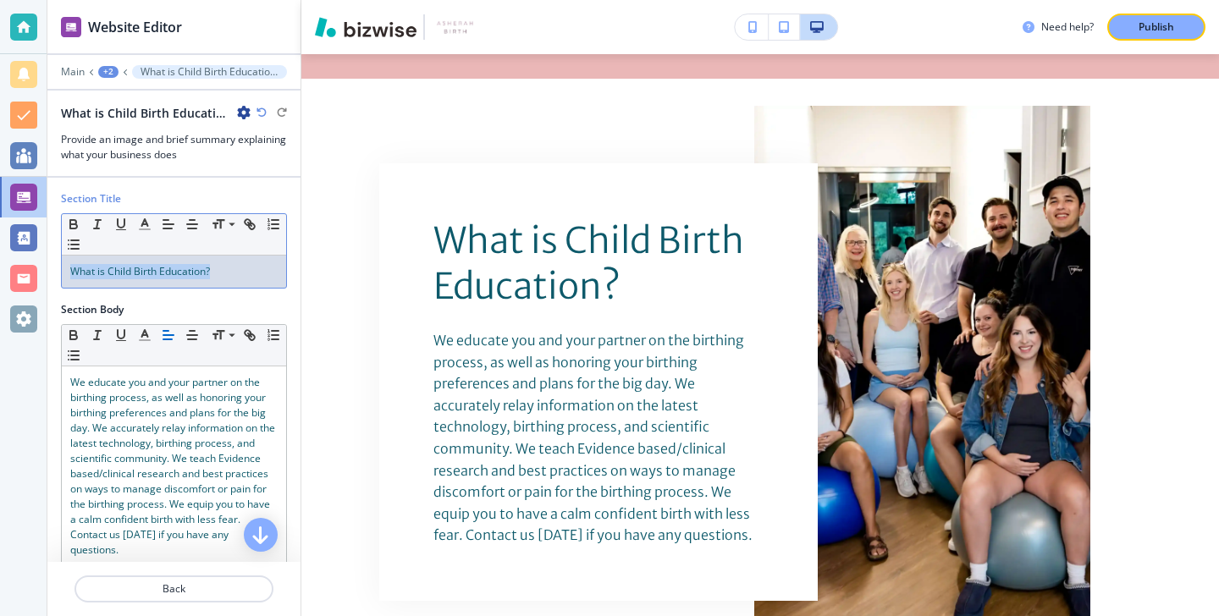
drag, startPoint x: 231, startPoint y: 279, endPoint x: 69, endPoint y: 259, distance: 163.8
click at [69, 259] on div "What is Child Birth Education?" at bounding box center [174, 272] width 224 height 32
click at [145, 222] on icon "button" at bounding box center [144, 224] width 15 height 15
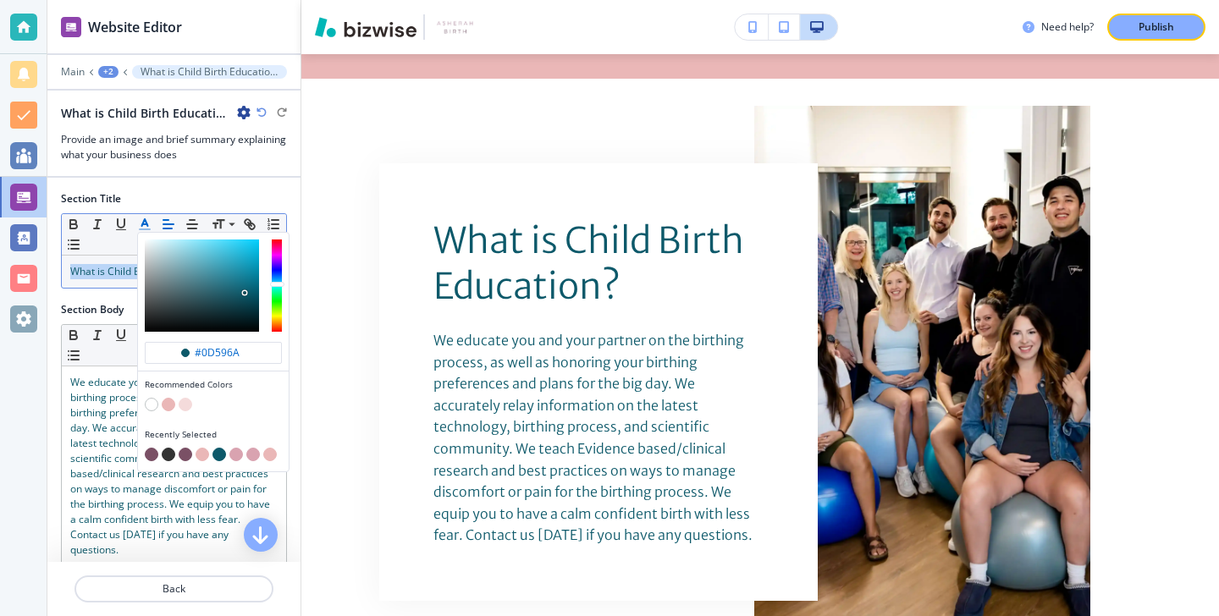
click at [147, 447] on div "button" at bounding box center [213, 444] width 137 height 7
click at [148, 453] on button "button" at bounding box center [152, 455] width 14 height 14
type input "#7a5065"
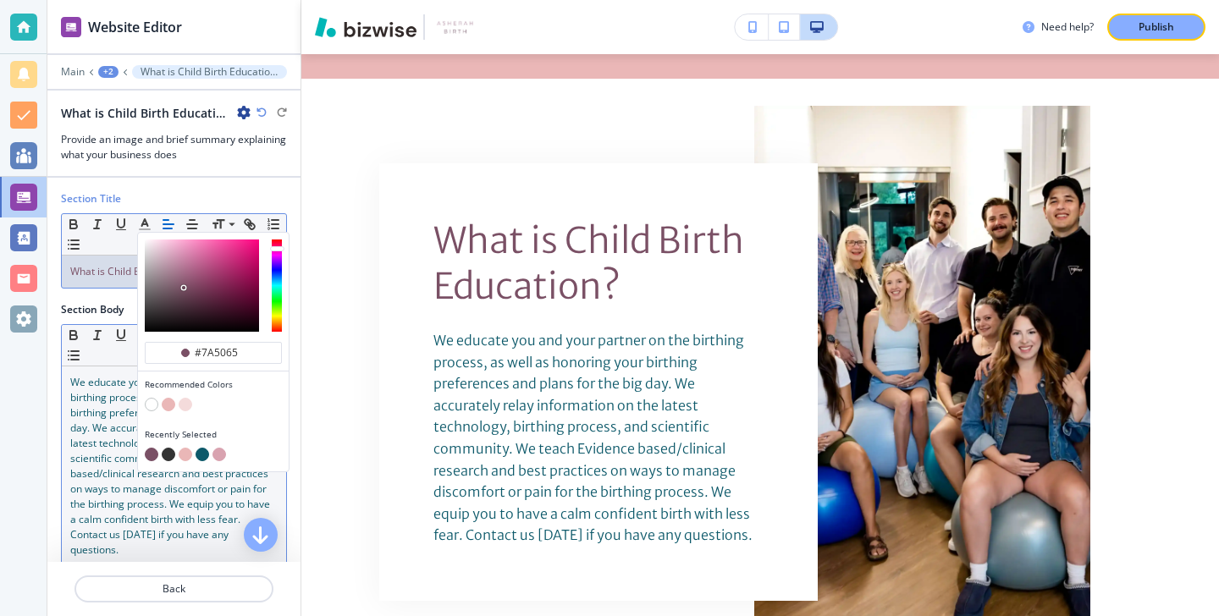
click at [72, 419] on span "We educate you and your partner on the birthing process, as well as honoring yo…" at bounding box center [173, 466] width 207 height 182
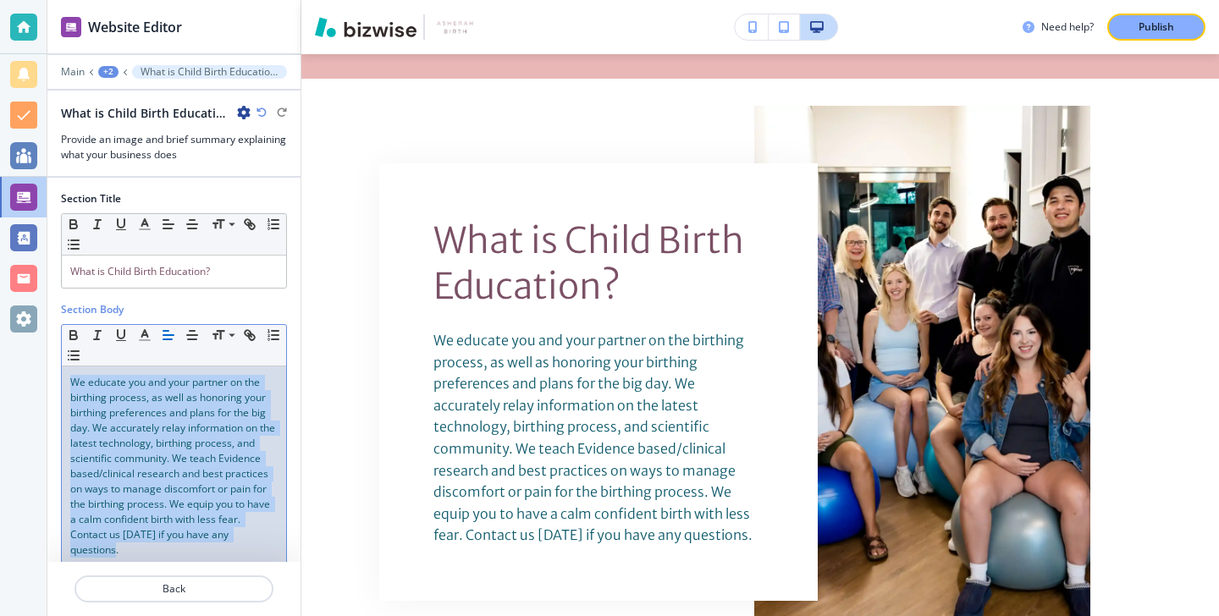
scroll to position [252, 0]
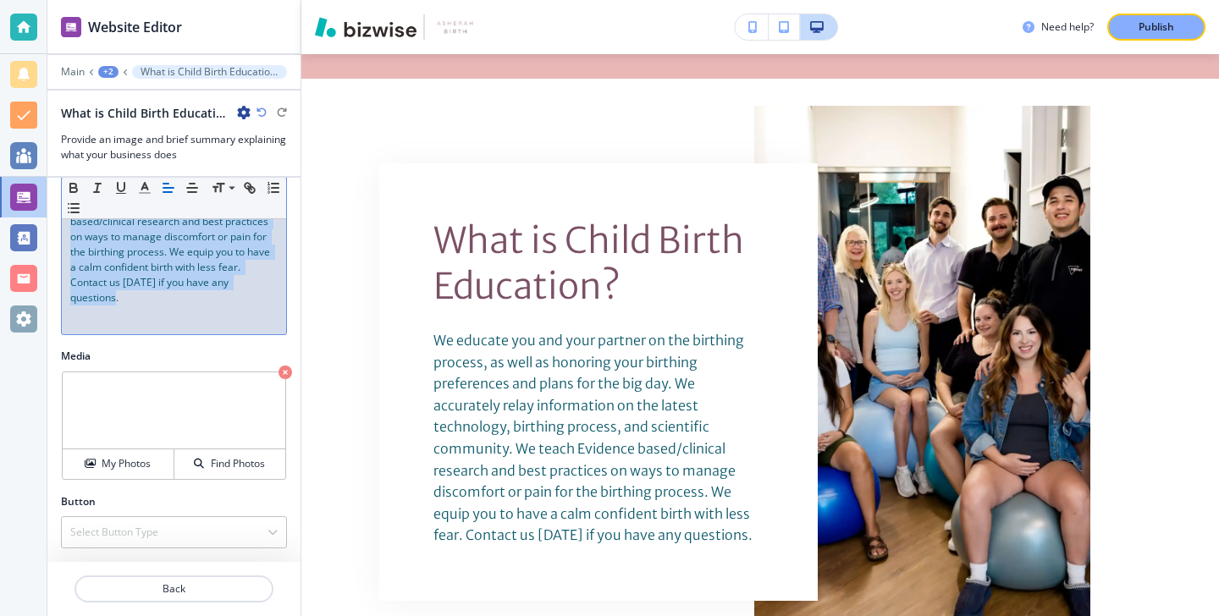
drag, startPoint x: 69, startPoint y: 373, endPoint x: 337, endPoint y: 666, distance: 397.3
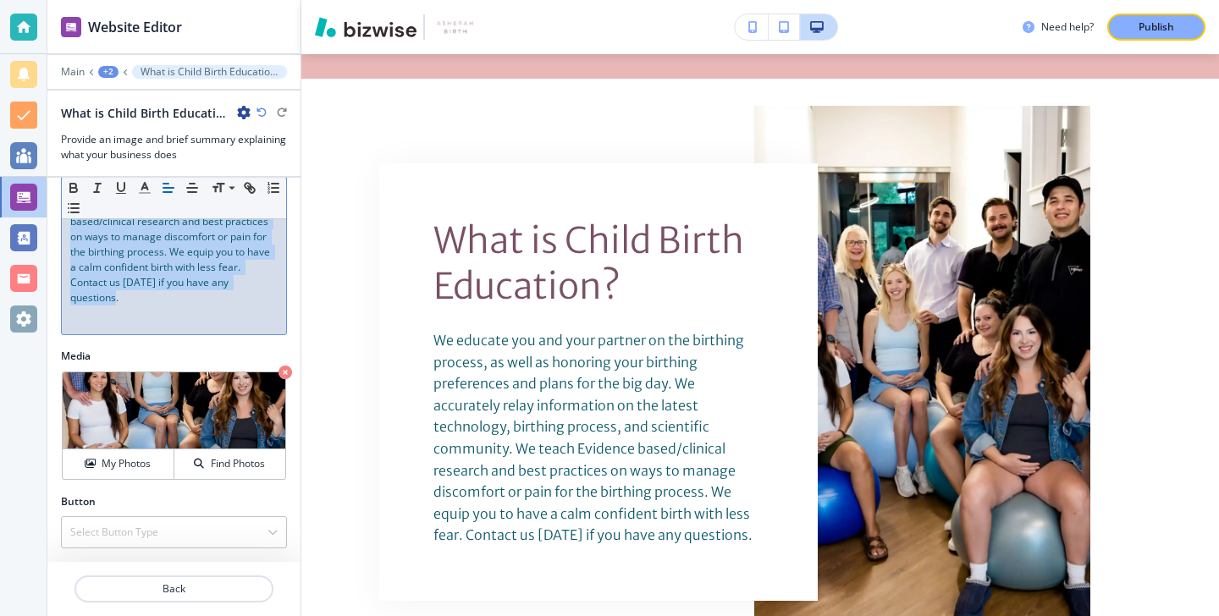
click at [337, 0] on html "Website Editor Main +2 What is Child Birth Education? What is Child Birth Educa…" at bounding box center [609, 0] width 1219 height 0
click at [152, 190] on button "button" at bounding box center [145, 188] width 24 height 20
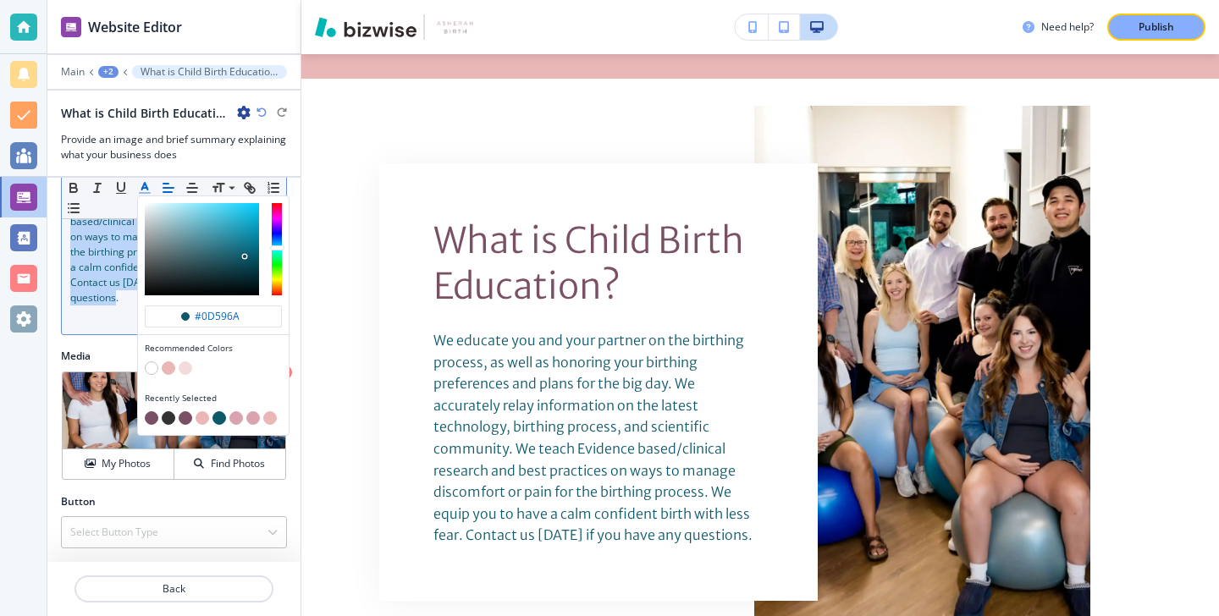
click at [151, 410] on div "button" at bounding box center [213, 408] width 137 height 7
click at [149, 418] on button "button" at bounding box center [152, 418] width 14 height 14
type input "#7a5065"
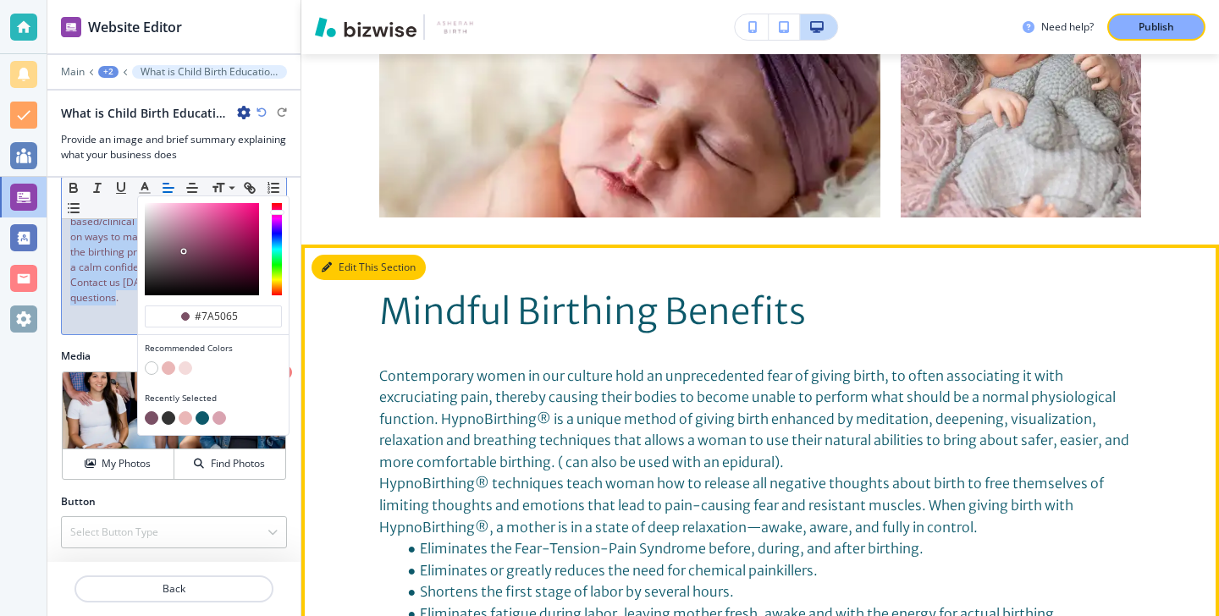
click at [360, 255] on button "Edit This Section" at bounding box center [369, 267] width 114 height 25
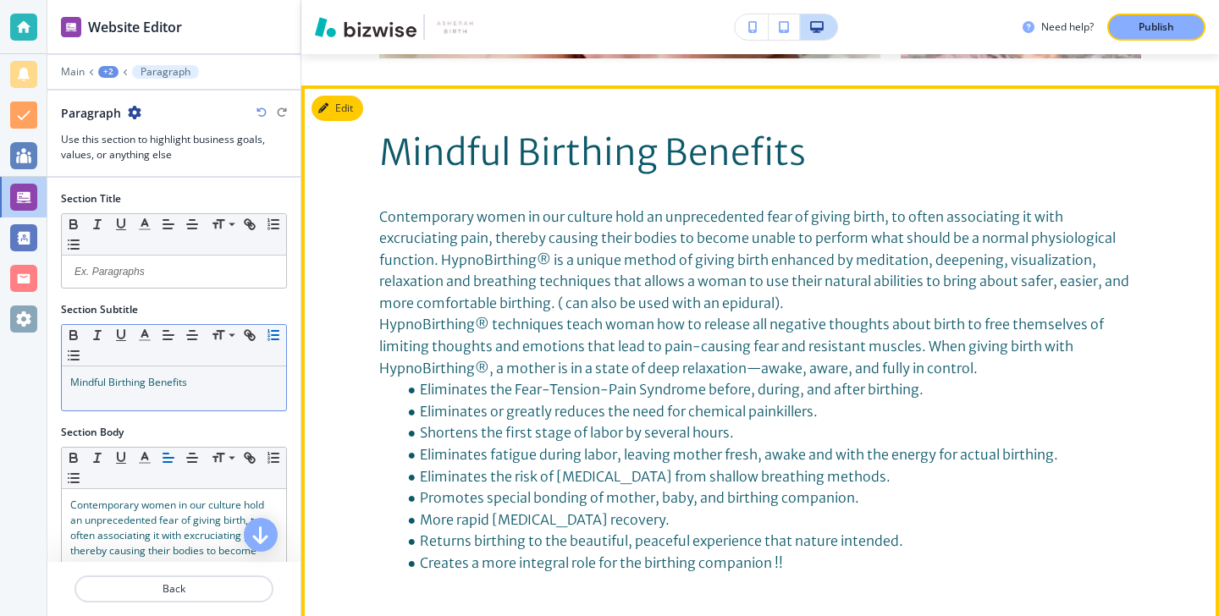
scroll to position [1836, 0]
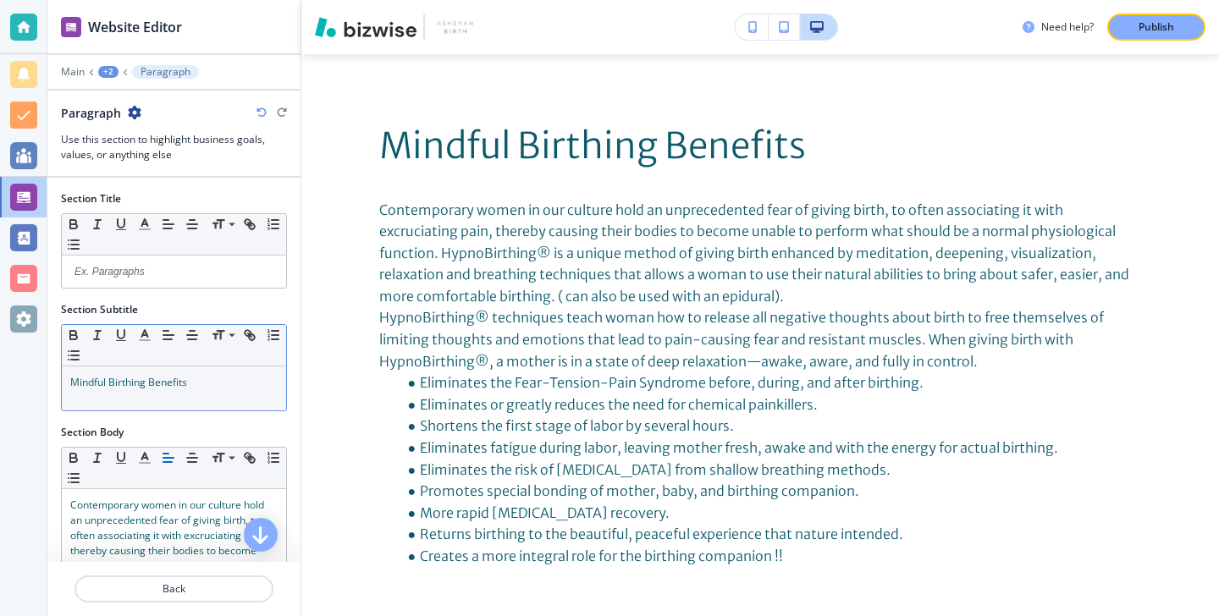
click at [225, 373] on div "Mindful Birthing Benefits" at bounding box center [174, 389] width 224 height 44
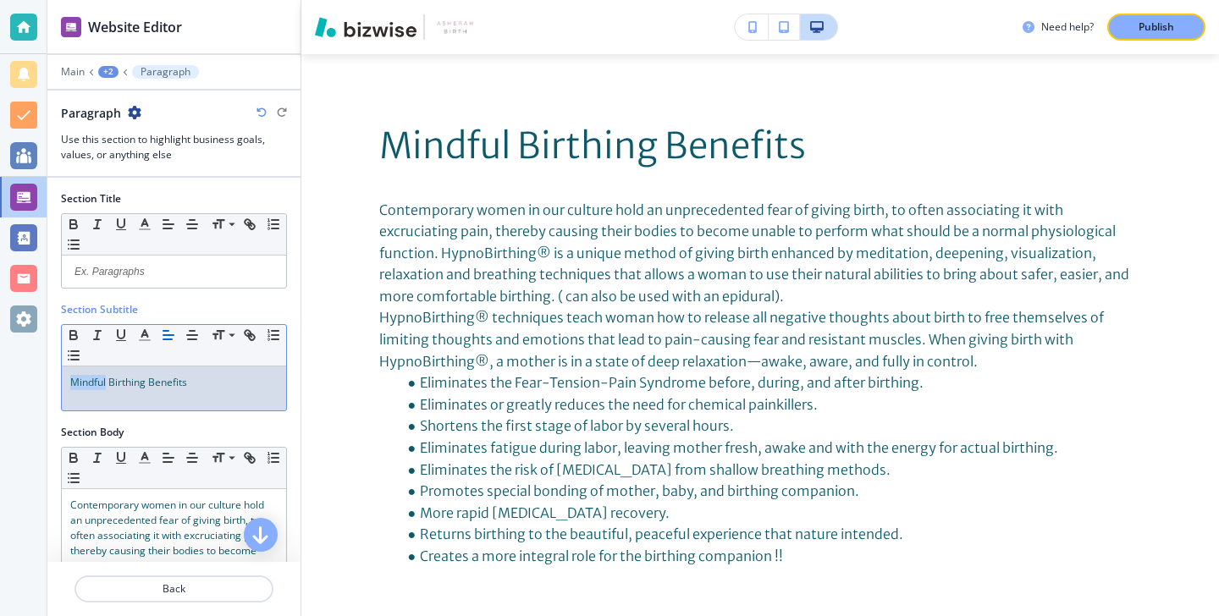
click at [225, 375] on p "Mindful Birthing Benefits" at bounding box center [173, 382] width 207 height 15
click at [137, 332] on icon "button" at bounding box center [144, 335] width 15 height 15
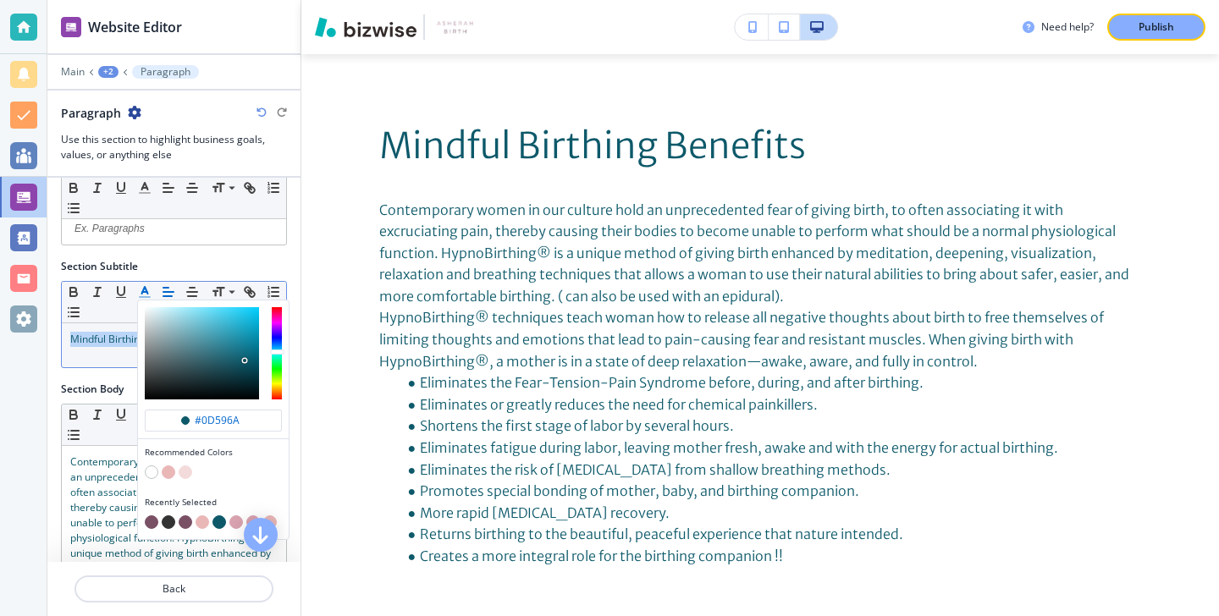
scroll to position [74, 0]
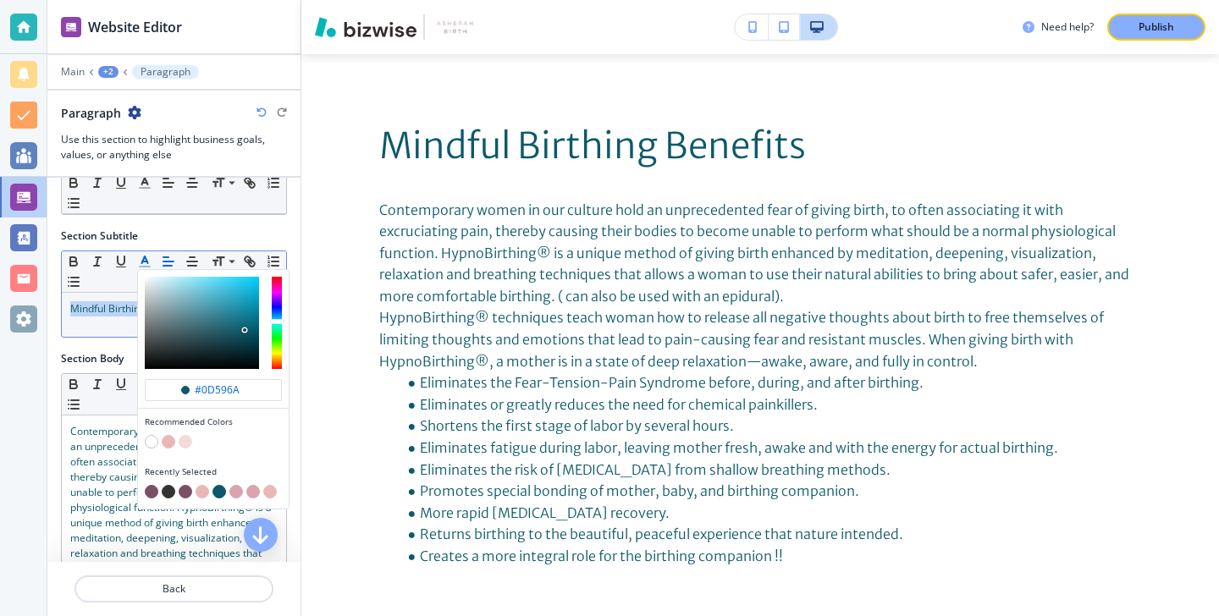
click at [149, 490] on button "button" at bounding box center [152, 492] width 14 height 14
type input "#7a5065"
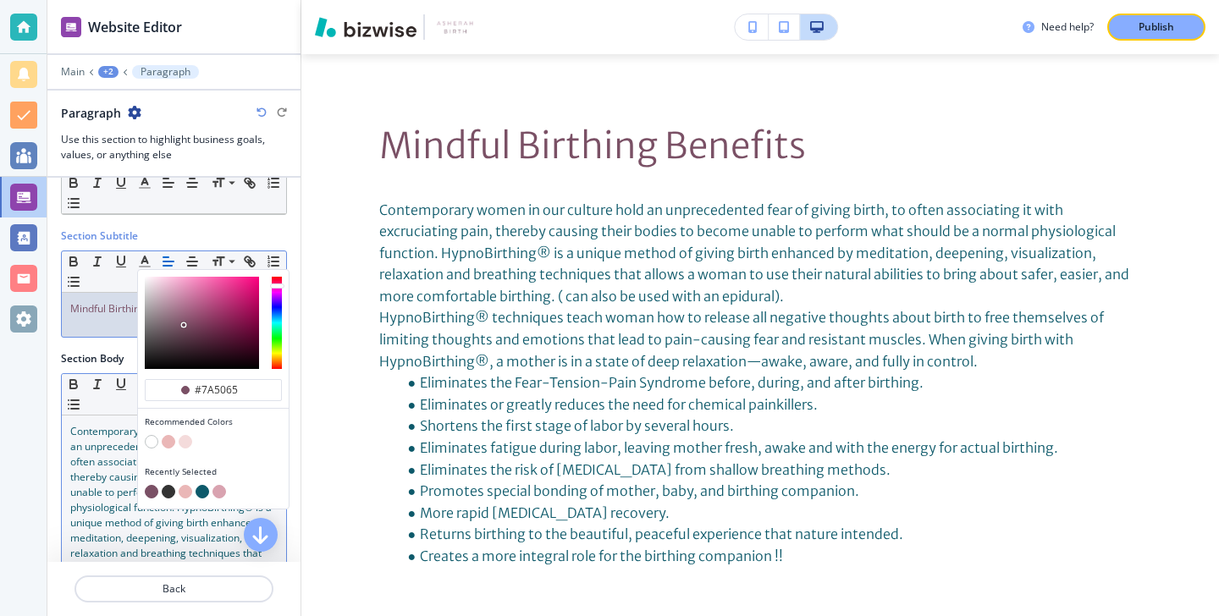
click at [70, 432] on span "Contemporary women in our culture hold an unprecedented fear of giving birth, t…" at bounding box center [174, 522] width 209 height 197
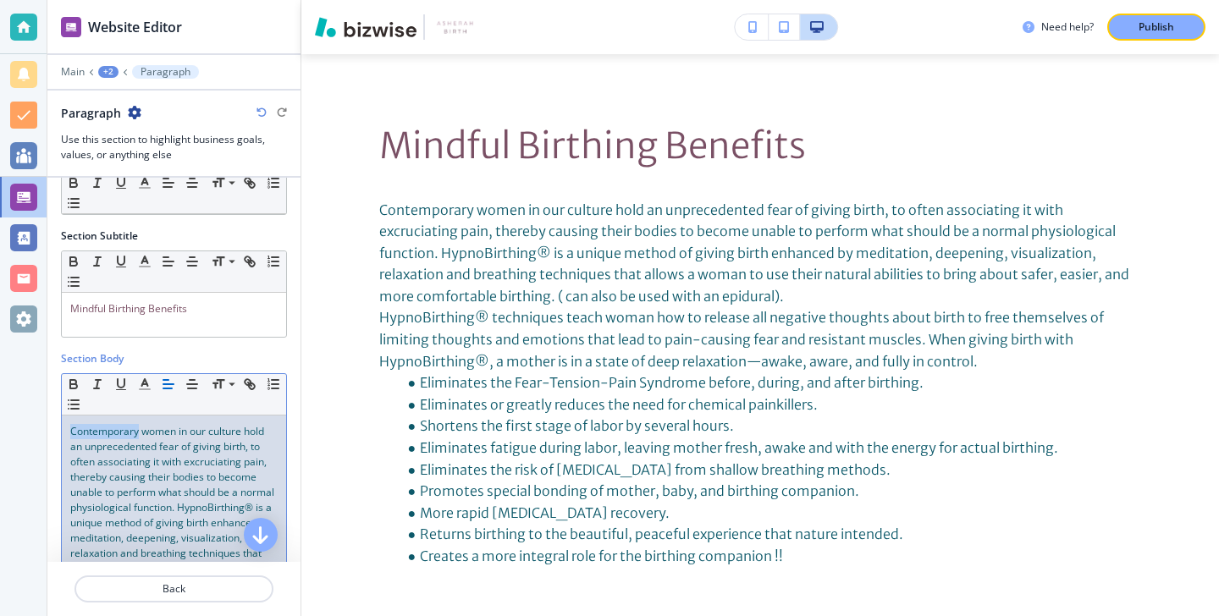
click at [70, 431] on span "Contemporary women in our culture hold an unprecedented fear of giving birth, t…" at bounding box center [174, 522] width 209 height 197
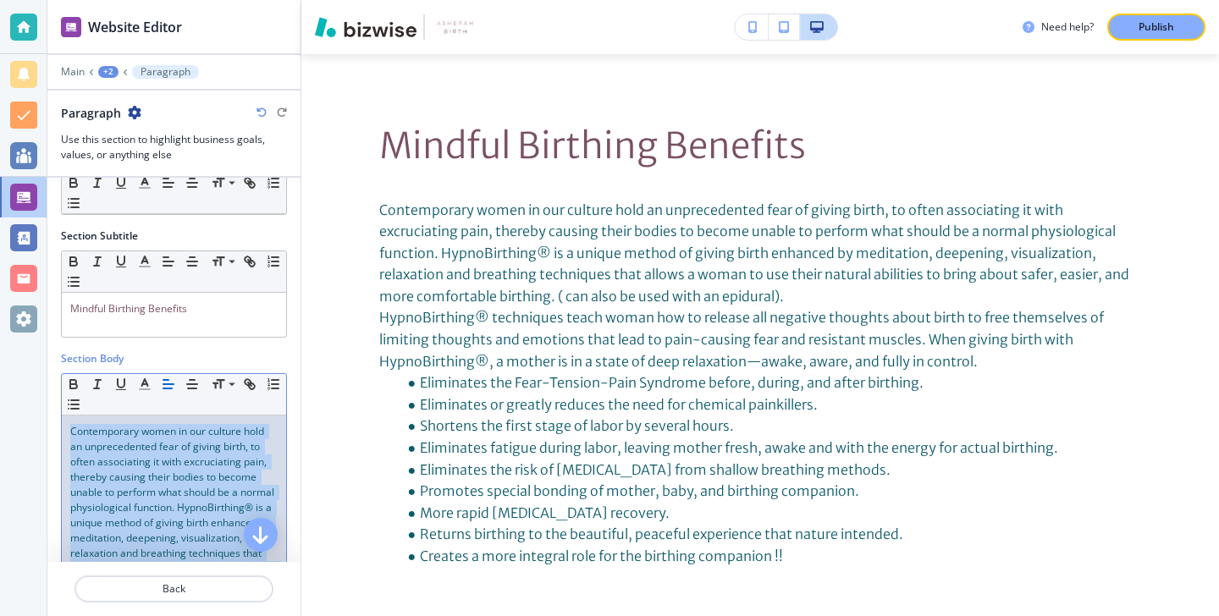
click at [70, 431] on span "Contemporary women in our culture hold an unprecedented fear of giving birth, t…" at bounding box center [174, 522] width 209 height 197
click at [153, 383] on button "button" at bounding box center [145, 384] width 24 height 20
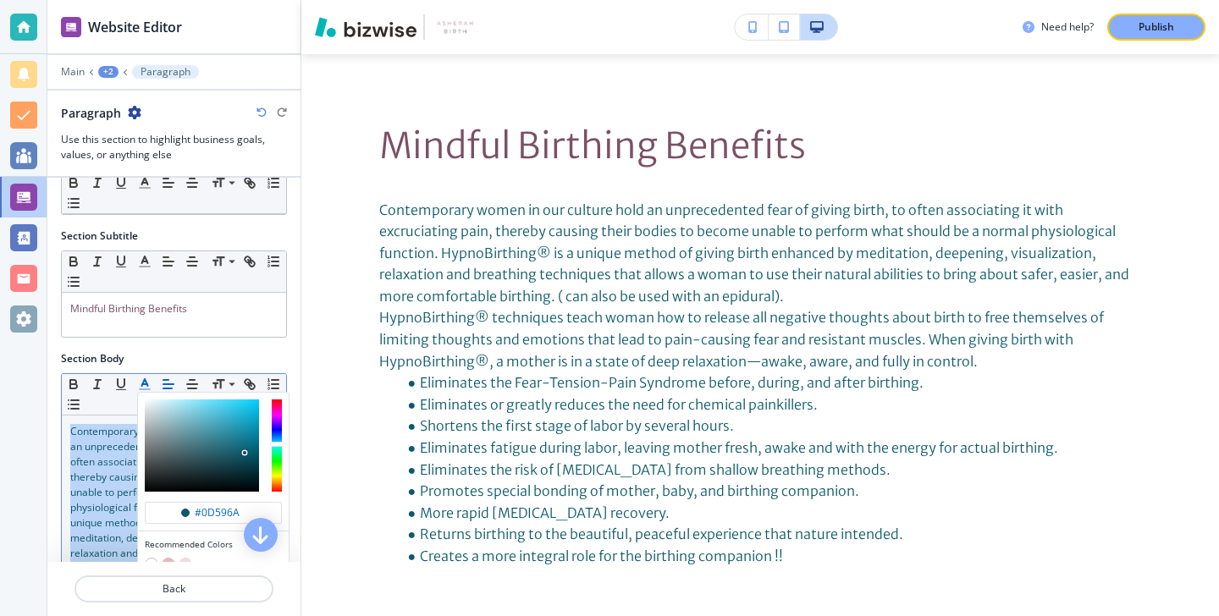
scroll to position [206, 0]
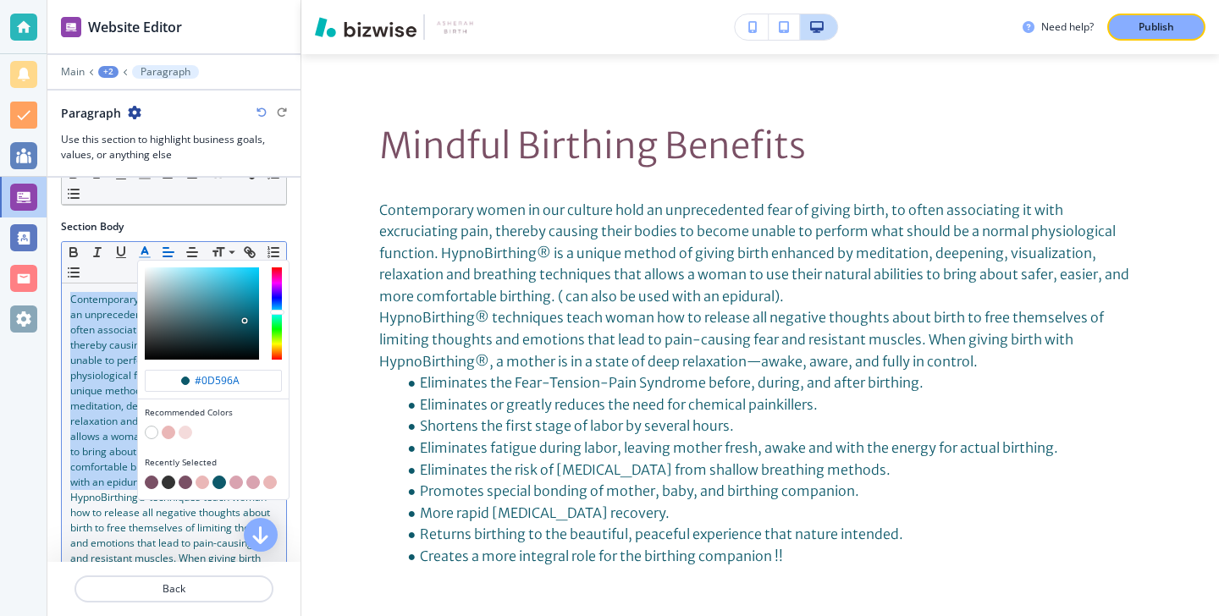
click at [146, 483] on button "button" at bounding box center [152, 483] width 14 height 14
type input "#7a5065"
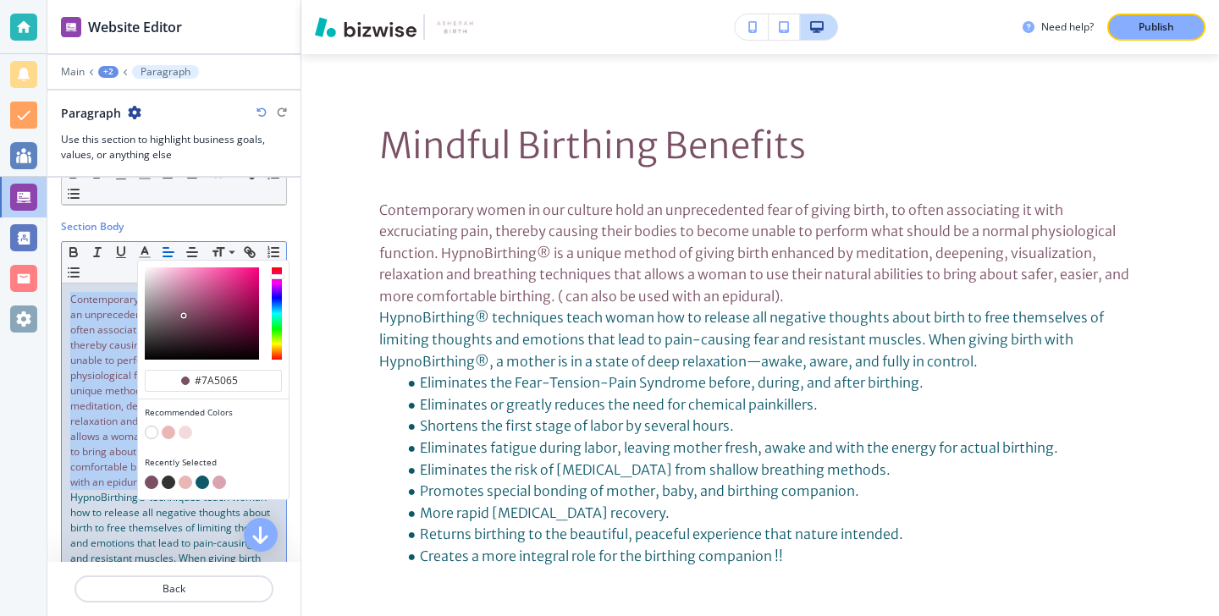
click at [114, 407] on span "Contemporary women in our culture hold an unprecedented fear of giving birth, t…" at bounding box center [174, 390] width 209 height 197
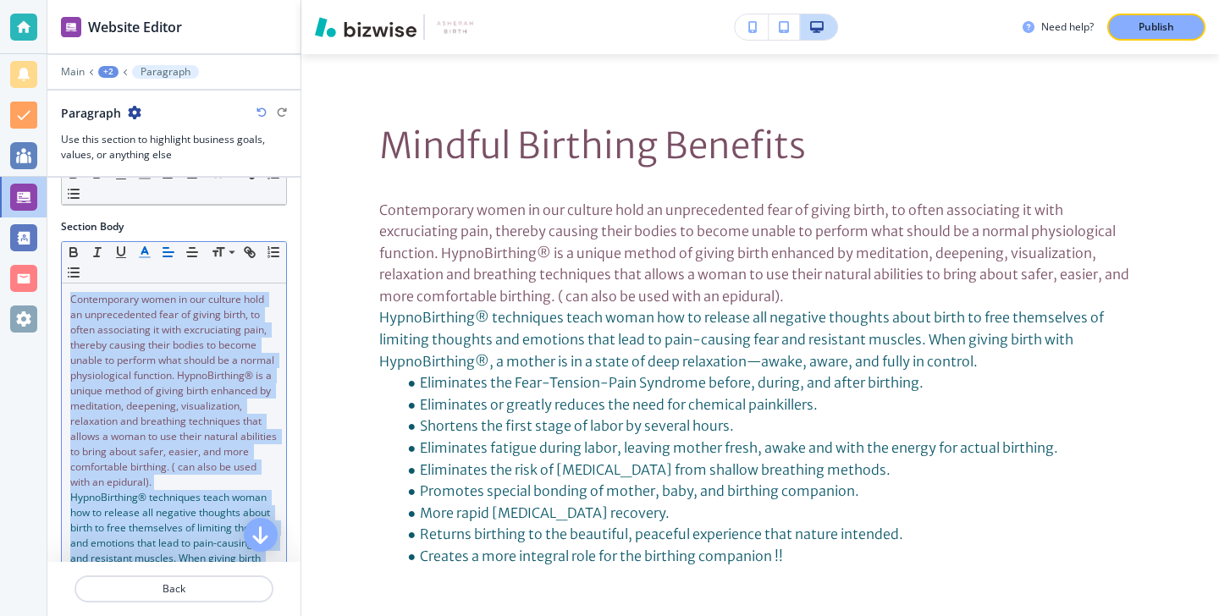
click at [143, 257] on line "button" at bounding box center [145, 257] width 10 height 0
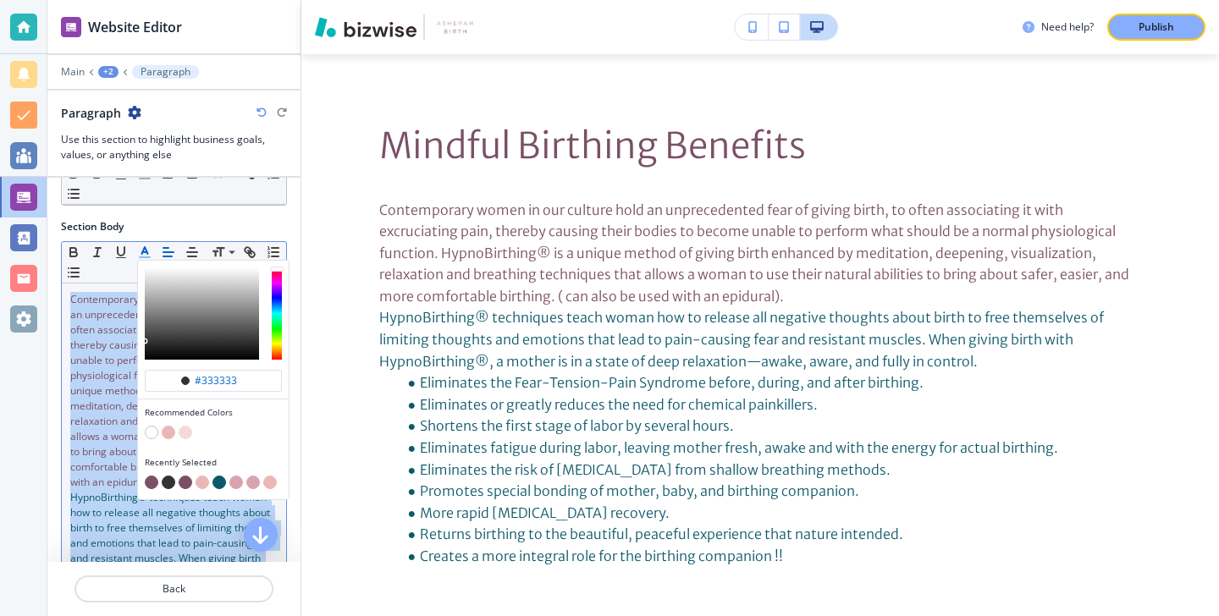
click at [149, 473] on div "button" at bounding box center [213, 472] width 137 height 7
click at [150, 477] on button "button" at bounding box center [152, 483] width 14 height 14
type input "#7a5065"
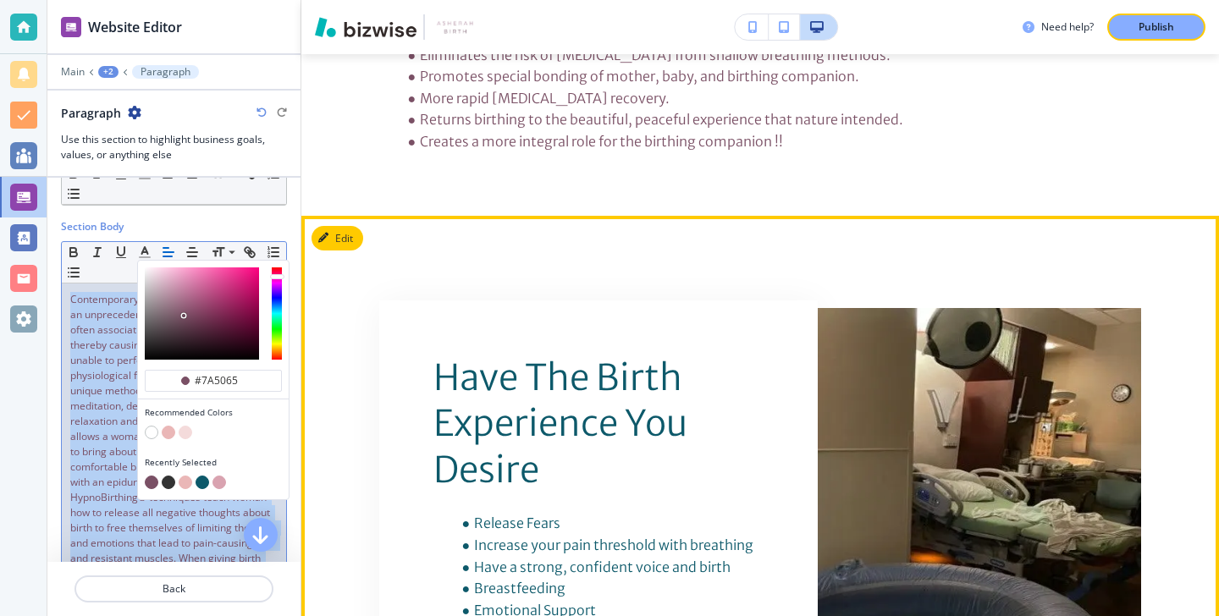
scroll to position [2361, 0]
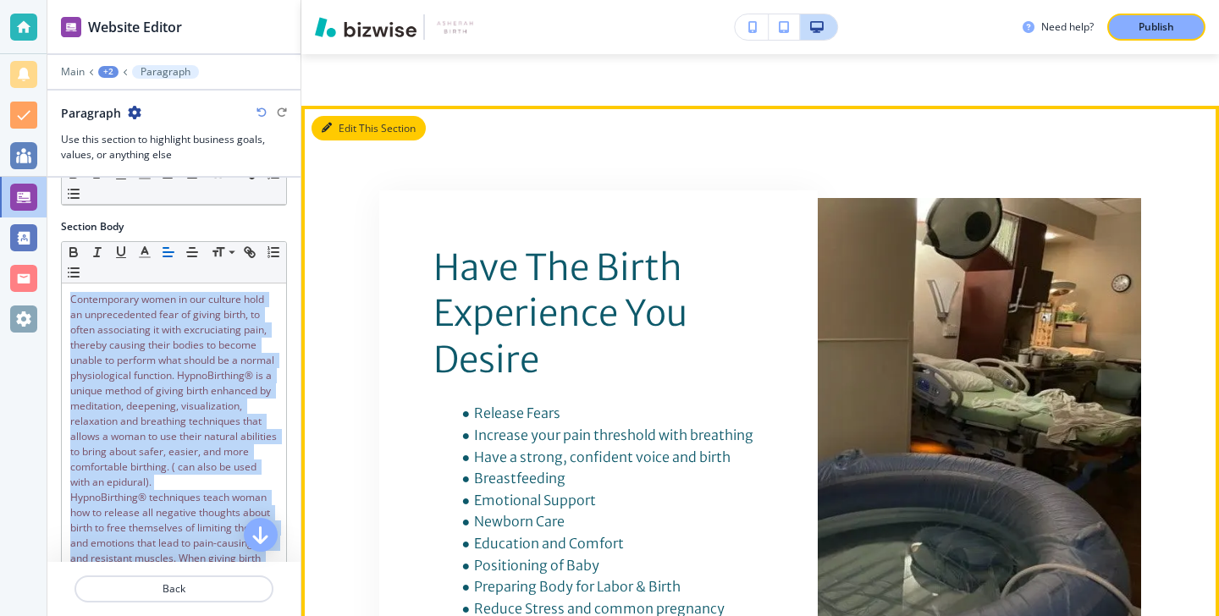
click at [342, 120] on button "Edit This Section" at bounding box center [369, 128] width 114 height 25
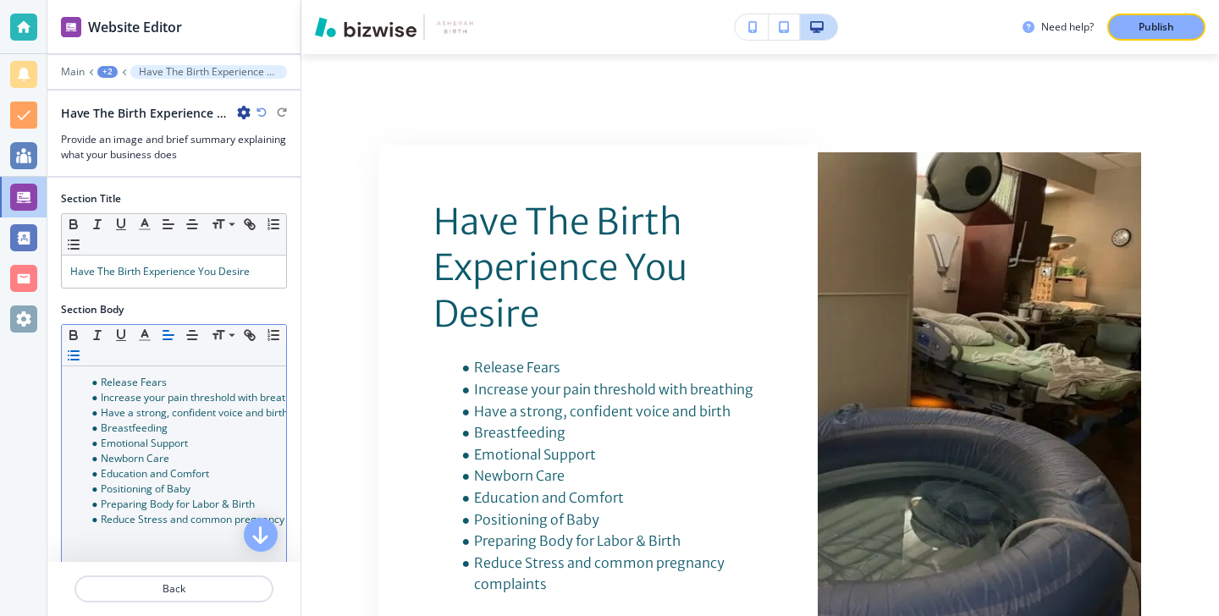
scroll to position [4, 0]
click at [229, 468] on li "Education and Comfort" at bounding box center [182, 469] width 192 height 15
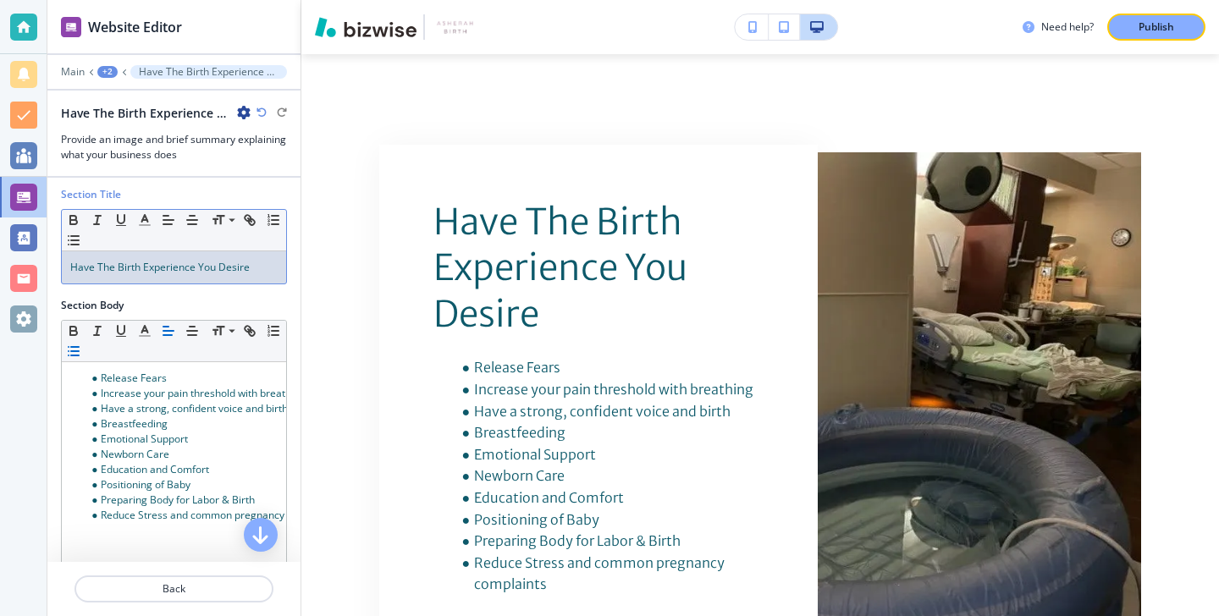
click at [236, 284] on div "Section Title Small Normal Large Huge Have The Birth Experience You Desire" at bounding box center [173, 242] width 253 height 111
click at [264, 268] on p "Have The Birth Experience You Desire" at bounding box center [173, 267] width 207 height 15
click at [143, 210] on button "button" at bounding box center [145, 220] width 24 height 20
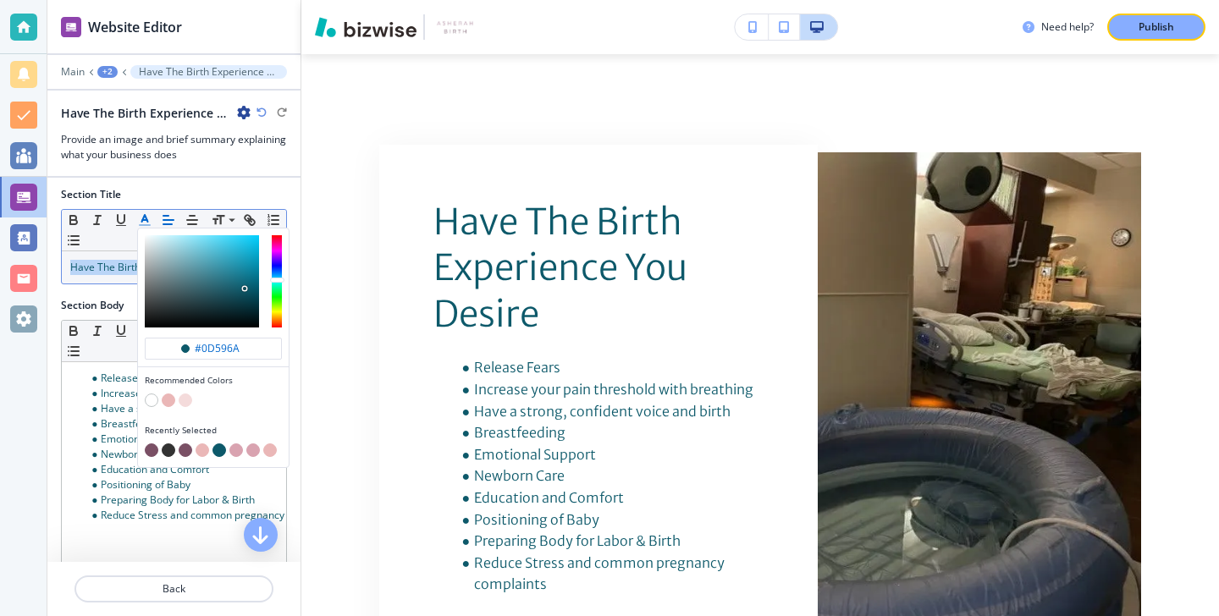
click at [148, 444] on div "button" at bounding box center [213, 452] width 137 height 17
click at [148, 446] on button "button" at bounding box center [152, 451] width 14 height 14
type input "#7a5065"
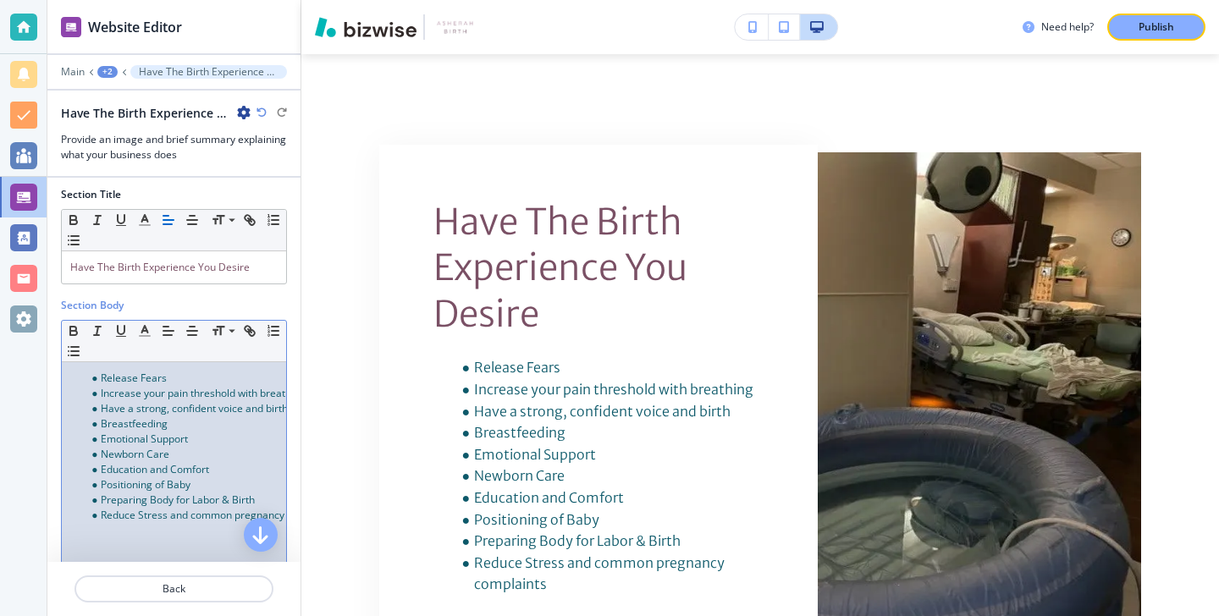
click at [106, 421] on span "Breastfeeding" at bounding box center [134, 424] width 67 height 14
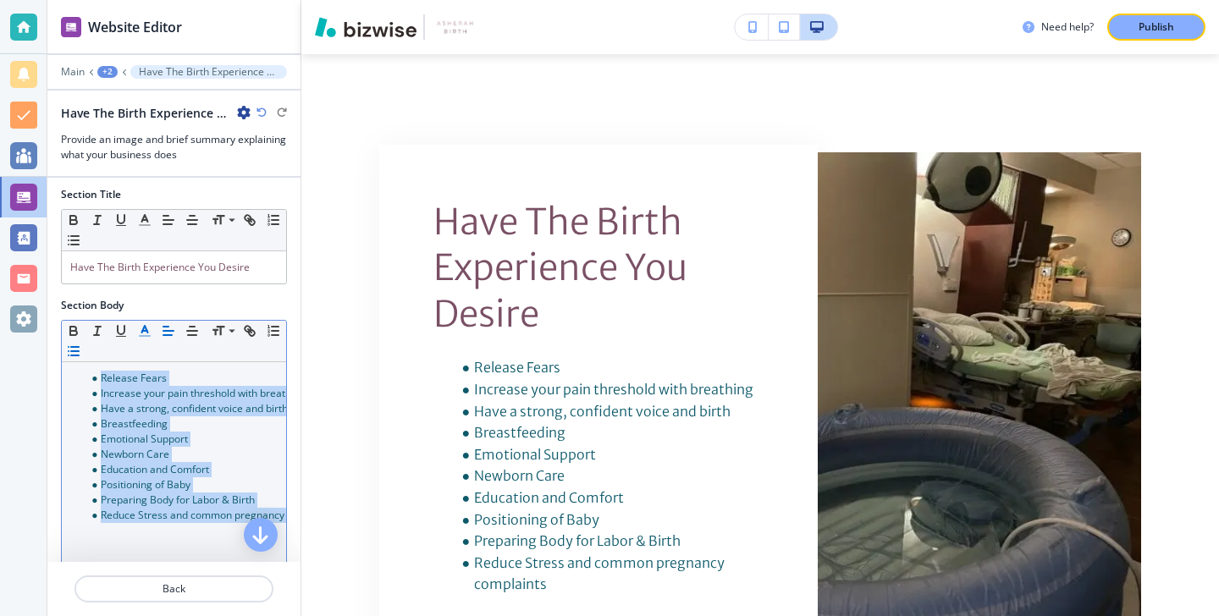
click at [147, 338] on icon "button" at bounding box center [144, 330] width 15 height 15
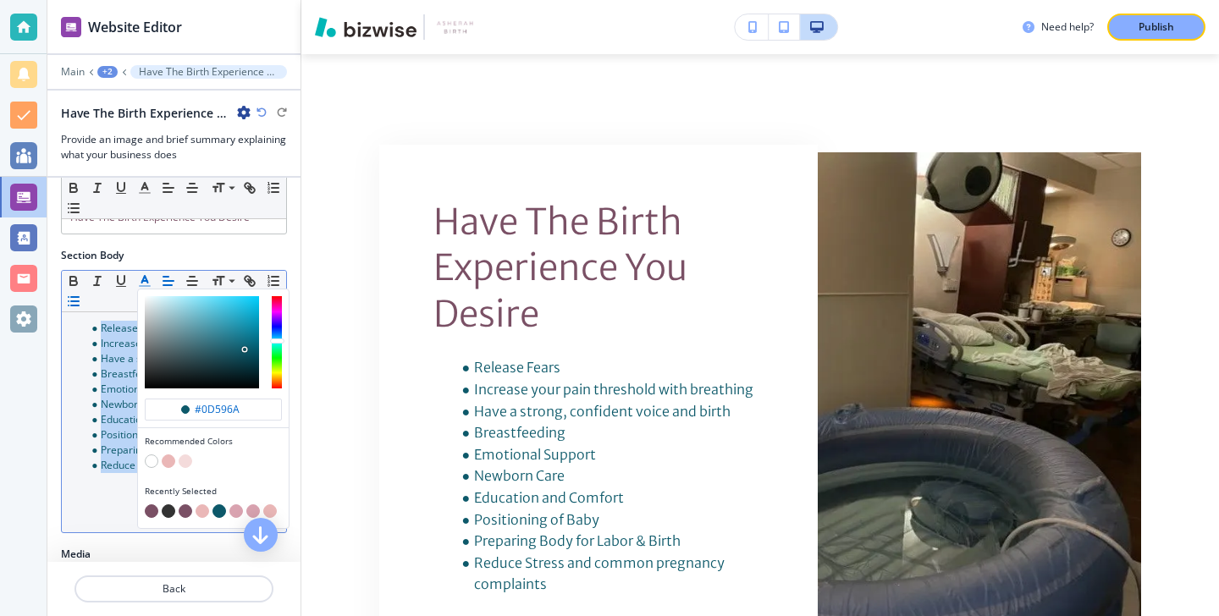
scroll to position [59, 0]
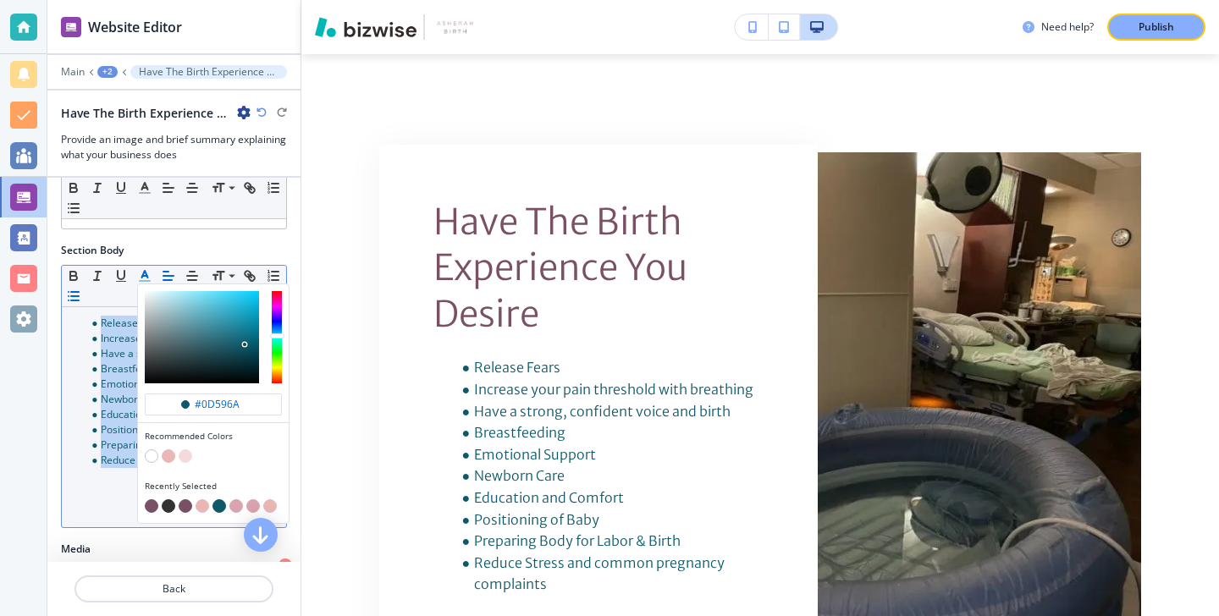
click at [156, 503] on button "button" at bounding box center [152, 507] width 14 height 14
type input "#7a5065"
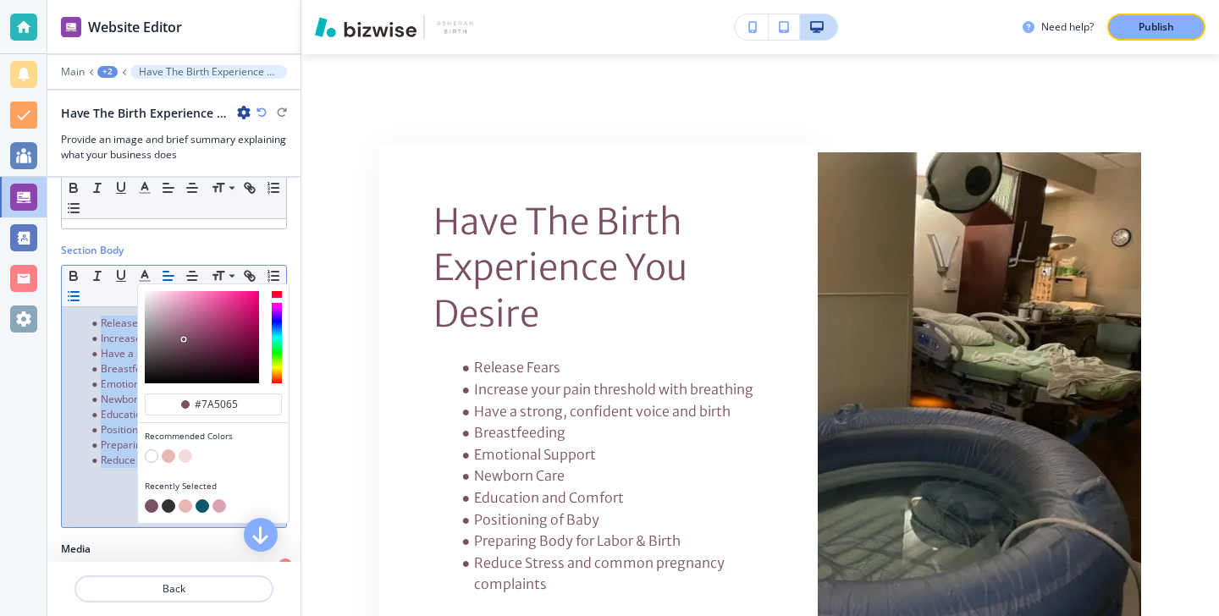
click at [97, 458] on li "Reduce Stress and common pregnancy complaints" at bounding box center [182, 460] width 192 height 15
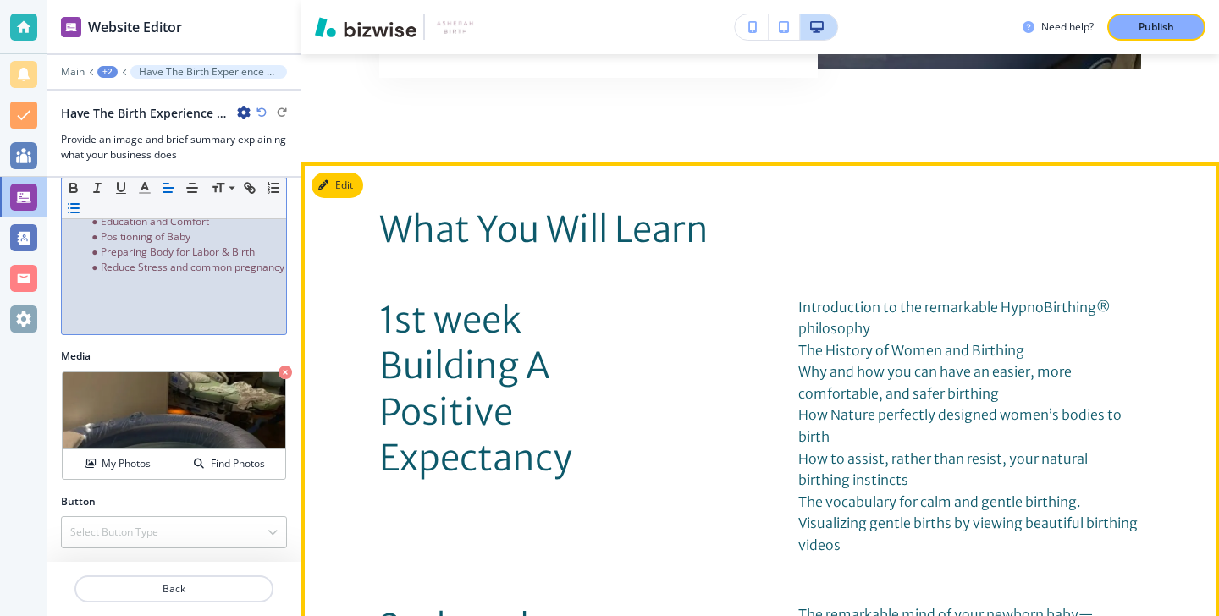
scroll to position [3000, 0]
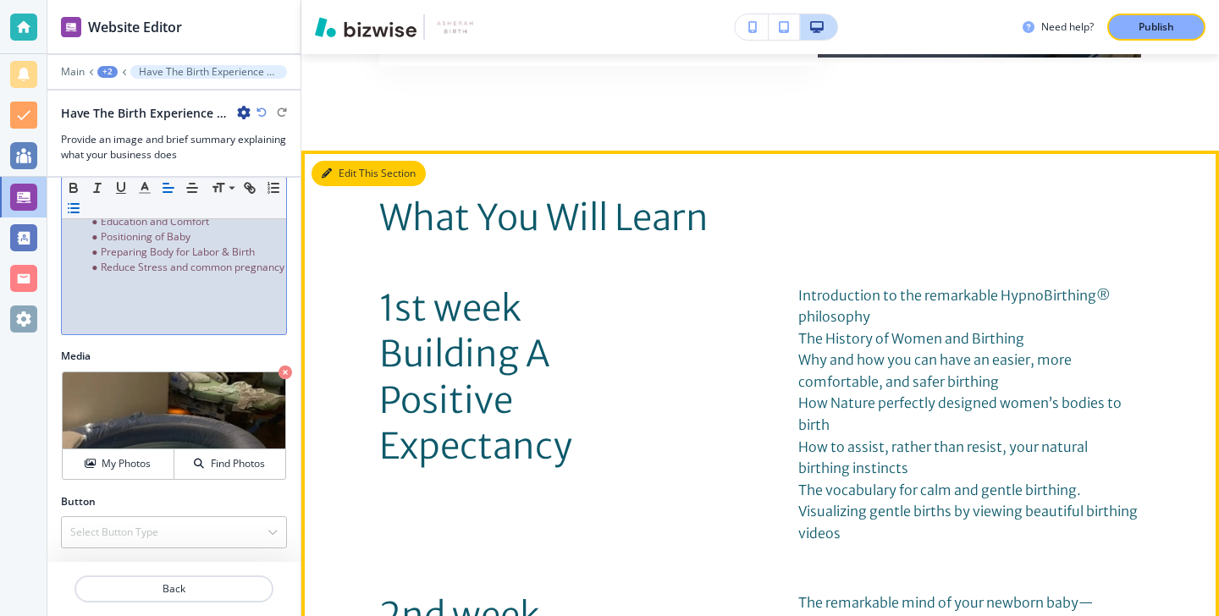
click at [352, 174] on button "Edit This Section" at bounding box center [369, 173] width 114 height 25
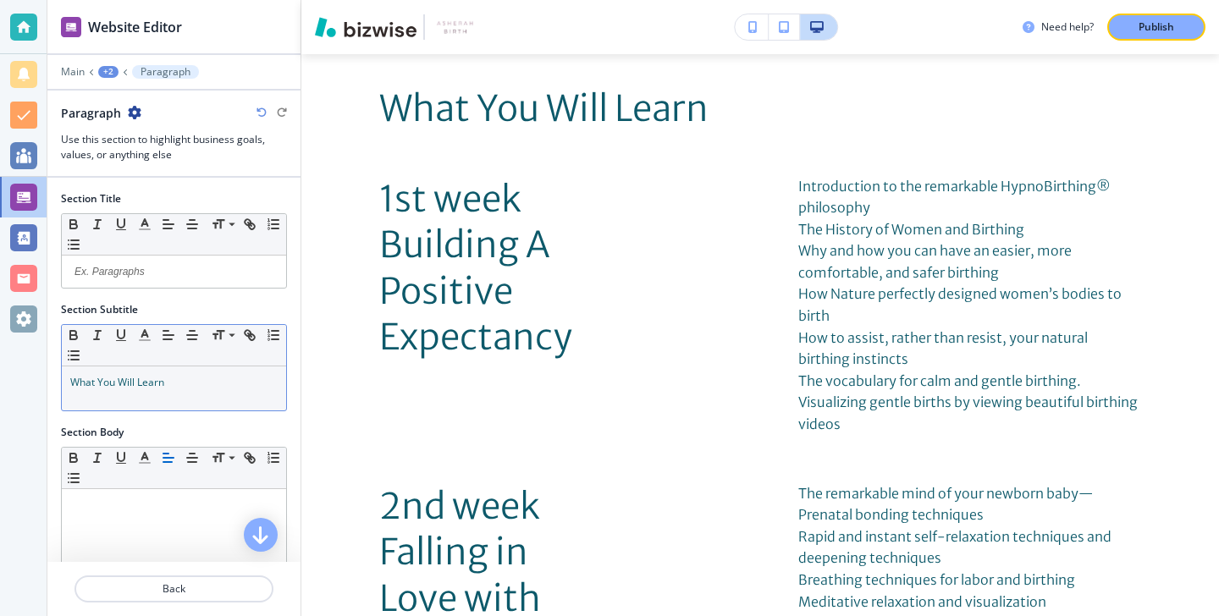
scroll to position [6, 0]
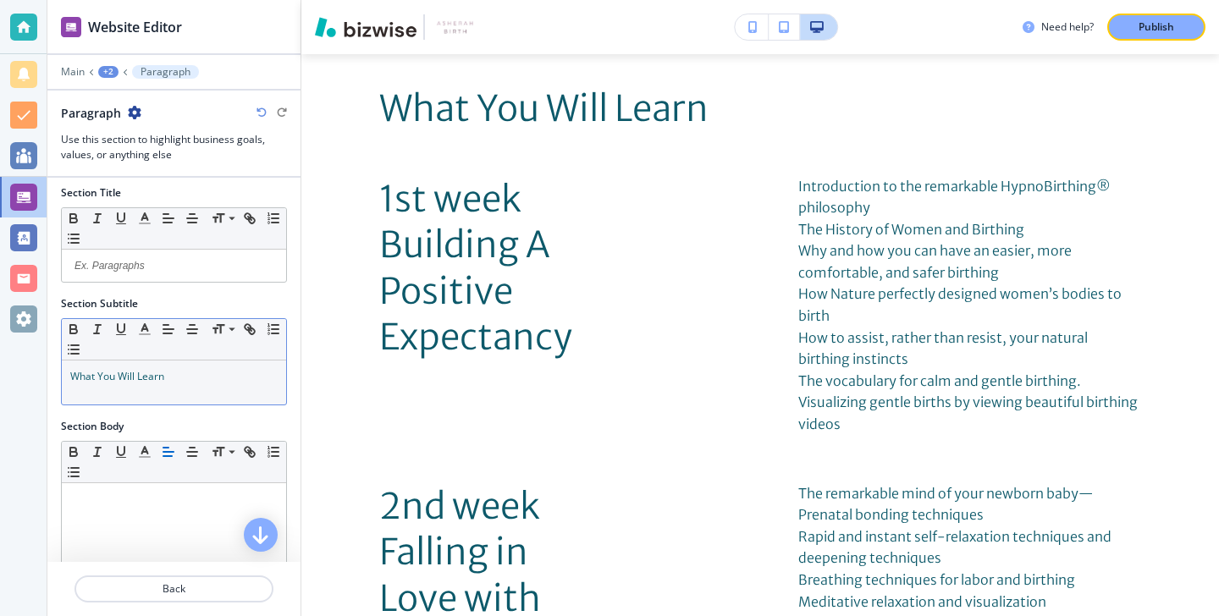
click at [257, 400] on div "What You Will Learn" at bounding box center [174, 383] width 224 height 44
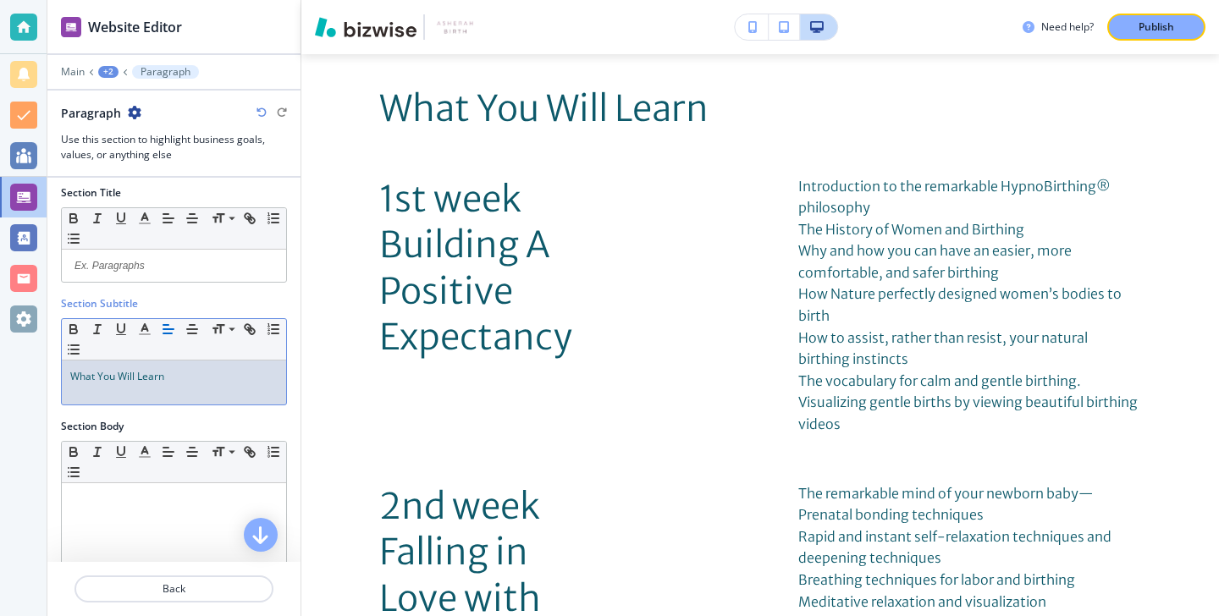
click at [240, 388] on div "What You Will Learn" at bounding box center [174, 383] width 224 height 44
click at [133, 211] on button "button" at bounding box center [145, 218] width 24 height 20
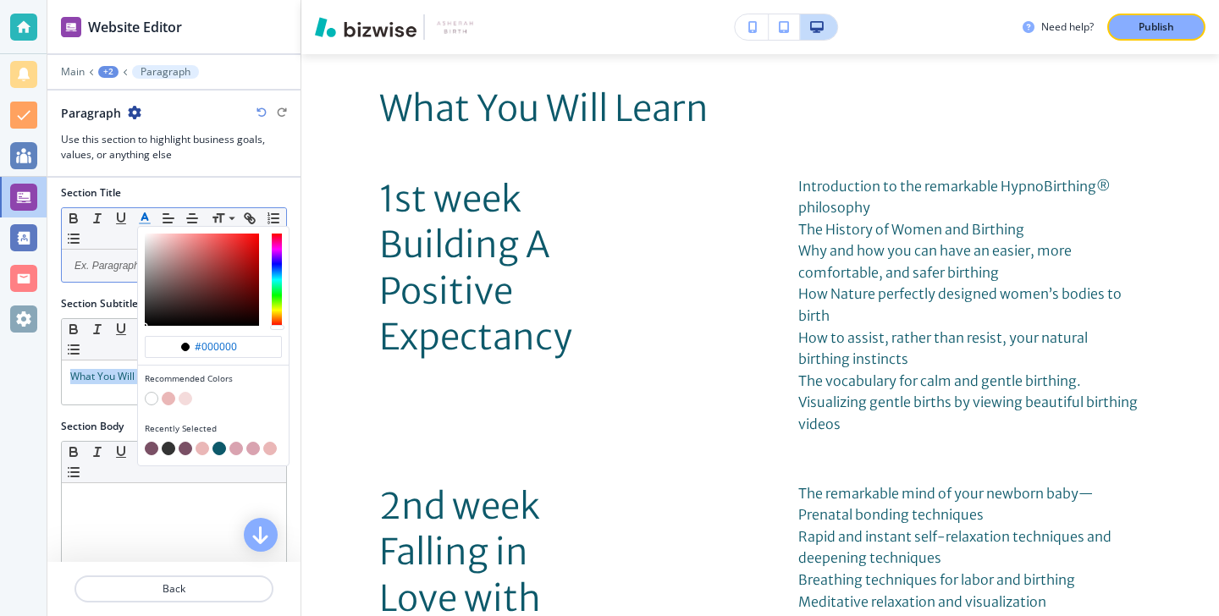
click at [151, 448] on button "button" at bounding box center [152, 449] width 14 height 14
type input "#7a5065"
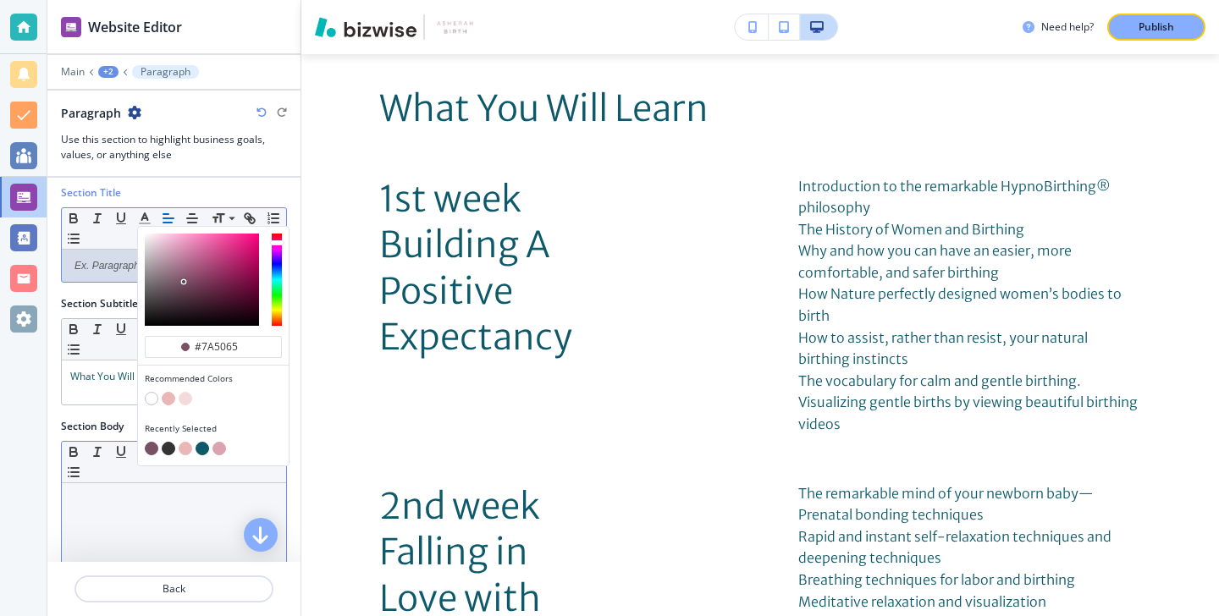
click at [142, 494] on p at bounding box center [173, 499] width 207 height 15
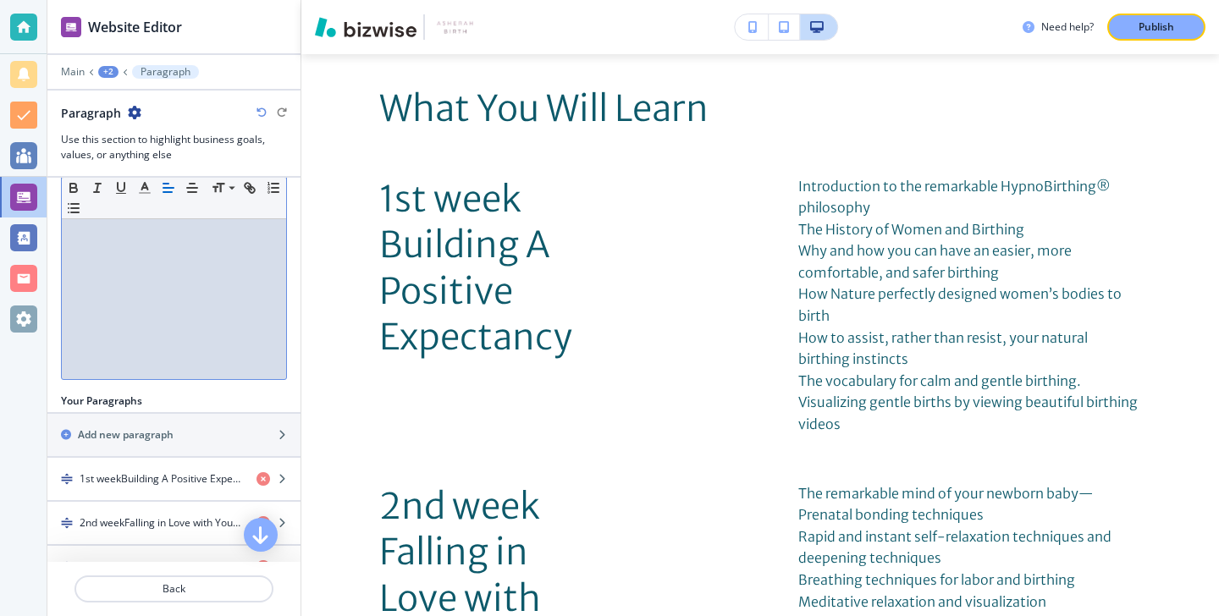
scroll to position [349, 0]
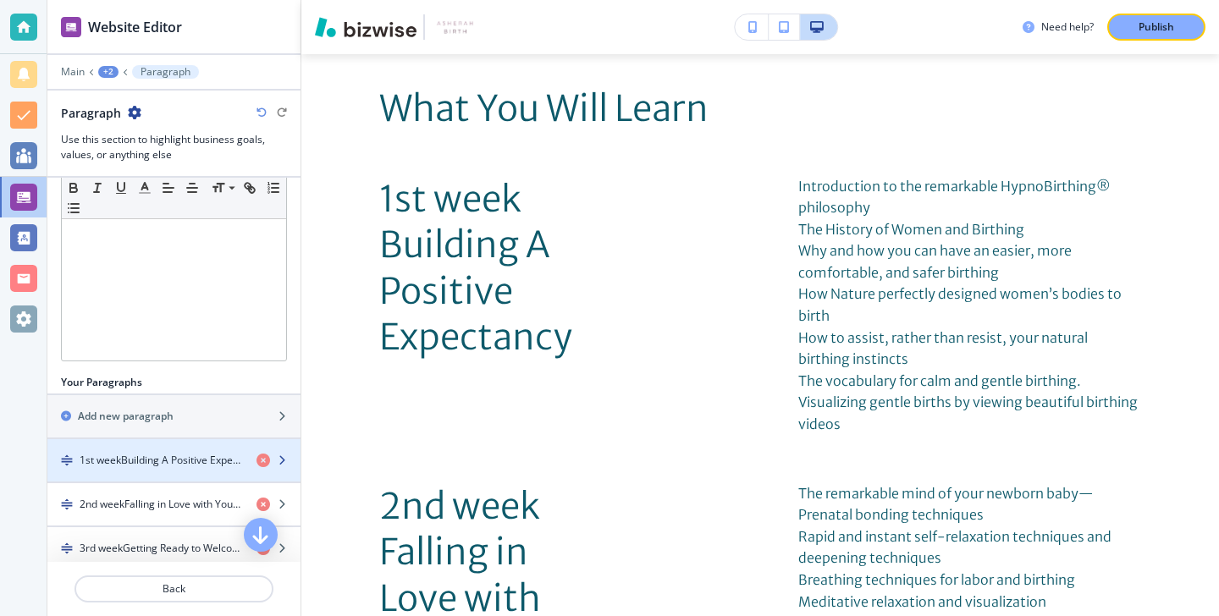
click at [160, 476] on div "button" at bounding box center [173, 475] width 253 height 14
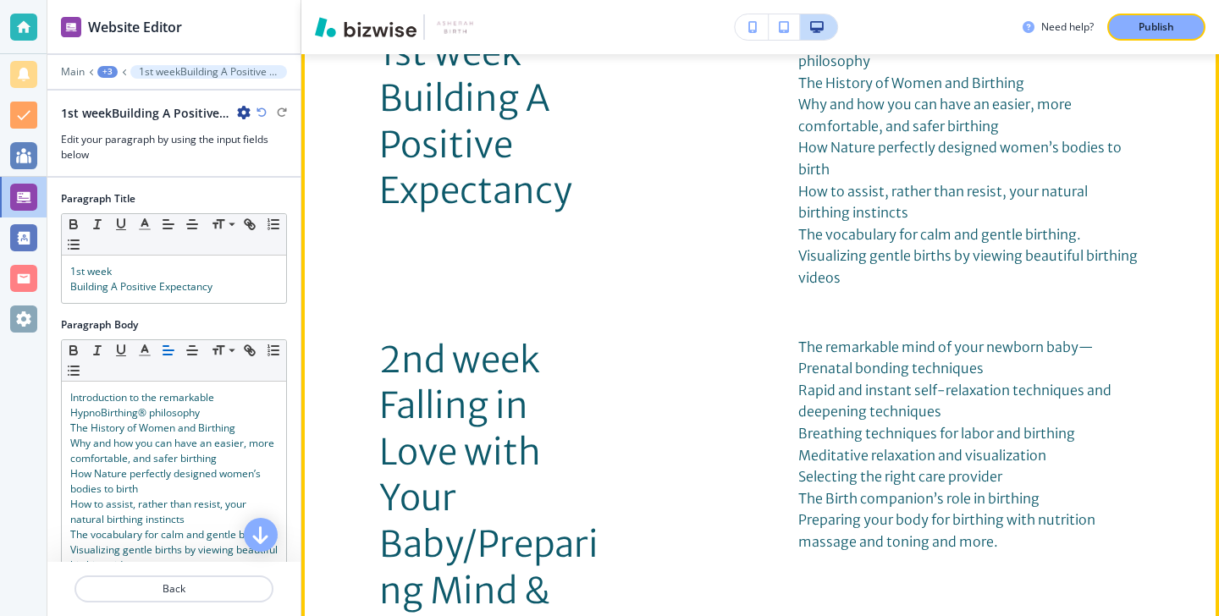
scroll to position [3304, 0]
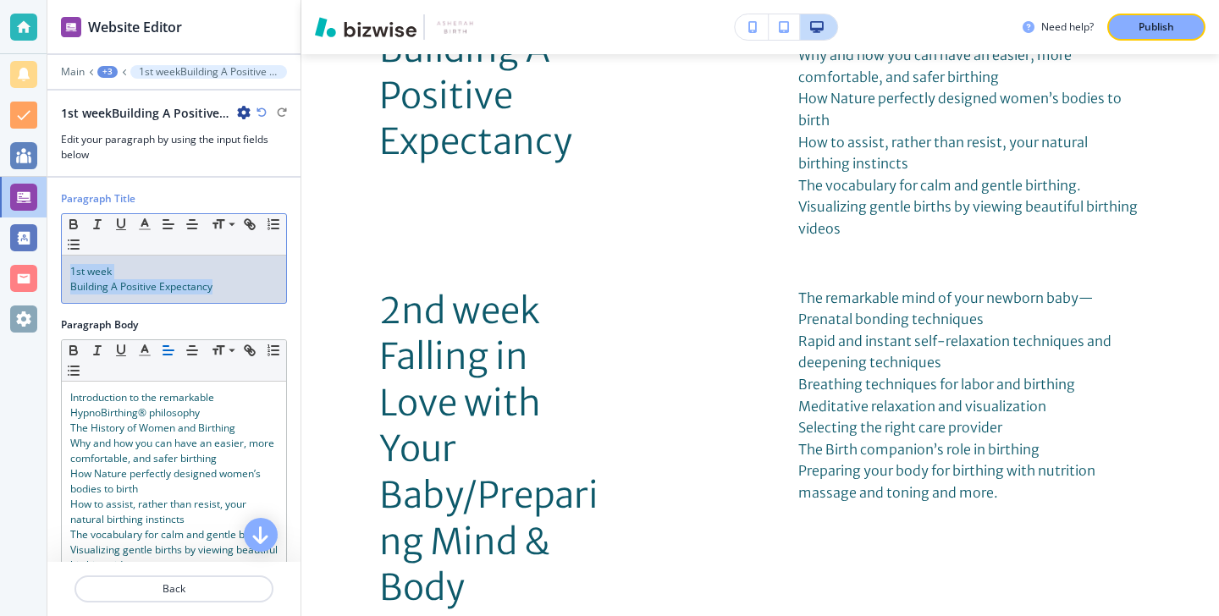
drag, startPoint x: 222, startPoint y: 293, endPoint x: 57, endPoint y: 253, distance: 169.8
click at [57, 252] on div "Paragraph Title Small Normal Large Huge 1st week Building A Positive Expectancy" at bounding box center [173, 254] width 253 height 126
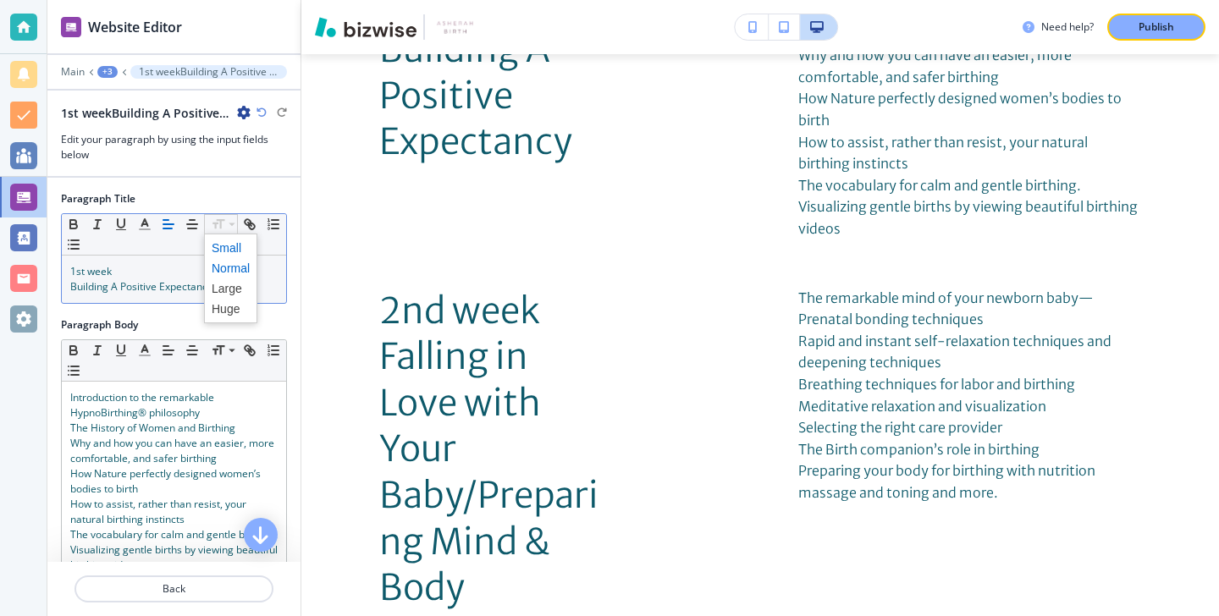
click at [236, 253] on span at bounding box center [231, 248] width 38 height 20
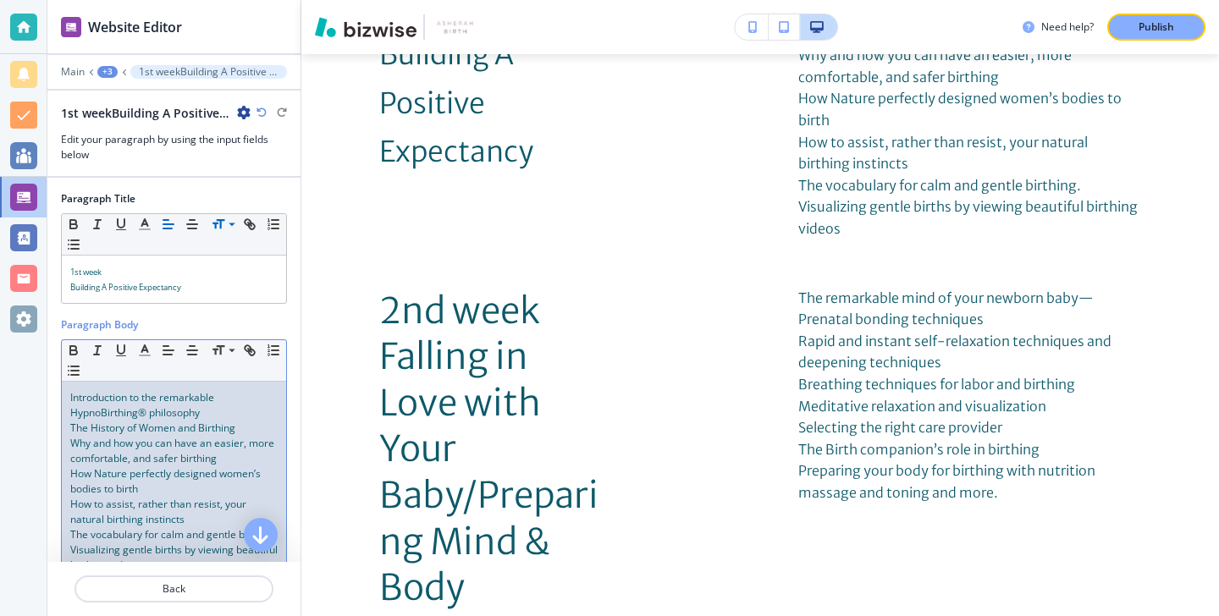
click at [182, 432] on span "The History of Women and Birthing" at bounding box center [152, 428] width 165 height 14
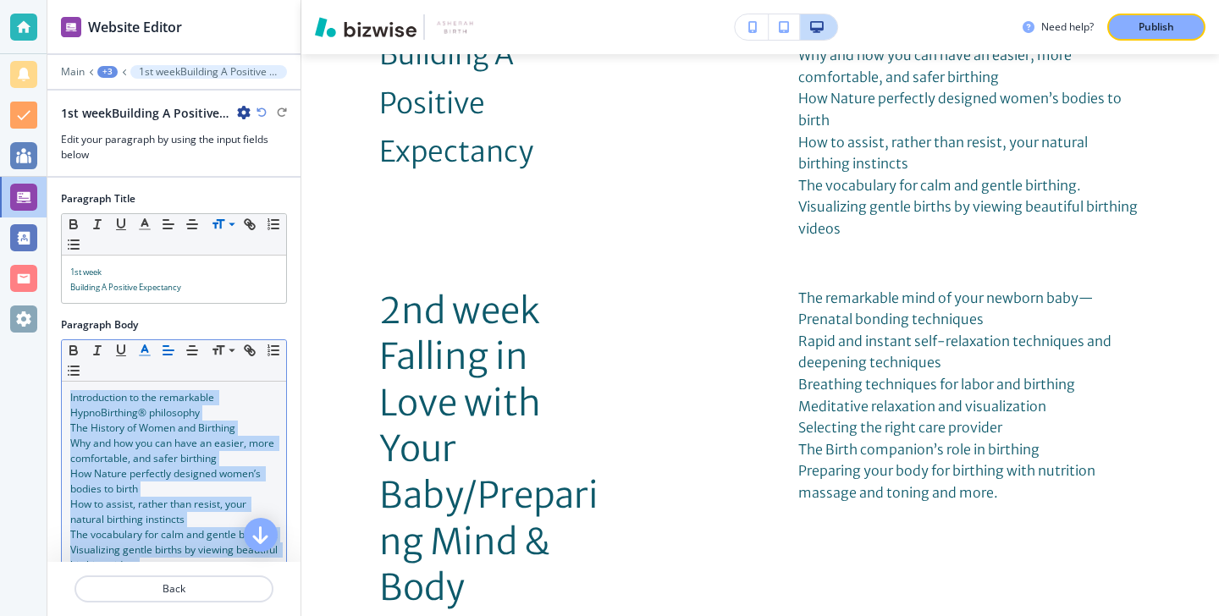
click at [143, 352] on icon "button" at bounding box center [144, 350] width 15 height 15
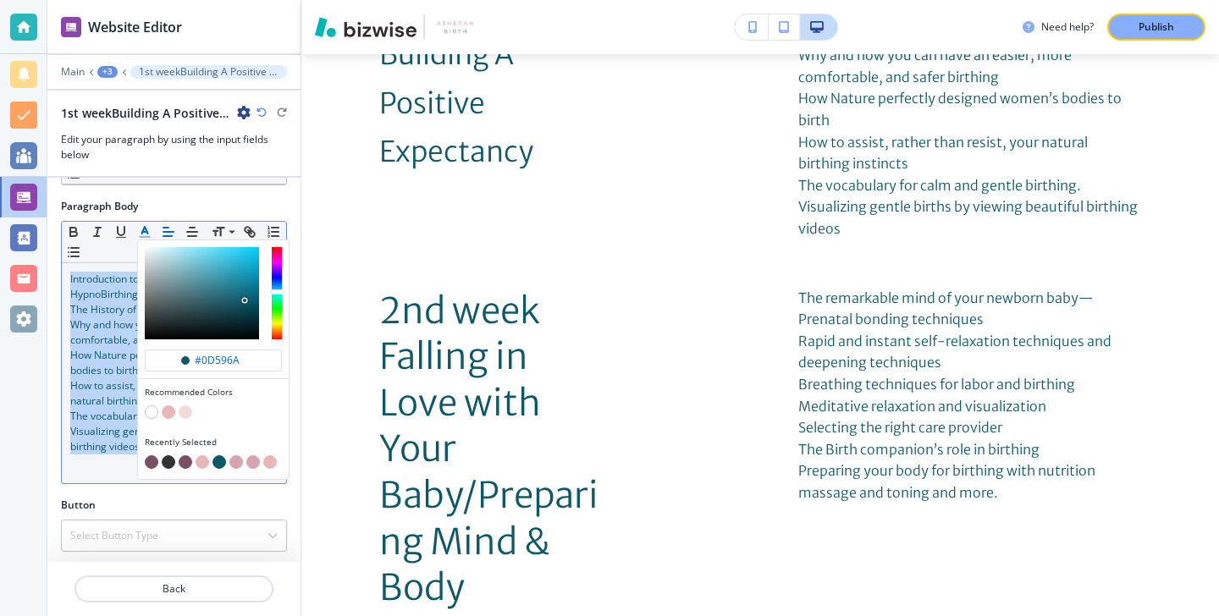
scroll to position [122, 0]
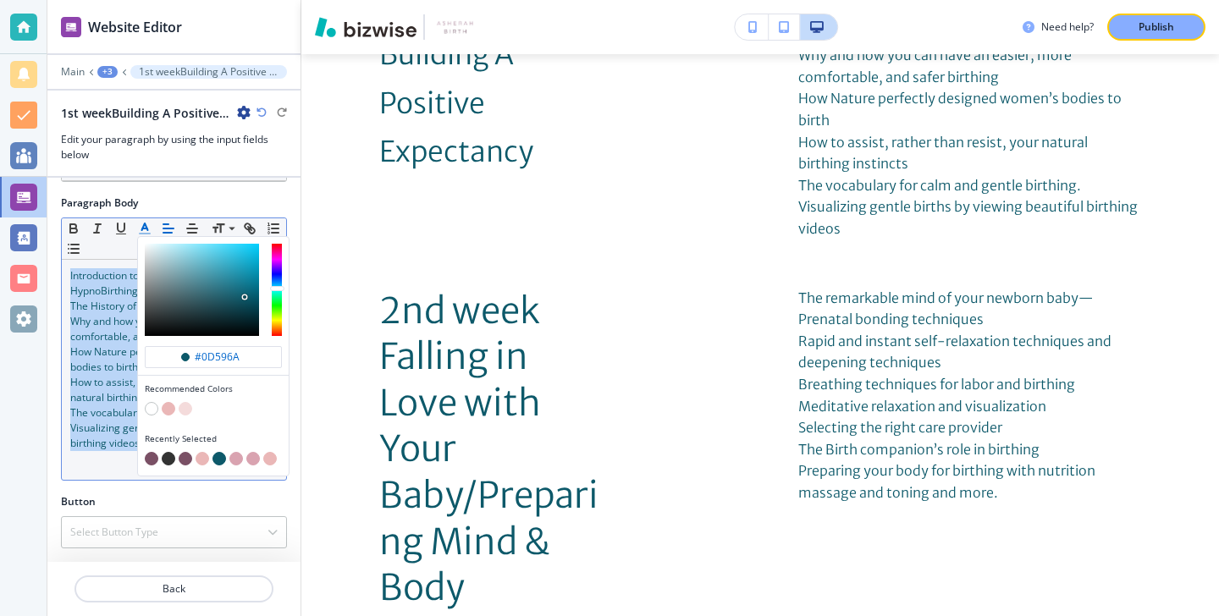
click at [153, 459] on button "button" at bounding box center [152, 459] width 14 height 14
type input "#7a5065"
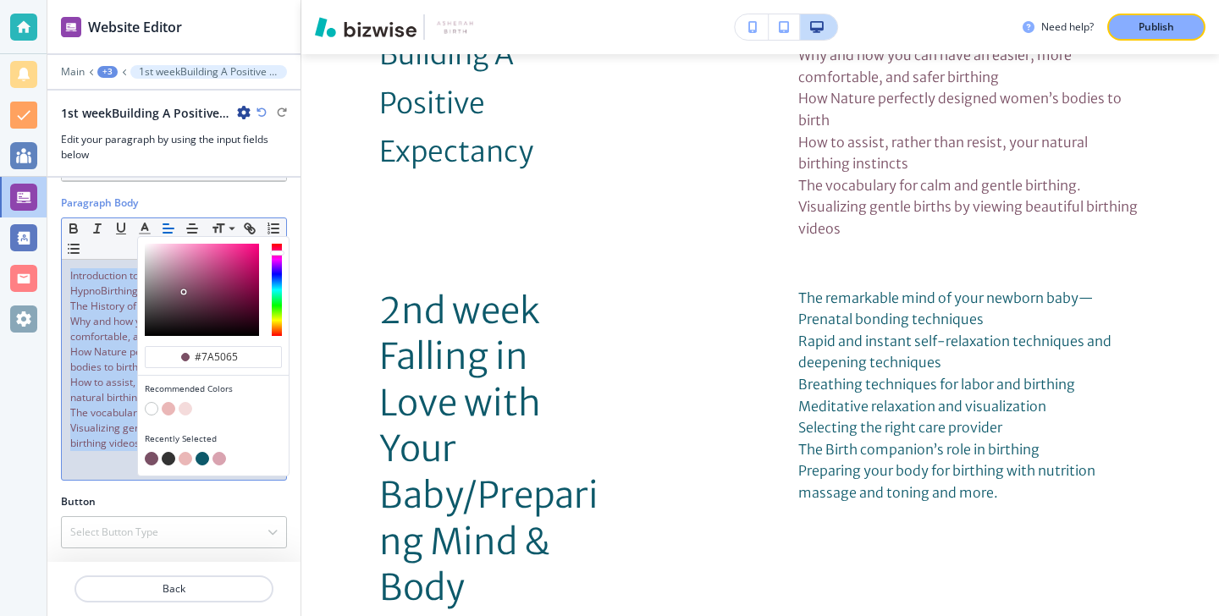
scroll to position [0, 0]
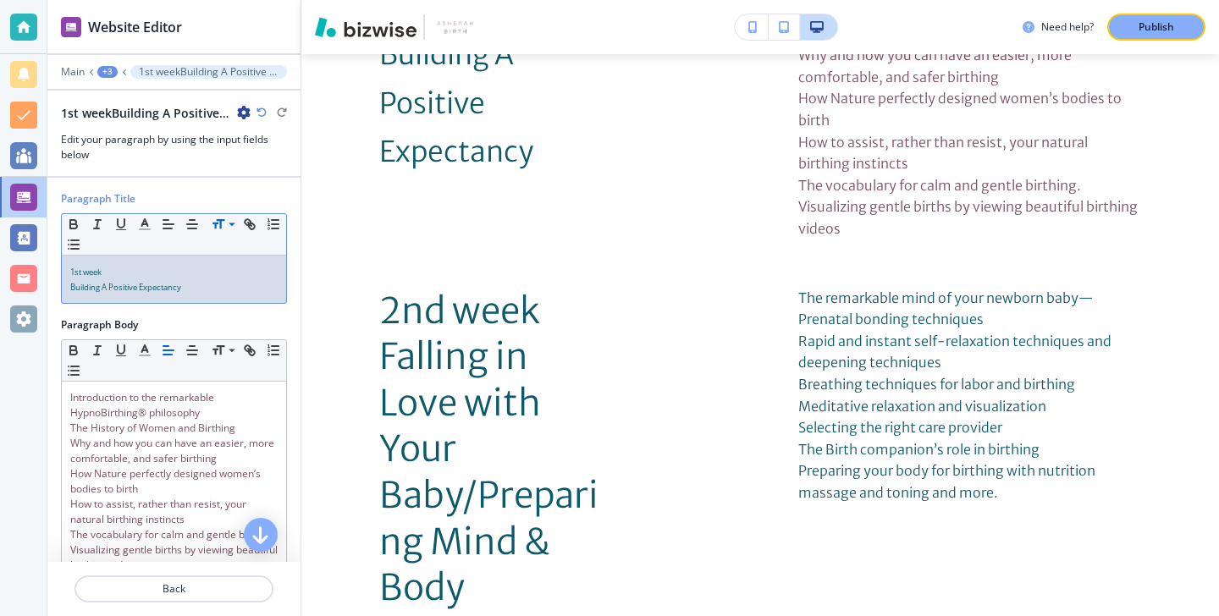
click at [197, 295] on div "1st week Building A Positive Expectancy" at bounding box center [174, 279] width 224 height 47
click at [184, 274] on p "1st week" at bounding box center [173, 271] width 207 height 15
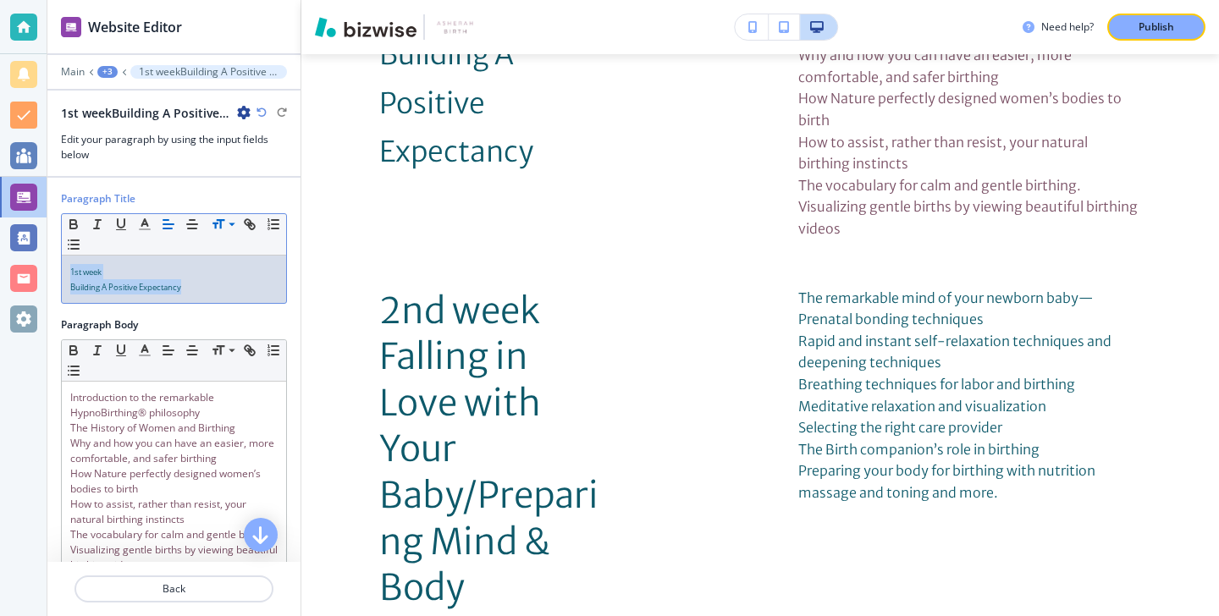
drag, startPoint x: 68, startPoint y: 272, endPoint x: 215, endPoint y: 295, distance: 149.2
click at [215, 295] on div "1st week Building A Positive Expectancy" at bounding box center [174, 279] width 224 height 47
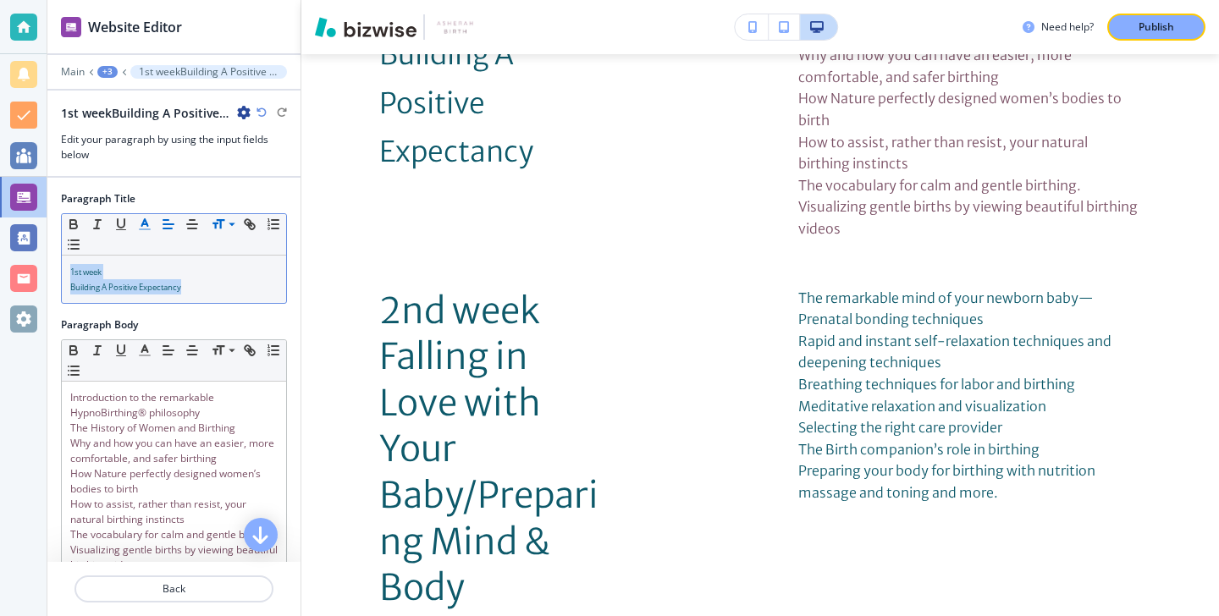
click at [135, 228] on button "button" at bounding box center [145, 224] width 24 height 20
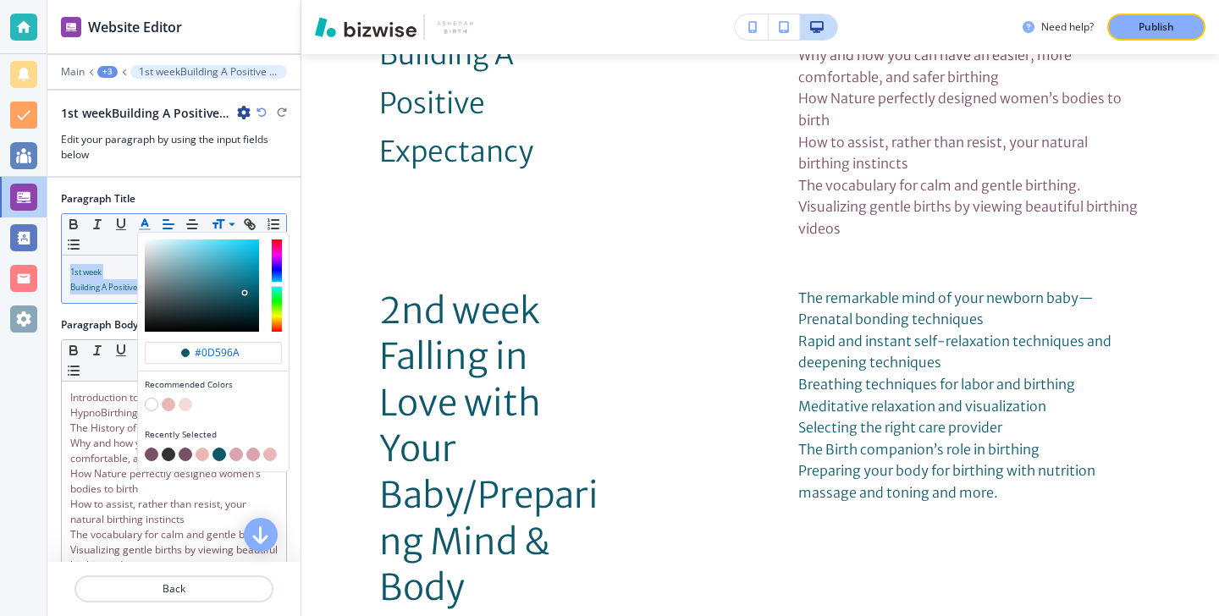
click at [149, 449] on button "button" at bounding box center [152, 455] width 14 height 14
type input "#7a5065"
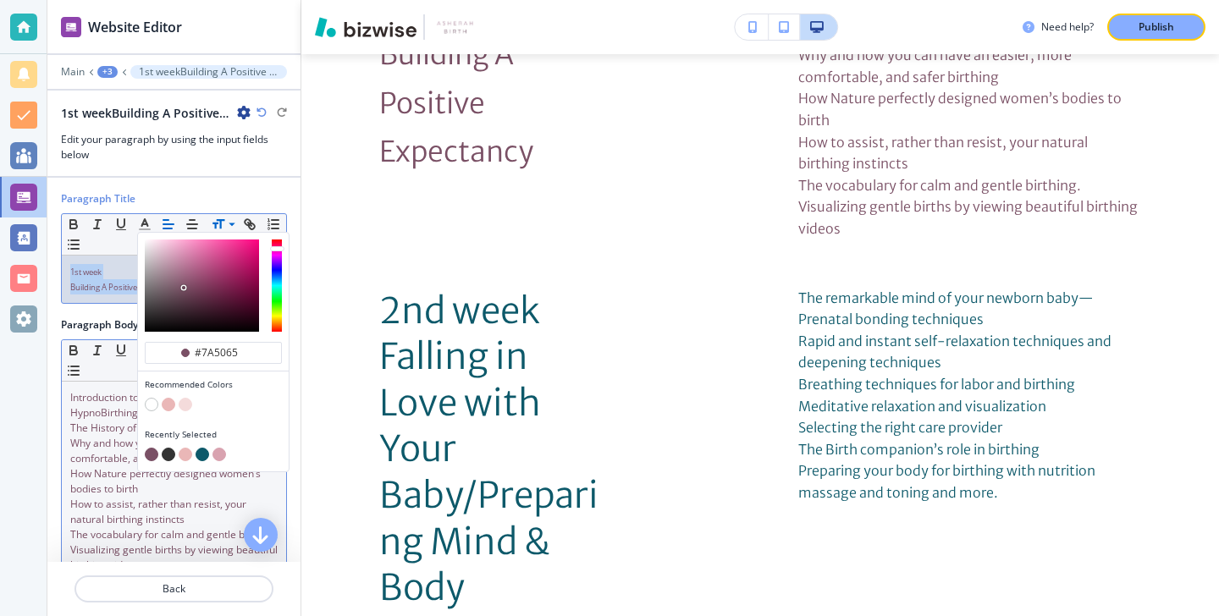
scroll to position [122, 0]
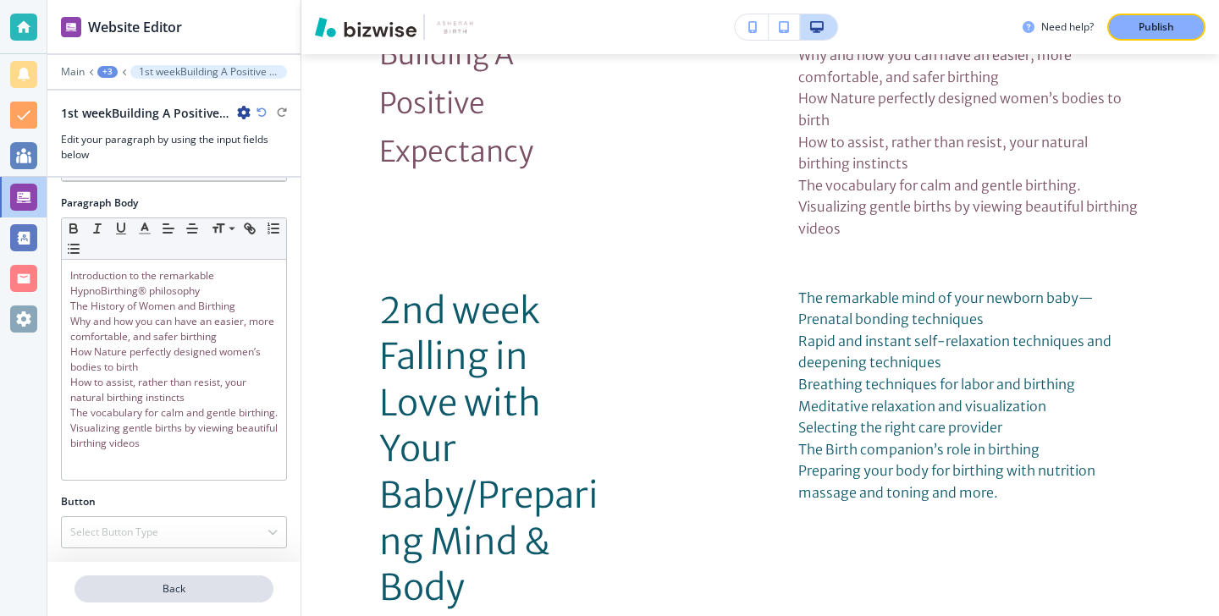
click at [124, 582] on p "Back" at bounding box center [174, 589] width 196 height 15
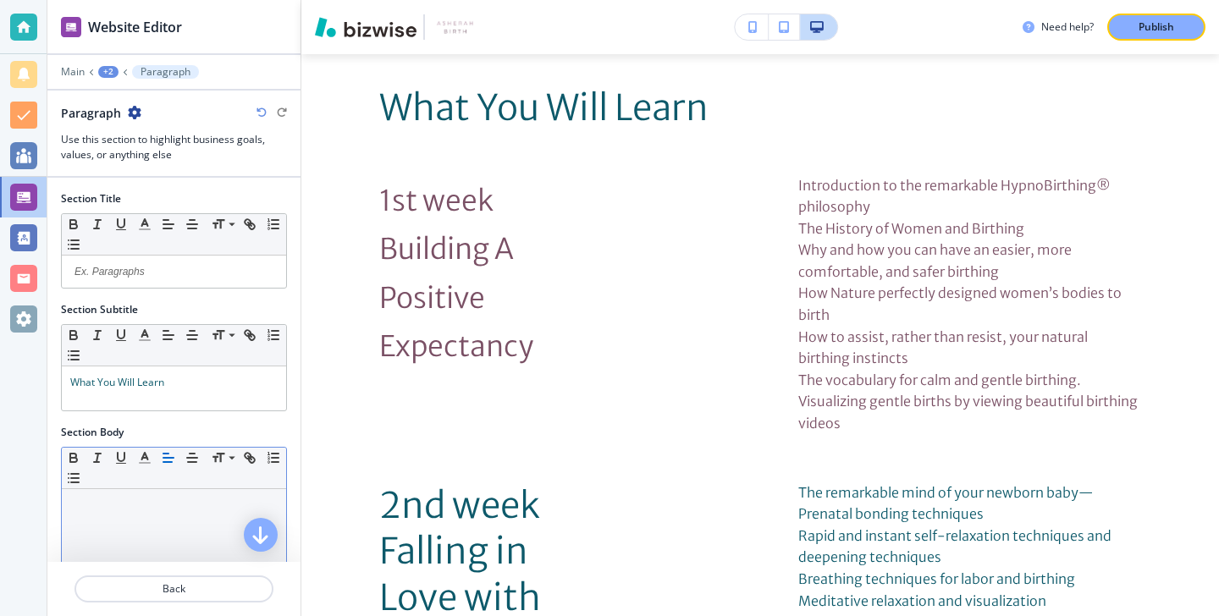
scroll to position [3109, 0]
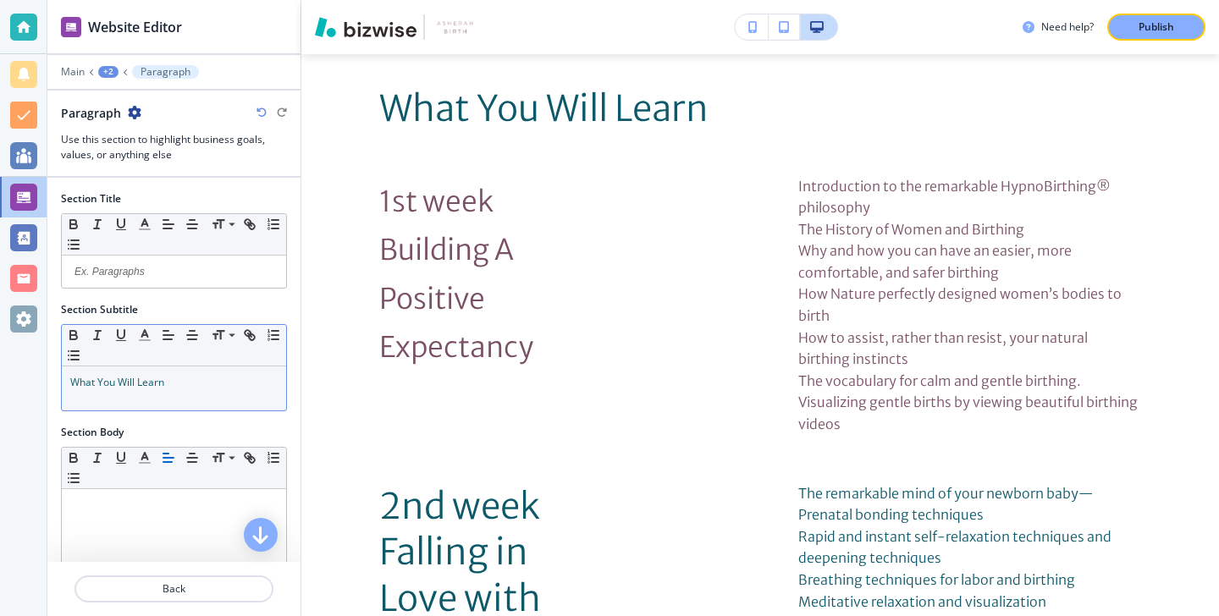
click at [215, 395] on div "What You Will Learn" at bounding box center [174, 389] width 224 height 44
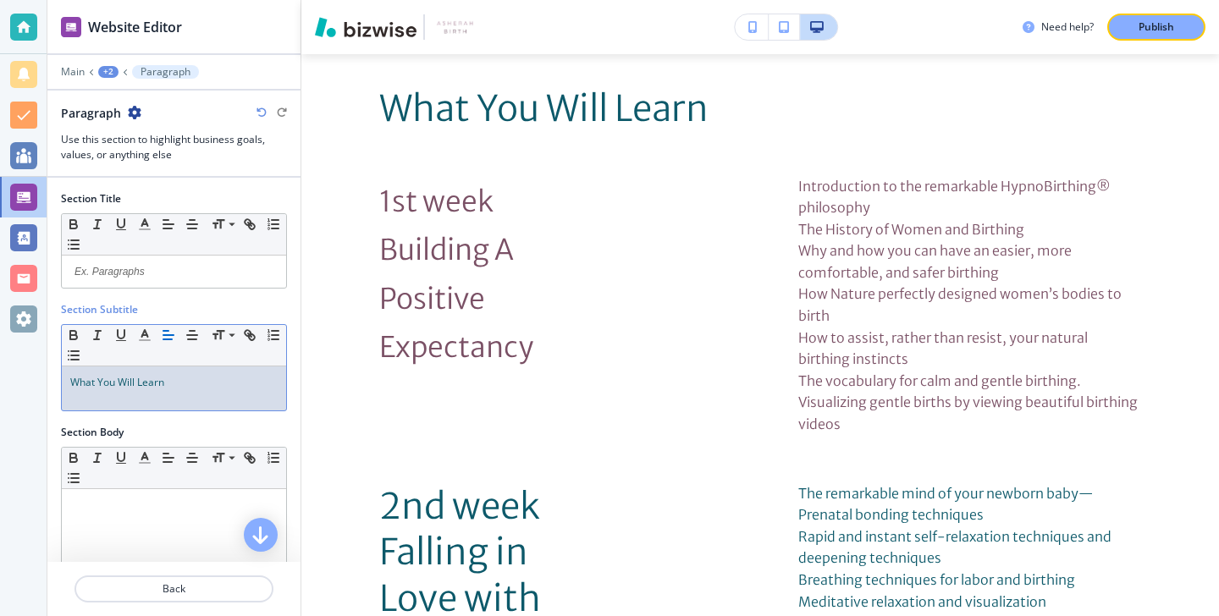
click at [214, 396] on div "What You Will Learn" at bounding box center [174, 389] width 224 height 44
click at [152, 338] on icon "button" at bounding box center [144, 335] width 15 height 15
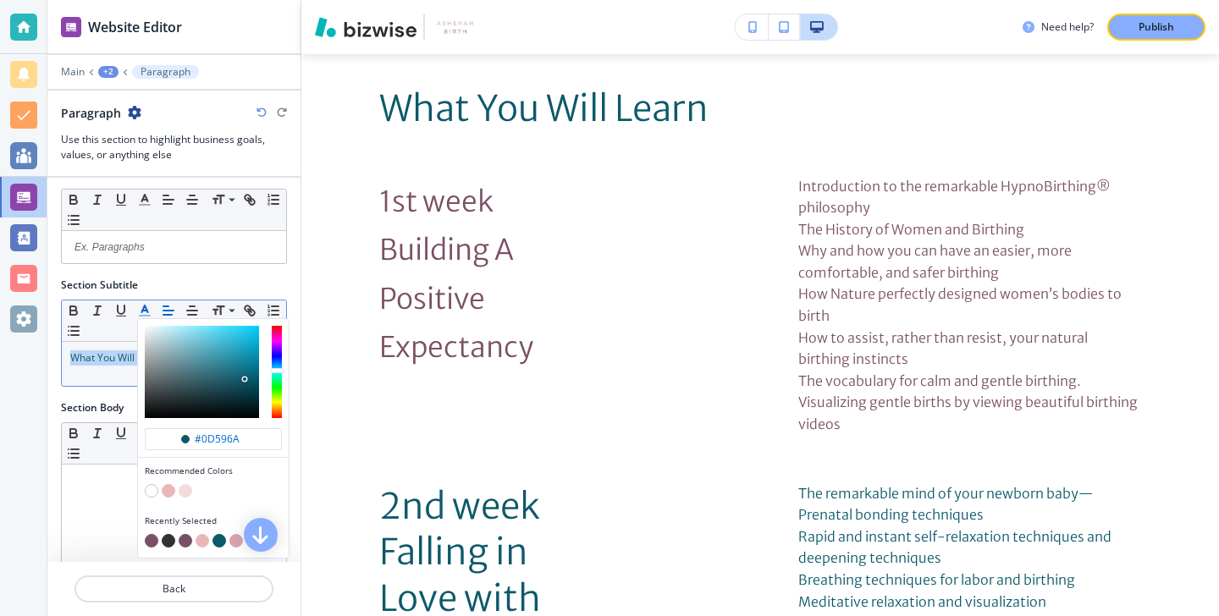
scroll to position [37, 0]
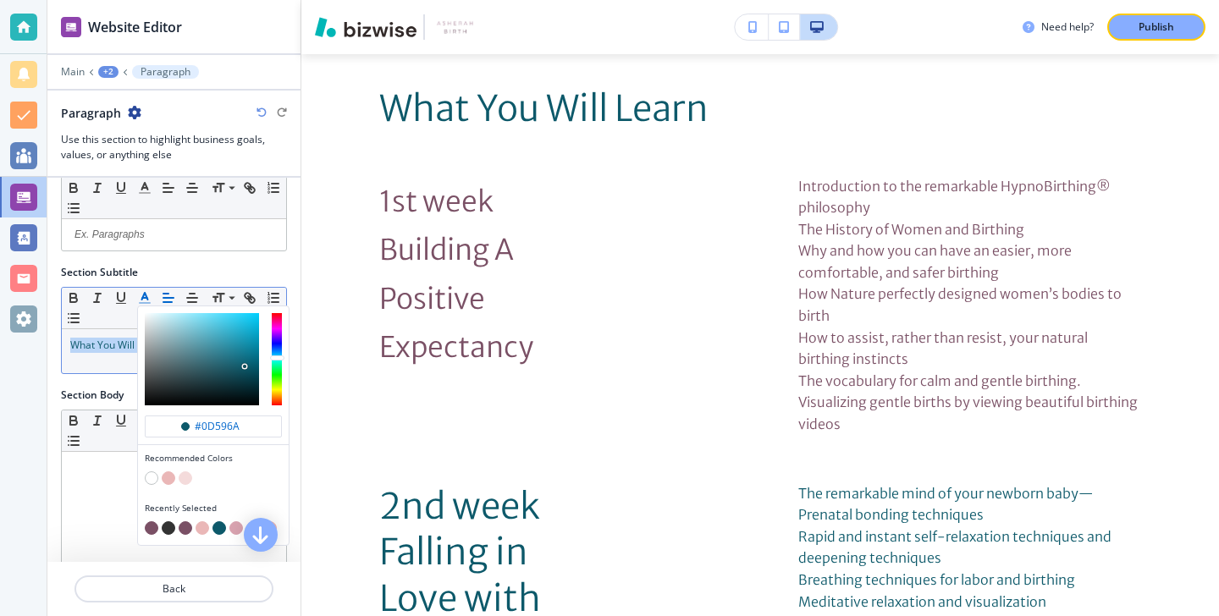
click at [152, 525] on button "button" at bounding box center [152, 529] width 14 height 14
type input "#7a5065"
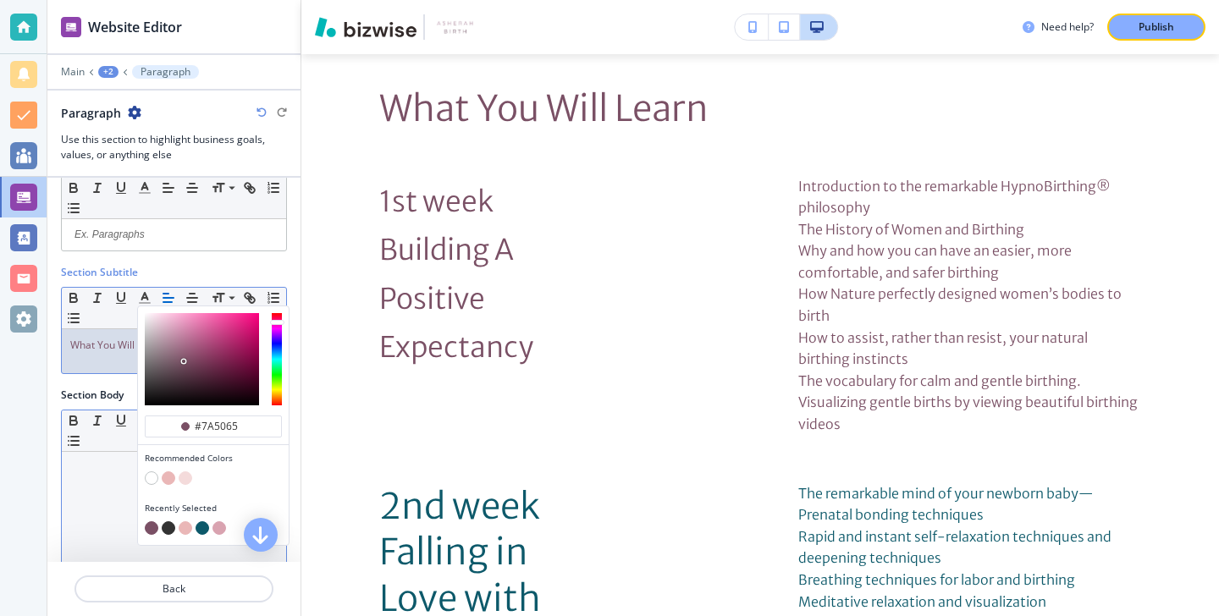
click at [99, 511] on div at bounding box center [174, 562] width 224 height 220
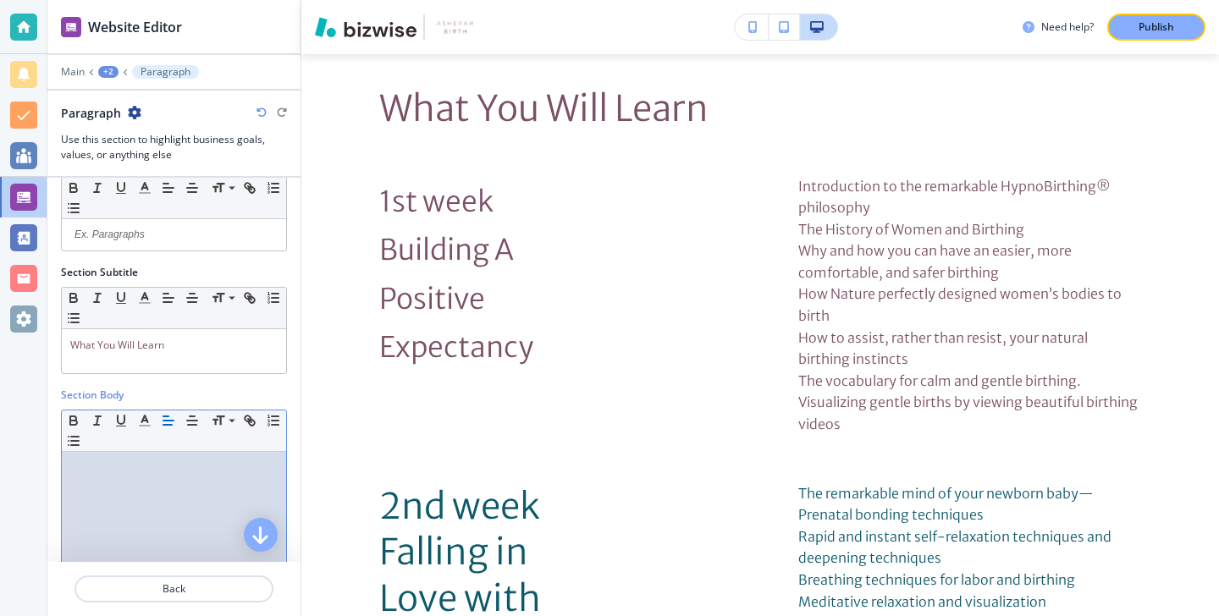
scroll to position [416, 0]
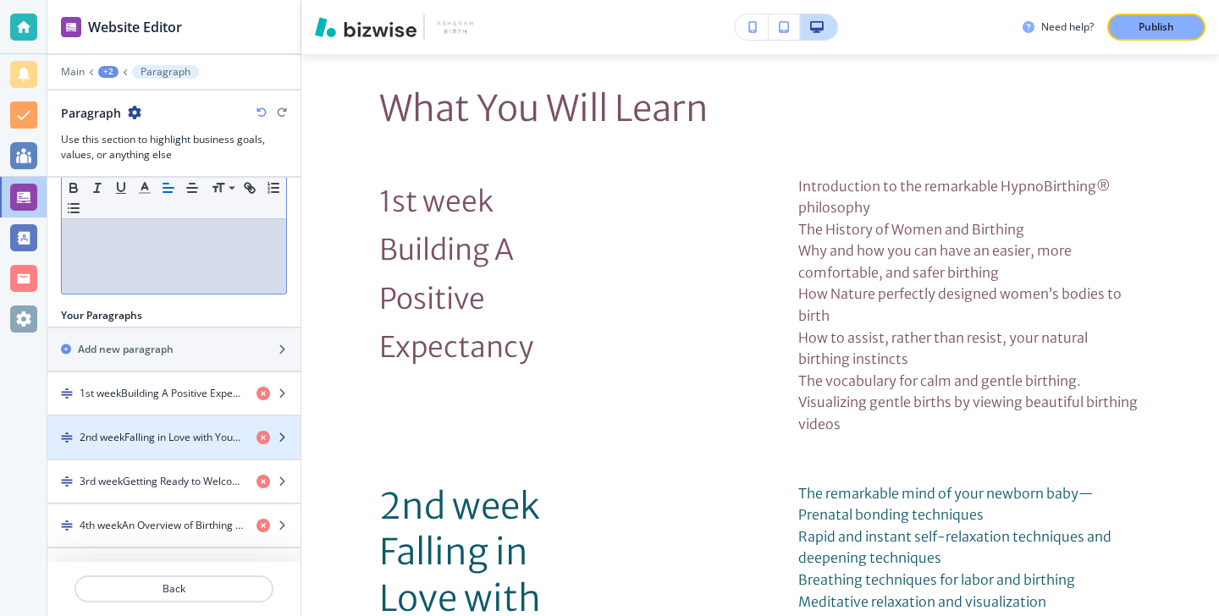
click at [155, 445] on div "button" at bounding box center [173, 452] width 253 height 14
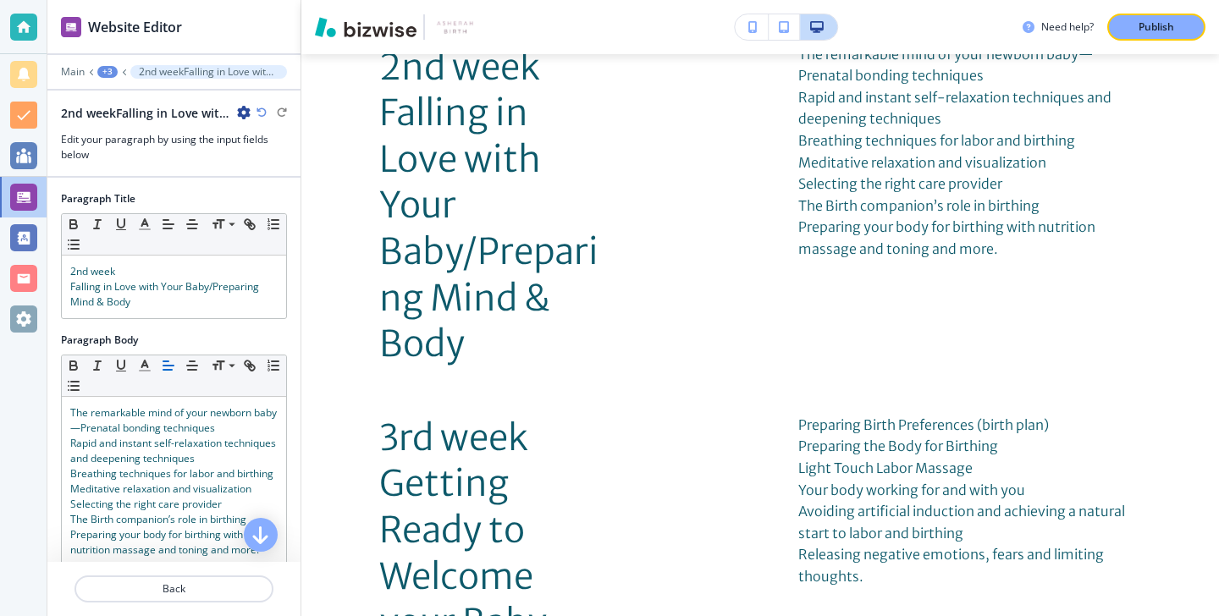
scroll to position [3551, 0]
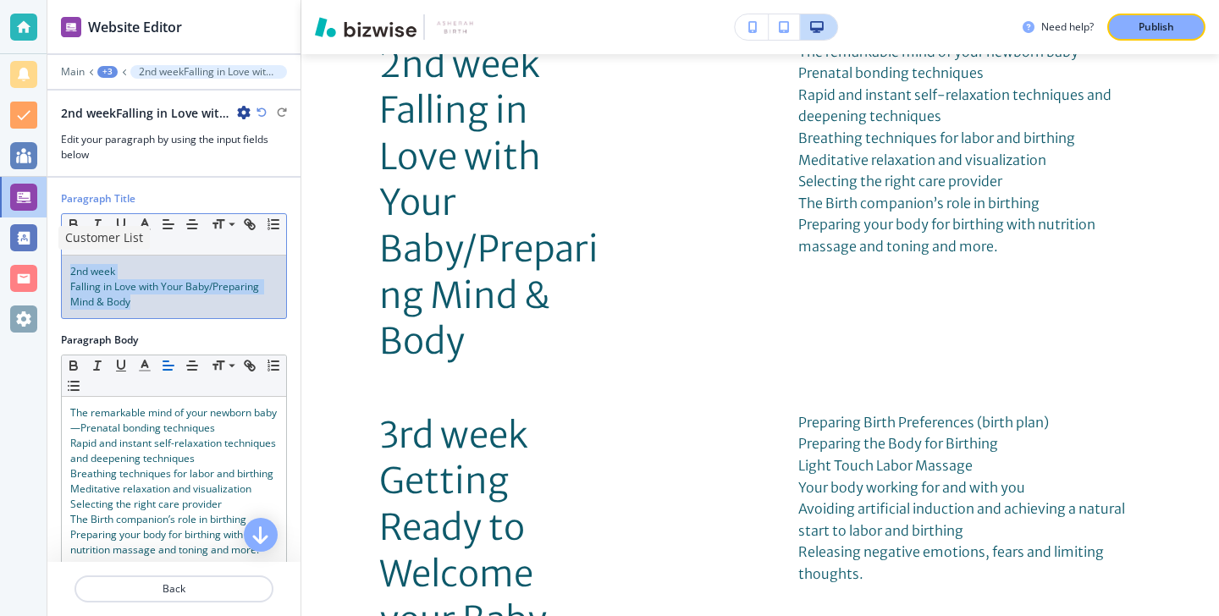
drag, startPoint x: 185, startPoint y: 309, endPoint x: 29, endPoint y: 232, distance: 174.5
click at [29, 232] on div "Website Editor Main +3 2nd weekFalling in Love with Your Baby/Preparing Mind & …" at bounding box center [609, 308] width 1219 height 616
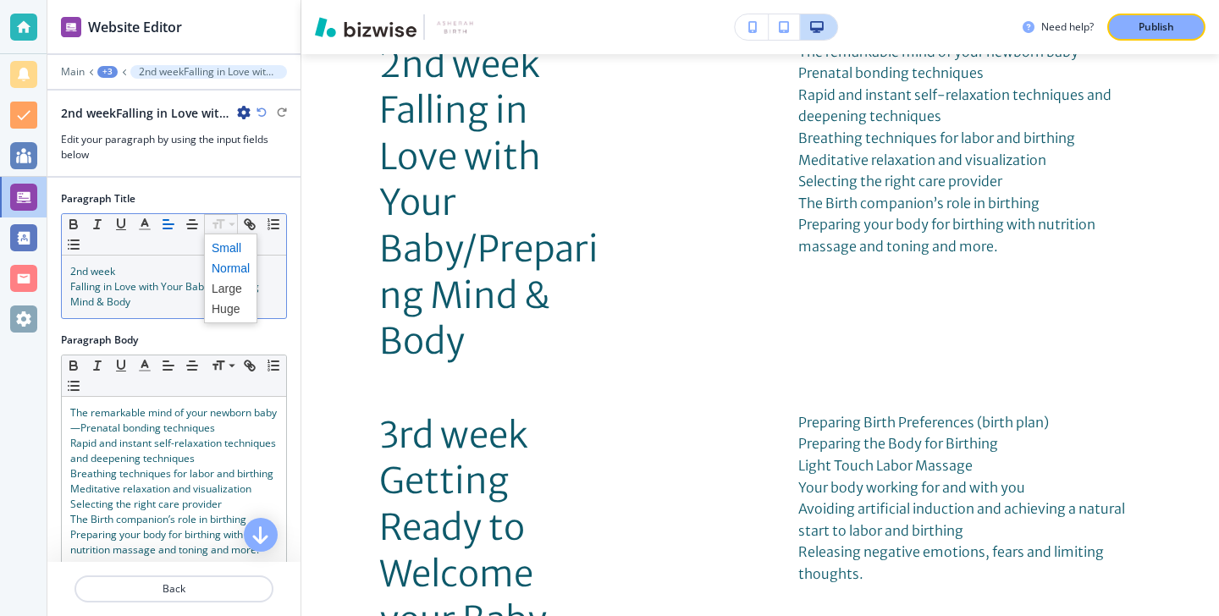
click at [220, 242] on span at bounding box center [231, 248] width 38 height 20
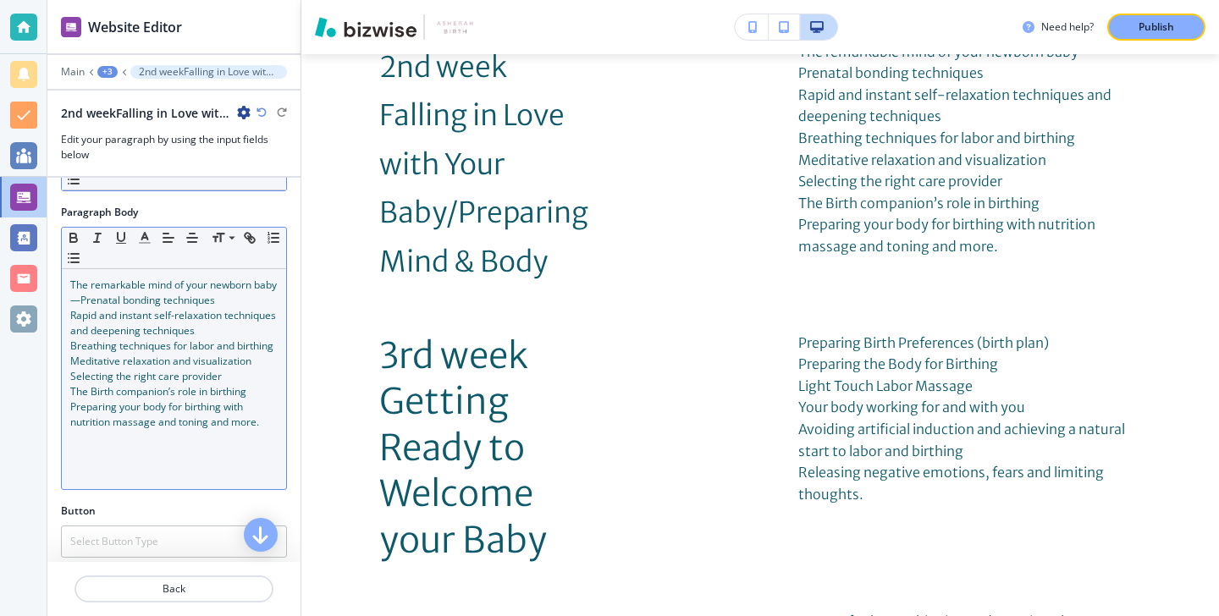
scroll to position [122, 0]
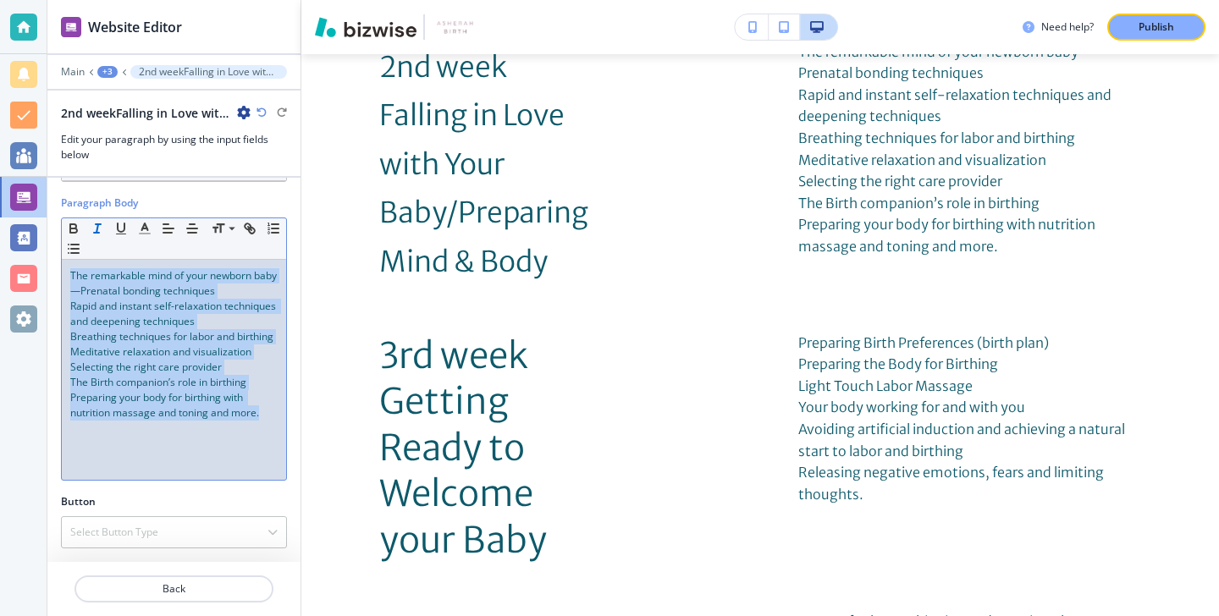
drag, startPoint x: 283, startPoint y: 413, endPoint x: 97, endPoint y: 235, distance: 257.5
click at [97, 235] on div "Small Normal Large Huge The remarkable mind of your newborn baby—Prenatal bondi…" at bounding box center [174, 349] width 226 height 263
click at [140, 235] on icon "button" at bounding box center [144, 228] width 15 height 15
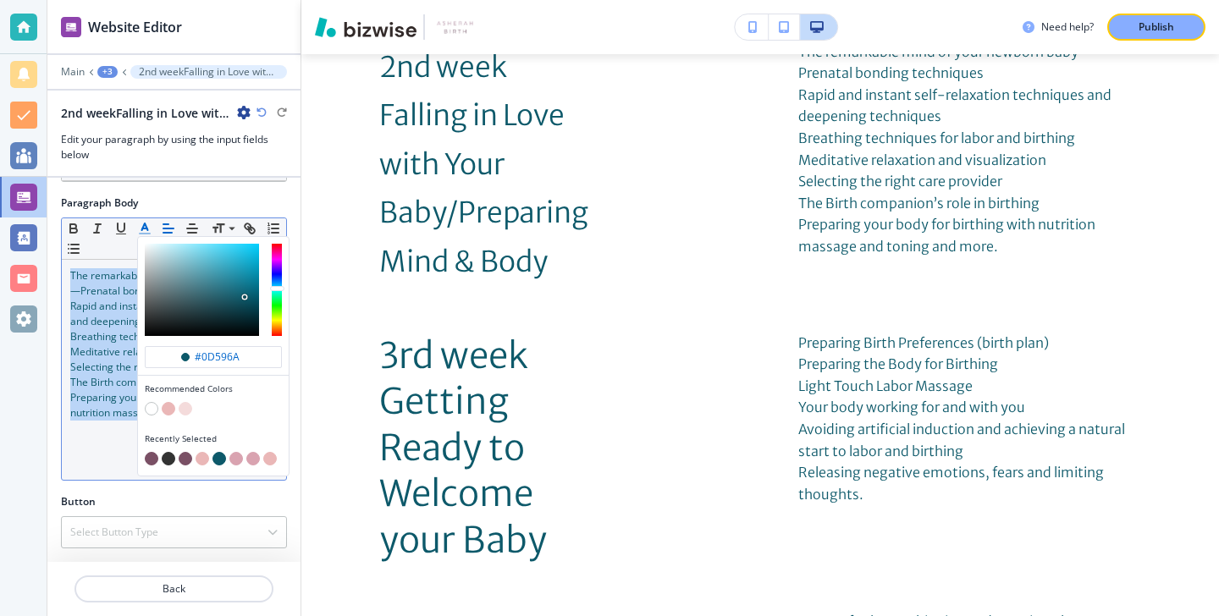
click at [152, 457] on button "button" at bounding box center [152, 459] width 14 height 14
type input "#7a5065"
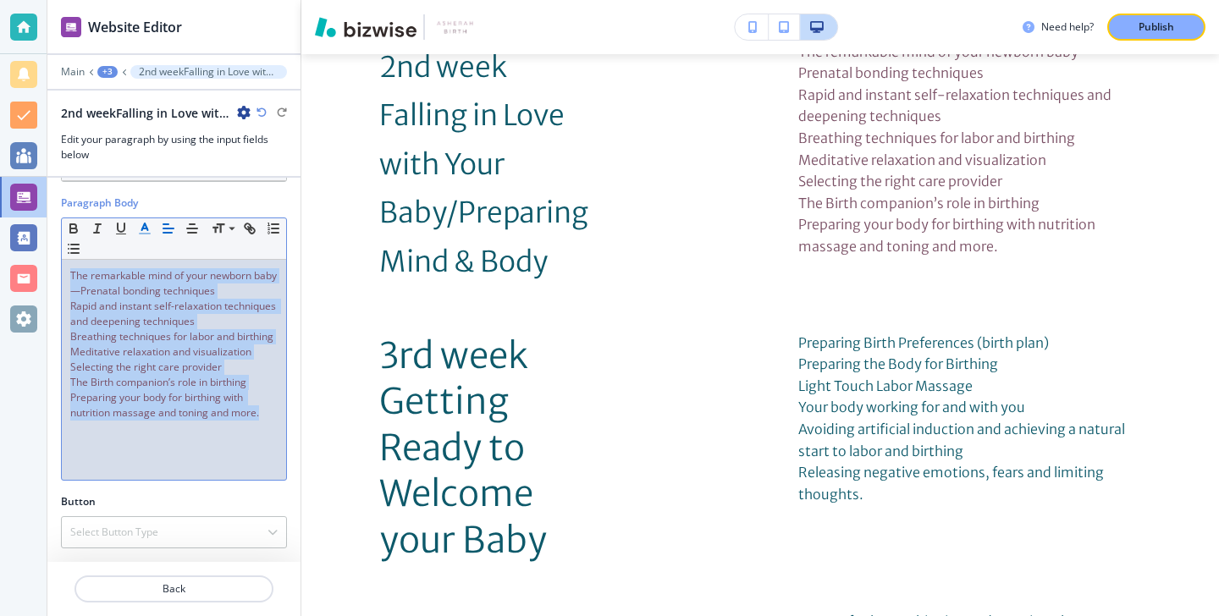
click at [80, 364] on span "Selecting the right care provider" at bounding box center [146, 367] width 152 height 14
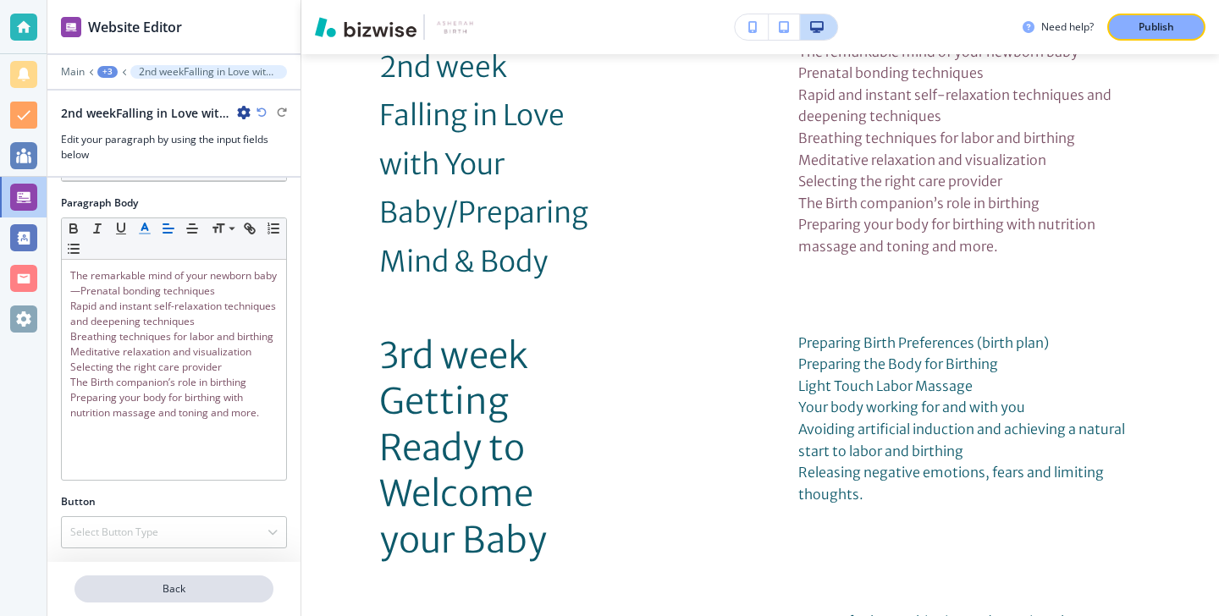
click at [137, 580] on button "Back" at bounding box center [174, 589] width 199 height 27
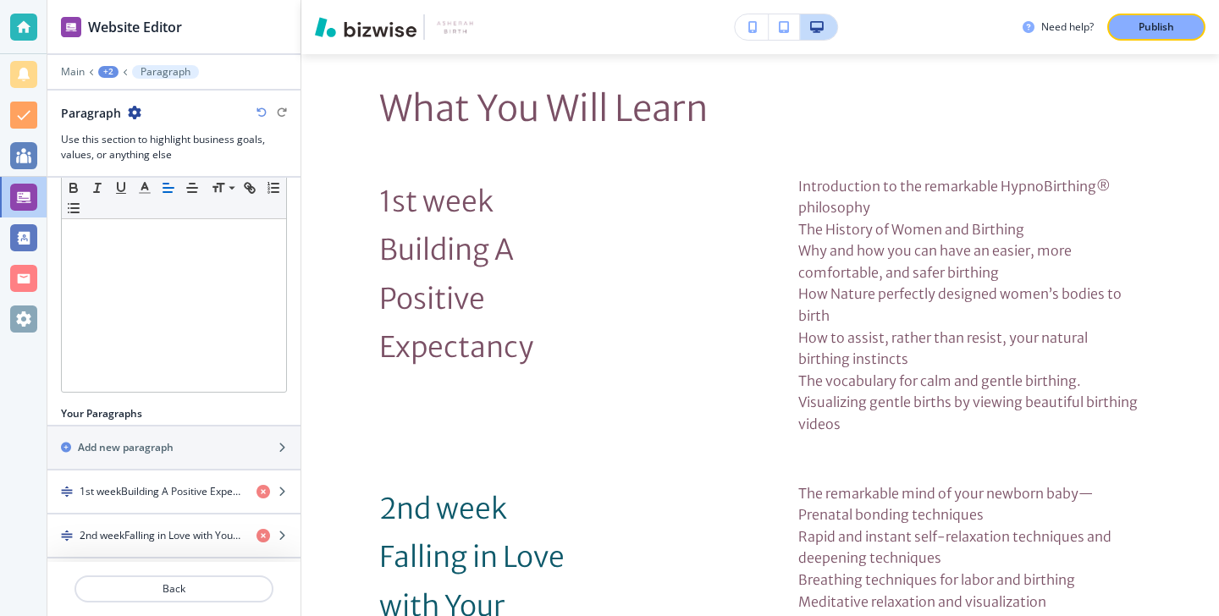
scroll to position [416, 0]
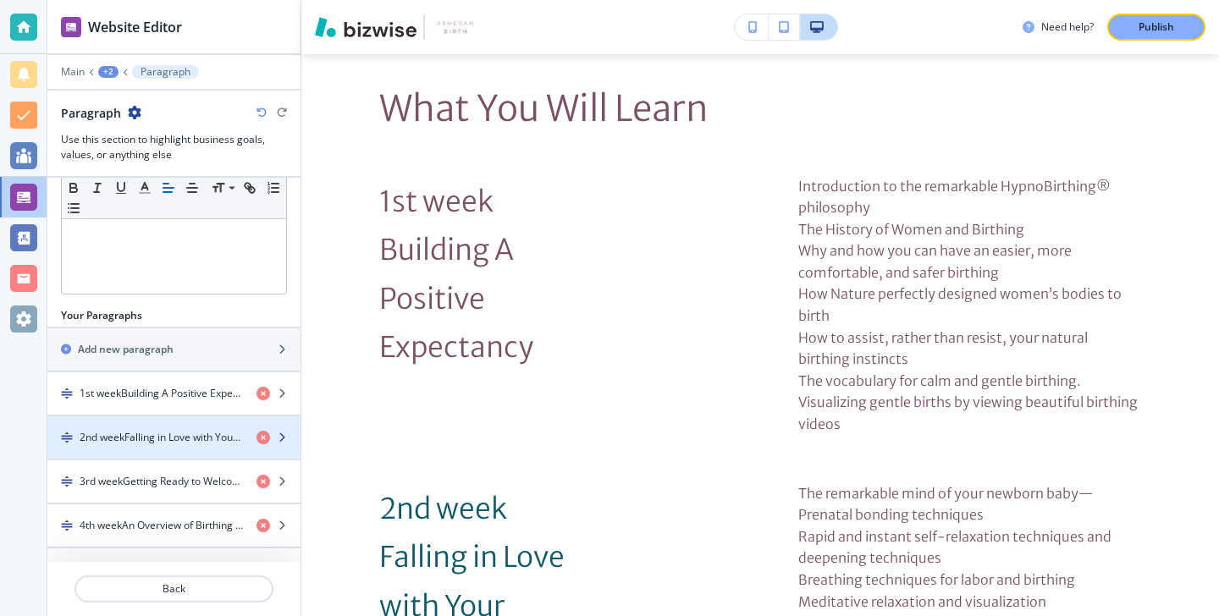
click at [207, 449] on div "button" at bounding box center [173, 452] width 253 height 14
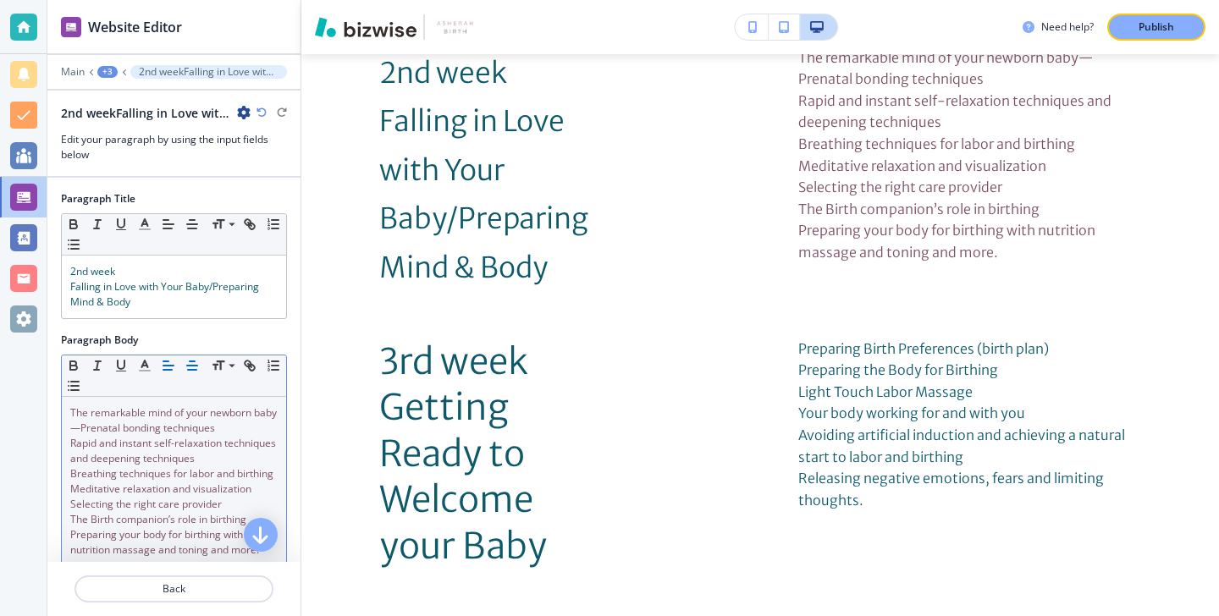
scroll to position [3551, 0]
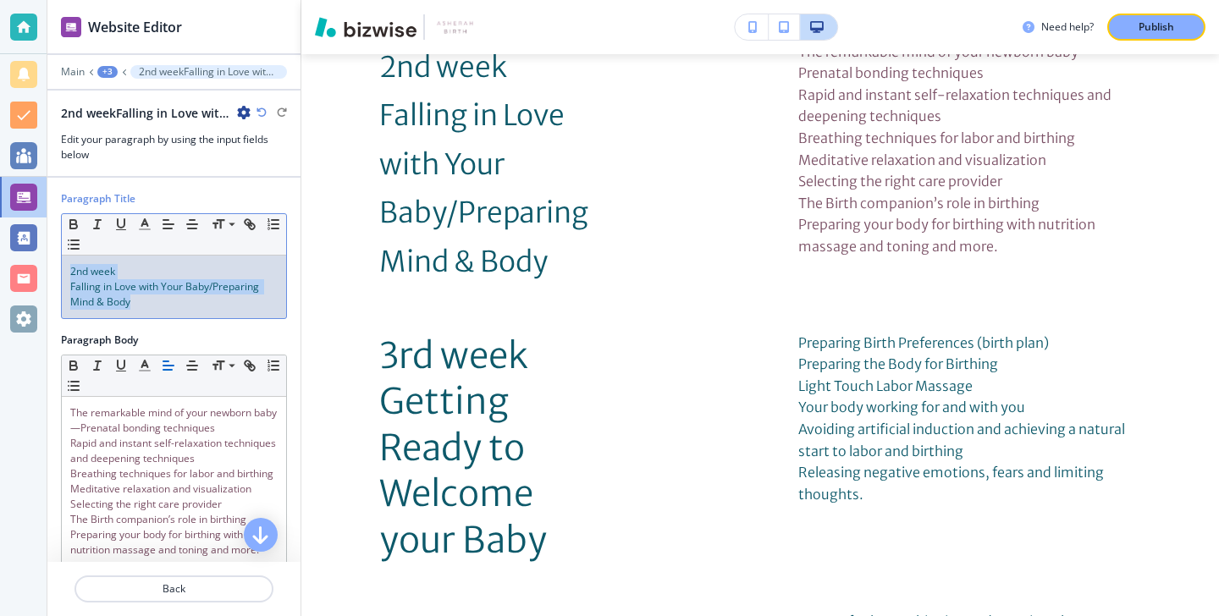
drag, startPoint x: 207, startPoint y: 312, endPoint x: 49, endPoint y: 250, distance: 170.0
click at [49, 250] on div "Paragraph Title Small Normal Large Huge 2nd week Falling in Love with Your Baby…" at bounding box center [173, 261] width 253 height 141
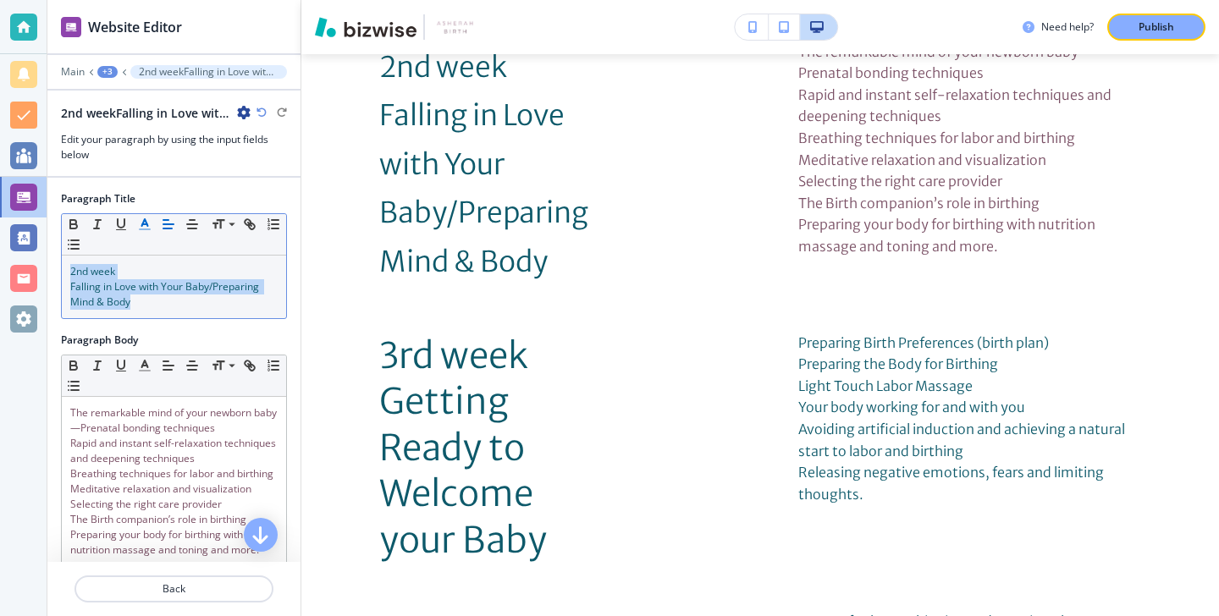
click at [152, 220] on icon "button" at bounding box center [144, 224] width 15 height 15
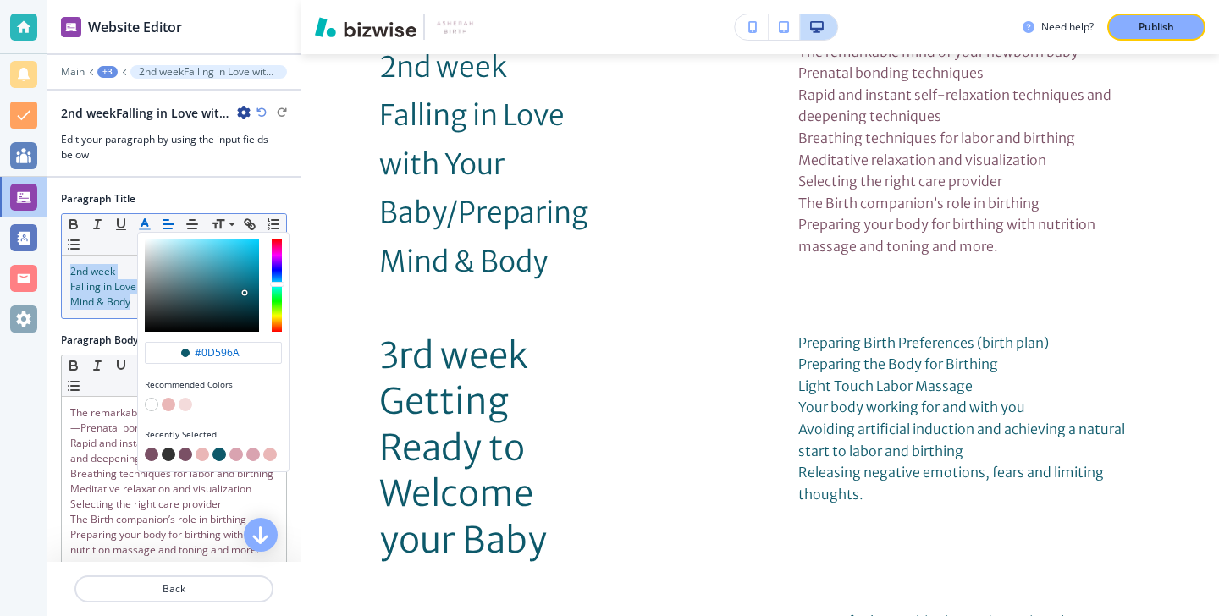
click at [153, 461] on div "button" at bounding box center [213, 456] width 137 height 17
click at [153, 458] on button "button" at bounding box center [152, 455] width 14 height 14
type input "#7a5065"
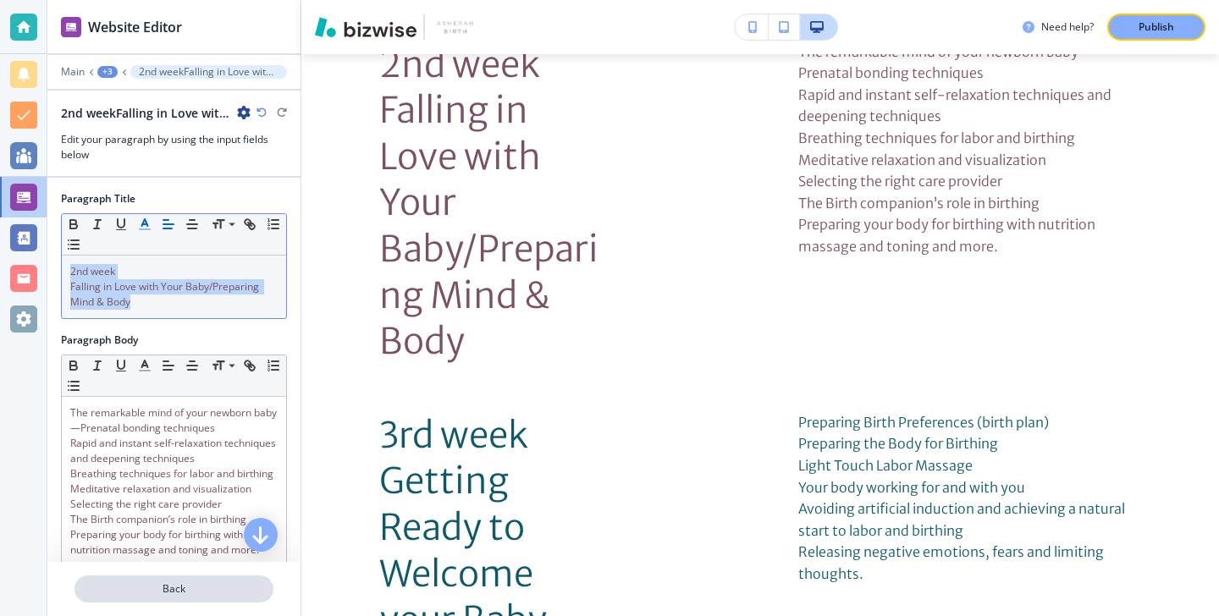
click at [157, 586] on p "Back" at bounding box center [174, 589] width 196 height 15
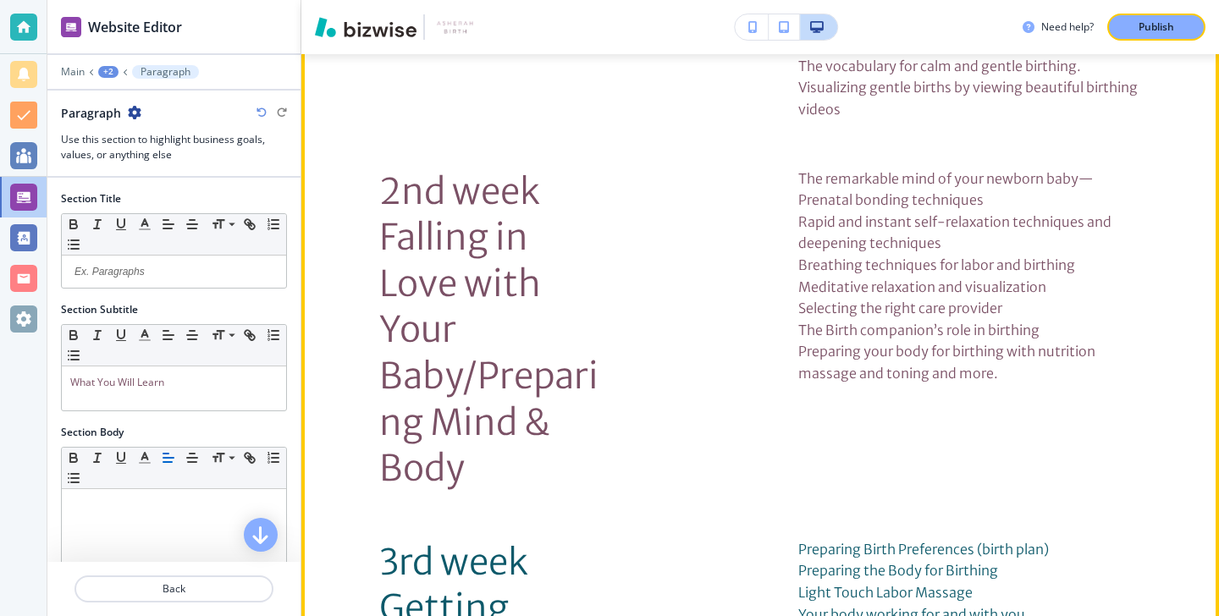
scroll to position [3543, 0]
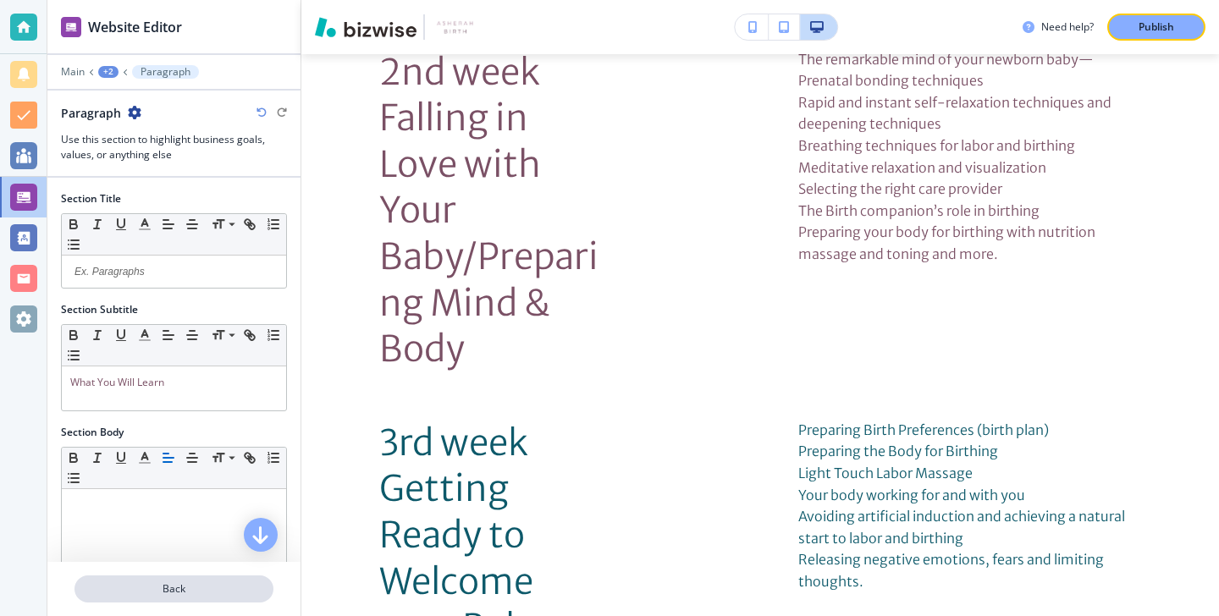
click at [180, 580] on button "Back" at bounding box center [174, 589] width 199 height 27
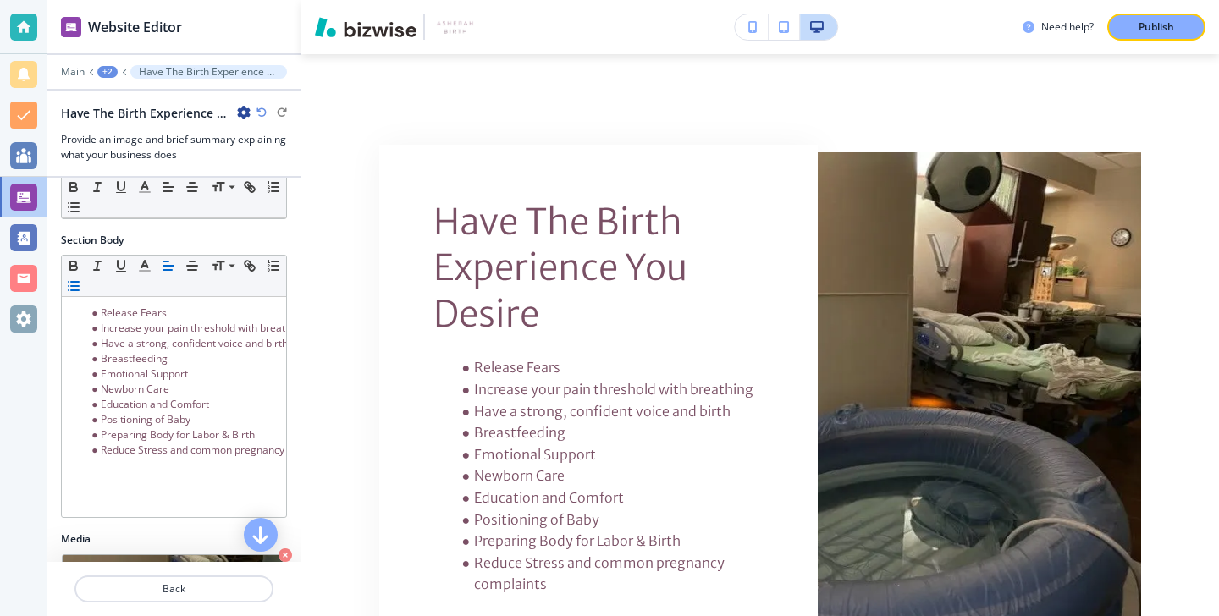
scroll to position [0, 0]
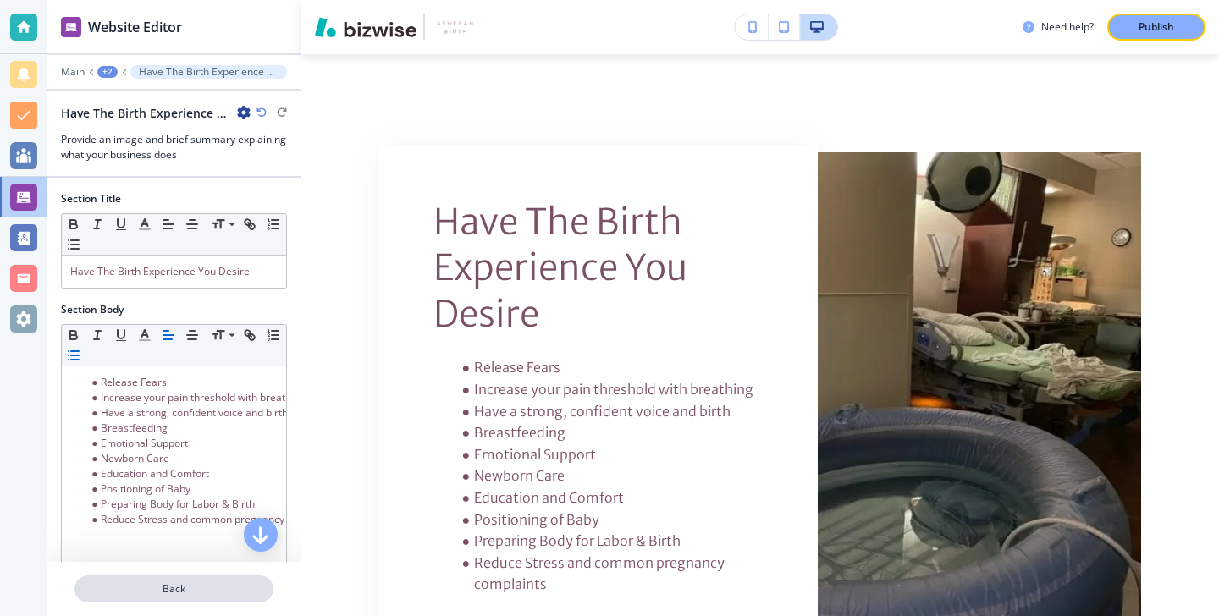
click at [152, 585] on p "Back" at bounding box center [174, 589] width 196 height 15
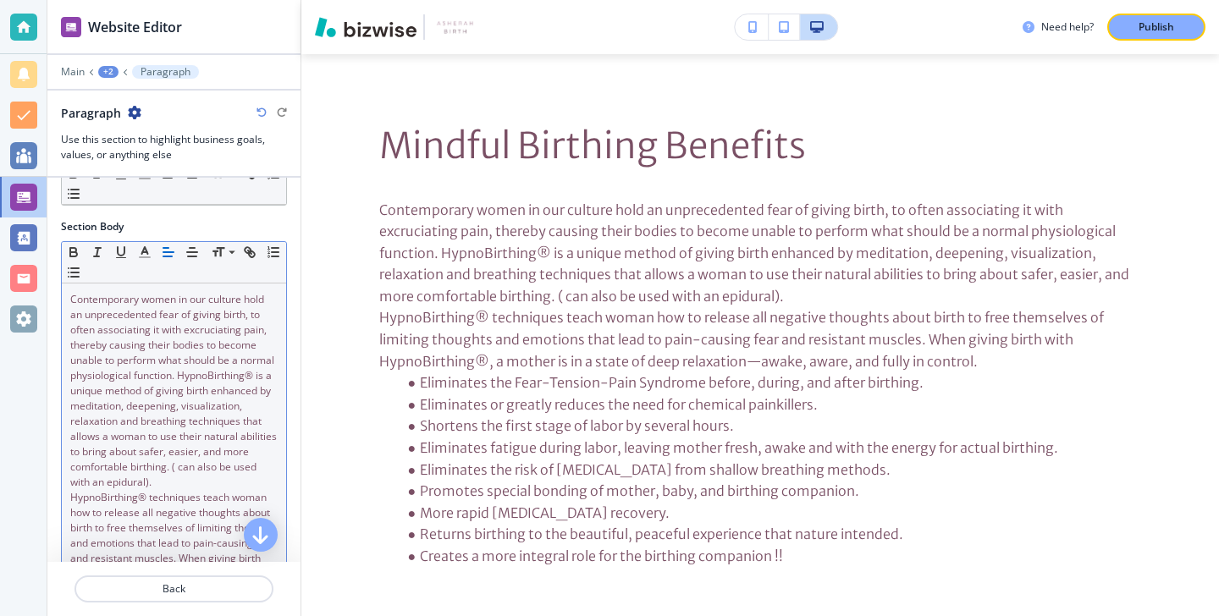
scroll to position [276, 0]
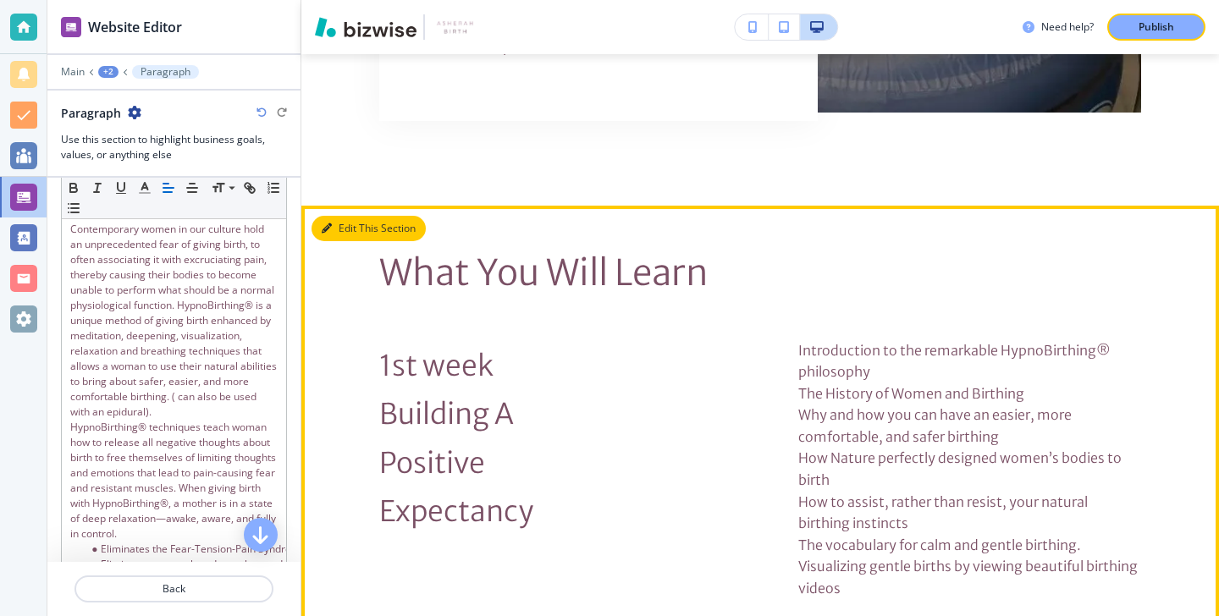
click at [326, 234] on icon "button" at bounding box center [327, 229] width 10 height 10
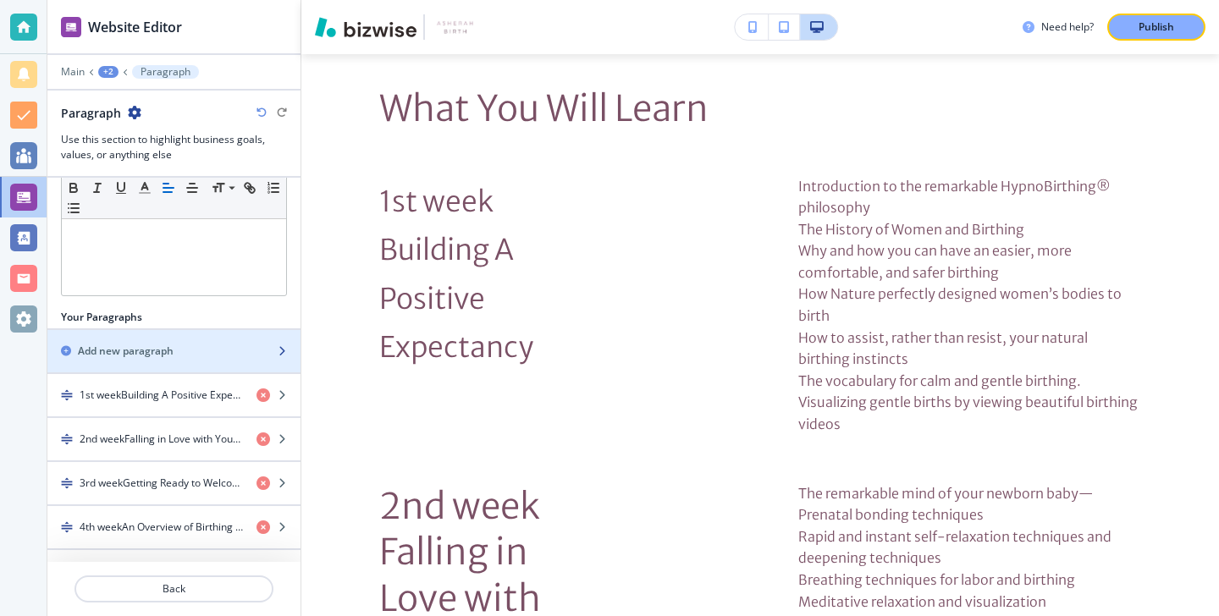
scroll to position [416, 0]
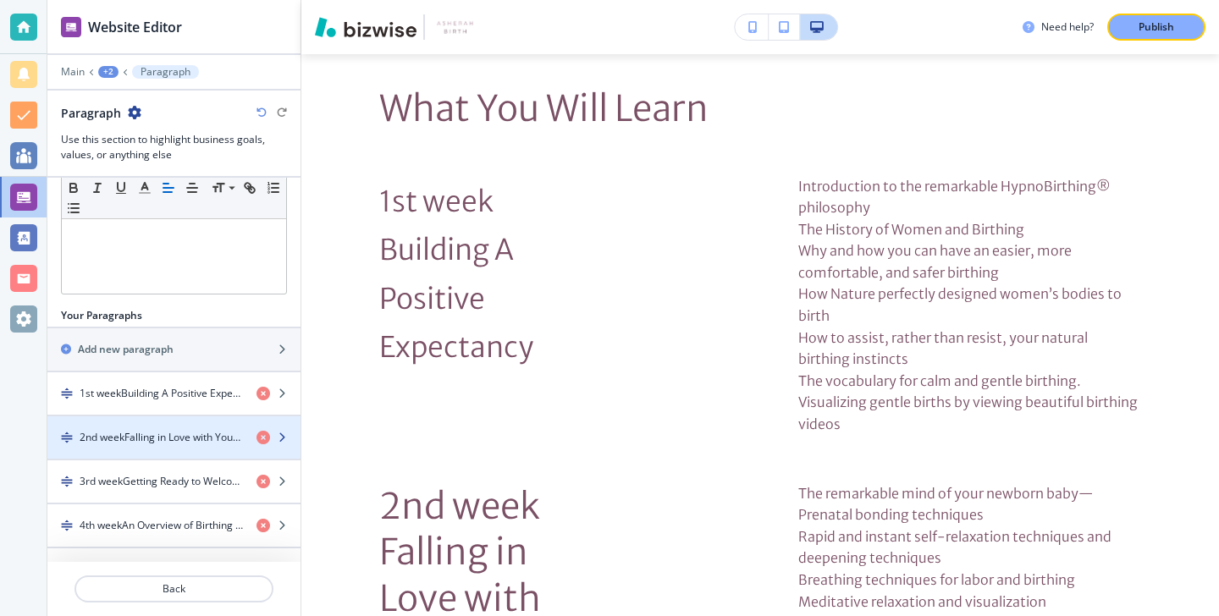
click at [198, 424] on div "button" at bounding box center [173, 424] width 253 height 14
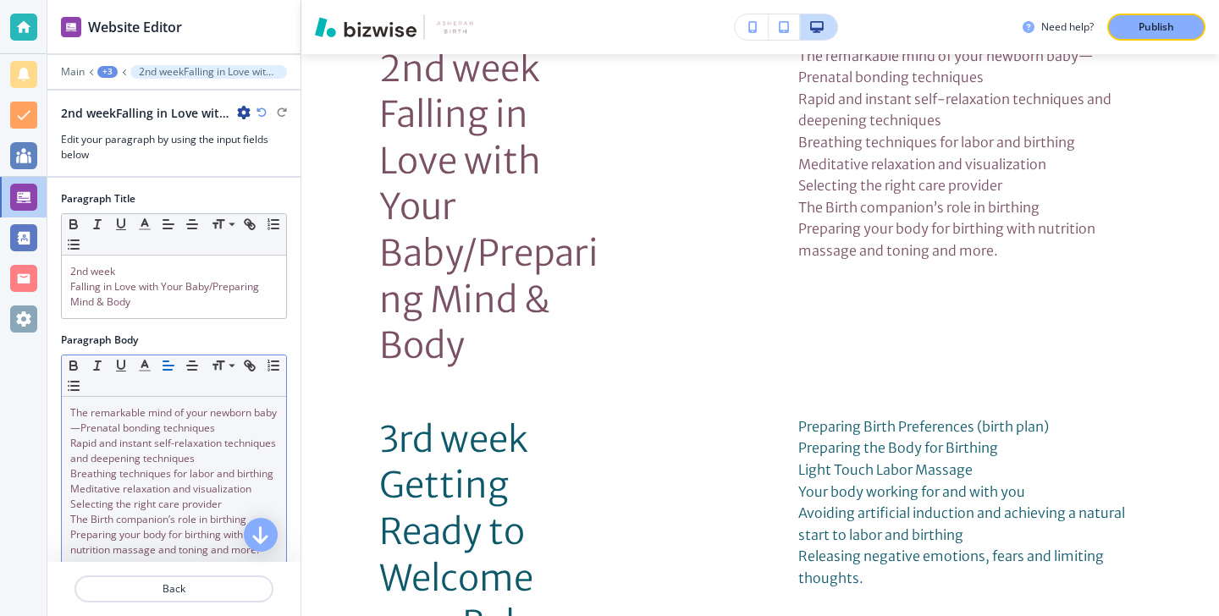
scroll to position [3551, 0]
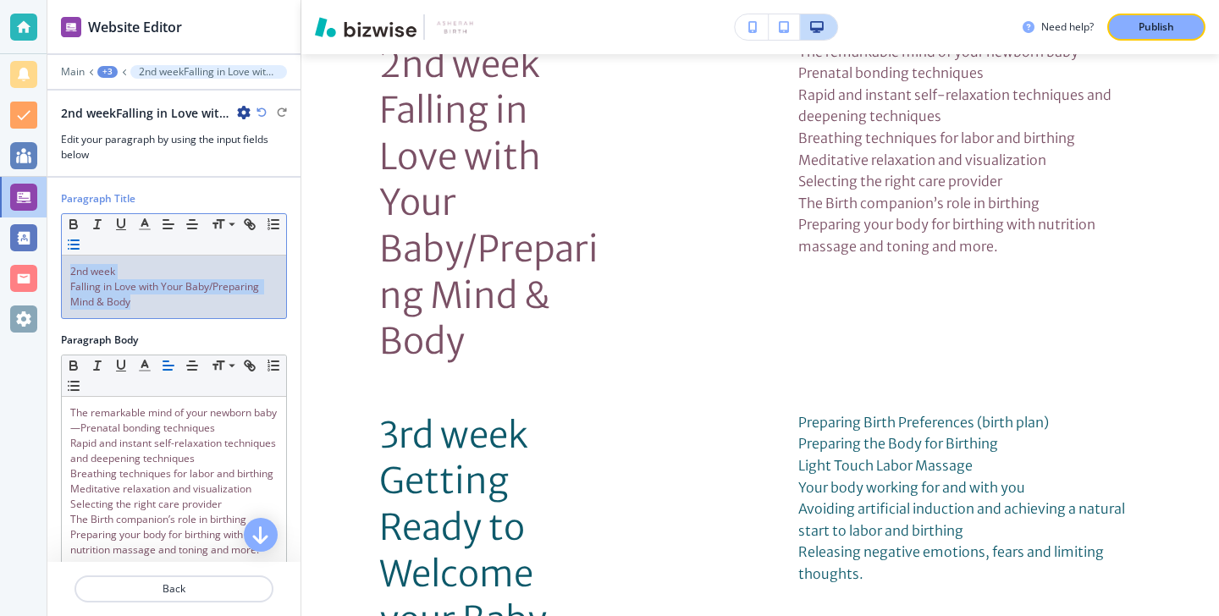
drag, startPoint x: 188, startPoint y: 308, endPoint x: 70, endPoint y: 250, distance: 131.4
click at [70, 250] on div "Small Normal Large Huge 2nd week Falling in Love with Your Baby/Preparing Mind …" at bounding box center [174, 266] width 226 height 106
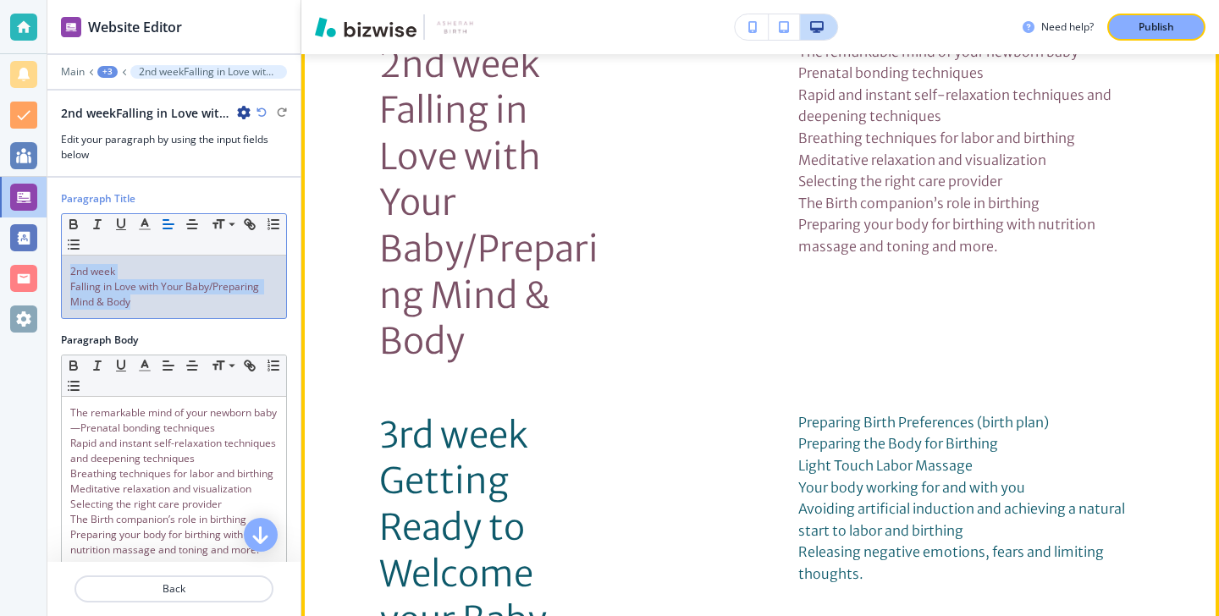
scroll to position [3465, 0]
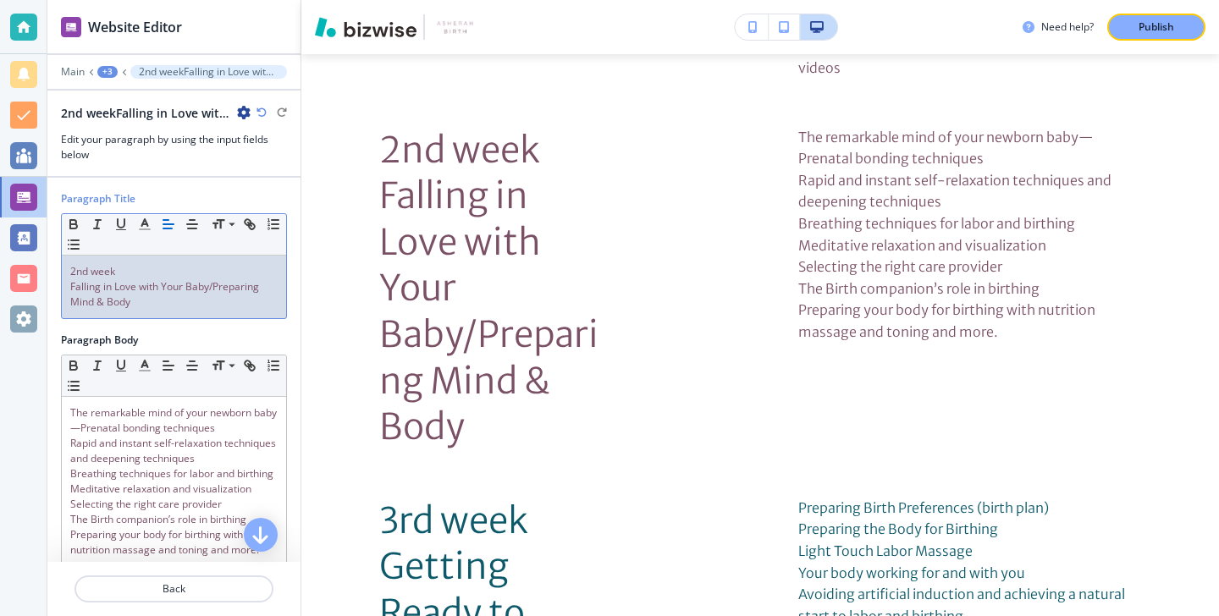
click at [229, 212] on div at bounding box center [174, 210] width 226 height 7
click at [213, 301] on p "Falling in Love with Your Baby/Preparing Mind & Body" at bounding box center [173, 294] width 207 height 30
click at [213, 296] on p "Falling in Love with Your Baby/Preparing Mind & Body" at bounding box center [173, 294] width 207 height 30
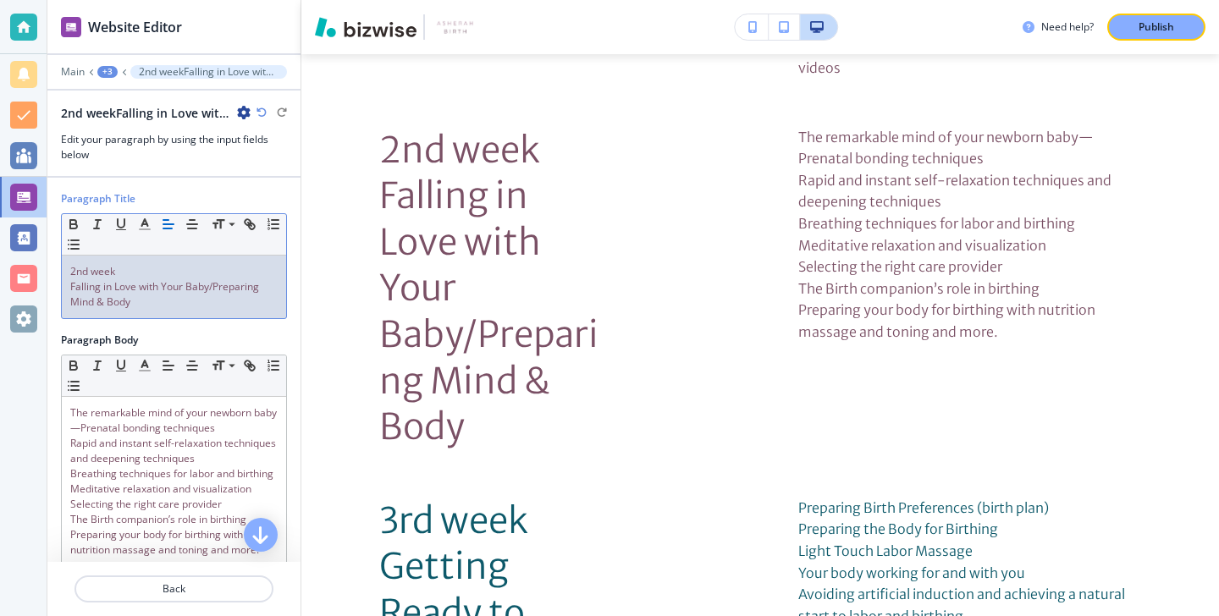
click at [213, 296] on p "Falling in Love with Your Baby/Preparing Mind & Body" at bounding box center [173, 294] width 207 height 30
click at [151, 262] on div "2nd week Falling in Love with Your Baby/Preparing Mind & Body" at bounding box center [174, 287] width 224 height 63
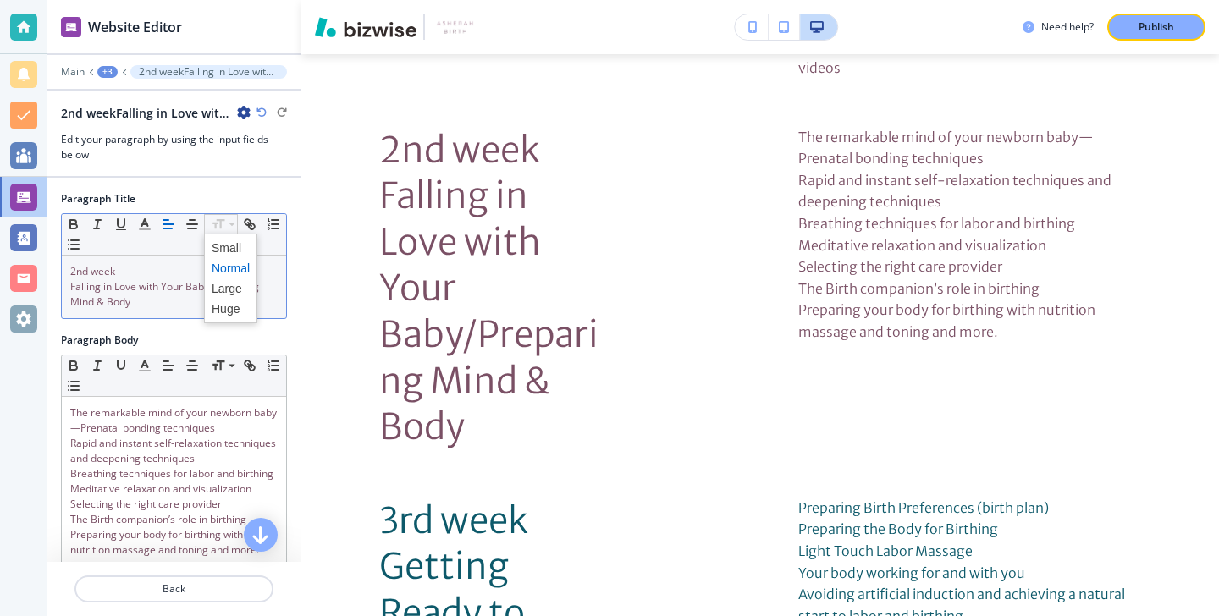
click at [217, 244] on span at bounding box center [231, 248] width 38 height 20
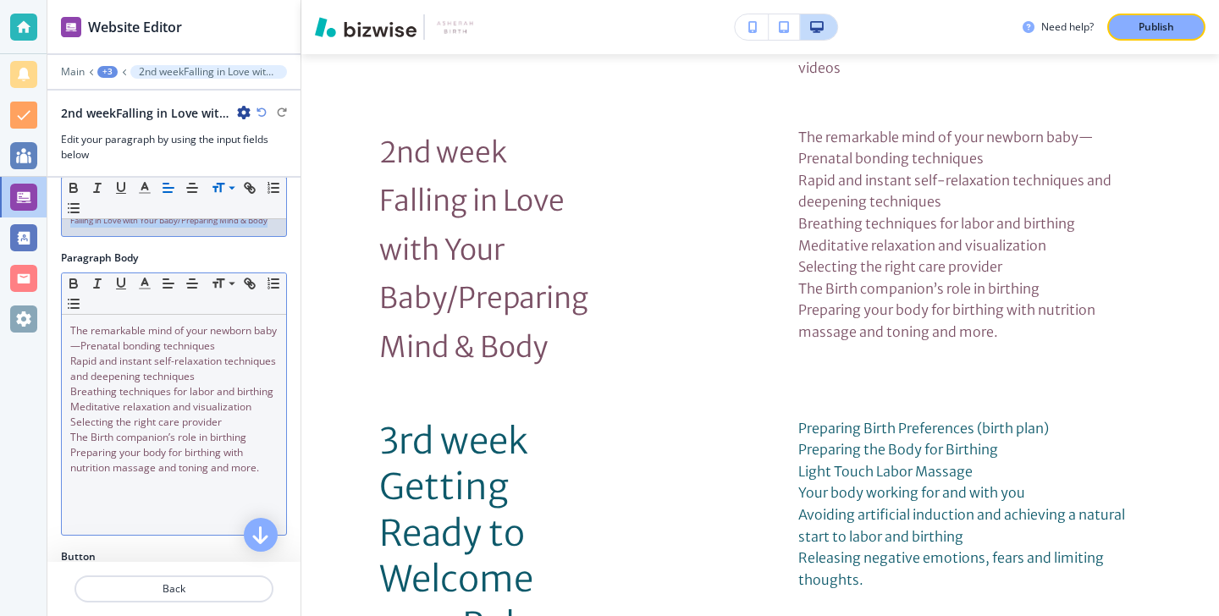
scroll to position [122, 0]
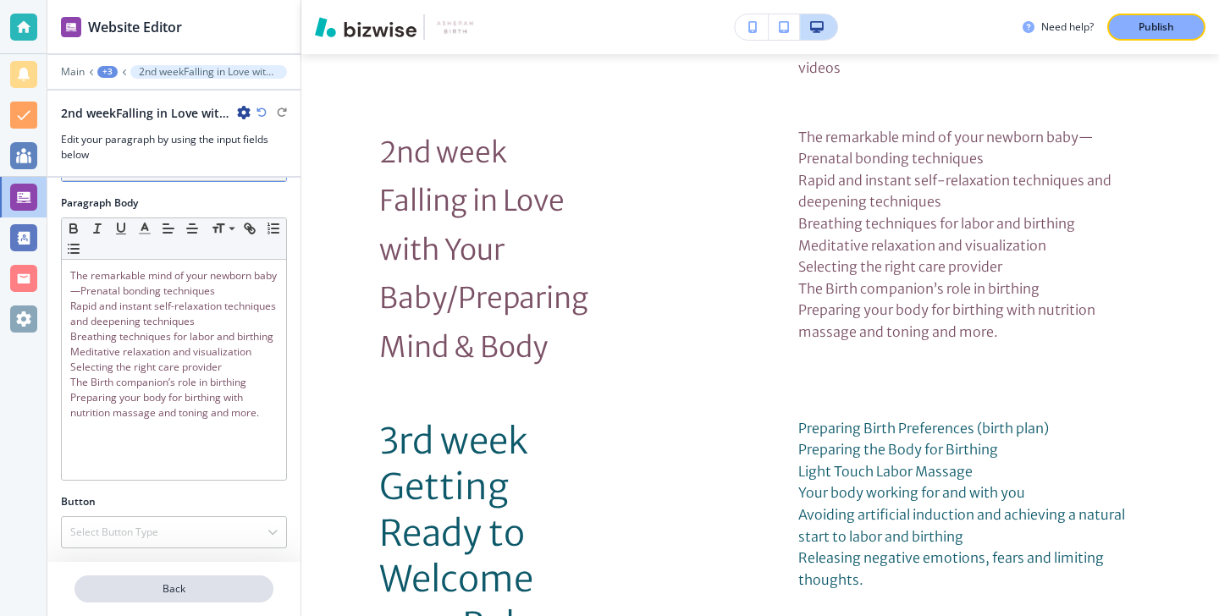
click at [200, 583] on p "Back" at bounding box center [174, 589] width 196 height 15
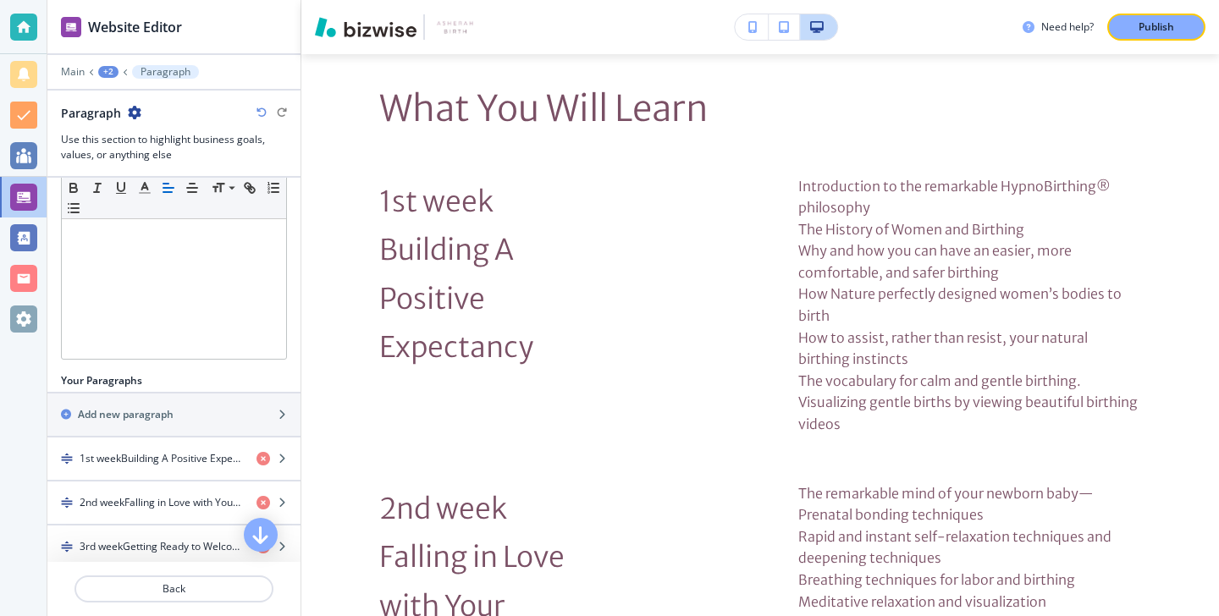
scroll to position [385, 0]
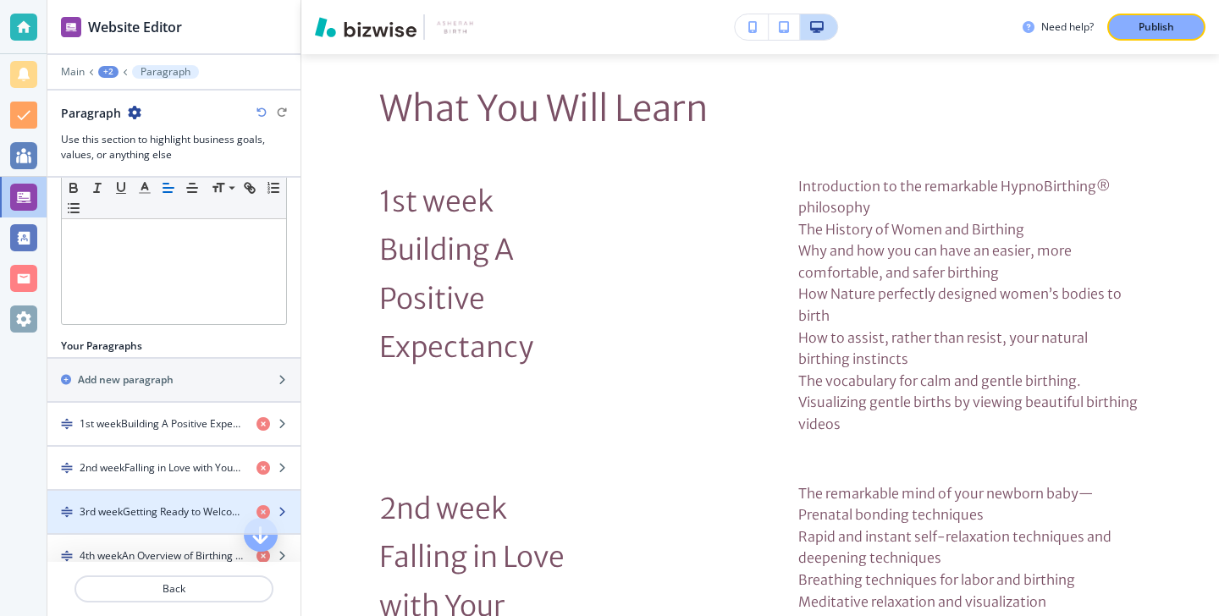
click at [190, 527] on div "button" at bounding box center [173, 527] width 253 height 14
click at [190, 526] on div "button" at bounding box center [173, 527] width 253 height 14
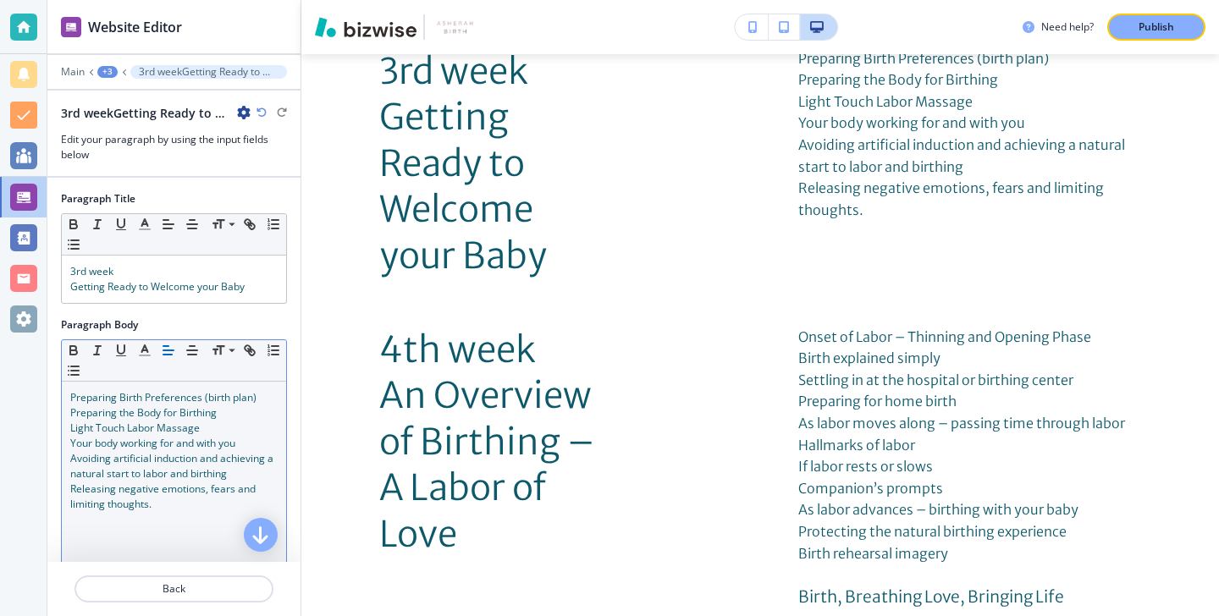
scroll to position [3842, 0]
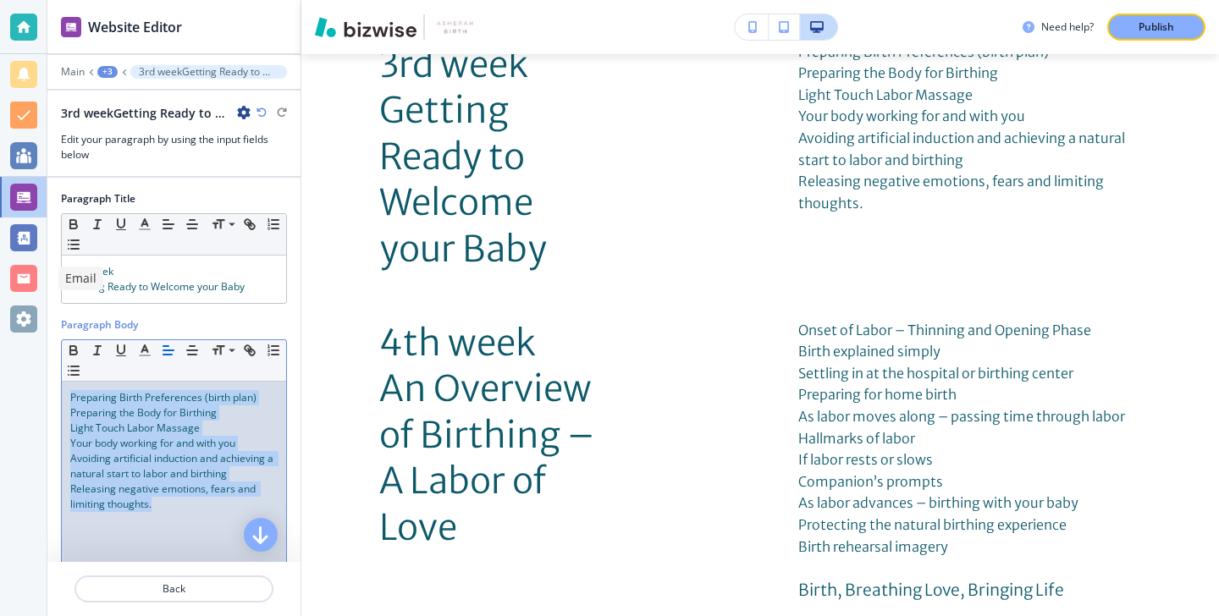
drag, startPoint x: 190, startPoint y: 505, endPoint x: 1, endPoint y: 262, distance: 307.6
click at [1, 262] on div "Website Editor Main +3 3rd weekGetting Ready to Welcome your Baby 3rd weekGetti…" at bounding box center [609, 308] width 1219 height 616
click at [149, 351] on icon "button" at bounding box center [144, 350] width 15 height 15
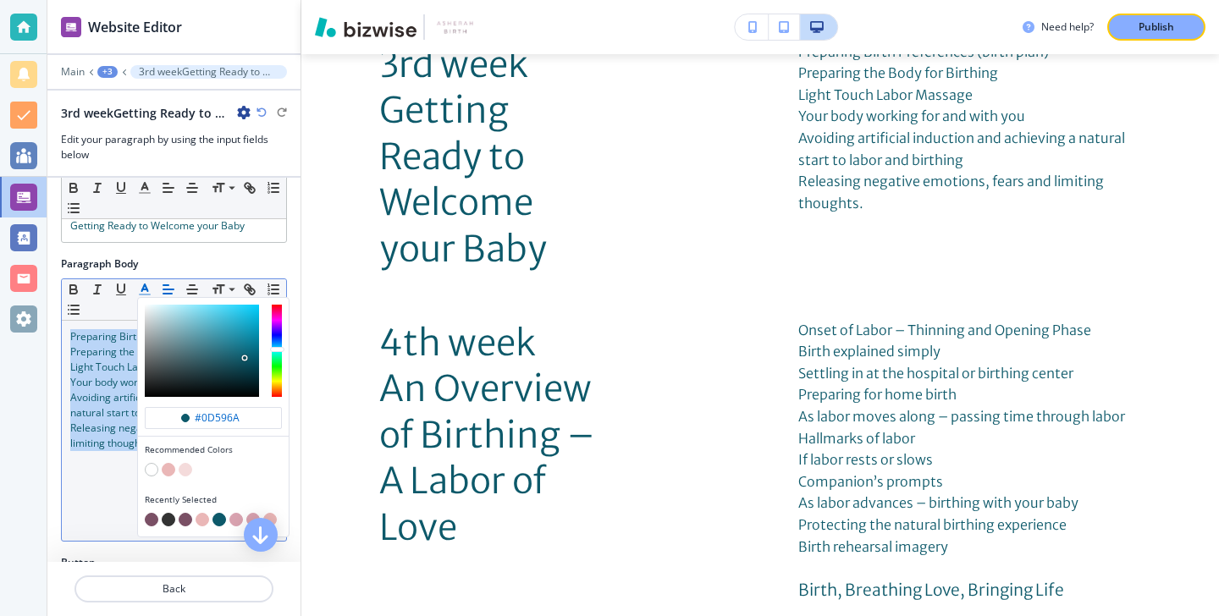
scroll to position [75, 0]
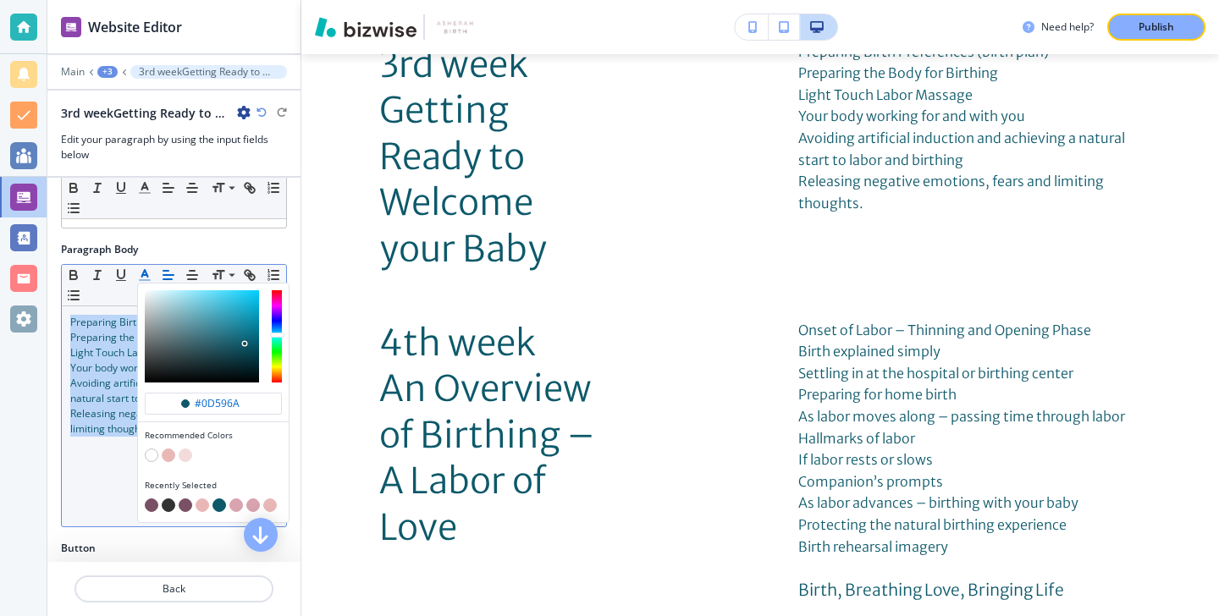
click at [154, 508] on button "button" at bounding box center [152, 506] width 14 height 14
type input "#7a5065"
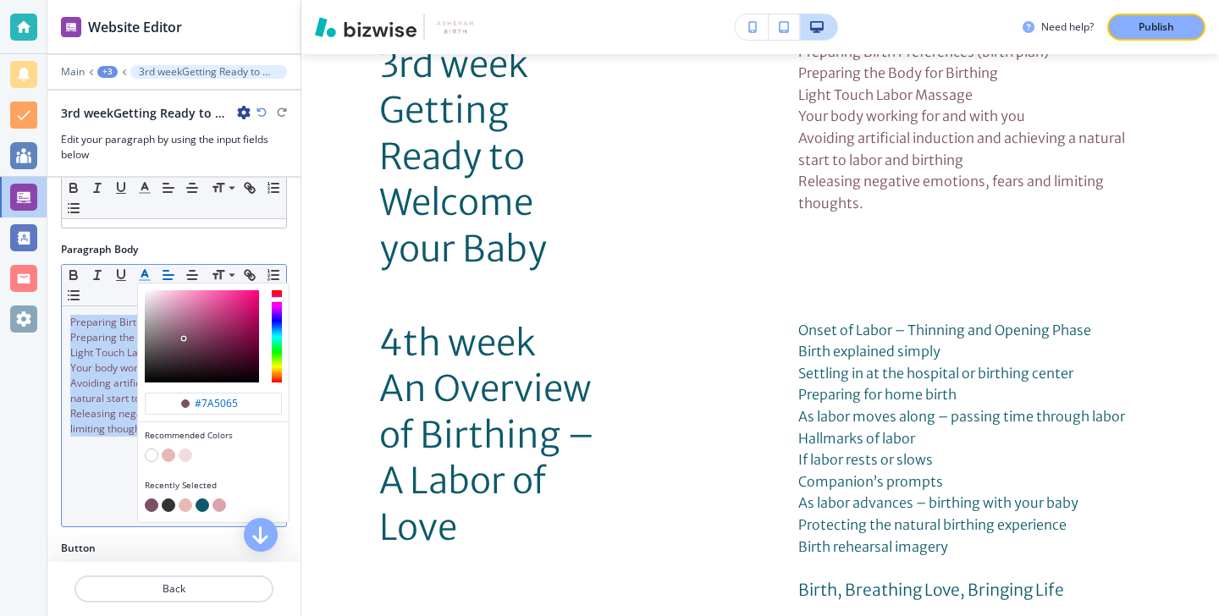
click at [150, 505] on button "button" at bounding box center [152, 506] width 14 height 14
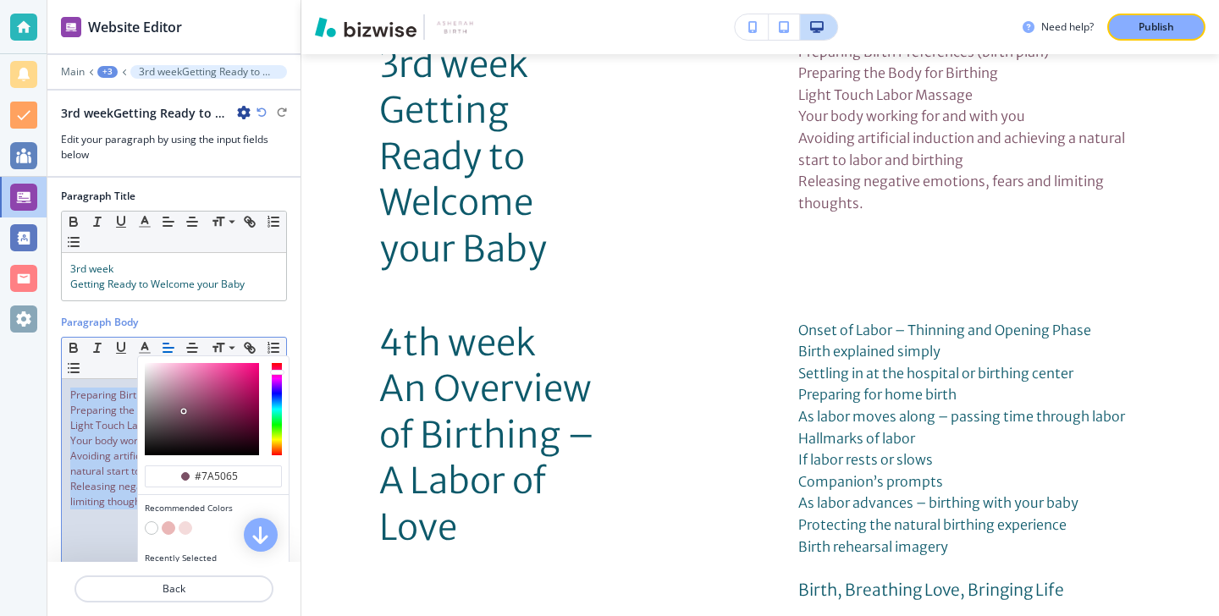
scroll to position [0, 0]
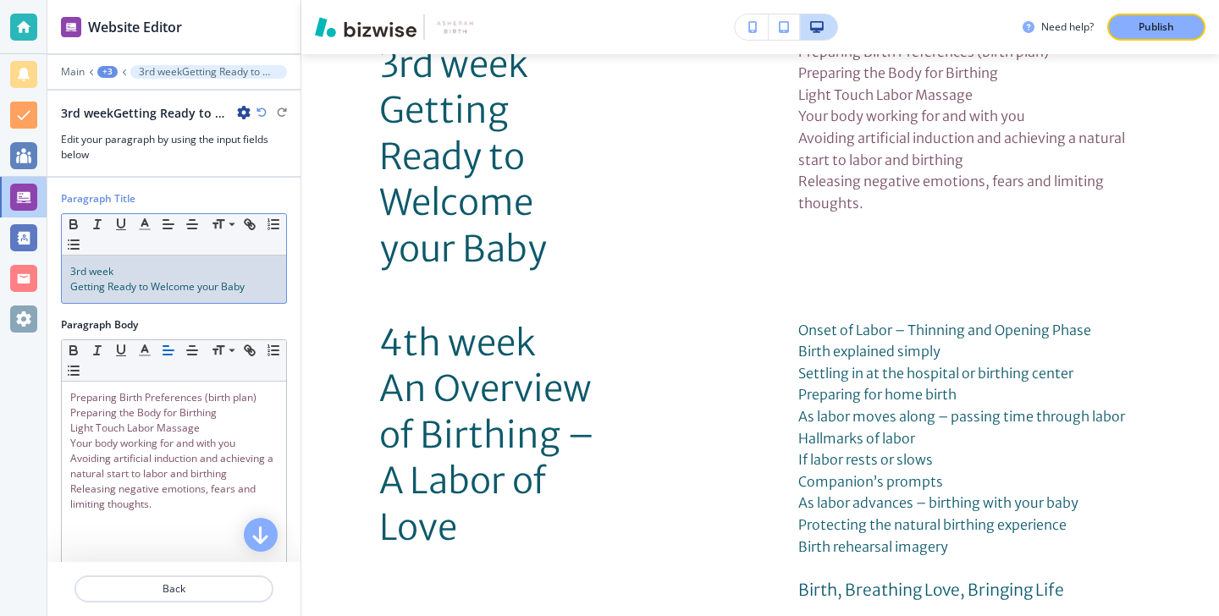
drag, startPoint x: 262, startPoint y: 278, endPoint x: 203, endPoint y: 276, distance: 58.4
click at [203, 276] on p "3rd week" at bounding box center [173, 271] width 207 height 15
drag, startPoint x: 69, startPoint y: 268, endPoint x: 241, endPoint y: 302, distance: 175.2
click at [241, 302] on div "3rd week Getting Ready to Welcome your Baby" at bounding box center [174, 279] width 224 height 47
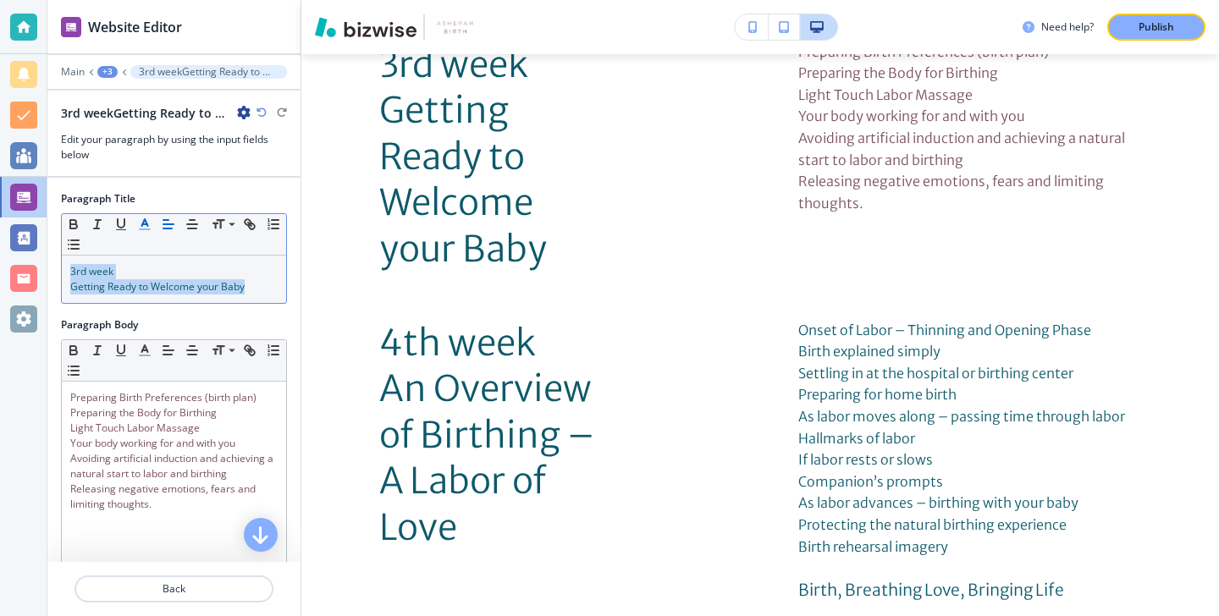
click at [149, 231] on icon "button" at bounding box center [144, 224] width 15 height 15
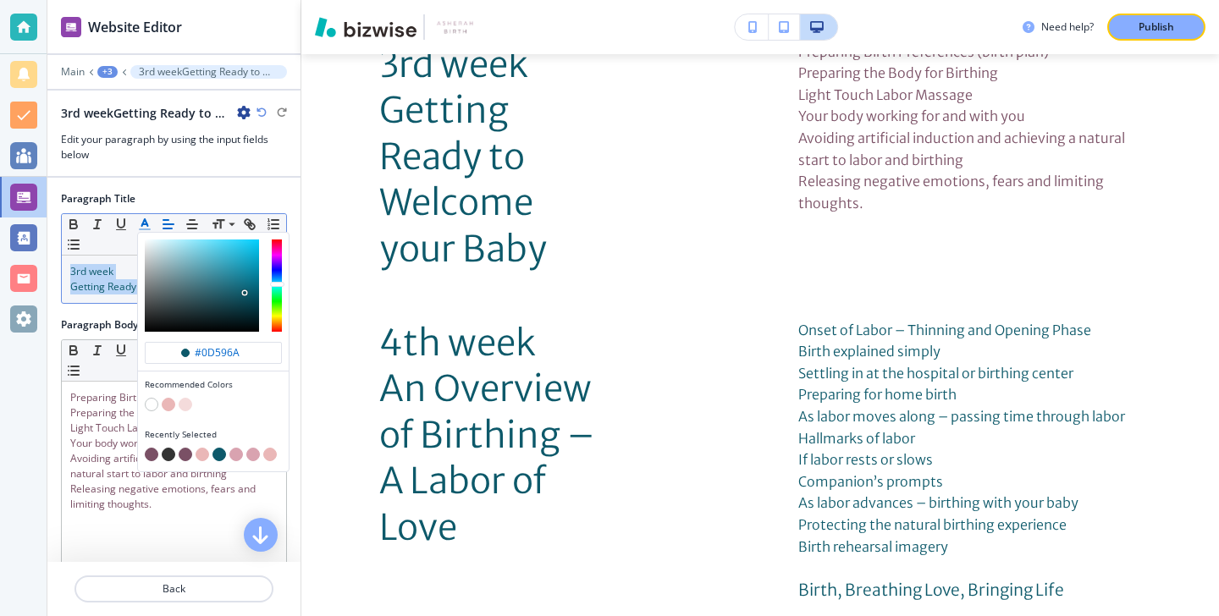
click at [149, 452] on button "button" at bounding box center [152, 455] width 14 height 14
type input "#7a5065"
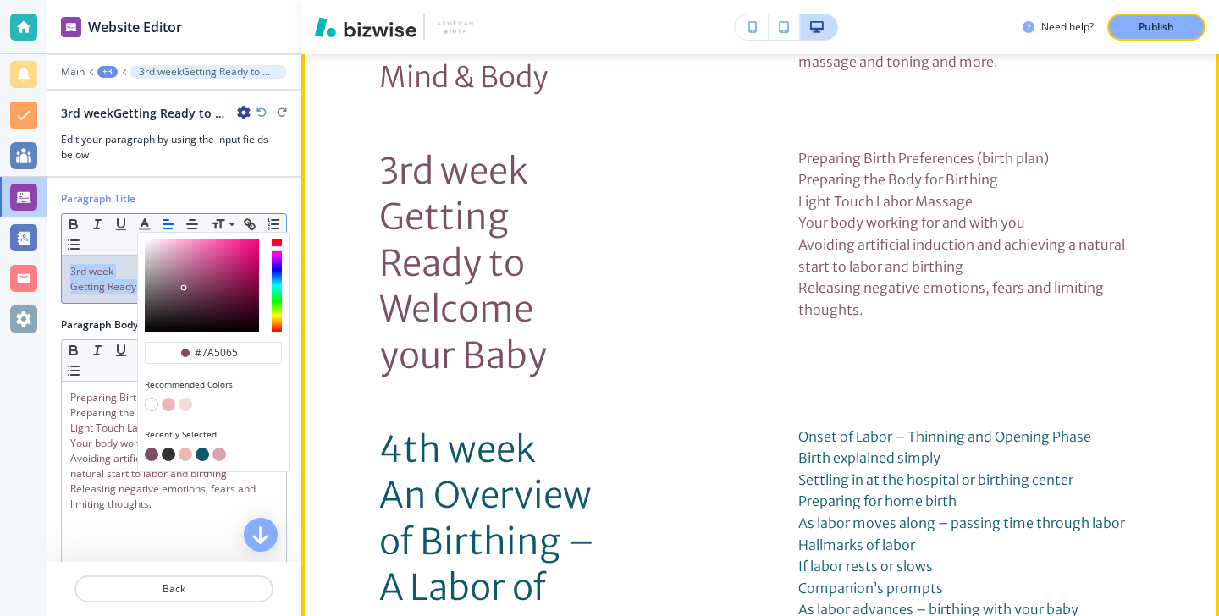
scroll to position [3681, 0]
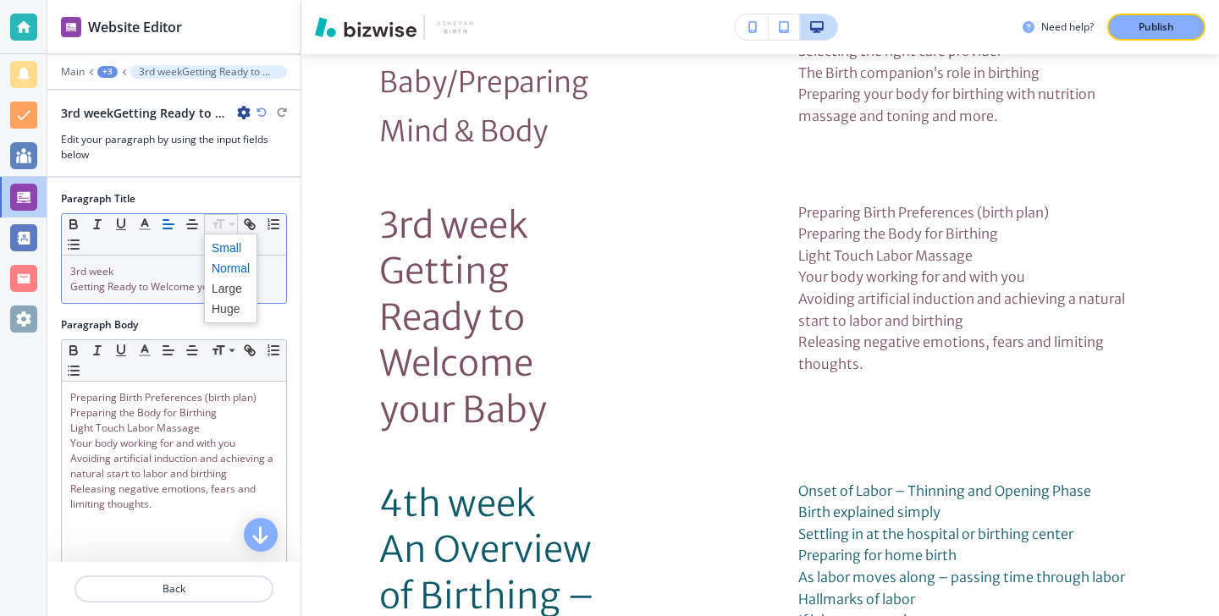
click at [240, 248] on span at bounding box center [231, 248] width 38 height 20
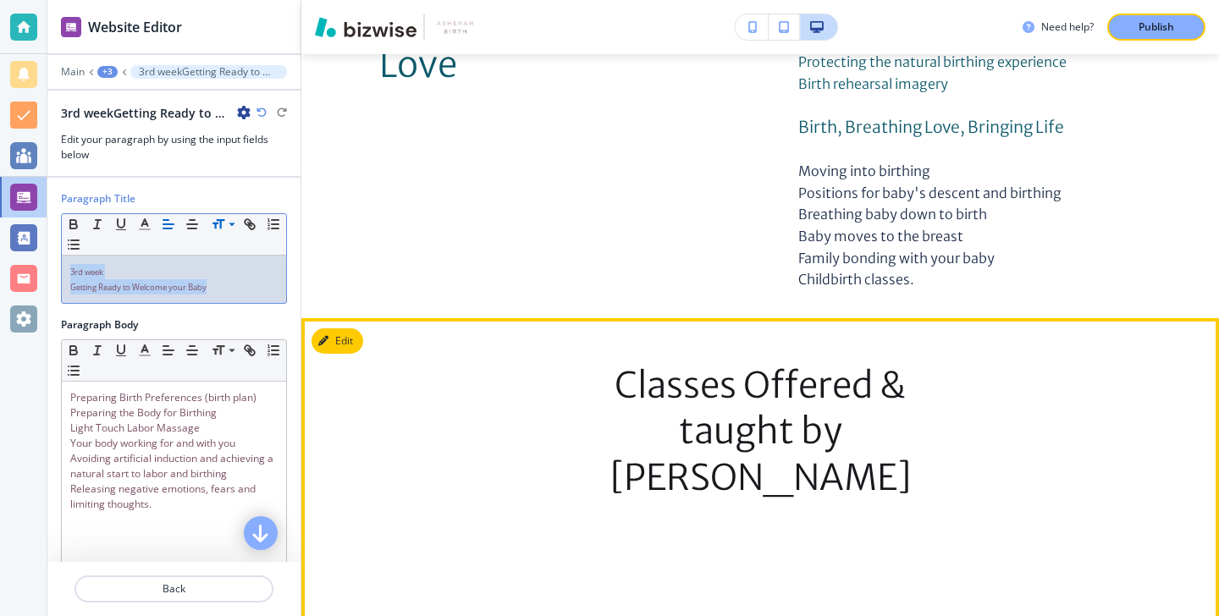
scroll to position [4269, 0]
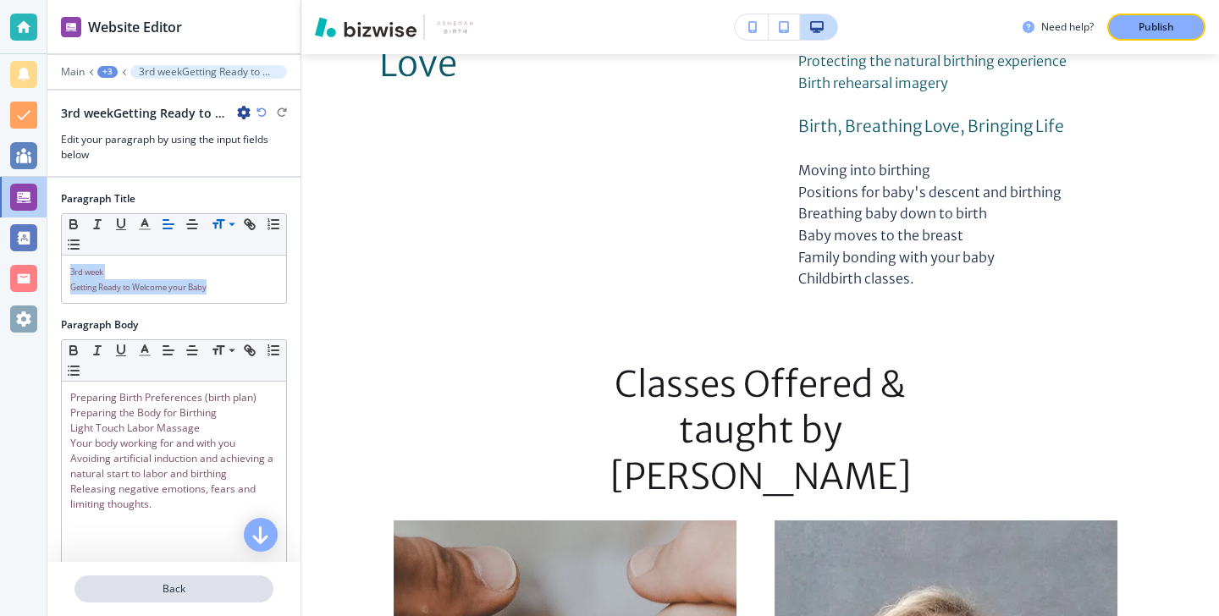
click at [216, 582] on p "Back" at bounding box center [174, 589] width 196 height 15
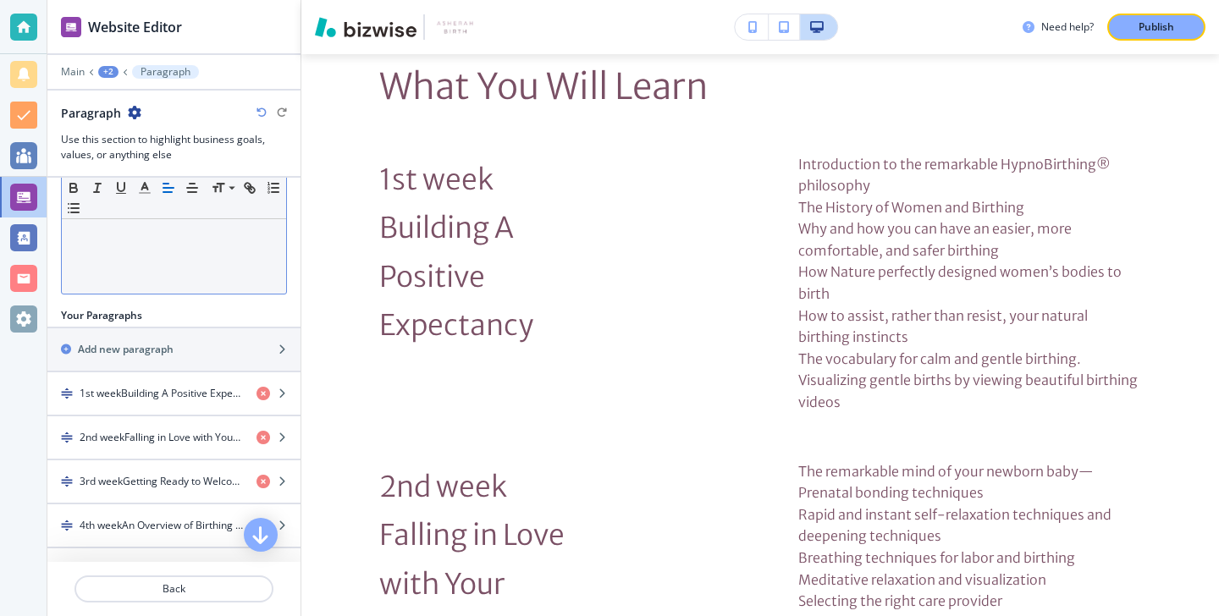
scroll to position [3109, 0]
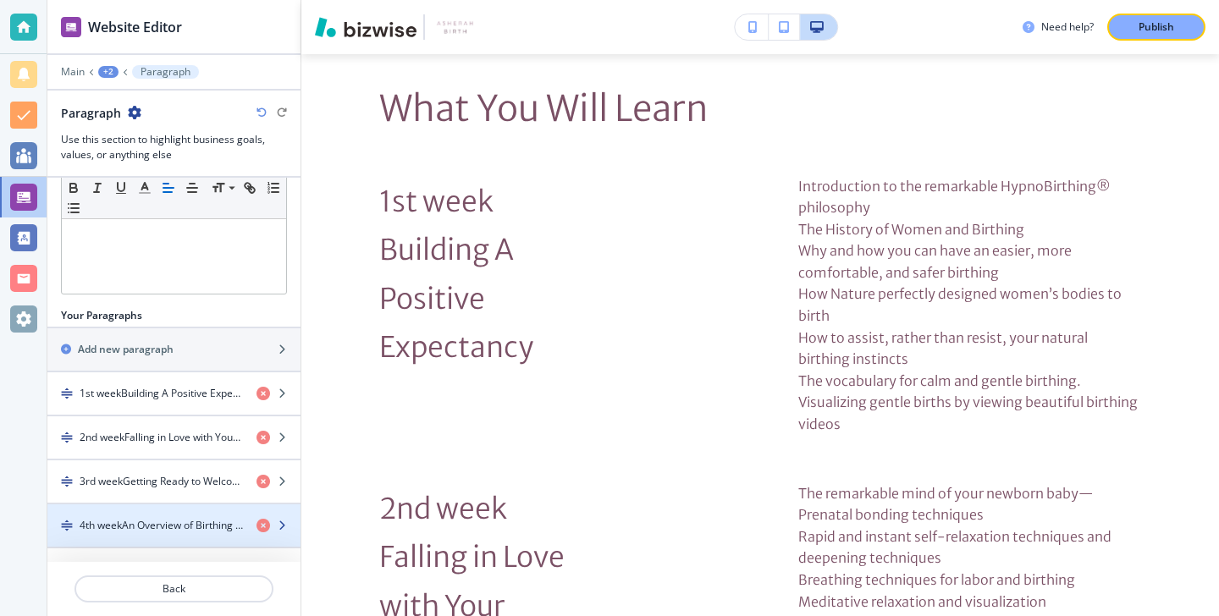
click at [198, 521] on h4 "4th weekAn Overview of Birthing – A Labor of Love" at bounding box center [161, 525] width 163 height 15
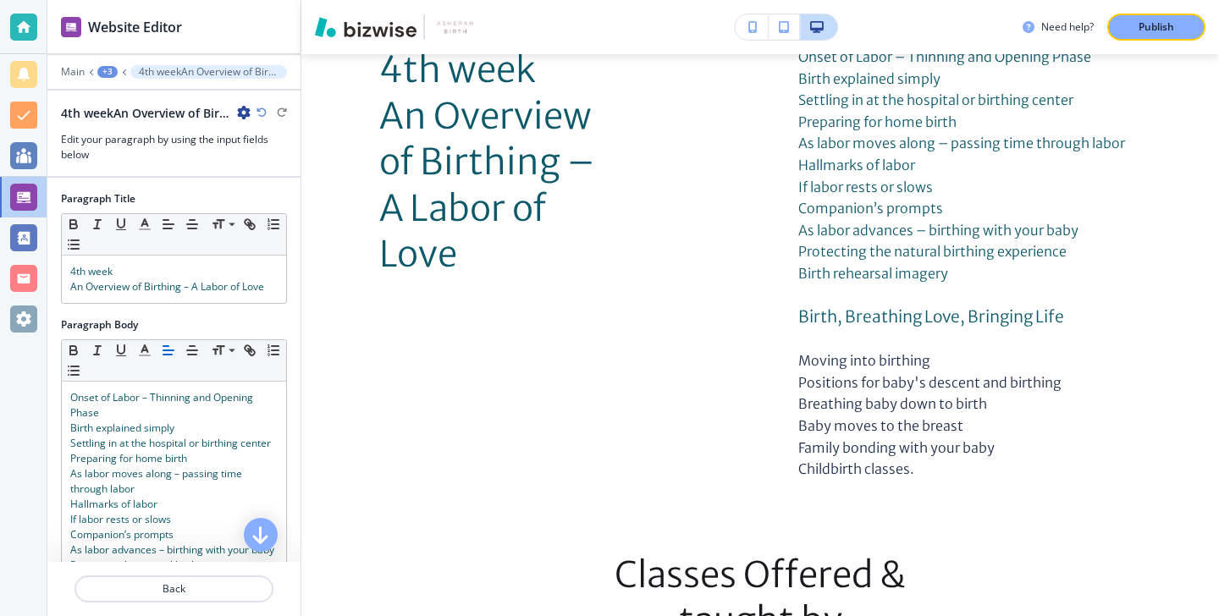
scroll to position [4084, 0]
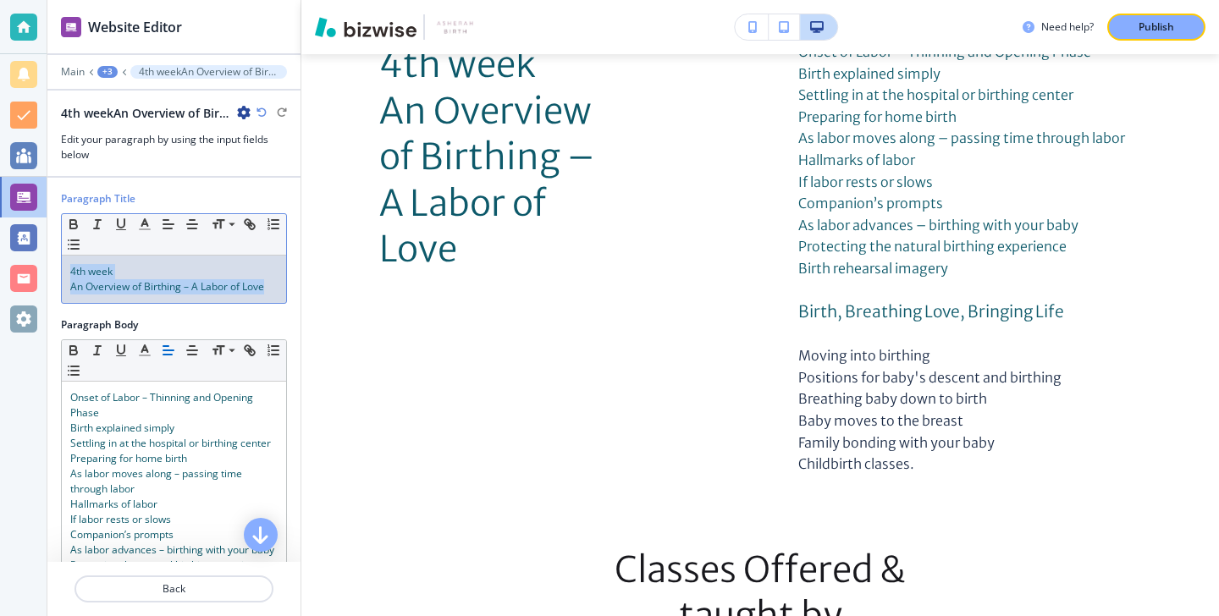
drag, startPoint x: 270, startPoint y: 294, endPoint x: 73, endPoint y: 263, distance: 199.6
click at [73, 263] on div "4th week An Overview of Birthing – A Labor of Love" at bounding box center [174, 279] width 224 height 47
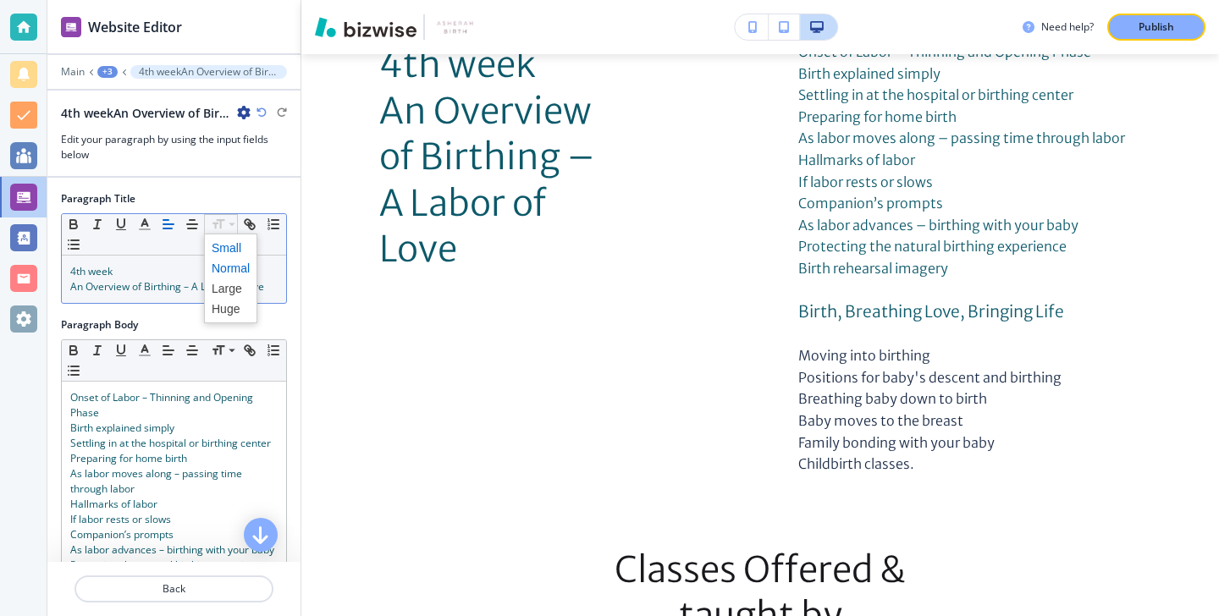
click at [236, 256] on span at bounding box center [231, 248] width 38 height 20
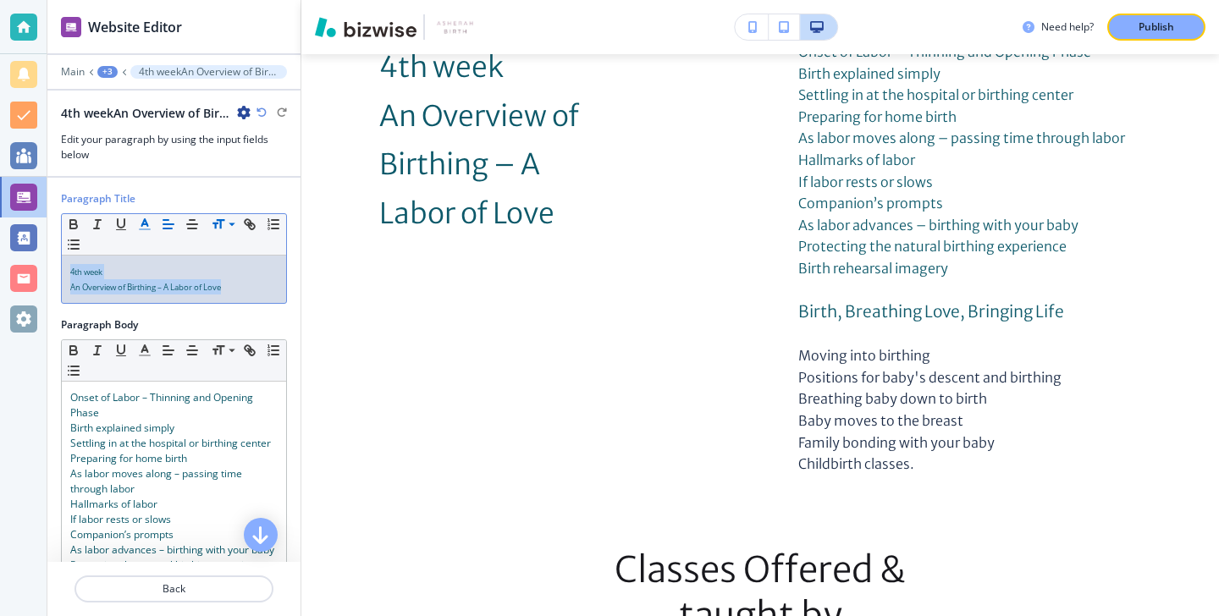
click at [148, 227] on icon "button" at bounding box center [144, 224] width 15 height 15
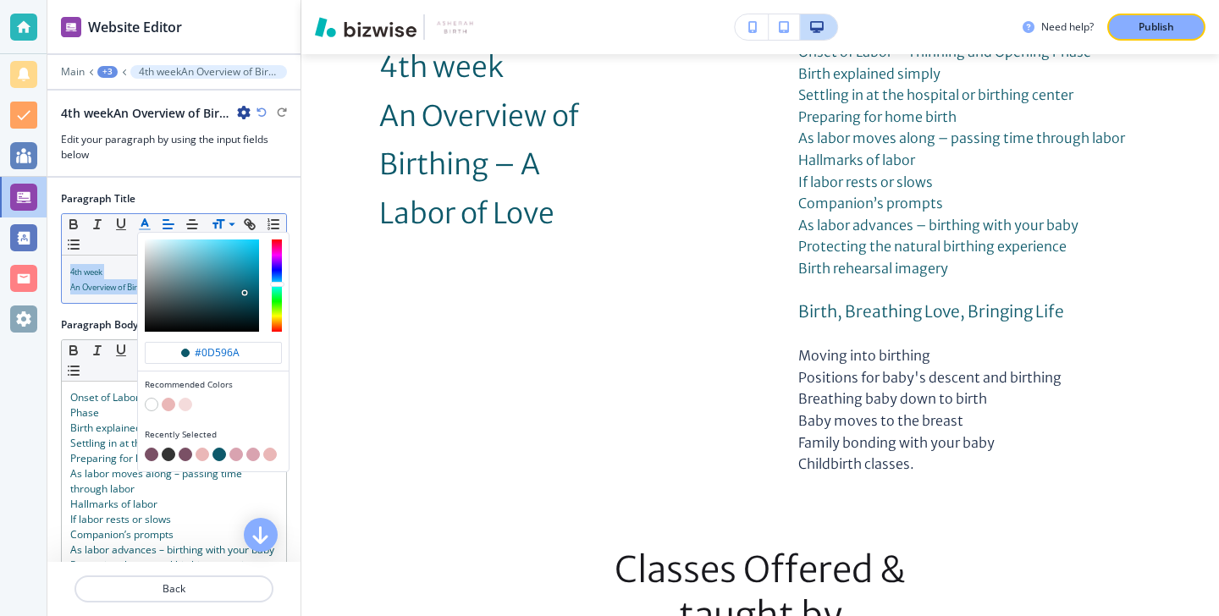
click at [150, 458] on button "button" at bounding box center [152, 455] width 14 height 14
type input "#7a5065"
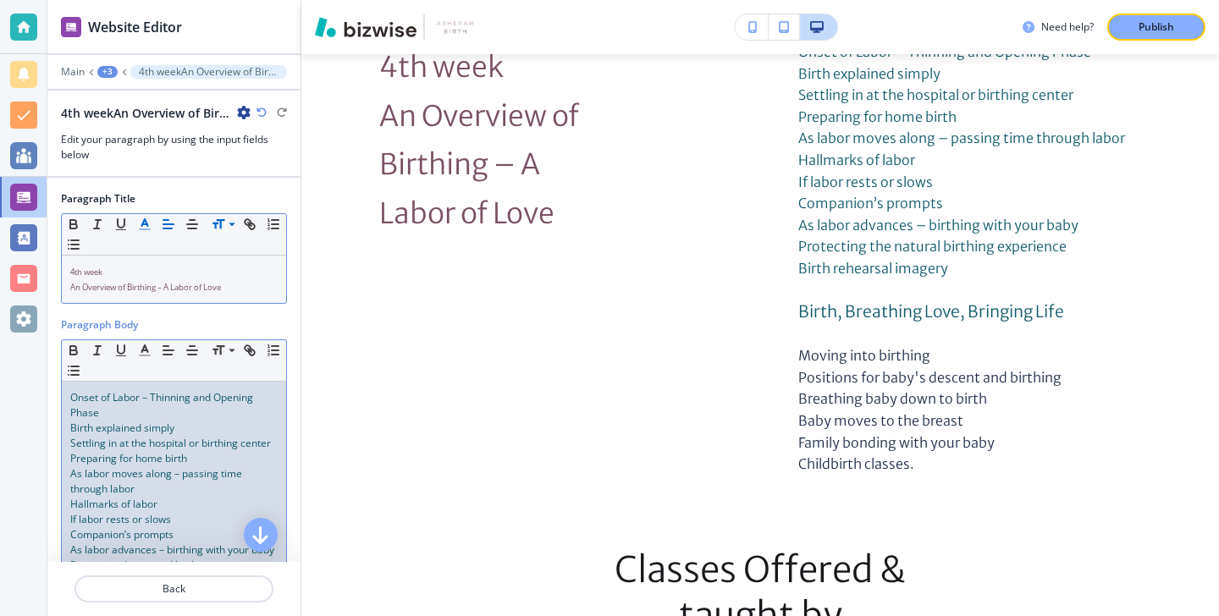
click at [100, 453] on span "Preparing for home birth" at bounding box center [128, 458] width 117 height 14
click at [220, 361] on div "Small Normal Large Huge" at bounding box center [174, 360] width 224 height 41
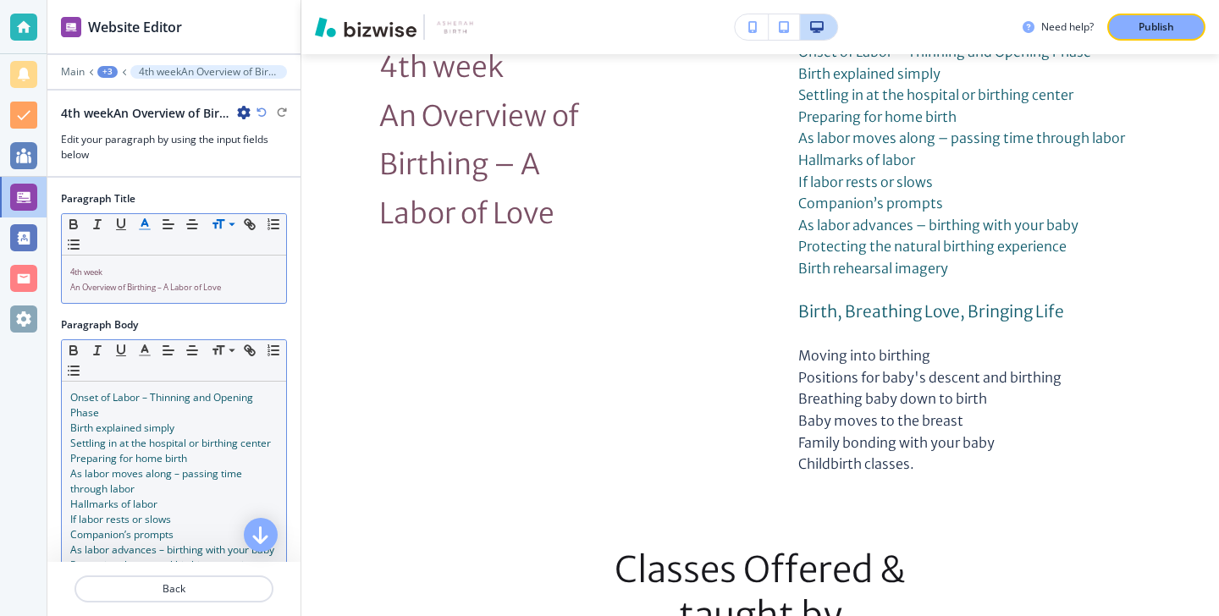
click at [150, 457] on span "Preparing for home birth" at bounding box center [128, 458] width 117 height 14
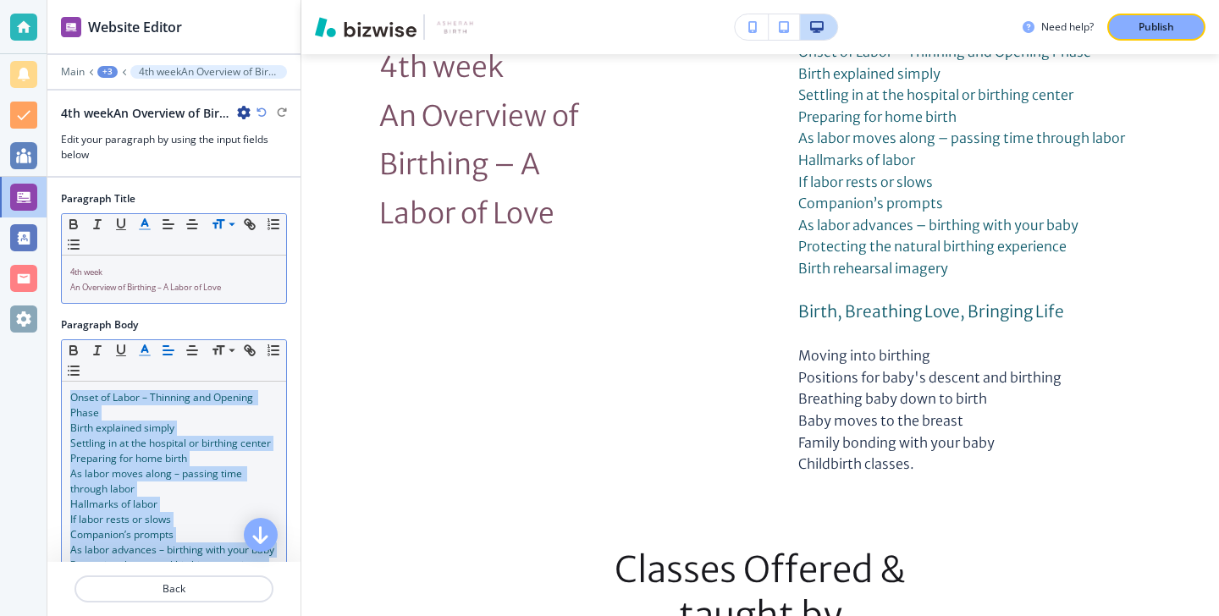
click at [152, 349] on button "button" at bounding box center [145, 350] width 24 height 20
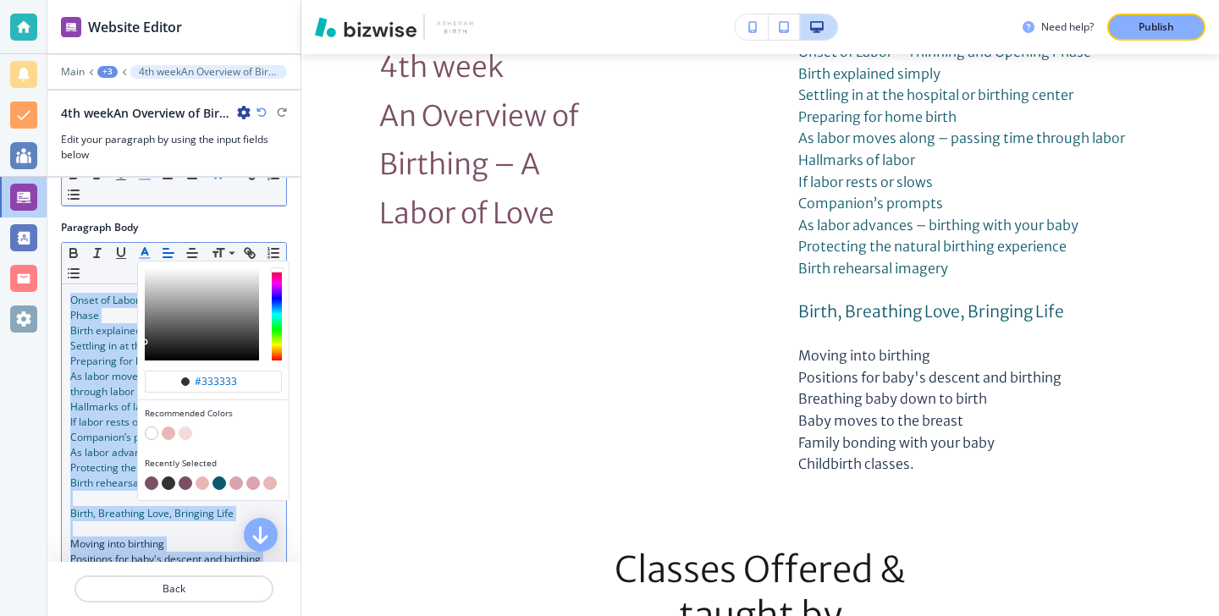
scroll to position [120, 0]
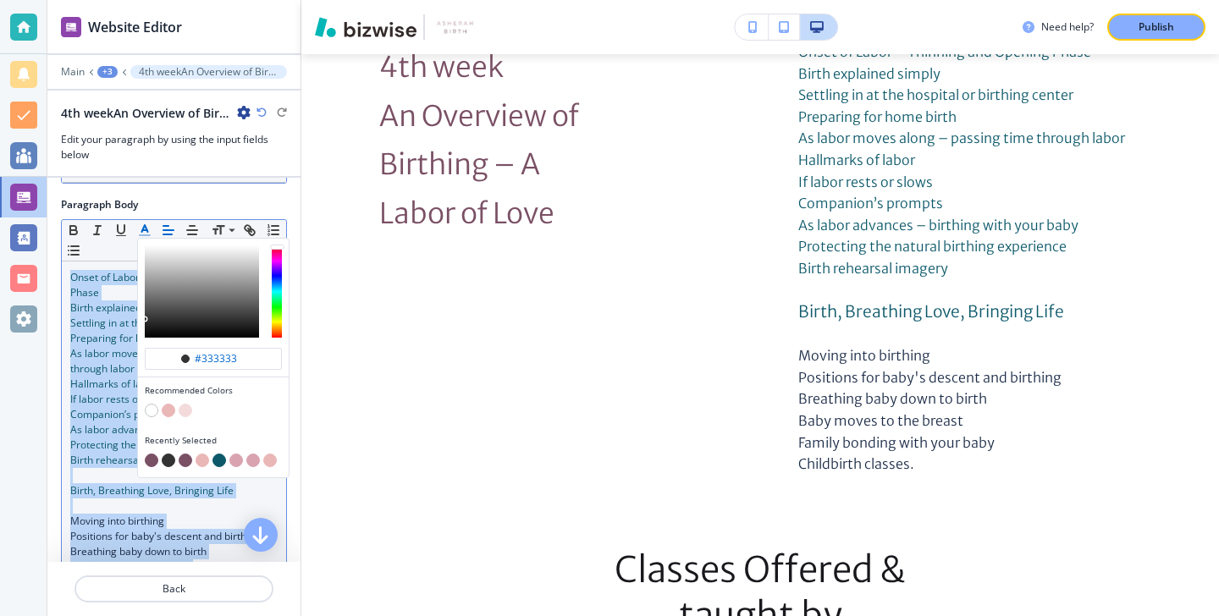
click at [146, 454] on div "button" at bounding box center [213, 462] width 137 height 17
click at [147, 456] on button "button" at bounding box center [152, 461] width 14 height 14
type input "#7a5065"
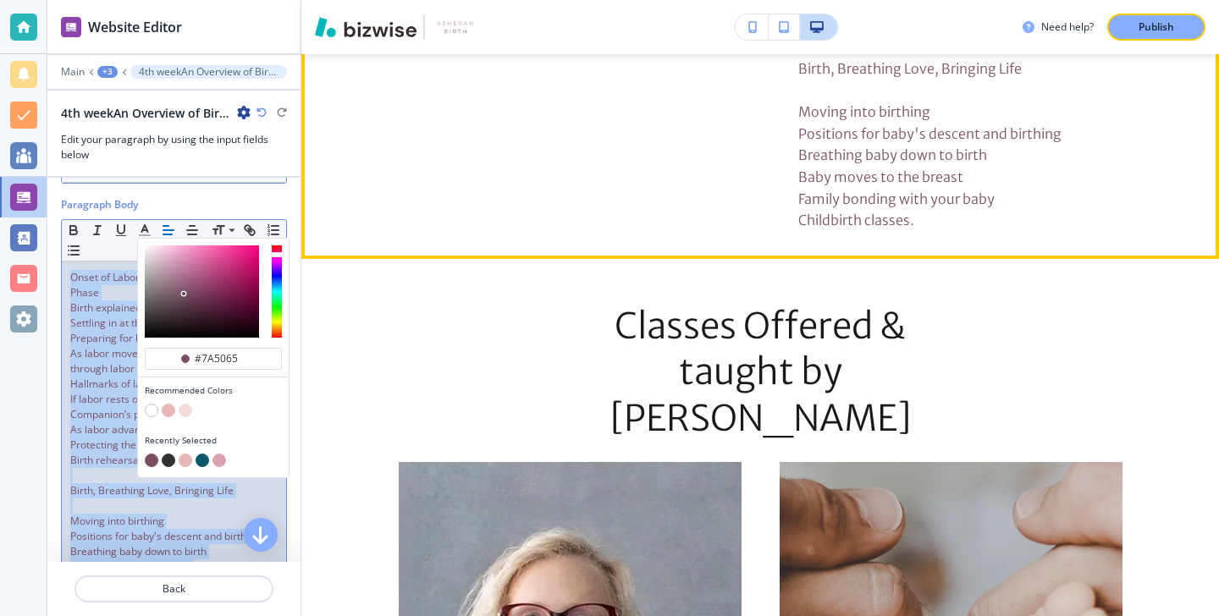
scroll to position [4474, 0]
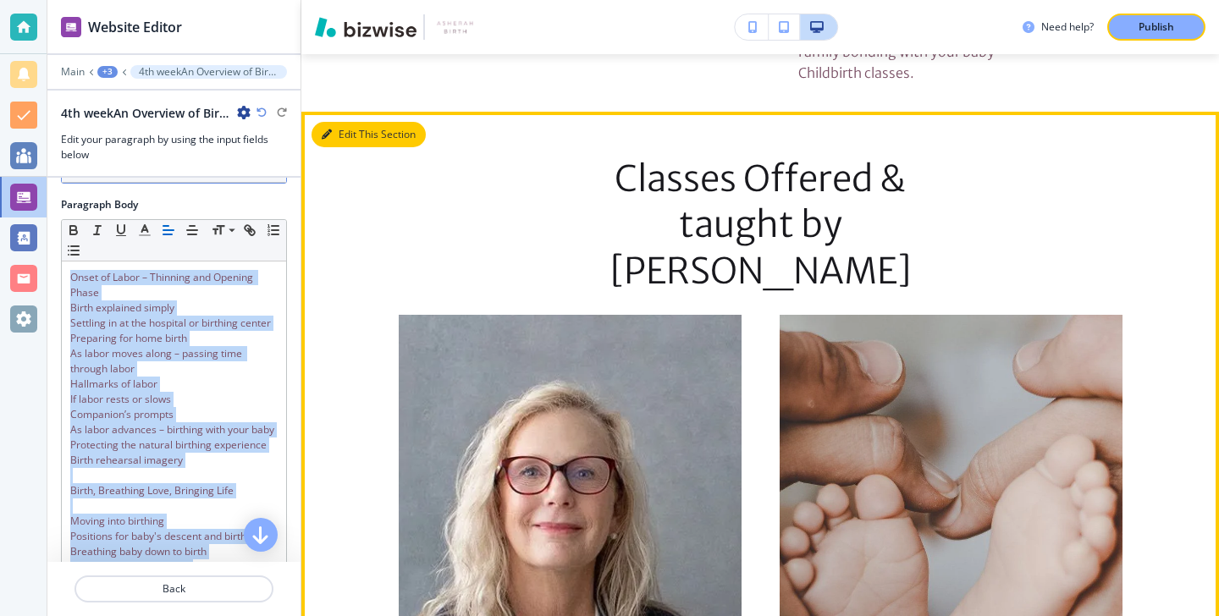
click at [350, 147] on button "Edit This Section" at bounding box center [369, 134] width 114 height 25
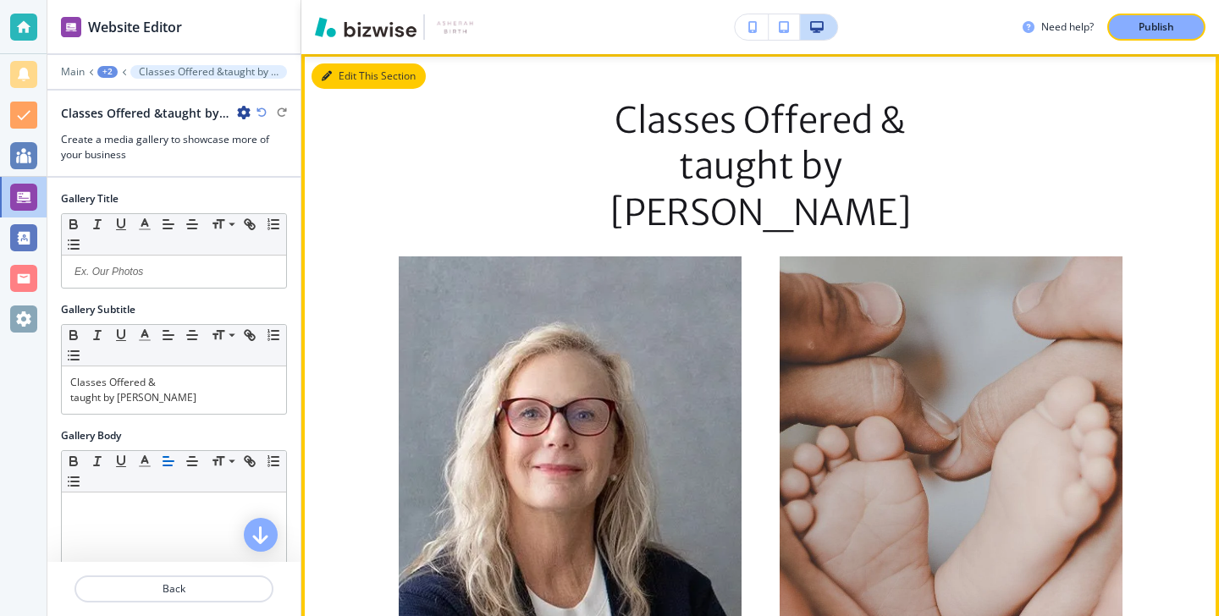
scroll to position [4545, 0]
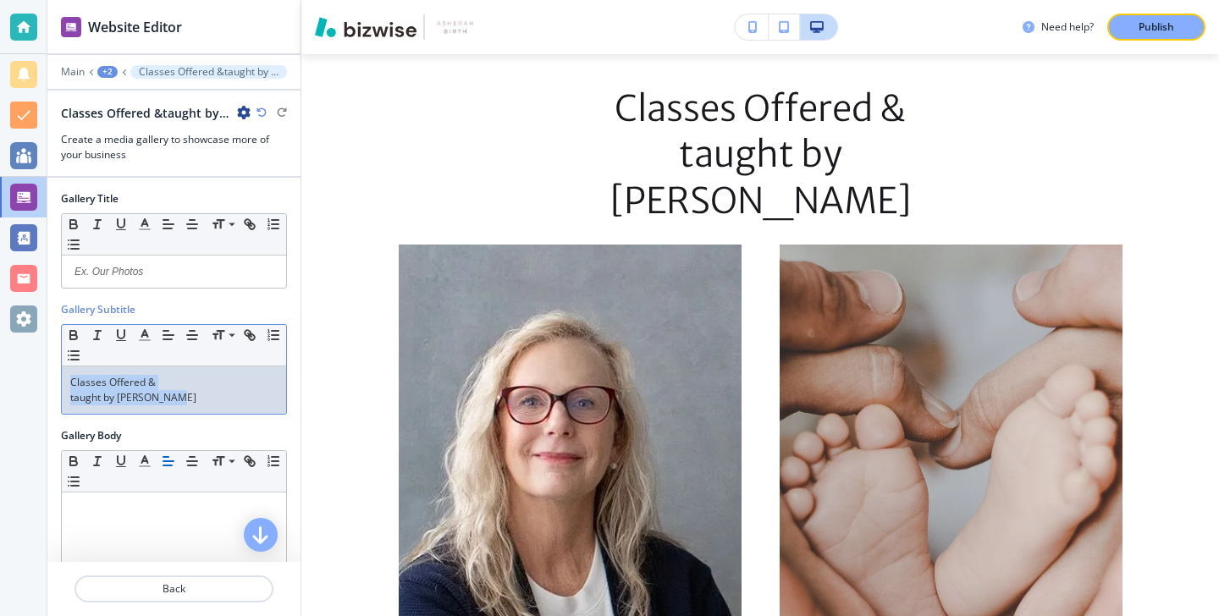
drag, startPoint x: 205, startPoint y: 391, endPoint x: 39, endPoint y: 319, distance: 180.9
click at [39, 318] on div "Website Editor Main +2 Classes Offered &taught by Doula Vonda Classes Offered &…" at bounding box center [609, 308] width 1219 height 616
click at [150, 339] on icon "button" at bounding box center [144, 335] width 15 height 15
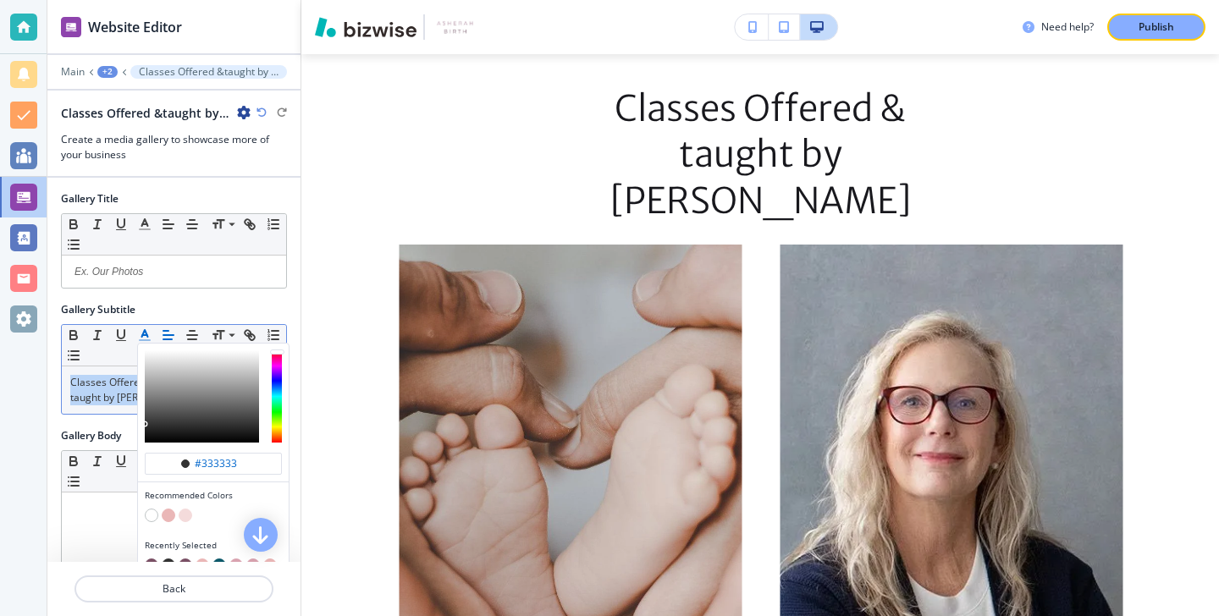
scroll to position [70, 0]
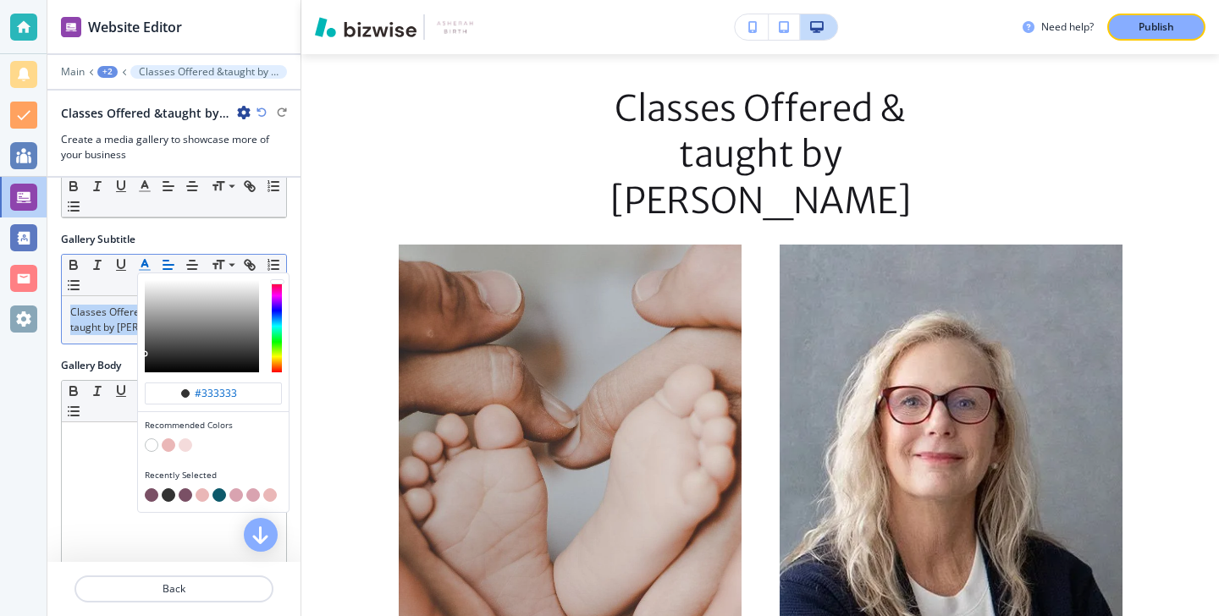
click at [151, 496] on button "button" at bounding box center [152, 495] width 14 height 14
type input "#7a5065"
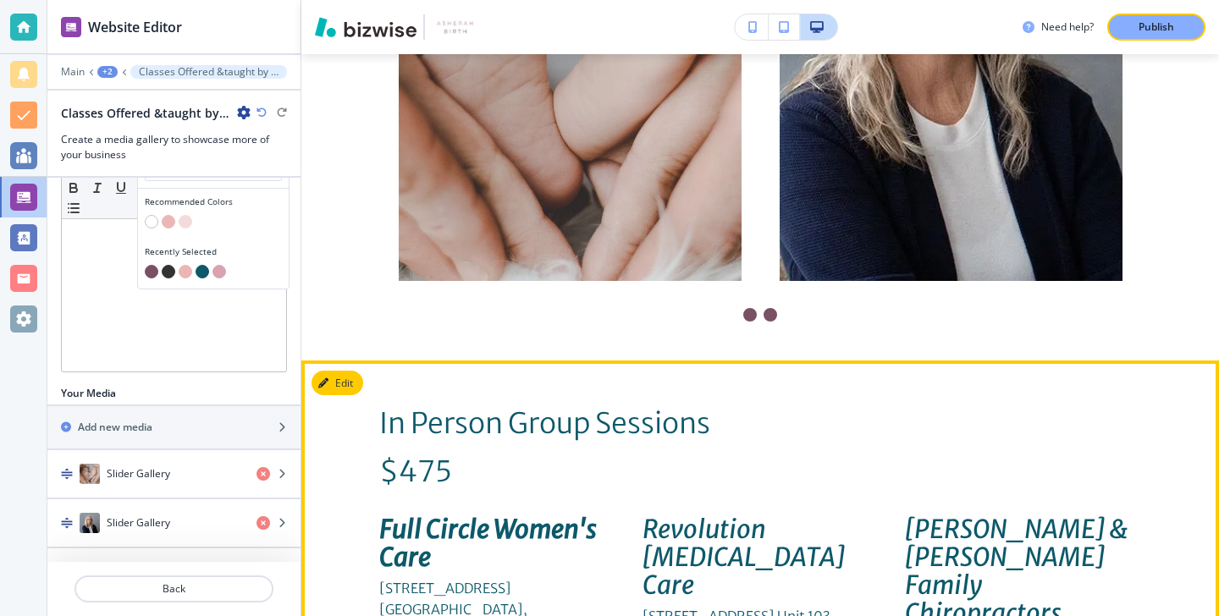
scroll to position [5116, 0]
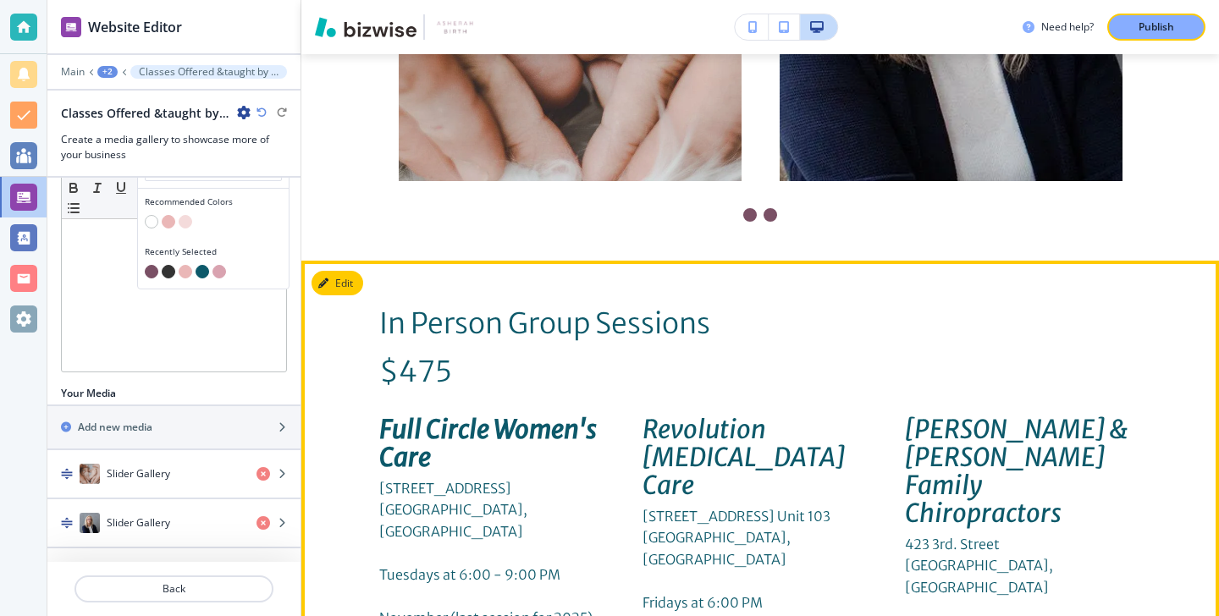
click at [335, 271] on button "Edit" at bounding box center [338, 283] width 52 height 25
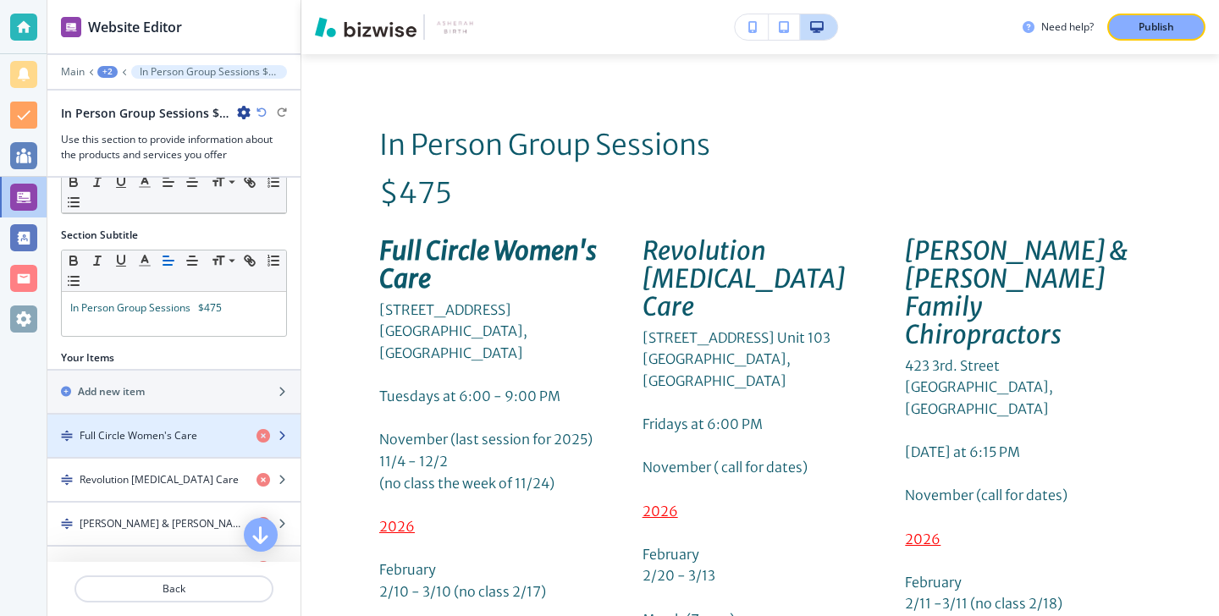
scroll to position [0, 0]
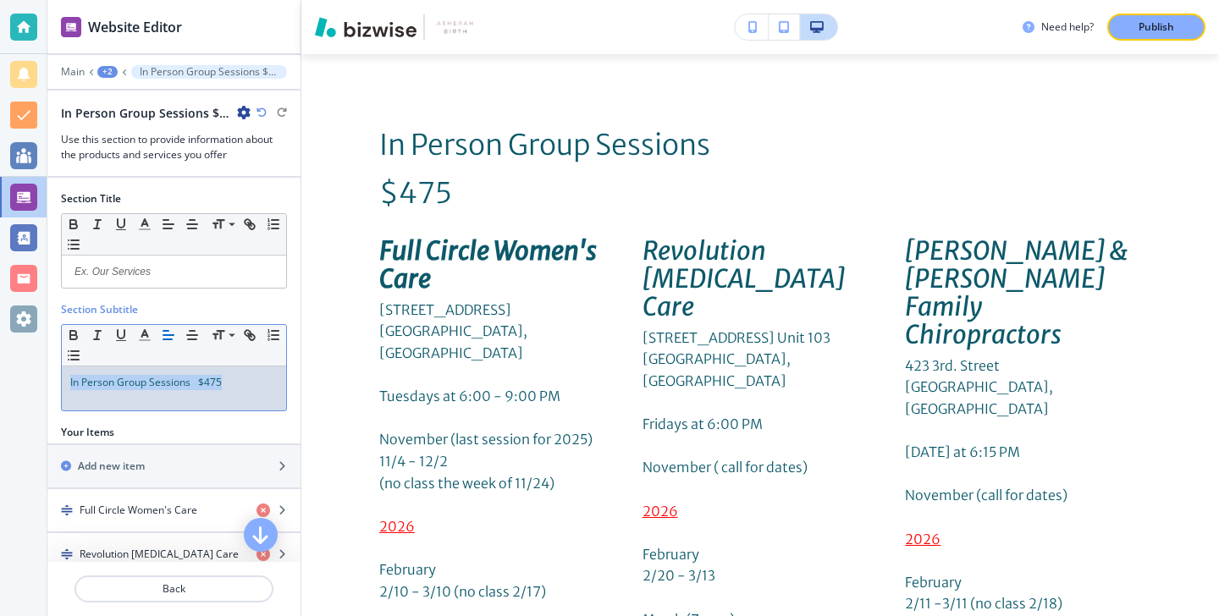
drag, startPoint x: 235, startPoint y: 378, endPoint x: 16, endPoint y: 330, distance: 224.5
click at [16, 330] on div "Website Editor Main +2 In Person Group Sessions $475-1 In Person Group Sessions…" at bounding box center [609, 308] width 1219 height 616
click at [69, 329] on icon "button" at bounding box center [73, 335] width 15 height 15
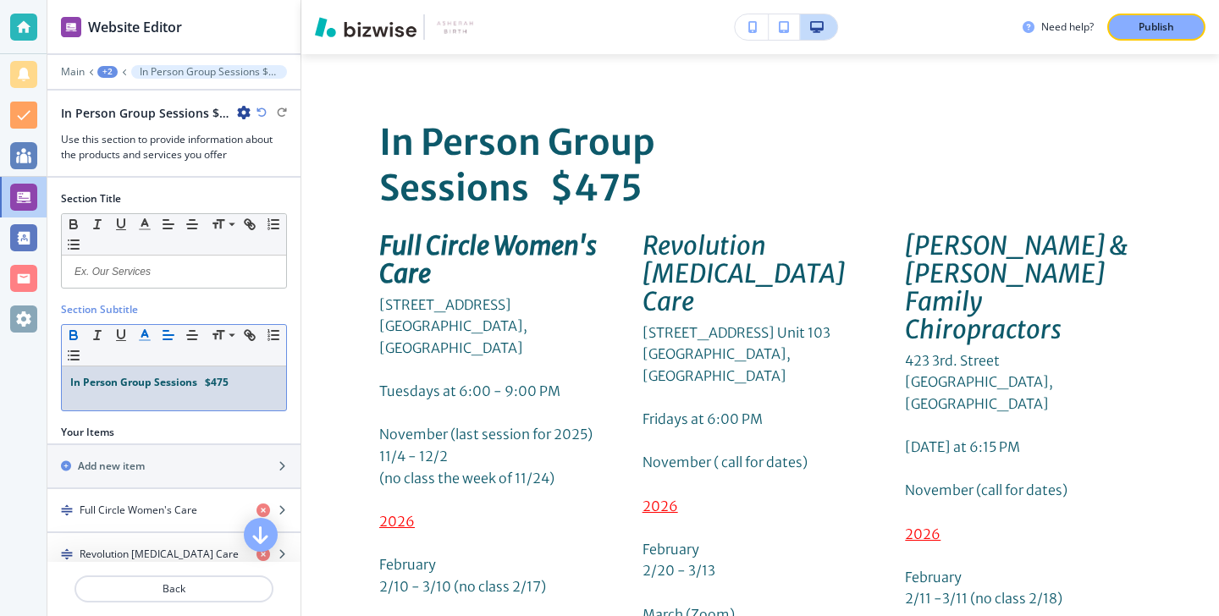
click at [141, 344] on button "button" at bounding box center [145, 335] width 24 height 20
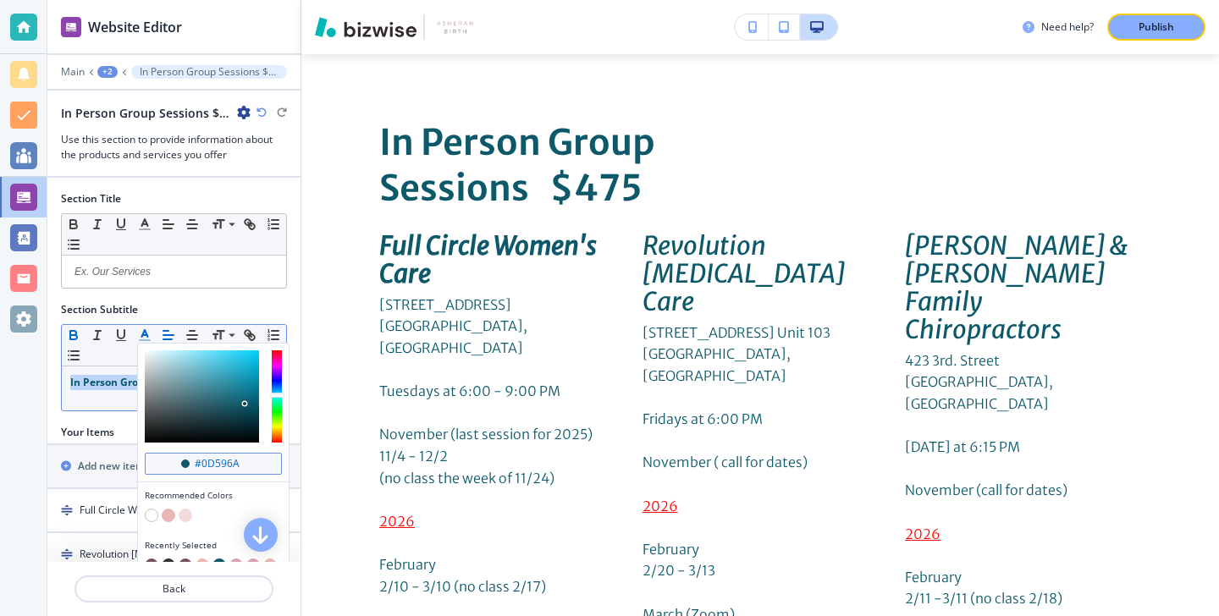
scroll to position [91, 0]
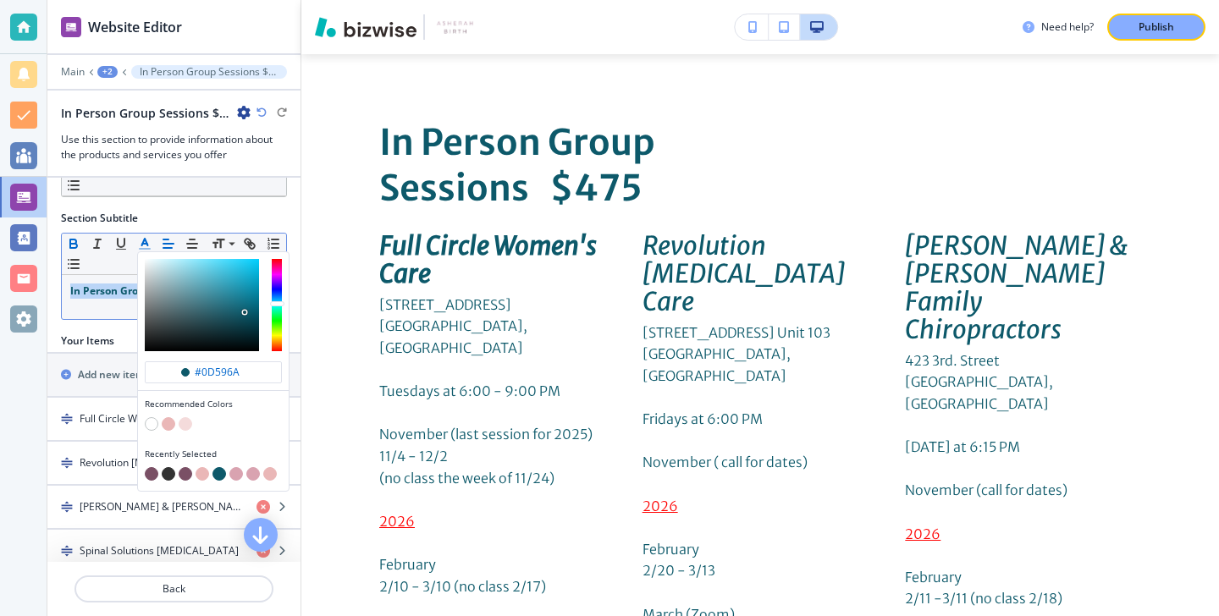
click at [151, 466] on div "button" at bounding box center [213, 464] width 137 height 7
click at [151, 475] on button "button" at bounding box center [152, 474] width 14 height 14
type input "#7a5065"
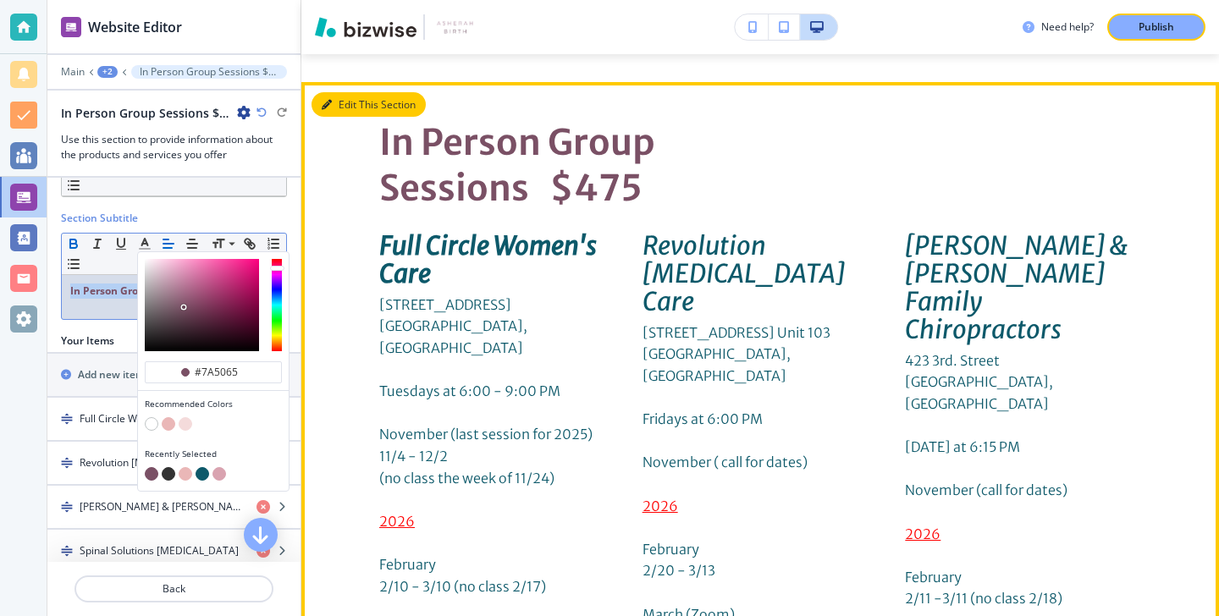
click at [329, 100] on icon "button" at bounding box center [327, 105] width 10 height 10
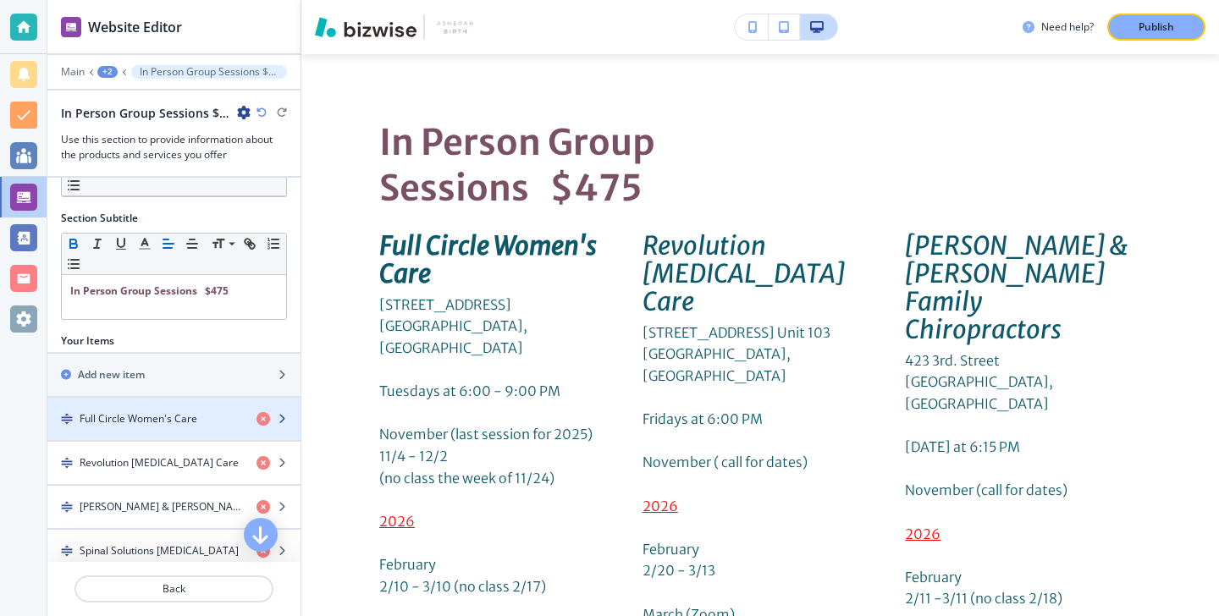
click at [153, 406] on div "button" at bounding box center [173, 405] width 253 height 14
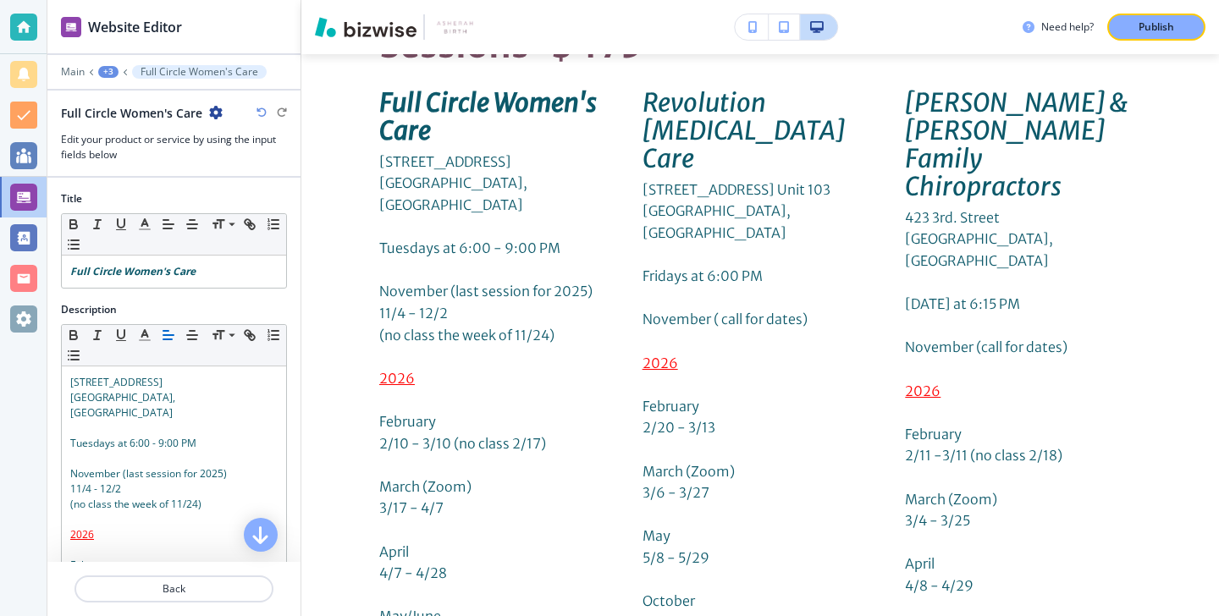
scroll to position [5445, 0]
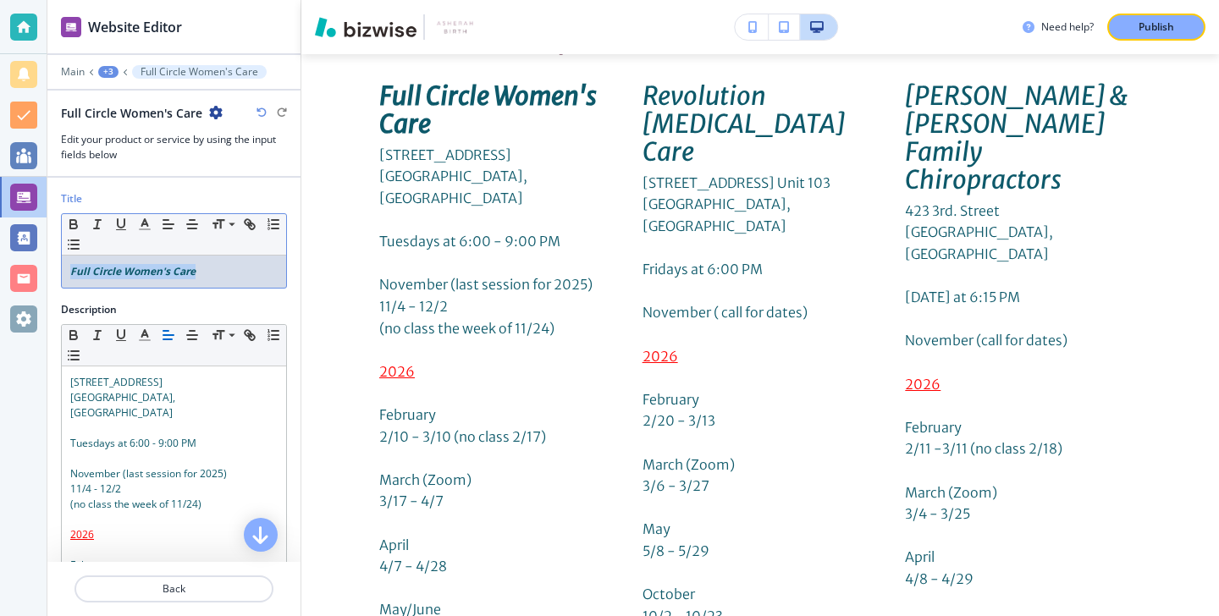
drag, startPoint x: 222, startPoint y: 276, endPoint x: 24, endPoint y: 268, distance: 198.3
click at [24, 267] on div "Website Editor Main +3 Full Circle Women's Care Full Circle Women's Care Edit y…" at bounding box center [609, 308] width 1219 height 616
click at [138, 222] on icon "button" at bounding box center [144, 224] width 15 height 15
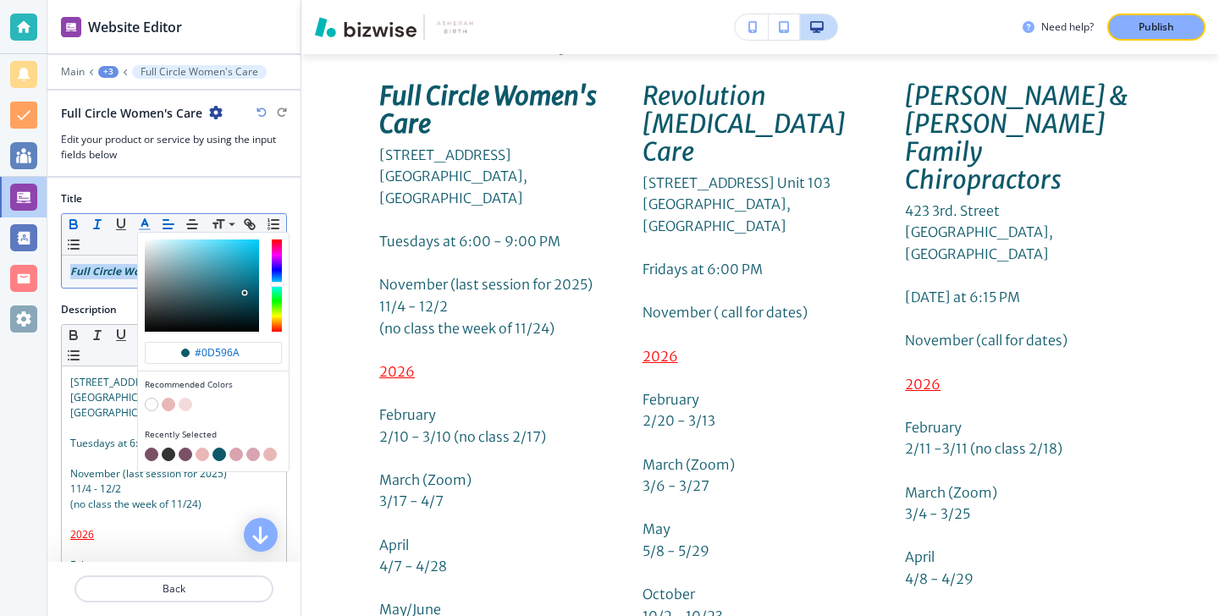
click at [148, 455] on button "button" at bounding box center [152, 455] width 14 height 14
type input "#7a5065"
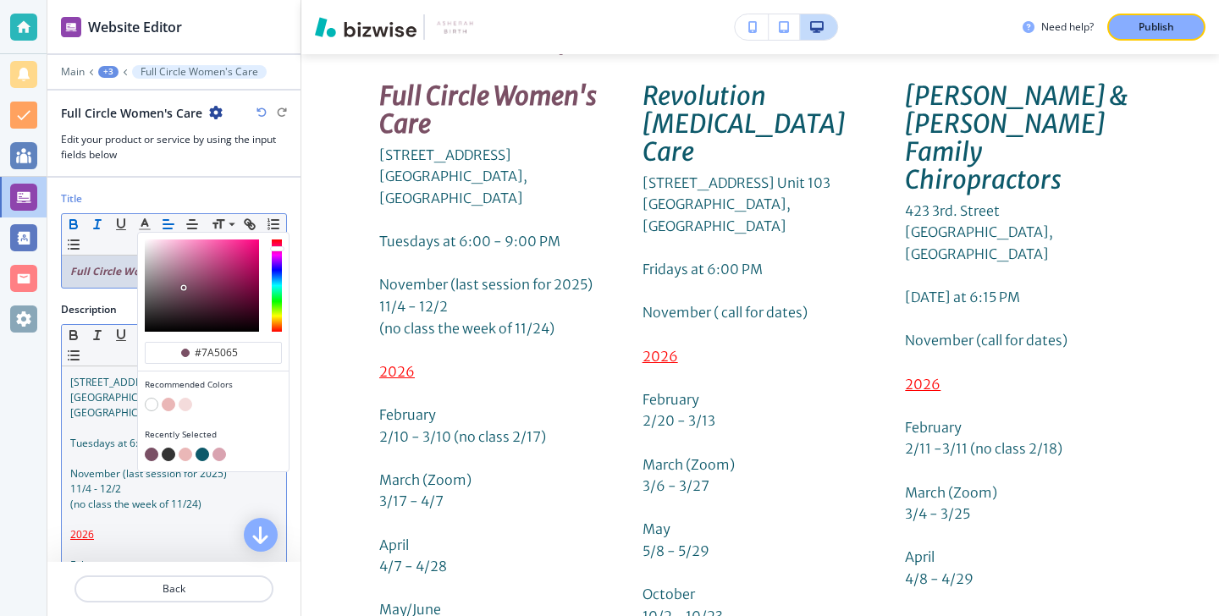
click at [115, 451] on p at bounding box center [173, 458] width 207 height 15
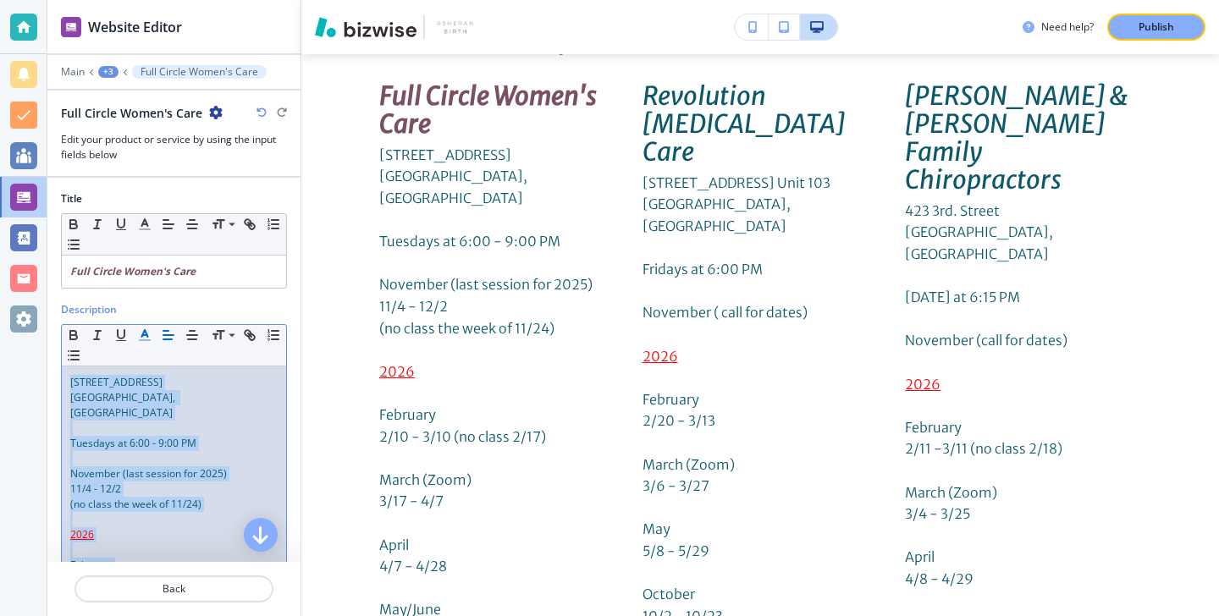
click at [144, 340] on icon "button" at bounding box center [144, 335] width 15 height 15
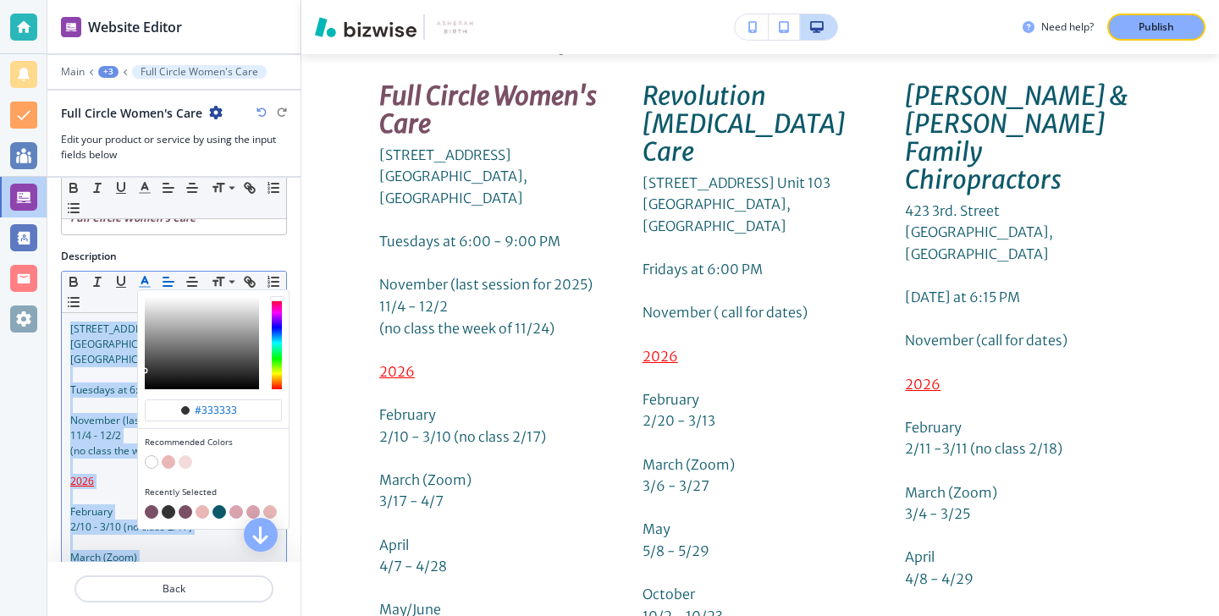
scroll to position [62, 0]
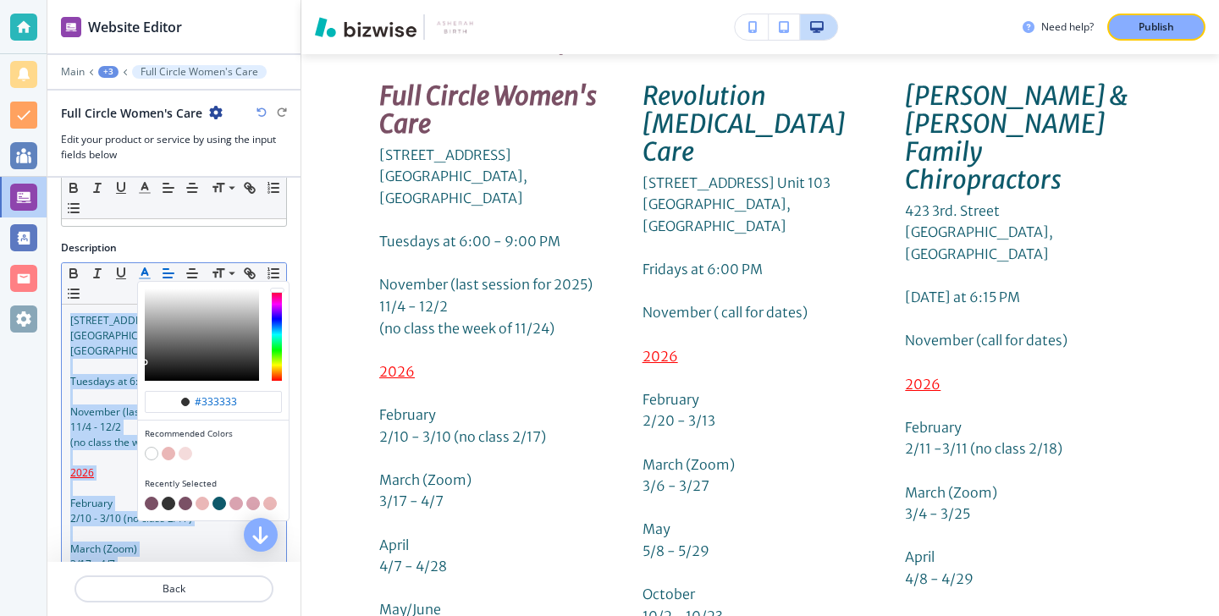
click at [148, 505] on button "button" at bounding box center [152, 504] width 14 height 14
type input "#7a5065"
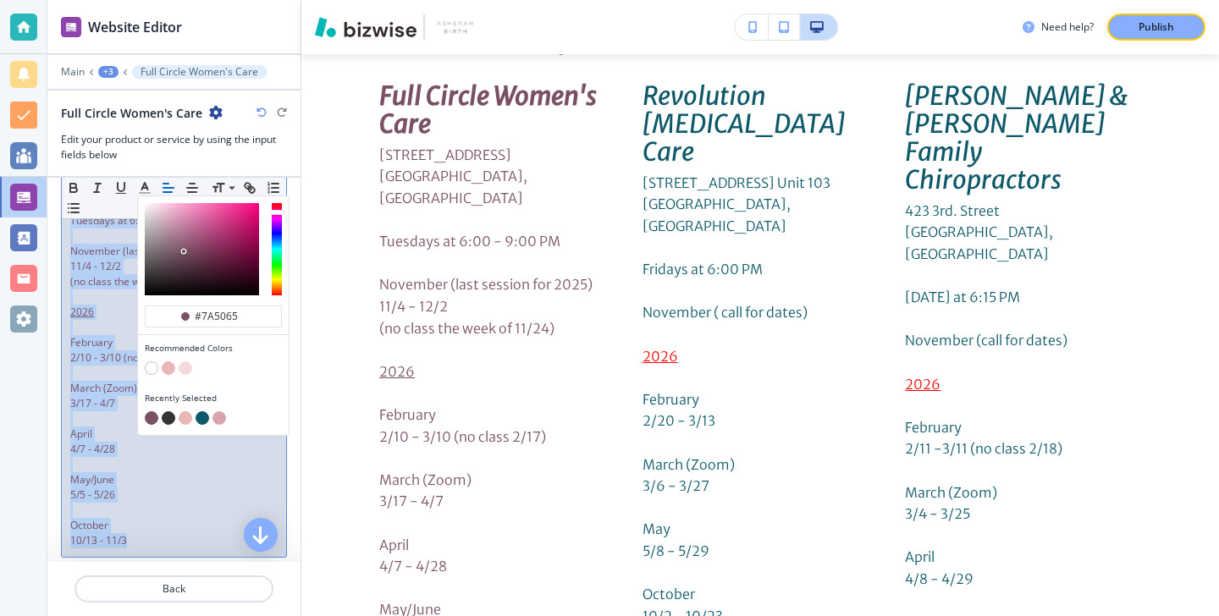
scroll to position [242, 0]
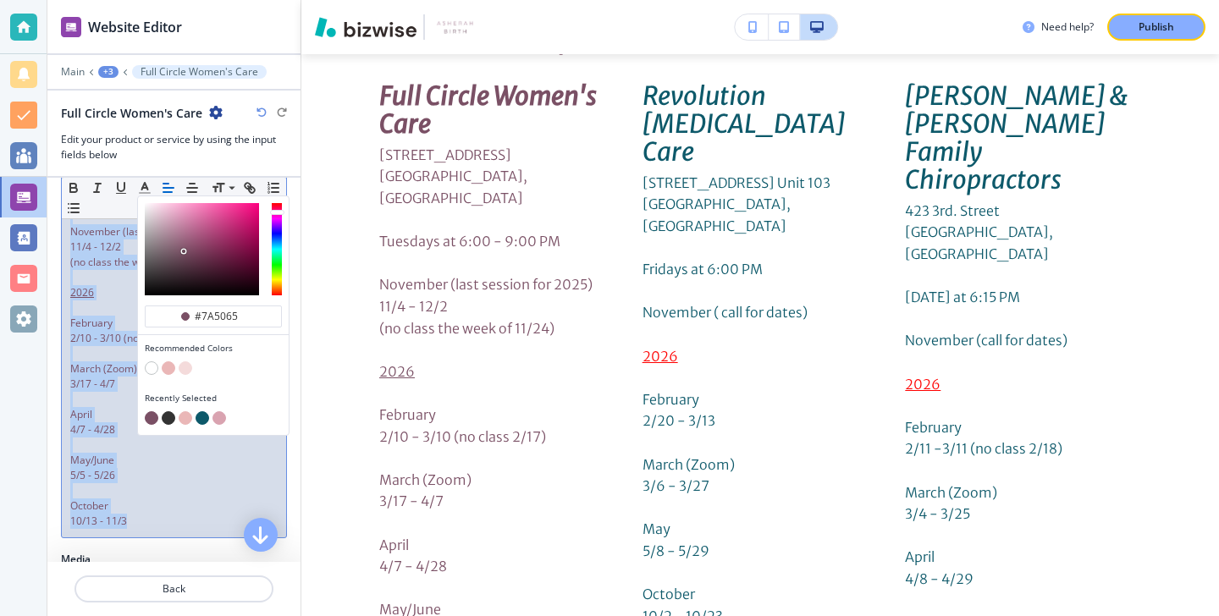
click at [110, 422] on span "4/7 - 4/28" at bounding box center [92, 429] width 45 height 14
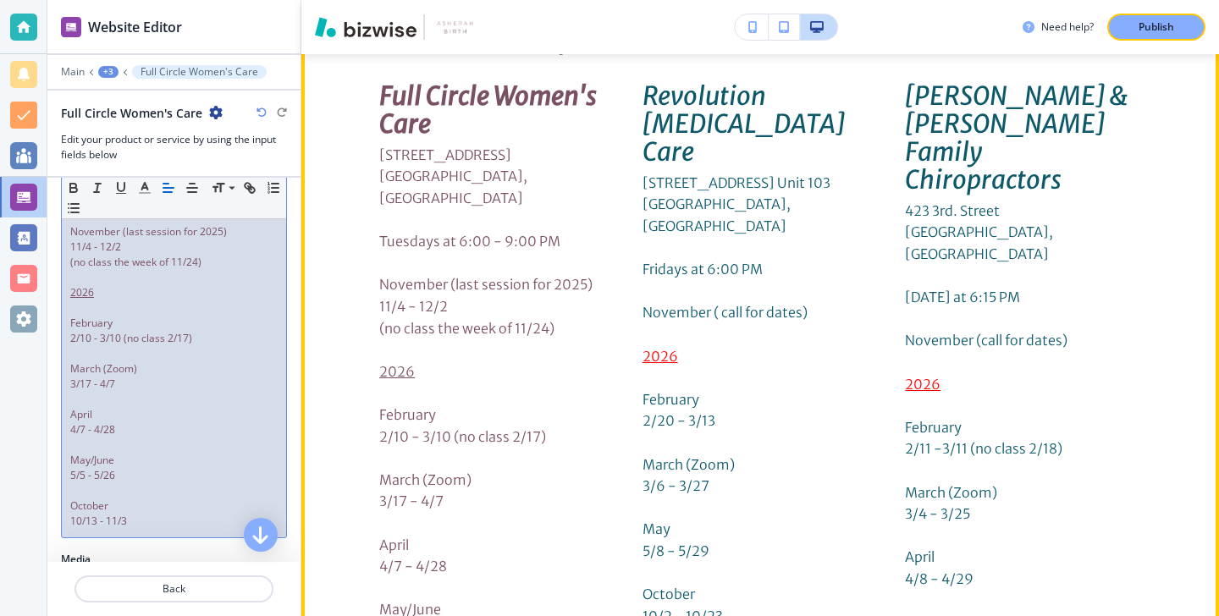
scroll to position [5444, 0]
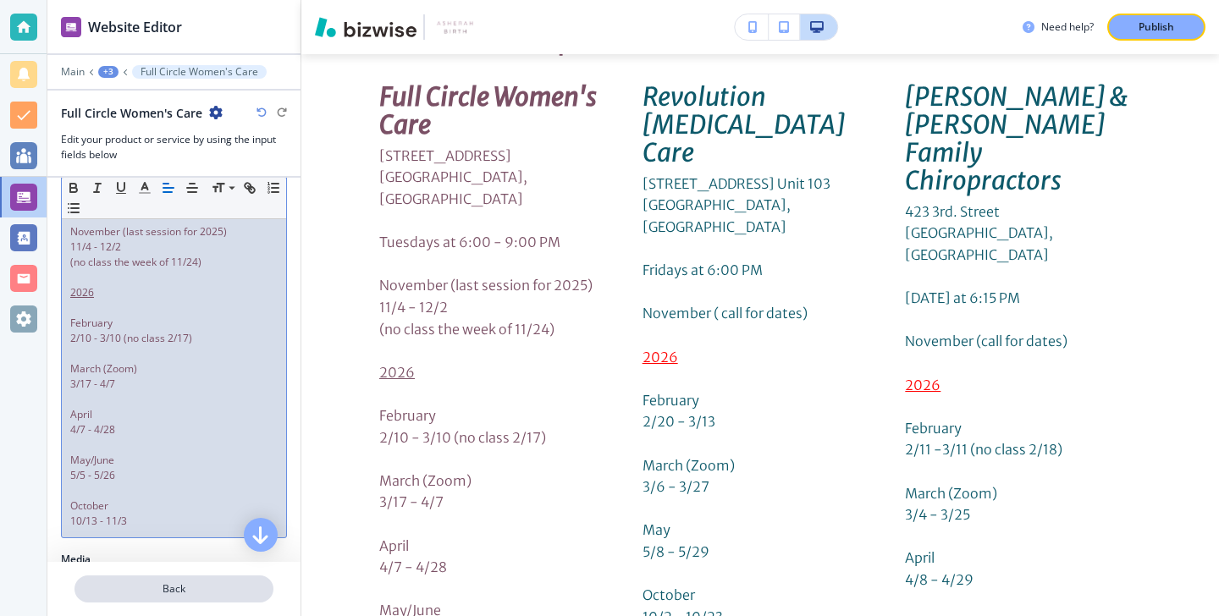
click at [162, 589] on p "Back" at bounding box center [174, 589] width 196 height 15
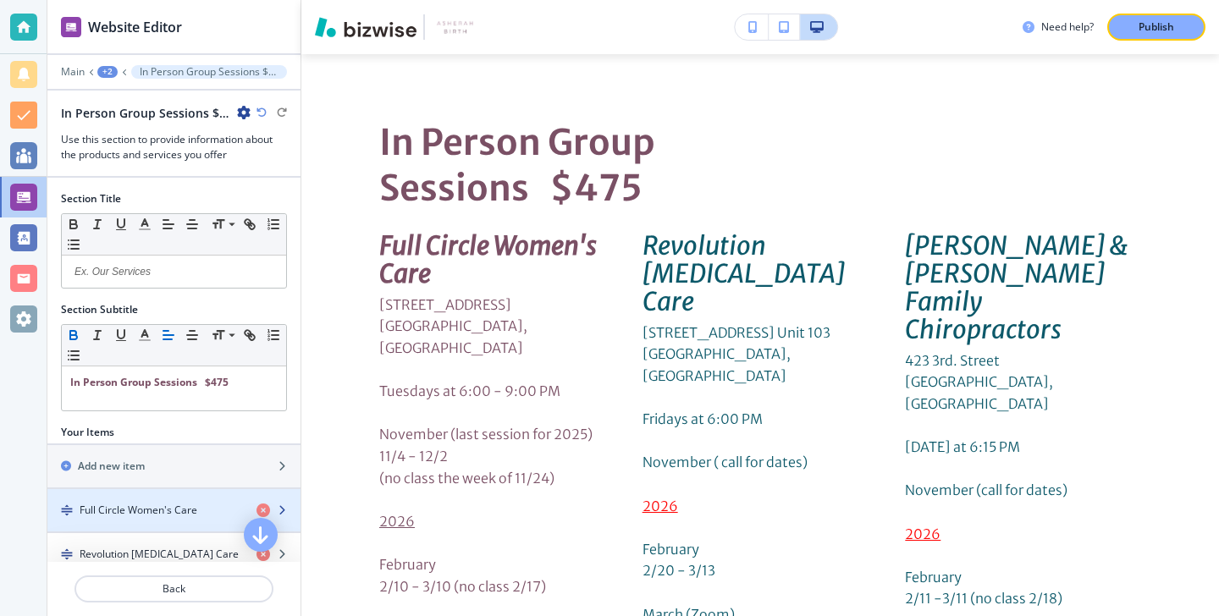
scroll to position [8, 0]
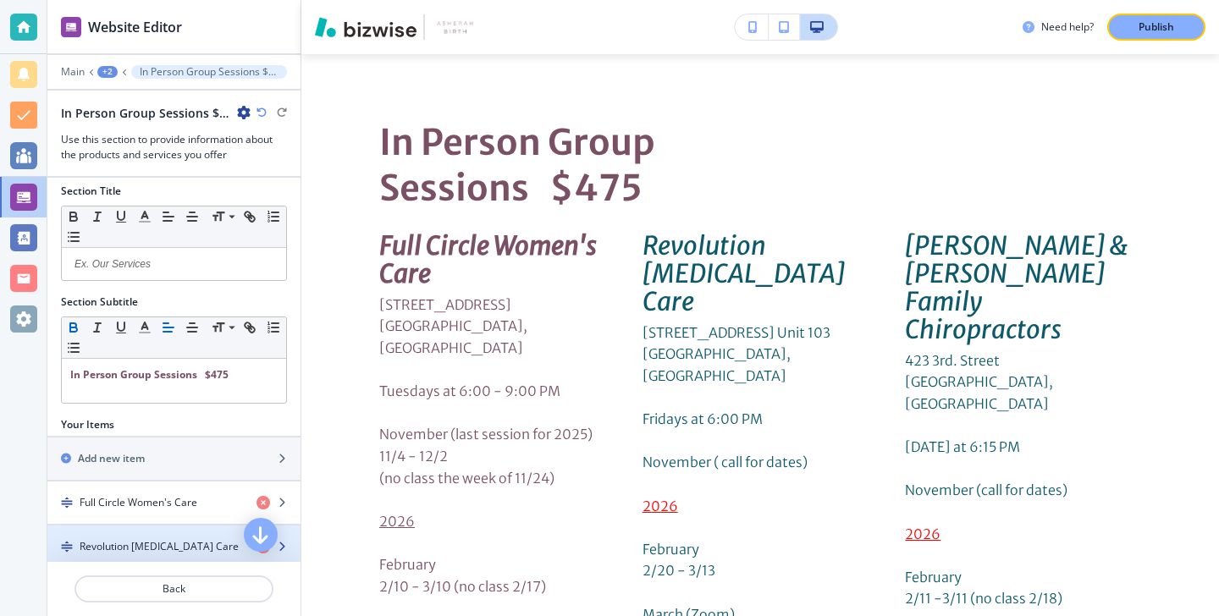
click at [157, 529] on div "button" at bounding box center [173, 533] width 253 height 14
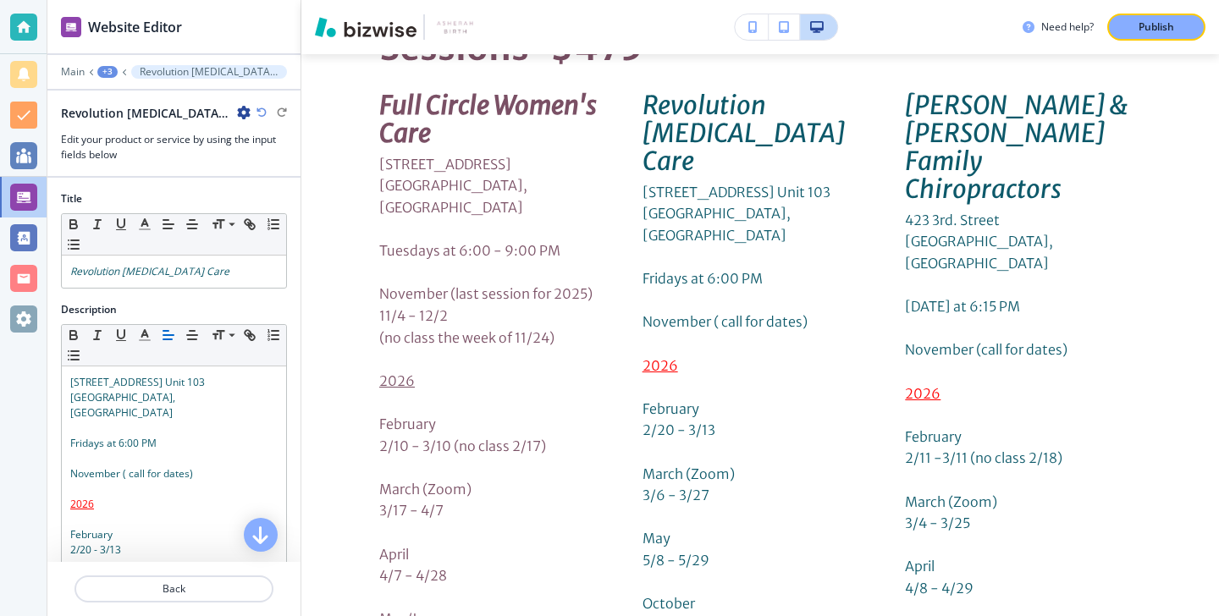
scroll to position [5445, 0]
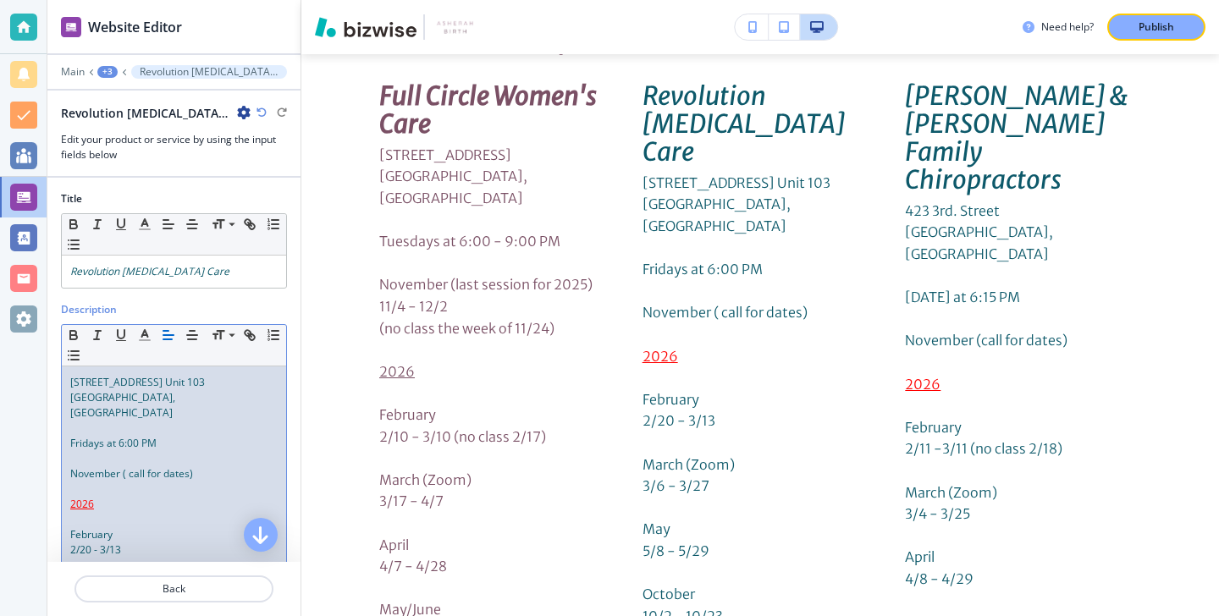
click at [157, 543] on p "2/20 - 3/13" at bounding box center [173, 550] width 207 height 15
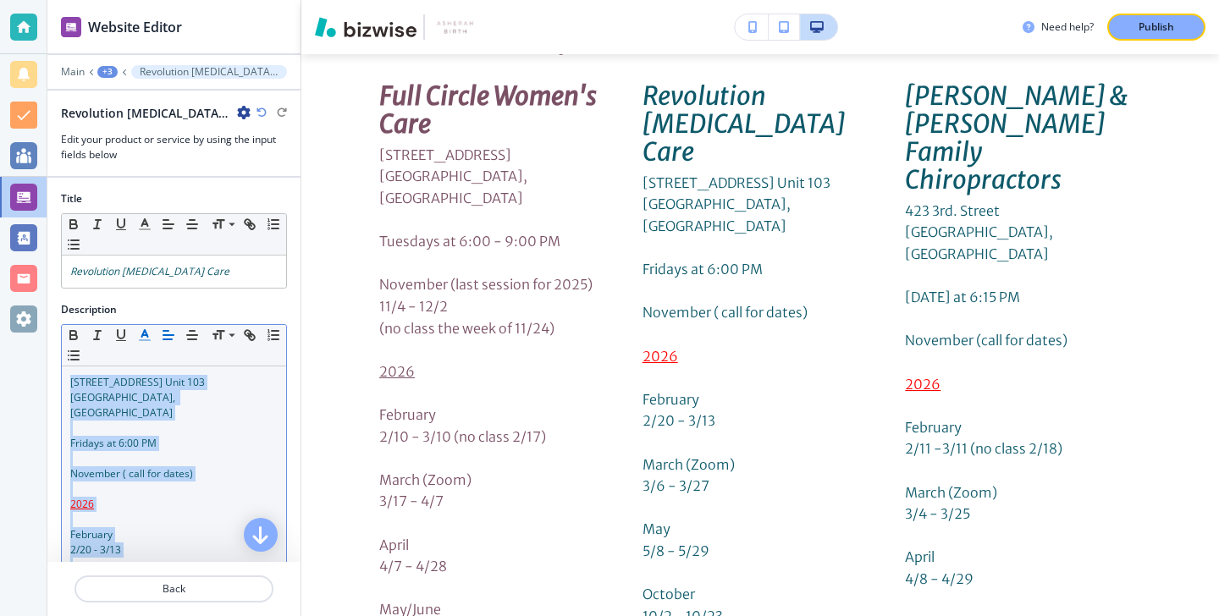
click at [144, 331] on polyline "button" at bounding box center [145, 333] width 6 height 7
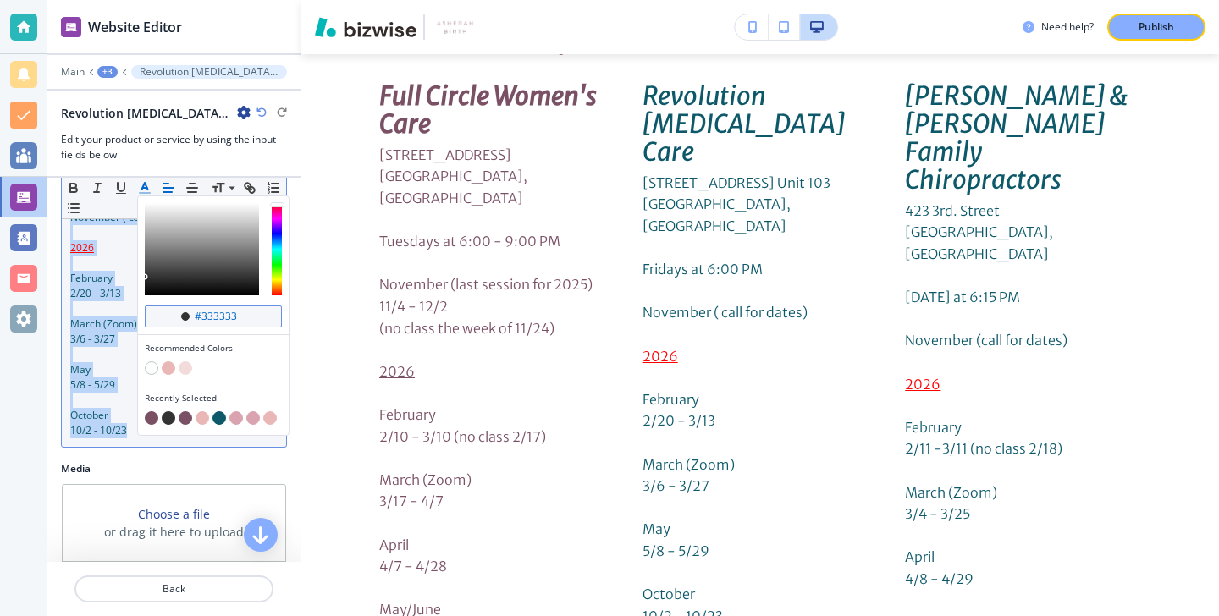
scroll to position [308, 0]
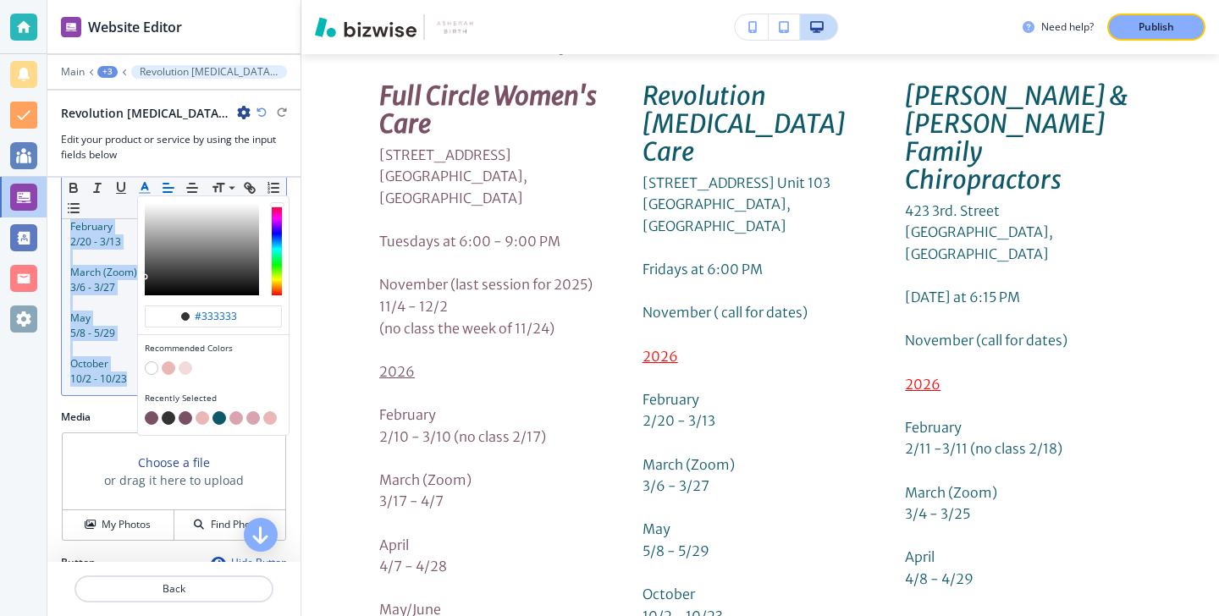
click at [149, 407] on div "button" at bounding box center [213, 408] width 137 height 7
click at [149, 417] on button "button" at bounding box center [152, 418] width 14 height 14
type input "#7a5065"
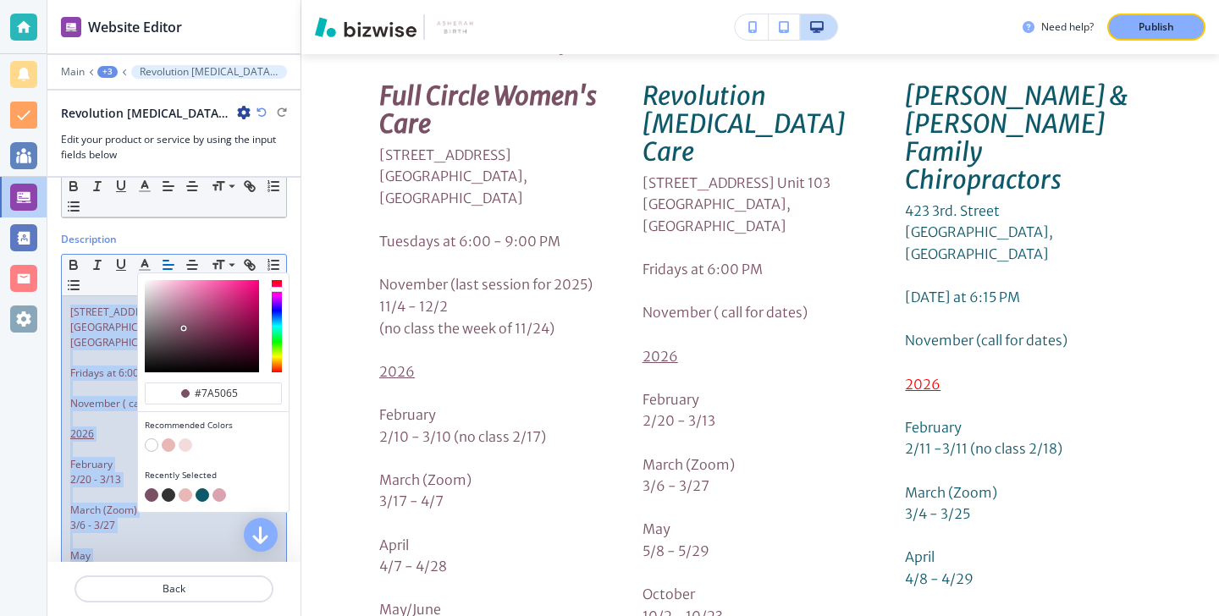
scroll to position [0, 0]
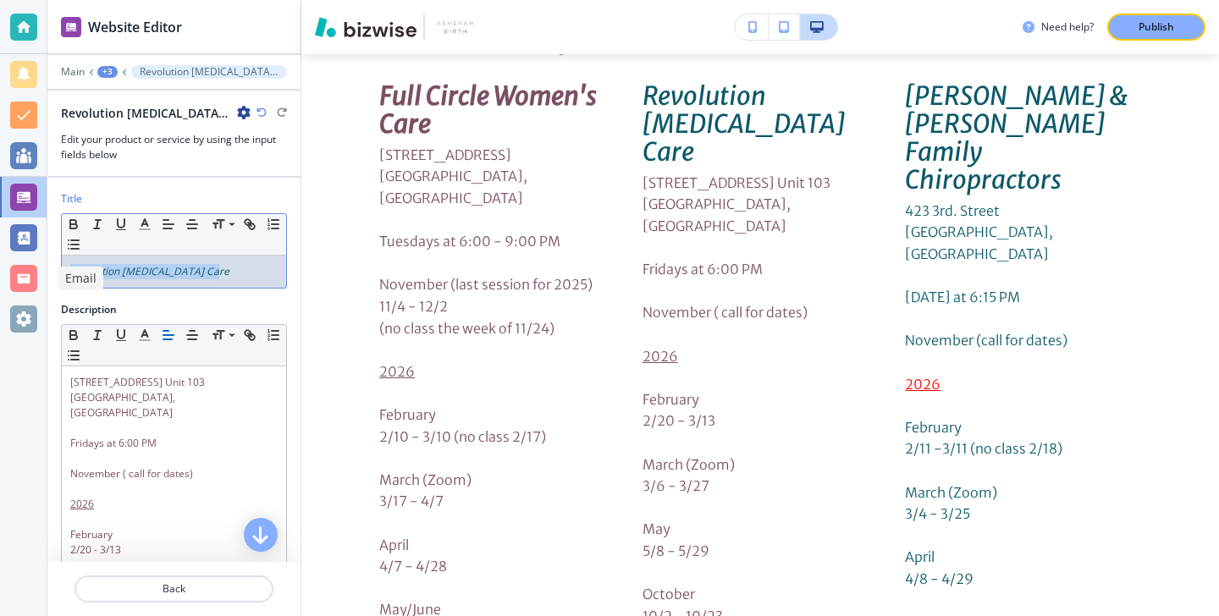
drag, startPoint x: 211, startPoint y: 273, endPoint x: 29, endPoint y: 279, distance: 182.1
click at [29, 279] on div "Website Editor Main +3 Revolution Chiropractic Care Revolution Chiropractic Car…" at bounding box center [609, 308] width 1219 height 616
click at [142, 224] on polyline "button" at bounding box center [145, 222] width 6 height 7
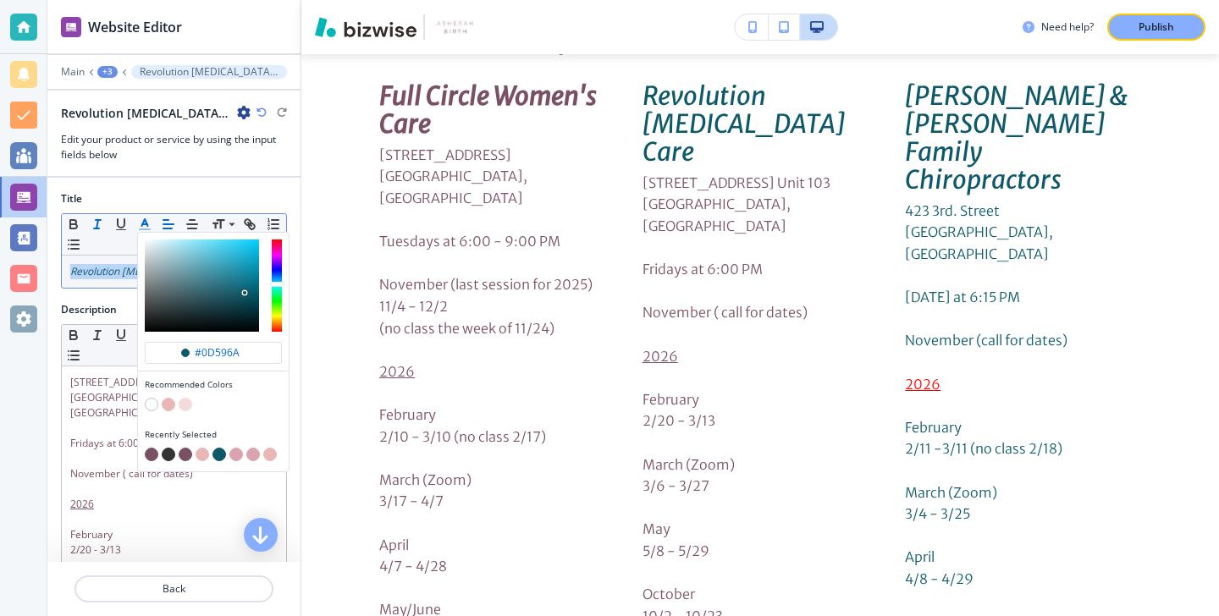
click at [147, 456] on button "button" at bounding box center [152, 455] width 14 height 14
type input "#7a5065"
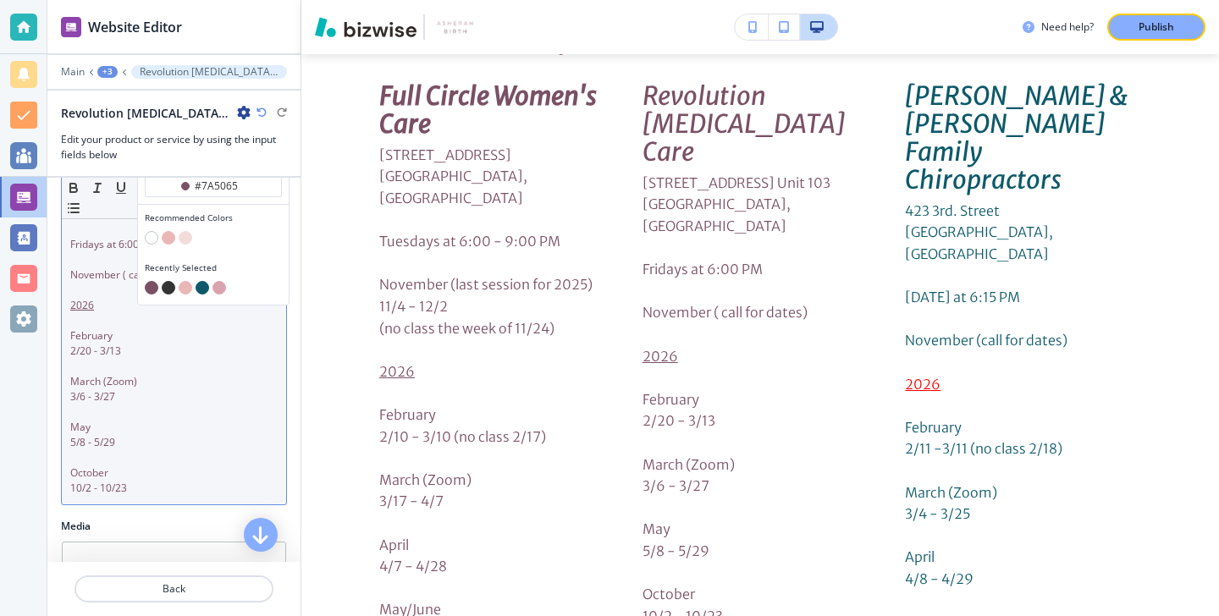
scroll to position [308, 0]
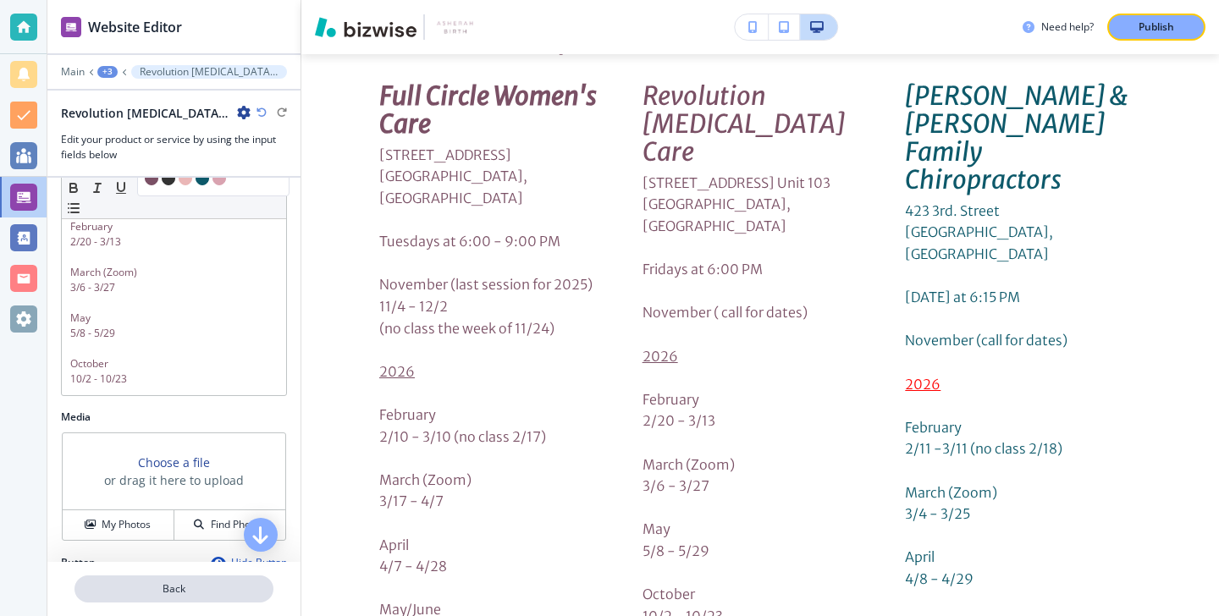
click at [125, 591] on p "Back" at bounding box center [174, 589] width 196 height 15
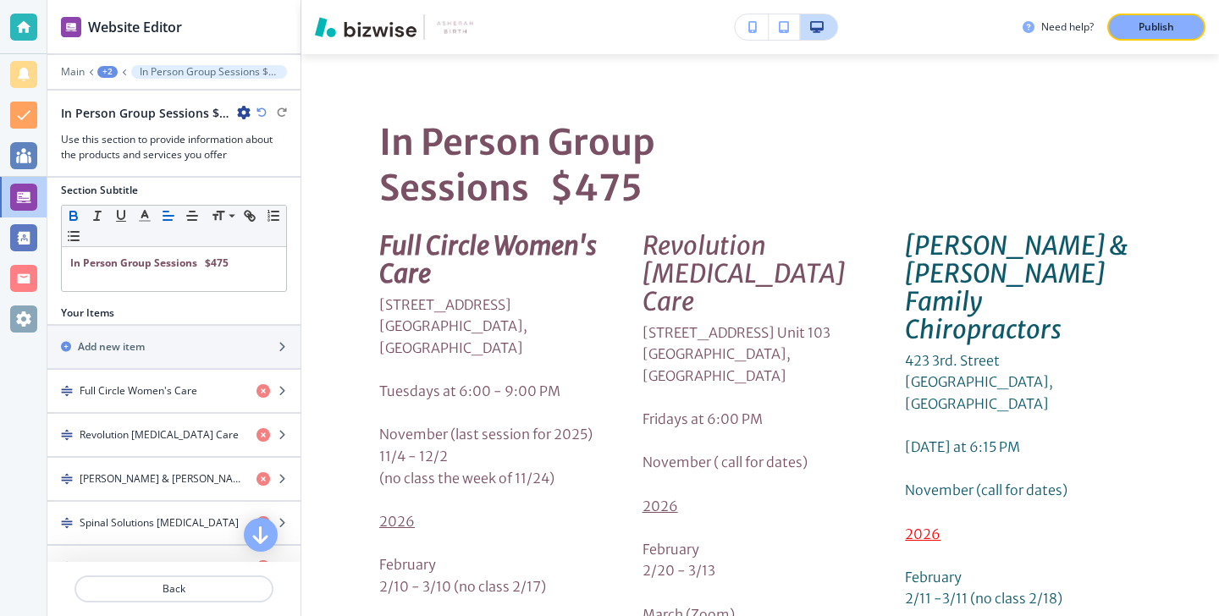
scroll to position [279, 0]
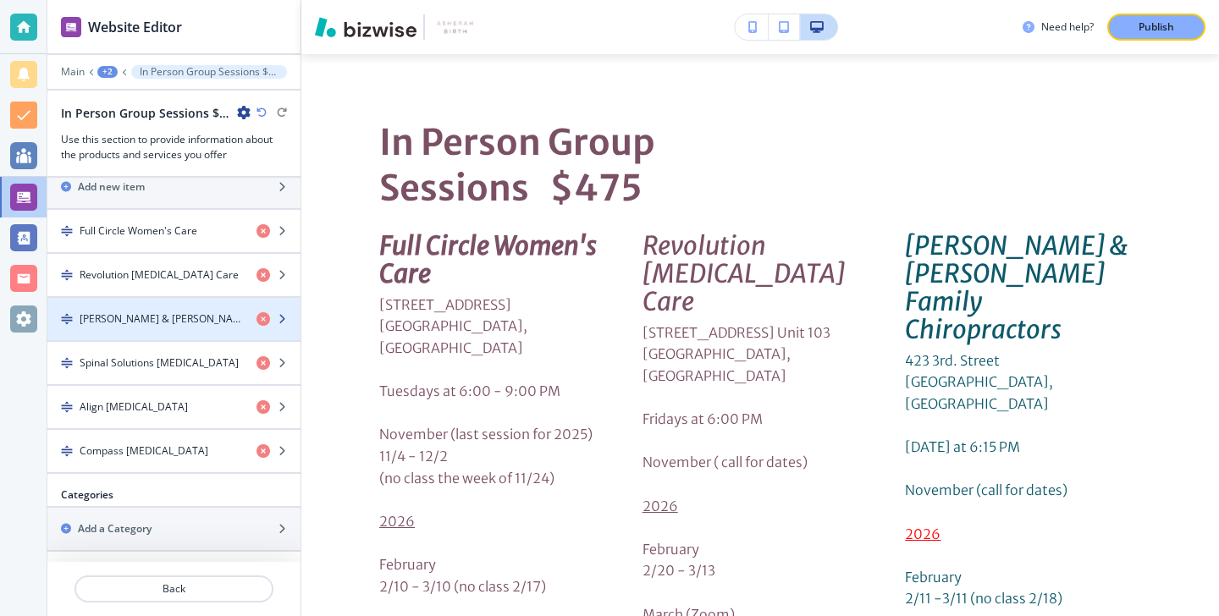
click at [154, 330] on div "button" at bounding box center [173, 334] width 253 height 14
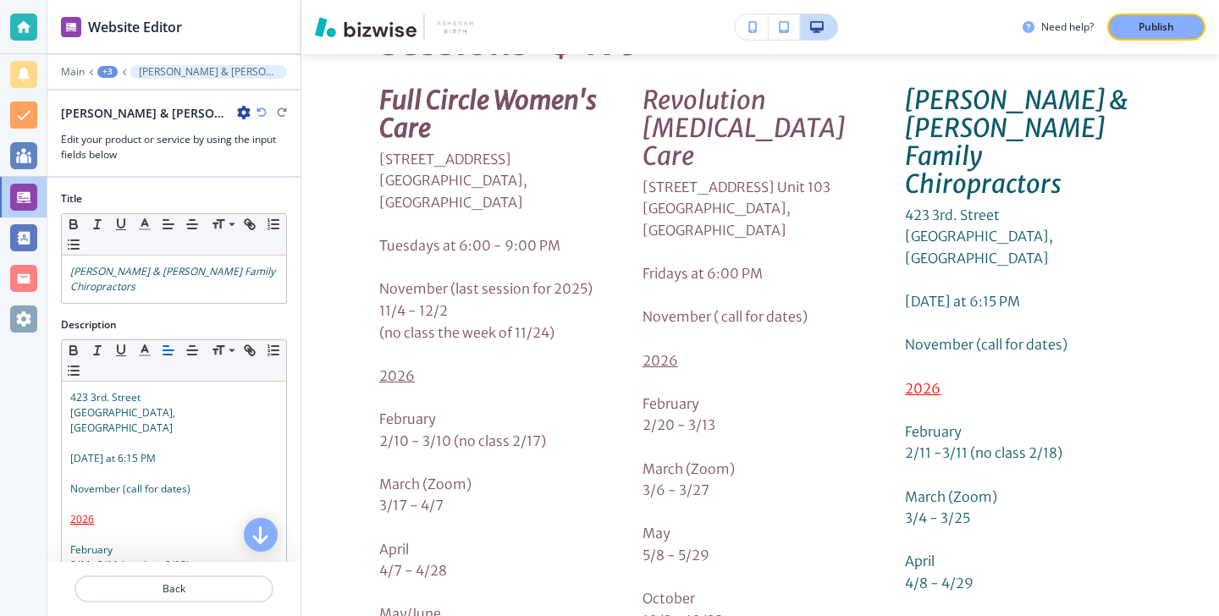
scroll to position [5445, 0]
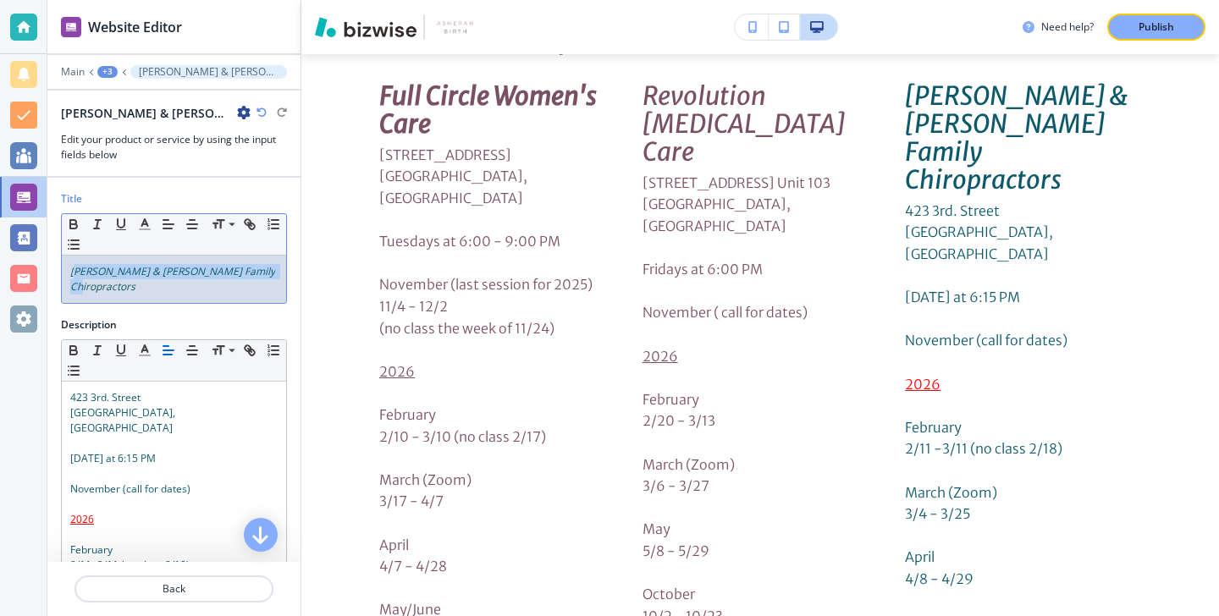
drag, startPoint x: 269, startPoint y: 277, endPoint x: 77, endPoint y: 278, distance: 192.2
click at [78, 277] on p "Alterman & Johnson Family Chiropractors" at bounding box center [173, 279] width 207 height 30
click at [74, 275] on em "Alterman & Johnson Family Chiropractors" at bounding box center [173, 279] width 207 height 30
click at [148, 224] on icon "button" at bounding box center [144, 224] width 15 height 15
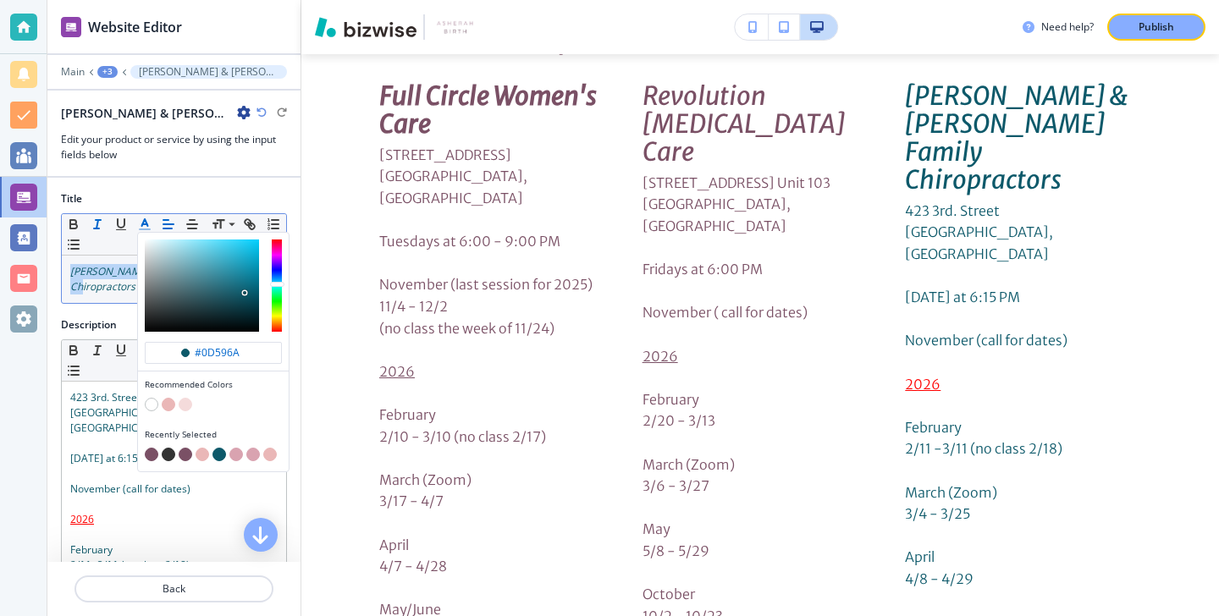
click at [147, 453] on button "button" at bounding box center [152, 455] width 14 height 14
type input "#7a5065"
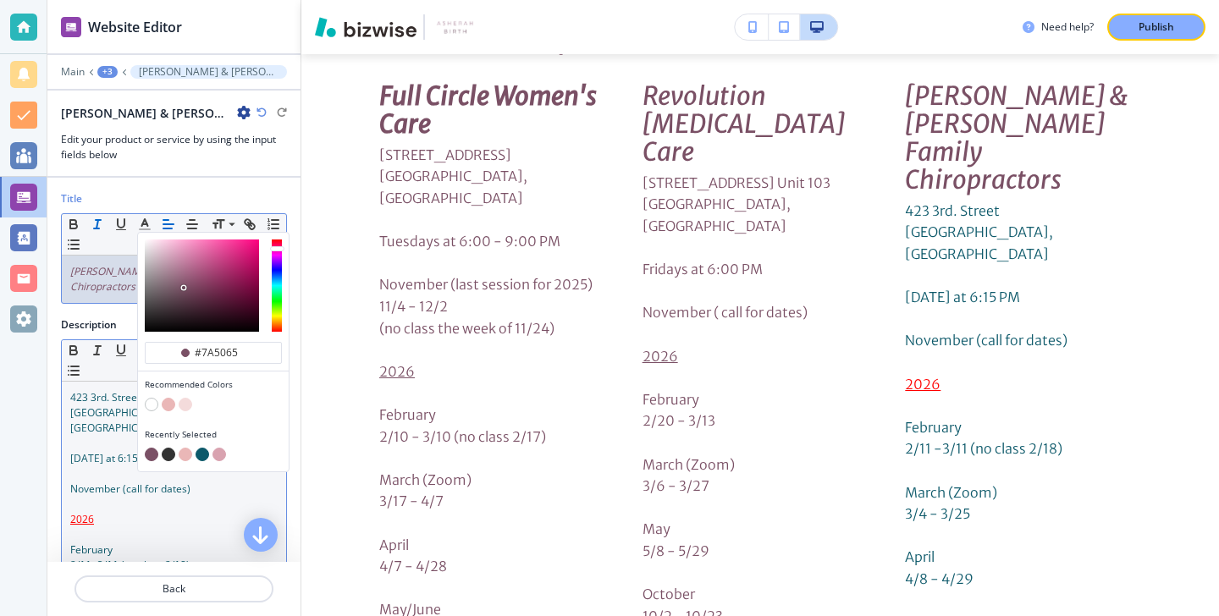
click at [96, 482] on span "November (call for dates)" at bounding box center [130, 489] width 120 height 14
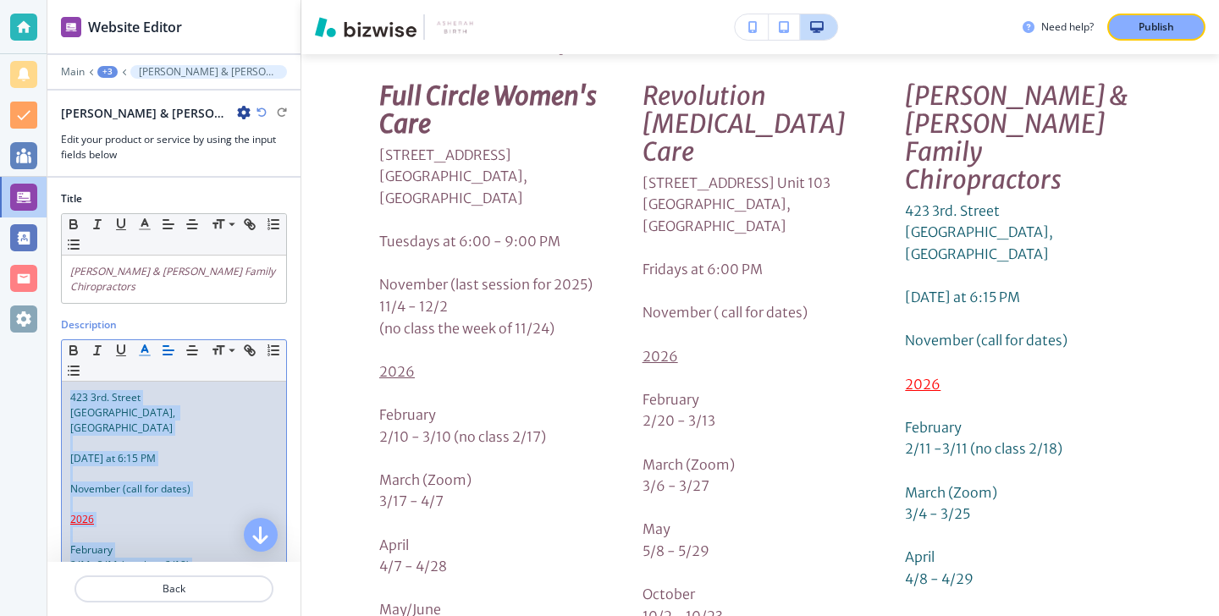
click at [143, 340] on button "button" at bounding box center [145, 350] width 24 height 20
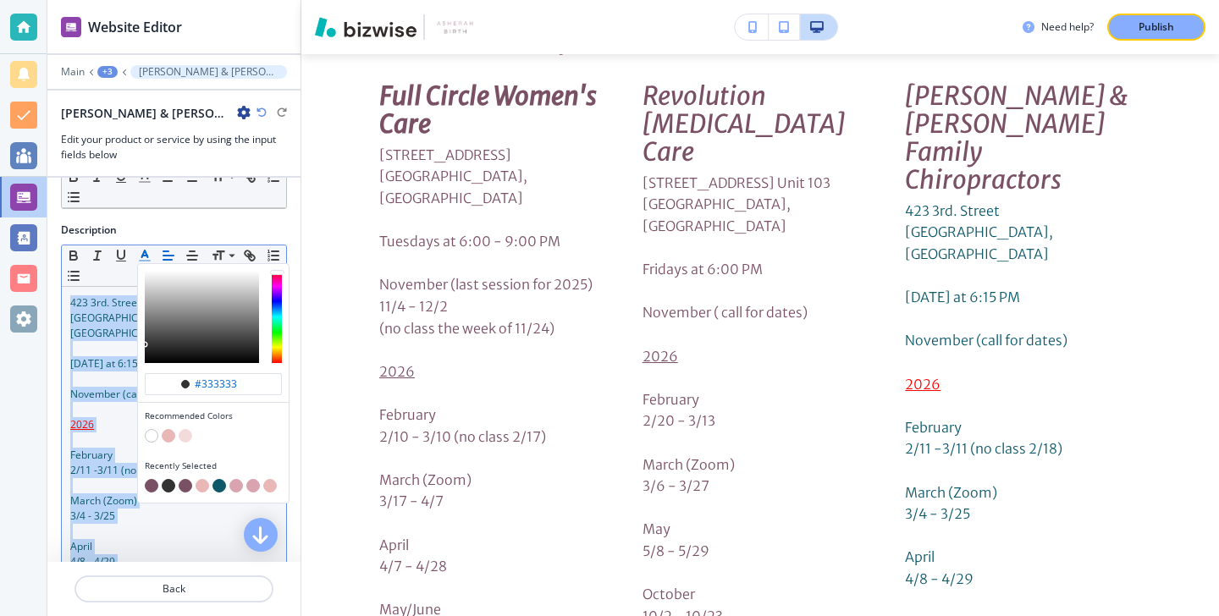
scroll to position [145, 0]
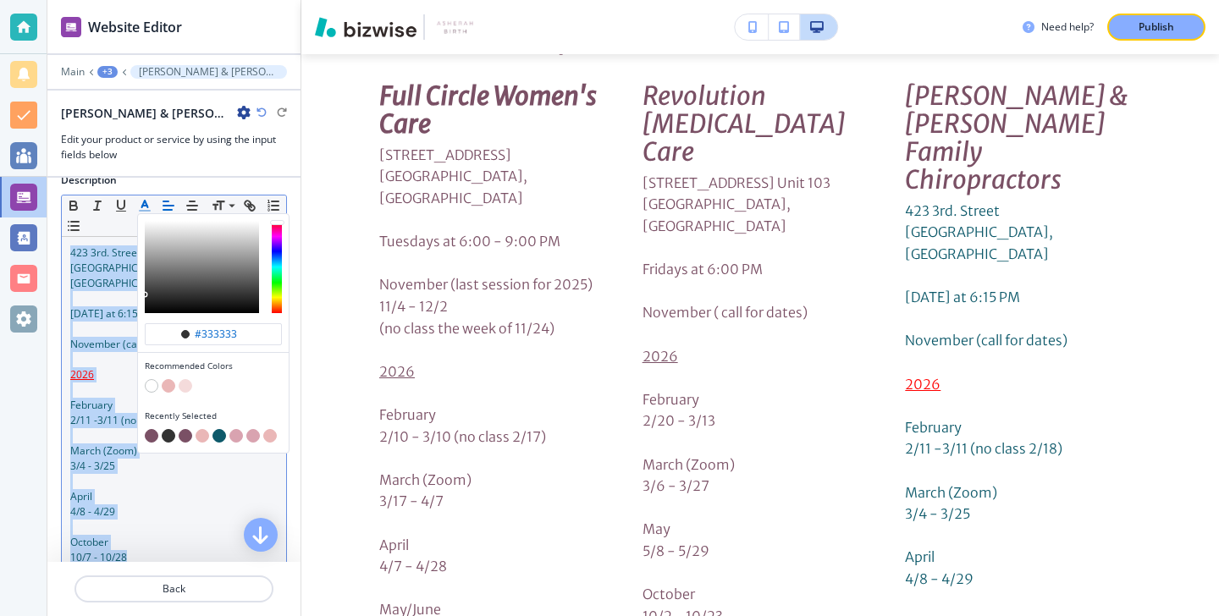
click at [149, 429] on button "button" at bounding box center [152, 436] width 14 height 14
type input "#7a5065"
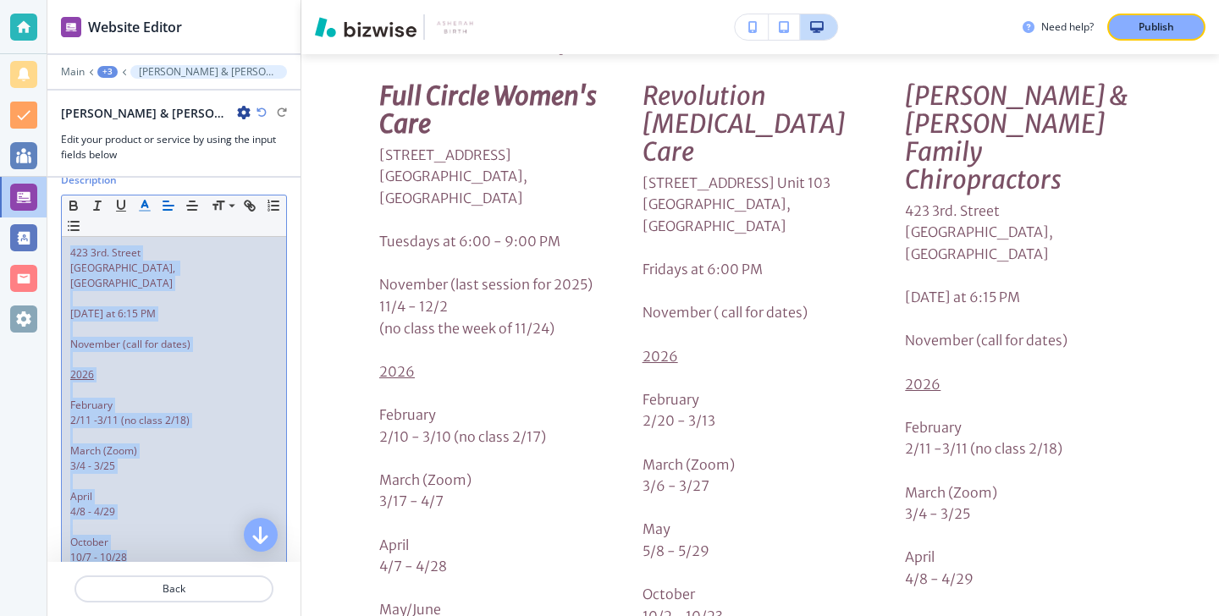
click at [76, 474] on p at bounding box center [173, 481] width 207 height 15
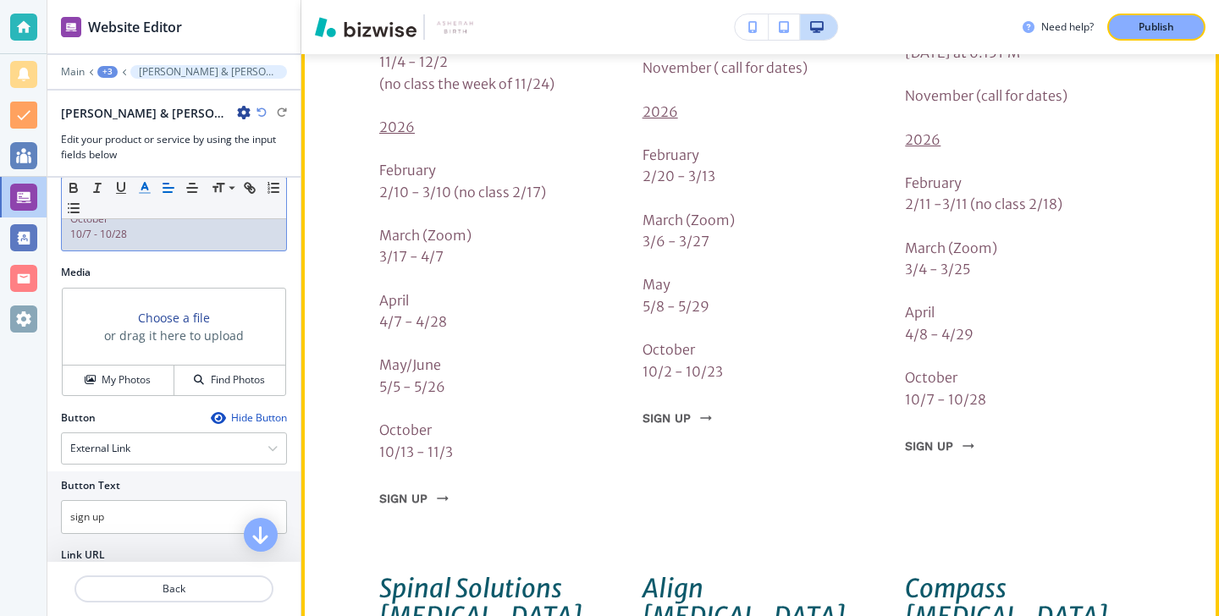
scroll to position [5894, 0]
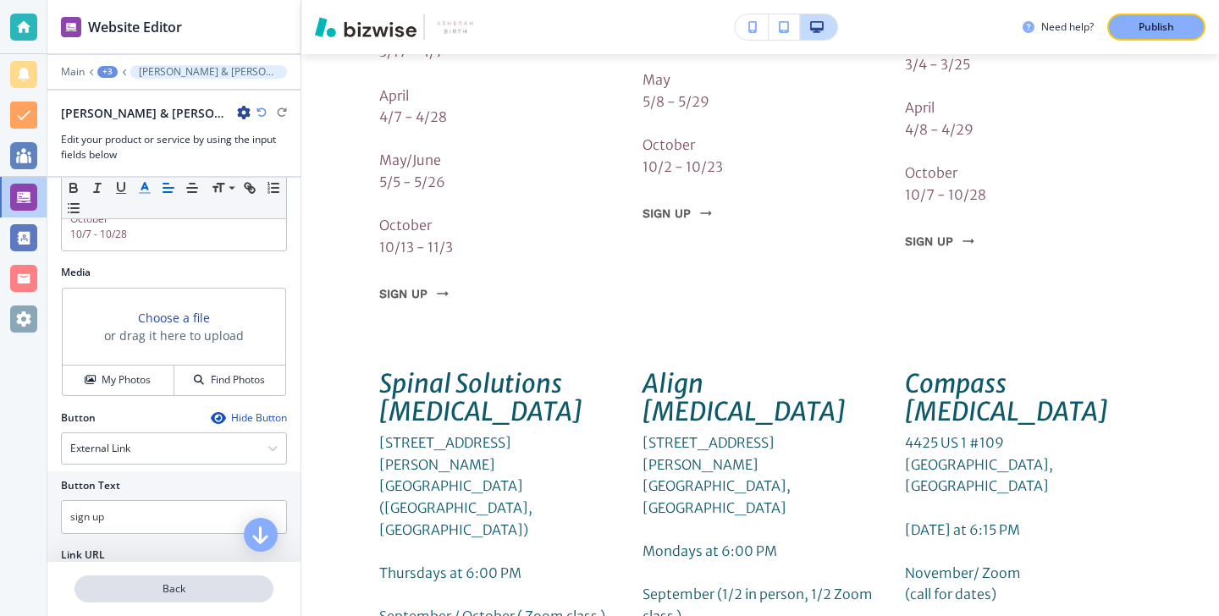
click at [207, 587] on p "Back" at bounding box center [174, 589] width 196 height 15
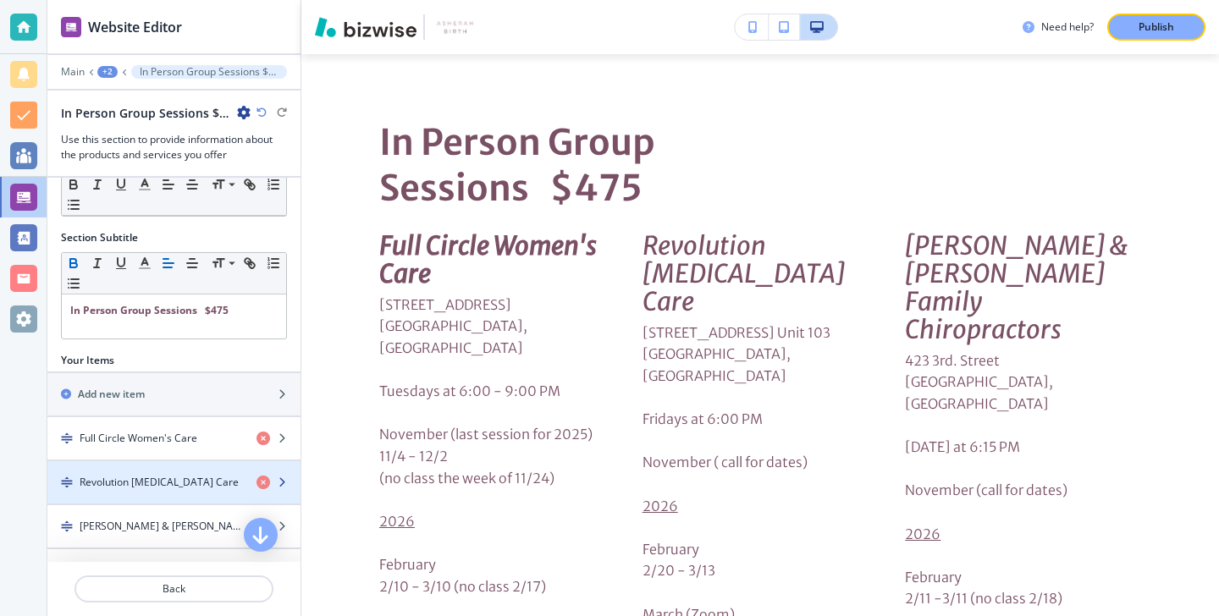
scroll to position [193, 0]
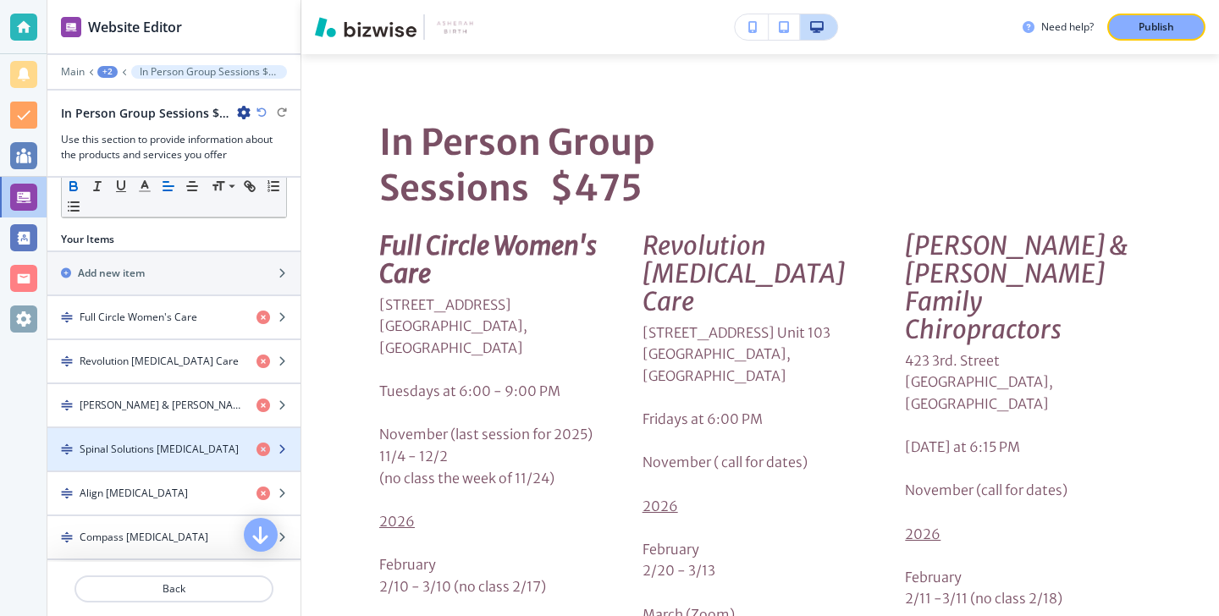
click at [196, 461] on div "button" at bounding box center [173, 464] width 253 height 14
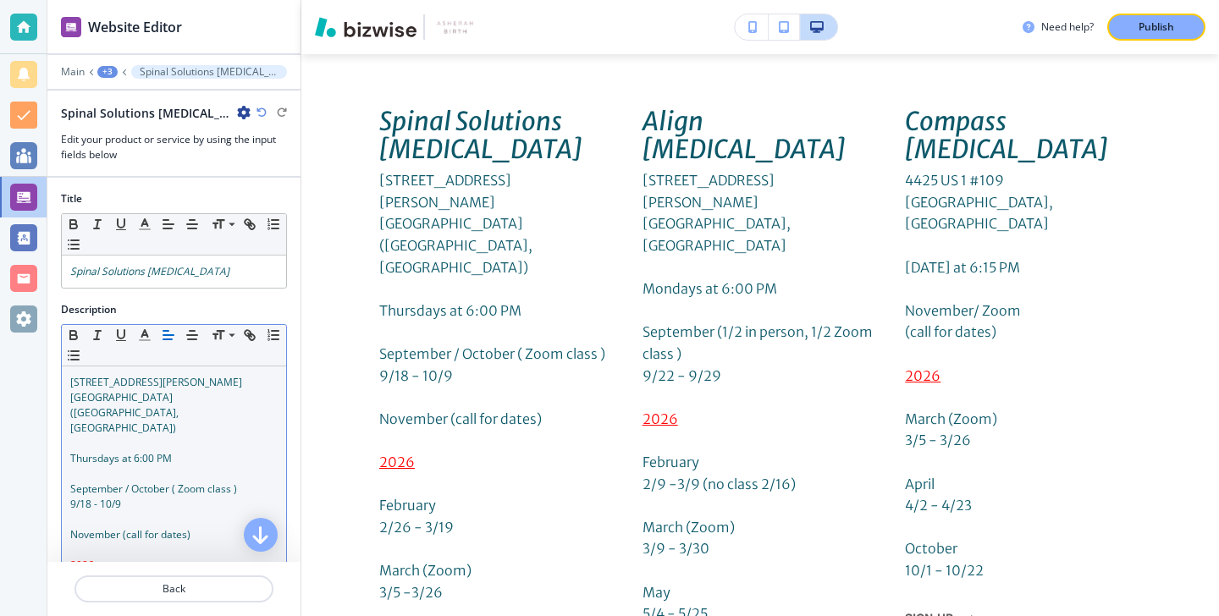
scroll to position [6161, 0]
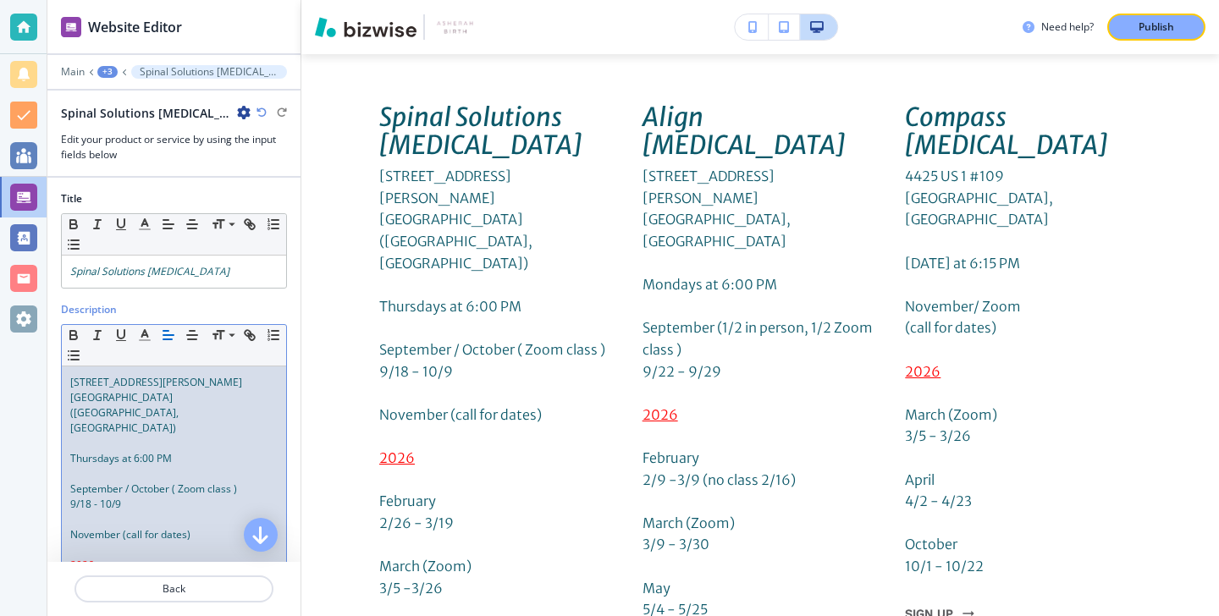
click at [171, 482] on span "September / October ( Zoom class )" at bounding box center [153, 489] width 167 height 14
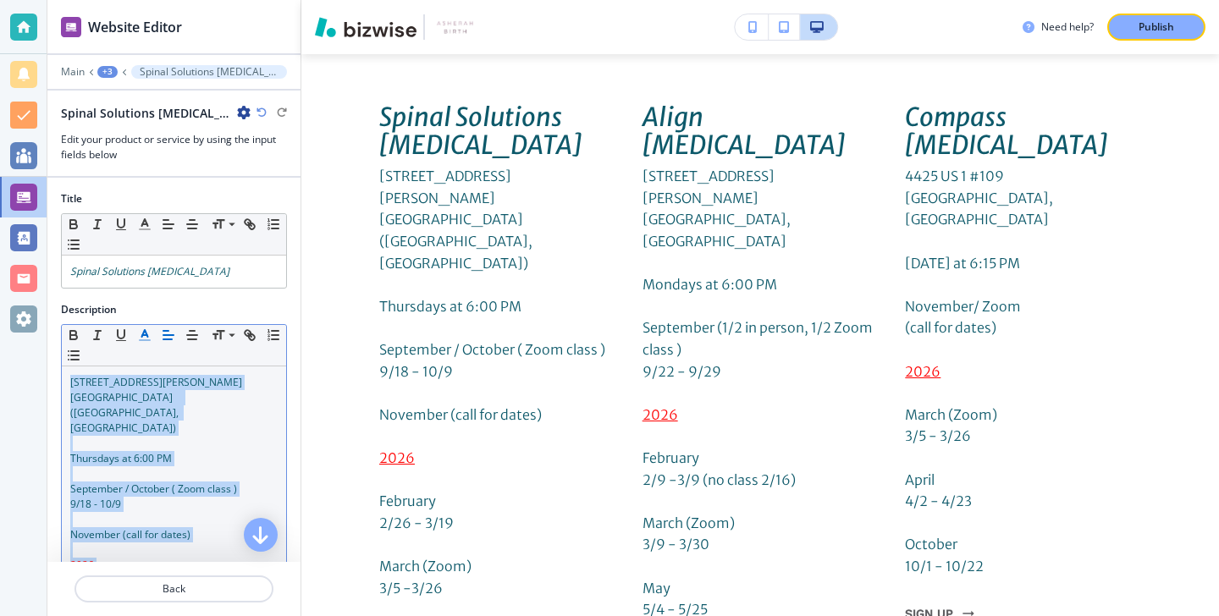
click at [152, 342] on button "button" at bounding box center [145, 335] width 24 height 20
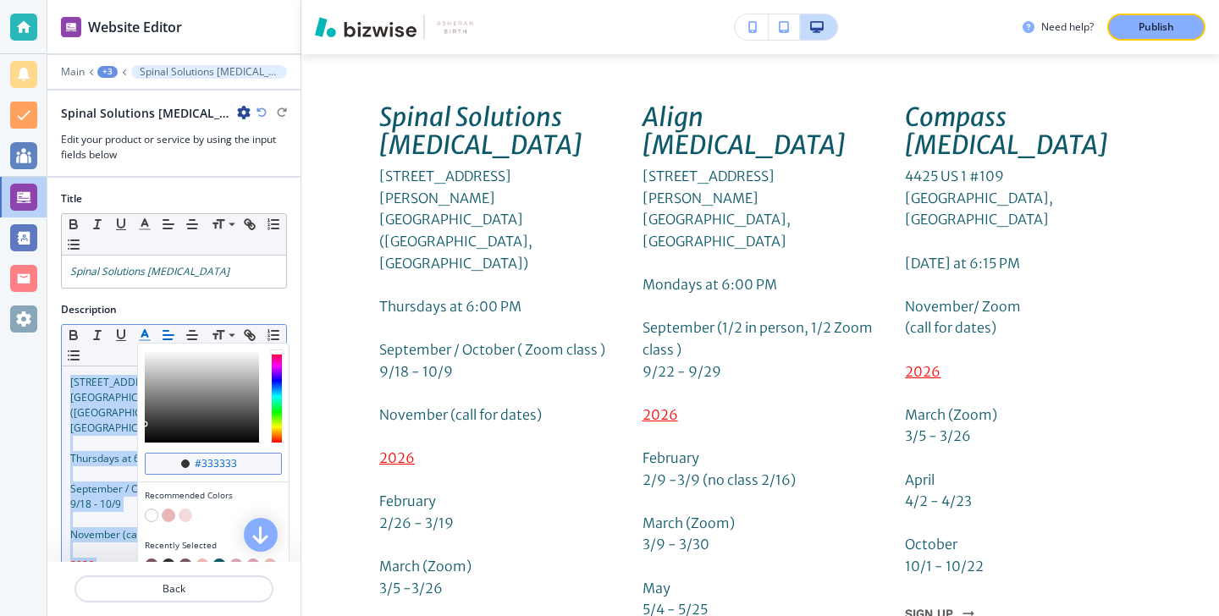
scroll to position [46, 0]
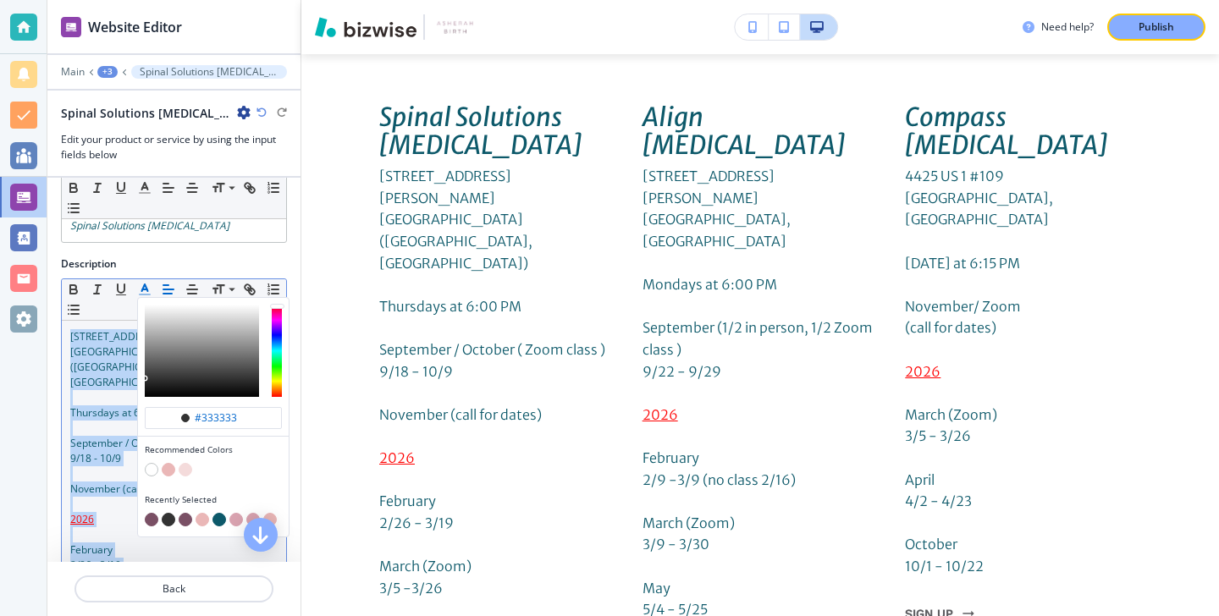
click at [152, 518] on button "button" at bounding box center [152, 520] width 14 height 14
type input "#7a5065"
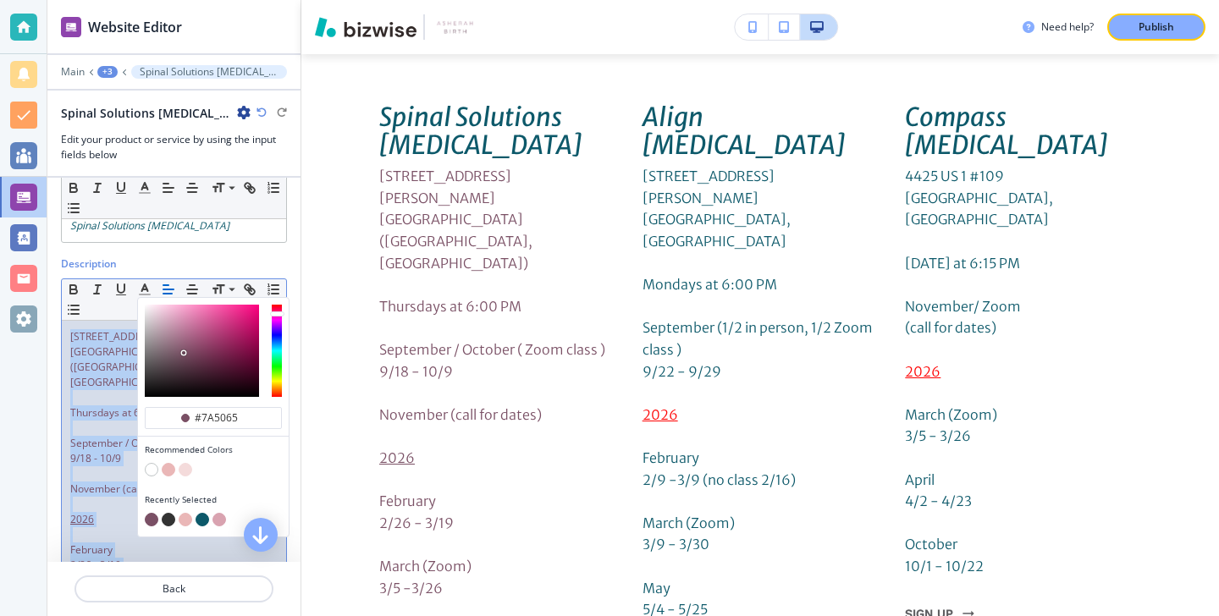
click at [96, 497] on p at bounding box center [173, 504] width 207 height 15
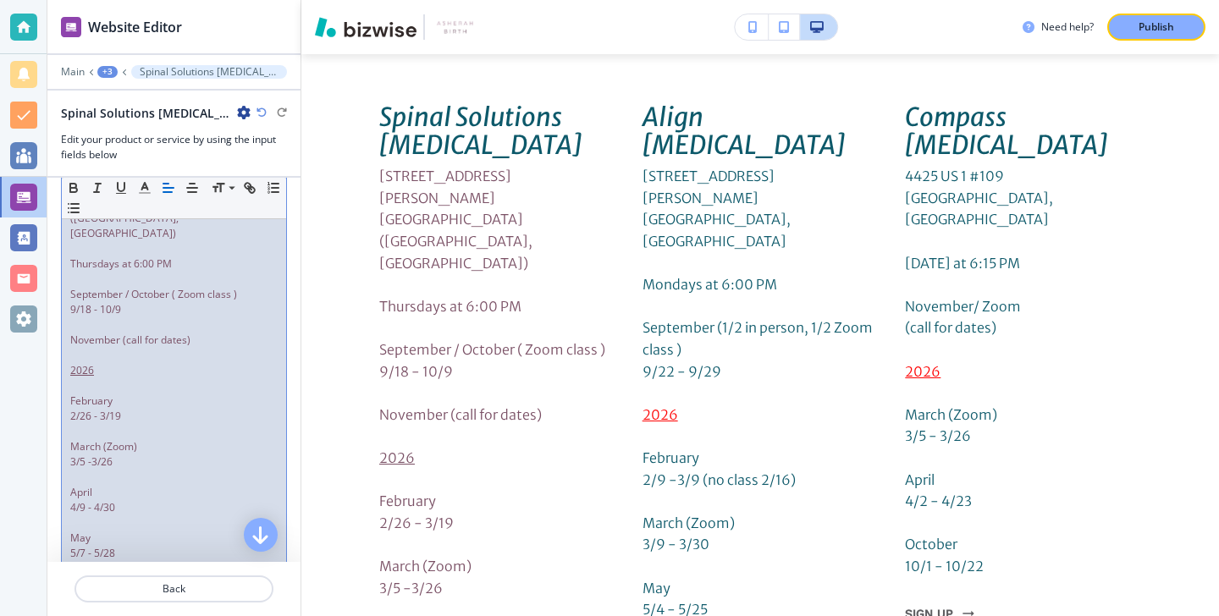
scroll to position [235, 0]
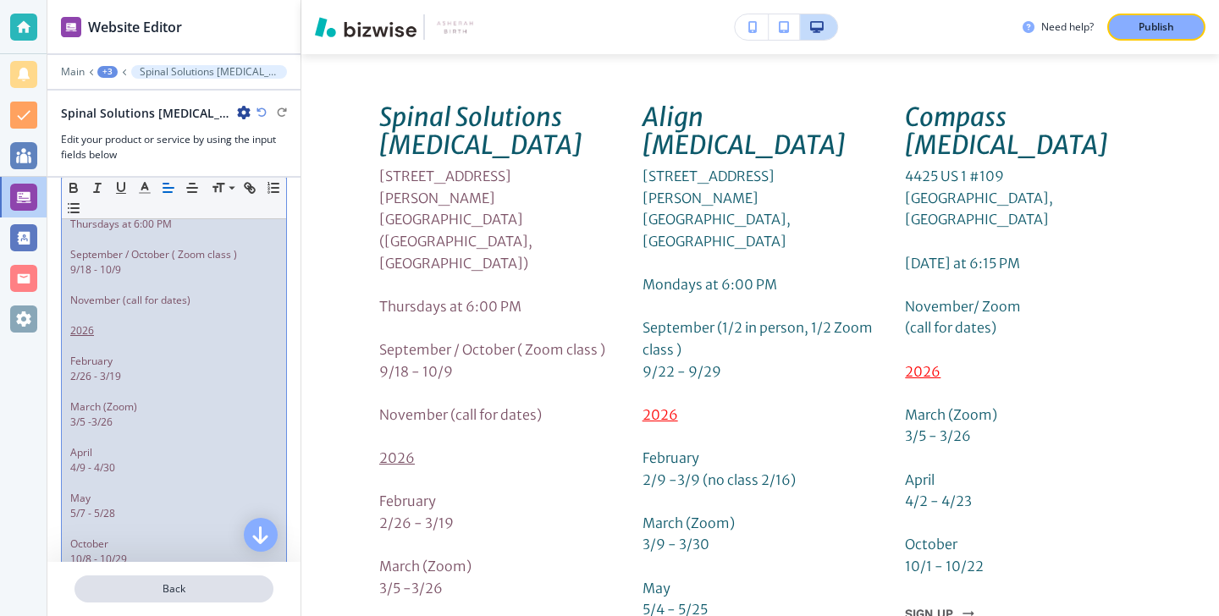
click at [135, 588] on p "Back" at bounding box center [174, 589] width 196 height 15
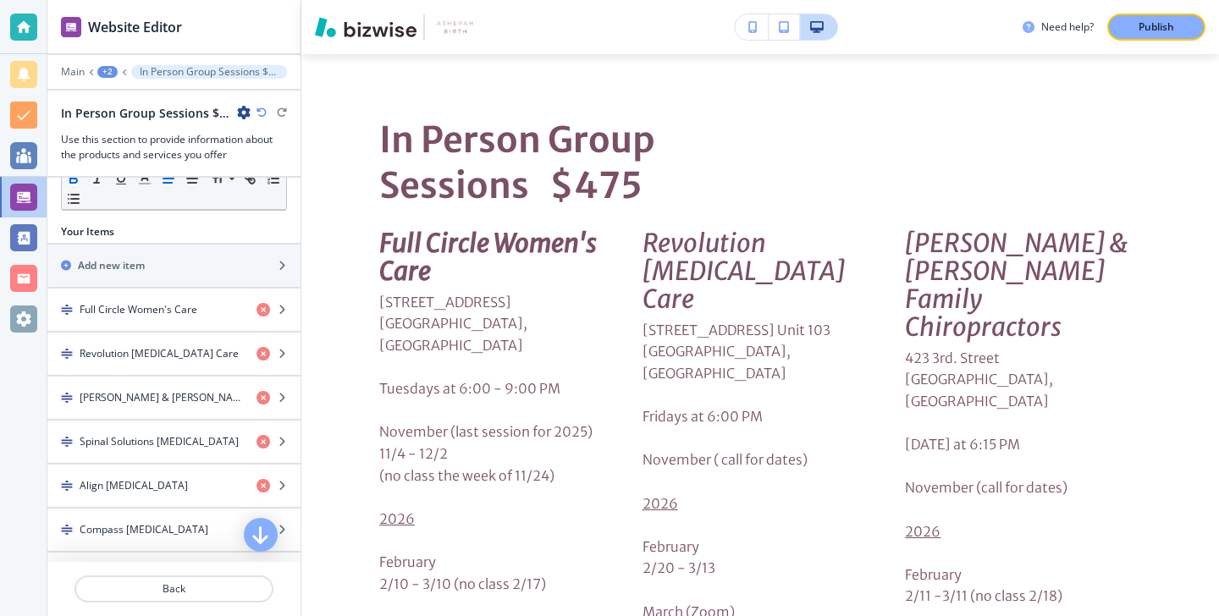
scroll to position [245, 0]
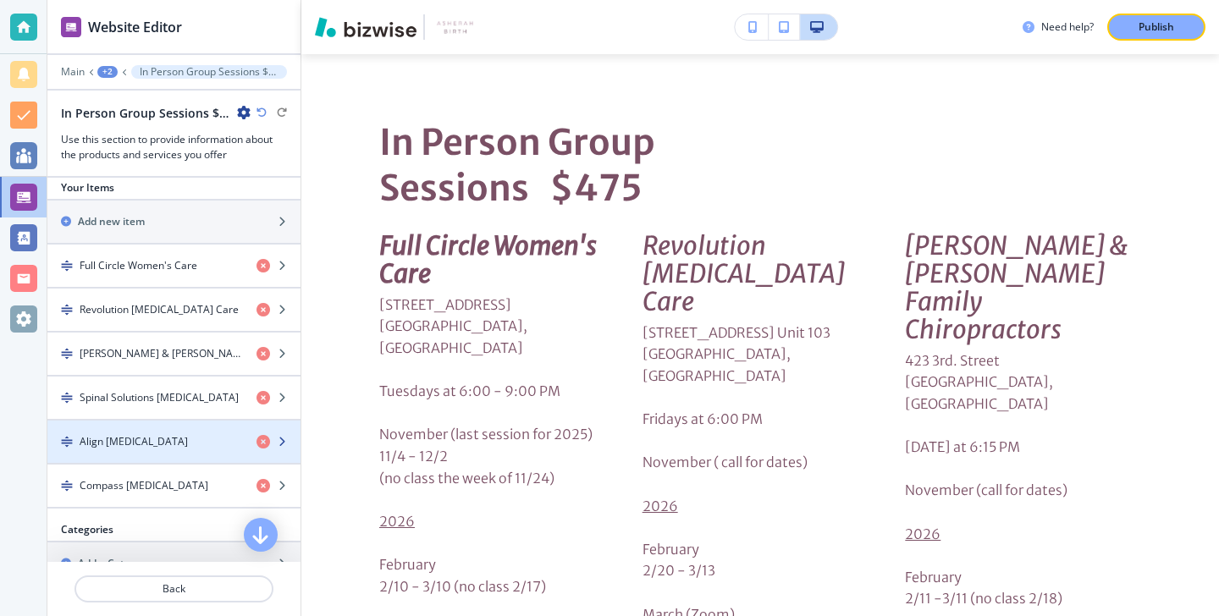
click at [158, 438] on h4 "Align Chiropractic" at bounding box center [134, 441] width 108 height 15
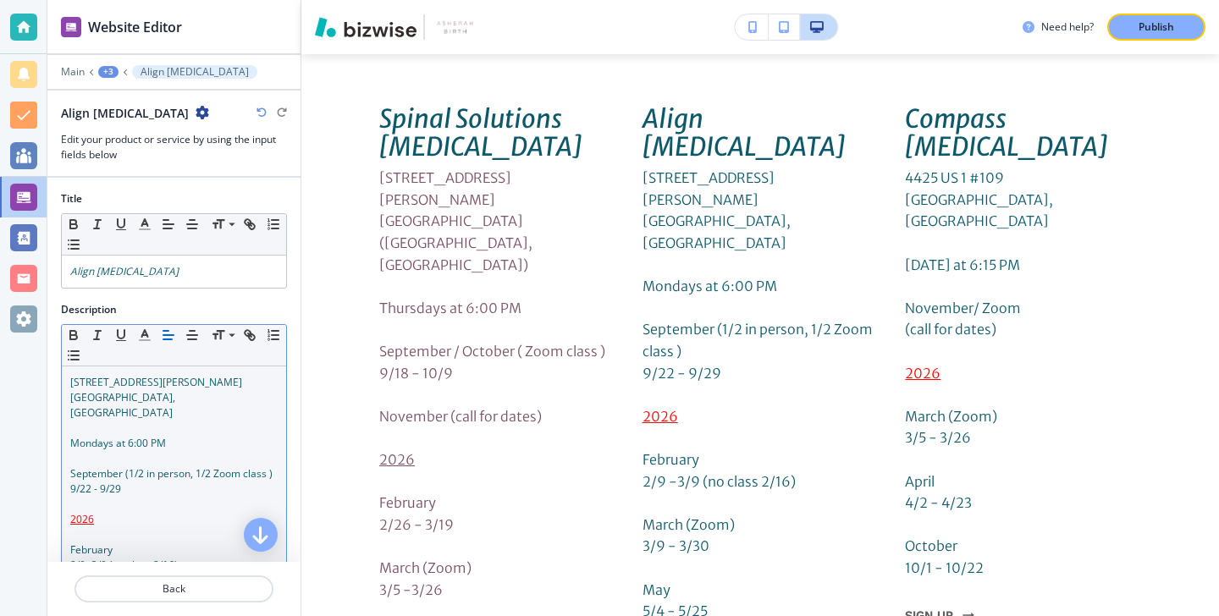
scroll to position [6161, 0]
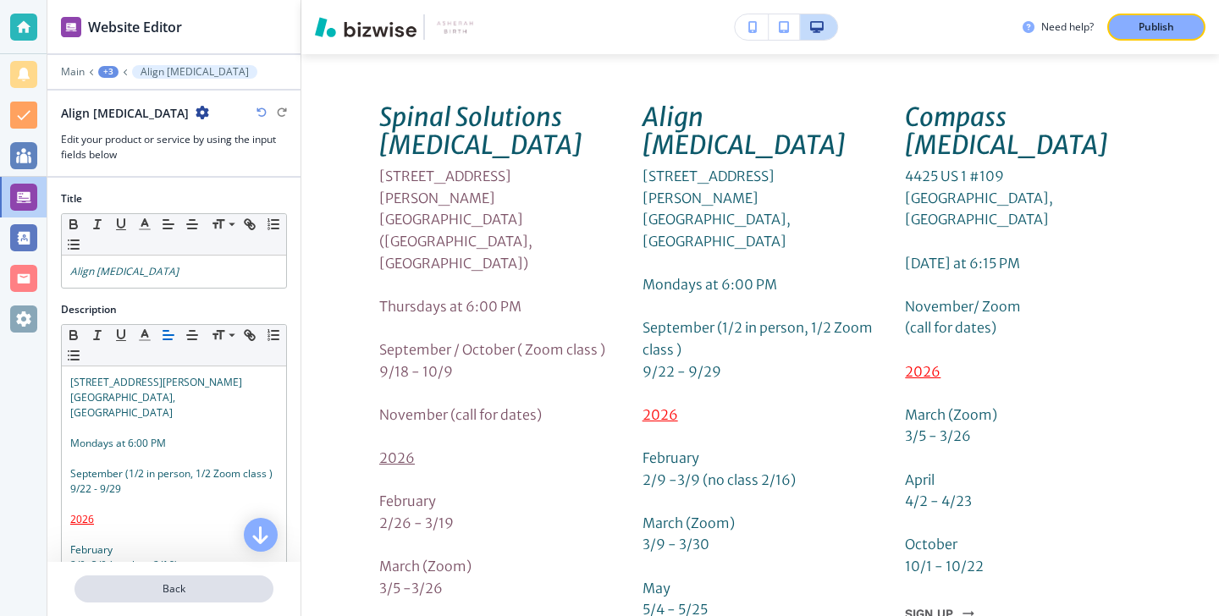
click at [157, 587] on p "Back" at bounding box center [174, 589] width 196 height 15
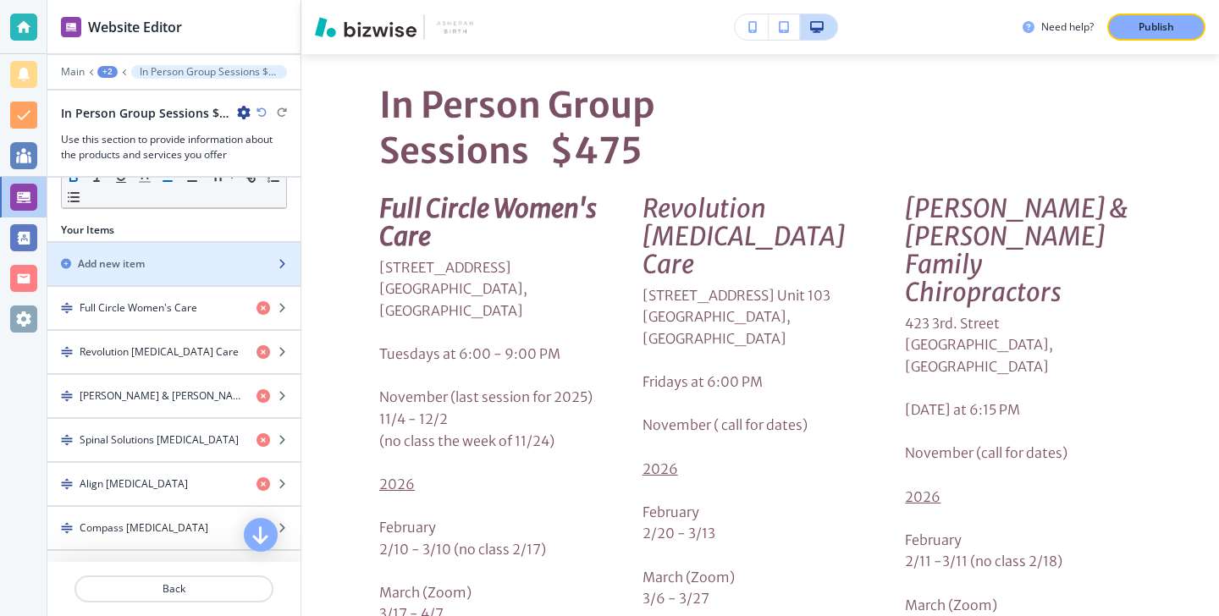
scroll to position [0, 0]
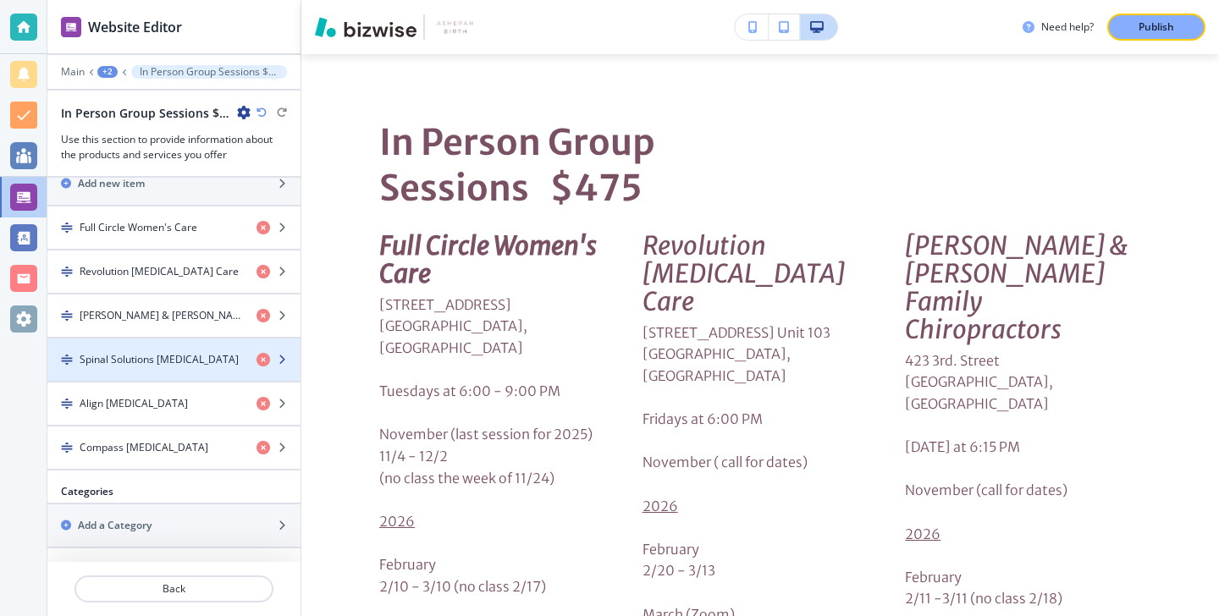
click at [167, 367] on div "button" at bounding box center [173, 374] width 253 height 14
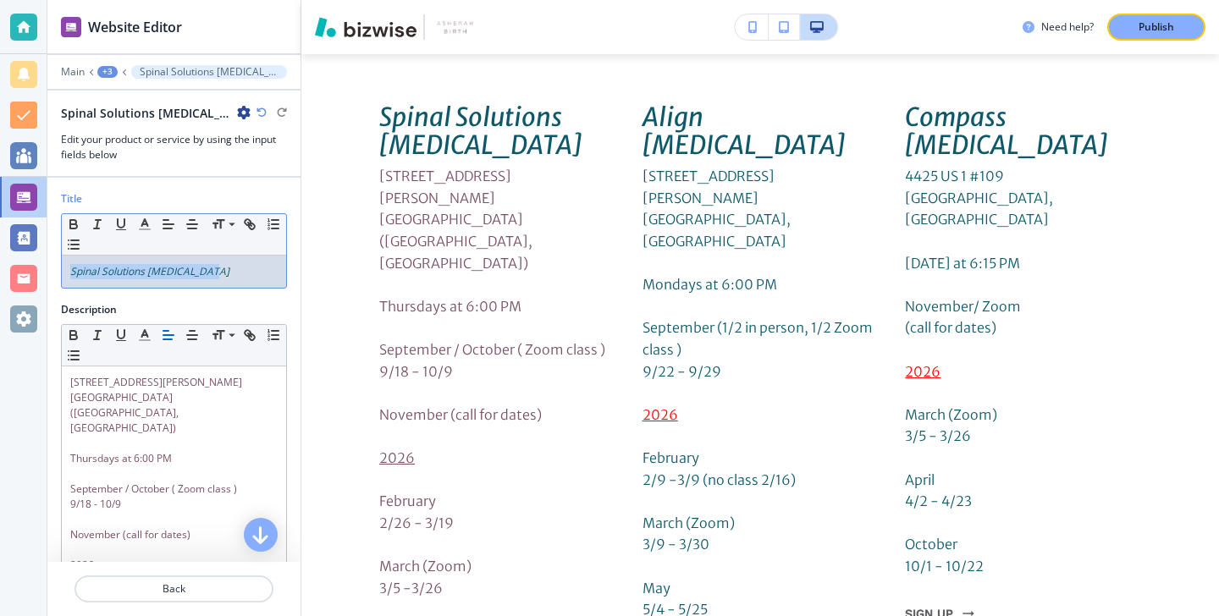
drag, startPoint x: 217, startPoint y: 269, endPoint x: 35, endPoint y: 268, distance: 182.0
click at [35, 268] on div "Website Editor Main +3 Spinal Solutions Chiropractic Spinal Solutions Chiroprac…" at bounding box center [609, 308] width 1219 height 616
click at [144, 219] on polyline "button" at bounding box center [145, 222] width 6 height 7
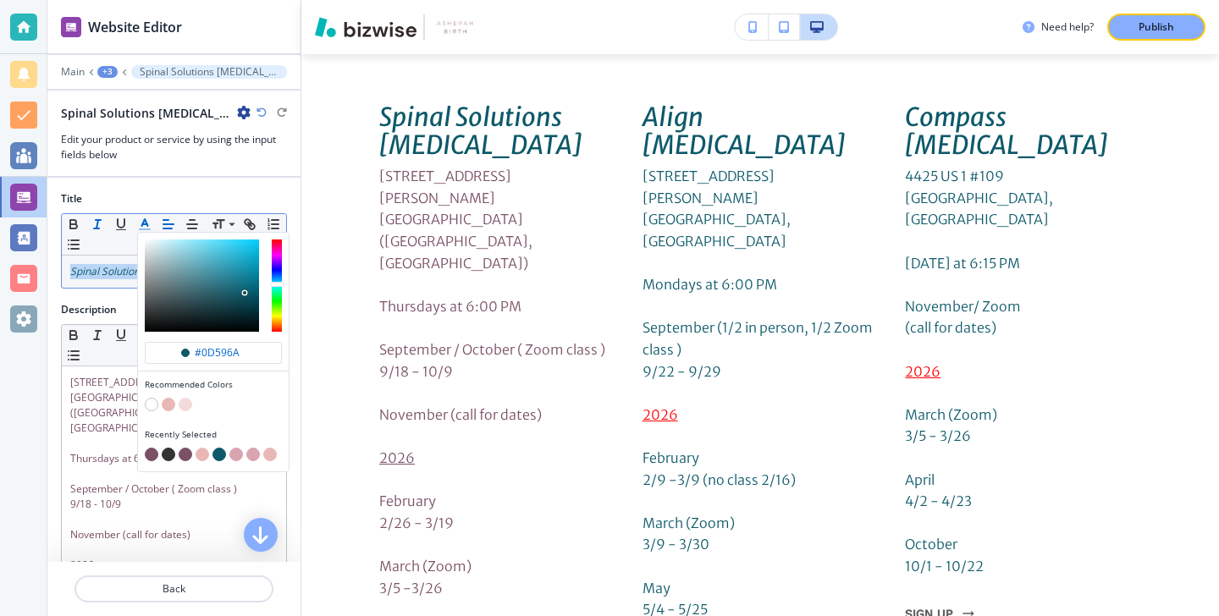
click at [152, 450] on button "button" at bounding box center [152, 455] width 14 height 14
type input "#7a5065"
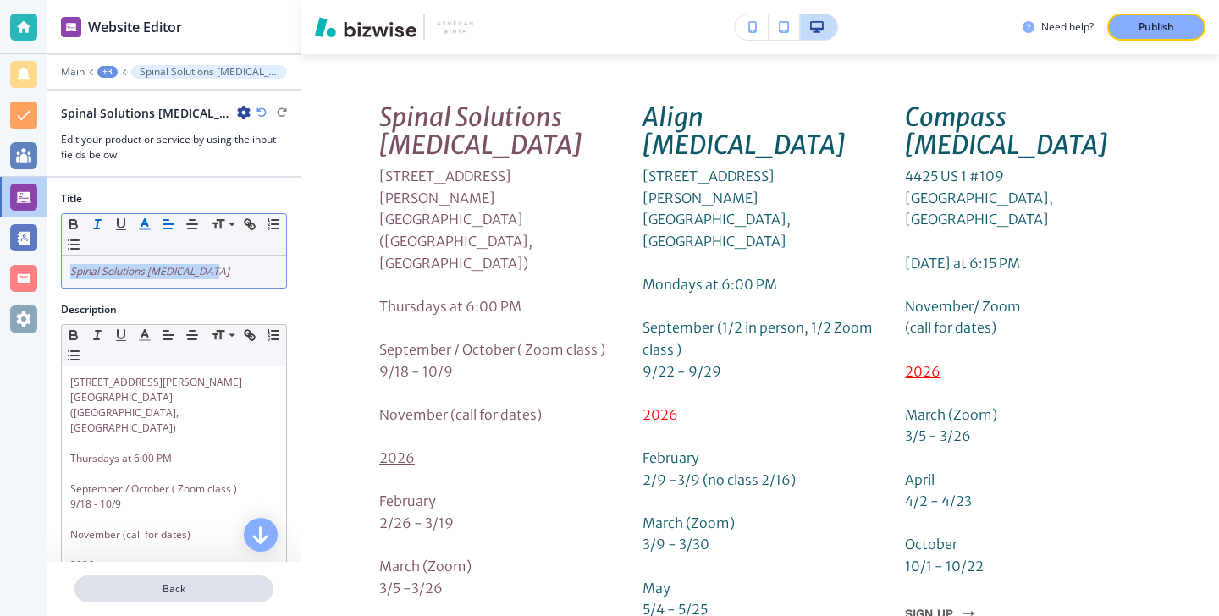
click at [156, 585] on p "Back" at bounding box center [174, 589] width 196 height 15
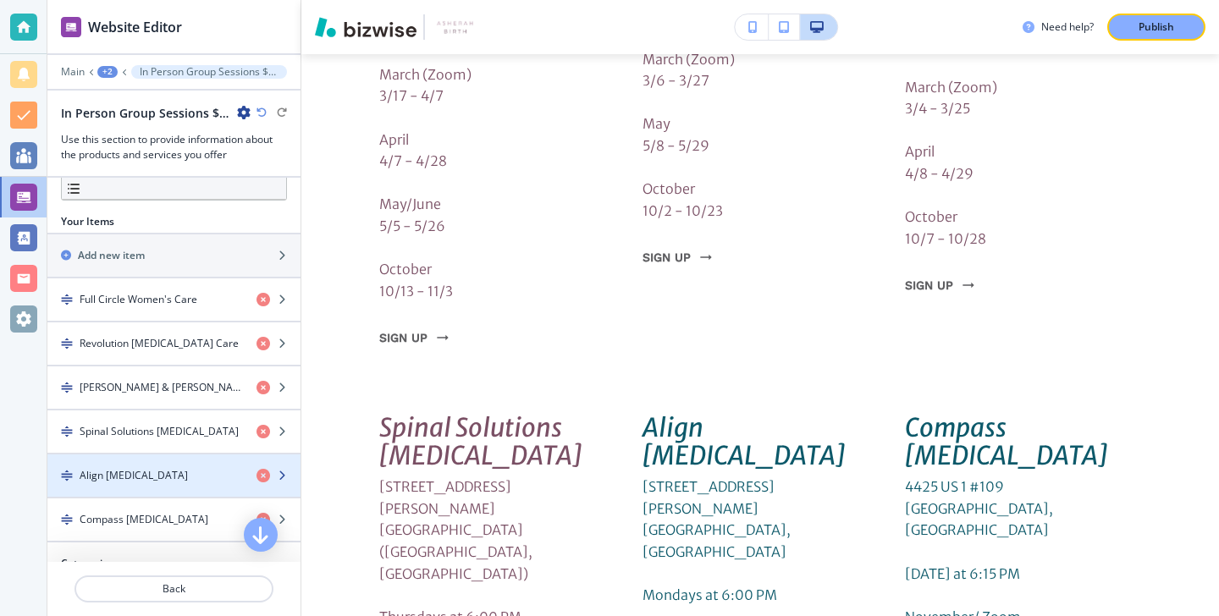
click at [189, 461] on div "button" at bounding box center [173, 462] width 253 height 14
click at [188, 462] on div "button" at bounding box center [173, 462] width 253 height 14
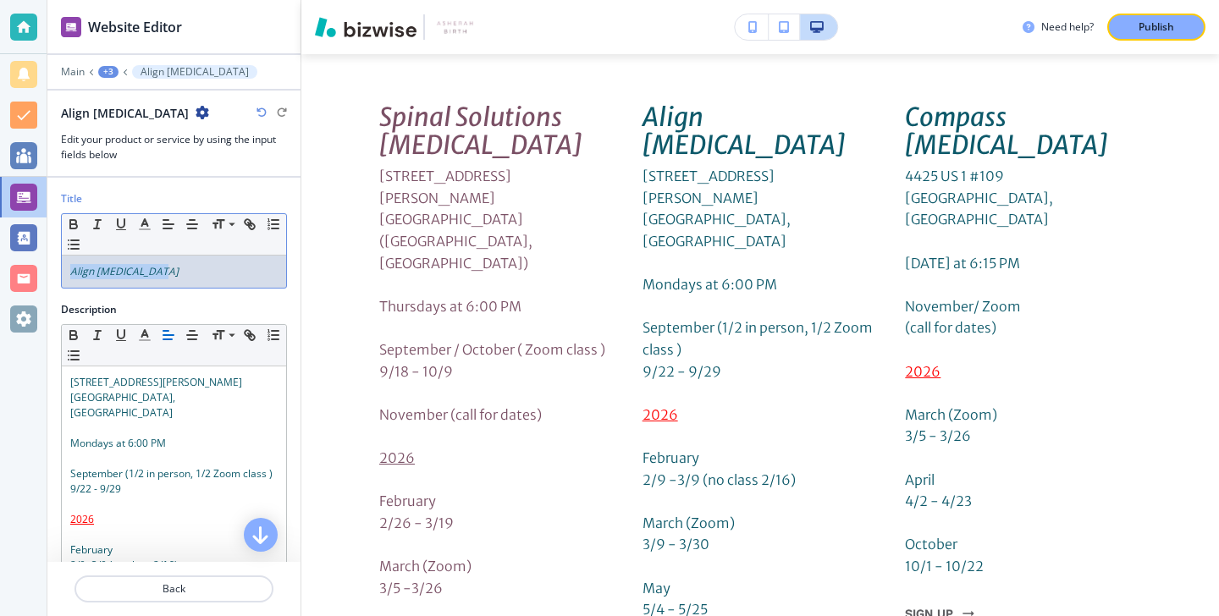
drag, startPoint x: 183, startPoint y: 278, endPoint x: 71, endPoint y: 277, distance: 111.8
click at [70, 277] on p "Align Chiropractic" at bounding box center [173, 271] width 207 height 15
click at [146, 224] on line "button" at bounding box center [144, 224] width 4 height 0
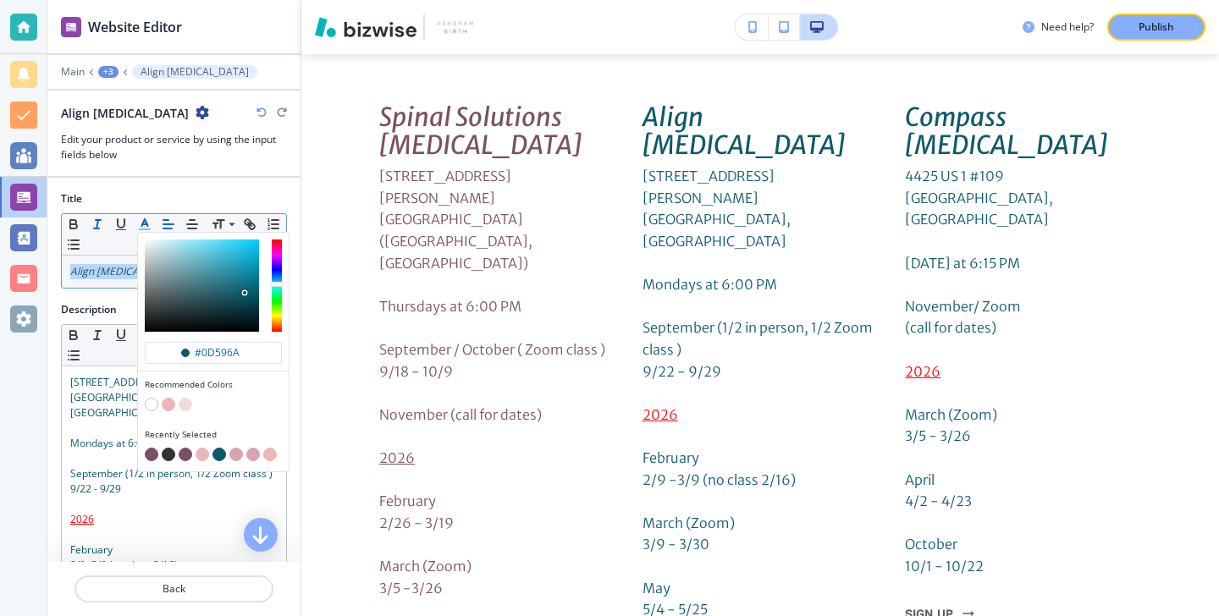
click at [146, 455] on button "button" at bounding box center [152, 455] width 14 height 14
type input "#7a5065"
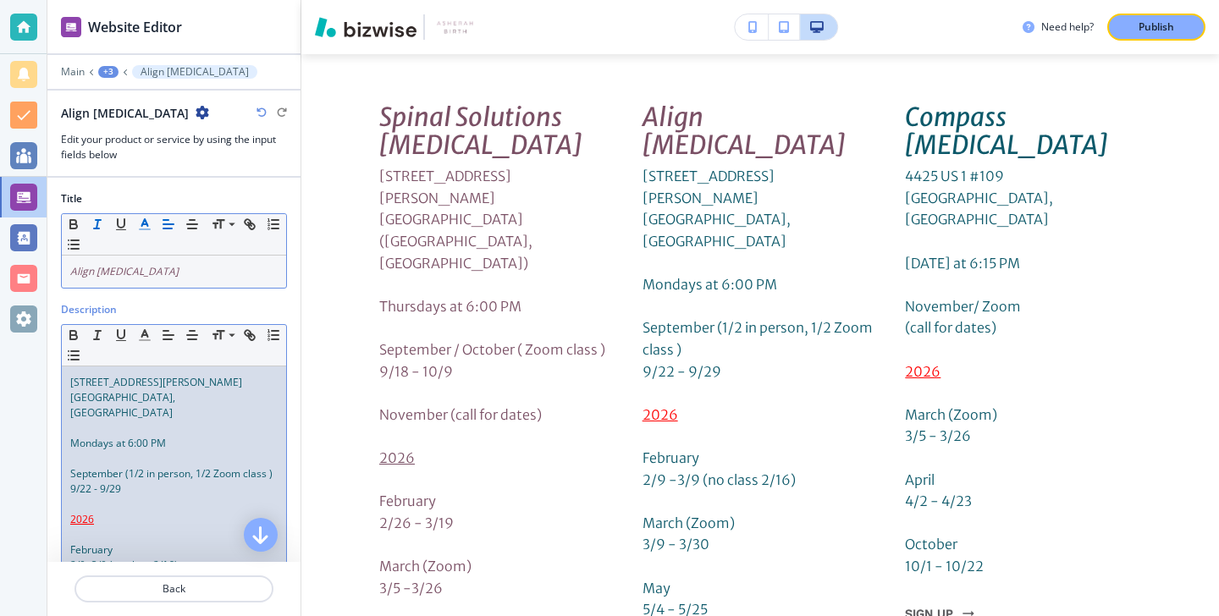
click at [119, 466] on span "September (1/2 in person, 1/2 Zoom class )" at bounding box center [171, 473] width 202 height 14
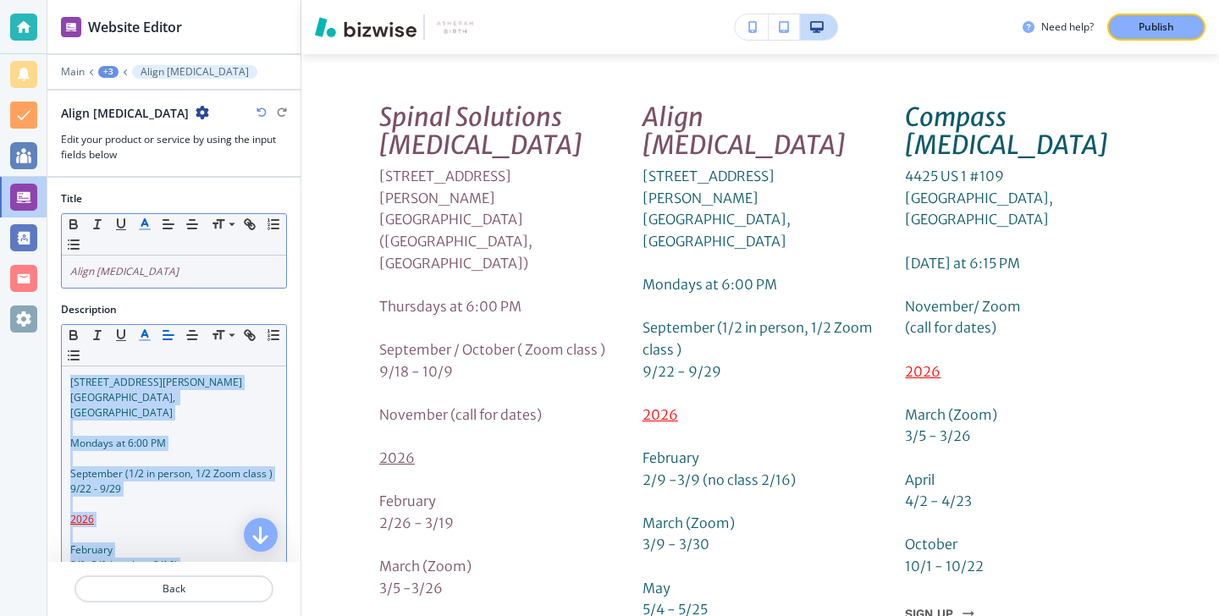
click at [146, 335] on polyline "button" at bounding box center [145, 333] width 6 height 7
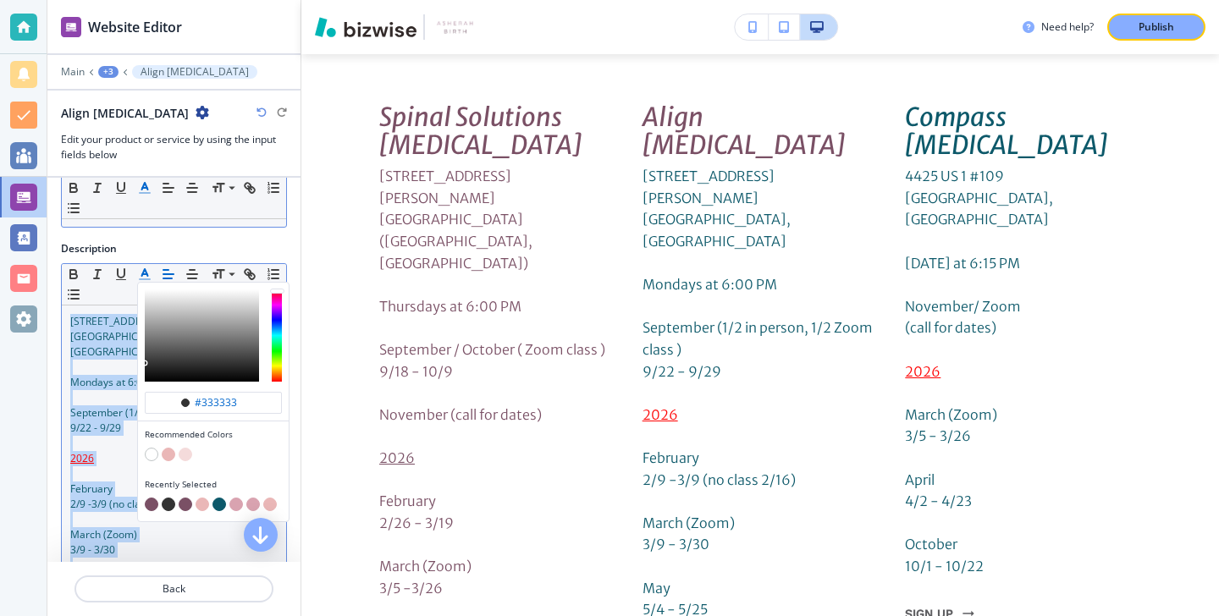
click at [149, 501] on button "button" at bounding box center [152, 505] width 14 height 14
type input "#7a5065"
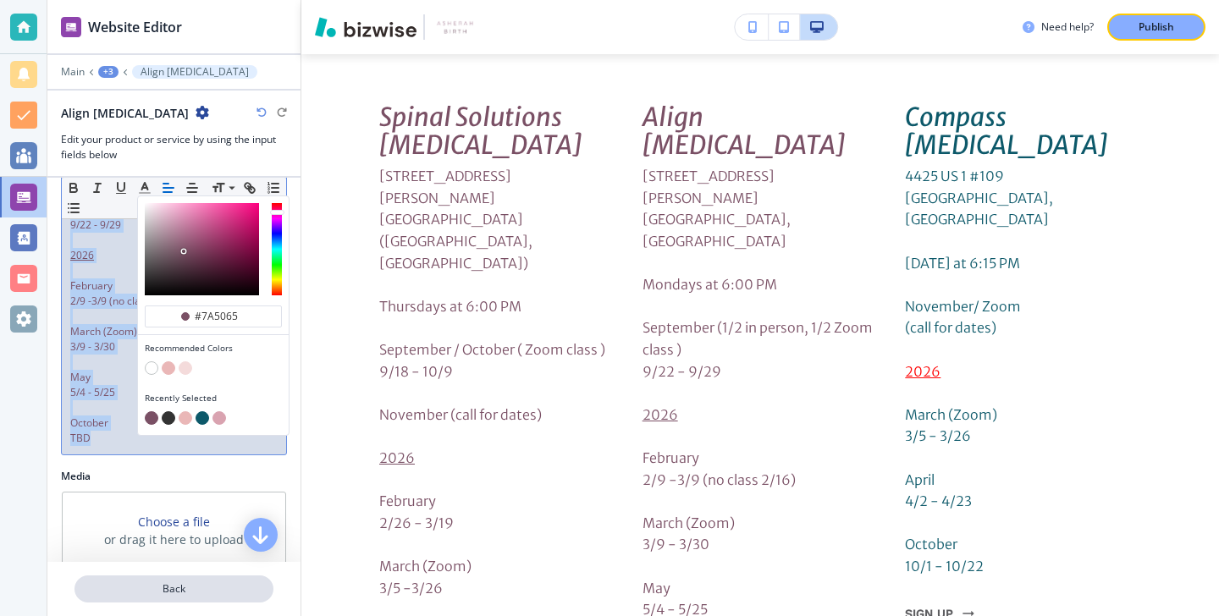
click at [147, 583] on p "Back" at bounding box center [174, 589] width 196 height 15
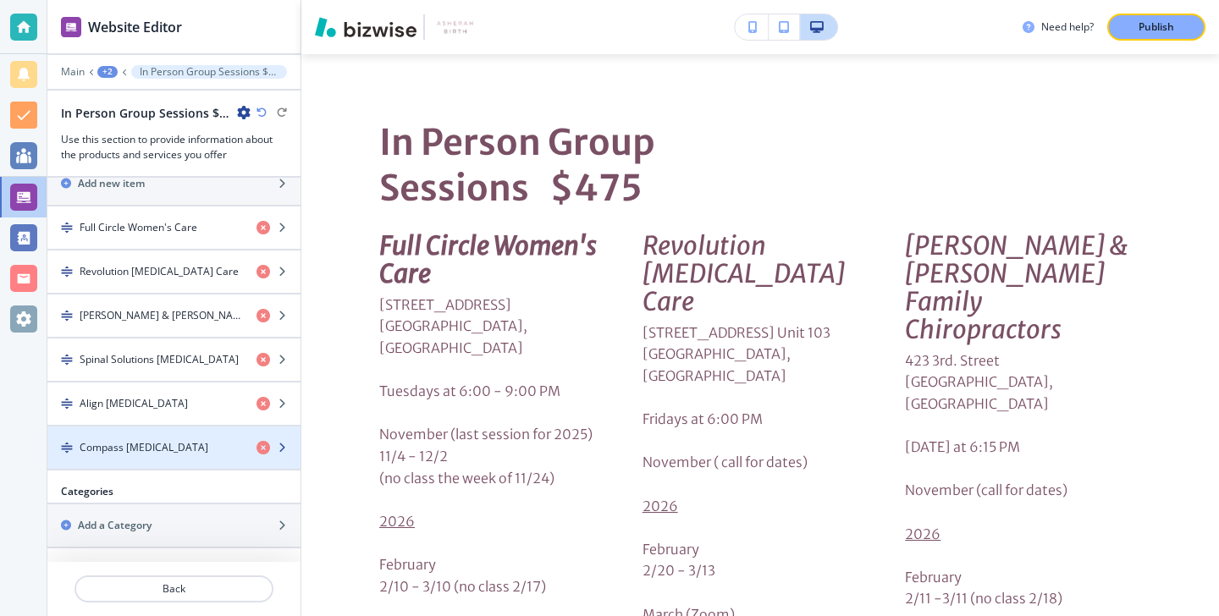
click at [161, 462] on div "button" at bounding box center [173, 462] width 253 height 14
click at [160, 451] on h4 "Compass Chiropractic" at bounding box center [144, 447] width 129 height 15
click at [160, 450] on h4 "Compass Chiropractic" at bounding box center [144, 447] width 129 height 15
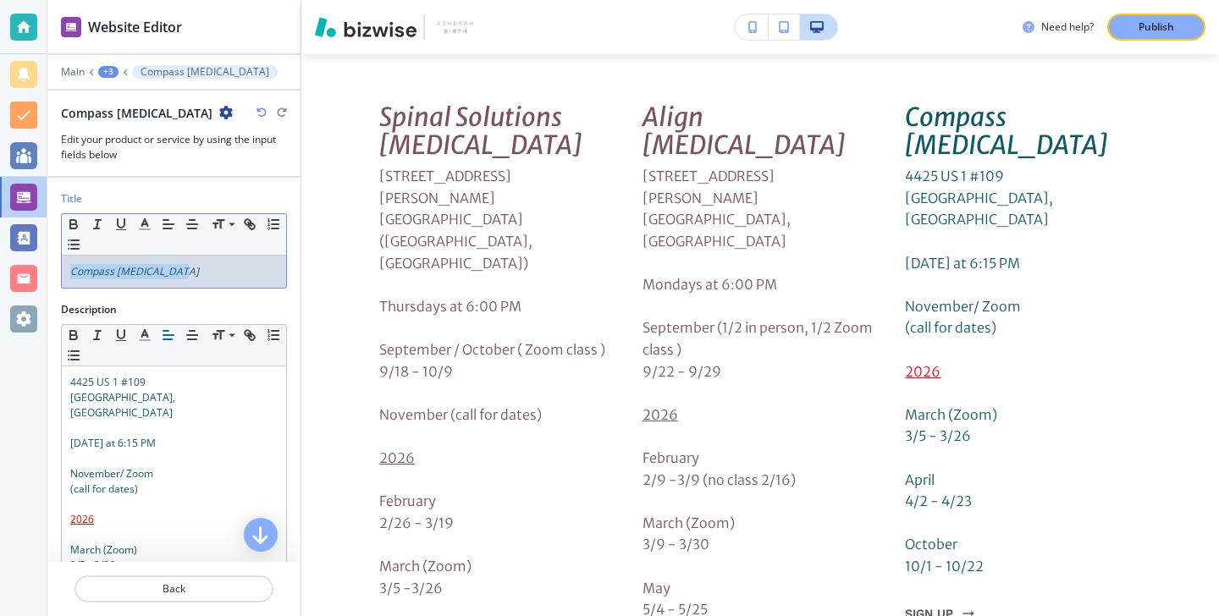
drag, startPoint x: 193, startPoint y: 283, endPoint x: 54, endPoint y: 259, distance: 140.9
click at [55, 260] on div "Title Small Normal Large Huge Compass Chiropractic" at bounding box center [173, 246] width 253 height 111
click at [135, 222] on button "button" at bounding box center [145, 224] width 24 height 20
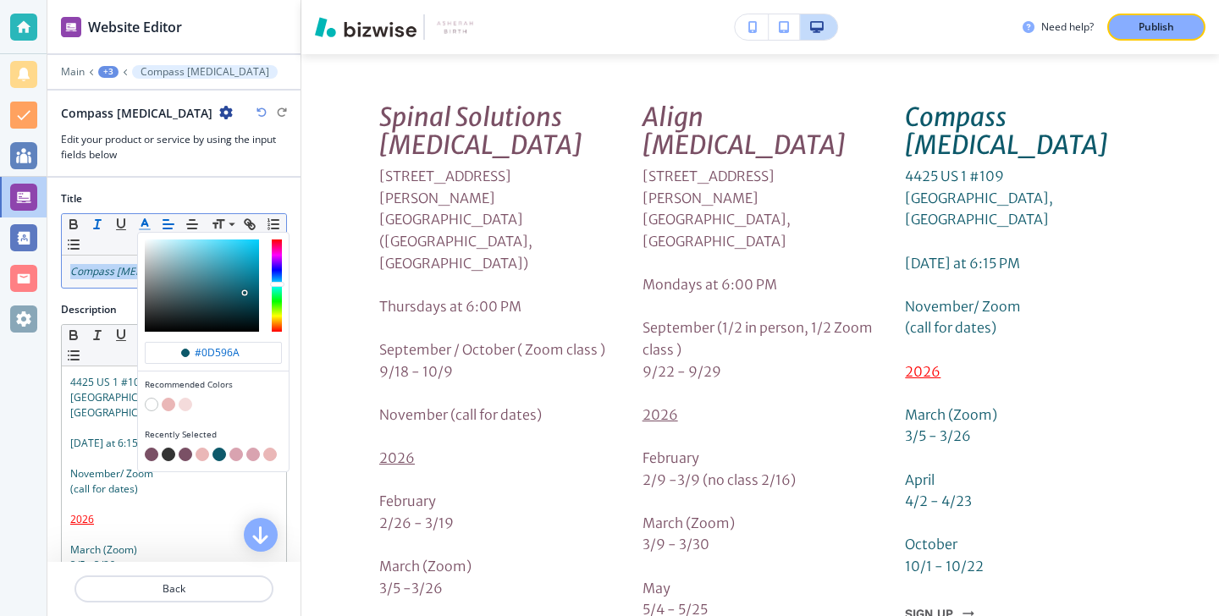
click at [150, 449] on button "button" at bounding box center [152, 455] width 14 height 14
type input "#7a5065"
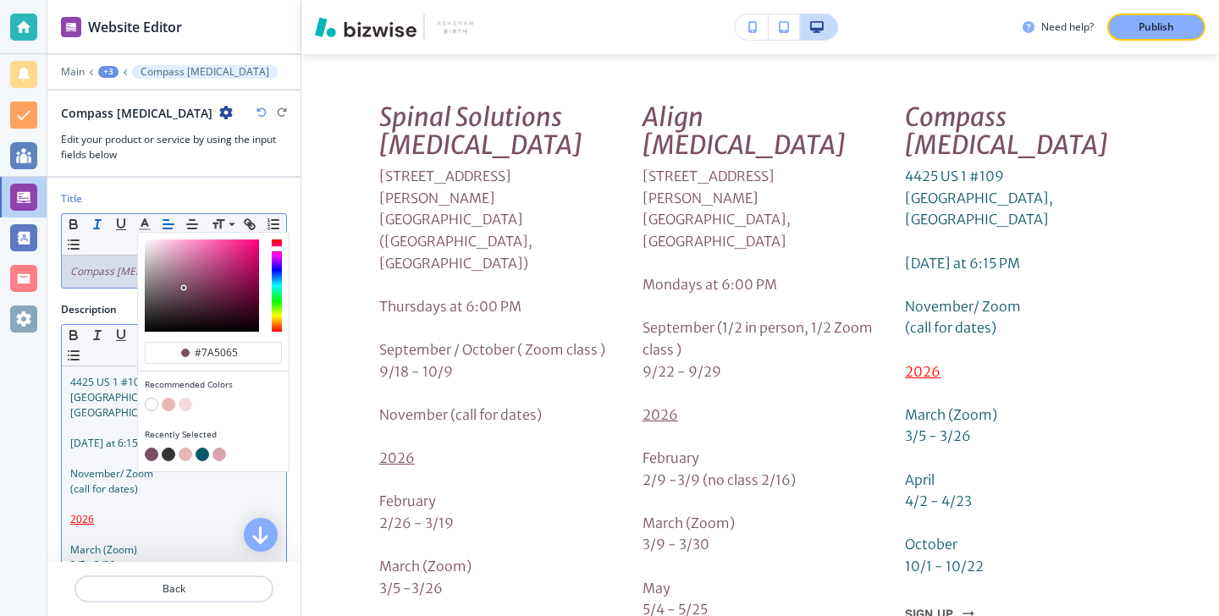
click at [92, 436] on span "Thursday at 6:15 PM" at bounding box center [113, 443] width 86 height 14
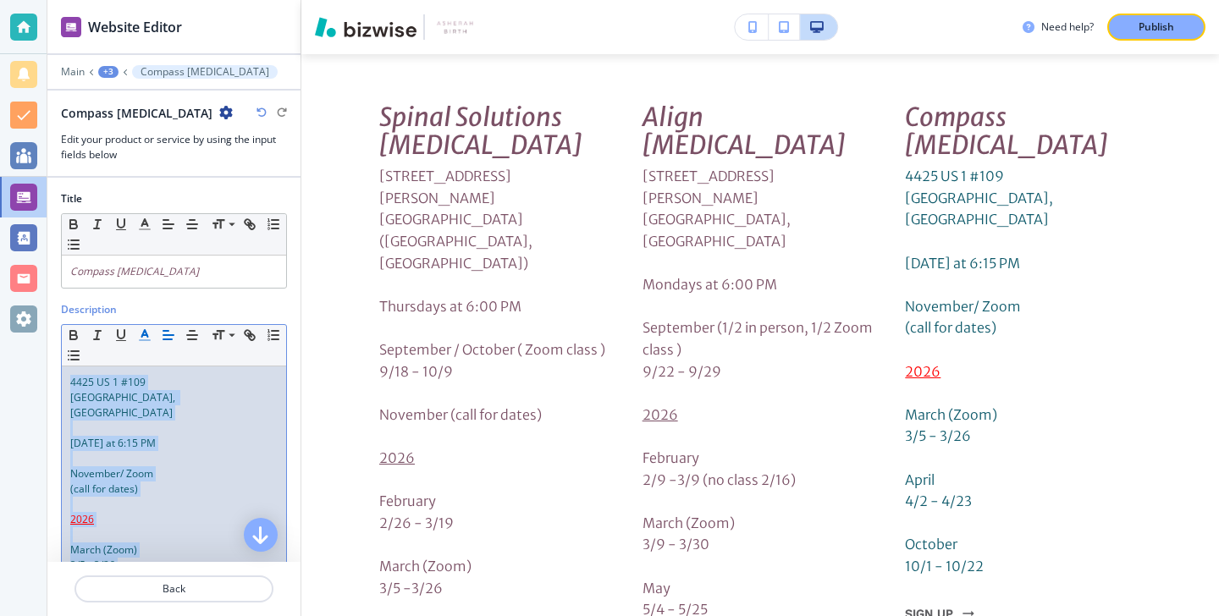
click at [149, 332] on icon "button" at bounding box center [144, 335] width 15 height 15
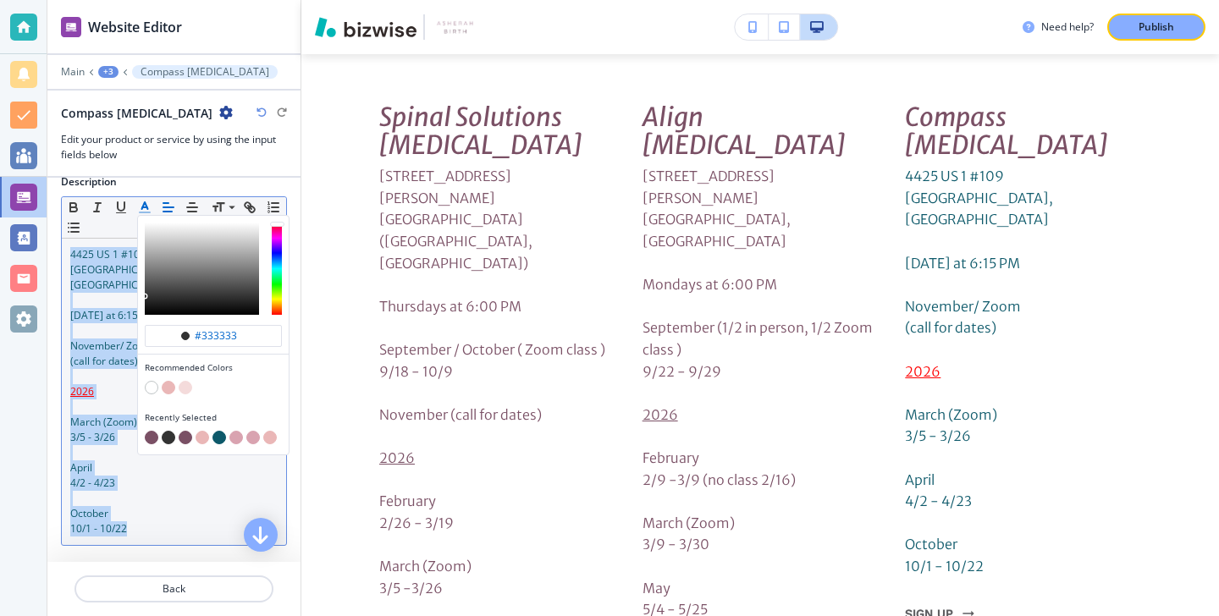
click at [149, 438] on button "button" at bounding box center [152, 438] width 14 height 14
type input "#7a5065"
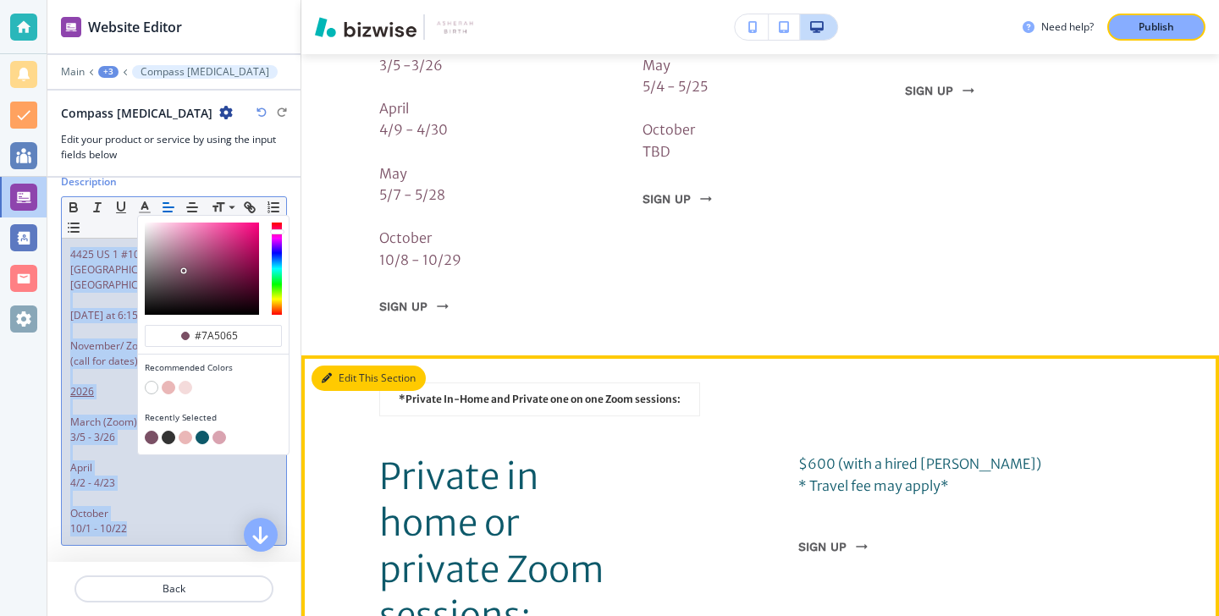
click at [350, 366] on button "Edit This Section" at bounding box center [369, 378] width 114 height 25
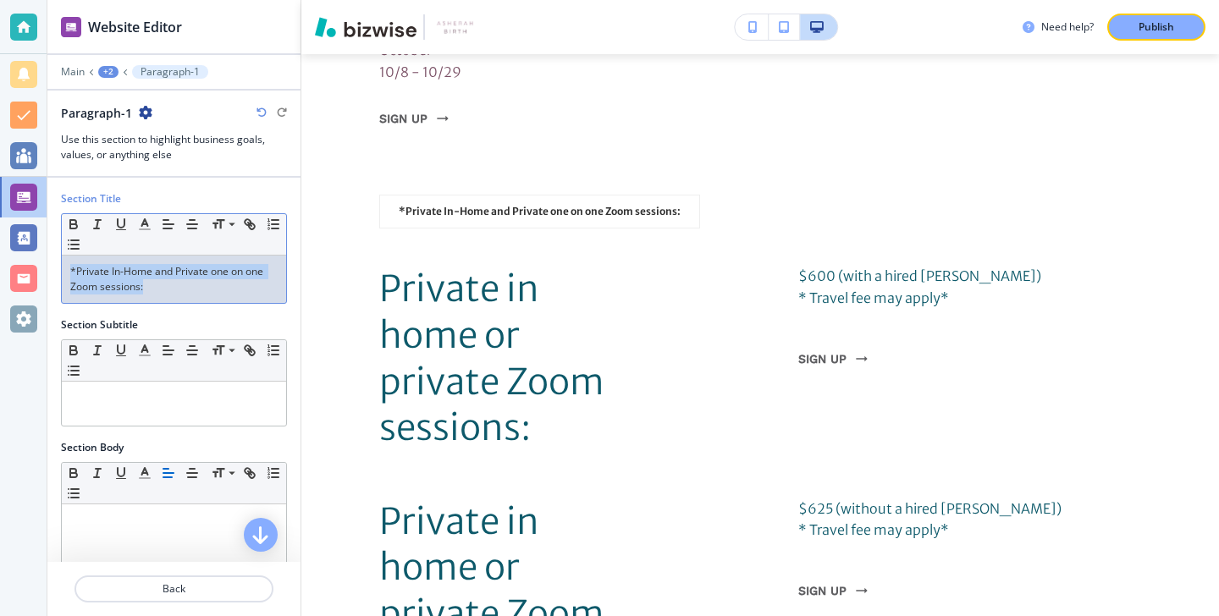
drag, startPoint x: 234, startPoint y: 297, endPoint x: 48, endPoint y: 256, distance: 190.0
click at [47, 255] on div "Website Editor Main +2 Paragraph-1 Paragraph-1 Use this section to highlight bu…" at bounding box center [609, 308] width 1219 height 616
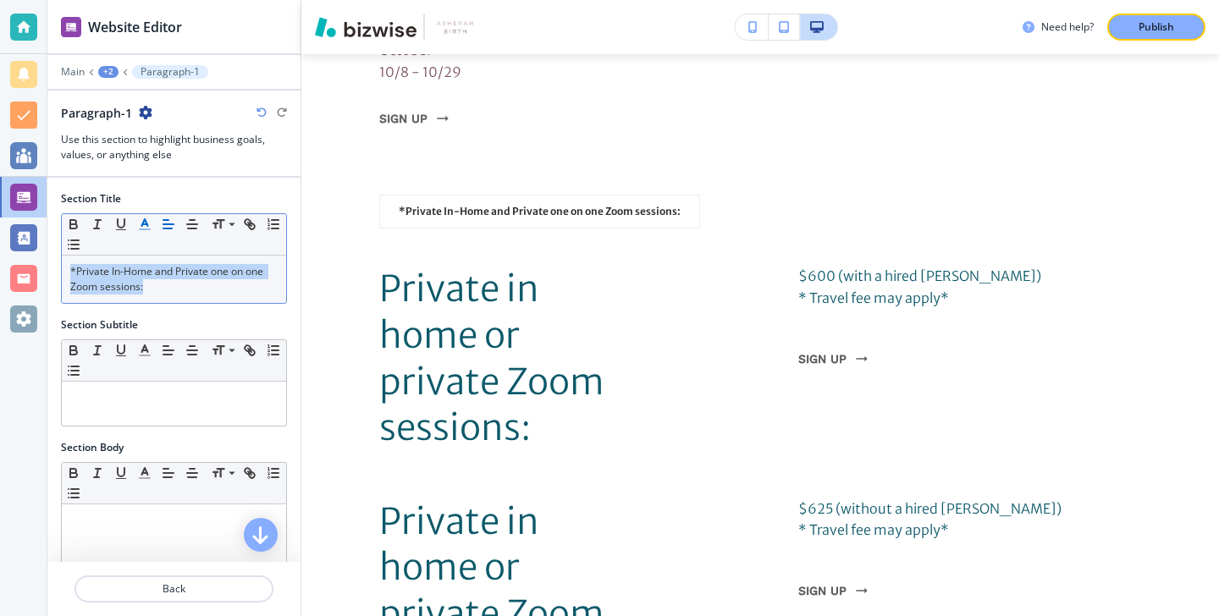
click at [151, 226] on icon "button" at bounding box center [144, 224] width 15 height 15
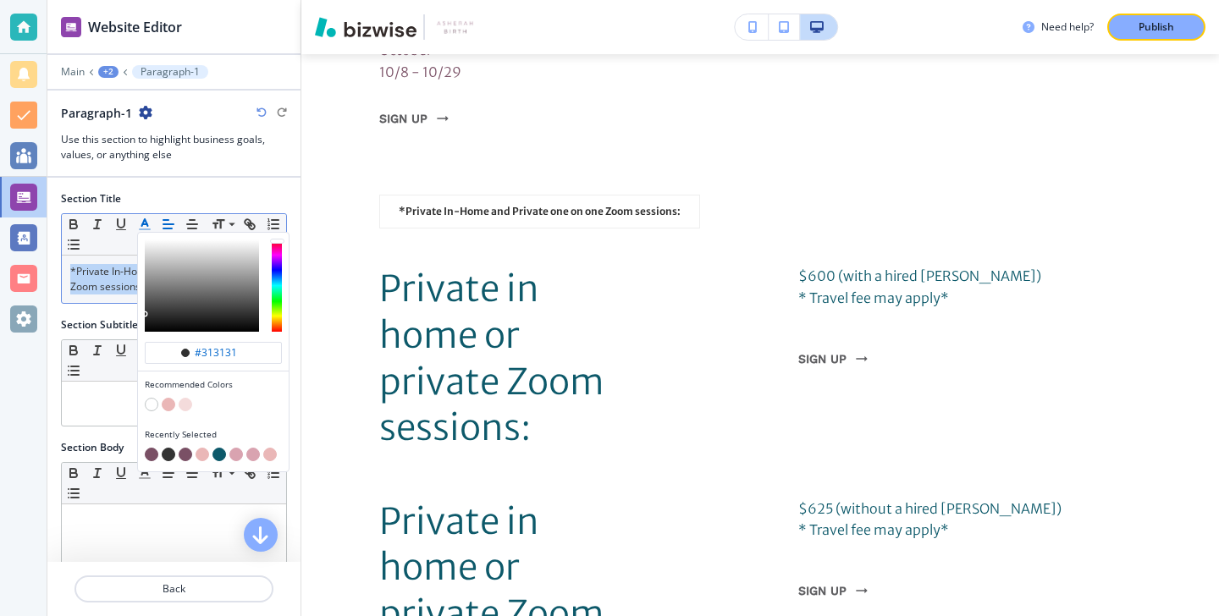
click at [152, 452] on button "button" at bounding box center [152, 455] width 14 height 14
type input "#7a5065"
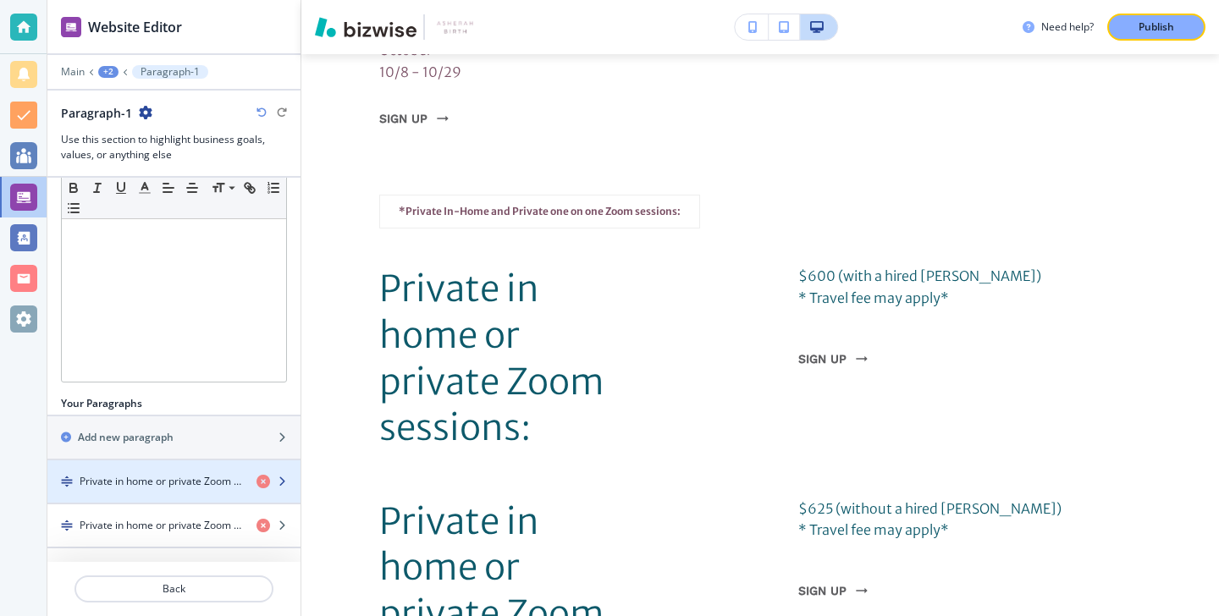
click at [130, 482] on h4 "Private in home or private Zoom sessions:" at bounding box center [161, 481] width 163 height 15
click at [130, 483] on h4 "Private in home or private Zoom sessions:" at bounding box center [161, 481] width 163 height 15
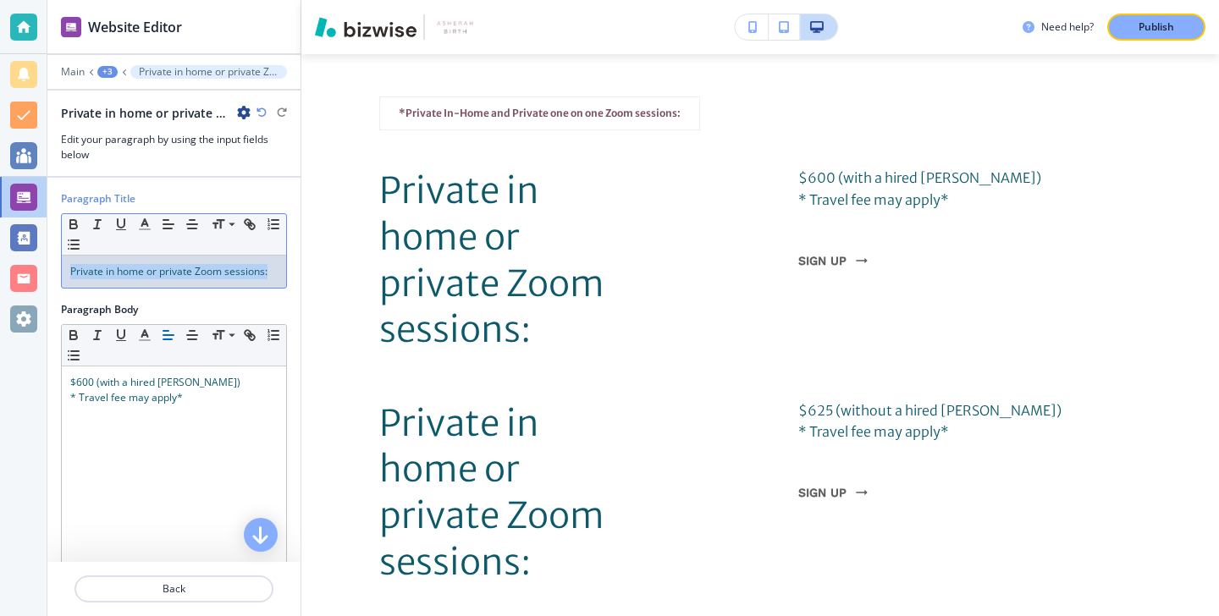
drag, startPoint x: 276, startPoint y: 279, endPoint x: 69, endPoint y: 277, distance: 207.4
click at [69, 277] on div "Private in home or private Zoom sessions:" at bounding box center [174, 272] width 224 height 32
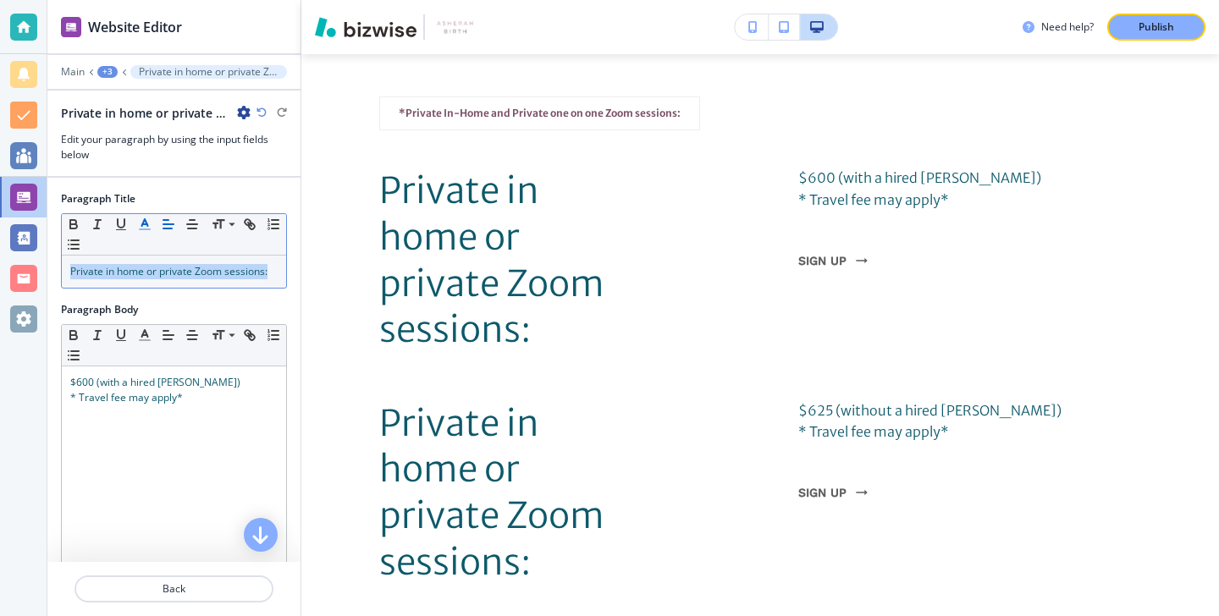
click at [142, 221] on polyline "button" at bounding box center [145, 222] width 6 height 7
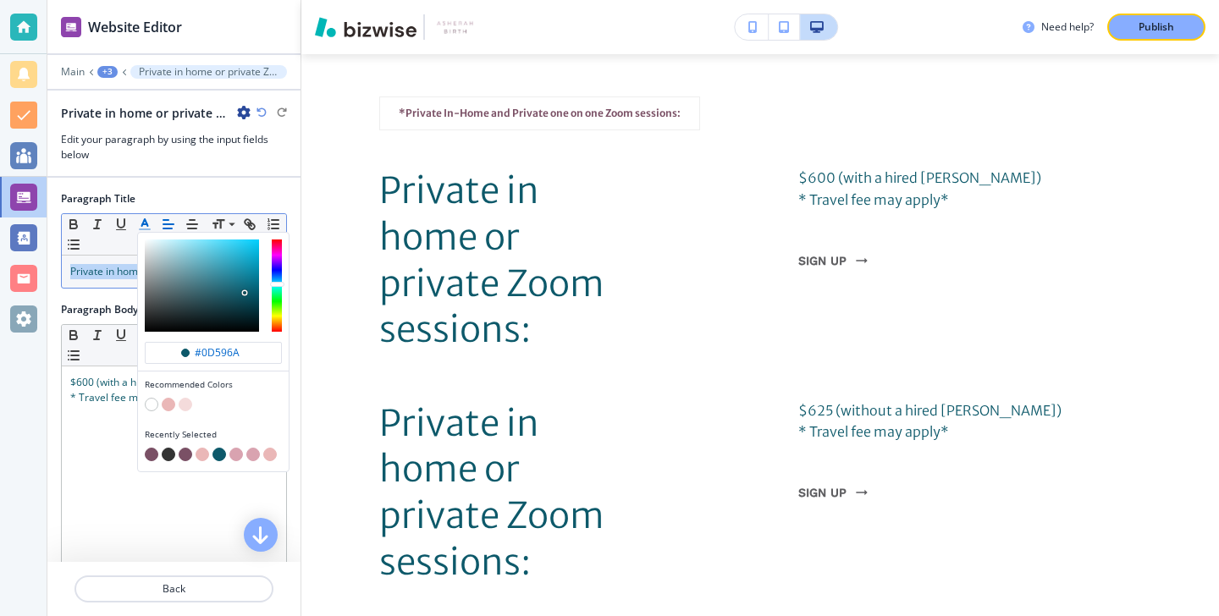
click at [146, 454] on button "button" at bounding box center [152, 455] width 14 height 14
type input "#7a5065"
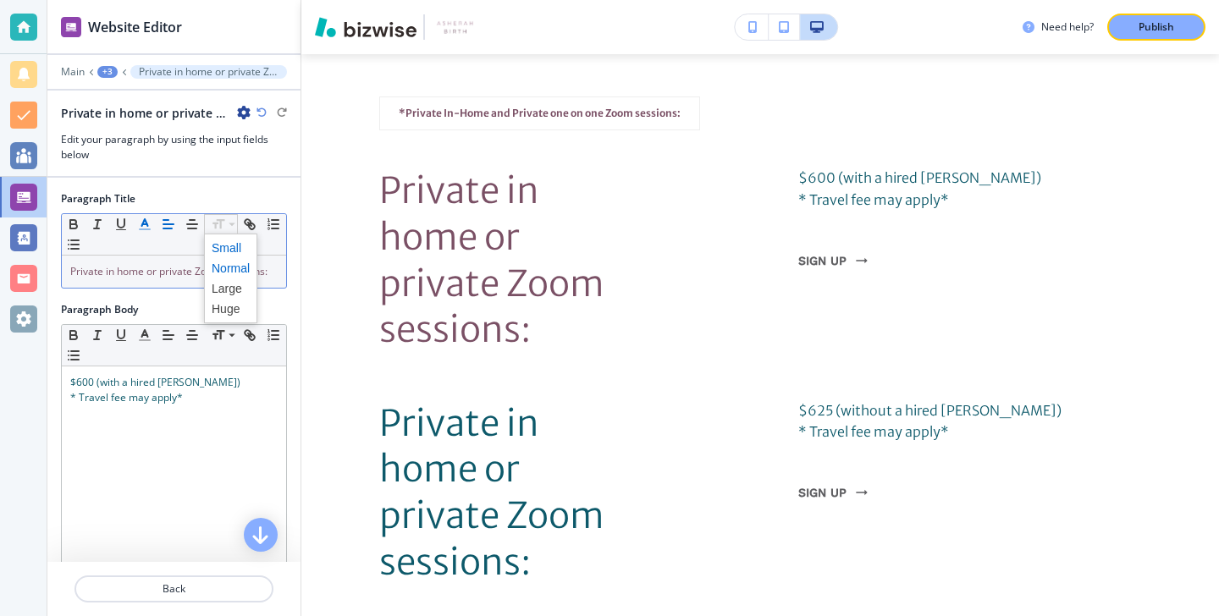
click at [224, 246] on span at bounding box center [231, 248] width 38 height 20
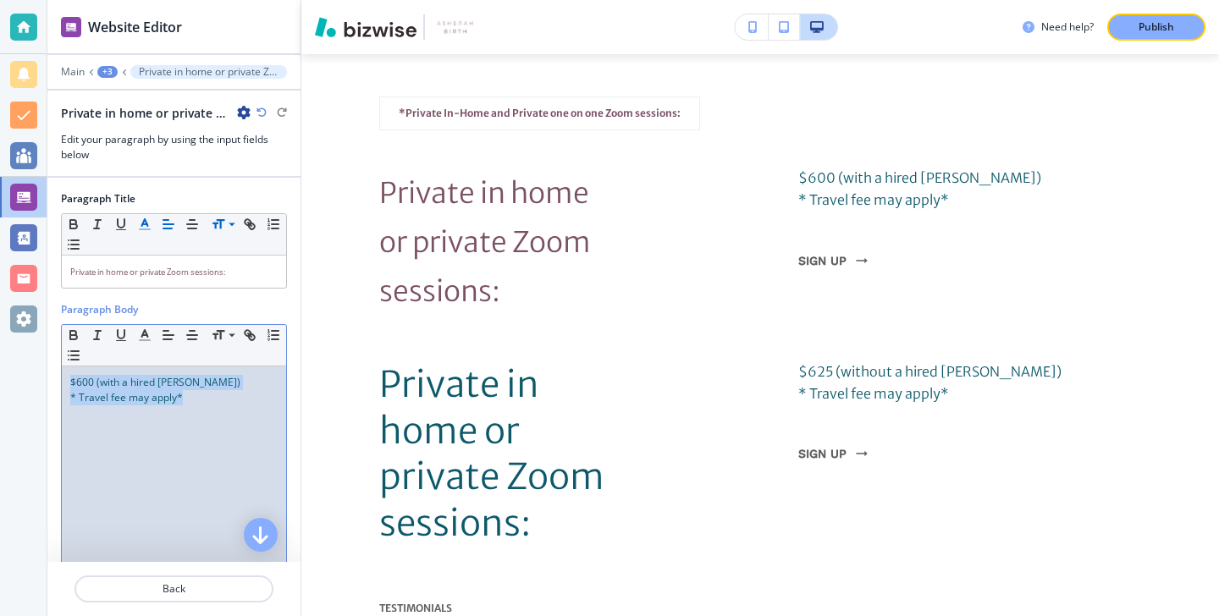
drag, startPoint x: 194, startPoint y: 427, endPoint x: 55, endPoint y: 356, distance: 156.0
click at [55, 354] on div "Paragraph Body Small Normal Large Huge $600 (with a hired Doula) * Travel fee m…" at bounding box center [173, 451] width 253 height 299
click at [140, 339] on icon "button" at bounding box center [144, 335] width 15 height 15
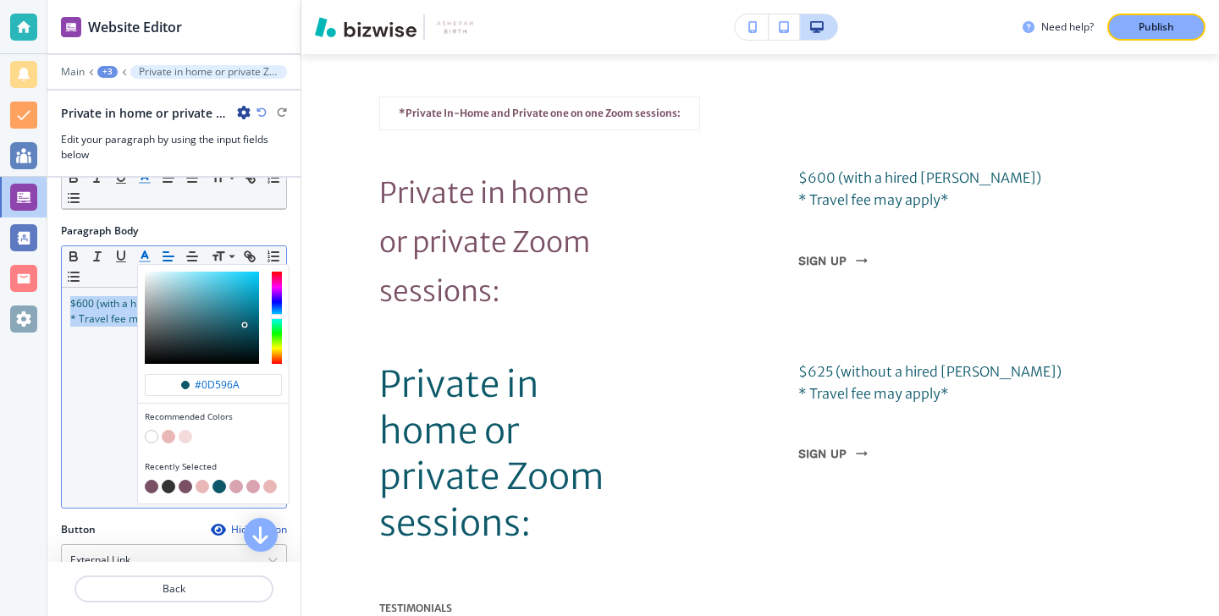
click at [150, 488] on button "button" at bounding box center [152, 487] width 14 height 14
type input "#7a5065"
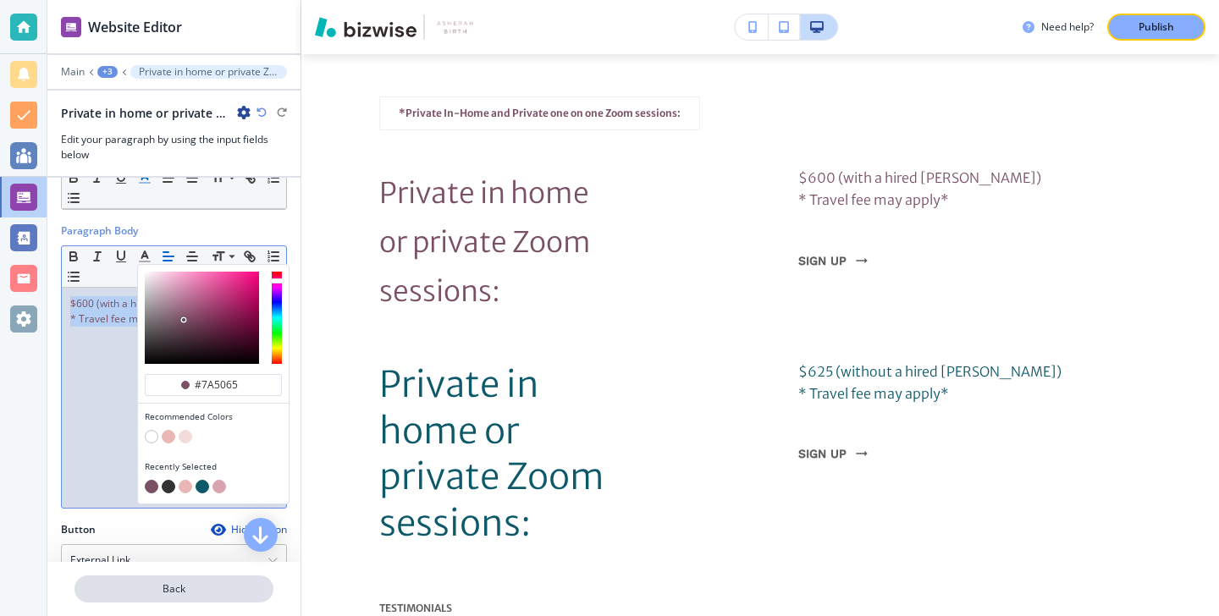
click at [119, 587] on p "Back" at bounding box center [174, 589] width 196 height 15
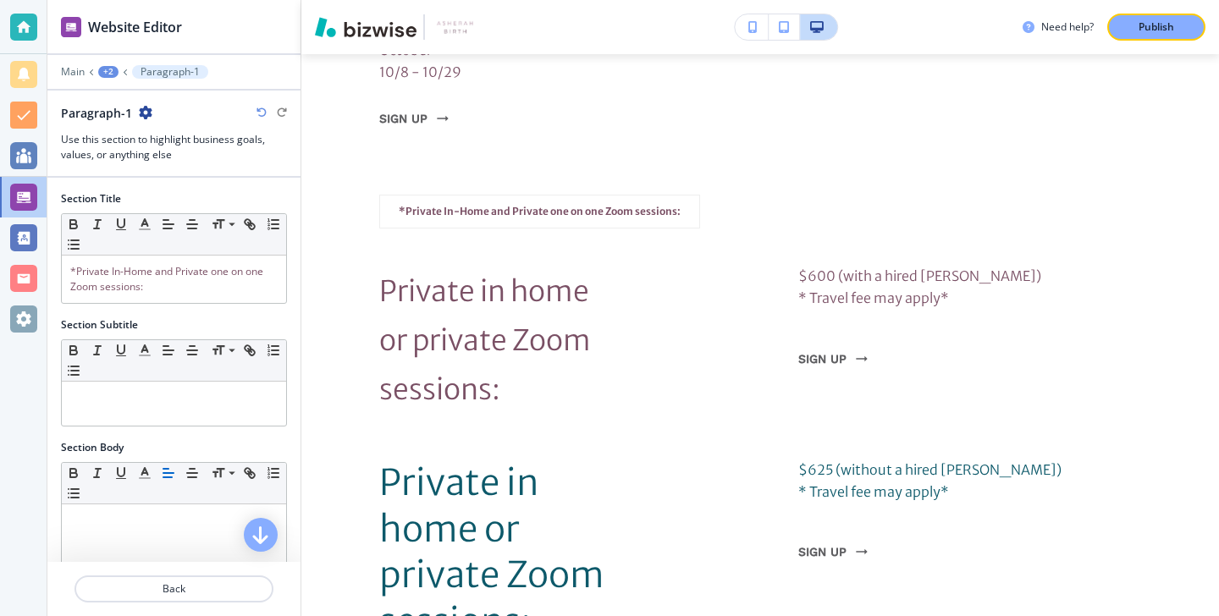
scroll to position [6872, 0]
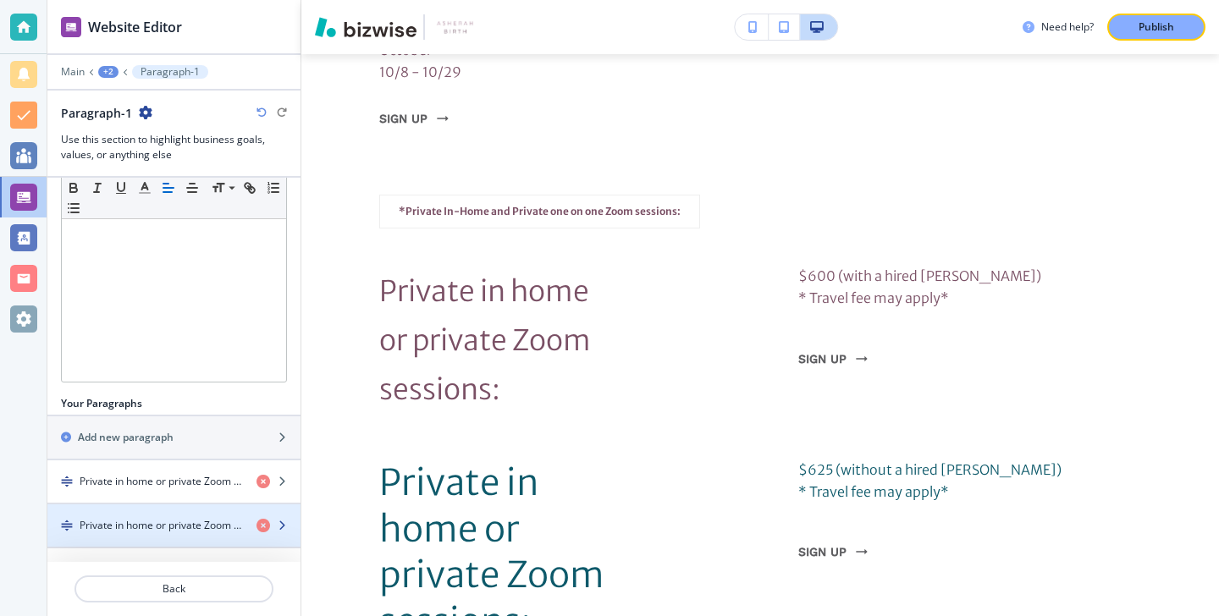
click at [152, 542] on div "button" at bounding box center [173, 540] width 253 height 14
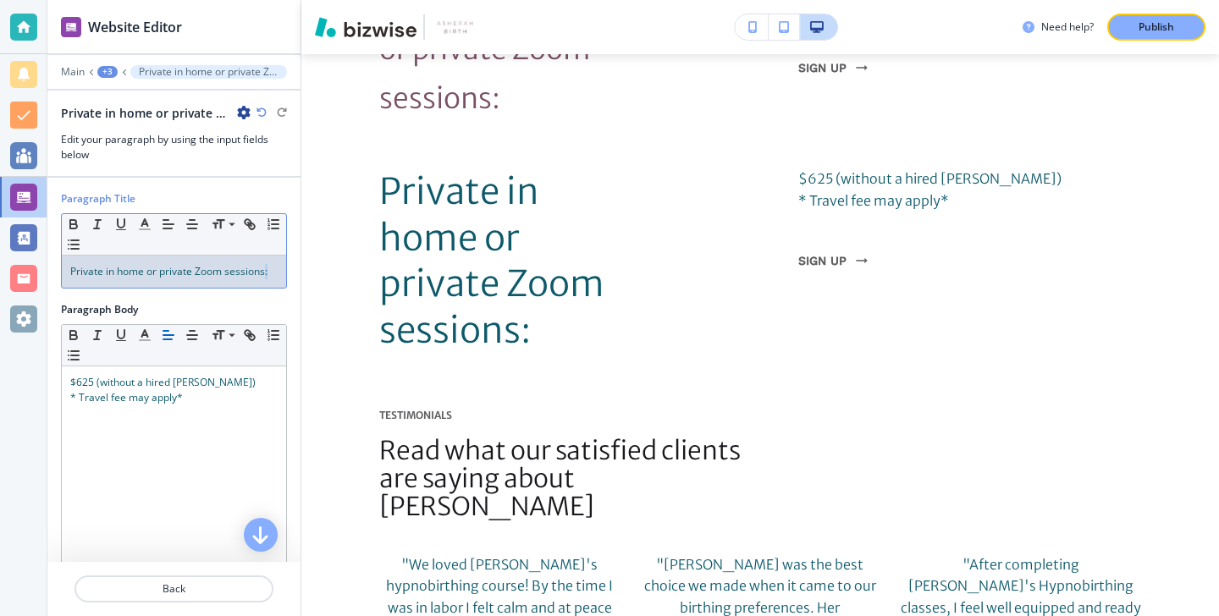
drag, startPoint x: 266, startPoint y: 279, endPoint x: 75, endPoint y: 288, distance: 190.7
click at [75, 288] on div "Small Normal Large Huge Private in home or private Zoom sessions:" at bounding box center [174, 250] width 226 height 75
click at [111, 279] on p "Private in home or private Zoom sessions:" at bounding box center [173, 271] width 207 height 15
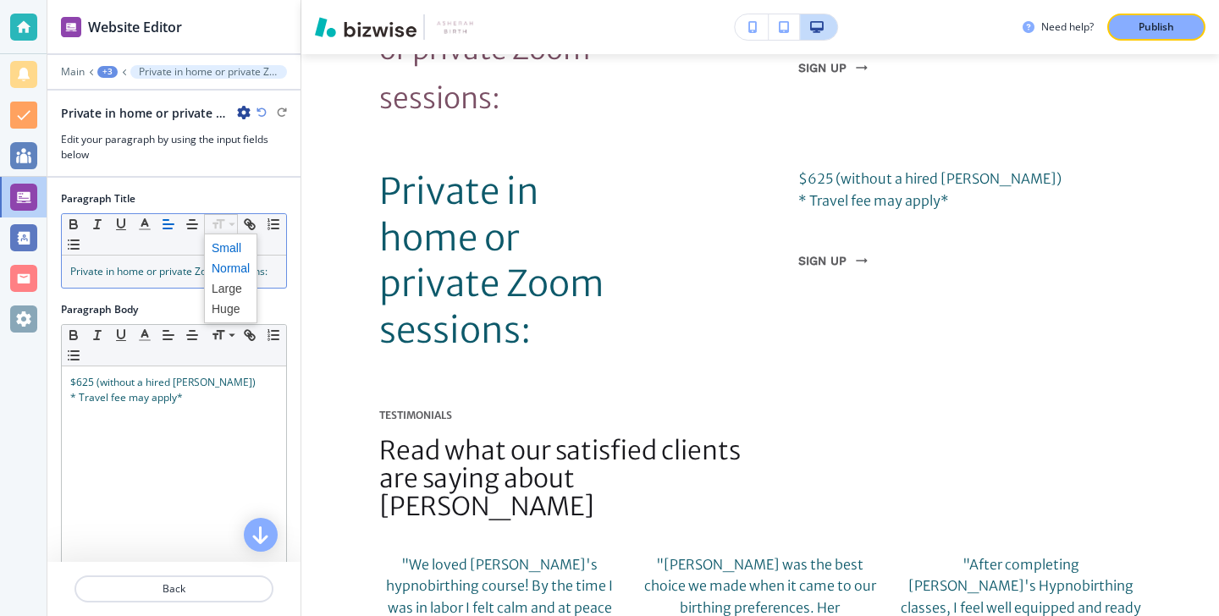
click at [237, 247] on span at bounding box center [231, 248] width 38 height 20
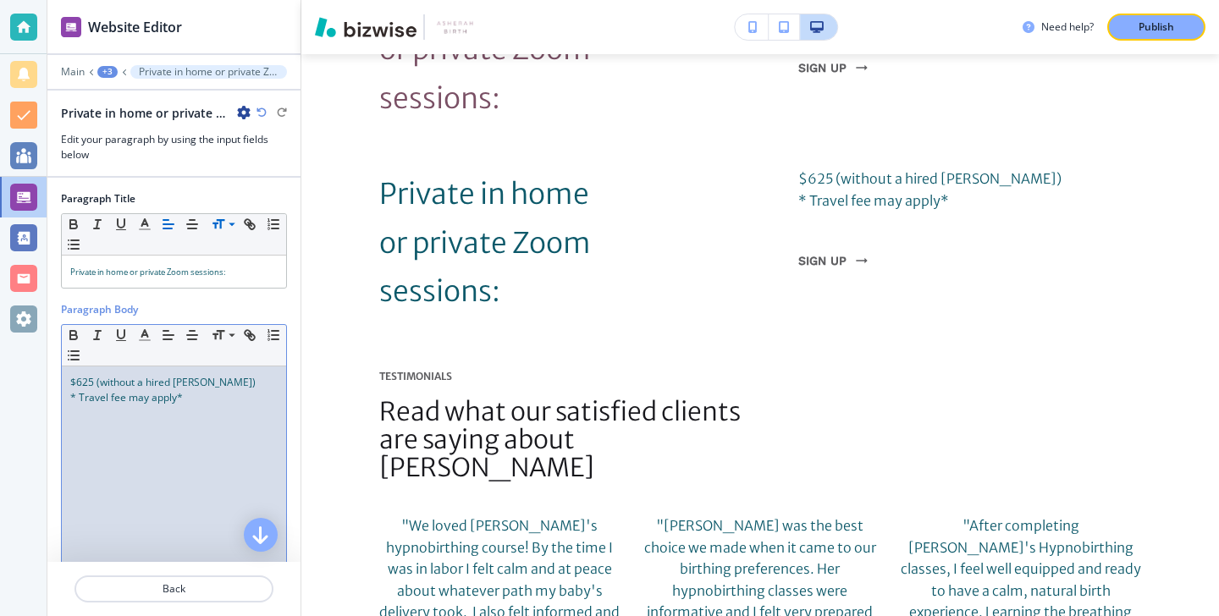
click at [189, 384] on span "$625 (without a hired Doula)" at bounding box center [162, 382] width 185 height 14
drag, startPoint x: 189, startPoint y: 392, endPoint x: 40, endPoint y: 381, distance: 149.4
click at [40, 381] on div "Website Editor Main +3 Private in home or private Zoom sessions: Private in hom…" at bounding box center [609, 308] width 1219 height 616
click at [138, 336] on icon "button" at bounding box center [144, 335] width 15 height 15
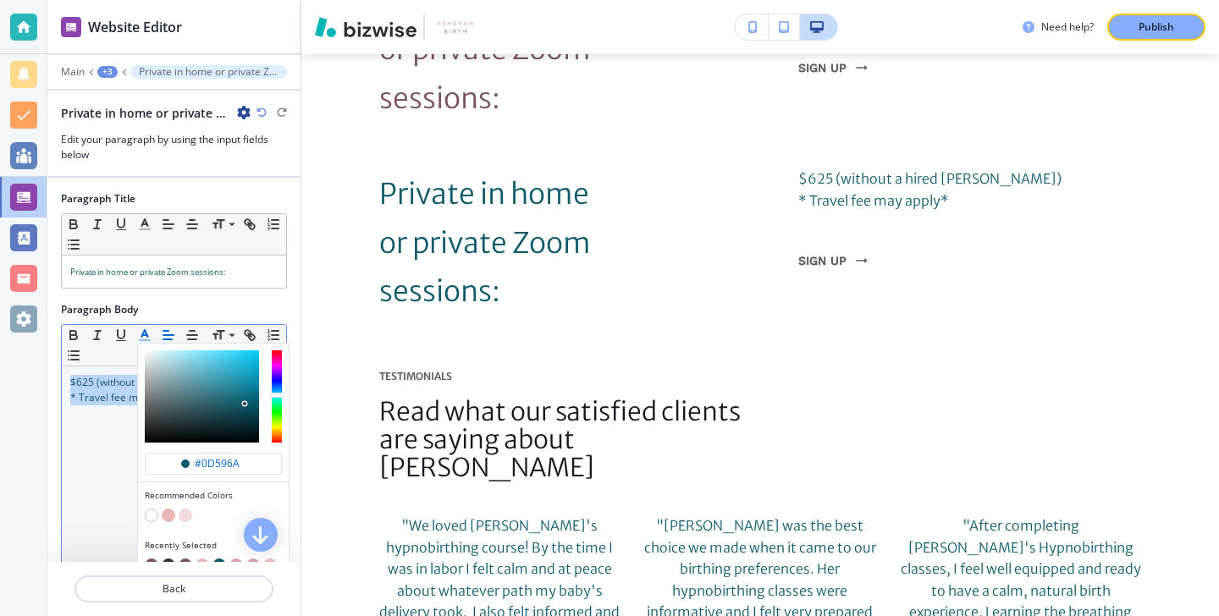
scroll to position [103, 0]
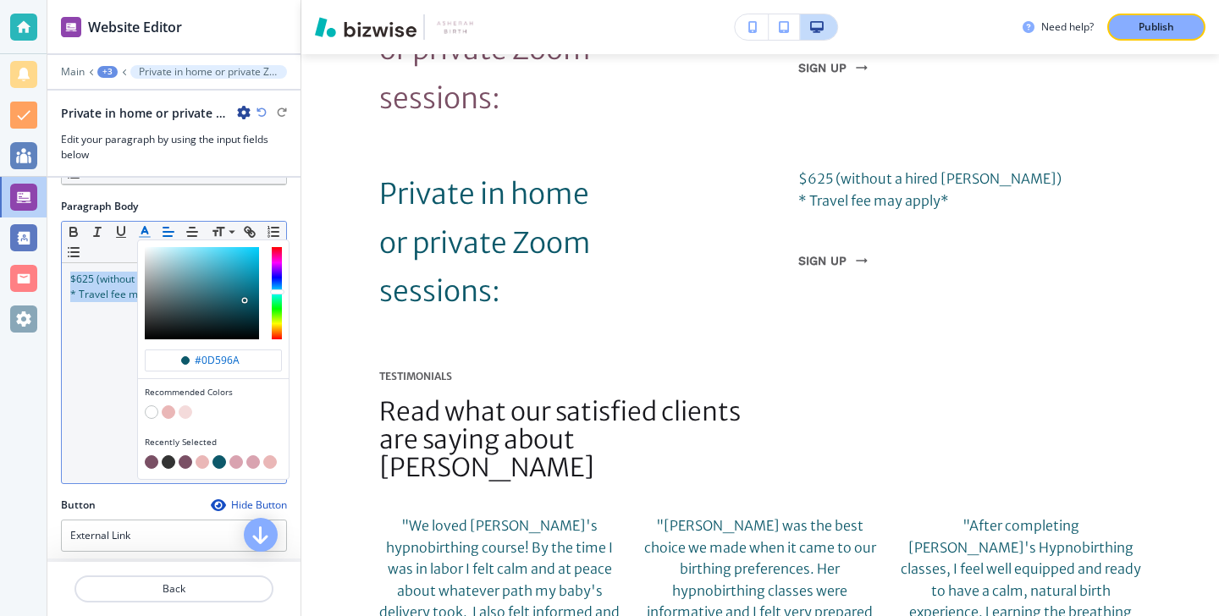
click at [154, 464] on button "button" at bounding box center [152, 462] width 14 height 14
type input "#7a5065"
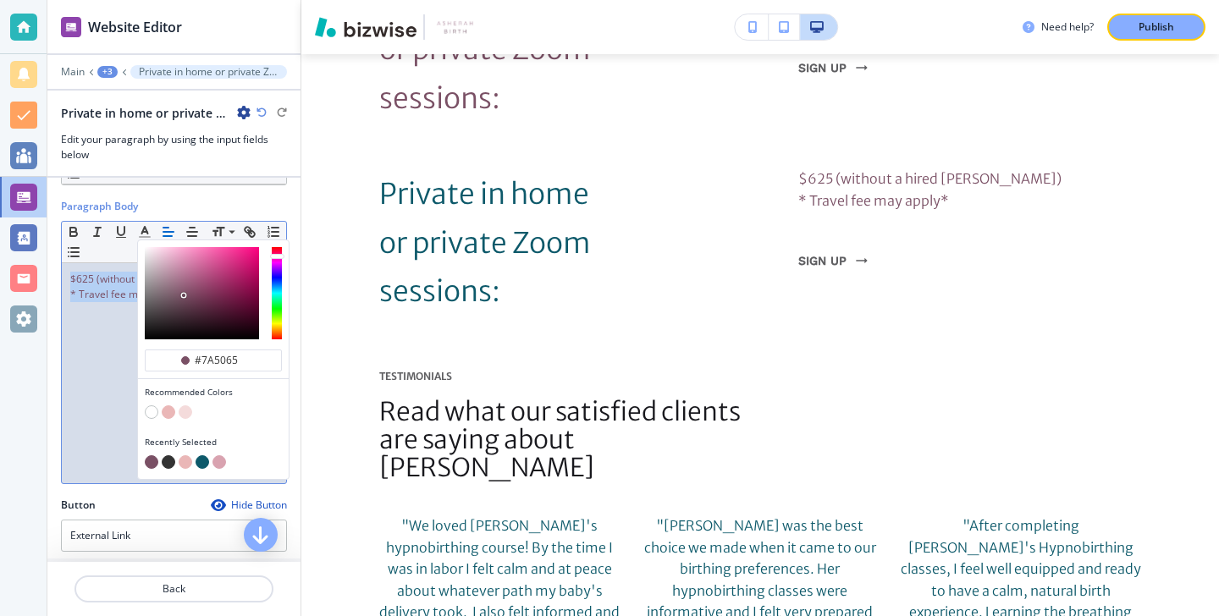
click at [100, 457] on div "$625 (without a hired Doula) * Travel fee may apply*" at bounding box center [174, 373] width 224 height 220
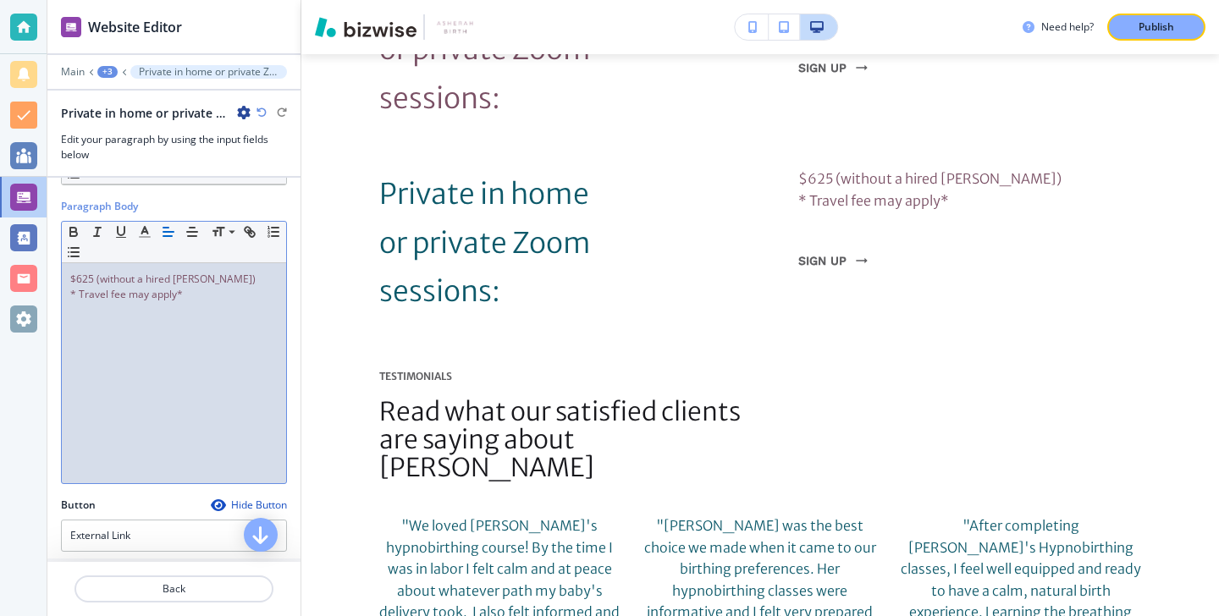
scroll to position [266, 0]
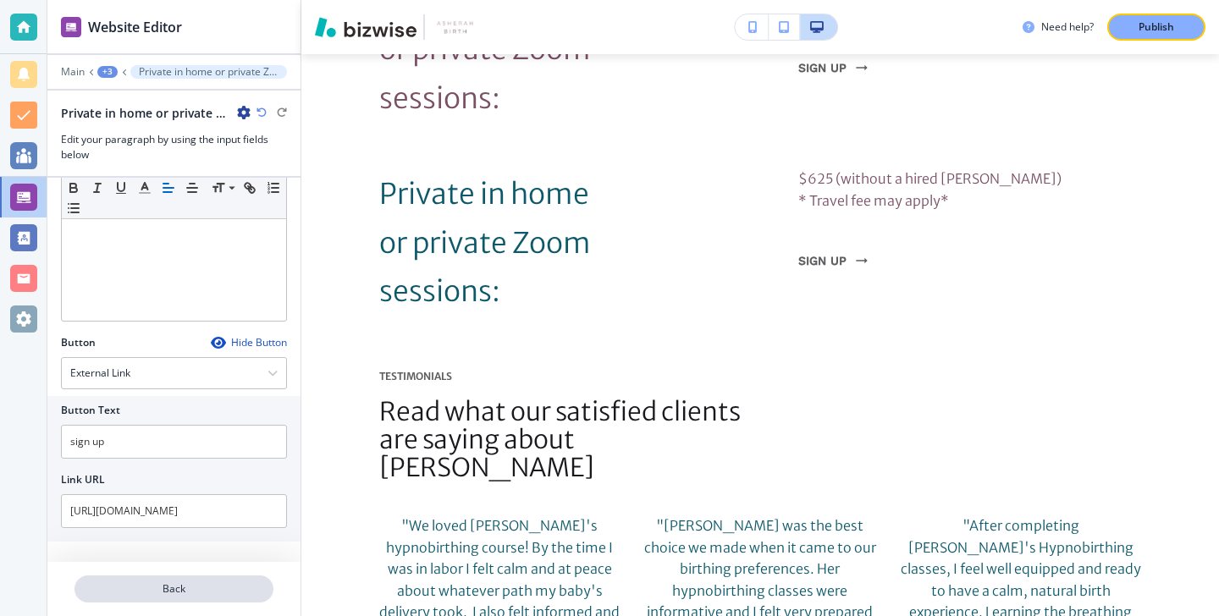
click at [123, 595] on p "Back" at bounding box center [174, 589] width 196 height 15
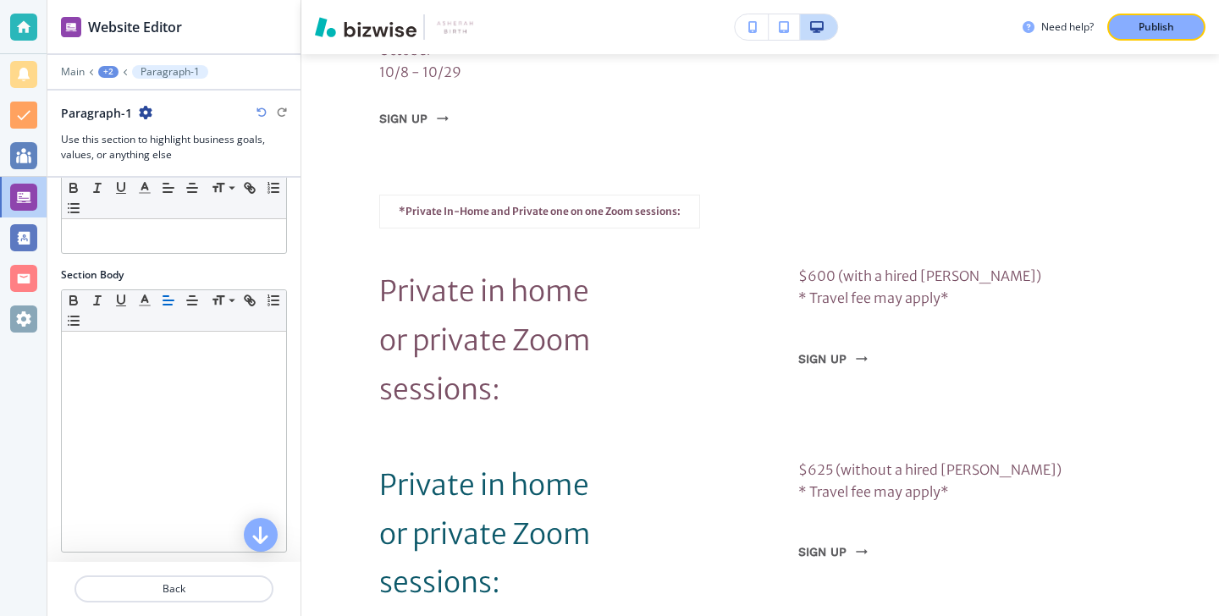
scroll to position [343, 0]
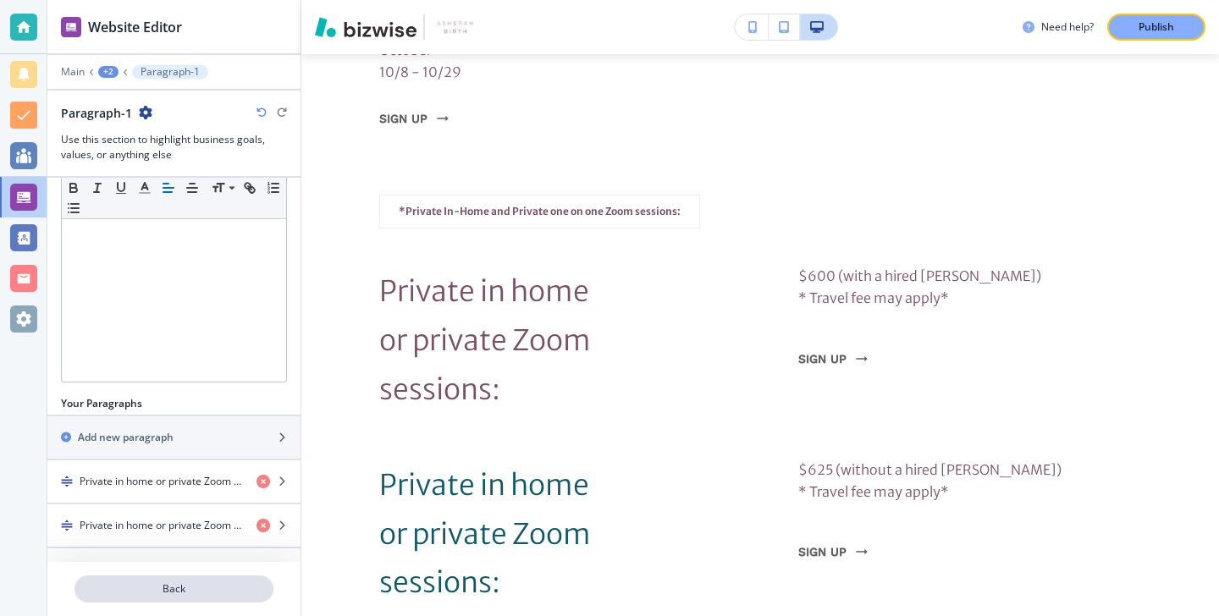
click at [212, 593] on p "Back" at bounding box center [174, 589] width 196 height 15
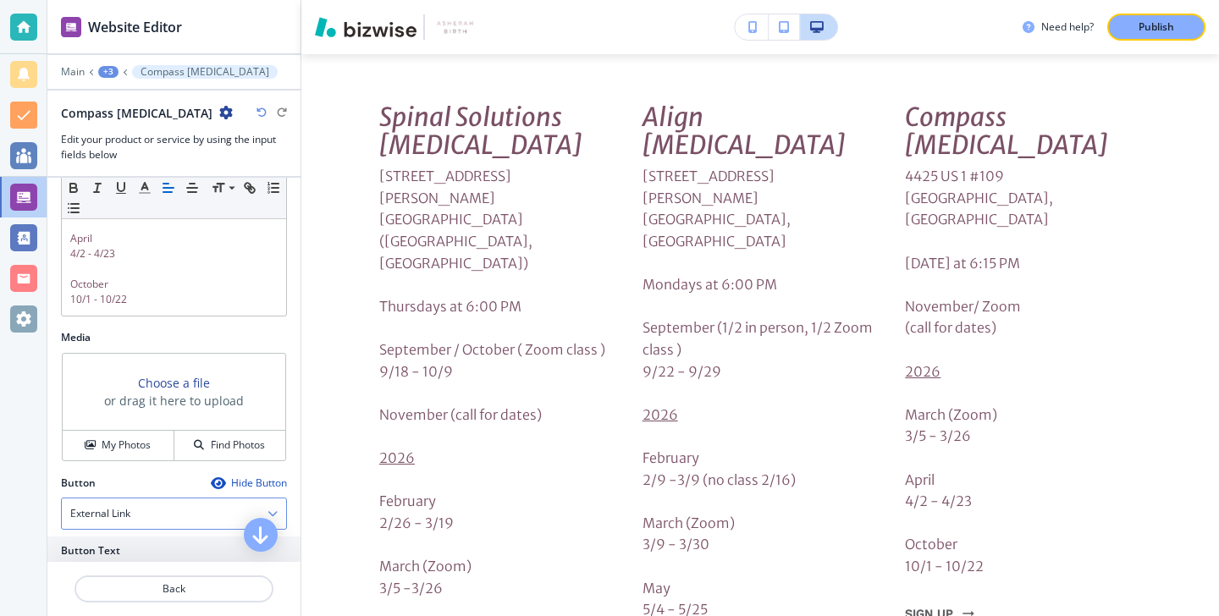
scroll to position [321, 0]
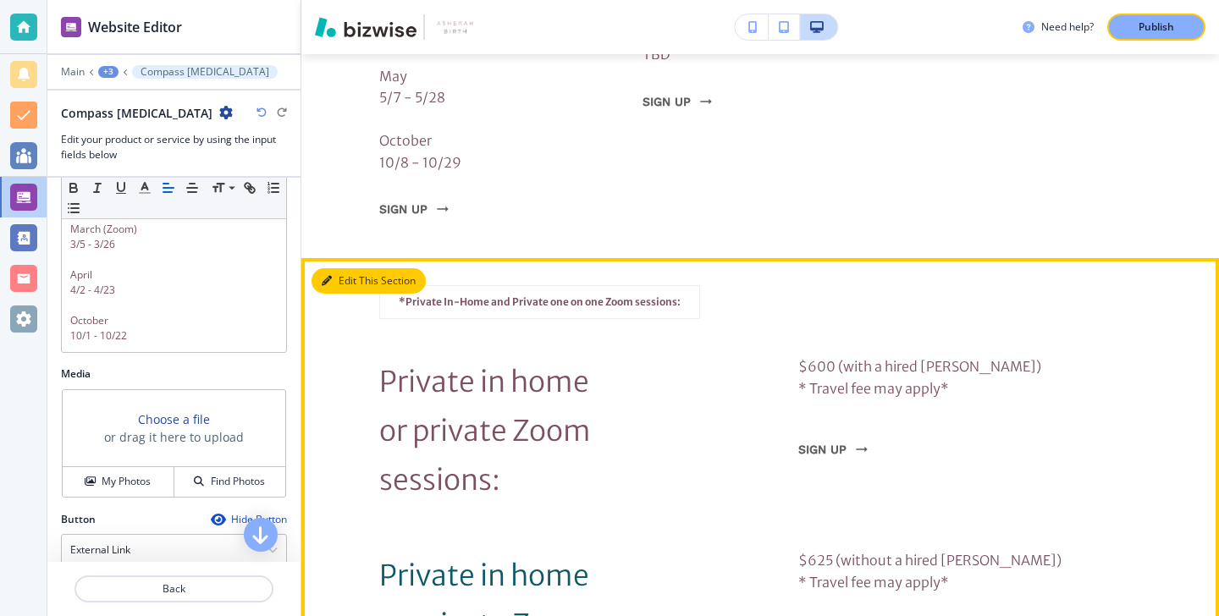
click at [339, 268] on button "Edit This Section" at bounding box center [369, 280] width 114 height 25
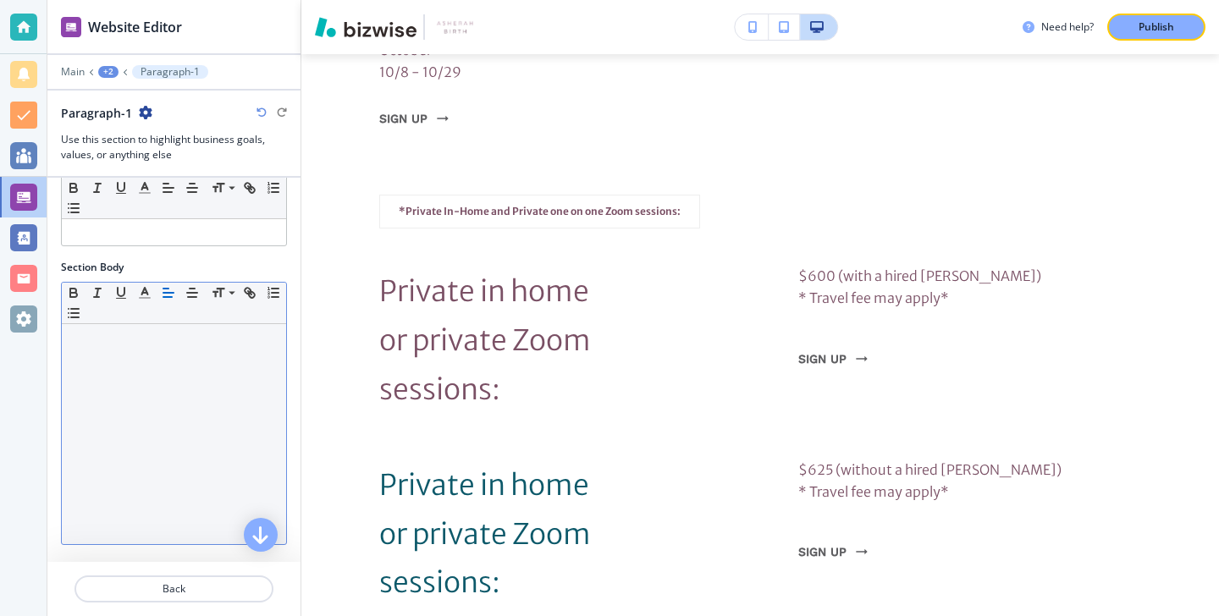
scroll to position [343, 0]
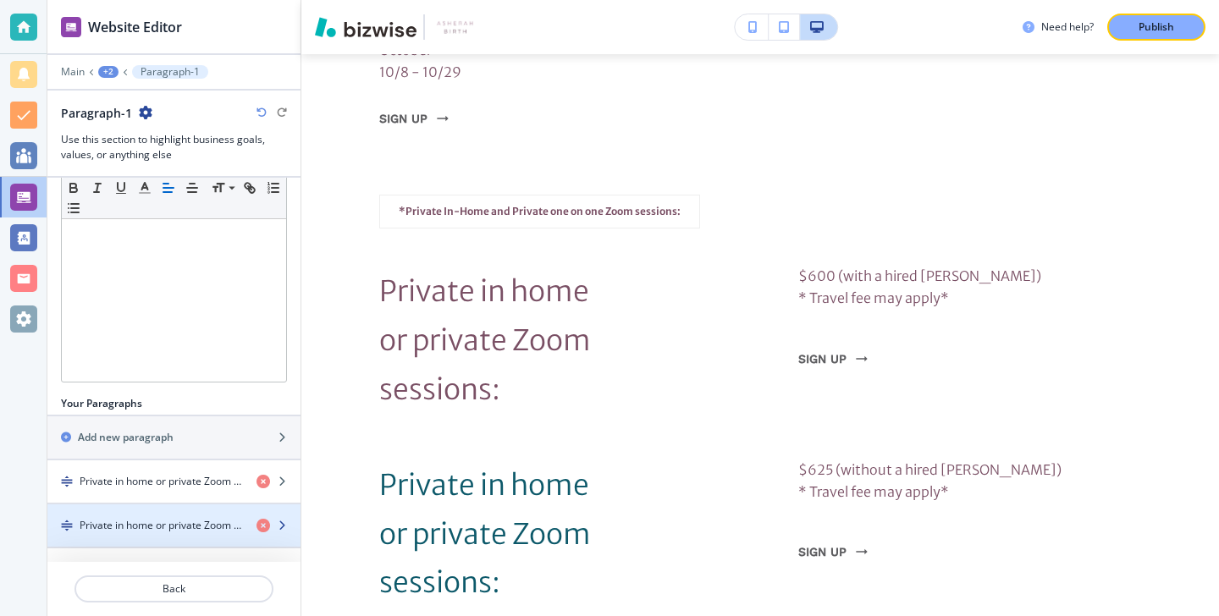
click at [177, 537] on div "button" at bounding box center [173, 540] width 253 height 14
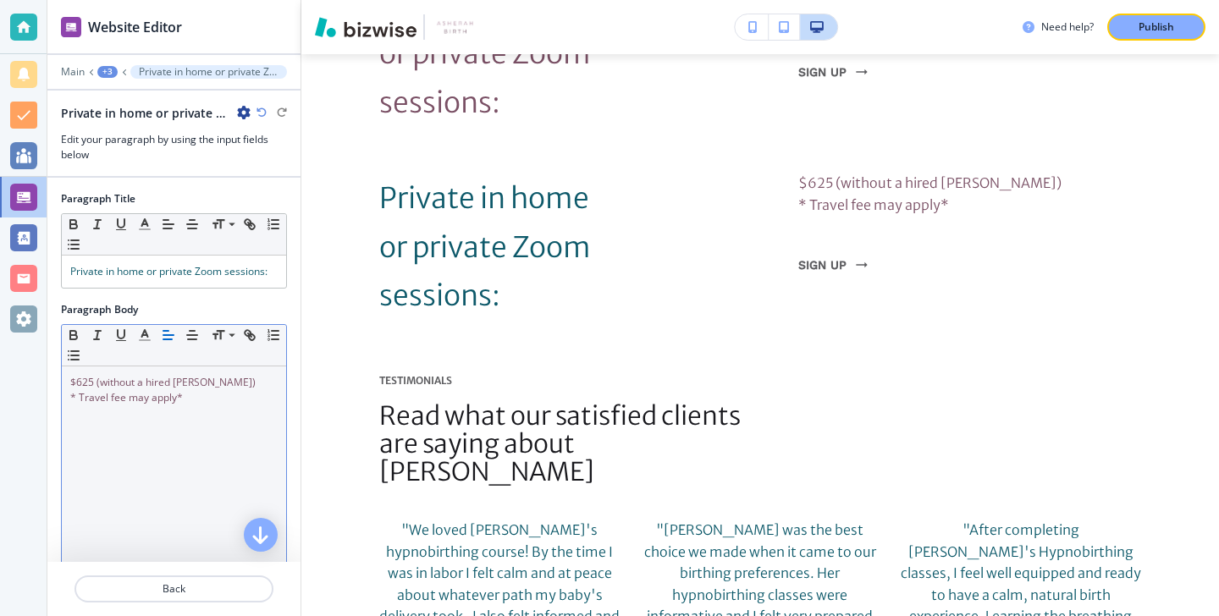
scroll to position [7163, 0]
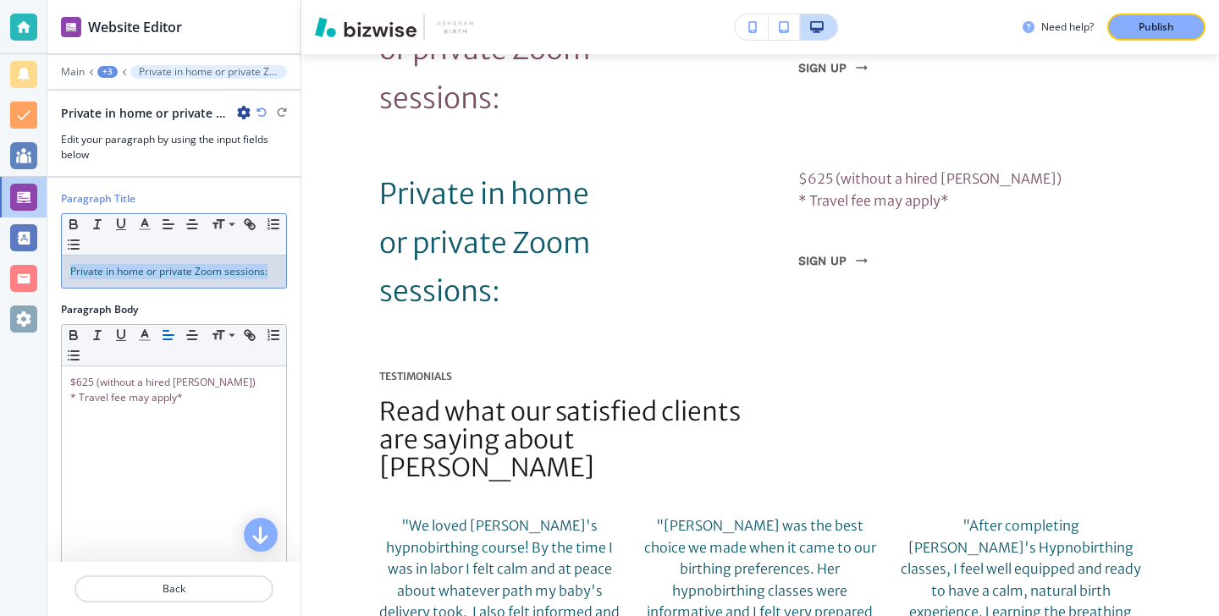
drag, startPoint x: 276, startPoint y: 261, endPoint x: 280, endPoint y: 284, distance: 23.2
click at [280, 284] on div "Private in home or private Zoom sessions:" at bounding box center [174, 272] width 224 height 32
click at [145, 229] on line "button" at bounding box center [145, 229] width 10 height 0
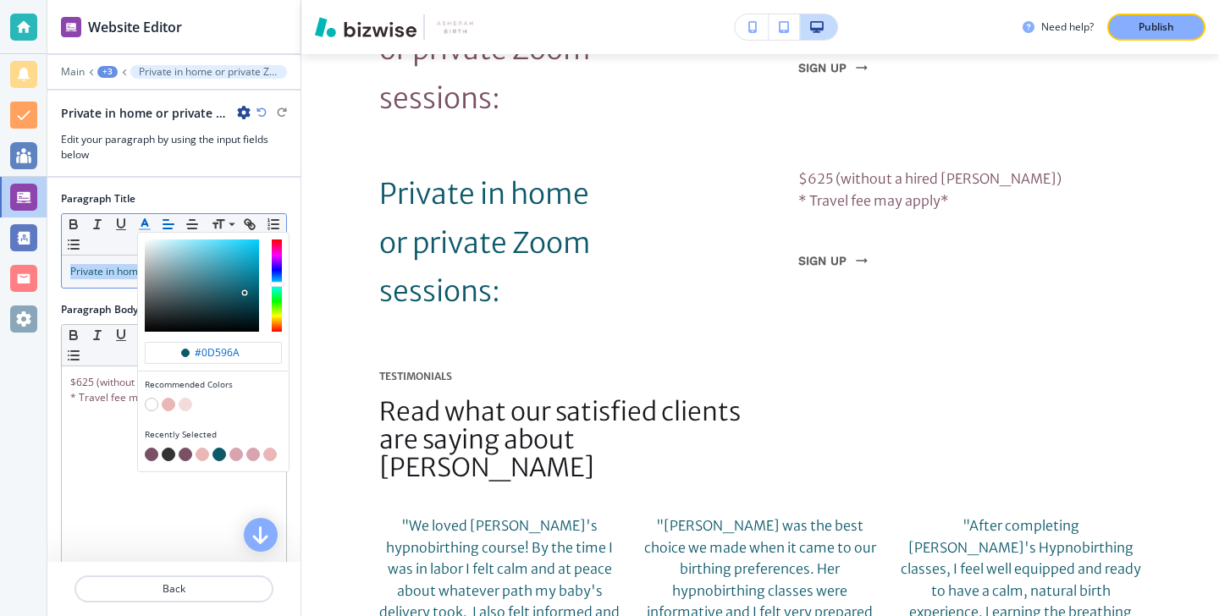
click at [151, 448] on button "button" at bounding box center [152, 455] width 14 height 14
type input "#7a5065"
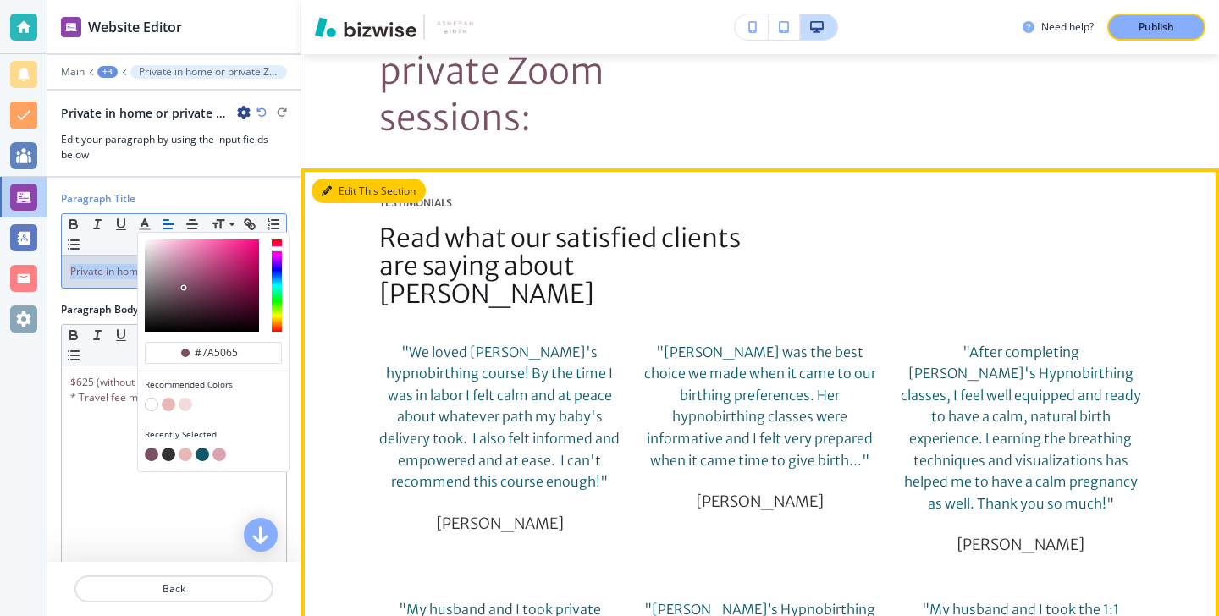
click at [357, 179] on button "Edit This Section" at bounding box center [369, 191] width 114 height 25
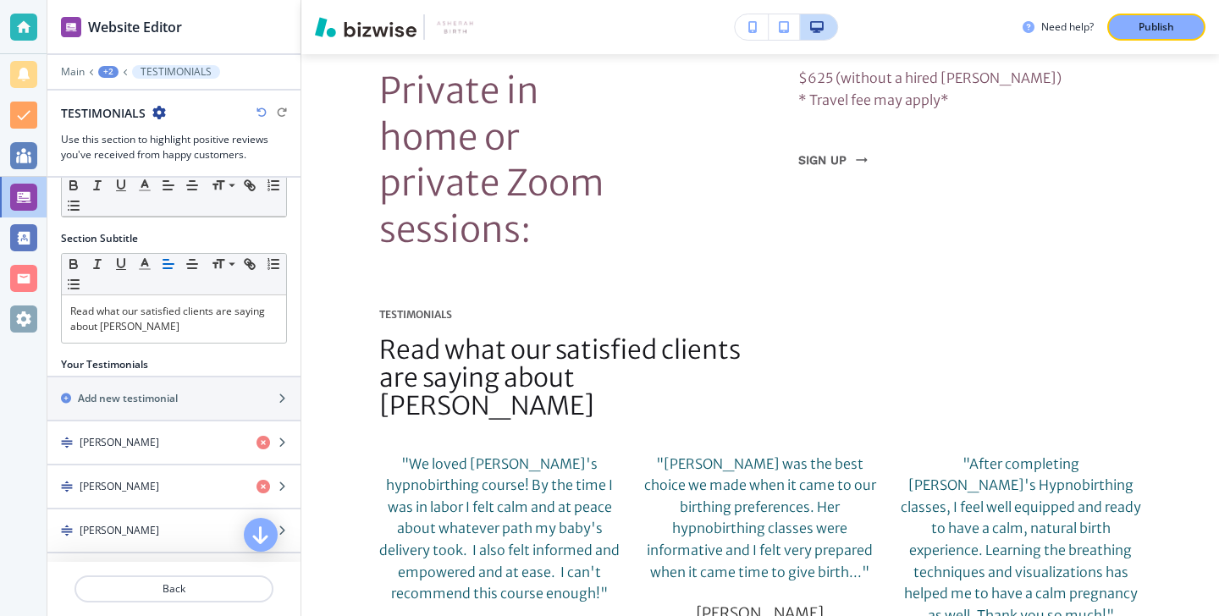
scroll to position [0, 0]
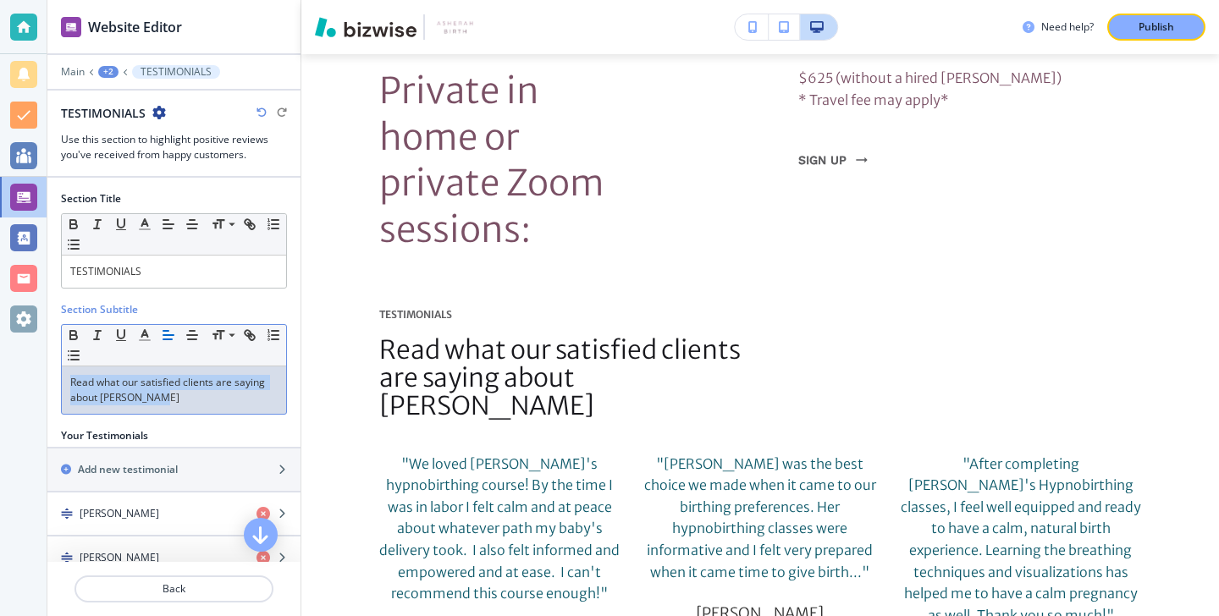
drag, startPoint x: 217, startPoint y: 400, endPoint x: 63, endPoint y: 372, distance: 156.7
click at [63, 373] on div "Read what our satisfied clients are saying about Doula Vonda" at bounding box center [174, 390] width 224 height 47
click at [141, 340] on line "button" at bounding box center [145, 340] width 10 height 0
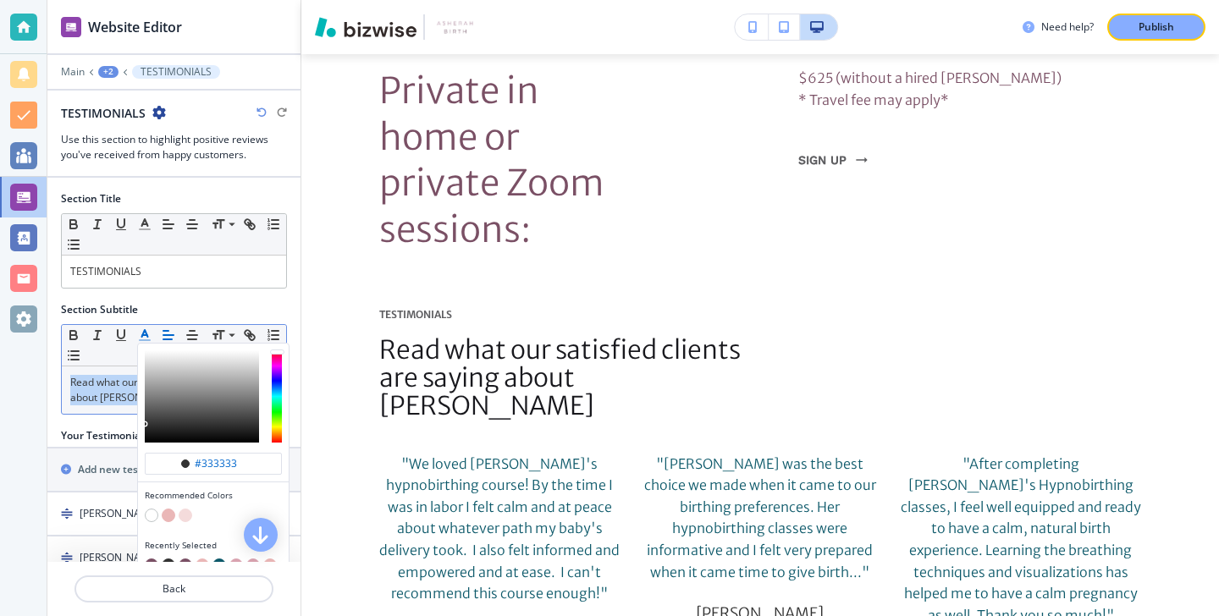
scroll to position [130, 0]
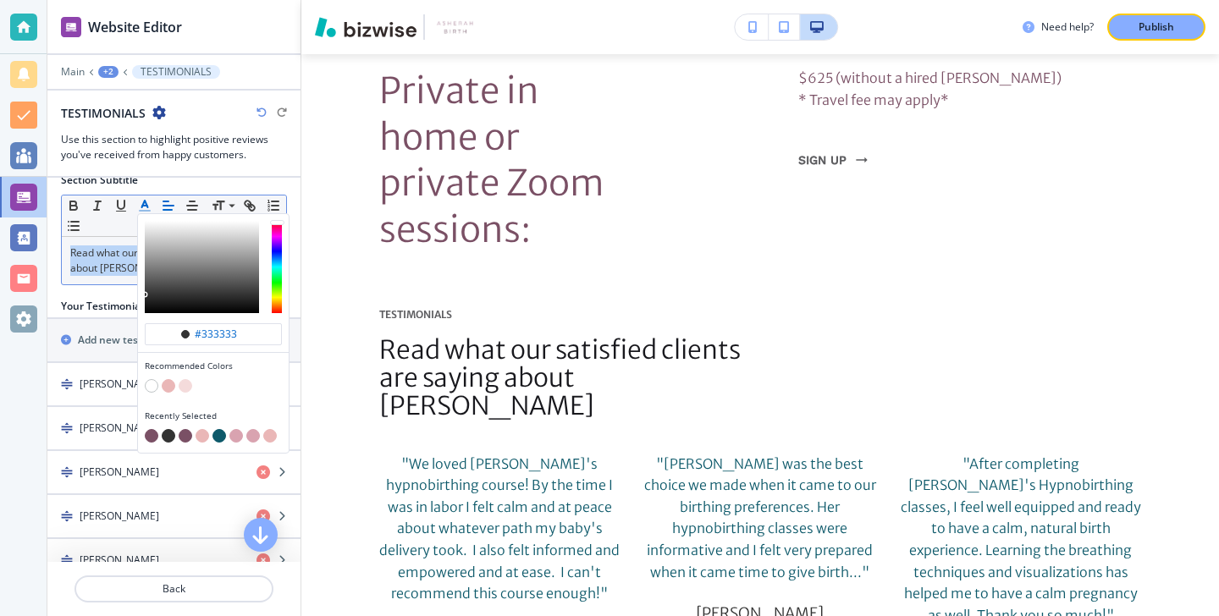
click at [150, 440] on button "button" at bounding box center [152, 436] width 14 height 14
type input "#7a5065"
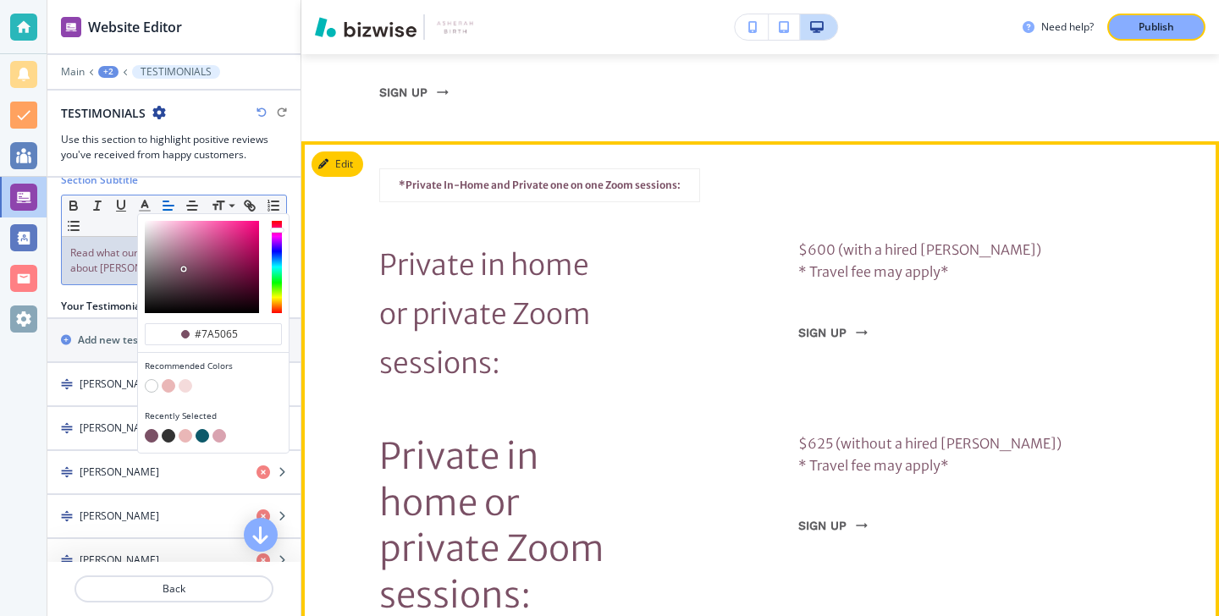
scroll to position [6874, 0]
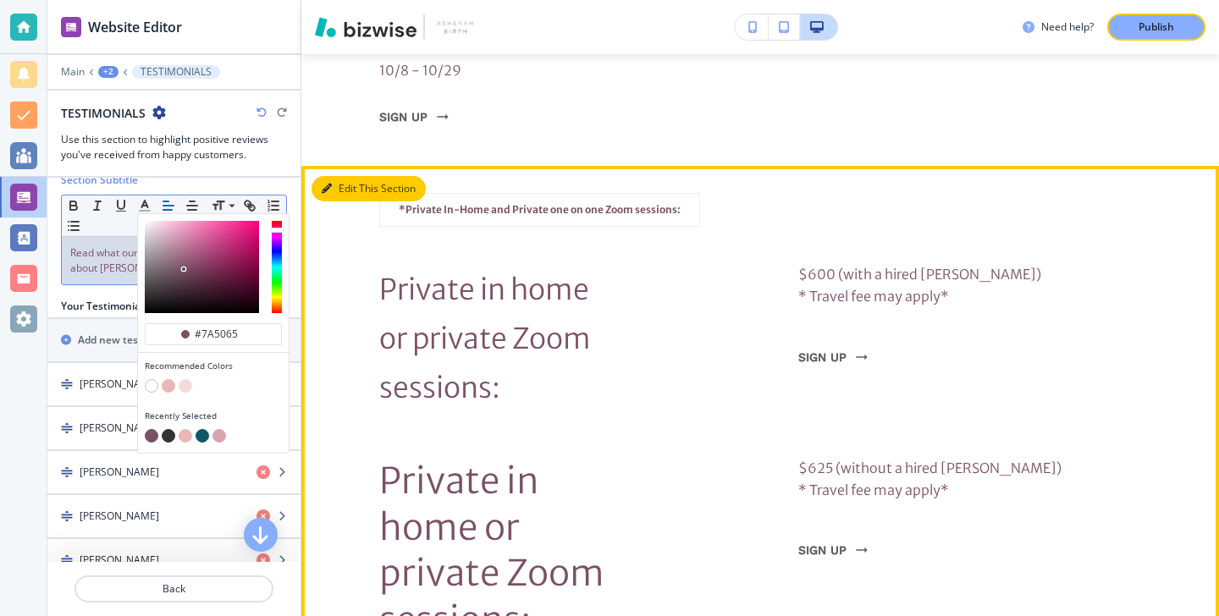
click at [342, 166] on section "*Private In-Home and Private one on one Zoom sessions: Private in home or priva…" at bounding box center [760, 418] width 918 height 504
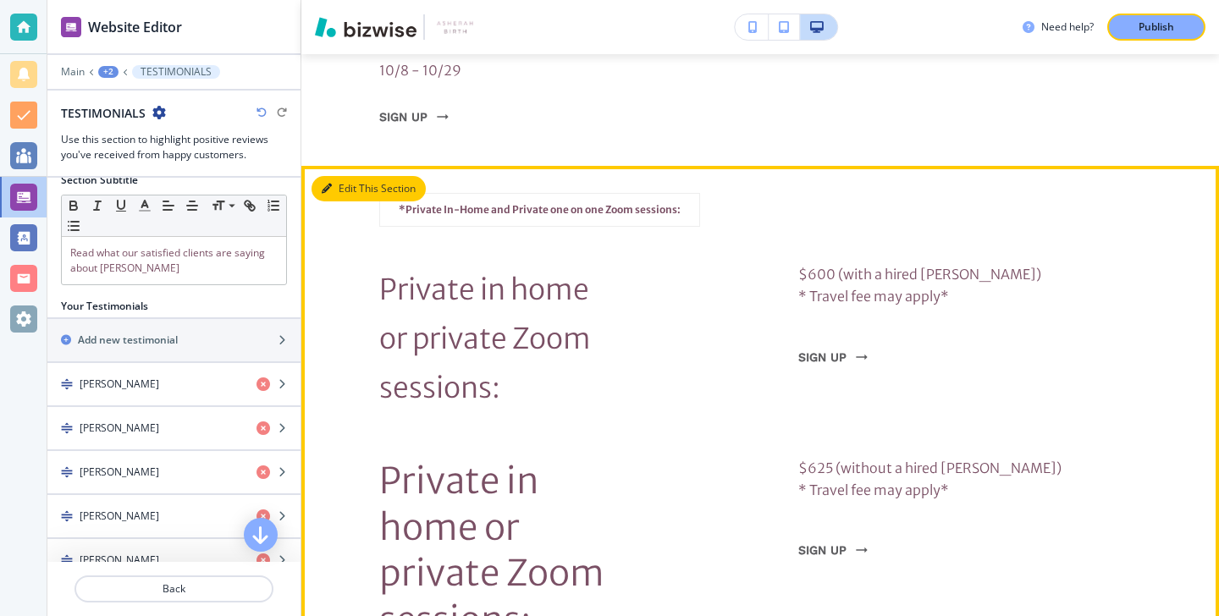
click at [342, 176] on button "Edit This Section" at bounding box center [369, 188] width 114 height 25
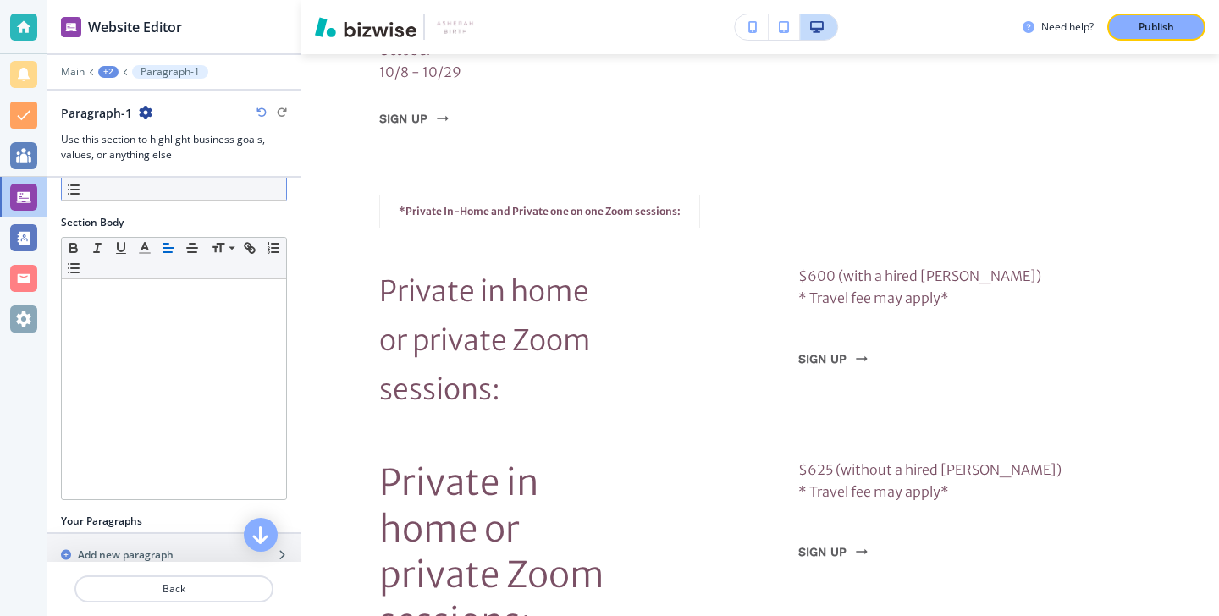
scroll to position [343, 0]
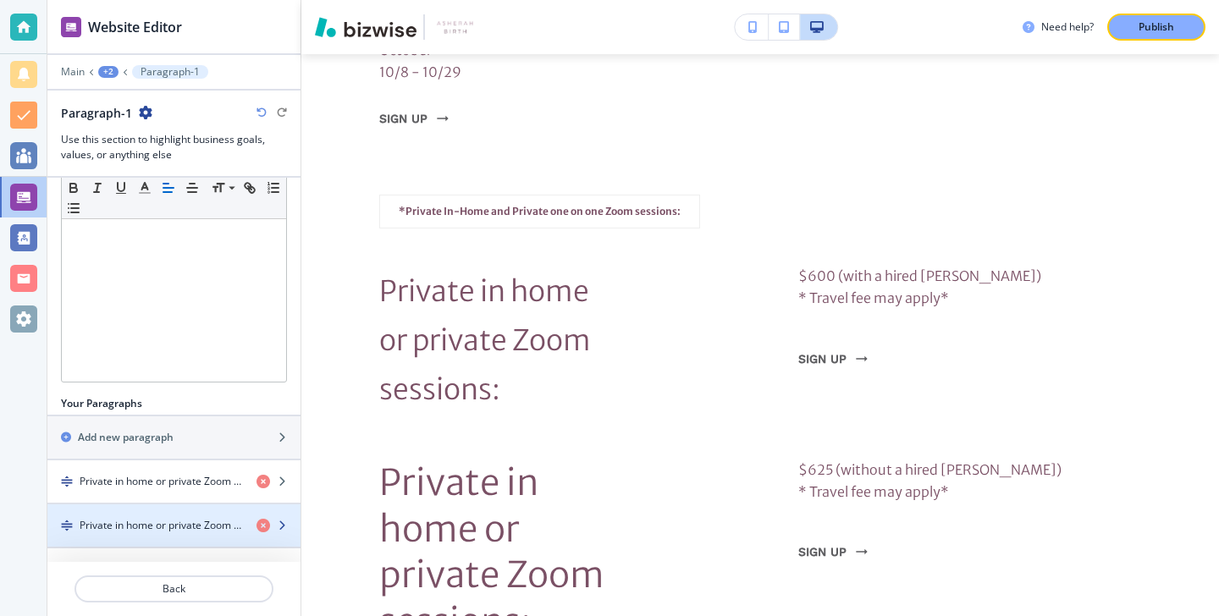
click at [162, 523] on h4 "Private in home or private Zoom sessions:" at bounding box center [161, 525] width 163 height 15
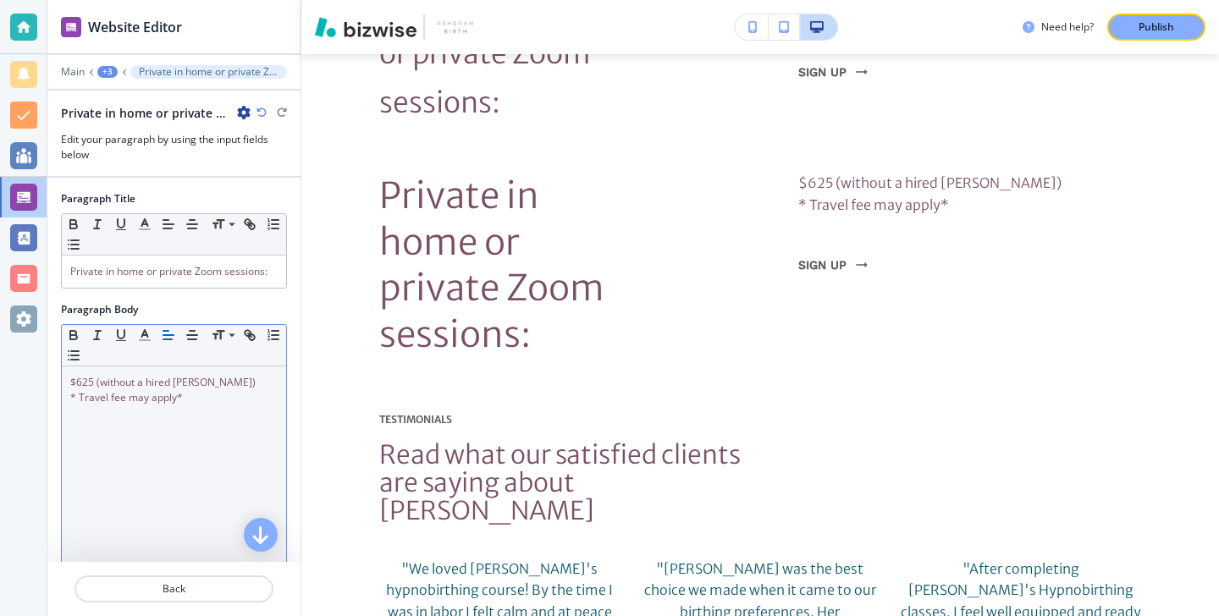
scroll to position [7163, 0]
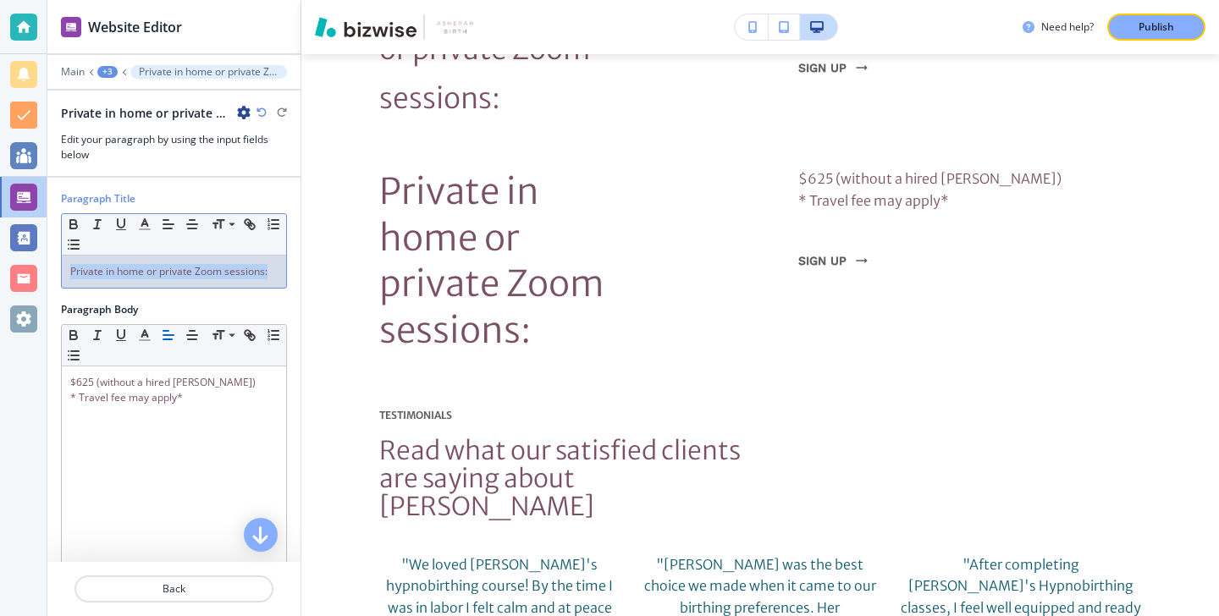
drag, startPoint x: 279, startPoint y: 263, endPoint x: 275, endPoint y: 275, distance: 12.6
click at [275, 275] on div "Private in home or private Zoom sessions:" at bounding box center [174, 272] width 224 height 32
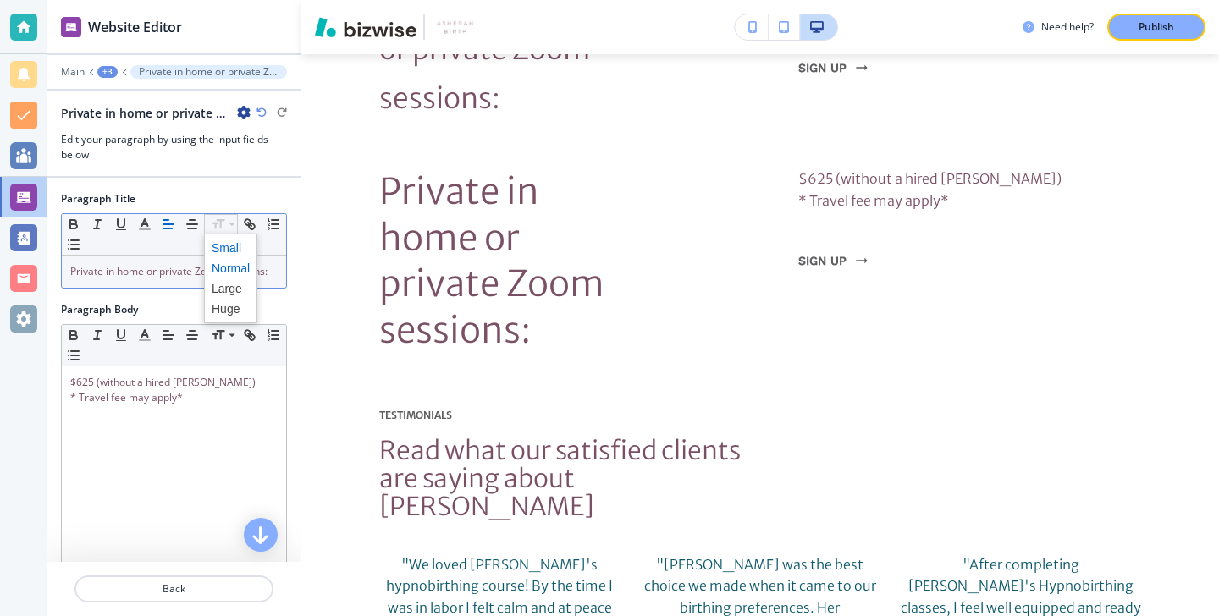
click at [235, 251] on span at bounding box center [231, 248] width 38 height 20
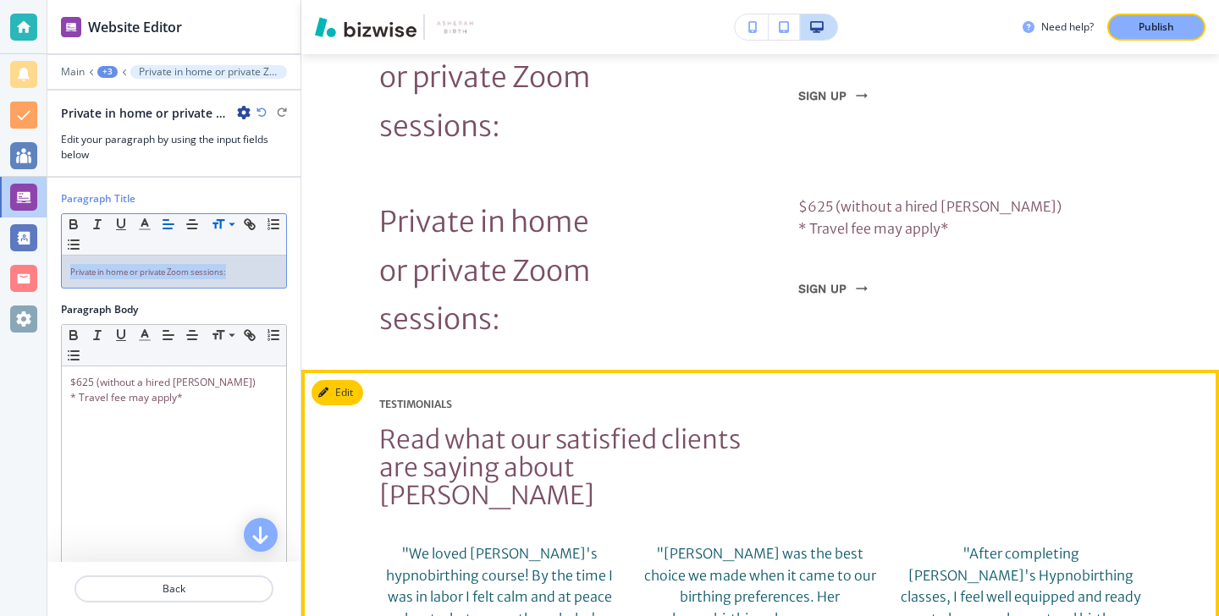
scroll to position [7134, 0]
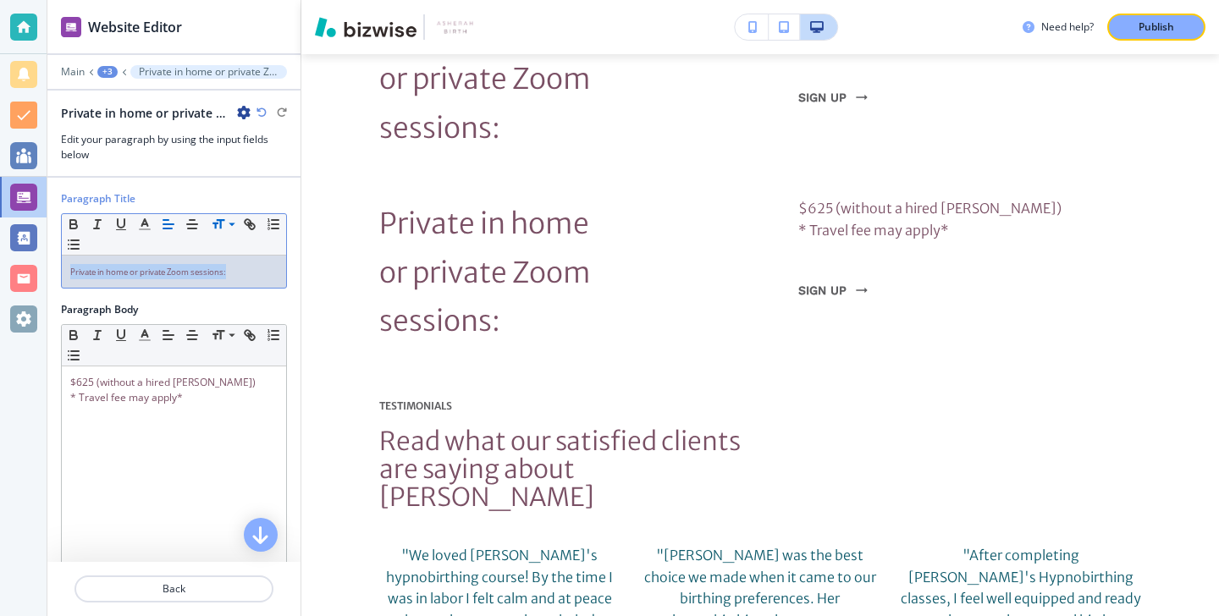
click at [202, 268] on span "Private in home or private Zoom sessions:" at bounding box center [148, 272] width 156 height 11
click at [200, 268] on span "Private in home or private Zoom sessions:" at bounding box center [148, 272] width 156 height 11
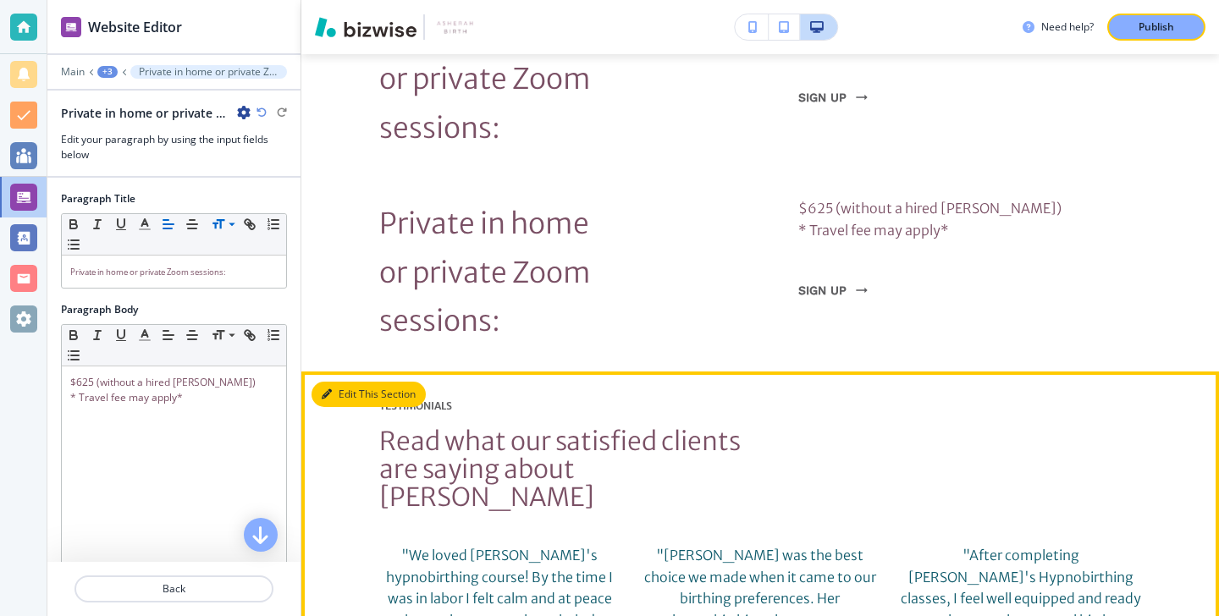
click at [336, 382] on button "Edit This Section" at bounding box center [369, 394] width 114 height 25
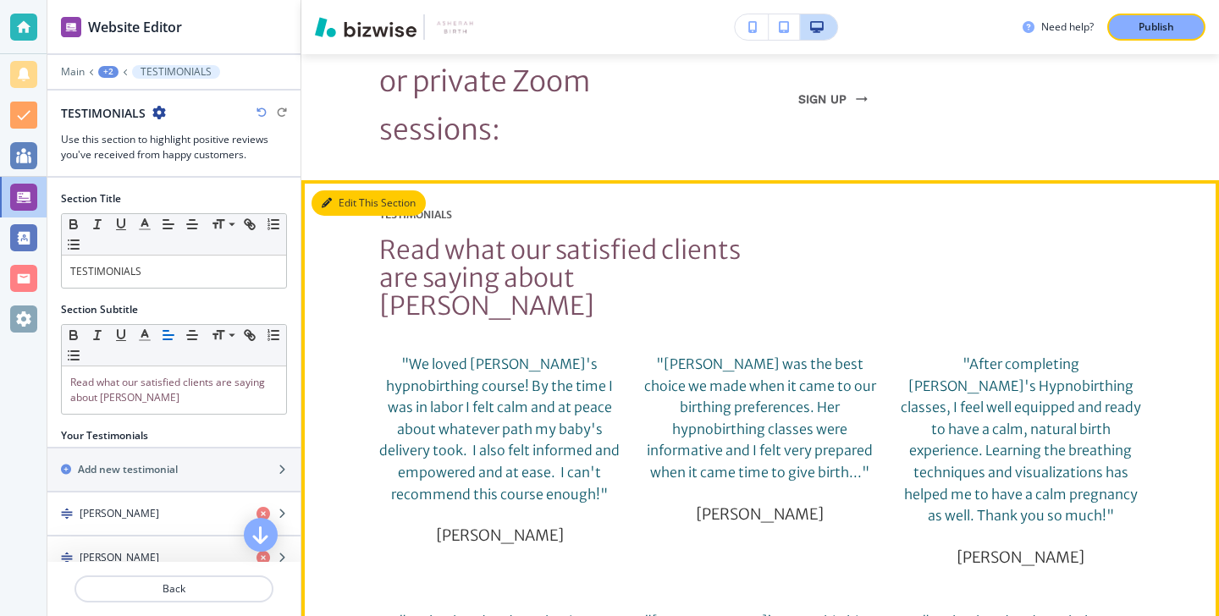
scroll to position [7337, 0]
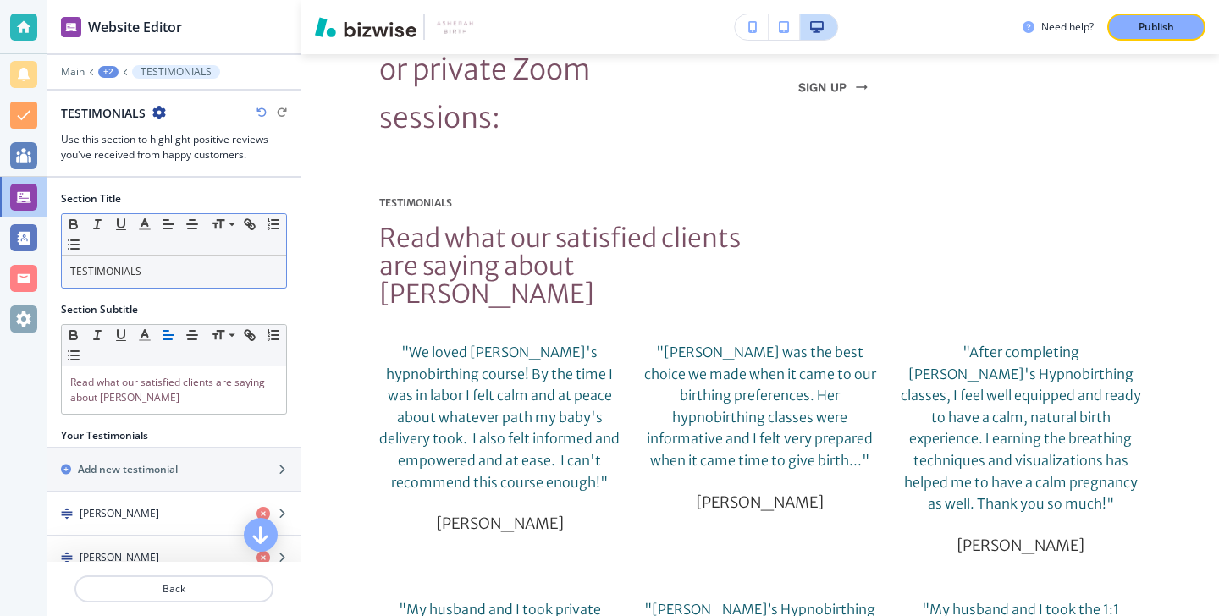
click at [212, 284] on div "TESTIMONIALS" at bounding box center [174, 272] width 224 height 32
click at [146, 229] on icon "button" at bounding box center [144, 224] width 15 height 15
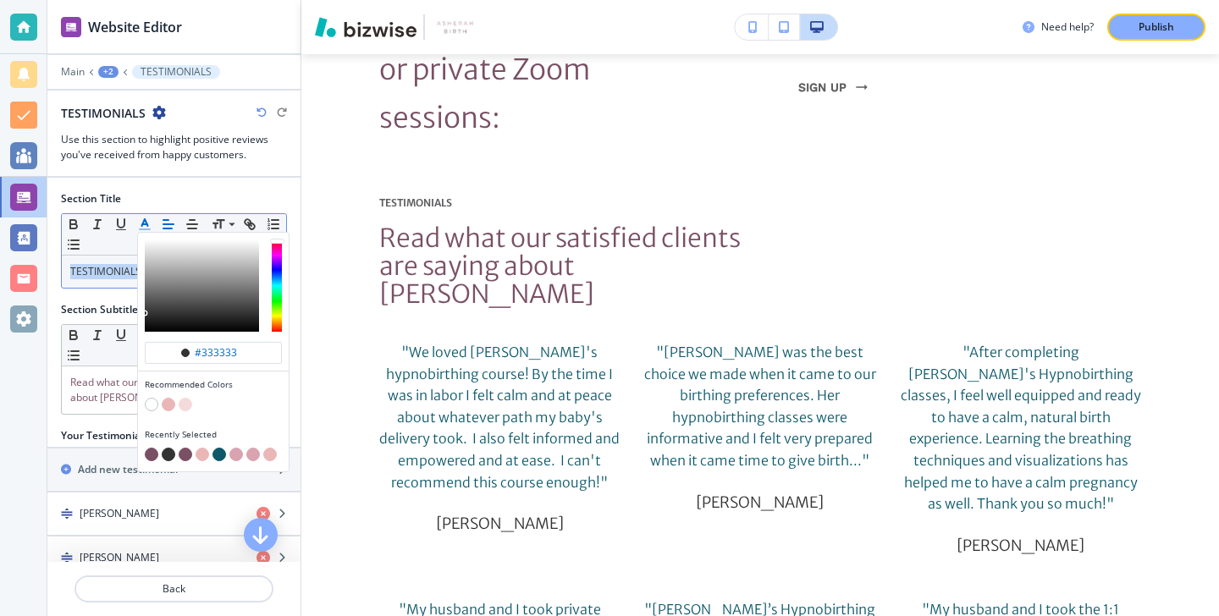
click at [152, 454] on button "button" at bounding box center [152, 455] width 14 height 14
type input "#7a5065"
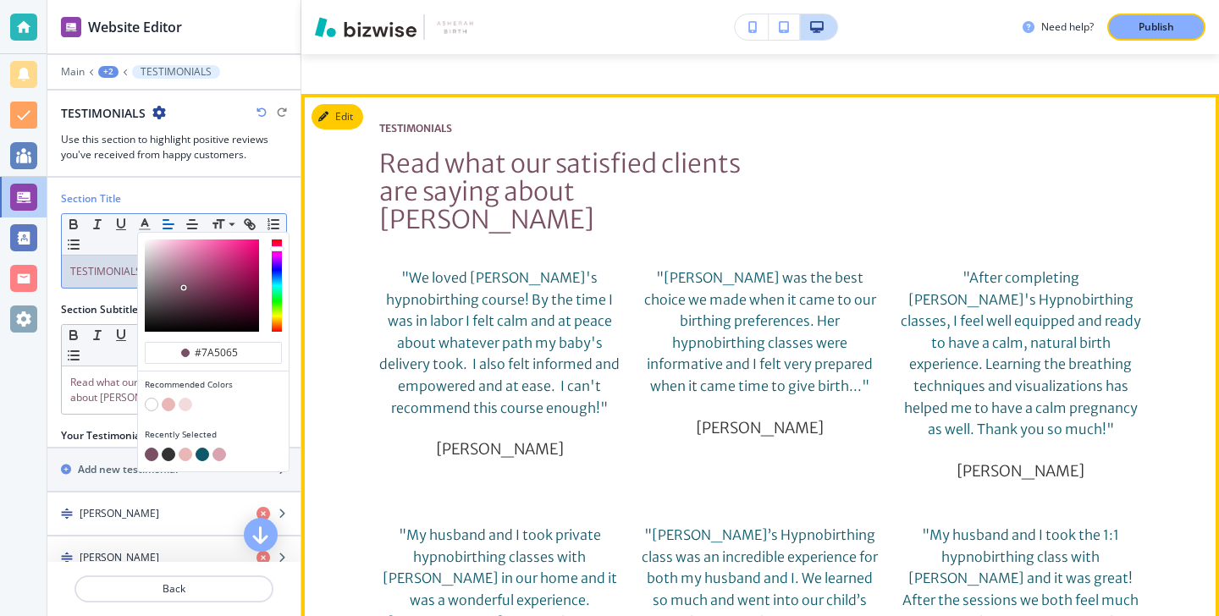
scroll to position [7403, 0]
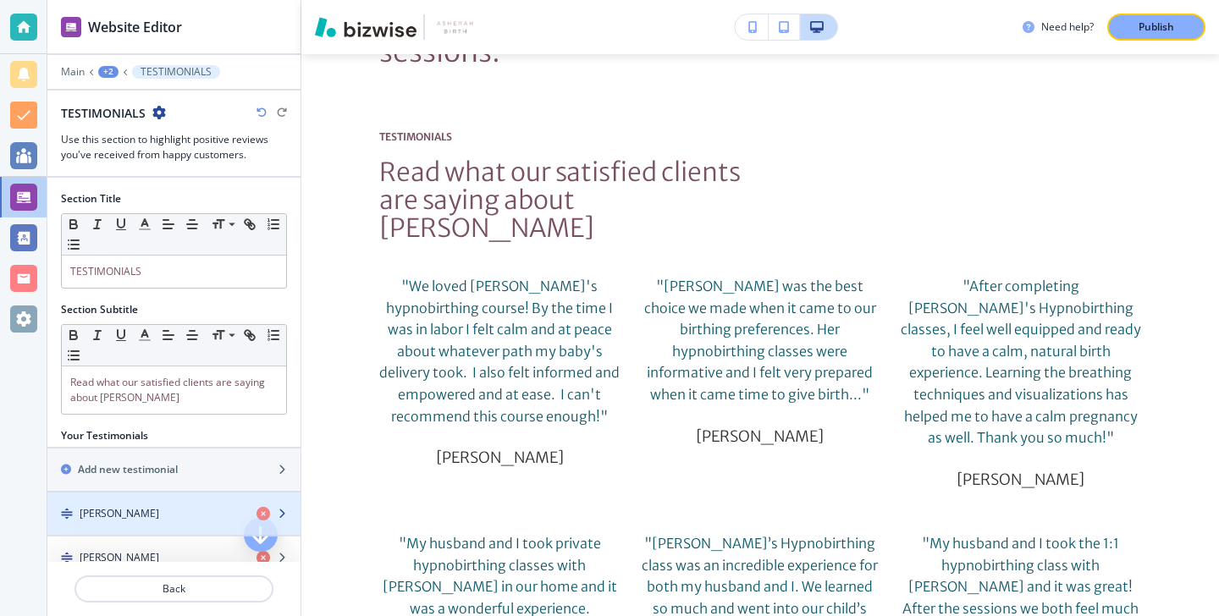
click at [114, 527] on div "button" at bounding box center [173, 529] width 253 height 14
click at [114, 526] on div "button" at bounding box center [173, 529] width 253 height 14
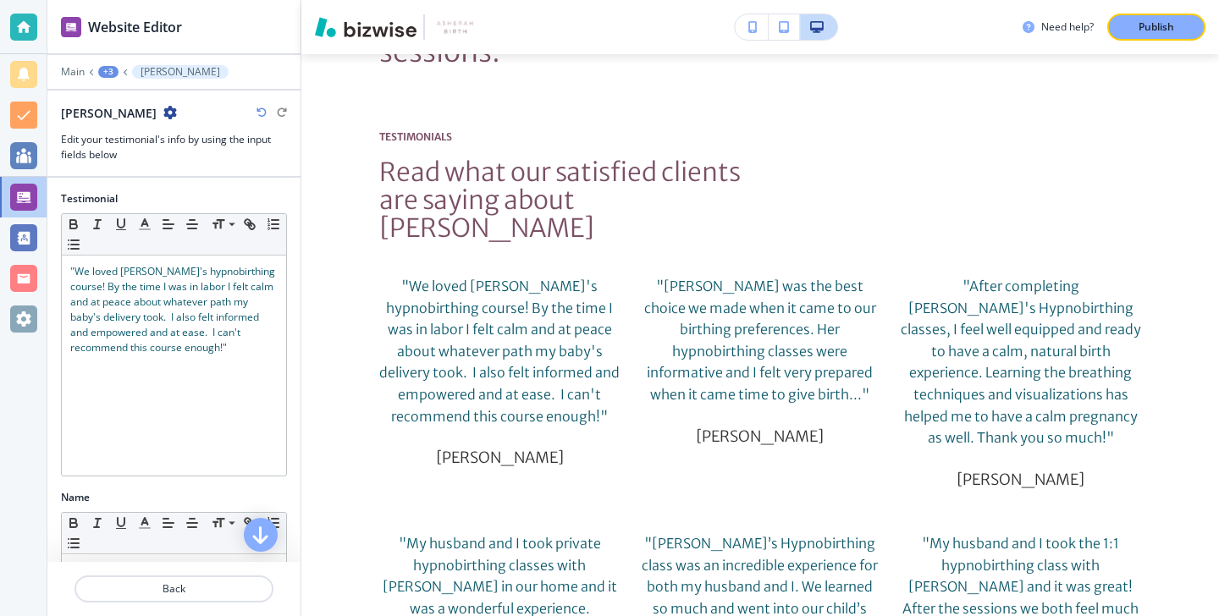
scroll to position [7482, 0]
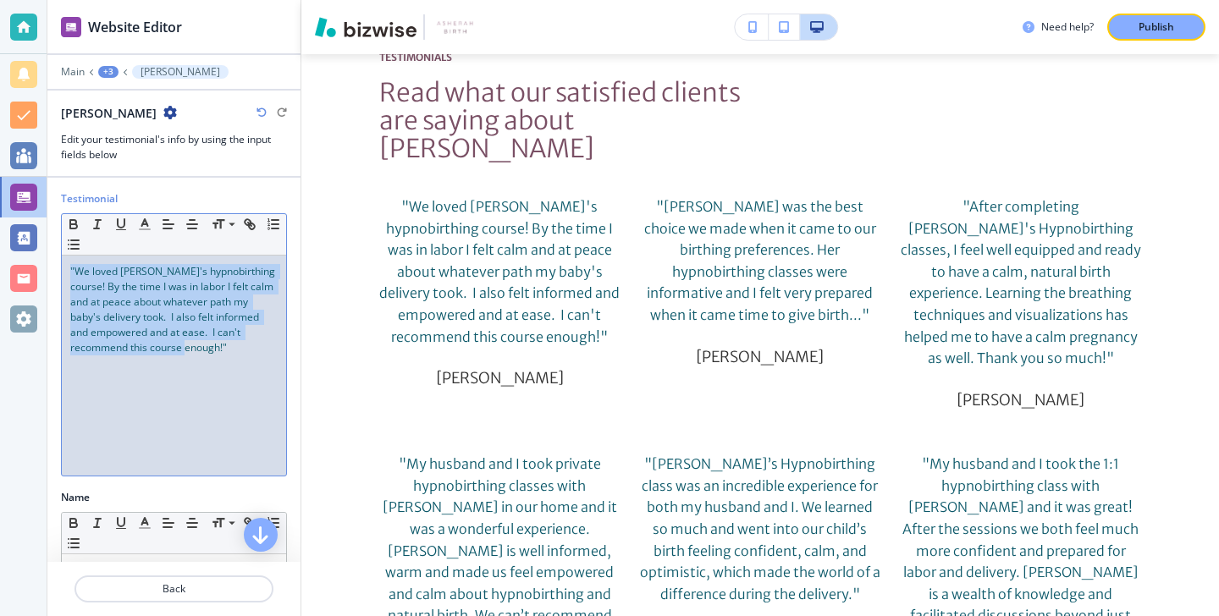
drag, startPoint x: 246, startPoint y: 350, endPoint x: 57, endPoint y: 255, distance: 212.0
click at [57, 253] on div "Testimonial Small Normal Large Huge "We loved Vonda's hypnobirthing course! By …" at bounding box center [173, 340] width 253 height 299
click at [136, 226] on button "button" at bounding box center [145, 224] width 24 height 20
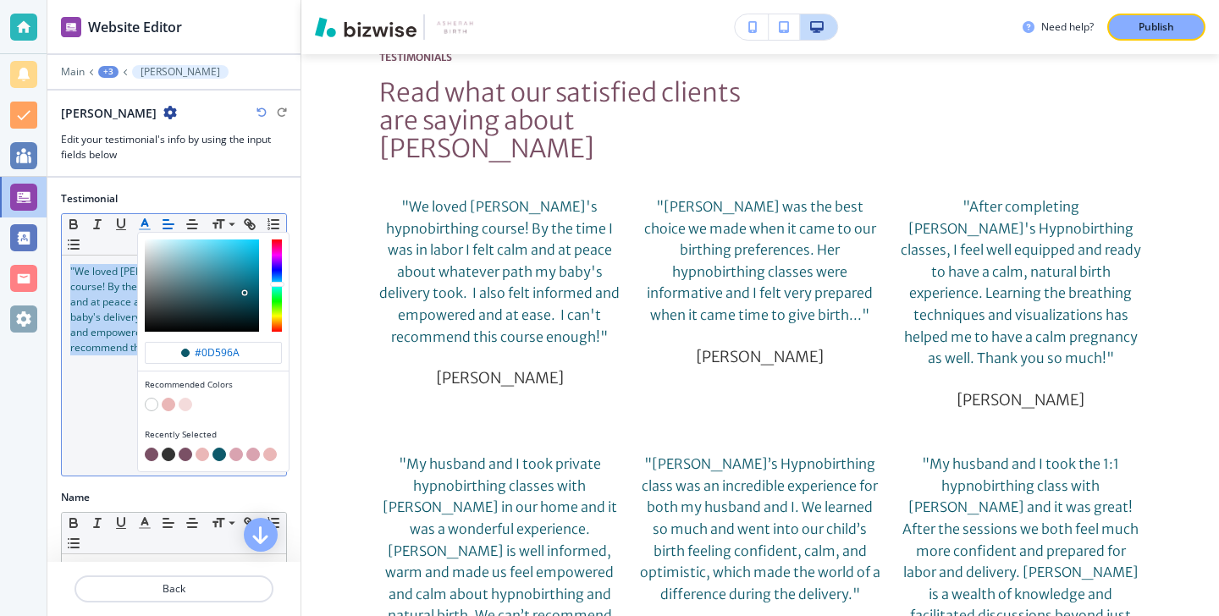
click at [146, 456] on button "button" at bounding box center [152, 455] width 14 height 14
type input "#7a5065"
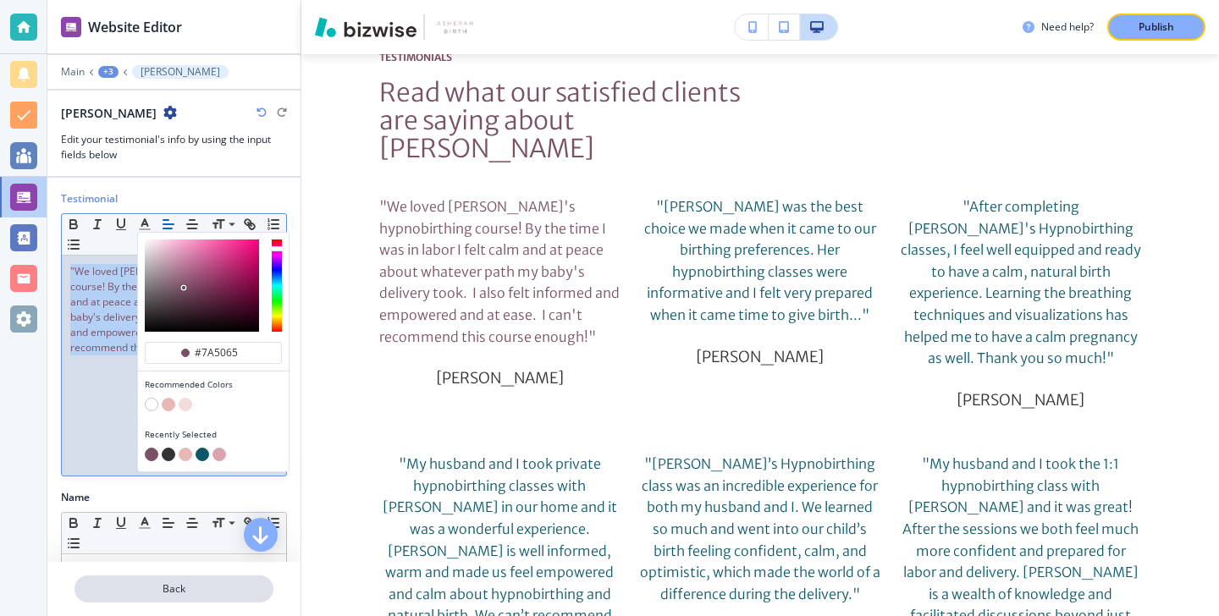
click at [134, 582] on p "Back" at bounding box center [174, 589] width 196 height 15
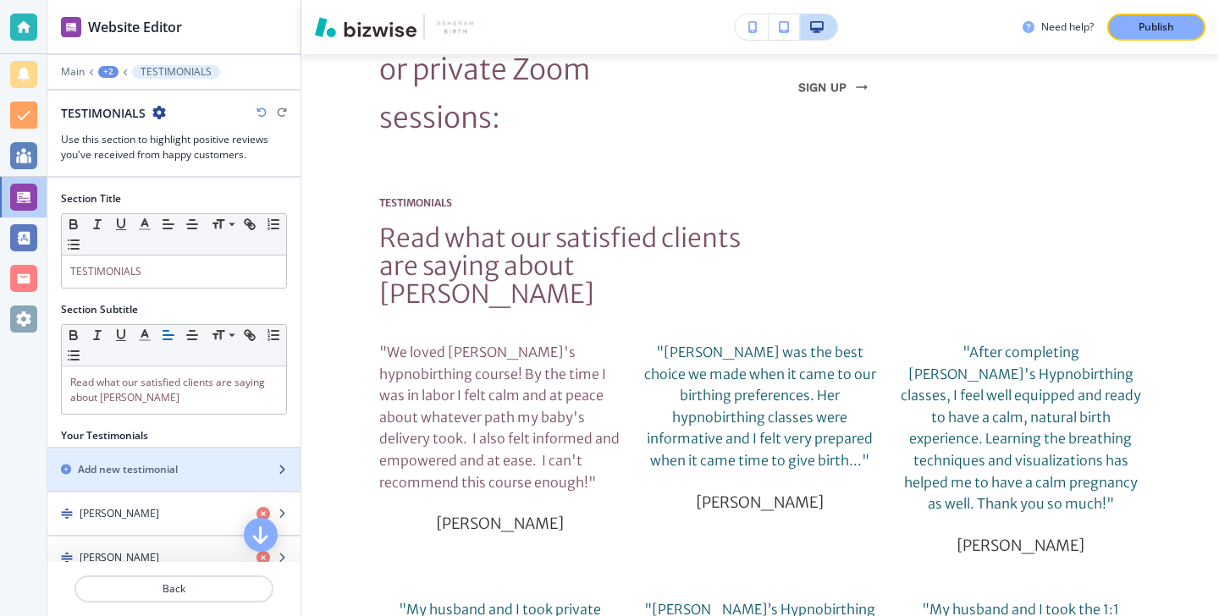
scroll to position [156, 0]
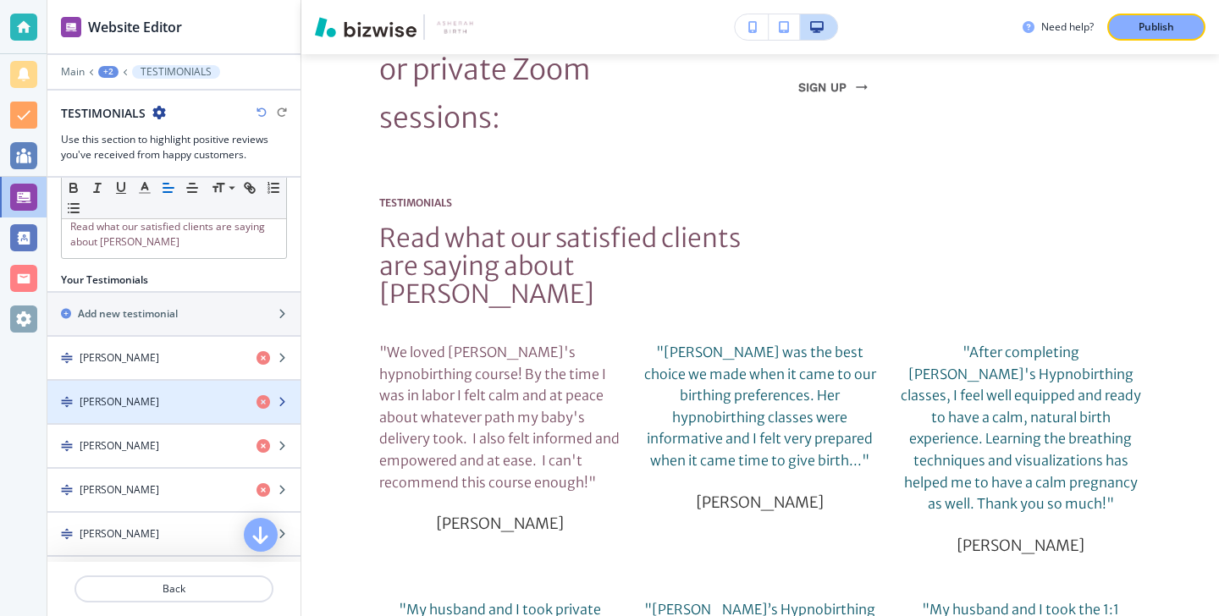
click at [154, 399] on div "[PERSON_NAME]" at bounding box center [145, 402] width 196 height 15
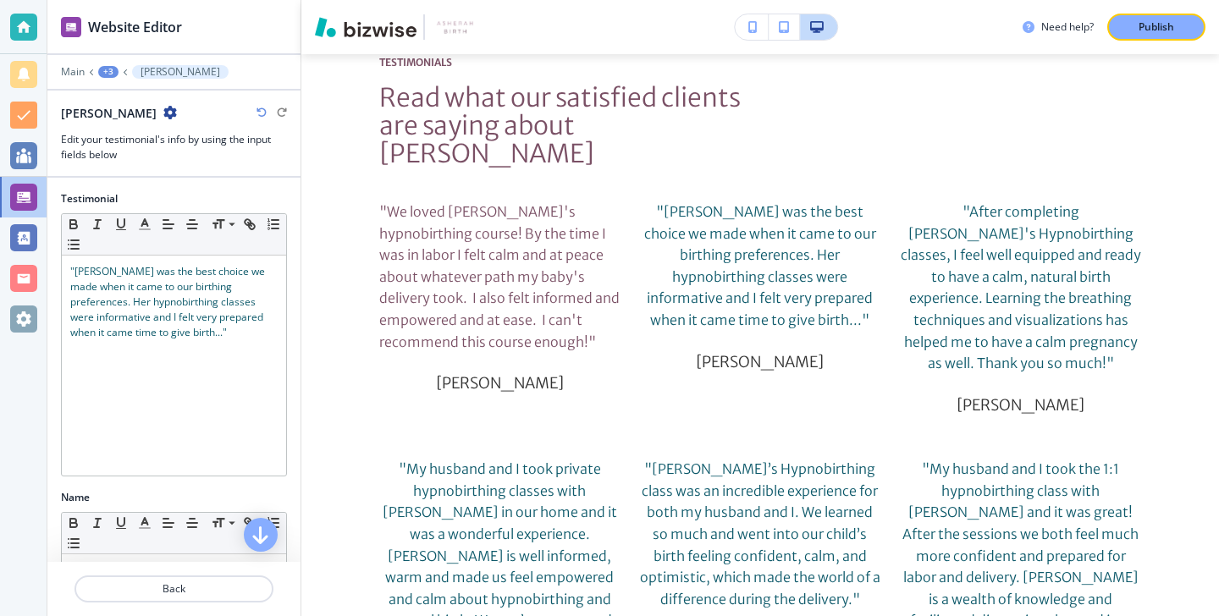
scroll to position [7482, 0]
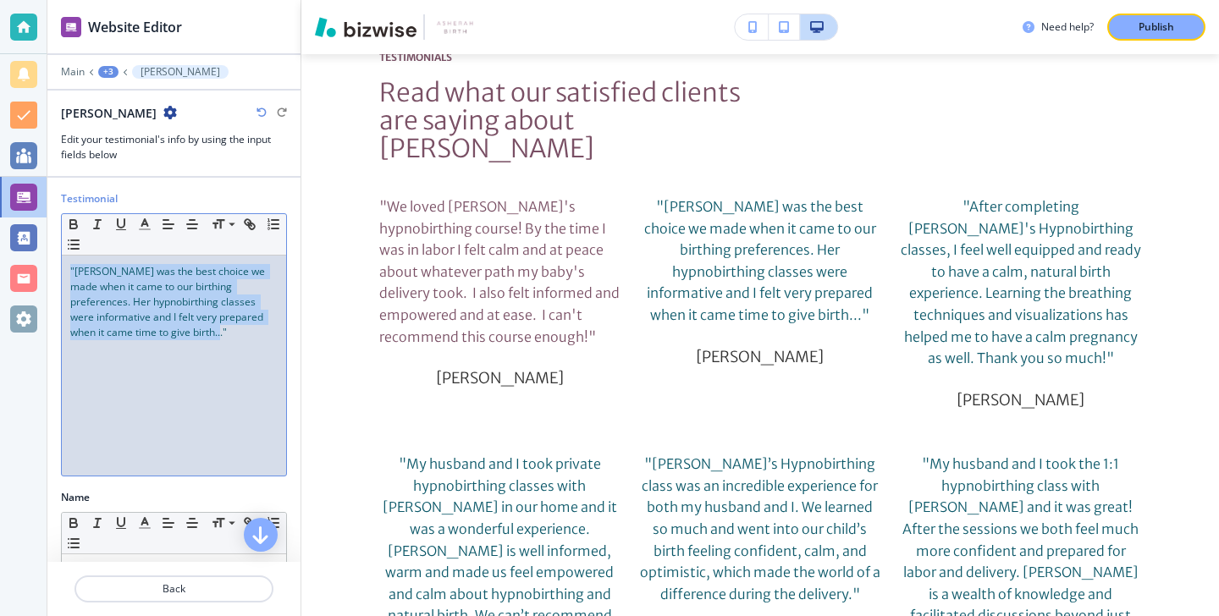
drag, startPoint x: 168, startPoint y: 360, endPoint x: 8, endPoint y: 217, distance: 215.3
click at [8, 216] on div "Website Editor Main +3 Melissa Phillips Melissa Phillips Edit your testimonial'…" at bounding box center [609, 308] width 1219 height 616
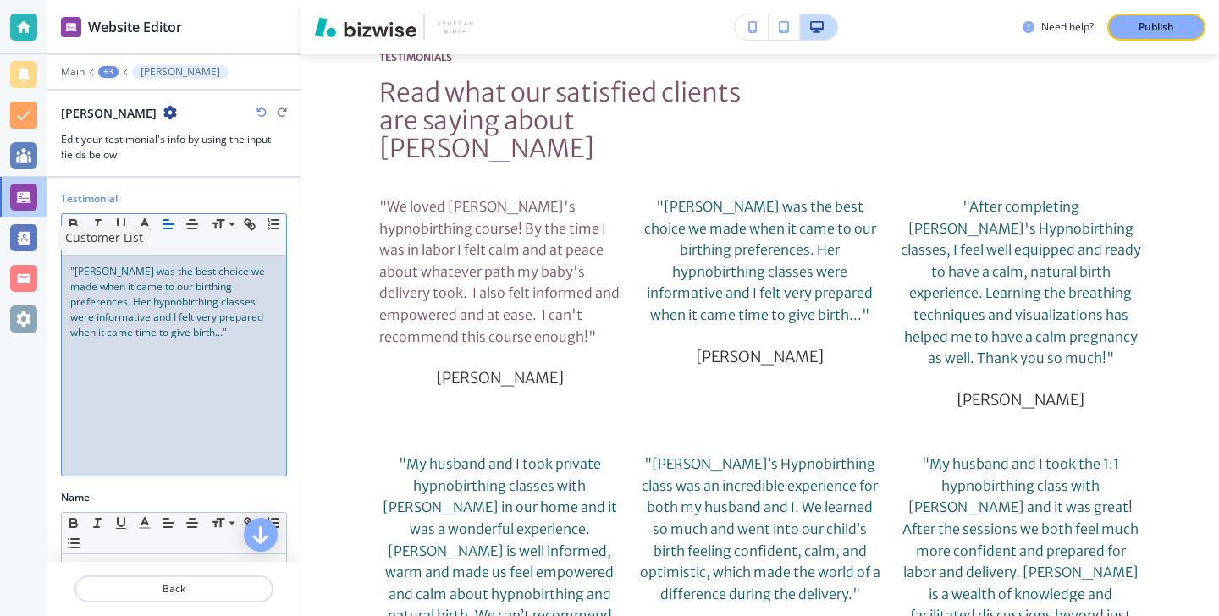
click at [144, 224] on div "Customer List" at bounding box center [99, 237] width 105 height 27
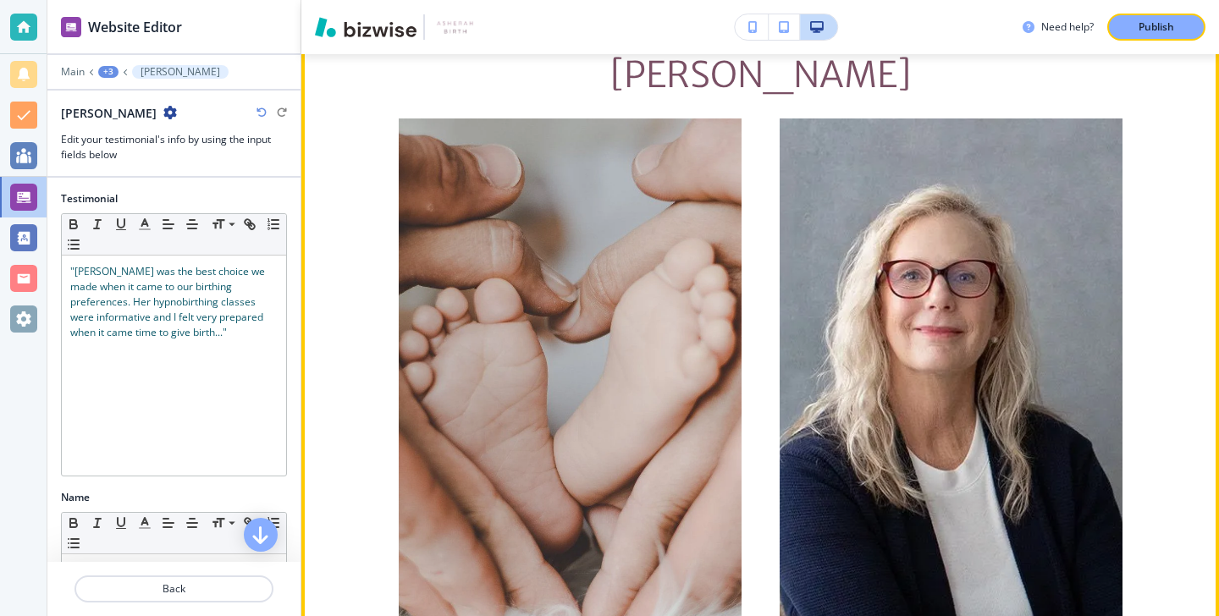
scroll to position [5014, 0]
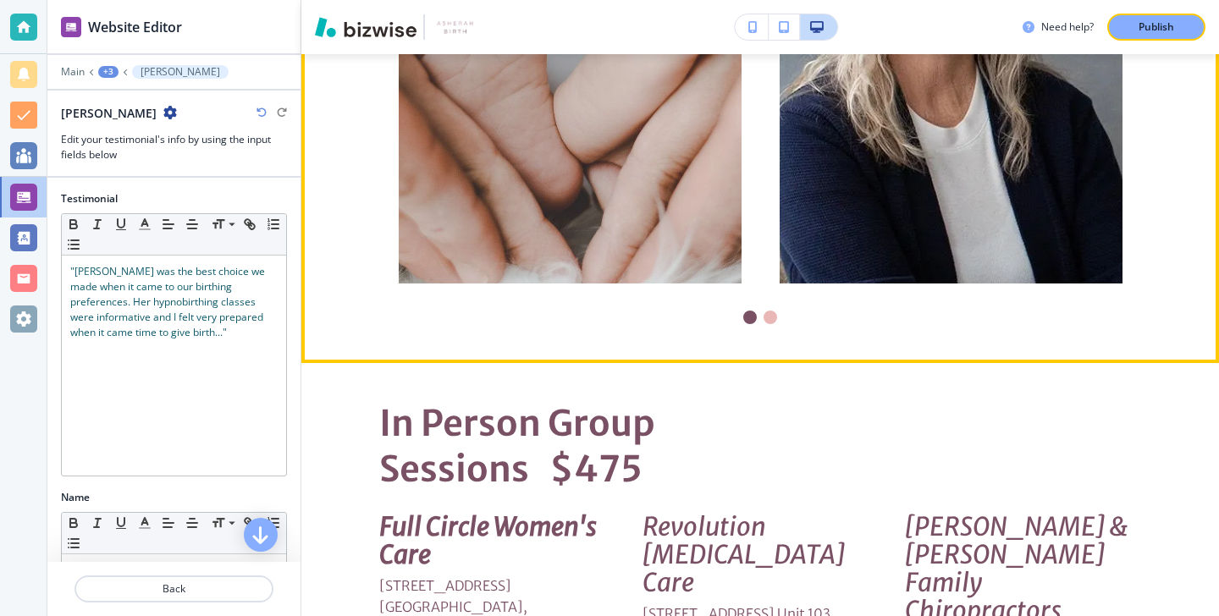
click at [767, 307] on li "Go to slide 2" at bounding box center [770, 317] width 20 height 20
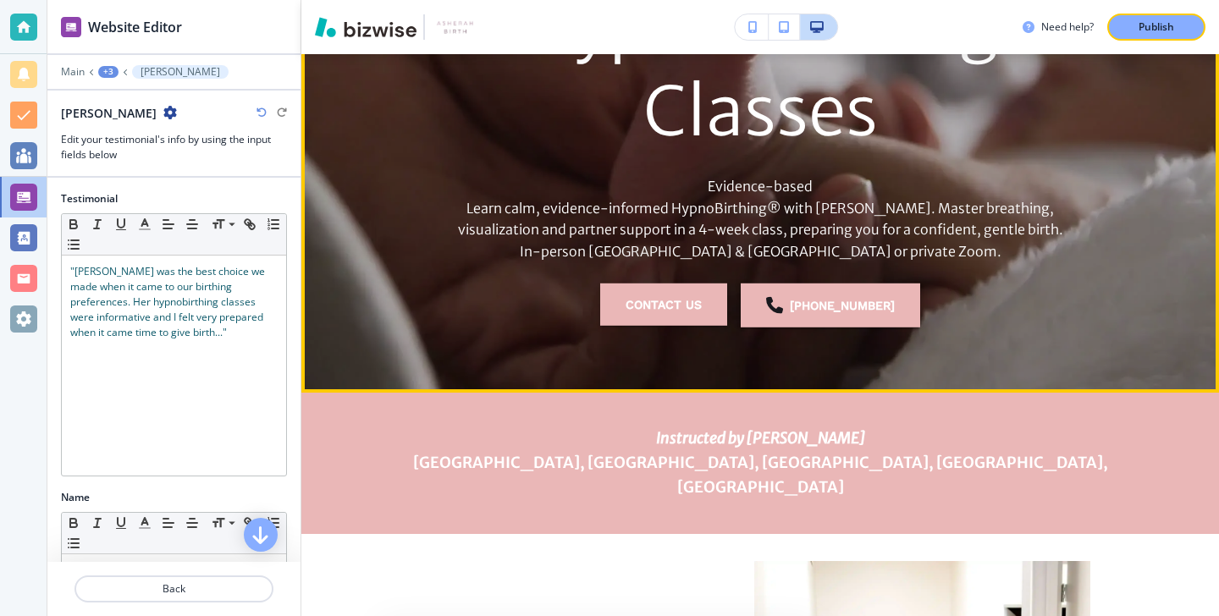
scroll to position [0, 0]
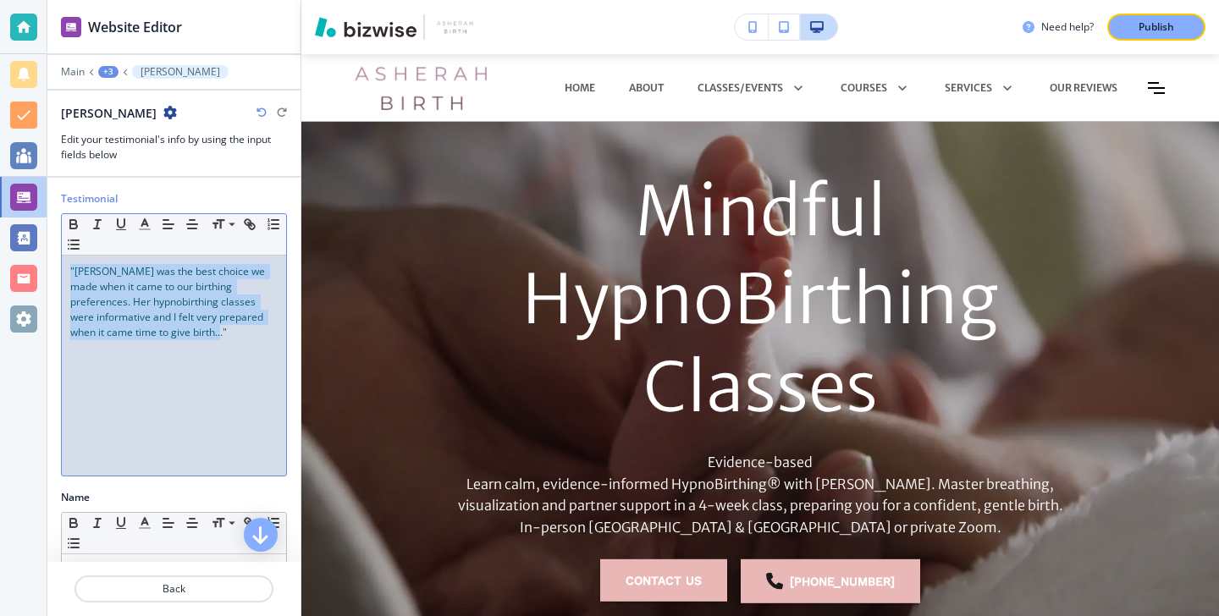
drag, startPoint x: 207, startPoint y: 338, endPoint x: 44, endPoint y: 249, distance: 186.0
click at [44, 248] on div "Website Editor Main +3 Melissa Phillips Melissa Phillips Edit your testimonial'…" at bounding box center [609, 308] width 1219 height 616
click at [136, 227] on button "button" at bounding box center [145, 224] width 24 height 20
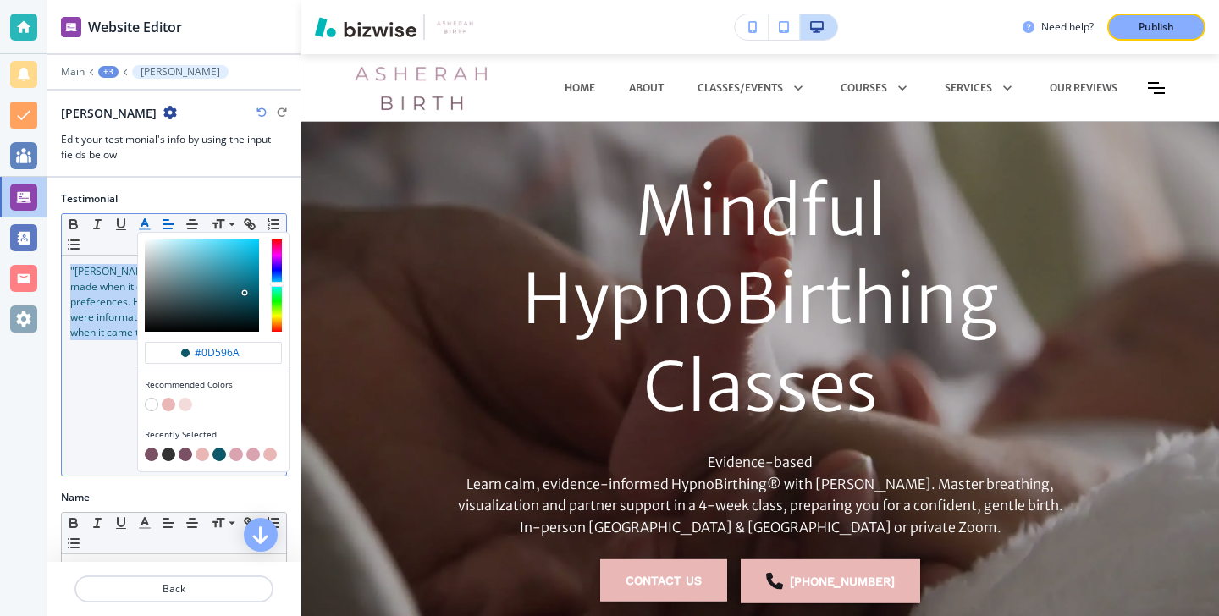
click at [148, 453] on button "button" at bounding box center [152, 455] width 14 height 14
type input "#7a5065"
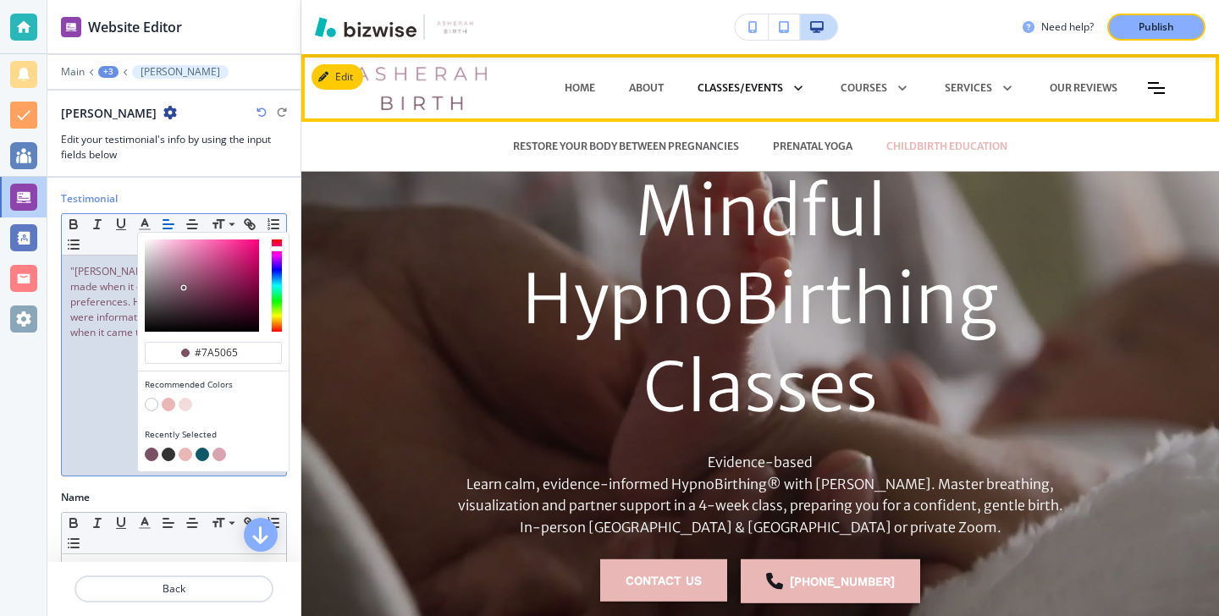
click at [706, 97] on link "CLASSES/EVENTS" at bounding box center [752, 88] width 109 height 24
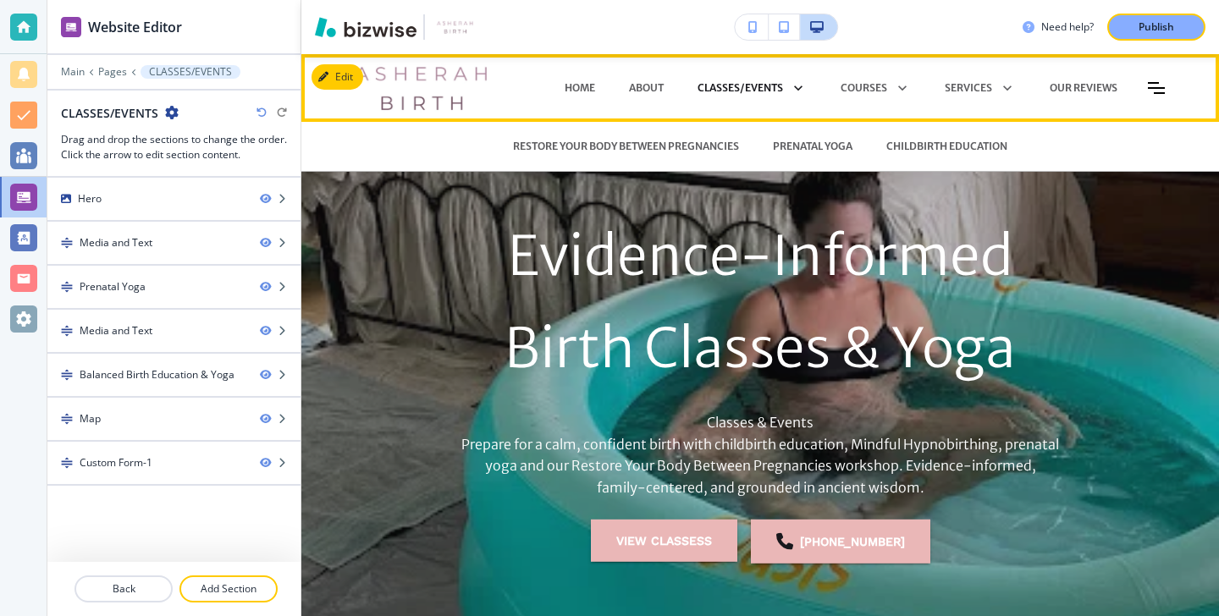
click at [715, 91] on p "CLASSES/EVENTS" at bounding box center [741, 87] width 86 height 15
click at [687, 142] on p "RESTORE YOUR BODY BETWEEN PREGNANCIES" at bounding box center [626, 146] width 226 height 15
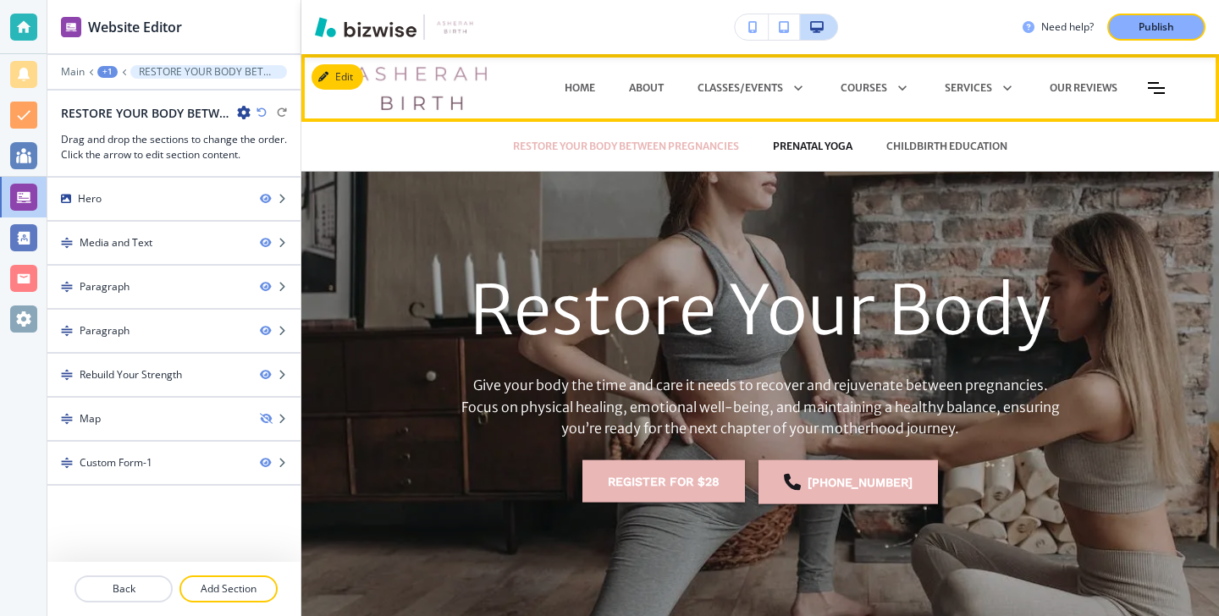
click at [795, 151] on p "PRENATAL YOGA" at bounding box center [813, 146] width 80 height 15
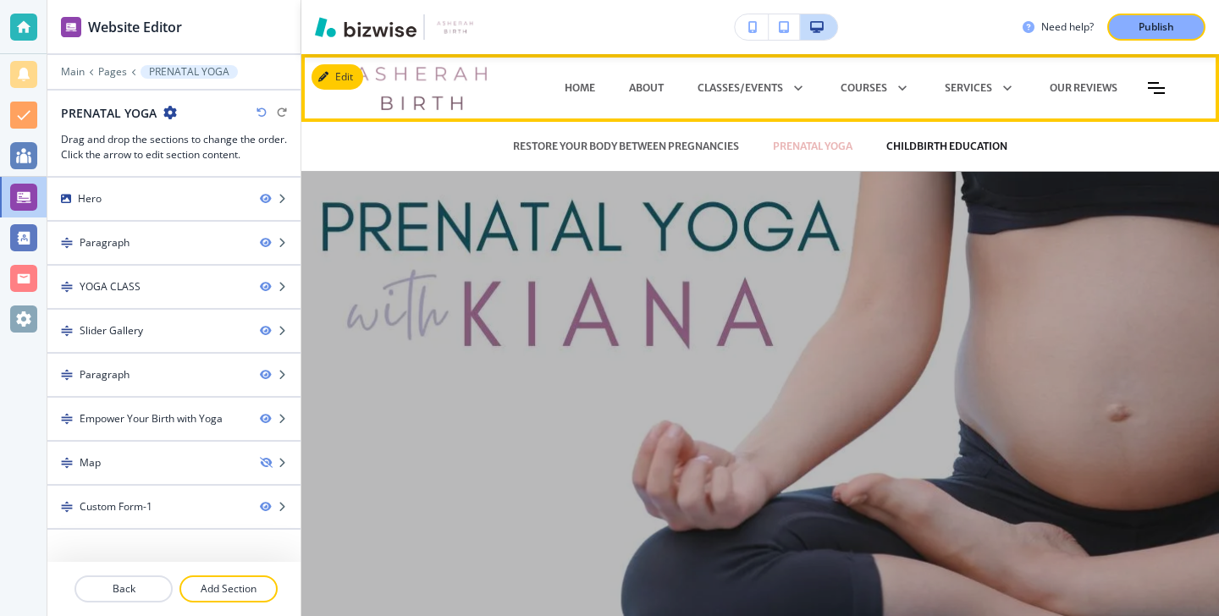
click at [931, 139] on p "CHILDBIRTH EDUCATION" at bounding box center [946, 146] width 121 height 15
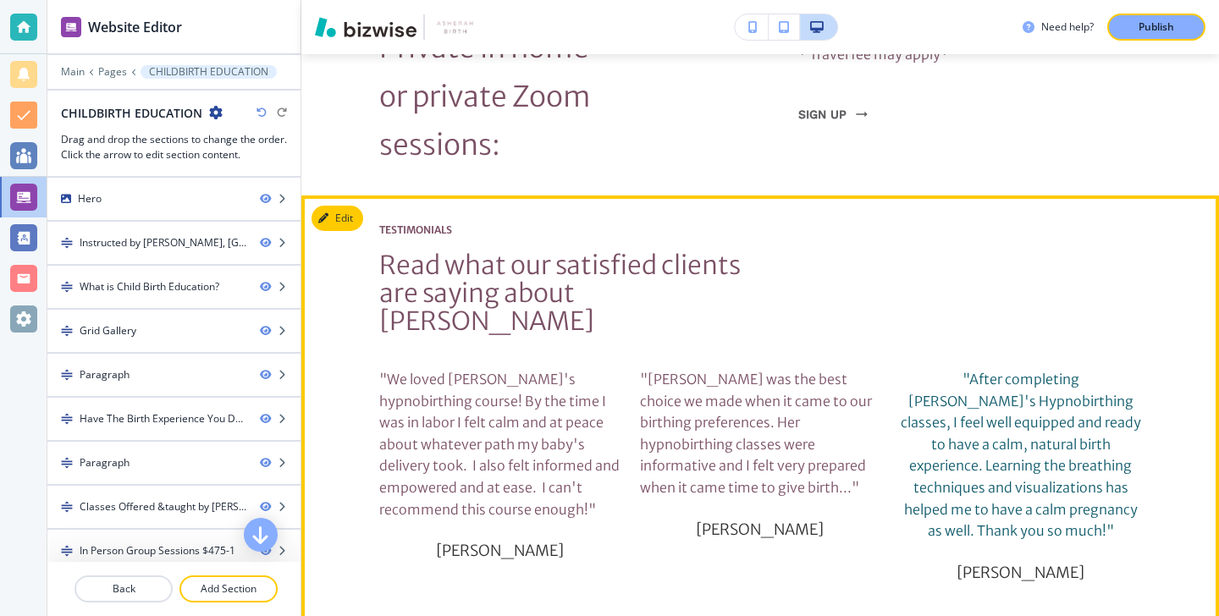
scroll to position [7295, 0]
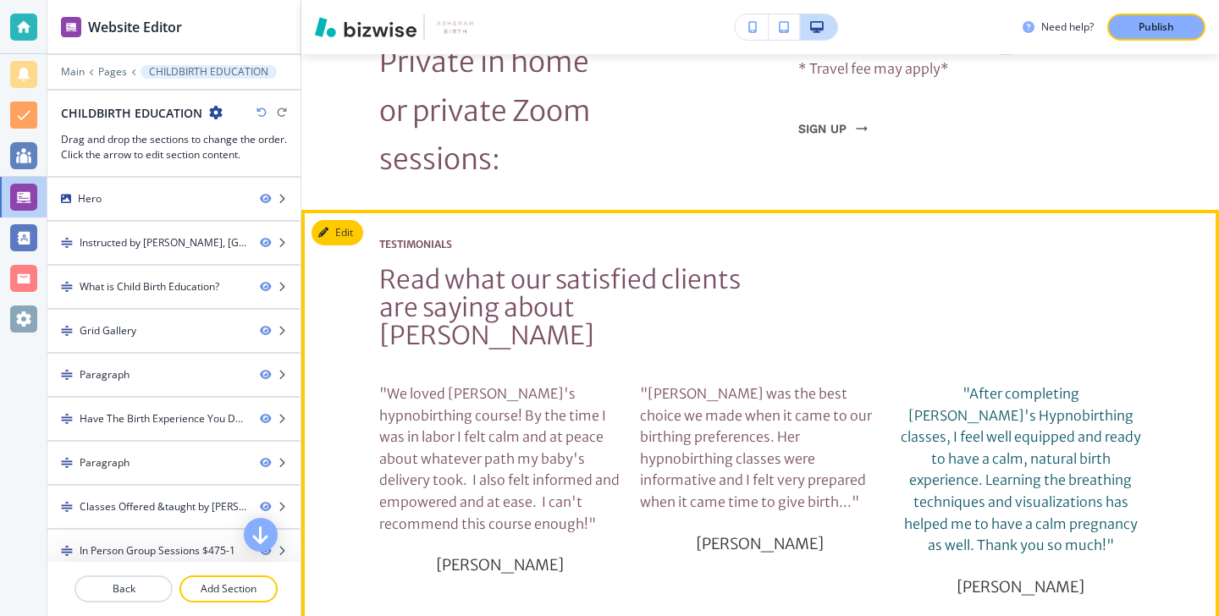
click at [362, 220] on button "Edit" at bounding box center [338, 232] width 52 height 25
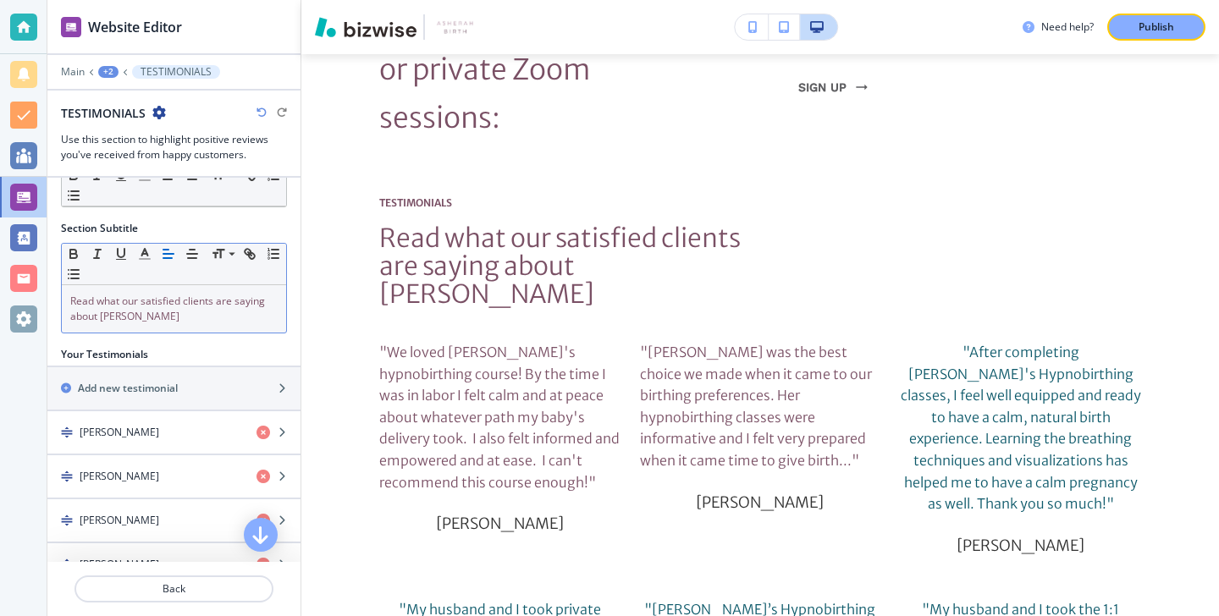
scroll to position [94, 0]
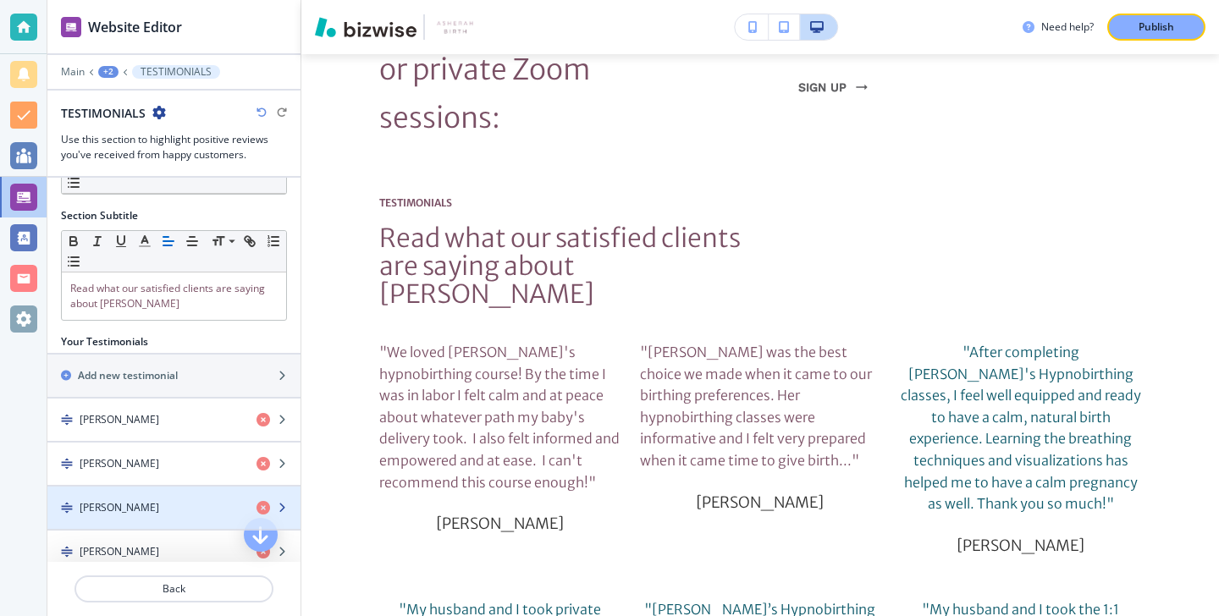
click at [200, 501] on div "[PERSON_NAME]" at bounding box center [145, 507] width 196 height 15
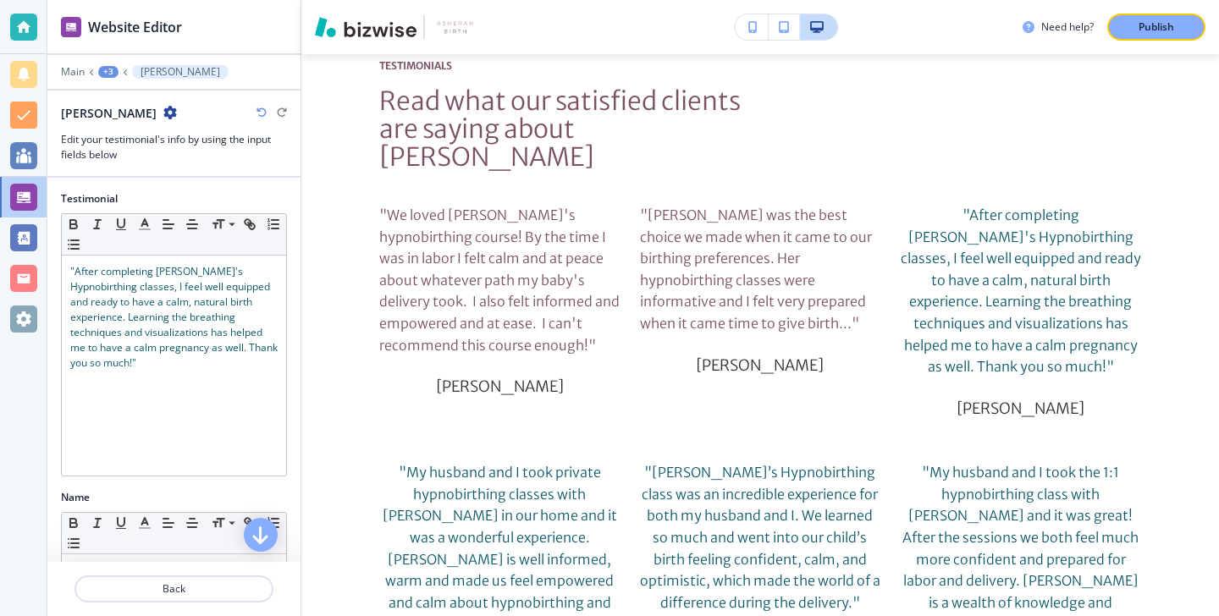
scroll to position [7482, 0]
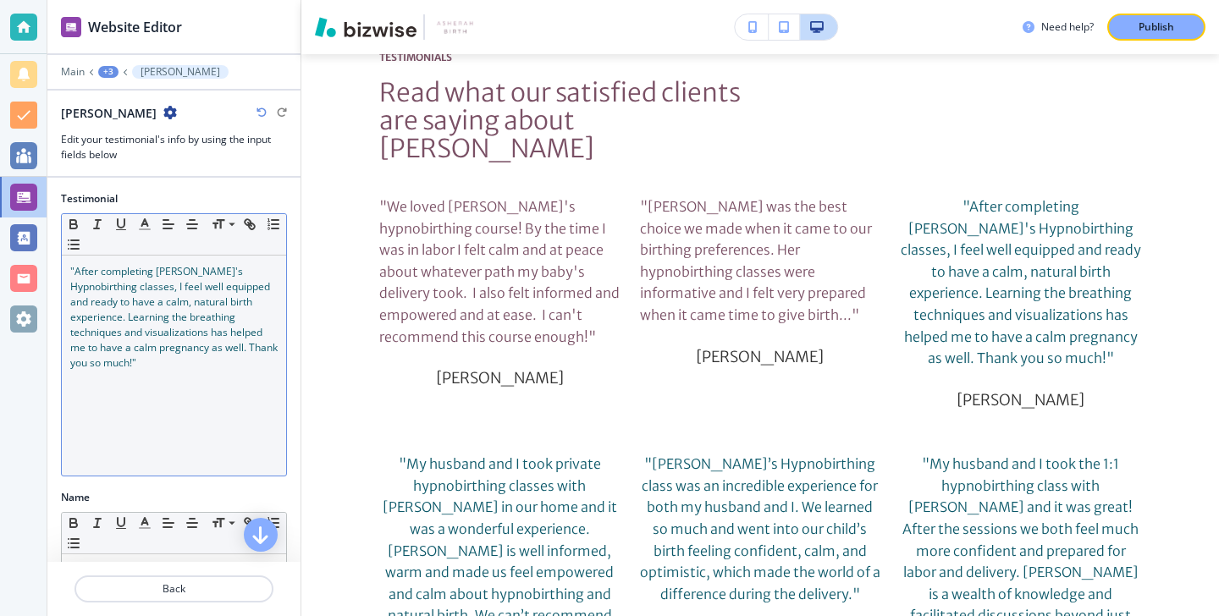
click at [234, 373] on div ""After completing [PERSON_NAME]'s Hypnobirthing classes, I feel well equipped a…" at bounding box center [174, 366] width 224 height 220
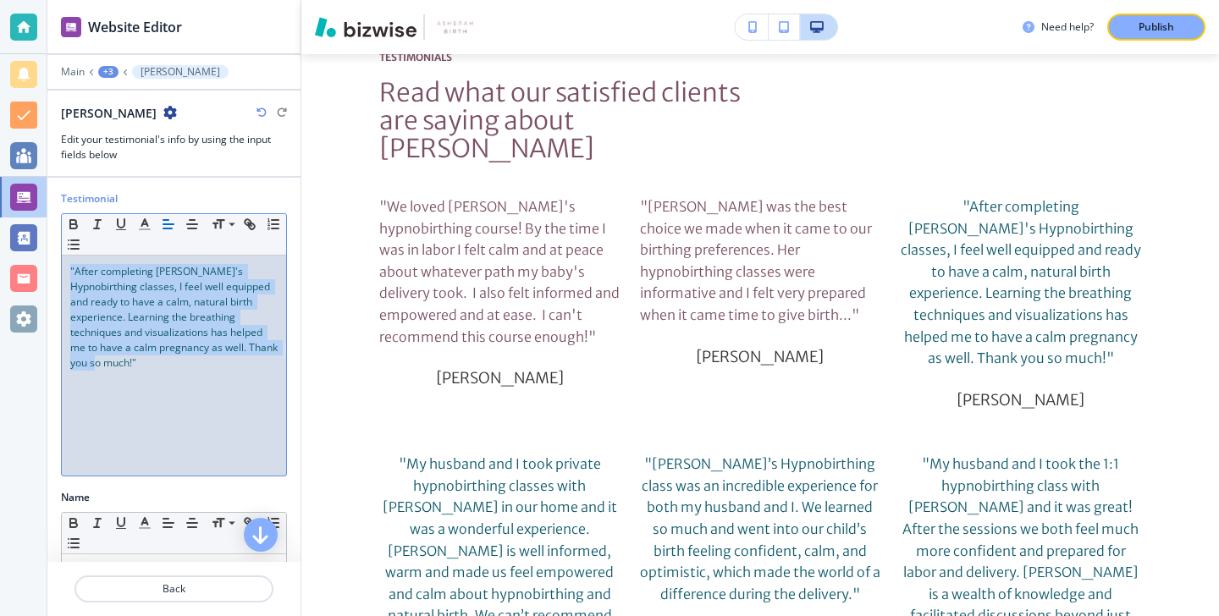
drag, startPoint x: 257, startPoint y: 362, endPoint x: 57, endPoint y: 253, distance: 228.0
click at [57, 252] on div "Testimonial Small Normal Large Huge "After completing Vonda's Hypnobirthing cla…" at bounding box center [173, 340] width 253 height 299
click at [136, 223] on button "button" at bounding box center [145, 224] width 24 height 20
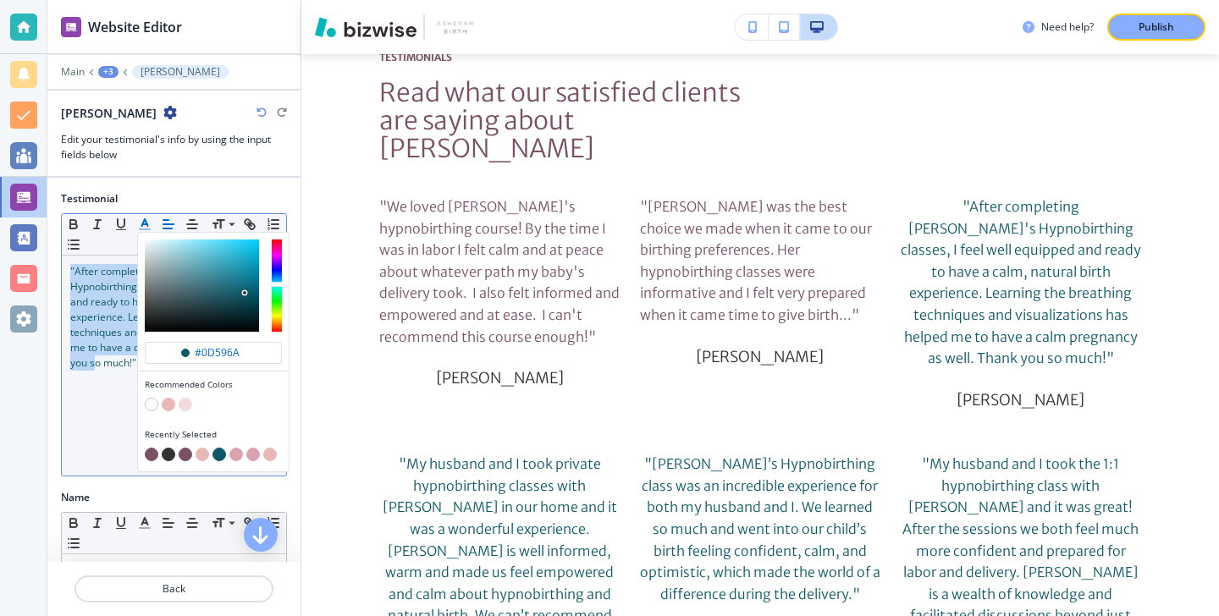
click at [150, 454] on button "button" at bounding box center [152, 455] width 14 height 14
type input "#7a5065"
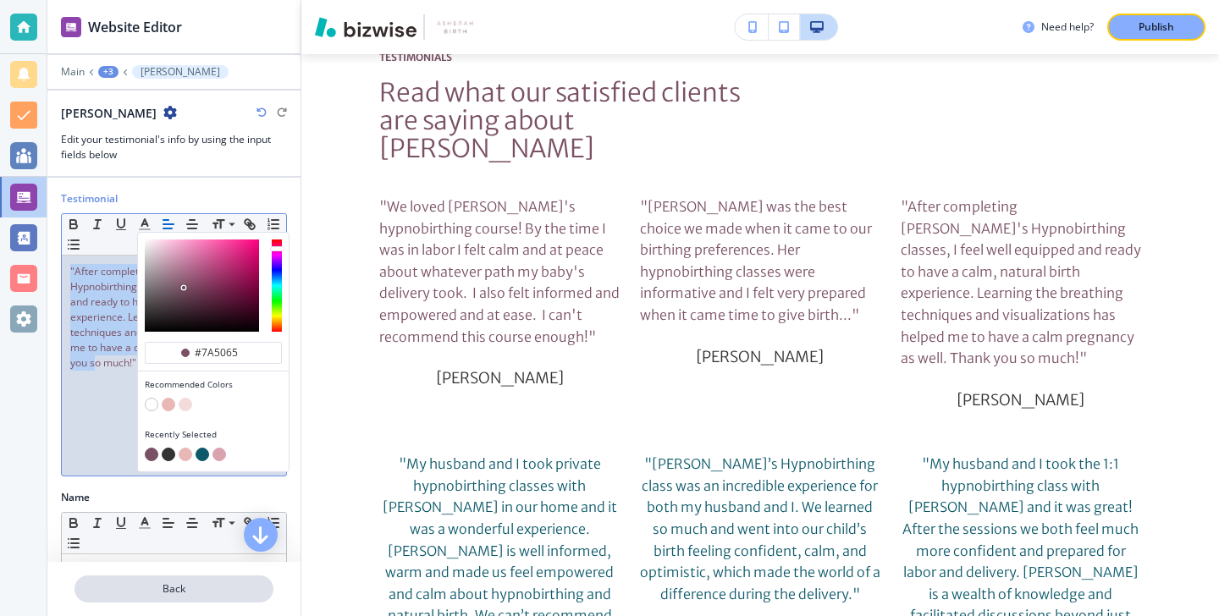
click at [152, 588] on p "Back" at bounding box center [174, 589] width 196 height 15
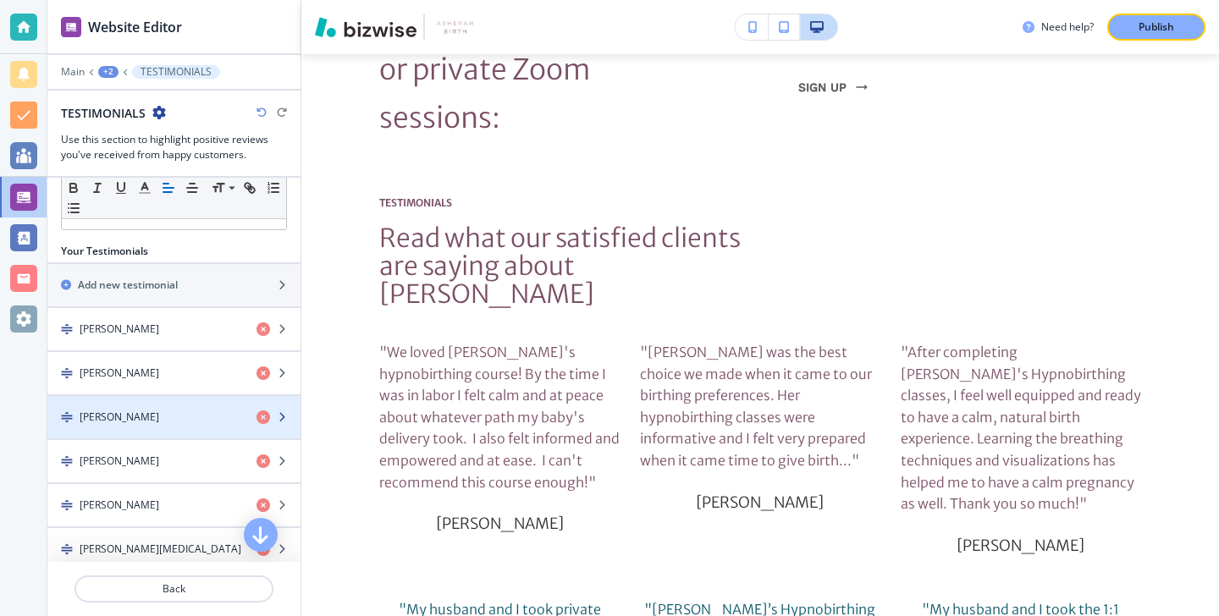
scroll to position [211, 0]
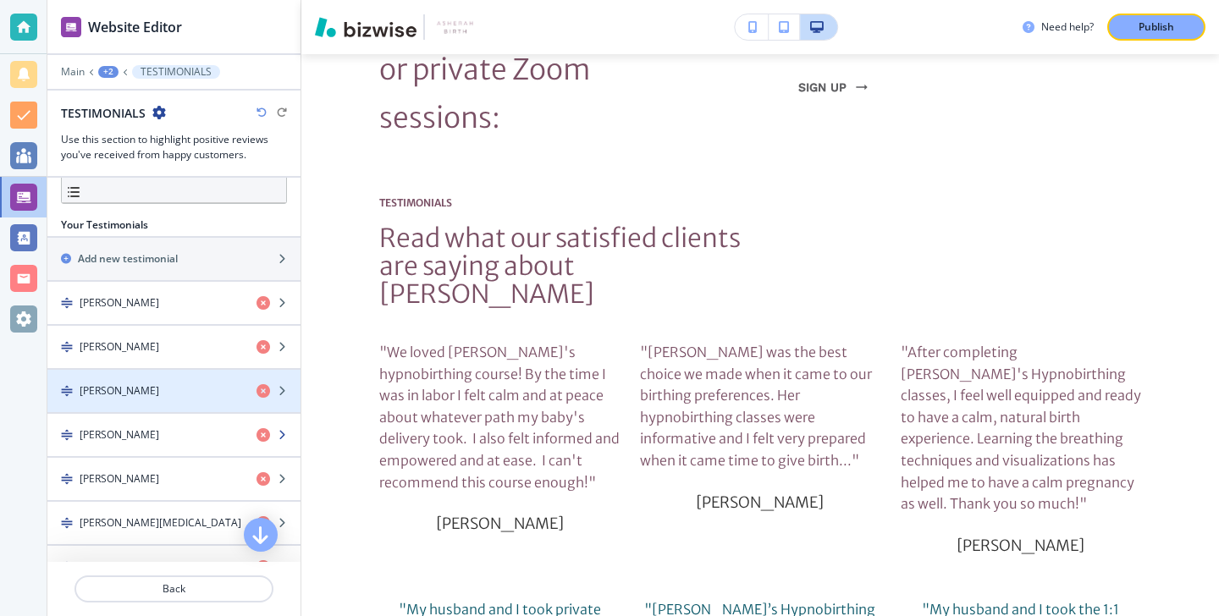
click at [159, 435] on div "[PERSON_NAME]" at bounding box center [145, 435] width 196 height 15
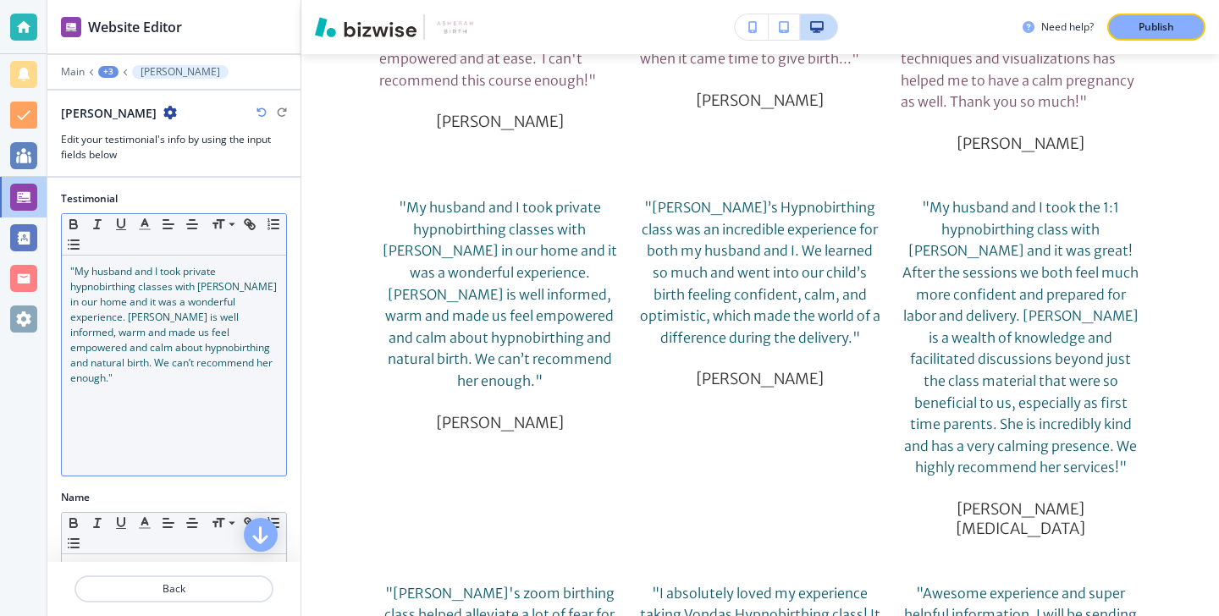
scroll to position [7740, 0]
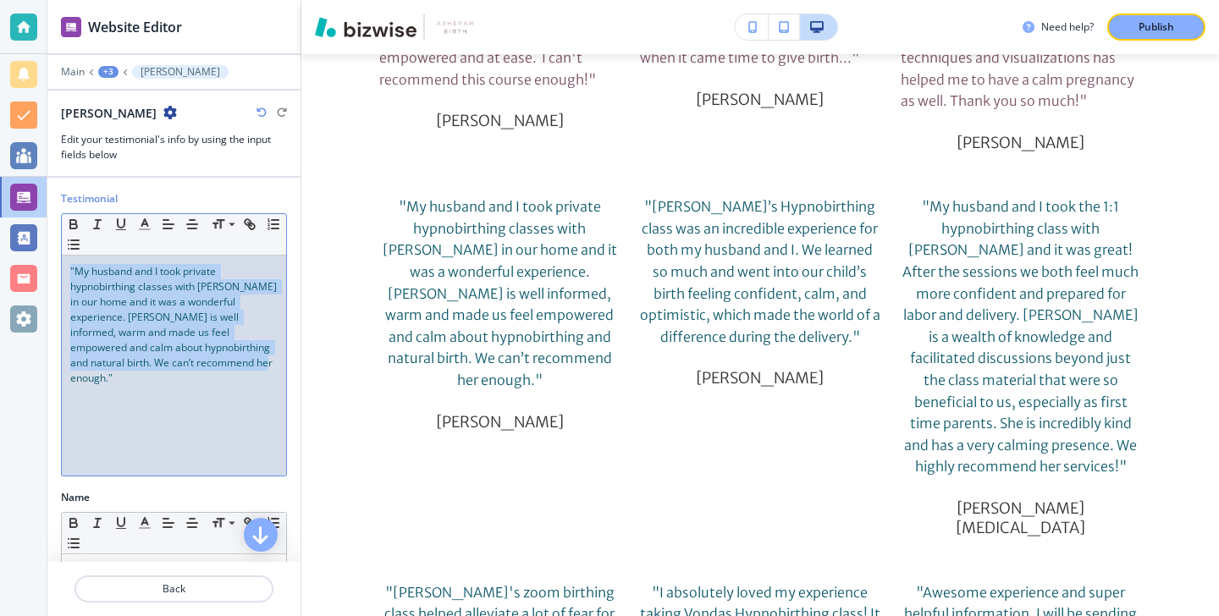
drag, startPoint x: 240, startPoint y: 373, endPoint x: 49, endPoint y: 257, distance: 224.2
click at [49, 257] on div "Testimonial Small Normal Large Huge "My husband and I took private hypnobirthin…" at bounding box center [173, 340] width 253 height 299
click at [139, 227] on icon "button" at bounding box center [144, 224] width 15 height 15
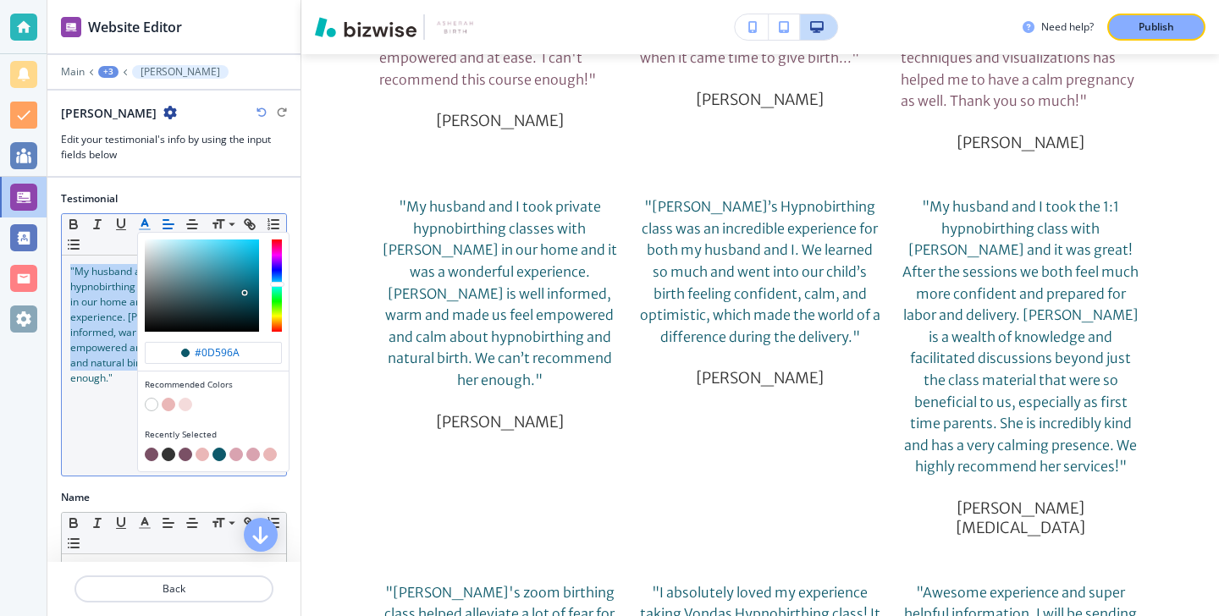
click at [153, 448] on button "button" at bounding box center [152, 455] width 14 height 14
type input "#7a5065"
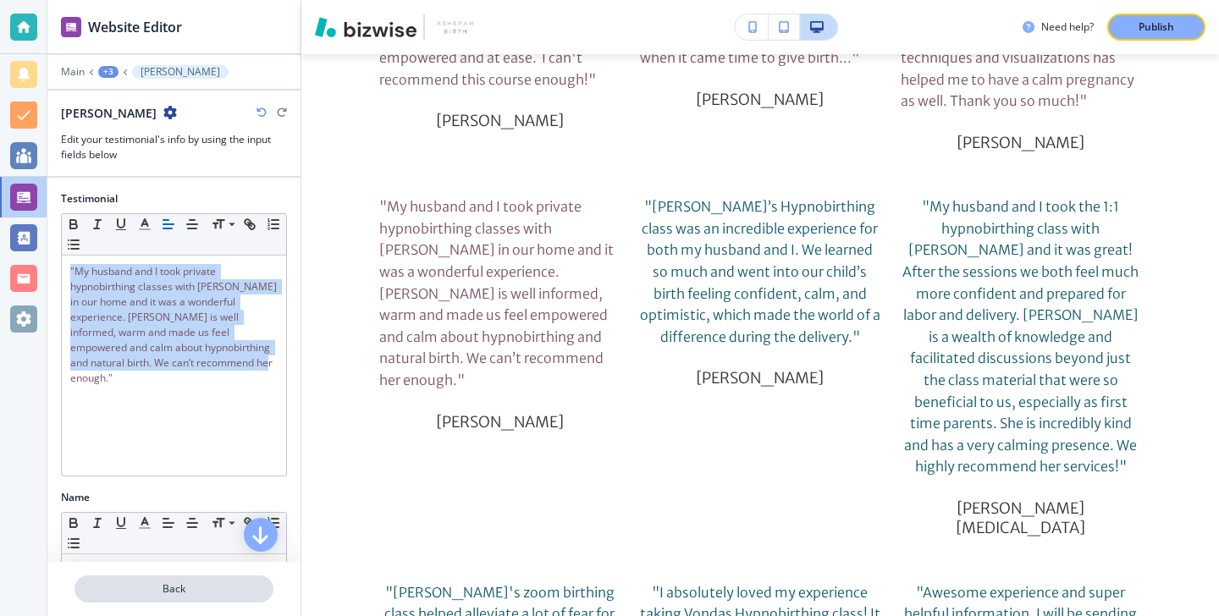
click at [114, 582] on p "Back" at bounding box center [174, 589] width 196 height 15
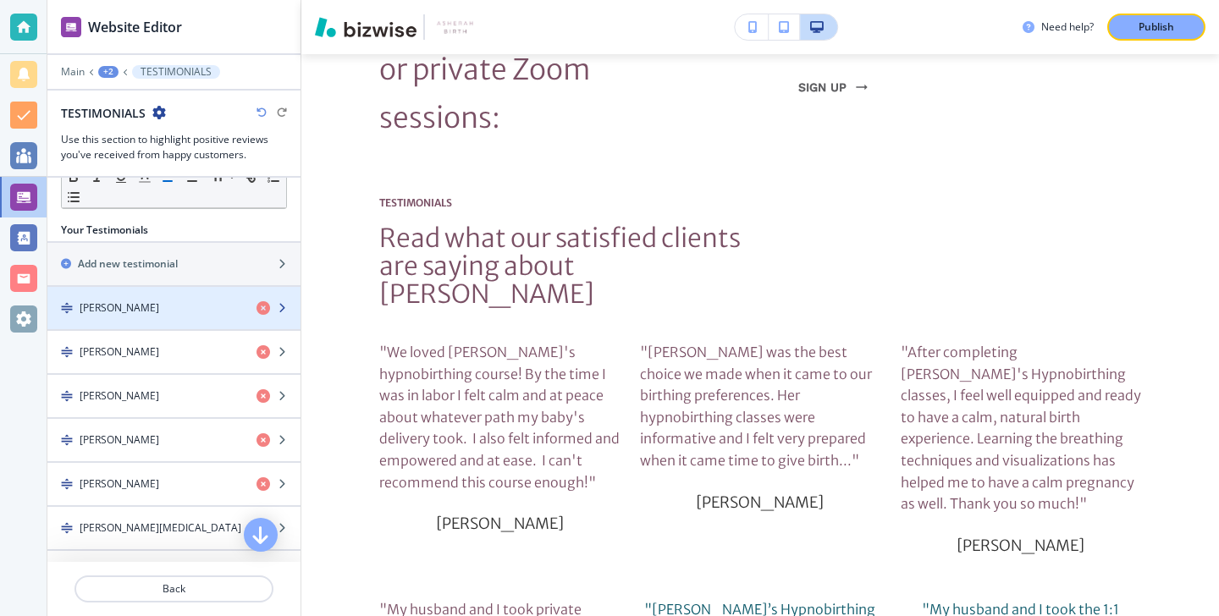
scroll to position [233, 0]
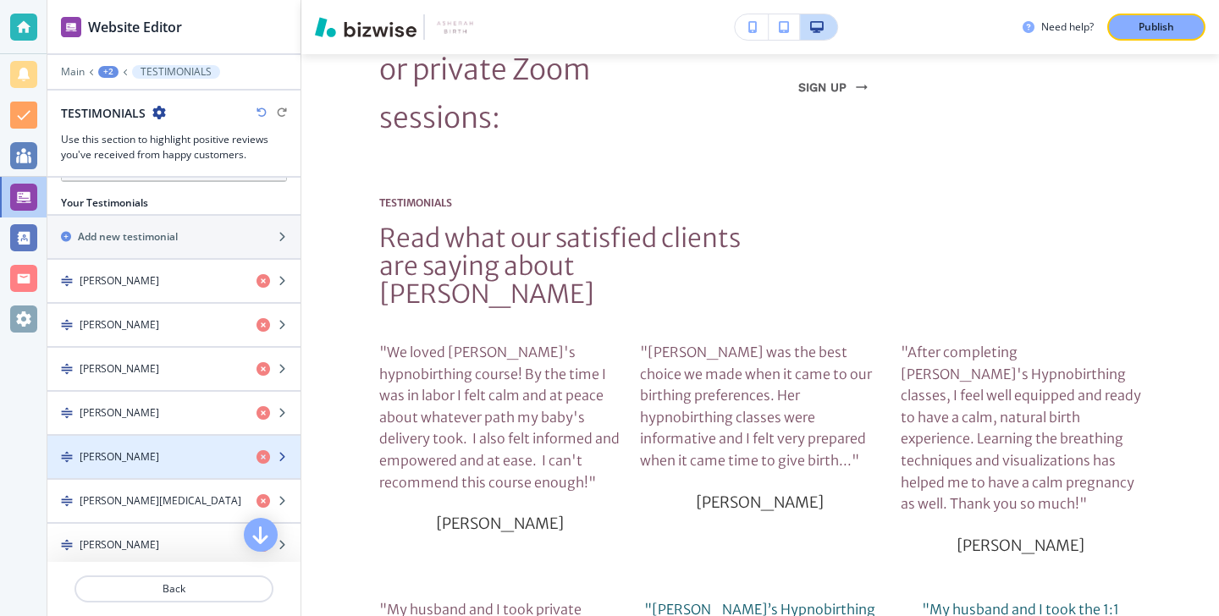
click at [176, 461] on div "Madelaine Zarou" at bounding box center [145, 457] width 196 height 15
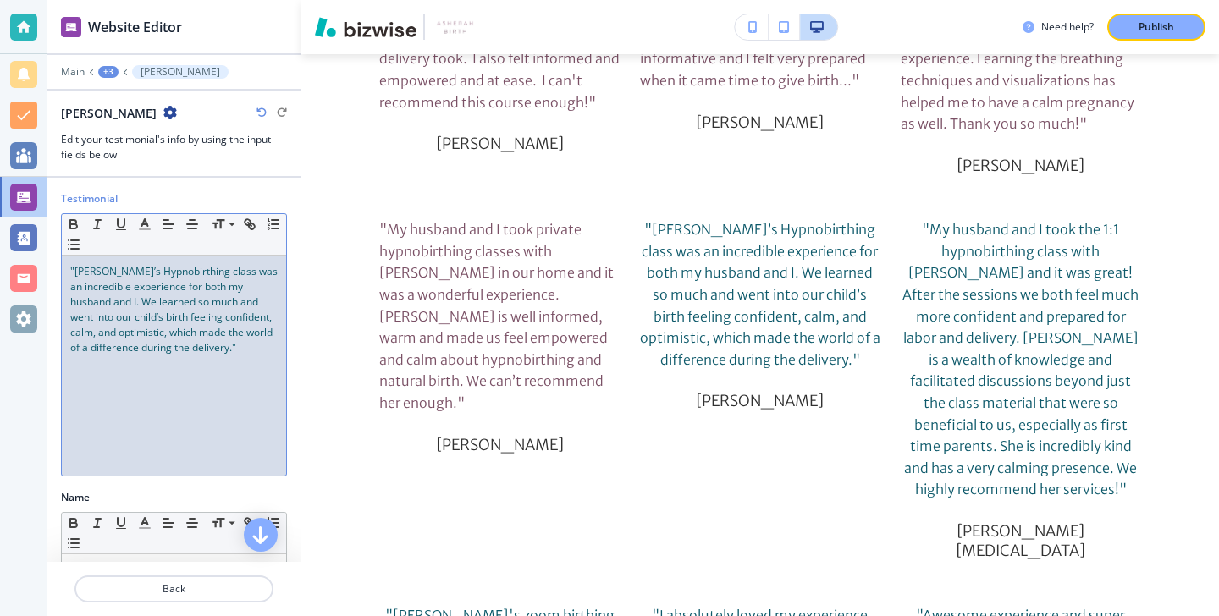
scroll to position [7740, 0]
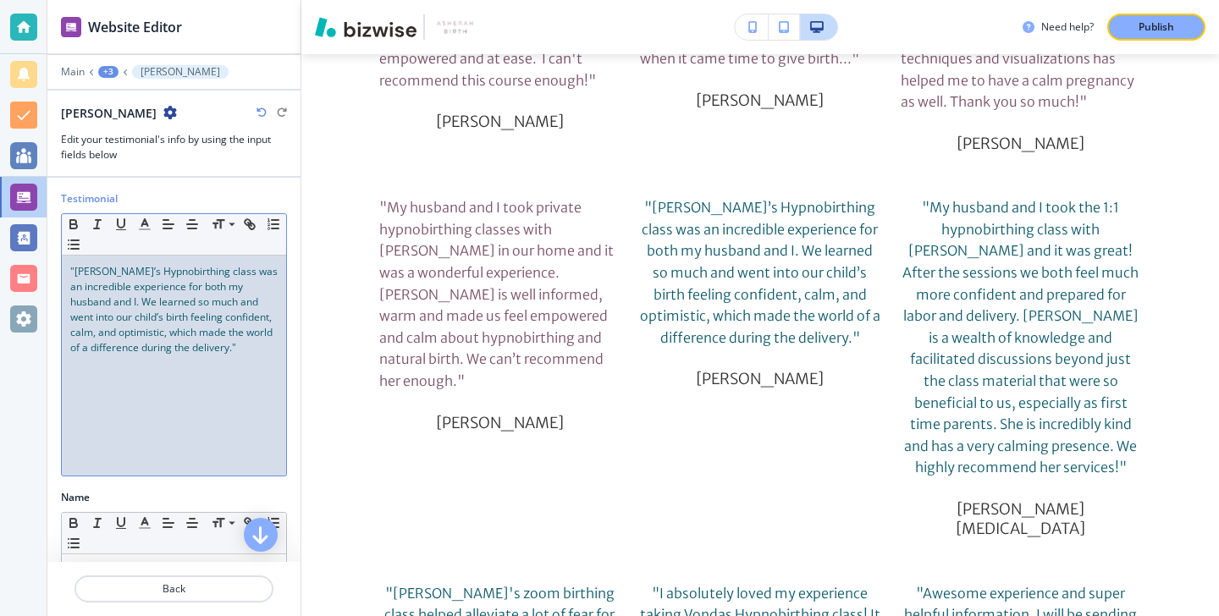
click at [176, 419] on div ""Vonda’s Hypnobirthing class was an incredible experience for both my husband a…" at bounding box center [174, 366] width 224 height 220
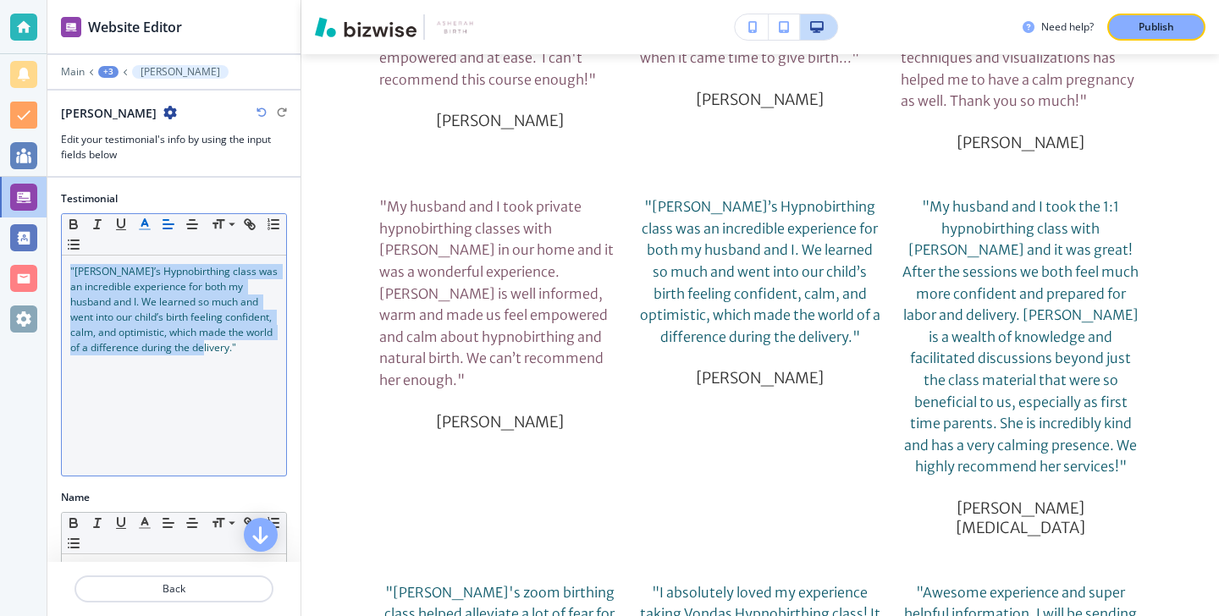
click at [149, 225] on icon "button" at bounding box center [144, 224] width 15 height 15
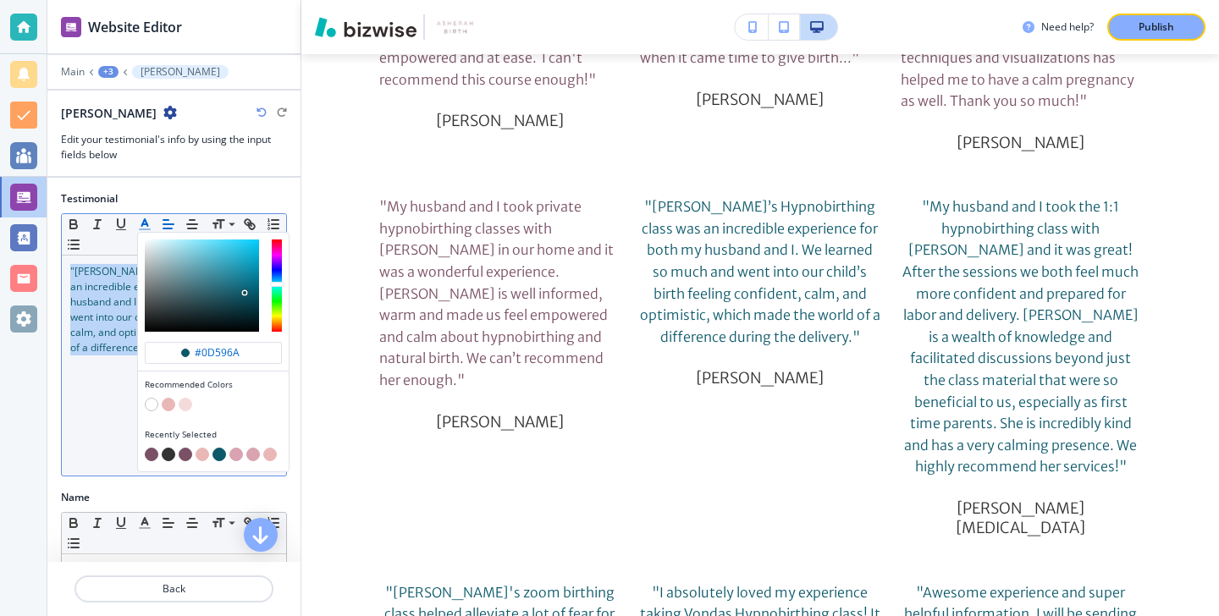
click at [152, 450] on button "button" at bounding box center [152, 455] width 14 height 14
type input "#7a5065"
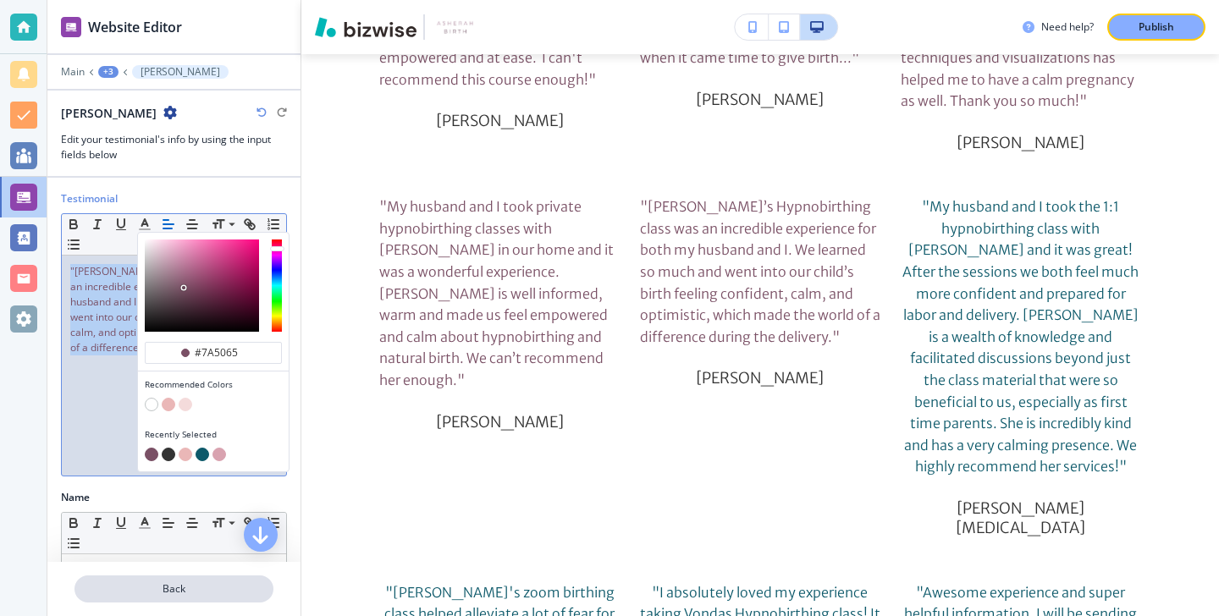
click at [185, 582] on p "Back" at bounding box center [174, 589] width 196 height 15
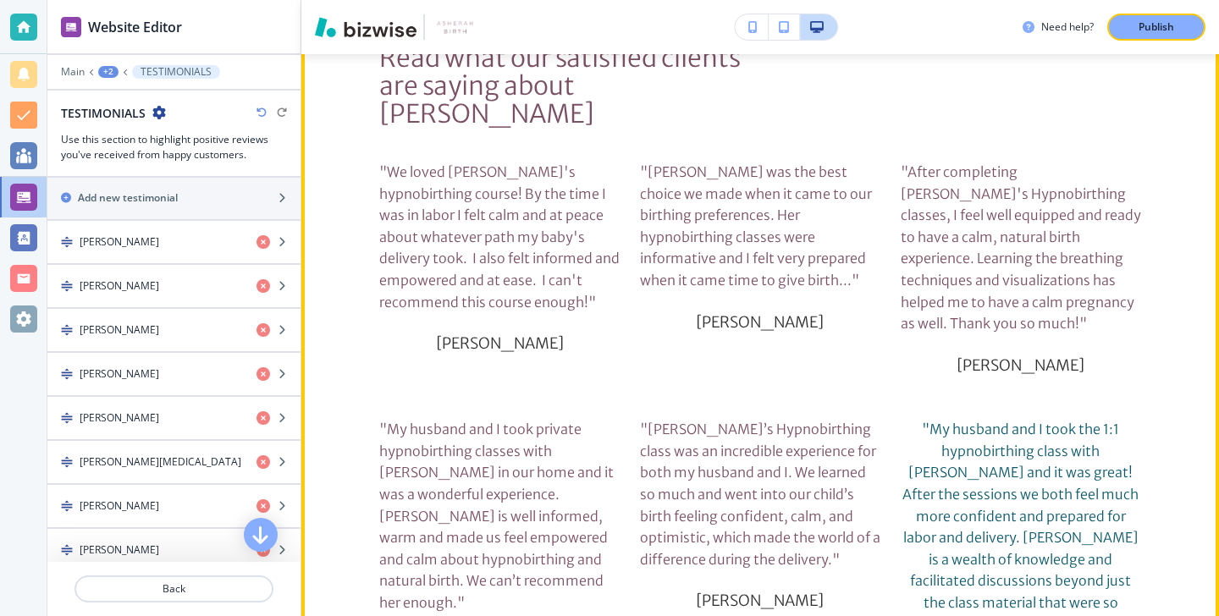
scroll to position [7518, 0]
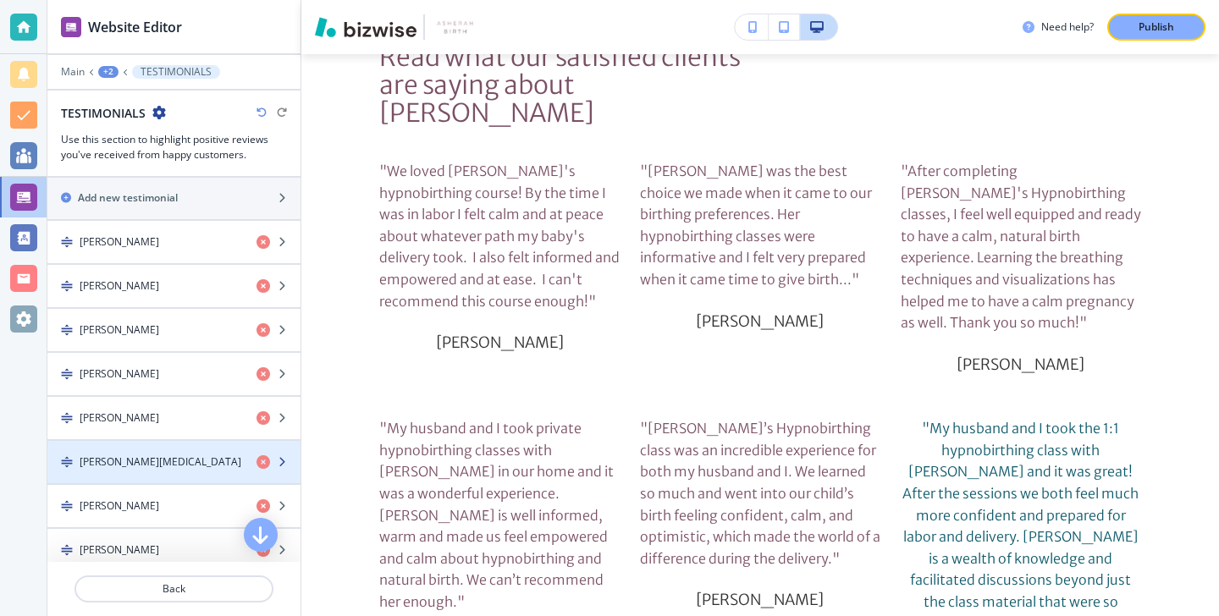
click at [201, 448] on div "button" at bounding box center [173, 448] width 253 height 14
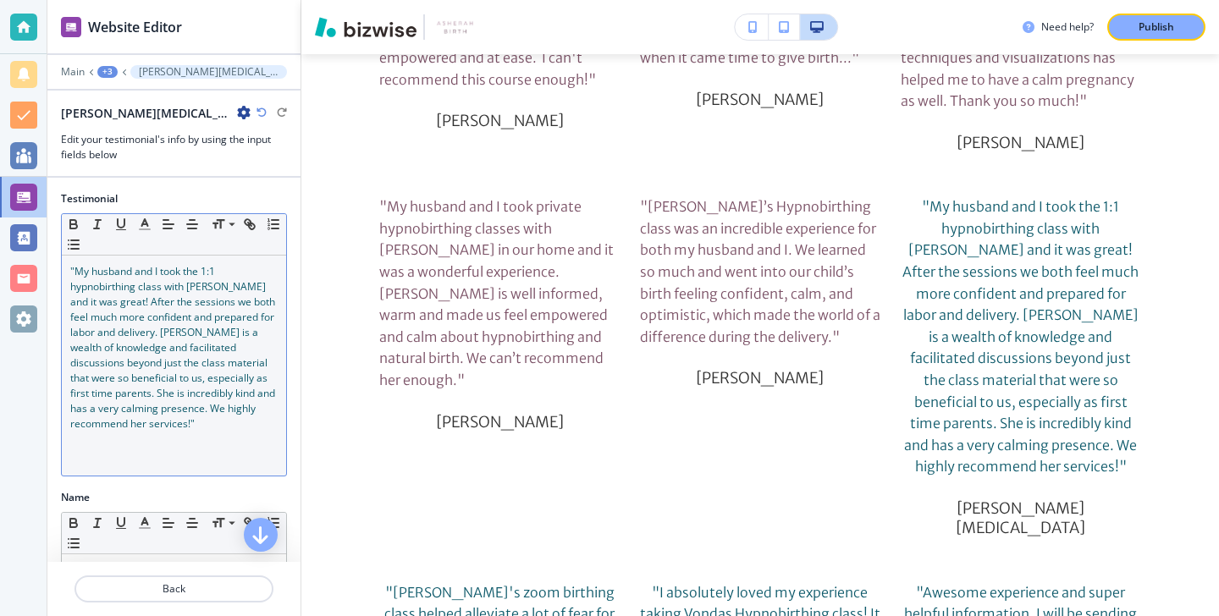
scroll to position [7740, 0]
click at [196, 416] on p ""My husband and I took the 1:1 hypnobirthing class with Vonda and it was great!…" at bounding box center [173, 348] width 207 height 168
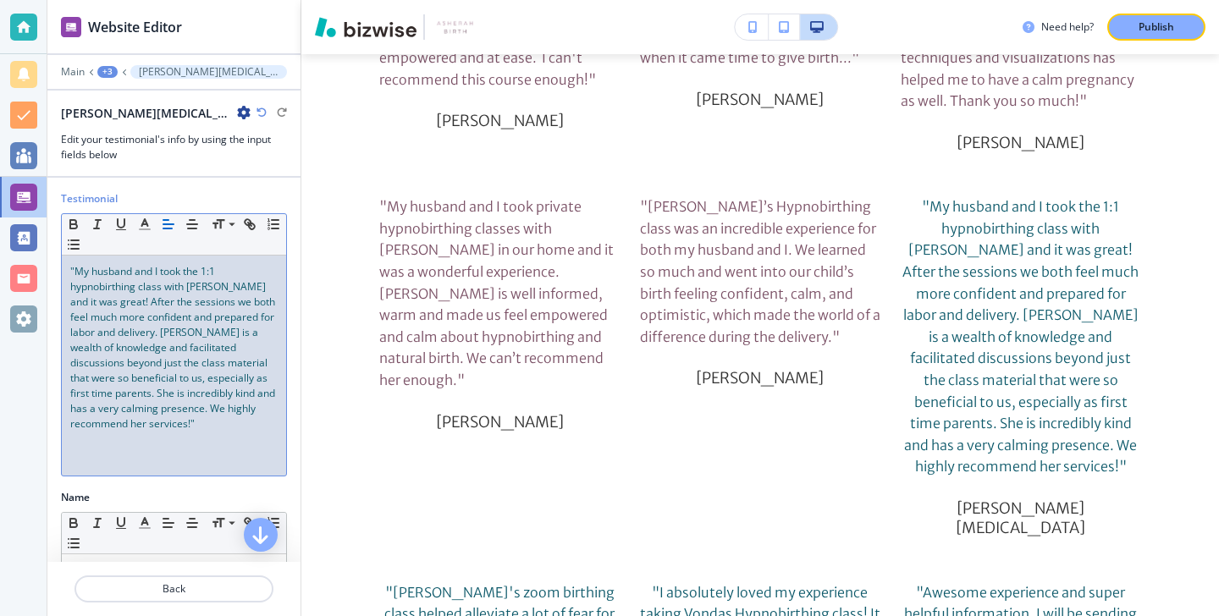
click at [196, 422] on p ""My husband and I took the 1:1 hypnobirthing class with Vonda and it was great!…" at bounding box center [173, 348] width 207 height 168
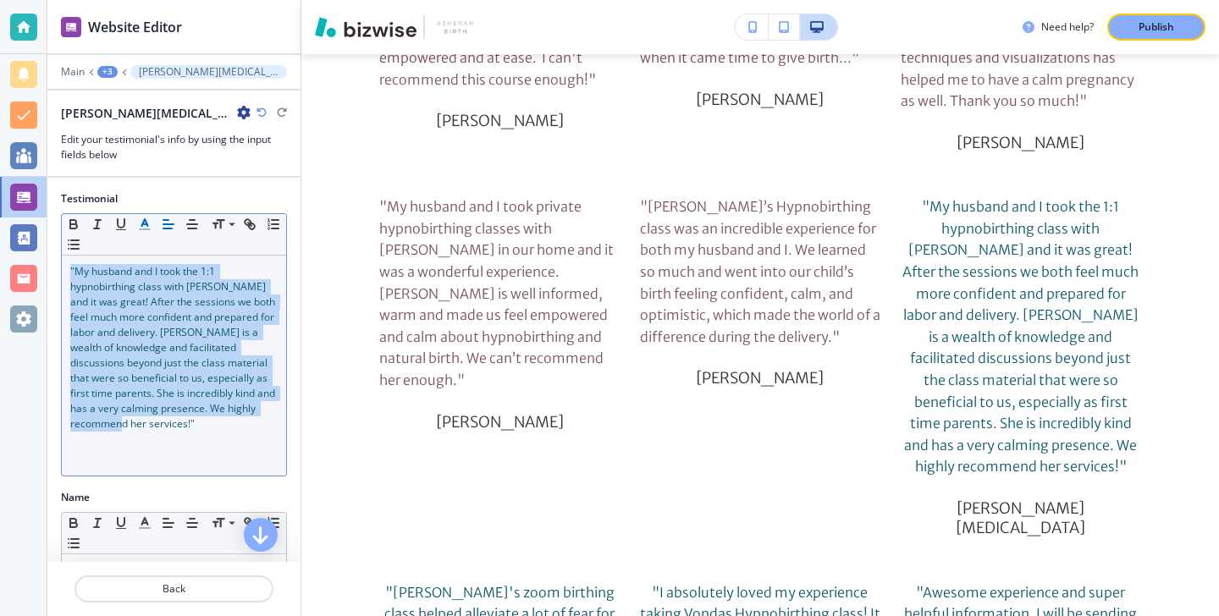
click at [146, 218] on icon "button" at bounding box center [144, 224] width 15 height 15
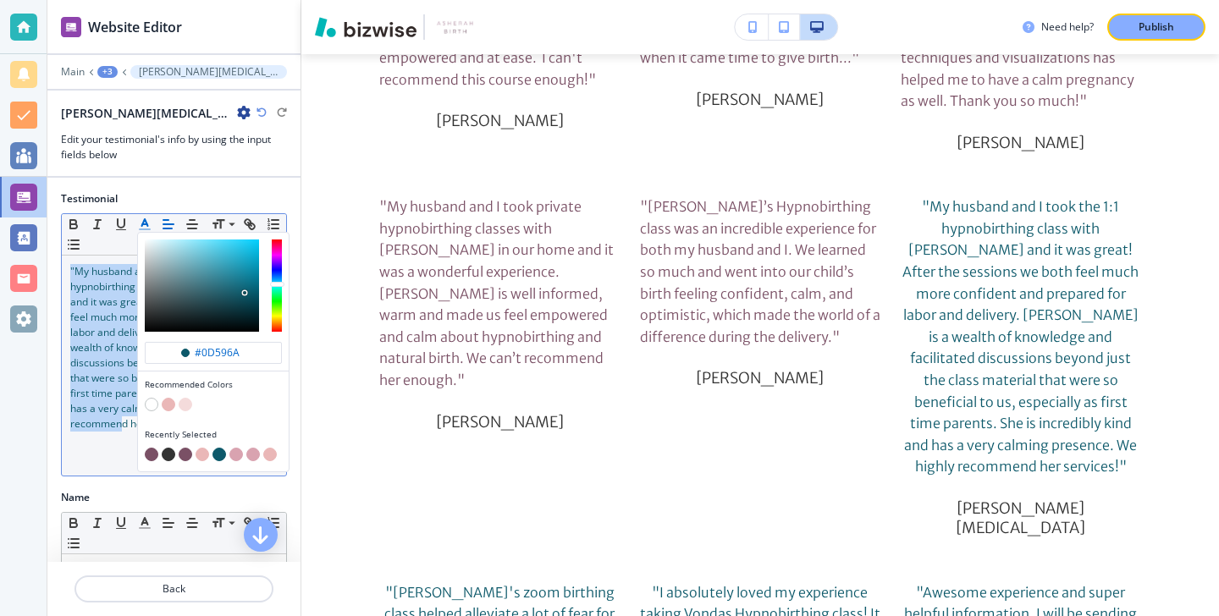
click at [152, 457] on button "button" at bounding box center [152, 455] width 14 height 14
type input "#7a5065"
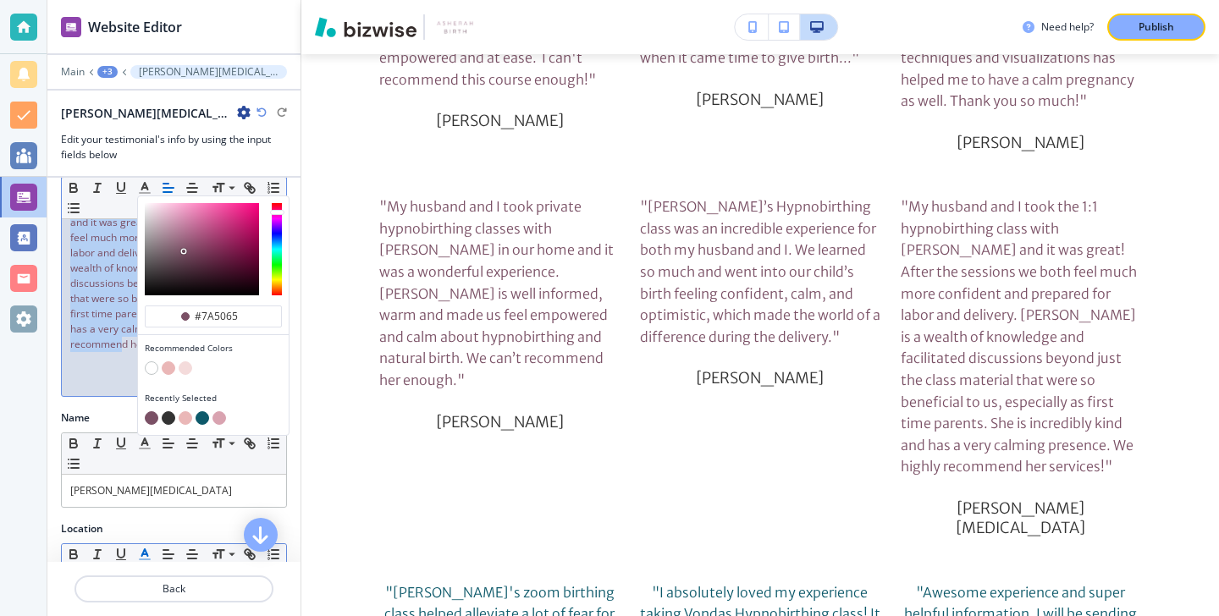
scroll to position [86, 0]
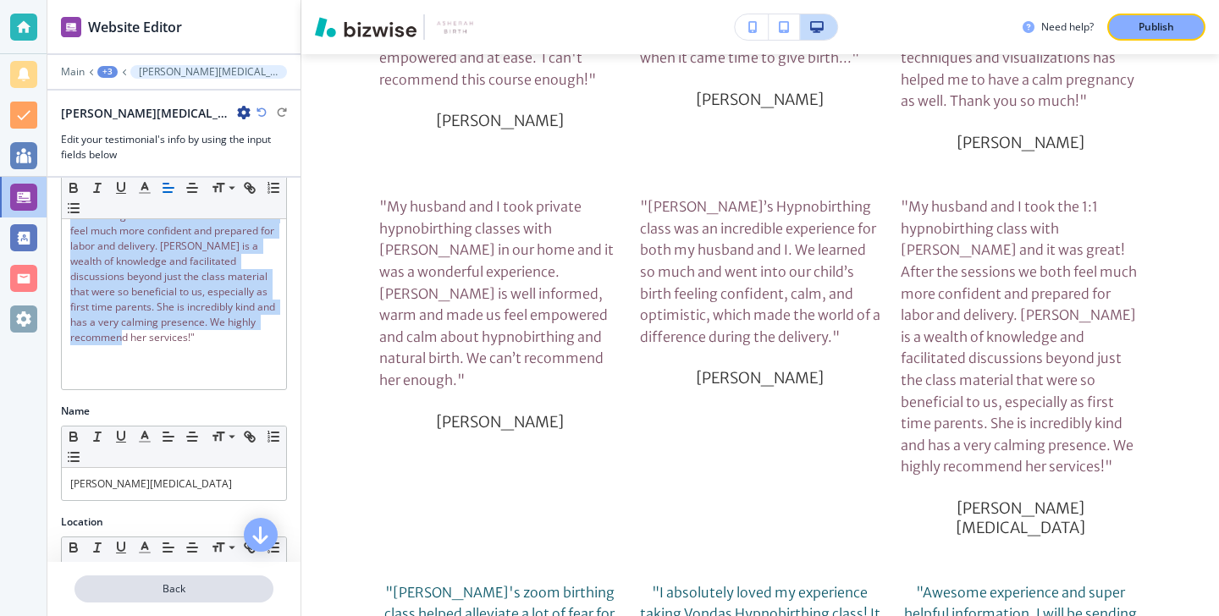
click at [150, 588] on p "Back" at bounding box center [174, 589] width 196 height 15
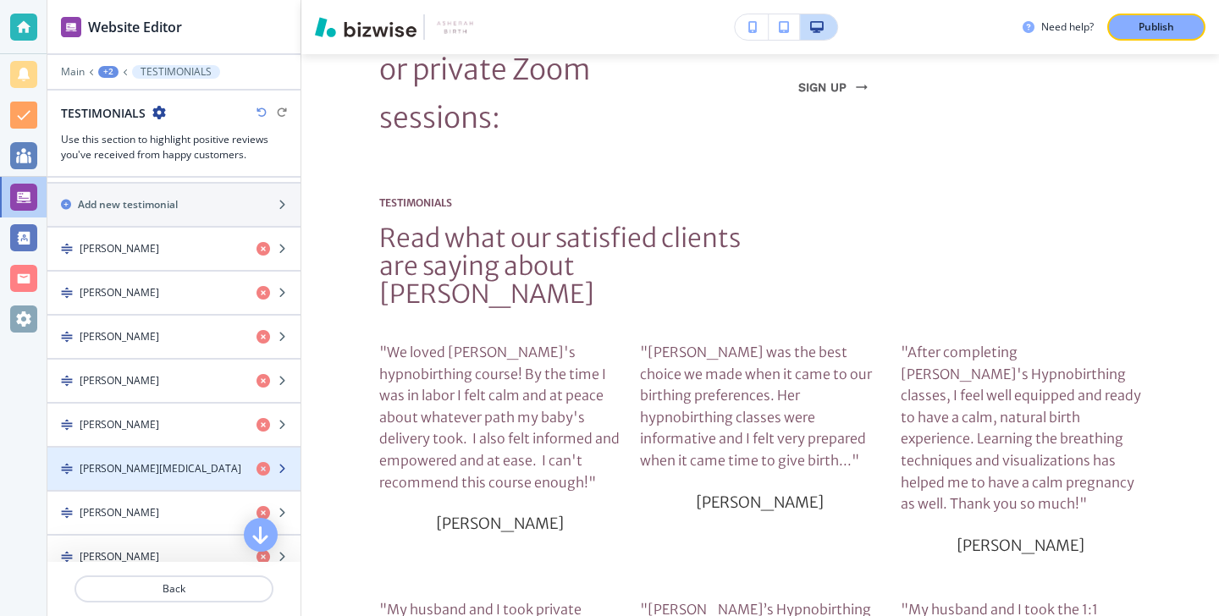
scroll to position [284, 0]
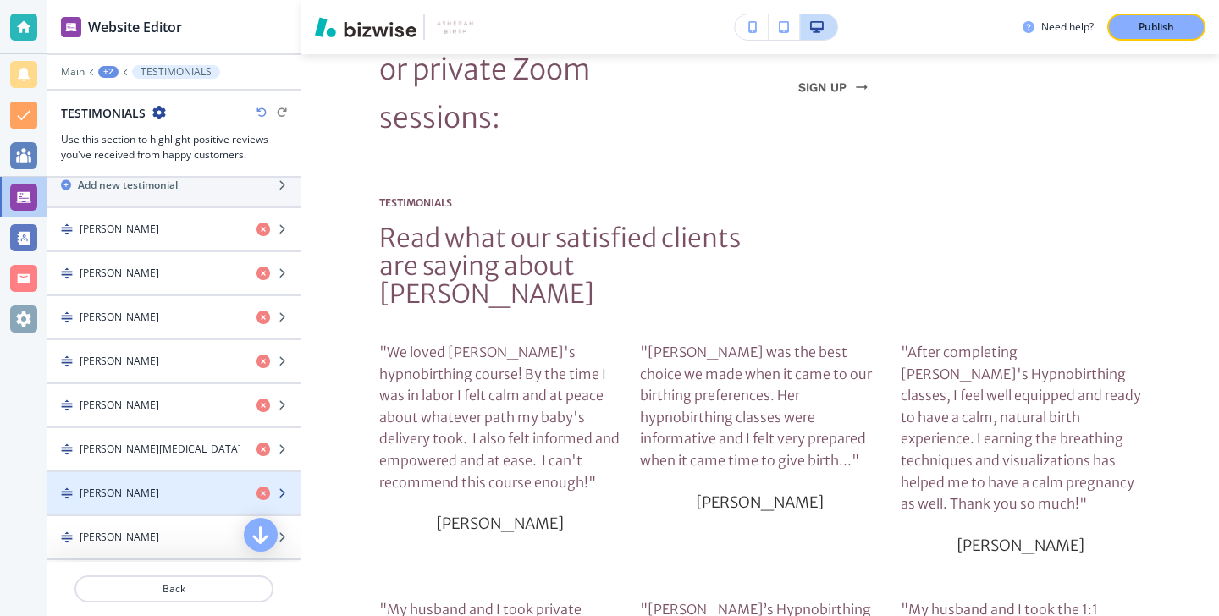
click at [159, 476] on div "button" at bounding box center [173, 479] width 253 height 14
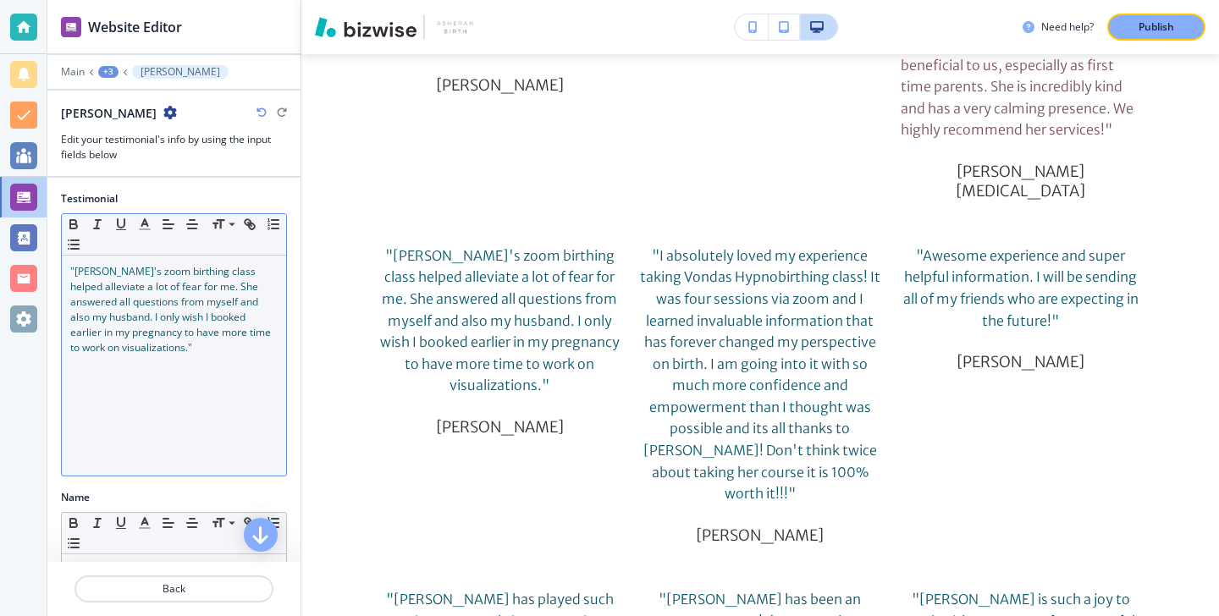
click at [160, 417] on div ""Vonda's zoom birthing class helped alleviate a lot of fear for me. She answere…" at bounding box center [174, 366] width 224 height 220
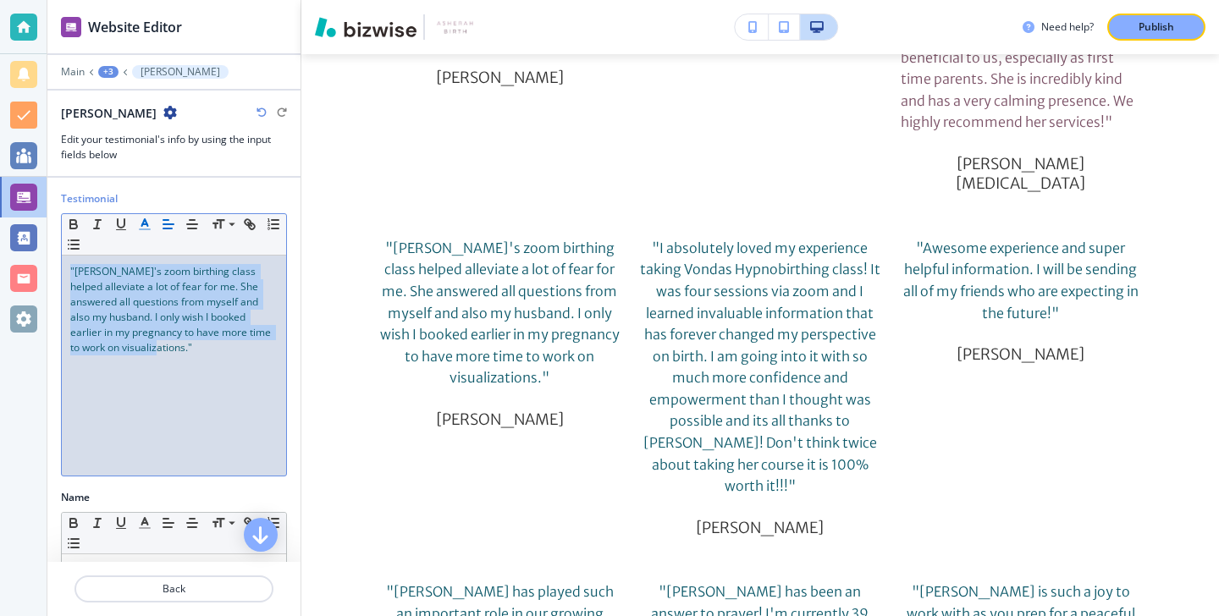
click at [145, 230] on icon "button" at bounding box center [144, 224] width 15 height 15
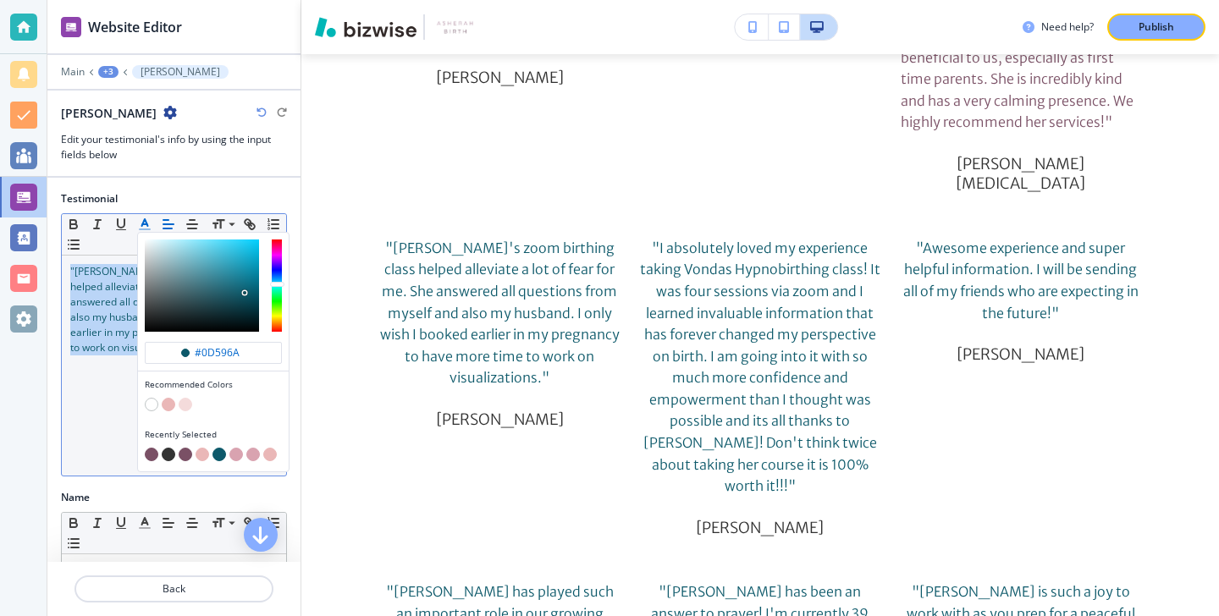
click at [150, 448] on button "button" at bounding box center [152, 455] width 14 height 14
type input "#7a5065"
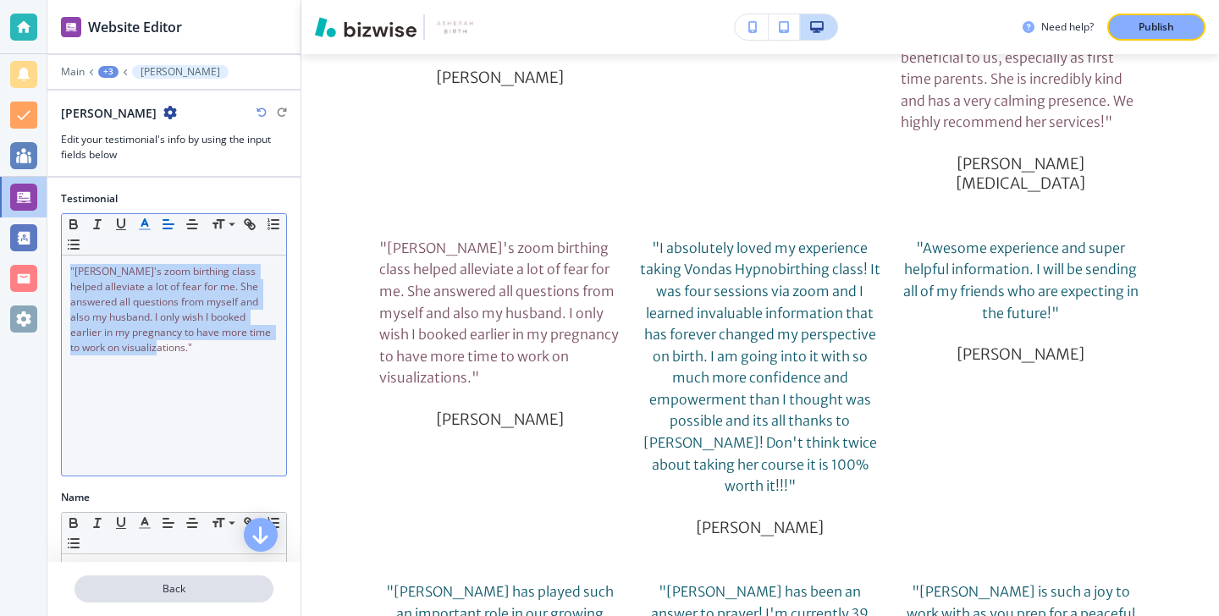
click at [137, 587] on p "Back" at bounding box center [174, 589] width 196 height 15
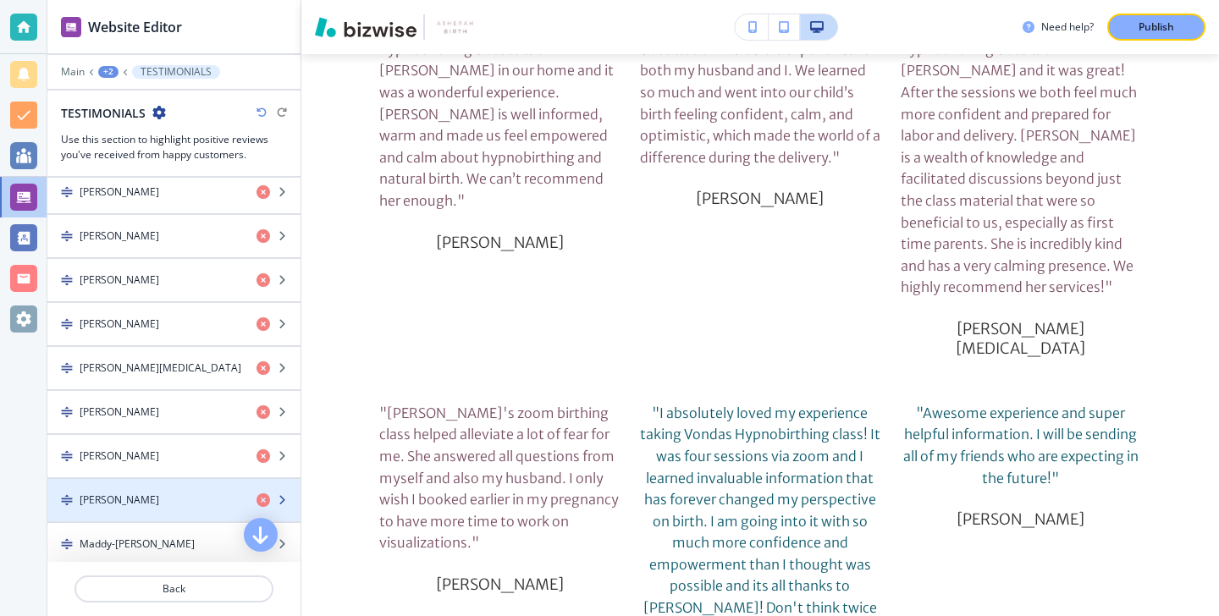
scroll to position [417, 0]
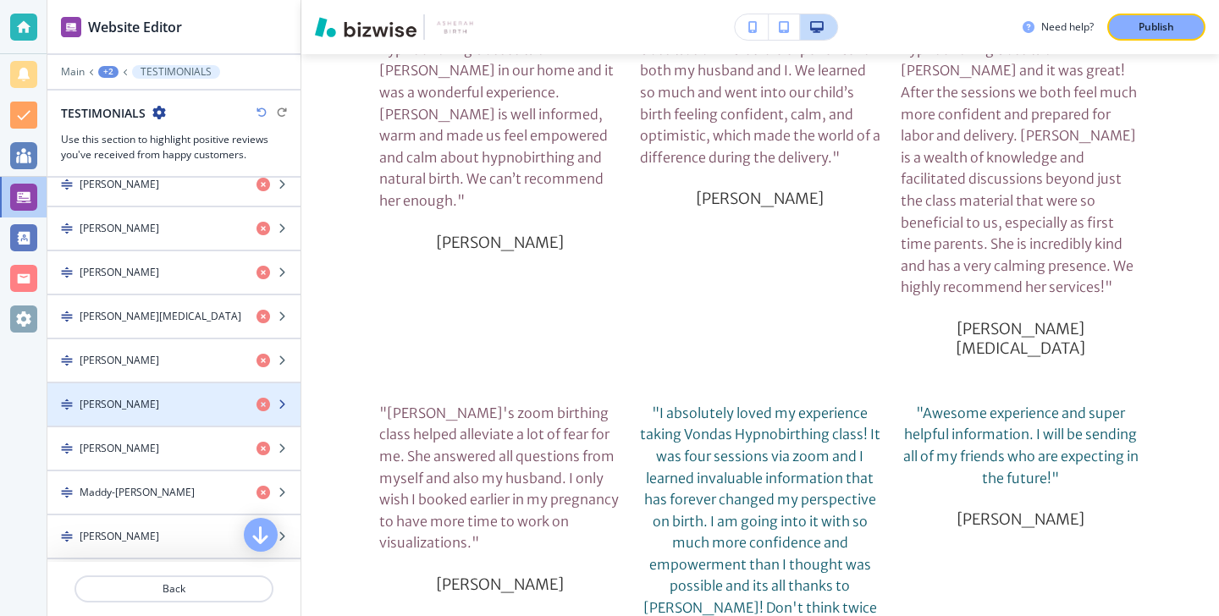
click at [194, 418] on div "button" at bounding box center [173, 419] width 253 height 14
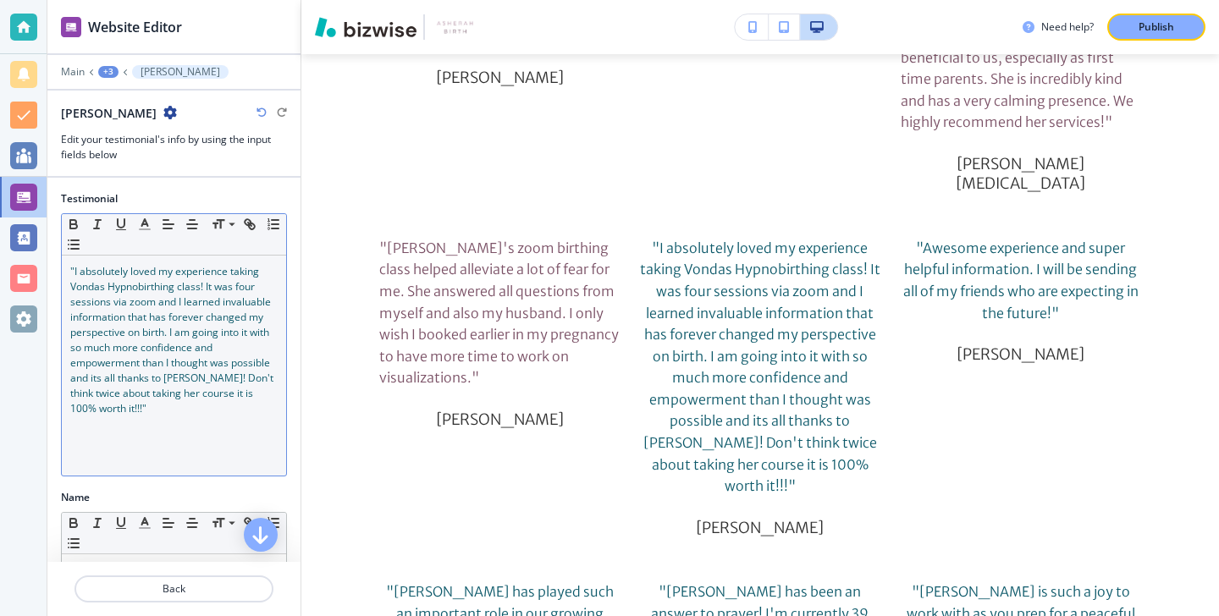
click at [168, 390] on span ""I absolutely loved my experience taking Vondas Hypnobirthing class! It was fou…" at bounding box center [173, 340] width 206 height 152
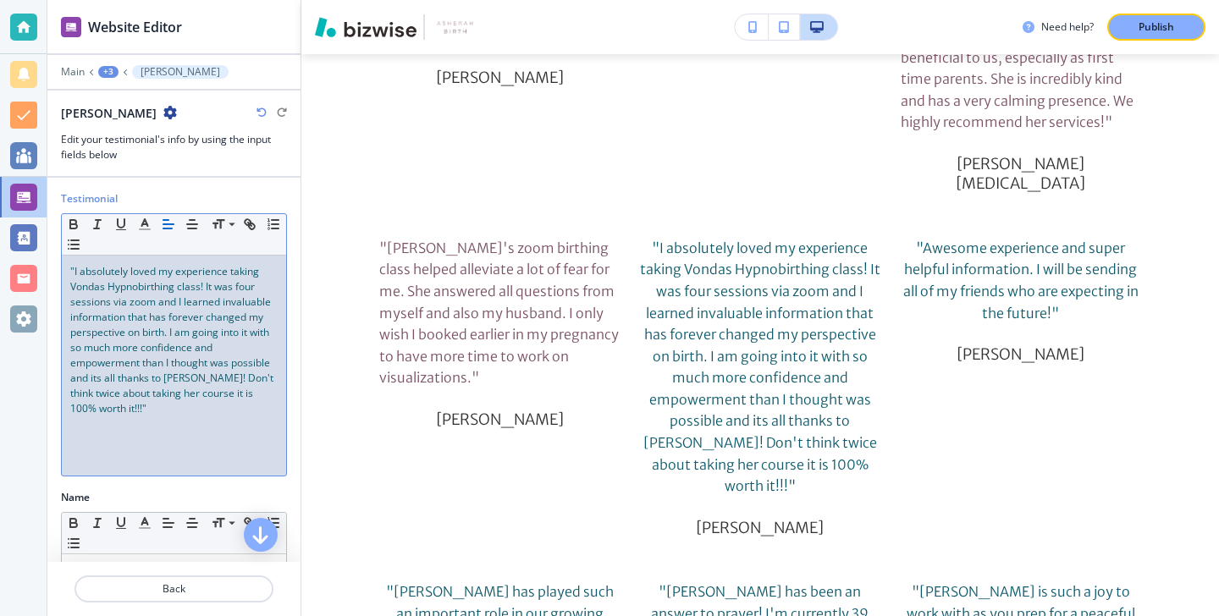
click at [167, 404] on p ""I absolutely loved my experience taking Vondas Hypnobirthing class! It was fou…" at bounding box center [173, 340] width 207 height 152
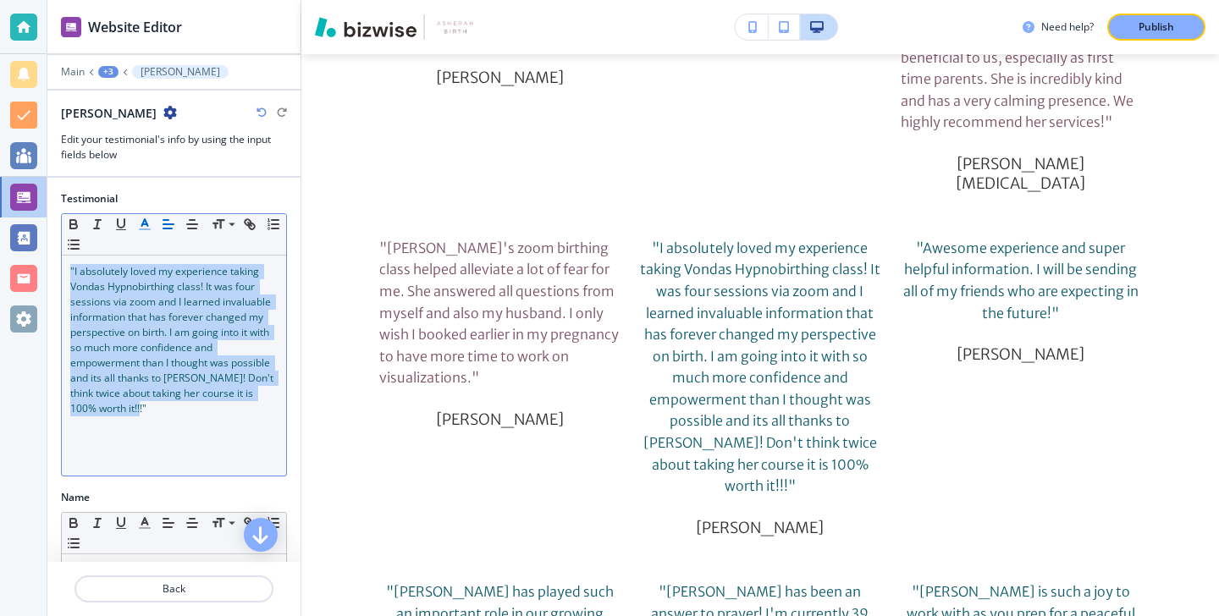
click at [139, 218] on icon "button" at bounding box center [144, 224] width 15 height 15
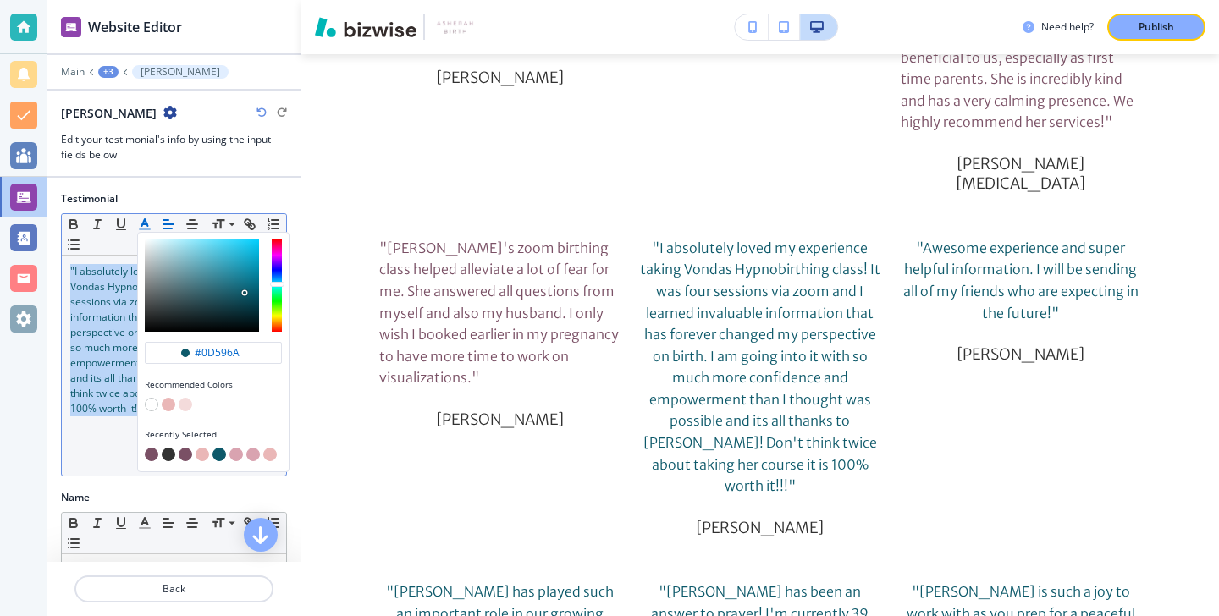
click at [151, 460] on button "button" at bounding box center [152, 455] width 14 height 14
type input "#7a5065"
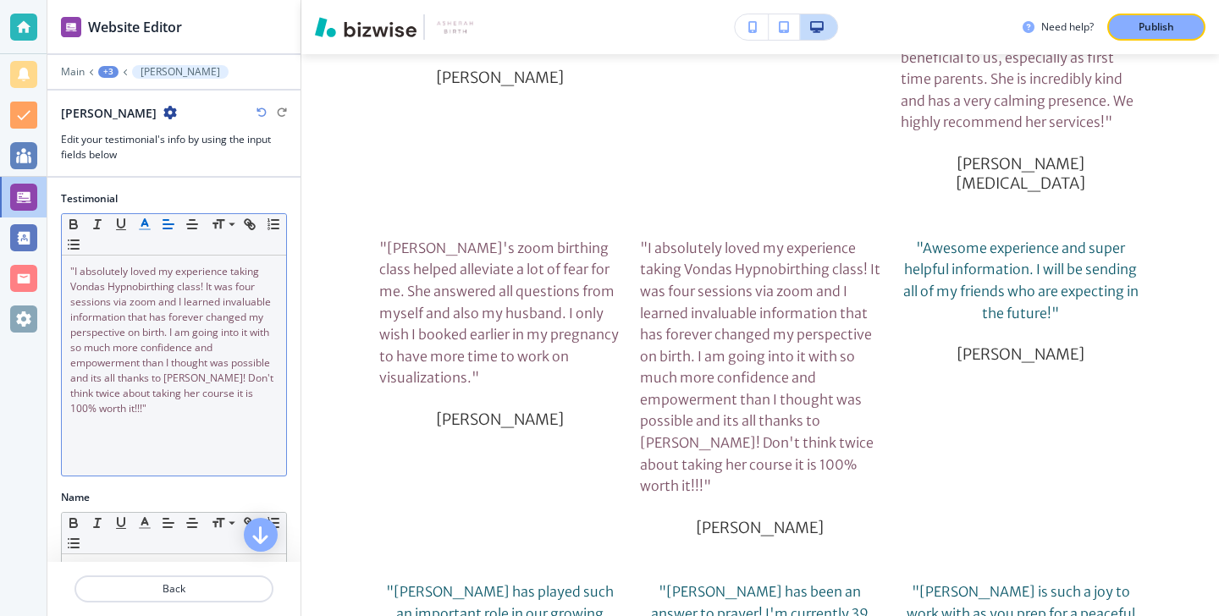
click at [150, 610] on div at bounding box center [173, 610] width 253 height 14
click at [152, 598] on button "Back" at bounding box center [174, 589] width 199 height 27
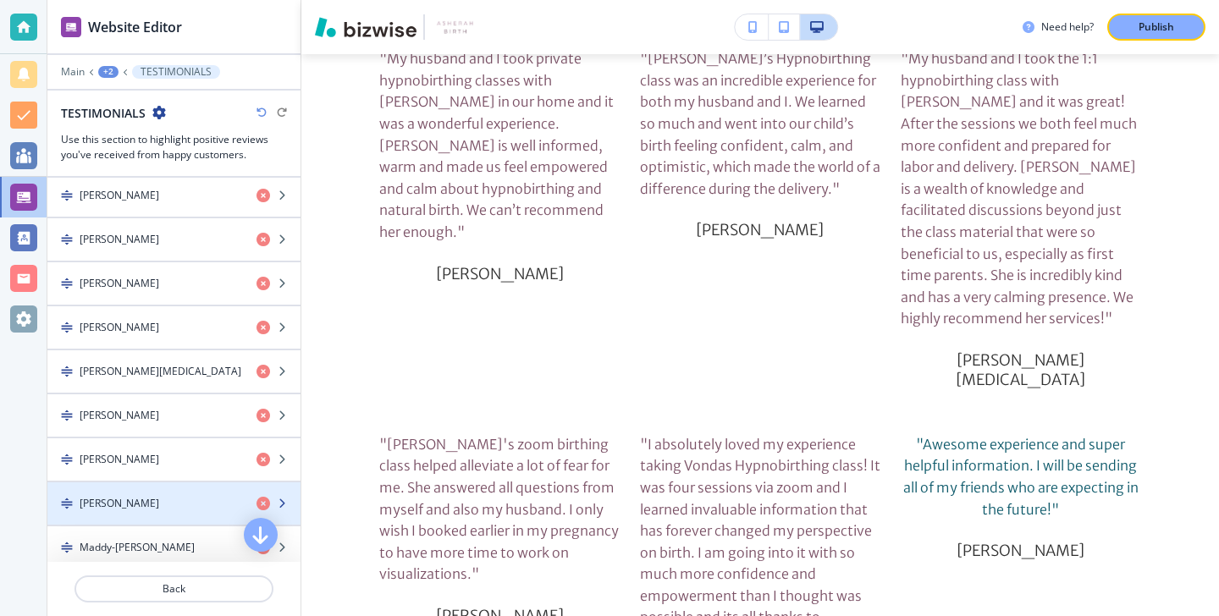
click at [173, 505] on div "[PERSON_NAME]" at bounding box center [145, 503] width 196 height 15
click at [173, 501] on div "[PERSON_NAME]" at bounding box center [145, 503] width 196 height 15
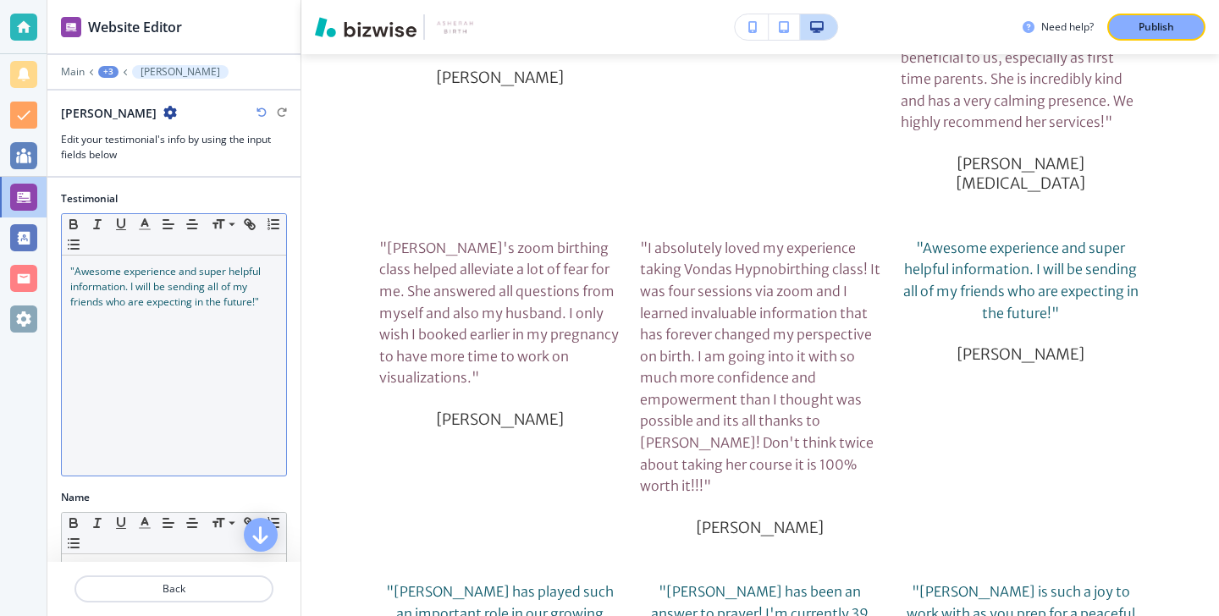
click at [193, 382] on div ""Awesome experience and super helpful information. I will be sending all of my …" at bounding box center [174, 366] width 224 height 220
click at [149, 223] on icon "button" at bounding box center [144, 224] width 15 height 15
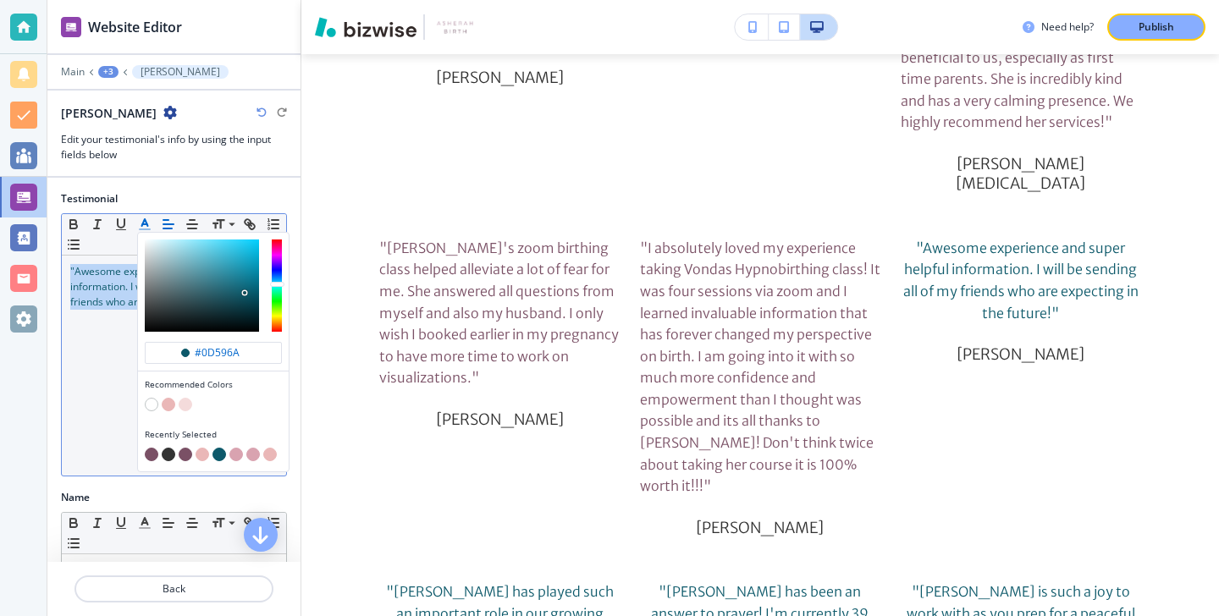
click at [149, 453] on button "button" at bounding box center [152, 455] width 14 height 14
type input "#7a5065"
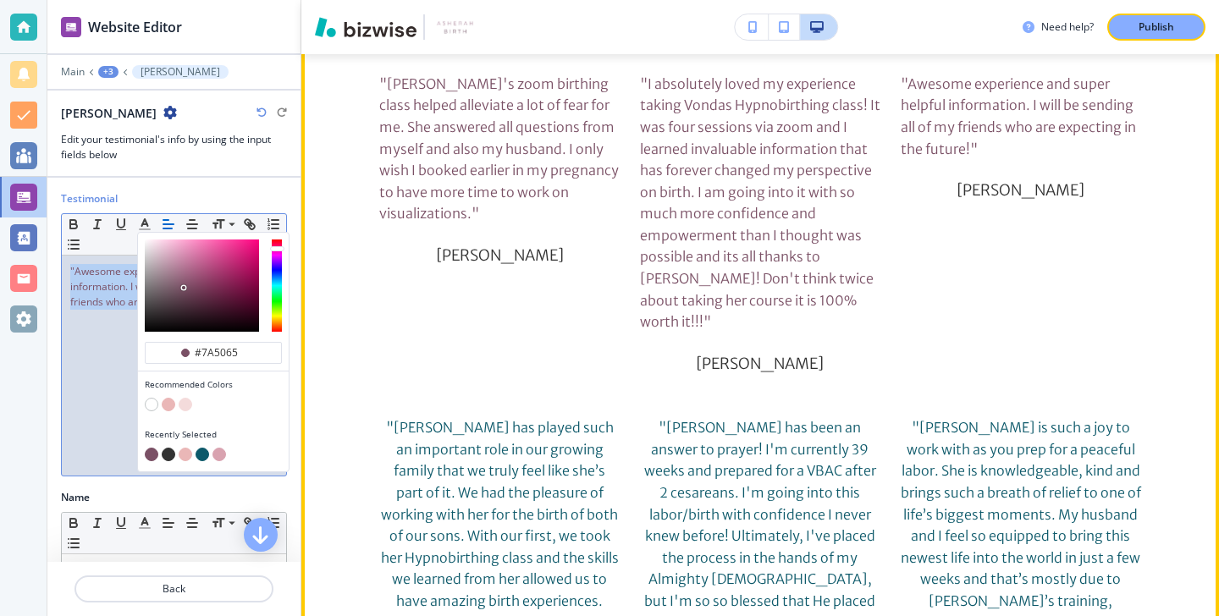
scroll to position [8320, 0]
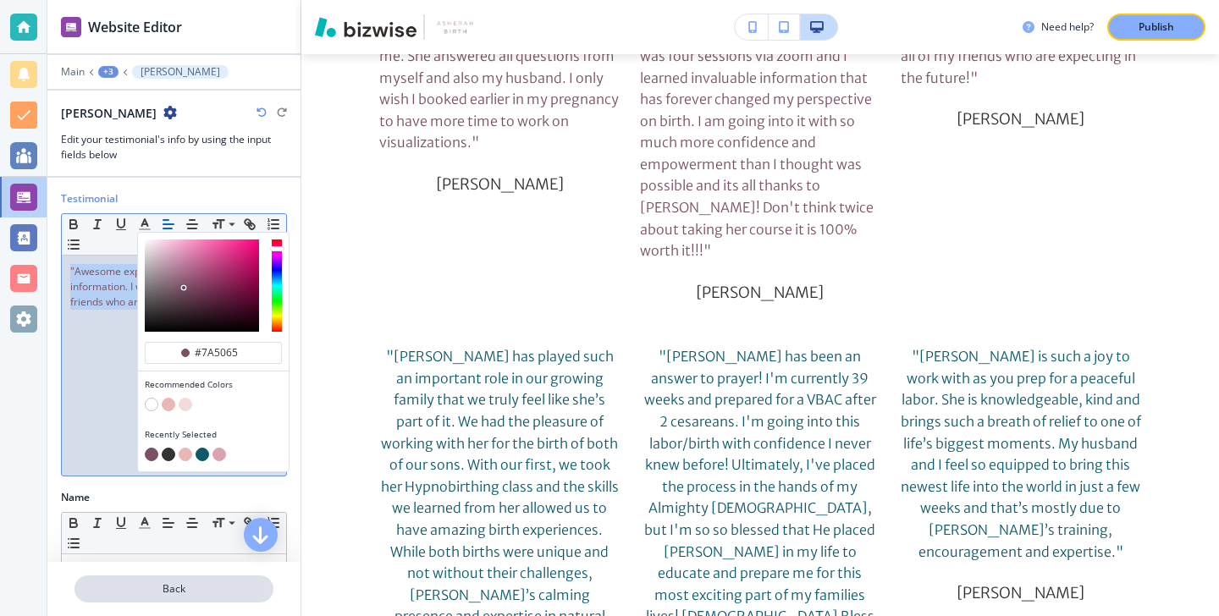
click at [172, 597] on button "Back" at bounding box center [174, 589] width 199 height 27
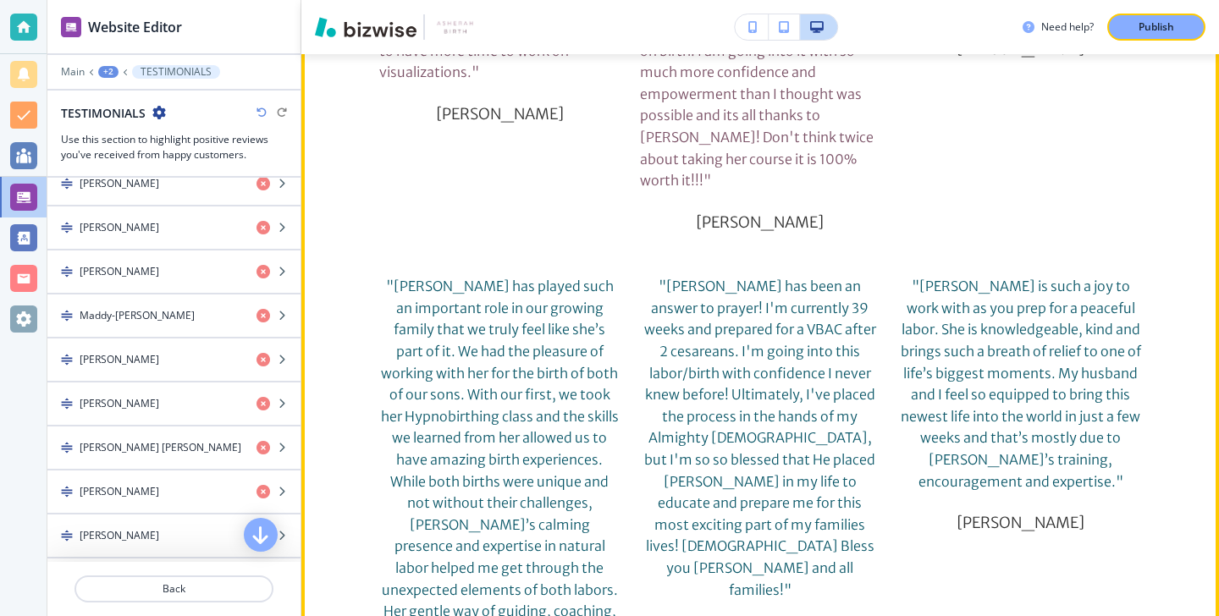
scroll to position [8392, 0]
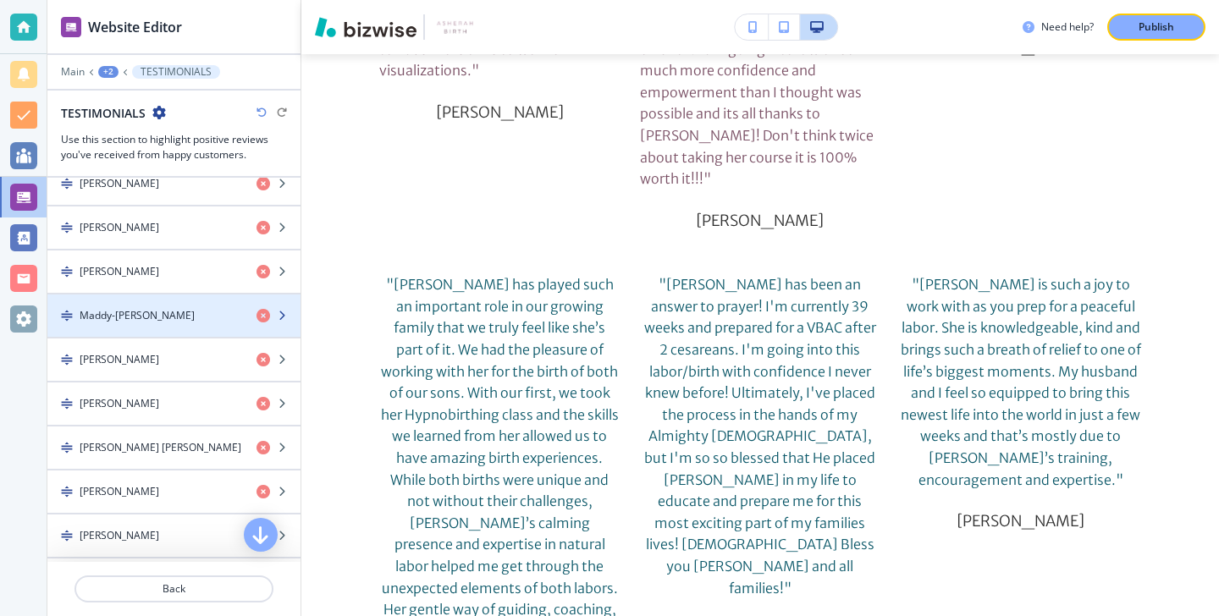
click at [202, 313] on div "Maddy-Grace Oberg" at bounding box center [145, 315] width 196 height 15
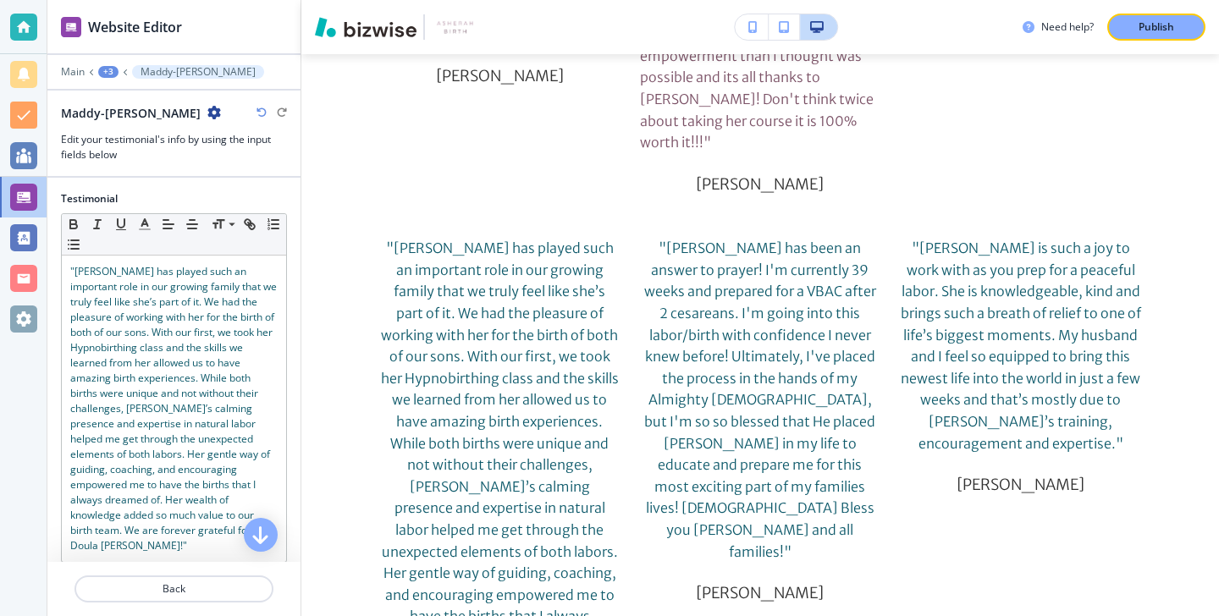
scroll to position [8429, 0]
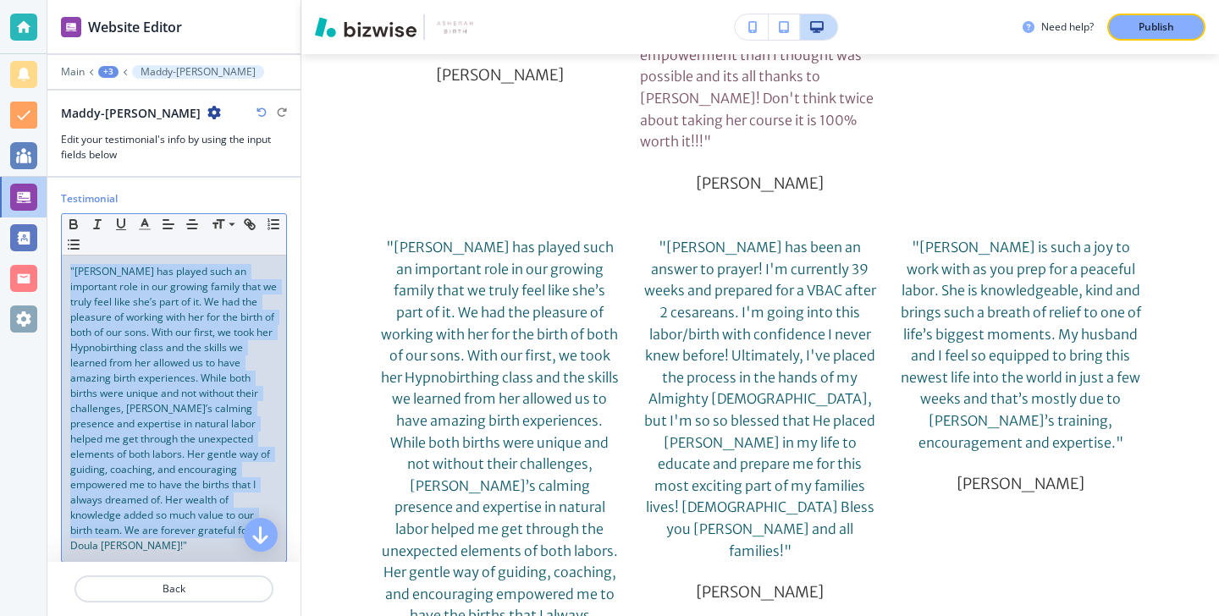
drag, startPoint x: 197, startPoint y: 530, endPoint x: 18, endPoint y: 176, distance: 396.8
click at [18, 175] on div "Website Editor Main +3 Maddy-Grace Oberg Maddy-Grace Oberg Edit your testimonia…" at bounding box center [609, 308] width 1219 height 616
click at [141, 222] on icon "button" at bounding box center [144, 224] width 15 height 15
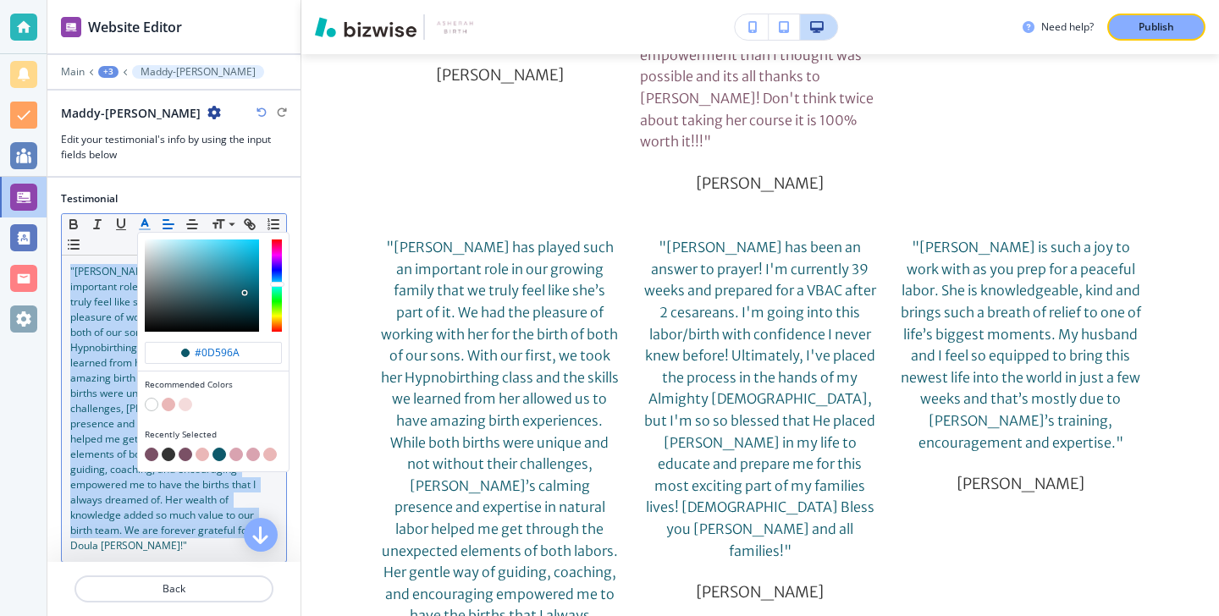
click at [149, 457] on button "button" at bounding box center [152, 455] width 14 height 14
type input "#7a5065"
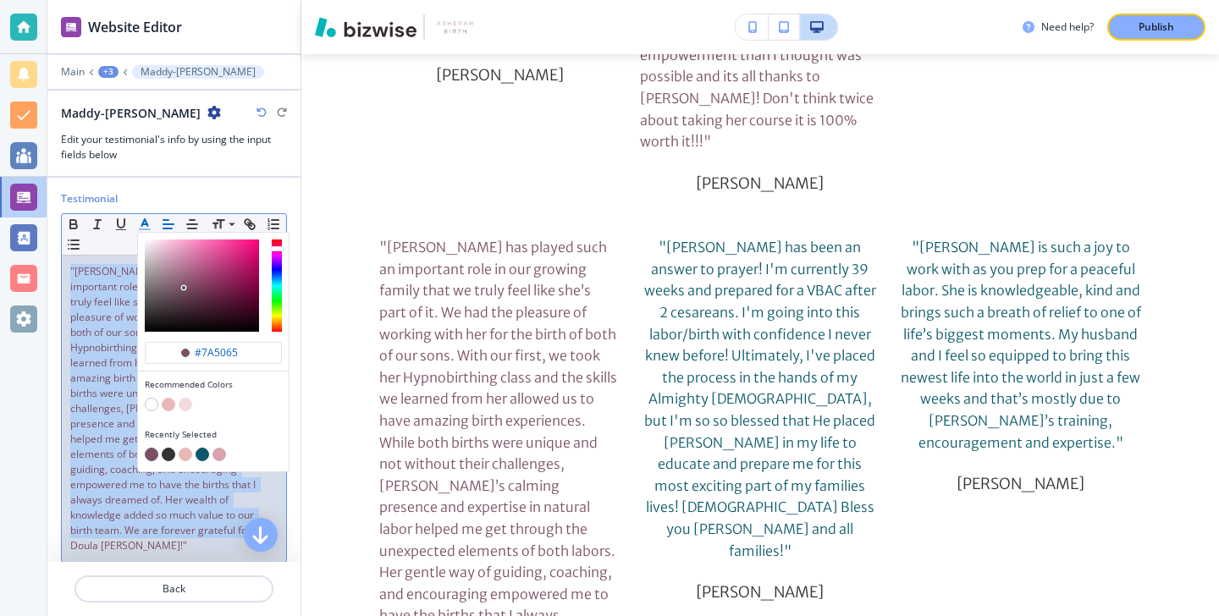
scroll to position [221, 0]
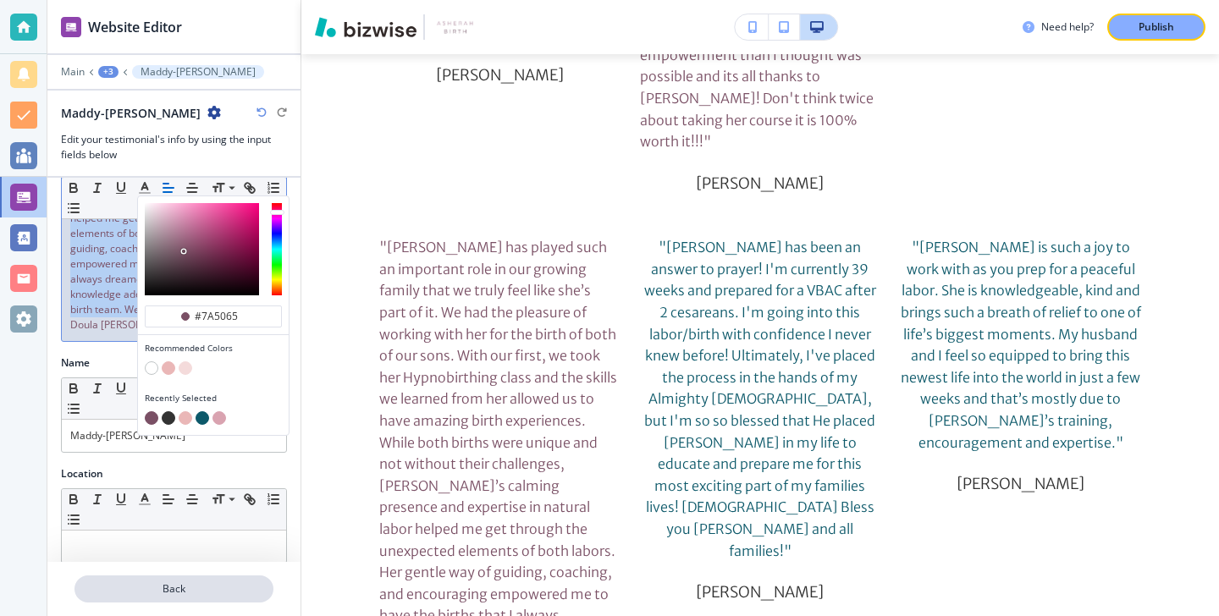
click at [144, 582] on p "Back" at bounding box center [174, 589] width 196 height 15
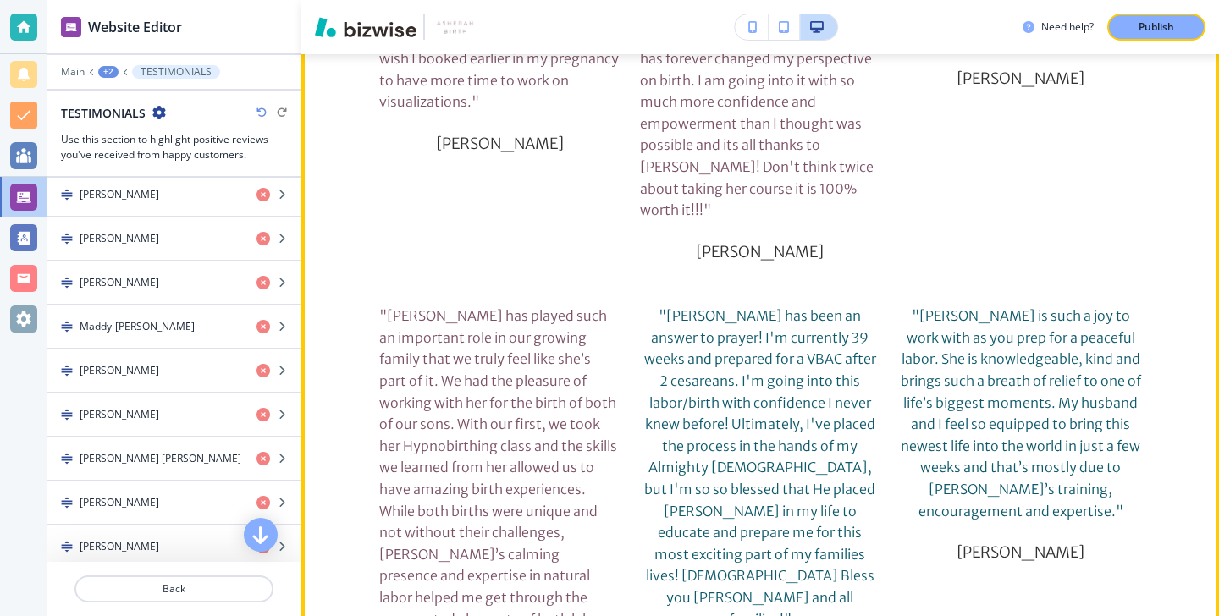
scroll to position [8381, 0]
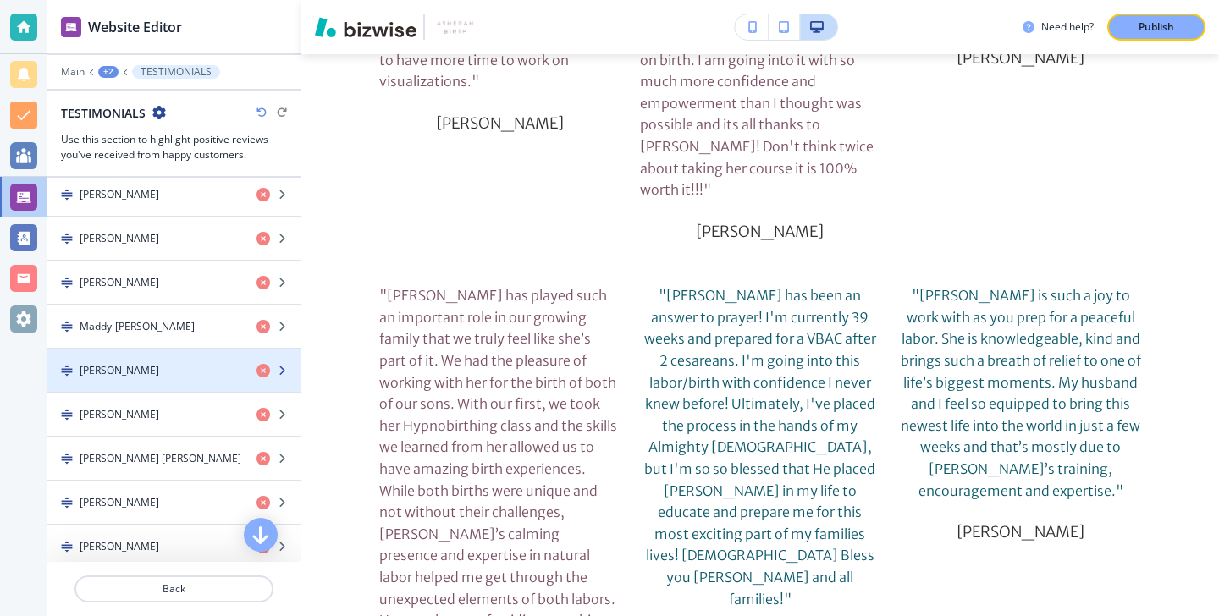
click at [147, 381] on div "button" at bounding box center [173, 385] width 253 height 14
click at [147, 379] on div "button" at bounding box center [173, 385] width 253 height 14
click at [147, 378] on div "button" at bounding box center [173, 385] width 253 height 14
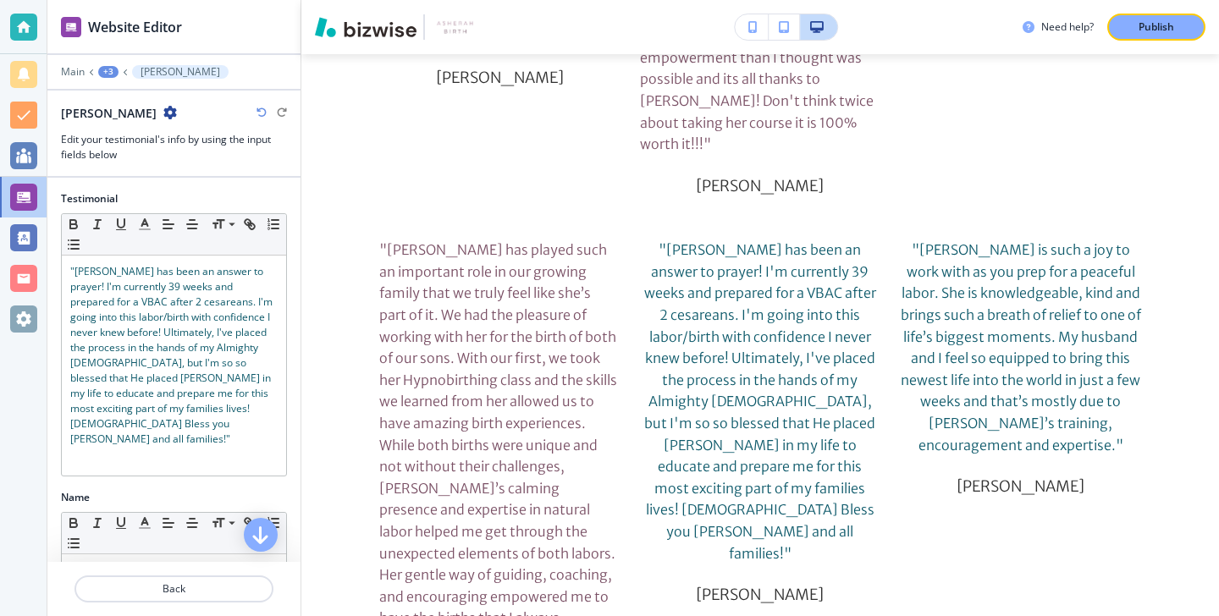
scroll to position [8429, 0]
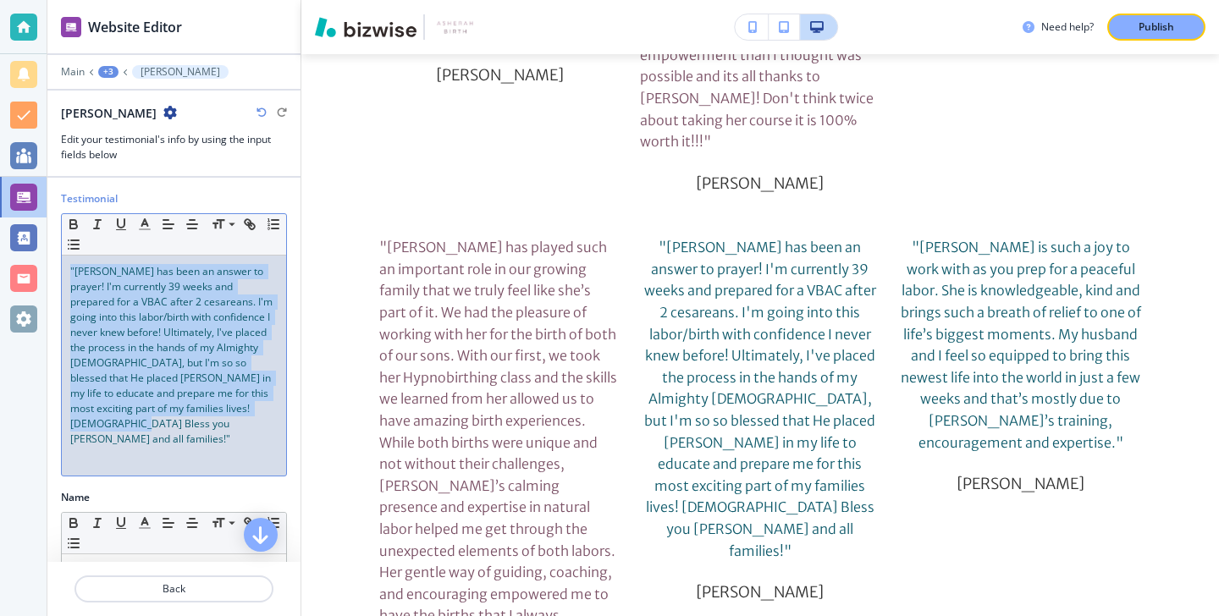
drag, startPoint x: 152, startPoint y: 438, endPoint x: 40, endPoint y: 218, distance: 246.9
click at [40, 218] on div "Website Editor Main +3 Cyndil Duckworth Cyndil Duckworth Edit your testimonial'…" at bounding box center [609, 308] width 1219 height 616
click at [141, 221] on icon "button" at bounding box center [144, 224] width 15 height 15
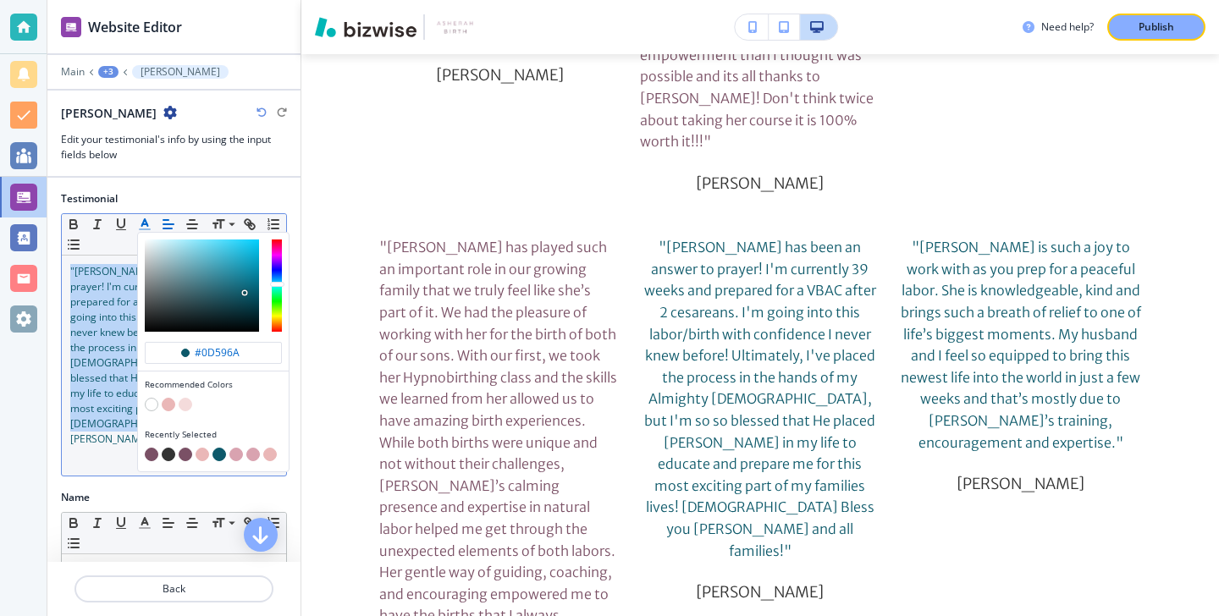
click at [154, 451] on button "button" at bounding box center [152, 455] width 14 height 14
type input "#7a5065"
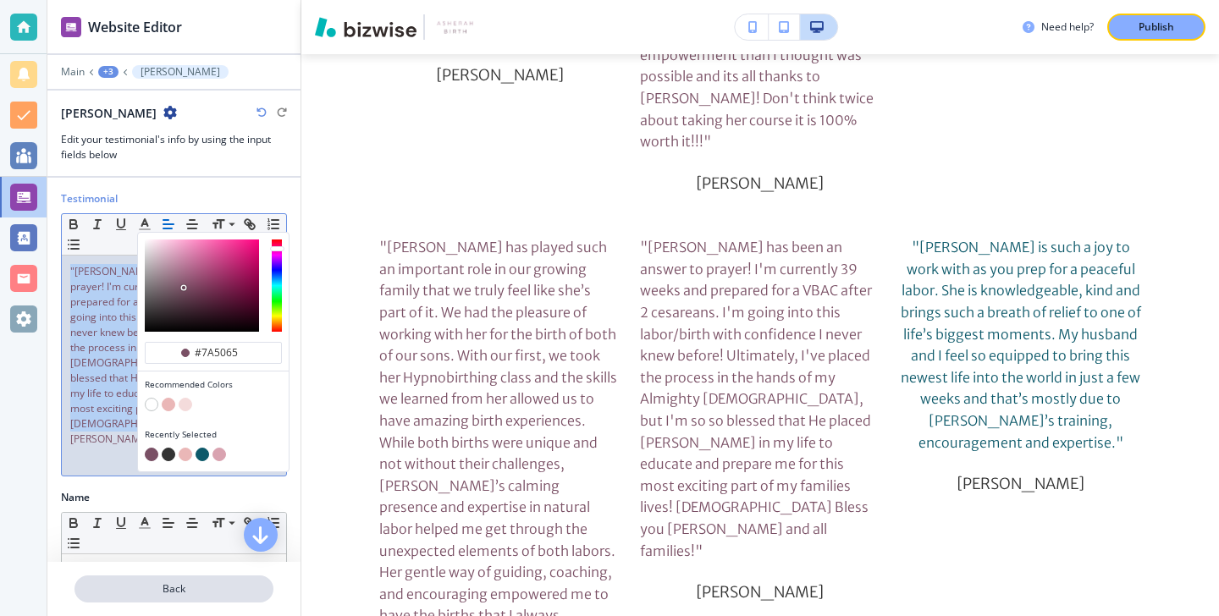
click at [159, 597] on button "Back" at bounding box center [174, 589] width 199 height 27
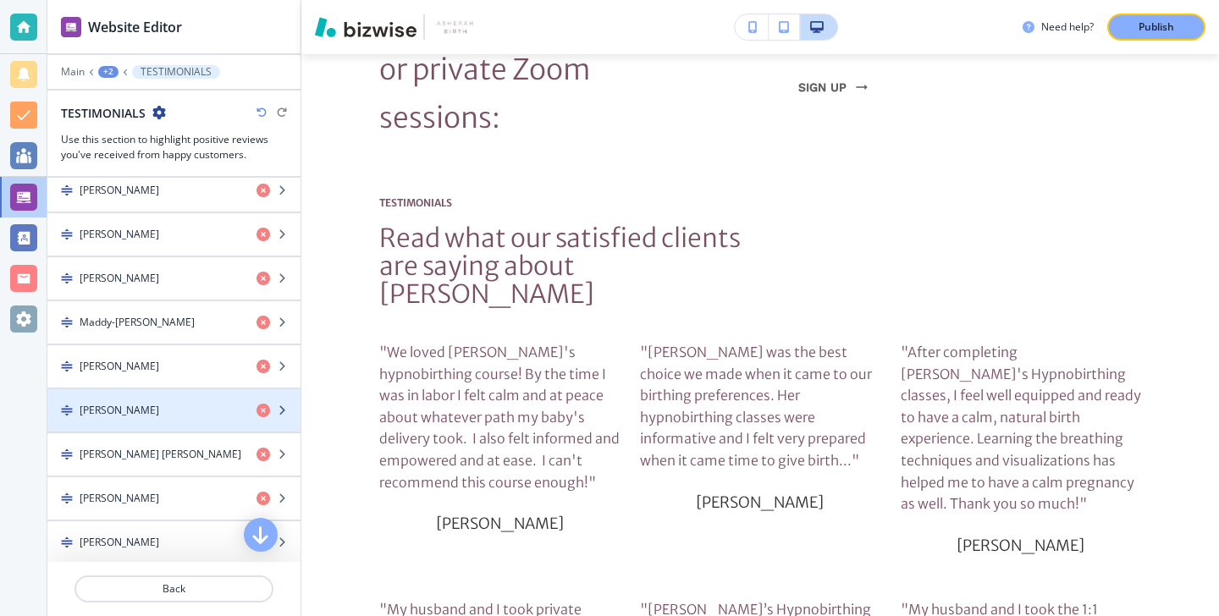
scroll to position [627, 0]
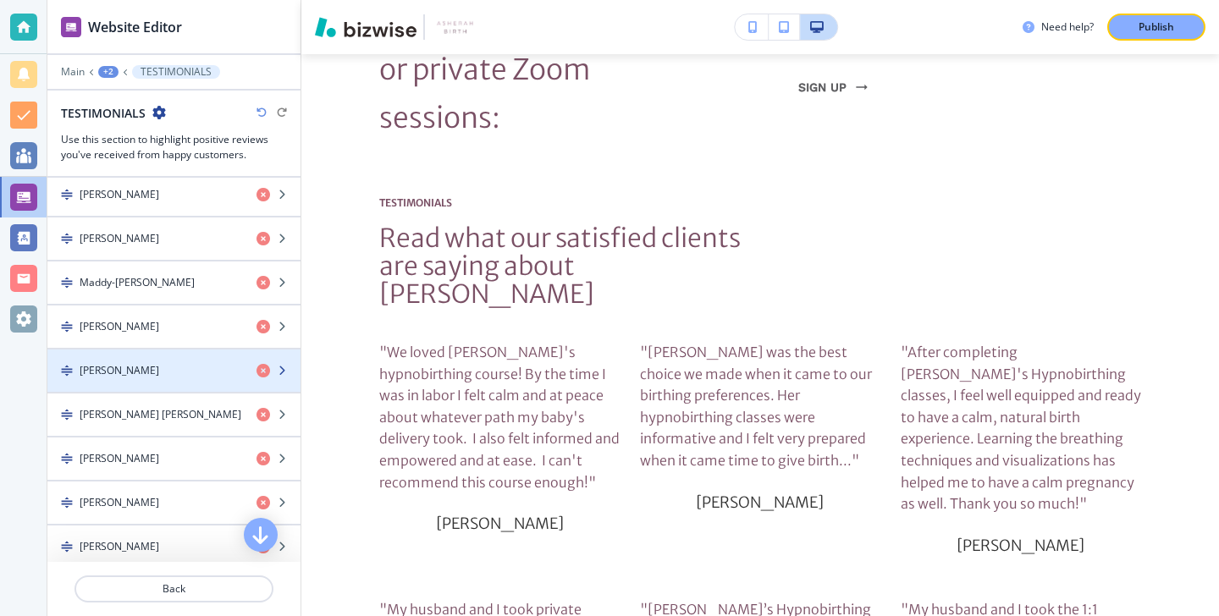
click at [178, 381] on div "button" at bounding box center [173, 385] width 253 height 14
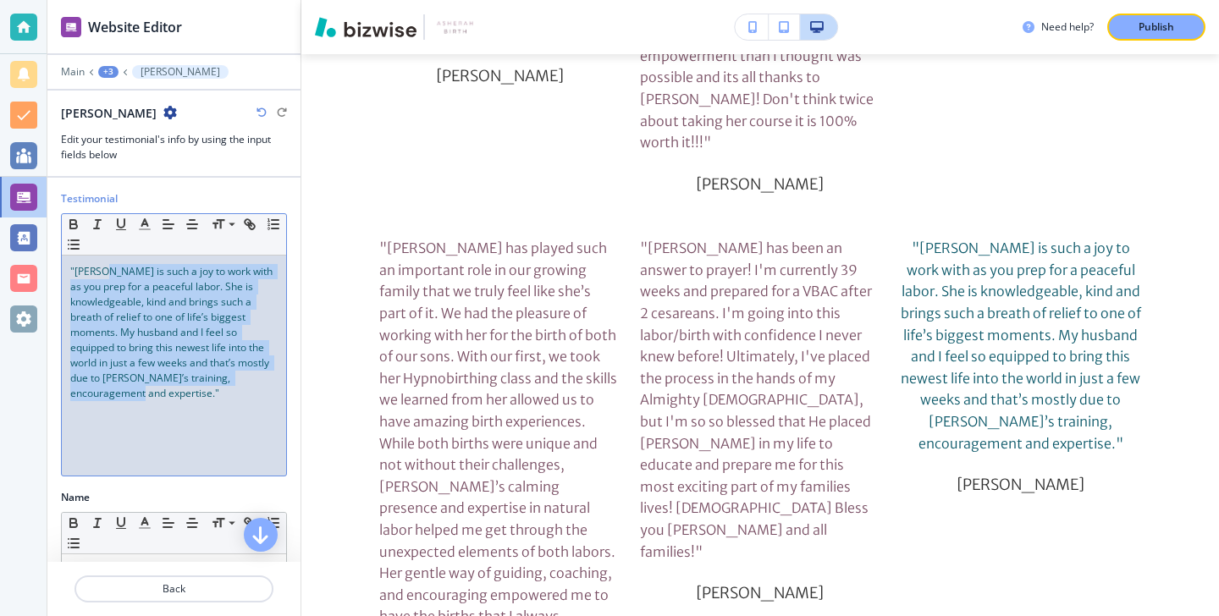
scroll to position [8429, 0]
drag, startPoint x: 176, startPoint y: 394, endPoint x: 72, endPoint y: 264, distance: 166.2
click at [72, 263] on div ""Vonda is such a joy to work with as you prep for a peaceful labor. She is know…" at bounding box center [174, 366] width 224 height 220
click at [139, 226] on icon "button" at bounding box center [144, 224] width 15 height 15
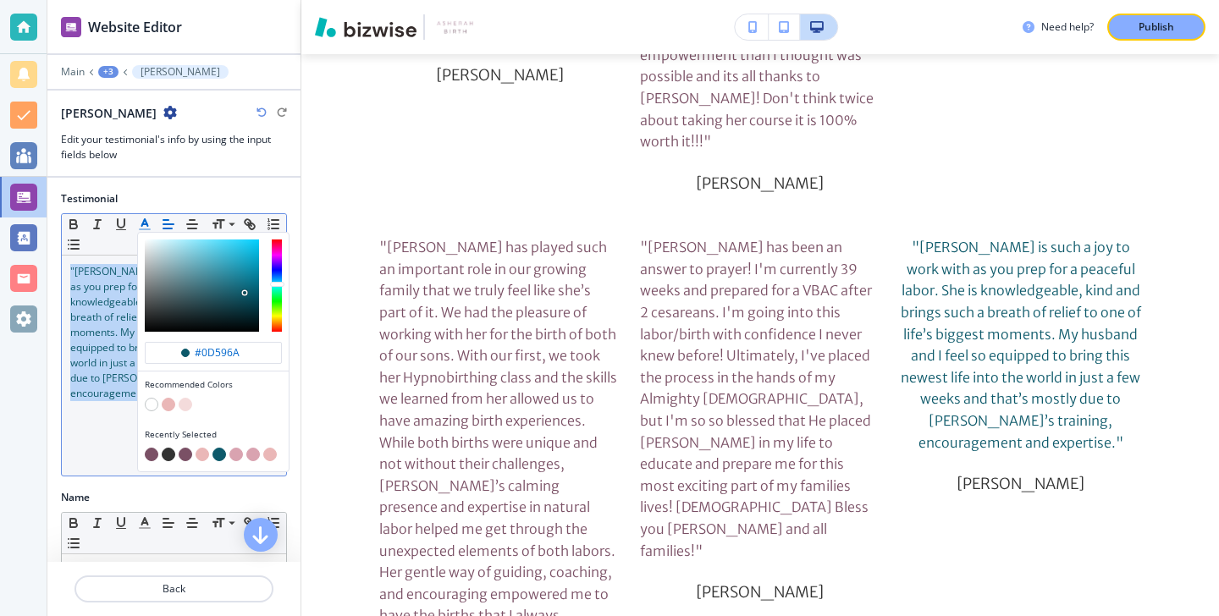
click at [147, 451] on button "button" at bounding box center [152, 455] width 14 height 14
type input "#7a5065"
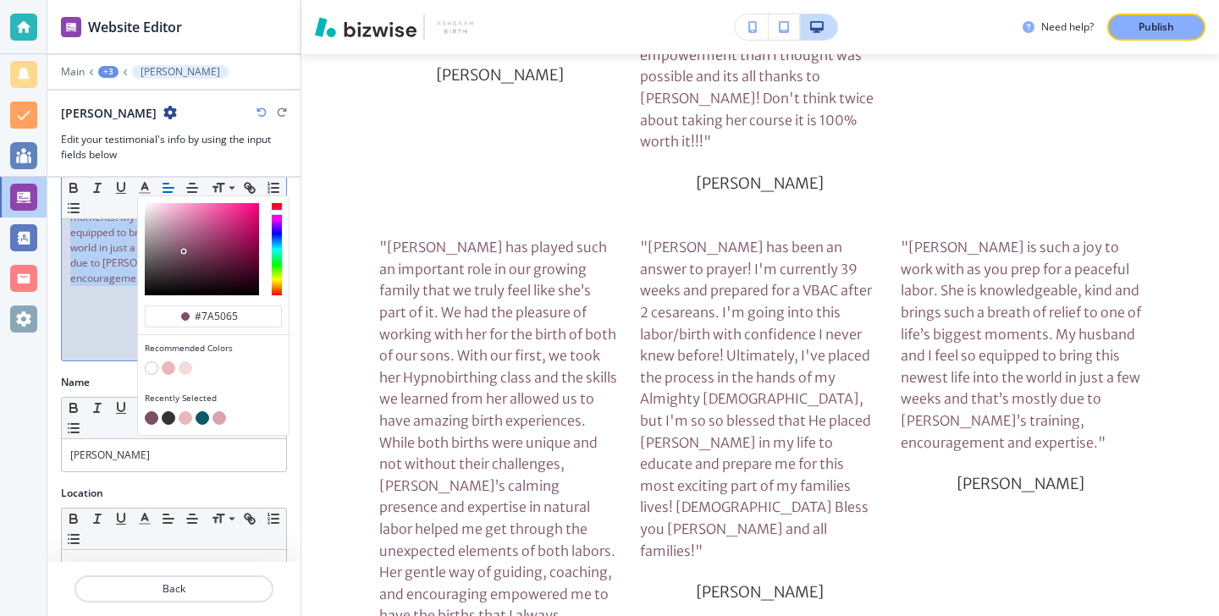
scroll to position [150, 0]
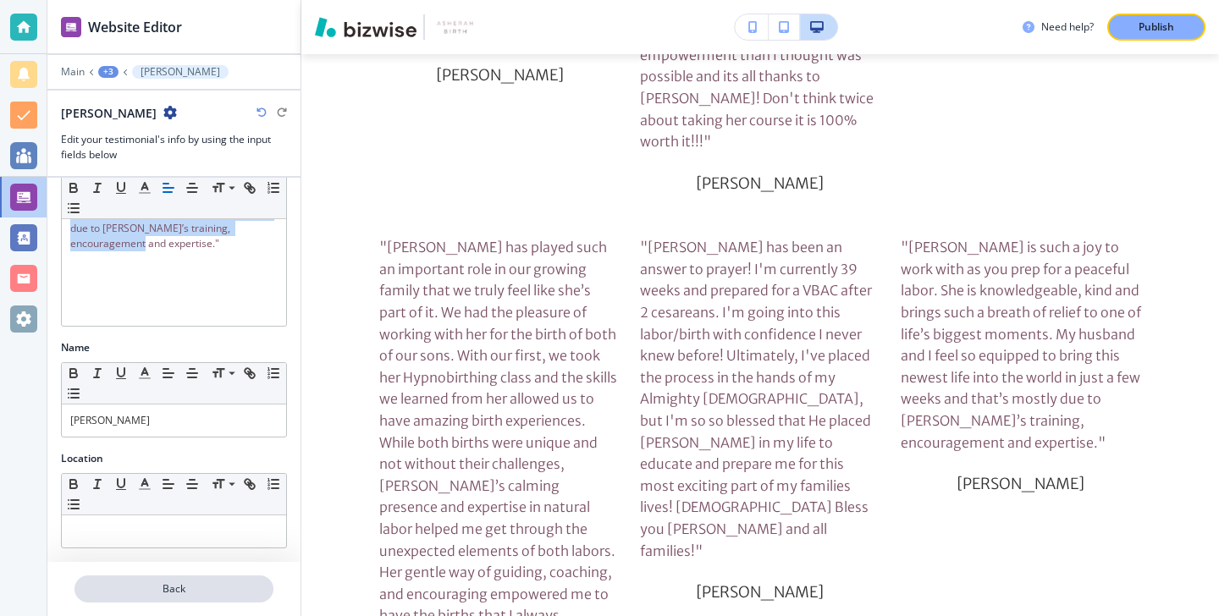
click at [147, 580] on button "Back" at bounding box center [174, 589] width 199 height 27
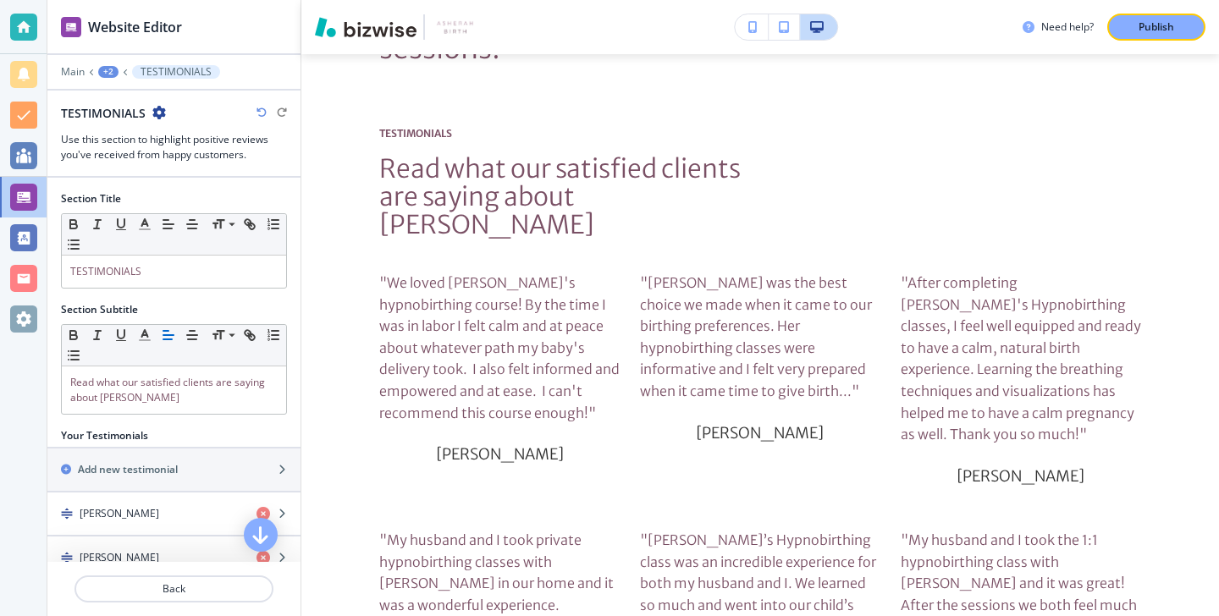
scroll to position [7340, 0]
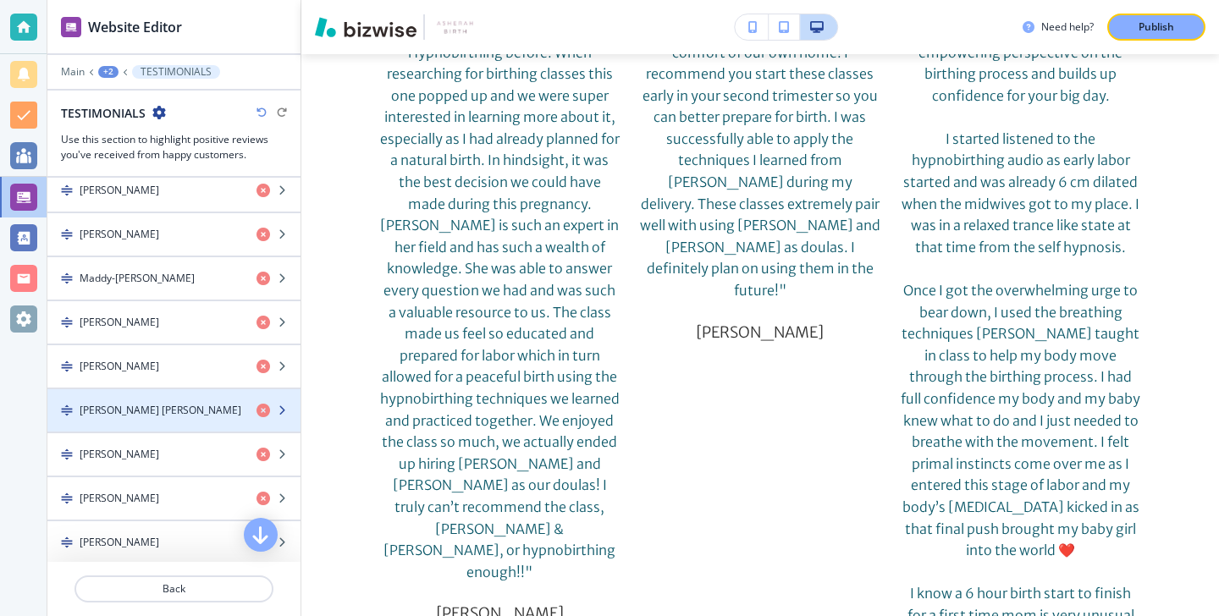
click at [202, 430] on div "button" at bounding box center [173, 425] width 253 height 14
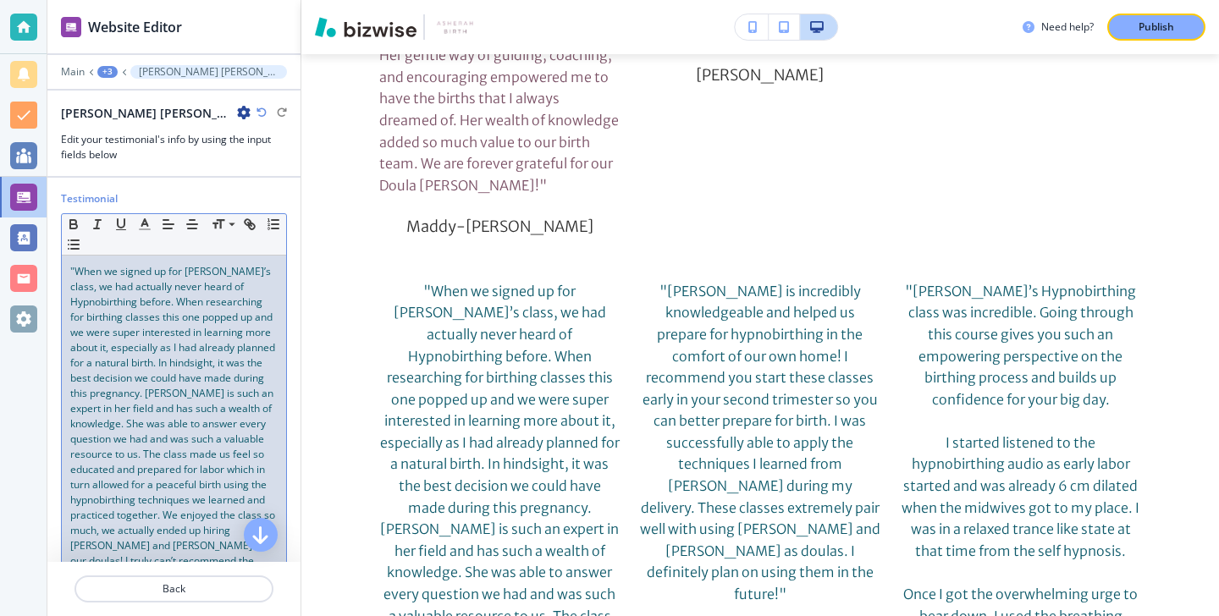
click at [202, 430] on span ""When we signed up for Vonda’s class, we had actually never heard of Hypnobirth…" at bounding box center [173, 431] width 207 height 334
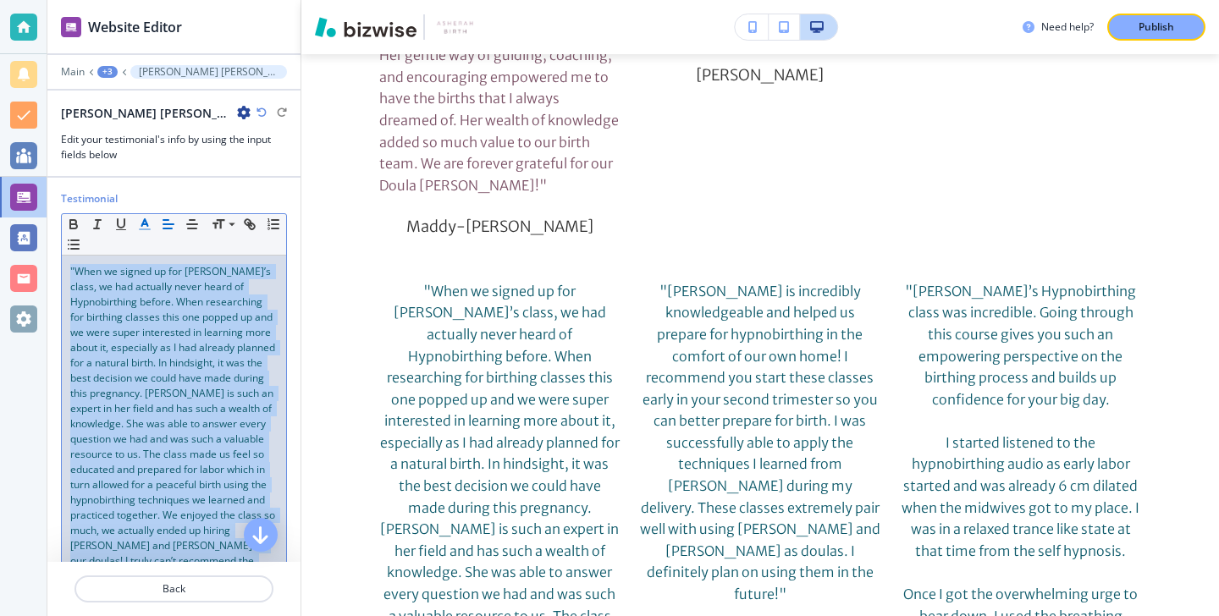
click at [141, 222] on icon "button" at bounding box center [144, 224] width 15 height 15
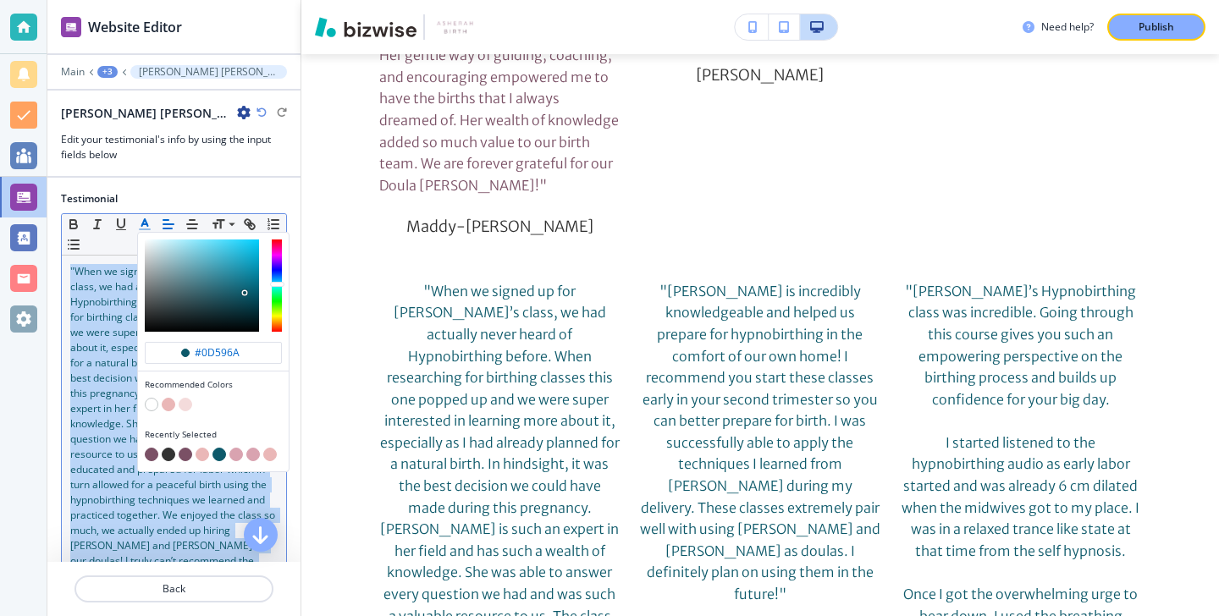
click at [149, 454] on button "button" at bounding box center [152, 455] width 14 height 14
type input "#7a5065"
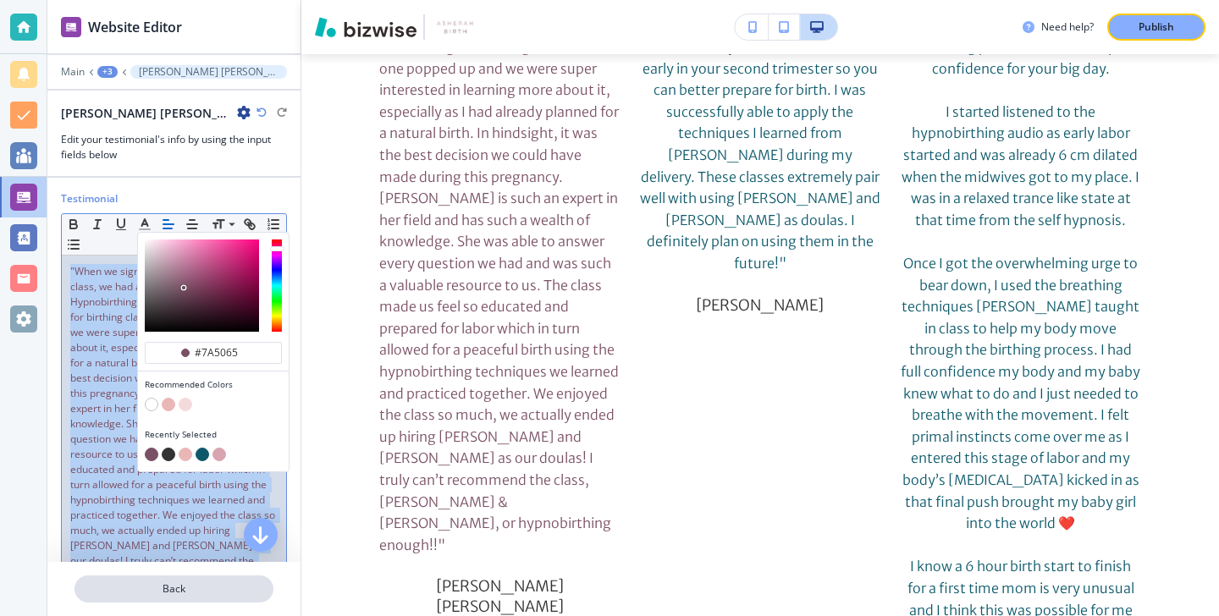
click at [231, 590] on p "Back" at bounding box center [174, 589] width 196 height 15
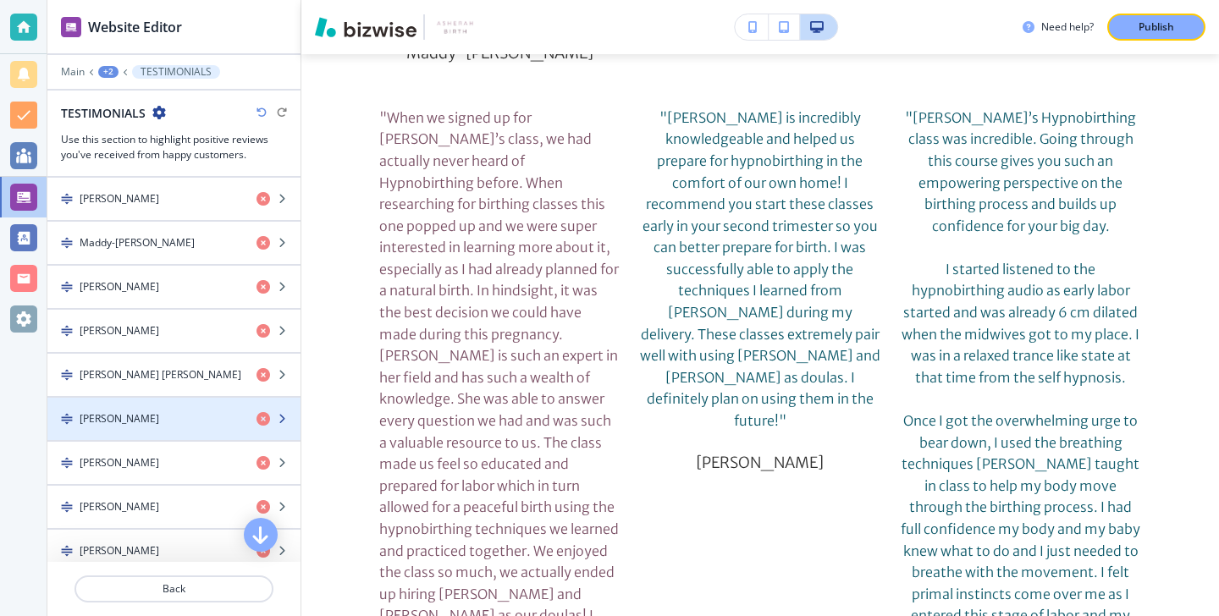
click at [224, 434] on div "button" at bounding box center [173, 434] width 253 height 14
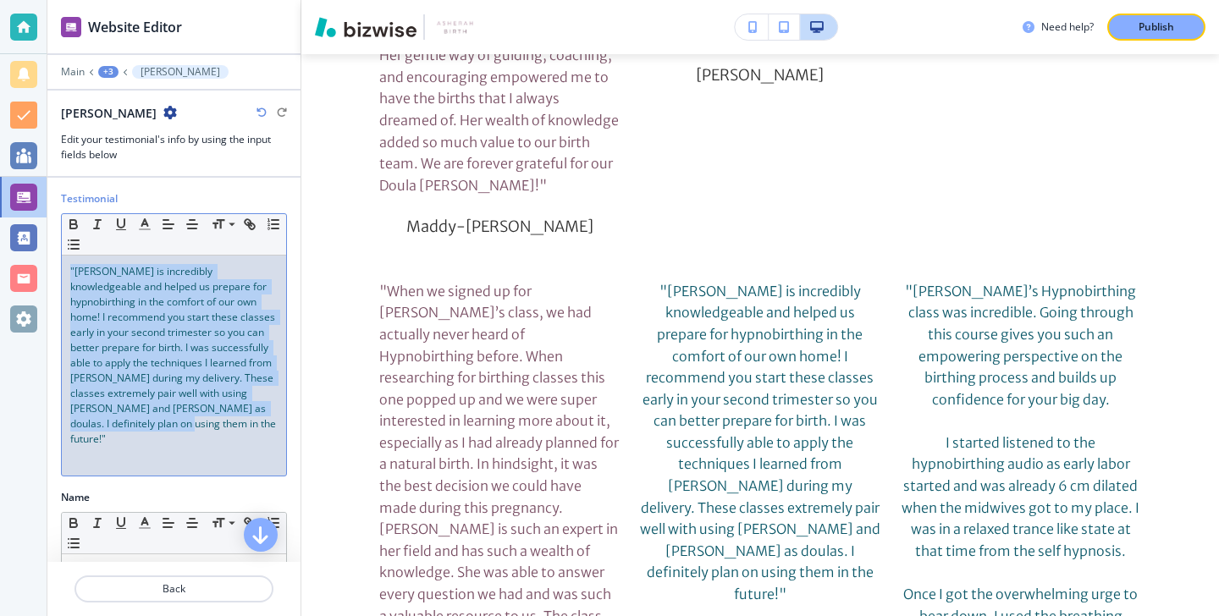
drag, startPoint x: 223, startPoint y: 443, endPoint x: 98, endPoint y: 261, distance: 220.5
click at [98, 261] on div ""Doula Vonda is incredibly knowledgeable and helped us prepare for hypnobirthin…" at bounding box center [174, 366] width 224 height 220
click at [145, 214] on button "button" at bounding box center [145, 224] width 24 height 20
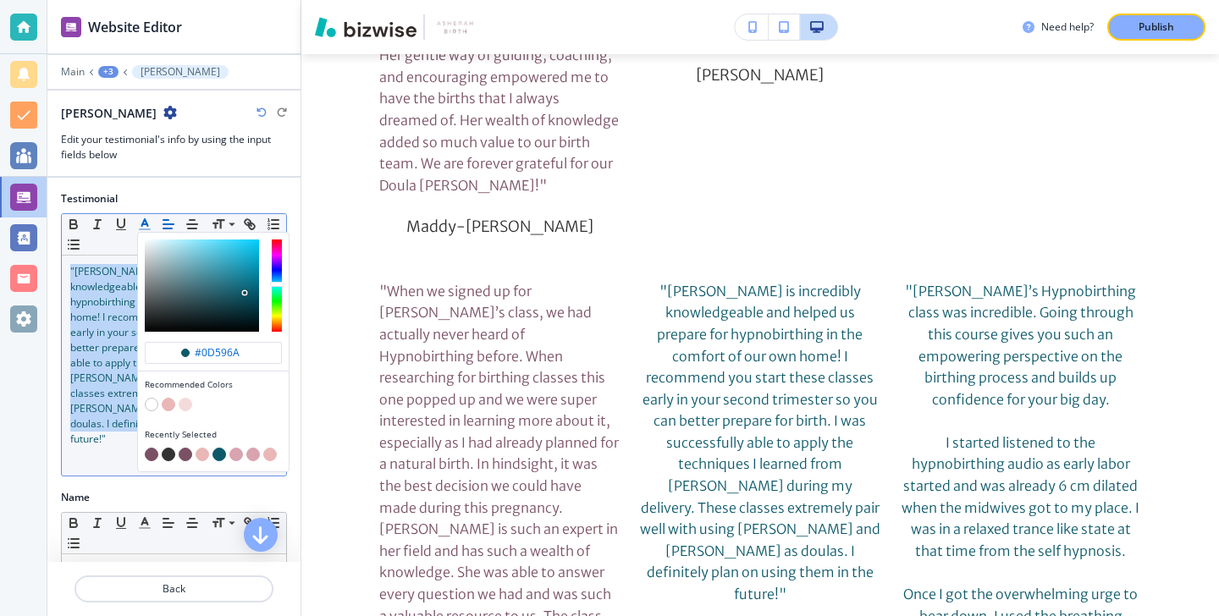
click at [156, 449] on button "button" at bounding box center [152, 455] width 14 height 14
type input "#7a5065"
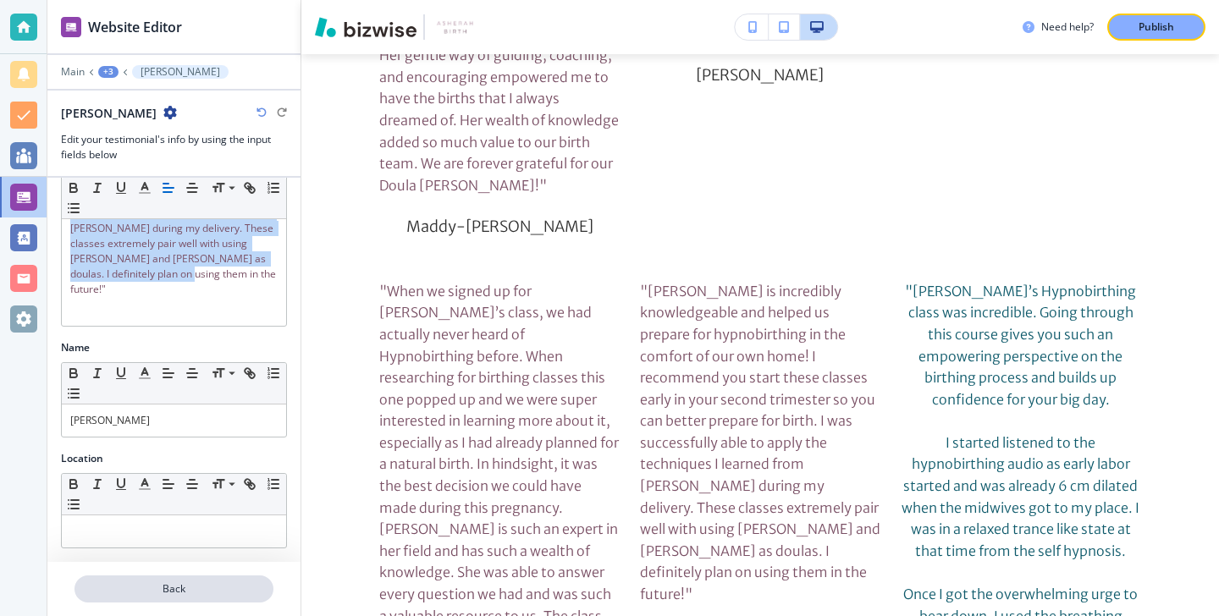
click at [175, 582] on p "Back" at bounding box center [174, 589] width 196 height 15
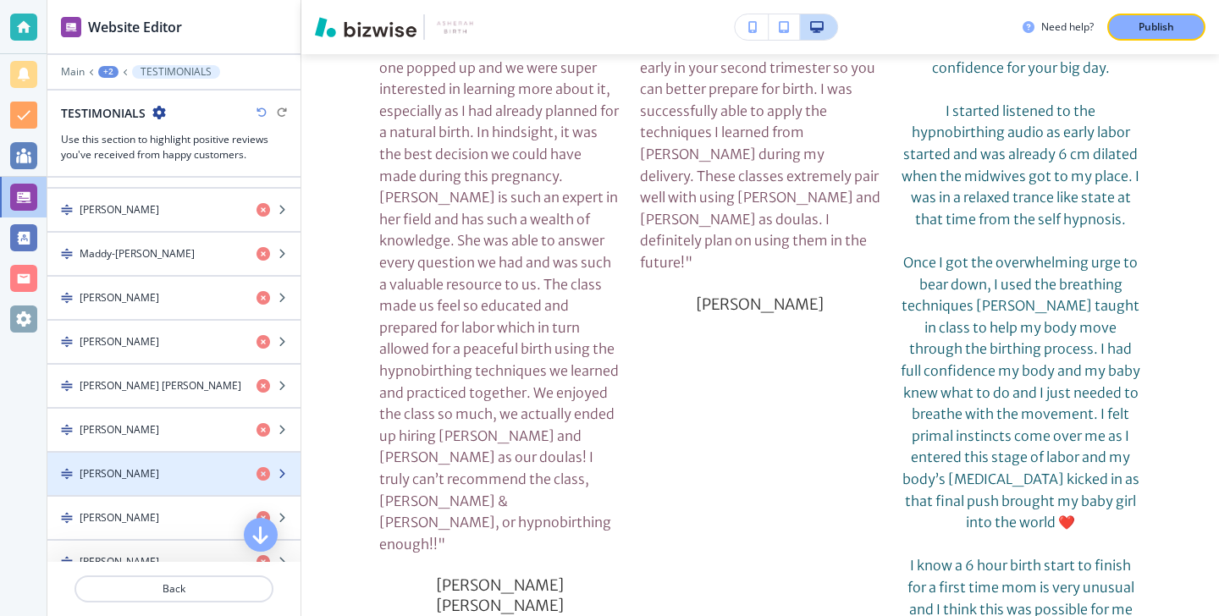
click at [185, 473] on div "Christine Arseneau" at bounding box center [145, 473] width 196 height 15
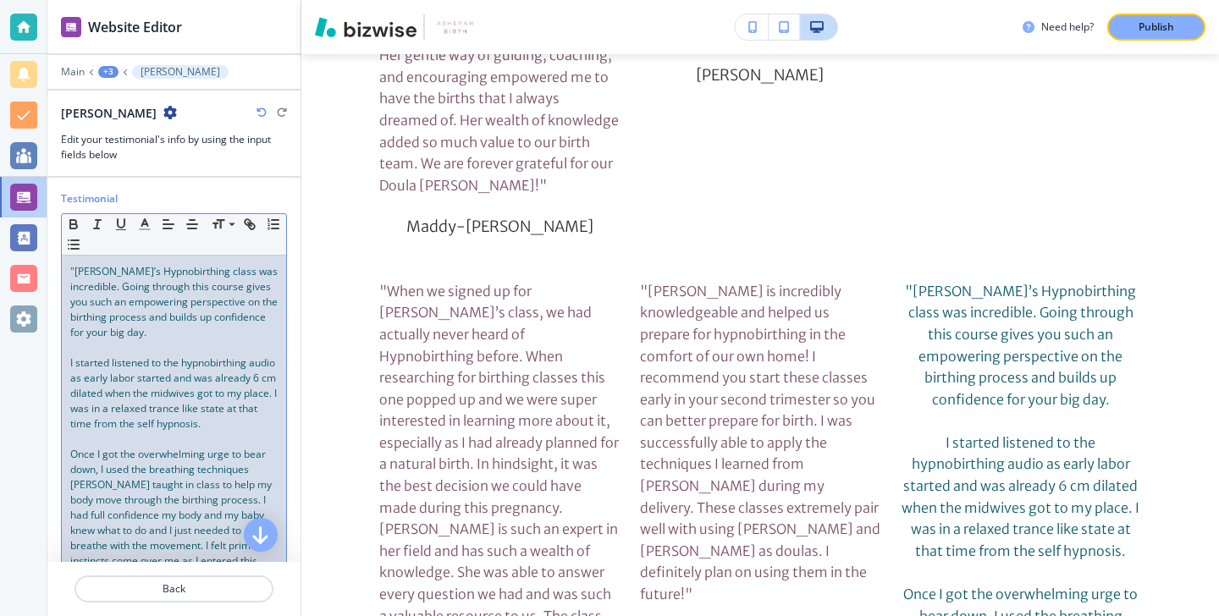
click at [188, 500] on span "Once I got the overwhelming urge to bear down, I used the breathing techniques …" at bounding box center [172, 530] width 205 height 167
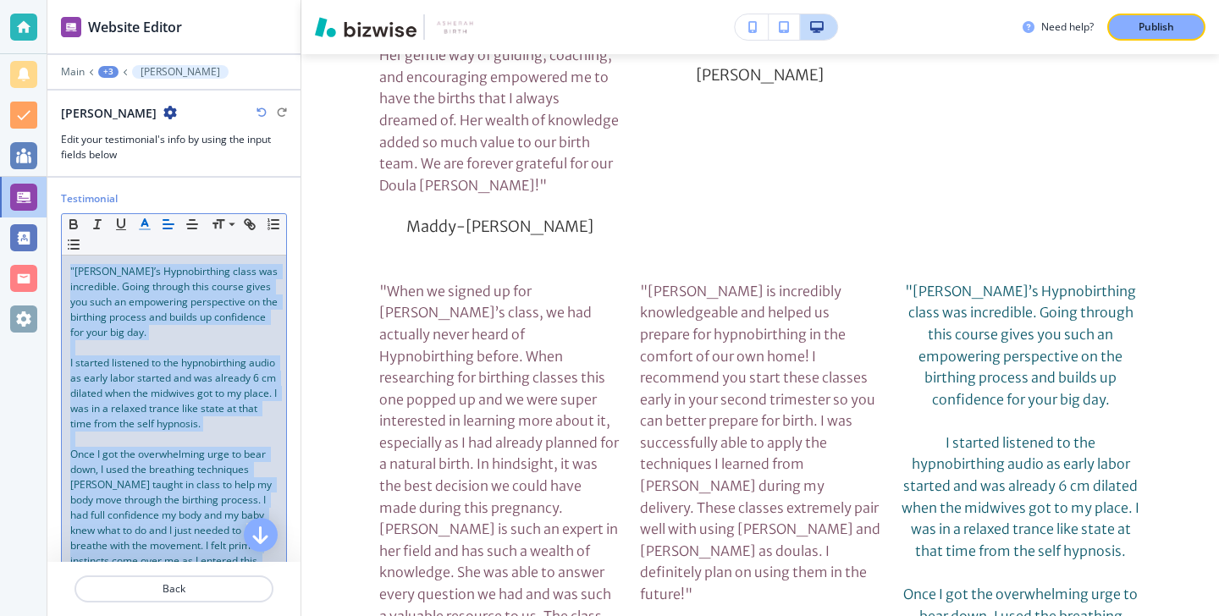
click at [134, 218] on button "button" at bounding box center [145, 224] width 24 height 20
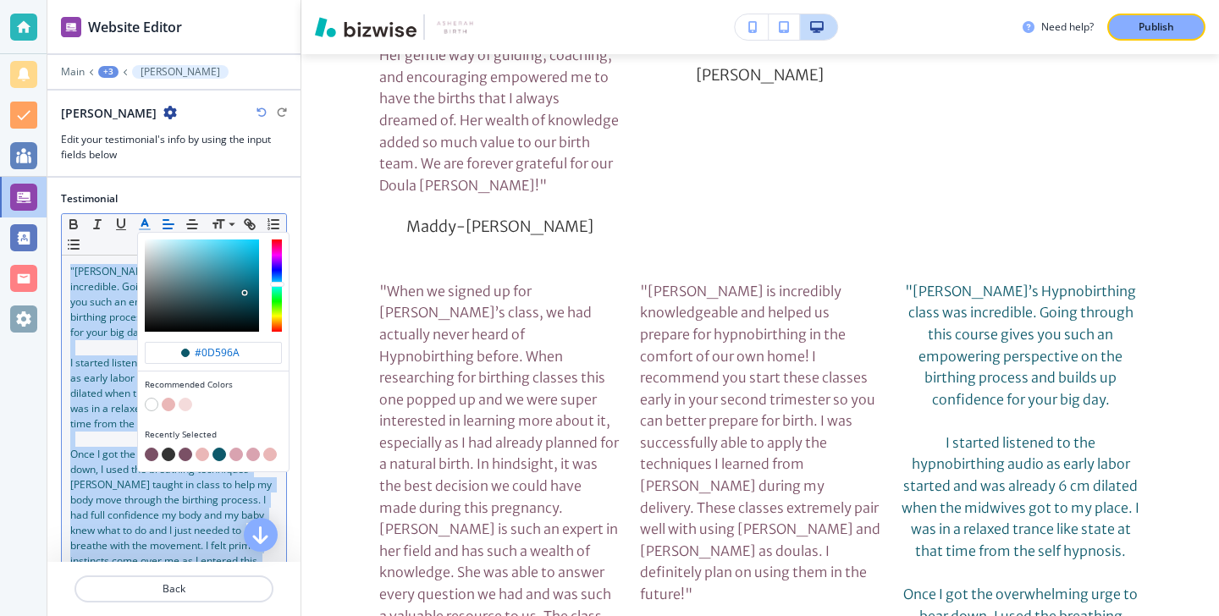
click at [152, 456] on button "button" at bounding box center [152, 455] width 14 height 14
type input "#7a5065"
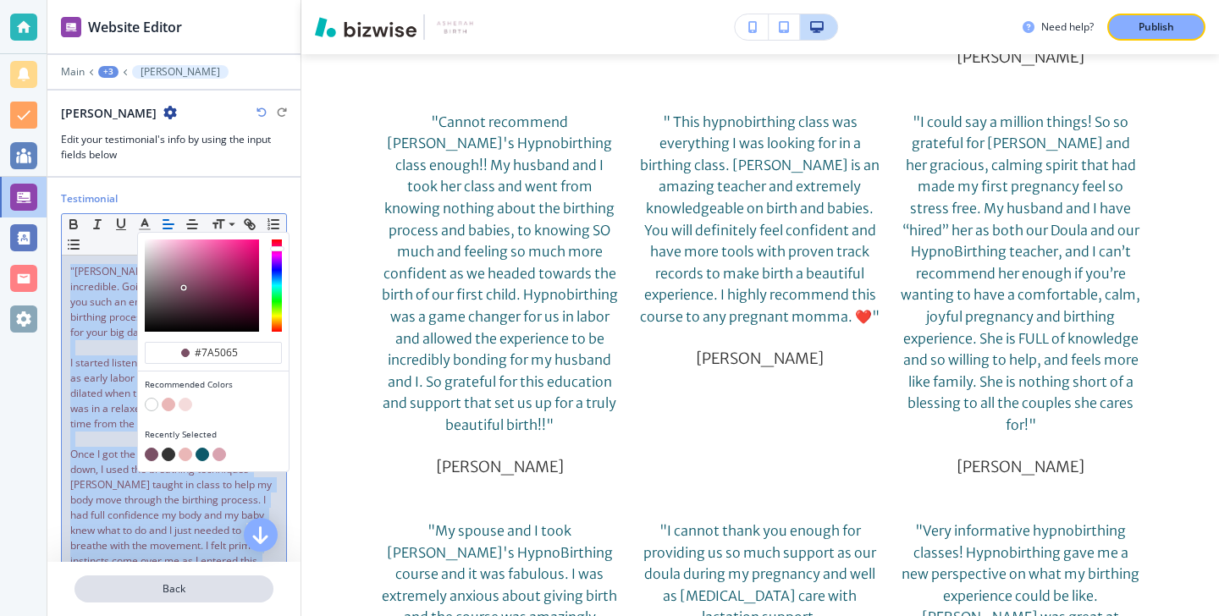
click at [229, 591] on p "Back" at bounding box center [174, 589] width 196 height 15
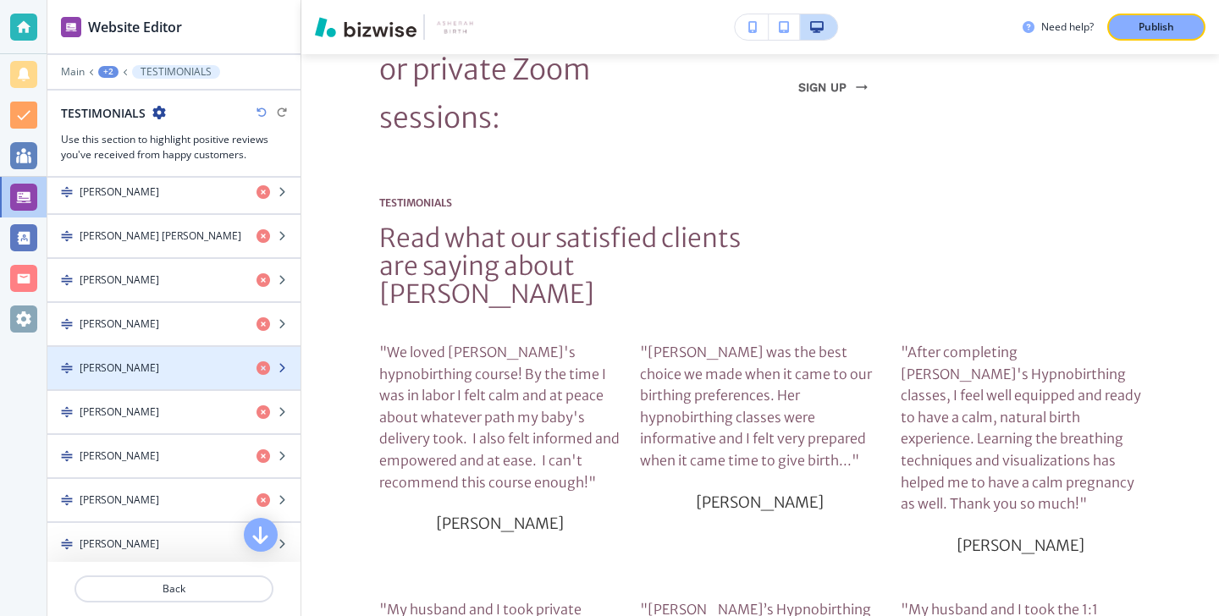
click at [163, 384] on div "button" at bounding box center [173, 383] width 253 height 14
click at [161, 374] on div "[PERSON_NAME]" at bounding box center [145, 368] width 196 height 15
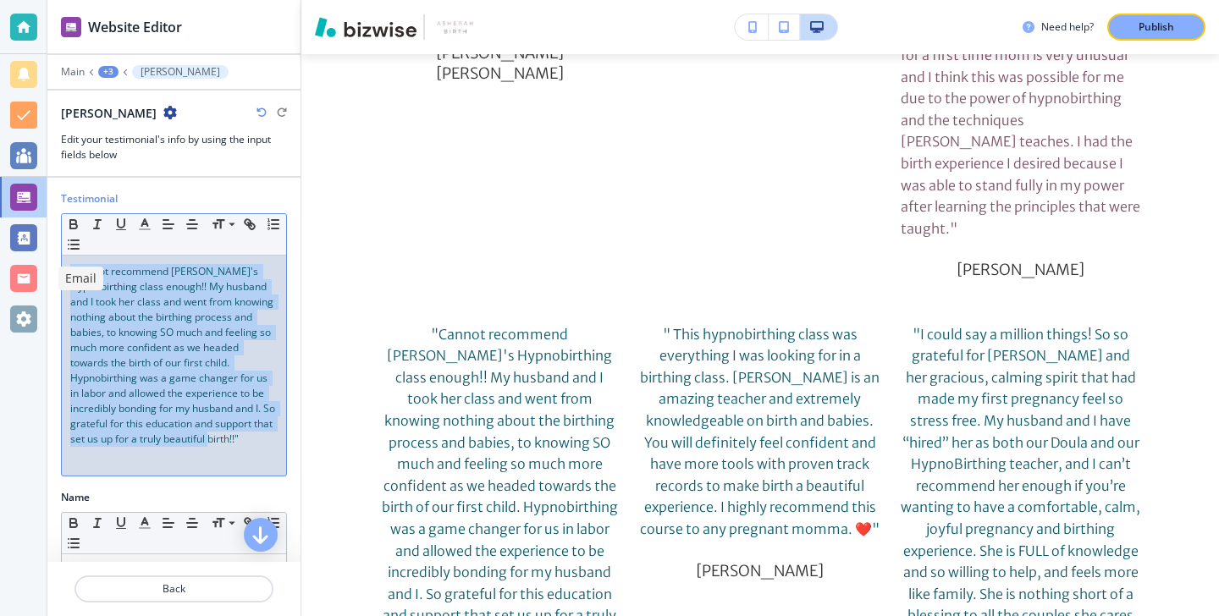
drag, startPoint x: 279, startPoint y: 444, endPoint x: 10, endPoint y: 247, distance: 332.6
click at [10, 247] on div "Website Editor Main +3 Hillary Dotson Hillary Dotson Edit your testimonial's in…" at bounding box center [609, 308] width 1219 height 616
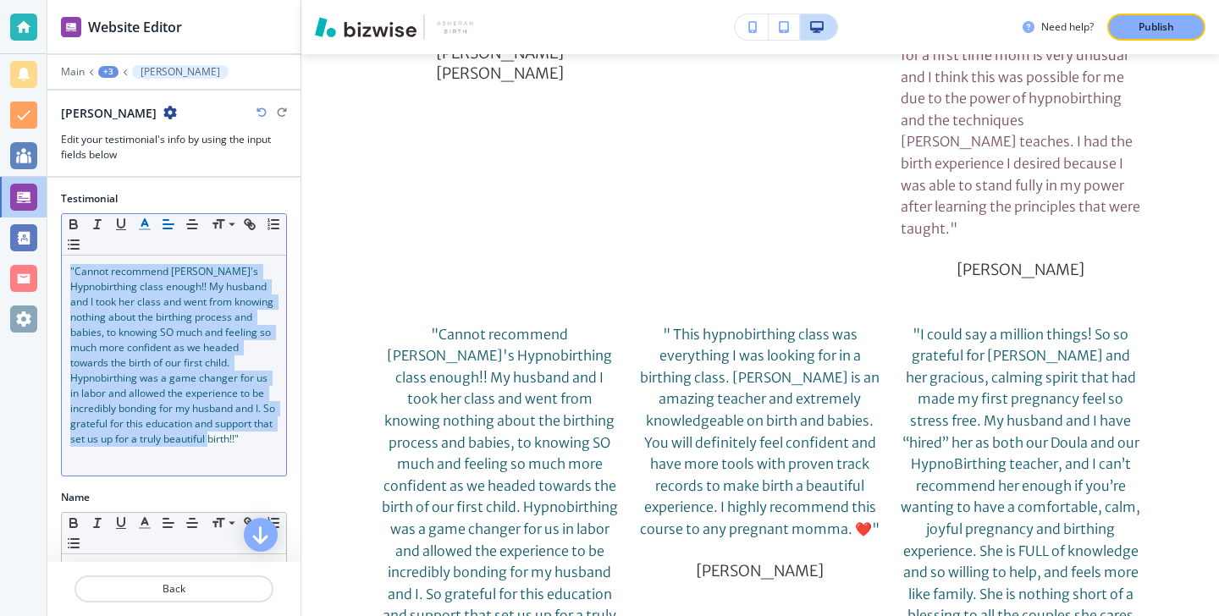
click at [148, 220] on icon "button" at bounding box center [144, 224] width 15 height 15
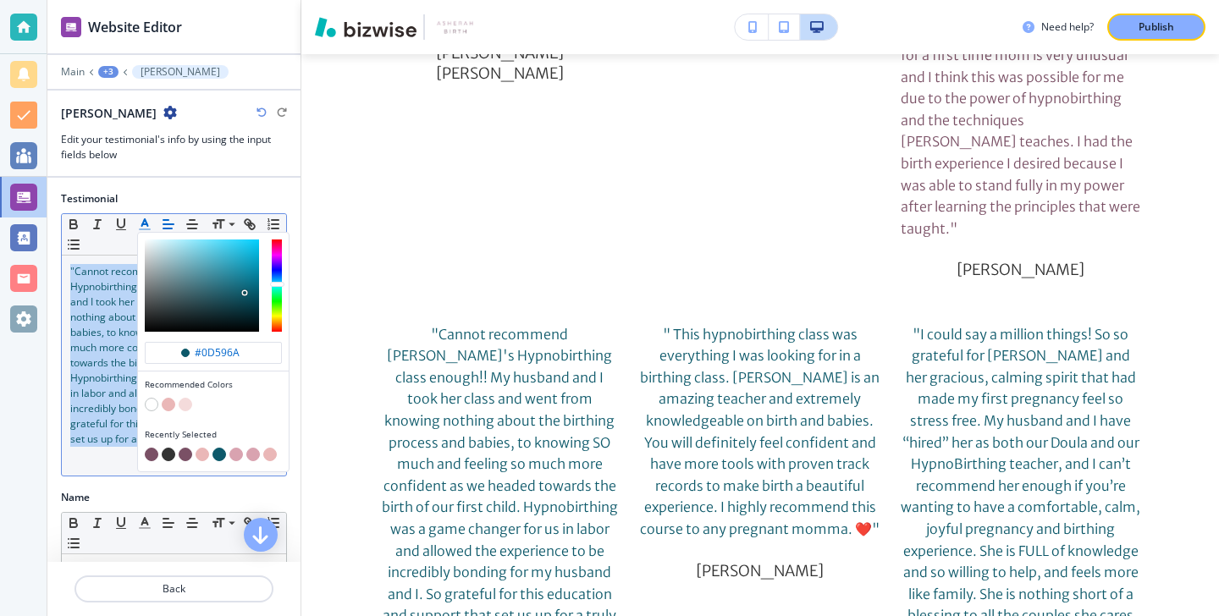
click at [152, 452] on button "button" at bounding box center [152, 455] width 14 height 14
type input "#7a5065"
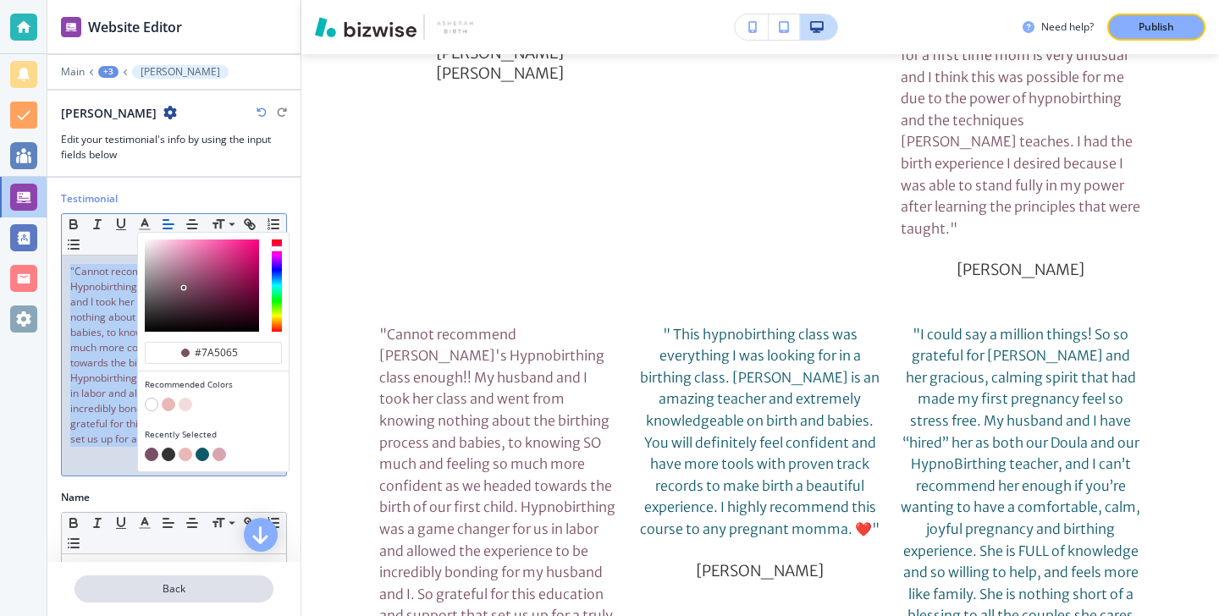
click at [185, 587] on p "Back" at bounding box center [174, 589] width 196 height 15
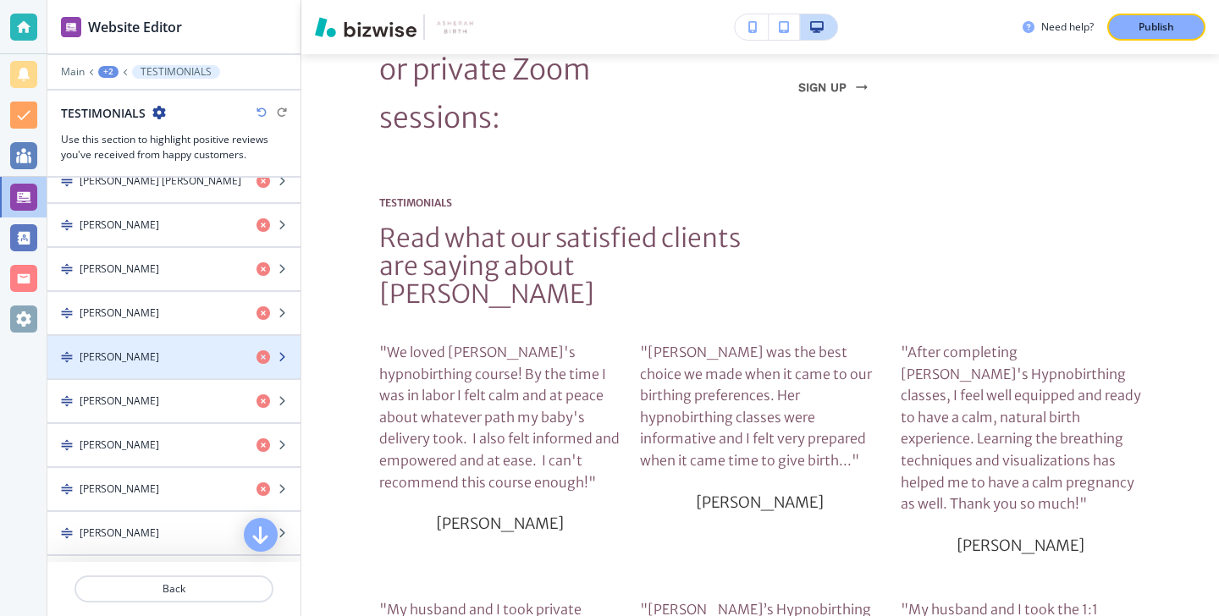
click at [149, 351] on h4 "Mercedes Lamb" at bounding box center [120, 357] width 80 height 15
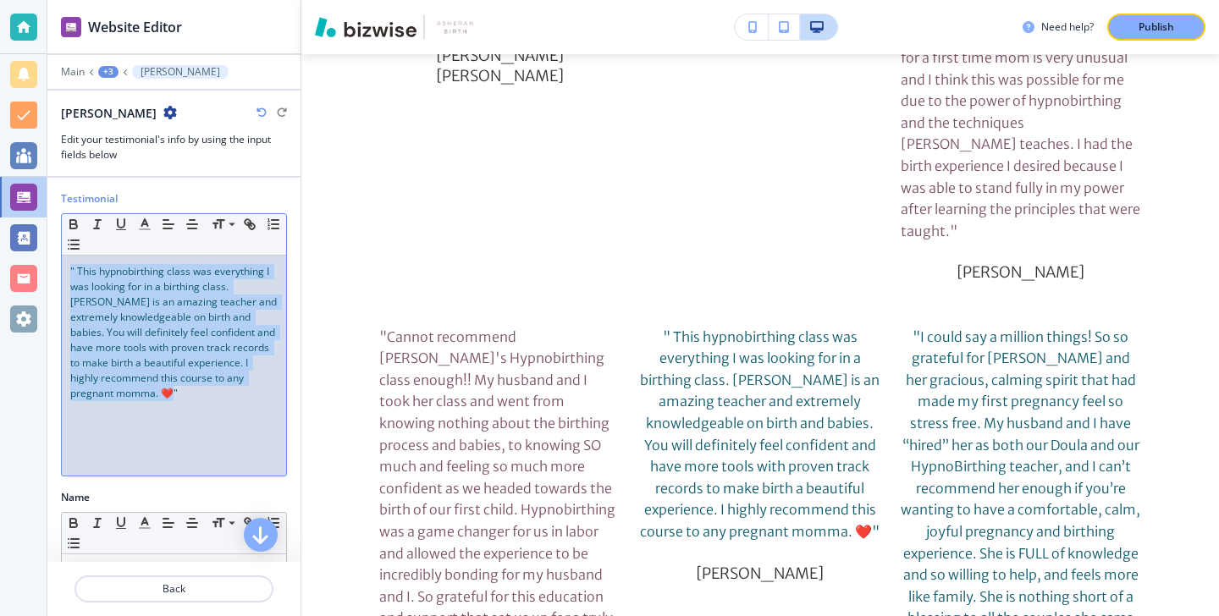
drag, startPoint x: 166, startPoint y: 391, endPoint x: 47, endPoint y: 230, distance: 199.8
click at [47, 230] on div "Testimonial Small Normal Large Huge " This hypnobirthing class was everything I…" at bounding box center [173, 340] width 253 height 299
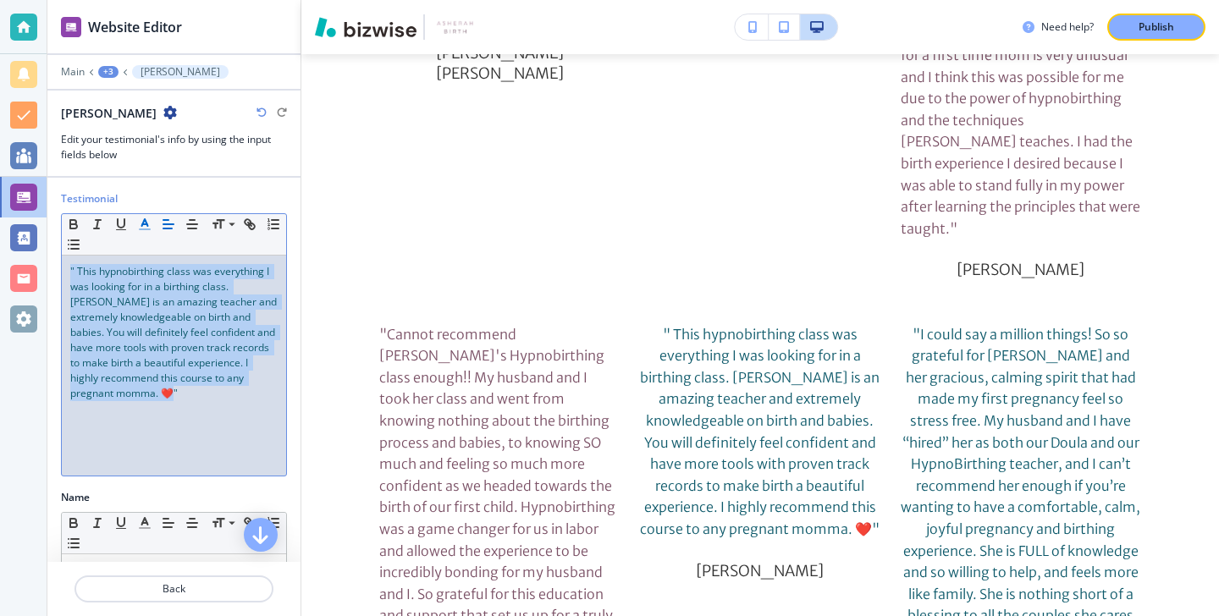
click at [140, 231] on button "button" at bounding box center [145, 224] width 24 height 20
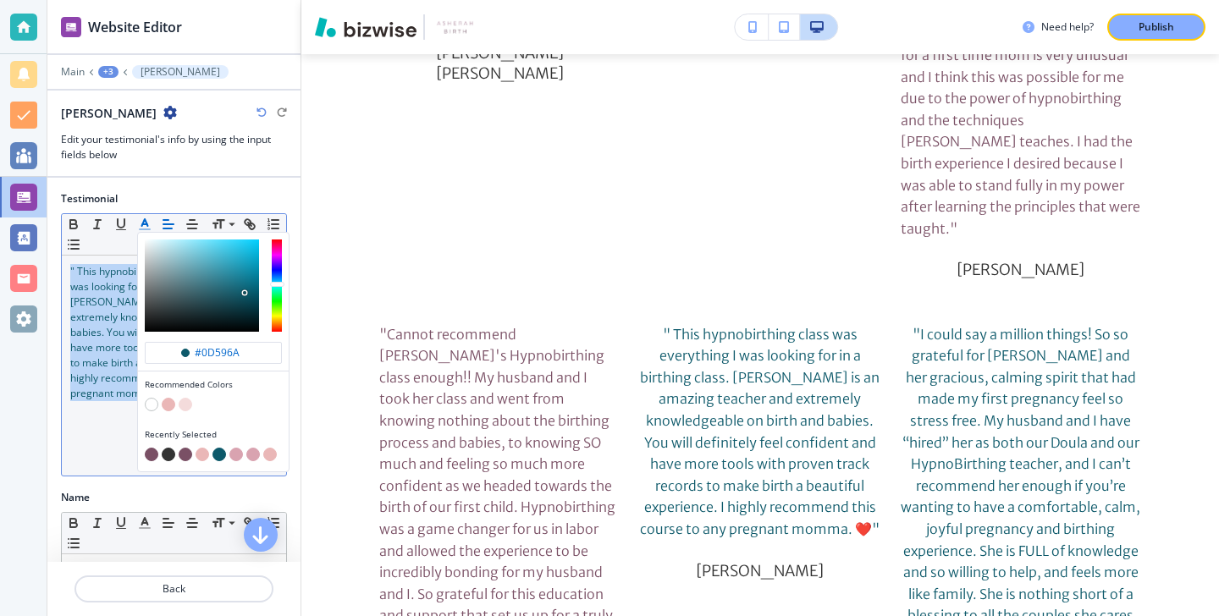
click at [152, 450] on button "button" at bounding box center [152, 455] width 14 height 14
type input "#7a5065"
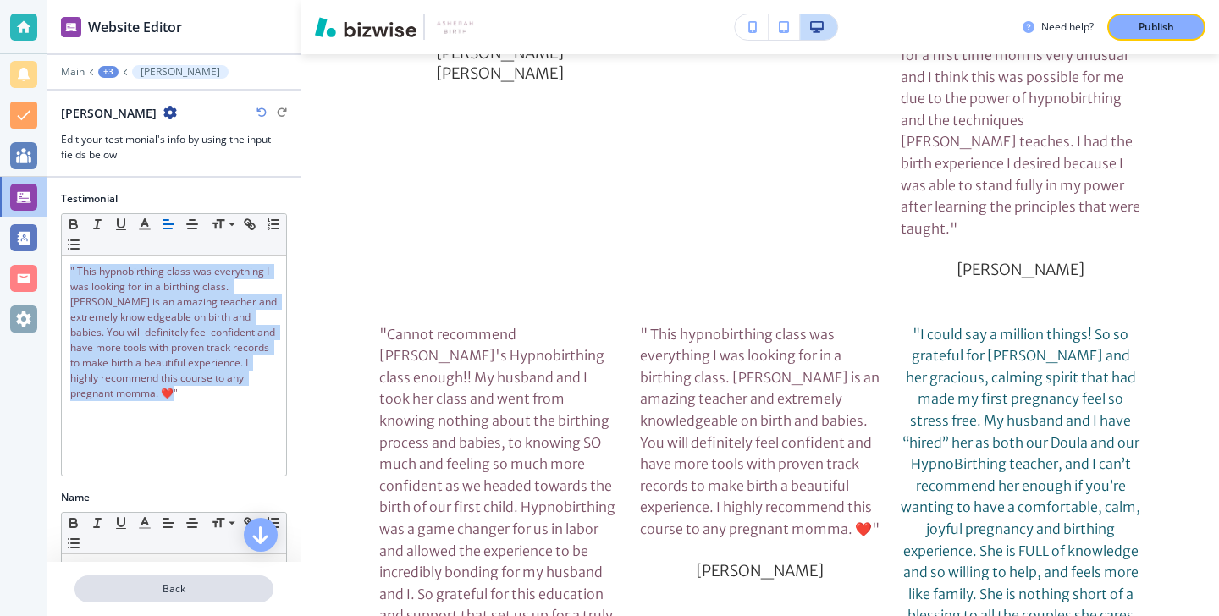
click at [115, 576] on button "Back" at bounding box center [174, 589] width 199 height 27
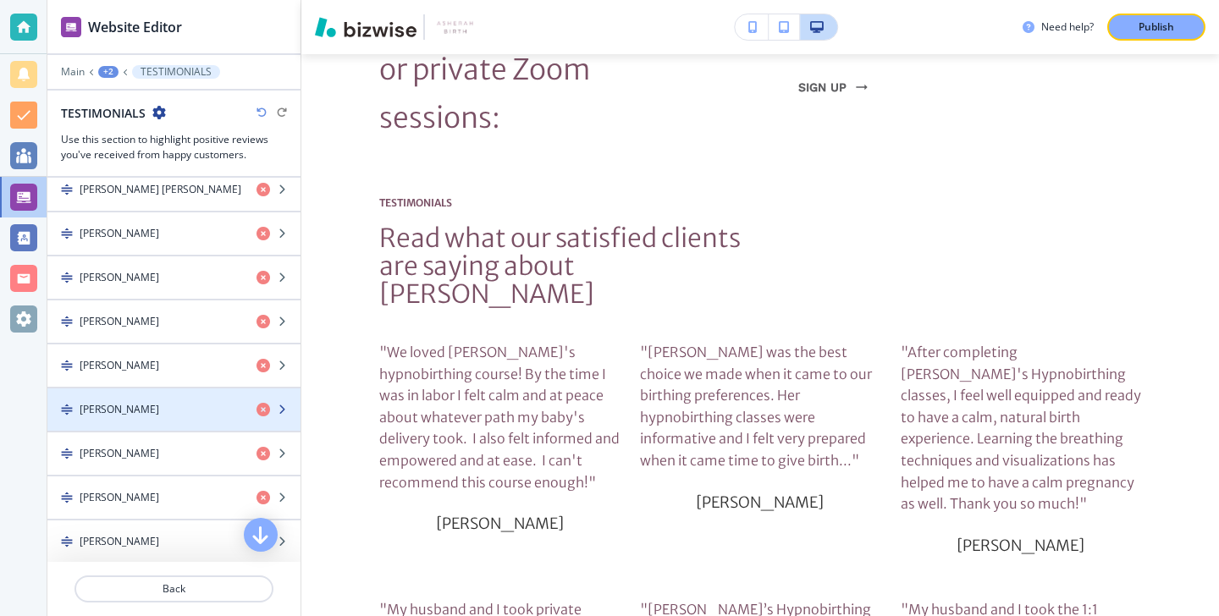
click at [128, 394] on div "button" at bounding box center [173, 396] width 253 height 14
click at [128, 395] on div "button" at bounding box center [173, 396] width 253 height 14
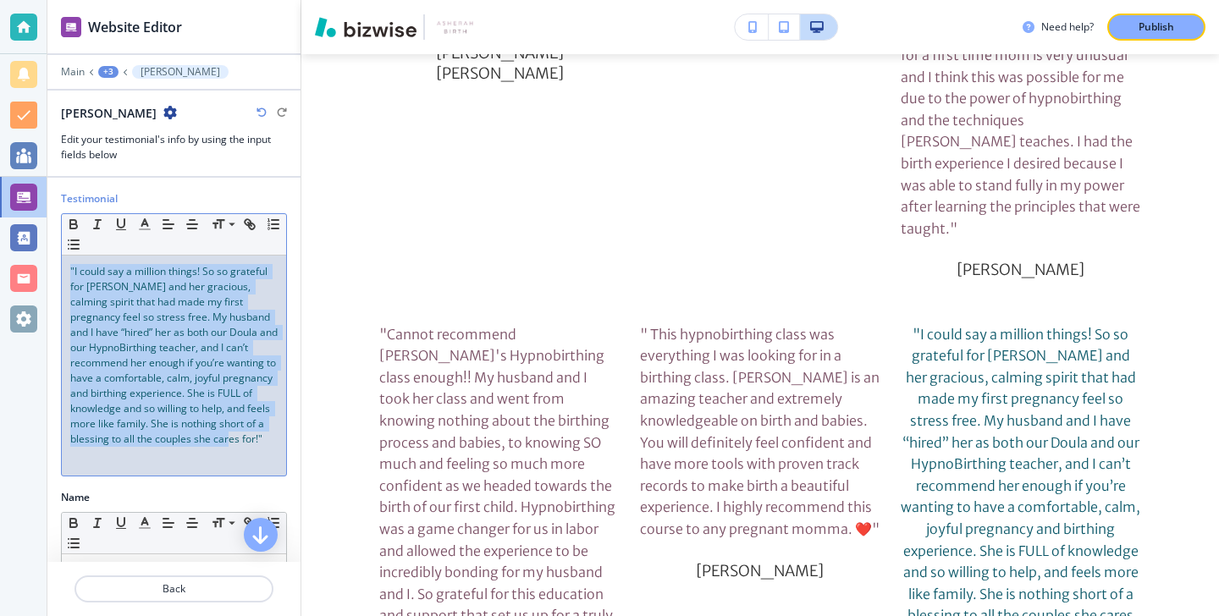
drag, startPoint x: 158, startPoint y: 450, endPoint x: 43, endPoint y: 257, distance: 224.8
click at [43, 257] on div "Website Editor Main +3 Mary Catherine Echols Mary Catherine Echols Edit your te…" at bounding box center [609, 308] width 1219 height 616
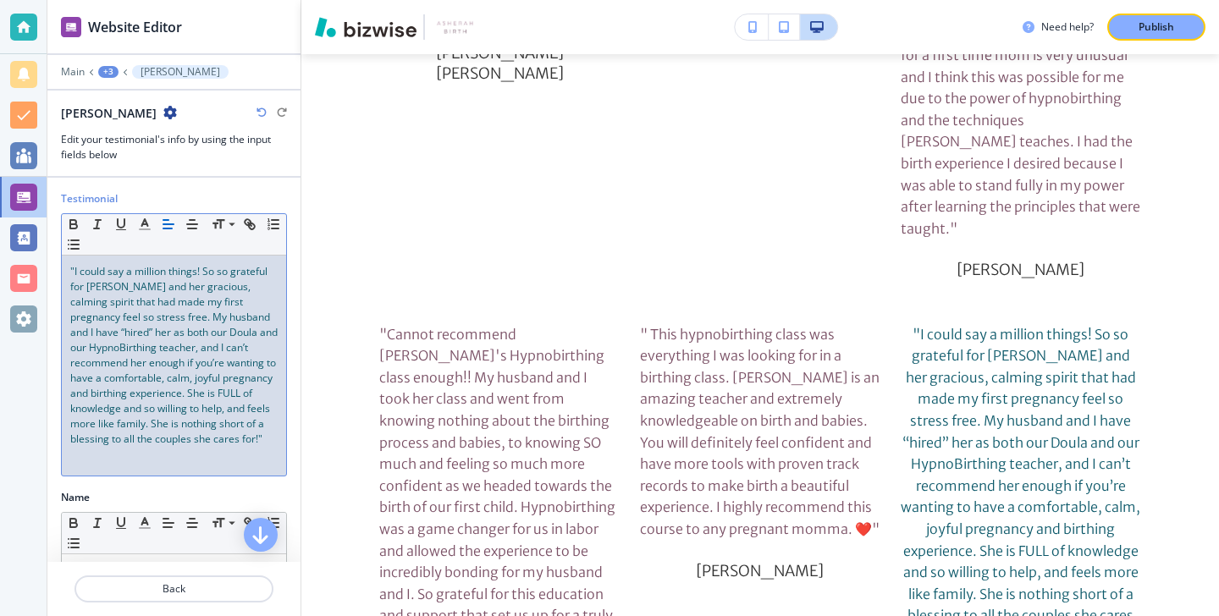
click at [149, 235] on div "Small Normal Large Huge" at bounding box center [174, 234] width 224 height 41
click at [153, 446] on p ""I could say a million things! So so grateful for Vonda and her gracious, calmi…" at bounding box center [173, 355] width 207 height 183
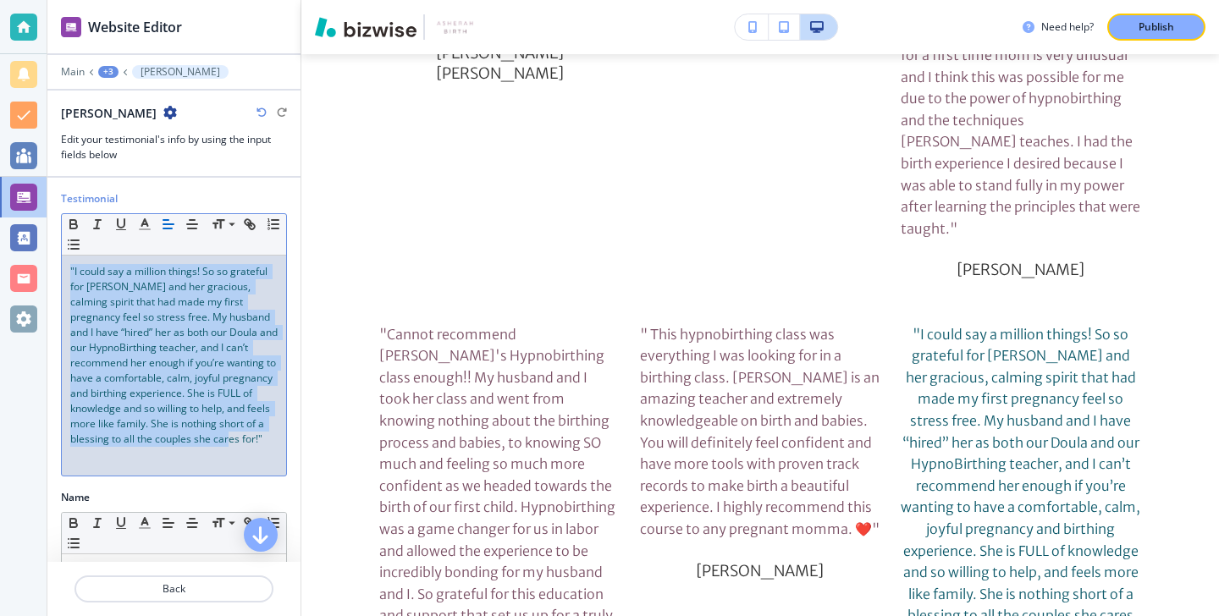
drag, startPoint x: 153, startPoint y: 455, endPoint x: 52, endPoint y: 253, distance: 225.7
click at [52, 253] on div "Testimonial Small Normal Large Huge "I could say a million things! So so gratef…" at bounding box center [173, 340] width 253 height 299
click at [143, 227] on icon "button" at bounding box center [144, 224] width 15 height 15
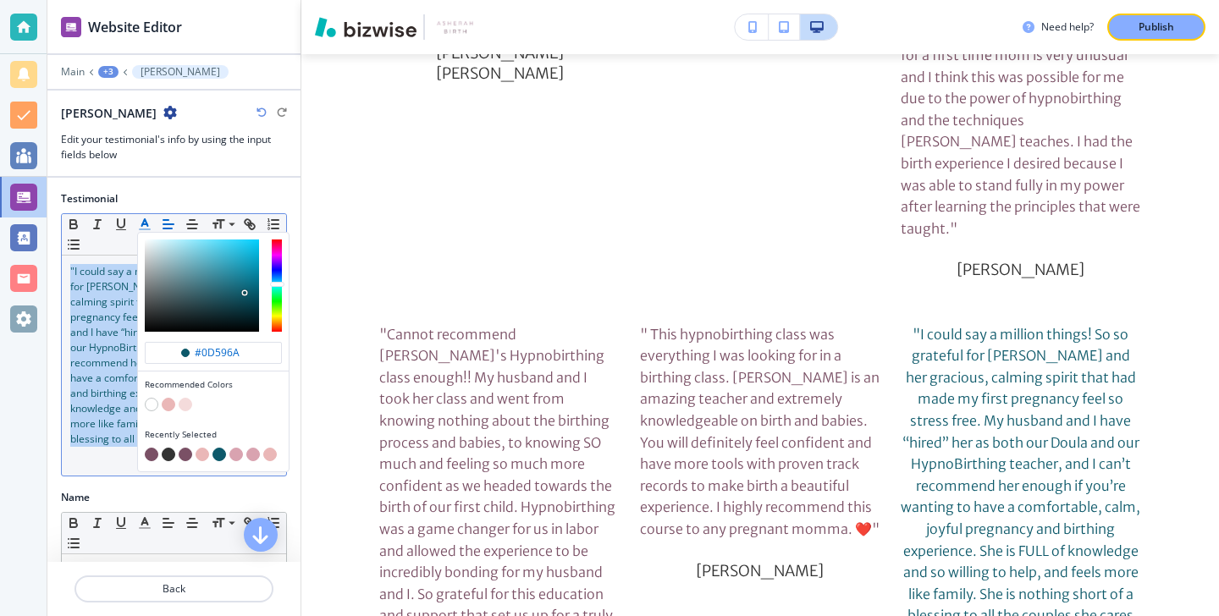
click at [145, 455] on button "button" at bounding box center [152, 455] width 14 height 14
type input "#7a5065"
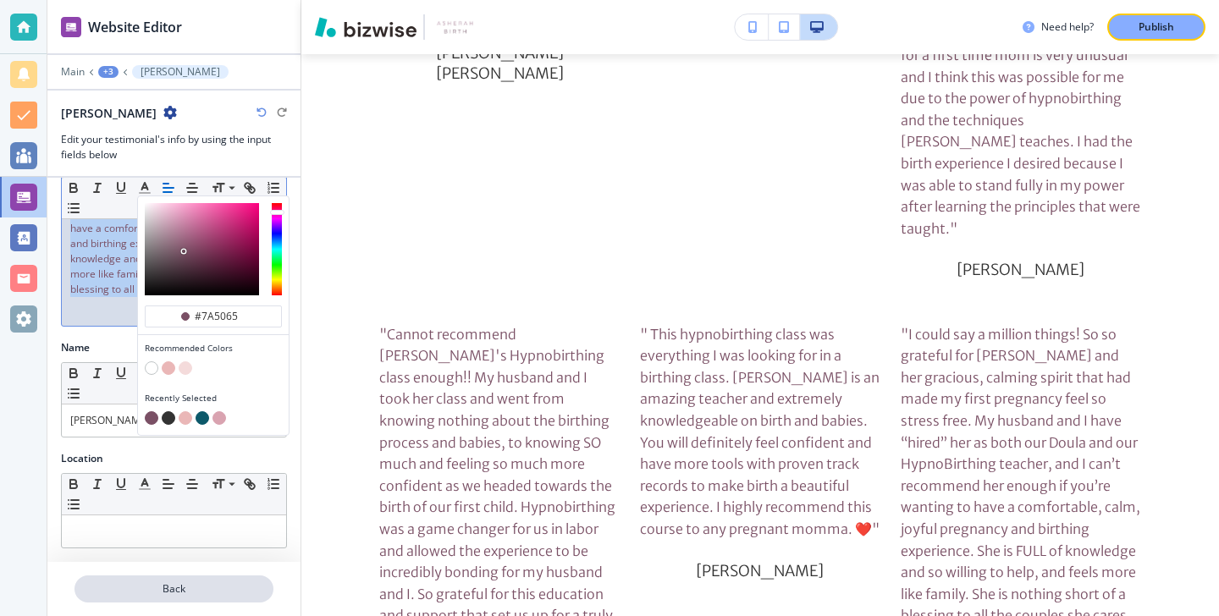
click at [173, 583] on p "Back" at bounding box center [174, 589] width 196 height 15
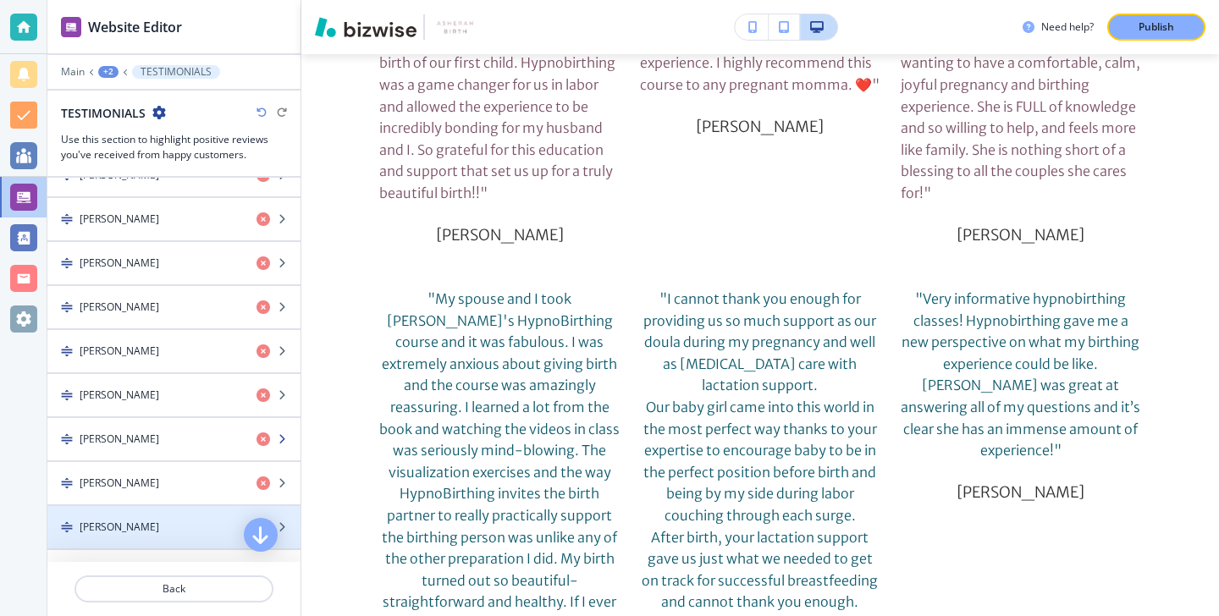
scroll to position [998, 0]
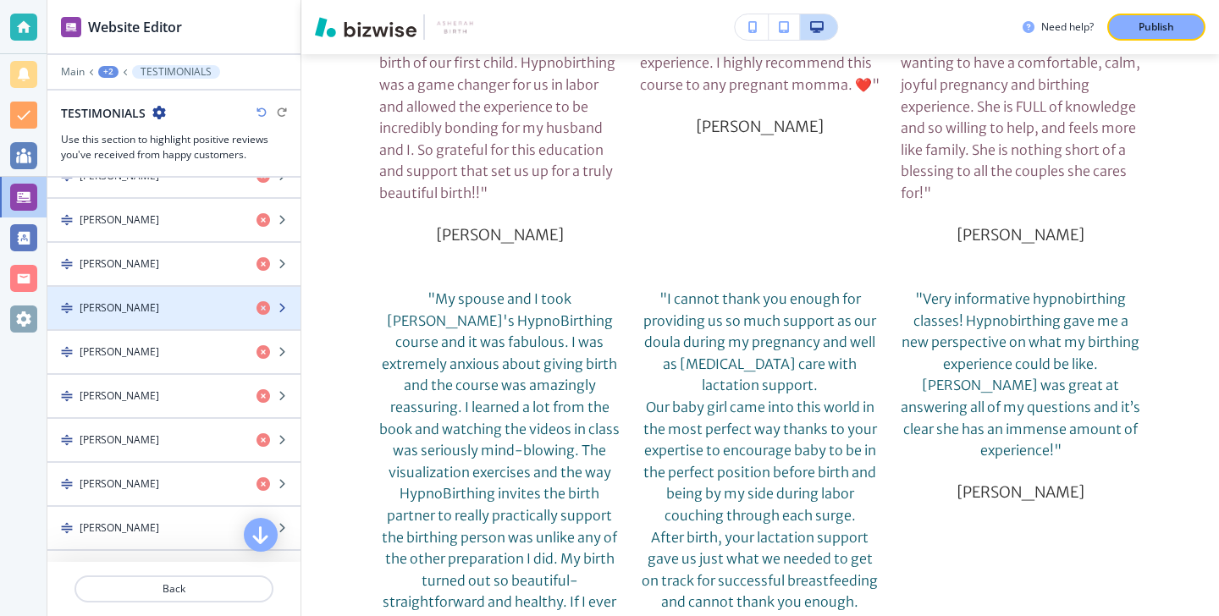
click at [176, 315] on div "Kit Arthur" at bounding box center [145, 308] width 196 height 15
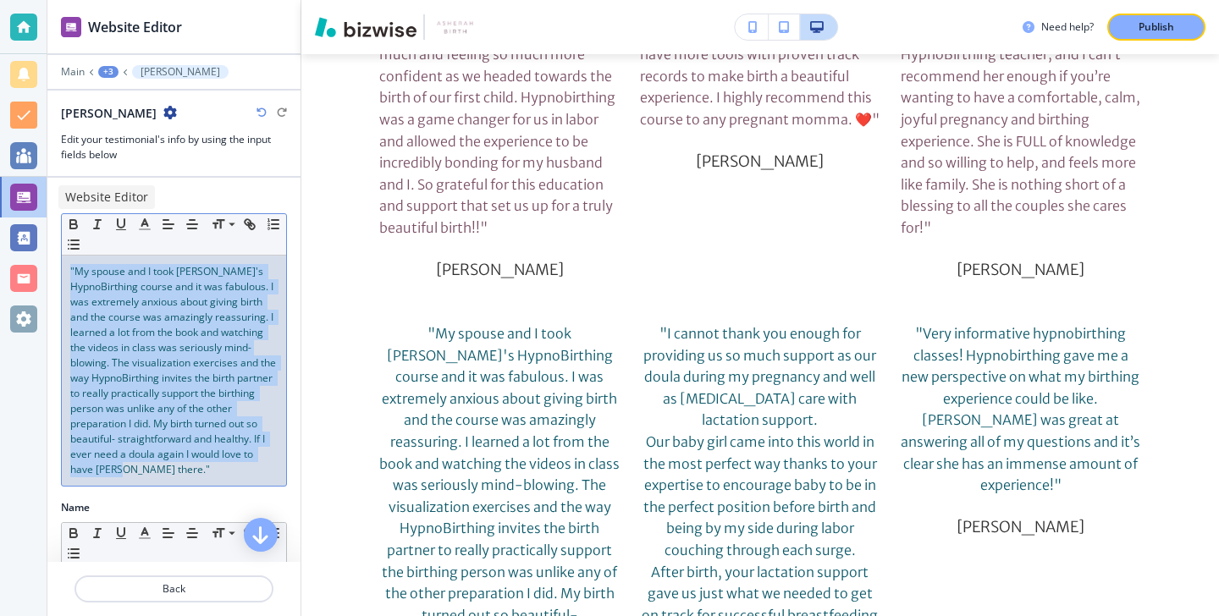
drag, startPoint x: 212, startPoint y: 470, endPoint x: 41, endPoint y: 202, distance: 317.5
click at [41, 202] on div "Website Editor Main +3 Kit Arthur Kit Arthur Edit your testimonial's info by us…" at bounding box center [609, 308] width 1219 height 616
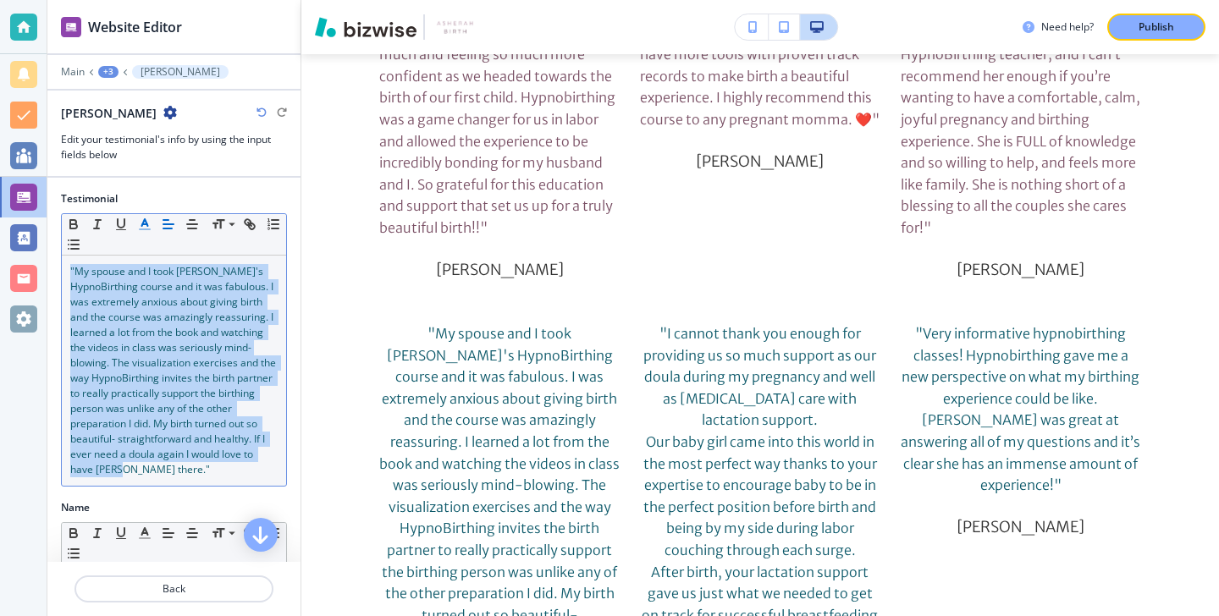
click at [143, 224] on line "button" at bounding box center [144, 224] width 4 height 0
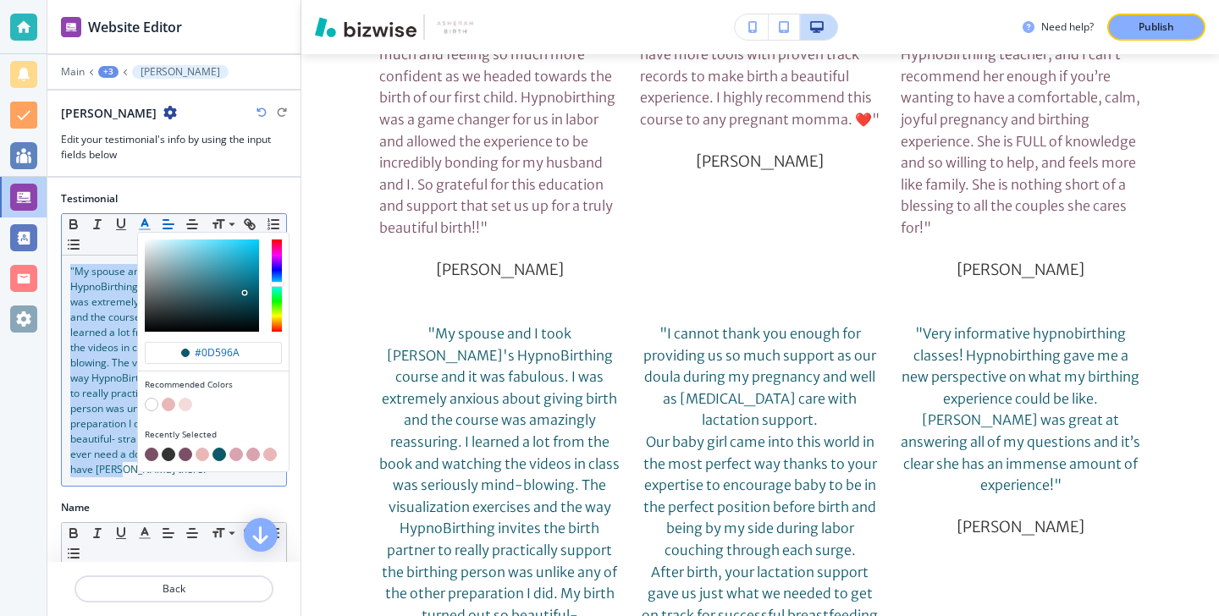
click at [150, 447] on div "button" at bounding box center [213, 444] width 137 height 7
click at [150, 449] on button "button" at bounding box center [152, 455] width 14 height 14
type input "#7a5065"
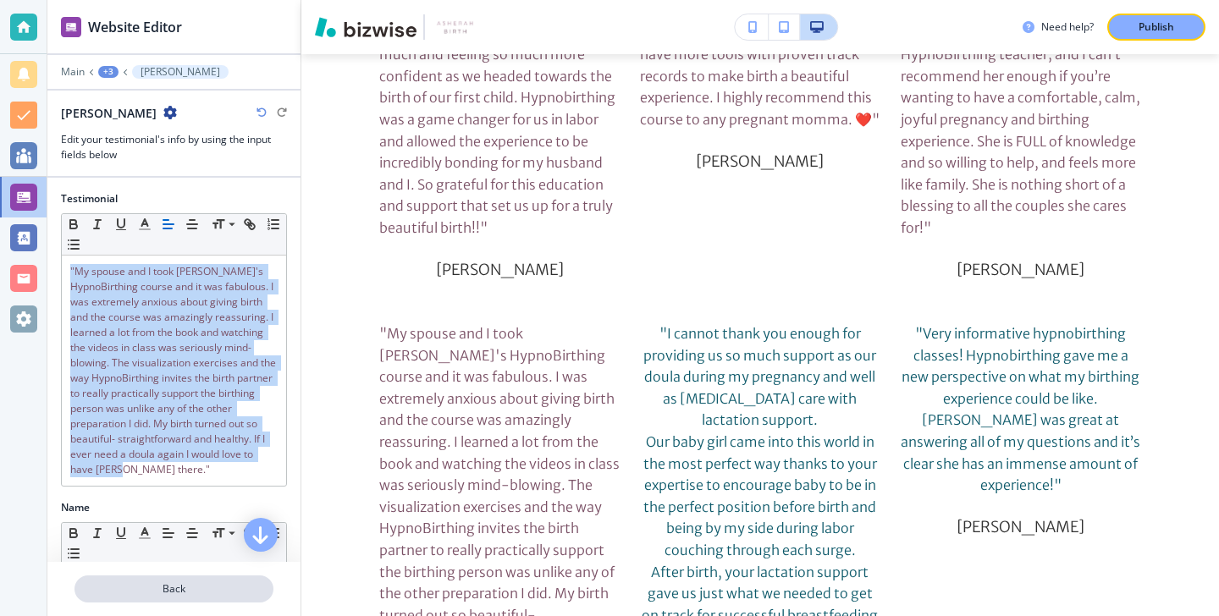
click at [185, 588] on p "Back" at bounding box center [174, 589] width 196 height 15
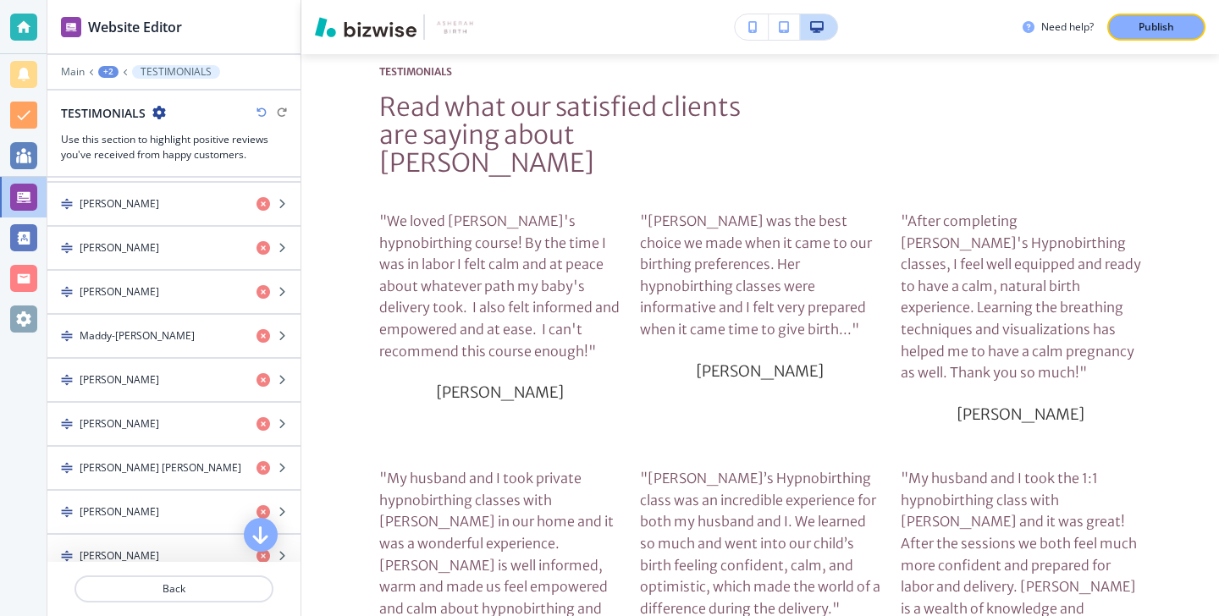
scroll to position [7402, 0]
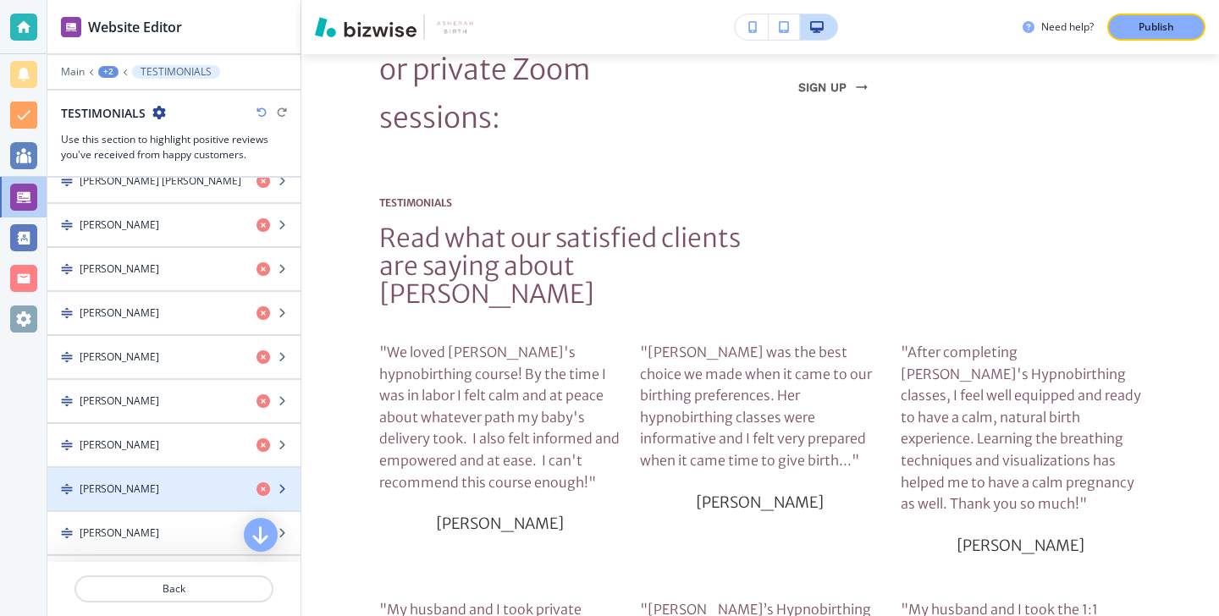
click at [179, 491] on div "[PERSON_NAME]" at bounding box center [145, 489] width 196 height 15
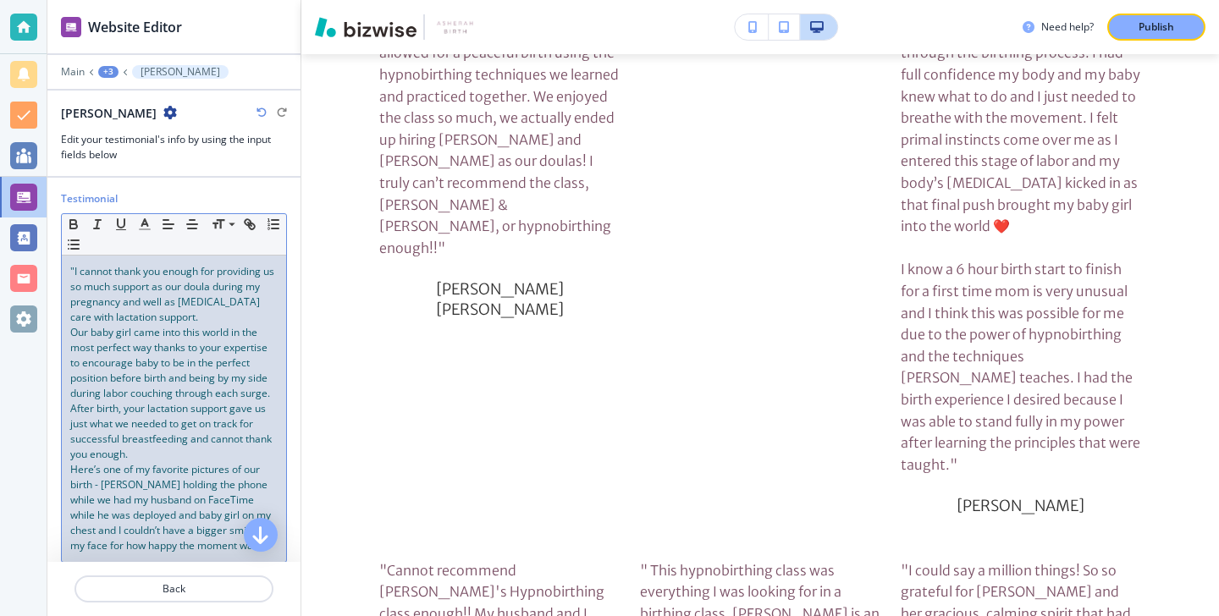
click at [190, 508] on span "Here’s one of my favorite pictures of our birth - doula Vonda holding the phone…" at bounding box center [171, 507] width 203 height 91
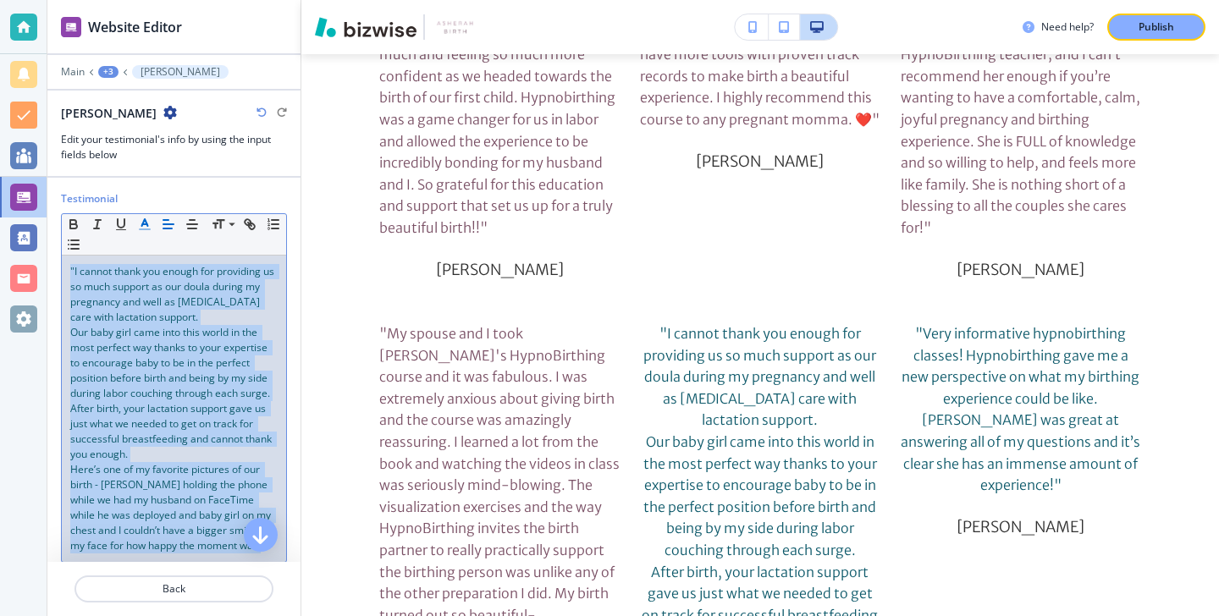
click at [148, 231] on button "button" at bounding box center [145, 224] width 24 height 20
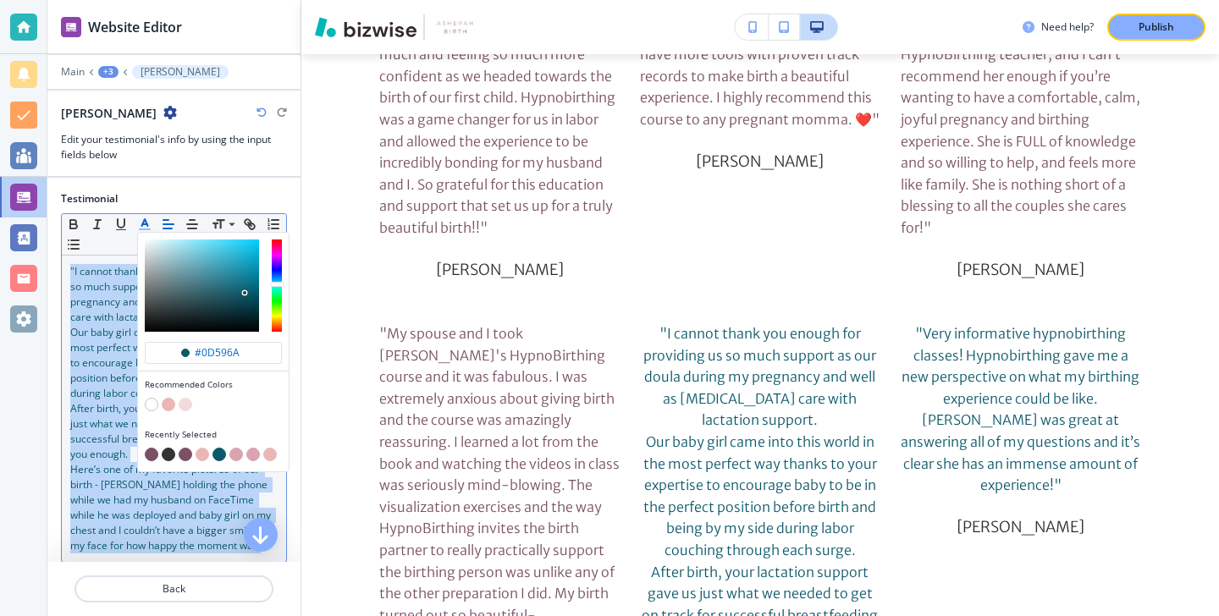
click at [148, 450] on button "button" at bounding box center [152, 455] width 14 height 14
type input "#7a5065"
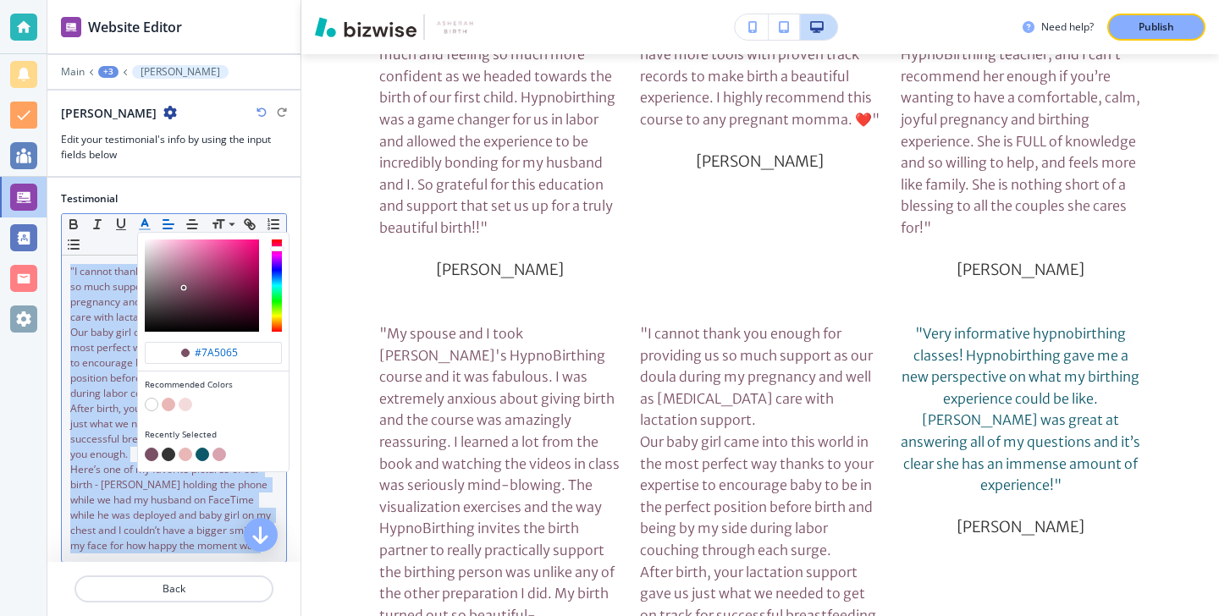
click at [148, 452] on button "button" at bounding box center [152, 455] width 14 height 14
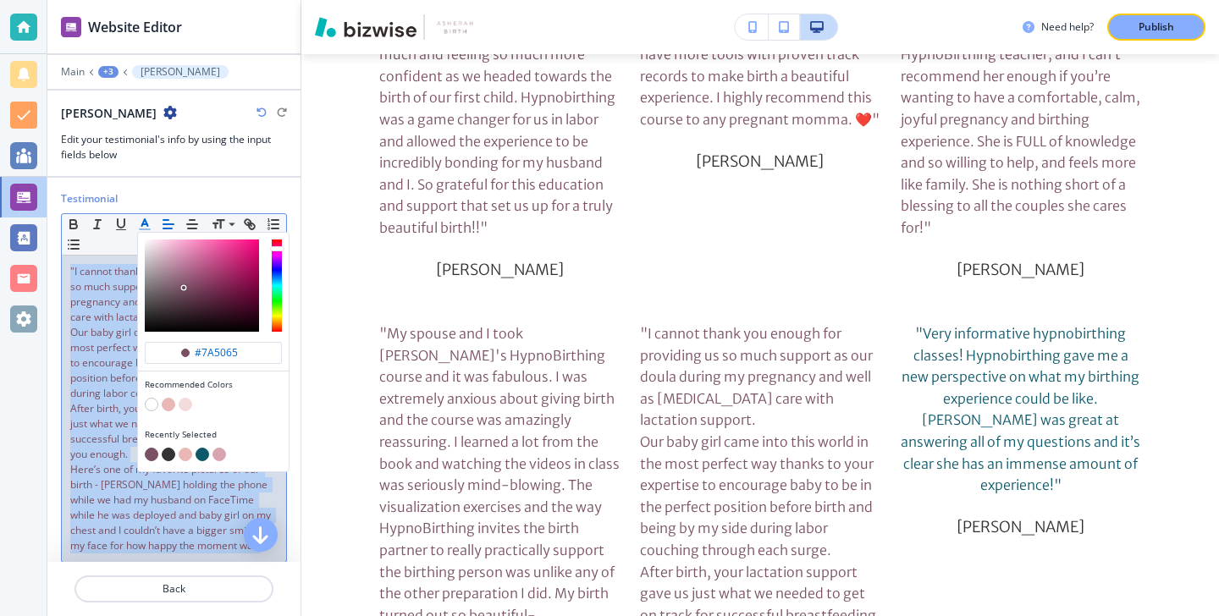
click at [148, 453] on button "button" at bounding box center [152, 455] width 14 height 14
click at [117, 422] on span "After birth, your lactation support gave us just what we needed to get on track…" at bounding box center [172, 431] width 204 height 60
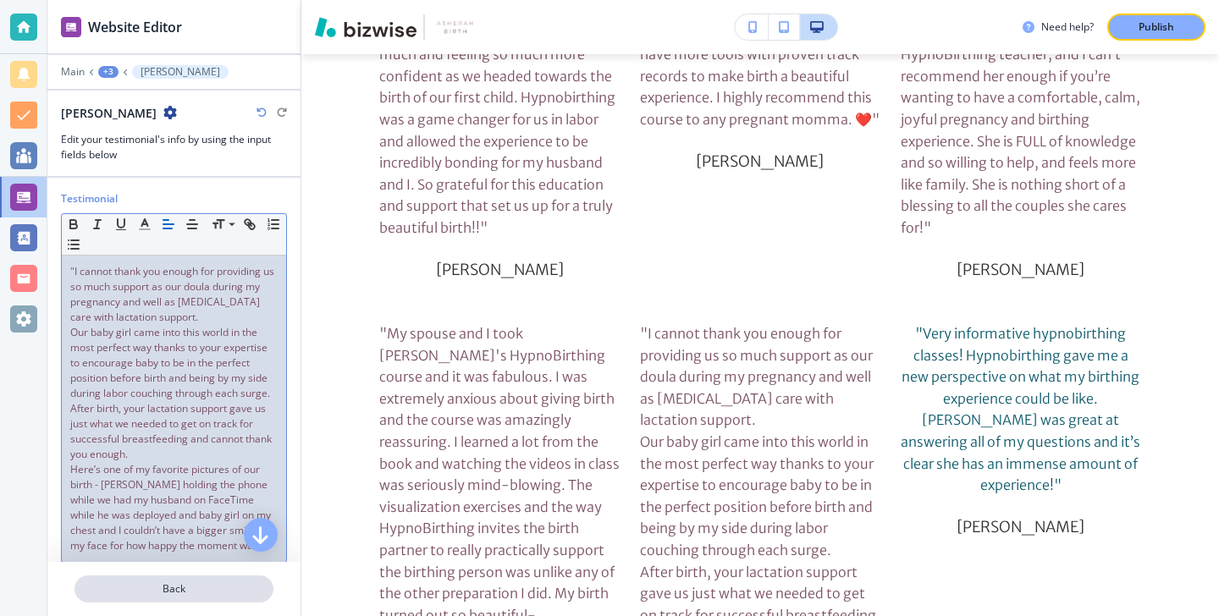
click at [199, 586] on p "Back" at bounding box center [174, 589] width 196 height 15
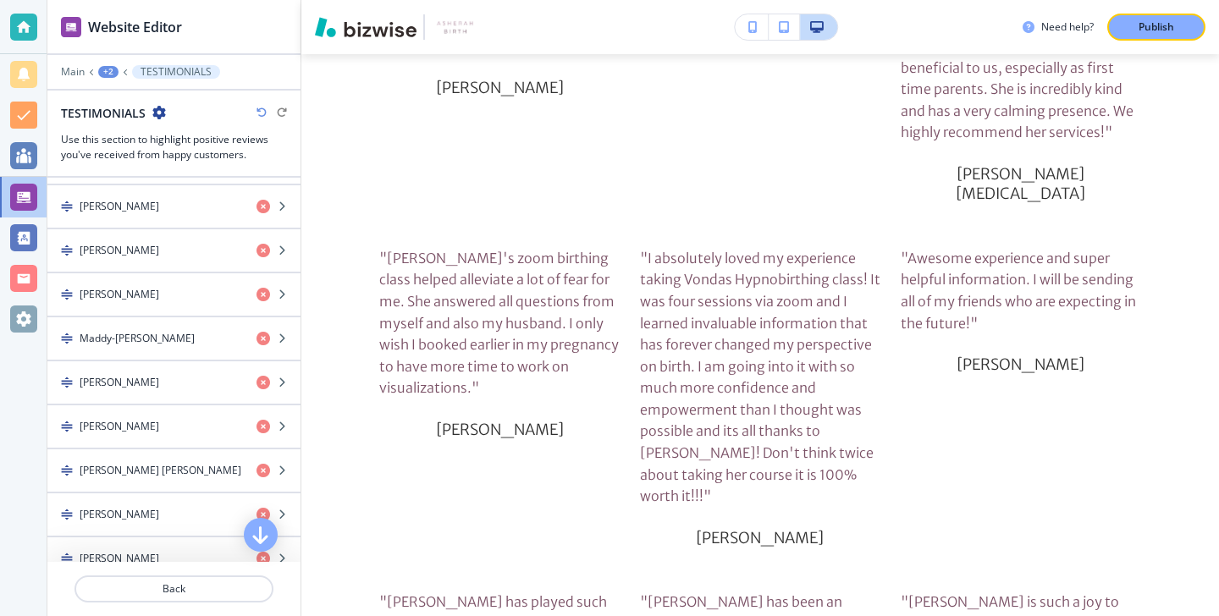
scroll to position [774, 0]
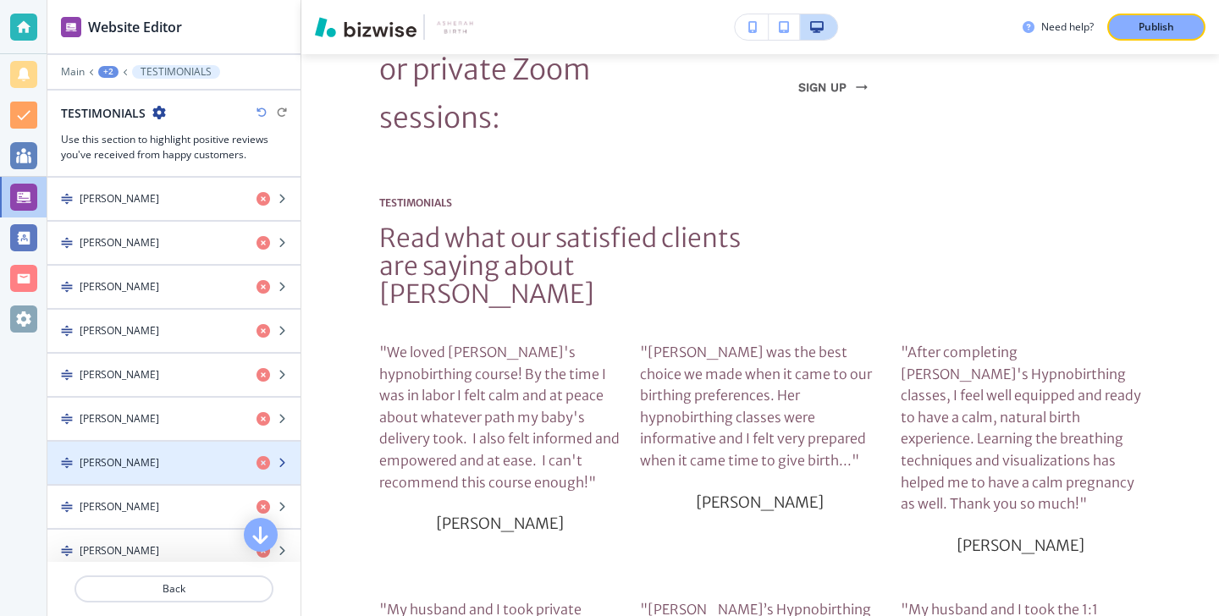
click at [177, 458] on div "[PERSON_NAME]" at bounding box center [145, 462] width 196 height 15
click at [177, 459] on div "[PERSON_NAME]" at bounding box center [145, 462] width 196 height 15
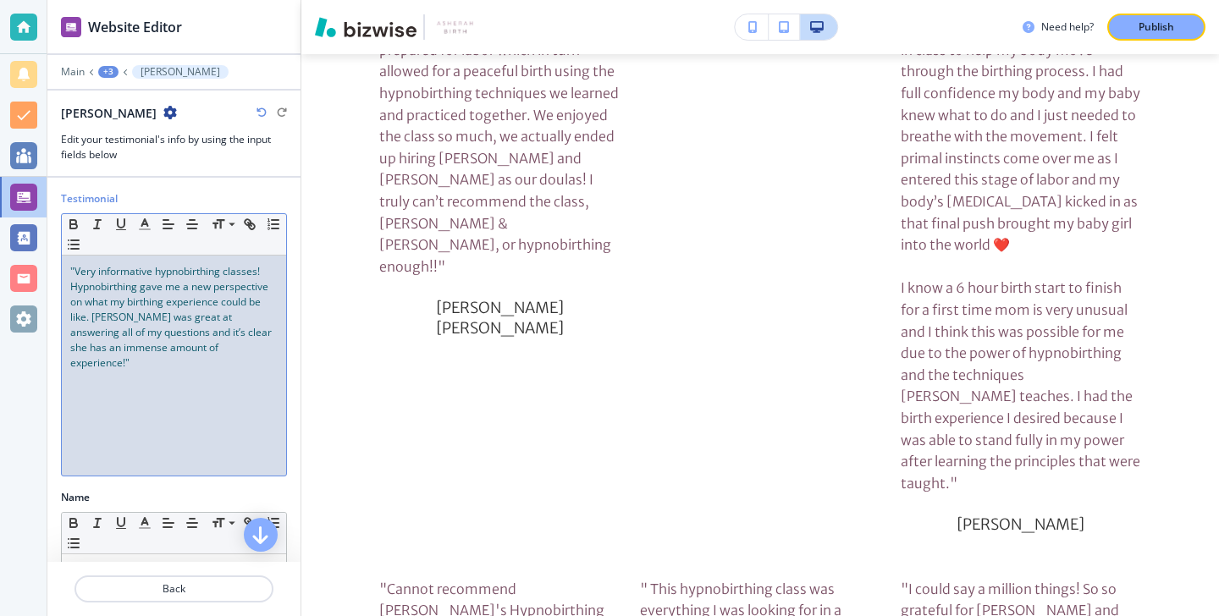
click at [179, 444] on div ""Very informative hypnobirthing classes! Hypnobirthing gave me a new perspectiv…" at bounding box center [174, 366] width 224 height 220
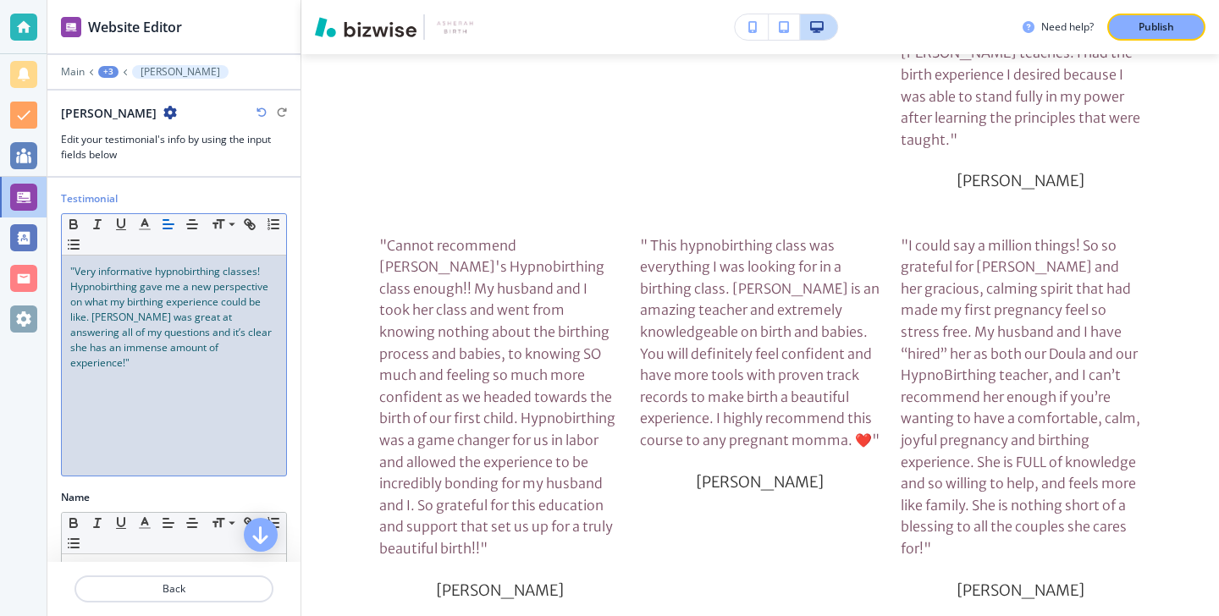
click at [179, 444] on div ""Very informative hypnobirthing classes! Hypnobirthing gave me a new perspectiv…" at bounding box center [174, 366] width 224 height 220
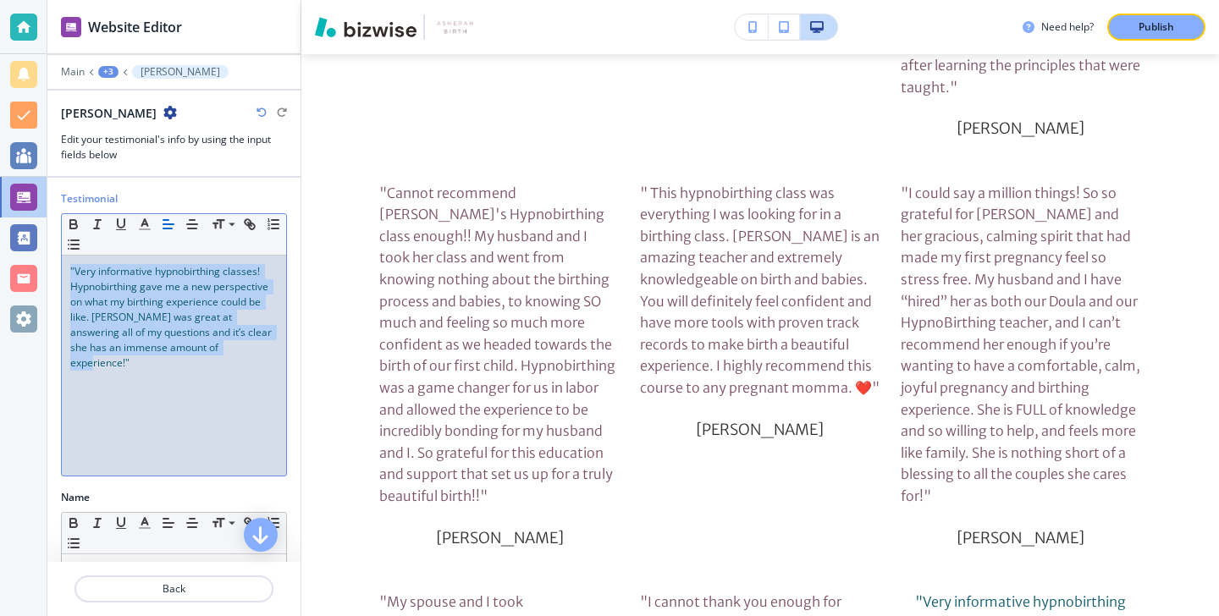
click at [179, 444] on div ""Very informative hypnobirthing classes! Hypnobirthing gave me a new perspectiv…" at bounding box center [174, 366] width 224 height 220
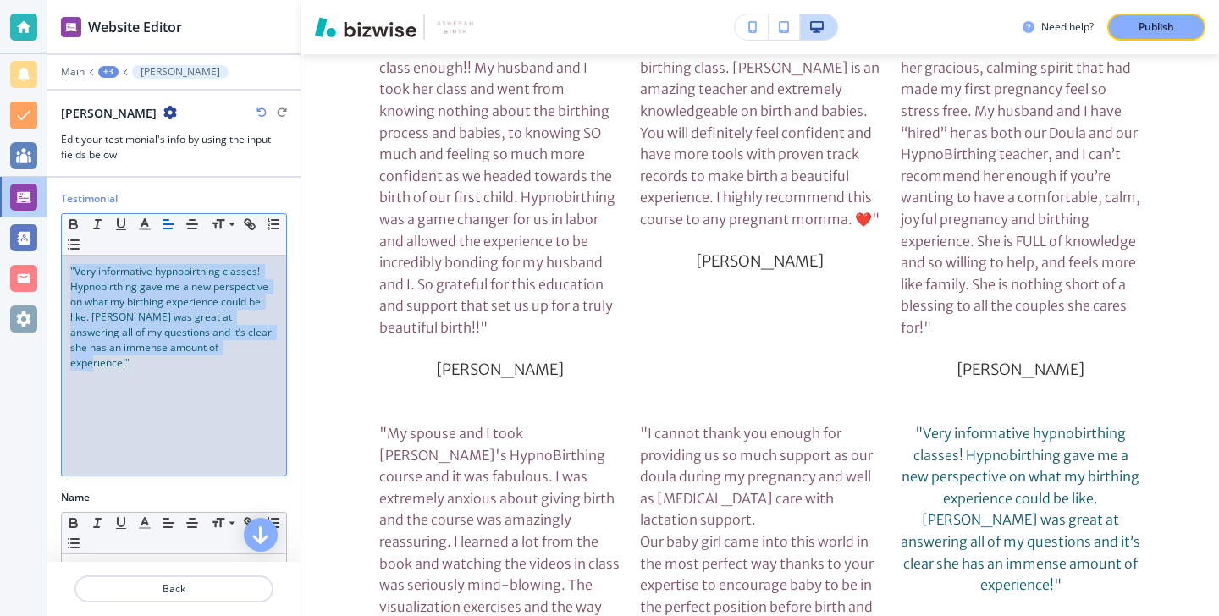
click at [179, 444] on div ""Very informative hypnobirthing classes! Hypnobirthing gave me a new perspectiv…" at bounding box center [174, 366] width 224 height 220
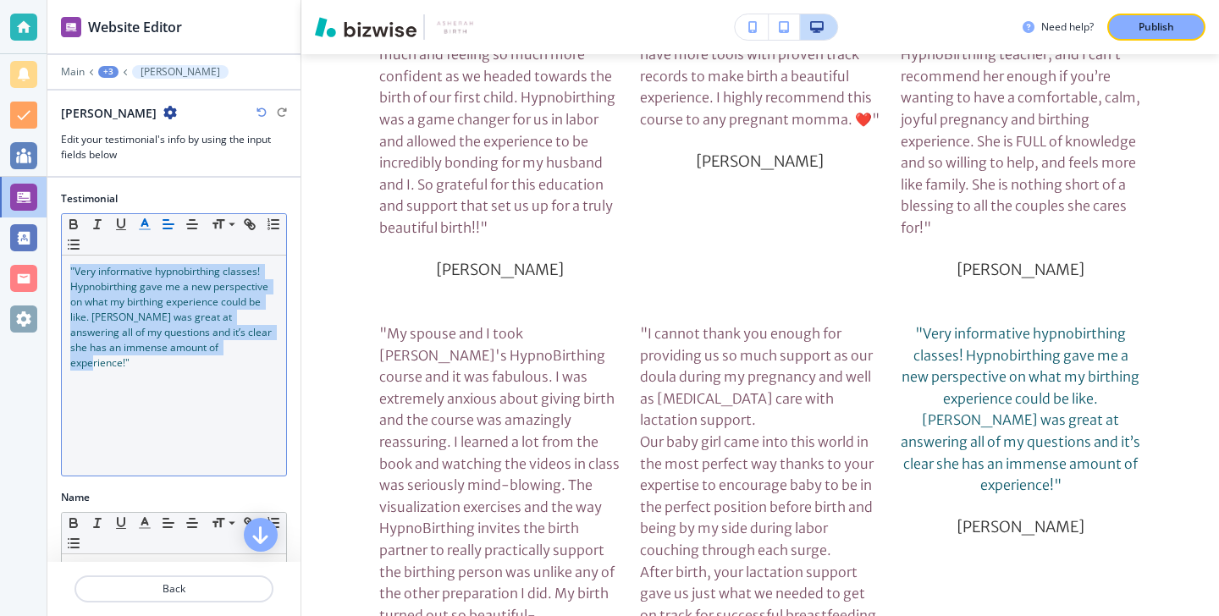
click at [153, 227] on button "button" at bounding box center [145, 224] width 24 height 20
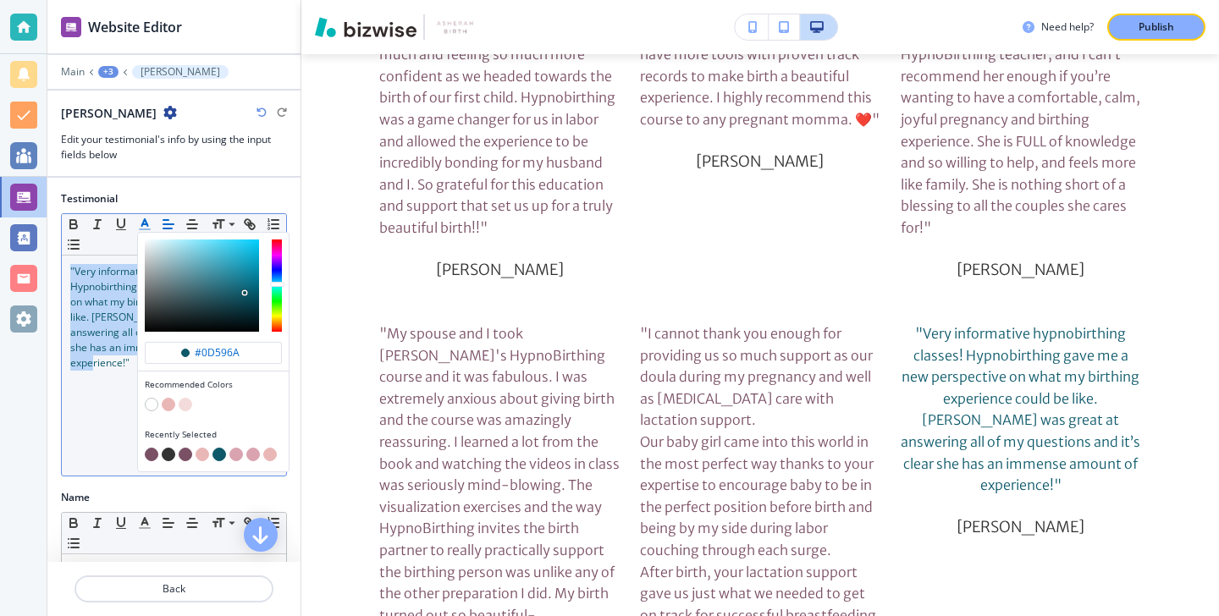
click at [155, 447] on div "Recently Selected" at bounding box center [213, 447] width 151 height 50
click at [153, 446] on div "button" at bounding box center [213, 444] width 137 height 7
click at [153, 449] on button "button" at bounding box center [152, 455] width 14 height 14
type input "#7a5065"
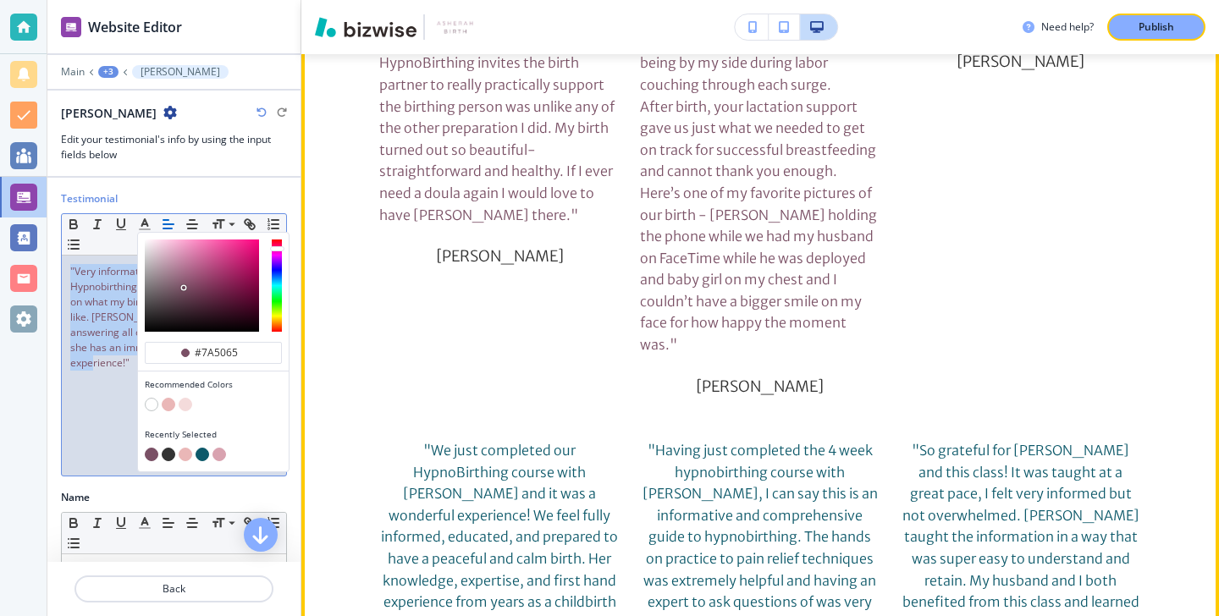
scroll to position [10837, 0]
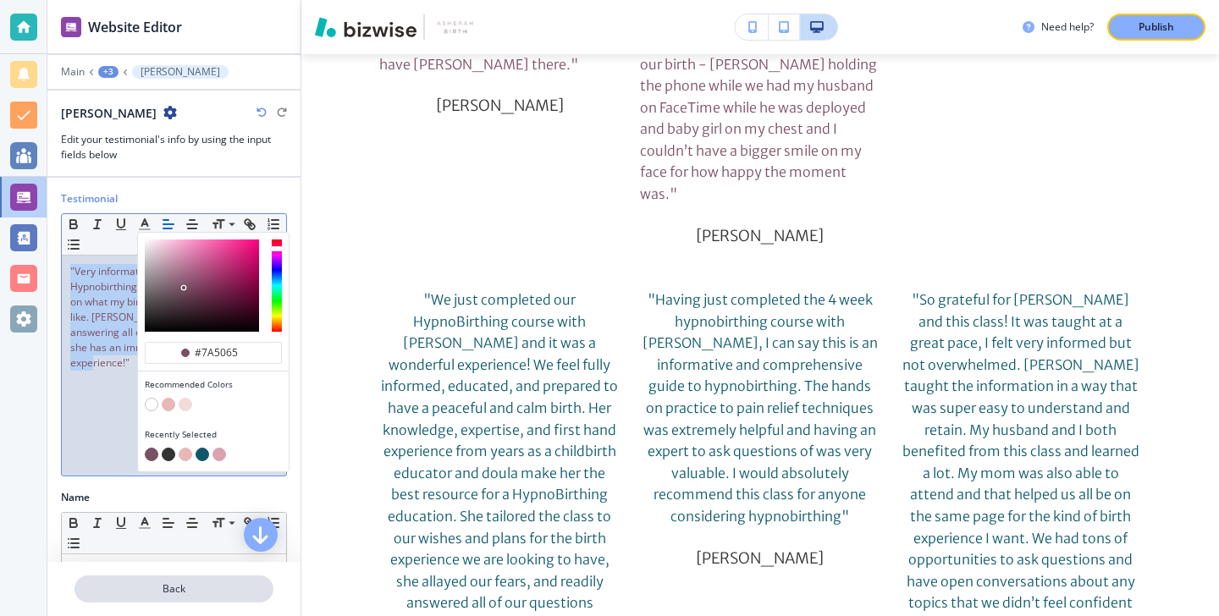
click at [217, 587] on p "Back" at bounding box center [174, 589] width 196 height 15
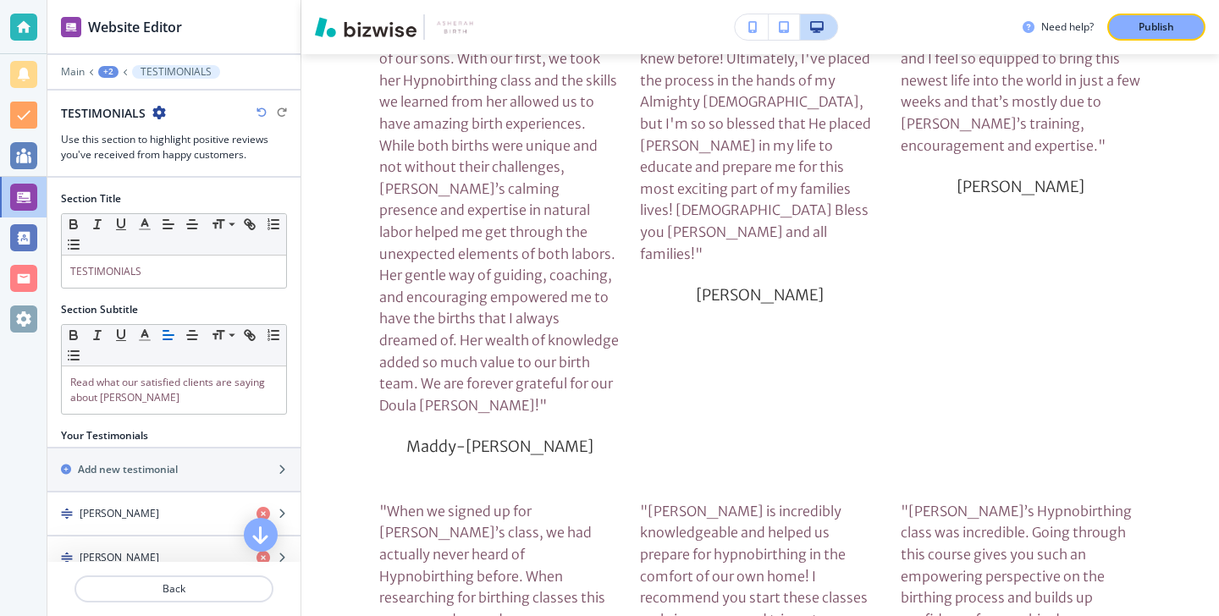
scroll to position [193, 0]
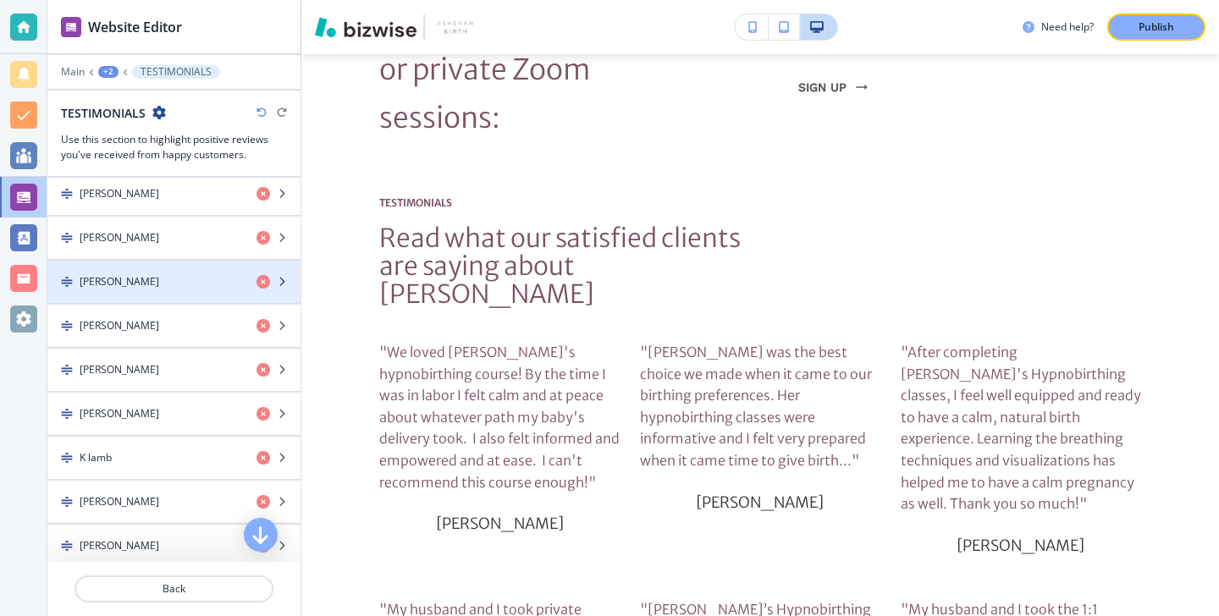
click at [153, 290] on div "button" at bounding box center [173, 297] width 253 height 14
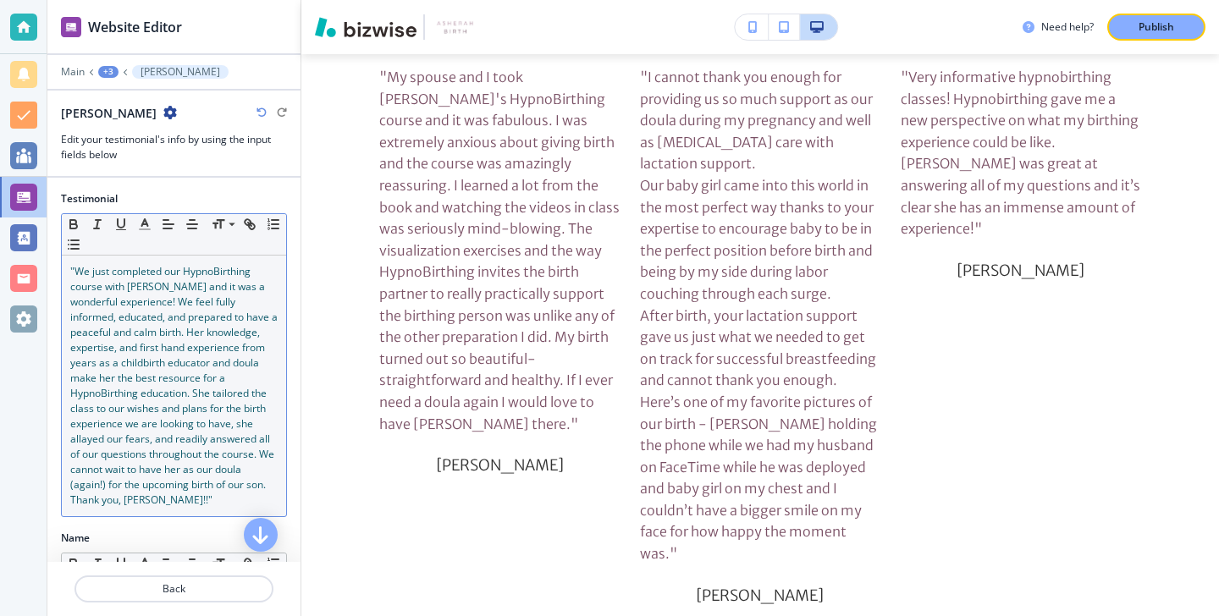
click at [222, 484] on span ""We just completed our HypnoBirthing course with Vonda and it was a wonderful e…" at bounding box center [175, 385] width 210 height 243
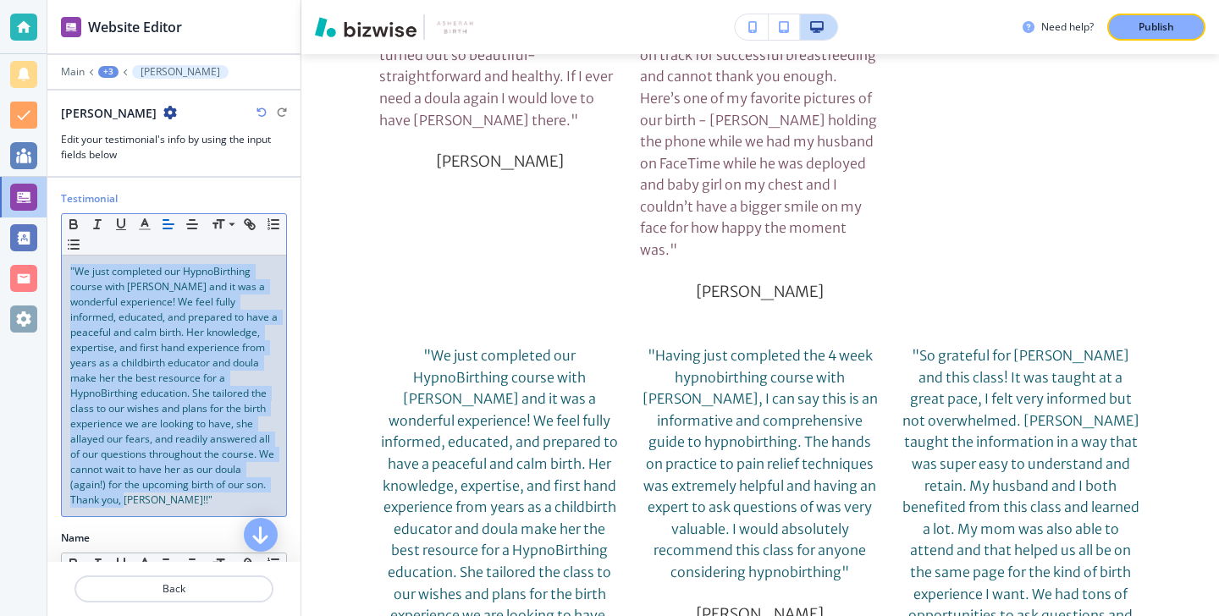
drag, startPoint x: 220, startPoint y: 504, endPoint x: 61, endPoint y: 237, distance: 310.6
click at [61, 236] on div "Small Normal Large Huge "We just completed our HypnoBirthing course with Vonda …" at bounding box center [174, 365] width 226 height 304
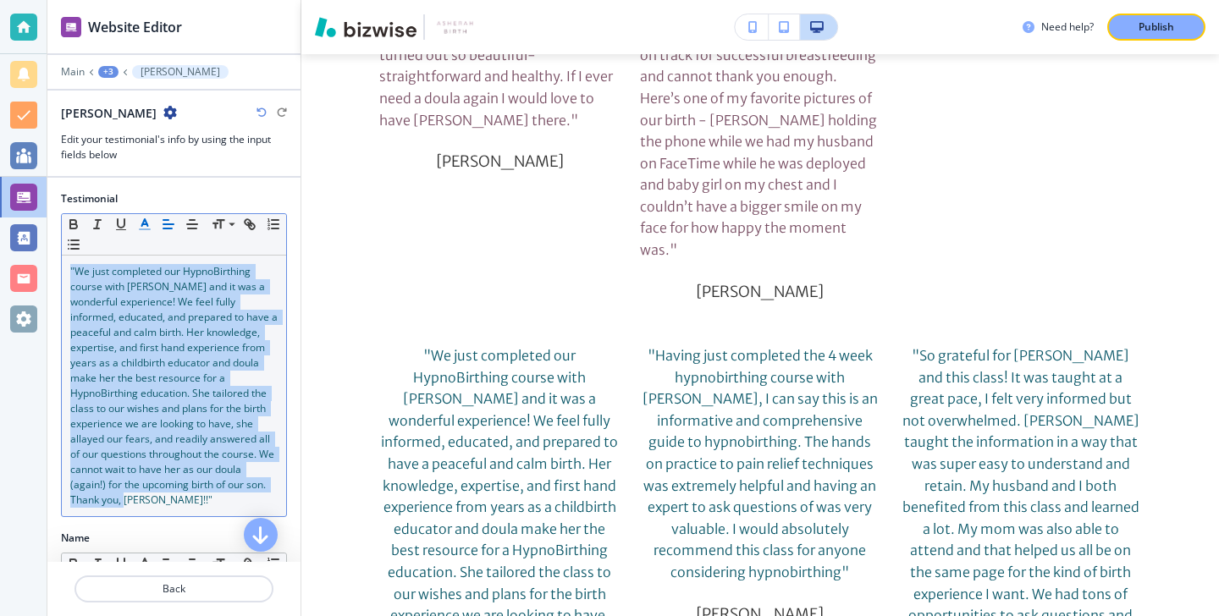
click at [145, 232] on button "button" at bounding box center [145, 224] width 24 height 20
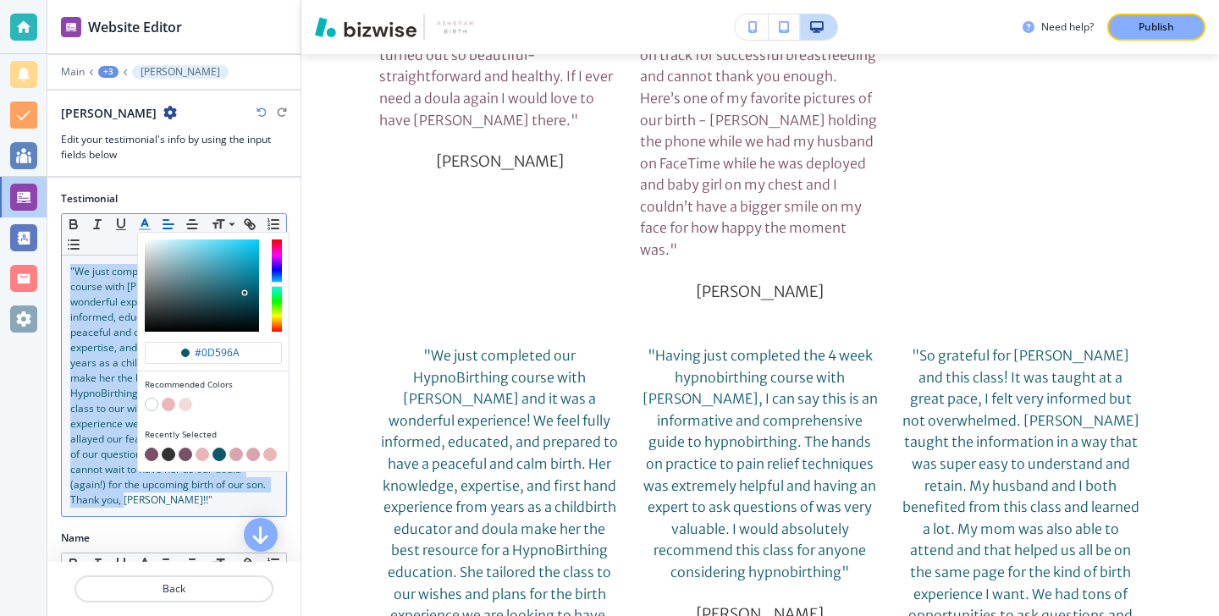
click at [146, 458] on div "button" at bounding box center [213, 456] width 137 height 17
click at [146, 455] on button "button" at bounding box center [152, 455] width 14 height 14
type input "#7a5065"
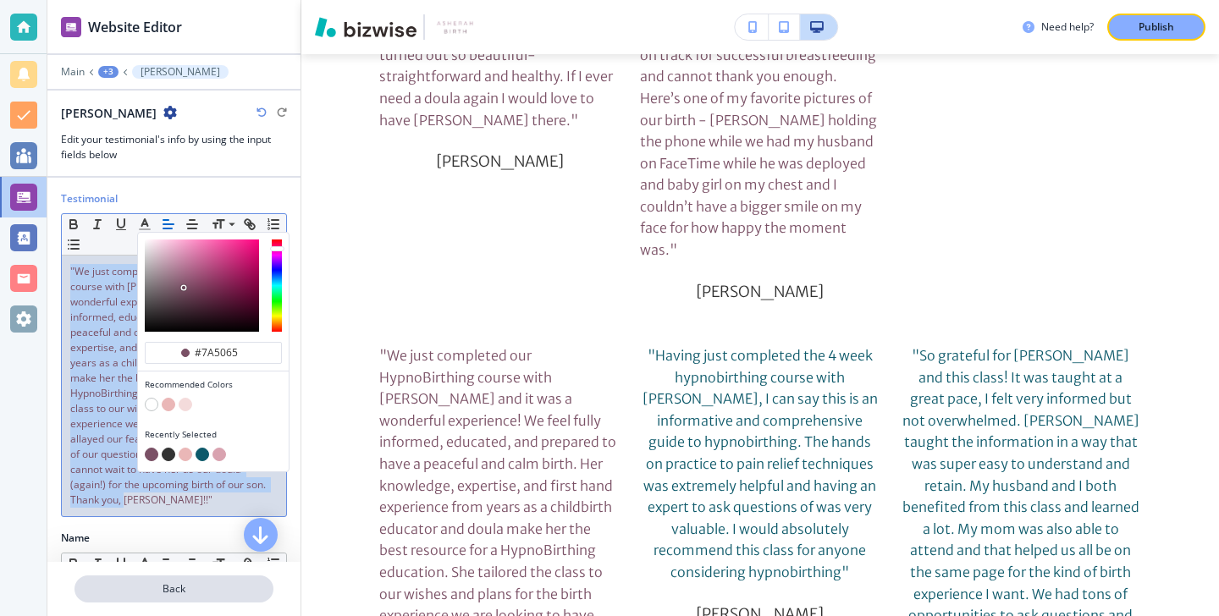
click at [142, 589] on p "Back" at bounding box center [174, 589] width 196 height 15
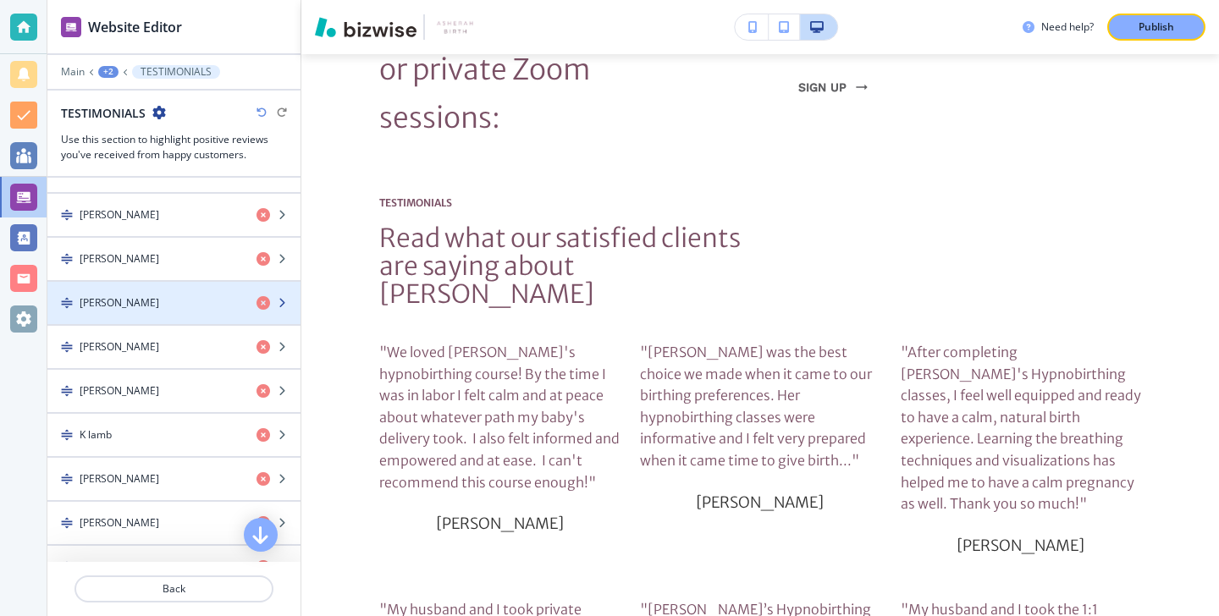
click at [172, 323] on div "button" at bounding box center [173, 318] width 253 height 14
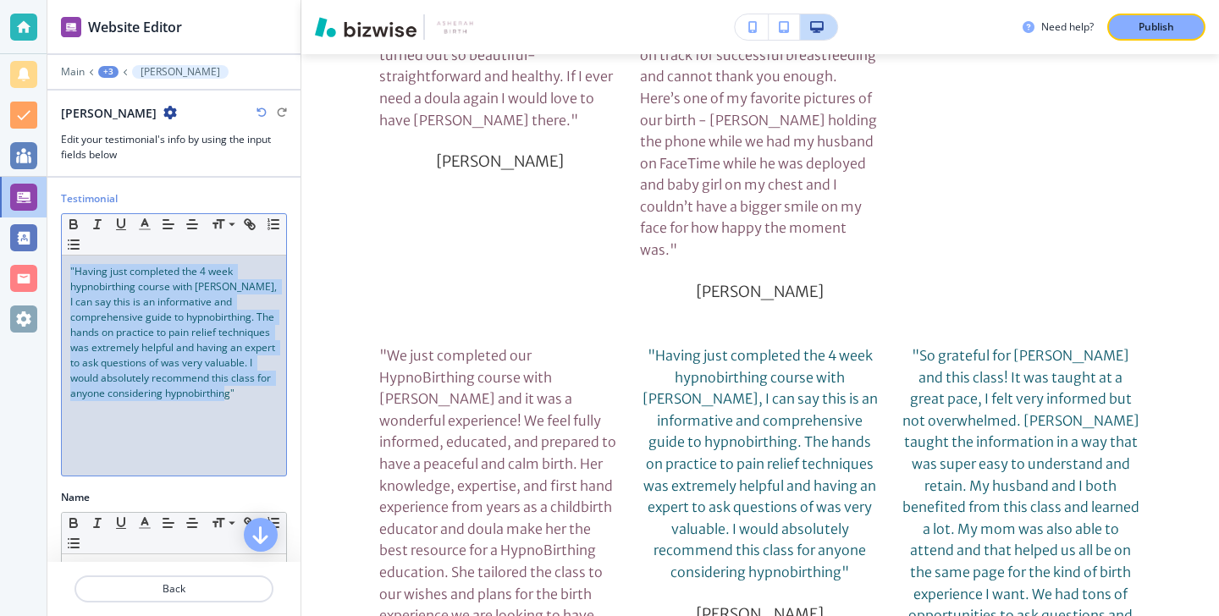
drag, startPoint x: 249, startPoint y: 394, endPoint x: 25, endPoint y: 246, distance: 268.4
click at [25, 246] on div "Website Editor Main +3 Lindsay Mackie Lindsay Mackie Edit your testimonial's in…" at bounding box center [609, 308] width 1219 height 616
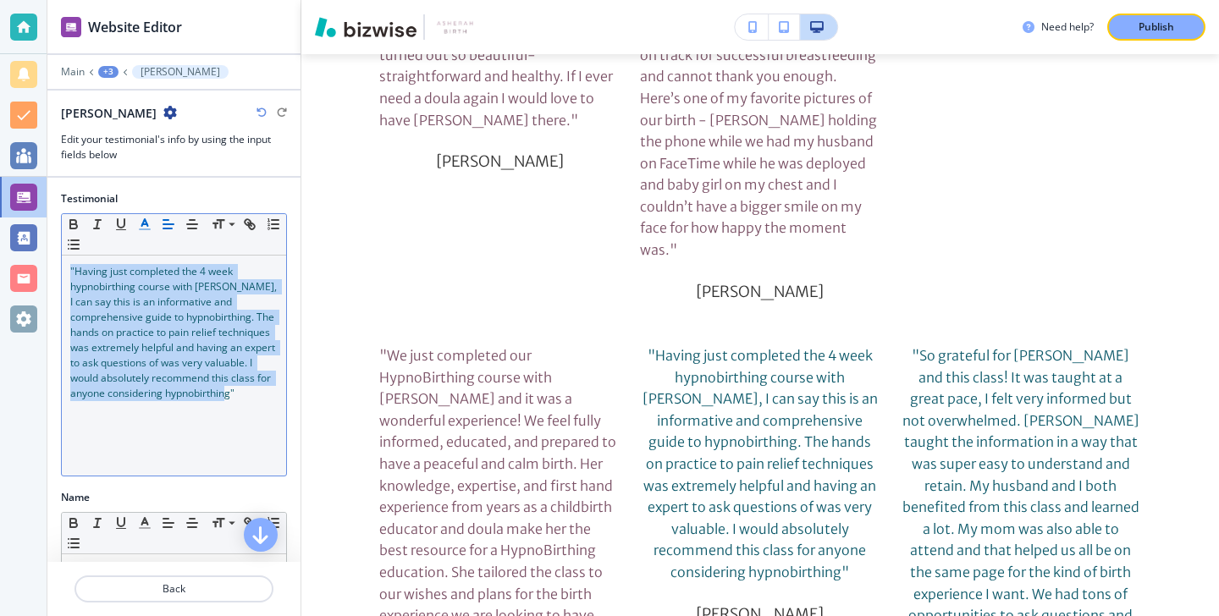
click at [151, 218] on icon "button" at bounding box center [144, 224] width 15 height 15
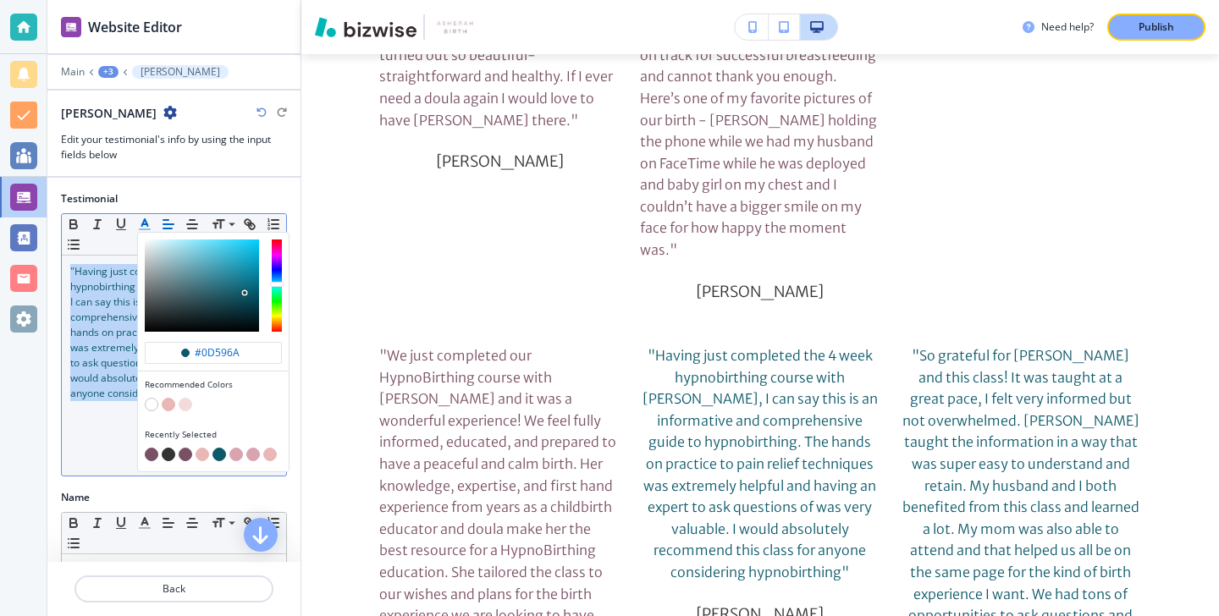
click at [150, 453] on button "button" at bounding box center [152, 455] width 14 height 14
type input "#7a5065"
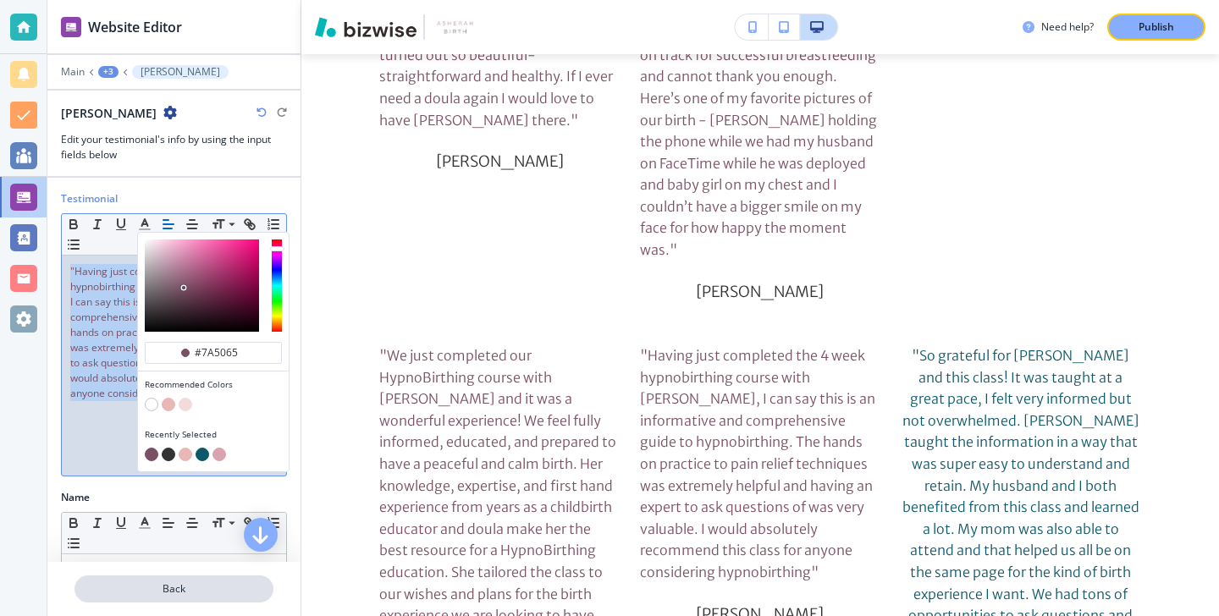
click at [215, 582] on p "Back" at bounding box center [174, 589] width 196 height 15
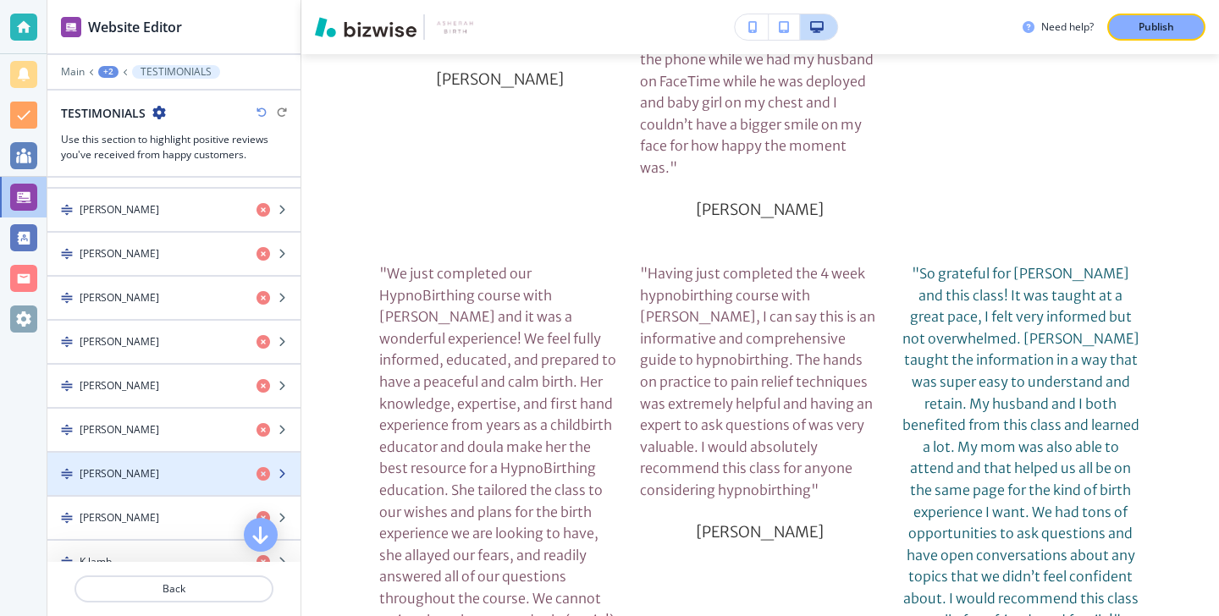
click at [190, 462] on div "button" at bounding box center [173, 460] width 253 height 14
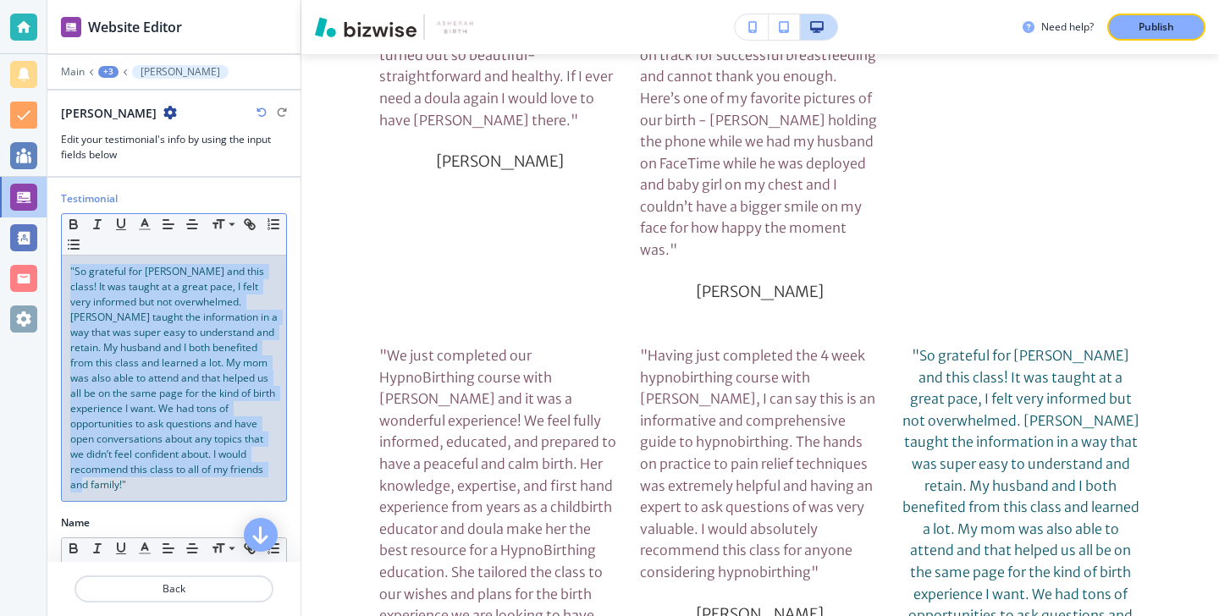
drag, startPoint x: 183, startPoint y: 484, endPoint x: 68, endPoint y: 268, distance: 244.7
click at [68, 267] on div ""So grateful for Doula Vonda and this class! It was taught at a great pace, I f…" at bounding box center [174, 379] width 224 height 246
click at [142, 226] on polyline "button" at bounding box center [145, 222] width 6 height 7
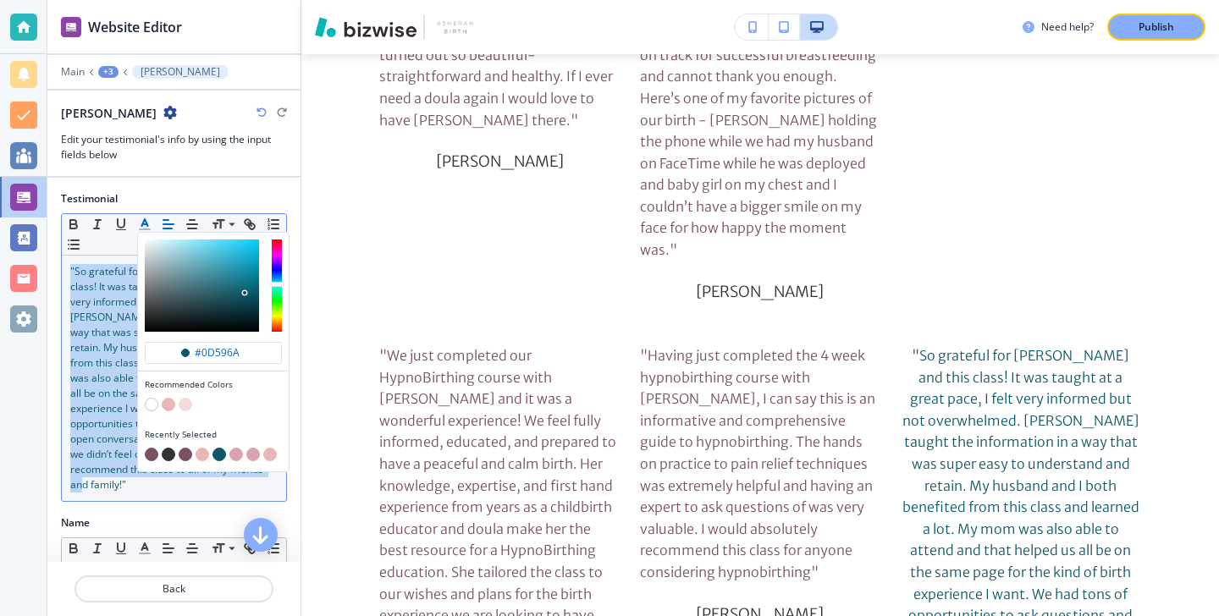
click at [148, 450] on button "button" at bounding box center [152, 455] width 14 height 14
type input "#7a5065"
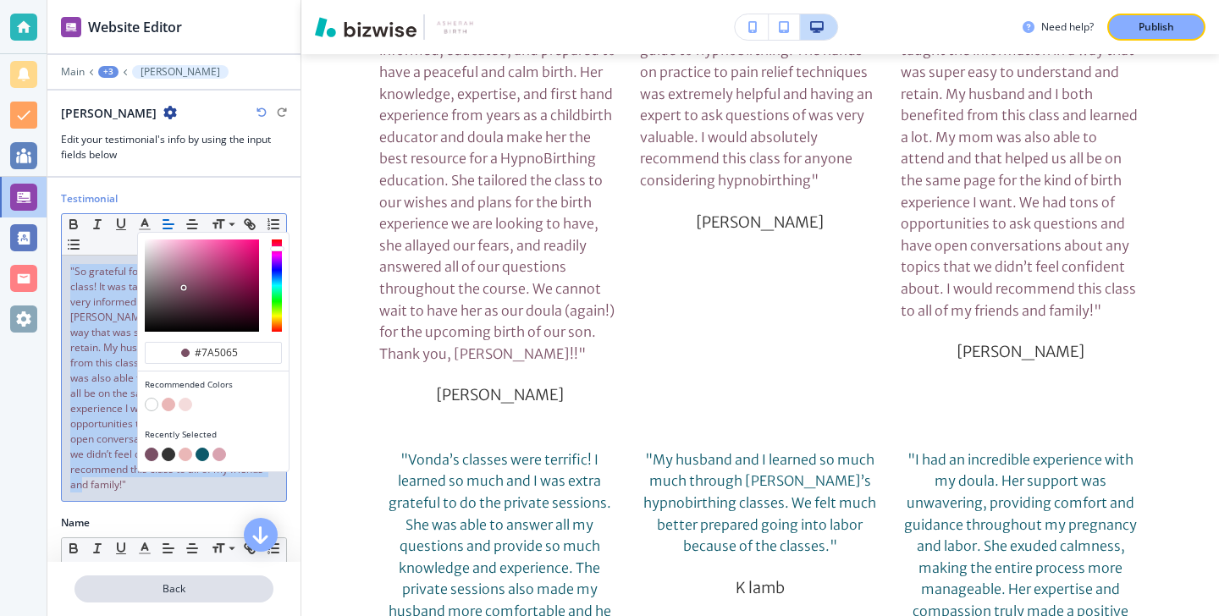
click at [178, 579] on button "Back" at bounding box center [174, 589] width 199 height 27
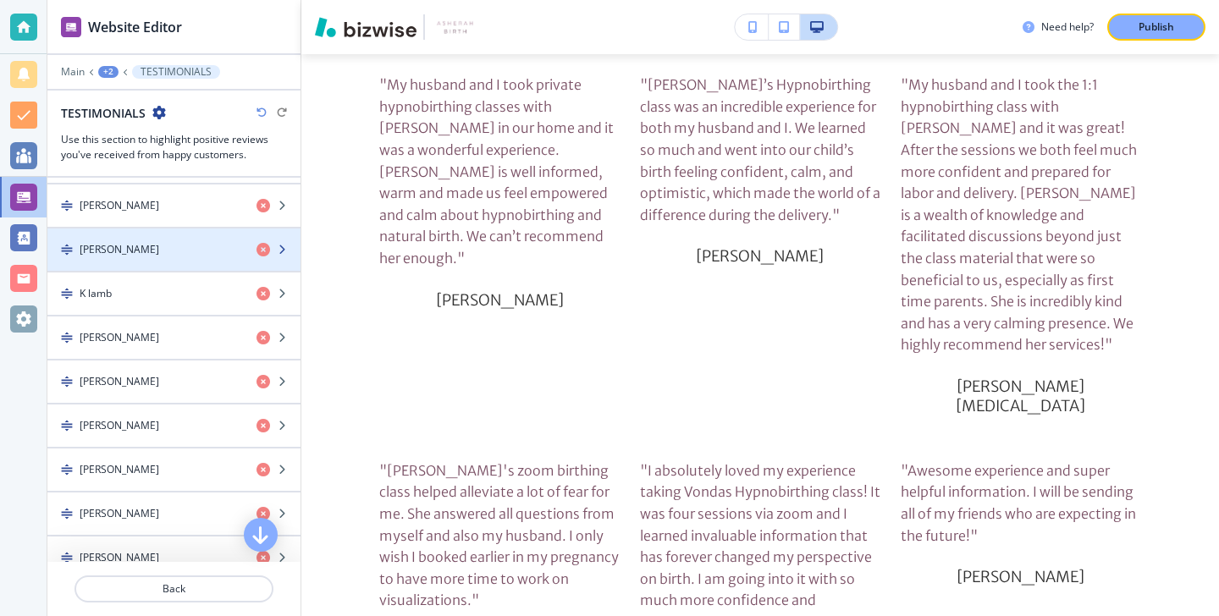
click at [175, 267] on div "button" at bounding box center [173, 264] width 253 height 14
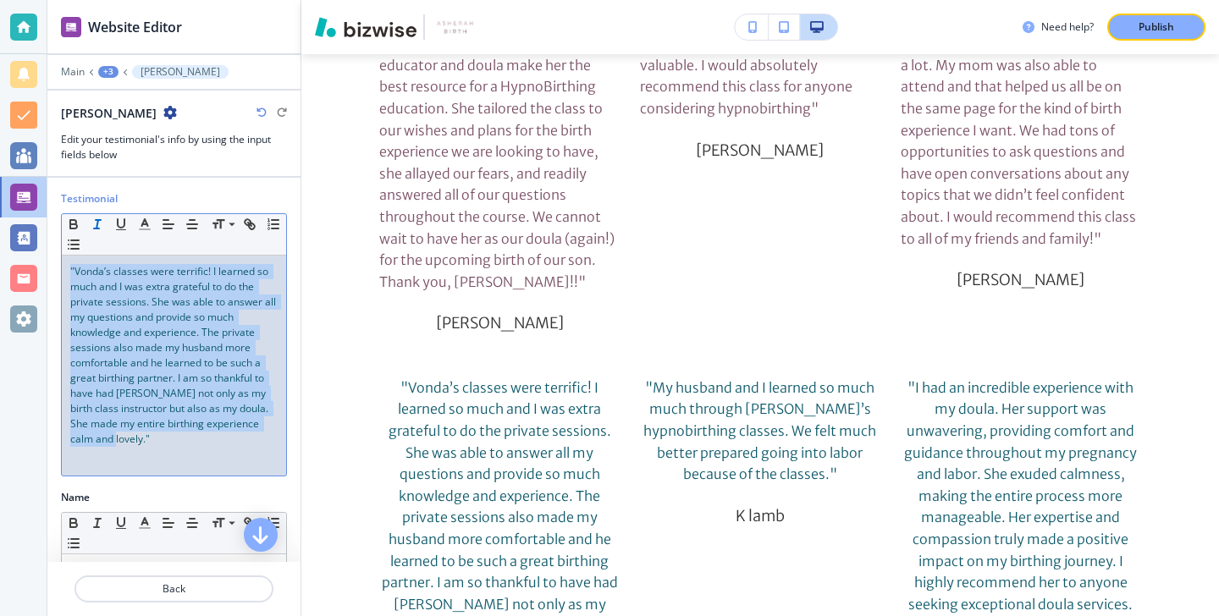
drag, startPoint x: 190, startPoint y: 444, endPoint x: 87, endPoint y: 233, distance: 234.4
click at [87, 233] on div "Small Normal Large Huge "Vonda’s classes were terrific! I learned so much and I…" at bounding box center [174, 344] width 226 height 263
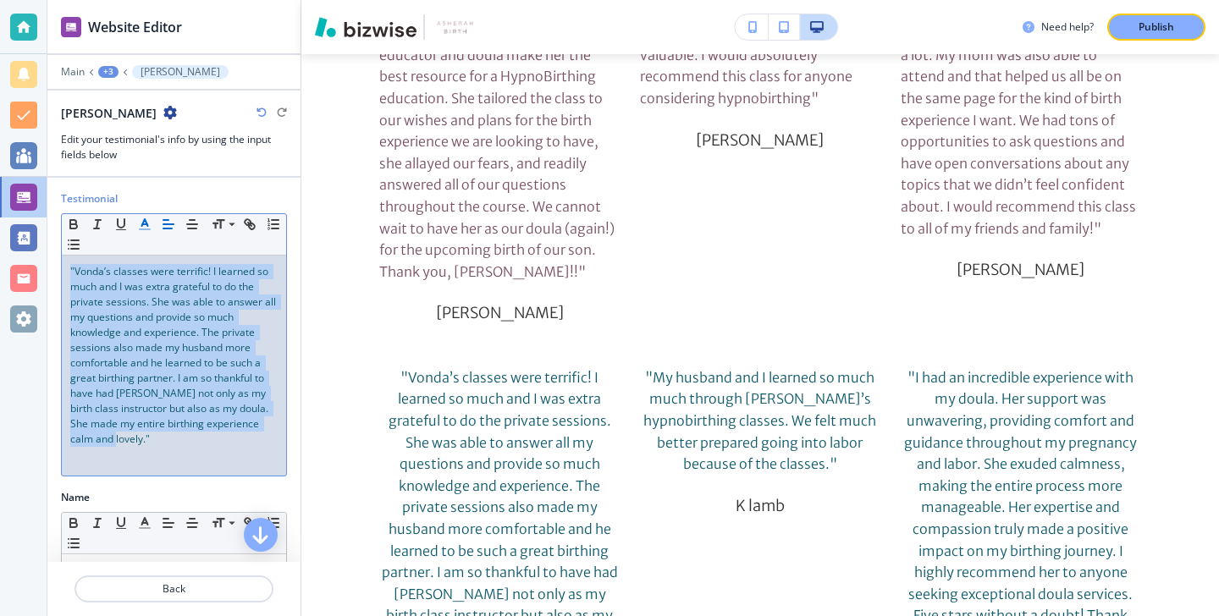
click at [142, 224] on polyline "button" at bounding box center [145, 222] width 6 height 7
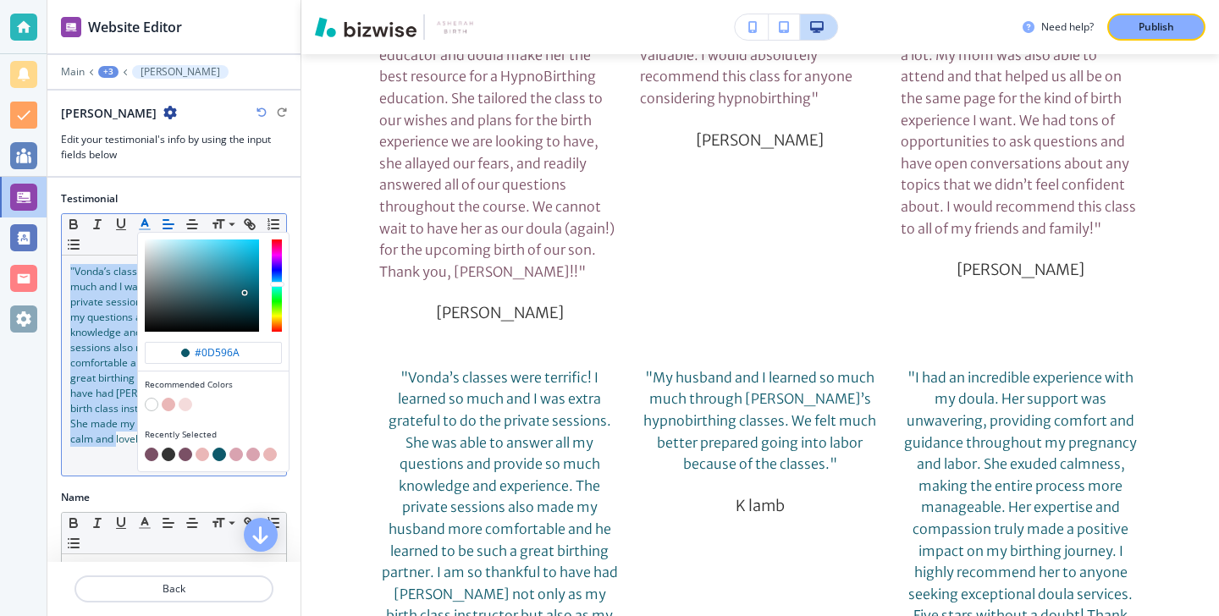
click at [148, 455] on button "button" at bounding box center [152, 455] width 14 height 14
type input "#7a5065"
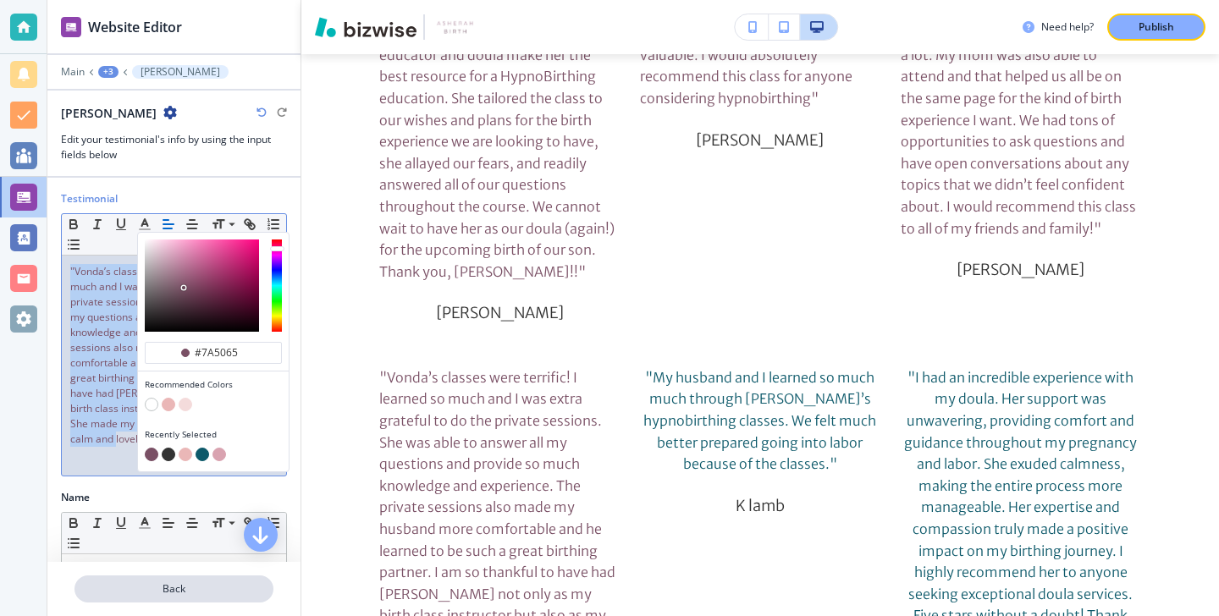
click at [184, 585] on p "Back" at bounding box center [174, 589] width 196 height 15
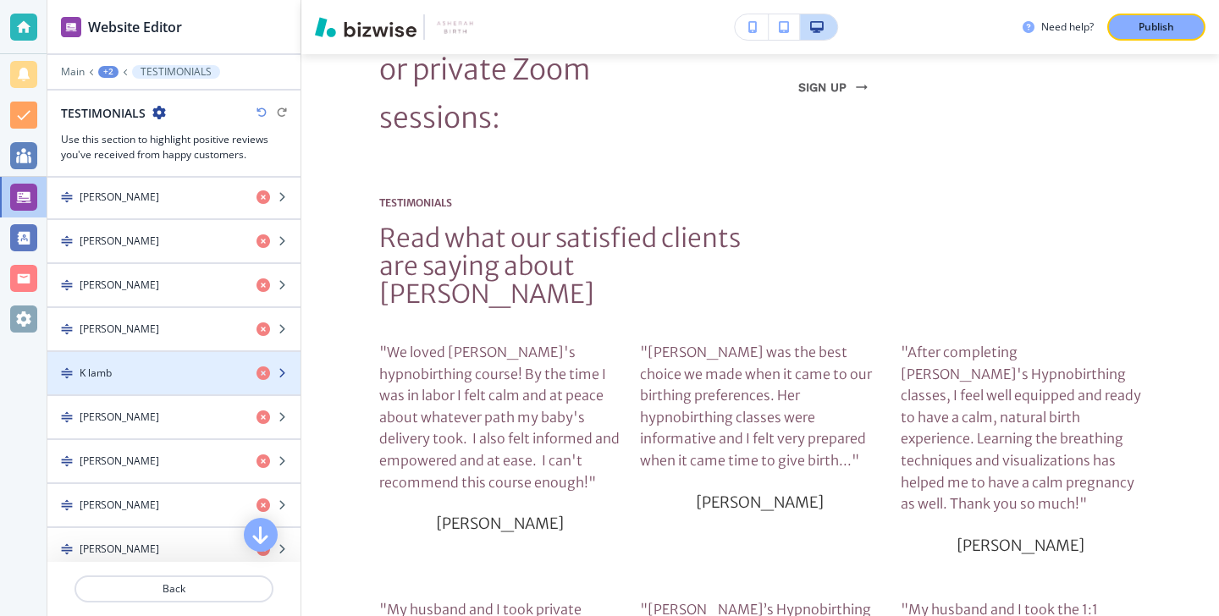
click at [165, 367] on div "K lamb" at bounding box center [145, 373] width 196 height 15
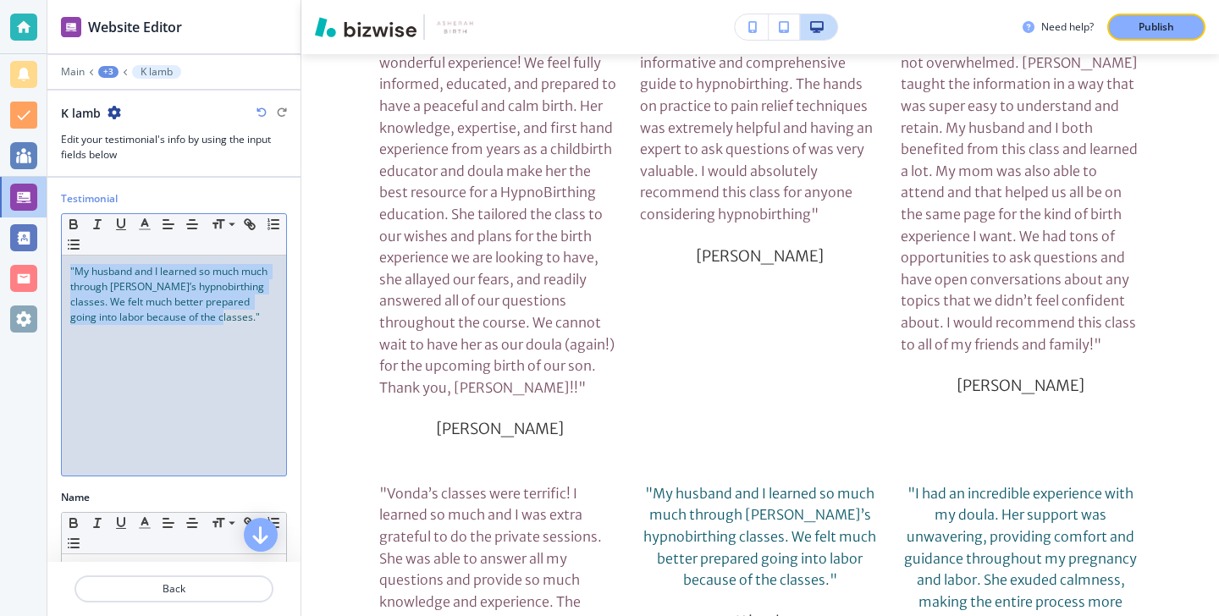
drag, startPoint x: 206, startPoint y: 379, endPoint x: 119, endPoint y: 202, distance: 197.3
click at [119, 202] on div "Testimonial Small Normal Large Huge "My husband and I learned so much much thro…" at bounding box center [174, 333] width 226 height 285
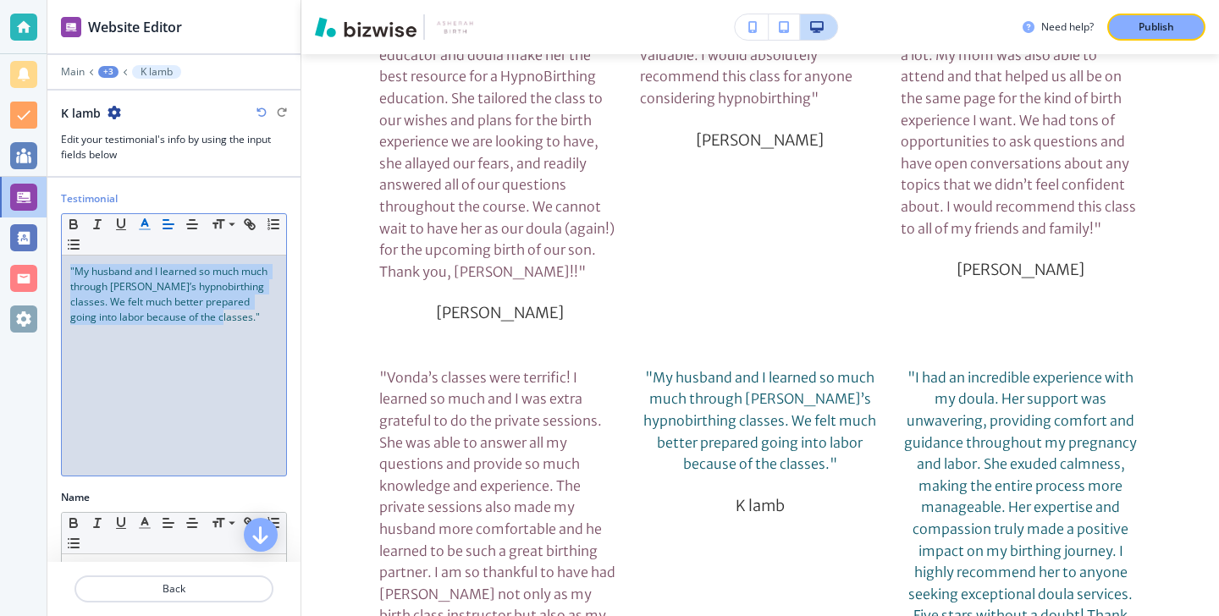
click at [149, 225] on icon "button" at bounding box center [144, 224] width 15 height 15
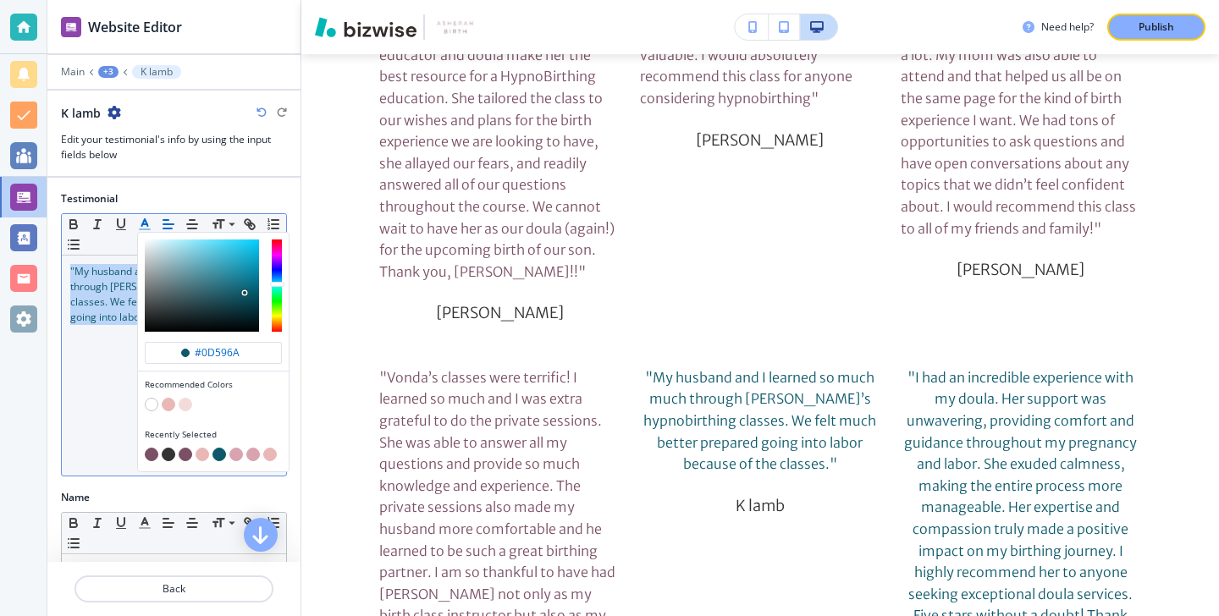
click at [153, 454] on button "button" at bounding box center [152, 455] width 14 height 14
type input "#7a5065"
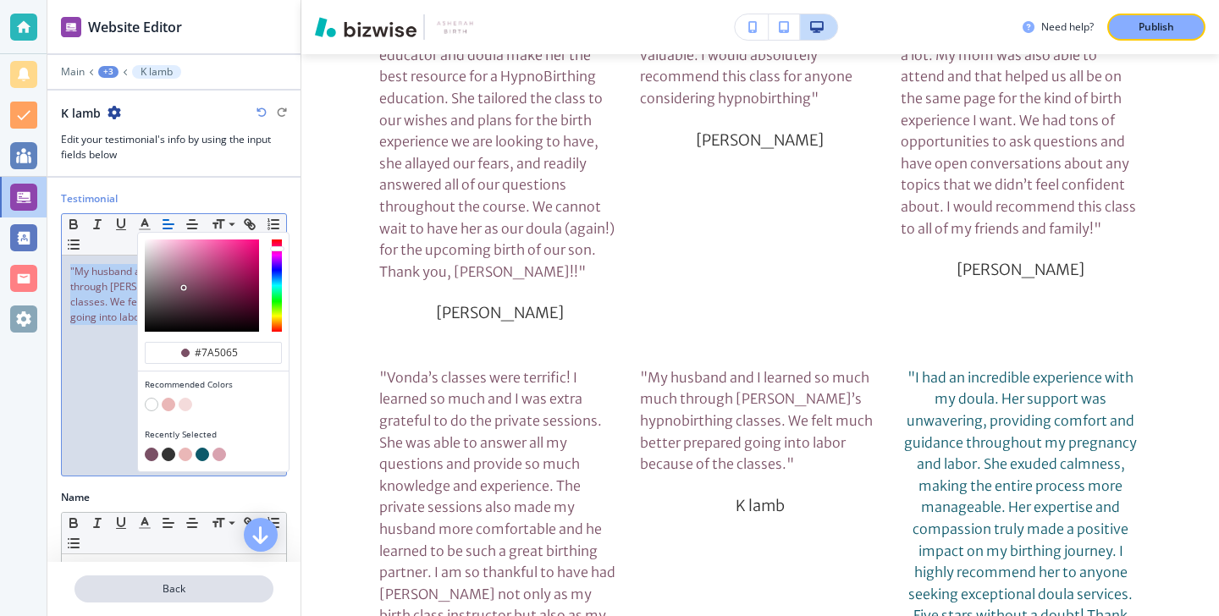
click at [145, 599] on button "Back" at bounding box center [174, 589] width 199 height 27
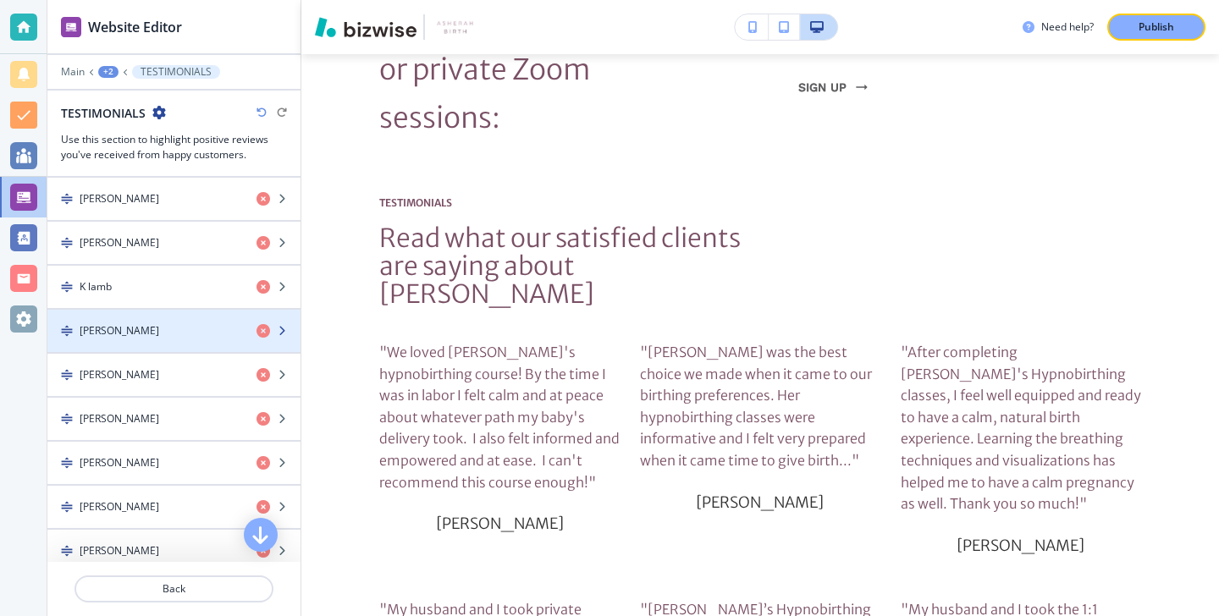
click at [168, 328] on div "Gabriela Davies" at bounding box center [145, 330] width 196 height 15
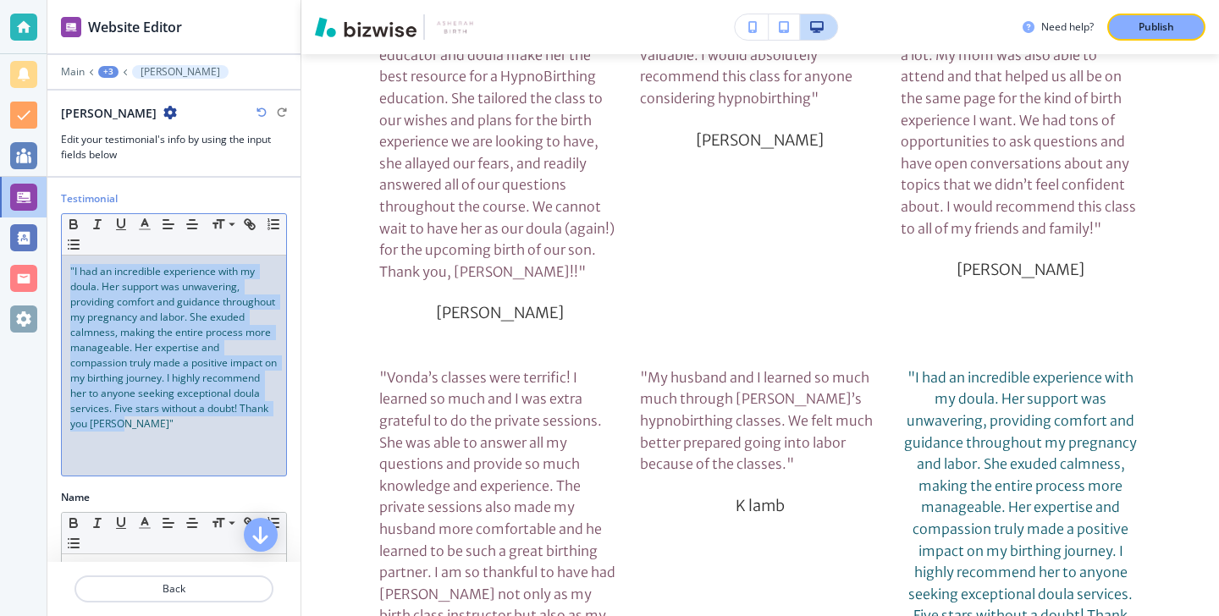
drag, startPoint x: 244, startPoint y: 432, endPoint x: 51, endPoint y: 246, distance: 267.6
click at [51, 246] on div "Testimonial Small Normal Large Huge "I had an incredible experience with my dou…" at bounding box center [173, 340] width 253 height 299
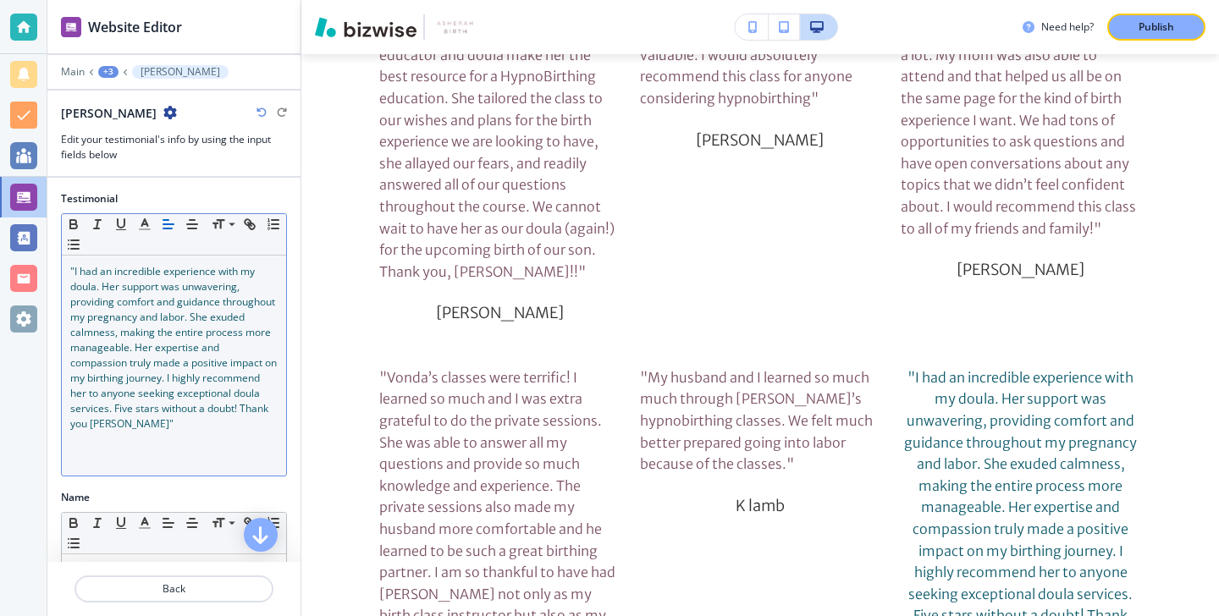
click at [147, 234] on div "Small Normal Large Huge" at bounding box center [174, 234] width 224 height 41
click at [126, 310] on span ""I had an incredible experience with my doula. Her support was unwavering, prov…" at bounding box center [174, 347] width 209 height 167
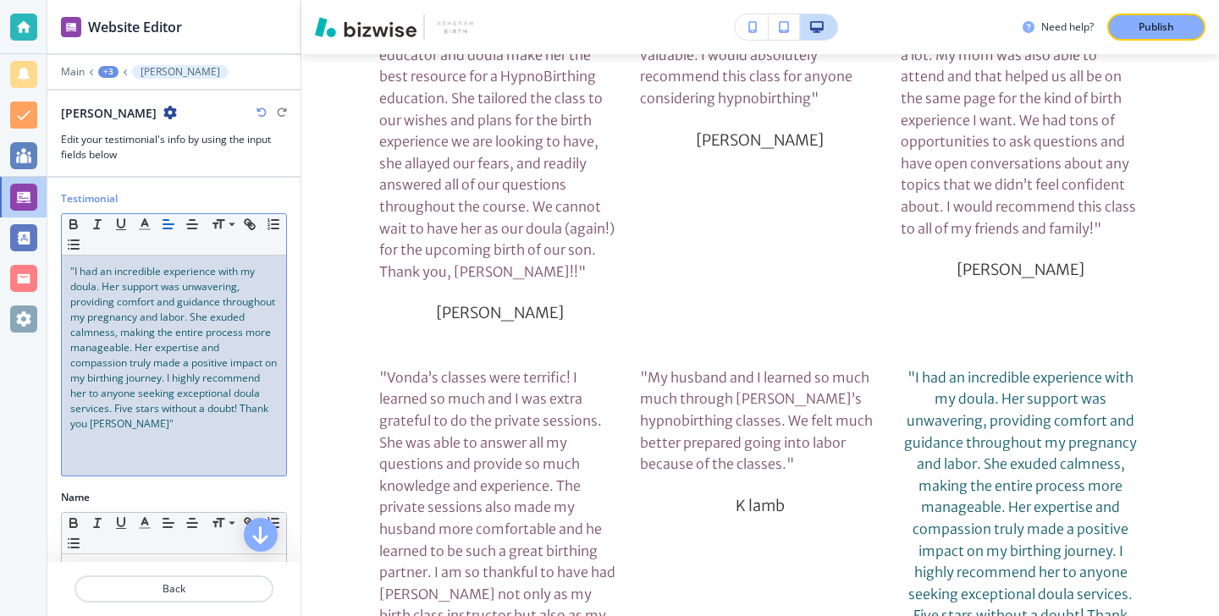
click at [146, 213] on div "Small Normal Large Huge "I had an incredible experience with my doula. Her supp…" at bounding box center [174, 344] width 226 height 263
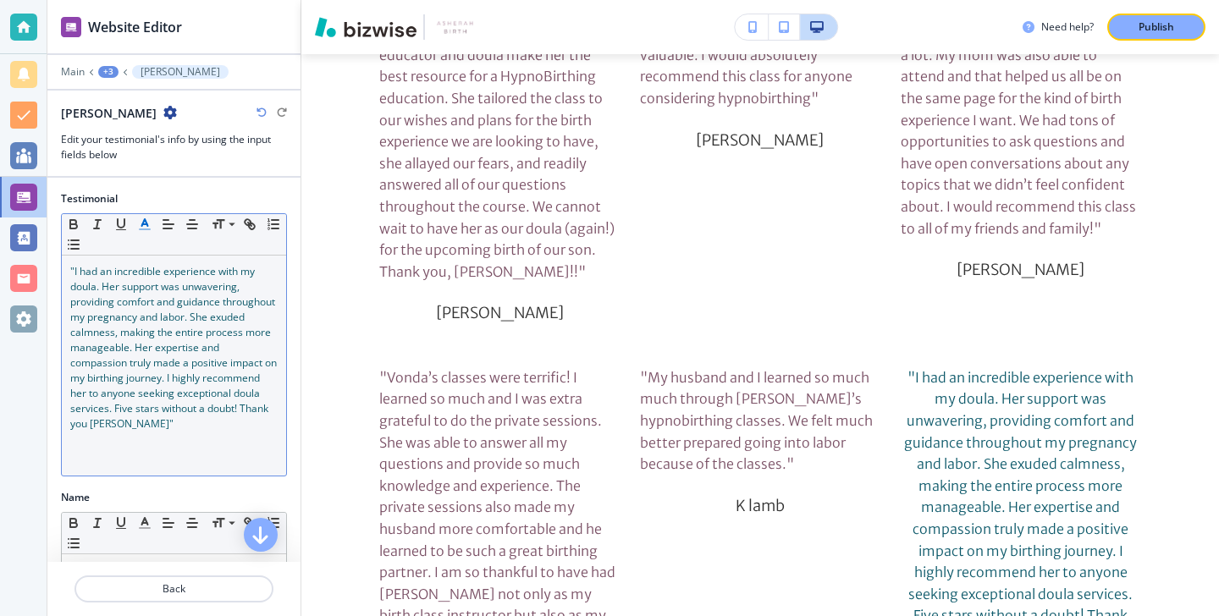
click at [145, 227] on icon "button" at bounding box center [144, 224] width 15 height 15
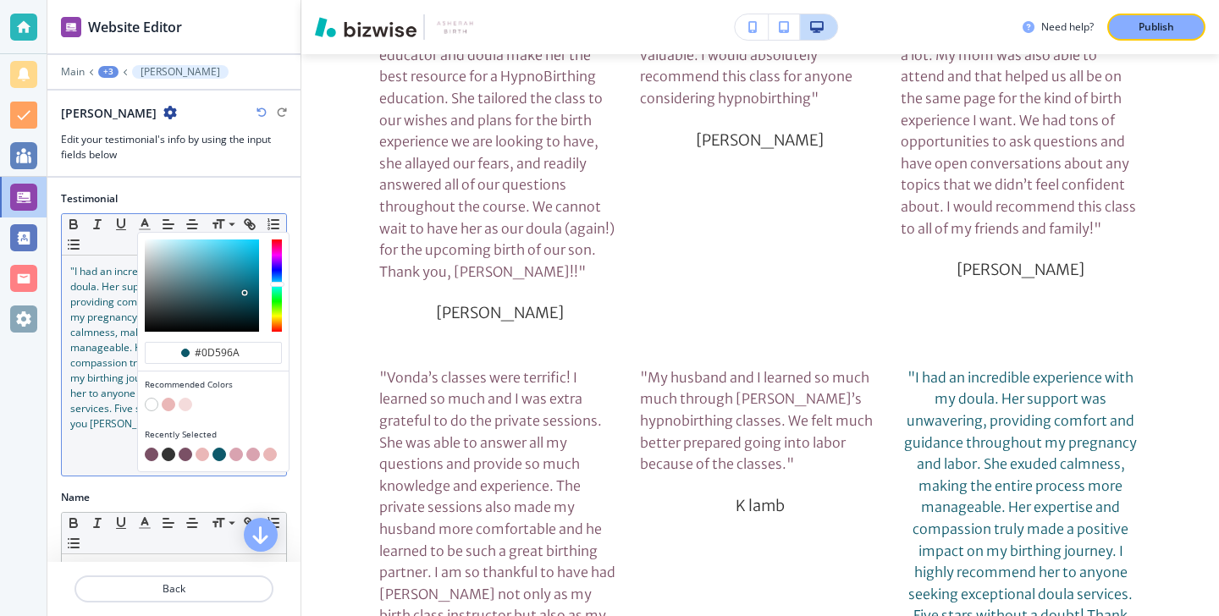
click at [119, 442] on div ""I had an incredible experience with my doula. Her support was unwavering, prov…" at bounding box center [174, 366] width 224 height 220
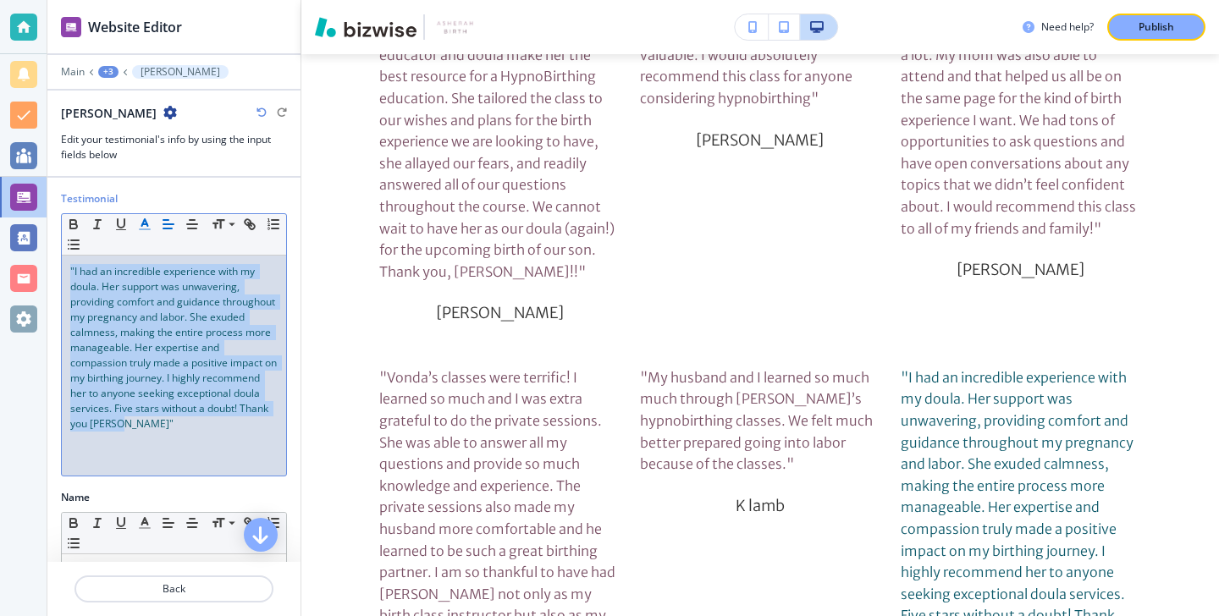
click at [142, 229] on line "button" at bounding box center [145, 229] width 10 height 0
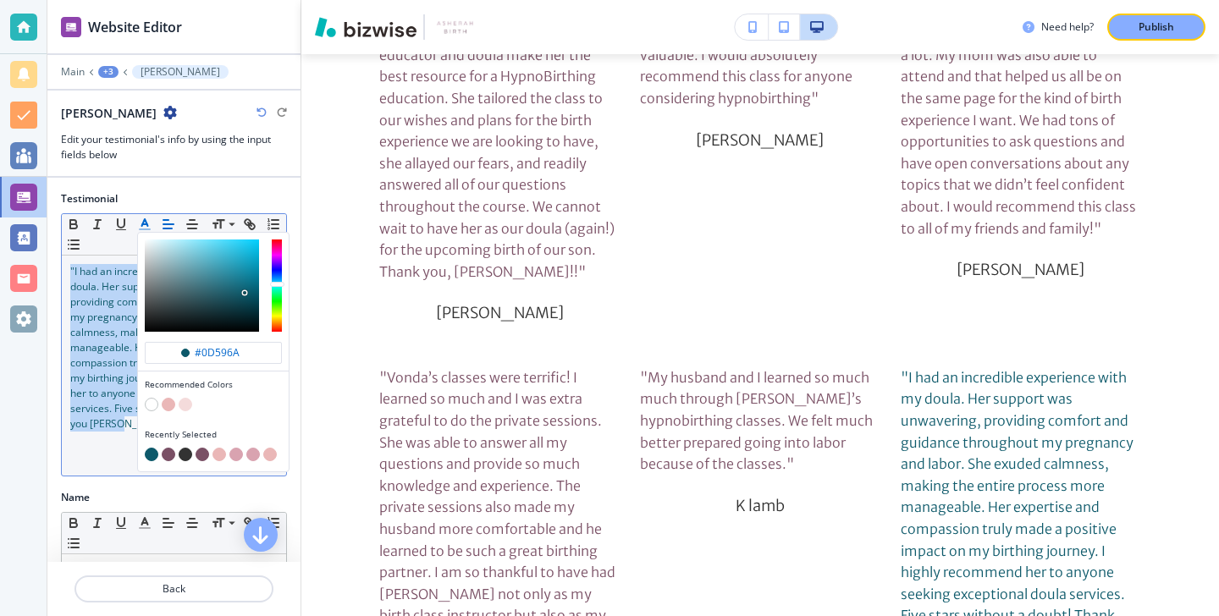
click at [167, 449] on button "button" at bounding box center [169, 455] width 14 height 14
type input "#7a5065"
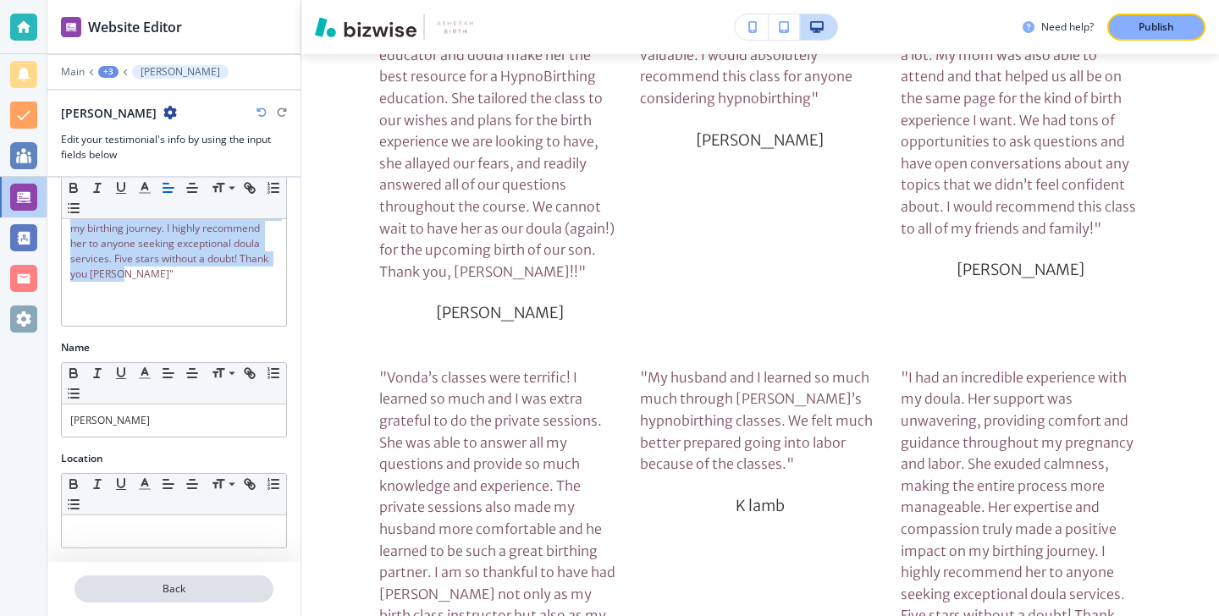
click at [144, 597] on button "Back" at bounding box center [174, 589] width 199 height 27
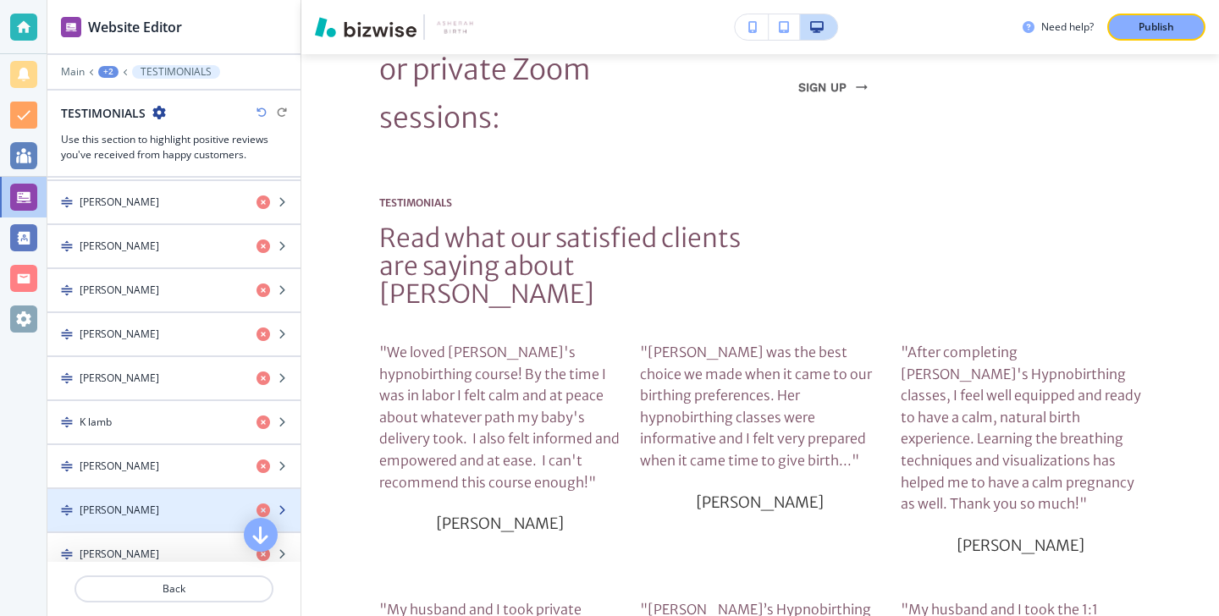
click at [170, 503] on div "Jennifer Gould" at bounding box center [145, 510] width 196 height 15
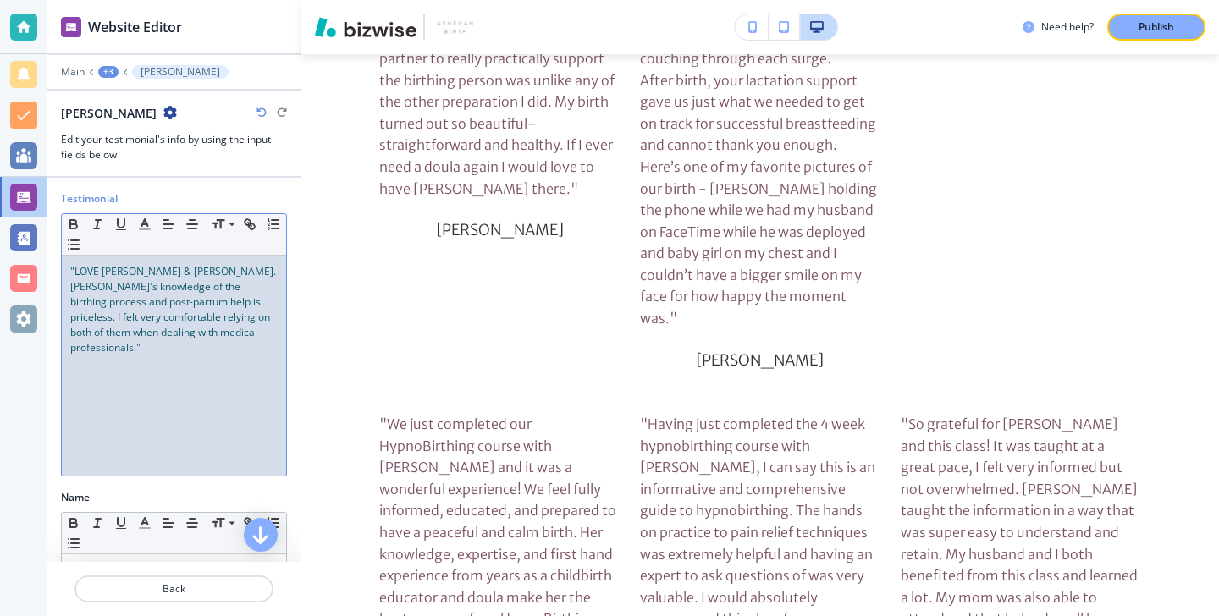
click at [187, 397] on div ""LOVE Vonda & Kiana. Vonda's knowledge of the birthing process and post-partum …" at bounding box center [174, 366] width 224 height 220
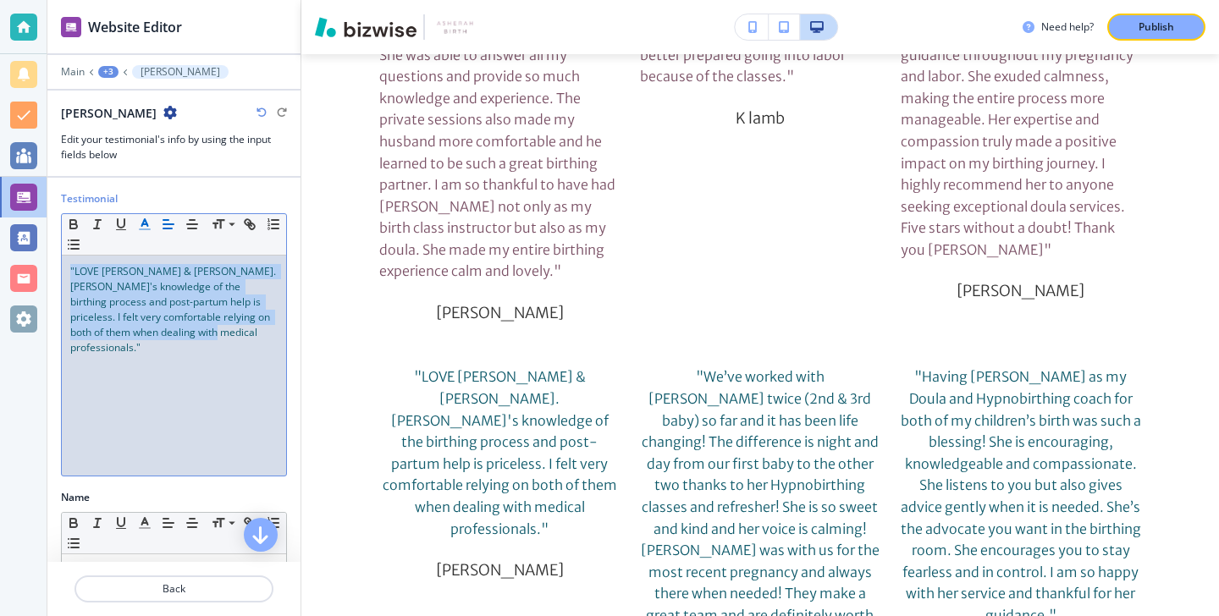
click at [147, 218] on icon "button" at bounding box center [144, 224] width 15 height 15
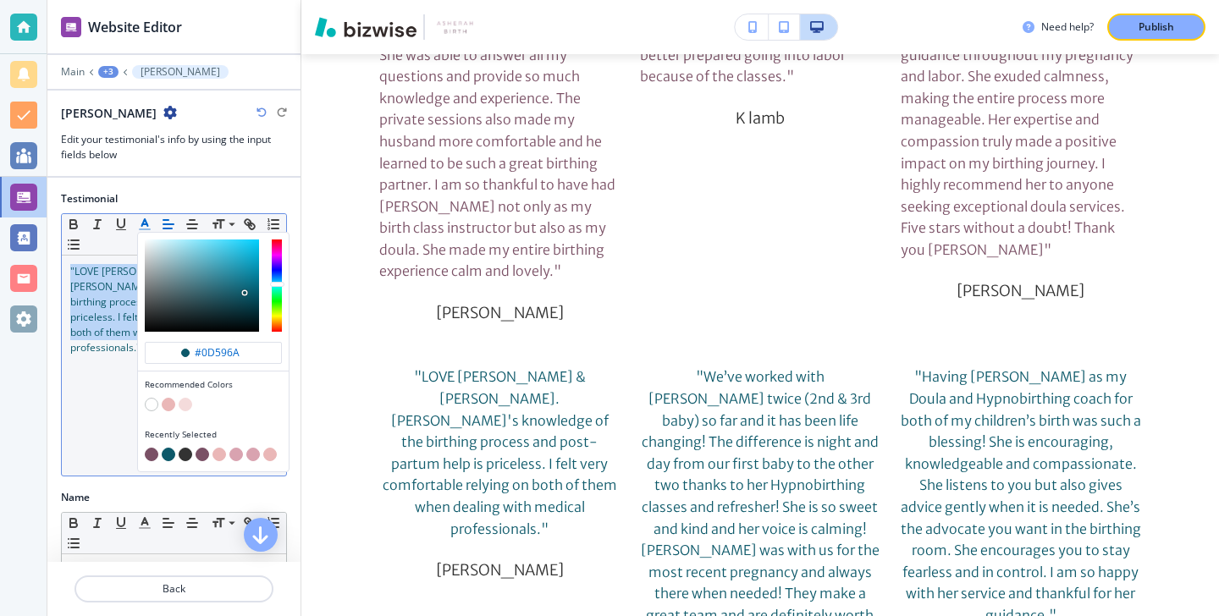
click at [152, 451] on button "button" at bounding box center [152, 455] width 14 height 14
type input "#7a5065"
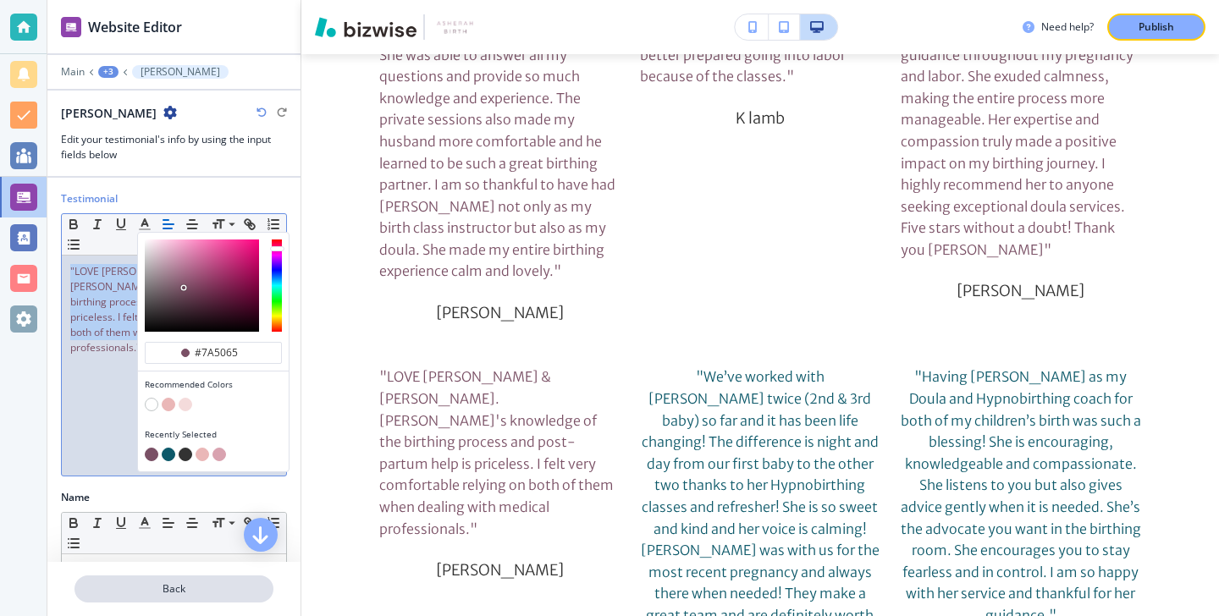
click at [148, 591] on p "Back" at bounding box center [174, 589] width 196 height 15
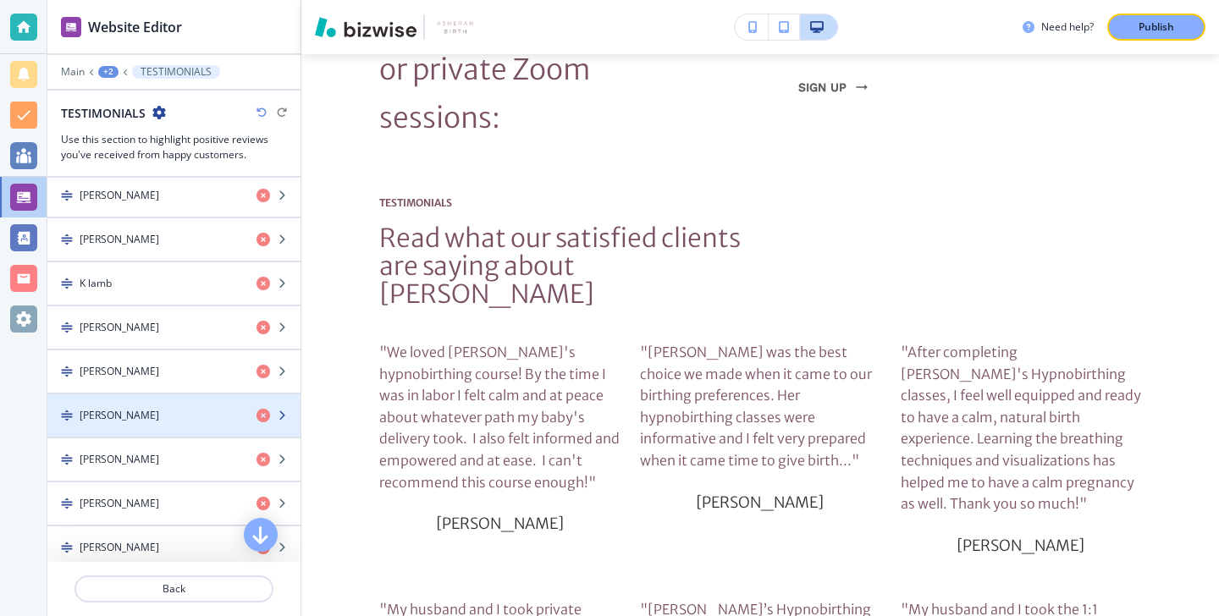
click at [162, 433] on div "button" at bounding box center [173, 430] width 253 height 14
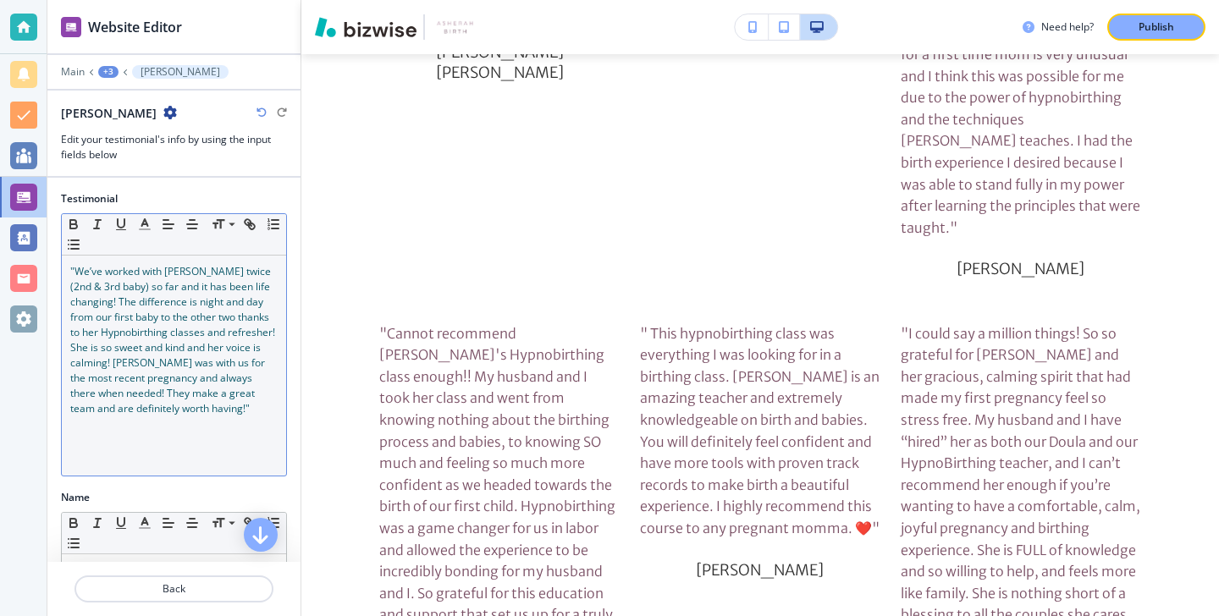
click at [163, 407] on p ""We’ve worked with Vonda twice (2nd & 3rd baby) so far and it has been life cha…" at bounding box center [173, 340] width 207 height 152
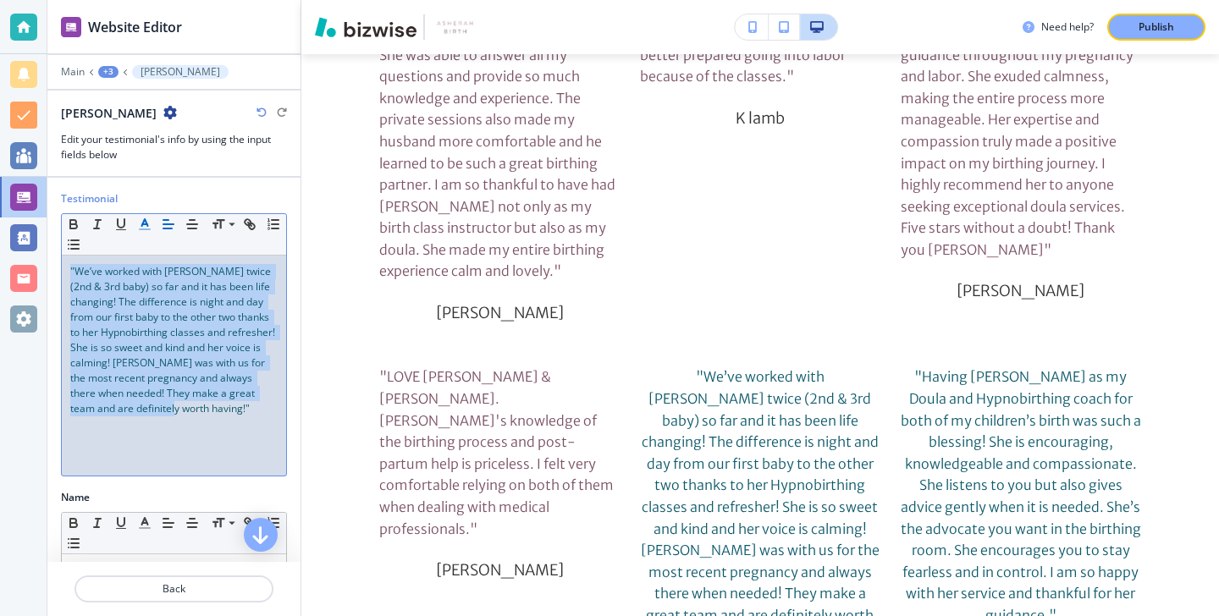
click at [144, 226] on icon "button" at bounding box center [144, 224] width 15 height 15
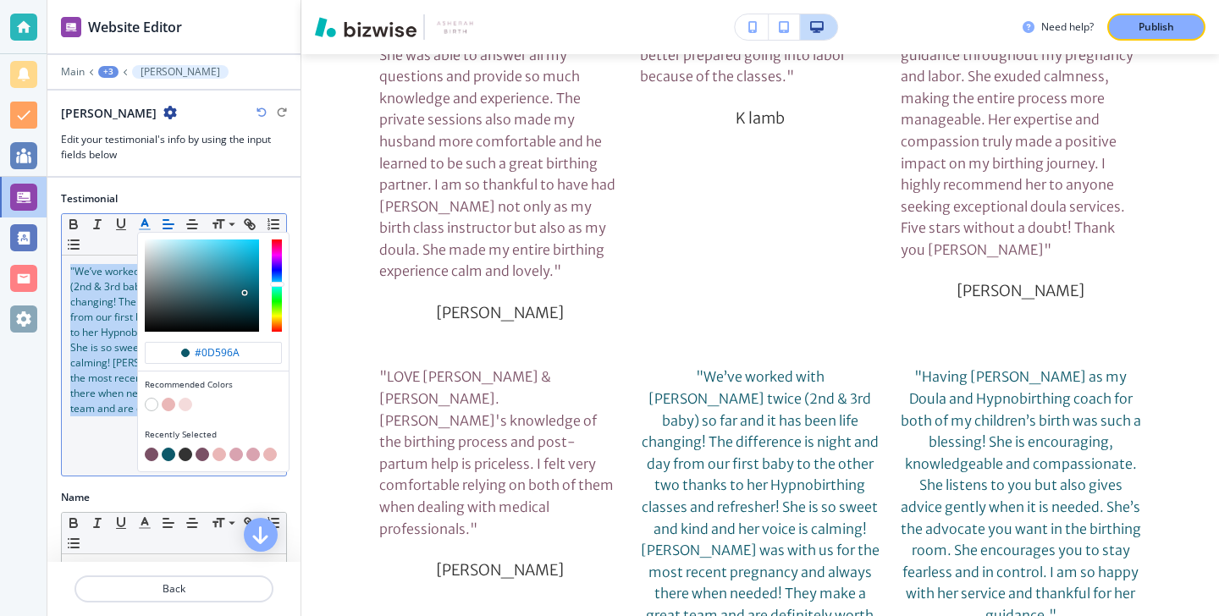
click at [155, 456] on button "button" at bounding box center [152, 455] width 14 height 14
type input "#7a5065"
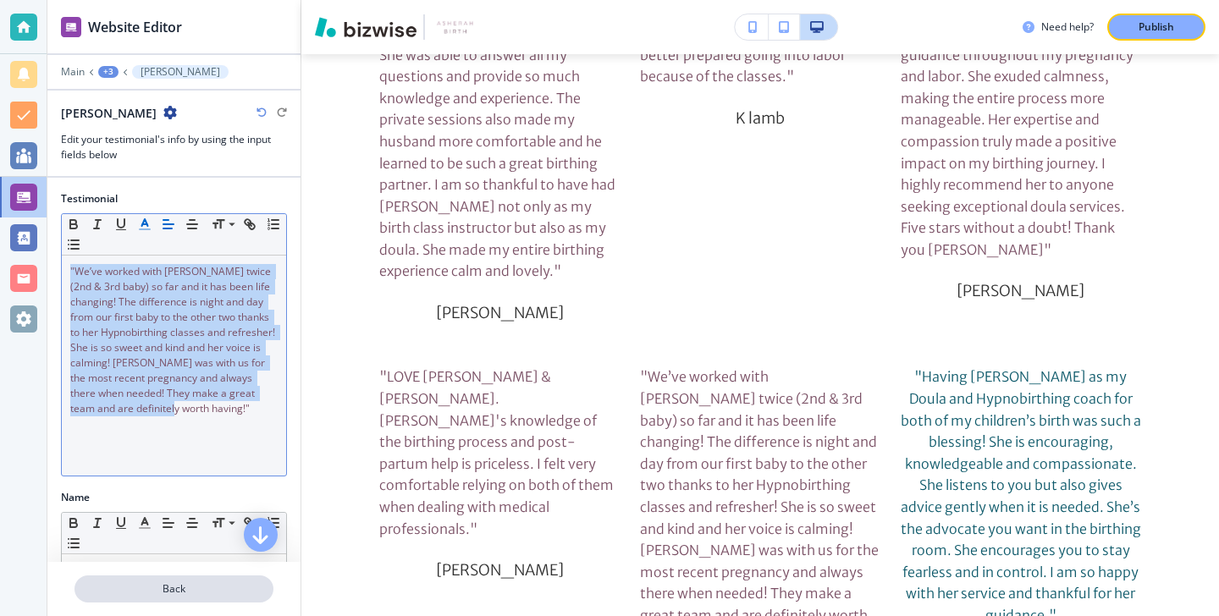
click at [154, 592] on p "Back" at bounding box center [174, 589] width 196 height 15
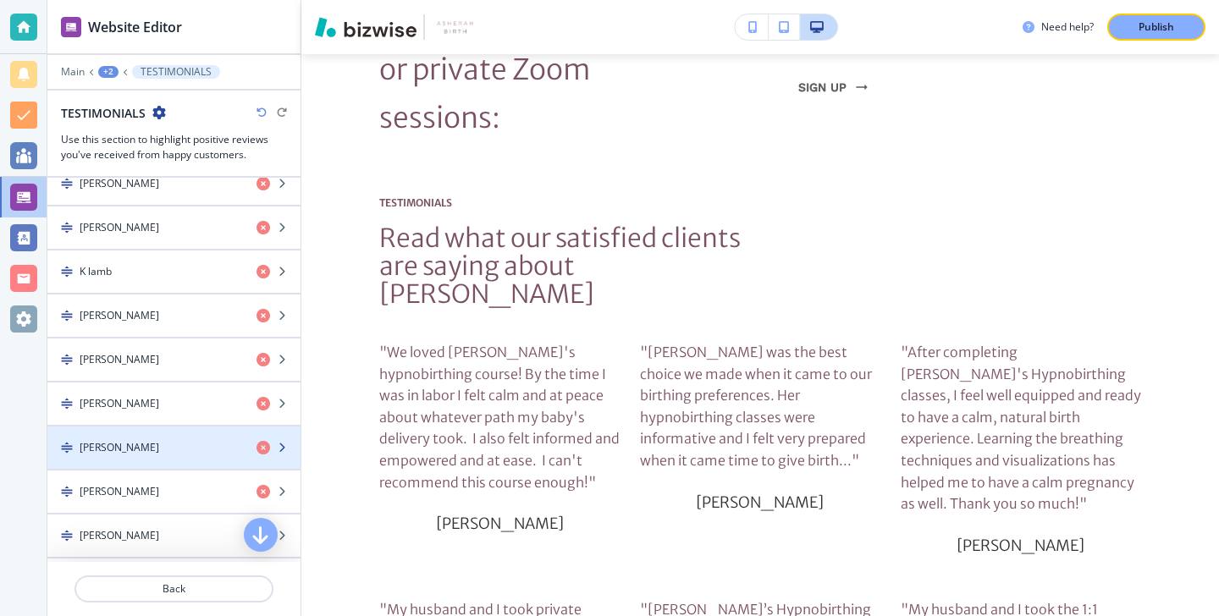
click at [169, 461] on div "button" at bounding box center [173, 462] width 253 height 14
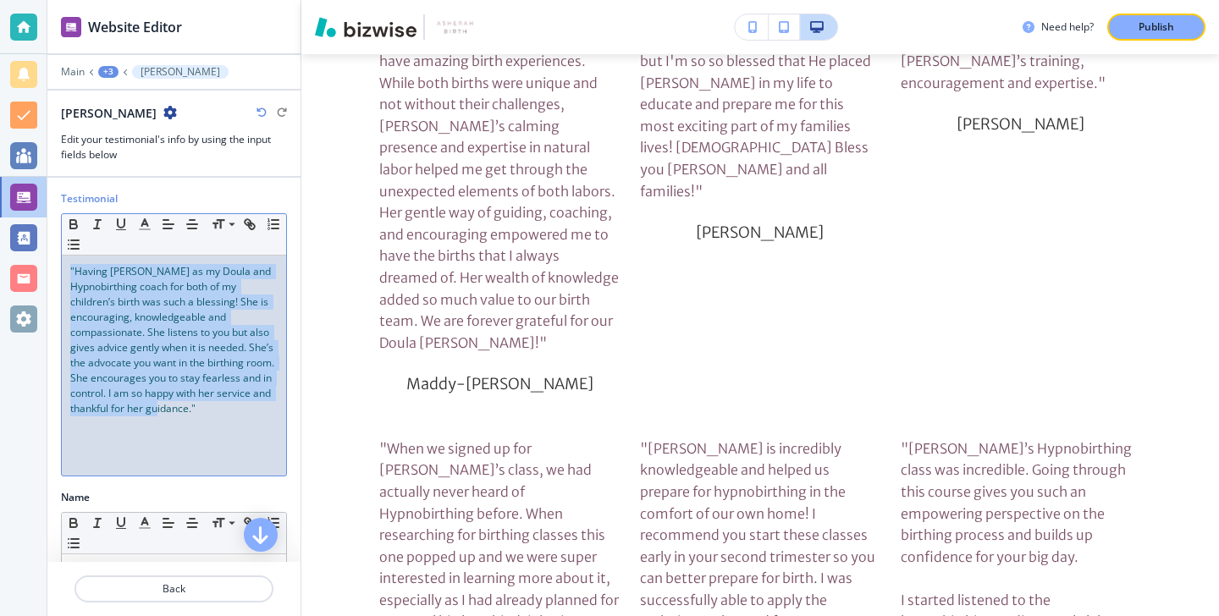
click at [169, 461] on div ""Having Vonda as my Doula and Hypnobirthing coach for both of my children’s bir…" at bounding box center [174, 366] width 224 height 220
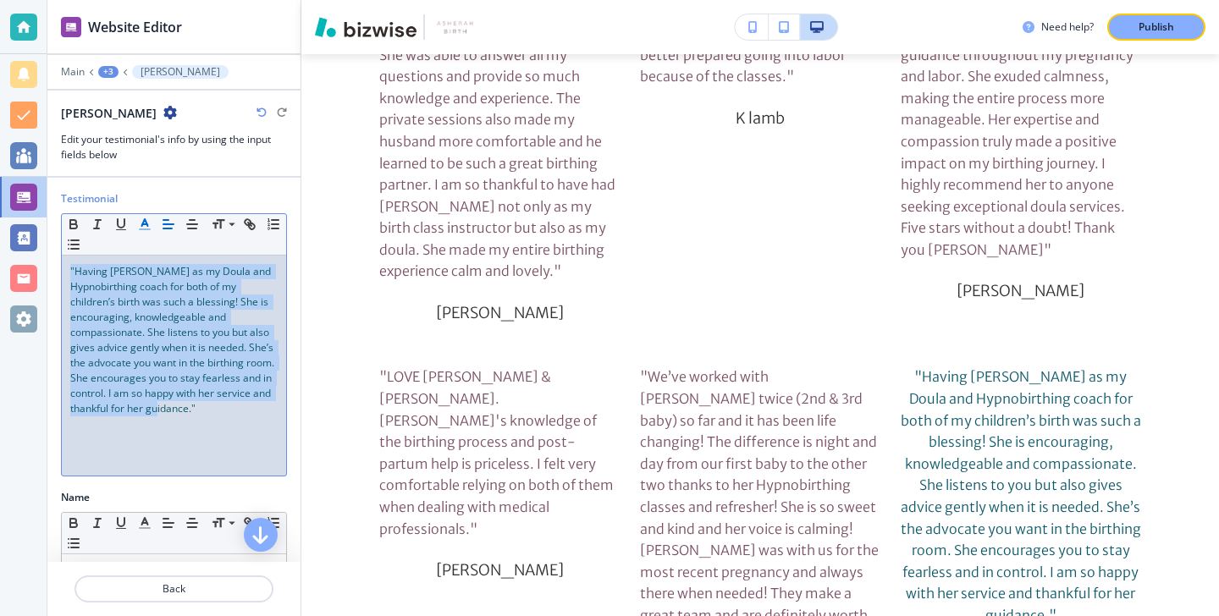
click at [150, 229] on line "button" at bounding box center [145, 229] width 10 height 0
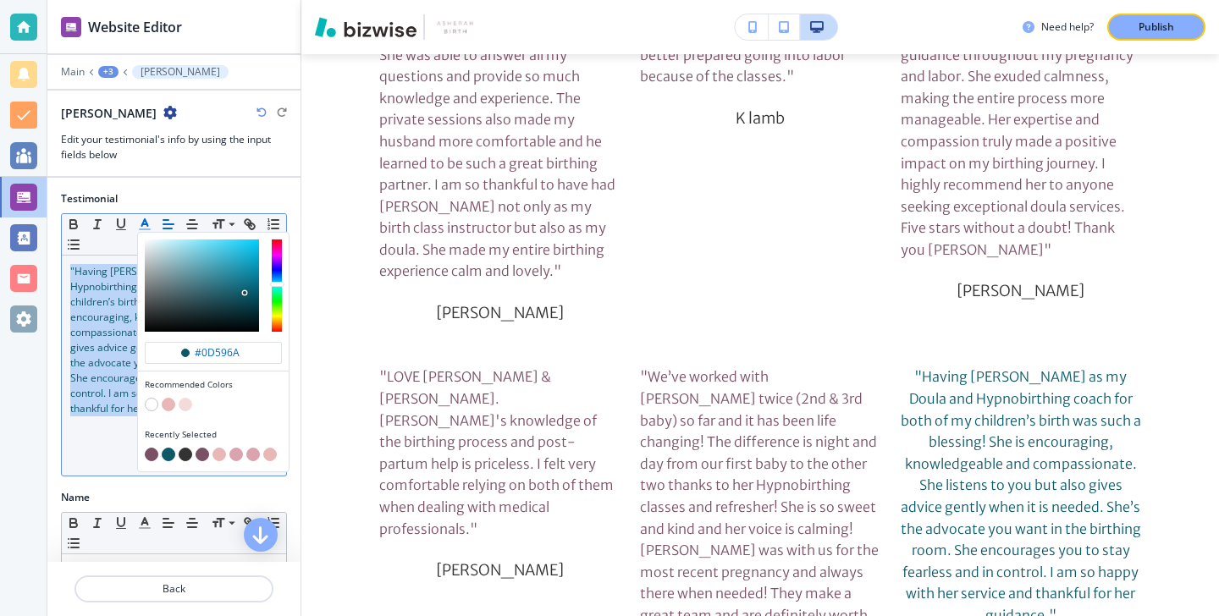
click at [150, 448] on button "button" at bounding box center [152, 455] width 14 height 14
type input "#7a5065"
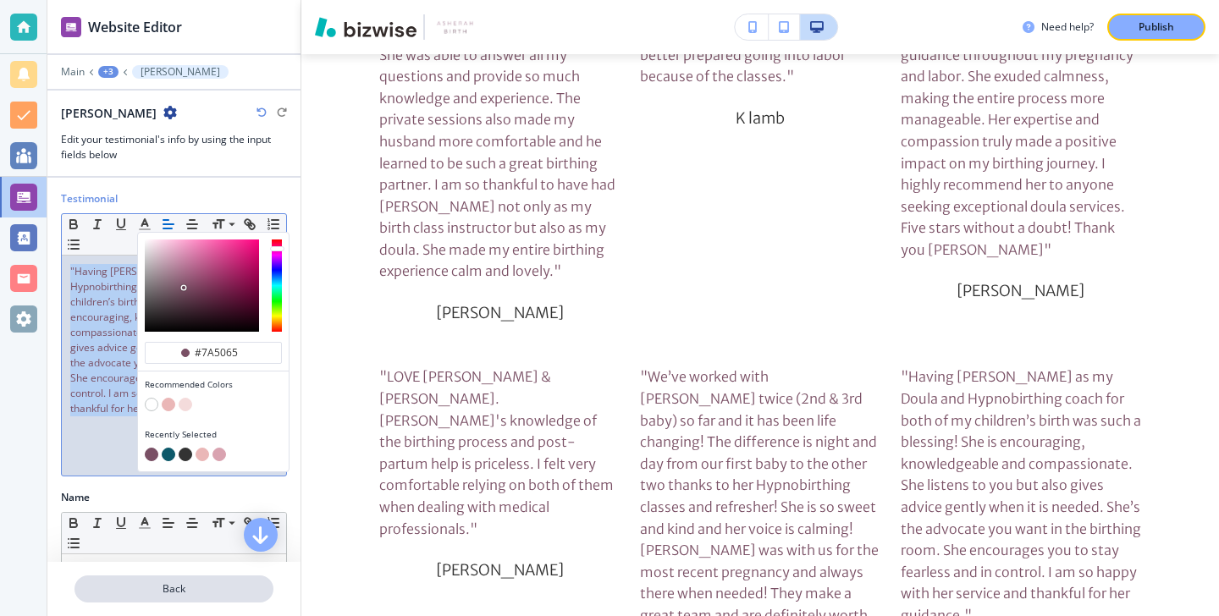
click at [225, 592] on p "Back" at bounding box center [174, 589] width 196 height 15
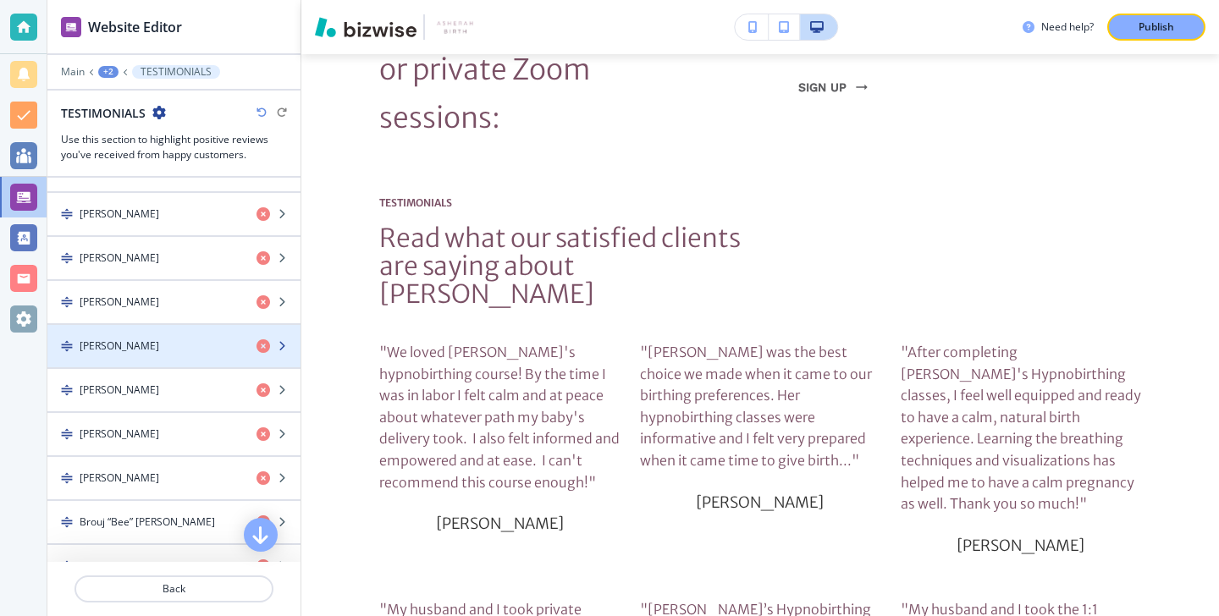
click at [135, 362] on div "button" at bounding box center [173, 361] width 253 height 14
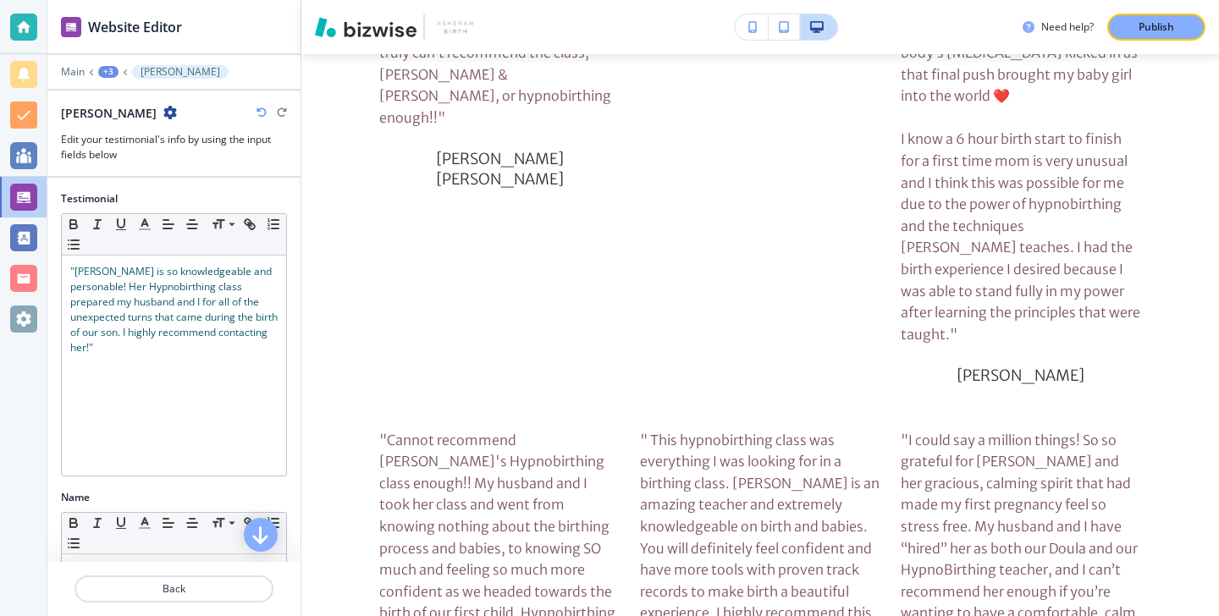
click at [135, 362] on div ""Vonda is so knowledgeable and personable! Her Hypnobirthing class prepared my …" at bounding box center [174, 366] width 224 height 220
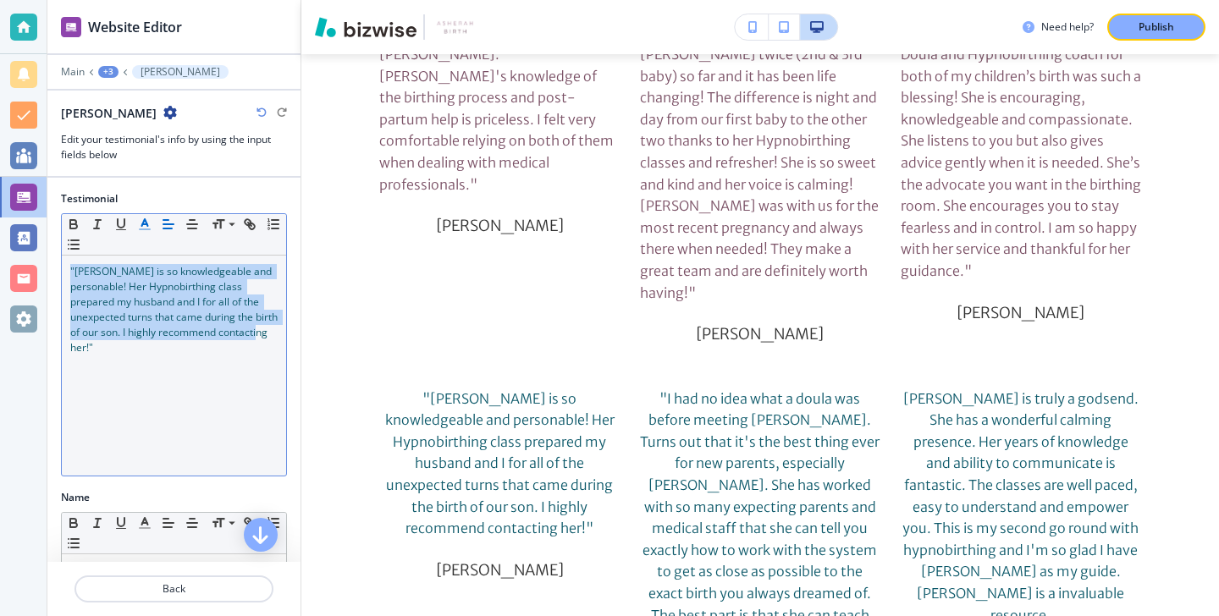
click at [153, 221] on button "button" at bounding box center [145, 224] width 24 height 20
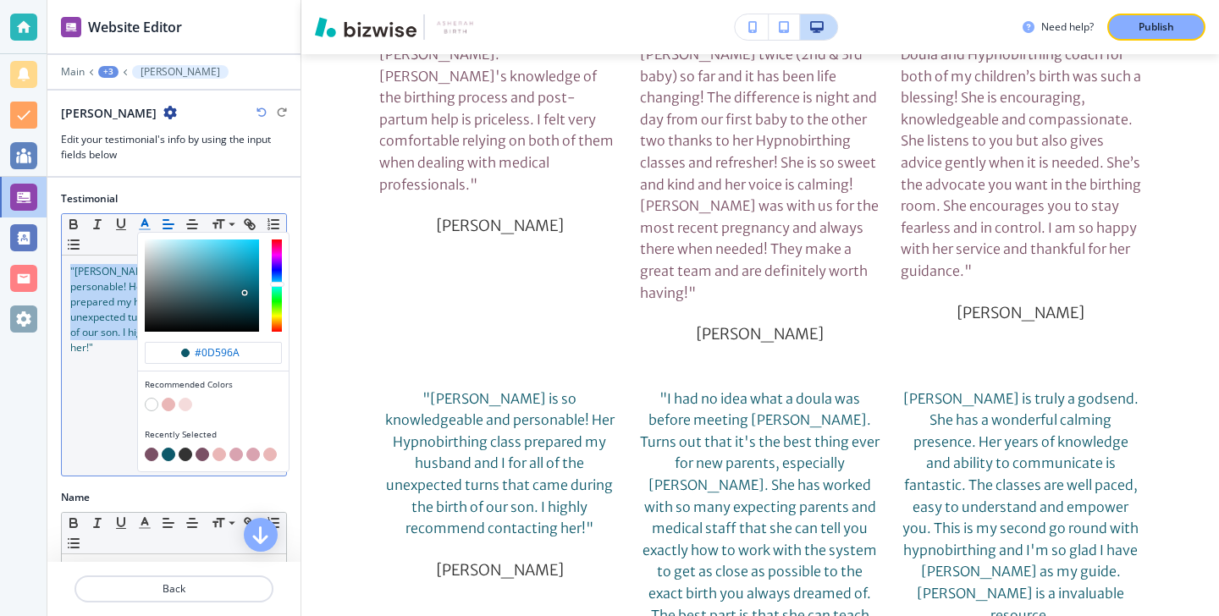
click at [154, 452] on button "button" at bounding box center [152, 455] width 14 height 14
type input "#7a5065"
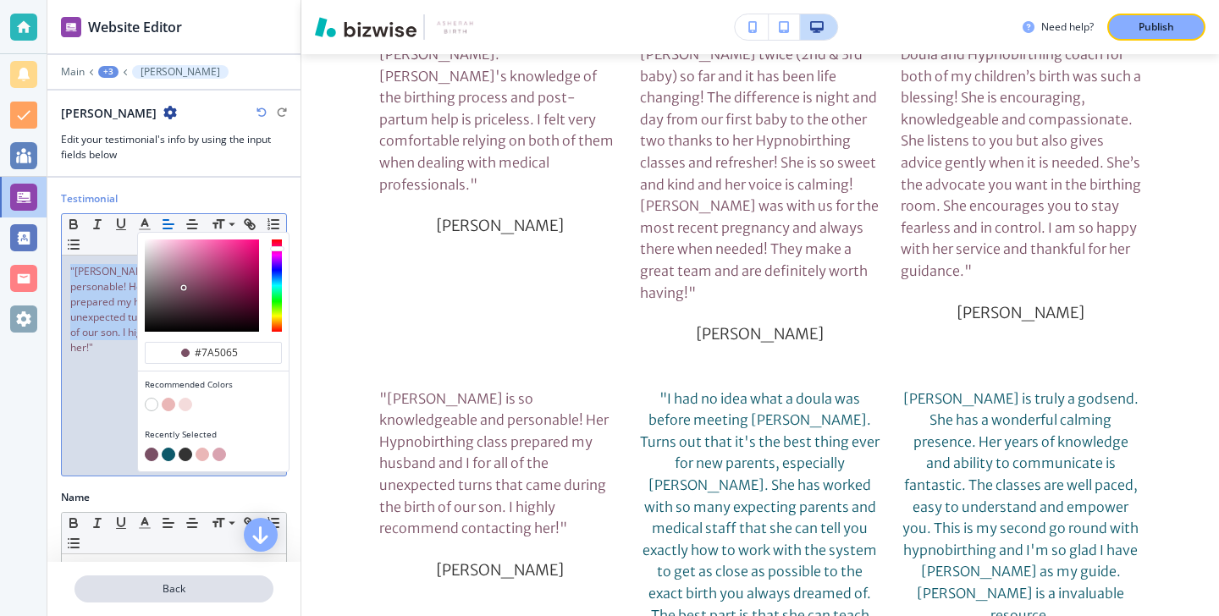
click at [152, 584] on p "Back" at bounding box center [174, 589] width 196 height 15
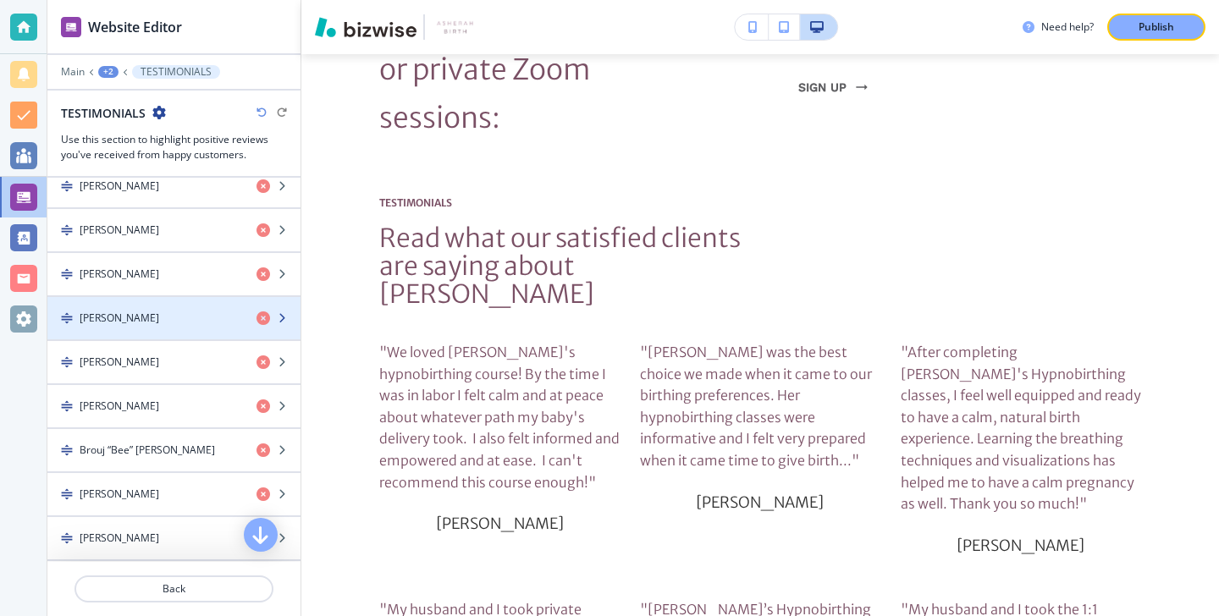
click at [175, 316] on div "Sir Joshua Eaton" at bounding box center [145, 318] width 196 height 15
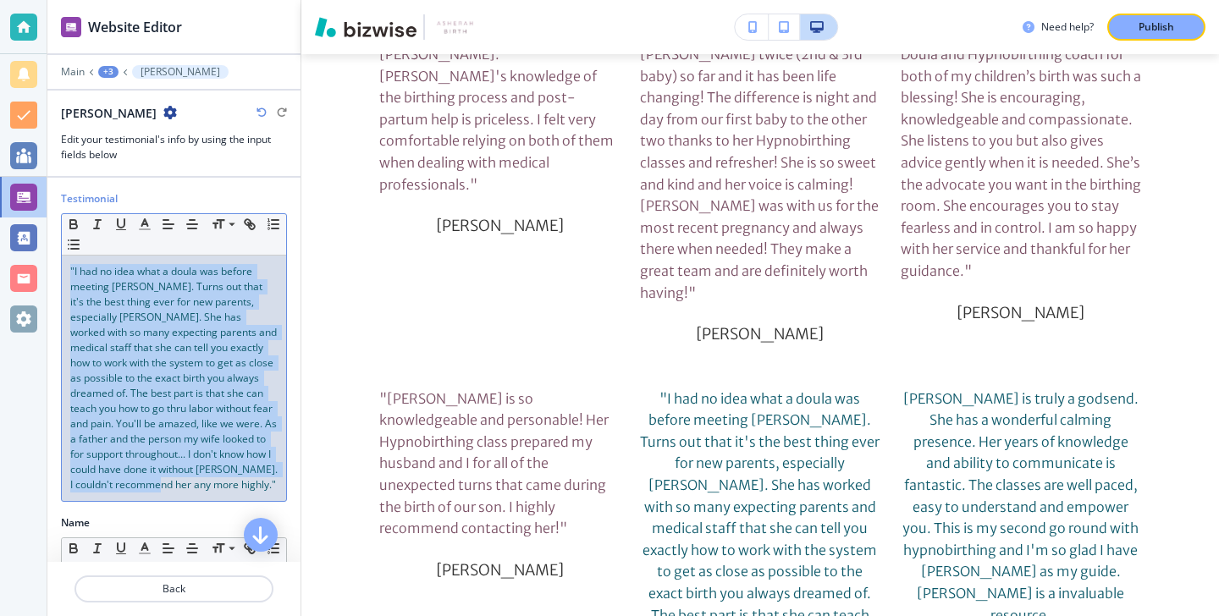
drag, startPoint x: 241, startPoint y: 494, endPoint x: 89, endPoint y: 259, distance: 279.7
click at [88, 258] on div ""I had no idea what a doula was before meeting Vonda. Turns out that it's the b…" at bounding box center [174, 379] width 224 height 246
click at [141, 223] on icon "button" at bounding box center [144, 224] width 15 height 15
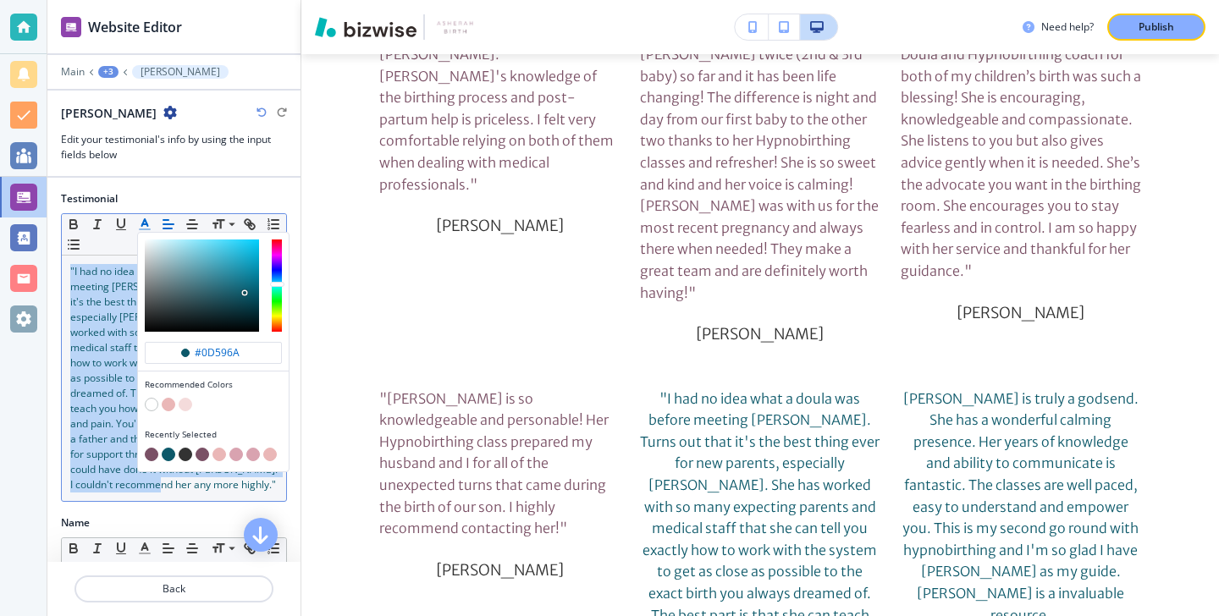
click at [151, 456] on button "button" at bounding box center [152, 455] width 14 height 14
type input "#7a5065"
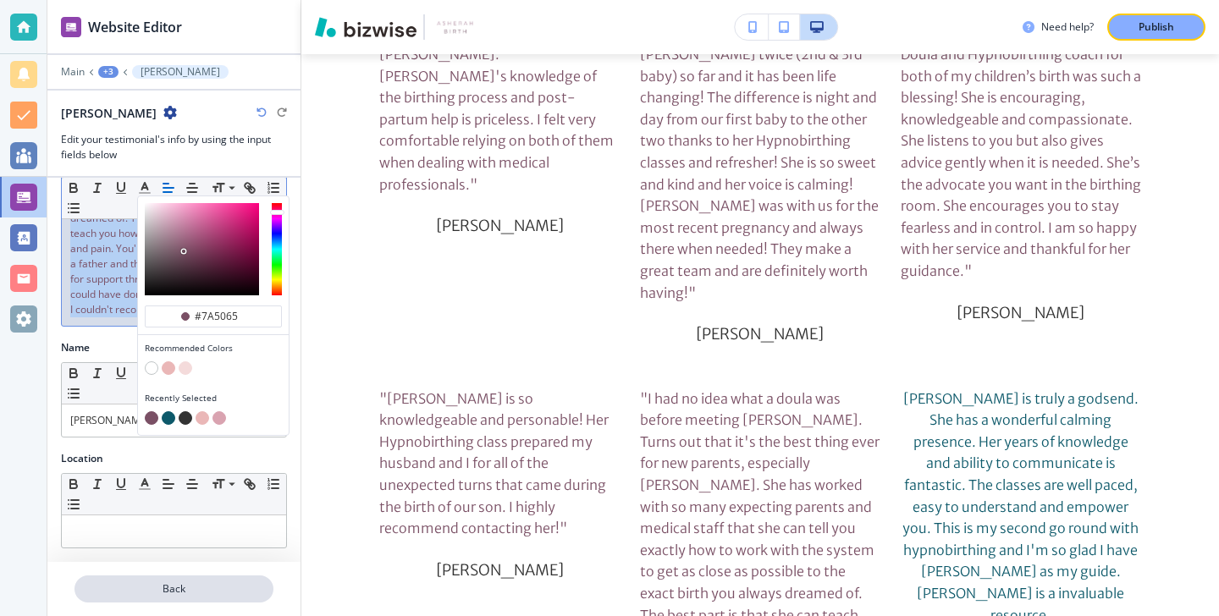
click at [140, 584] on p "Back" at bounding box center [174, 589] width 196 height 15
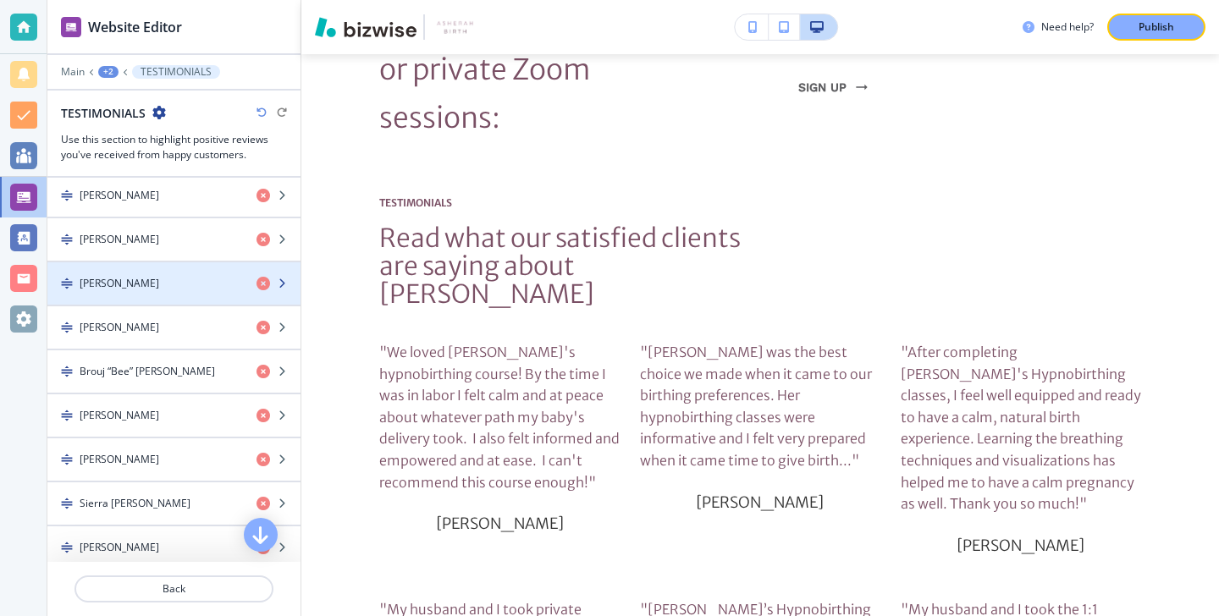
click at [161, 289] on div "Jennifer Eaton" at bounding box center [145, 283] width 196 height 15
click at [161, 290] on div "Jennifer Eaton" at bounding box center [145, 283] width 196 height 15
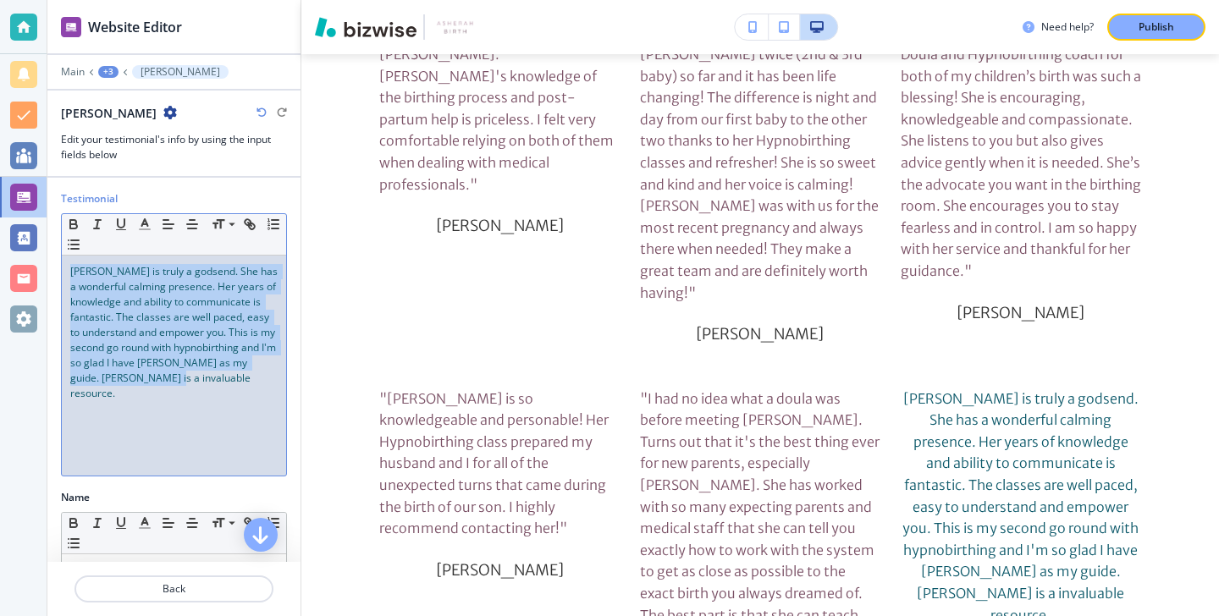
drag, startPoint x: 226, startPoint y: 385, endPoint x: 56, endPoint y: 256, distance: 213.9
click at [56, 256] on div "Testimonial Small Normal Large Huge Vonda is truly a godsend. She has a wonderf…" at bounding box center [173, 340] width 253 height 299
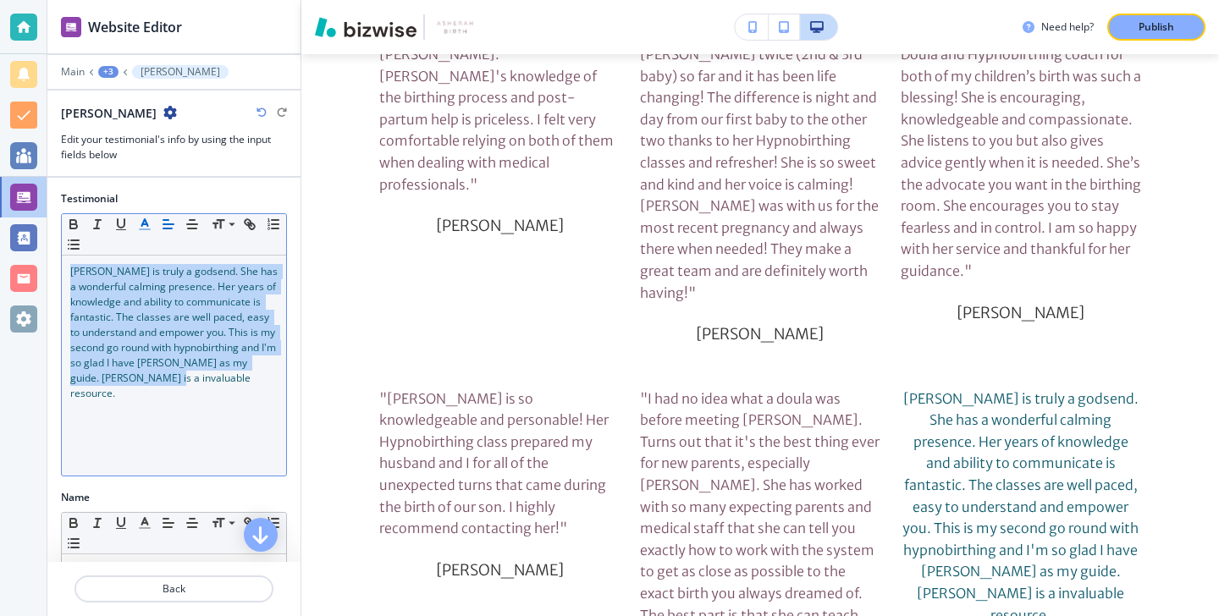
click at [147, 225] on polyline "button" at bounding box center [145, 222] width 6 height 7
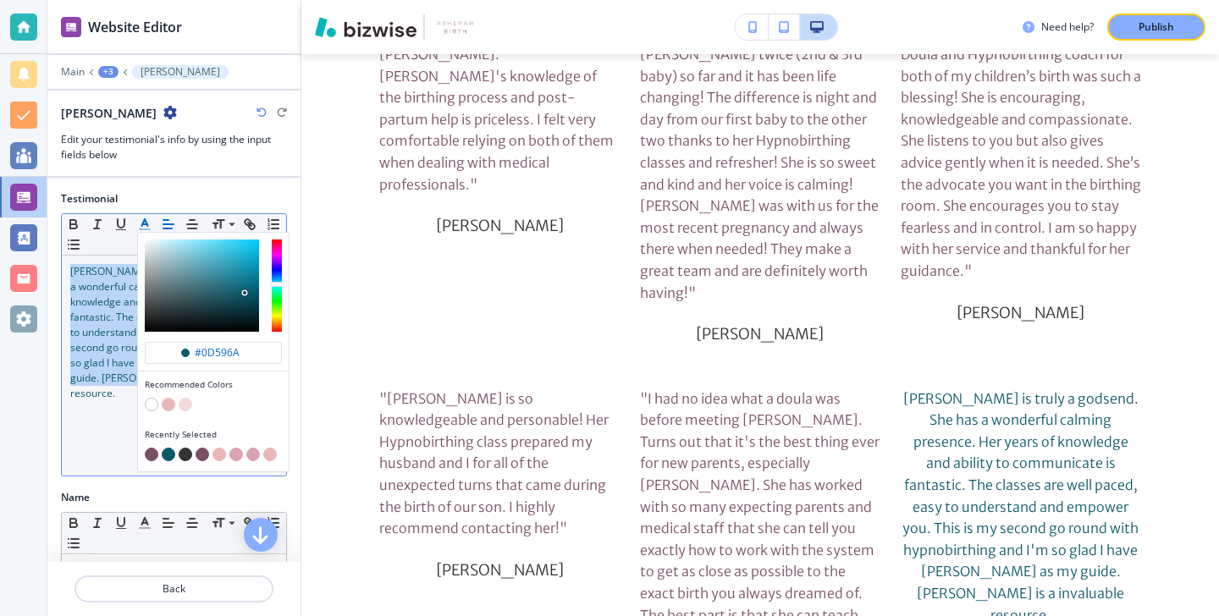
click at [157, 450] on div "button" at bounding box center [213, 456] width 137 height 17
click at [155, 450] on button "button" at bounding box center [152, 455] width 14 height 14
type input "#7a5065"
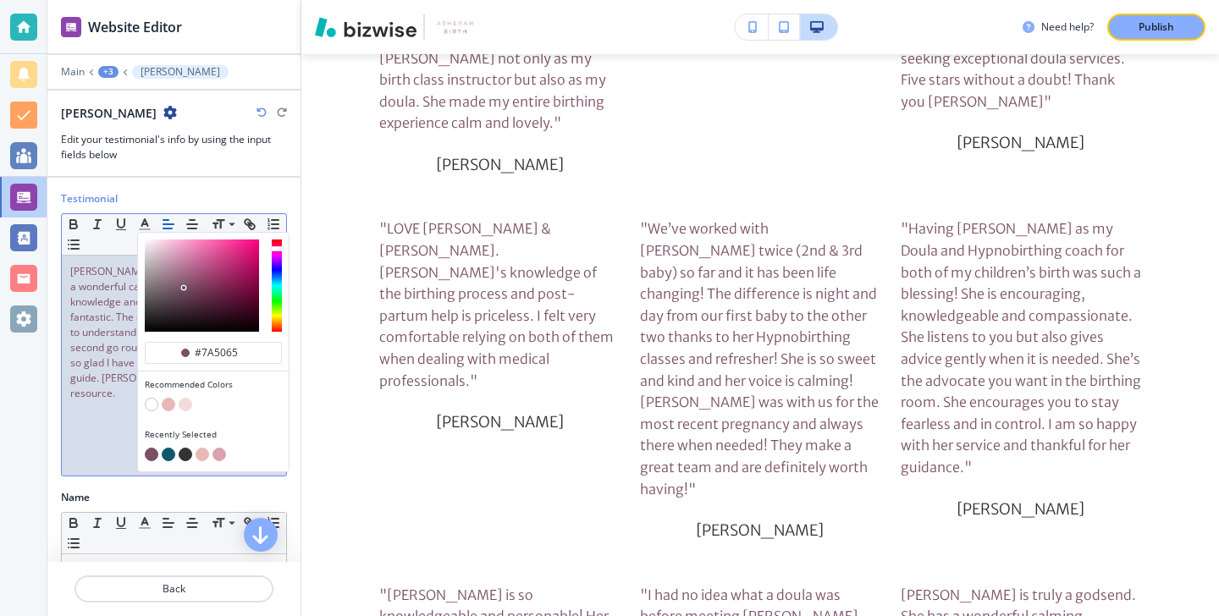
click at [66, 262] on div "Vonda is truly a godsend. She has a wonderful calming presence. Her years of kn…" at bounding box center [174, 366] width 224 height 220
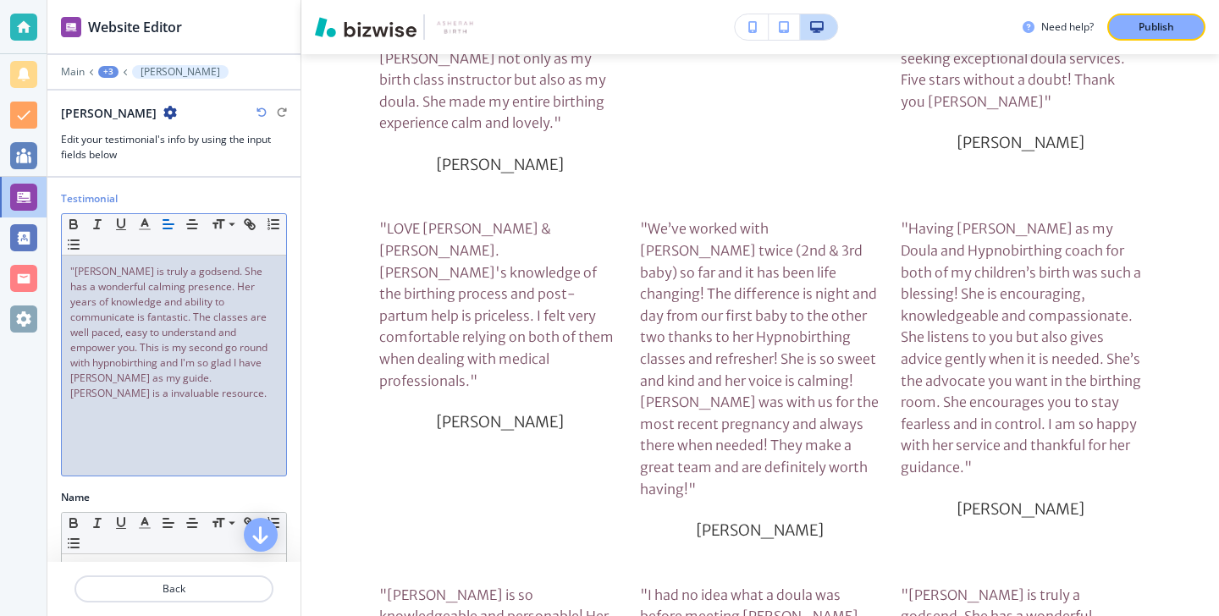
click at [226, 383] on p ""Vonda is truly a godsend. She has a wonderful calming presence. Her years of k…" at bounding box center [173, 332] width 207 height 137
click at [192, 584] on p "Back" at bounding box center [174, 589] width 196 height 15
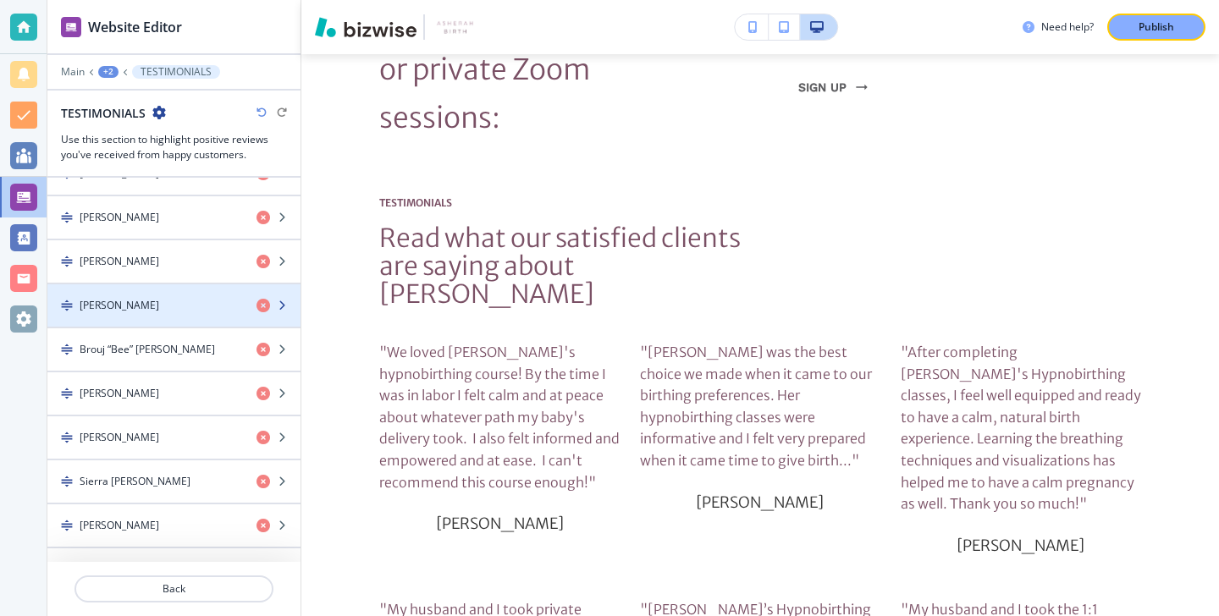
click at [150, 301] on div "Ashliegh Bolen" at bounding box center [145, 305] width 196 height 15
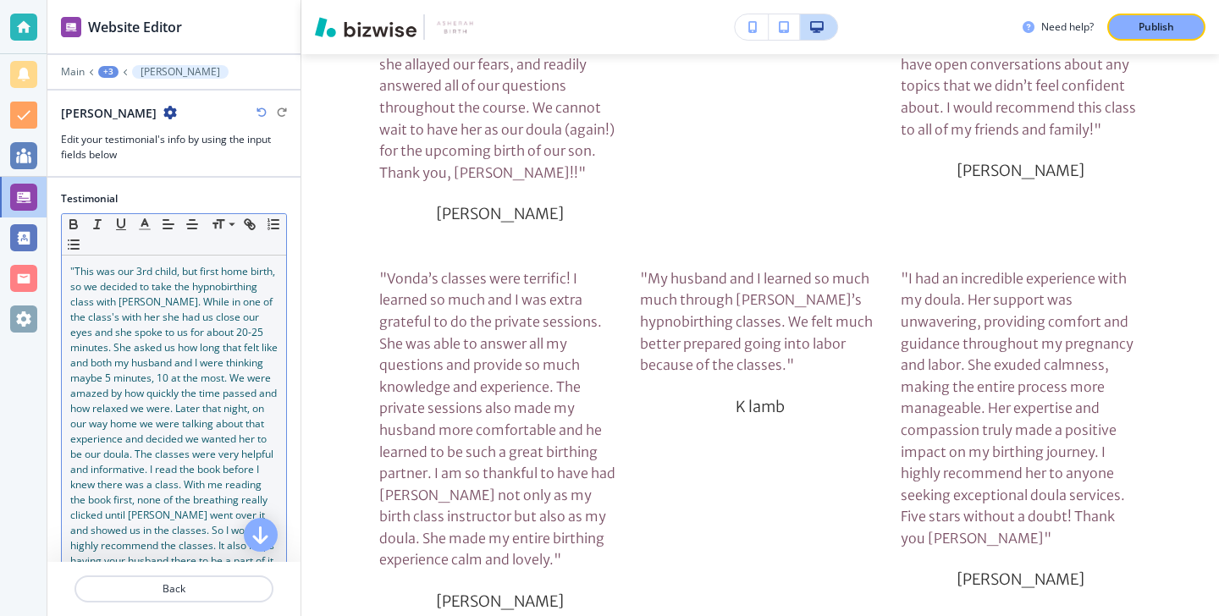
click at [231, 411] on span ""This was our 3rd child, but first home birth, so we decided to take the hypnob…" at bounding box center [175, 431] width 210 height 334
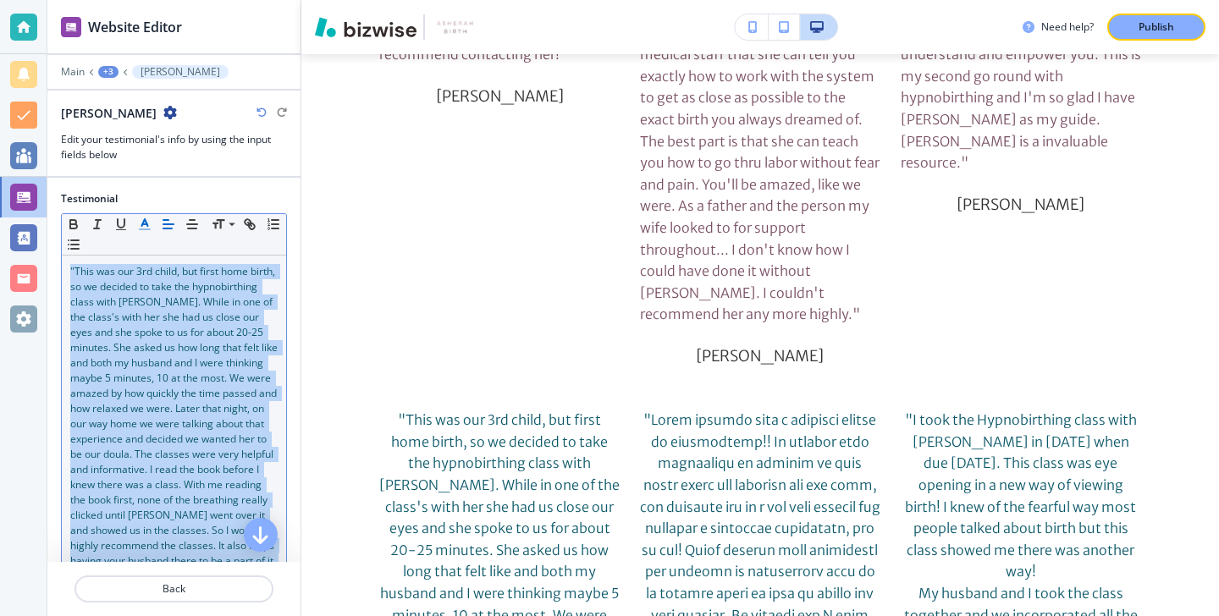
click at [135, 218] on button "button" at bounding box center [145, 224] width 24 height 20
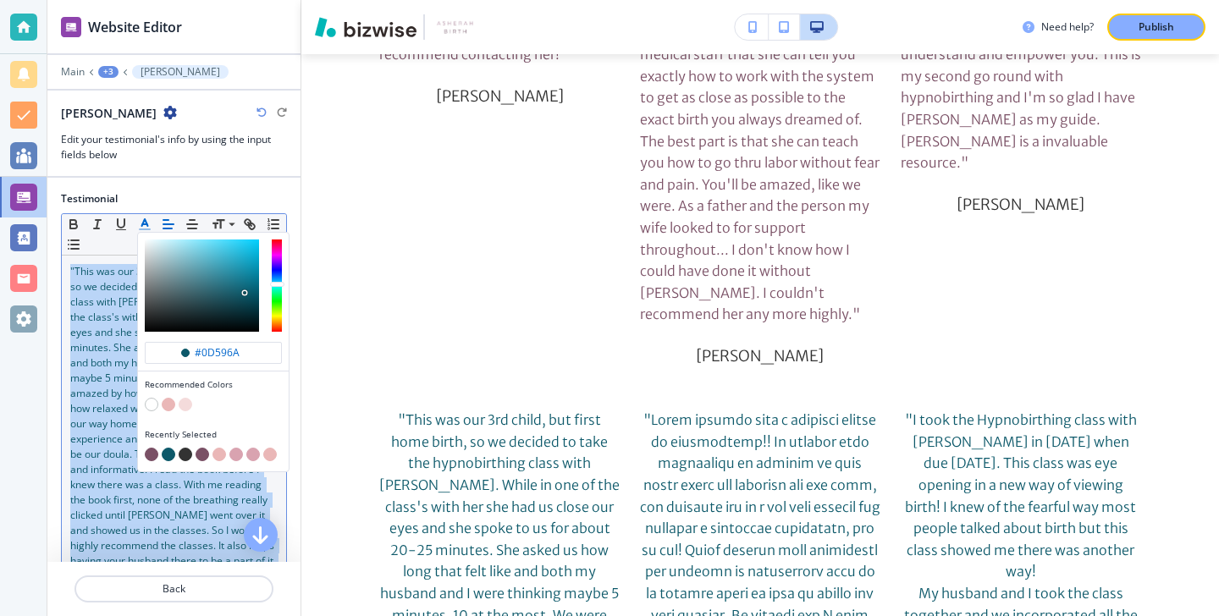
click at [148, 454] on button "button" at bounding box center [152, 455] width 14 height 14
type input "#7a5065"
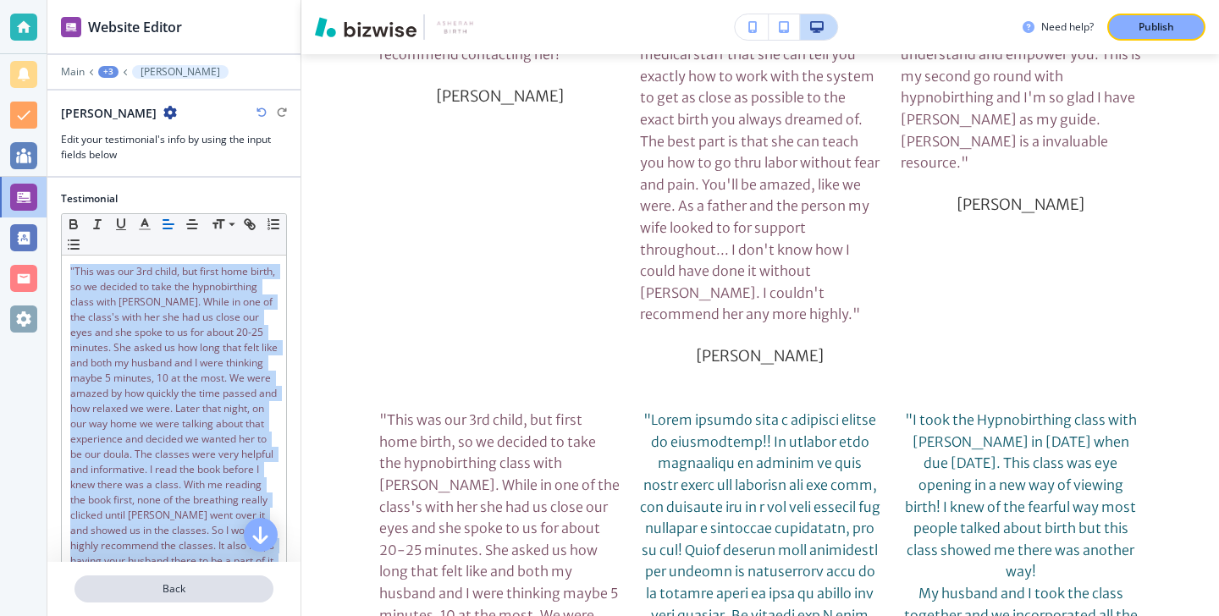
click at [168, 584] on p "Back" at bounding box center [174, 589] width 196 height 15
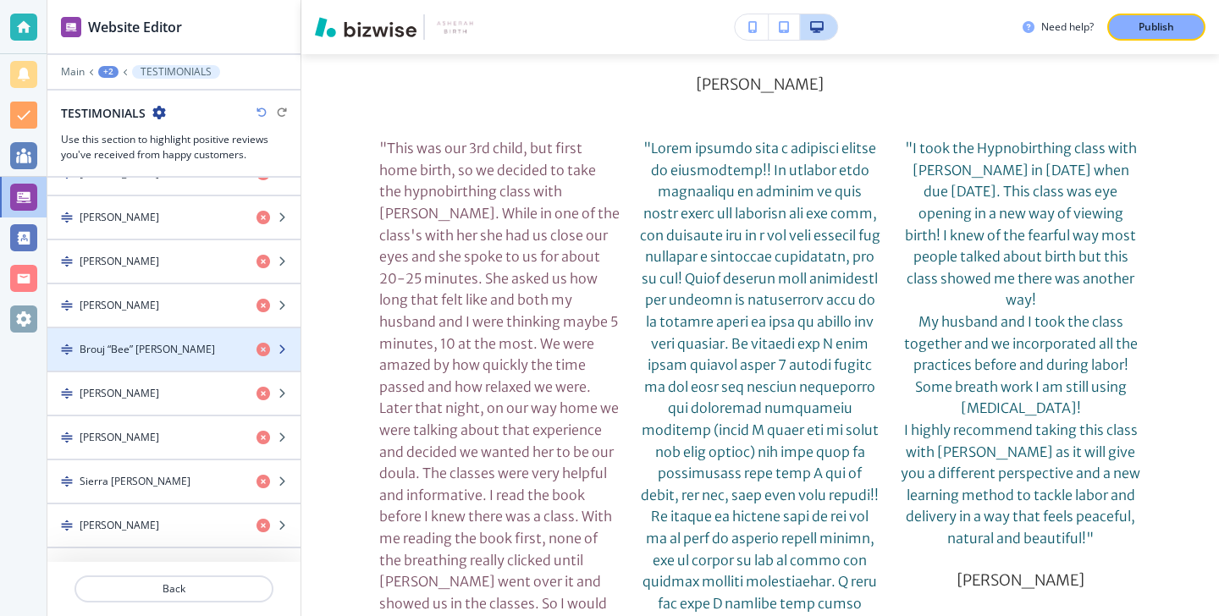
click at [200, 351] on div "Brouj “Bee” [PERSON_NAME]" at bounding box center [145, 349] width 196 height 15
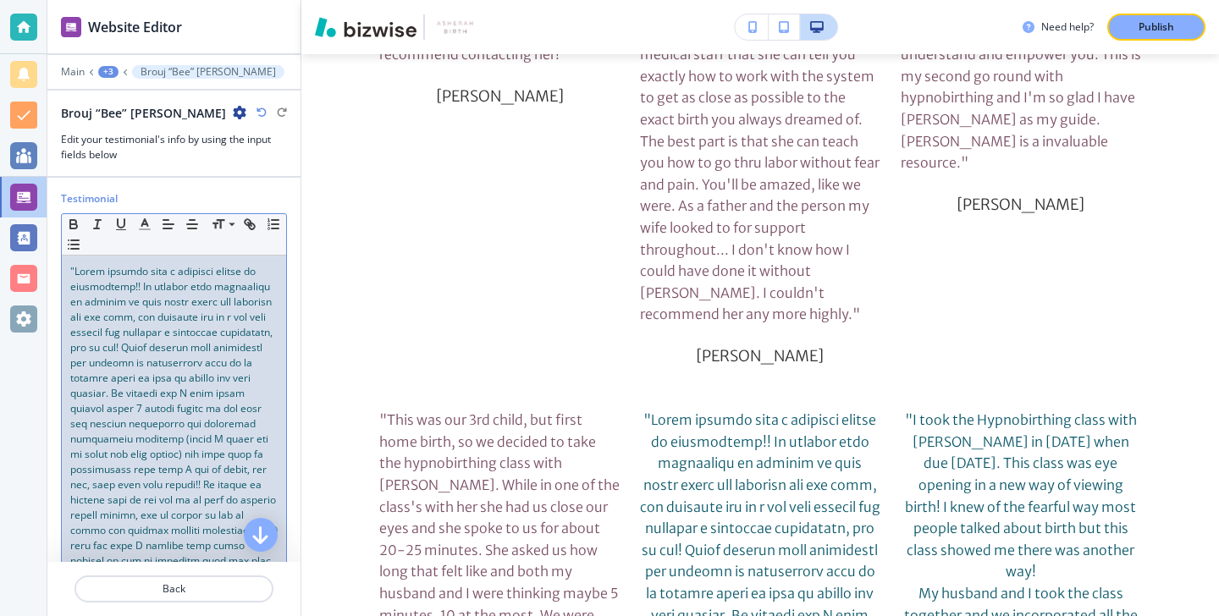
click at [224, 447] on span at bounding box center [175, 477] width 210 height 426
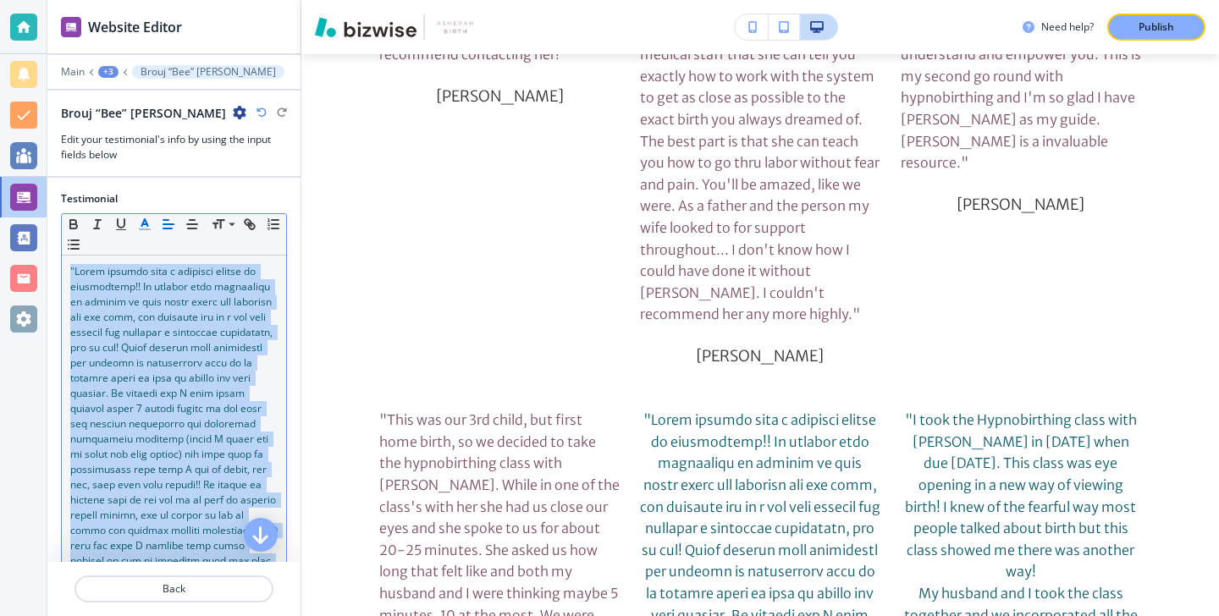
click at [148, 226] on icon "button" at bounding box center [144, 224] width 15 height 15
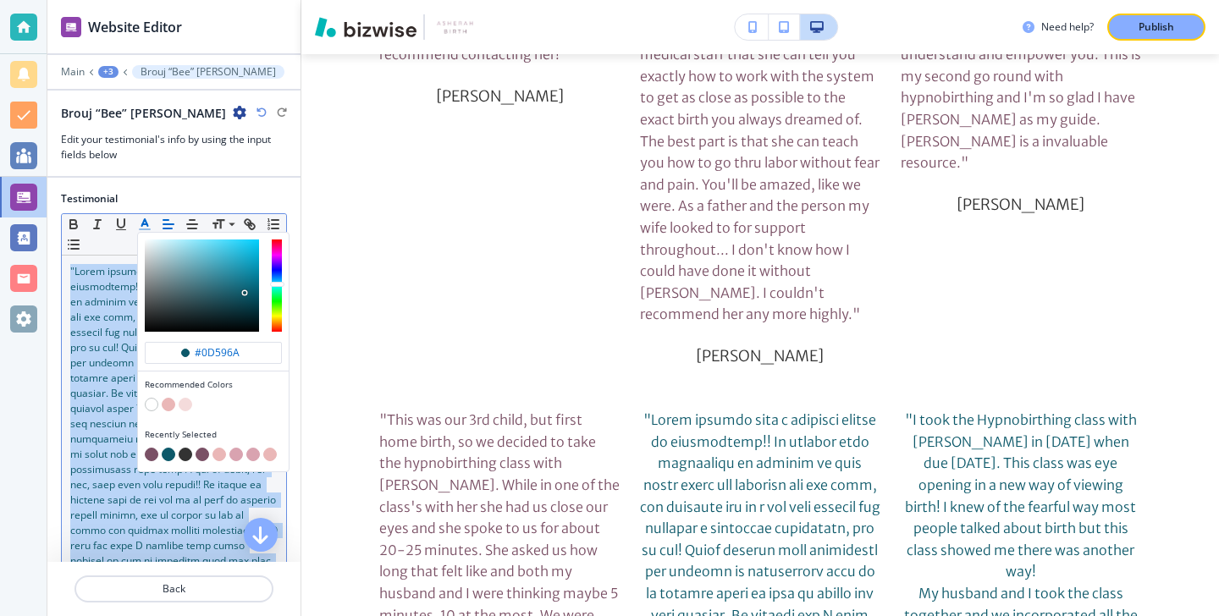
click at [149, 455] on button "button" at bounding box center [152, 455] width 14 height 14
type input "#7a5065"
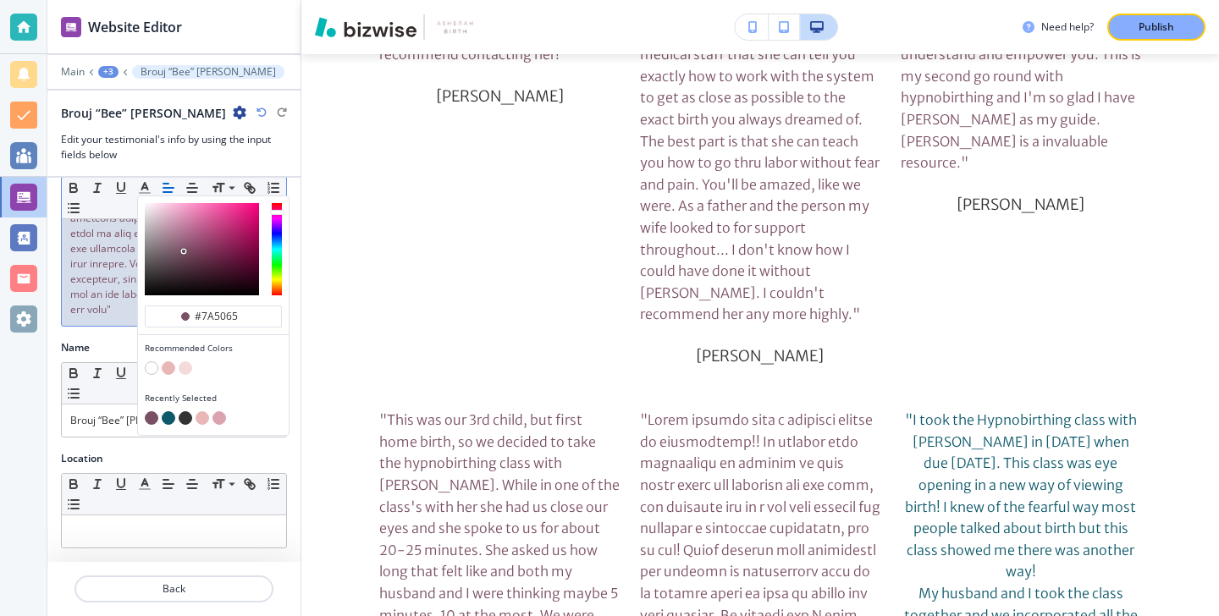
click at [182, 455] on div "Location" at bounding box center [174, 458] width 226 height 15
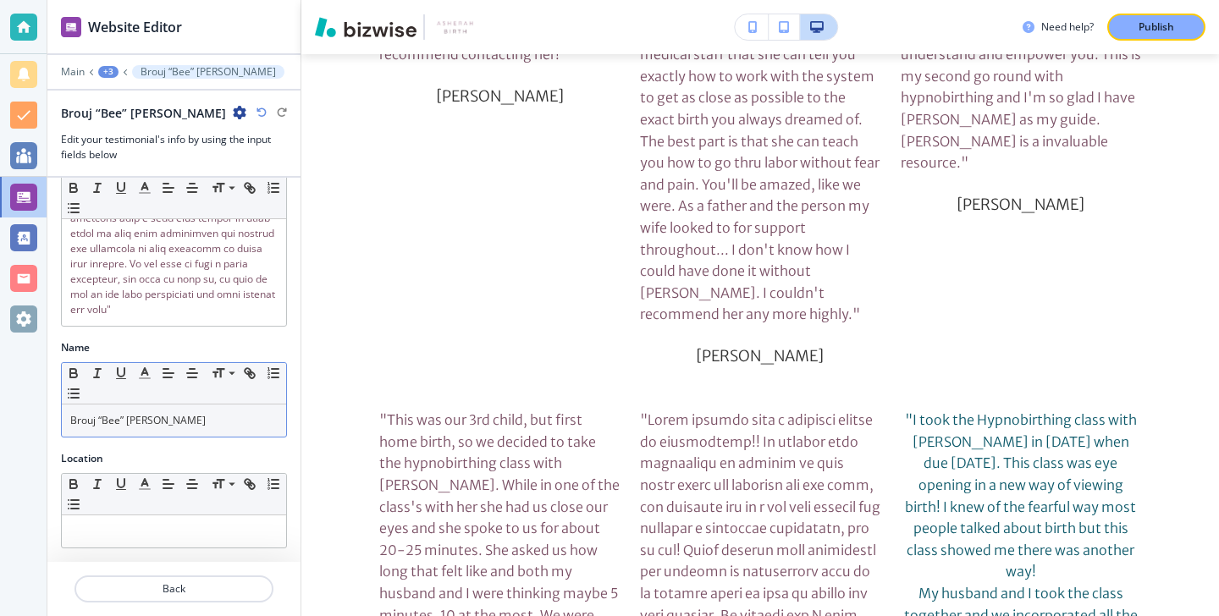
click at [220, 431] on div "Brouj “Bee” [PERSON_NAME]" at bounding box center [174, 421] width 224 height 32
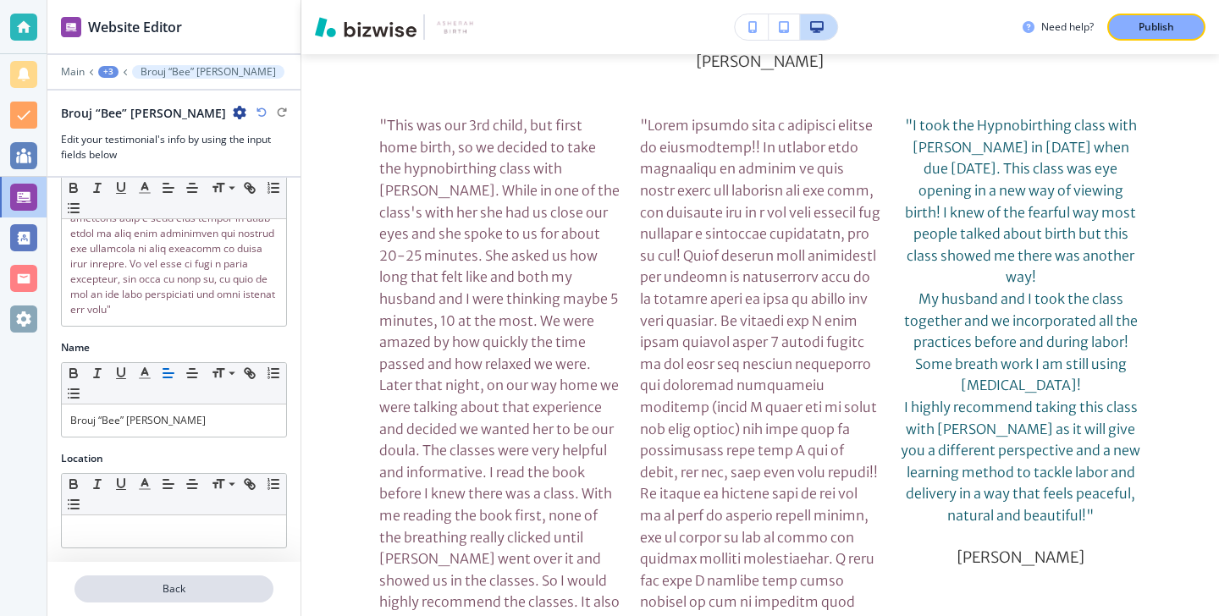
click at [202, 599] on button "Back" at bounding box center [174, 589] width 199 height 27
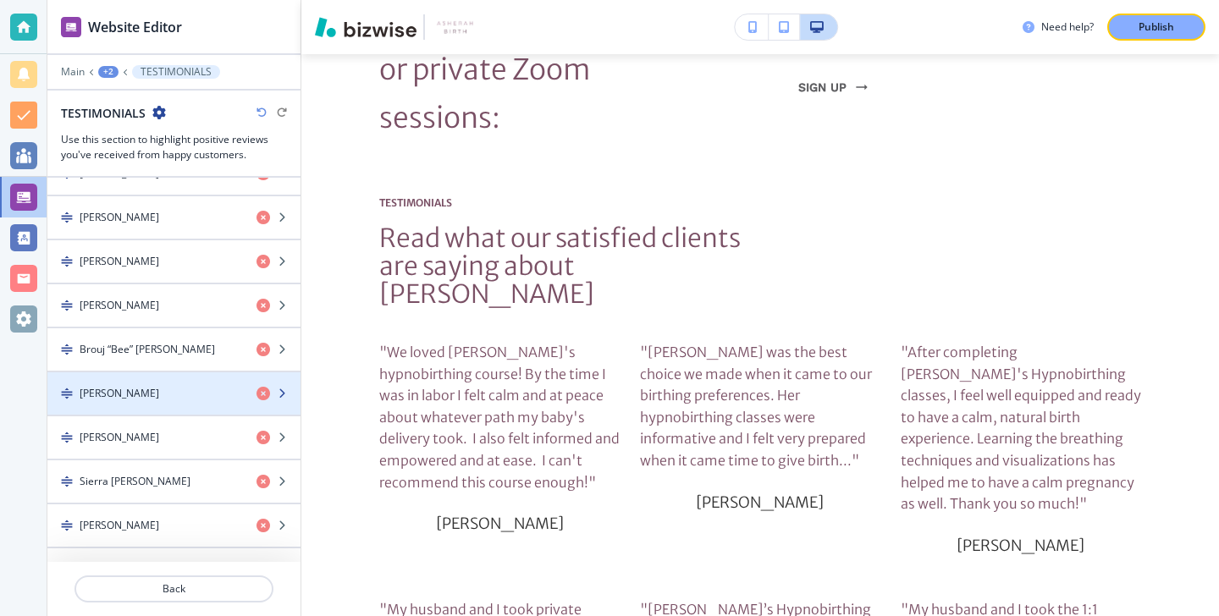
click at [185, 408] on div "button" at bounding box center [173, 408] width 253 height 14
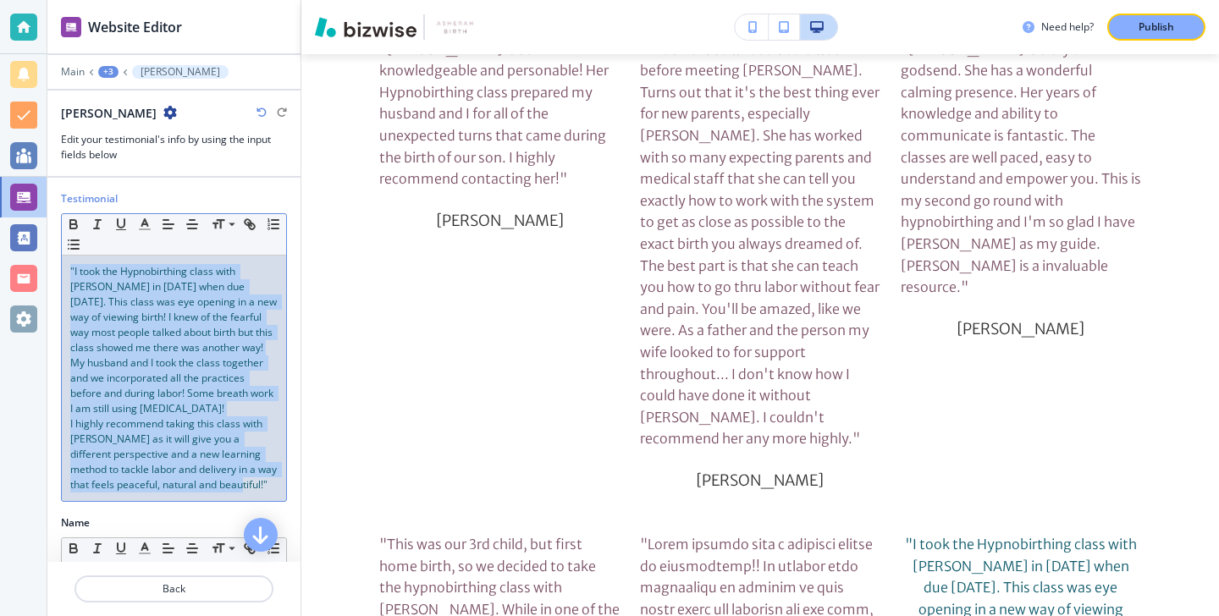
drag, startPoint x: 240, startPoint y: 479, endPoint x: 37, endPoint y: 194, distance: 350.3
click at [37, 192] on div "Website Editor Main +3 Ayshka Castro Ayshka Castro Edit your testimonial's info…" at bounding box center [609, 308] width 1219 height 616
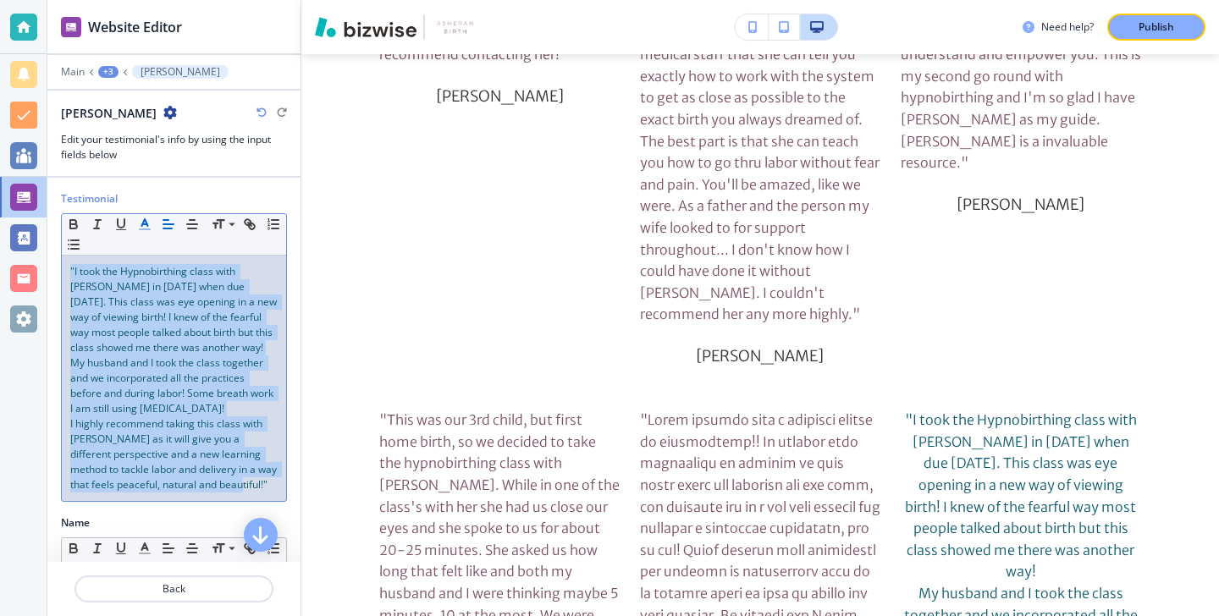
click at [138, 224] on icon "button" at bounding box center [144, 224] width 15 height 15
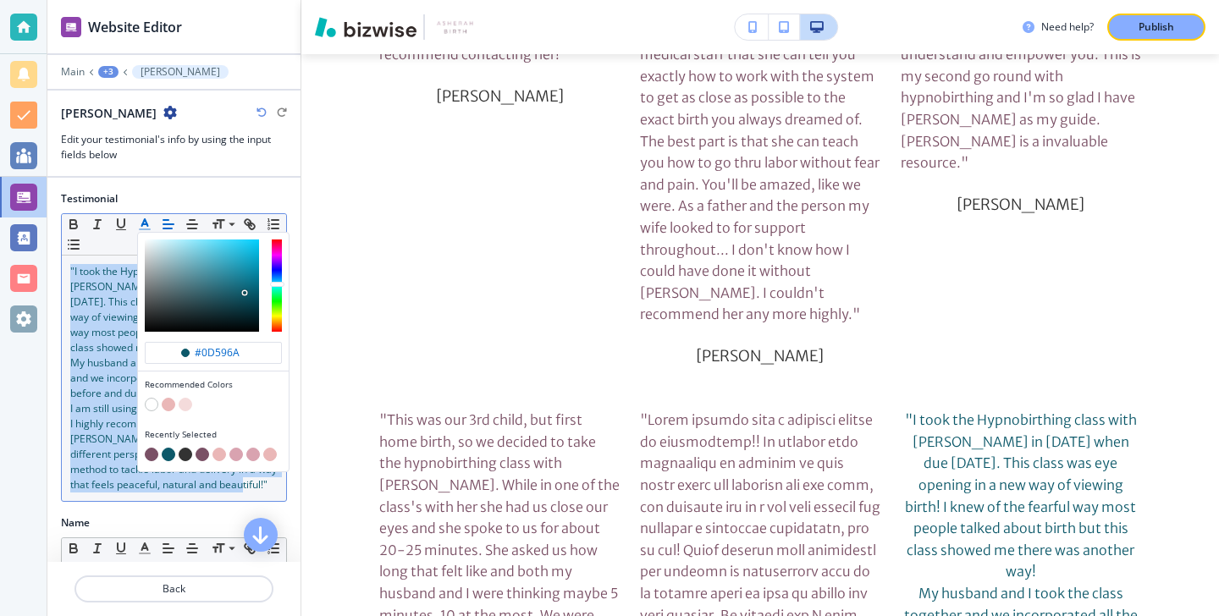
click at [154, 453] on button "button" at bounding box center [152, 455] width 14 height 14
type input "#7a5065"
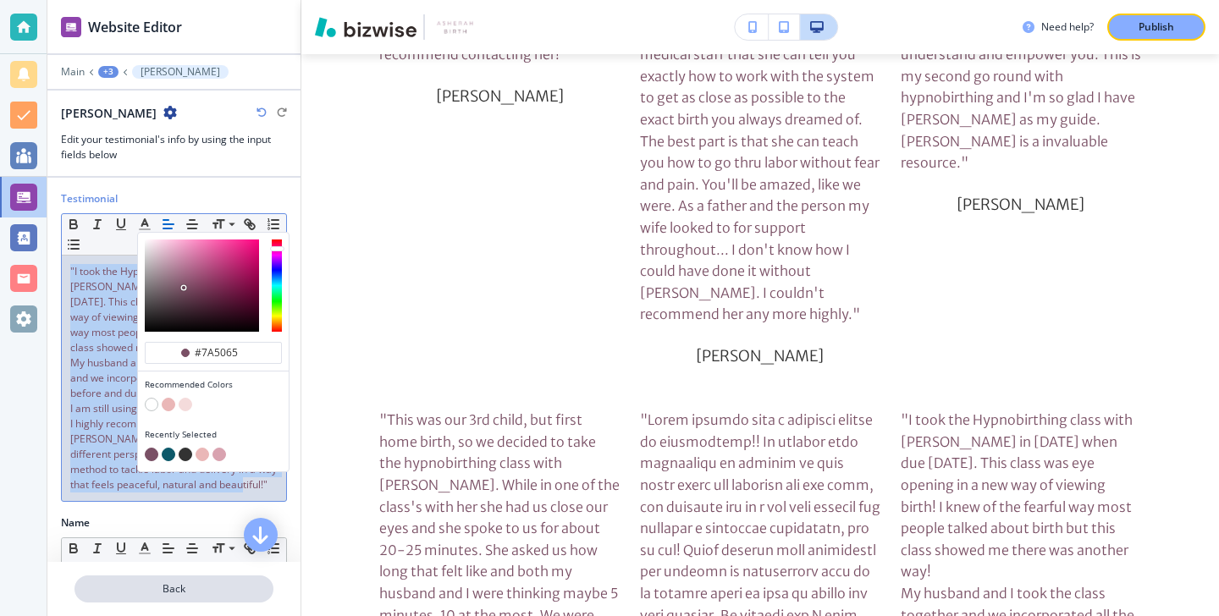
click at [169, 582] on p "Back" at bounding box center [174, 589] width 196 height 15
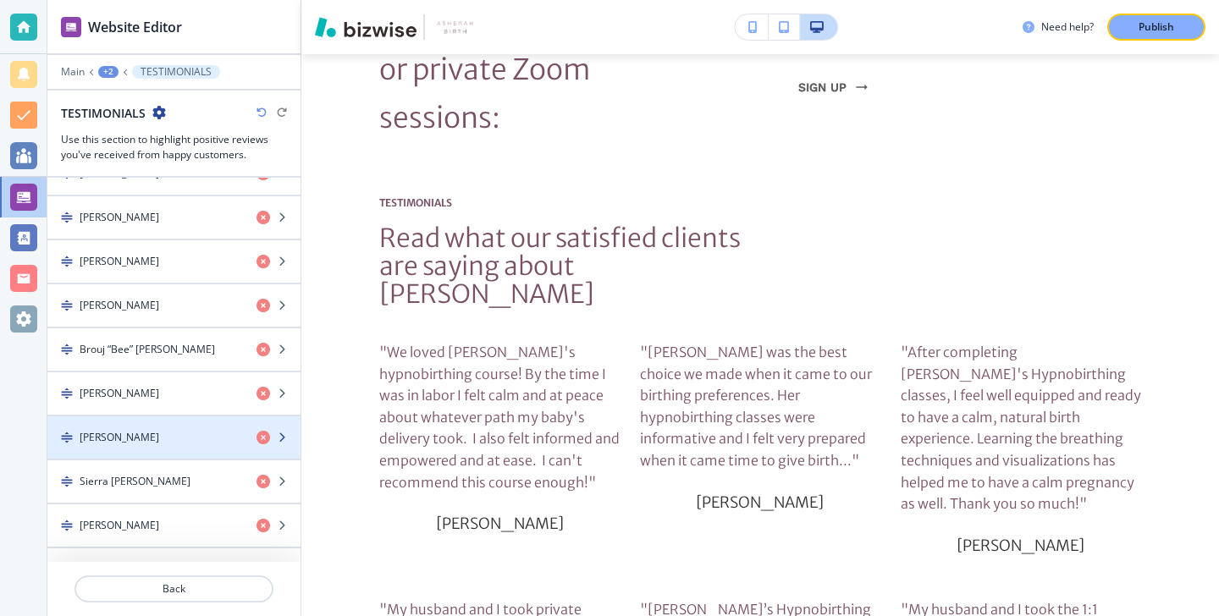
click at [172, 450] on div "button" at bounding box center [173, 452] width 253 height 14
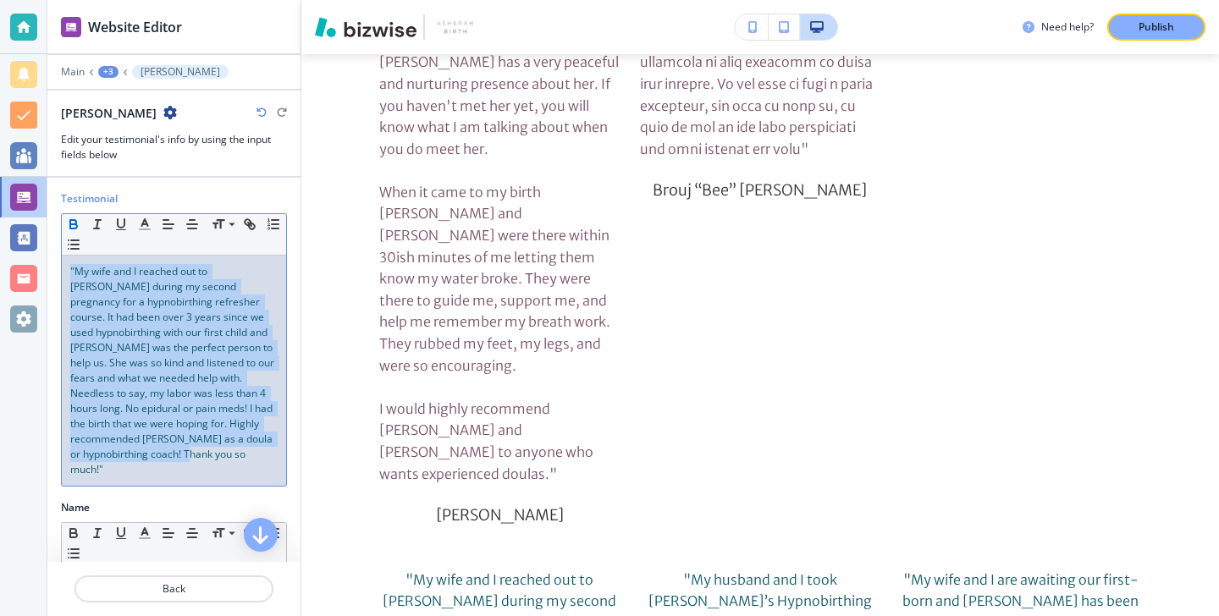
drag, startPoint x: 182, startPoint y: 450, endPoint x: 68, endPoint y: 219, distance: 257.8
click at [68, 218] on div "Small Normal Large Huge "My wife and I reached out to Doula Vonda during my sec…" at bounding box center [174, 349] width 226 height 273
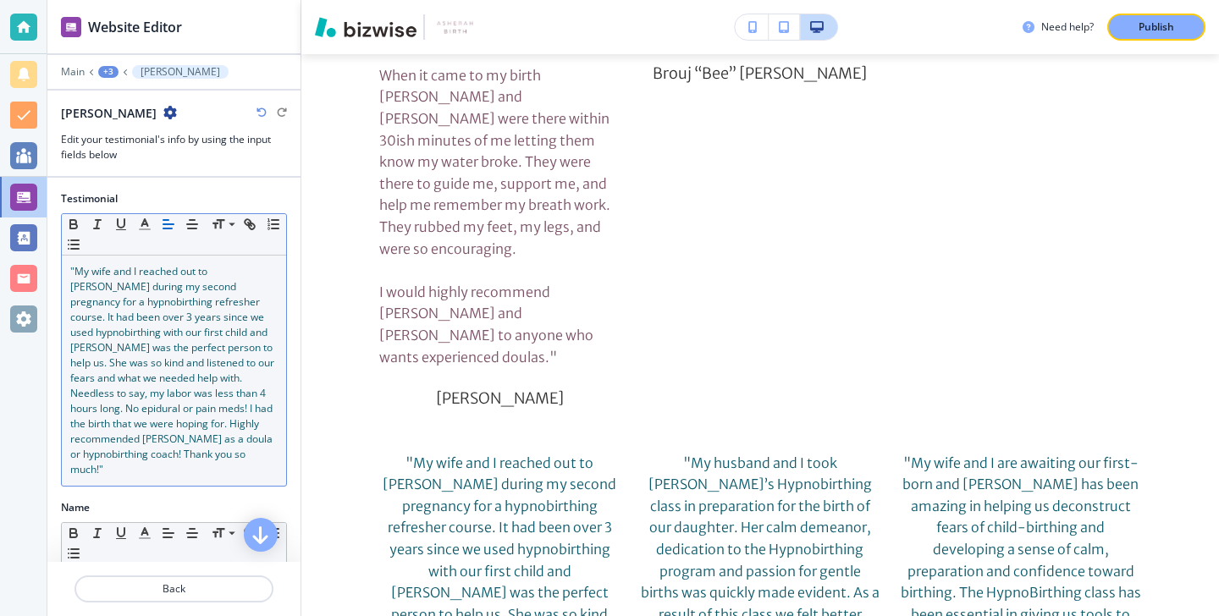
click at [136, 235] on div "Small Normal Large Huge" at bounding box center [174, 234] width 224 height 41
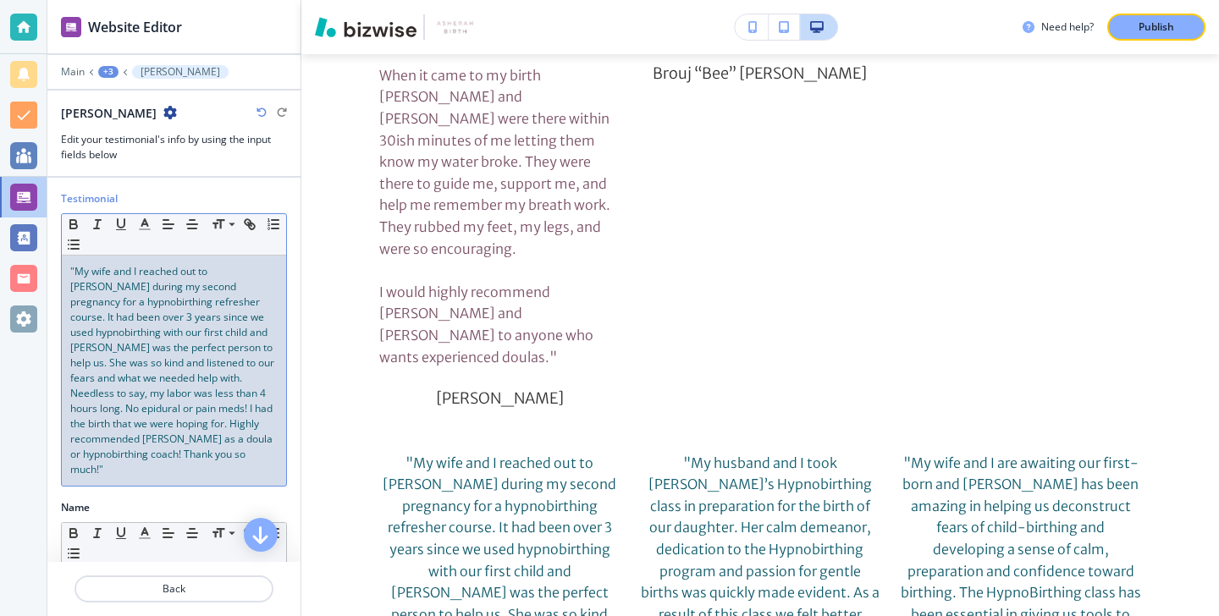
click at [210, 487] on div "Testimonial Small Normal Large Huge "My wife and I reached out to Doula Vonda d…" at bounding box center [173, 345] width 253 height 309
click at [210, 464] on div ""My wife and I reached out to Doula Vonda during my second pregnancy for a hypn…" at bounding box center [174, 371] width 224 height 230
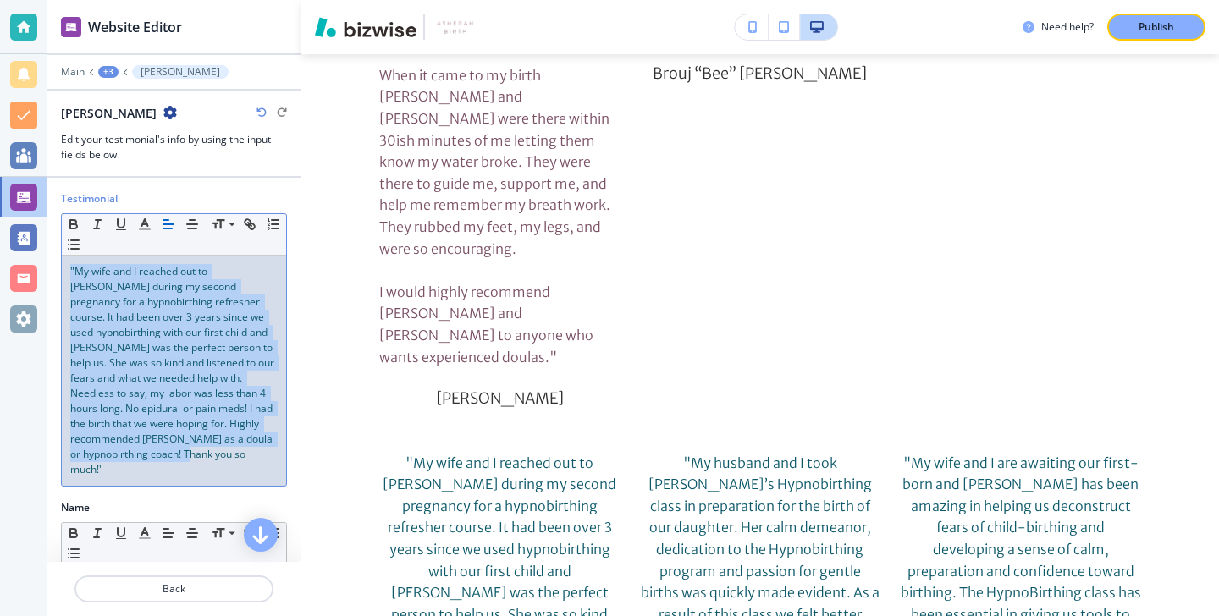
click at [210, 464] on div ""My wife and I reached out to Doula Vonda during my second pregnancy for a hypn…" at bounding box center [174, 371] width 224 height 230
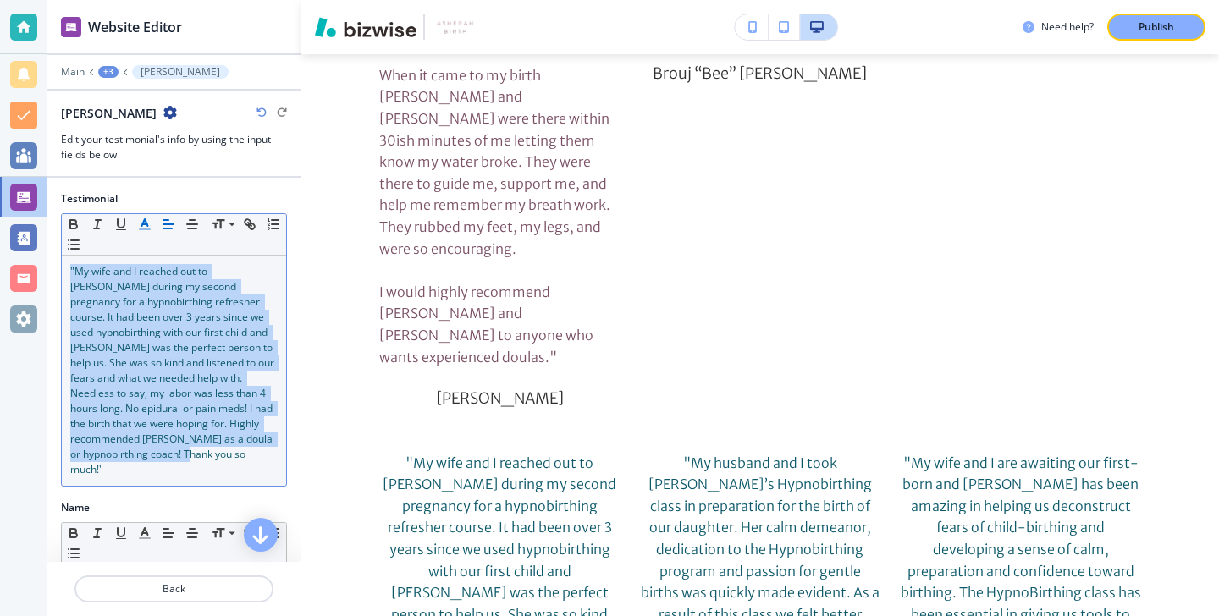
click at [143, 229] on line "button" at bounding box center [145, 229] width 10 height 0
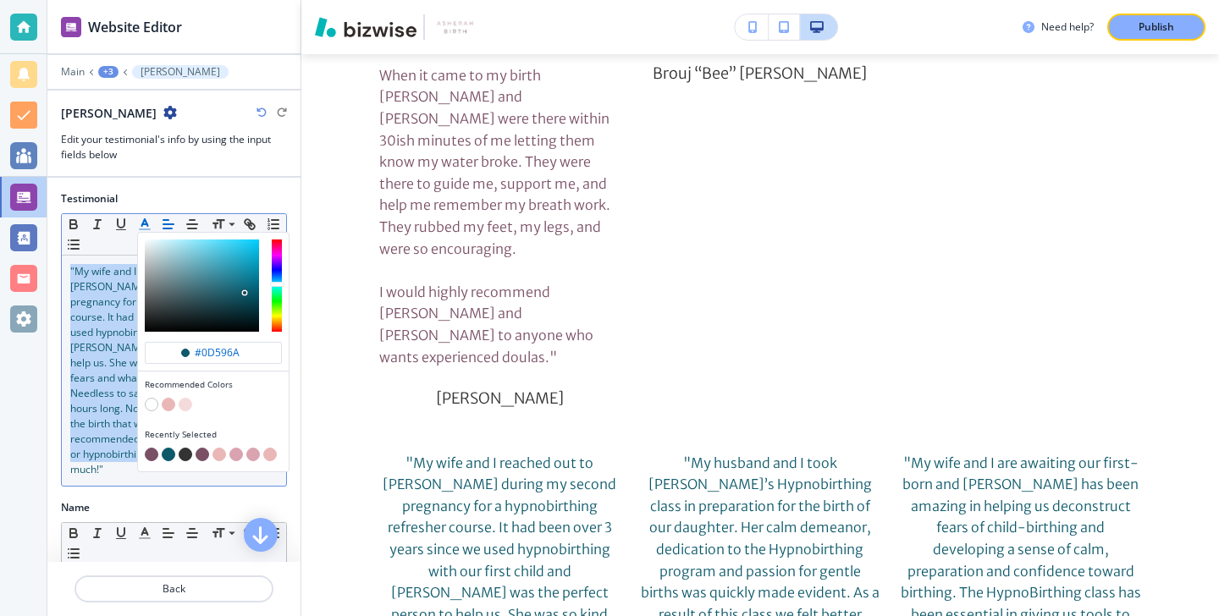
click at [152, 452] on button "button" at bounding box center [152, 455] width 14 height 14
type input "#7a5065"
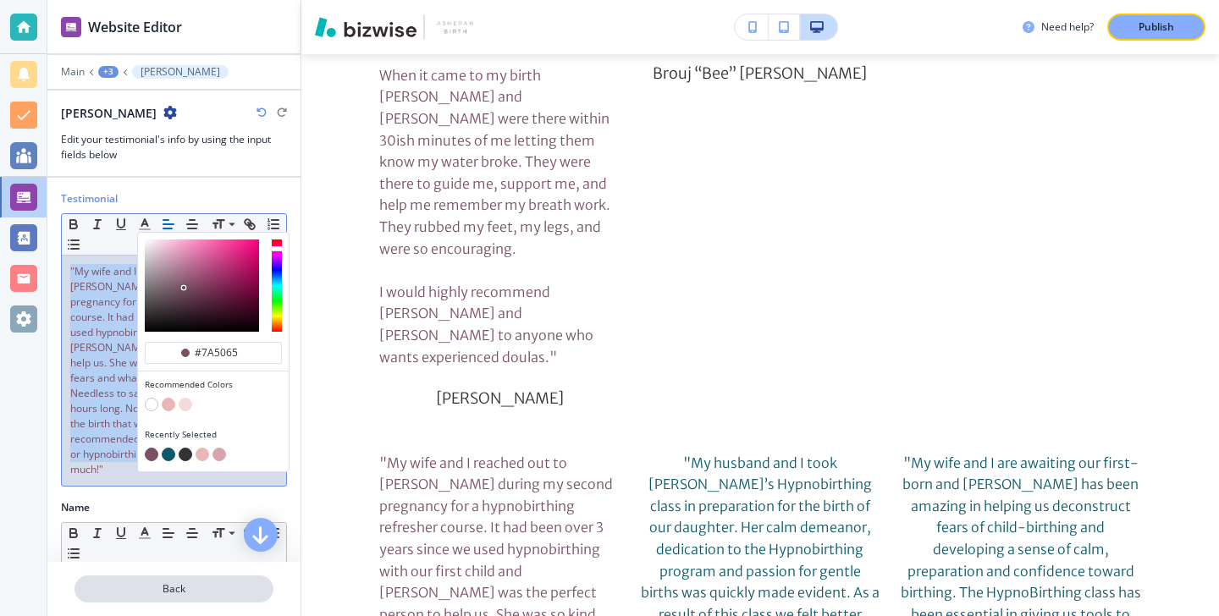
click at [158, 584] on p "Back" at bounding box center [174, 589] width 196 height 15
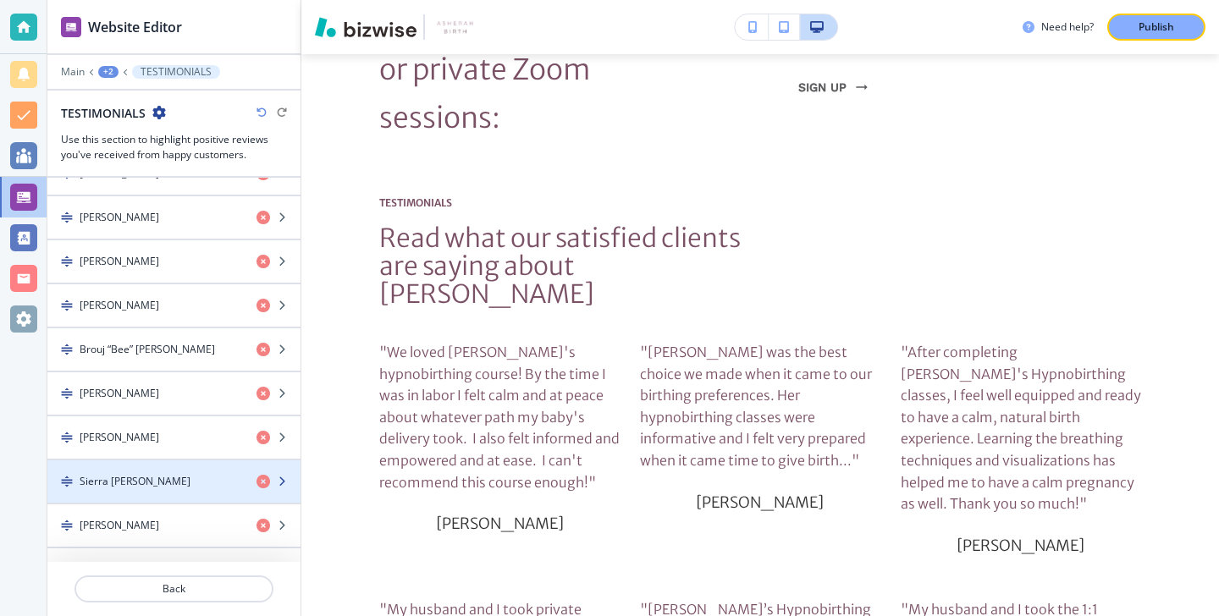
click at [176, 498] on div "button" at bounding box center [173, 496] width 253 height 14
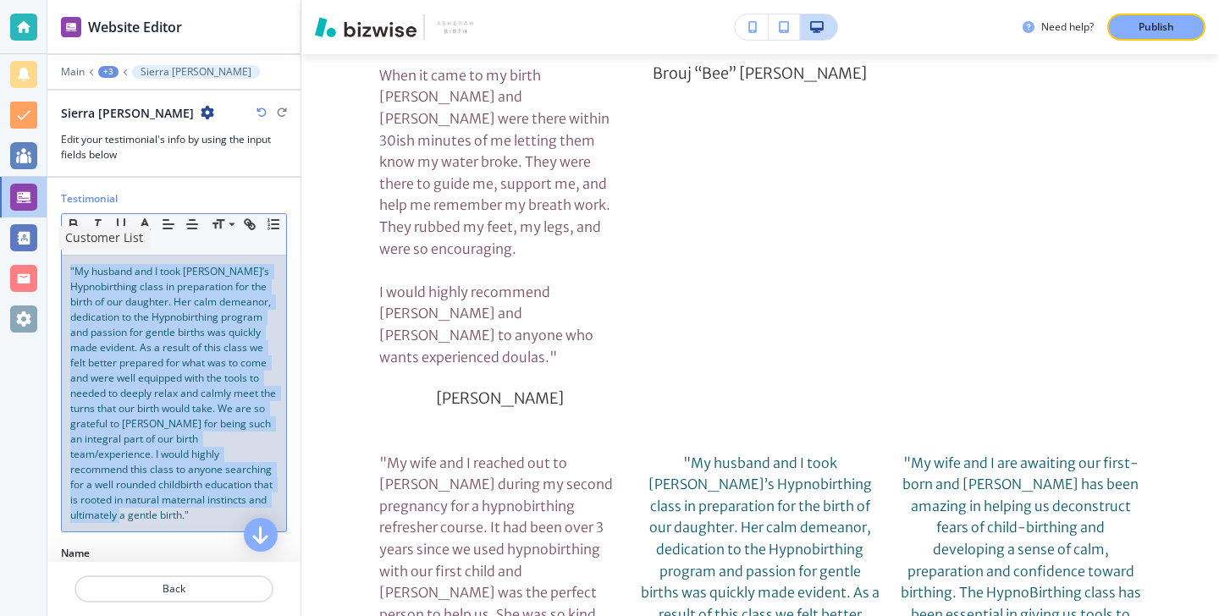
drag, startPoint x: 261, startPoint y: 511, endPoint x: 41, endPoint y: 249, distance: 341.9
click at [39, 251] on div "Website Editor Main +3 Sierra McCarron Sierra McCarron Edit your testimonial's …" at bounding box center [609, 308] width 1219 height 616
click at [147, 224] on polyline "button" at bounding box center [145, 222] width 6 height 7
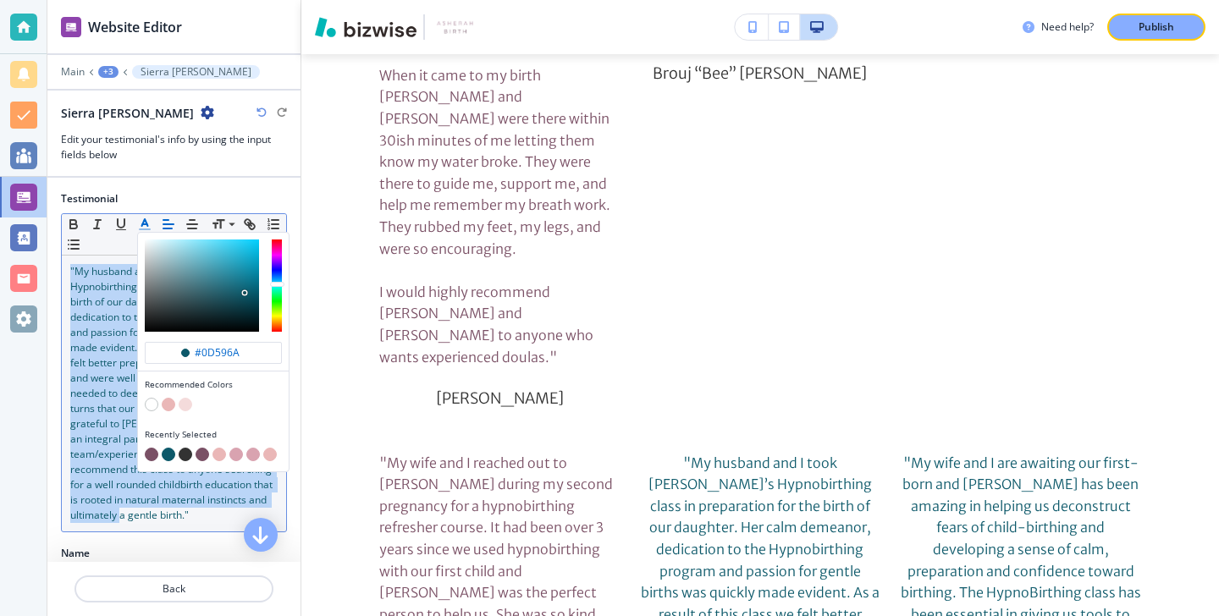
click at [153, 452] on button "button" at bounding box center [152, 455] width 14 height 14
type input "#7a5065"
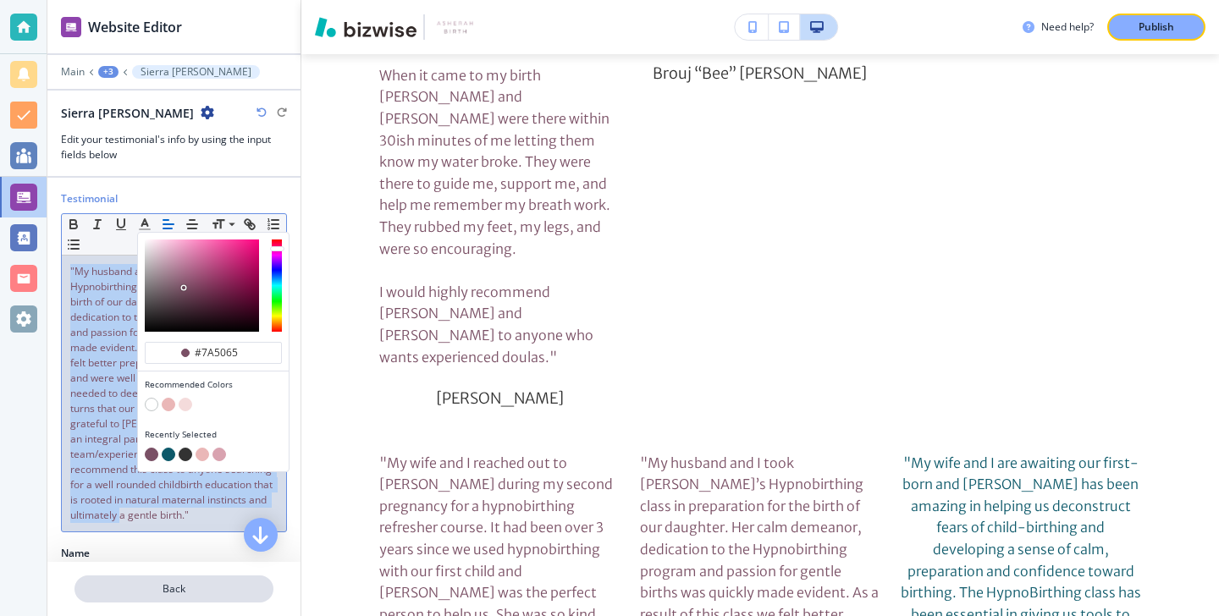
click at [180, 594] on p "Back" at bounding box center [174, 589] width 196 height 15
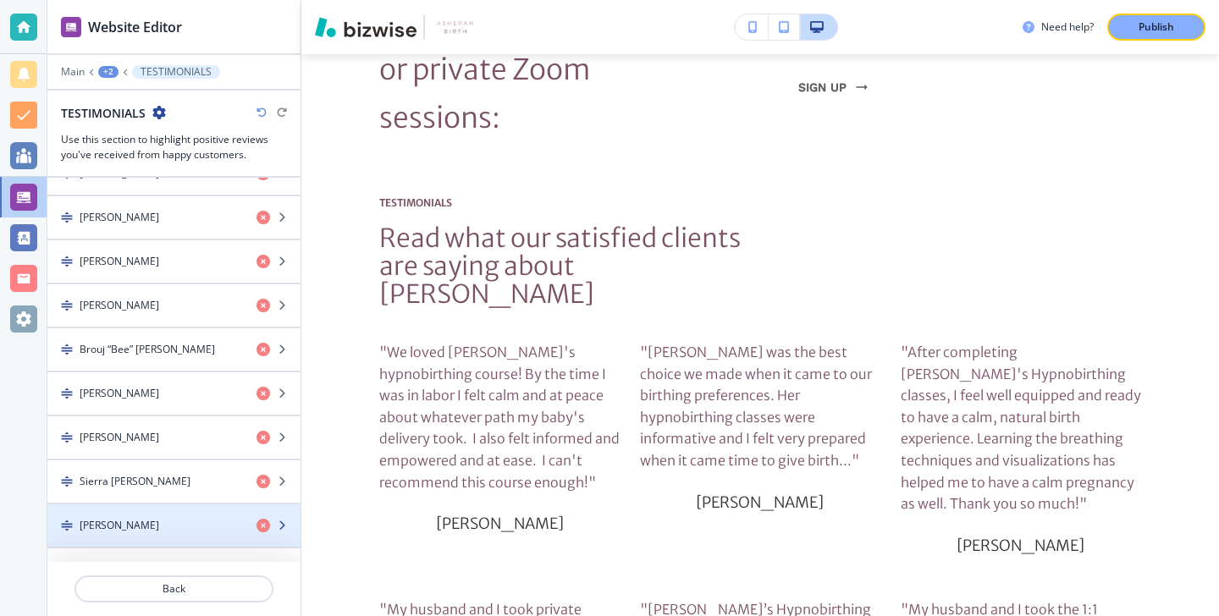
click at [182, 518] on div "Steven Cook" at bounding box center [145, 525] width 196 height 15
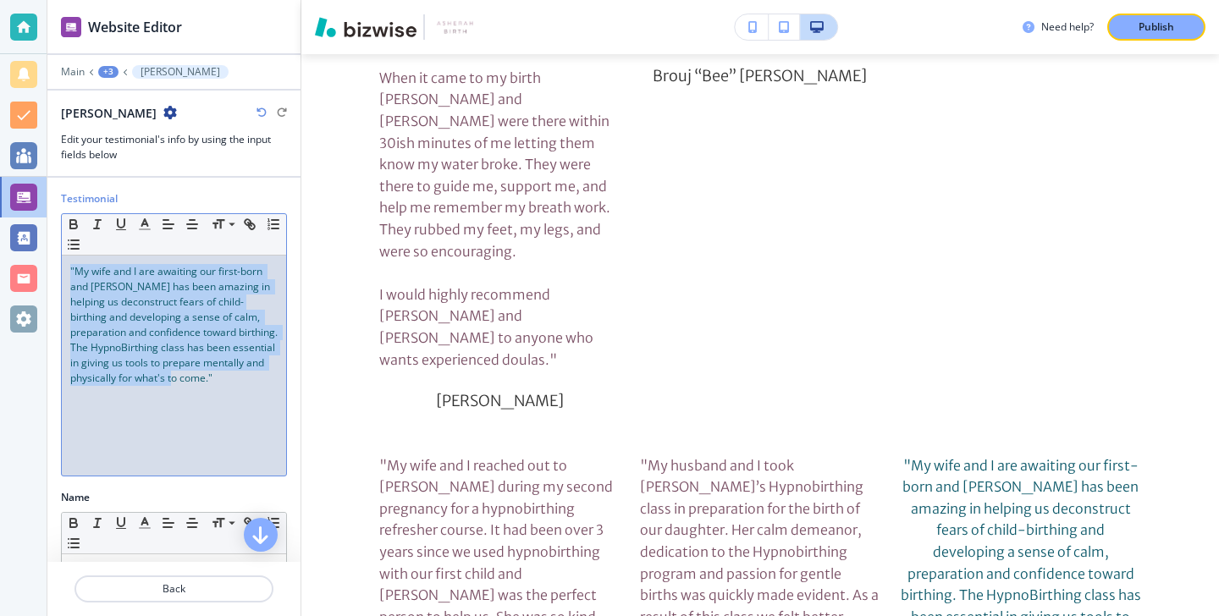
drag, startPoint x: 270, startPoint y: 406, endPoint x: 153, endPoint y: 238, distance: 204.3
click at [154, 236] on div "Small Normal Large Huge "My wife and I are awaiting our first-born and Vonda ha…" at bounding box center [174, 344] width 226 height 263
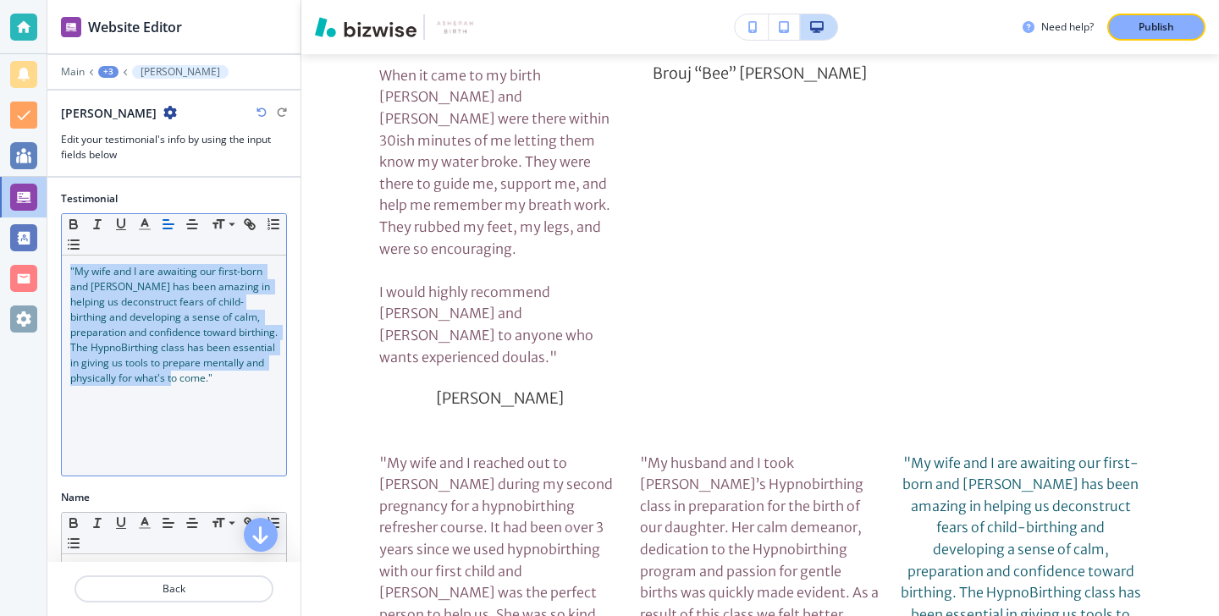
click at [157, 226] on button "button" at bounding box center [169, 224] width 24 height 20
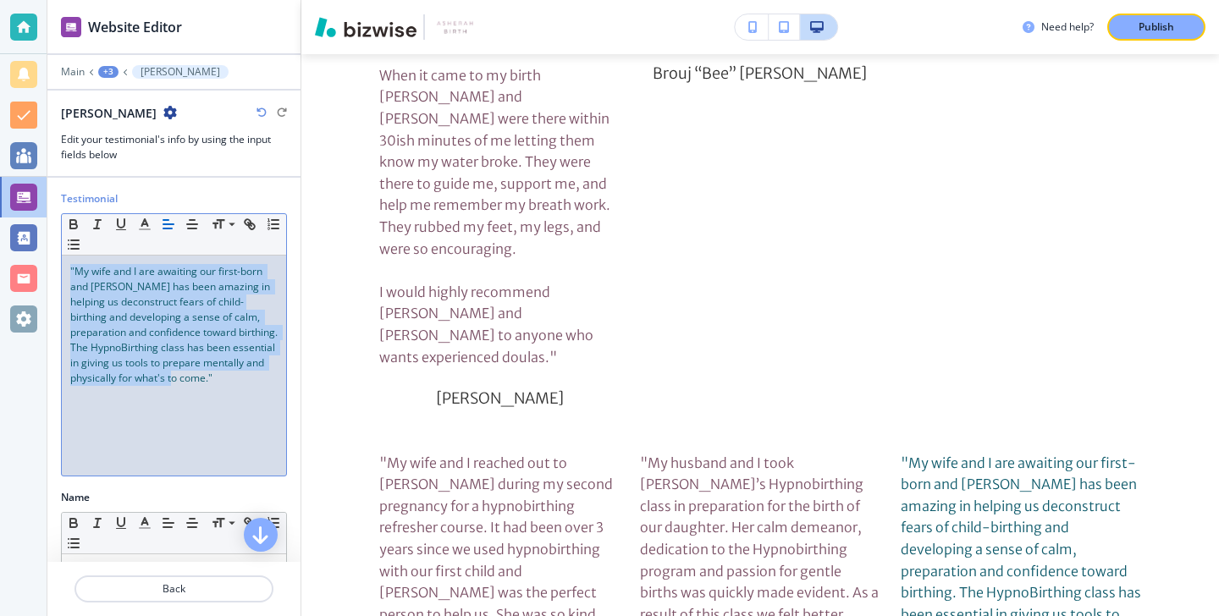
drag, startPoint x: 230, startPoint y: 379, endPoint x: 60, endPoint y: 268, distance: 203.1
click at [60, 268] on div "Testimonial Small Normal Large Huge "My wife and I are awaiting our first-born …" at bounding box center [173, 340] width 253 height 299
click at [143, 225] on icon "button" at bounding box center [144, 224] width 15 height 15
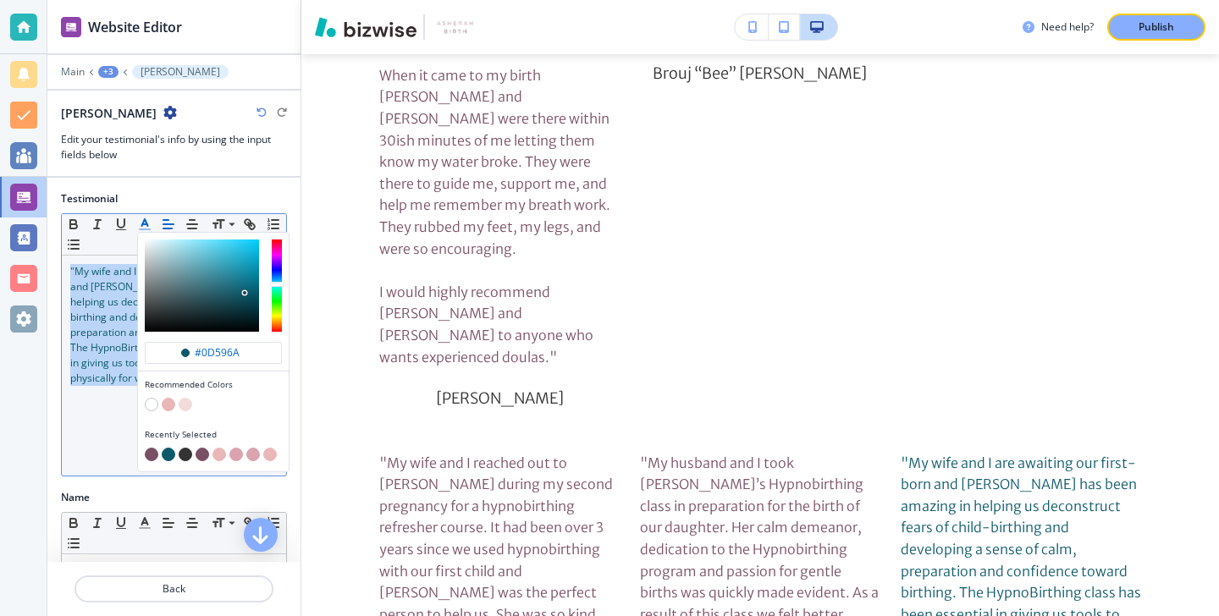
click at [151, 453] on button "button" at bounding box center [152, 455] width 14 height 14
type input "#7a5065"
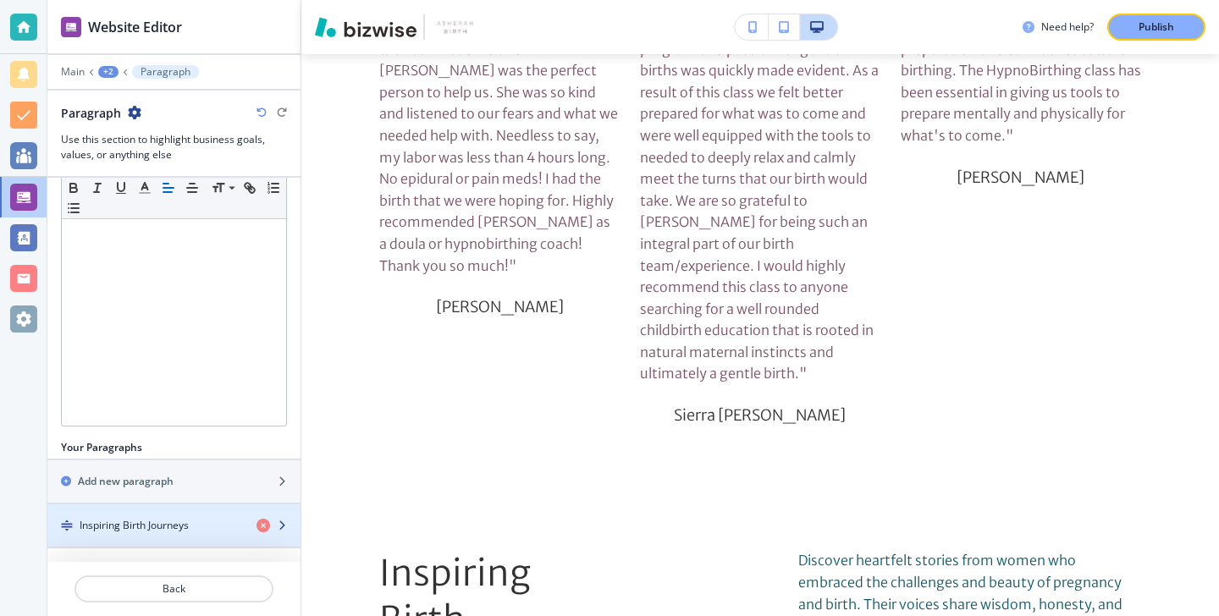
click at [182, 518] on h4 "Inspiring Birth Journeys" at bounding box center [134, 525] width 109 height 15
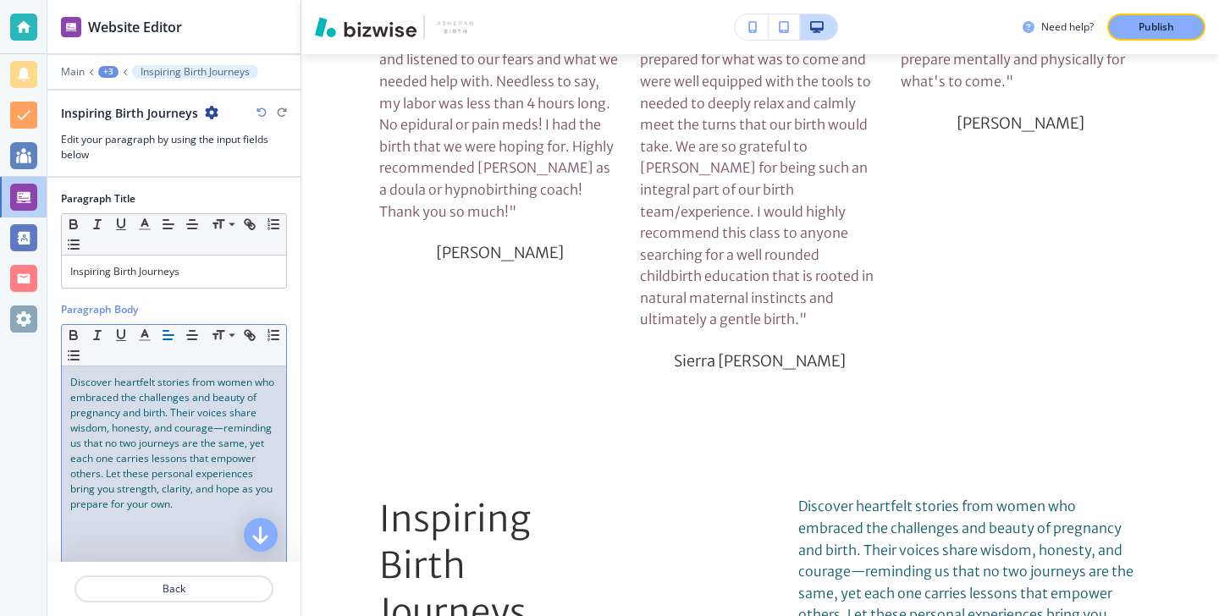
click at [212, 514] on div "Discover heartfelt stories from women who embraced the challenges and beauty of…" at bounding box center [174, 477] width 224 height 220
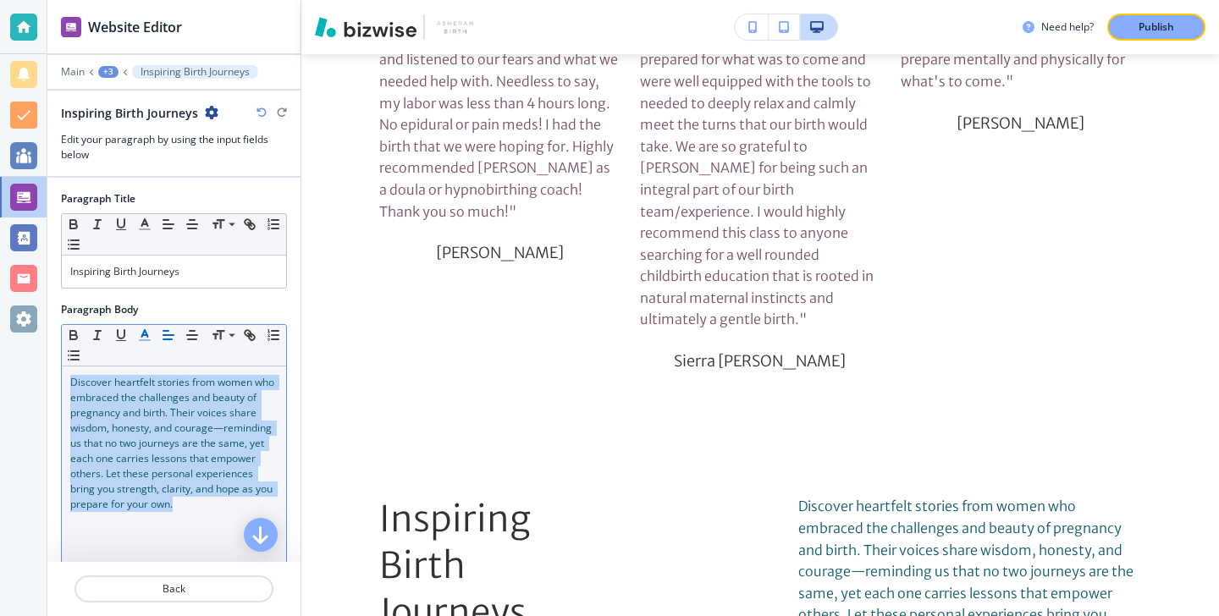
click at [150, 340] on line "button" at bounding box center [145, 340] width 10 height 0
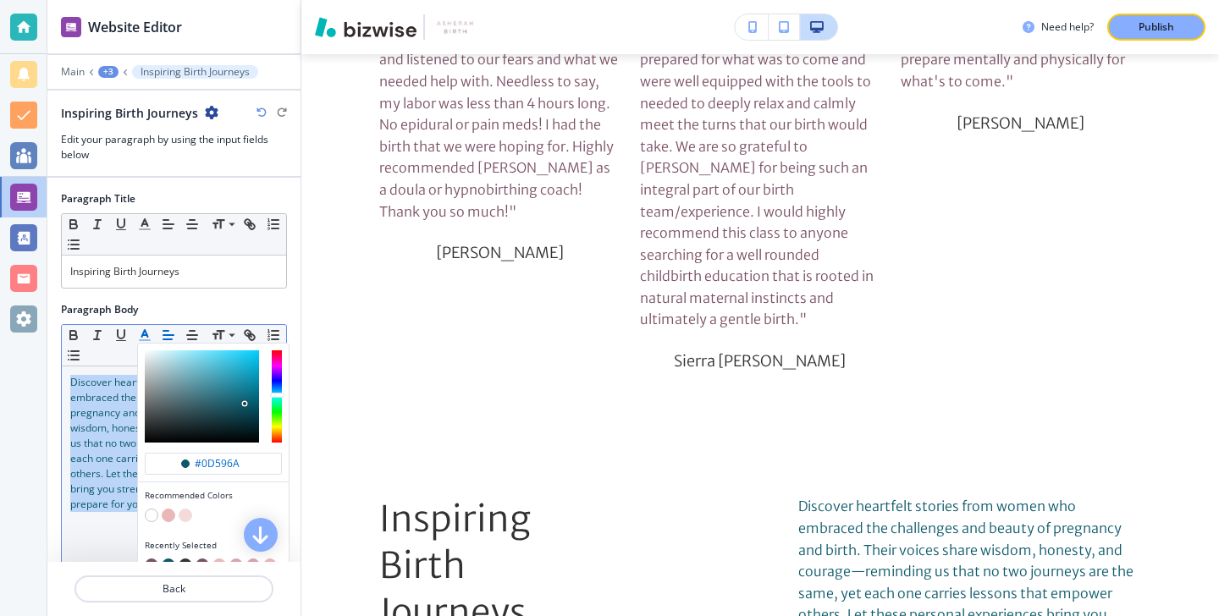
click at [153, 555] on div "button" at bounding box center [213, 555] width 137 height 7
click at [152, 555] on div "button" at bounding box center [213, 555] width 137 height 7
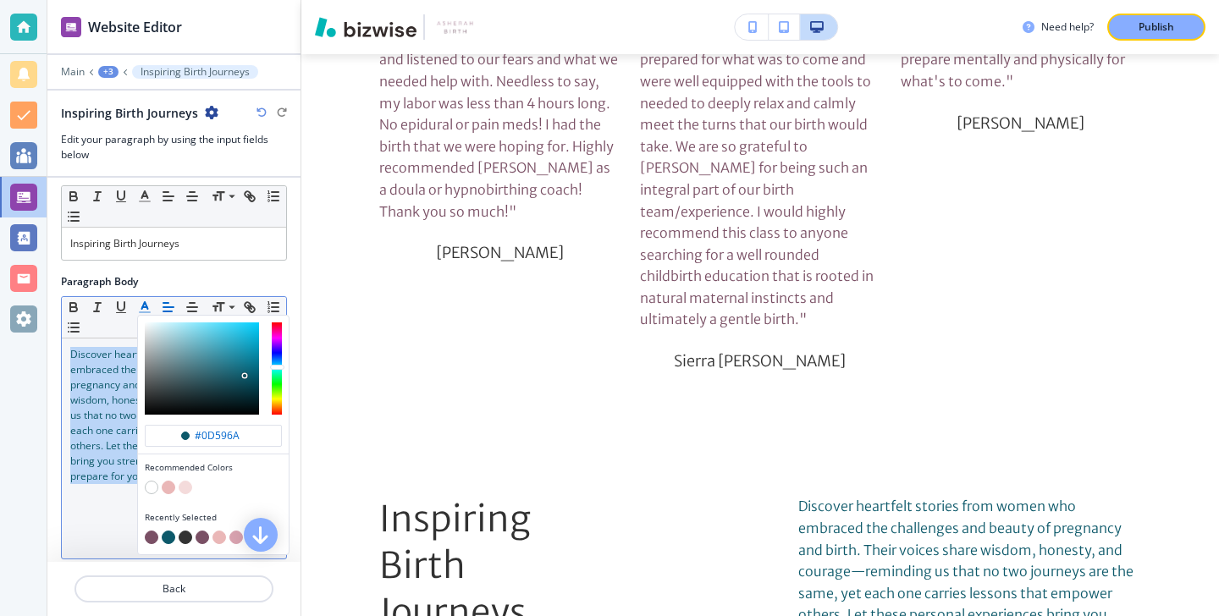
click at [152, 528] on div "button" at bounding box center [213, 527] width 137 height 7
click at [152, 531] on button "button" at bounding box center [152, 538] width 14 height 14
type input "#7a5065"
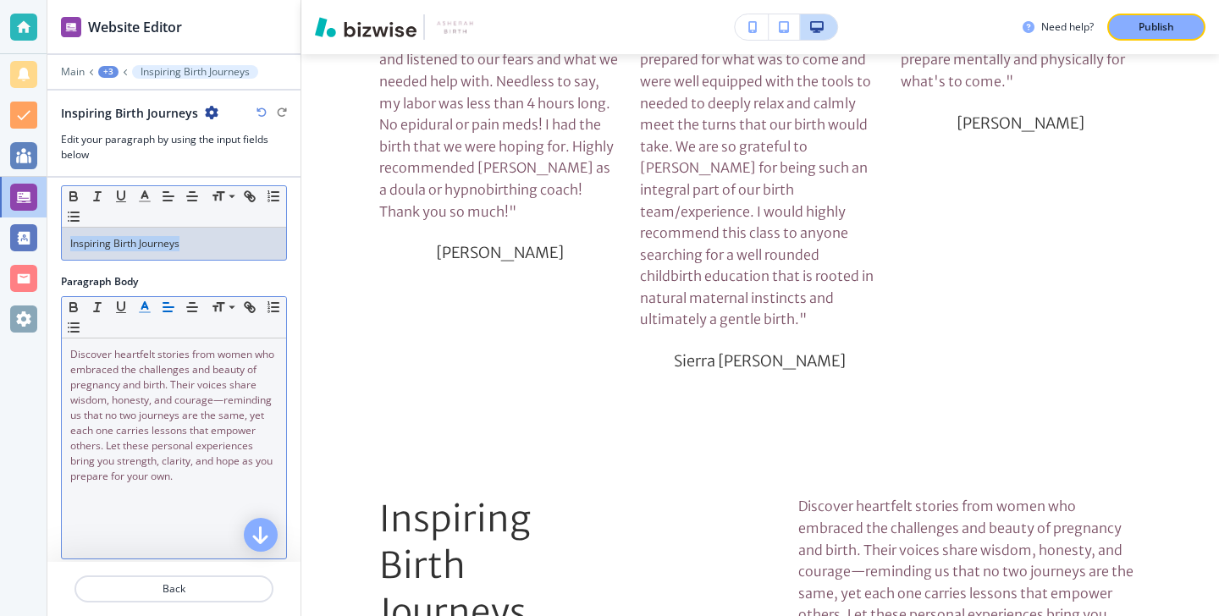
drag, startPoint x: 214, startPoint y: 244, endPoint x: 40, endPoint y: 230, distance: 174.9
click at [40, 229] on div "Website Editor Main +3 Inspiring Birth Journeys Inspiring Birth Journeys Edit y…" at bounding box center [609, 308] width 1219 height 616
click at [146, 193] on icon "button" at bounding box center [144, 196] width 15 height 15
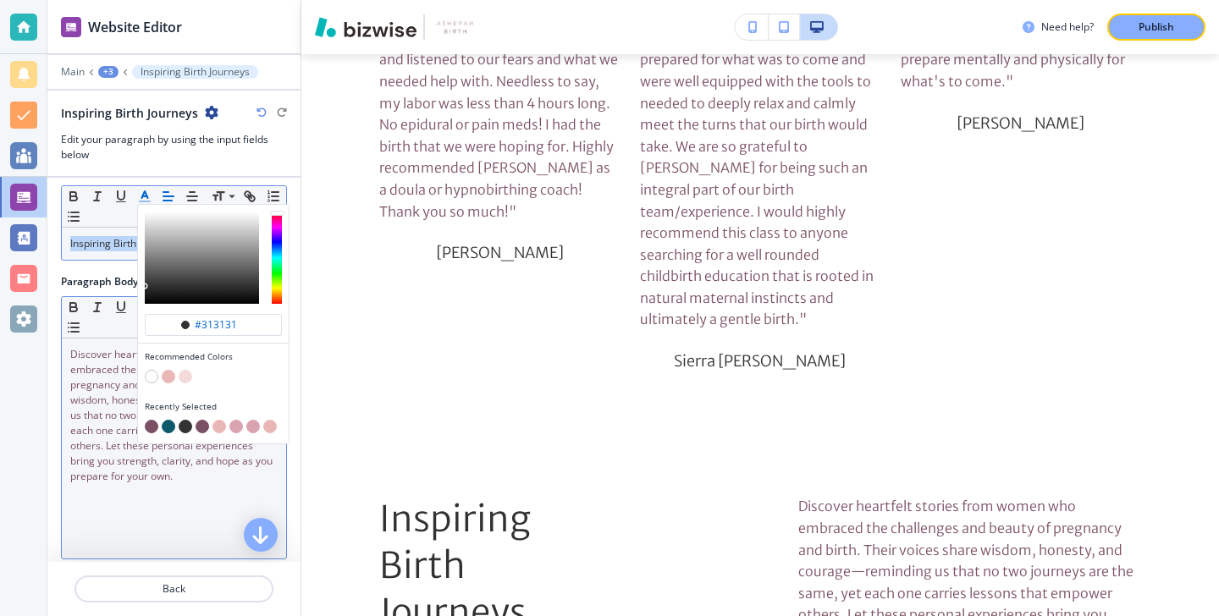
click at [145, 422] on div "button" at bounding box center [213, 428] width 137 height 17
click at [148, 427] on button "button" at bounding box center [152, 427] width 14 height 14
type input "#7a5065"
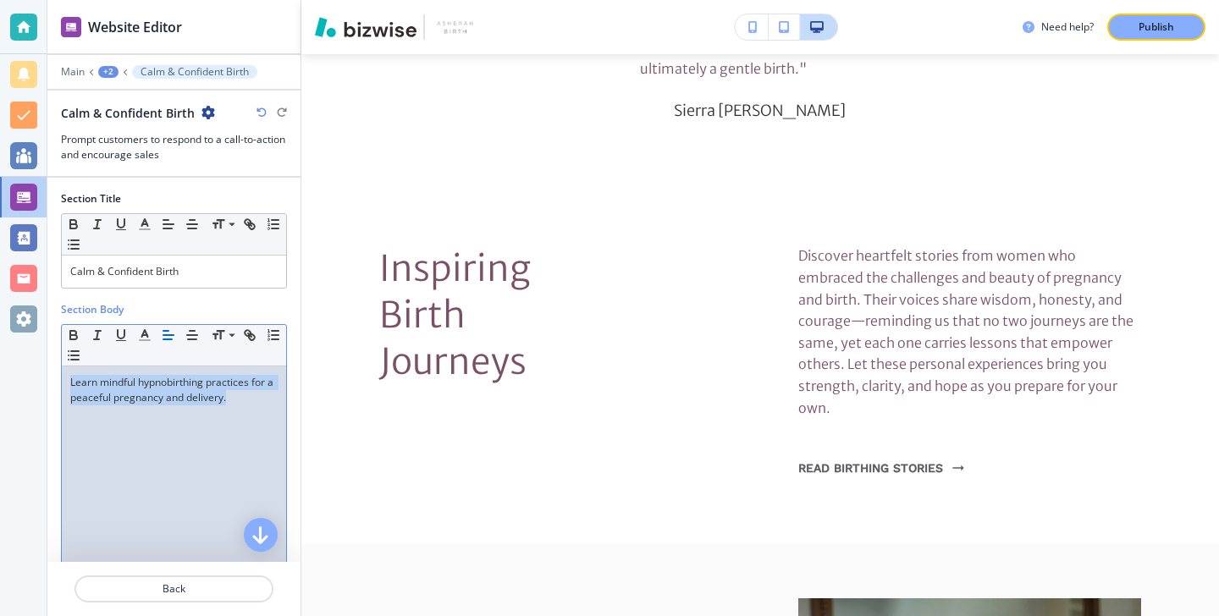
drag, startPoint x: 242, startPoint y: 434, endPoint x: 95, endPoint y: 370, distance: 160.7
click at [74, 373] on div "Learn mindful hypnobirthing practices for a peaceful pregnancy and delivery." at bounding box center [174, 477] width 224 height 220
click at [143, 340] on line "button" at bounding box center [145, 340] width 10 height 0
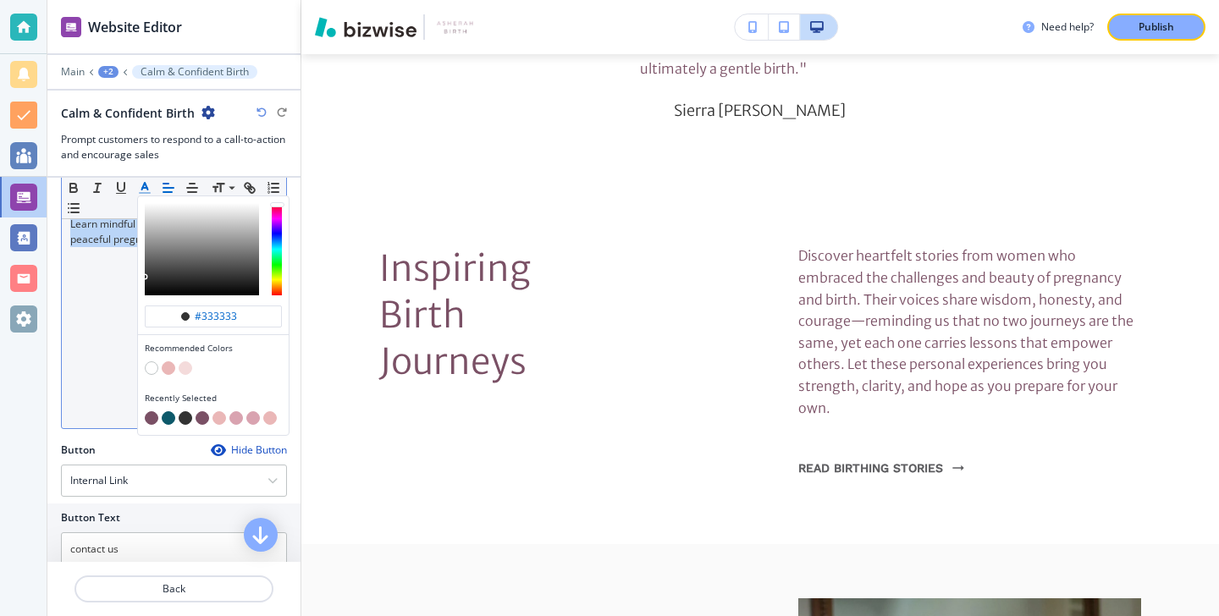
click at [152, 416] on button "button" at bounding box center [152, 418] width 14 height 14
type input "#7a5065"
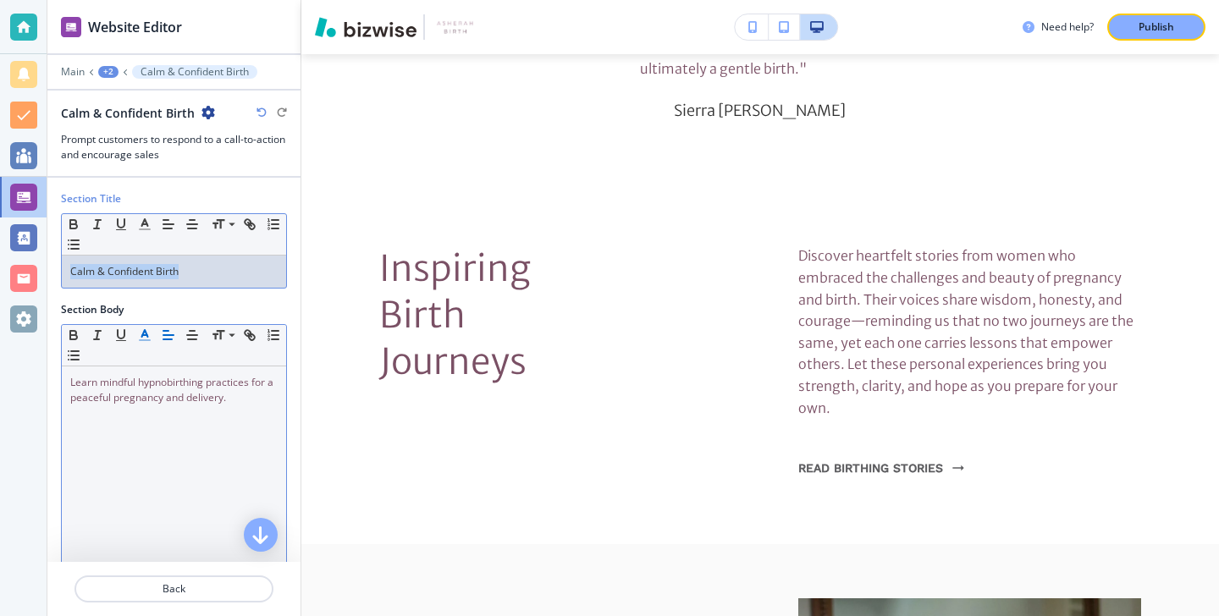
drag, startPoint x: 192, startPoint y: 268, endPoint x: -4, endPoint y: 267, distance: 196.4
click at [0, 0] on html "Website Editor Main +2 Calm & Confident Birth Calm & Confident Birth Prompt cus…" at bounding box center [609, 0] width 1219 height 0
click at [142, 224] on polyline "button" at bounding box center [145, 222] width 6 height 7
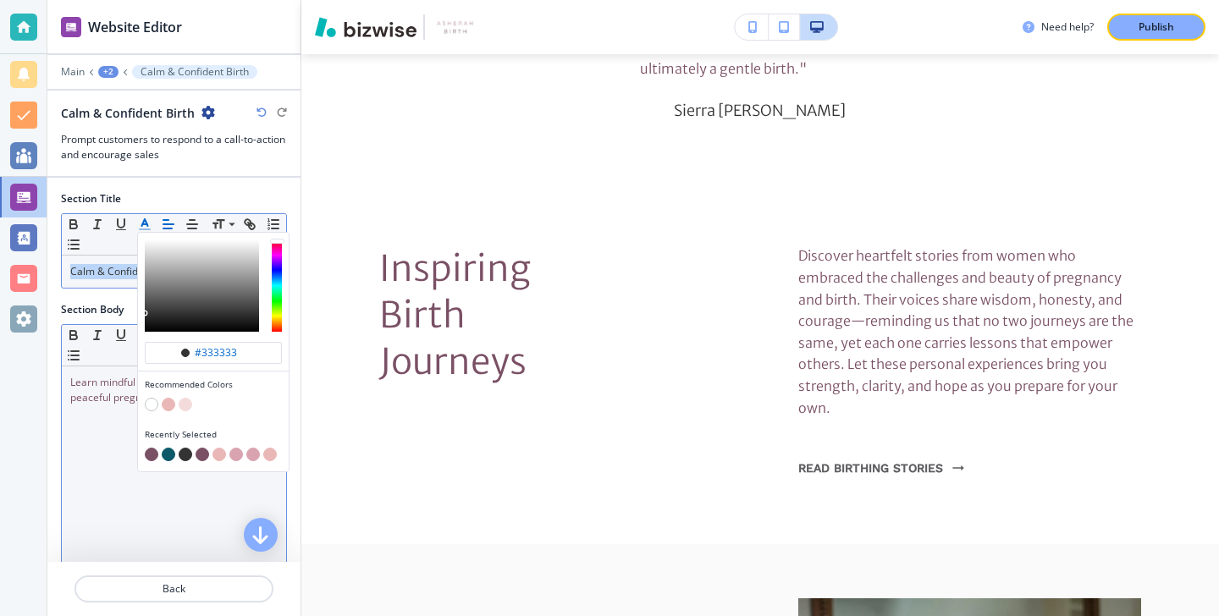
click at [145, 449] on div "button" at bounding box center [213, 456] width 137 height 17
click at [147, 449] on button "button" at bounding box center [152, 455] width 14 height 14
type input "#7a5065"
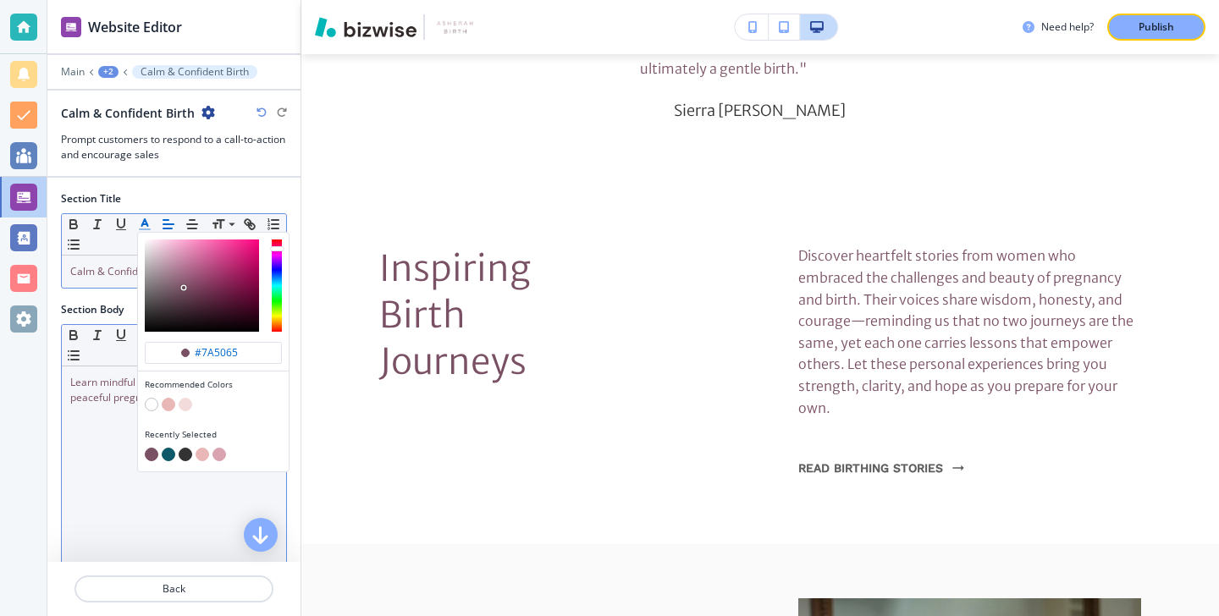
click at [152, 450] on button "button" at bounding box center [152, 455] width 14 height 14
click at [83, 422] on div "Learn mindful hypnobirthing practices for a peaceful pregnancy and delivery." at bounding box center [174, 477] width 224 height 220
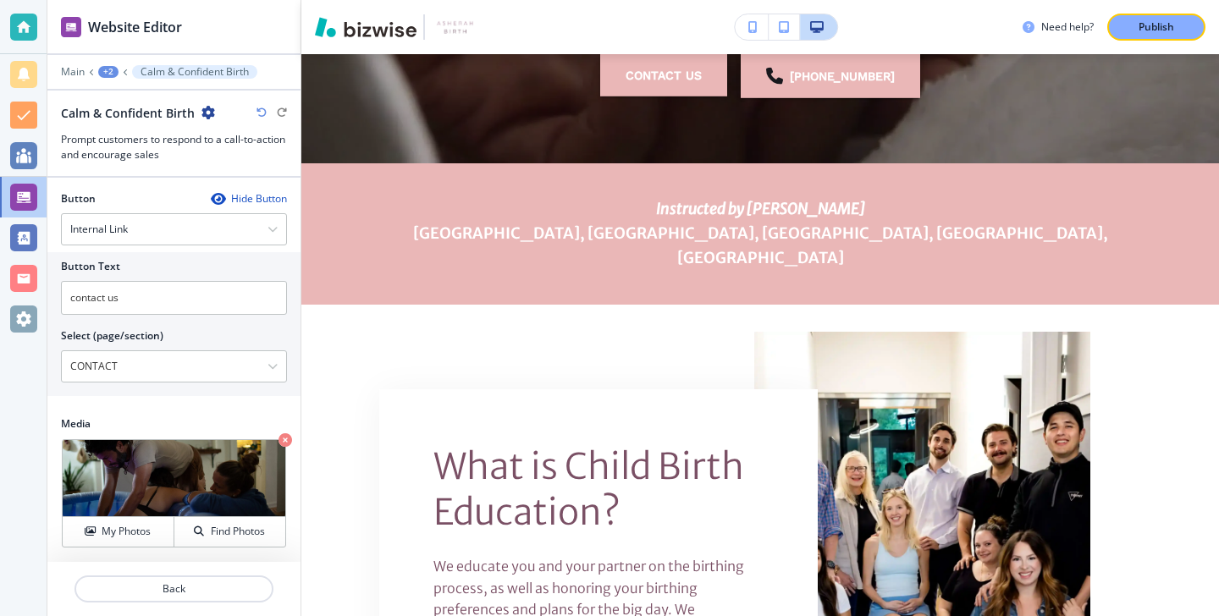
scroll to position [0, 0]
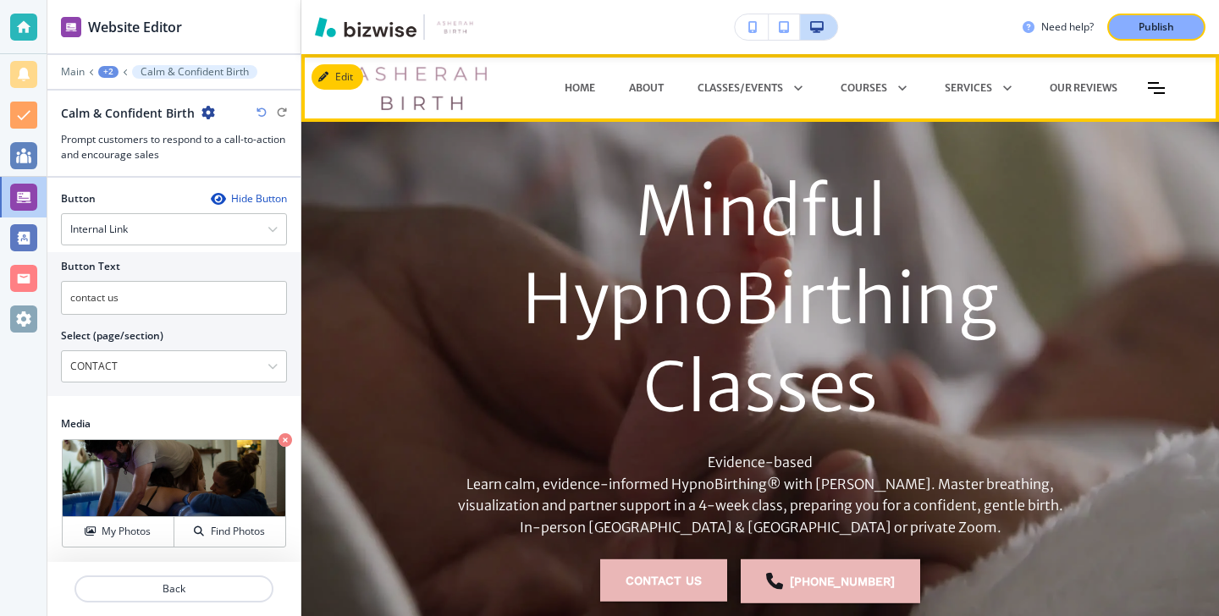
click at [1074, 77] on div "OUR REVIEWS" at bounding box center [1084, 88] width 102 height 51
click at [1074, 85] on p "OUR REVIEWS" at bounding box center [1084, 87] width 68 height 15
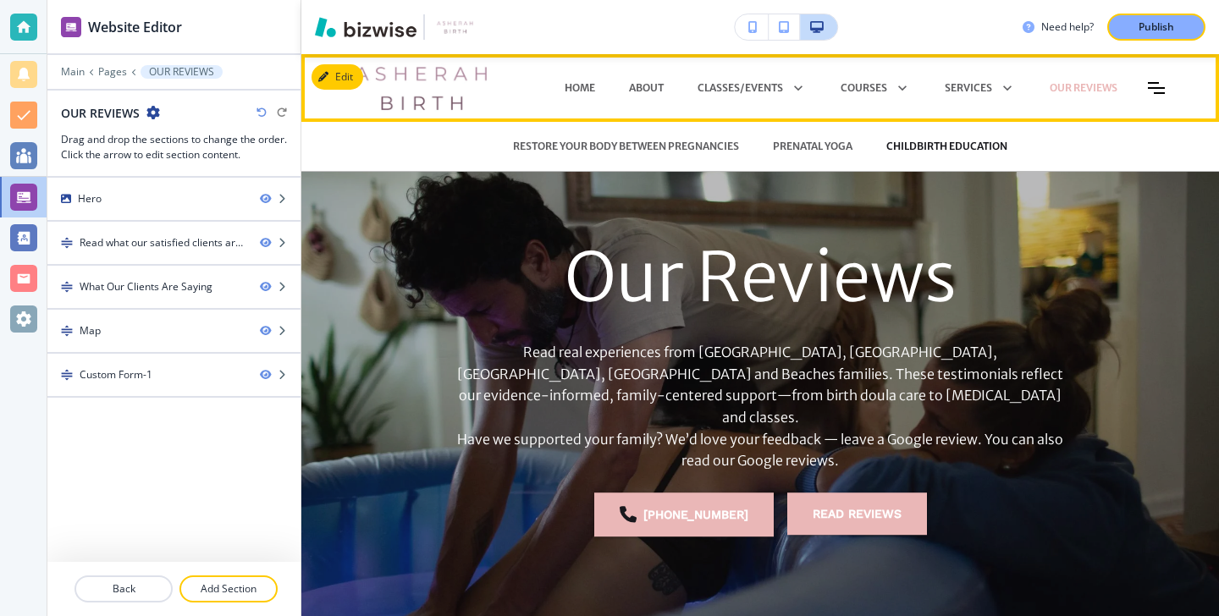
click at [908, 148] on p "CHILDBIRTH EDUCATION" at bounding box center [946, 146] width 121 height 15
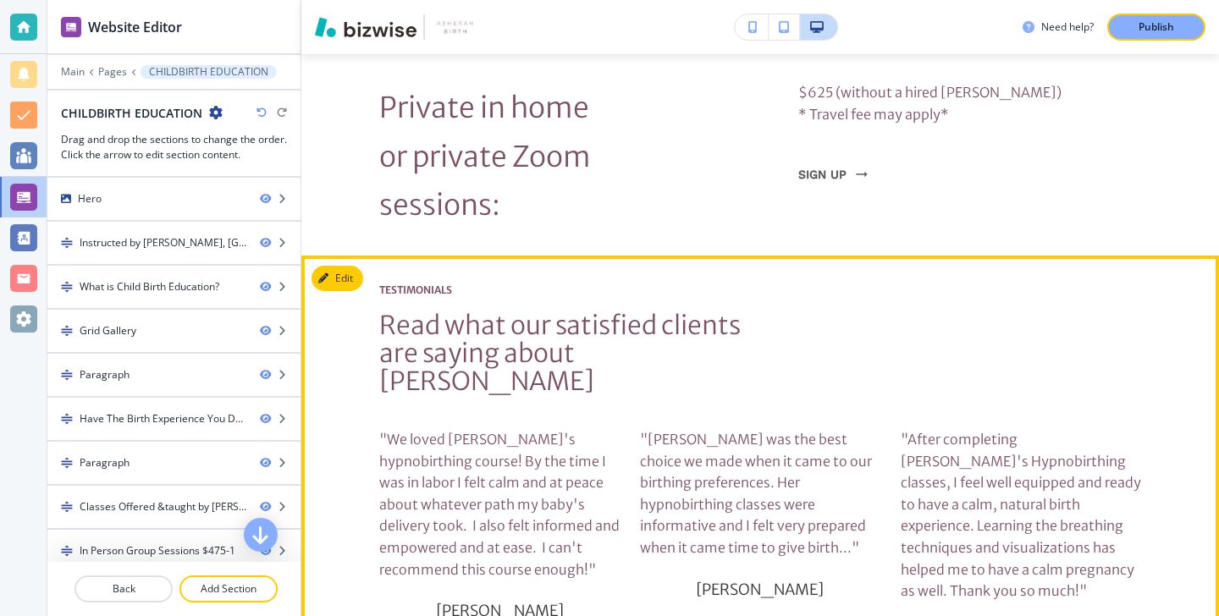
scroll to position [7207, 0]
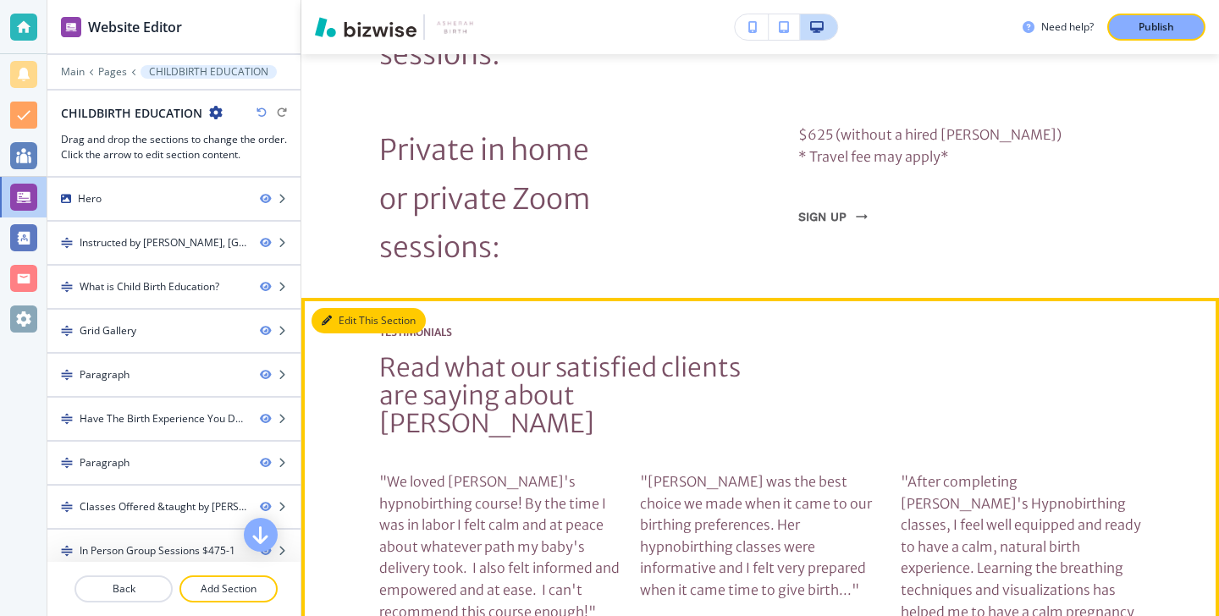
click at [353, 308] on button "Edit This Section" at bounding box center [369, 320] width 114 height 25
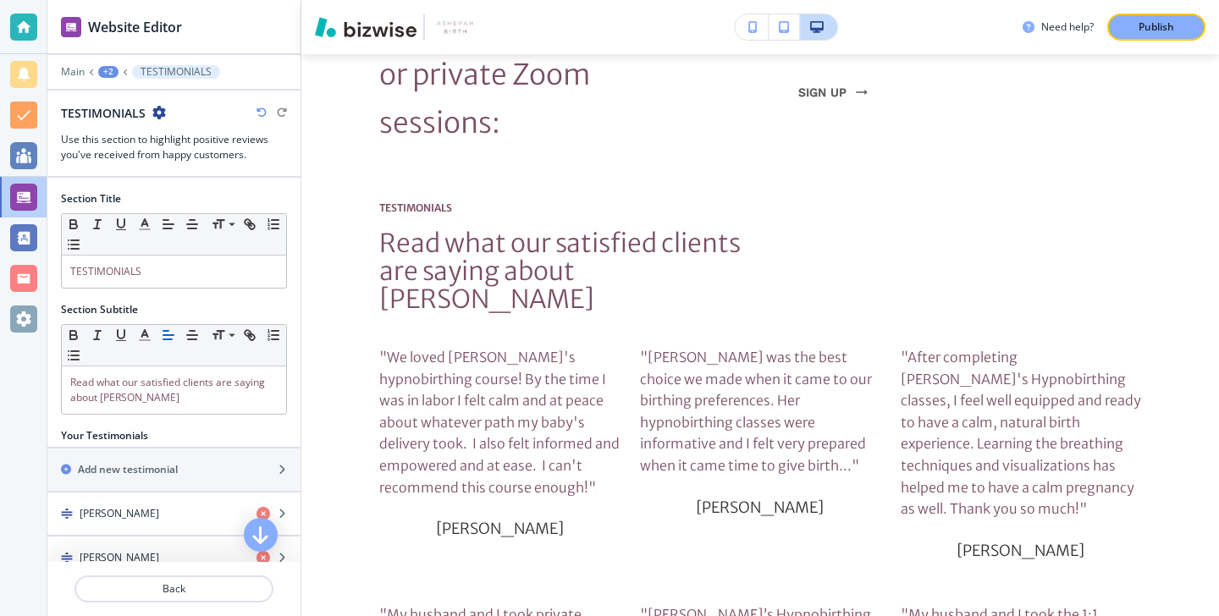
scroll to position [7337, 0]
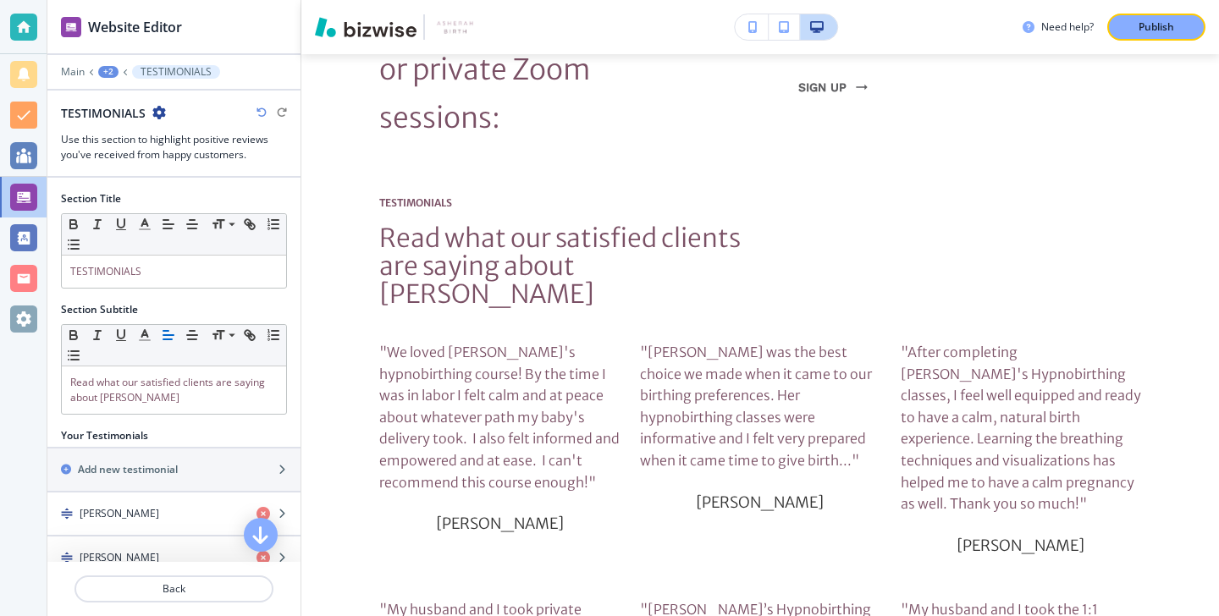
click at [163, 116] on icon "button" at bounding box center [159, 113] width 14 height 14
click at [181, 164] on p "Duplicate Section" at bounding box center [206, 171] width 86 height 15
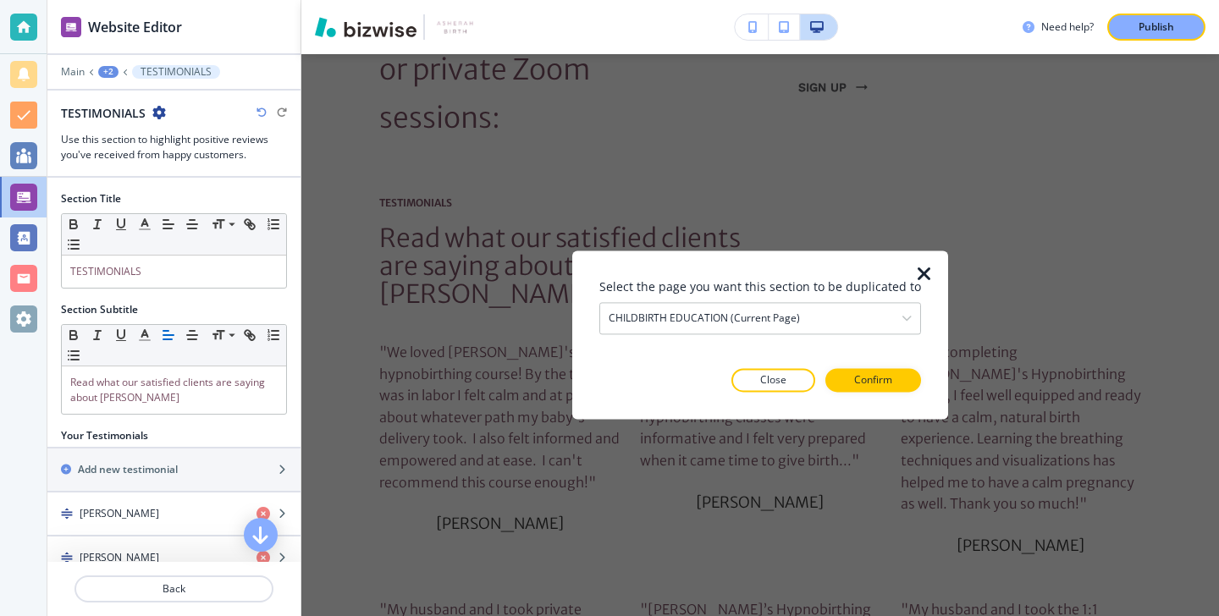
click at [788, 341] on div "Select the page you want this section to be duplicated to CHILDBIRTH EDUCATION …" at bounding box center [760, 335] width 322 height 114
click at [793, 334] on div "CHILDBIRTH EDUCATION (current page) HOME About CLASSES/EVENTS RESTORE YOUR BODY…" at bounding box center [760, 318] width 322 height 32
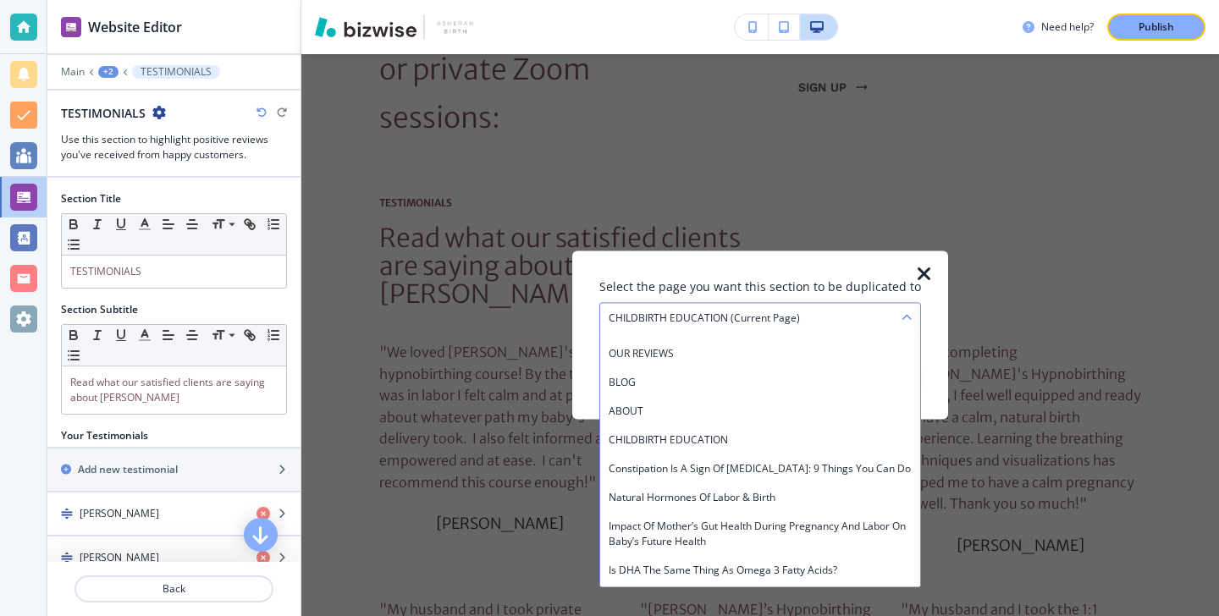
scroll to position [443, 0]
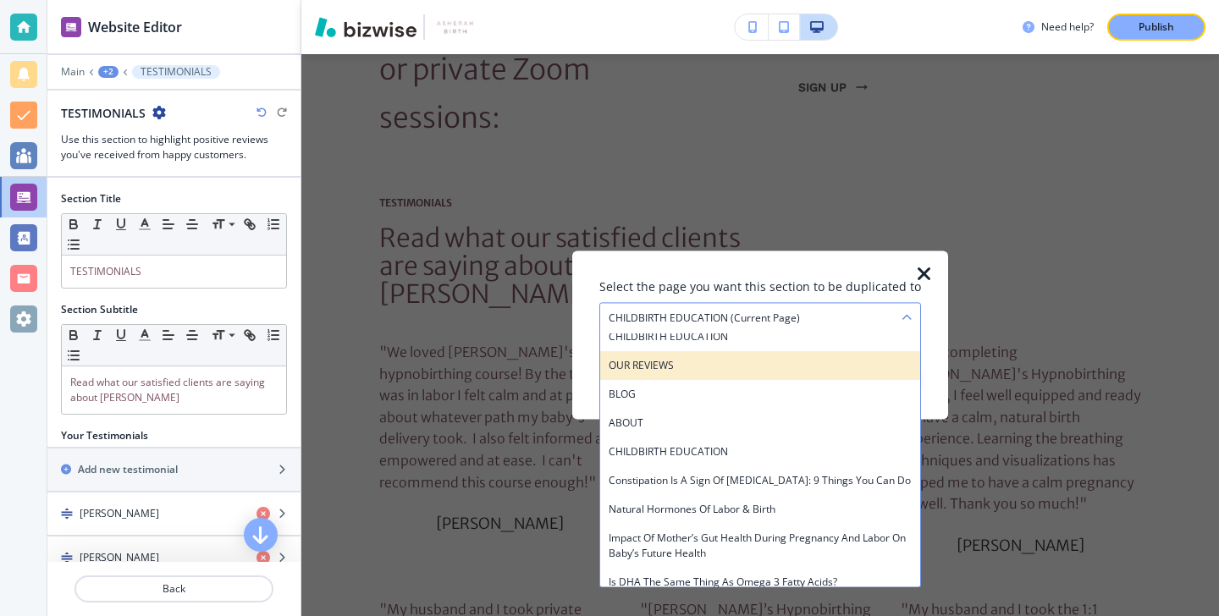
click at [672, 369] on h4 "OUR REVIEWS" at bounding box center [760, 365] width 303 height 15
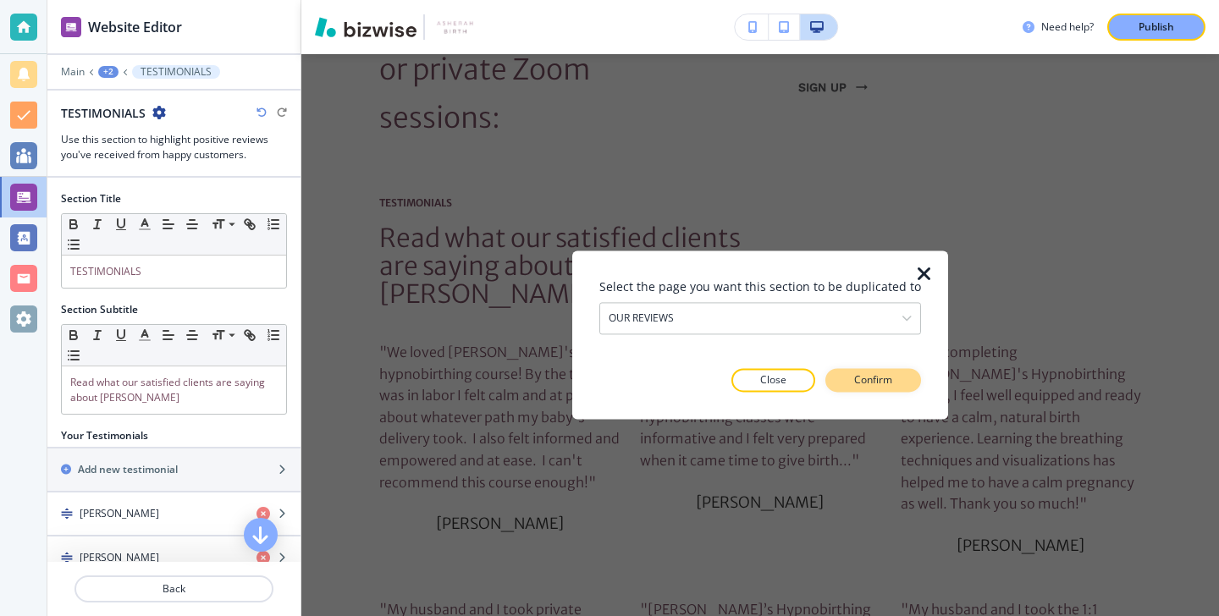
click at [840, 380] on button "Confirm" at bounding box center [873, 381] width 96 height 24
click at [840, 380] on p "Take me there" at bounding box center [859, 380] width 69 height 15
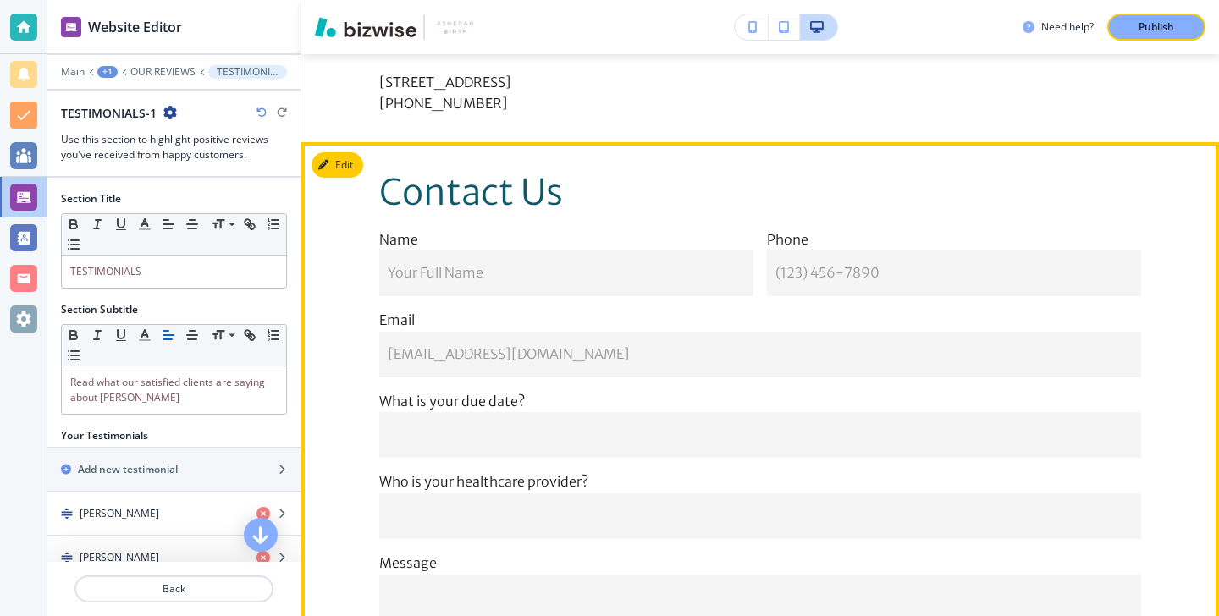
scroll to position [8601, 0]
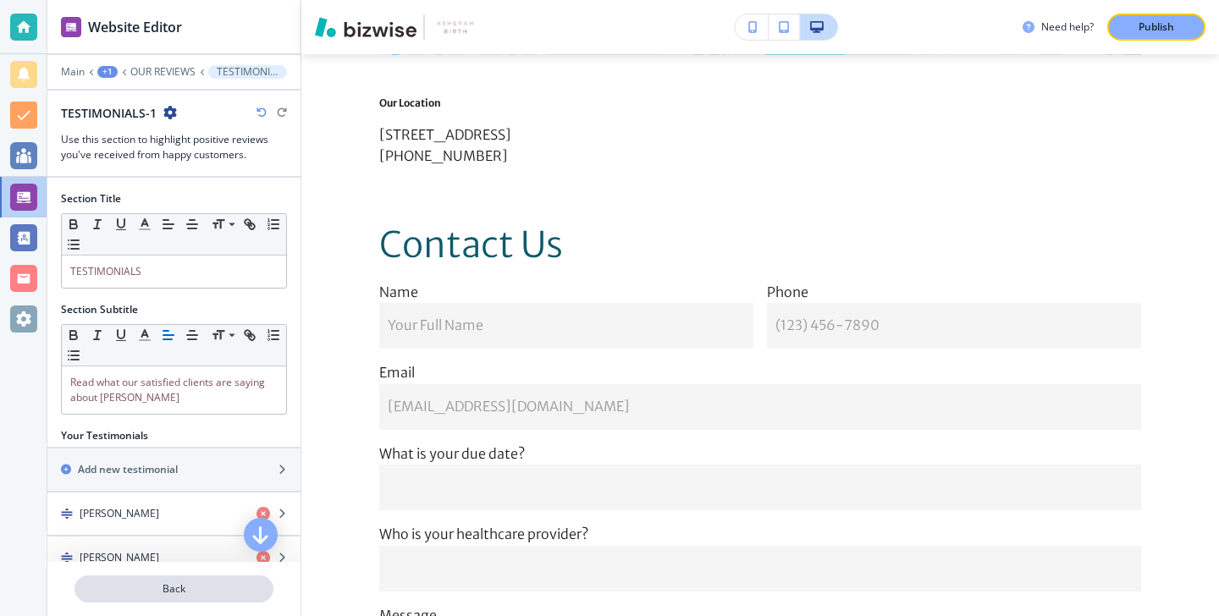
click at [201, 579] on button "Back" at bounding box center [174, 589] width 199 height 27
click at [207, 582] on p "Back" at bounding box center [174, 589] width 196 height 15
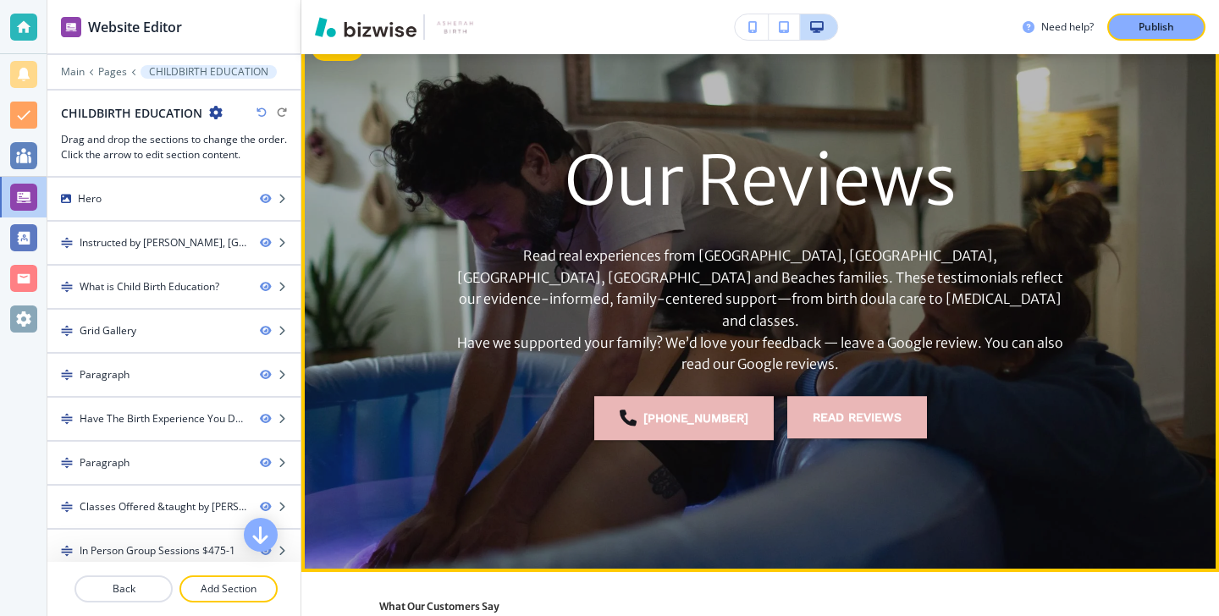
scroll to position [0, 0]
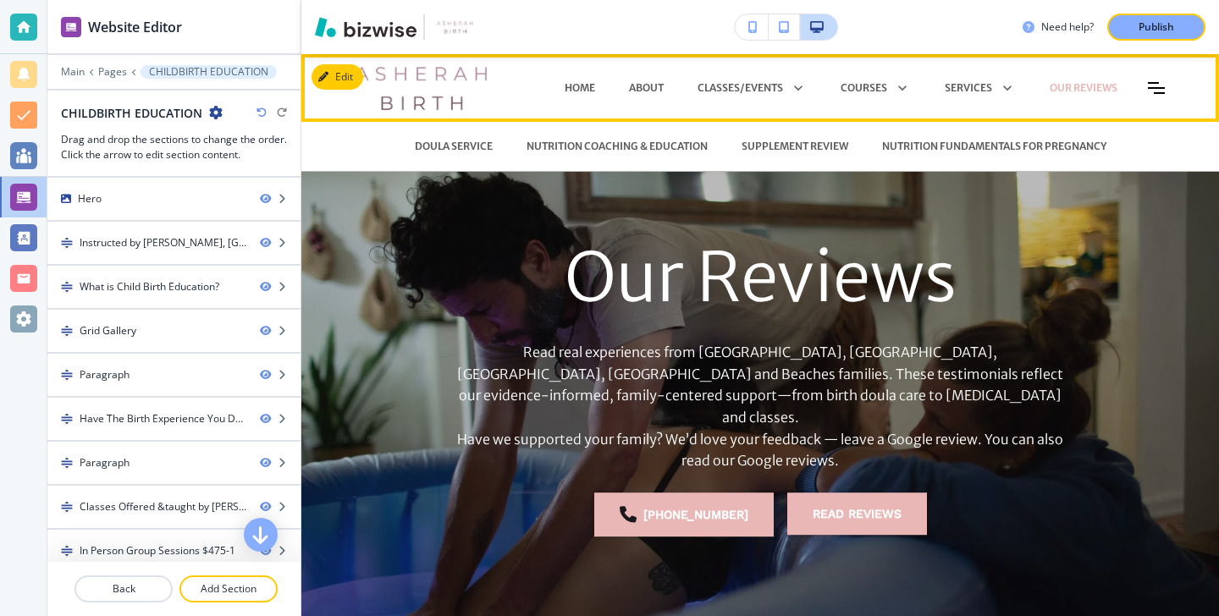
click at [1058, 104] on div "OUR REVIEWS" at bounding box center [1084, 88] width 102 height 51
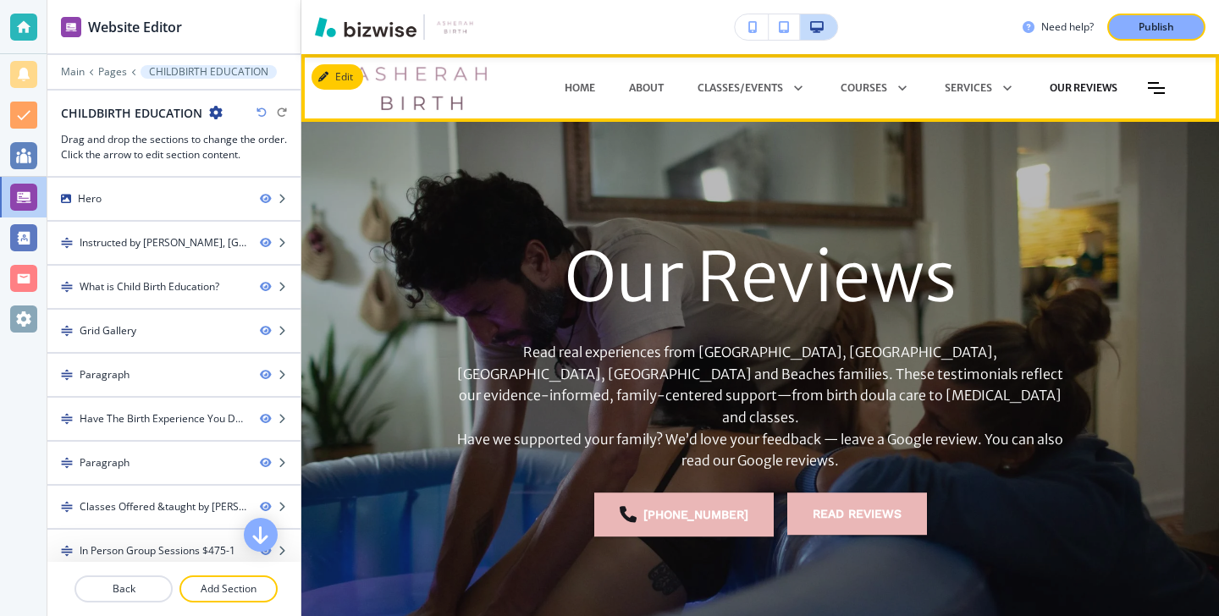
click at [1061, 92] on p "OUR REVIEWS" at bounding box center [1084, 87] width 68 height 15
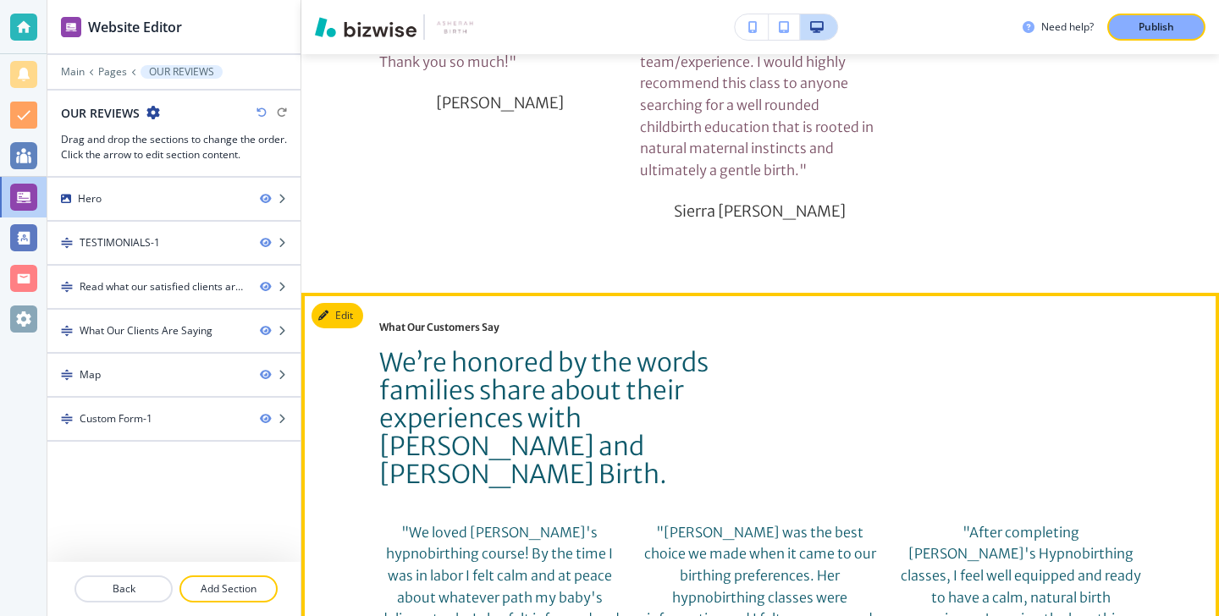
scroll to position [7400, 0]
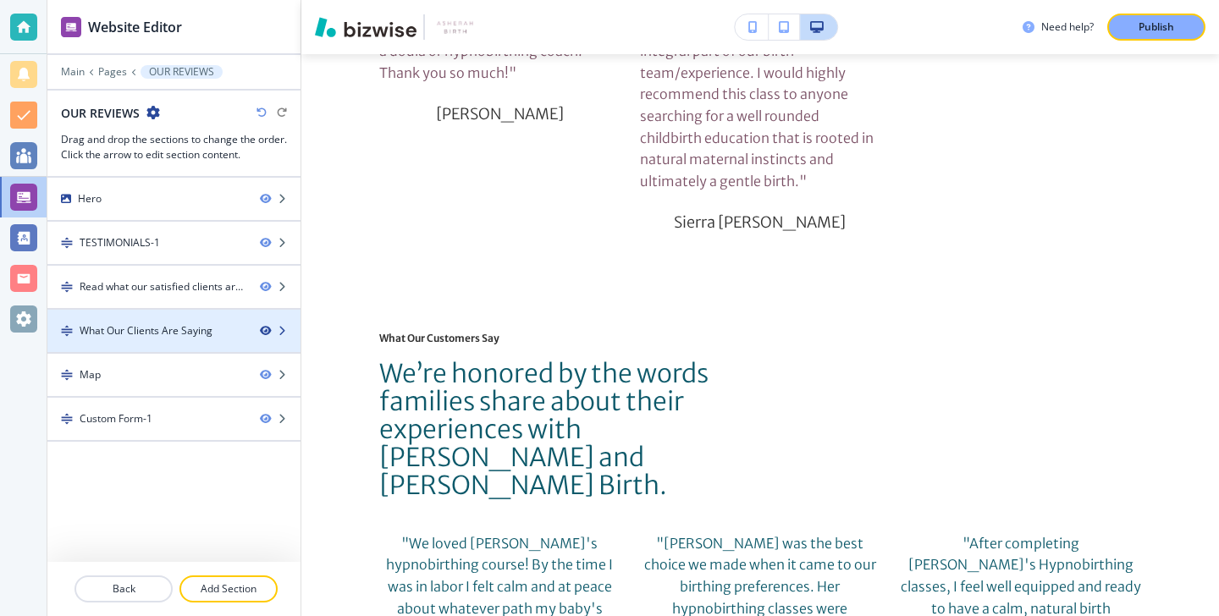
click at [261, 333] on icon "button" at bounding box center [265, 331] width 10 height 10
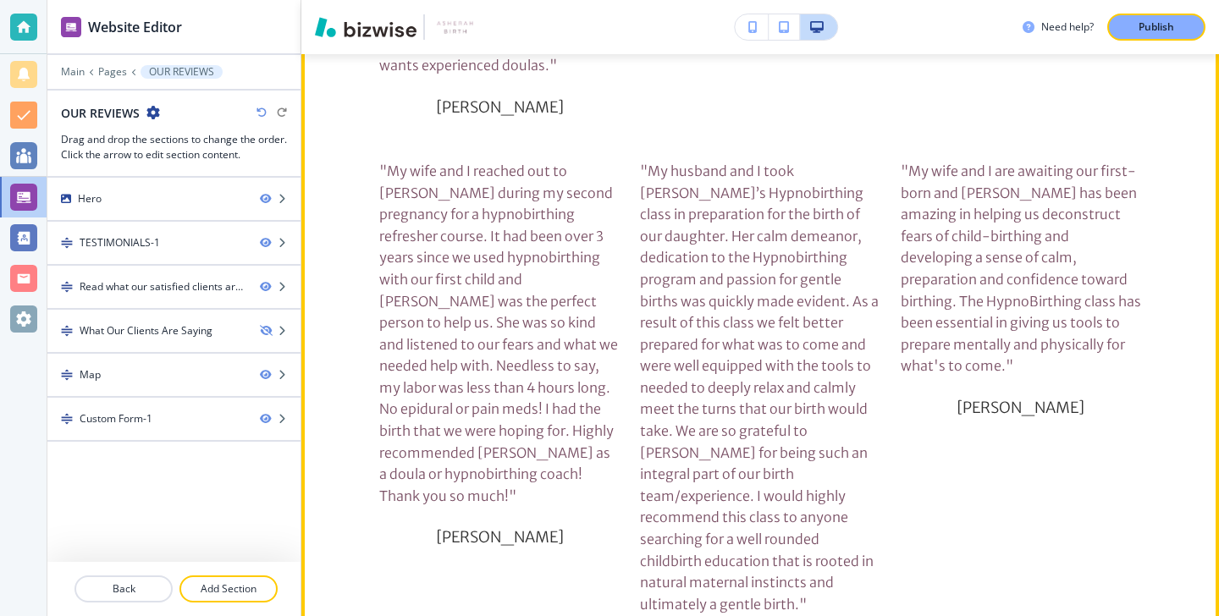
scroll to position [7048, 0]
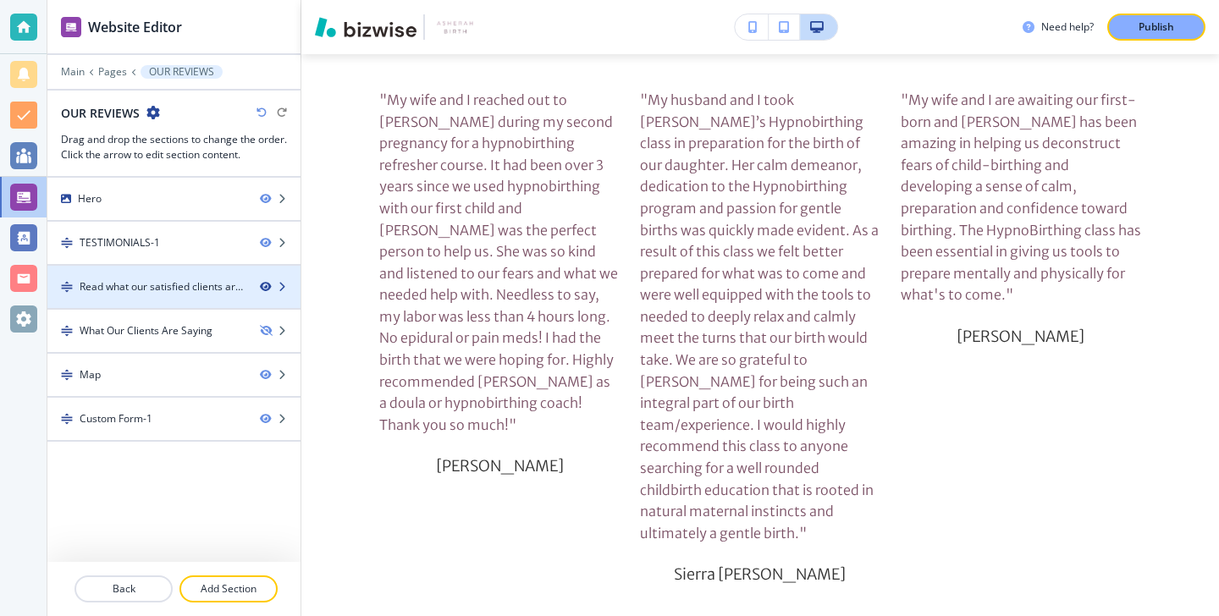
click at [266, 289] on icon "button" at bounding box center [265, 287] width 10 height 10
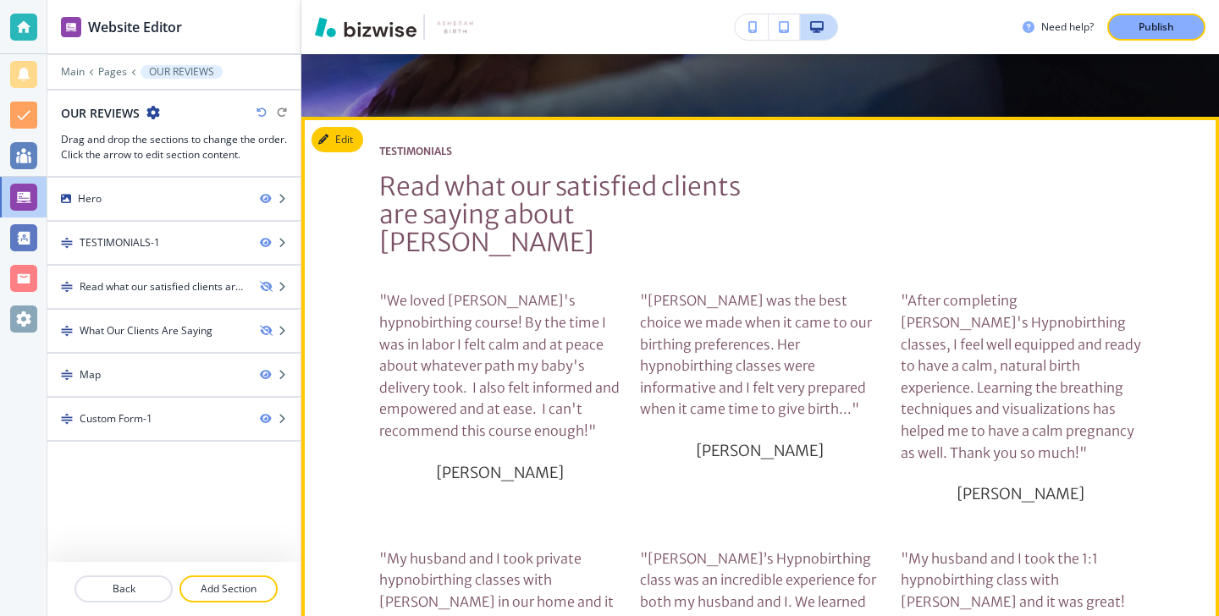
scroll to position [0, 0]
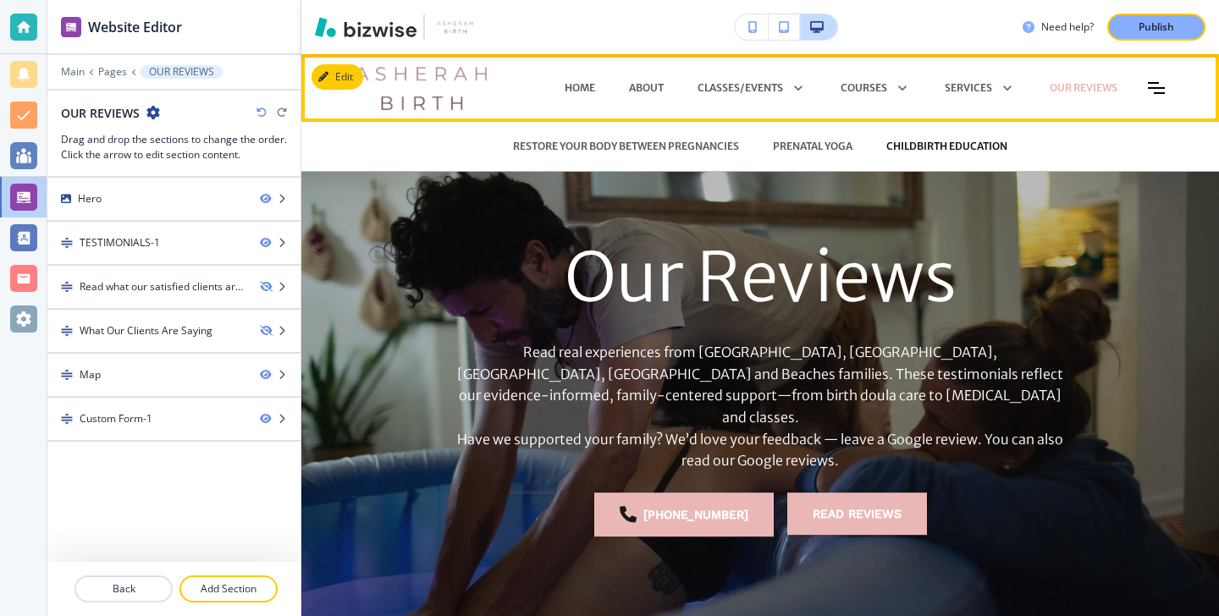
click at [931, 149] on p "CHILDBIRTH EDUCATION" at bounding box center [946, 146] width 121 height 15
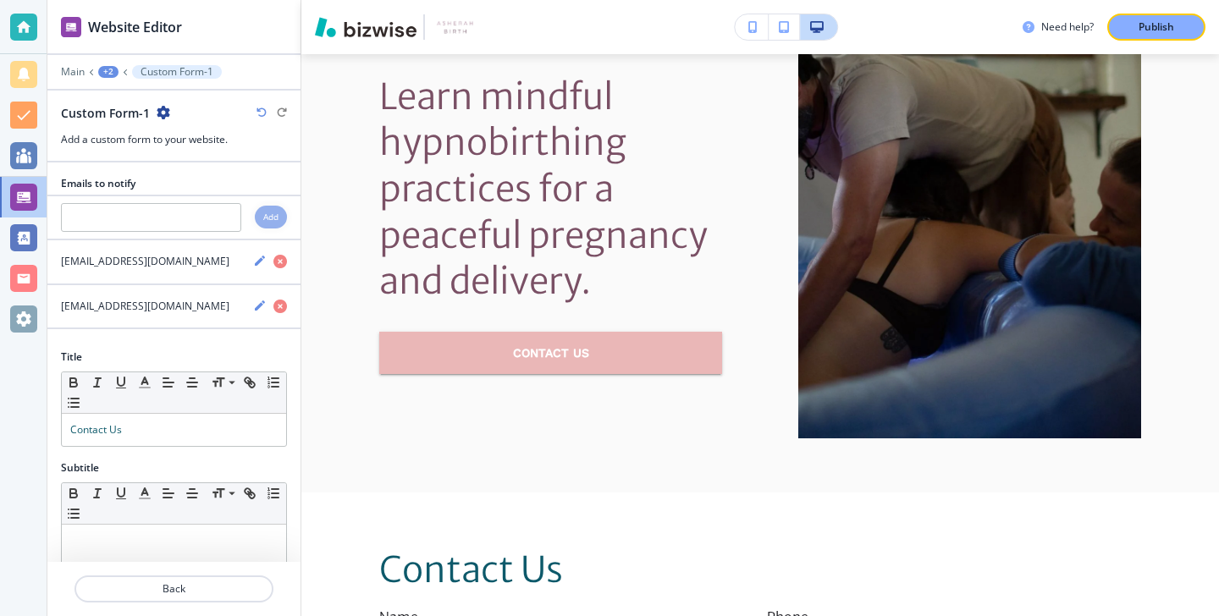
scroll to position [15002, 0]
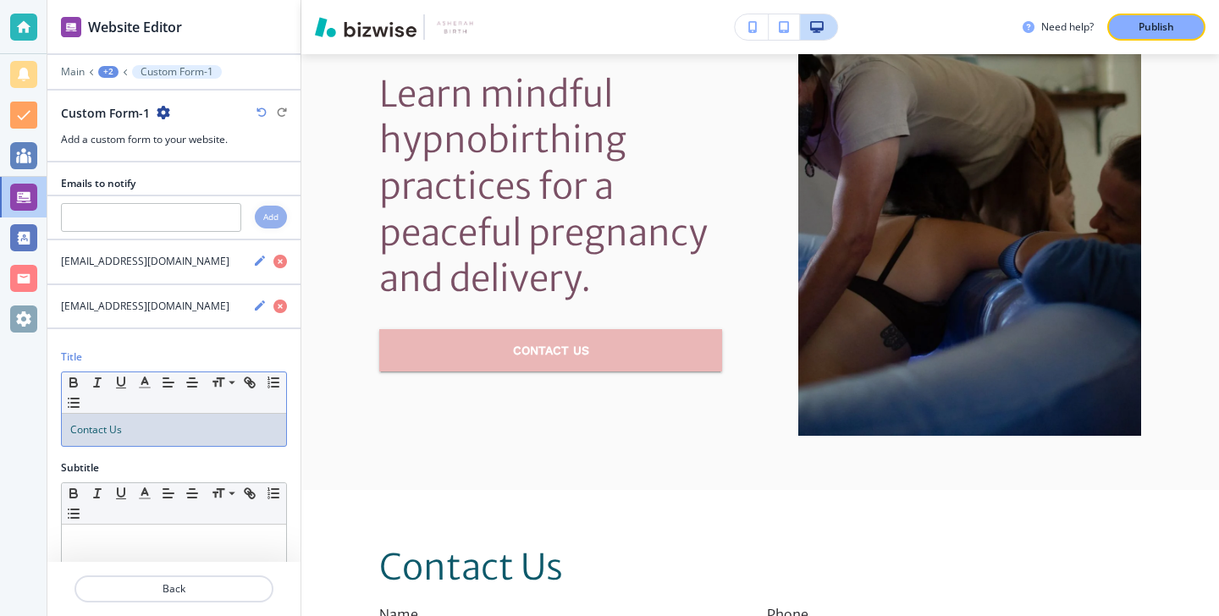
click at [152, 429] on p "Contact Us" at bounding box center [173, 429] width 207 height 15
click at [142, 377] on icon "button" at bounding box center [144, 382] width 15 height 15
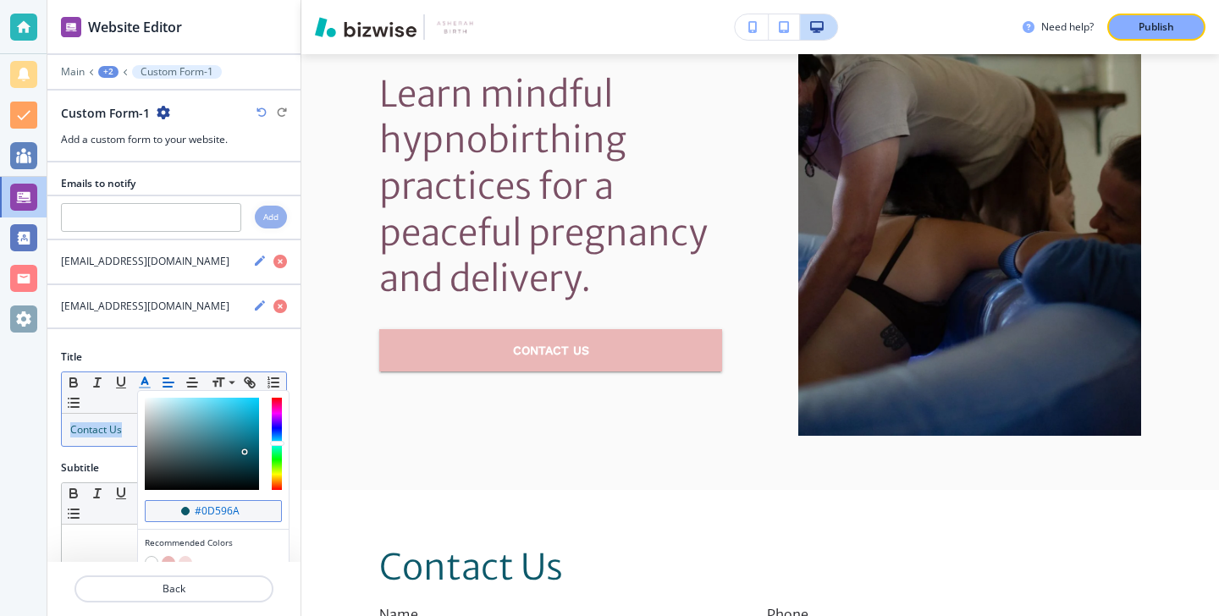
scroll to position [52, 0]
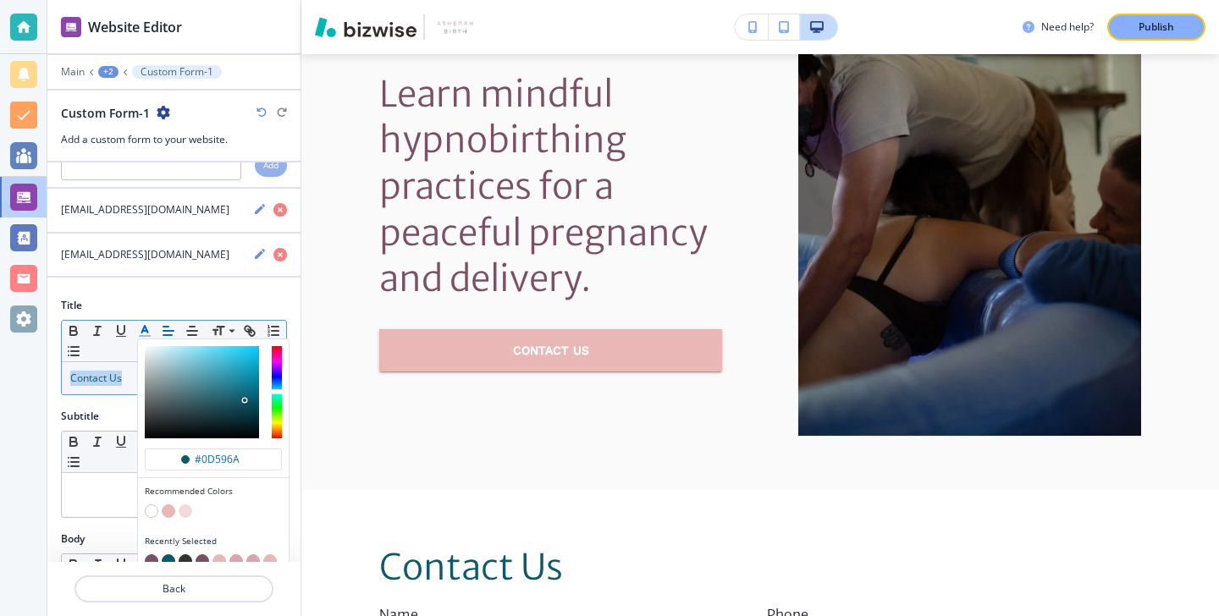
click at [167, 507] on button "button" at bounding box center [169, 512] width 14 height 14
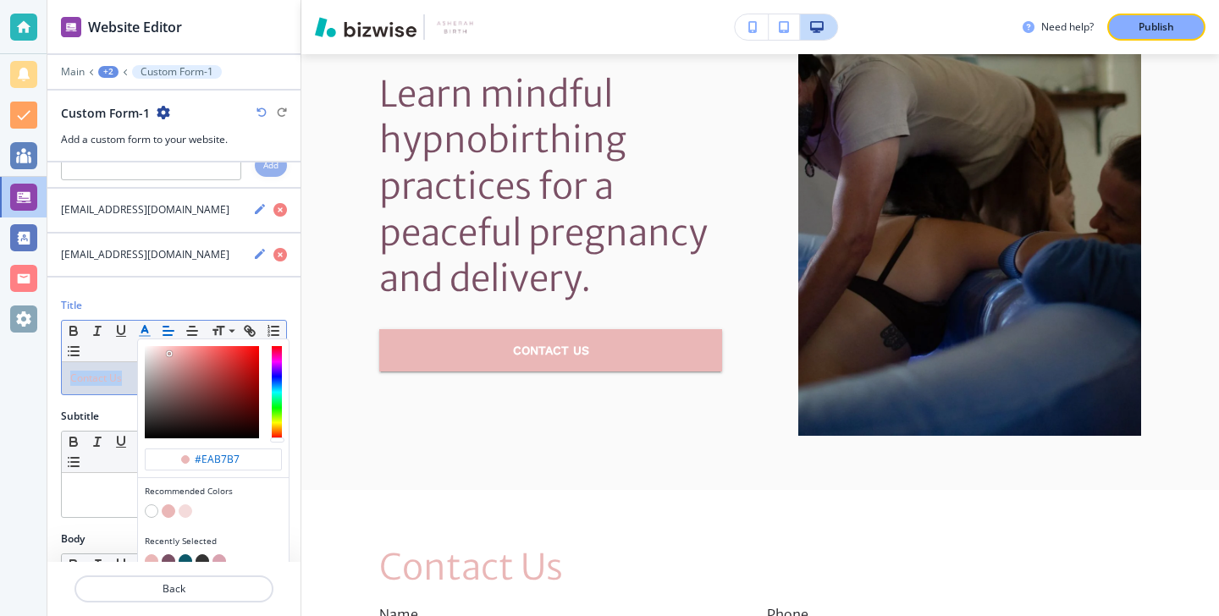
scroll to position [64, 0]
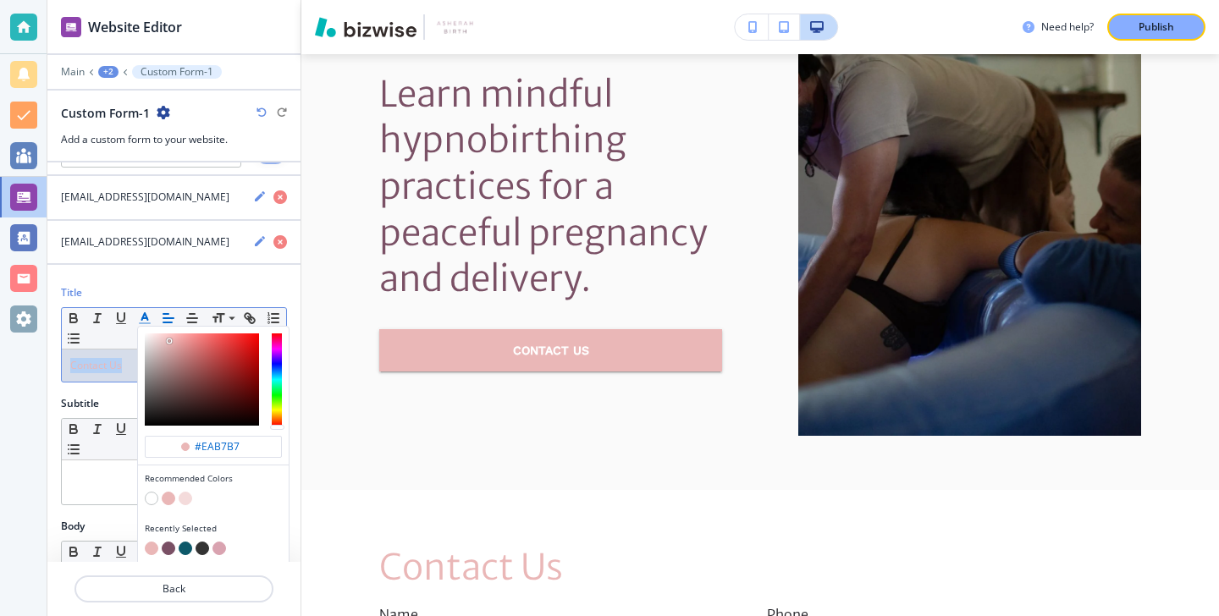
click at [165, 547] on button "button" at bounding box center [169, 549] width 14 height 14
type input "#7a5065"
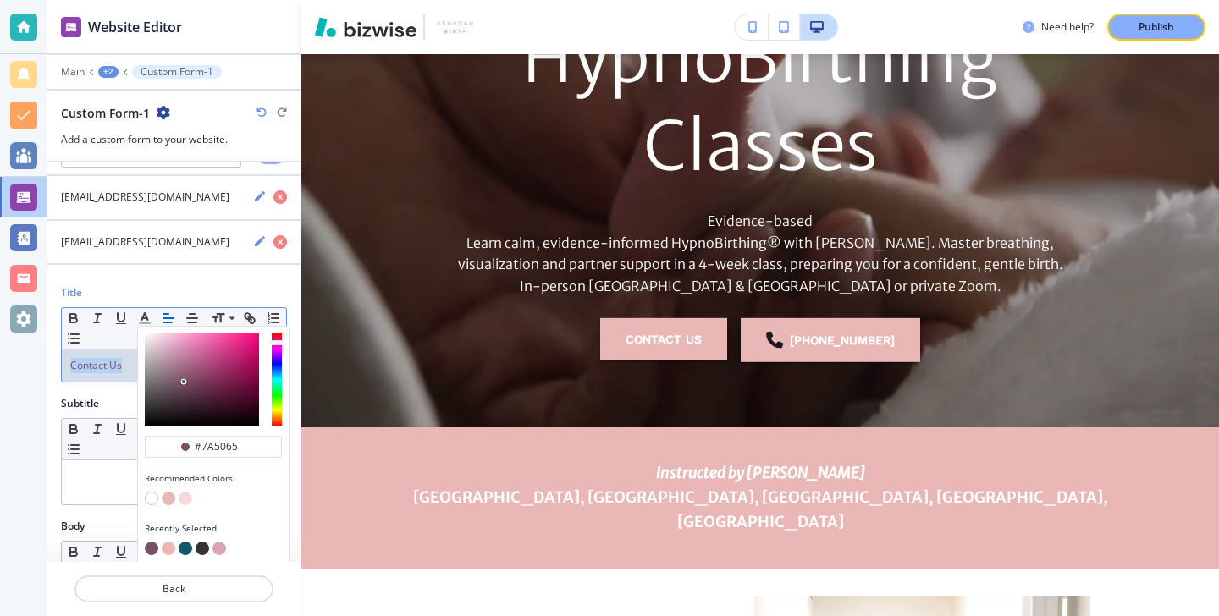
scroll to position [0, 0]
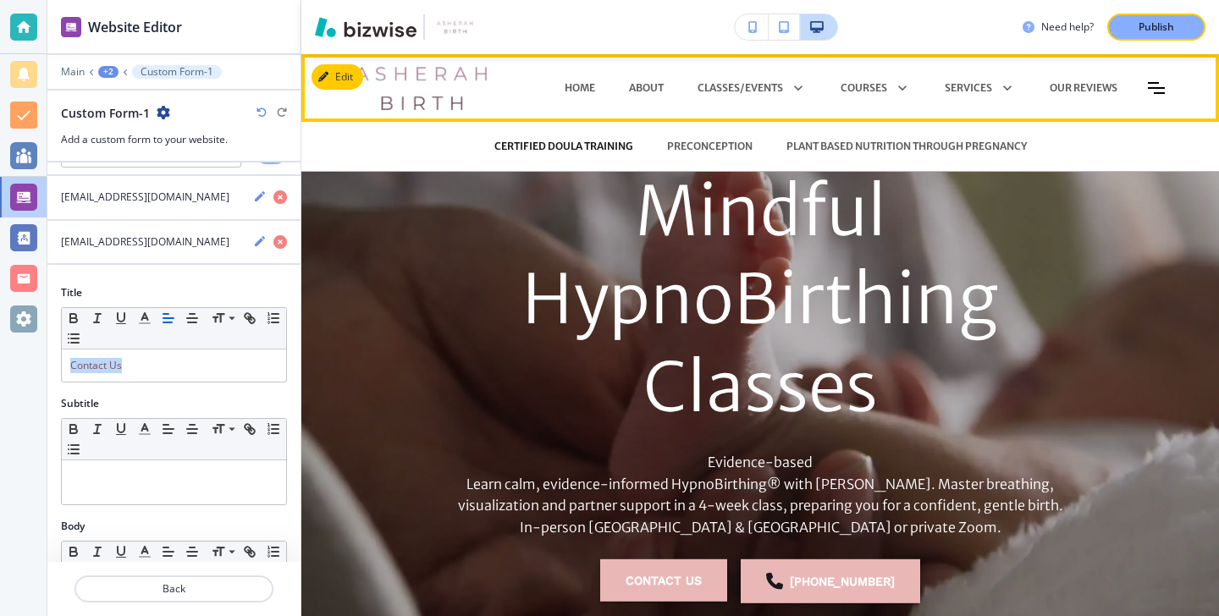
click at [586, 145] on p "CERTIFIED DOULA TRAINING" at bounding box center [563, 146] width 139 height 15
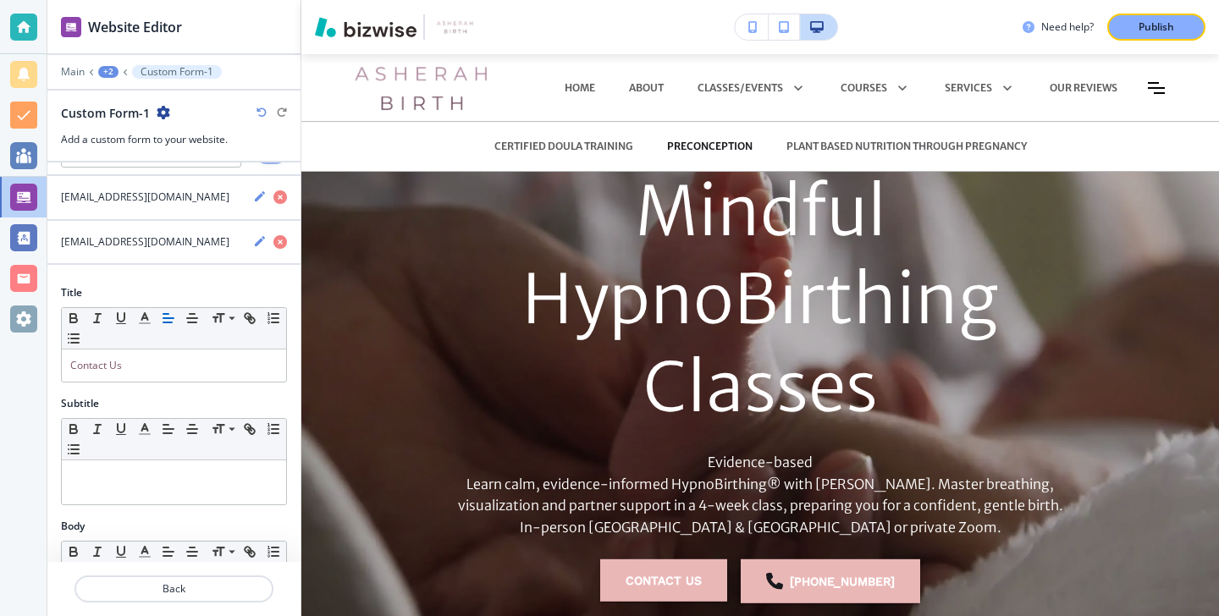
click at [745, 145] on p "PRECONCEPTION" at bounding box center [710, 146] width 86 height 15
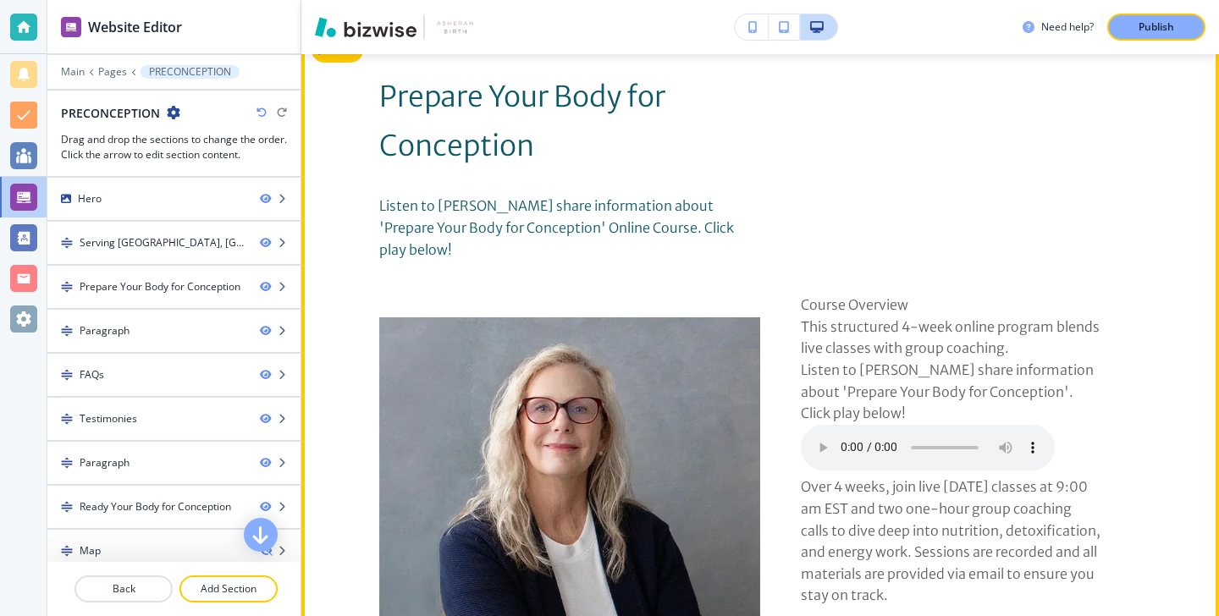
scroll to position [682, 0]
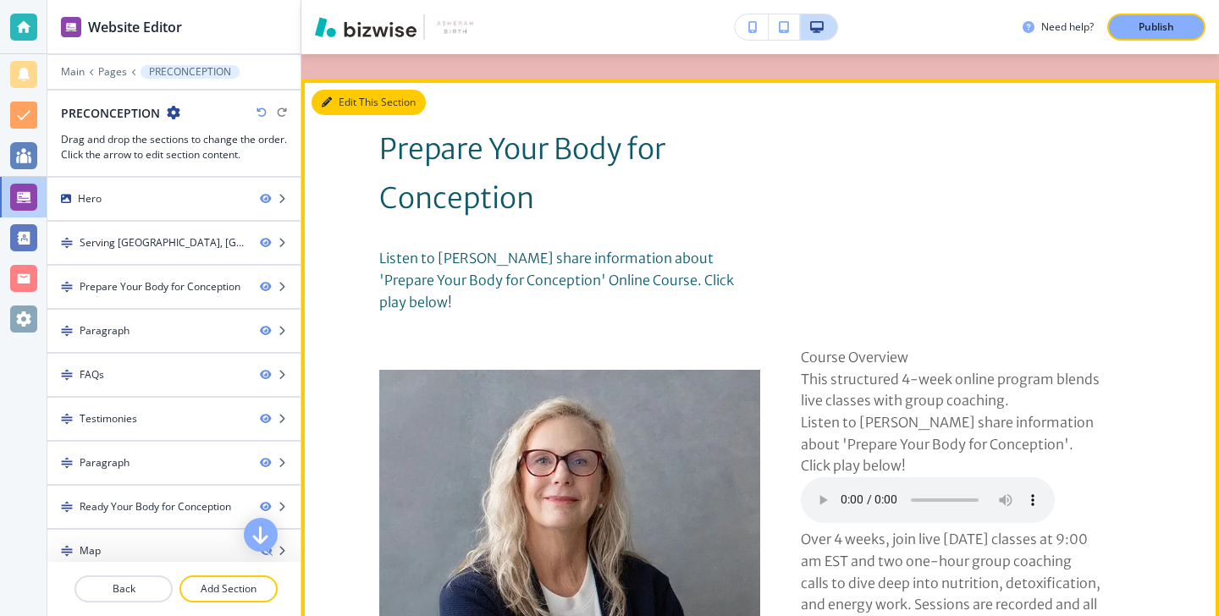
click at [343, 97] on button "Edit This Section" at bounding box center [369, 102] width 114 height 25
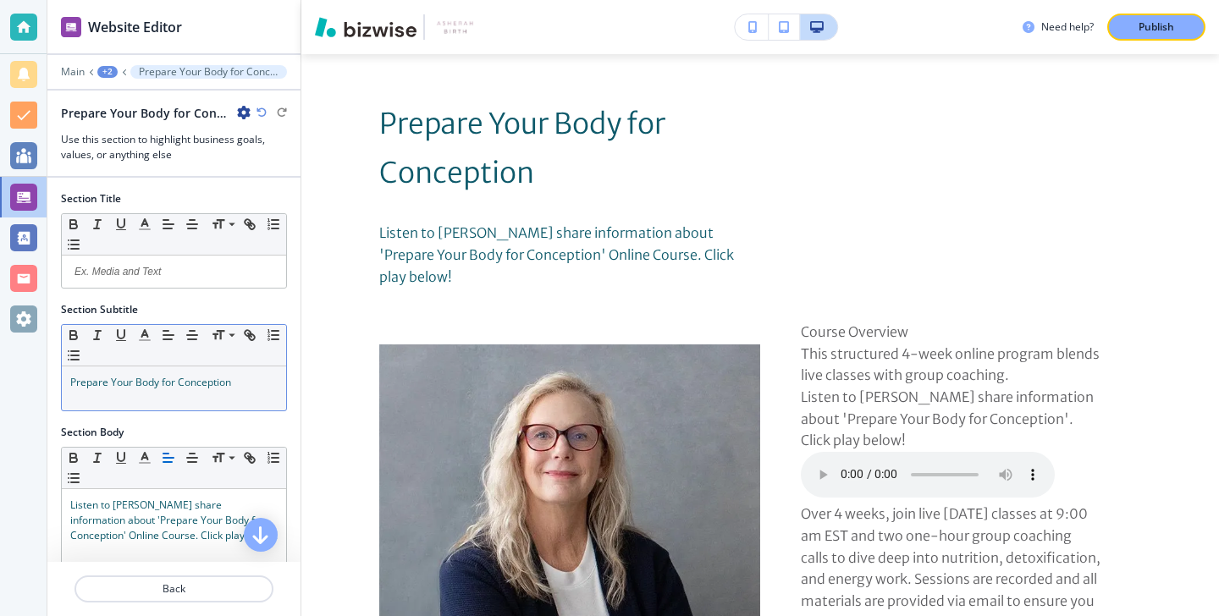
scroll to position [289, 0]
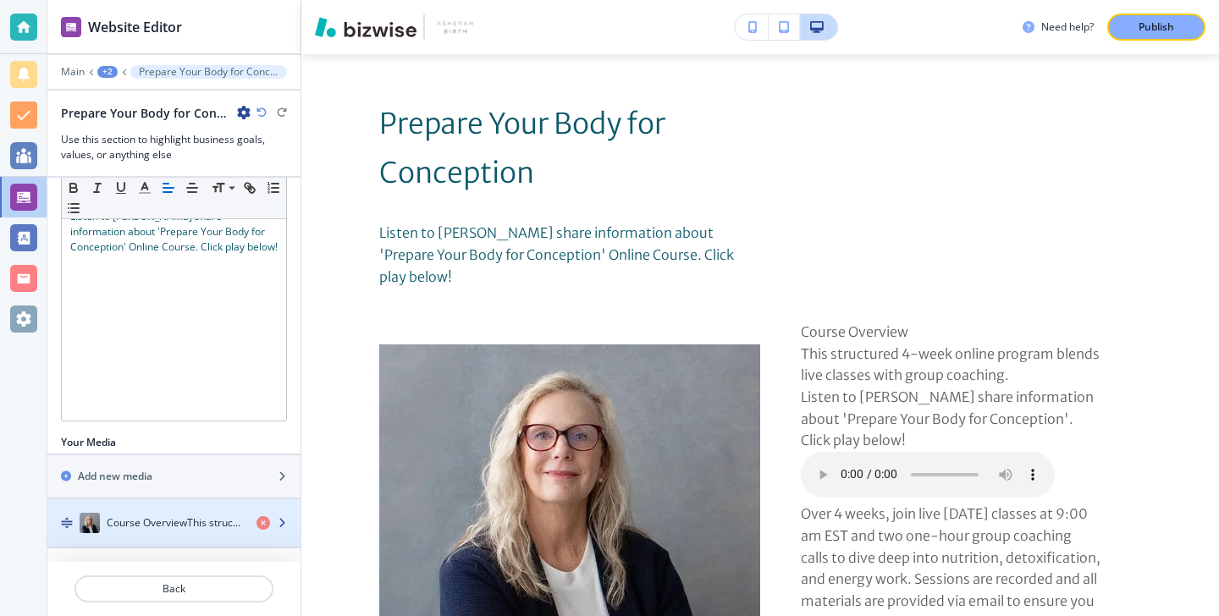
click at [157, 525] on h4 "Course OverviewThis structured 4-week online program blends live classes with g…" at bounding box center [175, 523] width 136 height 15
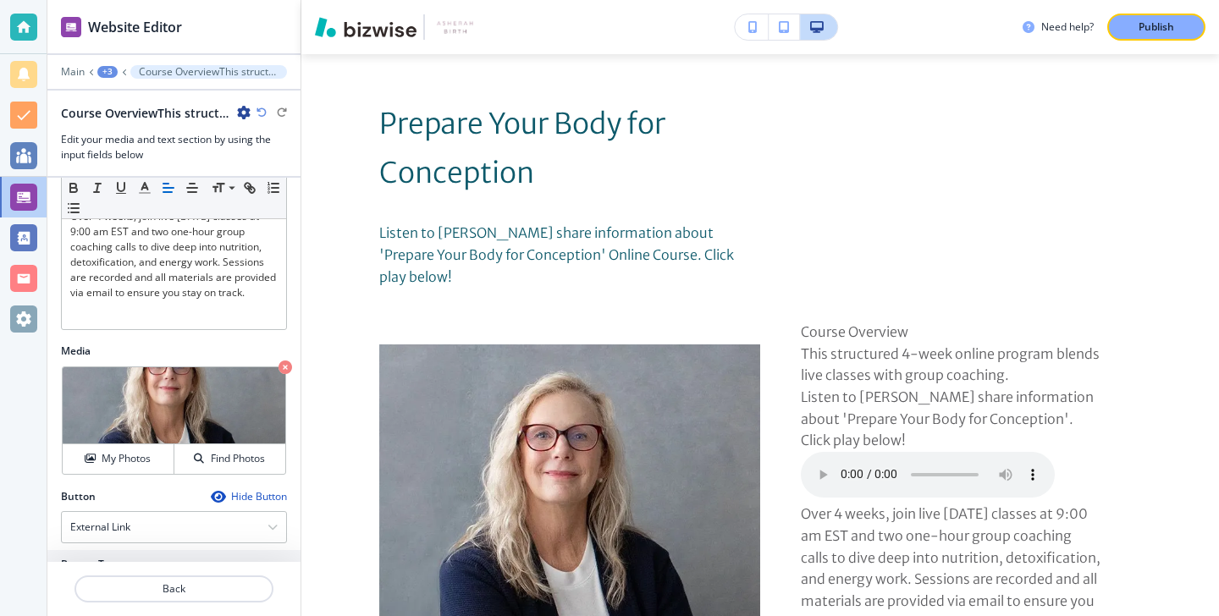
scroll to position [411, 0]
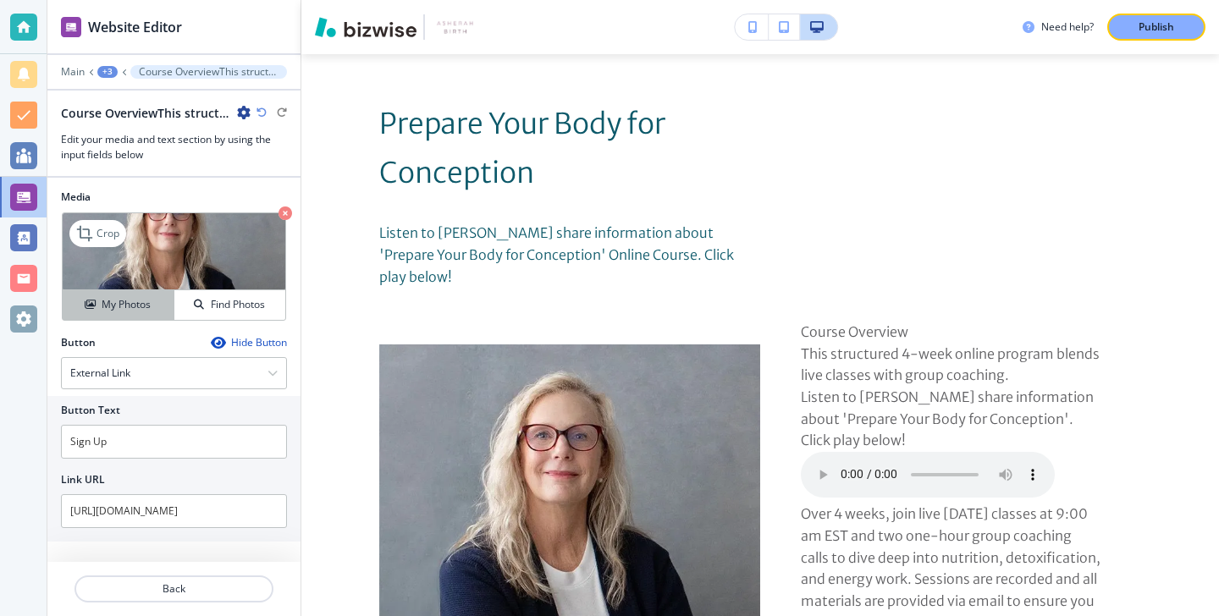
click at [154, 304] on div "My Photos" at bounding box center [118, 304] width 111 height 15
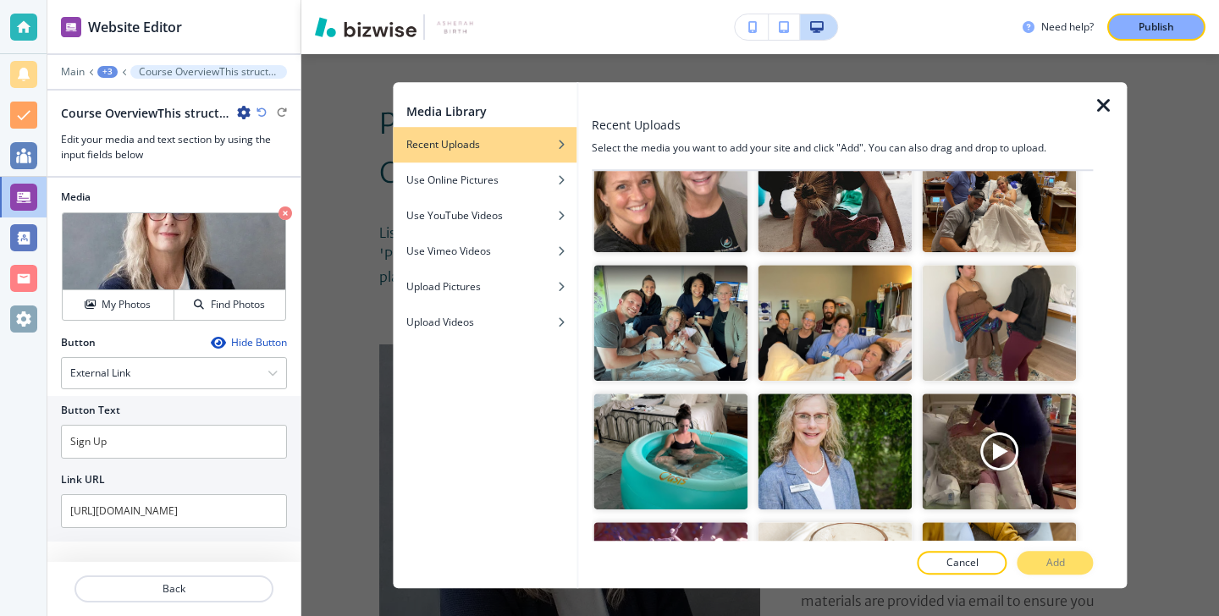
scroll to position [1252, 0]
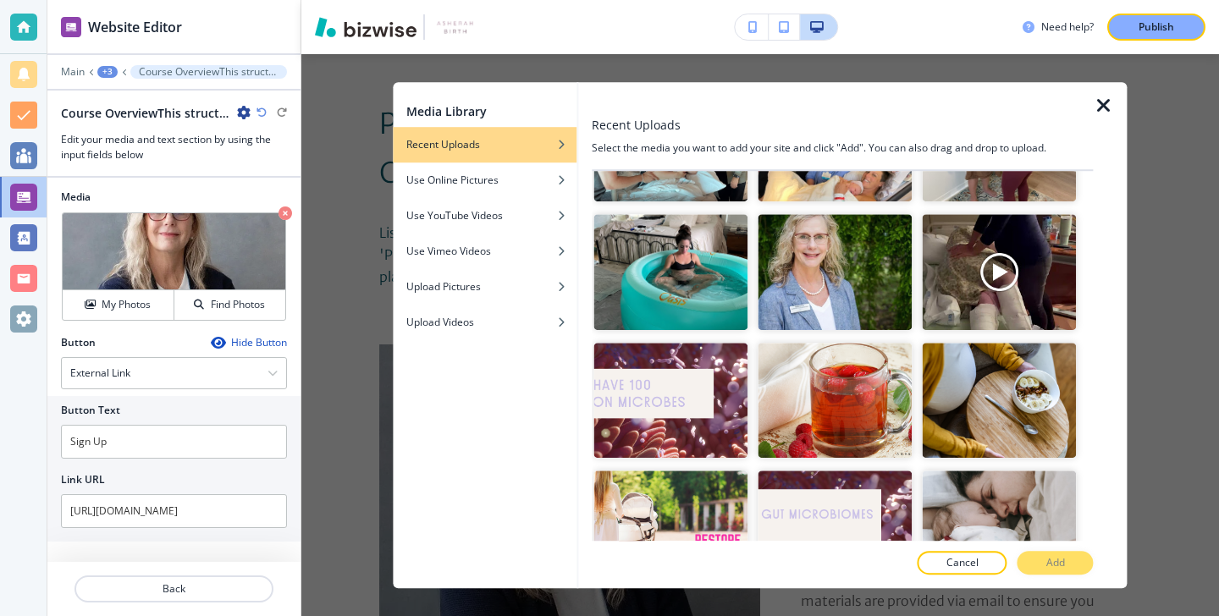
click at [1101, 103] on icon "button" at bounding box center [1104, 106] width 20 height 20
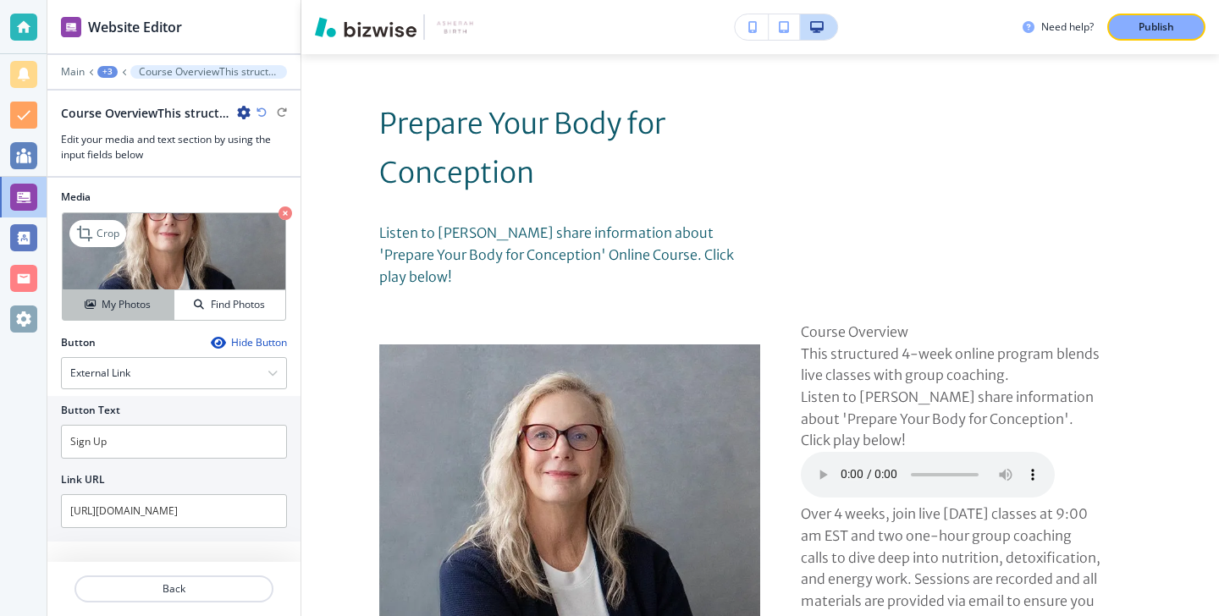
click at [143, 295] on button "My Photos" at bounding box center [119, 305] width 112 height 30
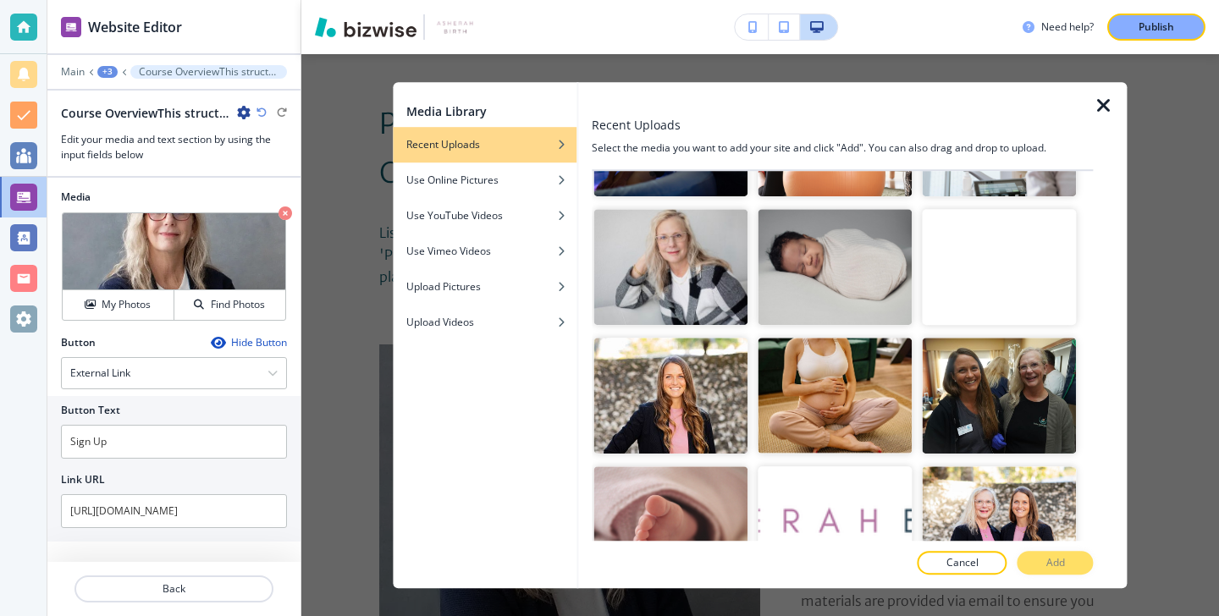
scroll to position [3454, 0]
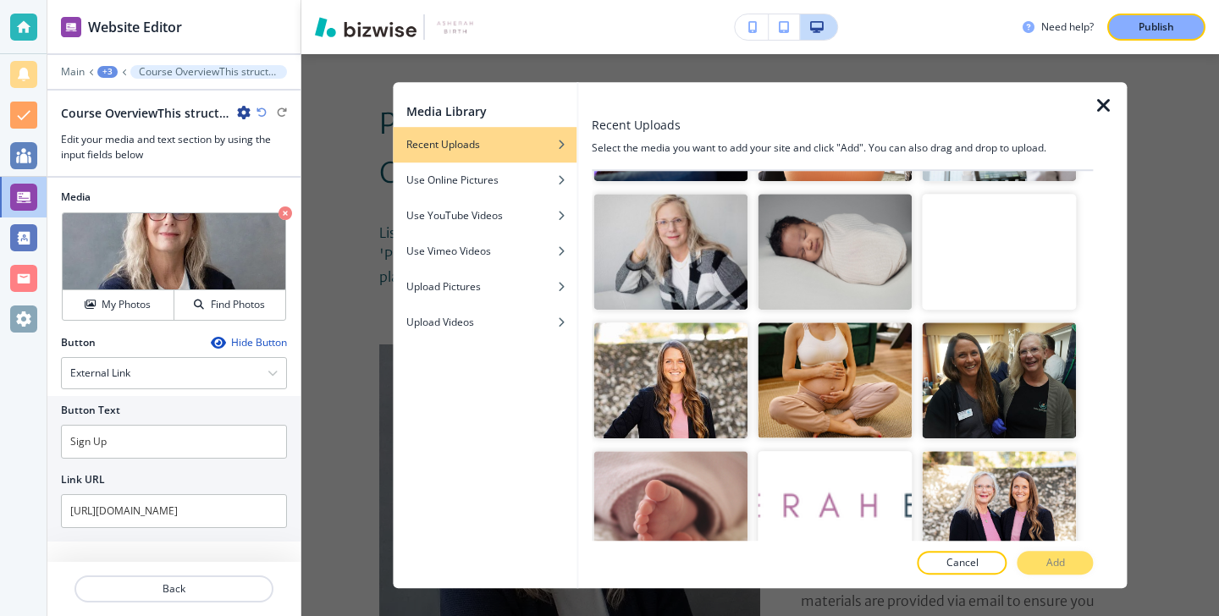
click at [709, 422] on img "button" at bounding box center [670, 381] width 154 height 116
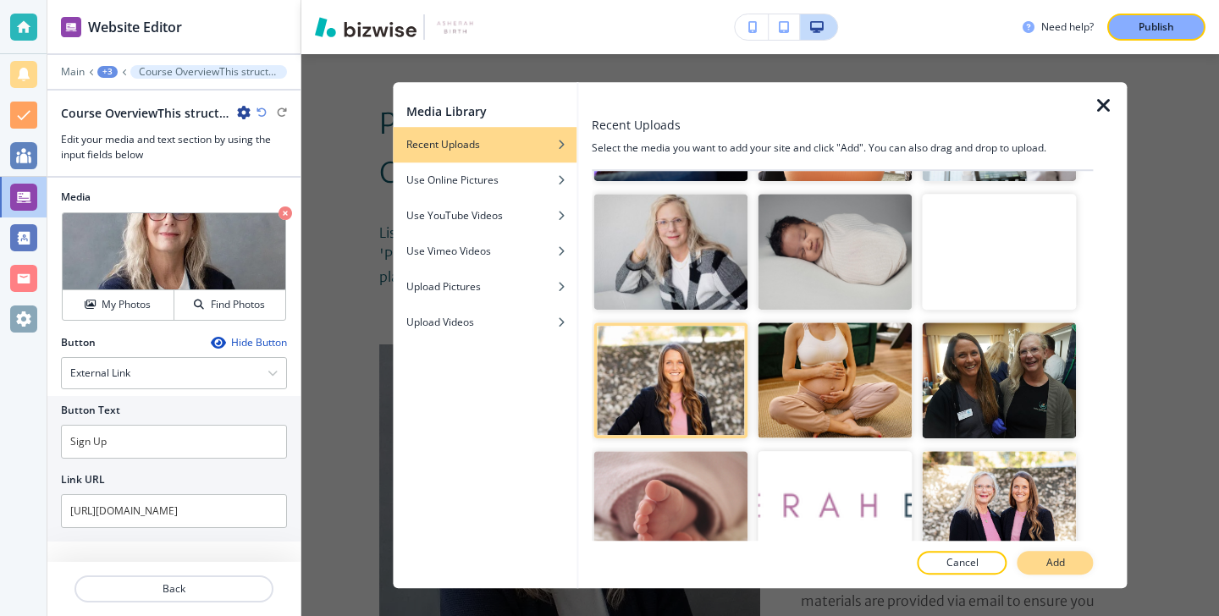
click at [1038, 552] on button "Add" at bounding box center [1056, 563] width 76 height 24
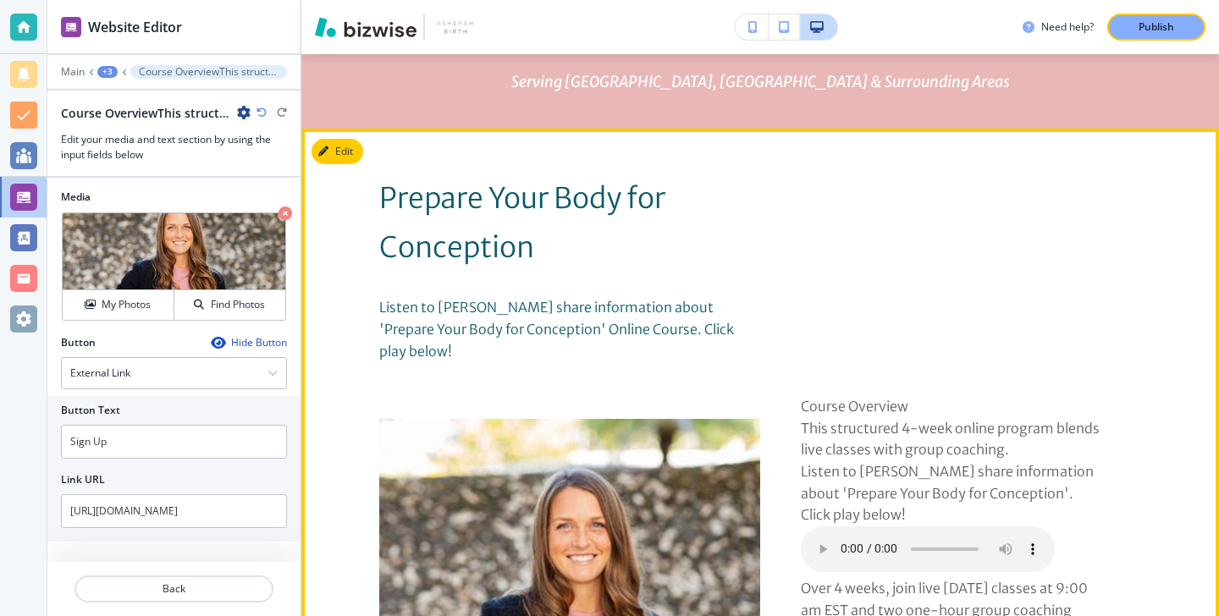
scroll to position [609, 0]
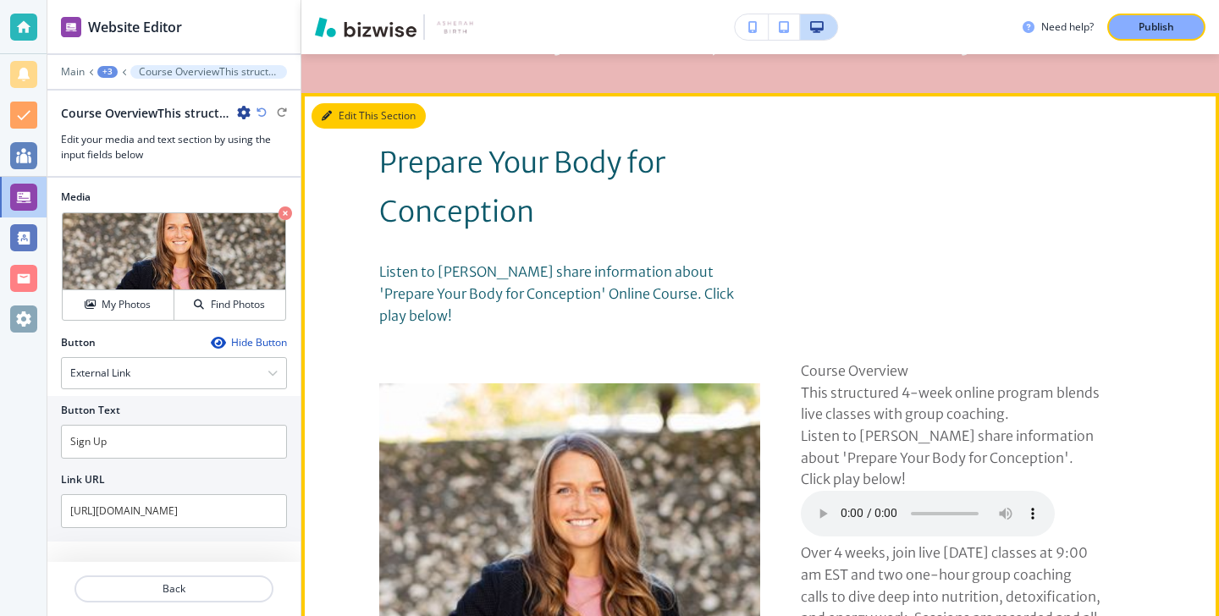
click at [358, 123] on button "Edit This Section" at bounding box center [369, 115] width 114 height 25
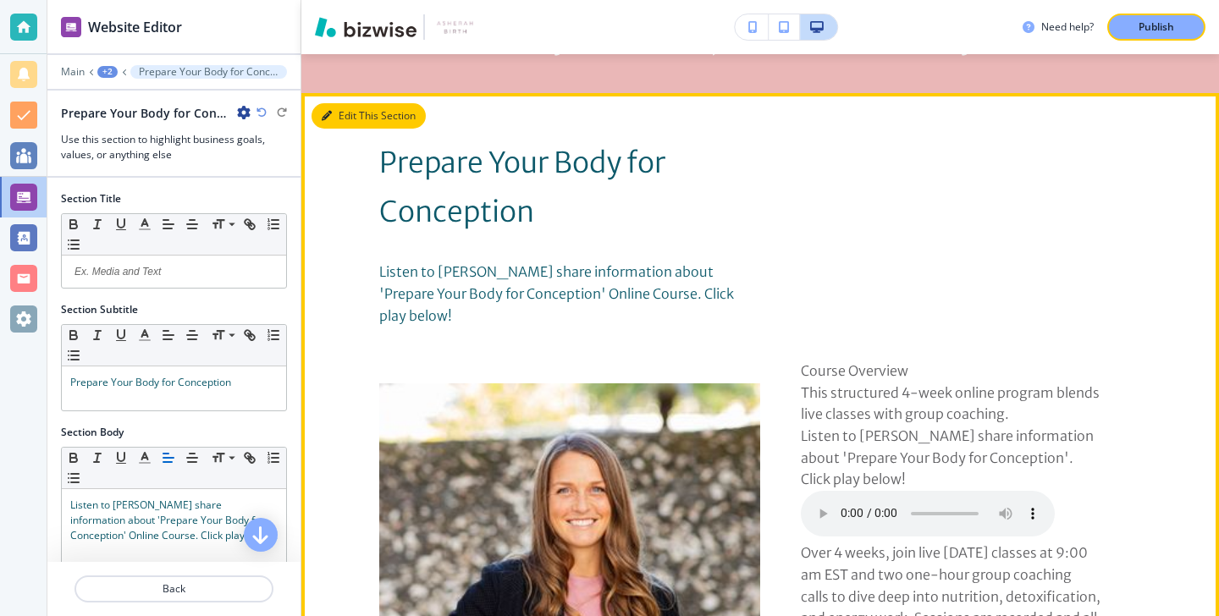
scroll to position [707, 0]
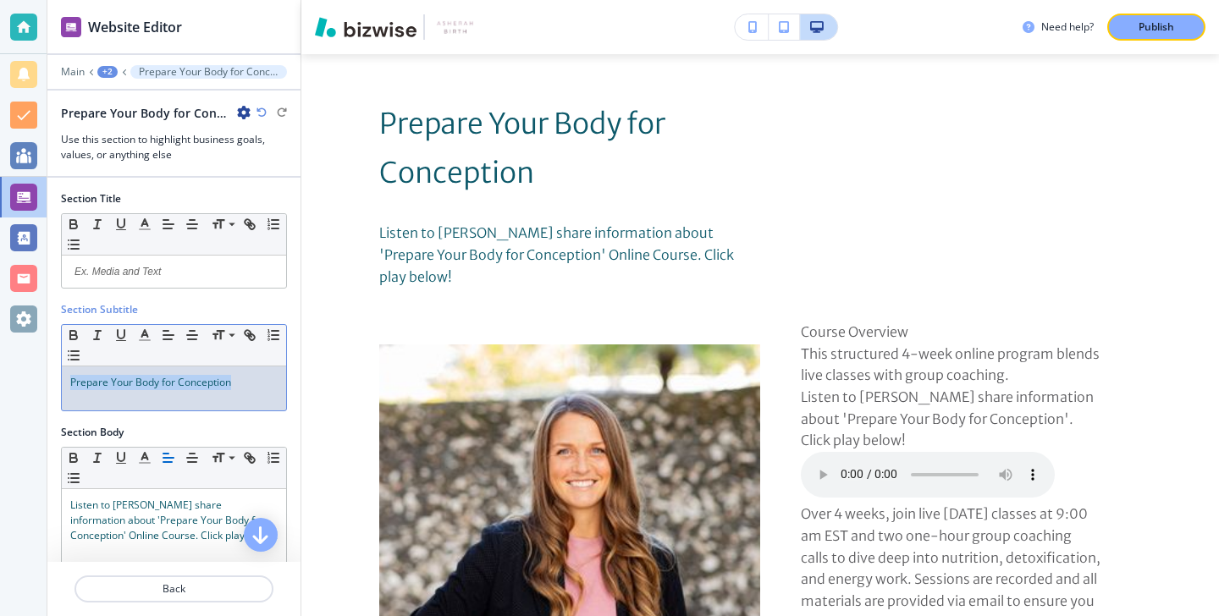
drag, startPoint x: 257, startPoint y: 381, endPoint x: 64, endPoint y: 370, distance: 193.3
click at [64, 370] on div "Prepare Your Body for Conception" at bounding box center [174, 389] width 224 height 44
click at [137, 328] on icon "button" at bounding box center [144, 335] width 15 height 15
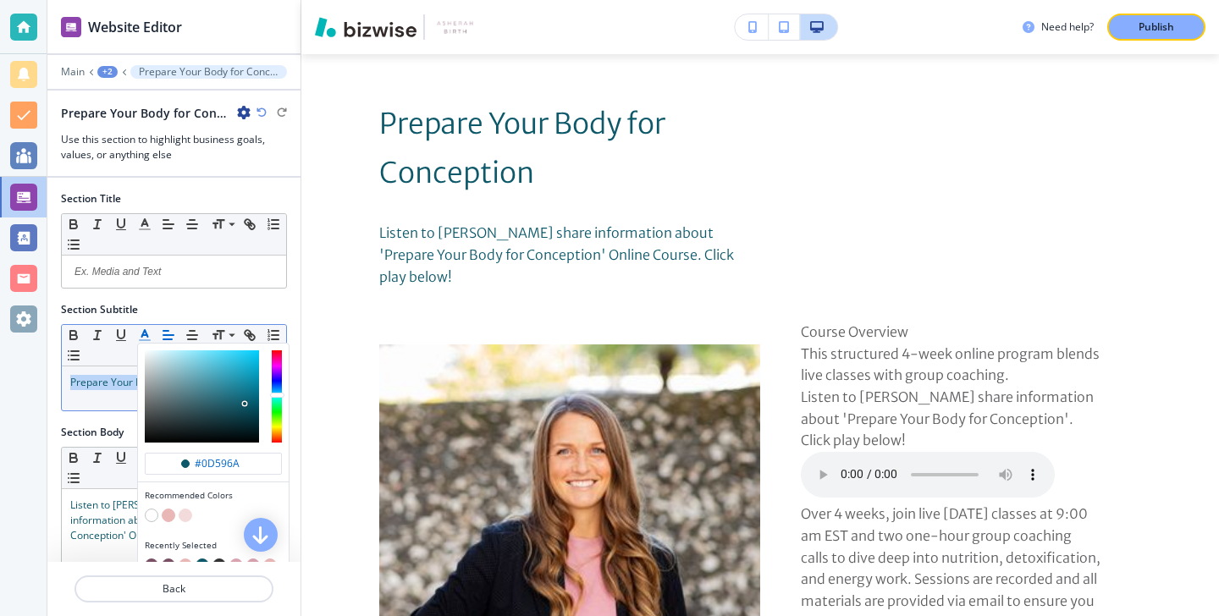
scroll to position [16, 0]
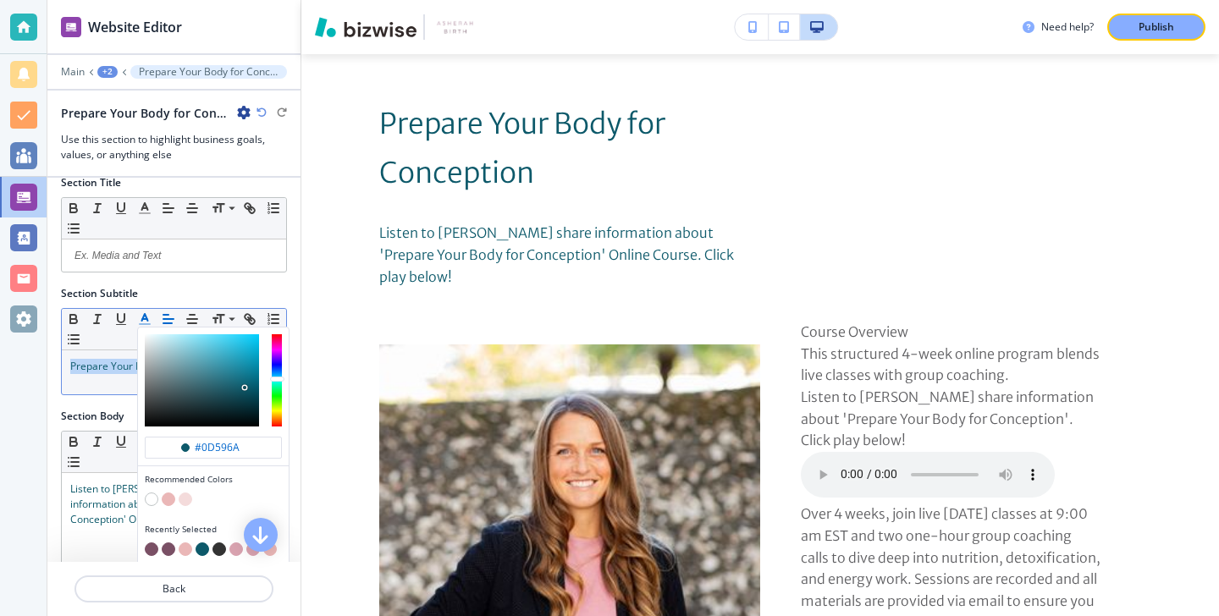
click at [150, 544] on button "button" at bounding box center [152, 550] width 14 height 14
type input "#7a5065"
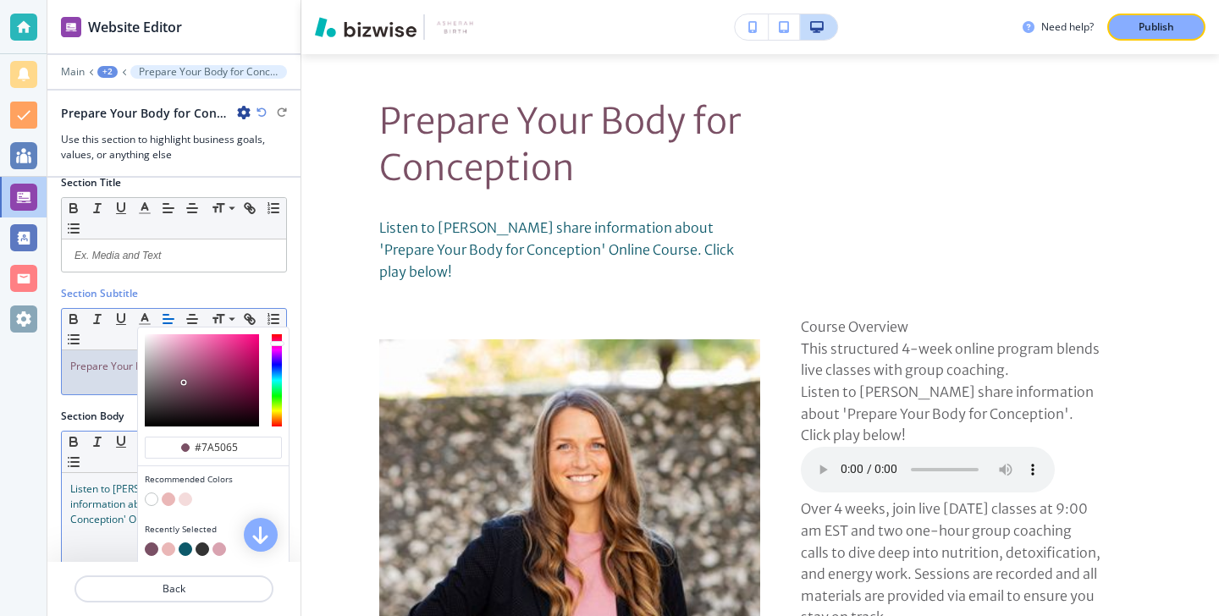
click at [123, 505] on span "Listen to [PERSON_NAME] share information about 'Prepare Your Body for Concepti…" at bounding box center [173, 504] width 207 height 45
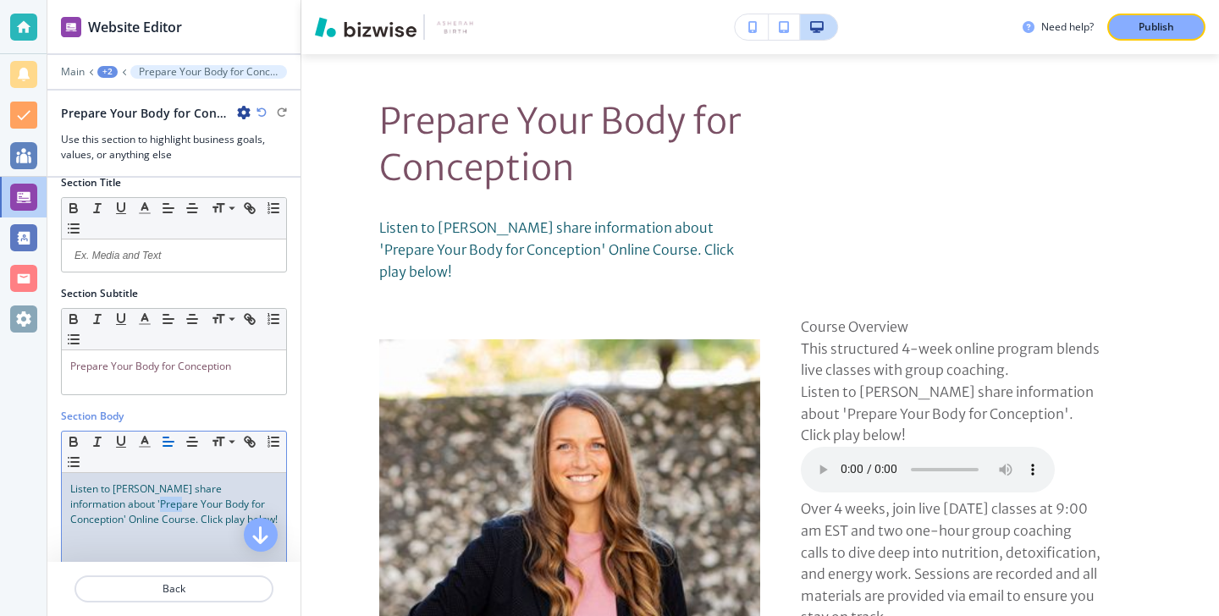
click at [123, 505] on span "Listen to [PERSON_NAME] share information about 'Prepare Your Body for Concepti…" at bounding box center [173, 504] width 207 height 45
click at [146, 442] on line "button" at bounding box center [144, 442] width 4 height 0
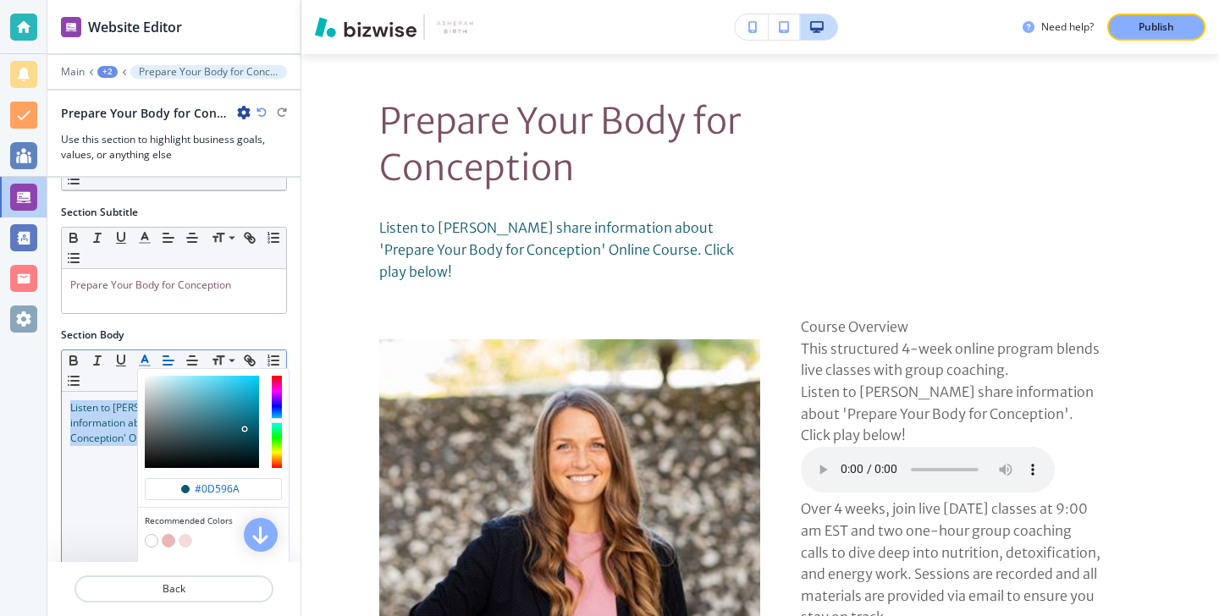
scroll to position [136, 0]
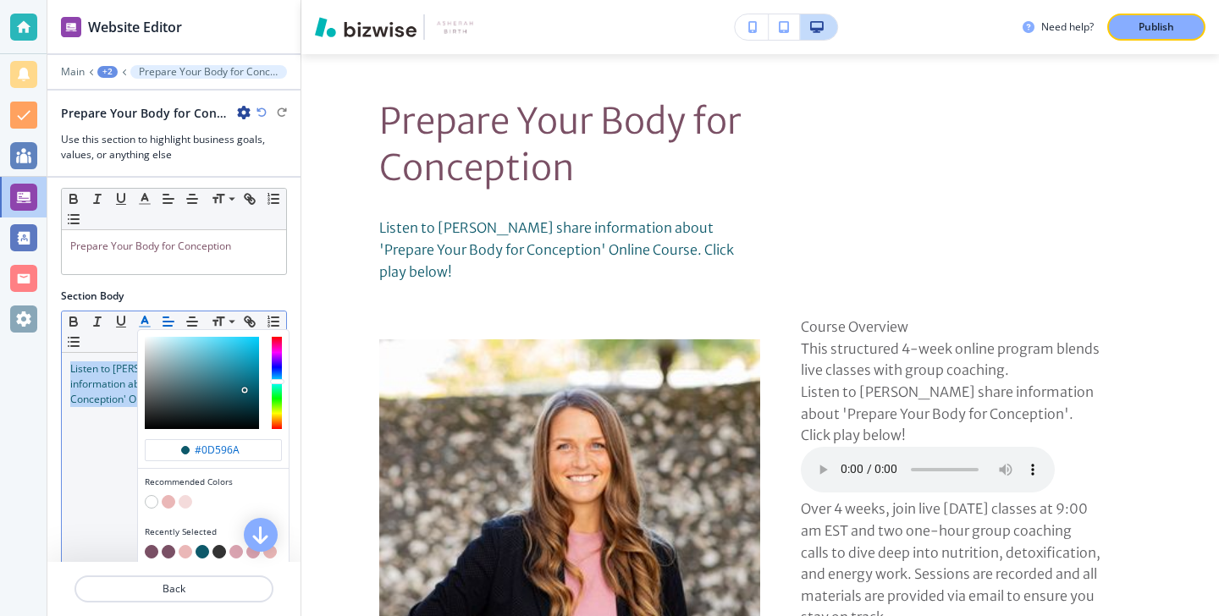
click at [148, 542] on div "button" at bounding box center [213, 541] width 137 height 7
click at [148, 547] on button "button" at bounding box center [152, 552] width 14 height 14
type input "#7a5065"
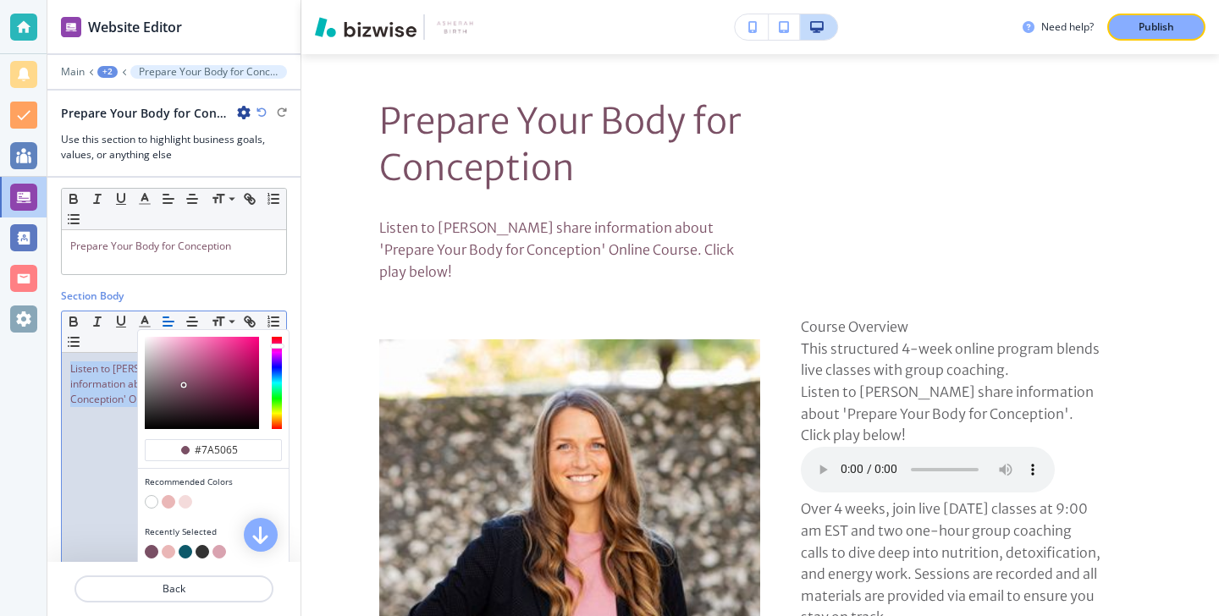
scroll to position [289, 0]
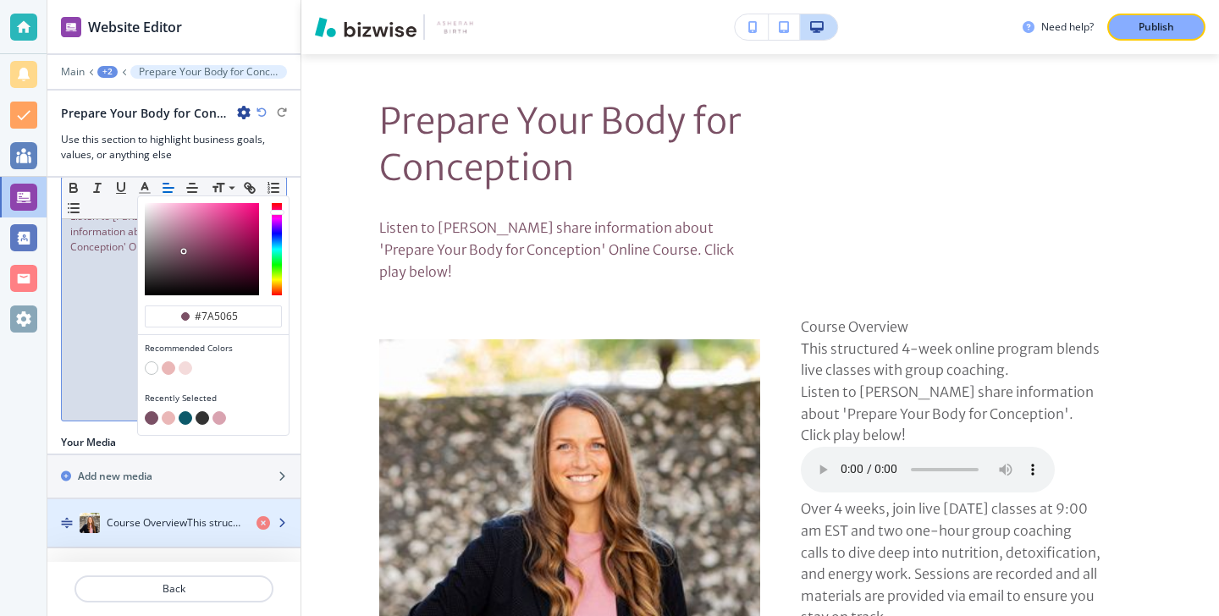
click at [125, 534] on div "button" at bounding box center [173, 540] width 253 height 14
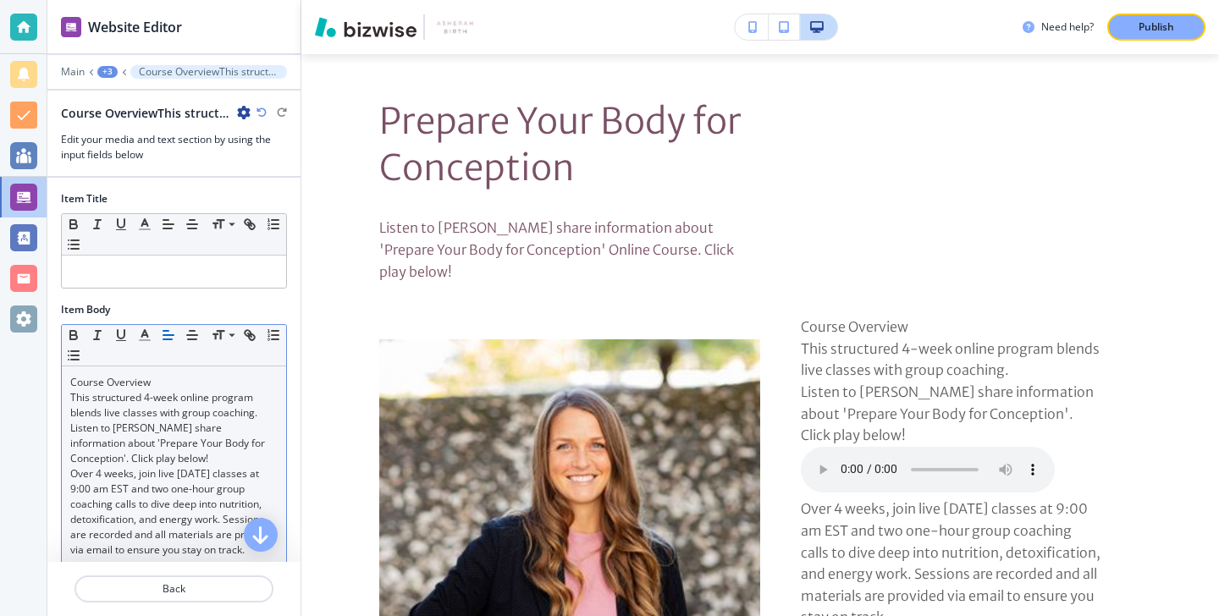
click at [152, 489] on p "Over 4 weeks, join live [DATE] classes at 9:00 am EST and two one-hour group co…" at bounding box center [173, 511] width 207 height 91
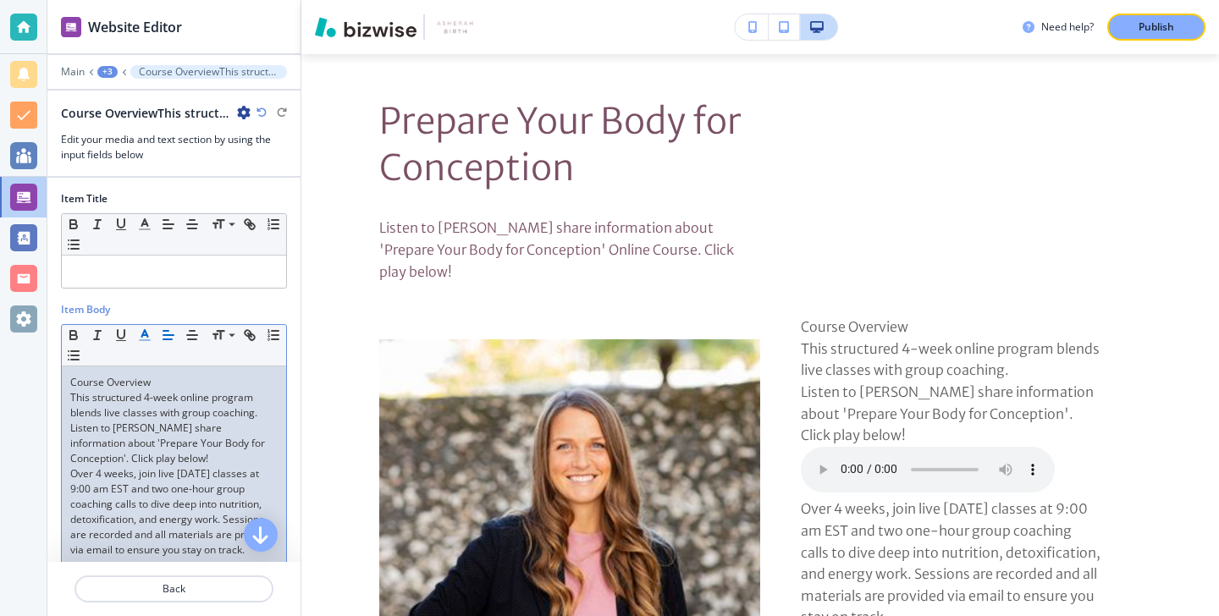
click at [146, 332] on icon "button" at bounding box center [144, 335] width 15 height 15
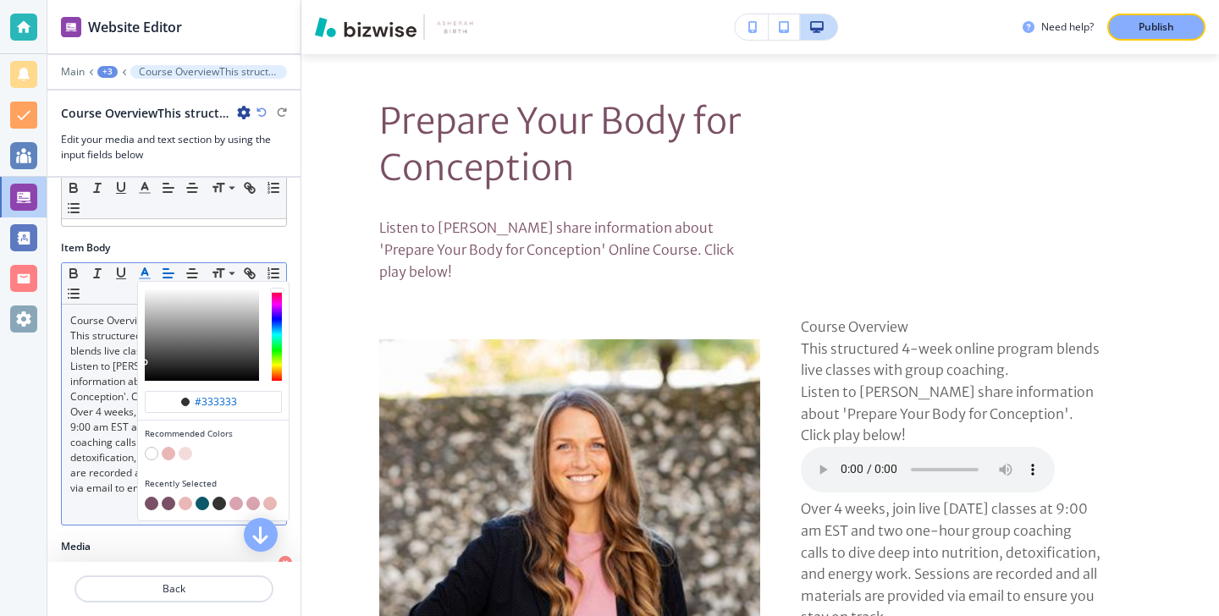
scroll to position [163, 0]
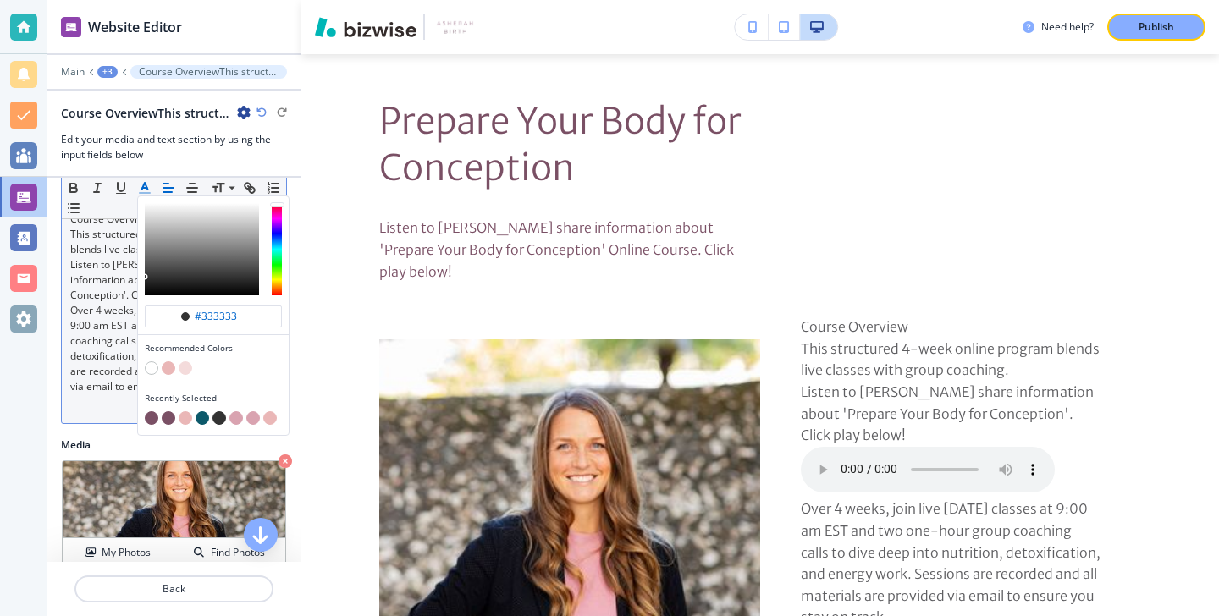
click at [148, 418] on button "button" at bounding box center [152, 418] width 14 height 14
type input "#7a5065"
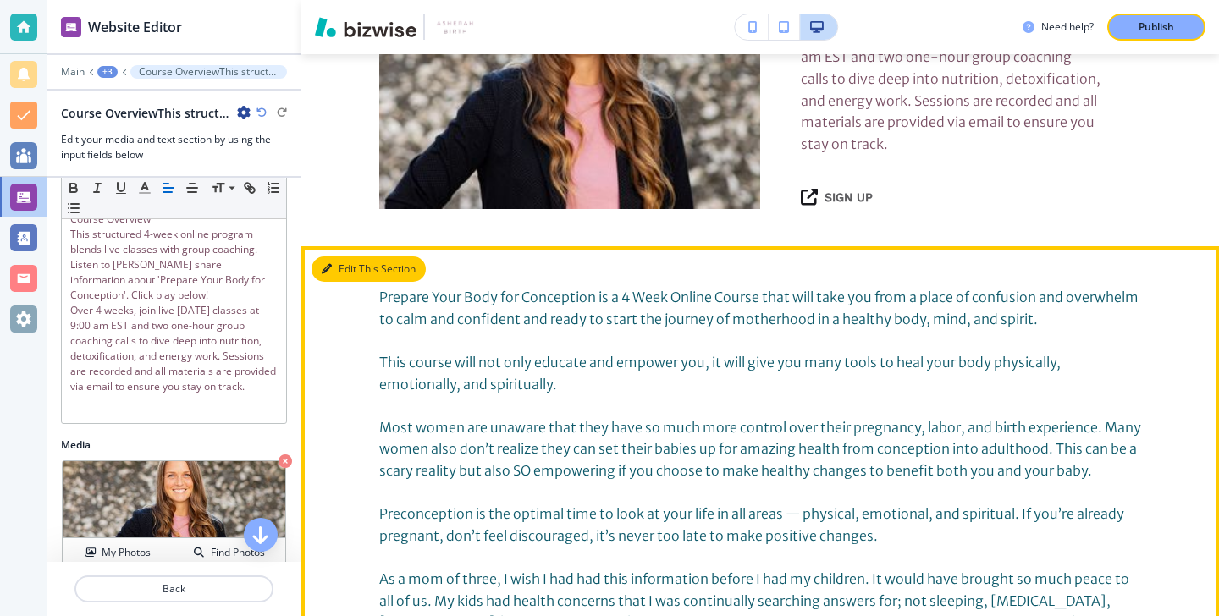
click at [354, 257] on button "Edit This Section" at bounding box center [369, 269] width 114 height 25
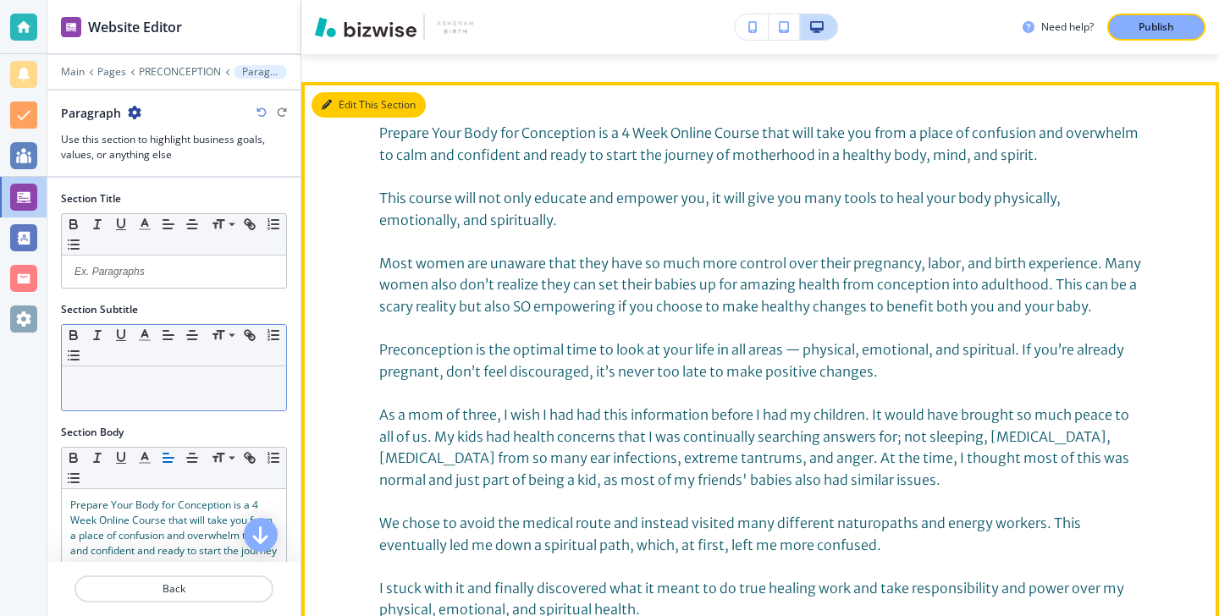
scroll to position [1300, 0]
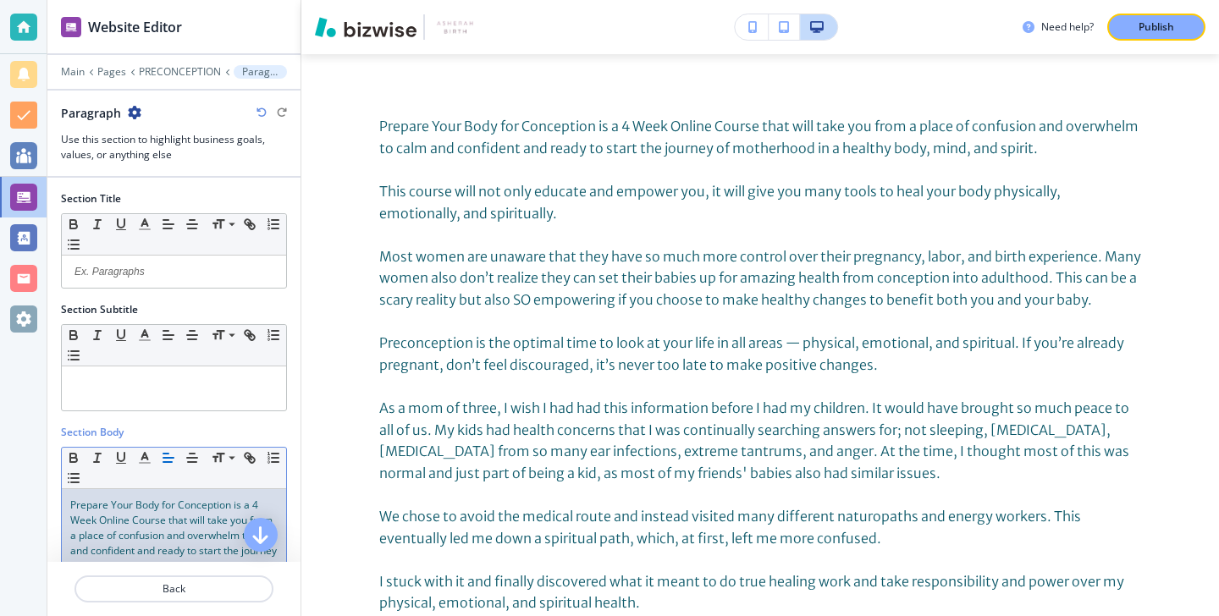
click at [169, 505] on span "Prepare Your Body for Conception is a 4 Week Online Course that will take you f…" at bounding box center [174, 543] width 209 height 91
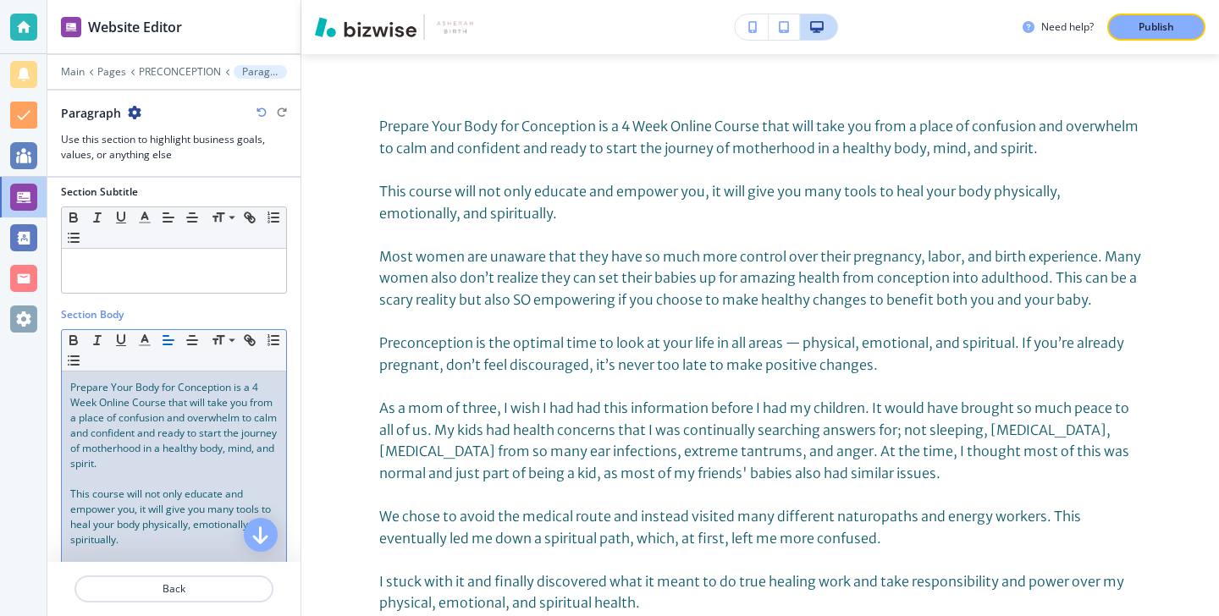
scroll to position [146, 0]
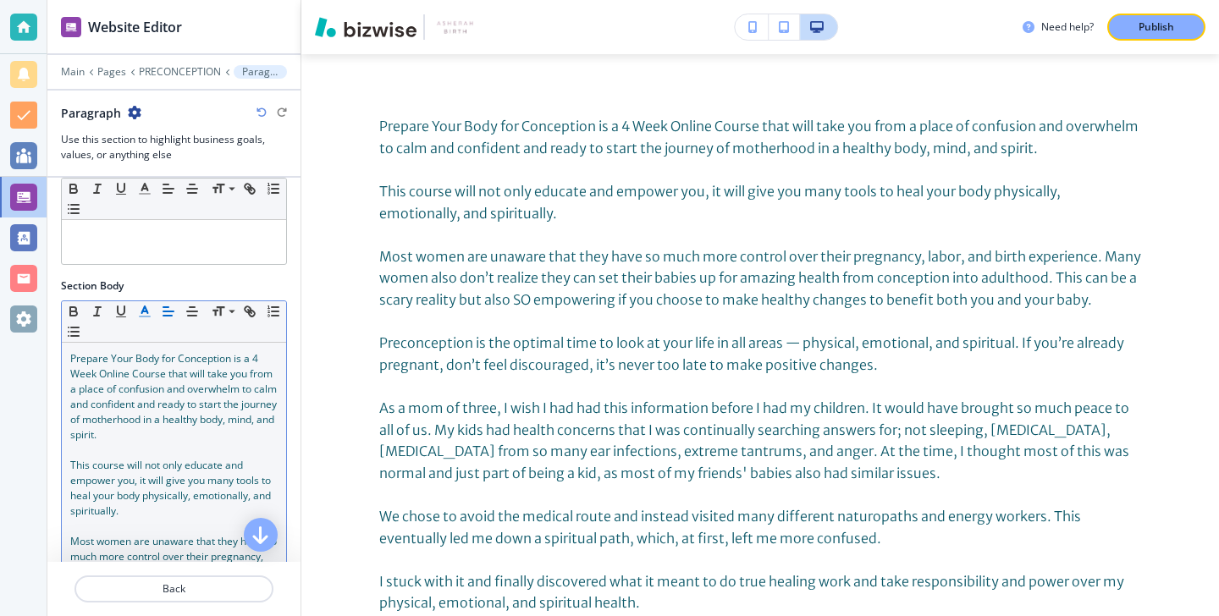
click at [152, 317] on icon "button" at bounding box center [144, 311] width 15 height 15
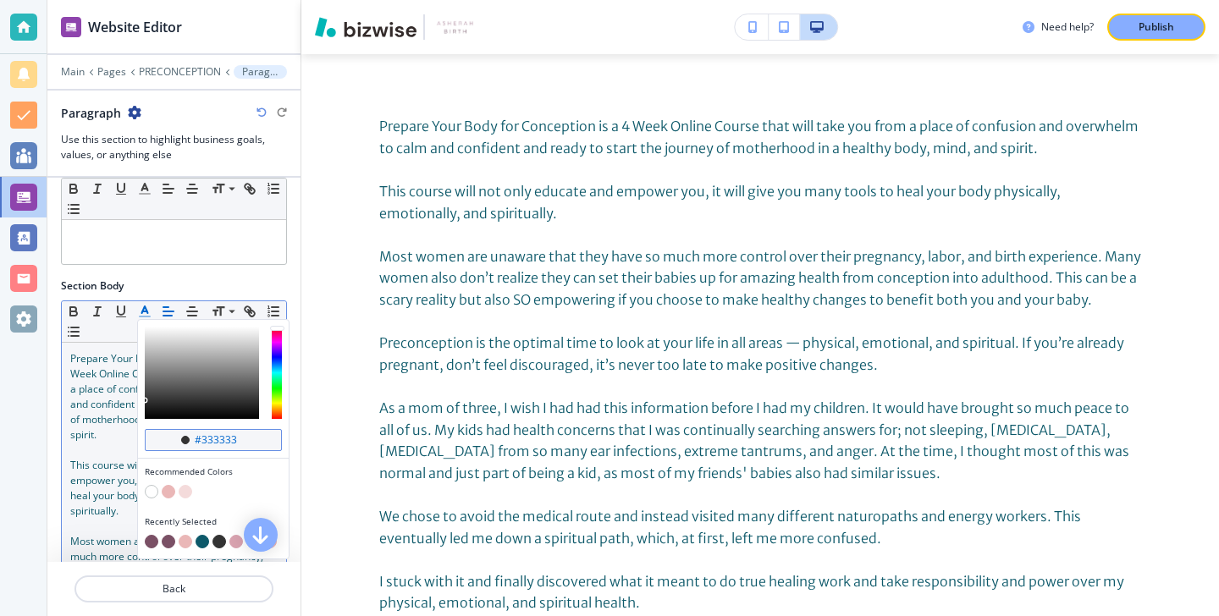
scroll to position [282, 0]
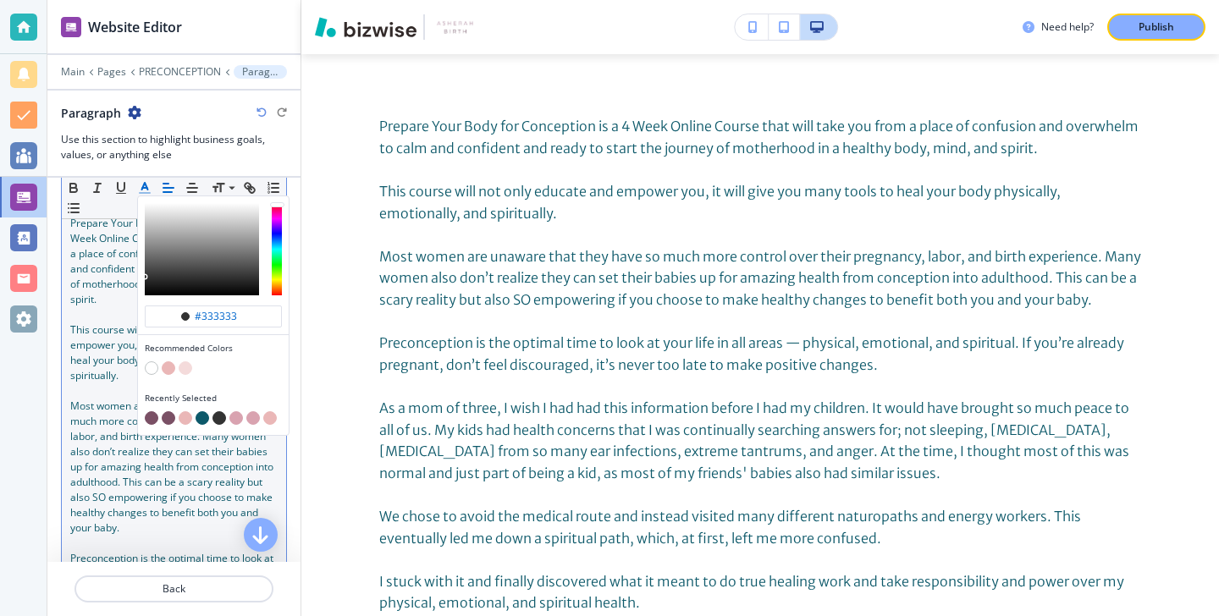
click at [146, 421] on button "button" at bounding box center [152, 418] width 14 height 14
type input "#7a5065"
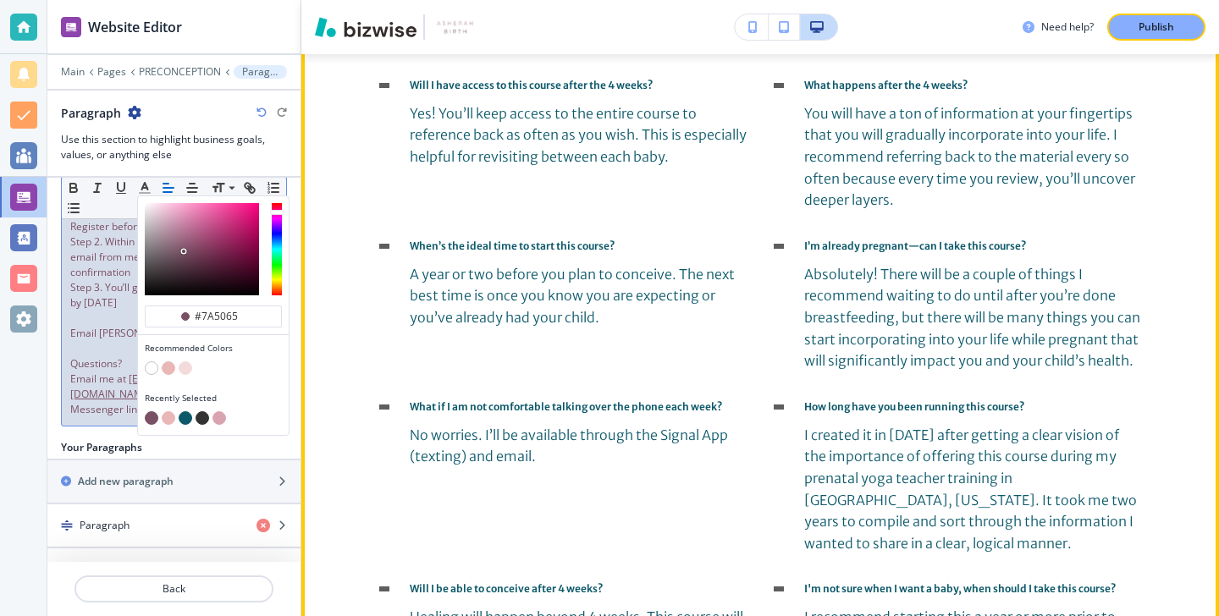
scroll to position [3707, 0]
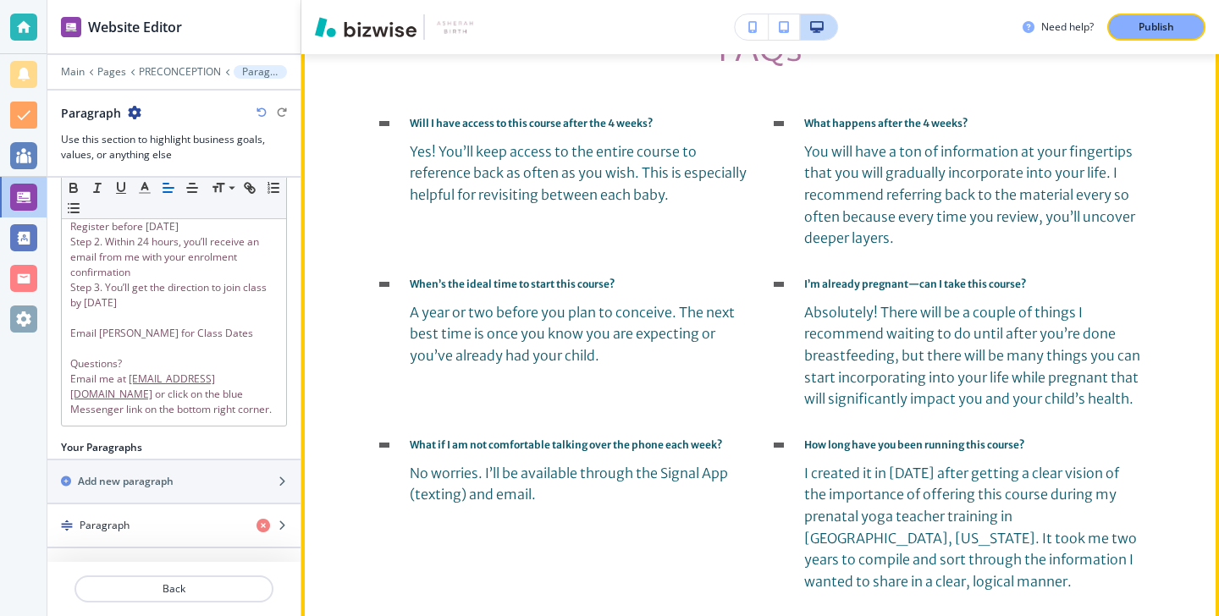
click at [340, 104] on div "FAQs Will I have access to this course after the 4 weeks? Yes! You’ll keep acce…" at bounding box center [760, 391] width 918 height 767
click at [345, 17] on button "Edit This Section" at bounding box center [369, 4] width 114 height 25
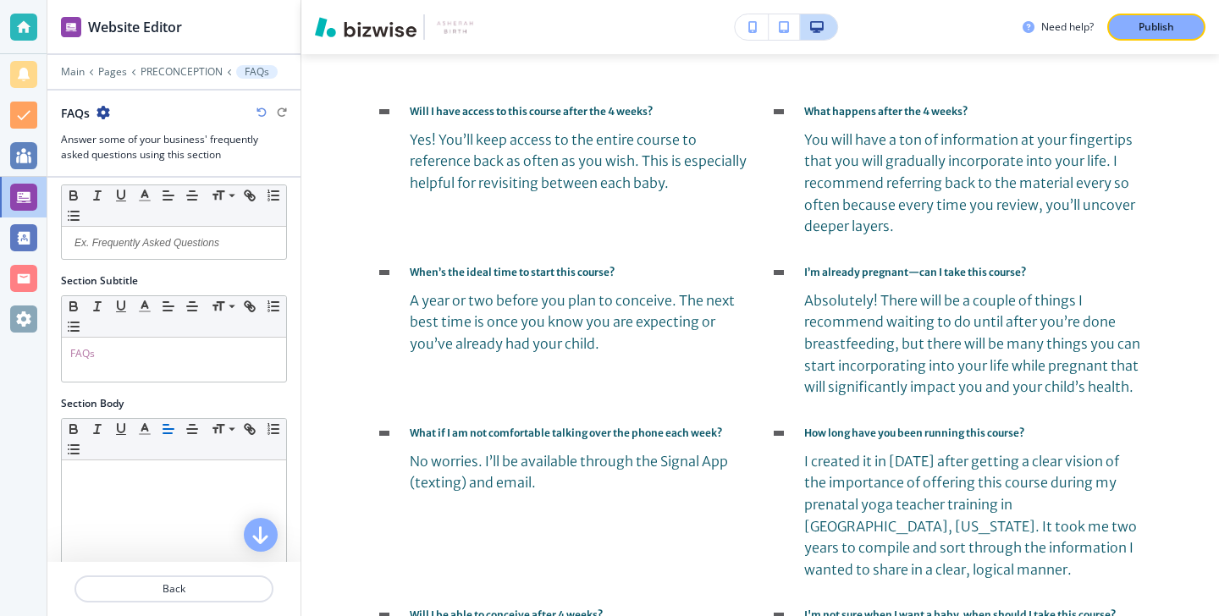
scroll to position [46, 0]
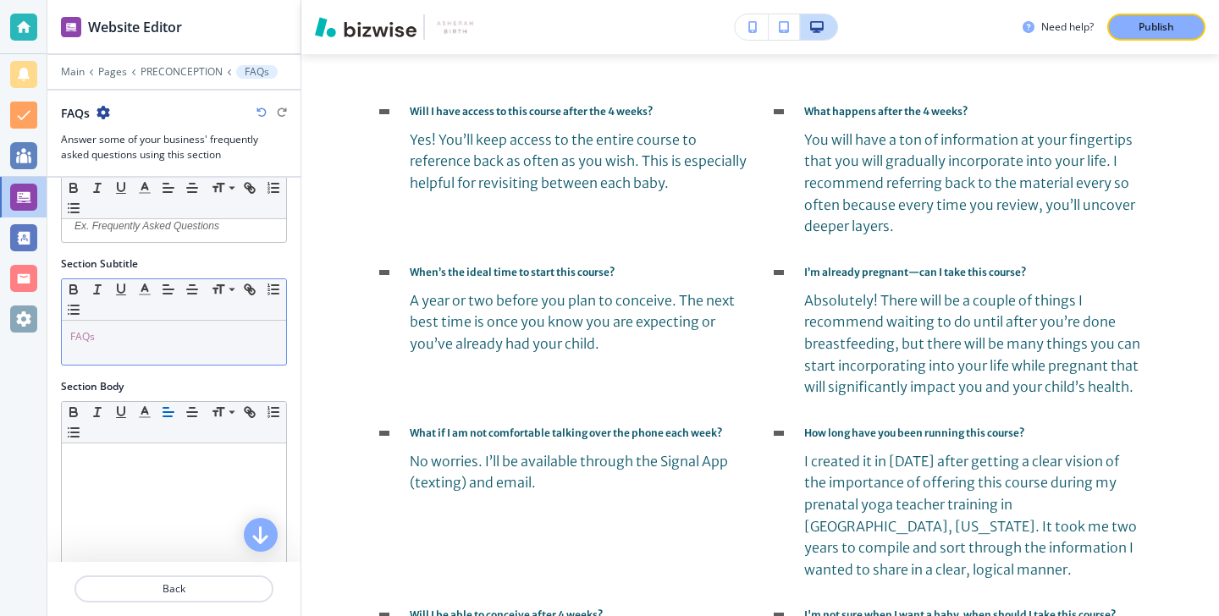
click at [217, 364] on div "FAQs" at bounding box center [174, 343] width 224 height 44
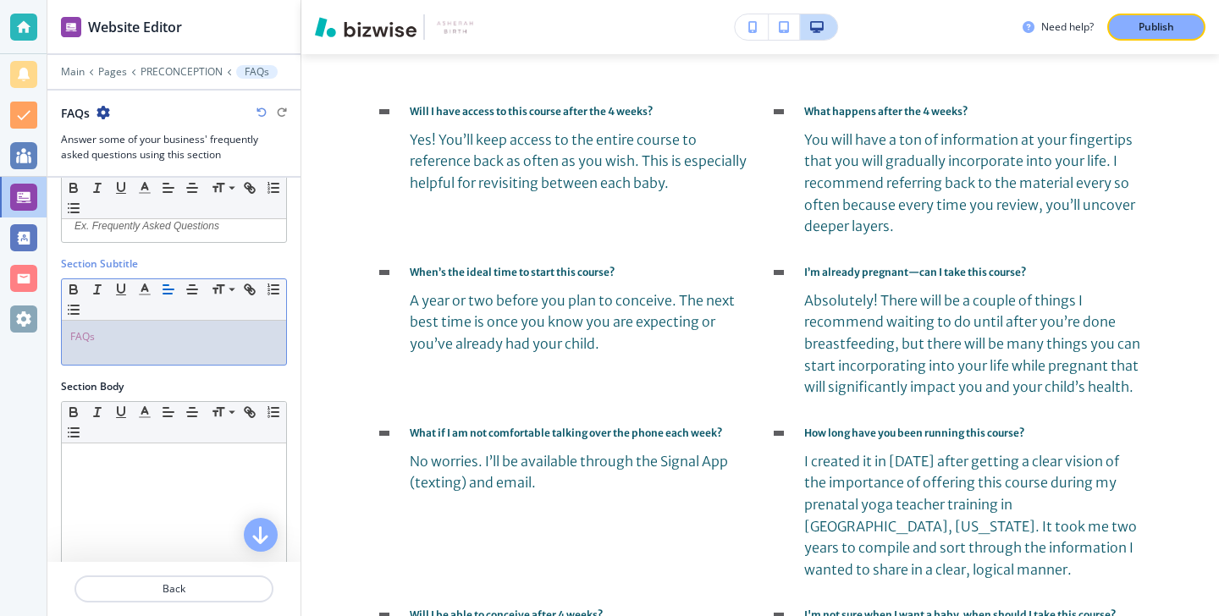
click at [217, 364] on div "FAQs" at bounding box center [174, 343] width 224 height 44
click at [154, 291] on button "button" at bounding box center [145, 289] width 24 height 20
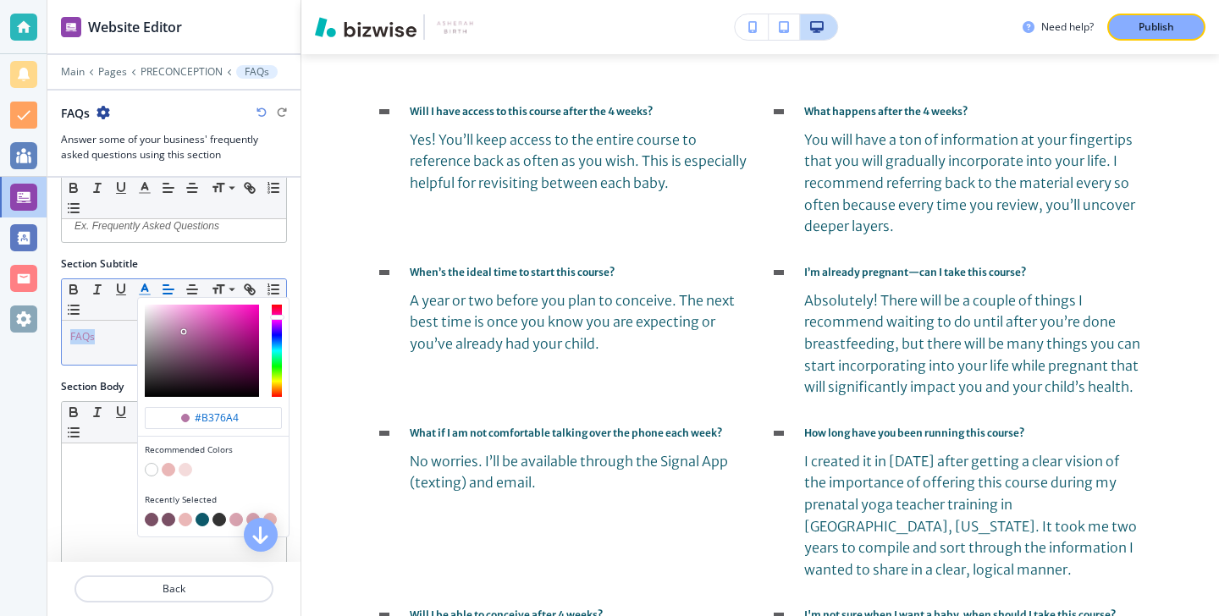
click at [153, 516] on button "button" at bounding box center [152, 520] width 14 height 14
type input "#7a5065"
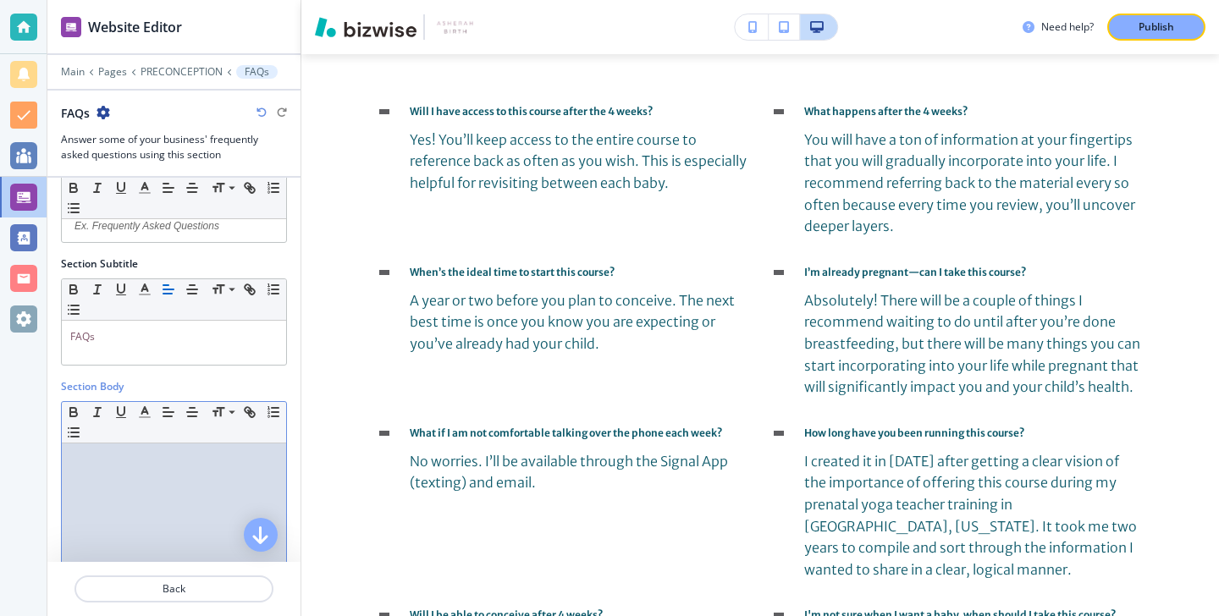
click at [91, 471] on div at bounding box center [174, 554] width 224 height 220
click at [224, 325] on div "FAQs" at bounding box center [174, 343] width 224 height 44
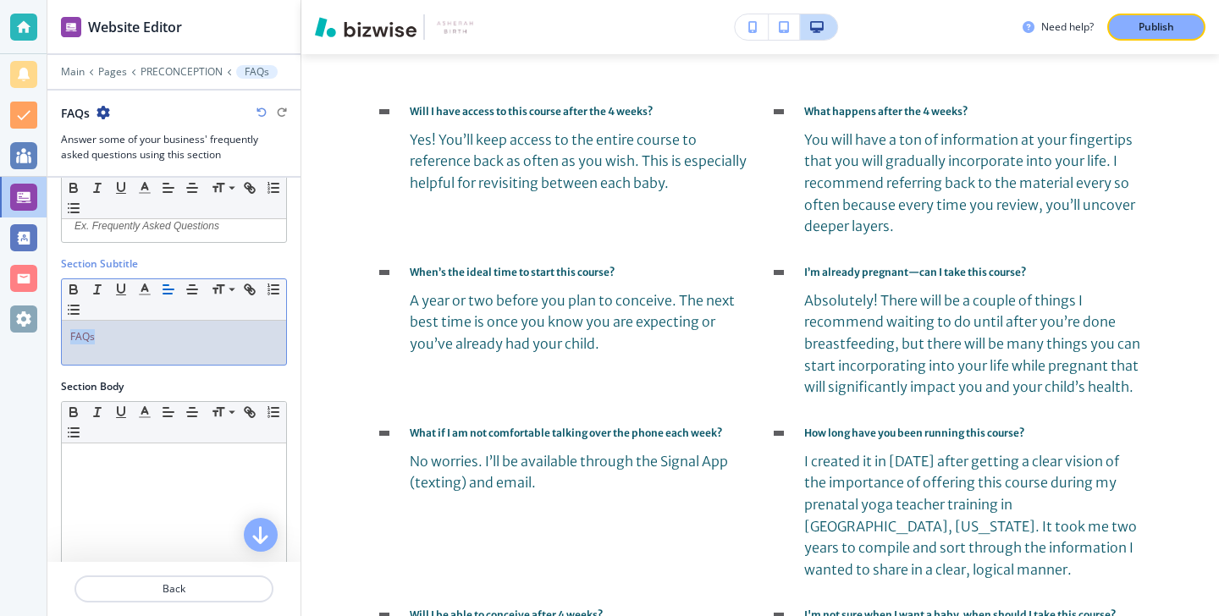
click at [224, 325] on div "FAQs" at bounding box center [174, 343] width 224 height 44
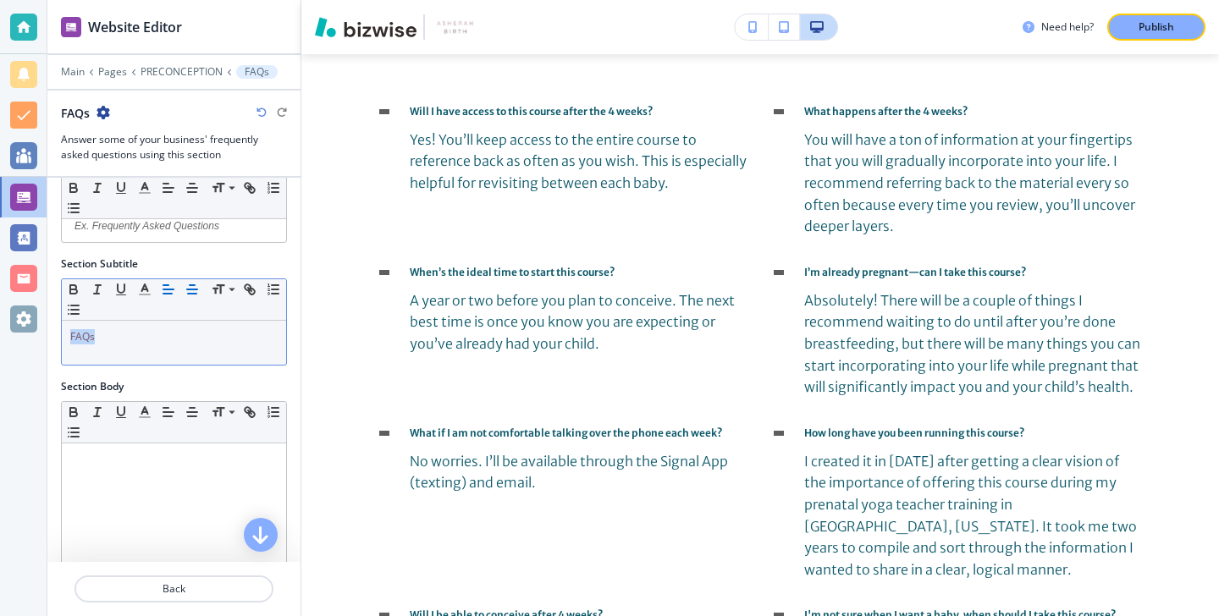
click at [195, 290] on line "button" at bounding box center [192, 290] width 10 height 0
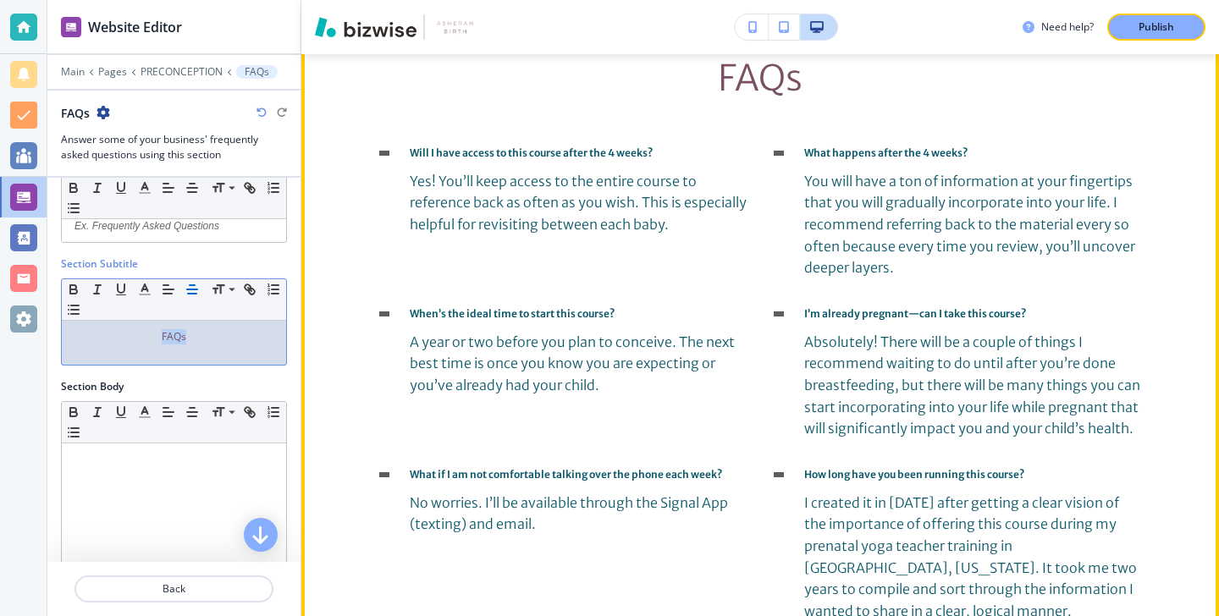
scroll to position [3629, 0]
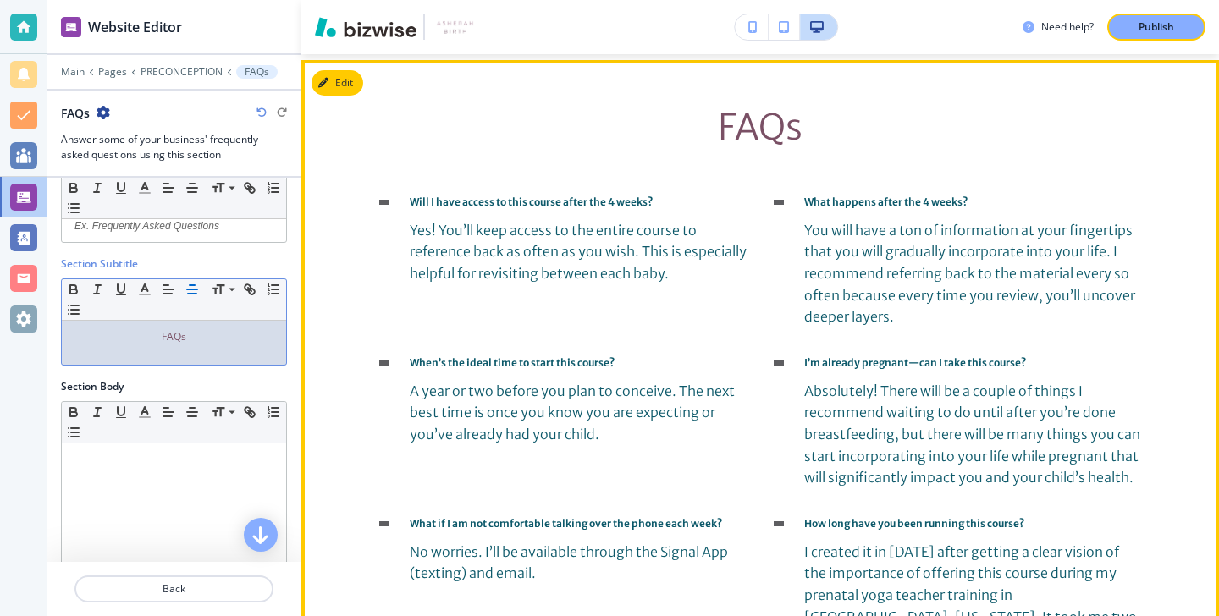
click at [497, 208] on span "Will I have access to this course after the 4 weeks?" at bounding box center [531, 202] width 243 height 13
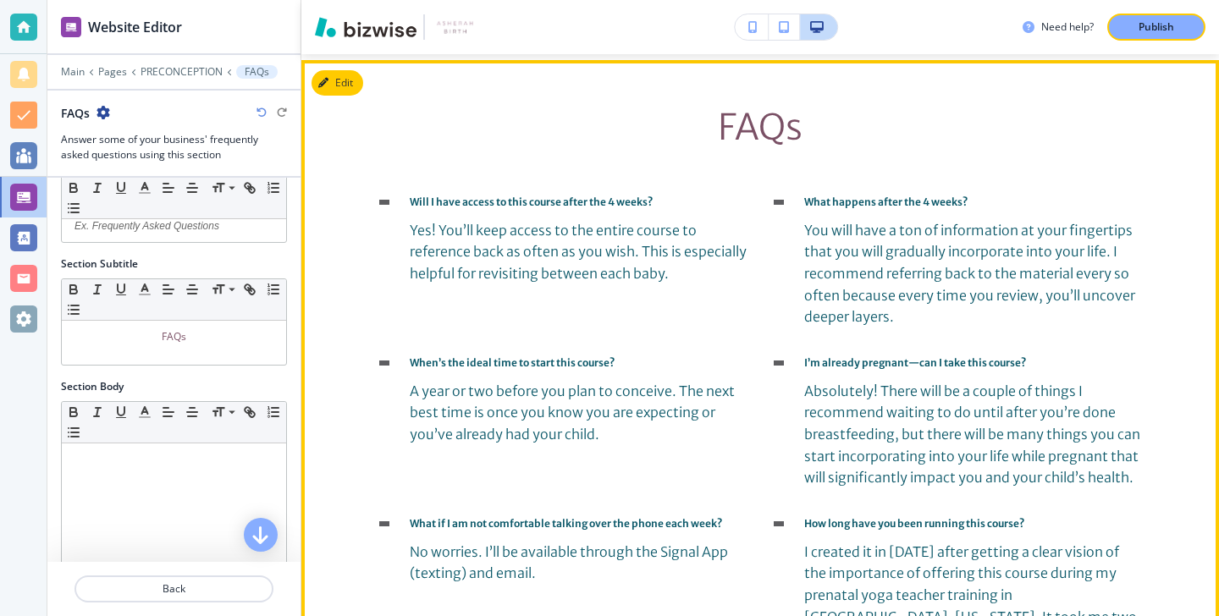
click at [487, 282] on span "Yes! You’ll keep access to the entire course to reference back as often as you …" at bounding box center [579, 252] width 339 height 60
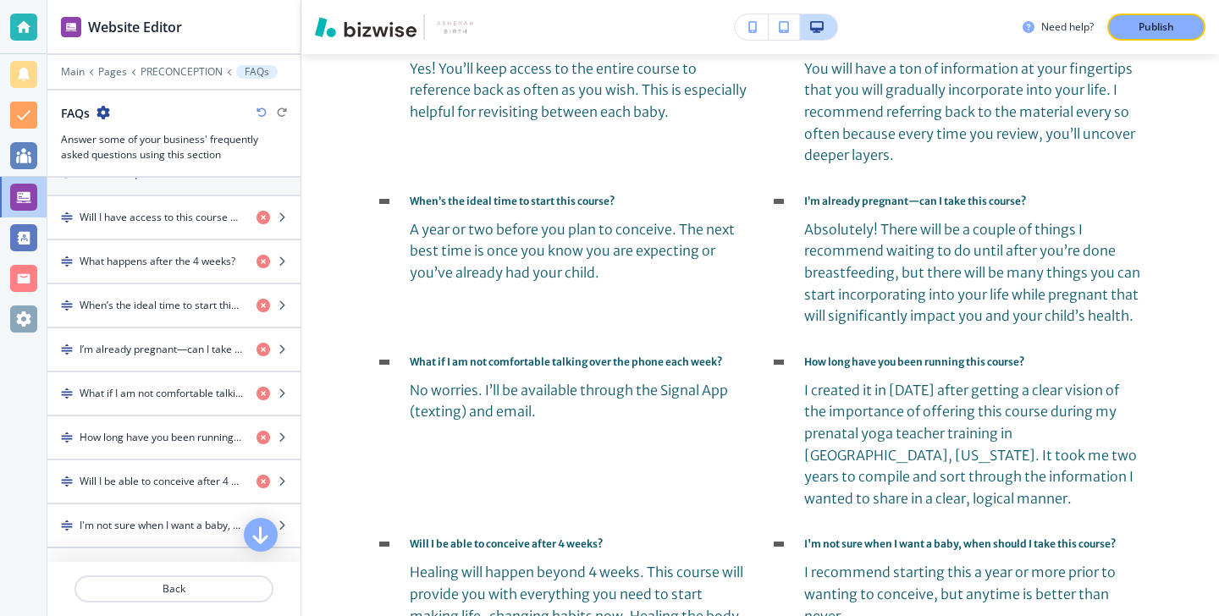
scroll to position [482, 0]
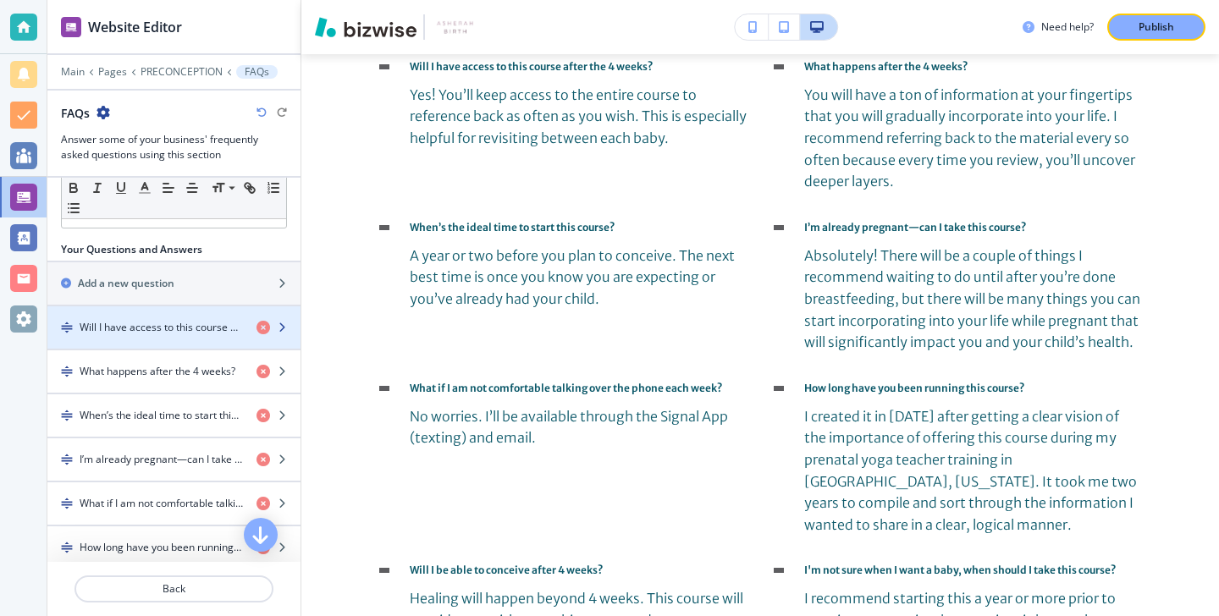
click at [187, 336] on div "button" at bounding box center [173, 342] width 253 height 14
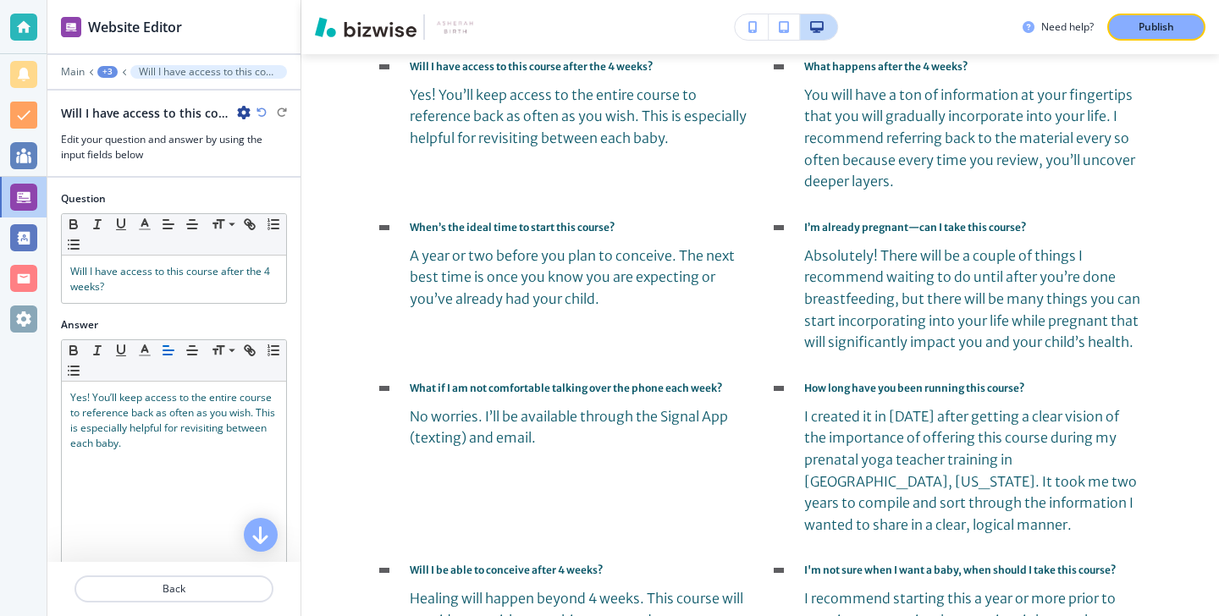
scroll to position [3854, 0]
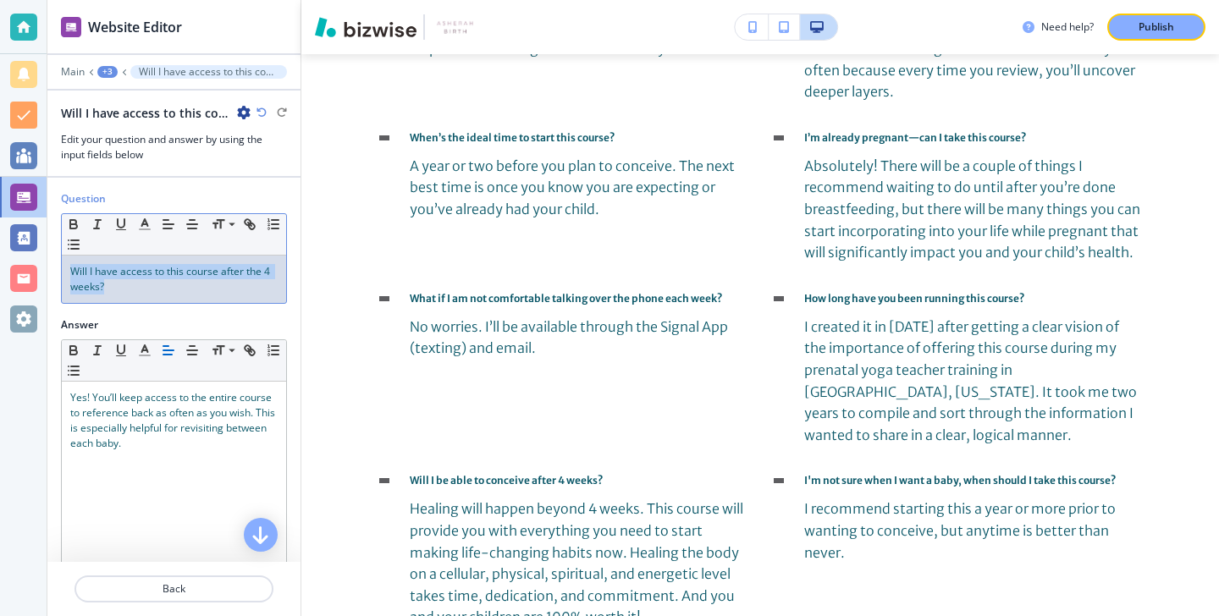
drag, startPoint x: 200, startPoint y: 284, endPoint x: 90, endPoint y: 238, distance: 119.2
click at [90, 238] on div "Small Normal Large Huge Will I have access to this course after the 4 weeks?" at bounding box center [174, 258] width 226 height 91
click at [149, 214] on button "button" at bounding box center [145, 224] width 24 height 20
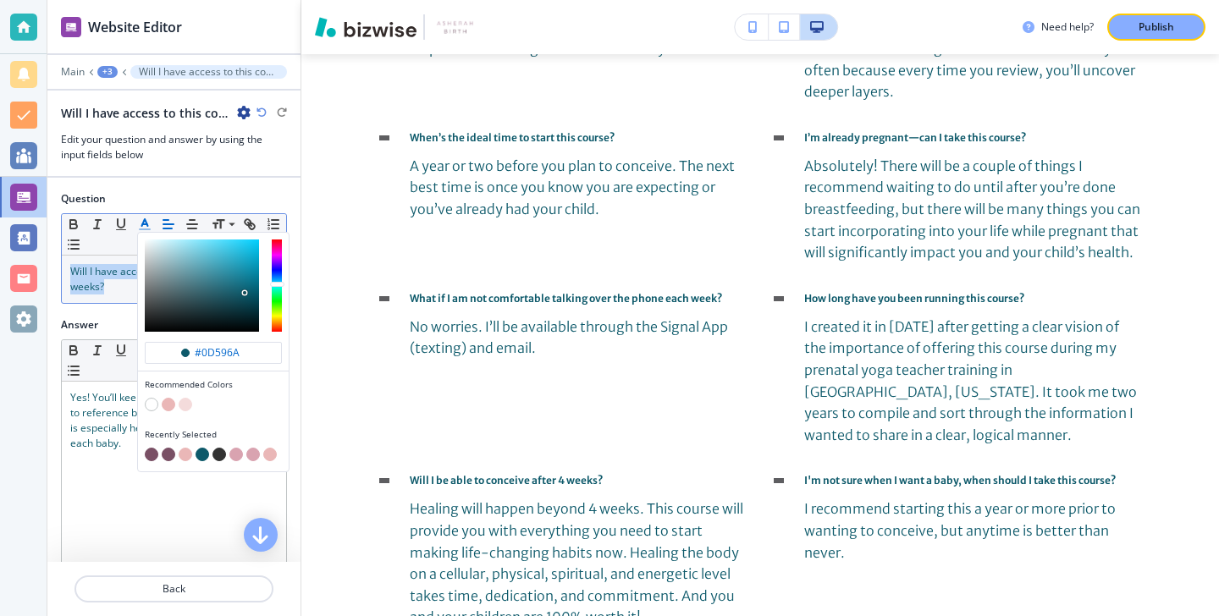
click at [152, 445] on div "button" at bounding box center [213, 444] width 137 height 7
click at [153, 454] on button "button" at bounding box center [152, 455] width 14 height 14
type input "#7a5065"
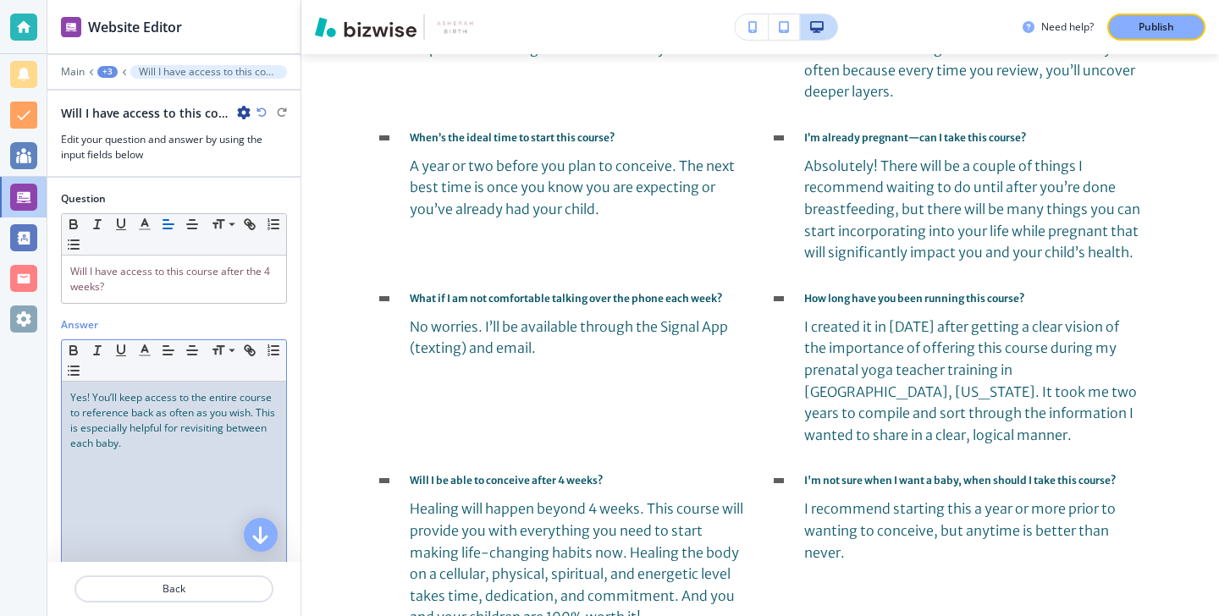
click at [120, 448] on span "Yes! You’ll keep access to the entire course to reference back as often as you …" at bounding box center [173, 420] width 207 height 60
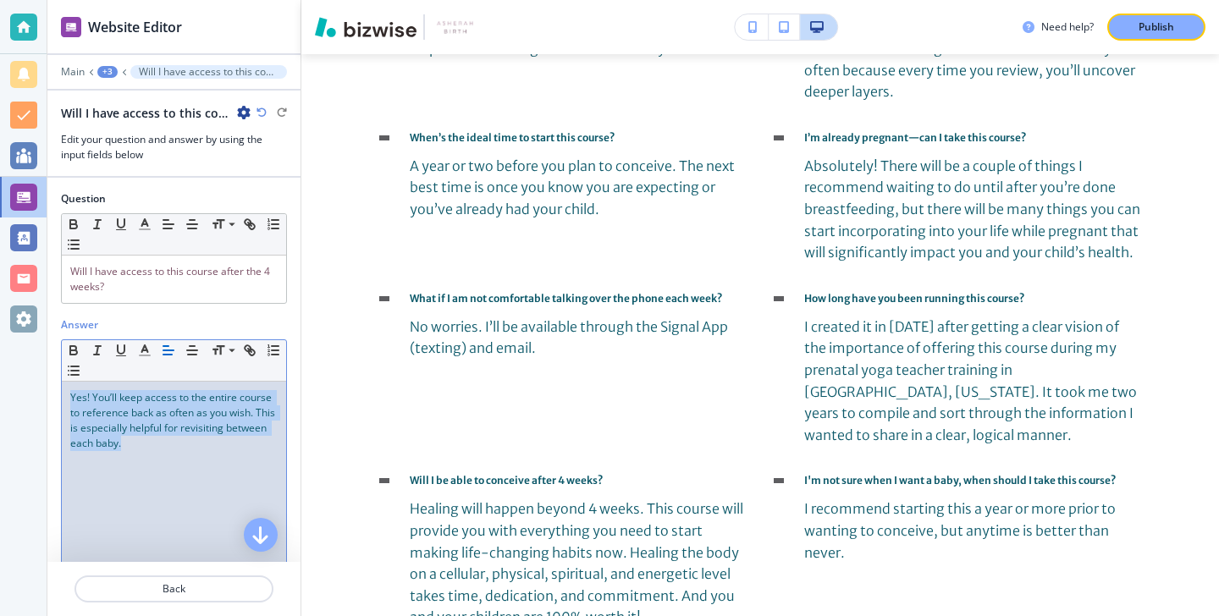
click at [120, 448] on span "Yes! You’ll keep access to the entire course to reference back as often as you …" at bounding box center [173, 420] width 207 height 60
click at [137, 358] on button "button" at bounding box center [145, 350] width 24 height 20
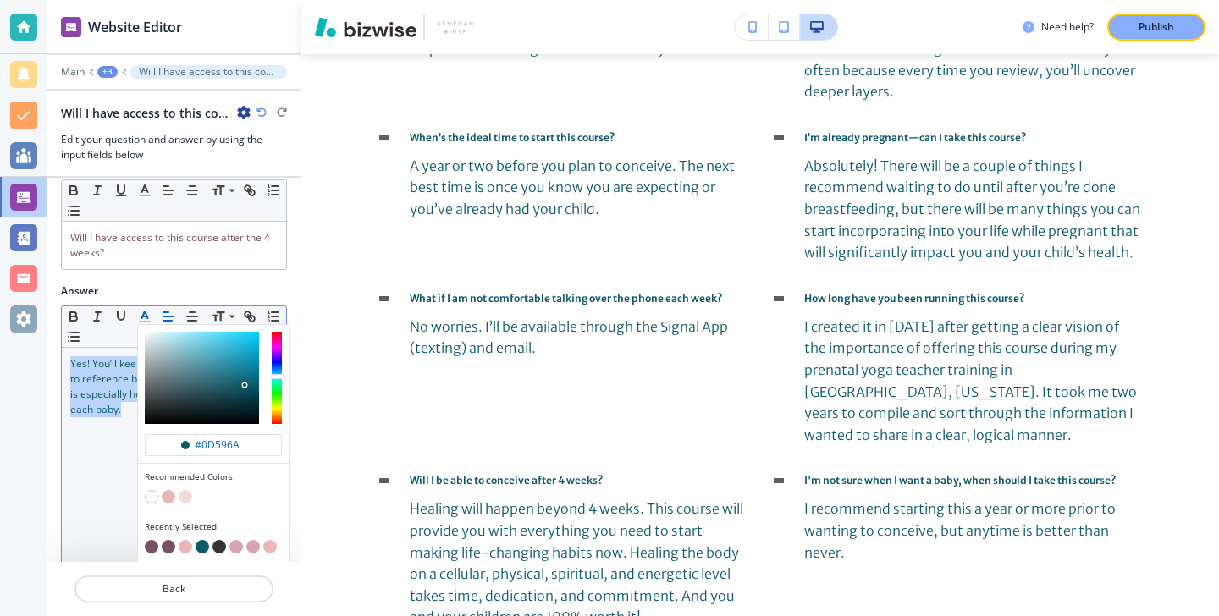
scroll to position [54, 0]
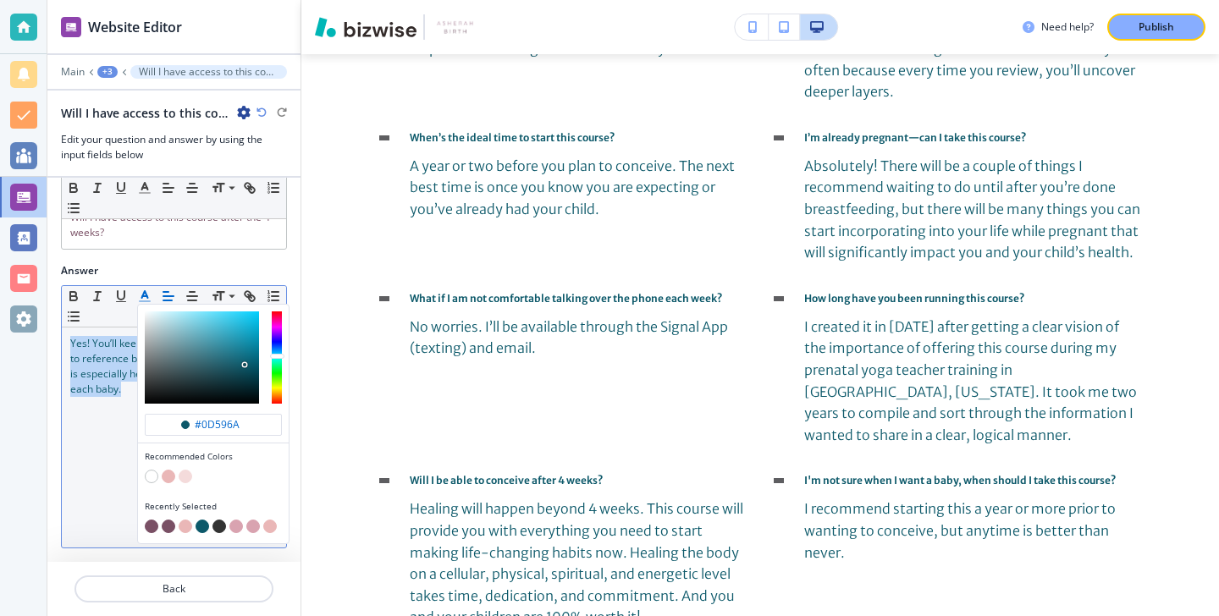
click at [150, 527] on button "button" at bounding box center [152, 527] width 14 height 14
type input "#7a5065"
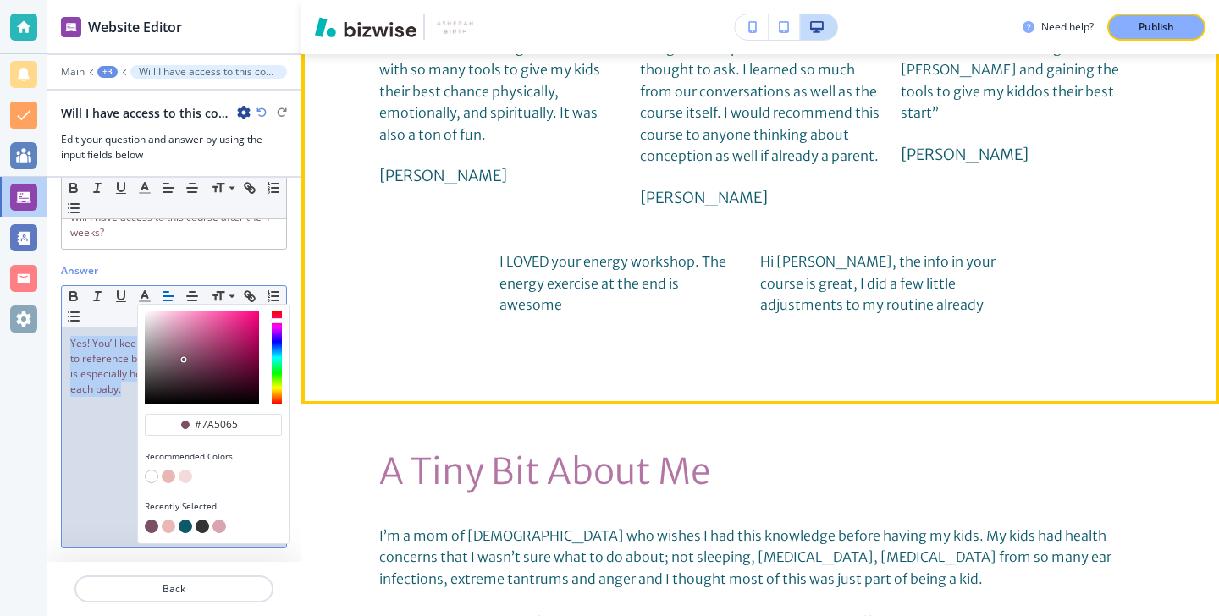
scroll to position [4748, 0]
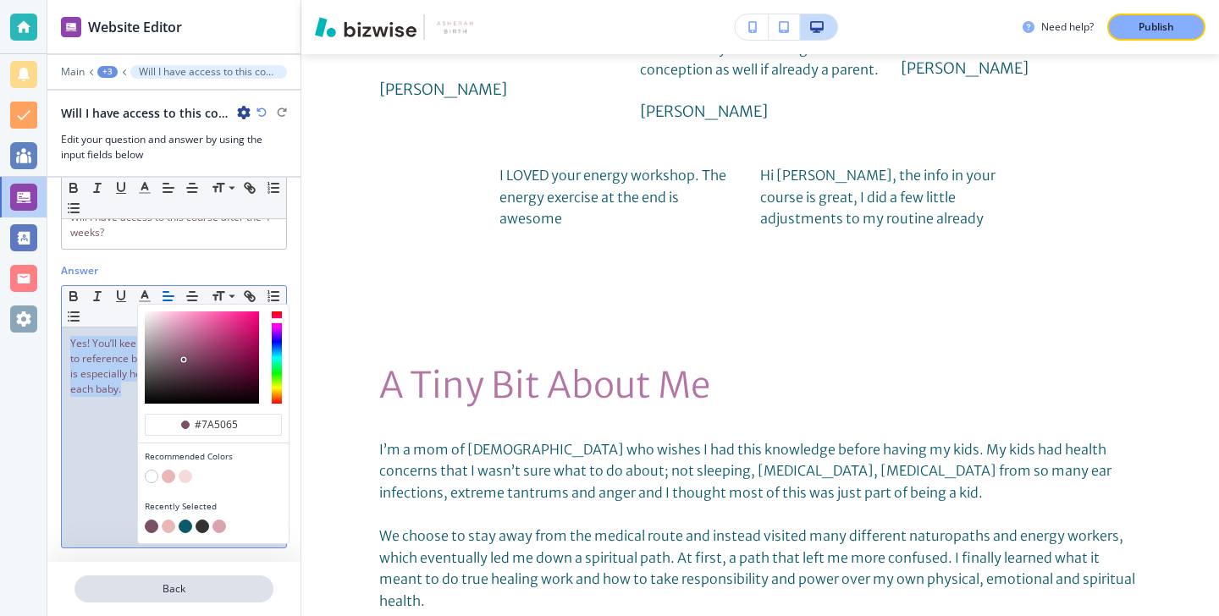
click at [164, 583] on p "Back" at bounding box center [174, 589] width 196 height 15
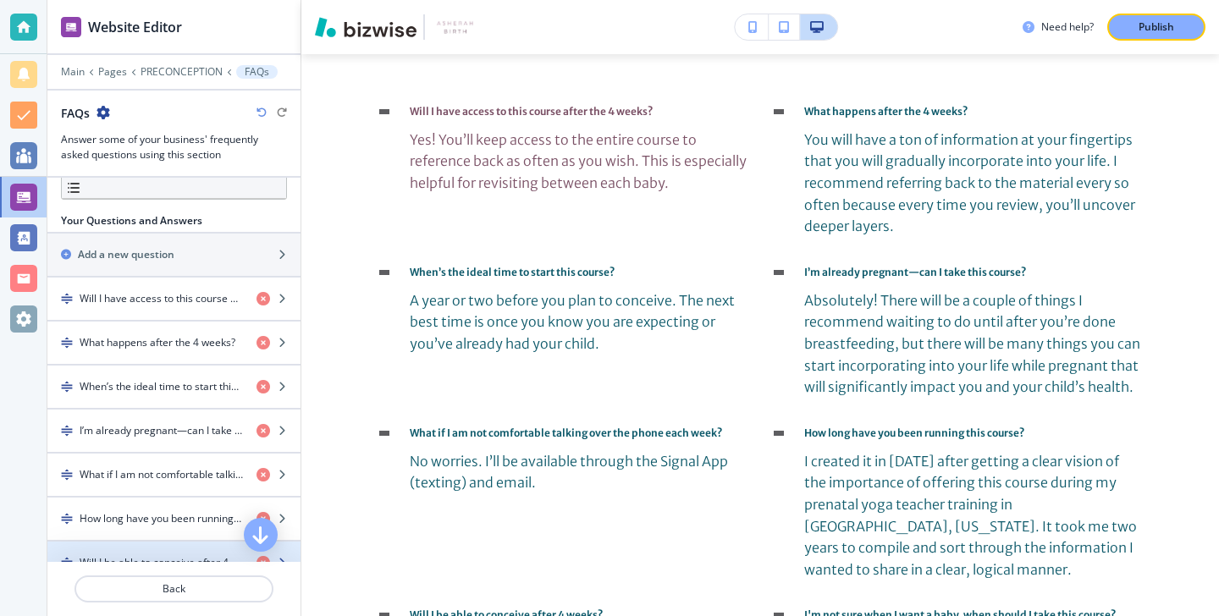
scroll to position [477, 0]
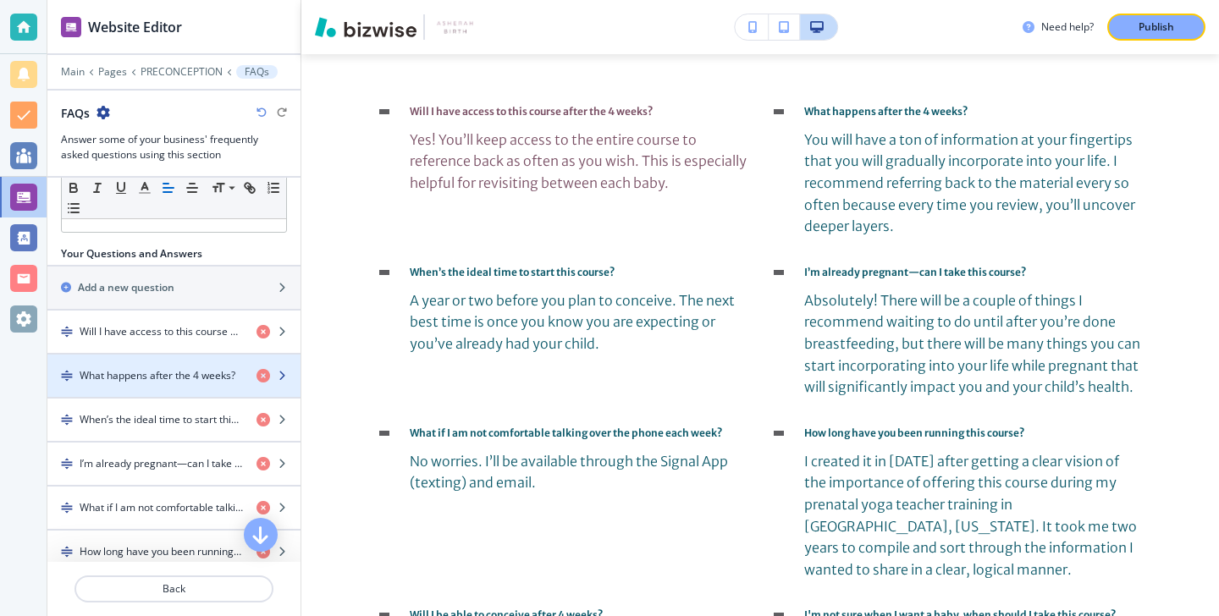
click at [163, 371] on h4 "What happens after the 4 weeks?" at bounding box center [158, 375] width 156 height 15
click at [163, 372] on h4 "What happens after the 4 weeks?" at bounding box center [158, 375] width 156 height 15
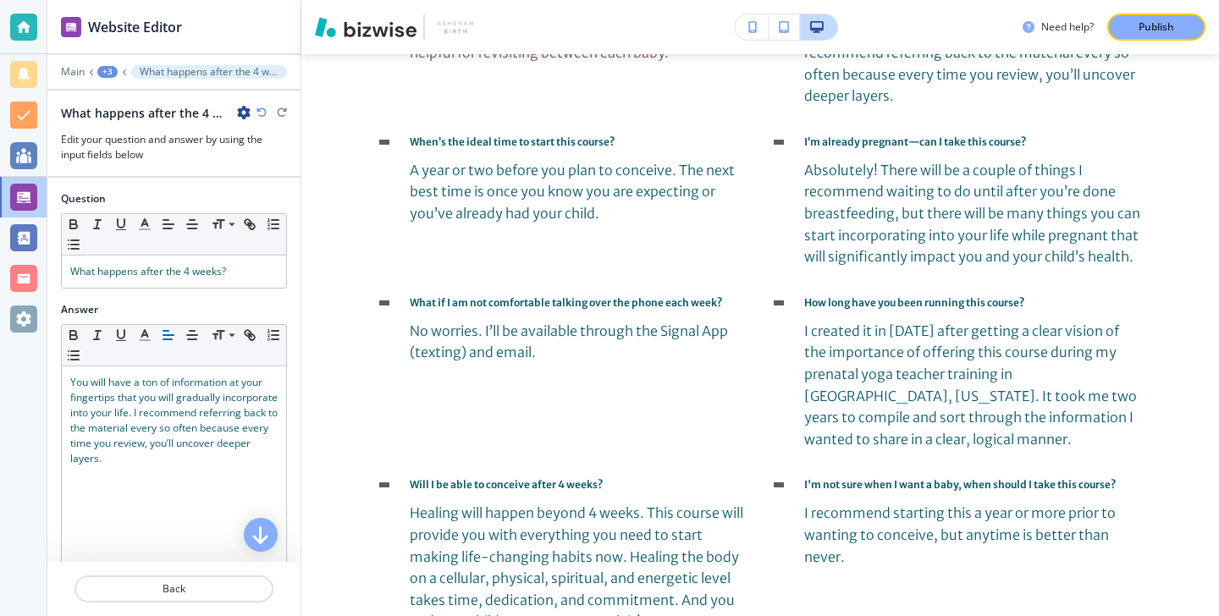
scroll to position [3854, 0]
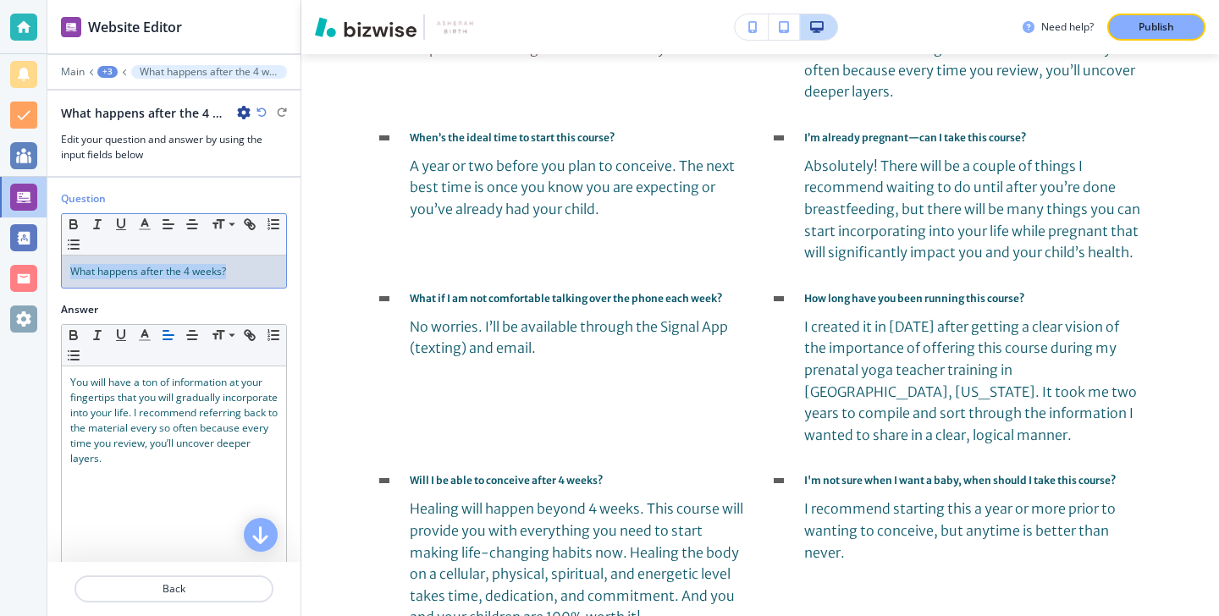
drag, startPoint x: 249, startPoint y: 277, endPoint x: 71, endPoint y: 277, distance: 177.8
click at [71, 277] on p "What happens after the 4 weeks?" at bounding box center [173, 271] width 207 height 15
click at [135, 222] on button "button" at bounding box center [145, 224] width 24 height 20
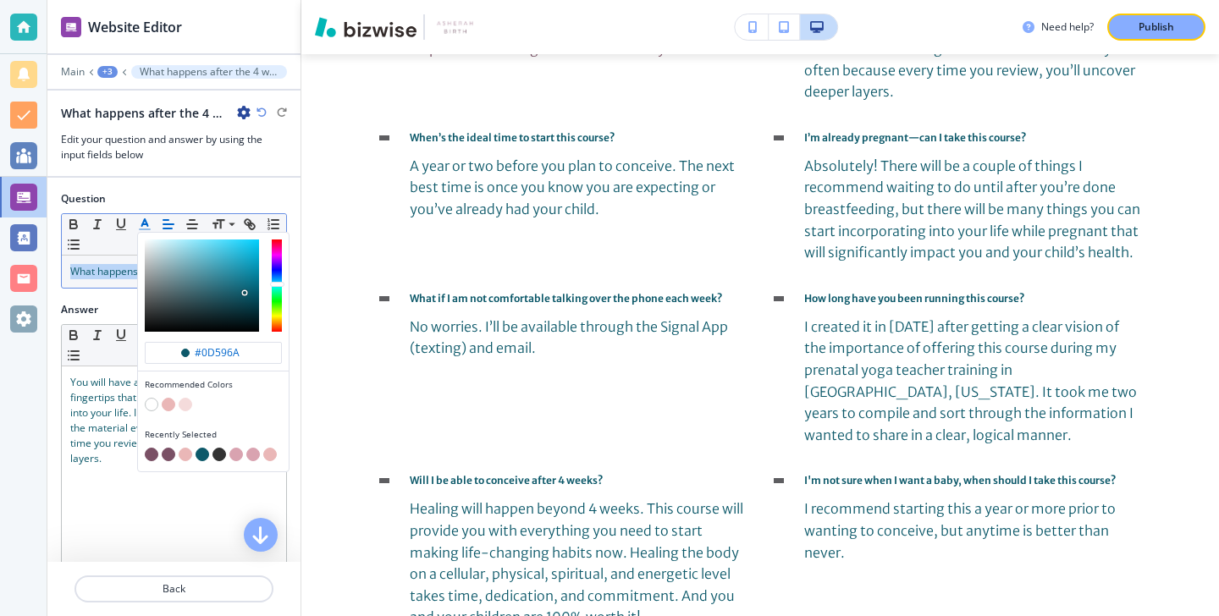
click at [148, 452] on button "button" at bounding box center [152, 455] width 14 height 14
type input "#7a5065"
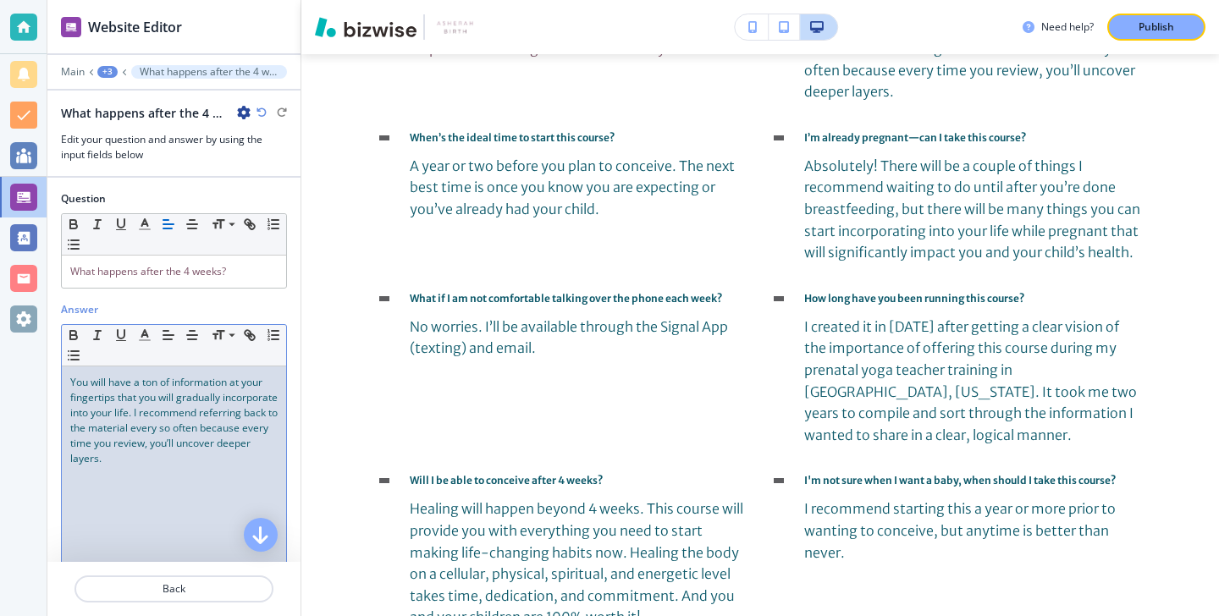
click at [121, 468] on div "You will have a ton of information at your fingertips that you will gradually i…" at bounding box center [174, 477] width 224 height 220
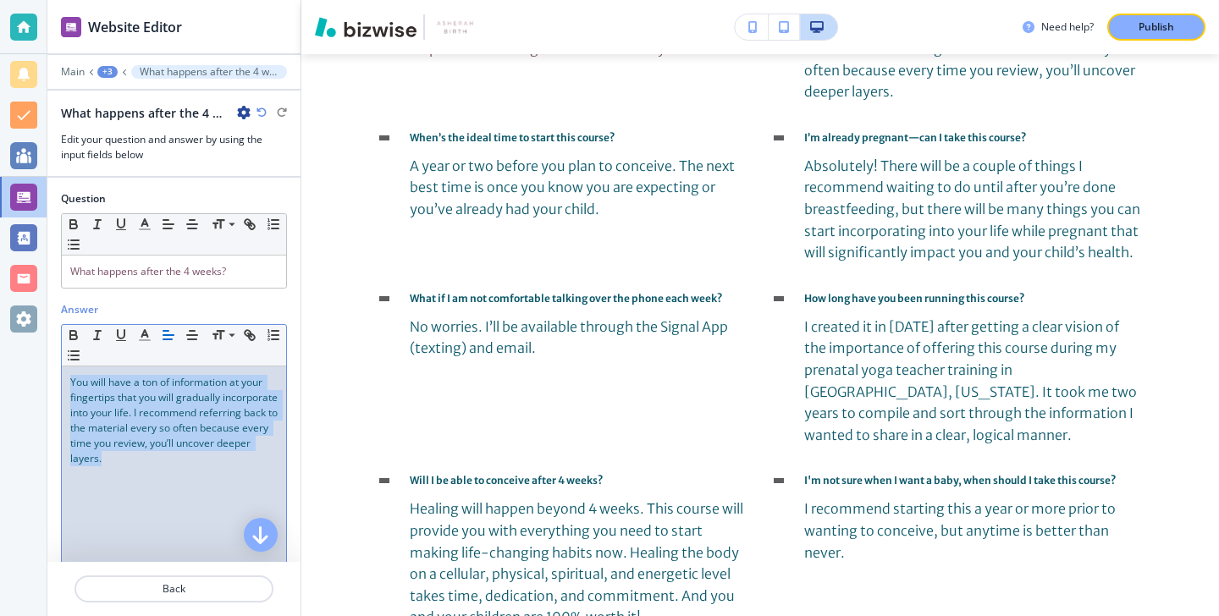
click at [121, 468] on div "You will have a ton of information at your fingertips that you will gradually i…" at bounding box center [174, 477] width 224 height 220
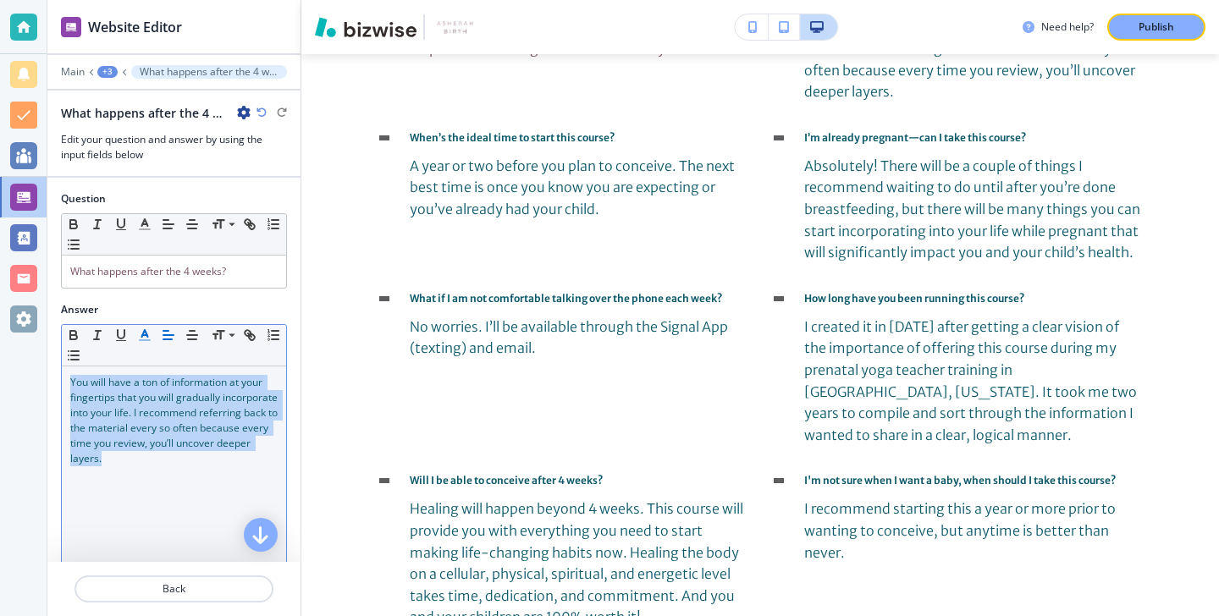
click at [151, 334] on icon "button" at bounding box center [144, 335] width 15 height 15
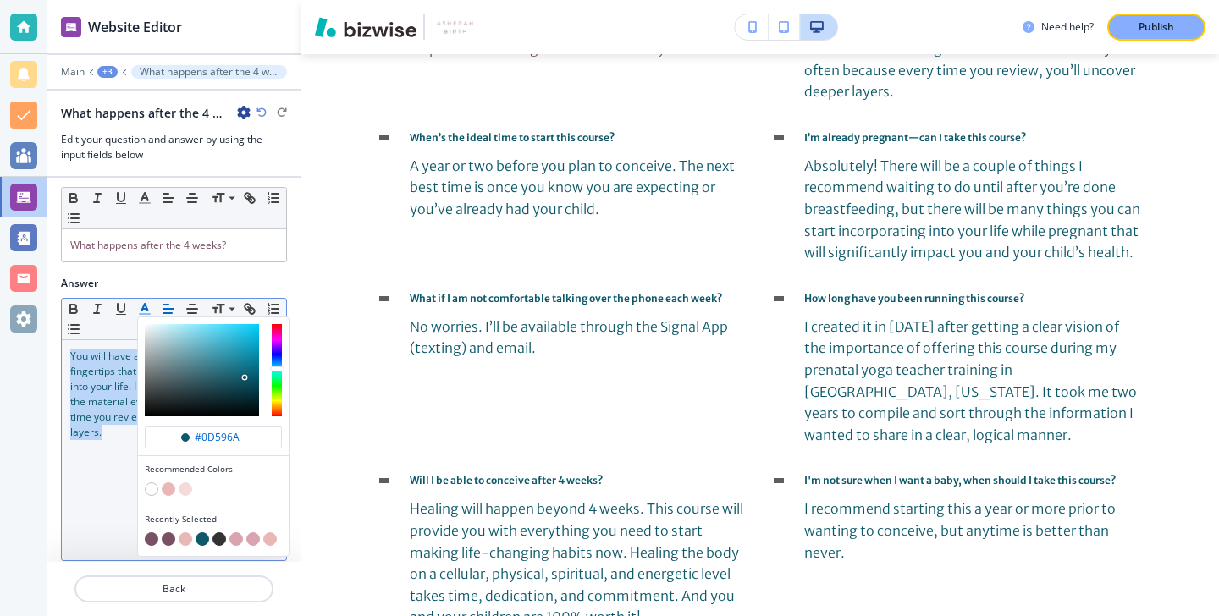
scroll to position [39, 0]
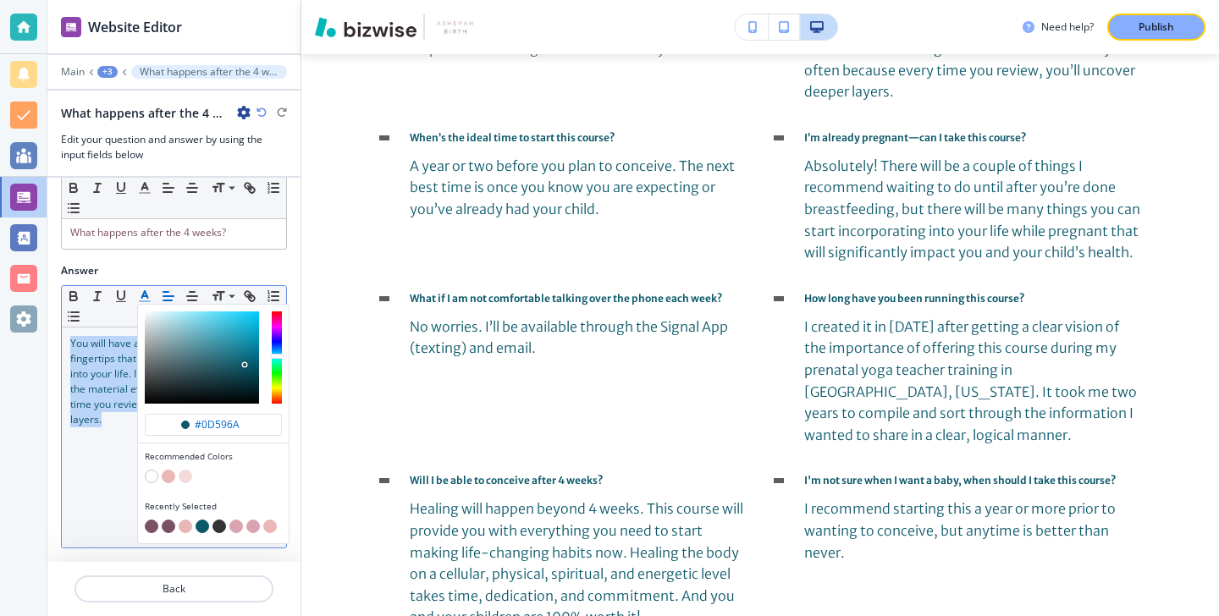
click at [149, 527] on button "button" at bounding box center [152, 527] width 14 height 14
type input "#7a5065"
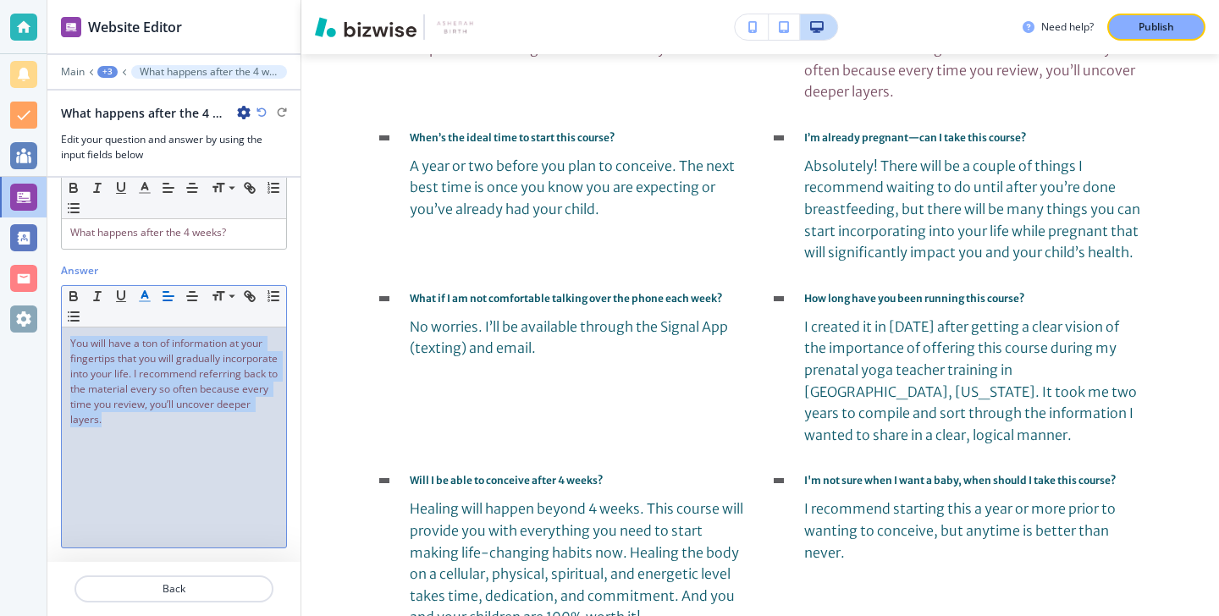
click at [98, 485] on div "You will have a ton of information at your fingertips that you will gradually i…" at bounding box center [174, 438] width 224 height 220
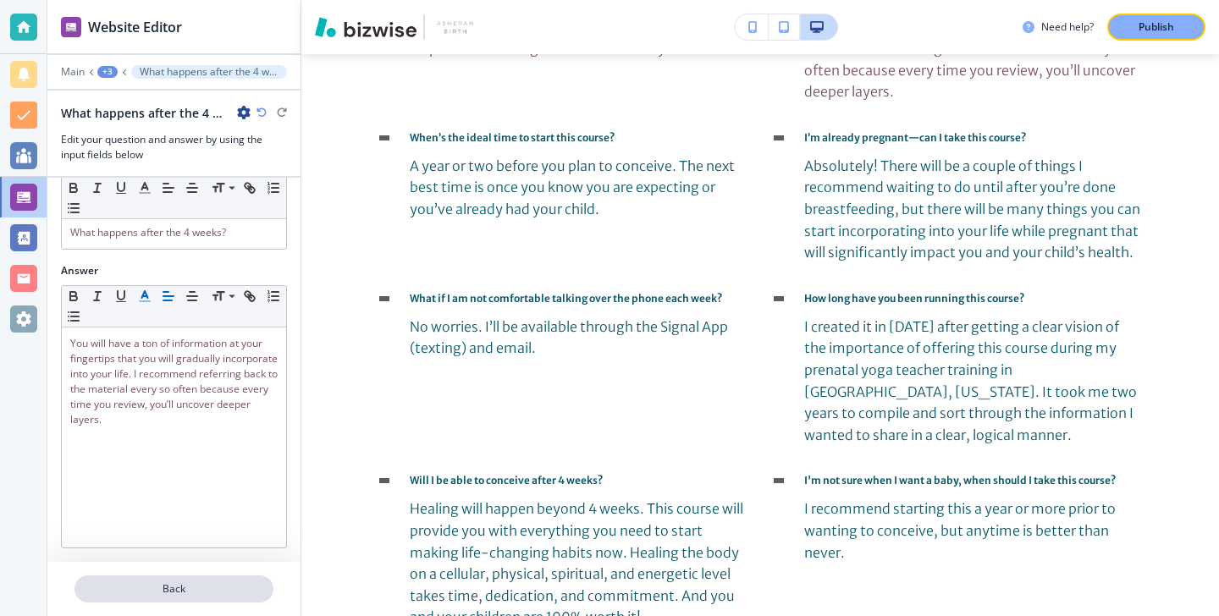
click at [127, 593] on p "Back" at bounding box center [174, 589] width 196 height 15
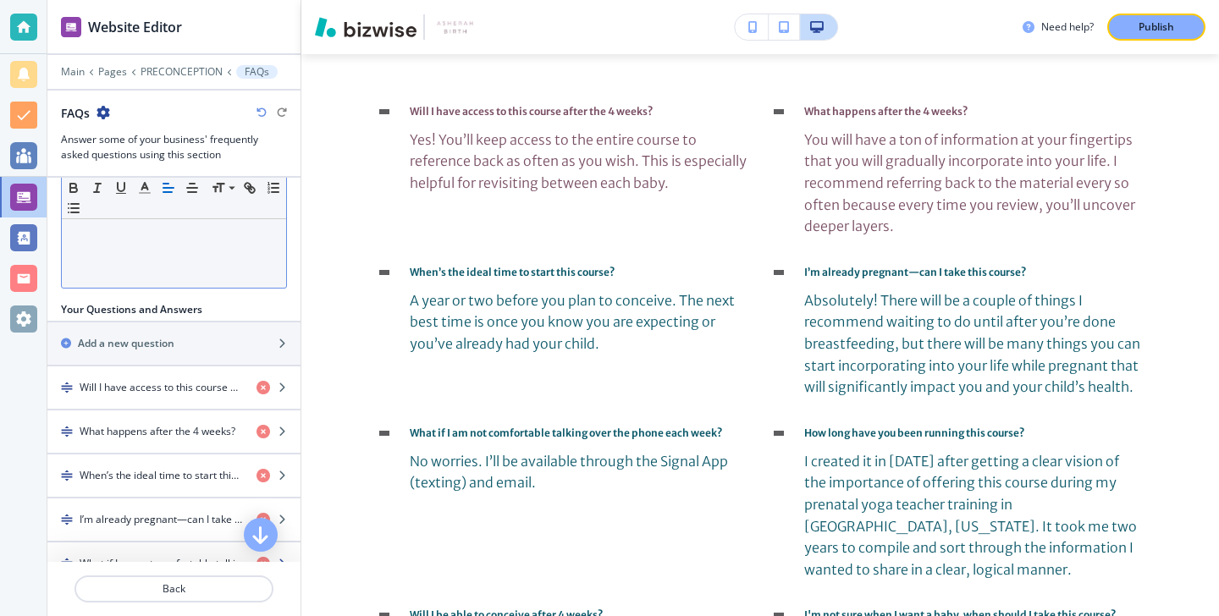
scroll to position [433, 0]
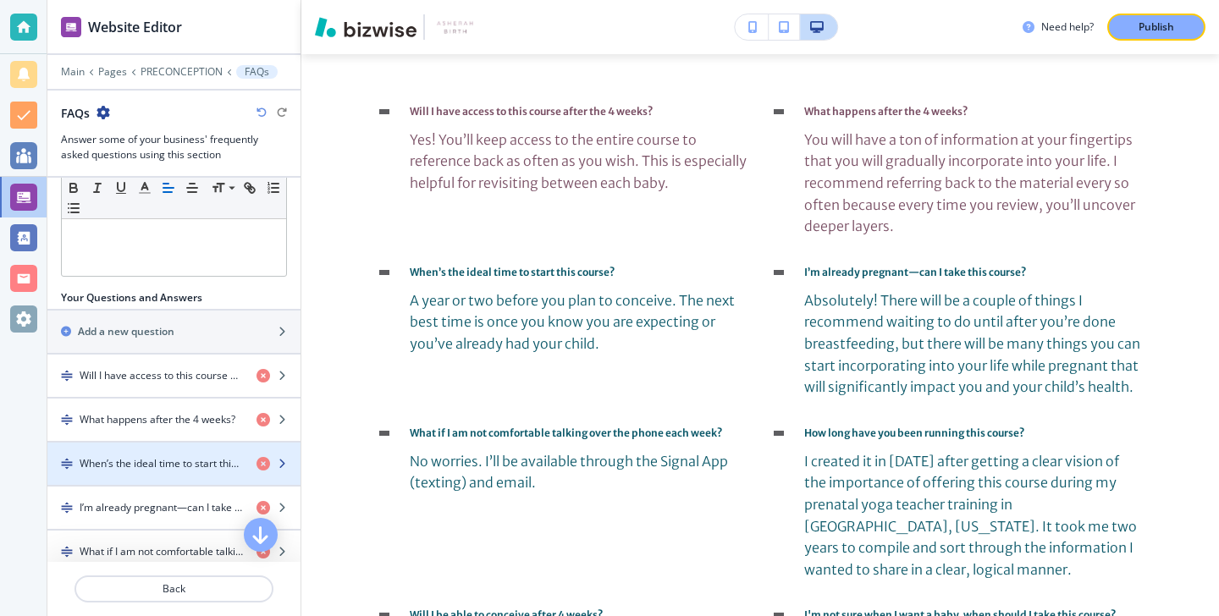
click at [152, 453] on div "button" at bounding box center [173, 450] width 253 height 14
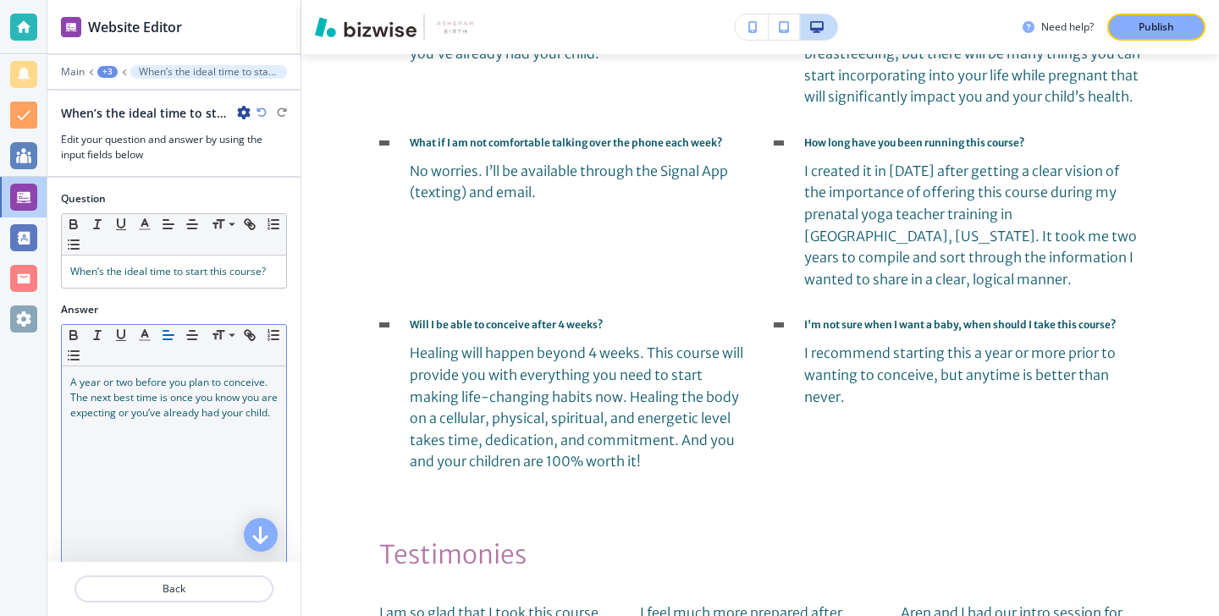
scroll to position [4015, 0]
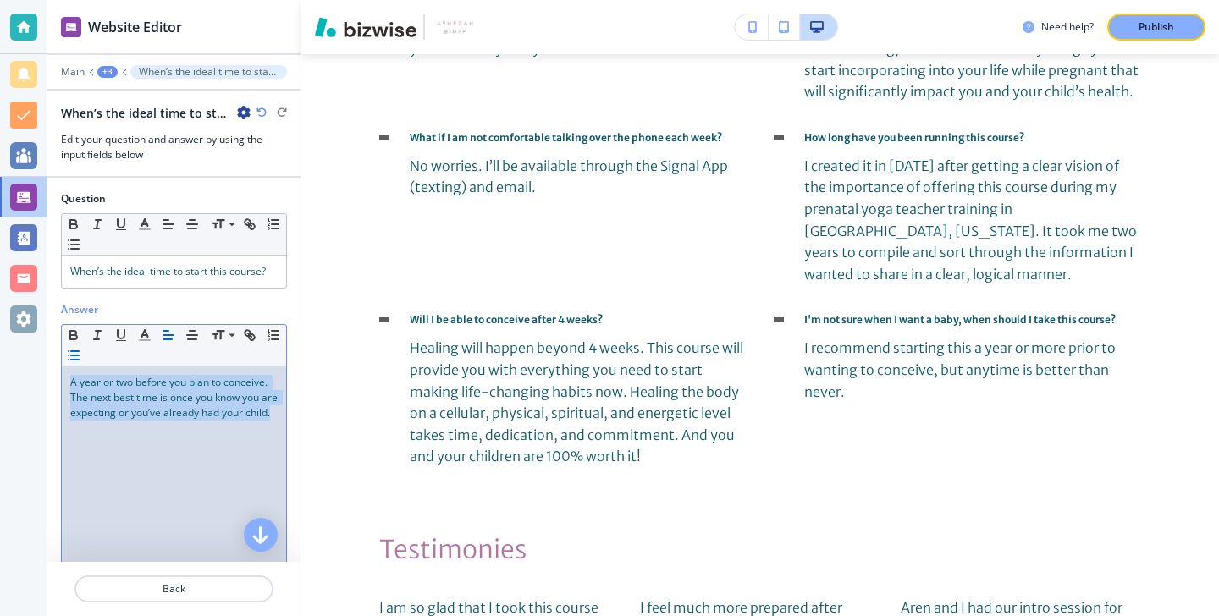
drag, startPoint x: 152, startPoint y: 451, endPoint x: 65, endPoint y: 352, distance: 132.0
click at [65, 352] on div "Small Normal Large Huge A year or two before you plan to conceive. The next bes…" at bounding box center [174, 455] width 226 height 263
click at [139, 334] on icon "button" at bounding box center [144, 335] width 15 height 15
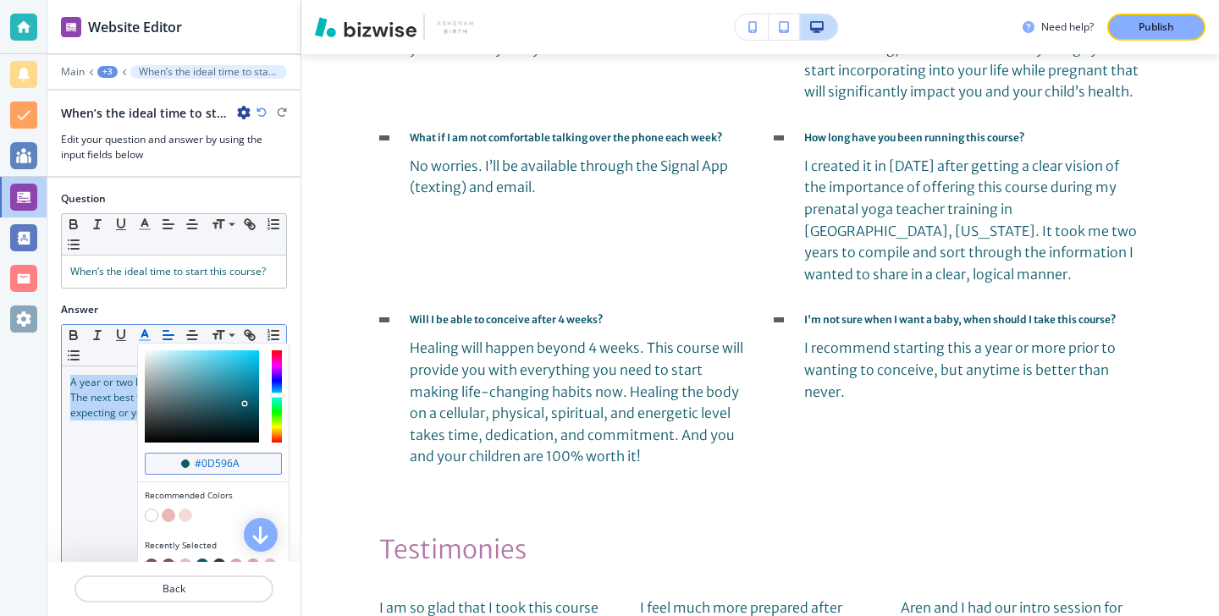
scroll to position [39, 0]
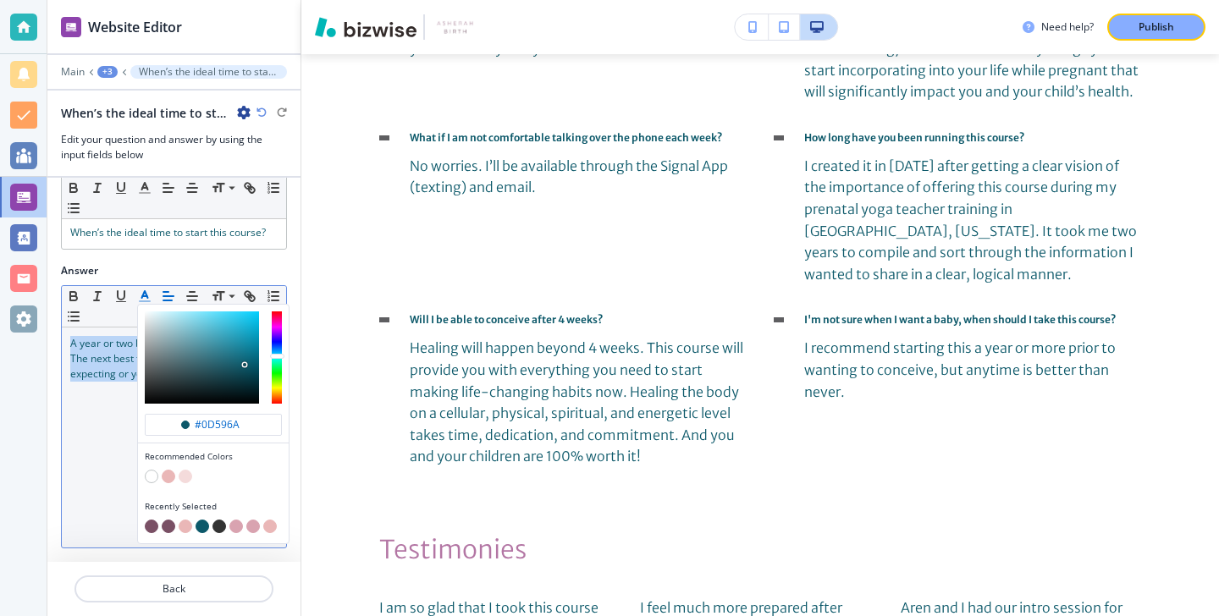
click at [149, 518] on div "button" at bounding box center [213, 516] width 137 height 7
click at [149, 520] on button "button" at bounding box center [152, 527] width 14 height 14
type input "#7a5065"
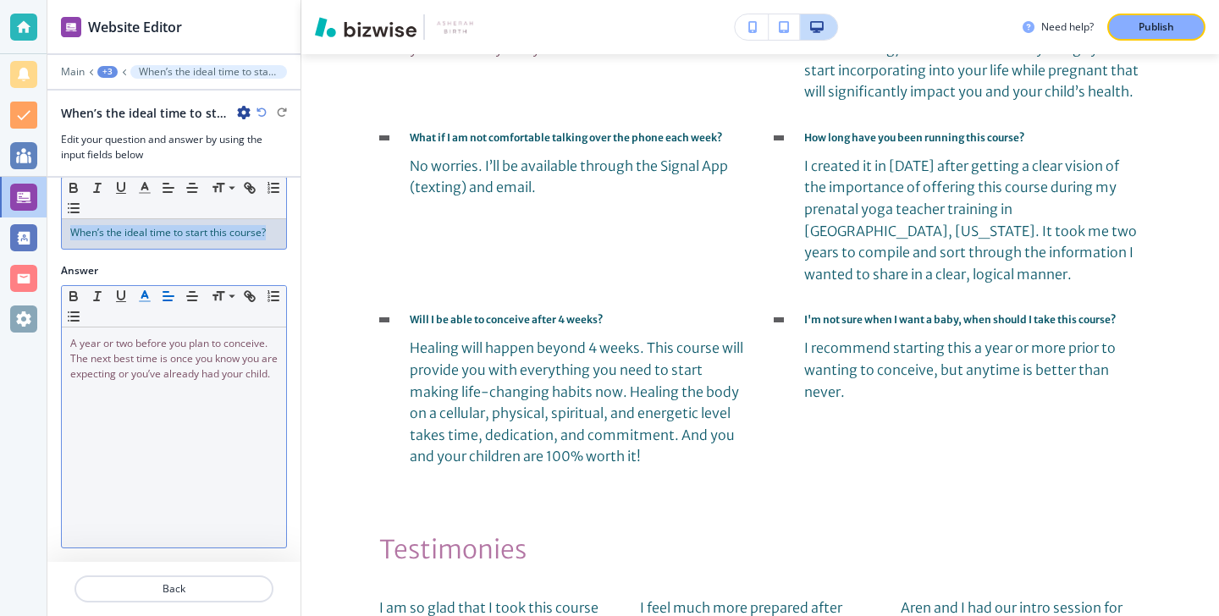
drag, startPoint x: 271, startPoint y: 240, endPoint x: 58, endPoint y: 232, distance: 213.5
click at [58, 231] on div "Question Small Normal Large Huge When’s the ideal time to start this course?" at bounding box center [173, 207] width 253 height 111
click at [151, 194] on icon "button" at bounding box center [144, 187] width 15 height 15
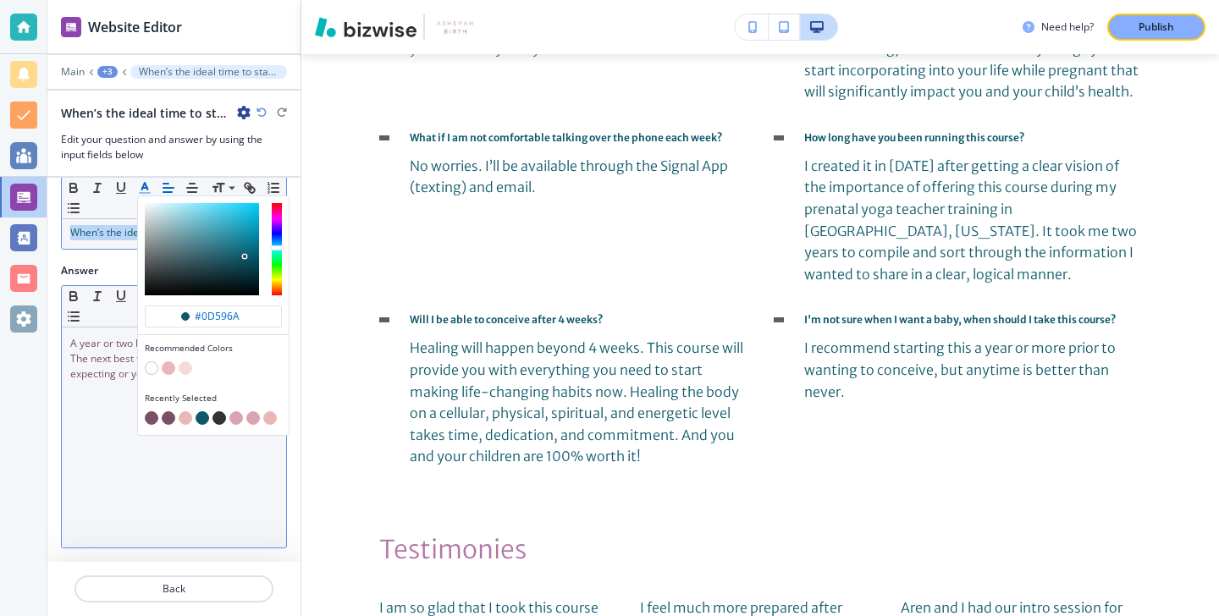
click at [154, 417] on button "button" at bounding box center [152, 418] width 14 height 14
type input "#7a5065"
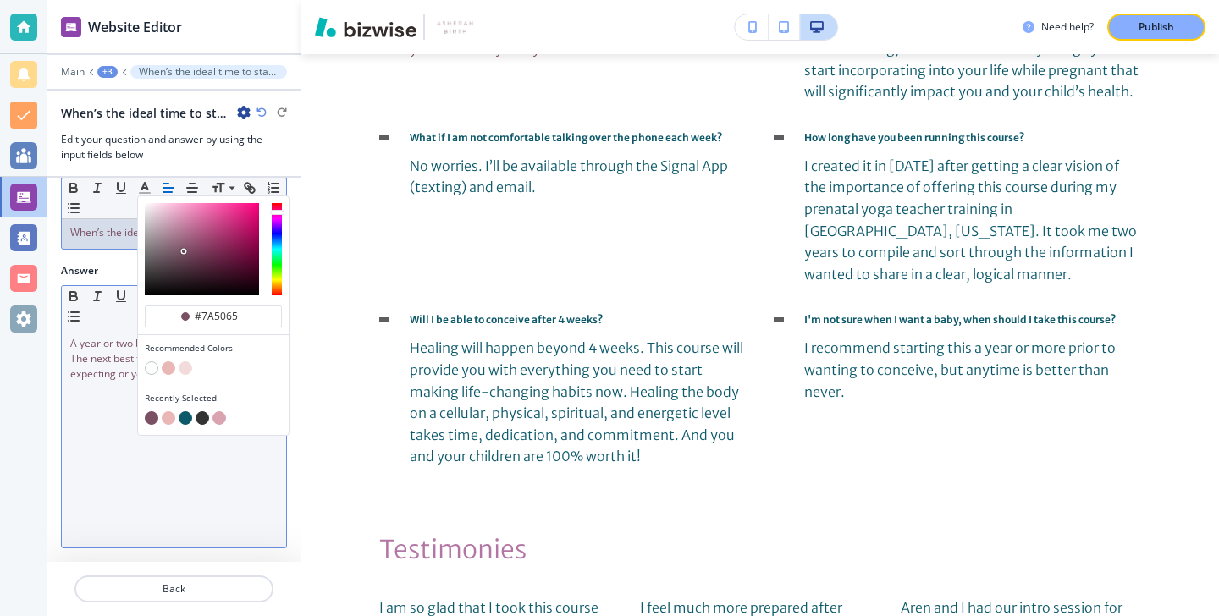
click at [163, 573] on div at bounding box center [173, 569] width 253 height 14
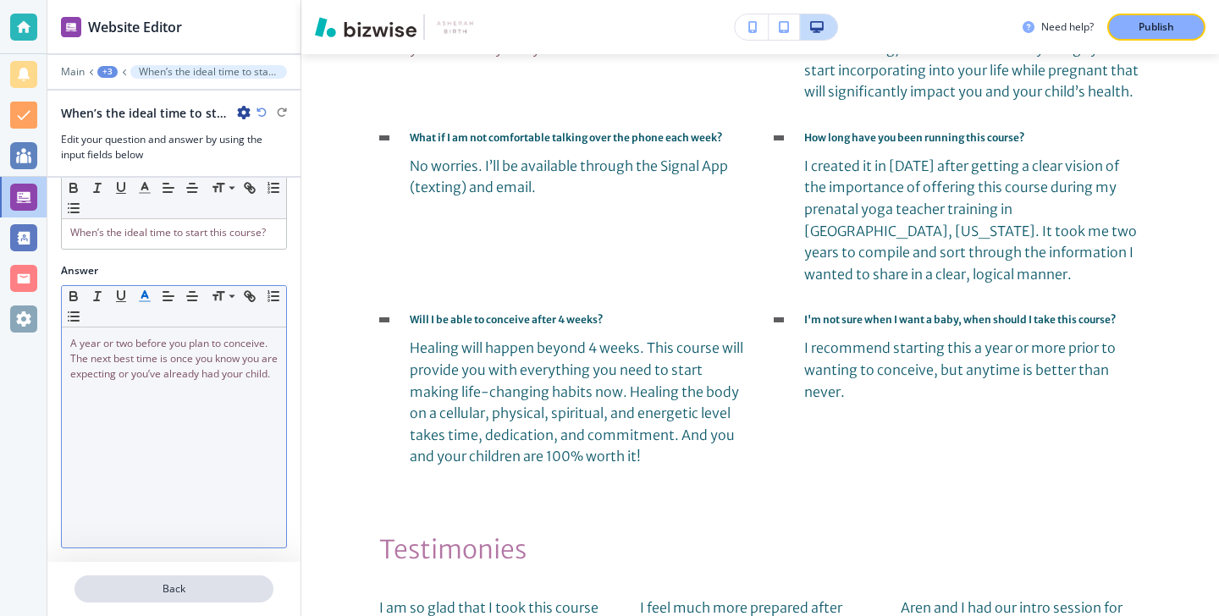
click at [166, 584] on p "Back" at bounding box center [174, 589] width 196 height 15
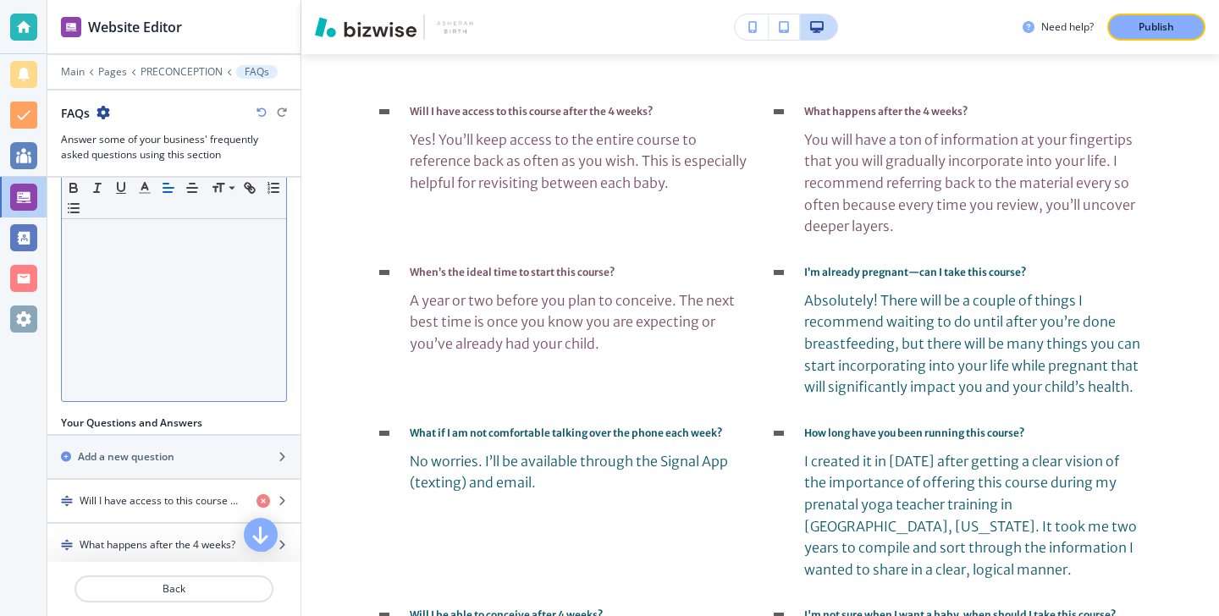
scroll to position [479, 0]
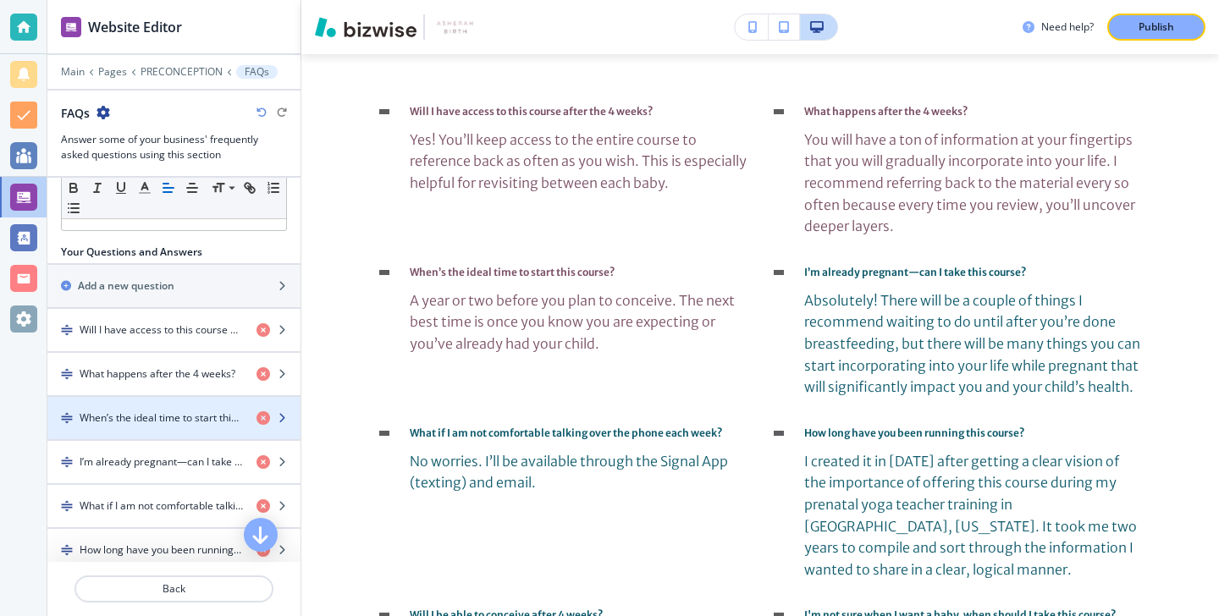
click at [146, 434] on div "button" at bounding box center [173, 433] width 253 height 14
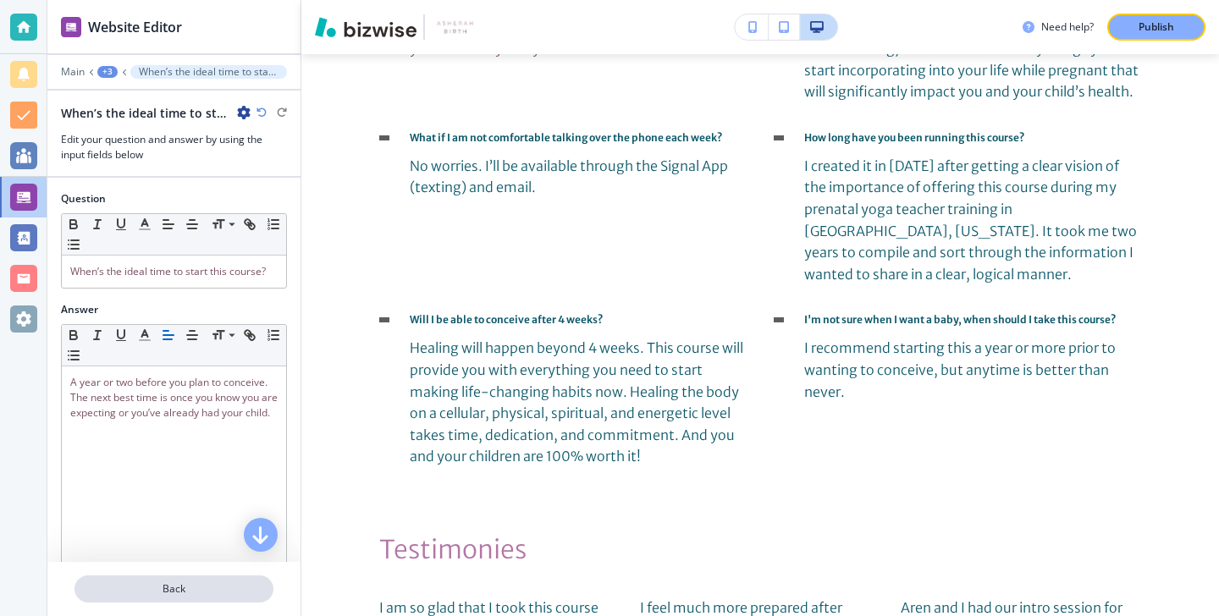
click at [170, 580] on button "Back" at bounding box center [174, 589] width 199 height 27
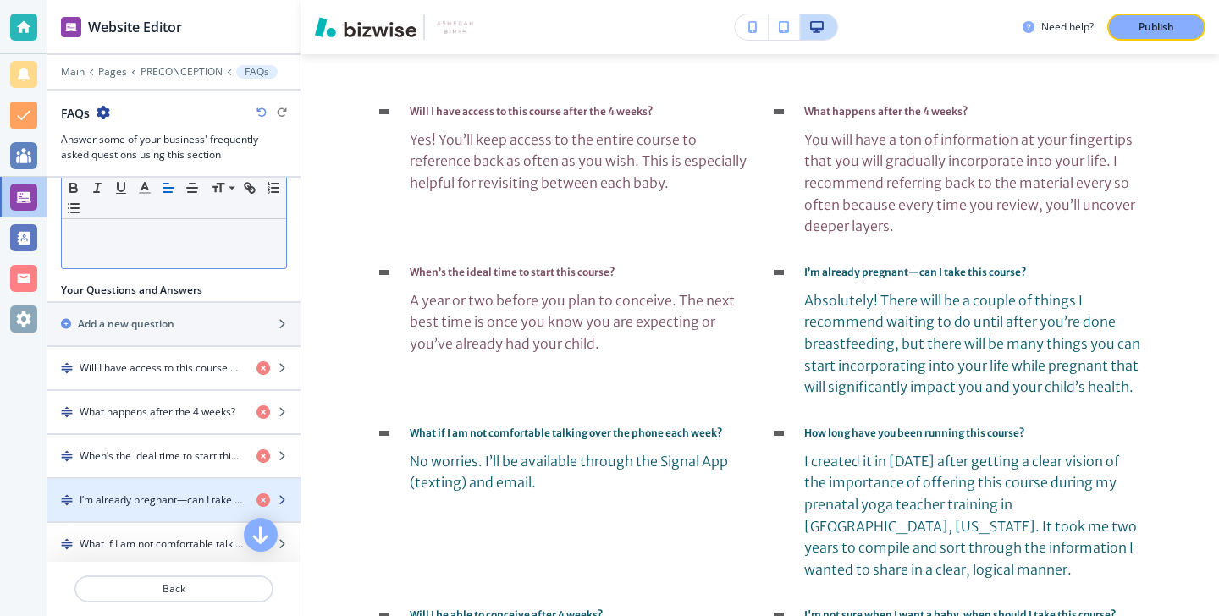
scroll to position [457, 0]
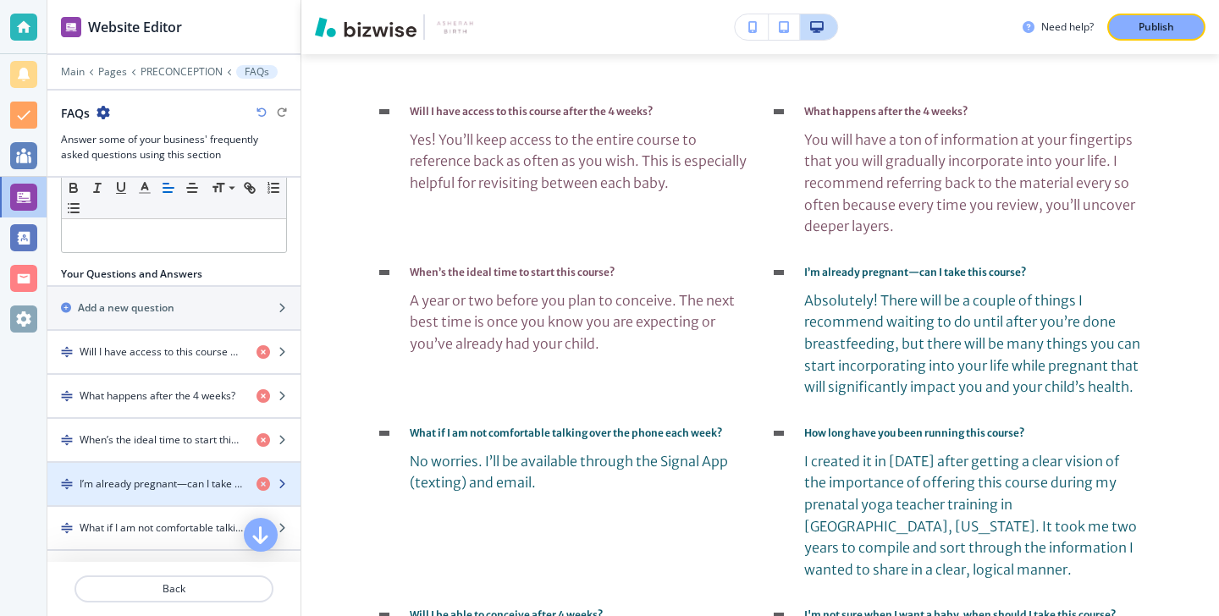
click at [171, 494] on div "button" at bounding box center [173, 499] width 253 height 14
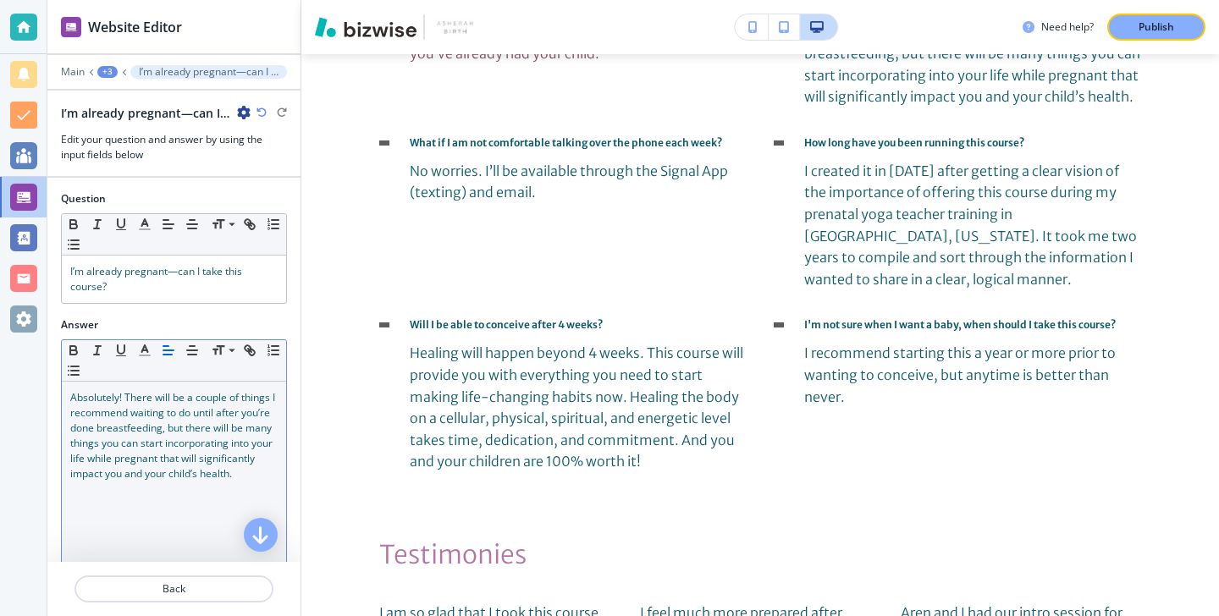
scroll to position [4015, 0]
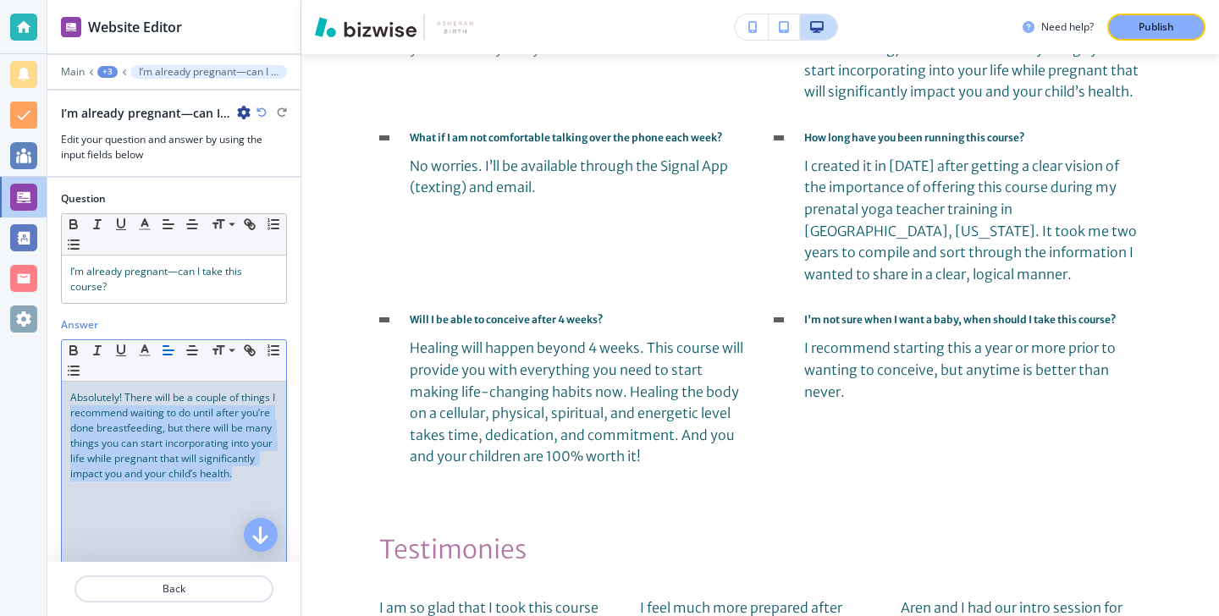
drag, startPoint x: 249, startPoint y: 489, endPoint x: 40, endPoint y: 407, distance: 224.7
click at [40, 406] on div "Website Editor Main +3 I’m already pregnant—can I take this course? I’m already…" at bounding box center [609, 308] width 1219 height 616
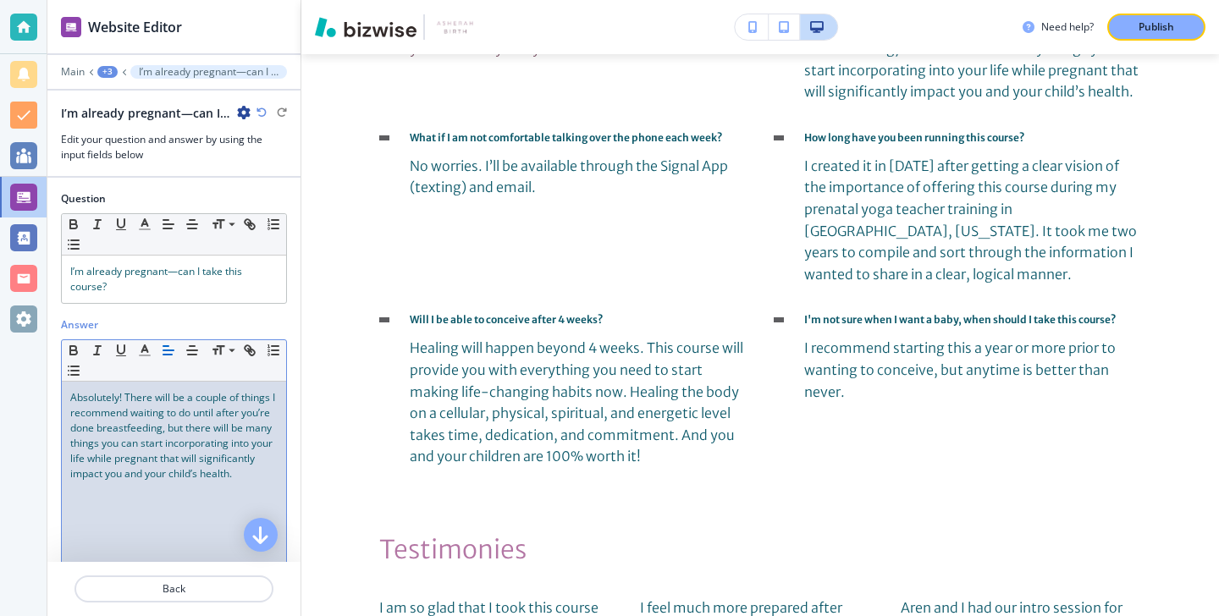
click at [86, 403] on span "Absolutely! There will be a couple of things I recommend waiting to do until af…" at bounding box center [173, 435] width 207 height 91
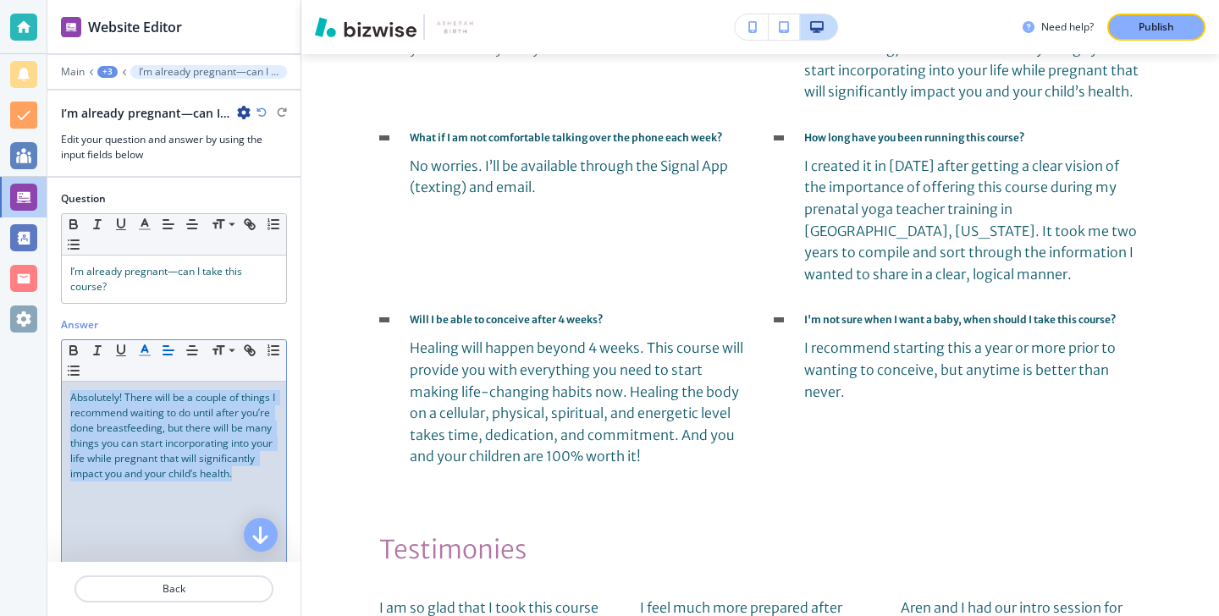
click at [140, 357] on icon "button" at bounding box center [144, 350] width 15 height 15
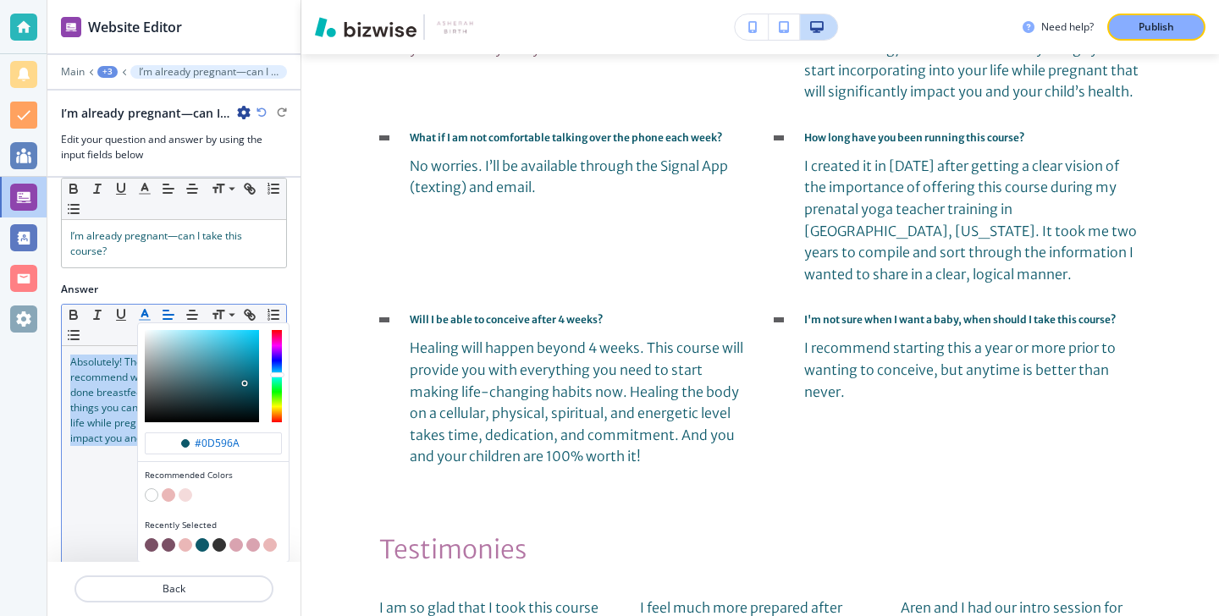
scroll to position [54, 0]
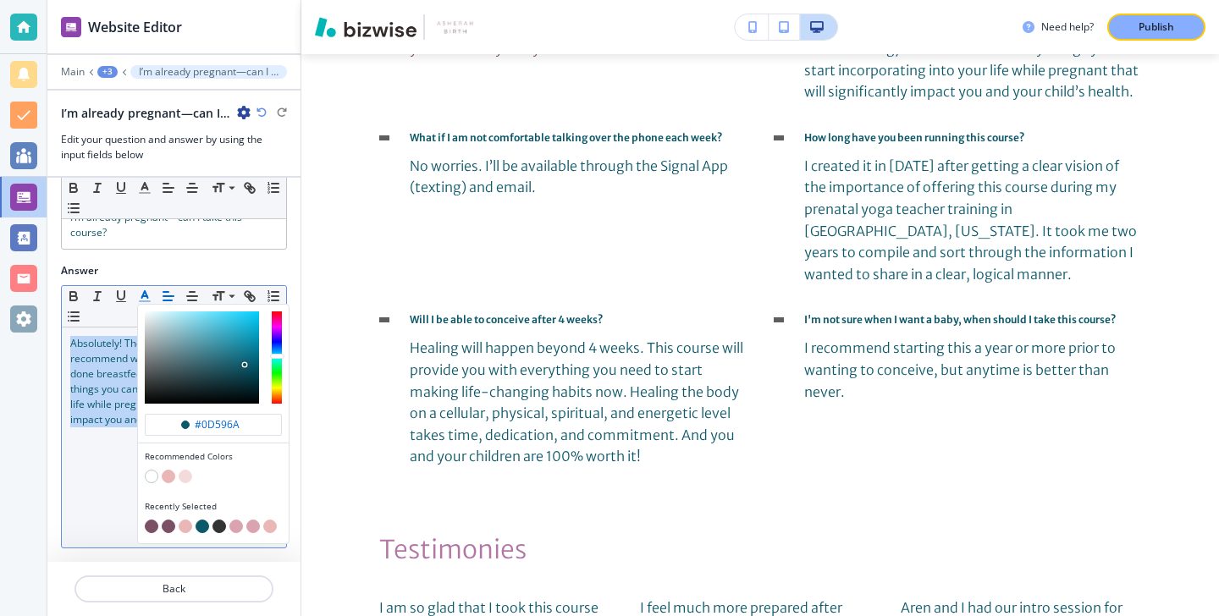
click at [147, 524] on button "button" at bounding box center [152, 527] width 14 height 14
type input "#7a5065"
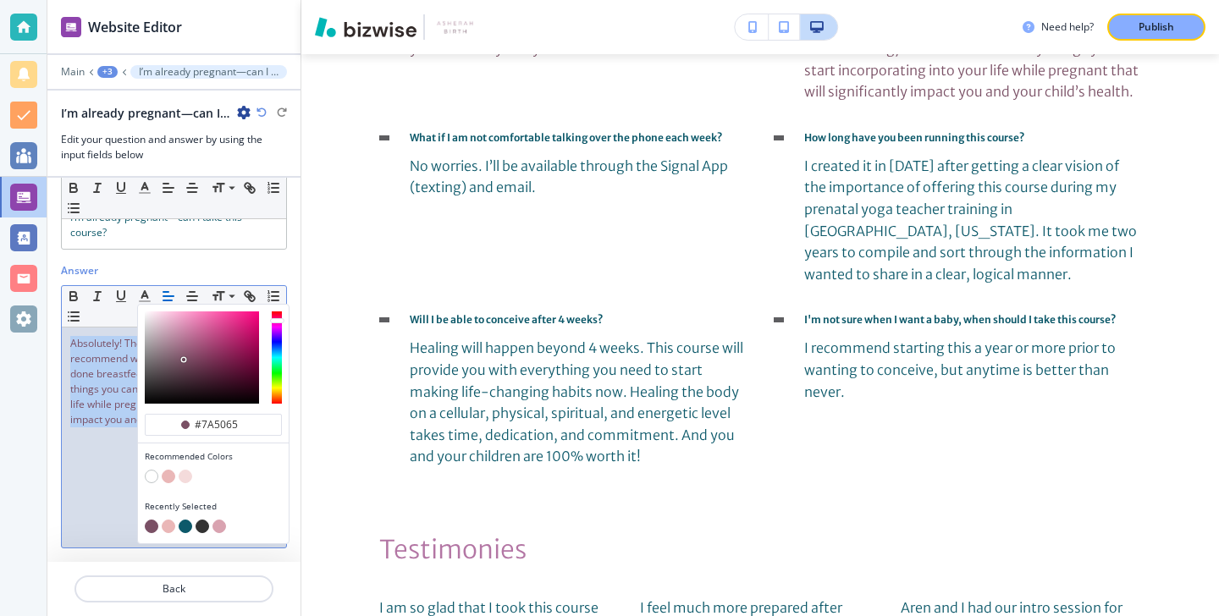
click at [122, 414] on span "Absolutely! There will be a couple of things I recommend waiting to do until af…" at bounding box center [173, 381] width 207 height 91
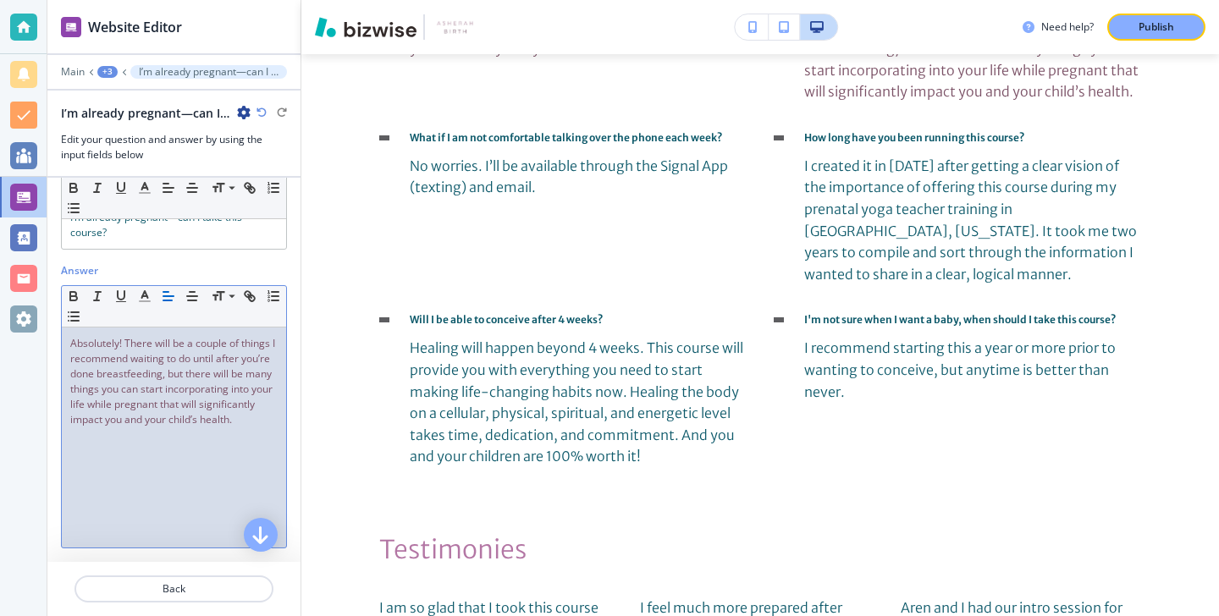
scroll to position [0, 0]
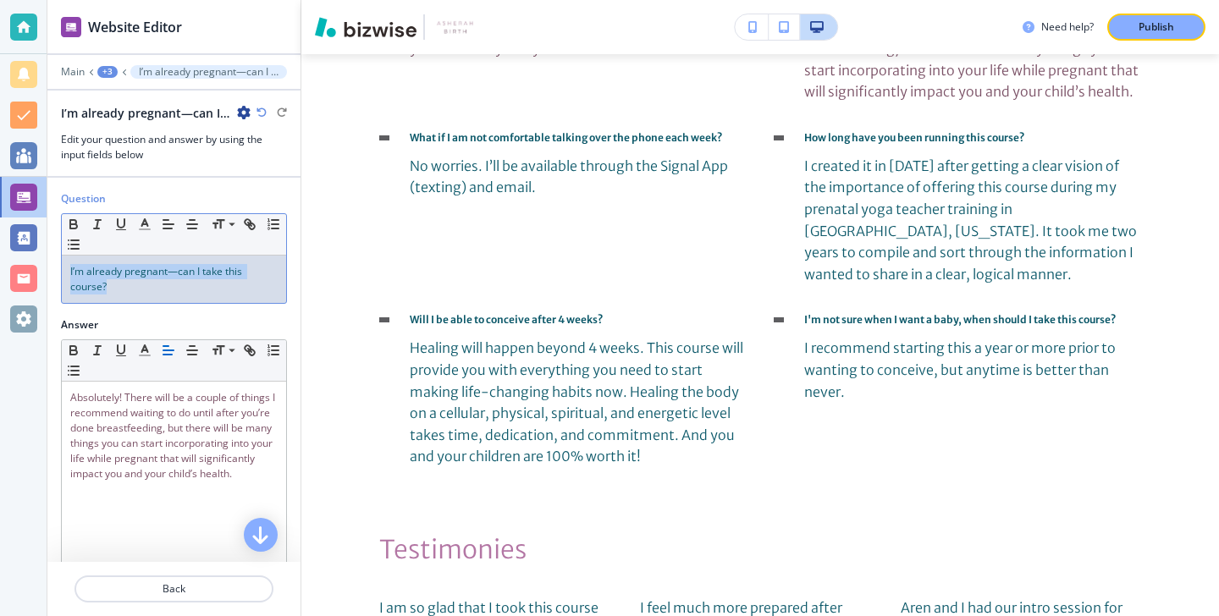
drag, startPoint x: 161, startPoint y: 301, endPoint x: 58, endPoint y: 253, distance: 113.2
click at [58, 252] on div "Question Small Normal Large Huge I’m already pregnant—can I take this course?" at bounding box center [173, 254] width 253 height 126
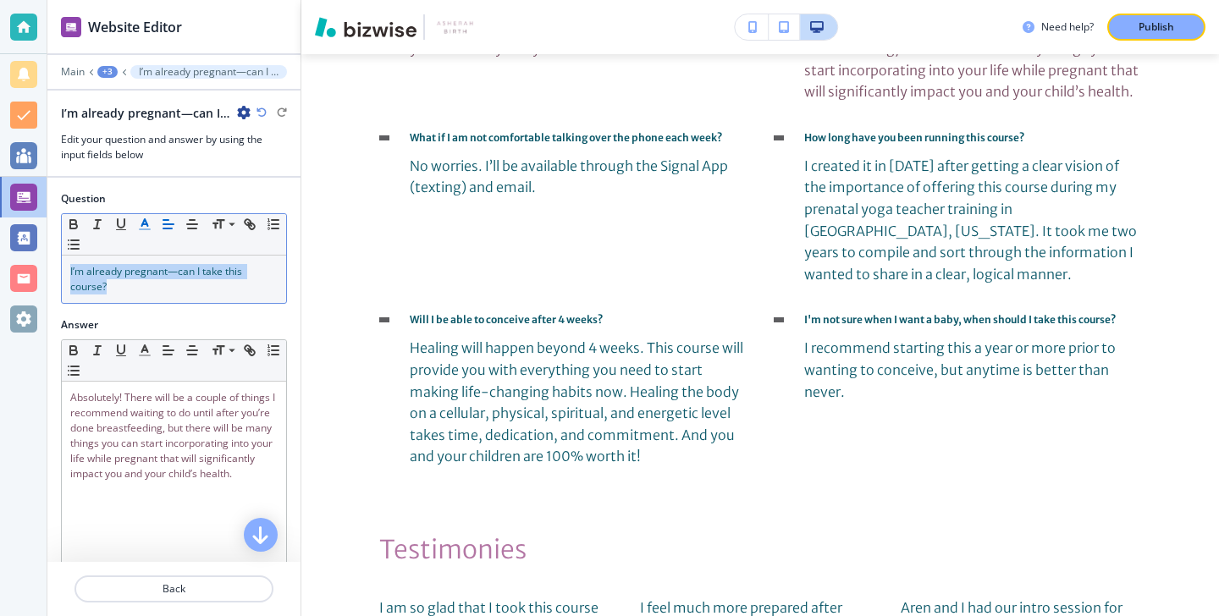
click at [146, 218] on icon "button" at bounding box center [144, 224] width 15 height 15
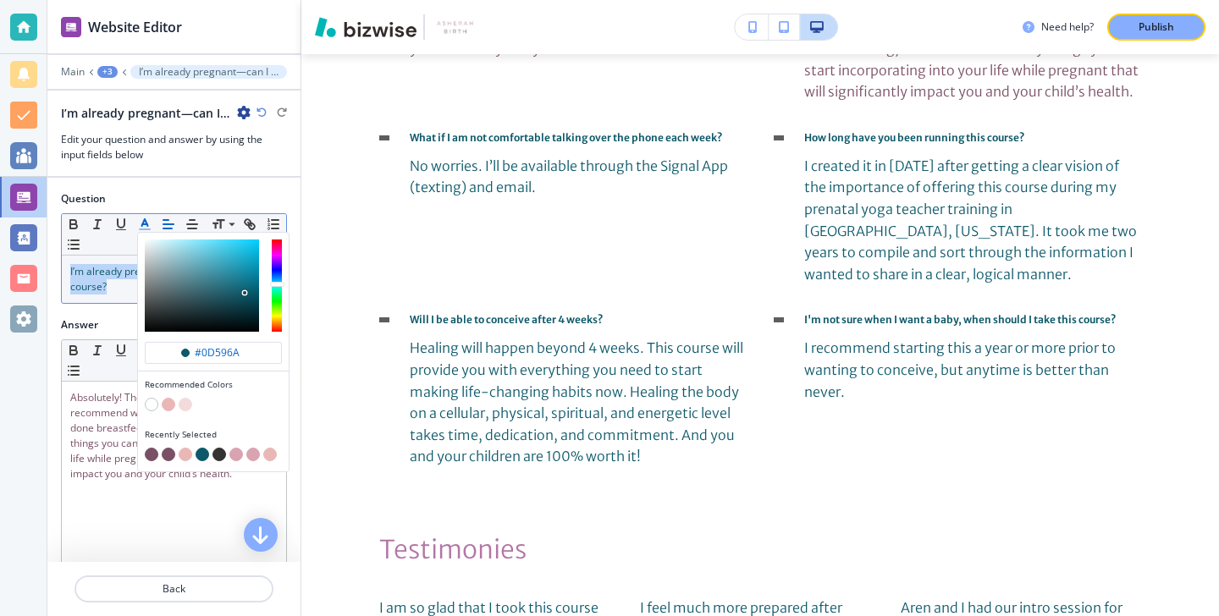
click at [154, 451] on button "button" at bounding box center [152, 455] width 14 height 14
type input "#7a5065"
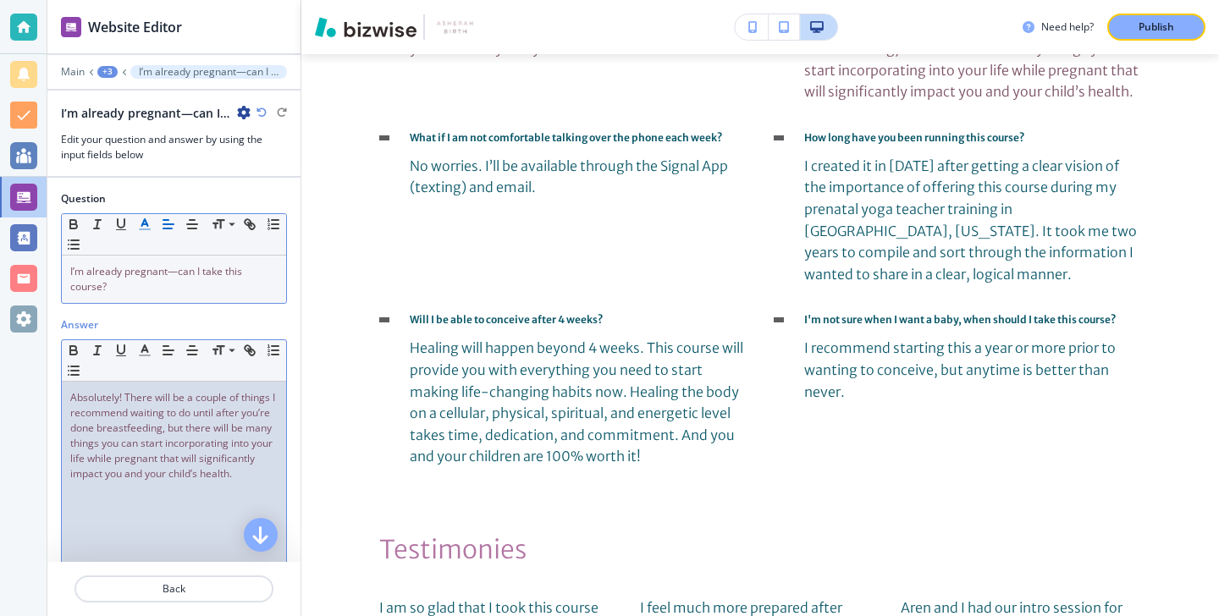
click at [92, 446] on span "Absolutely! There will be a couple of things I recommend waiting to do until af…" at bounding box center [173, 435] width 207 height 91
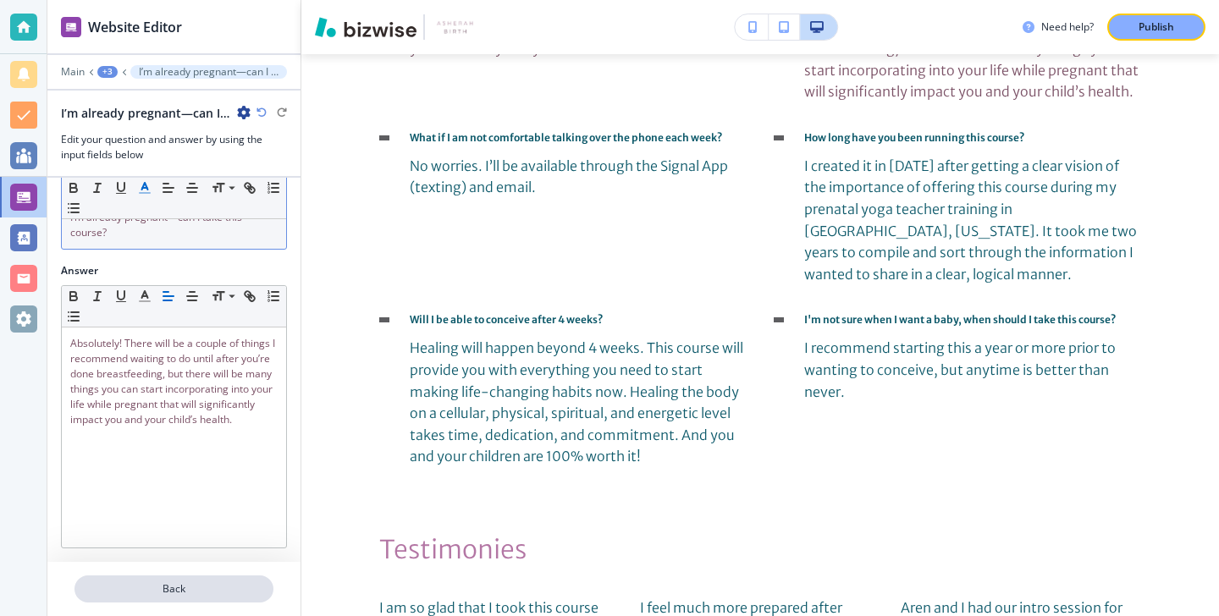
click at [138, 577] on button "Back" at bounding box center [174, 589] width 199 height 27
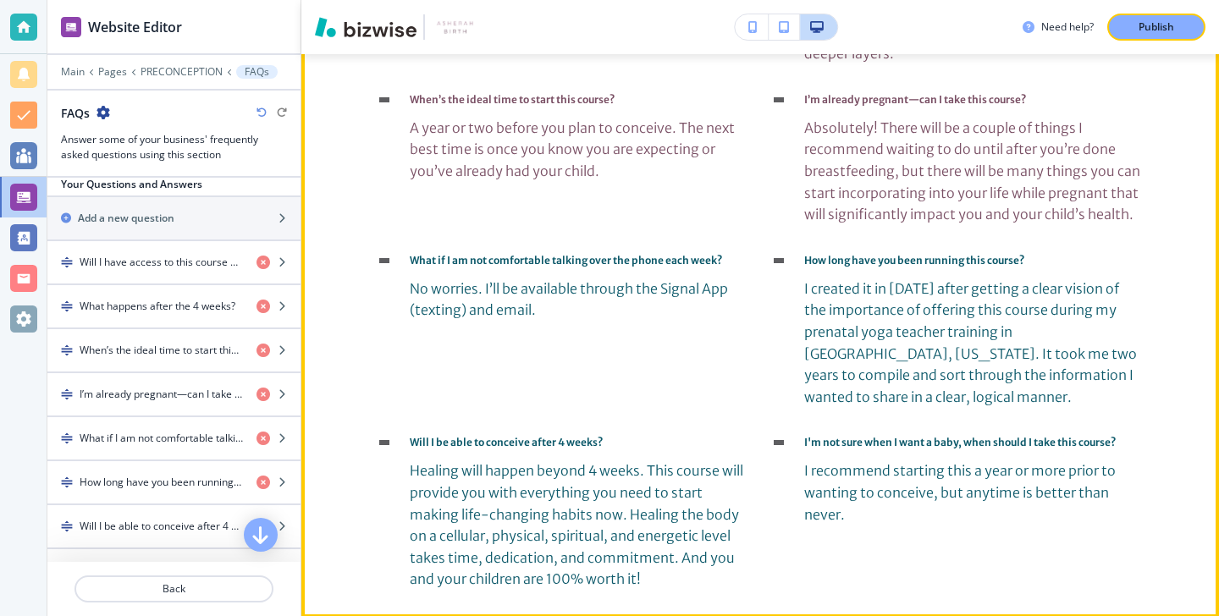
scroll to position [3934, 0]
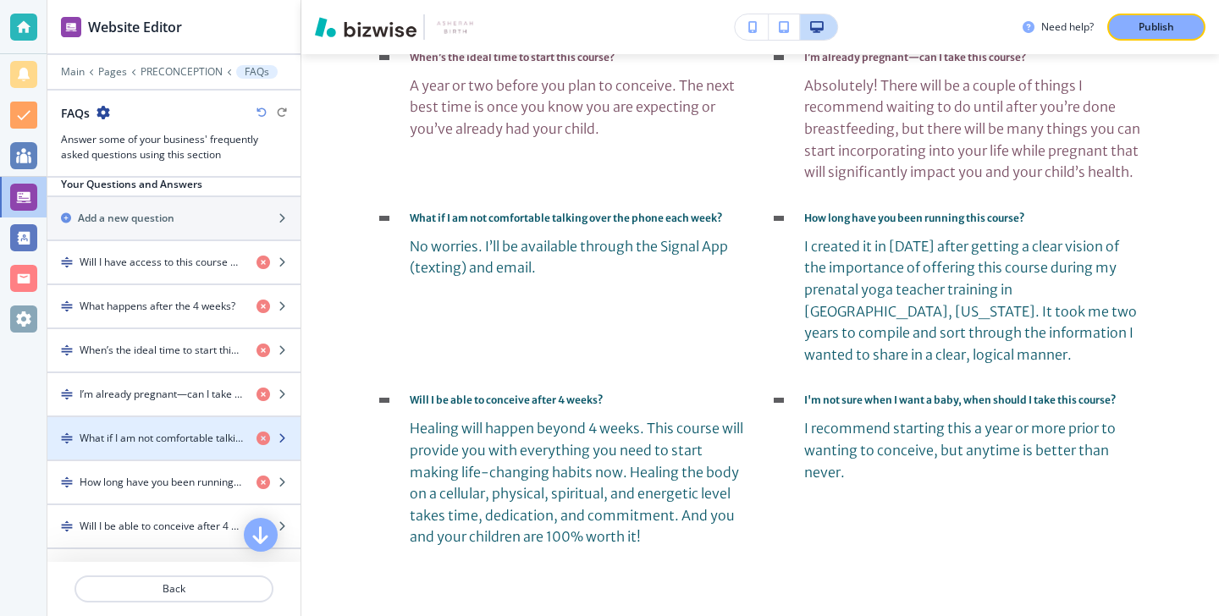
click at [150, 434] on h4 "What if I am not comfortable talking over the phone each week?" at bounding box center [161, 438] width 163 height 15
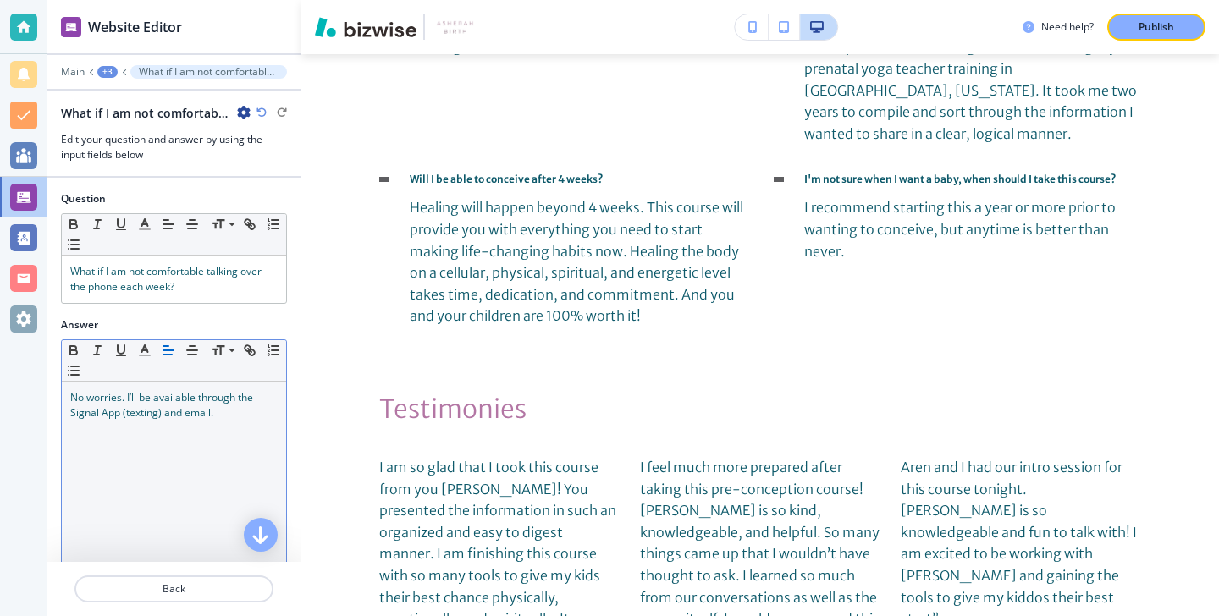
scroll to position [4175, 0]
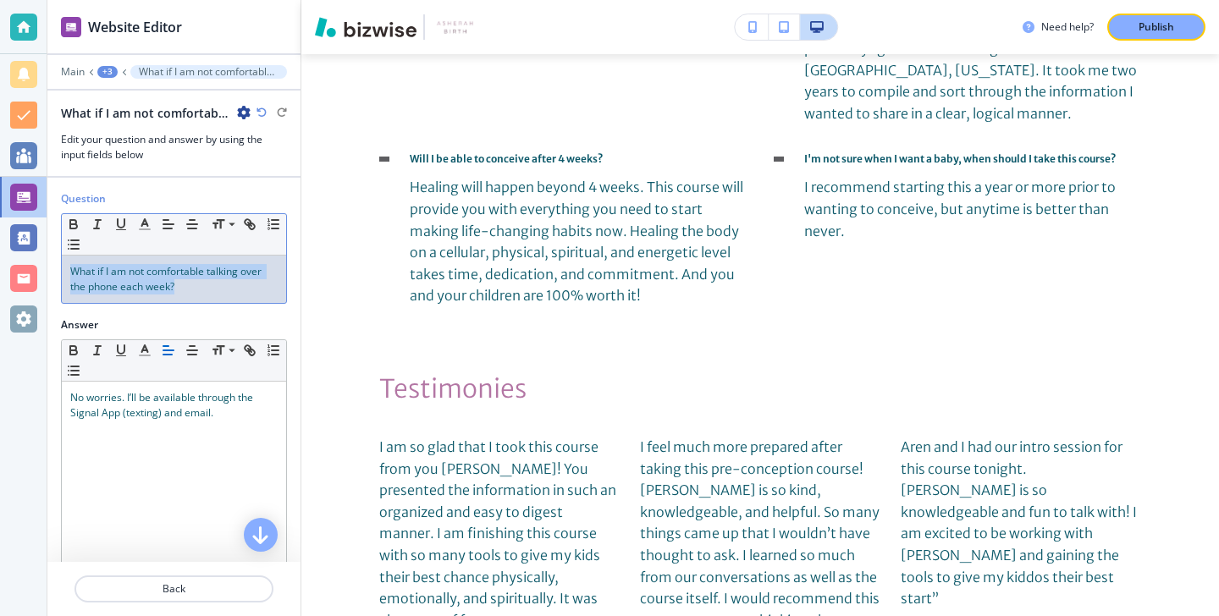
drag, startPoint x: 198, startPoint y: 301, endPoint x: 29, endPoint y: 248, distance: 177.5
click at [29, 247] on div "Website Editor Main +3 What if I am not comfortable talking over the phone each…" at bounding box center [609, 308] width 1219 height 616
click at [134, 218] on button "button" at bounding box center [145, 224] width 24 height 20
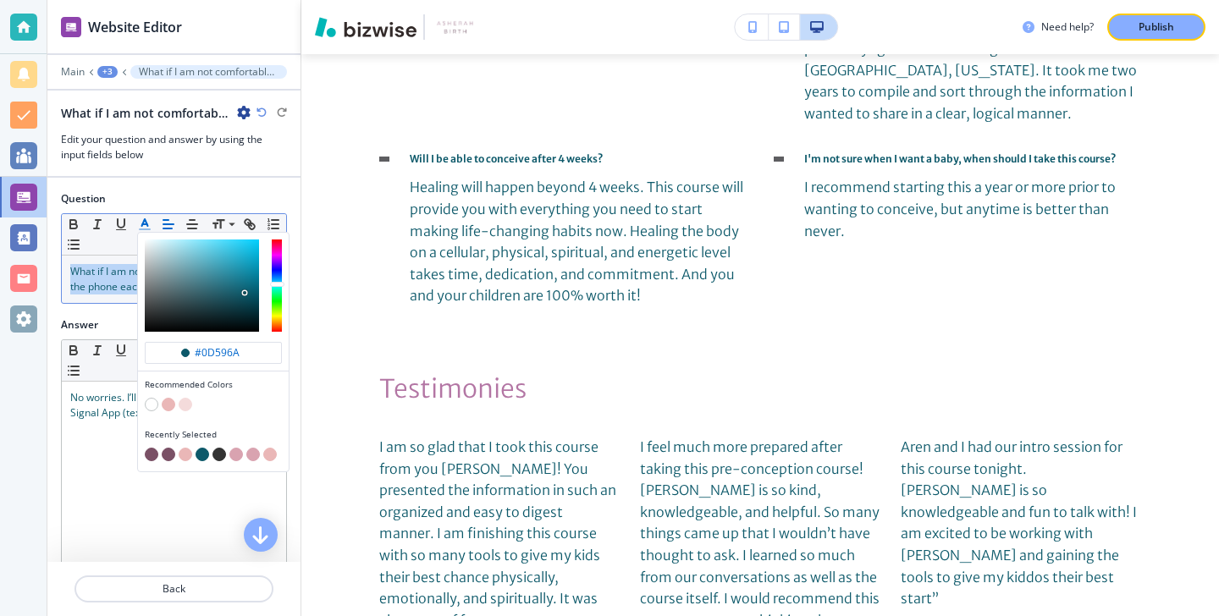
click at [153, 450] on button "button" at bounding box center [152, 455] width 14 height 14
type input "#7a5065"
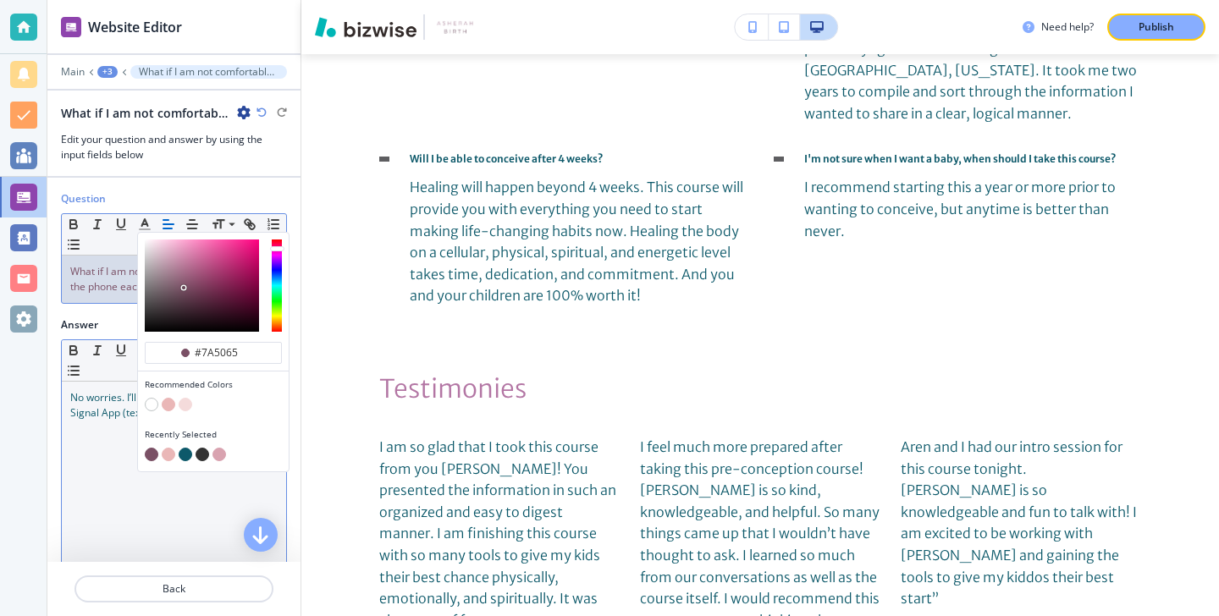
click at [91, 442] on div "No worries. I’ll be available through the Signal App (texting) and email." at bounding box center [174, 492] width 224 height 220
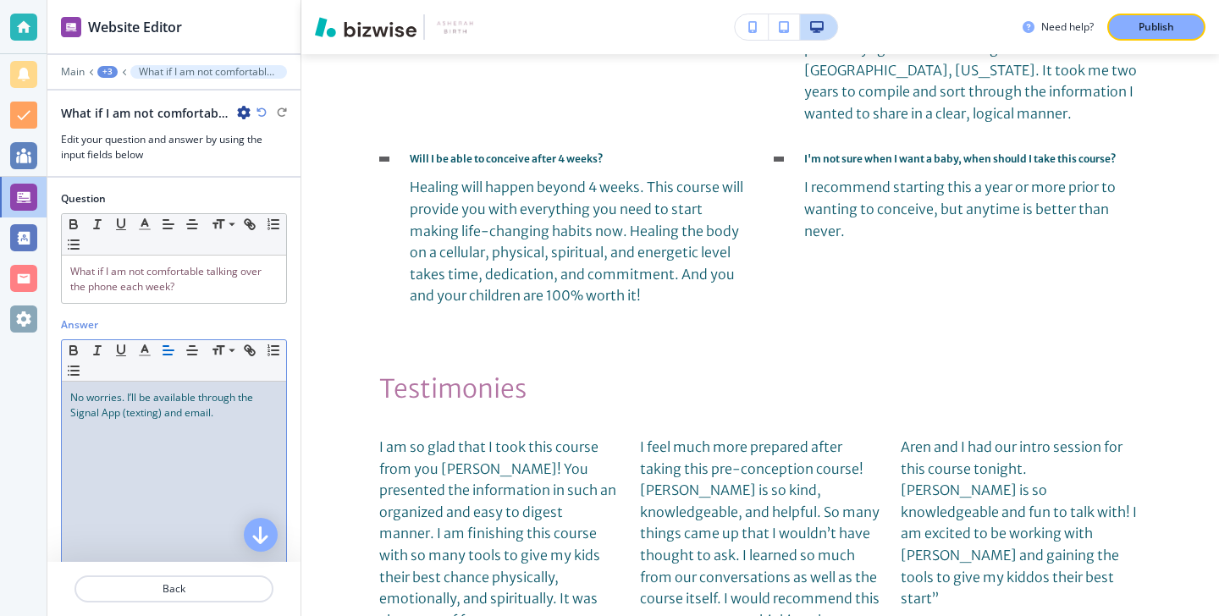
click at [91, 442] on div "No worries. I’ll be available through the Signal App (texting) and email." at bounding box center [174, 492] width 224 height 220
click at [148, 350] on icon "button" at bounding box center [144, 350] width 15 height 15
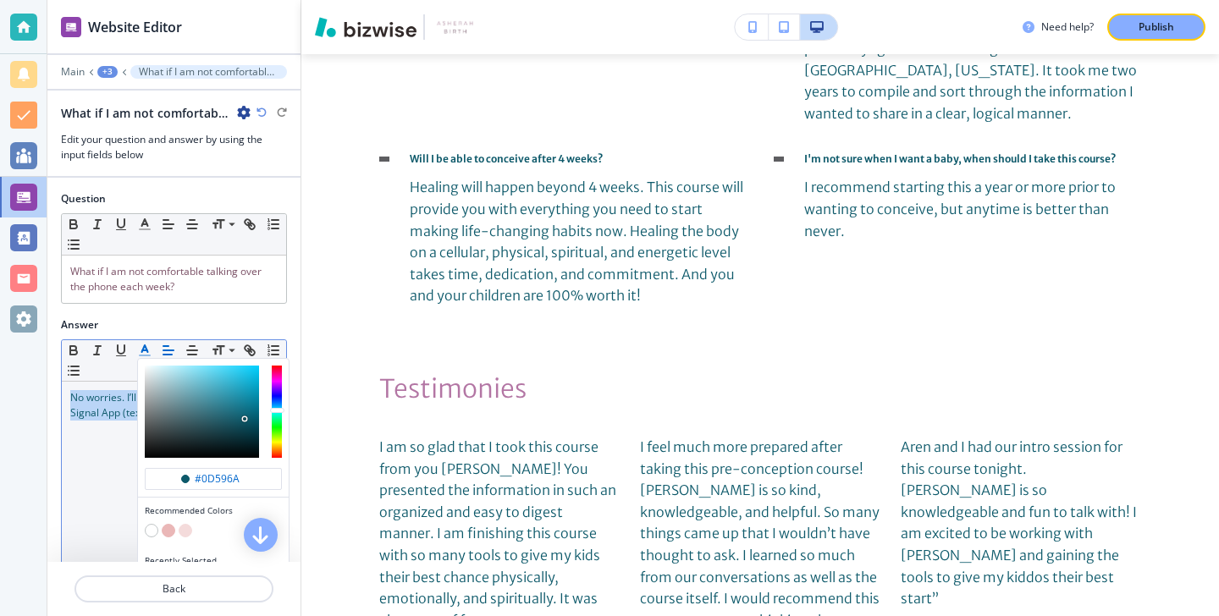
scroll to position [54, 0]
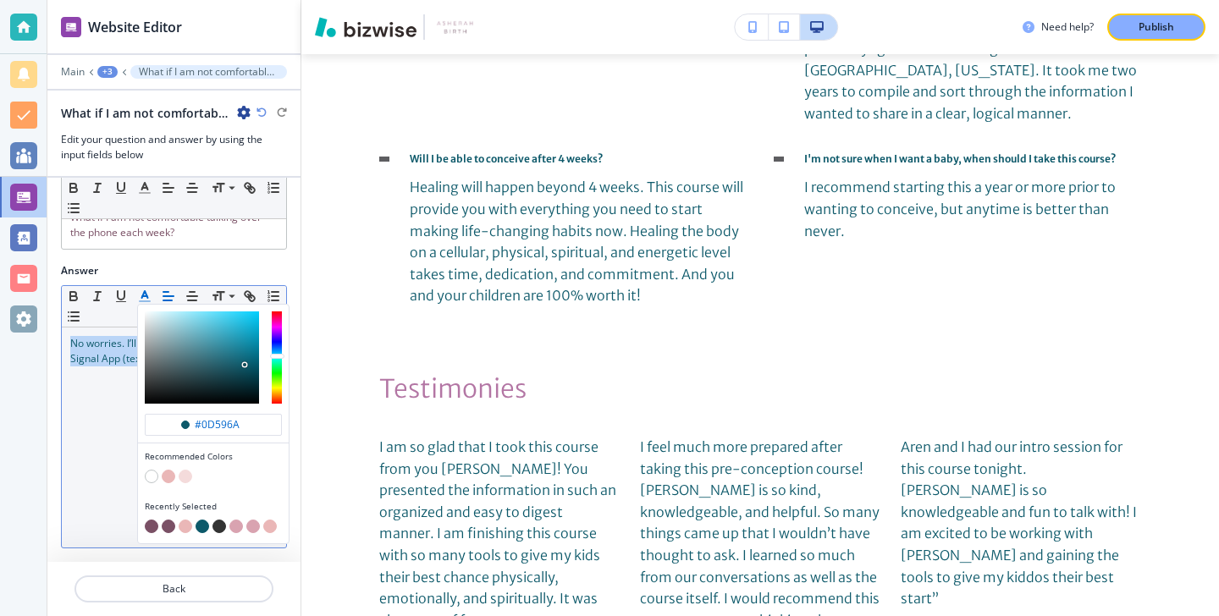
click at [151, 521] on button "button" at bounding box center [152, 527] width 14 height 14
type input "#7a5065"
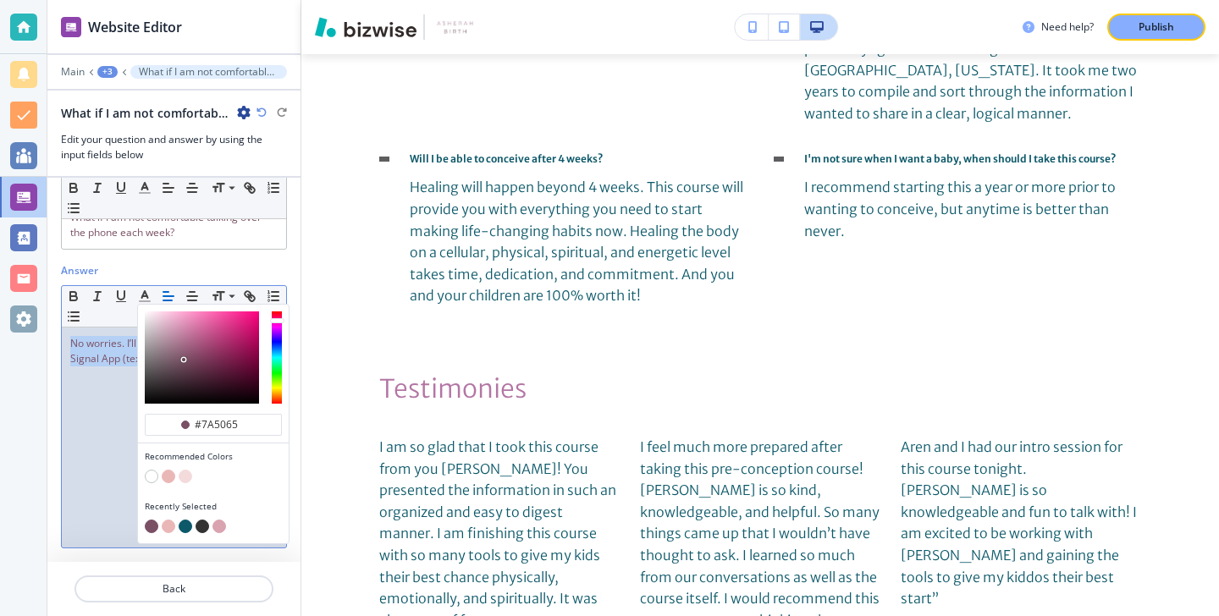
click at [93, 522] on div "No worries. I’ll be available through the Signal App (texting) and email." at bounding box center [174, 438] width 224 height 220
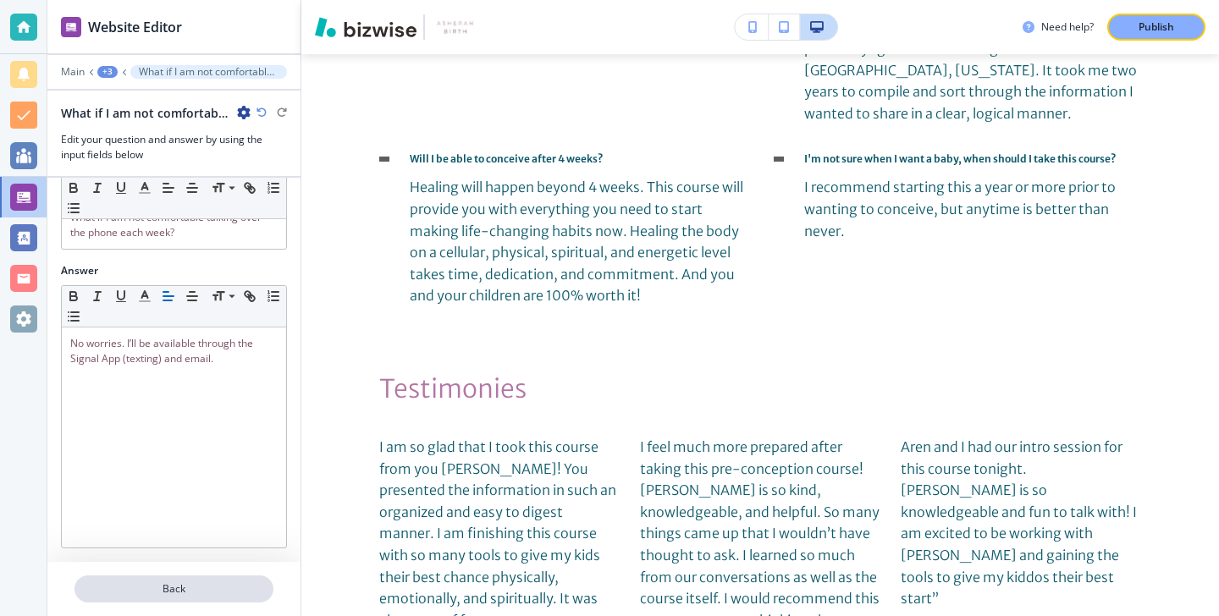
click at [130, 577] on button "Back" at bounding box center [174, 589] width 199 height 27
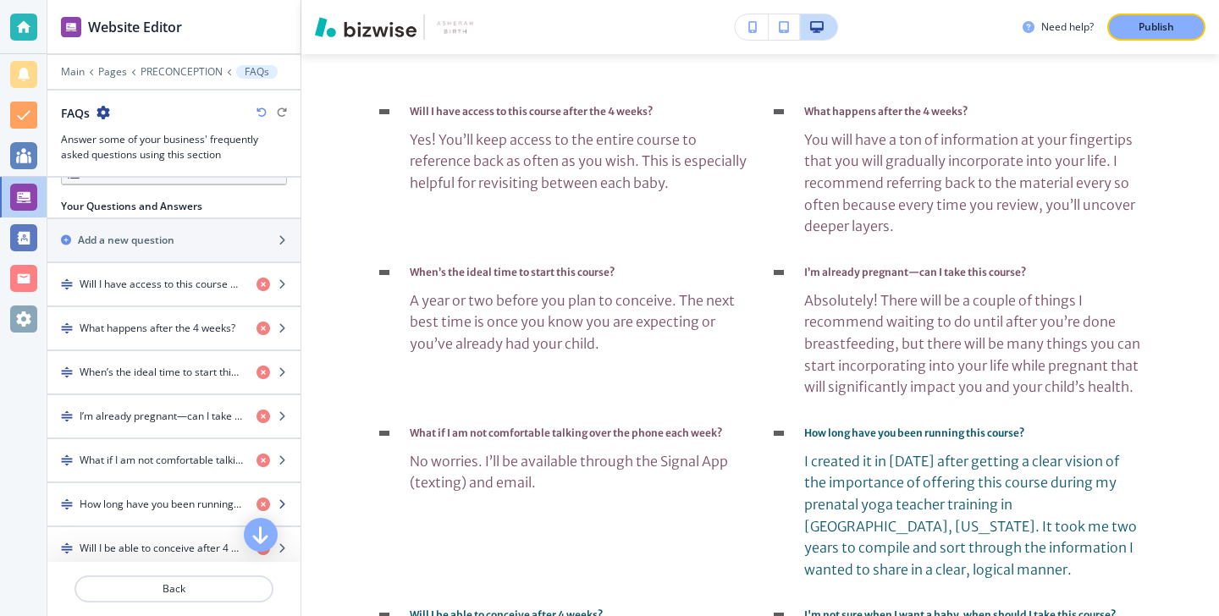
scroll to position [539, 0]
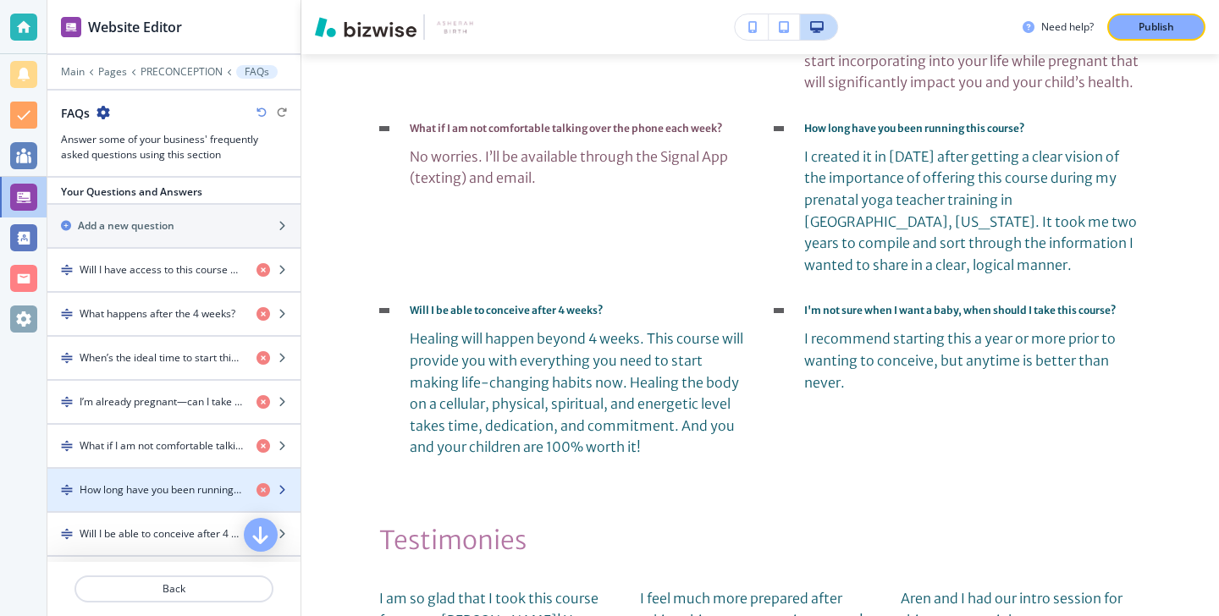
click at [190, 495] on h4 "How long have you been running this course?" at bounding box center [161, 490] width 163 height 15
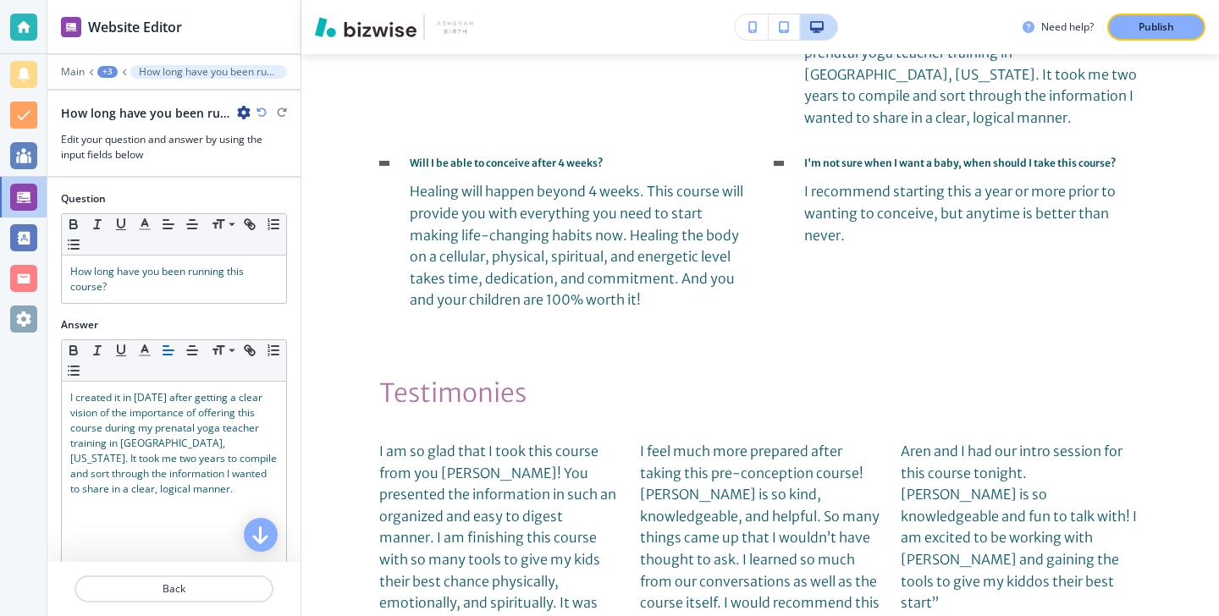
scroll to position [4175, 0]
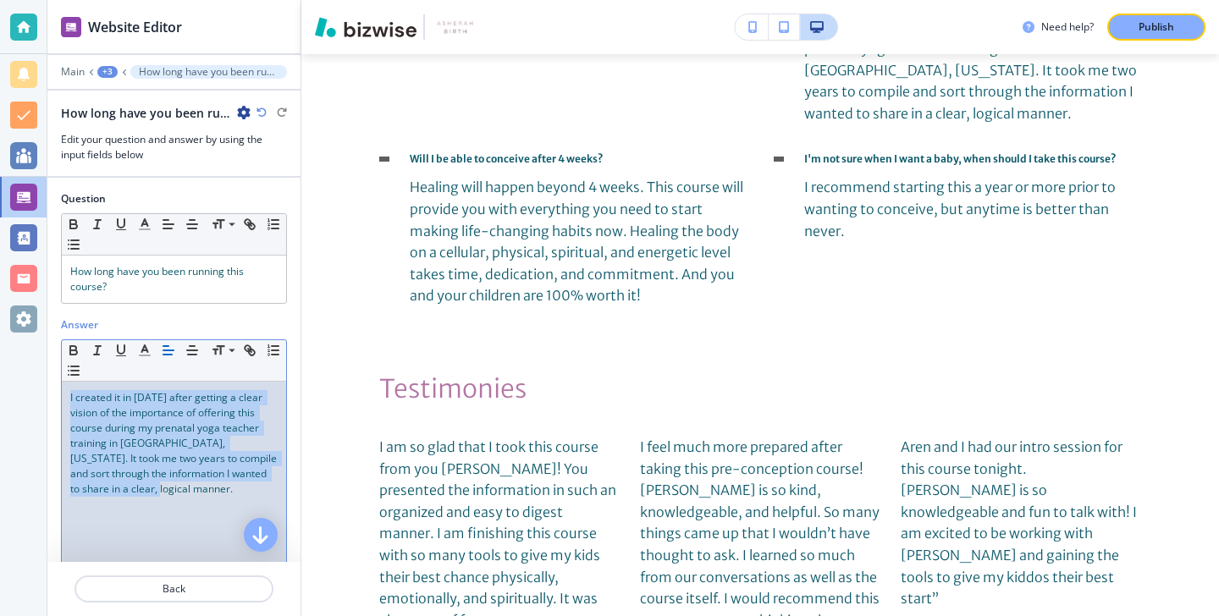
drag, startPoint x: 190, startPoint y: 495, endPoint x: 58, endPoint y: 393, distance: 166.5
click at [58, 389] on div "Answer Small Normal Large Huge I created it in 2021 after getting a clear visio…" at bounding box center [173, 466] width 253 height 299
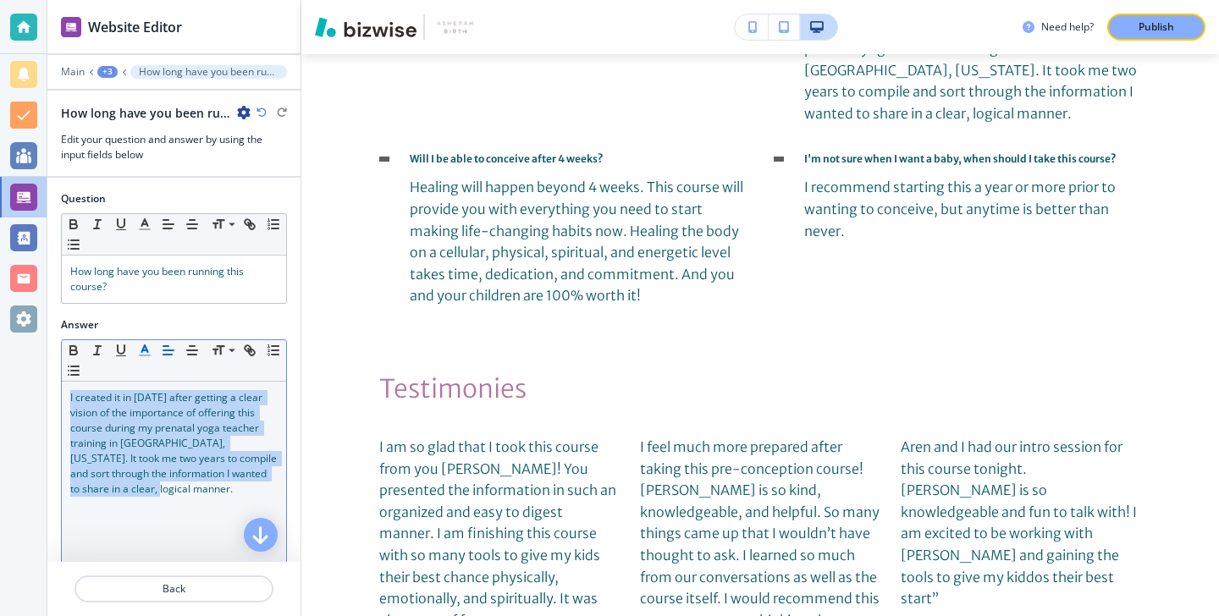
click at [147, 352] on polyline "button" at bounding box center [145, 348] width 6 height 7
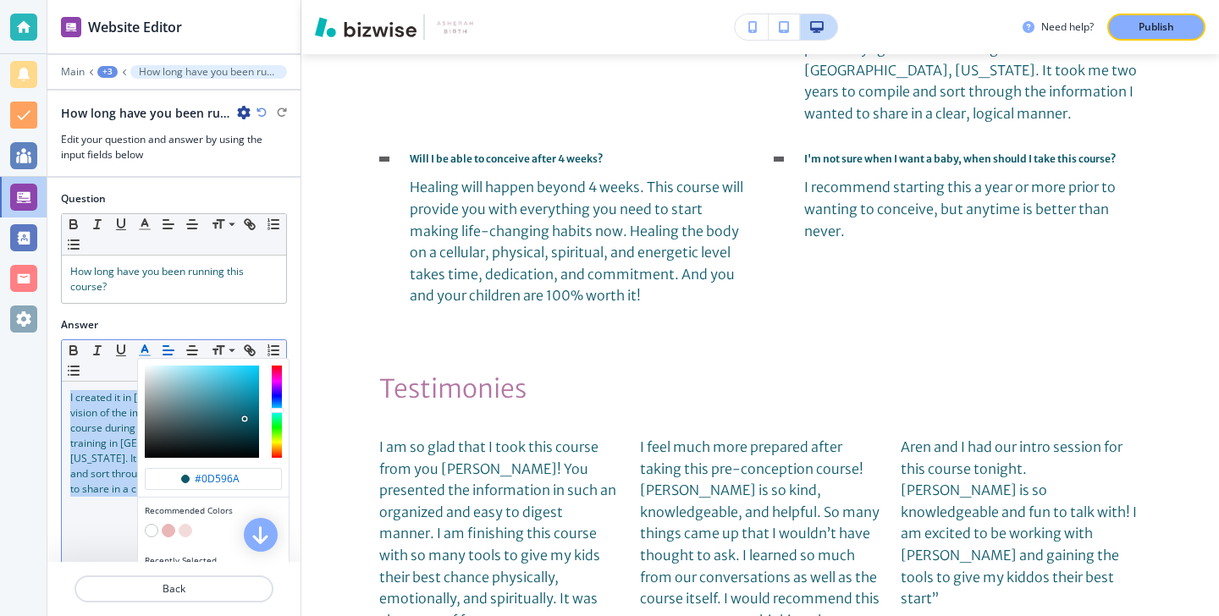
scroll to position [54, 0]
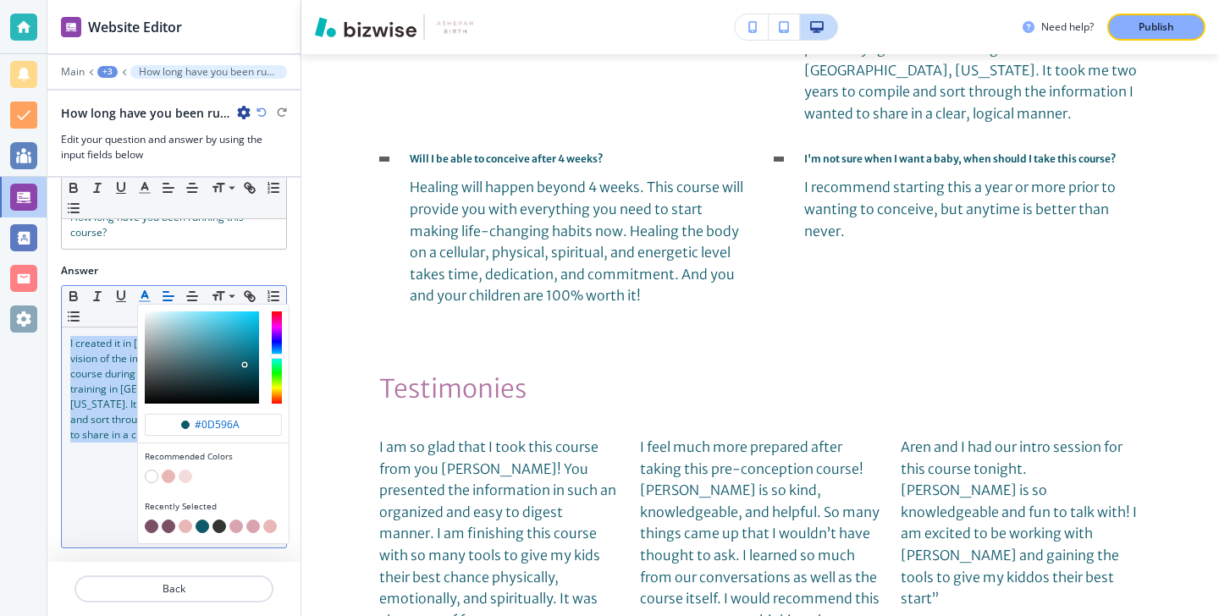
click at [150, 529] on button "button" at bounding box center [152, 527] width 14 height 14
type input "#7a5065"
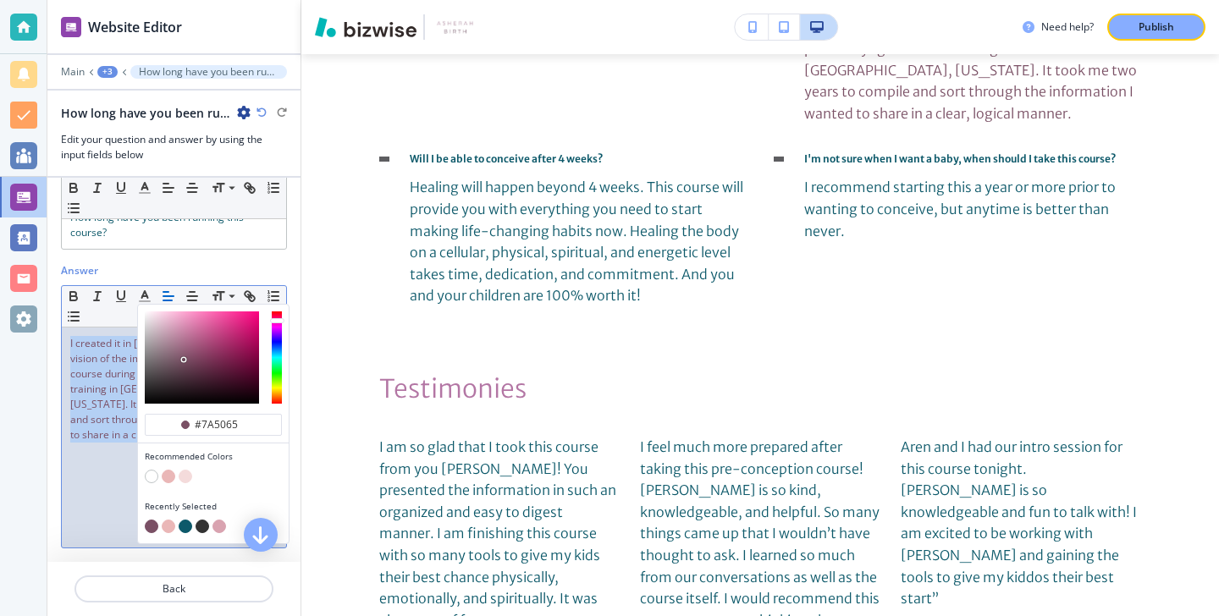
scroll to position [0, 0]
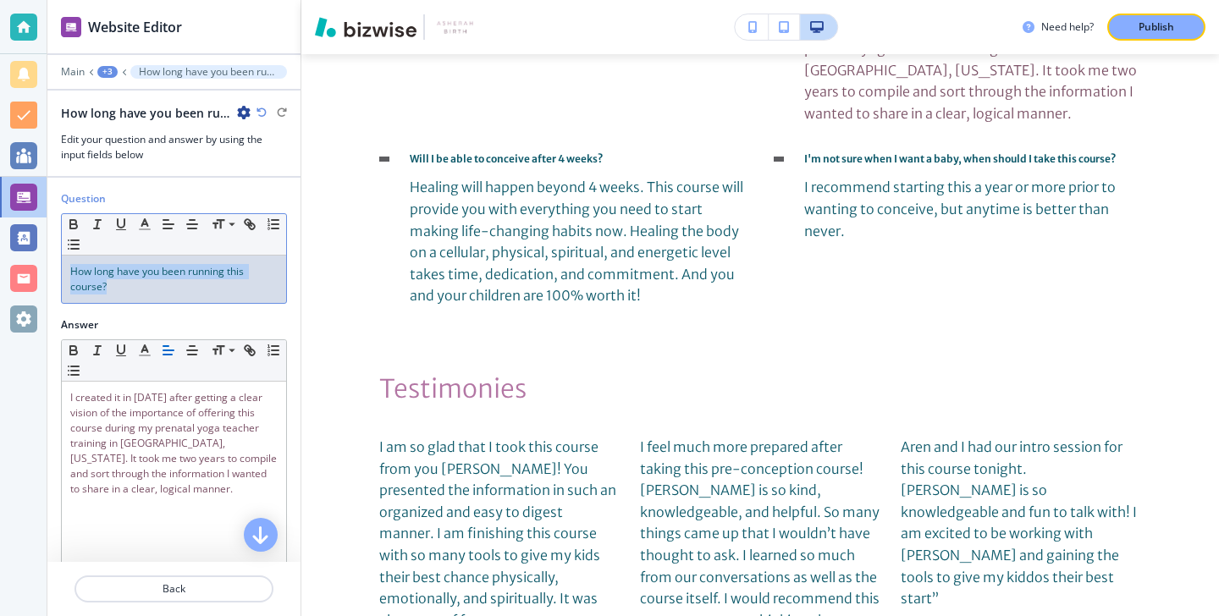
drag, startPoint x: 148, startPoint y: 295, endPoint x: 58, endPoint y: 260, distance: 97.0
click at [58, 259] on div "Question Small Normal Large Huge How long have you been running this course?" at bounding box center [173, 254] width 253 height 126
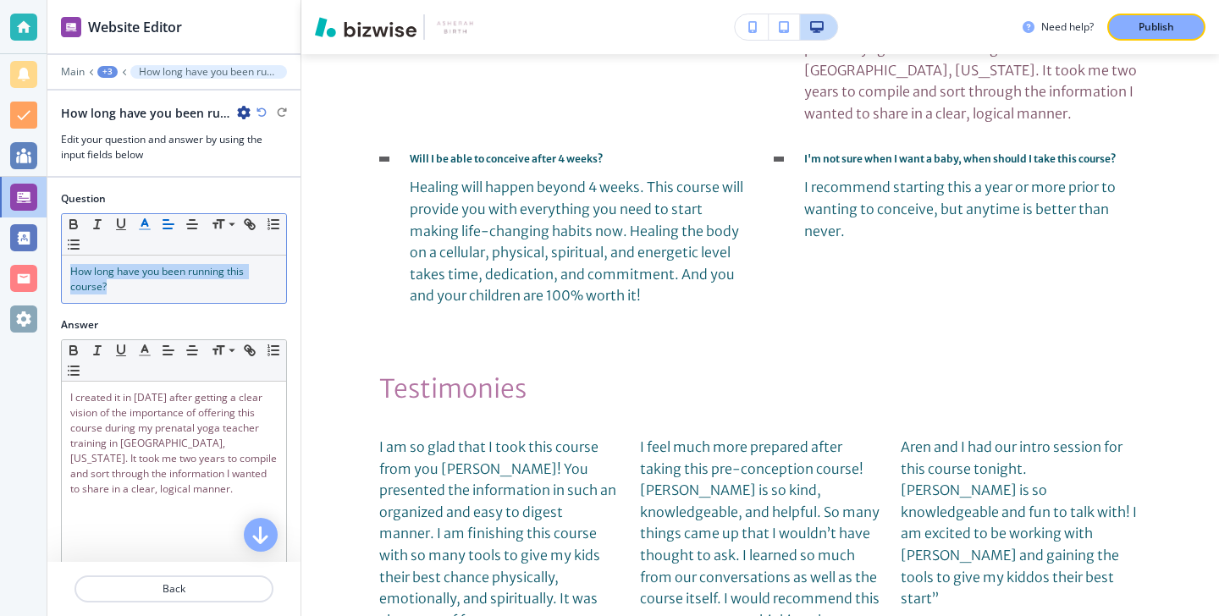
click at [144, 230] on icon "button" at bounding box center [144, 224] width 15 height 15
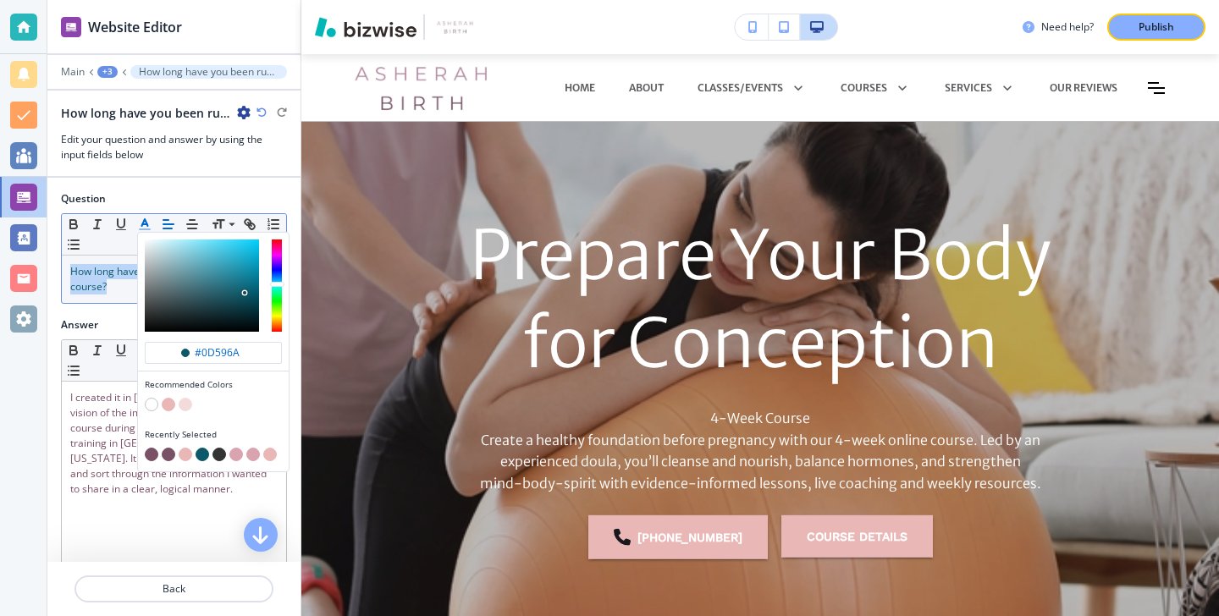
scroll to position [4175, 0]
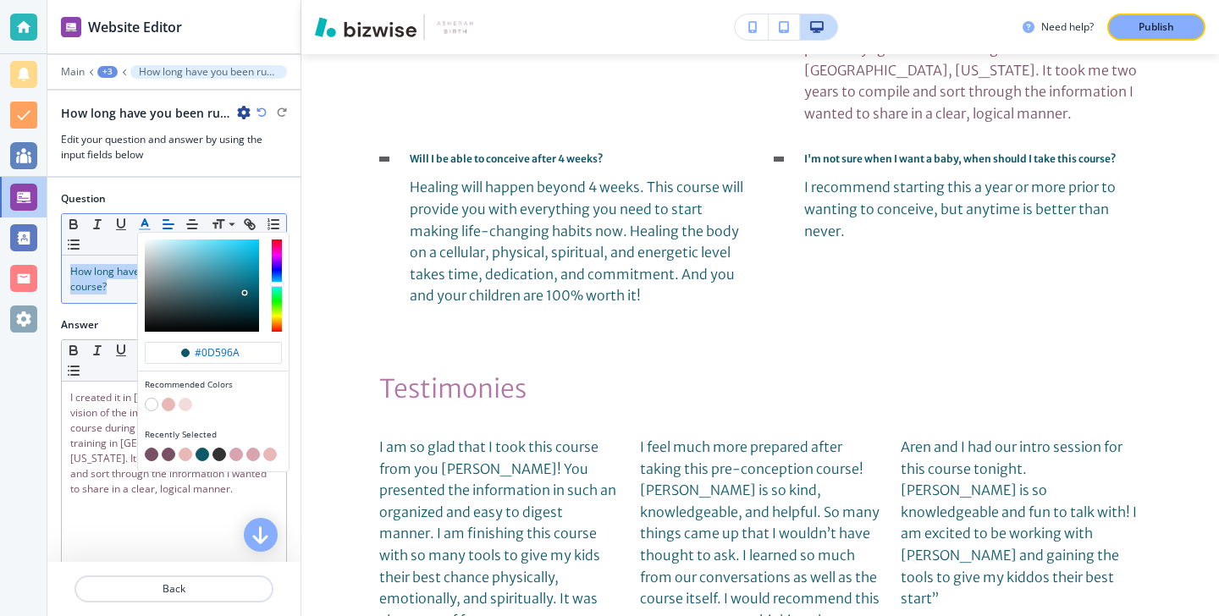
click at [151, 455] on button "button" at bounding box center [152, 455] width 14 height 14
type input "#7a5065"
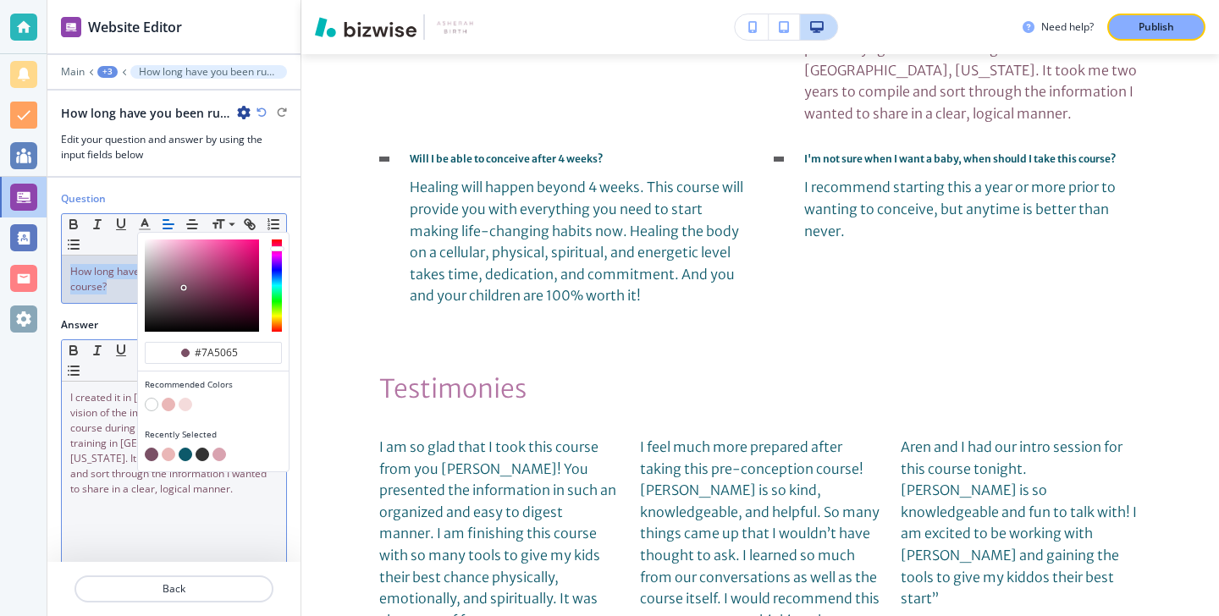
scroll to position [54, 0]
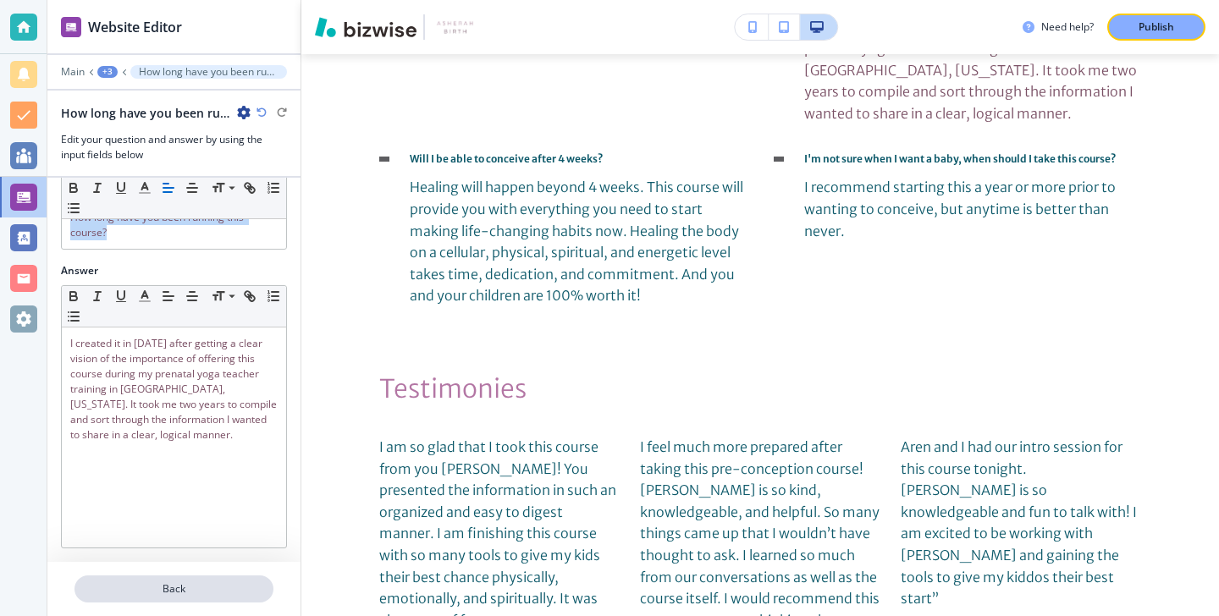
click at [157, 592] on p "Back" at bounding box center [174, 589] width 196 height 15
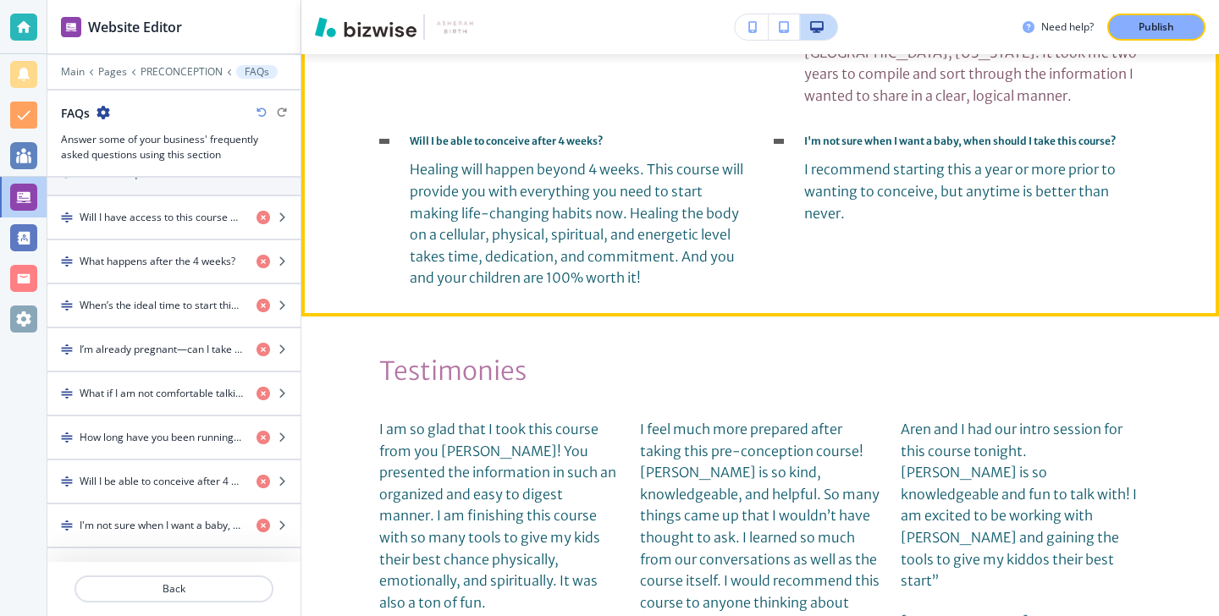
scroll to position [4203, 0]
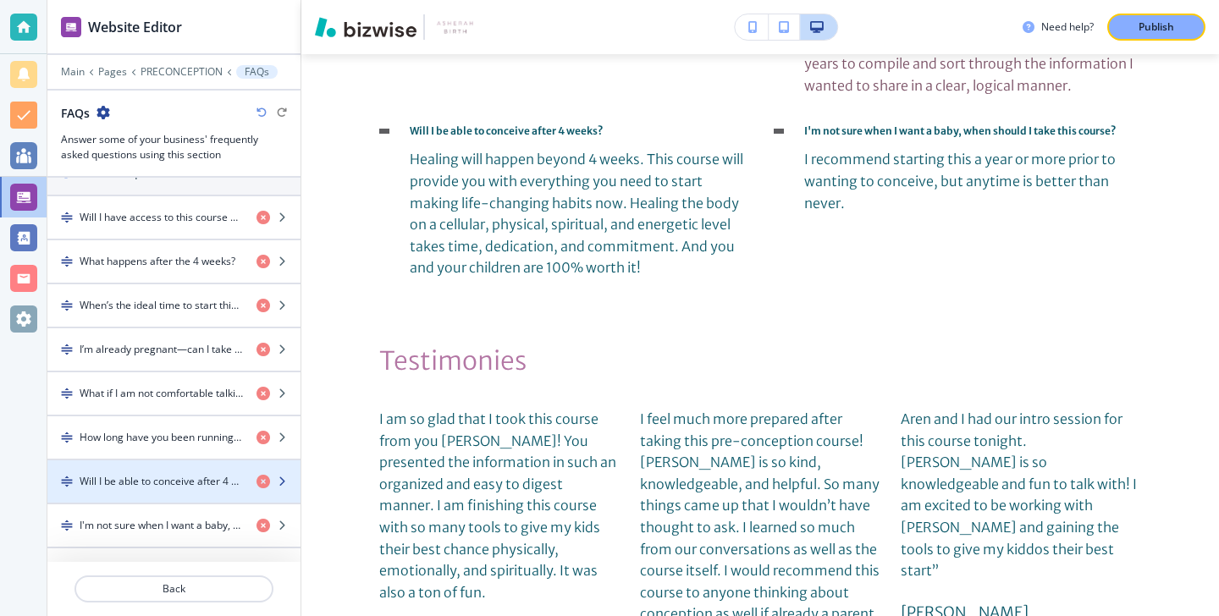
click at [190, 471] on div "button" at bounding box center [173, 468] width 253 height 14
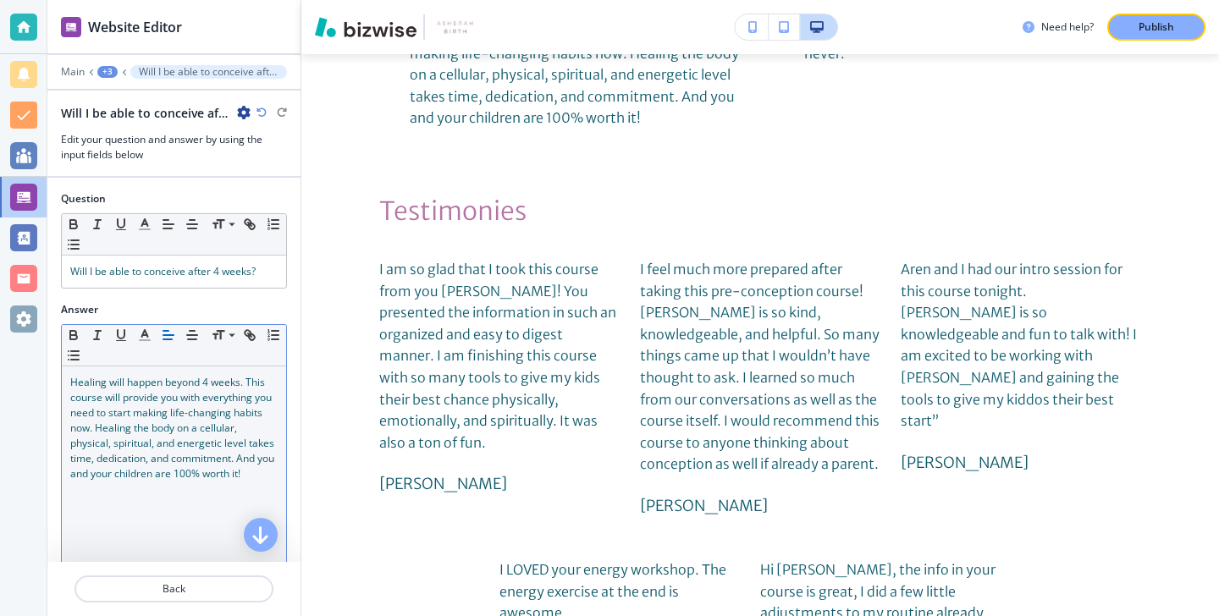
scroll to position [4358, 0]
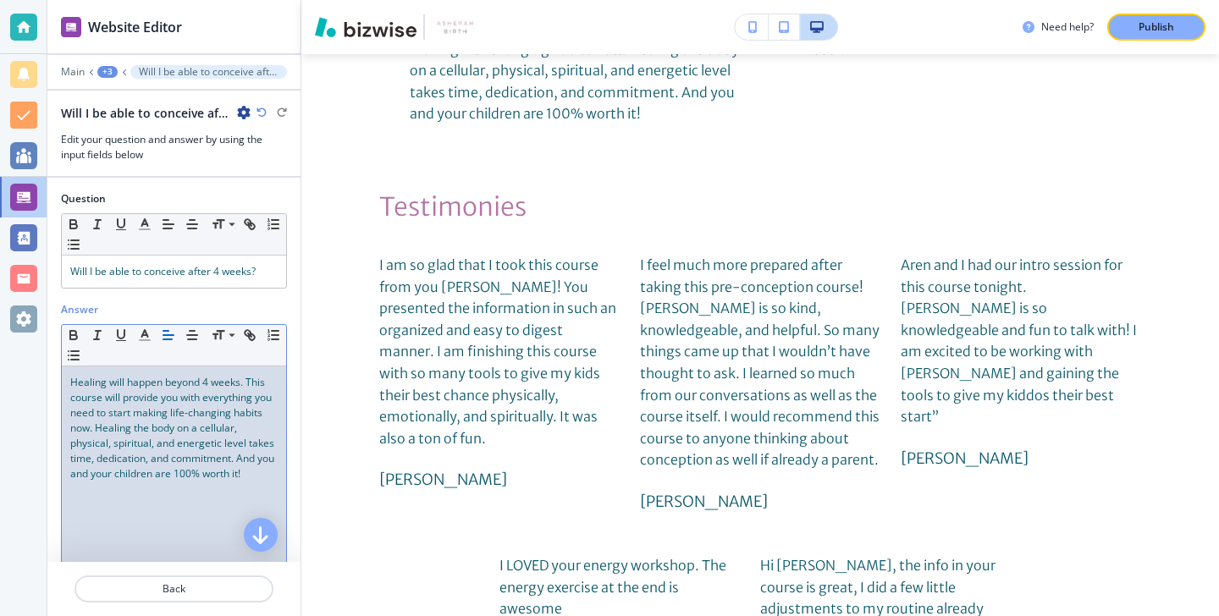
click at [262, 467] on span "Healing will happen beyond 4 weeks. This course will provide you with everythin…" at bounding box center [173, 428] width 207 height 106
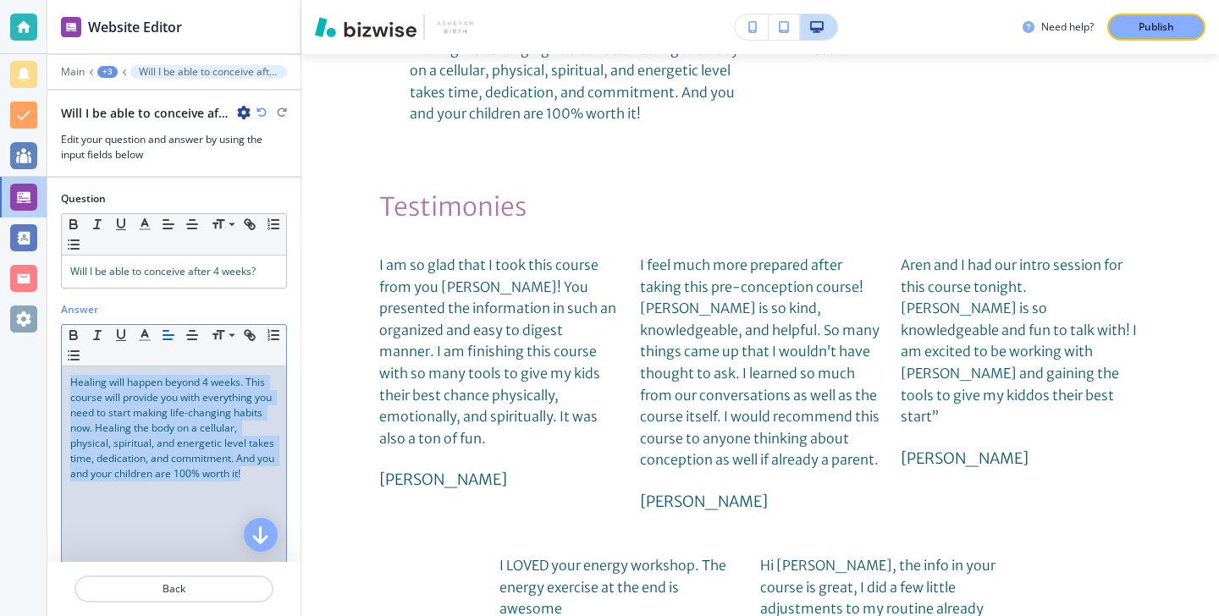
click at [262, 467] on span "Healing will happen beyond 4 weeks. This course will provide you with everythin…" at bounding box center [173, 428] width 207 height 106
click at [146, 329] on icon "button" at bounding box center [144, 335] width 15 height 15
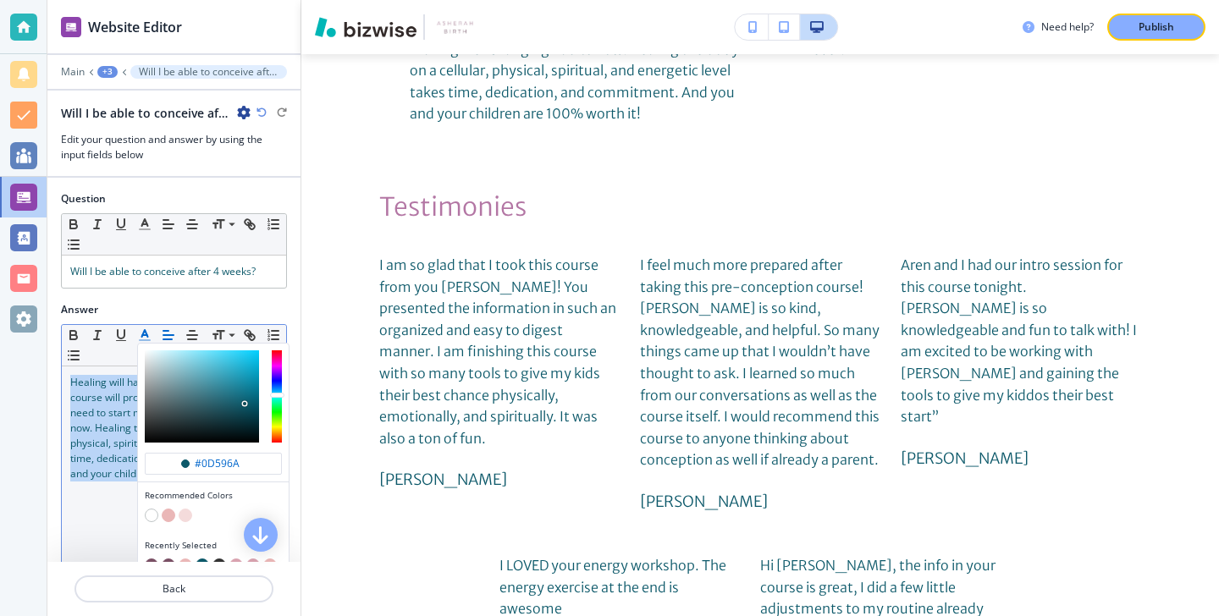
scroll to position [39, 0]
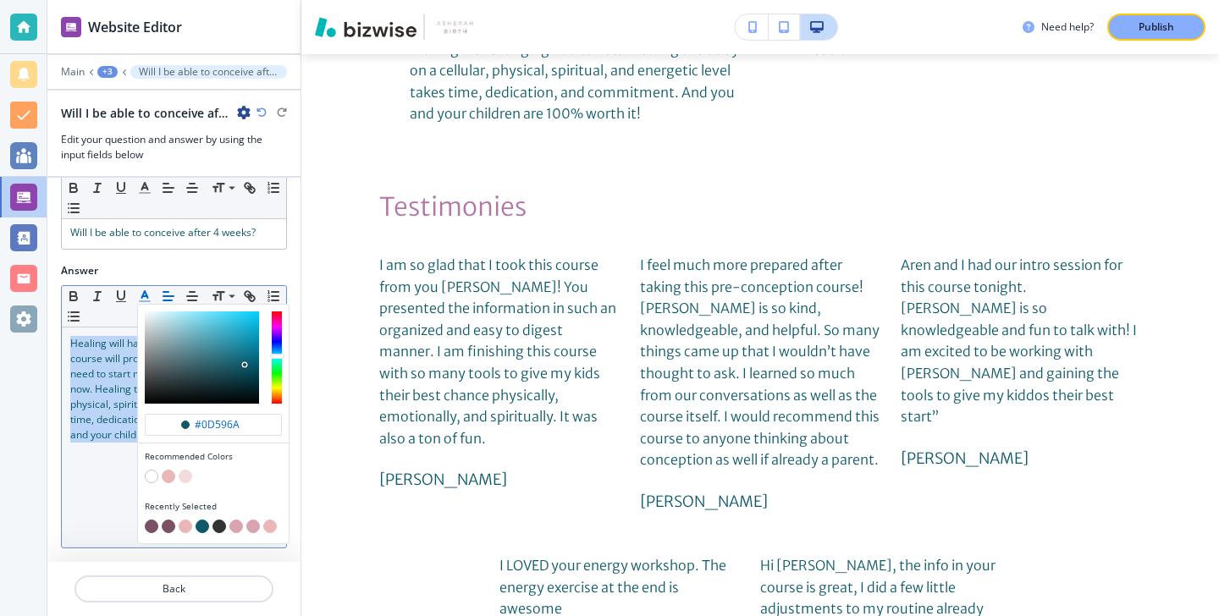
click at [153, 527] on button "button" at bounding box center [152, 527] width 14 height 14
type input "#7a5065"
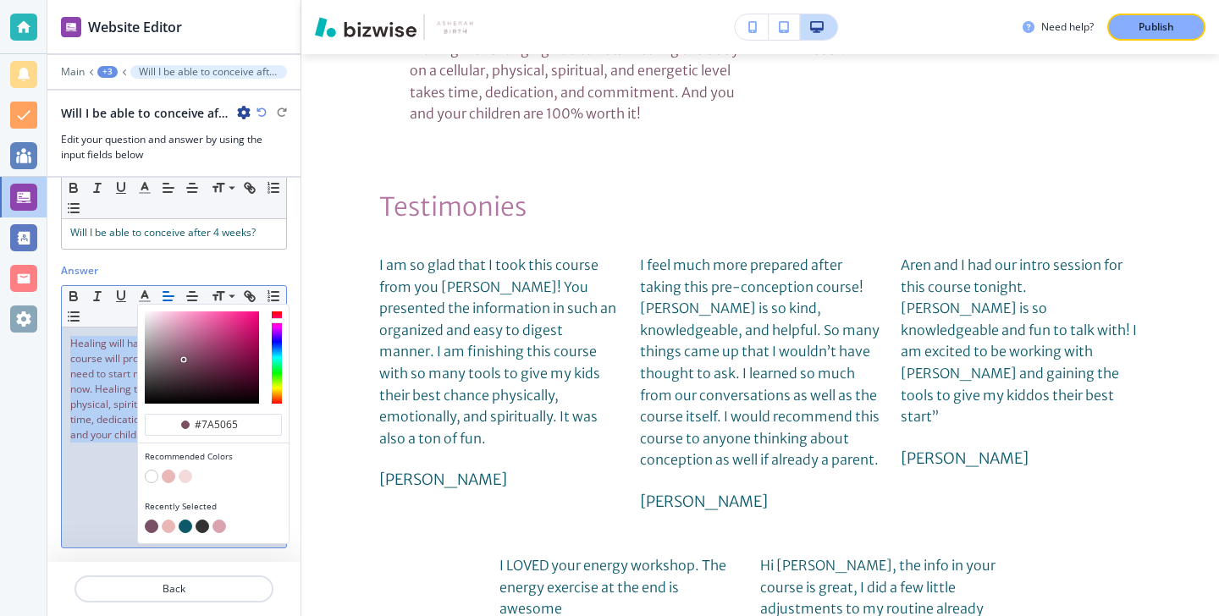
scroll to position [0, 0]
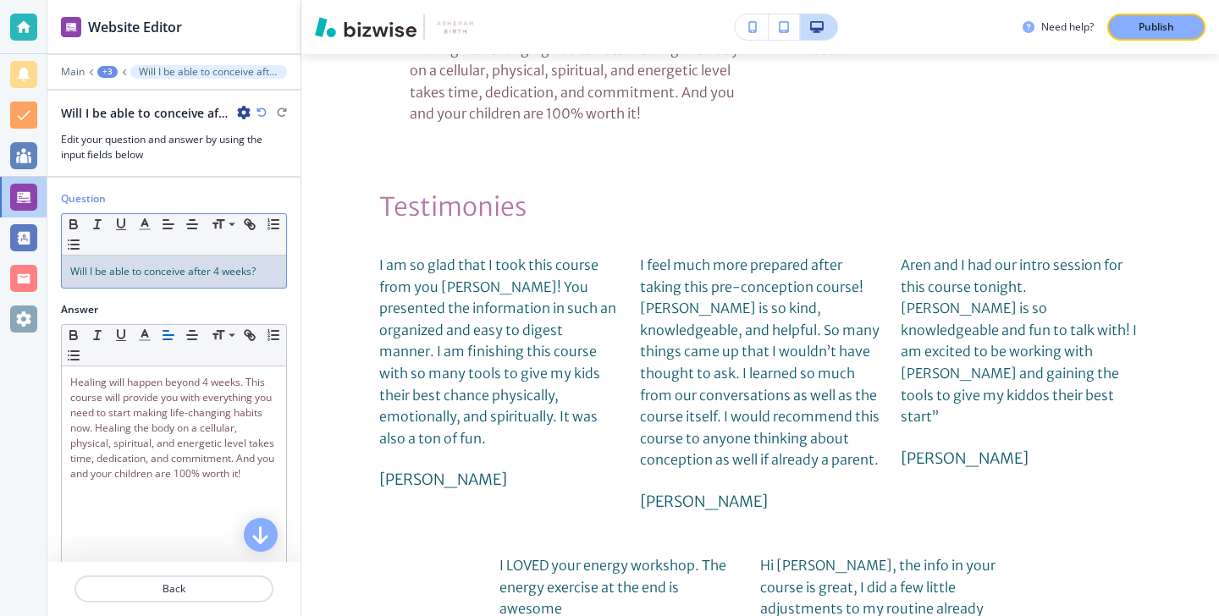
click at [254, 277] on span "Will I be able to conceive after 4 weeks?" at bounding box center [162, 271] width 185 height 14
click at [257, 277] on p "Will I be able to conceive after 4 weeks?" at bounding box center [173, 271] width 207 height 15
click at [149, 233] on button "button" at bounding box center [145, 224] width 24 height 20
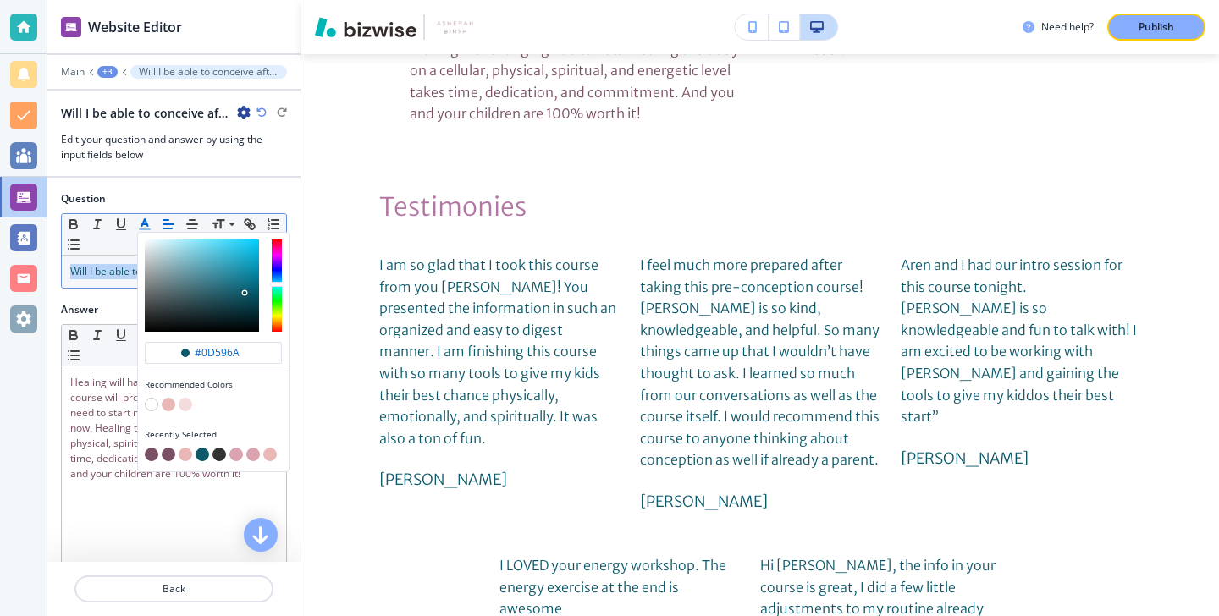
click at [149, 455] on button "button" at bounding box center [152, 455] width 14 height 14
type input "#7a5065"
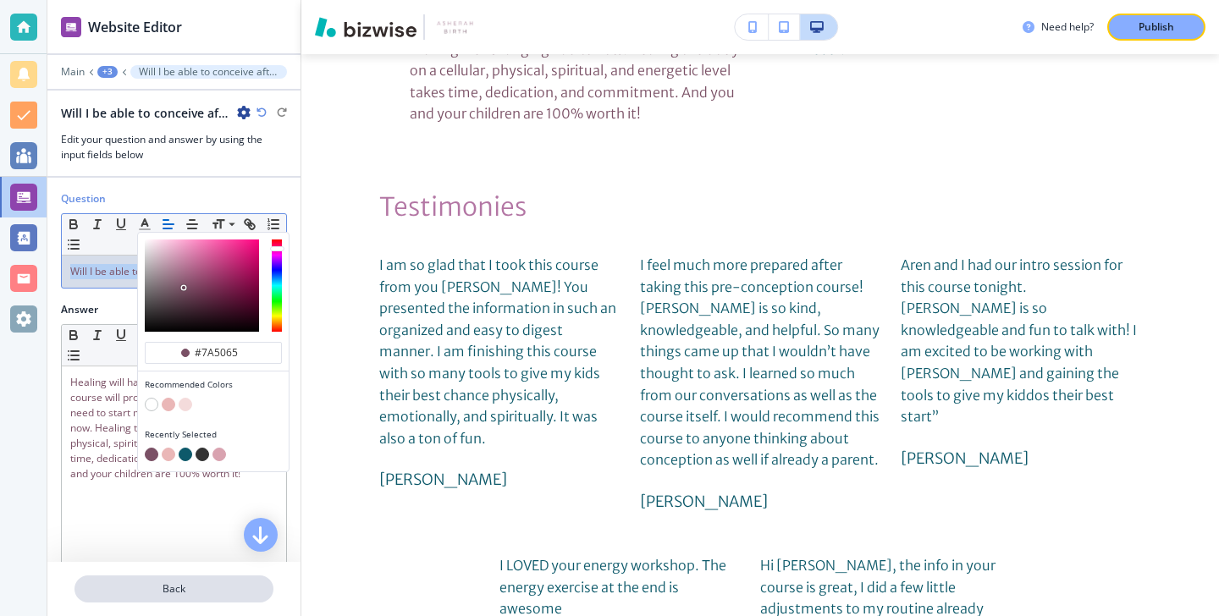
click at [132, 592] on p "Back" at bounding box center [174, 589] width 196 height 15
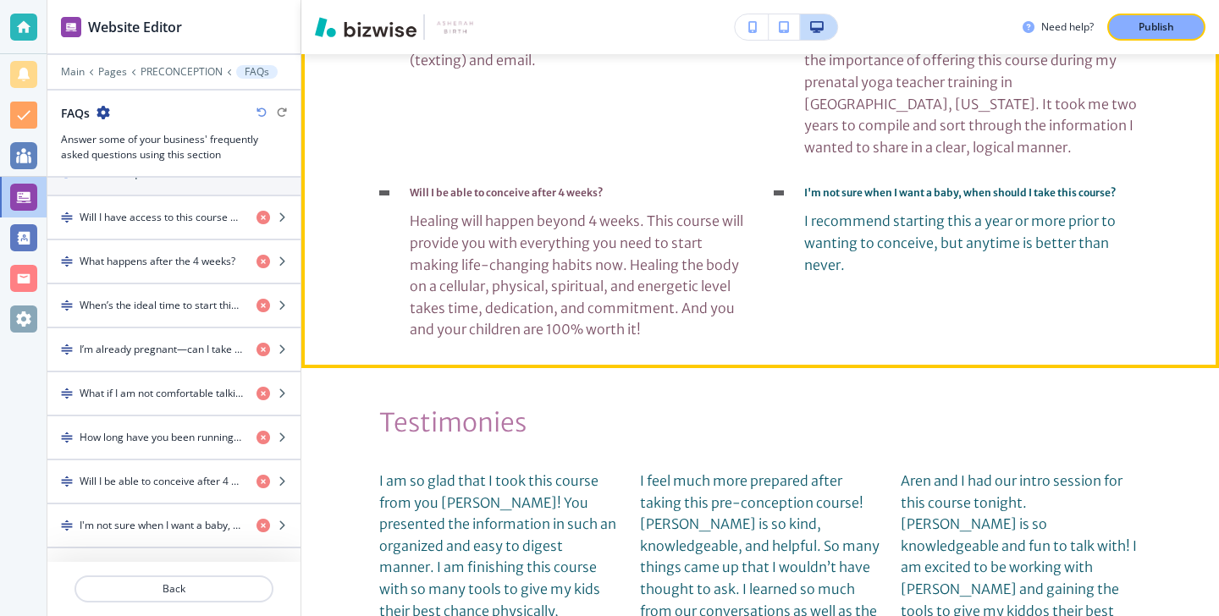
scroll to position [4136, 0]
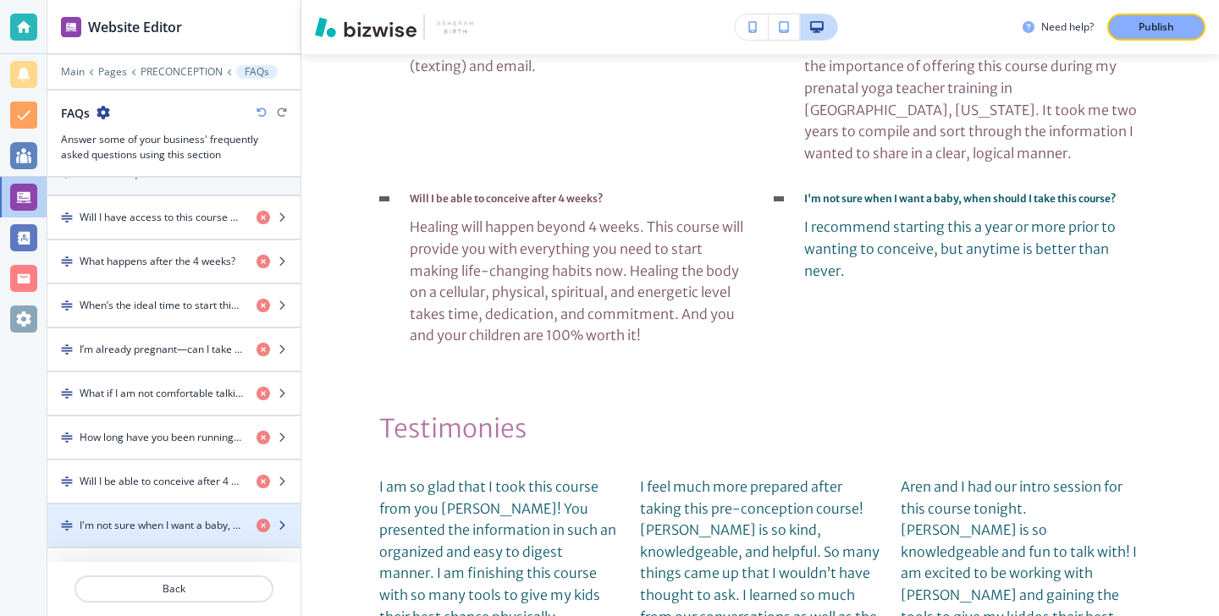
click at [207, 521] on h4 "I'm not sure when I want a baby, when should I take this course?" at bounding box center [161, 525] width 163 height 15
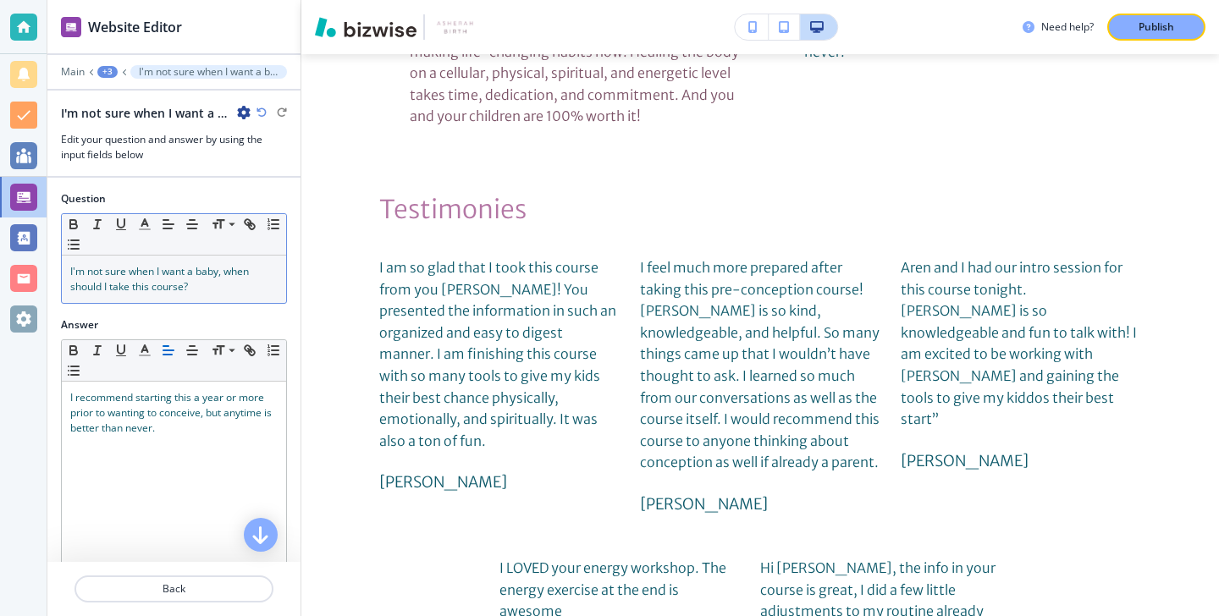
scroll to position [4358, 0]
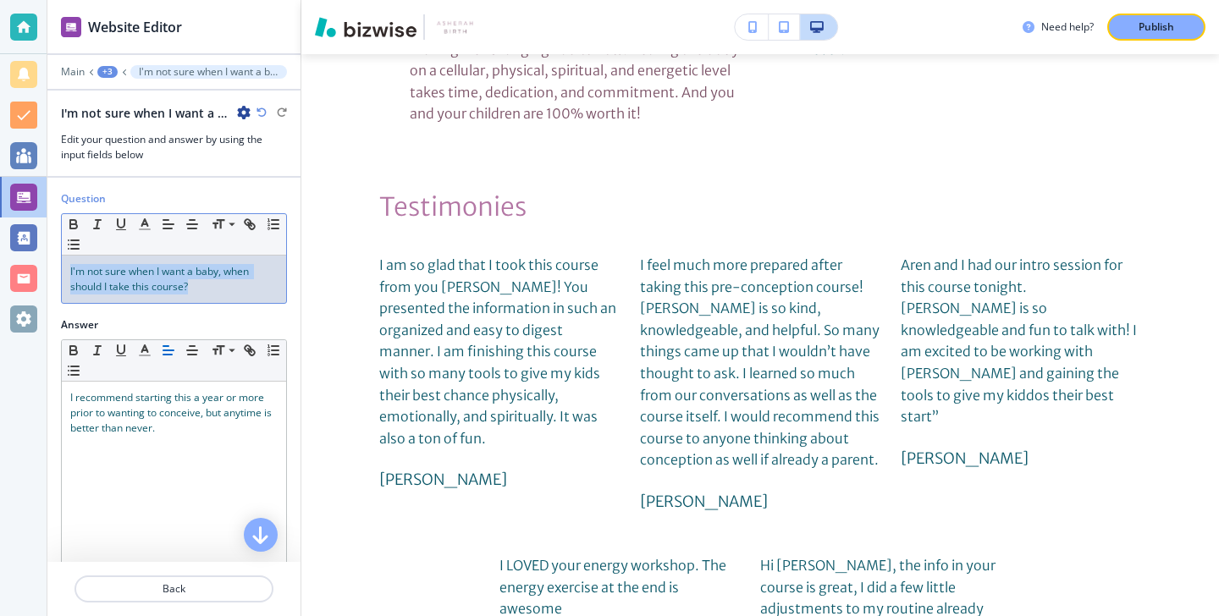
drag, startPoint x: 229, startPoint y: 283, endPoint x: 58, endPoint y: 258, distance: 172.8
click at [58, 258] on div "Question Small Normal Large Huge I'm not sure when I want a baby, when should I…" at bounding box center [173, 254] width 253 height 126
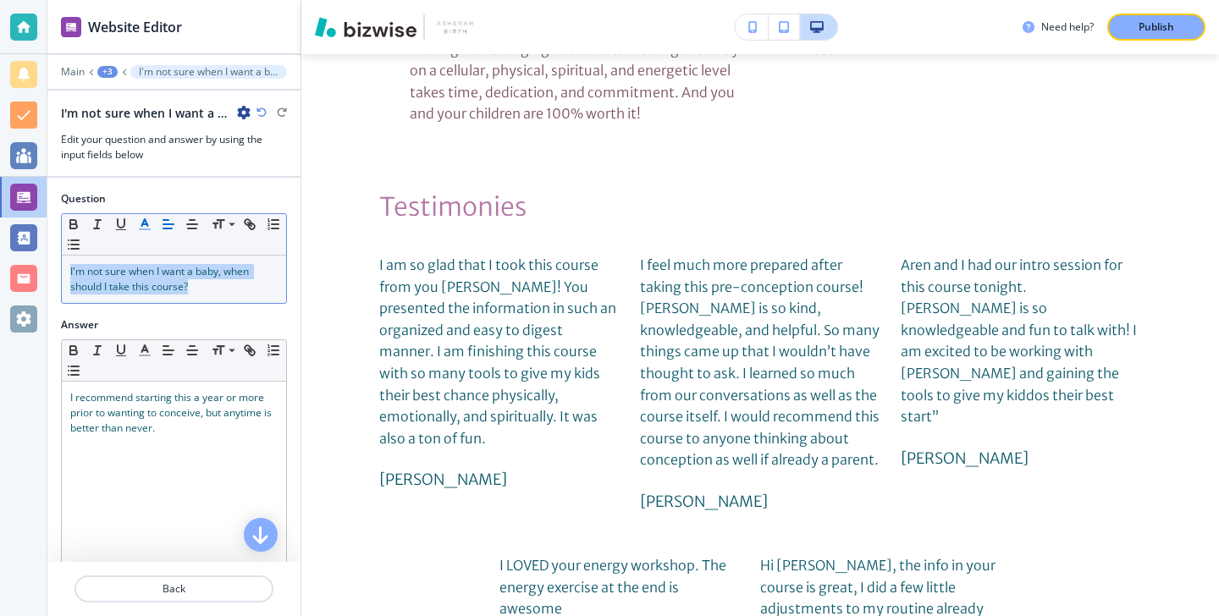
click at [135, 225] on button "button" at bounding box center [145, 224] width 24 height 20
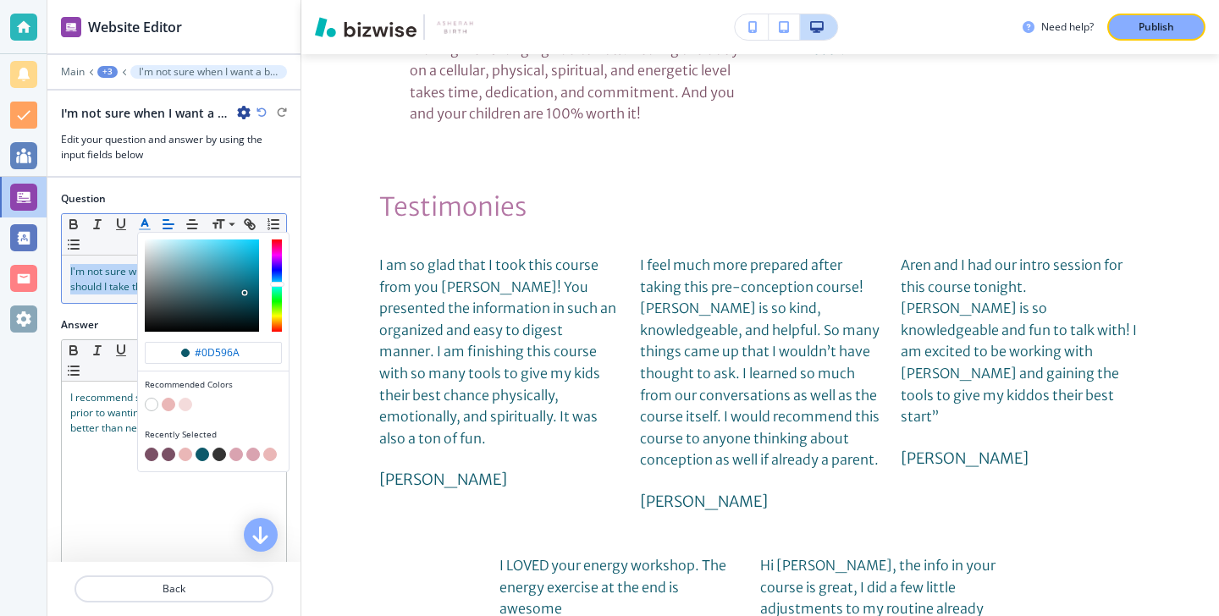
click at [148, 450] on button "button" at bounding box center [152, 455] width 14 height 14
type input "#7a5065"
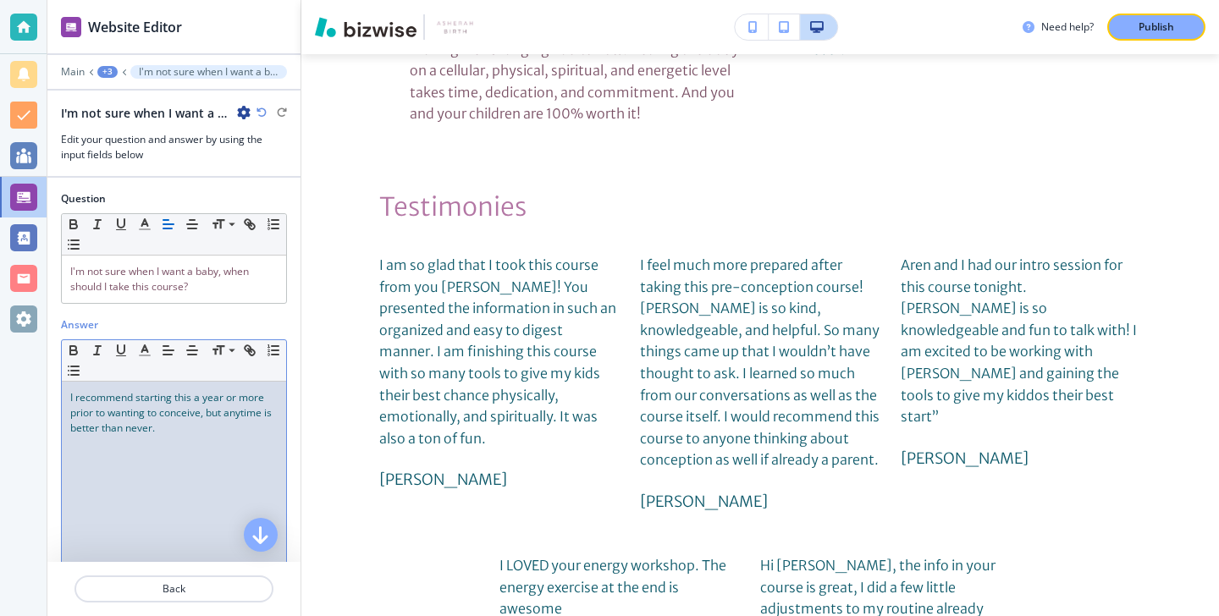
click at [116, 428] on span "I recommend starting this a year or more prior to wanting to conceive, but anyt…" at bounding box center [172, 412] width 204 height 45
click at [115, 428] on span "I recommend starting this a year or more prior to wanting to conceive, but anyt…" at bounding box center [172, 412] width 204 height 45
click at [151, 354] on icon "button" at bounding box center [144, 350] width 15 height 15
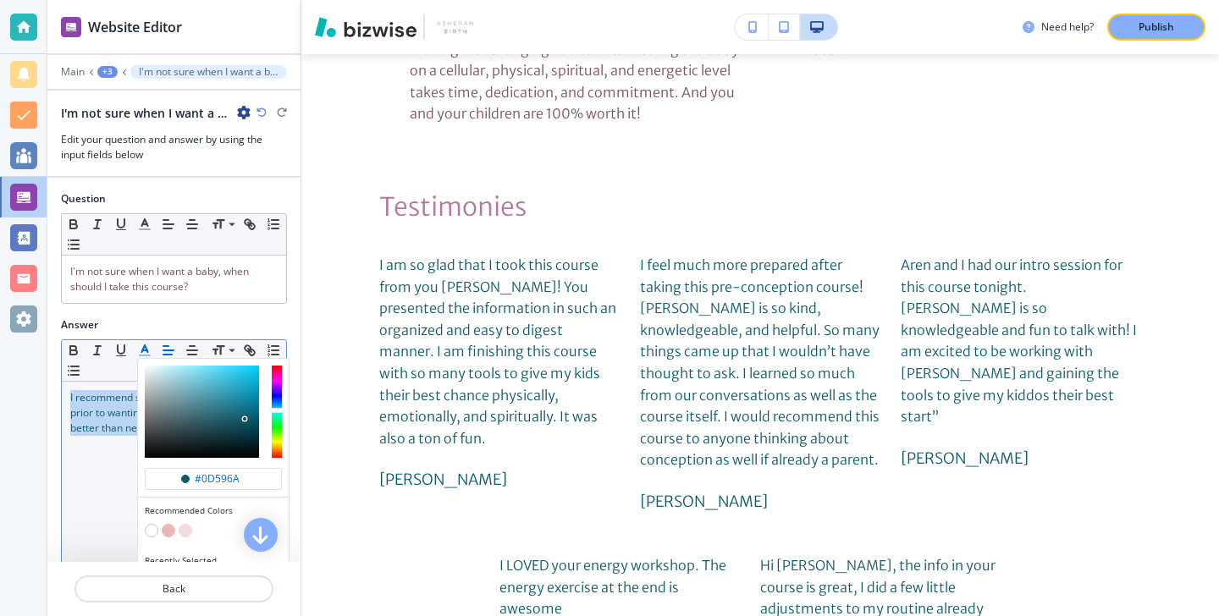
scroll to position [54, 0]
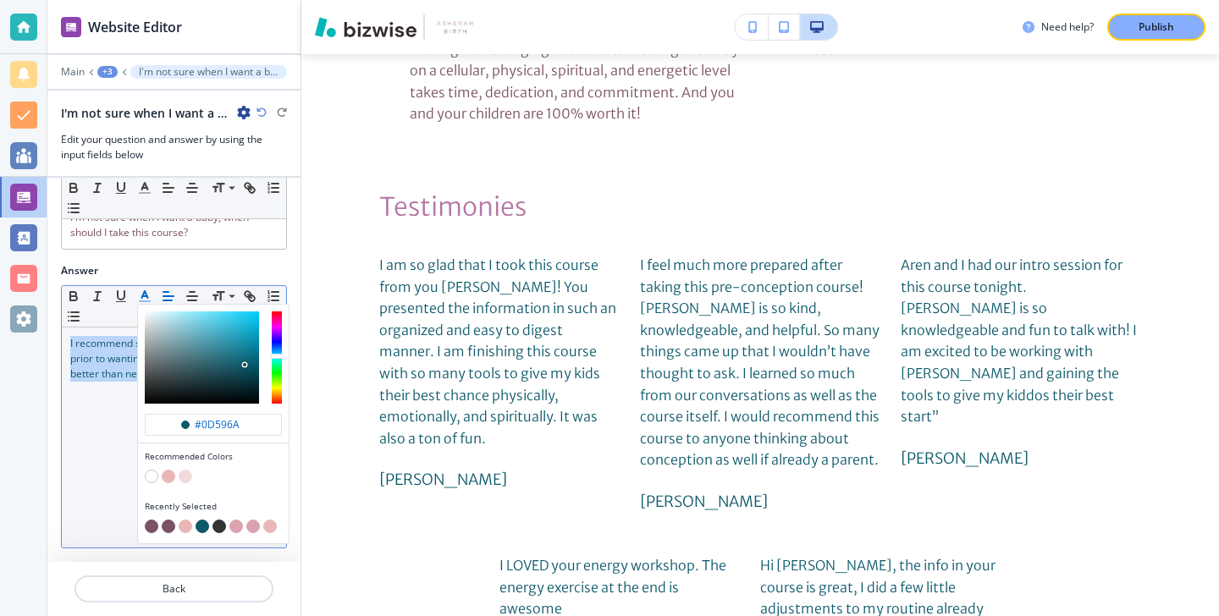
click at [153, 526] on button "button" at bounding box center [152, 527] width 14 height 14
type input "#7a5065"
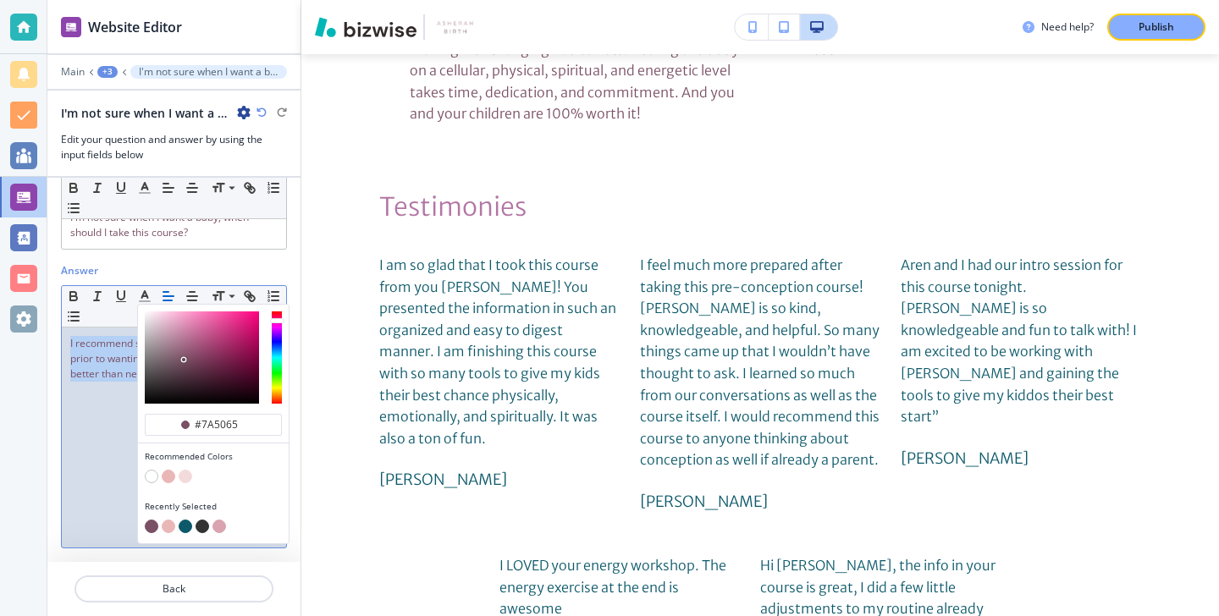
click at [76, 468] on div "I recommend starting this a year or more prior to wanting to conceive, but anyt…" at bounding box center [174, 438] width 224 height 220
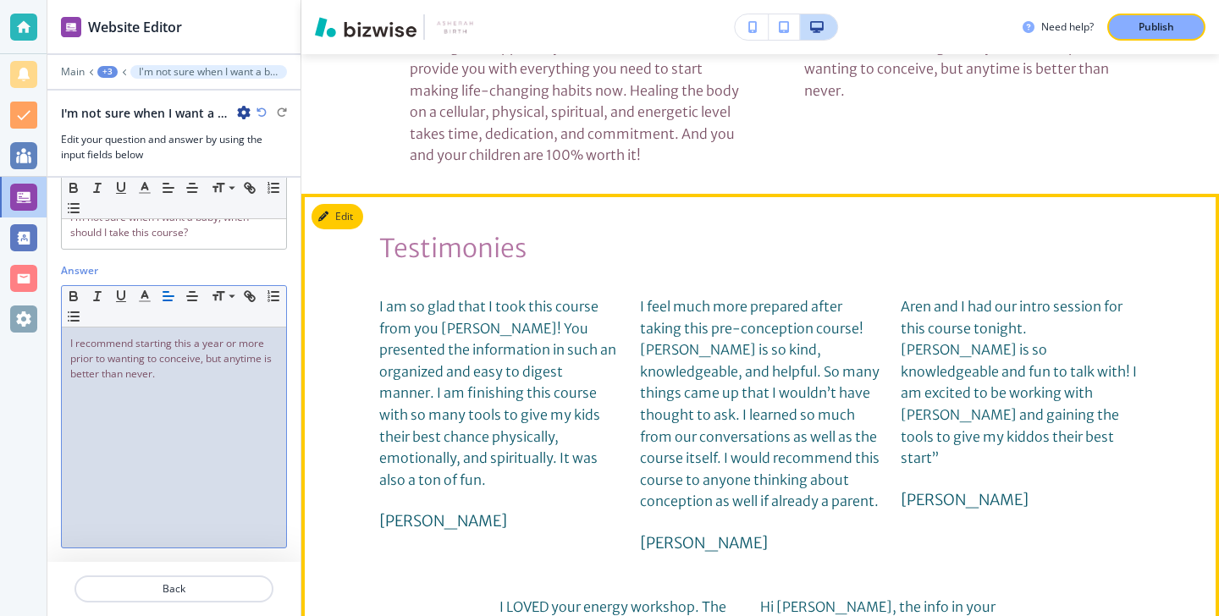
scroll to position [4293, 0]
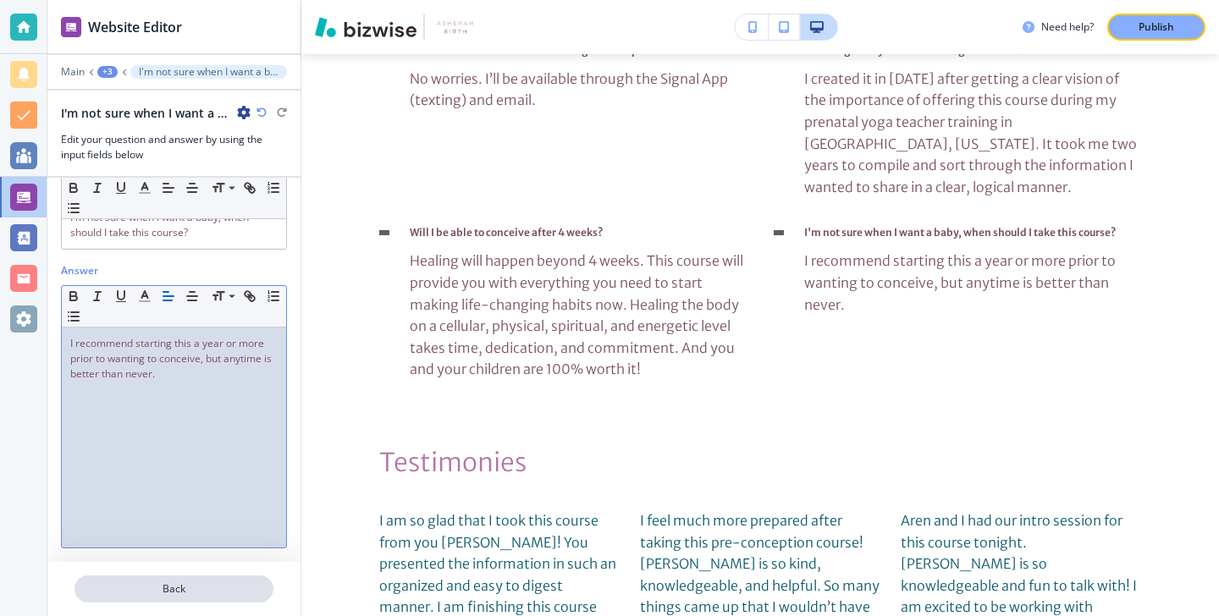
click at [250, 584] on p "Back" at bounding box center [174, 589] width 196 height 15
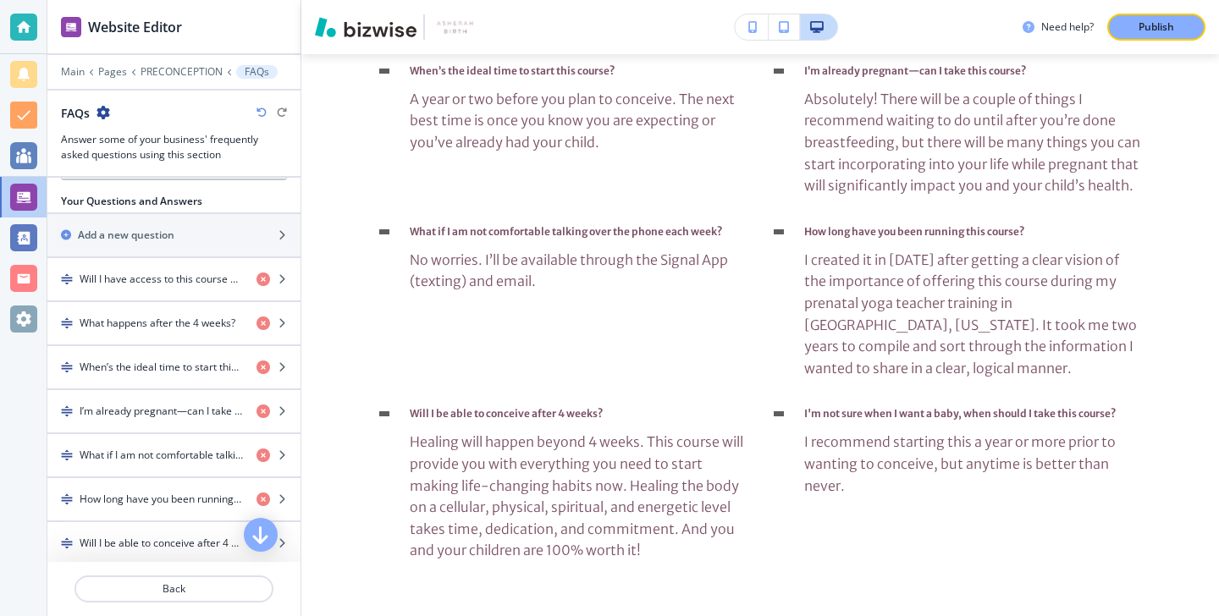
scroll to position [592, 0]
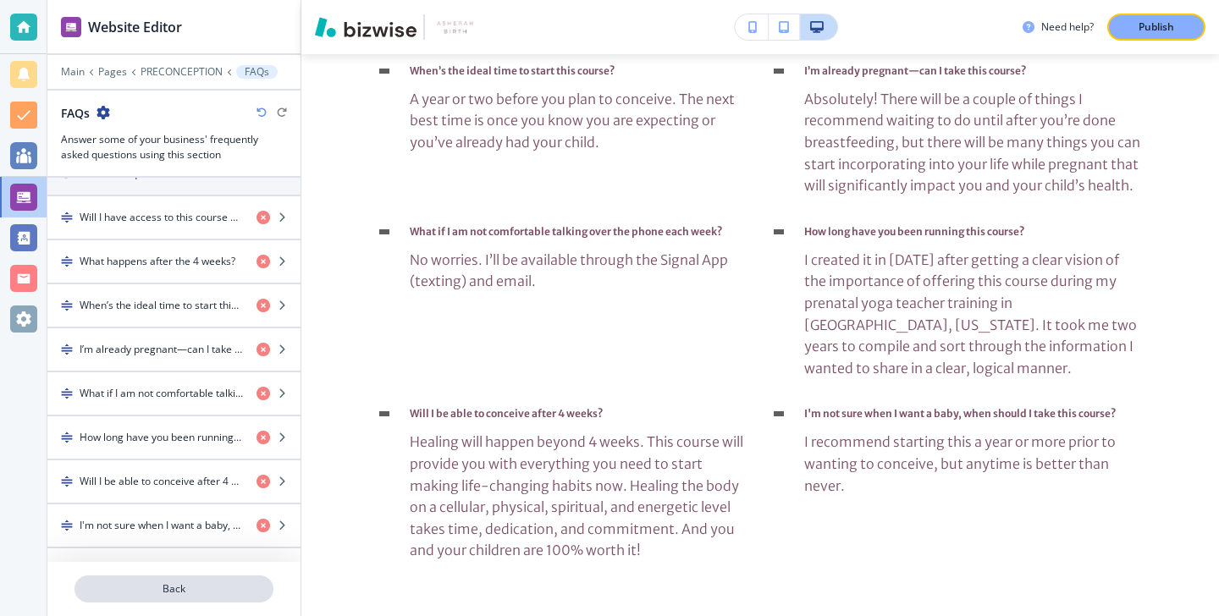
click at [193, 581] on button "Back" at bounding box center [174, 589] width 199 height 27
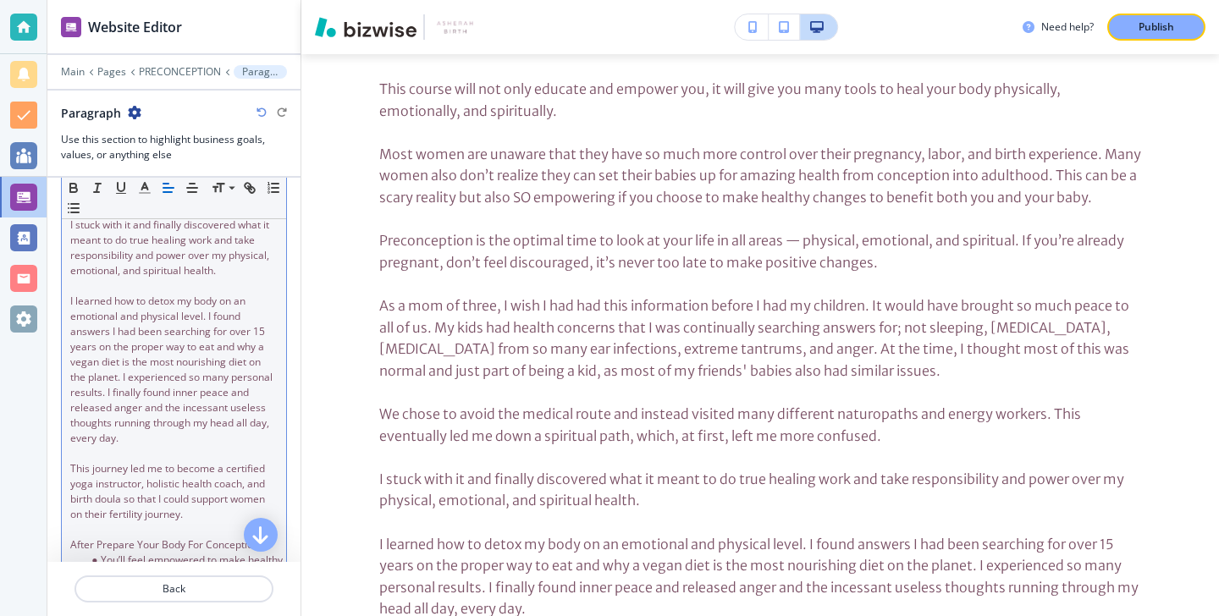
scroll to position [0, 0]
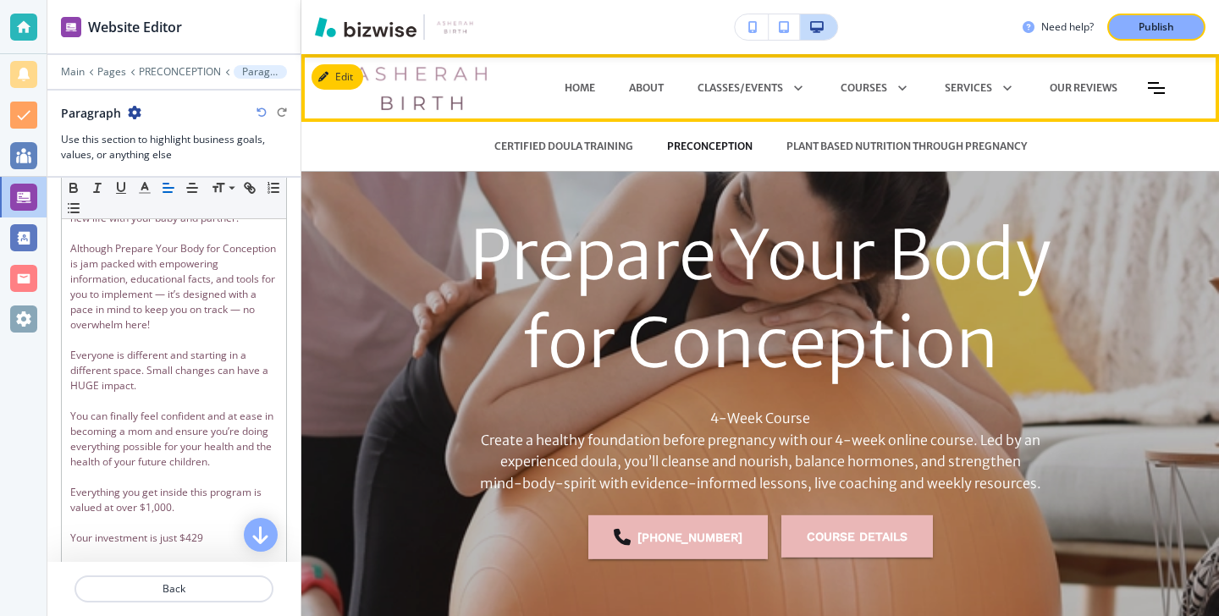
click at [748, 148] on p "PRECONCEPTION" at bounding box center [710, 146] width 86 height 15
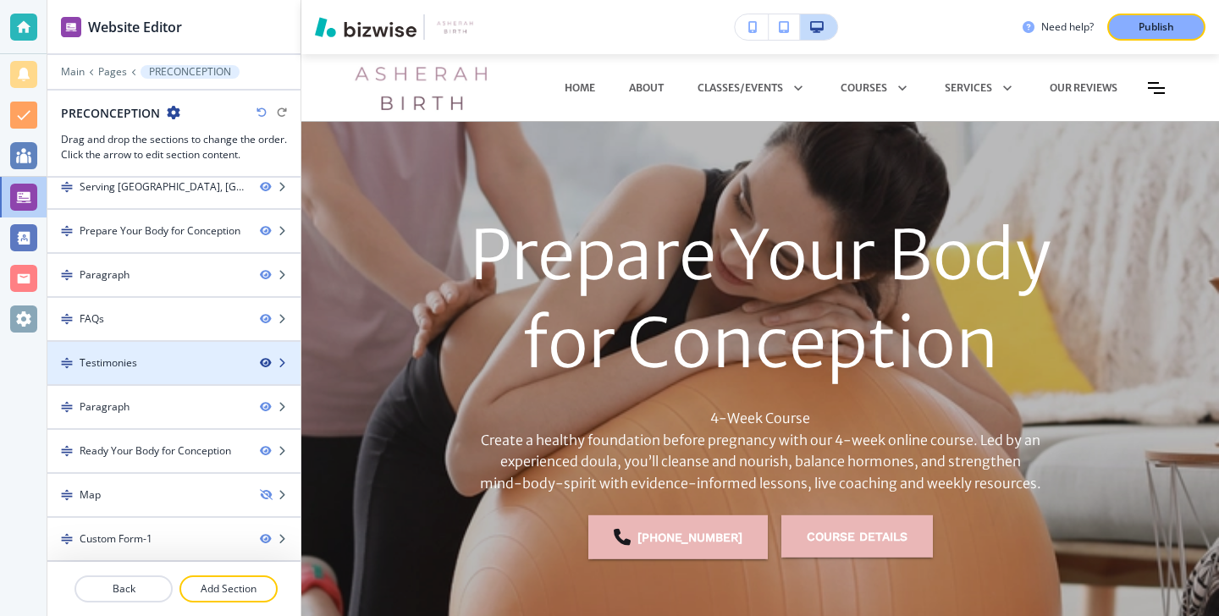
click at [260, 362] on icon "button" at bounding box center [265, 363] width 10 height 10
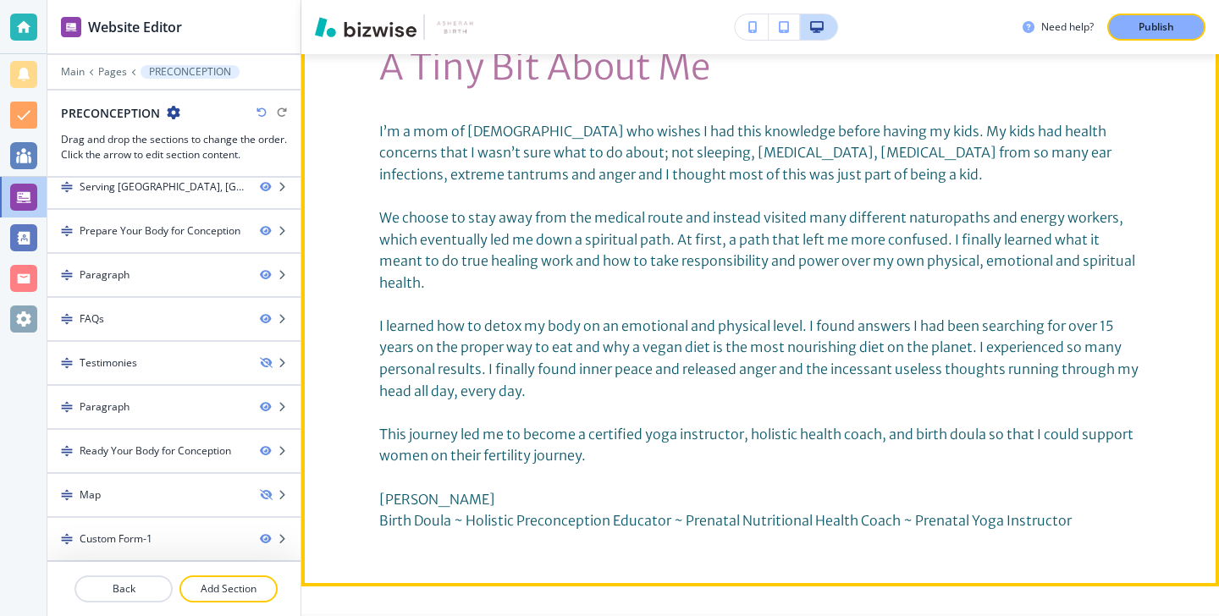
click at [345, 120] on div "A Tiny Bit About Me I’m a mom of [DEMOGRAPHIC_DATA] who wishes I had this knowl…" at bounding box center [760, 293] width 918 height 533
click at [345, 36] on button "Edit This Section" at bounding box center [369, 22] width 114 height 25
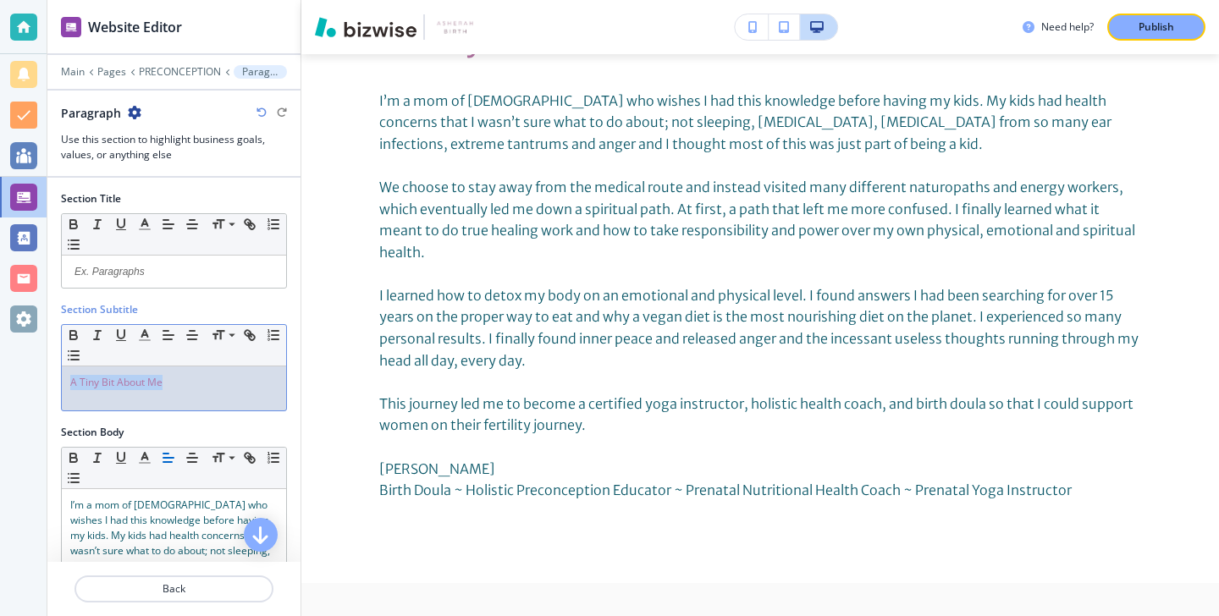
drag, startPoint x: 196, startPoint y: 397, endPoint x: 47, endPoint y: 350, distance: 156.4
click at [47, 346] on div "Section Subtitle Small Normal Large Huge A Tiny Bit About Me" at bounding box center [173, 363] width 253 height 123
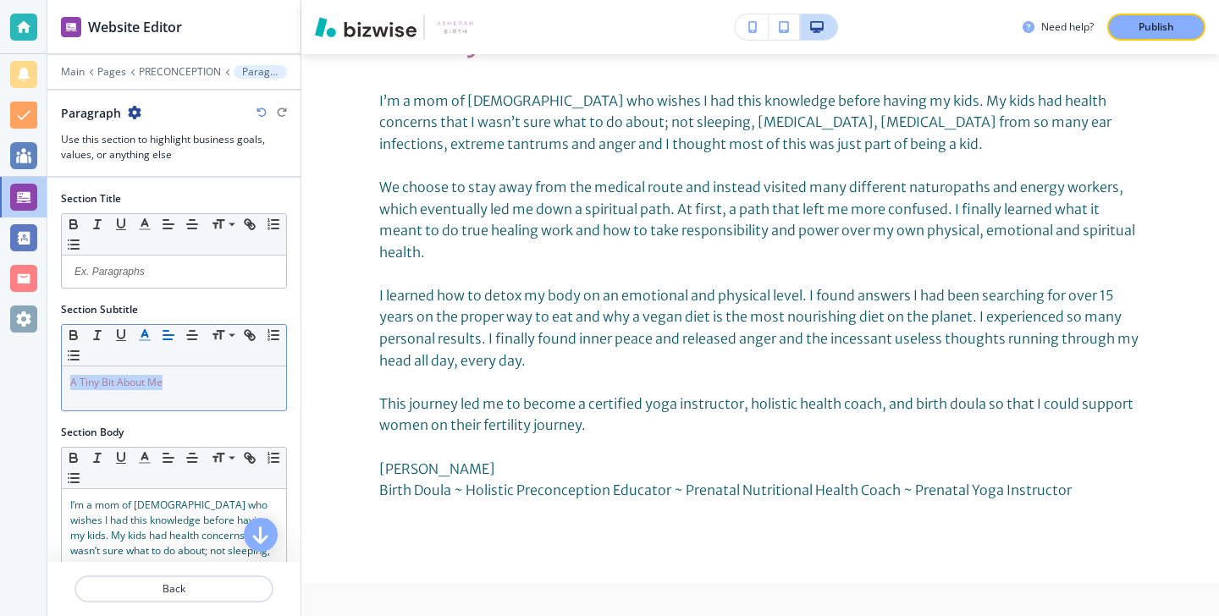
click at [140, 339] on icon "button" at bounding box center [144, 335] width 15 height 15
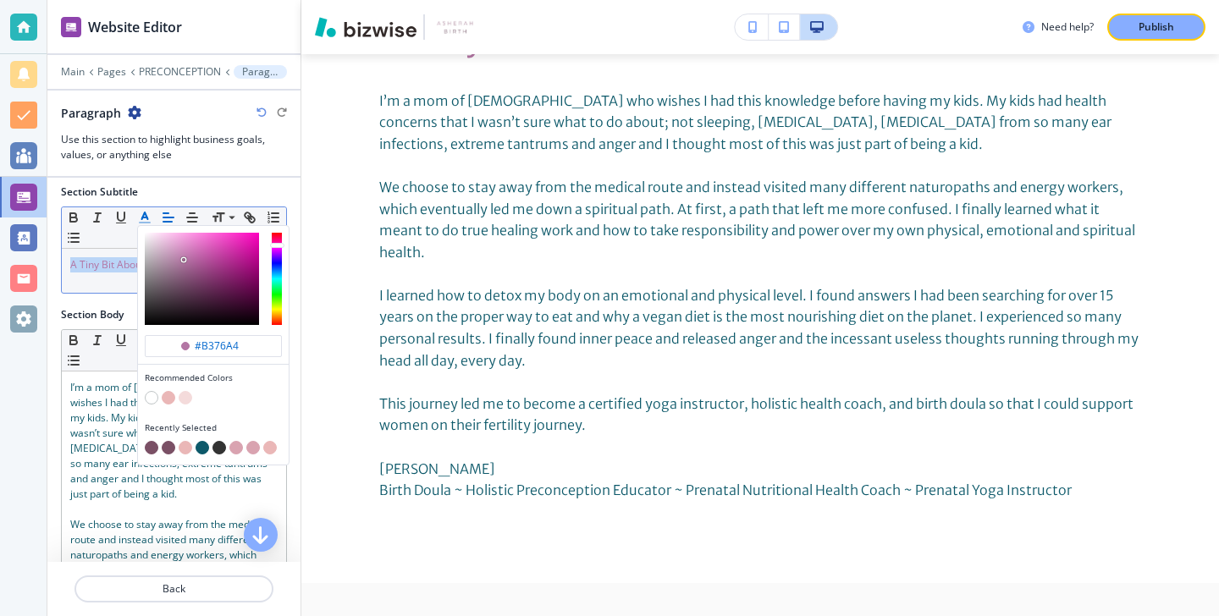
click at [149, 451] on button "button" at bounding box center [152, 448] width 14 height 14
type input "#7a5065"
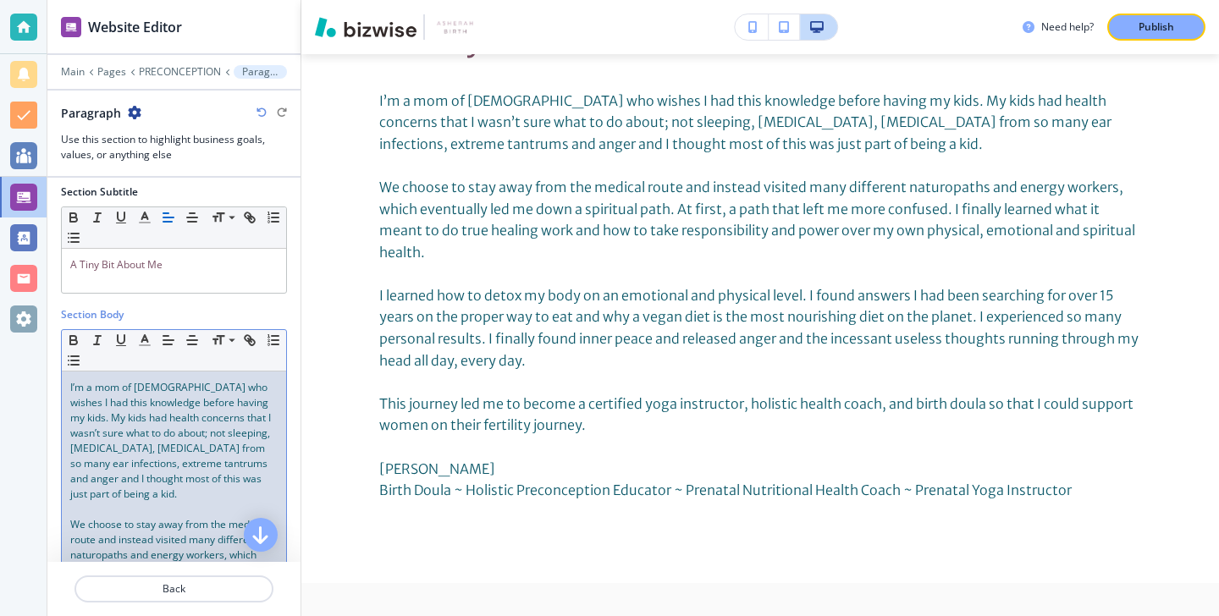
click at [83, 470] on span "I’m a mom of [DEMOGRAPHIC_DATA] who wishes I had this knowledge before having m…" at bounding box center [171, 440] width 203 height 121
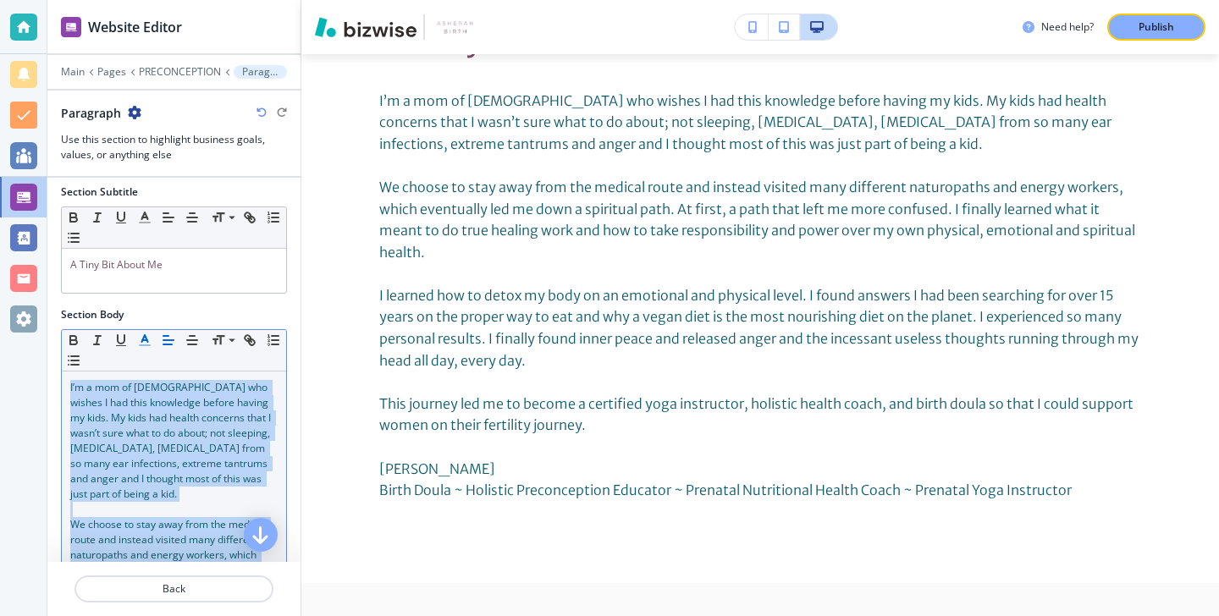
click at [134, 338] on button "button" at bounding box center [145, 340] width 24 height 20
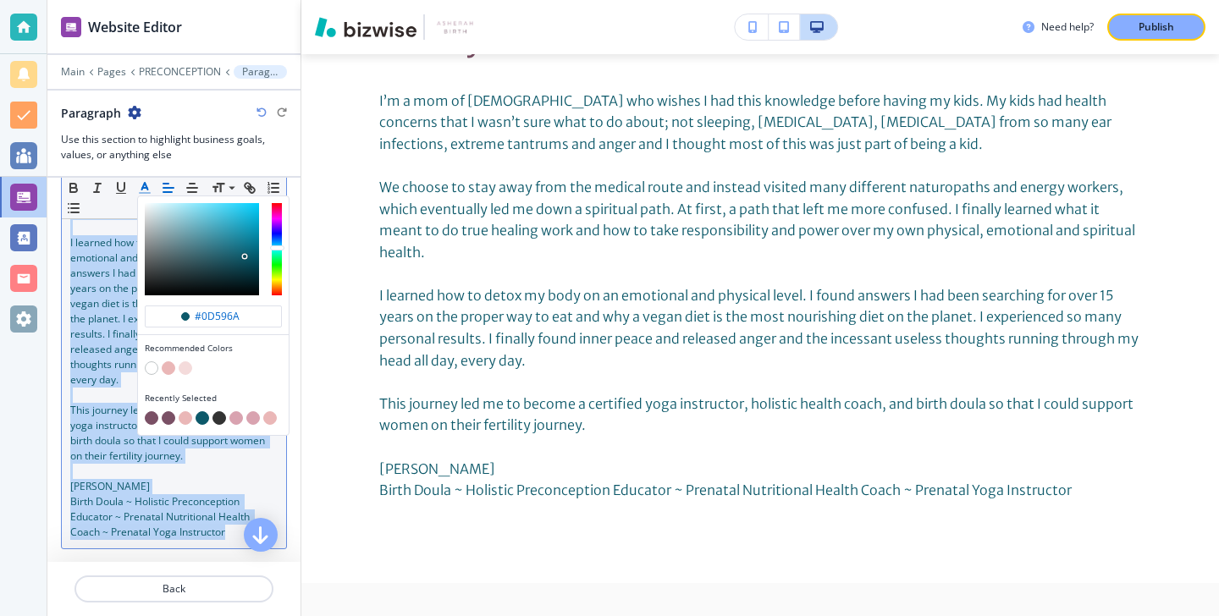
click at [150, 433] on div "Recently Selected" at bounding box center [213, 410] width 151 height 50
click at [149, 418] on button "button" at bounding box center [152, 418] width 14 height 14
type input "#7a5065"
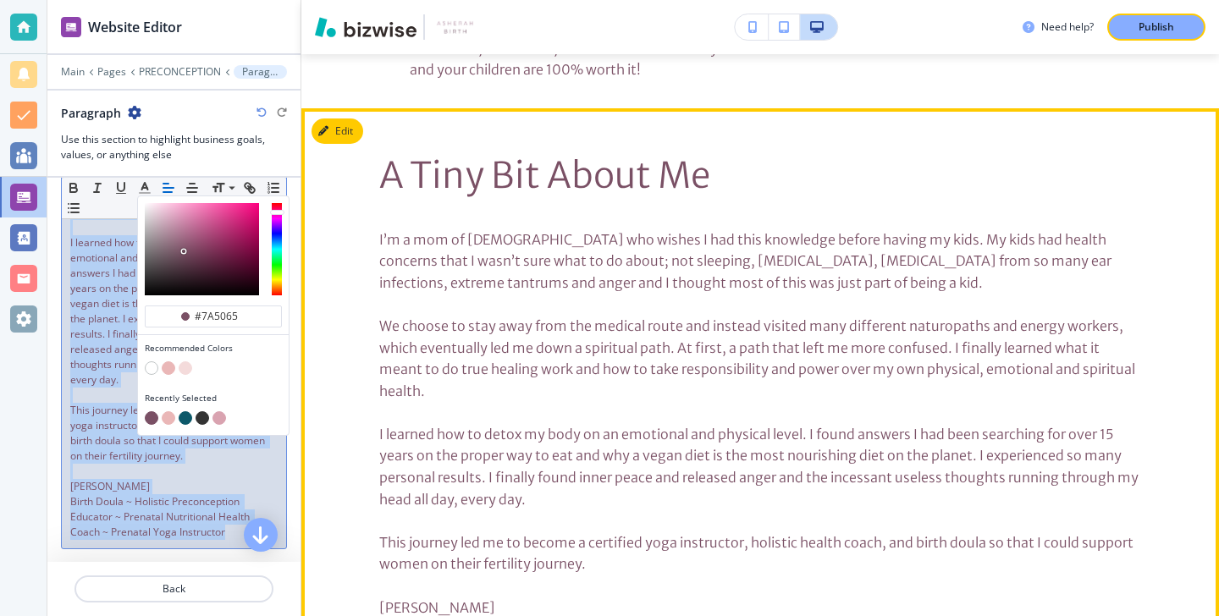
scroll to position [4388, 0]
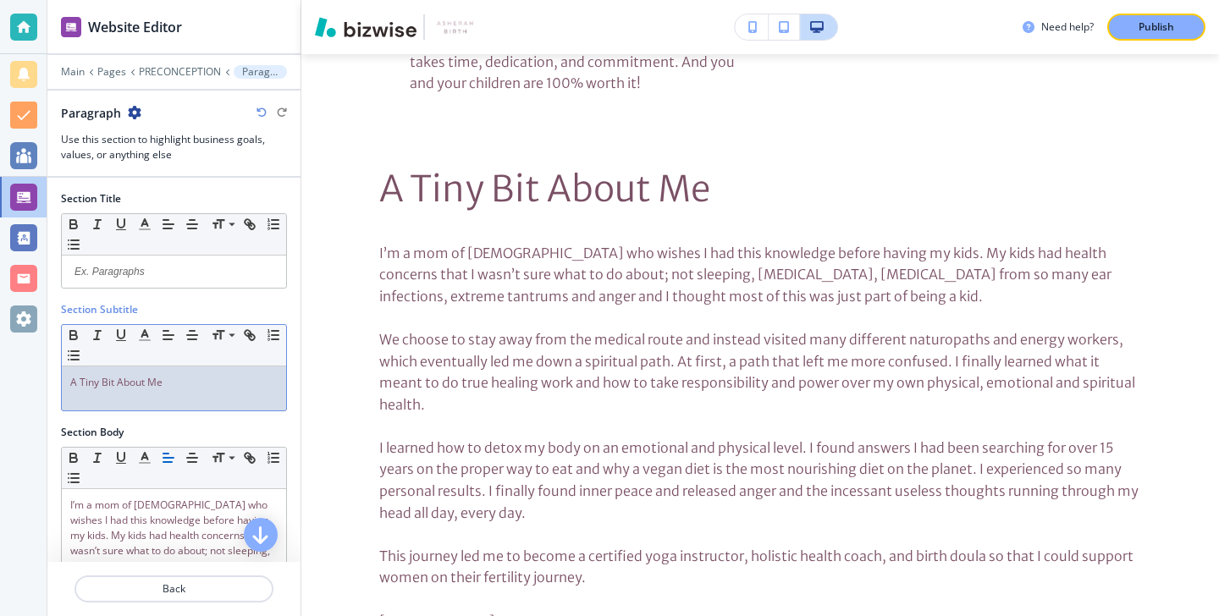
click at [194, 375] on p "A Tiny Bit About Me" at bounding box center [173, 382] width 207 height 15
click at [197, 337] on icon "button" at bounding box center [192, 335] width 15 height 15
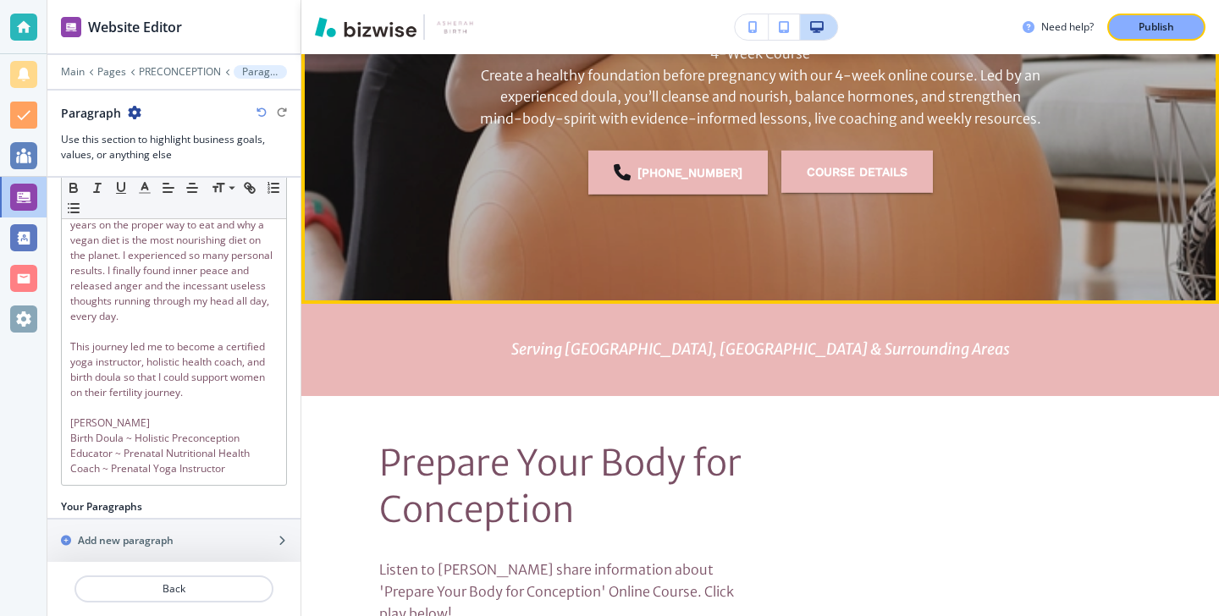
scroll to position [0, 0]
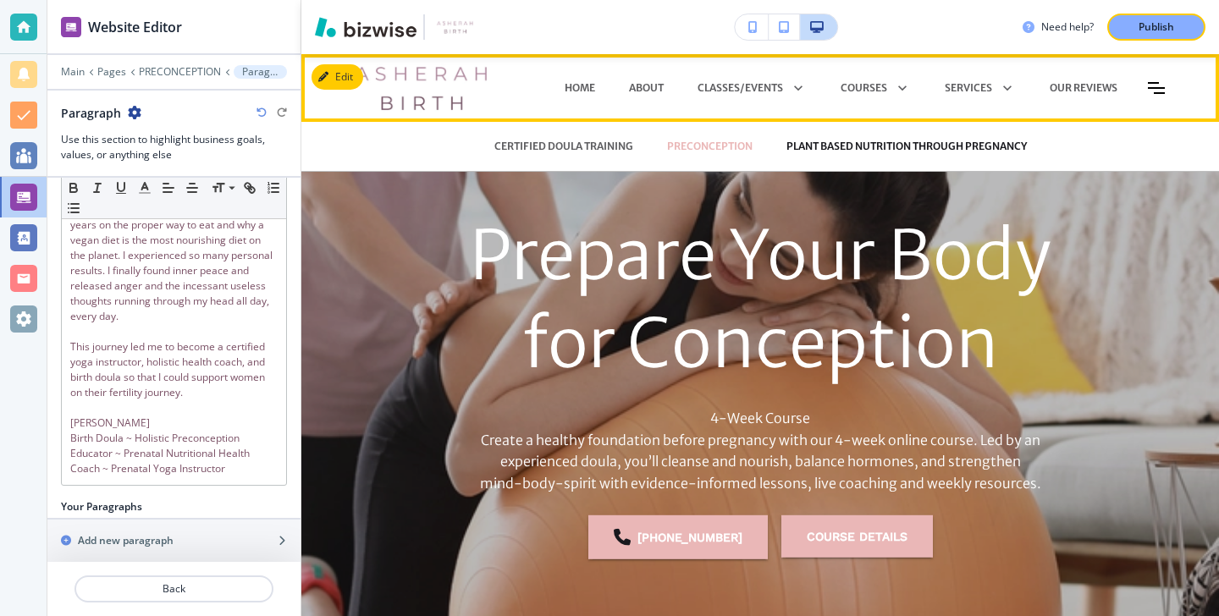
click at [898, 147] on p "PLANT BASED NUTRITION THROUGH PREGNANCY" at bounding box center [907, 146] width 240 height 15
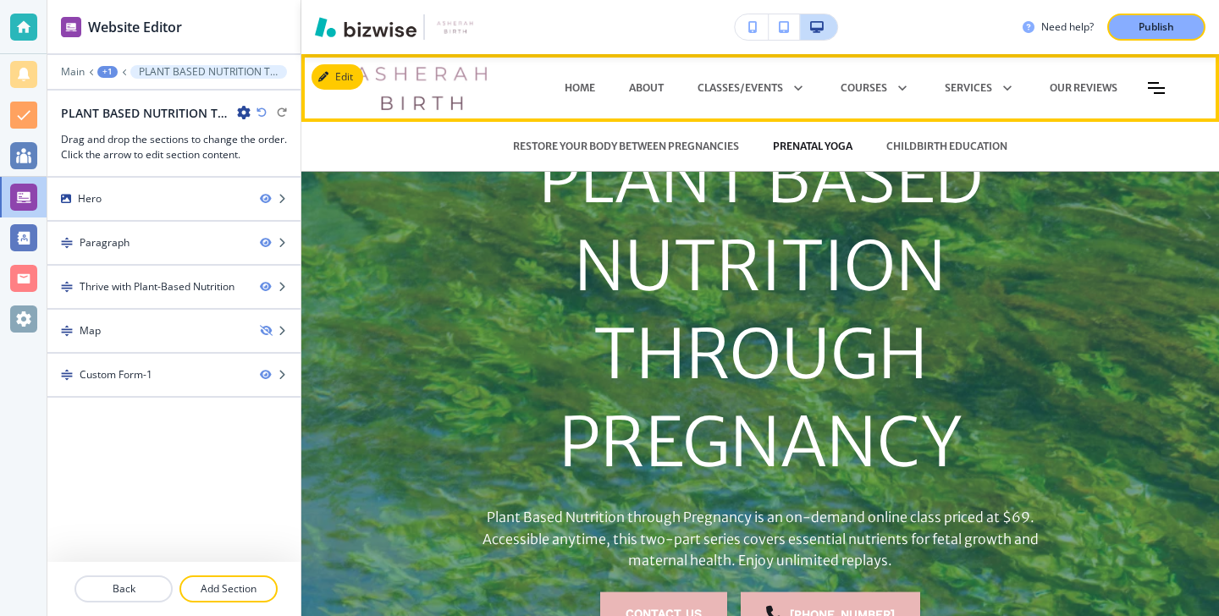
click at [803, 141] on p "PRENATAL YOGA" at bounding box center [813, 146] width 80 height 15
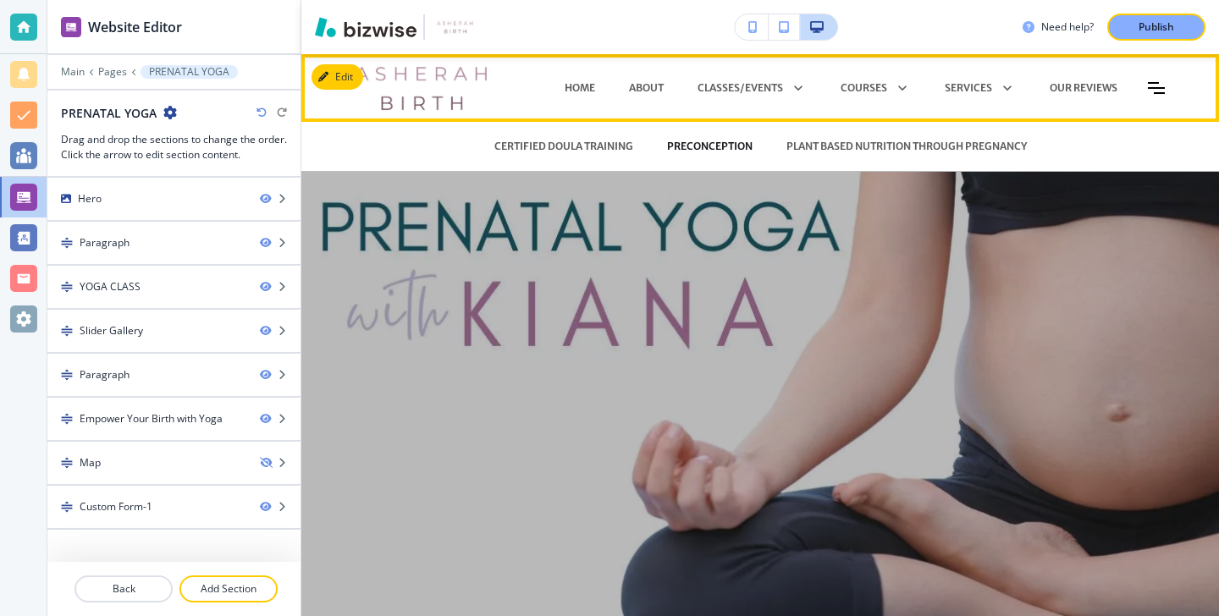
click at [731, 142] on p "PRECONCEPTION" at bounding box center [710, 146] width 86 height 15
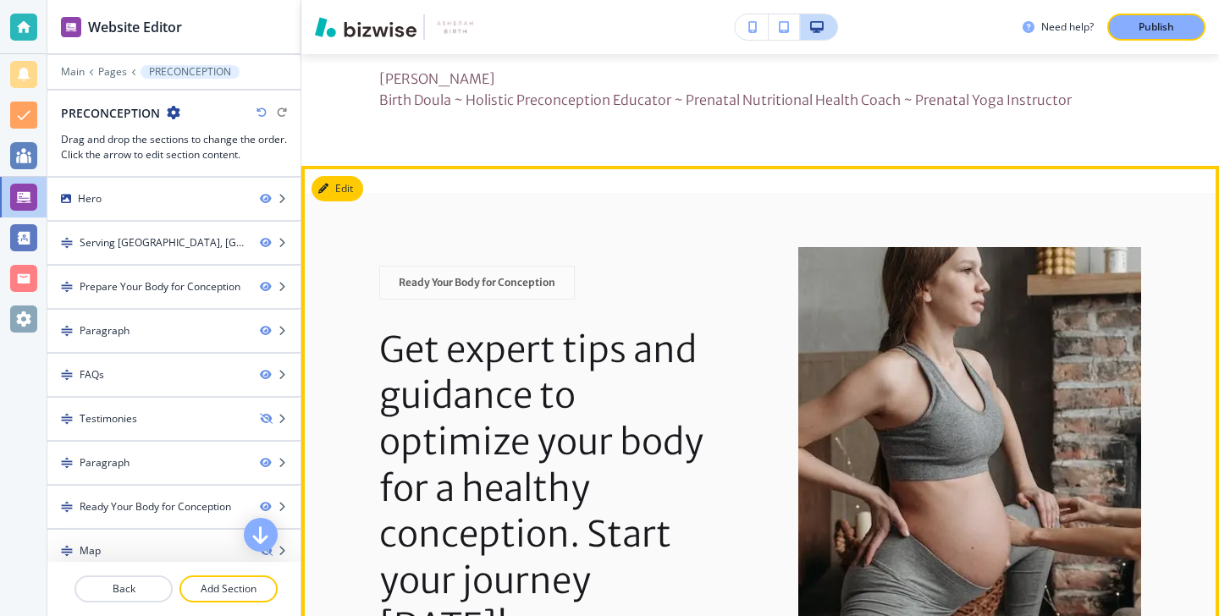
scroll to position [4913, 0]
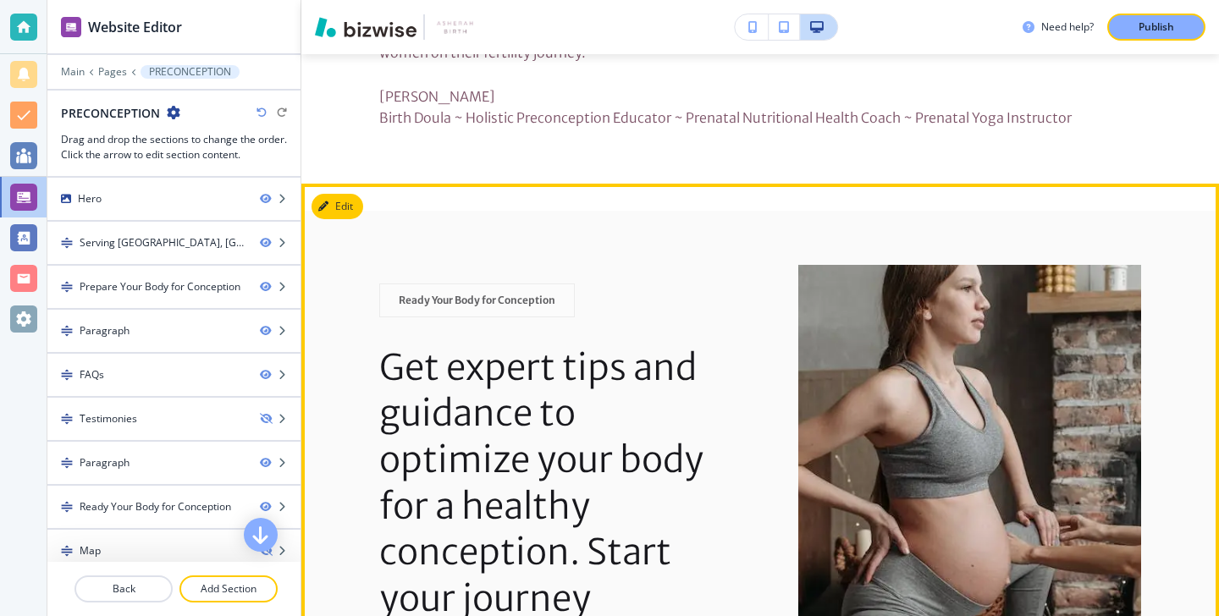
click at [343, 219] on button "Edit" at bounding box center [338, 206] width 52 height 25
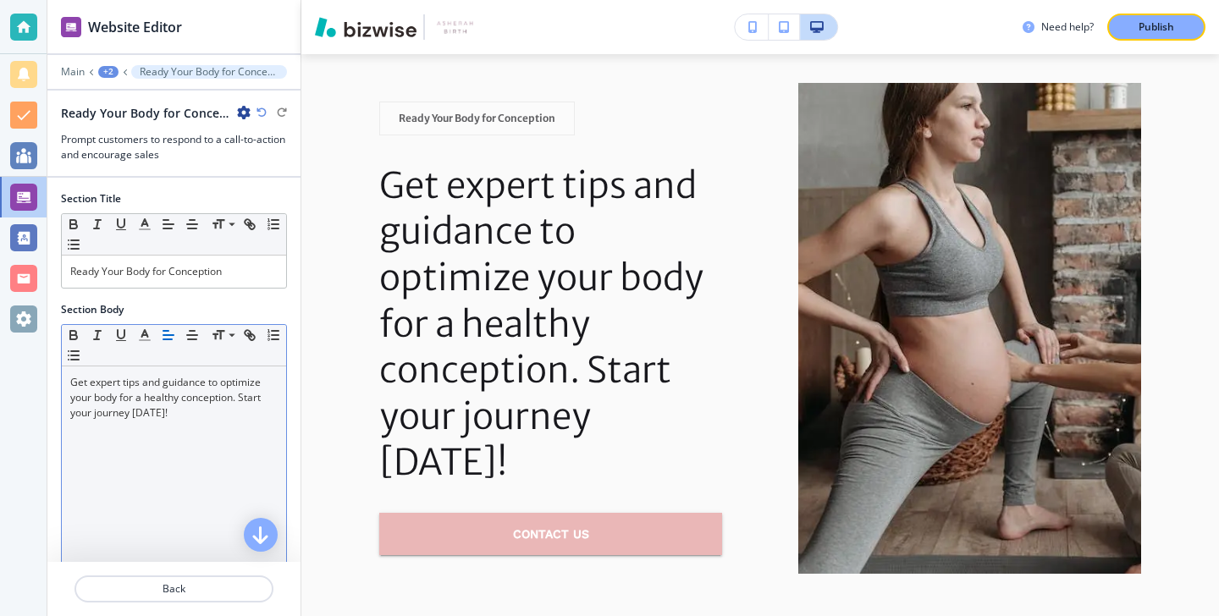
scroll to position [5105, 0]
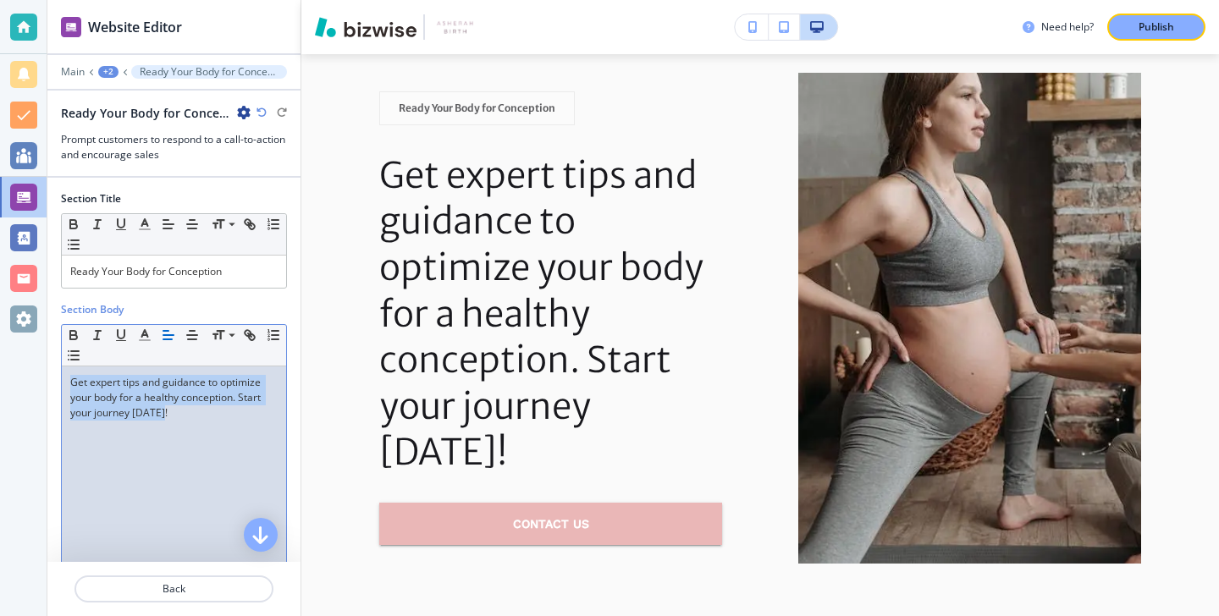
drag, startPoint x: 199, startPoint y: 417, endPoint x: 48, endPoint y: 359, distance: 161.3
click at [48, 359] on div "Section Body Small Normal Large Huge Get expert tips and guidance to optimize y…" at bounding box center [173, 451] width 253 height 299
click at [146, 337] on icon "button" at bounding box center [144, 335] width 15 height 15
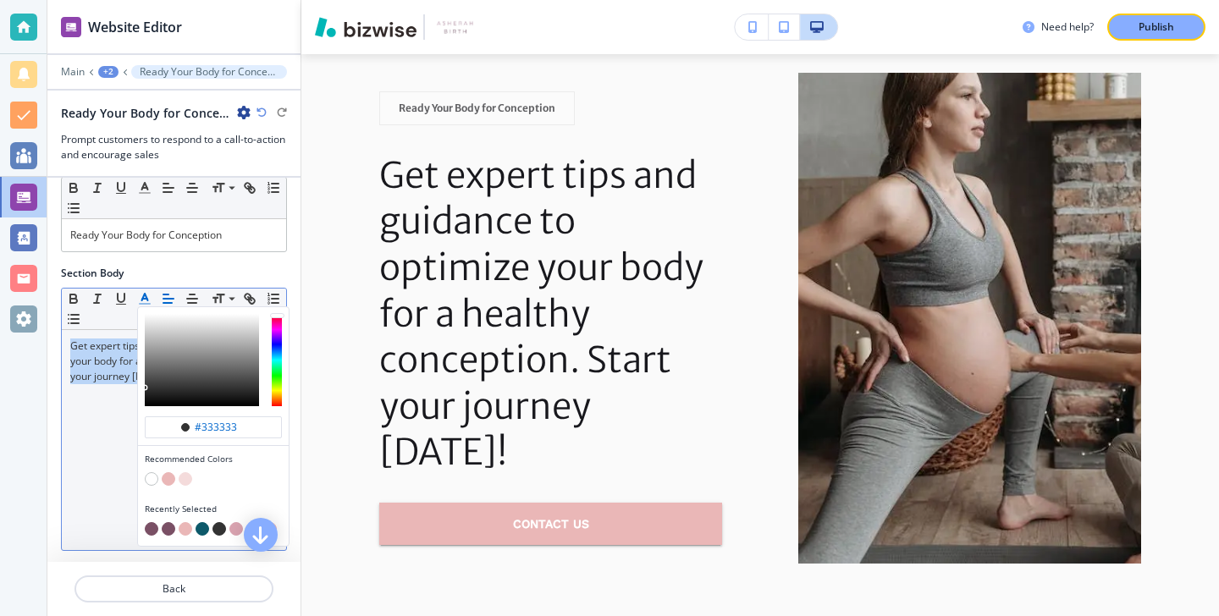
scroll to position [55, 0]
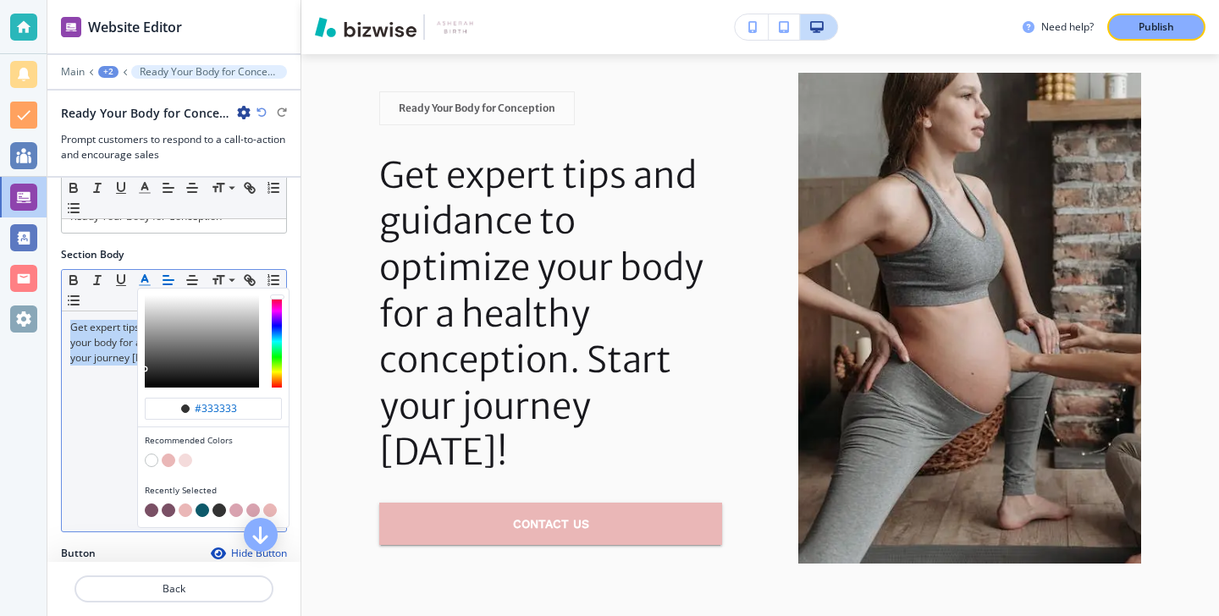
click at [155, 509] on button "button" at bounding box center [152, 511] width 14 height 14
type input "#7a5065"
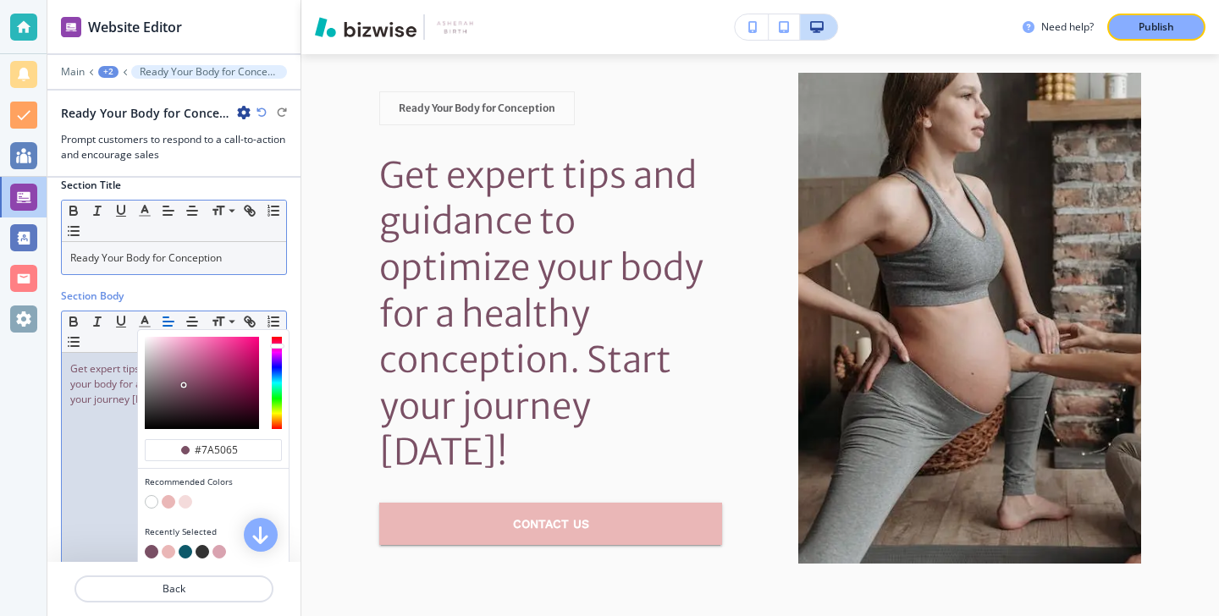
scroll to position [0, 0]
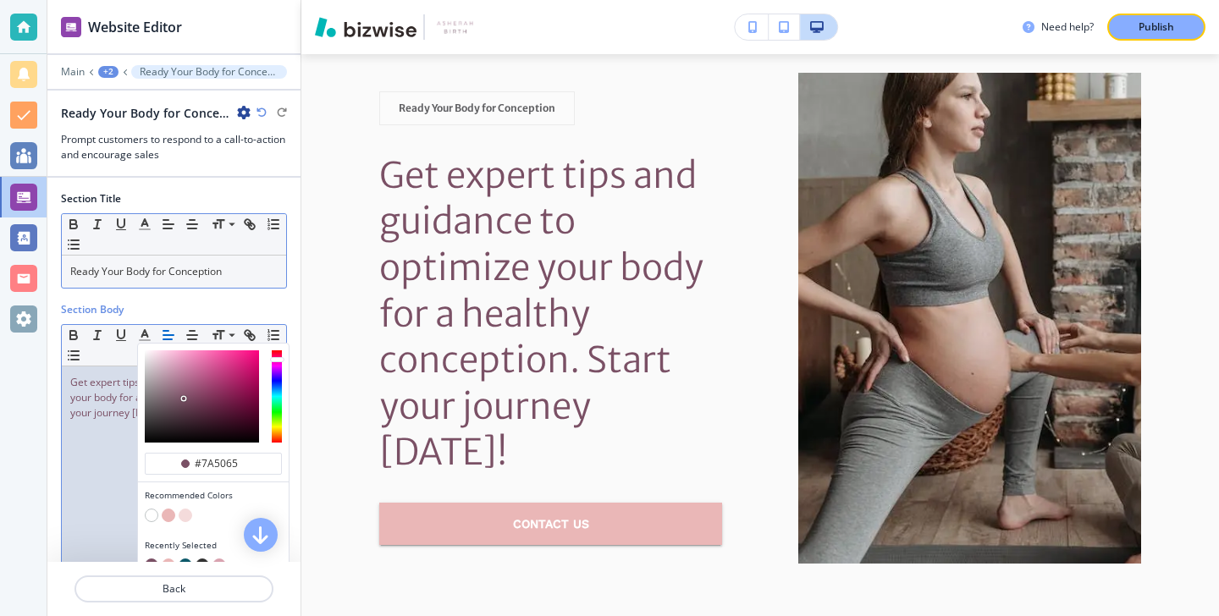
click at [235, 268] on p "Ready Your Body for Conception" at bounding box center [173, 271] width 207 height 15
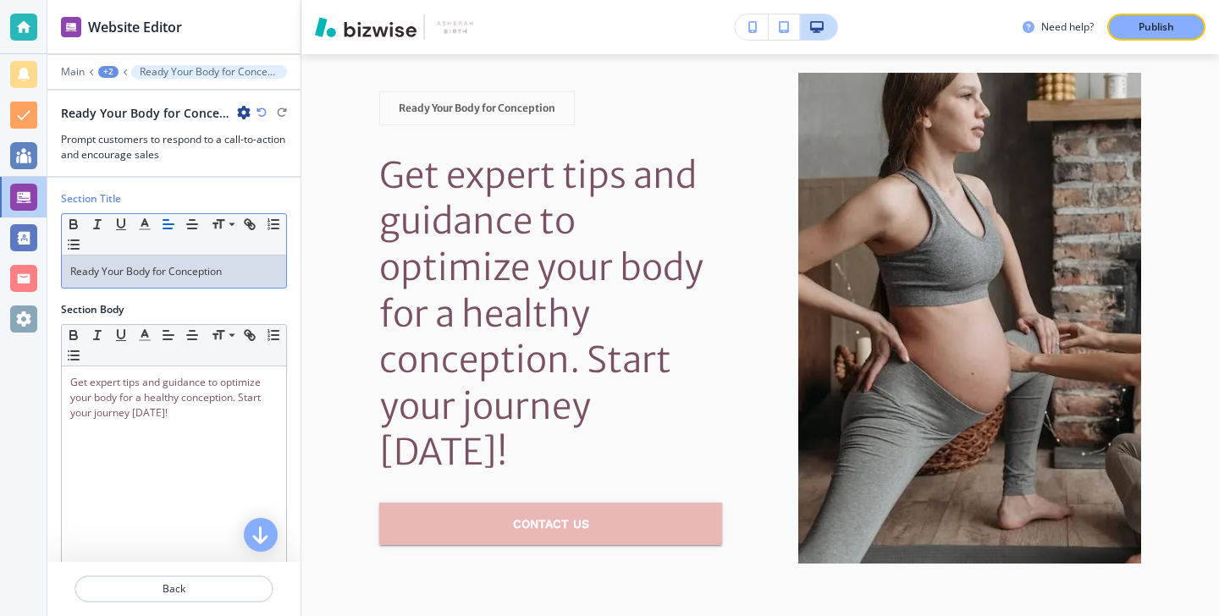
click at [235, 268] on p "Ready Your Body for Conception" at bounding box center [173, 271] width 207 height 15
click at [143, 229] on line "button" at bounding box center [145, 229] width 10 height 0
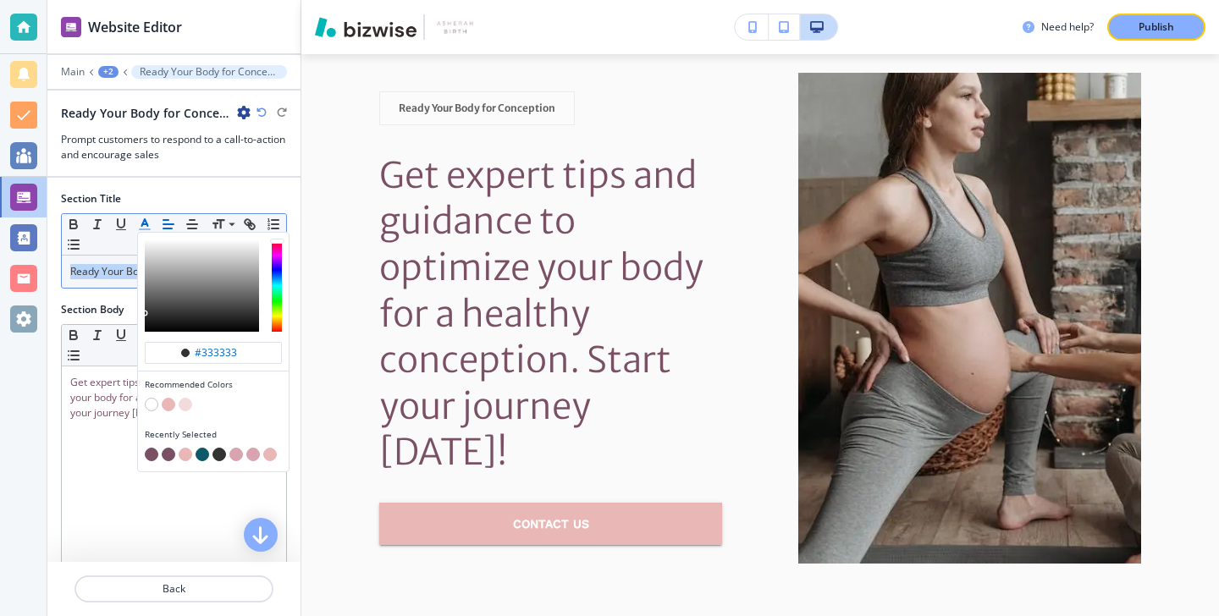
click at [162, 455] on button "button" at bounding box center [169, 455] width 14 height 14
type input "#7a5065"
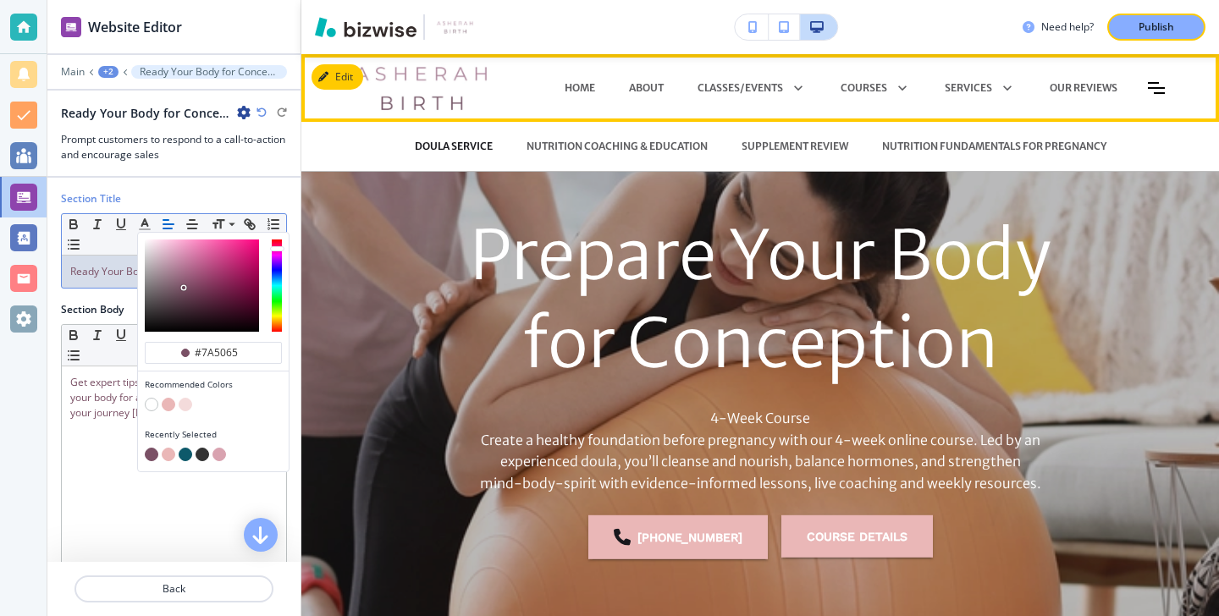
click at [457, 142] on p "DOULA SERVICE" at bounding box center [454, 146] width 78 height 15
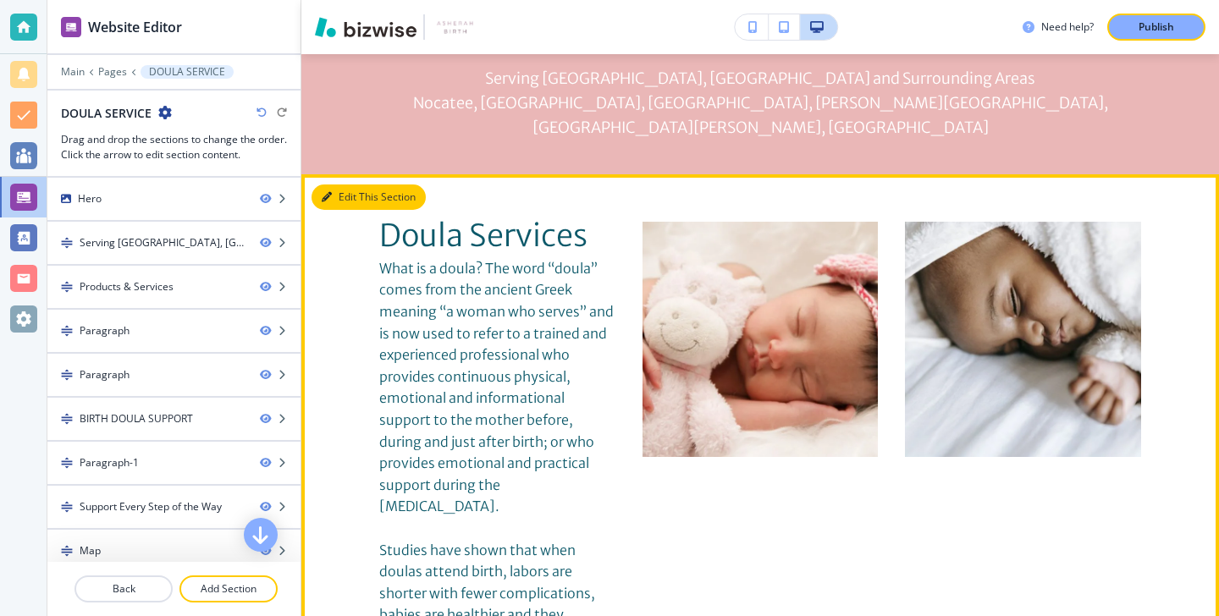
click at [347, 185] on button "Edit This Section" at bounding box center [369, 197] width 114 height 25
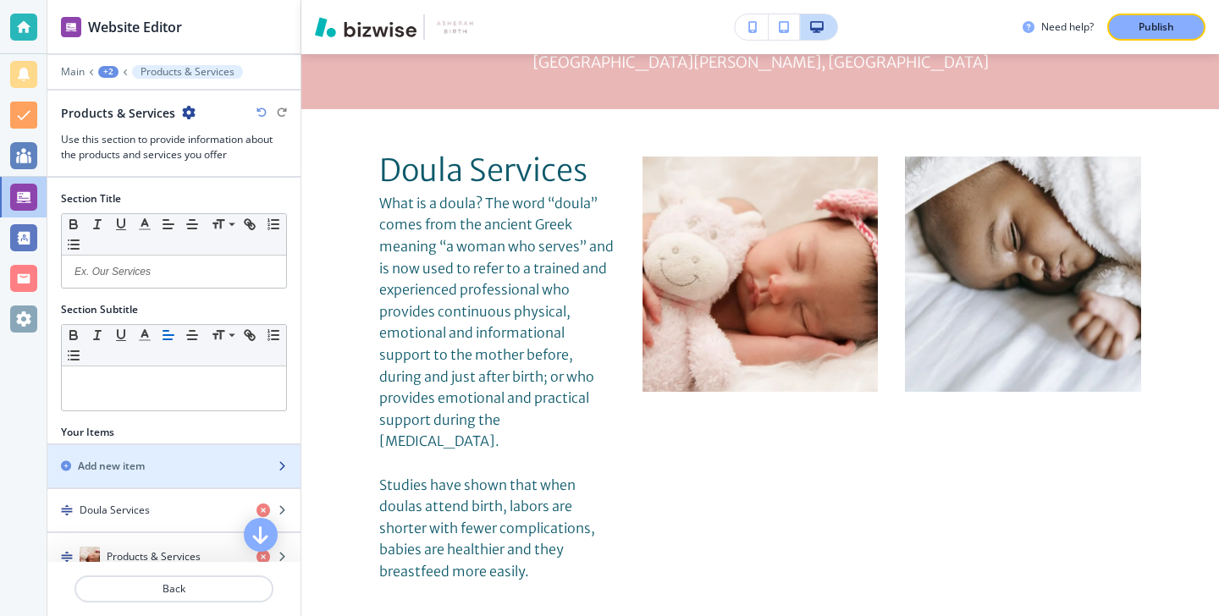
scroll to position [102, 0]
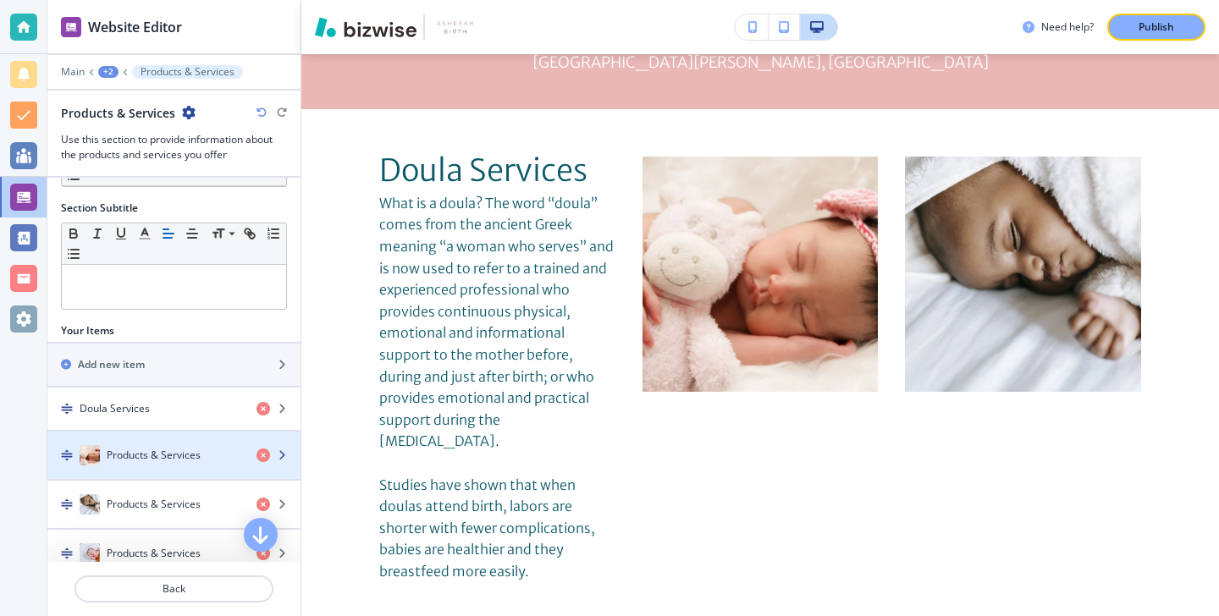
click at [173, 453] on h4 "Products & Services" at bounding box center [154, 455] width 94 height 15
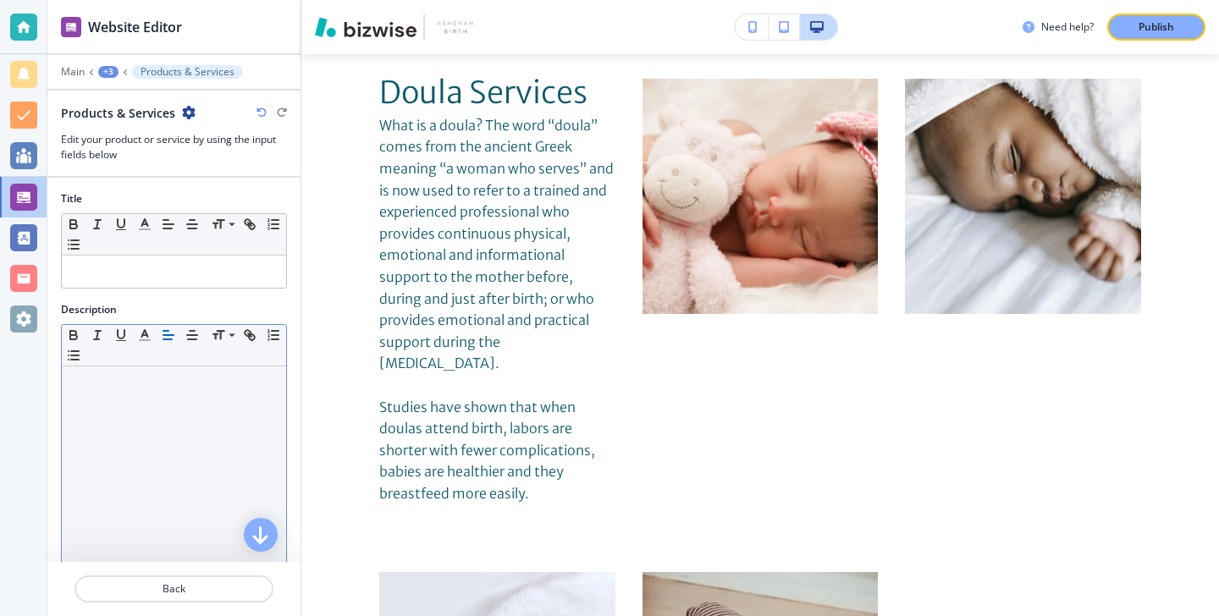
scroll to position [252, 0]
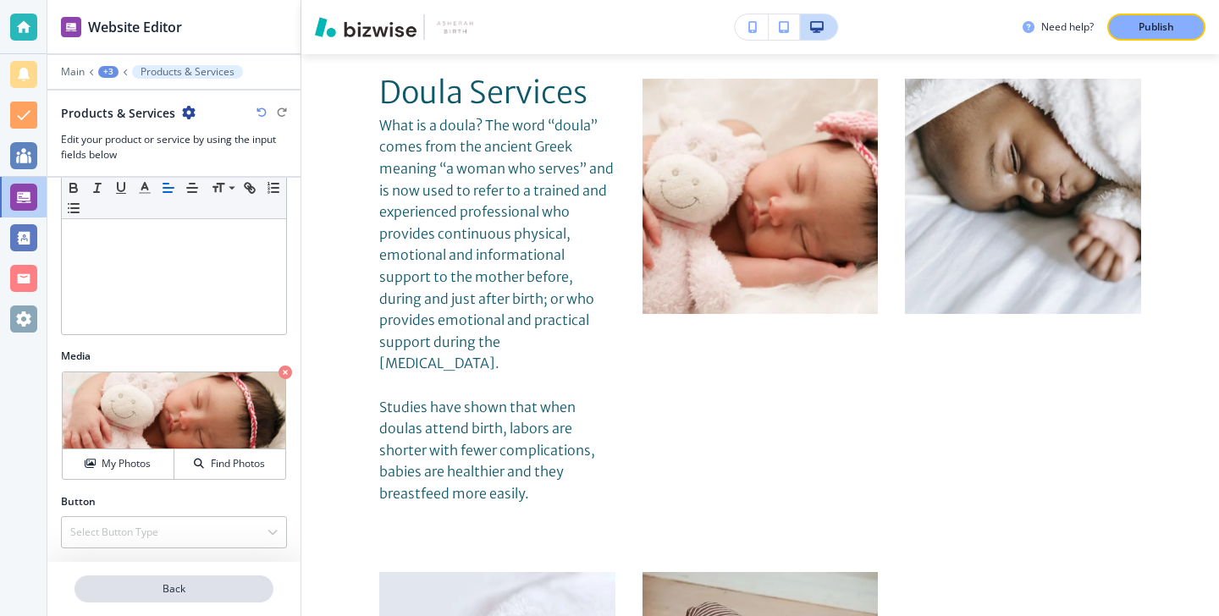
click at [166, 583] on p "Back" at bounding box center [174, 589] width 196 height 15
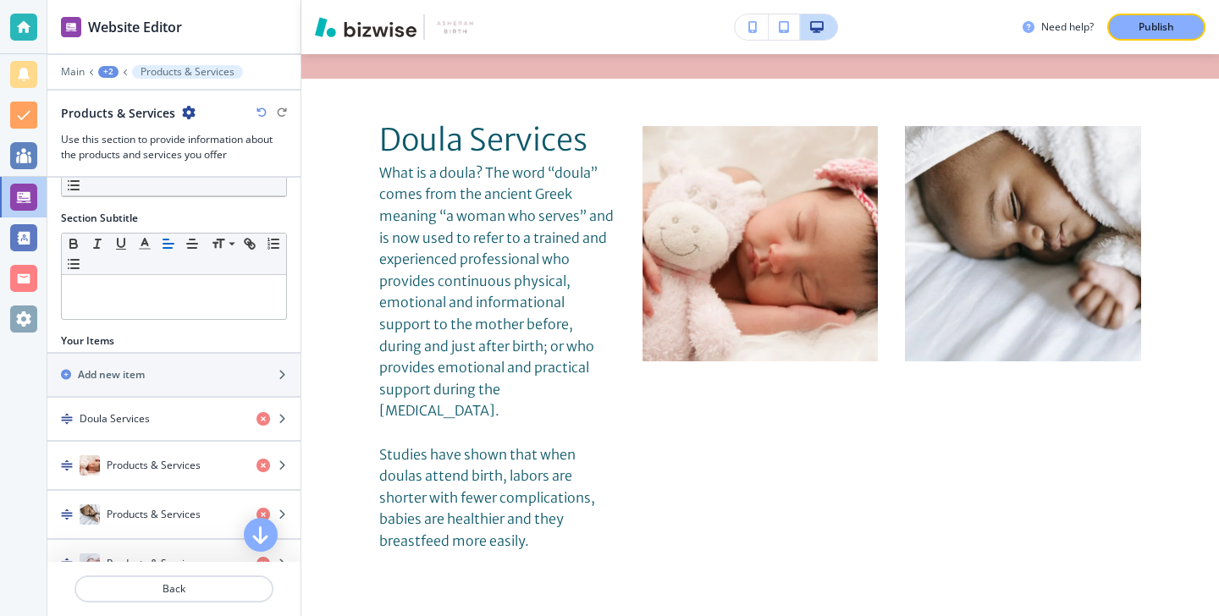
scroll to position [259, 0]
